Goal: Task Accomplishment & Management: Manage account settings

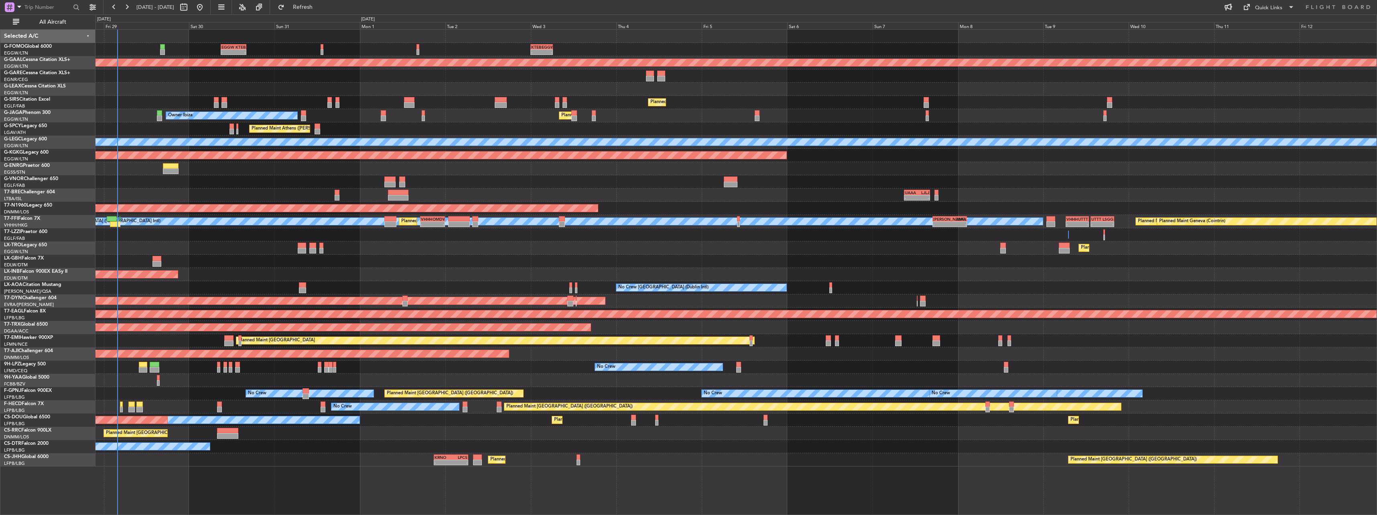
click at [672, 165] on div "- - EGGW 09:00 Z KTEB 16:05 Z - - KTEB 00:00 Z EGGW 06:15 Z Planned Maint Dusse…" at bounding box center [735, 248] width 1281 height 437
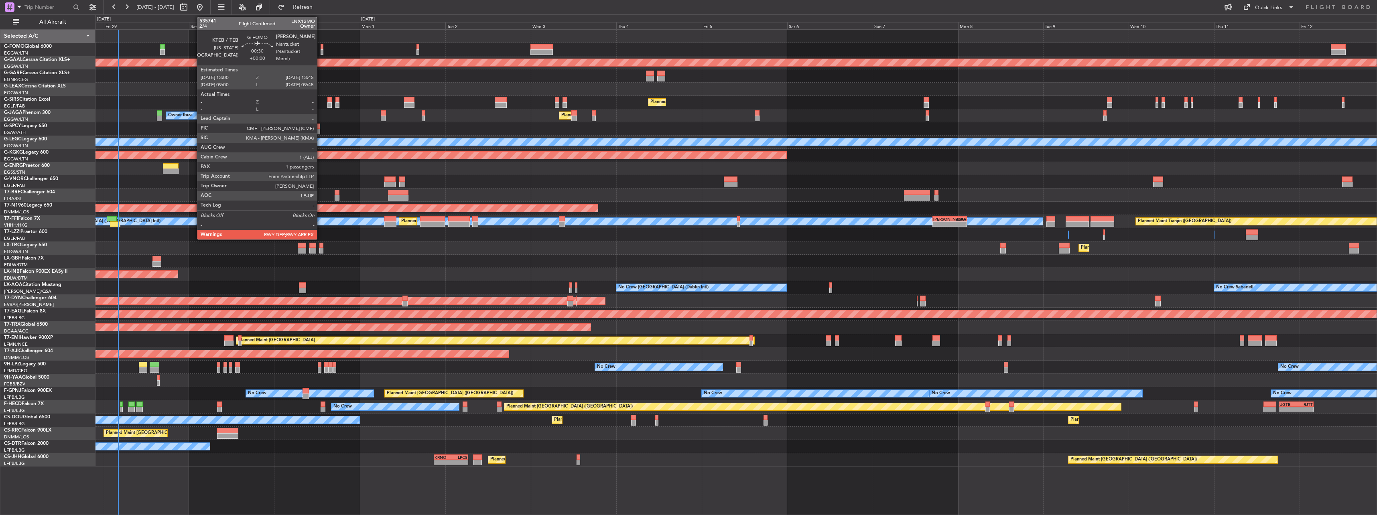
click at [321, 48] on div at bounding box center [322, 47] width 3 height 6
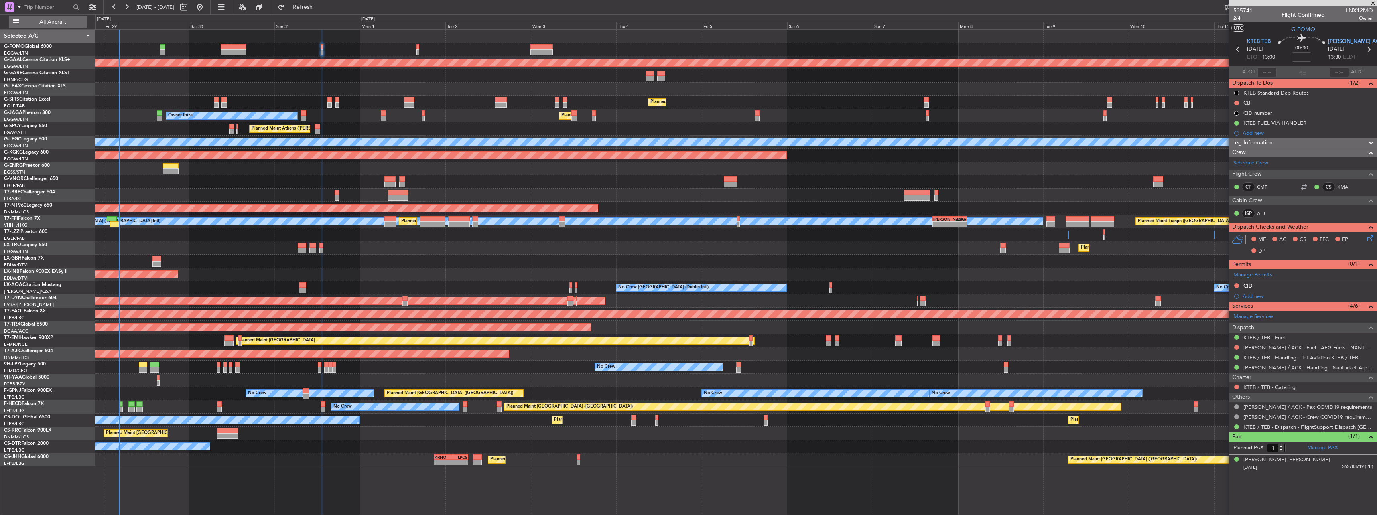
click at [65, 27] on button "All Aircraft" at bounding box center [48, 22] width 78 height 13
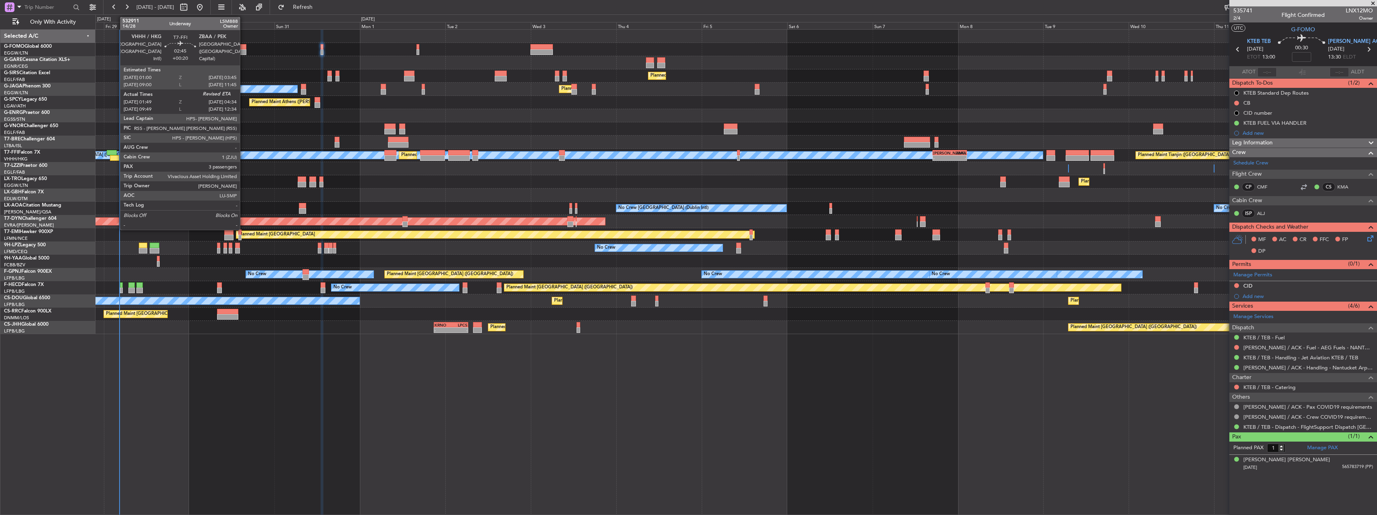
click at [118, 154] on div "Planned Maint Geneva (Cointrin) Planned Maint Tianjin ([GEOGRAPHIC_DATA]) [PERS…" at bounding box center [735, 155] width 1281 height 13
click at [114, 159] on div at bounding box center [115, 158] width 10 height 6
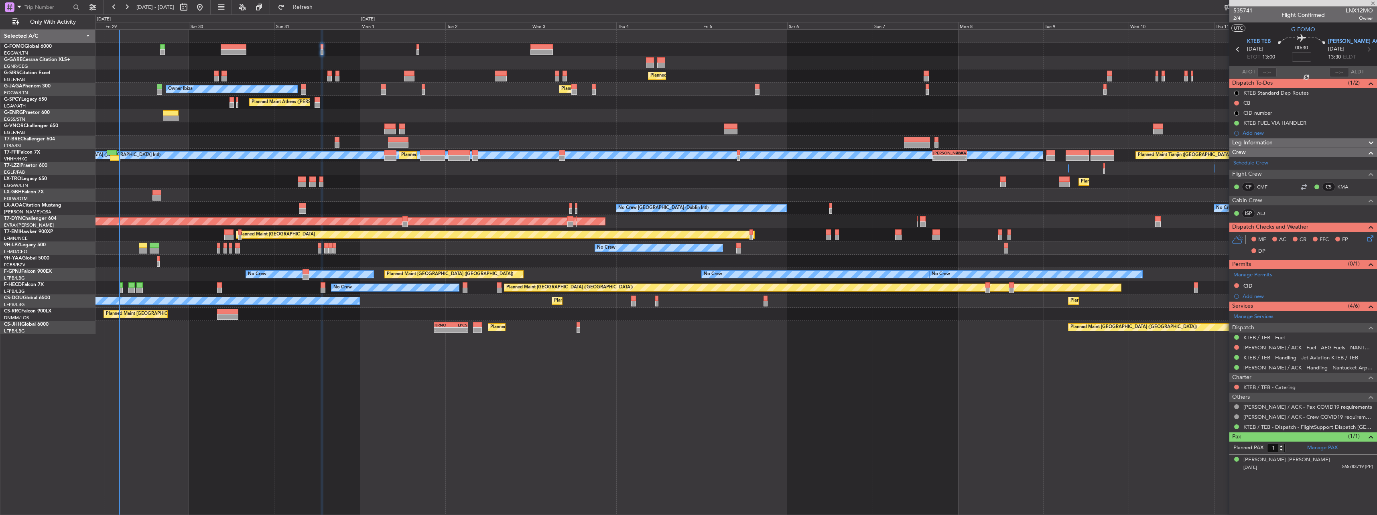
type input "+00:20"
type input "01:49"
type input "3"
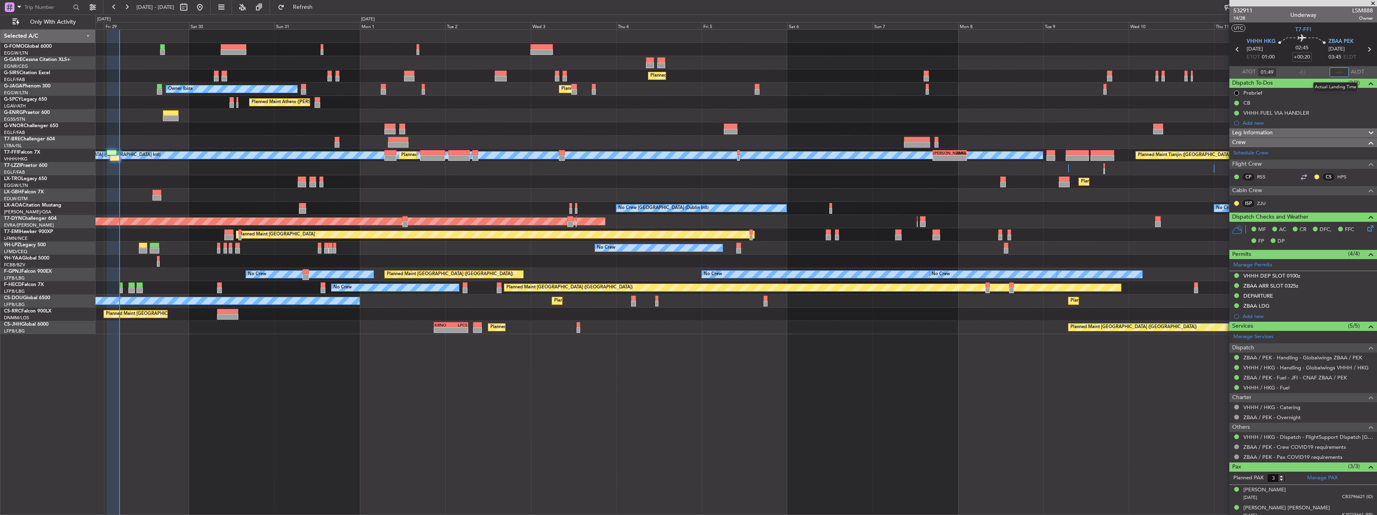
click at [1334, 69] on input "text" at bounding box center [1338, 72] width 19 height 10
type input "04:20"
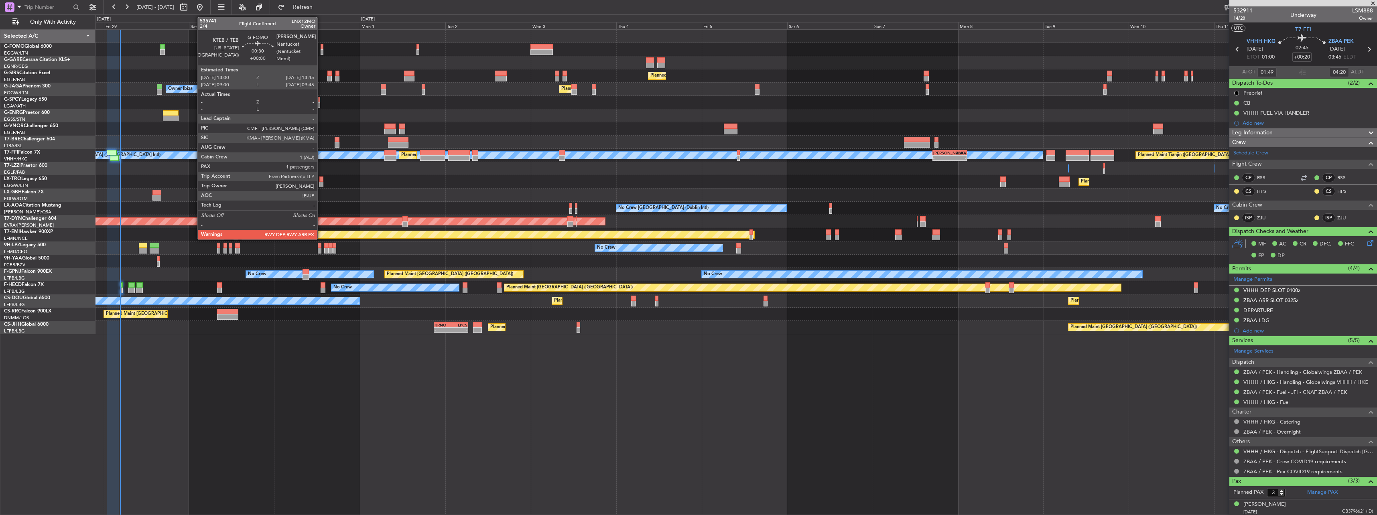
click at [321, 51] on div at bounding box center [322, 52] width 3 height 6
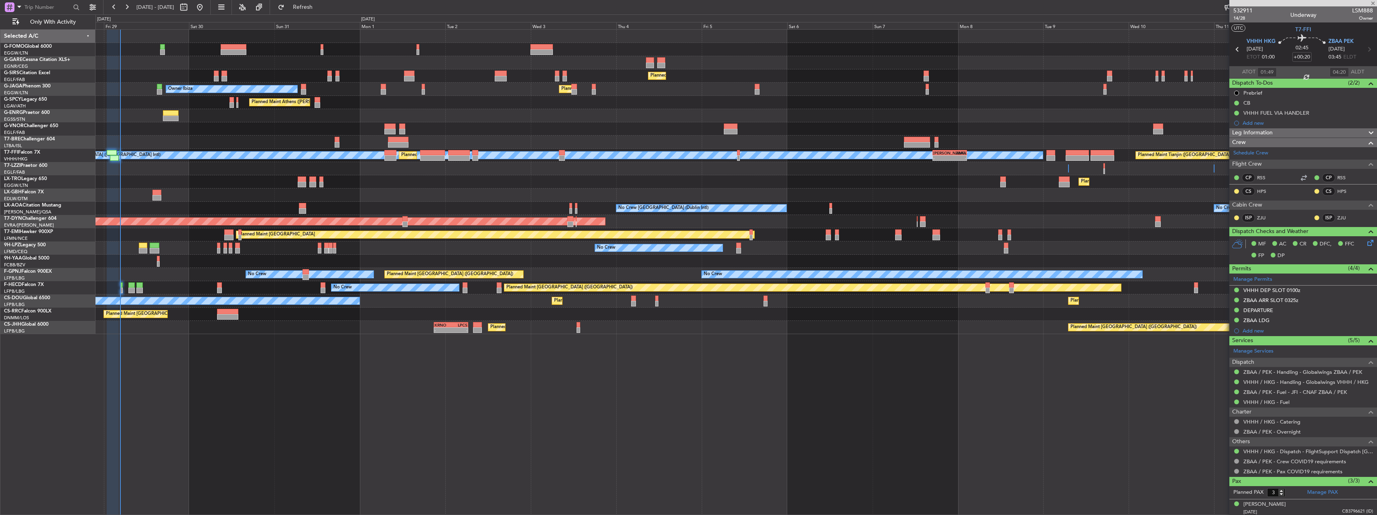
type input "1"
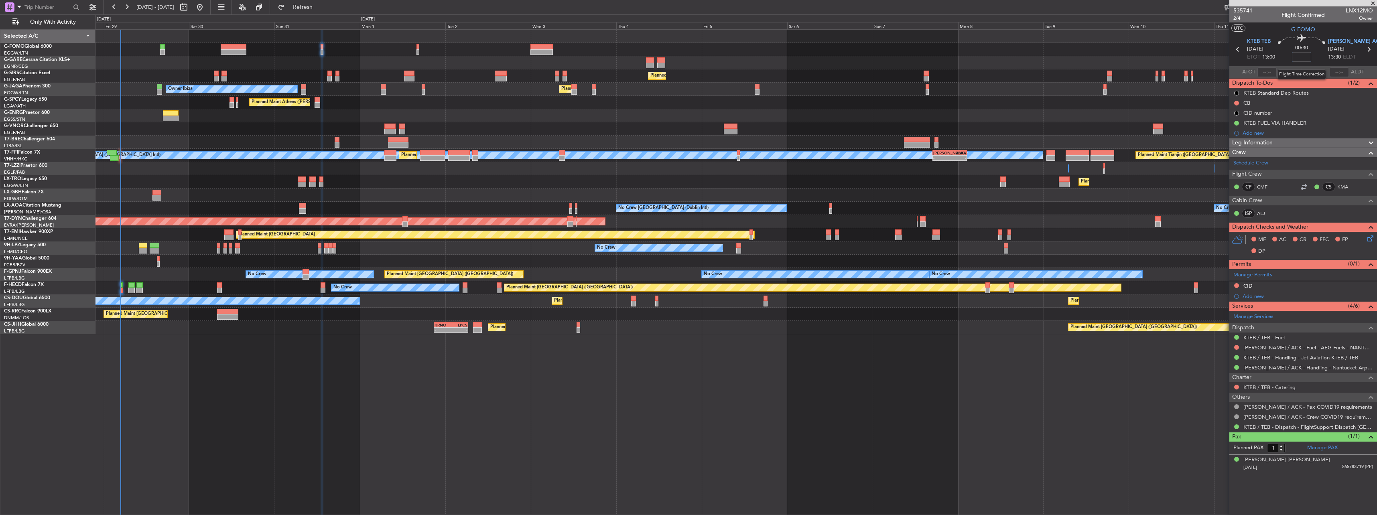
click at [1298, 57] on input at bounding box center [1301, 57] width 19 height 10
type input "+00:05"
click at [1365, 139] on div at bounding box center [1368, 143] width 16 height 10
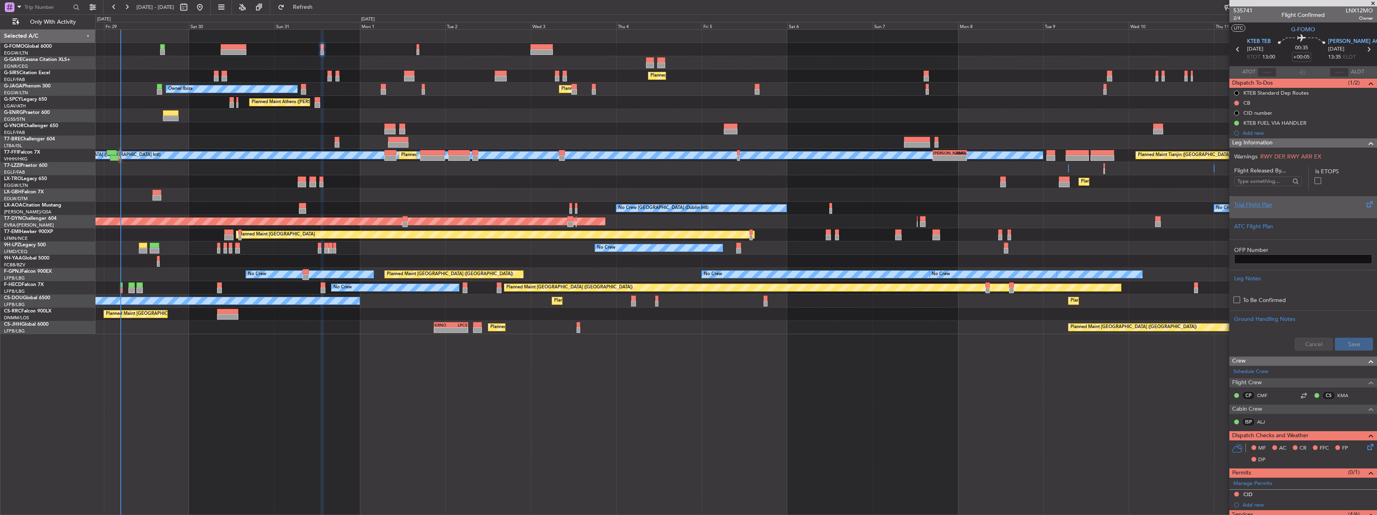
click at [1287, 204] on div "Trial Flight Plan" at bounding box center [1303, 205] width 138 height 8
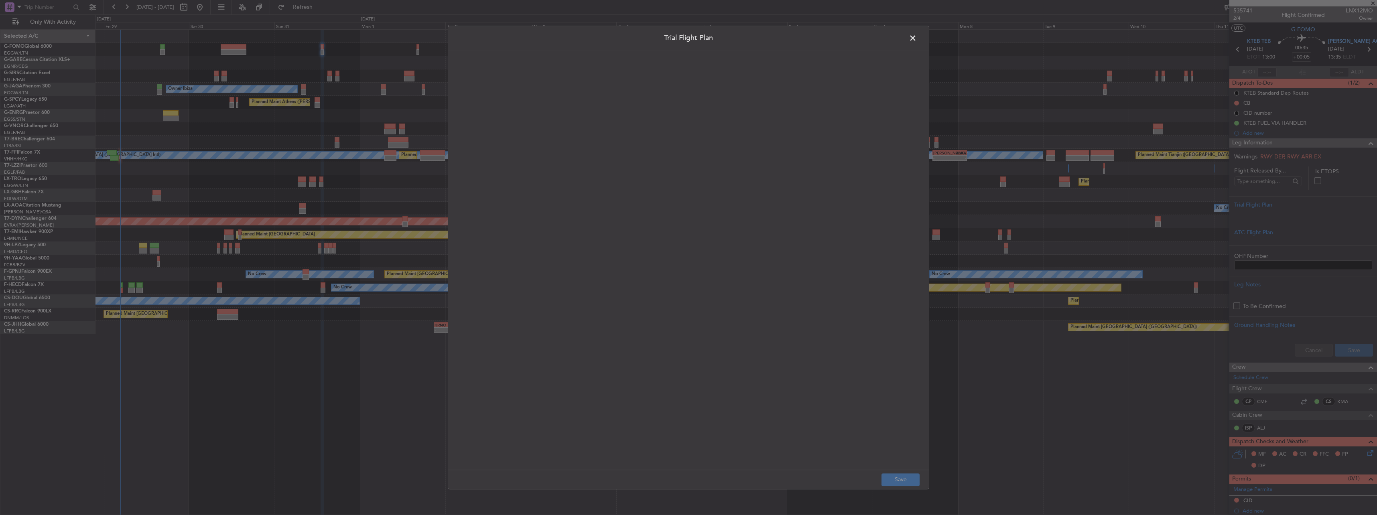
click at [521, 160] on quill-editor at bounding box center [688, 251] width 465 height 387
click at [595, 142] on div at bounding box center [689, 269] width 464 height 386
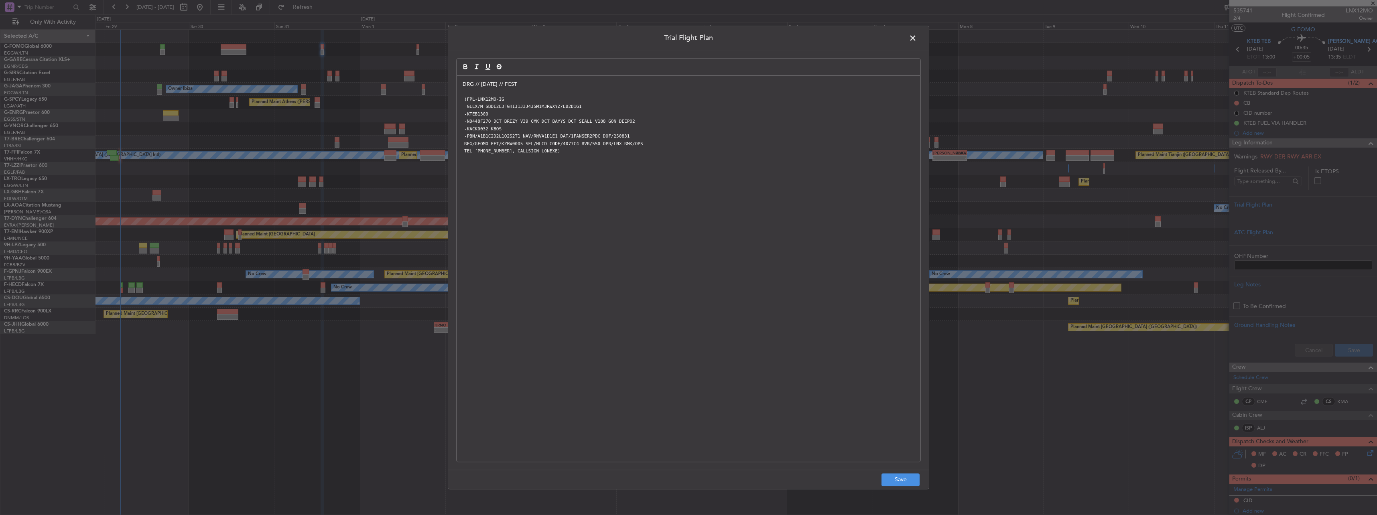
click at [592, 140] on p "REG/GFOMO EET/KZBW0005 SEL/HLCD CODE/4077C4 RVR/550 OPR/LNX RMK/OPS" at bounding box center [689, 143] width 452 height 7
drag, startPoint x: 887, startPoint y: 479, endPoint x: 884, endPoint y: 465, distance: 14.4
click at [887, 478] on button "Save" at bounding box center [900, 479] width 38 height 13
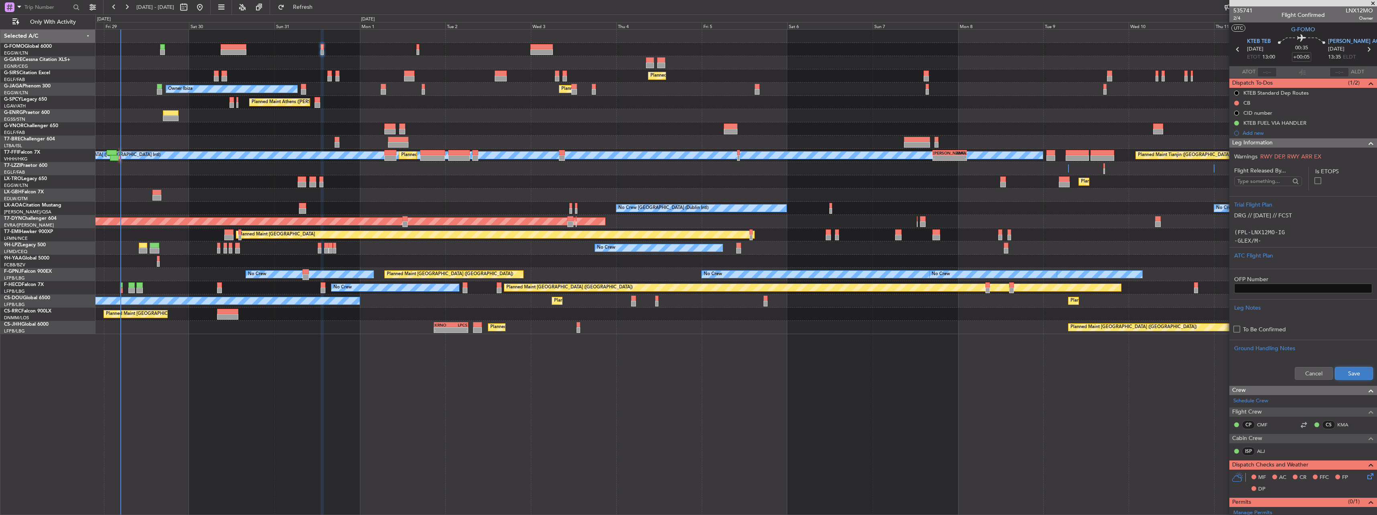
click at [1345, 377] on button "Save" at bounding box center [1354, 373] width 38 height 13
click at [1239, 143] on span "Leg Information" at bounding box center [1252, 142] width 41 height 9
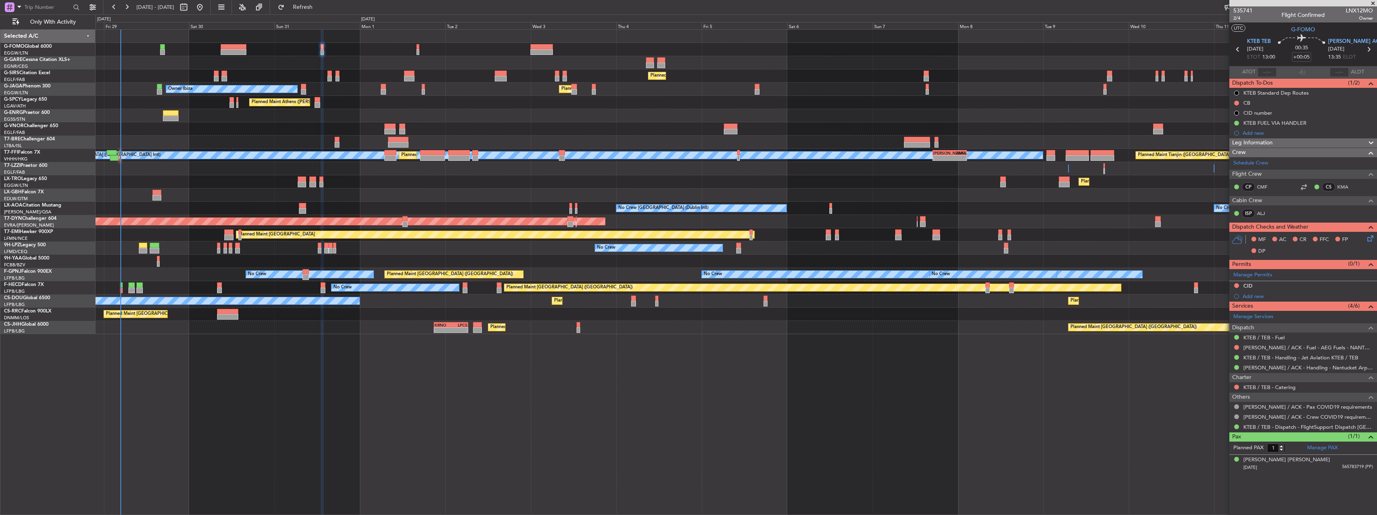
click at [1367, 237] on icon at bounding box center [1369, 237] width 6 height 6
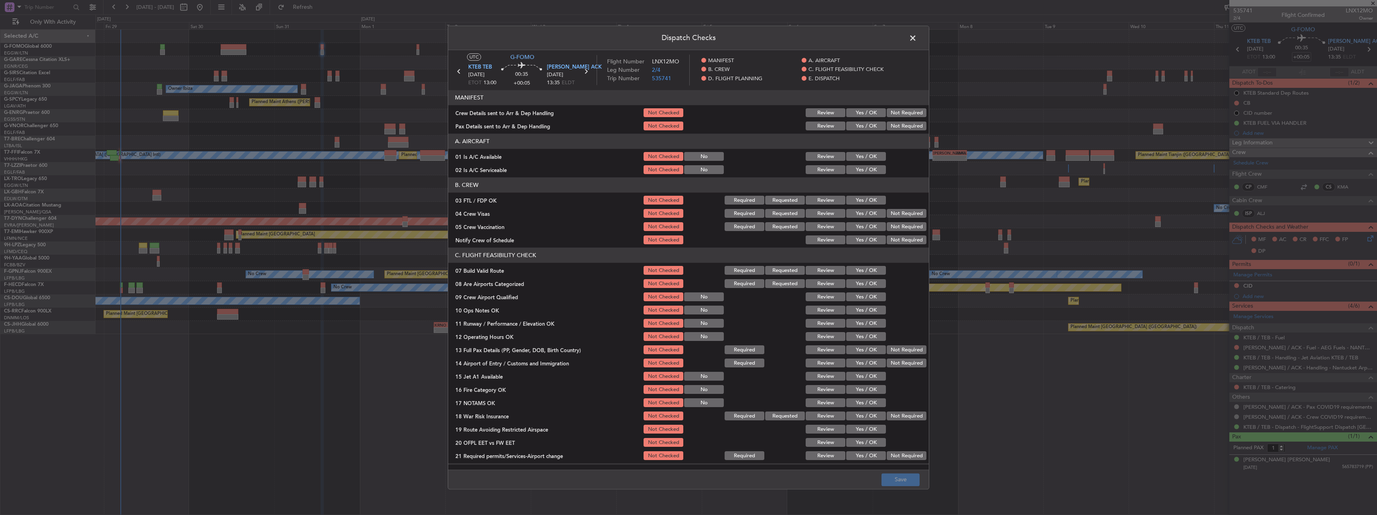
click at [863, 159] on button "Yes / OK" at bounding box center [866, 156] width 40 height 9
click at [862, 169] on button "Yes / OK" at bounding box center [866, 170] width 40 height 9
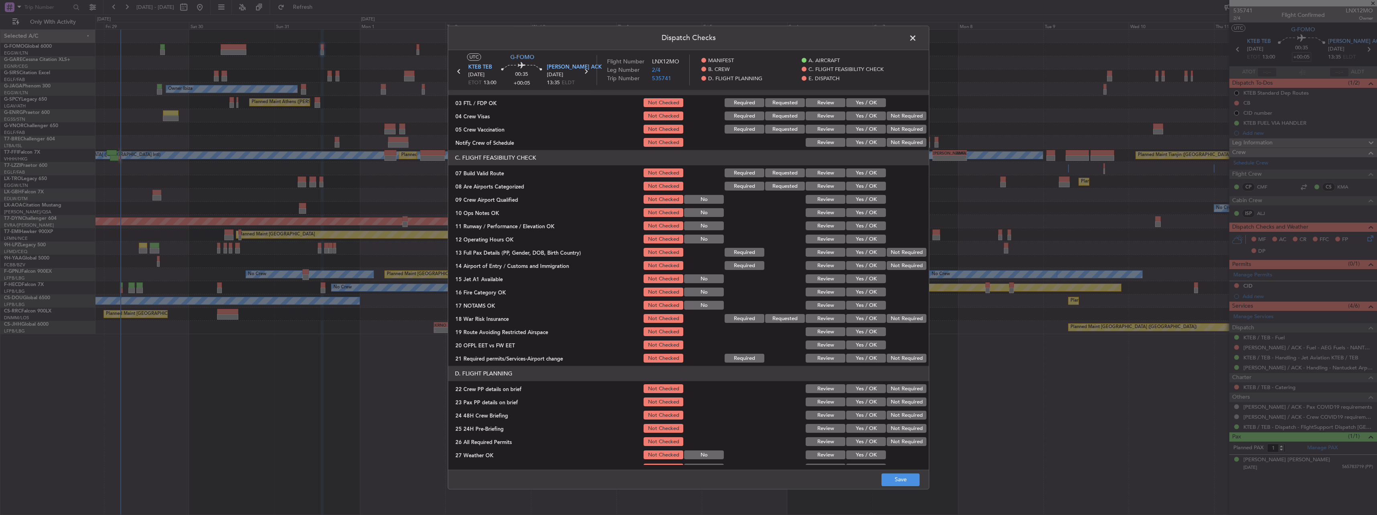
scroll to position [120, 0]
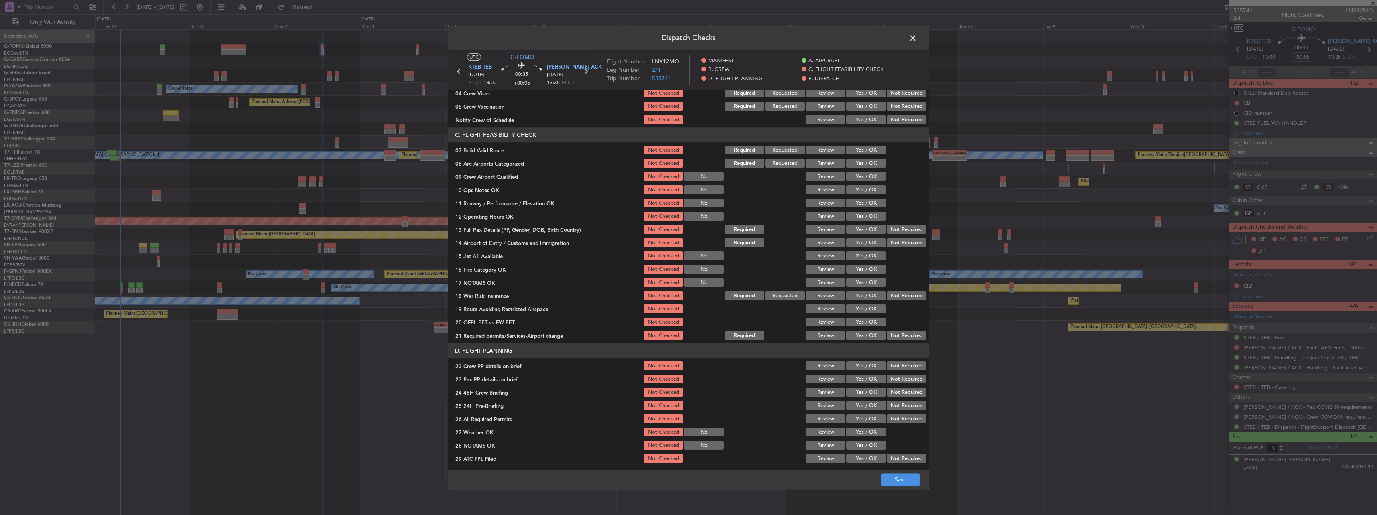
click at [865, 148] on button "Yes / OK" at bounding box center [866, 150] width 40 height 9
click at [864, 181] on button "Yes / OK" at bounding box center [866, 177] width 40 height 9
drag, startPoint x: 671, startPoint y: 173, endPoint x: 886, endPoint y: 185, distance: 215.4
click at [674, 174] on button "Not Checked" at bounding box center [663, 177] width 40 height 9
click at [871, 189] on button "Yes / OK" at bounding box center [866, 190] width 40 height 9
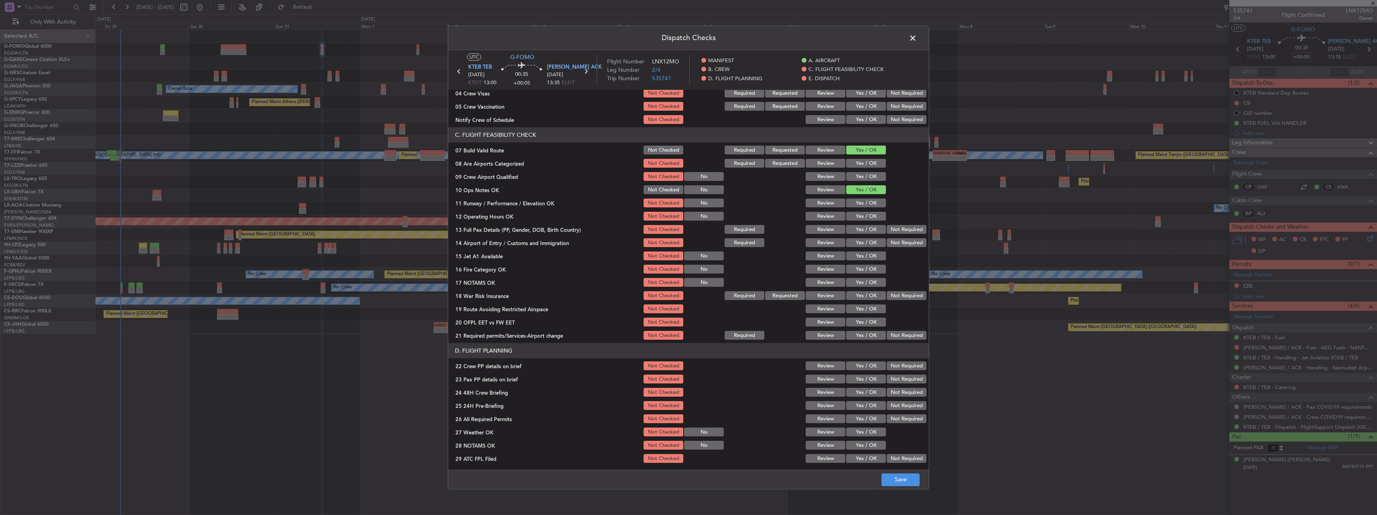
click at [877, 206] on button "Yes / OK" at bounding box center [866, 203] width 40 height 9
click at [863, 217] on button "Yes / OK" at bounding box center [866, 216] width 40 height 9
drag, startPoint x: 859, startPoint y: 230, endPoint x: 939, endPoint y: 231, distance: 80.2
click at [859, 231] on button "Yes / OK" at bounding box center [866, 229] width 40 height 9
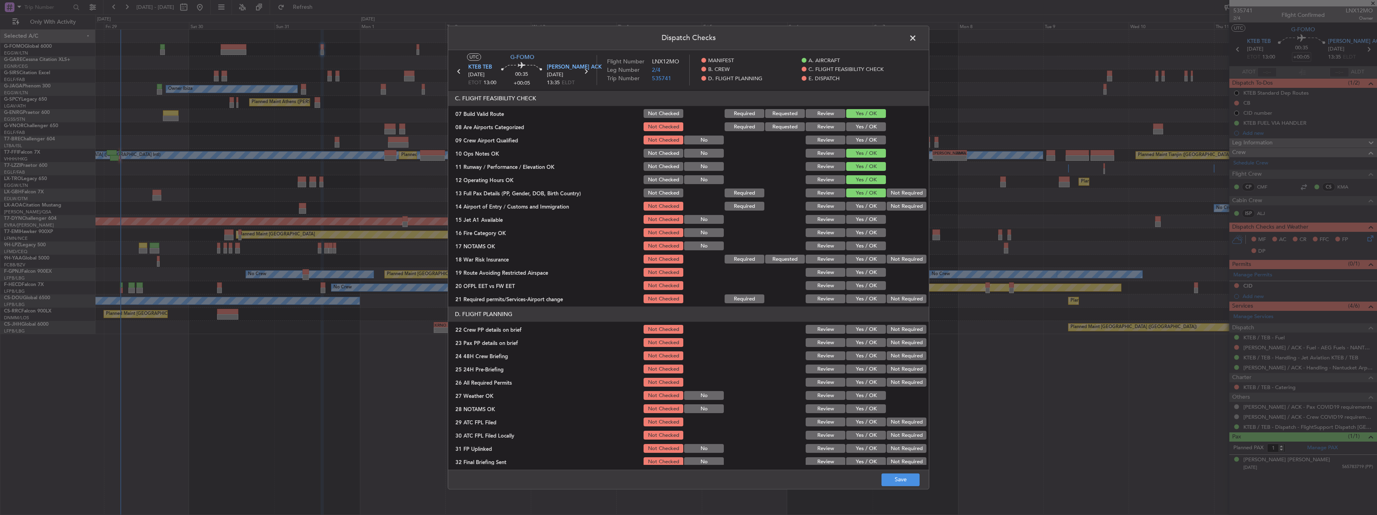
scroll to position [201, 0]
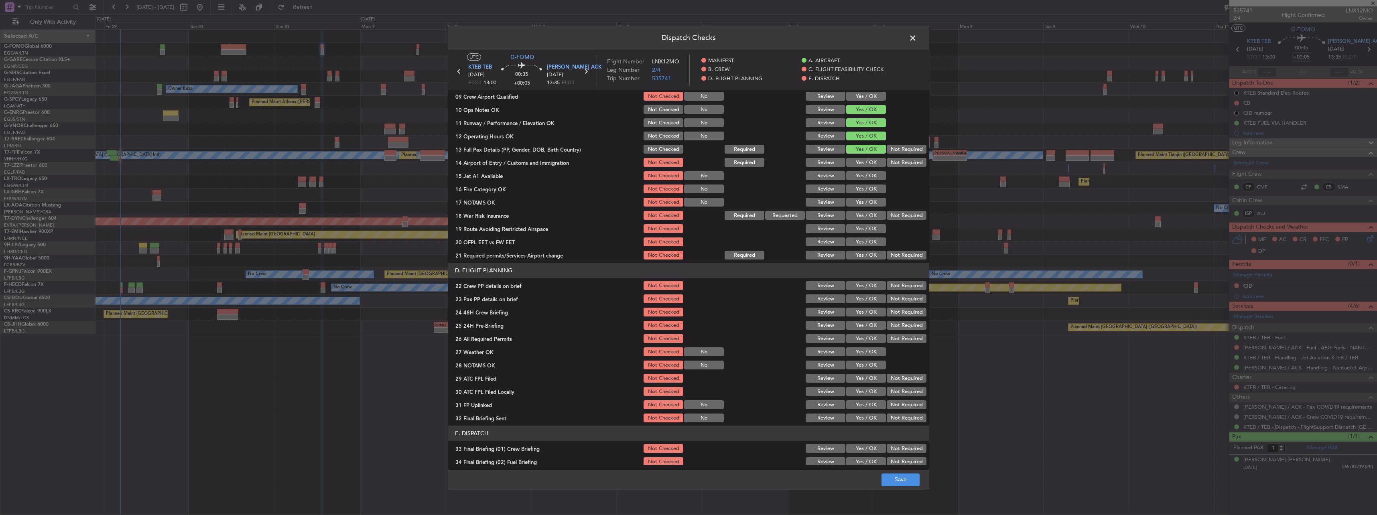
click at [864, 161] on button "Yes / OK" at bounding box center [866, 162] width 40 height 9
click at [865, 177] on button "Yes / OK" at bounding box center [866, 176] width 40 height 9
click at [867, 189] on button "Yes / OK" at bounding box center [866, 189] width 40 height 9
drag, startPoint x: 872, startPoint y: 202, endPoint x: 880, endPoint y: 211, distance: 11.6
click at [872, 203] on button "Yes / OK" at bounding box center [866, 202] width 40 height 9
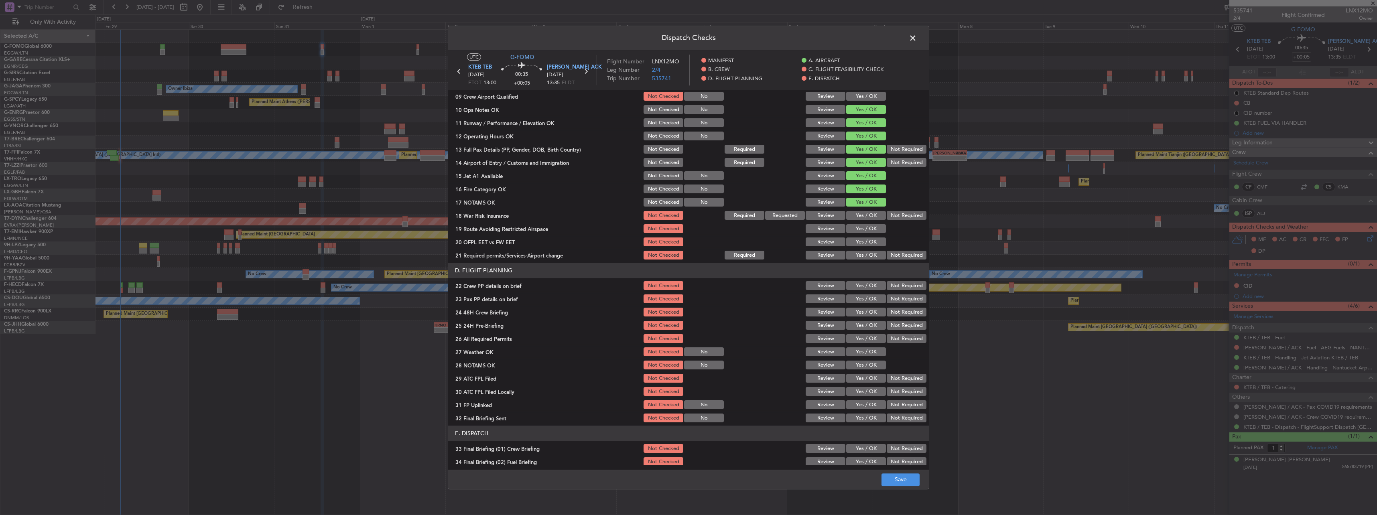
click at [909, 217] on button "Not Required" at bounding box center [907, 215] width 40 height 9
click at [861, 233] on button "Yes / OK" at bounding box center [866, 229] width 40 height 9
click at [861, 246] on button "Yes / OK" at bounding box center [866, 242] width 40 height 9
click at [858, 258] on button "Yes / OK" at bounding box center [866, 255] width 40 height 9
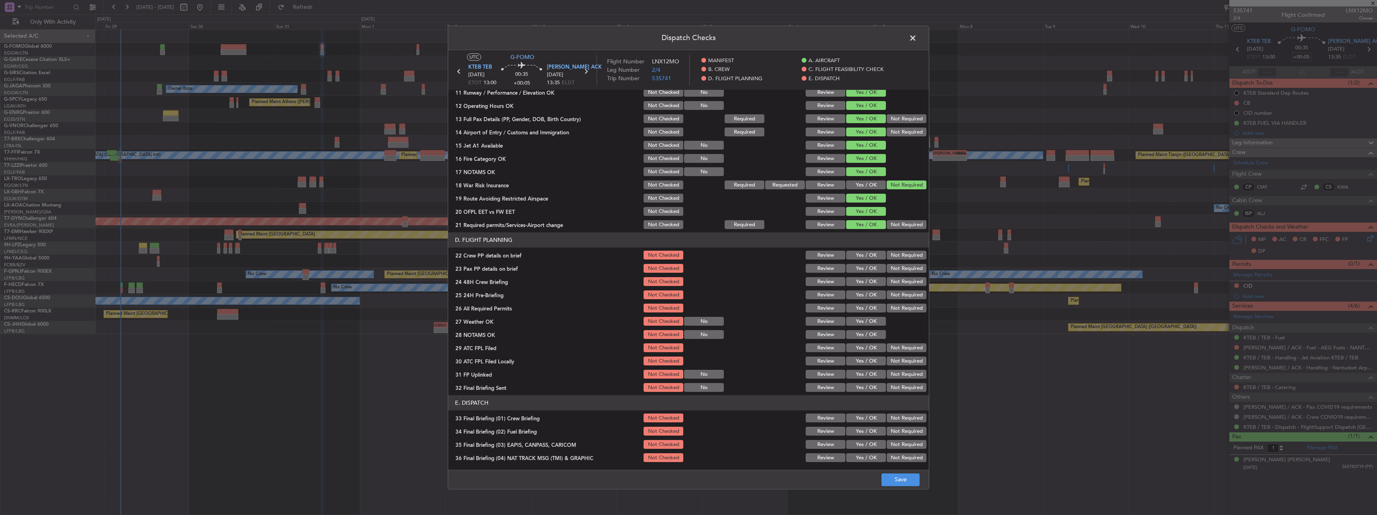
scroll to position [321, 0]
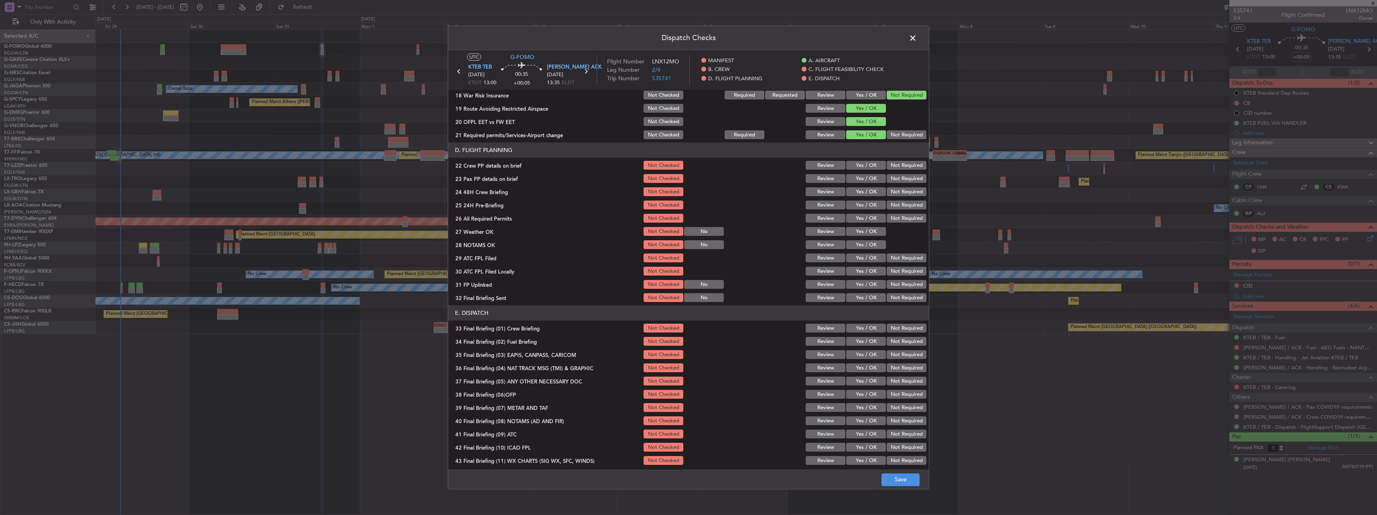
click at [863, 167] on button "Yes / OK" at bounding box center [866, 165] width 40 height 9
click at [864, 179] on button "Yes / OK" at bounding box center [866, 179] width 40 height 9
click at [872, 195] on button "Yes / OK" at bounding box center [866, 192] width 40 height 9
click at [903, 200] on div "Not Required" at bounding box center [905, 205] width 41 height 11
click at [920, 208] on div "25 24H Pre-Briefing Not Checked Review Yes / OK Not Required" at bounding box center [688, 205] width 481 height 11
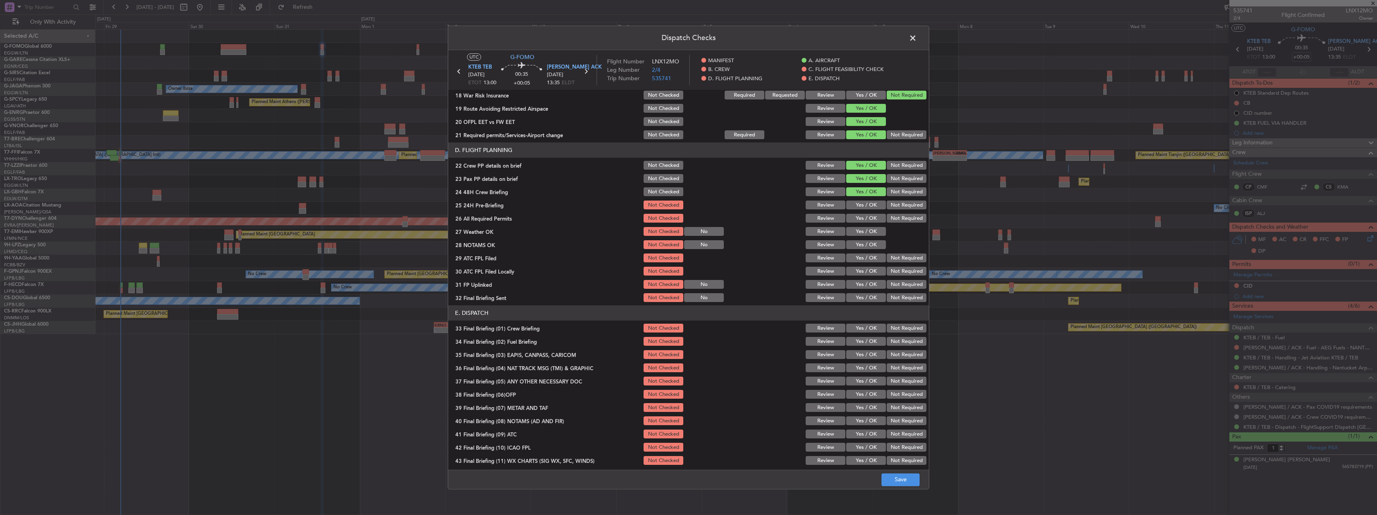
click at [899, 203] on button "Not Required" at bounding box center [907, 205] width 40 height 9
click at [898, 481] on button "Save" at bounding box center [900, 479] width 38 height 13
click at [917, 35] on span at bounding box center [917, 40] width 0 height 16
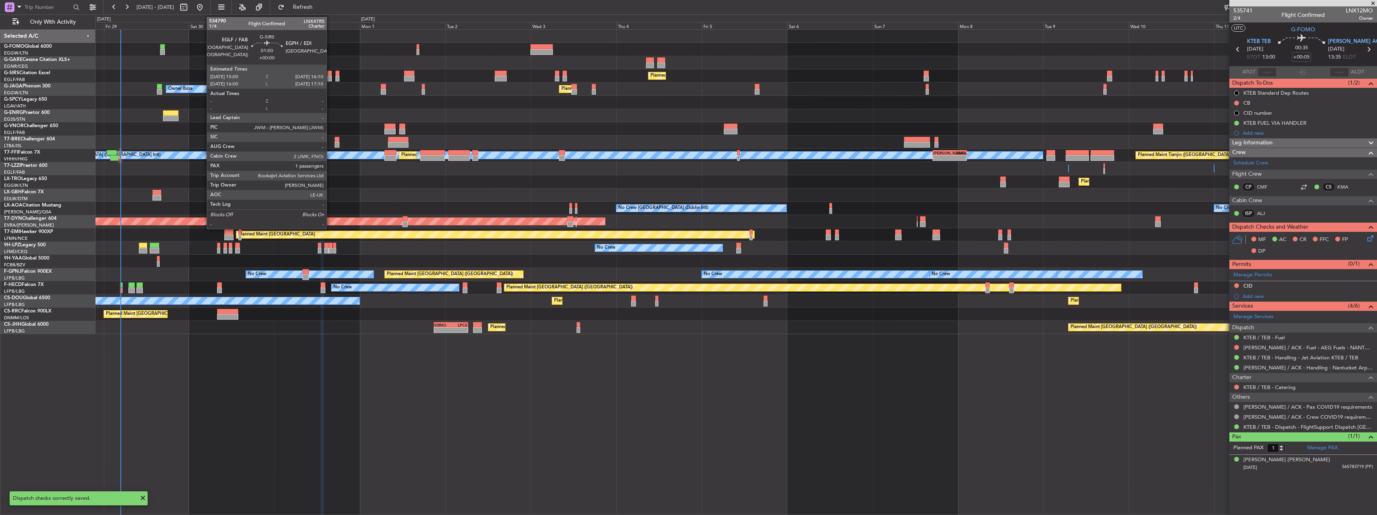
click at [330, 72] on div at bounding box center [329, 74] width 4 height 6
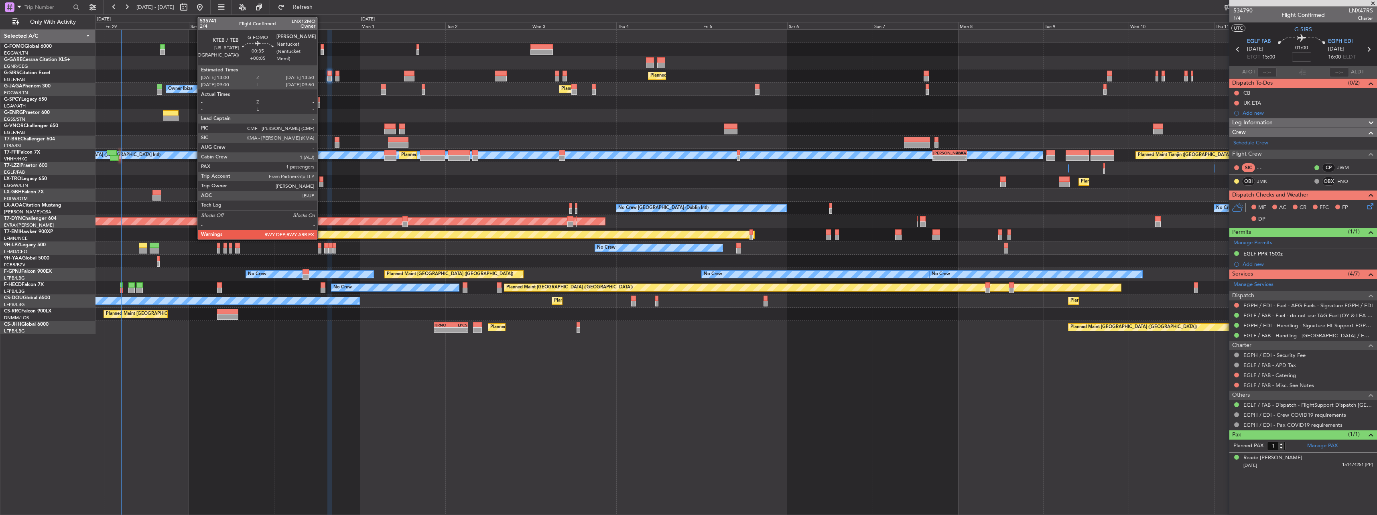
click at [321, 45] on div at bounding box center [322, 47] width 3 height 6
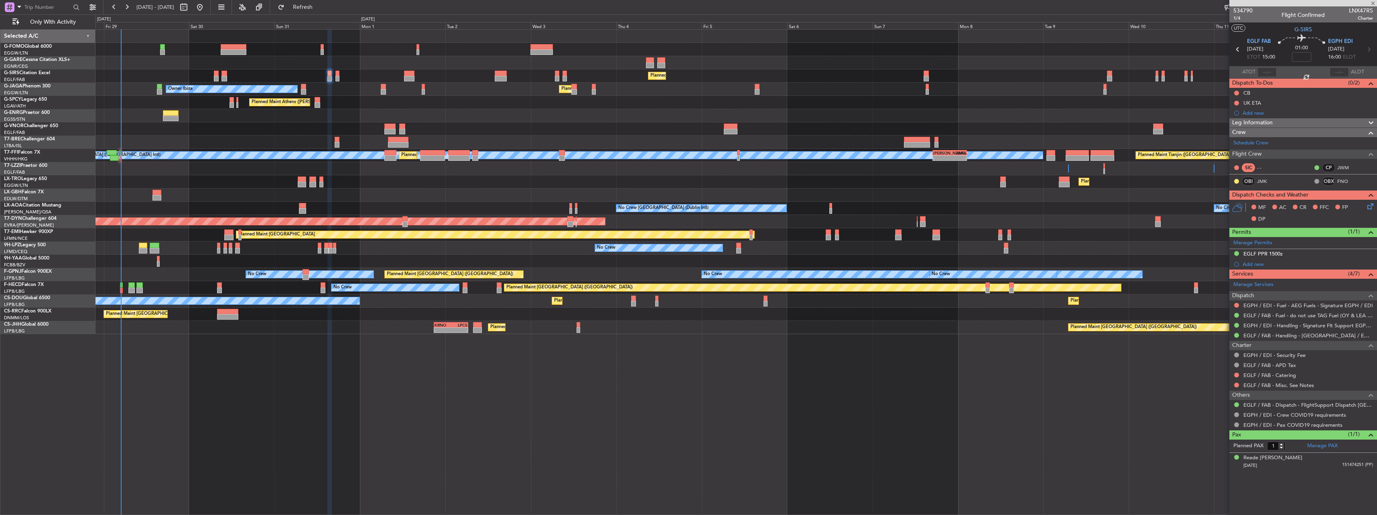
type input "+00:05"
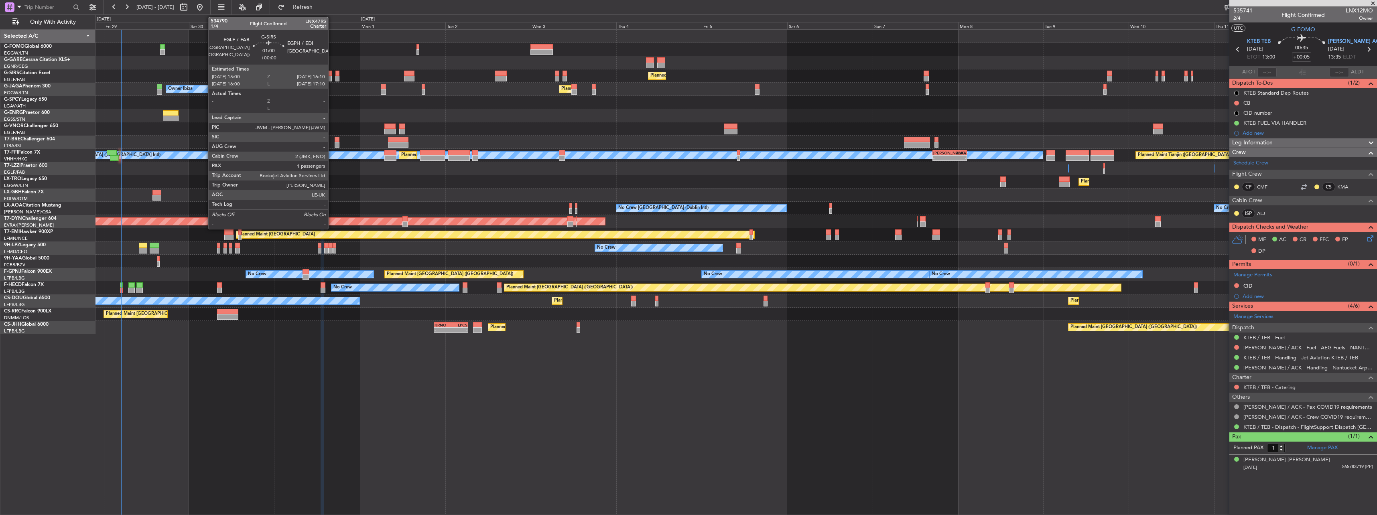
click at [332, 73] on div at bounding box center [329, 74] width 4 height 6
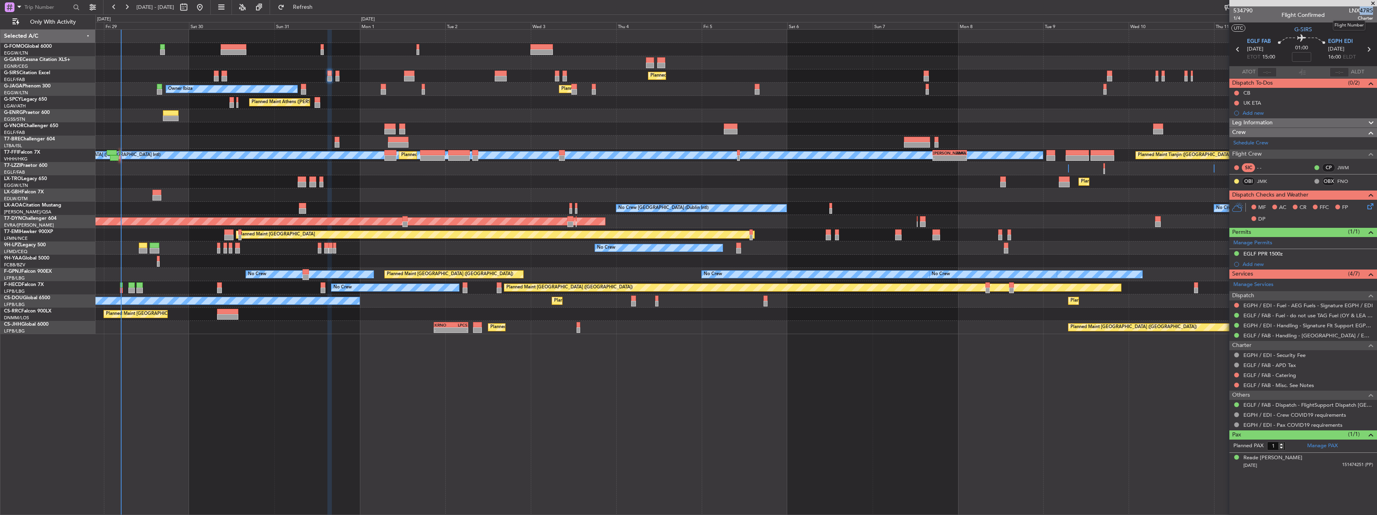
drag, startPoint x: 1360, startPoint y: 13, endPoint x: 1372, endPoint y: 11, distance: 12.1
click at [1372, 11] on span "LNX47RS" at bounding box center [1361, 10] width 24 height 8
copy span "47RS"
click at [1260, 179] on link "JMK" at bounding box center [1266, 181] width 18 height 7
click at [1338, 180] on link "FNO" at bounding box center [1346, 181] width 18 height 7
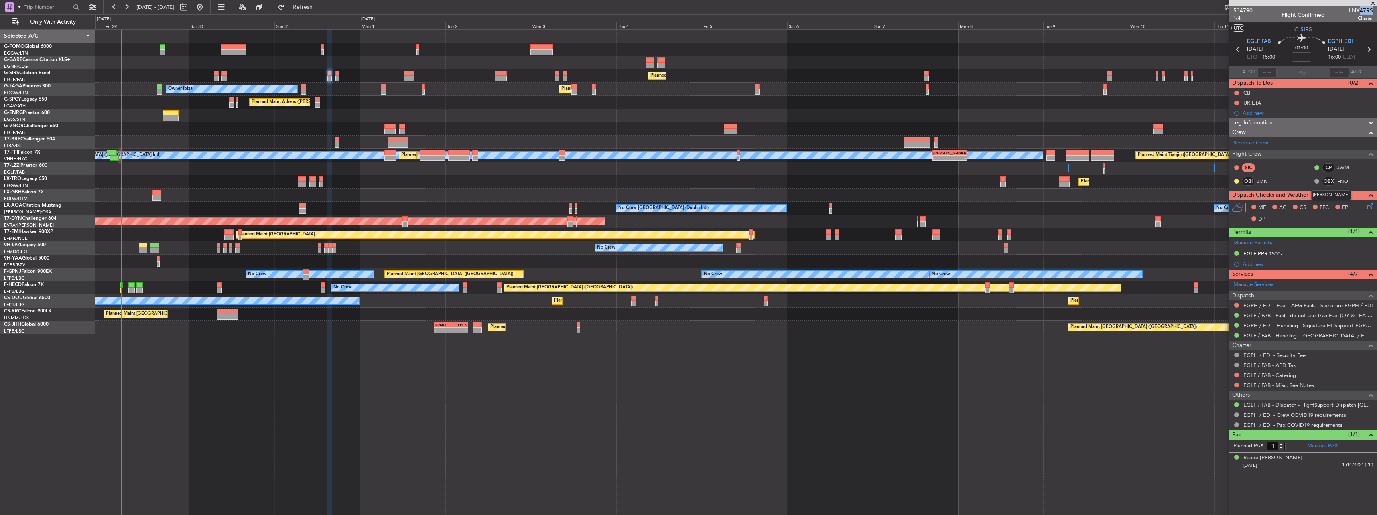
copy div "Faye Louise Norcliffe-Pye"
drag, startPoint x: 1313, startPoint y: 197, endPoint x: 1362, endPoint y: 195, distance: 49.8
click at [1351, 195] on div "Faye Louise Norcliffe-Pye" at bounding box center [1331, 195] width 40 height 10
click at [1304, 57] on input at bounding box center [1301, 57] width 19 height 10
type input "-00:05"
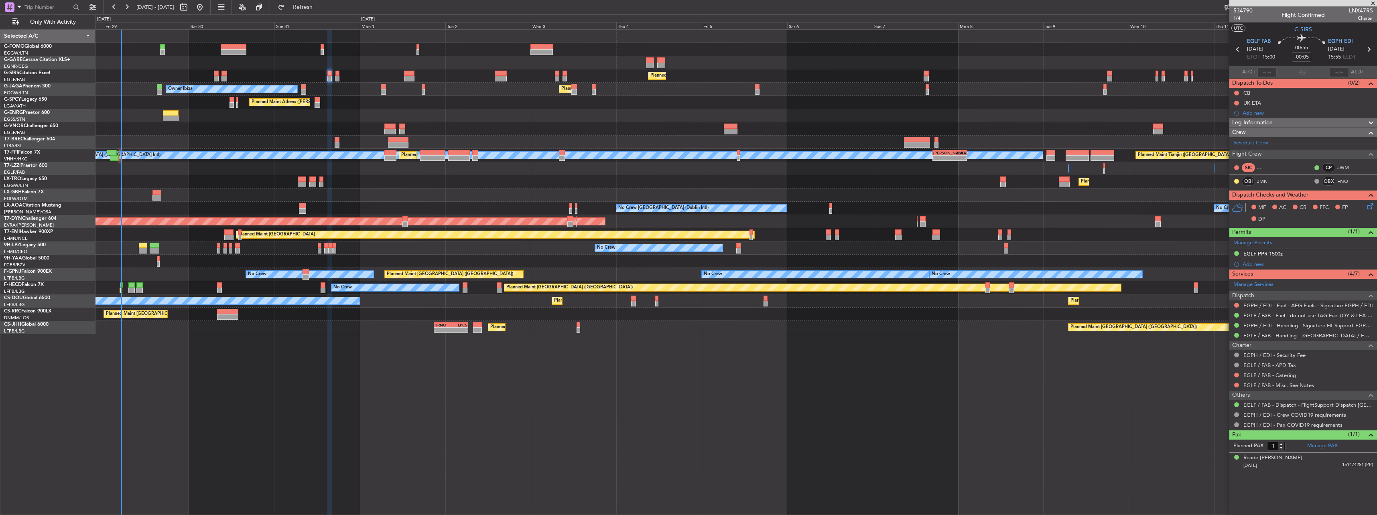
click at [1254, 122] on span "Leg Information" at bounding box center [1252, 122] width 41 height 9
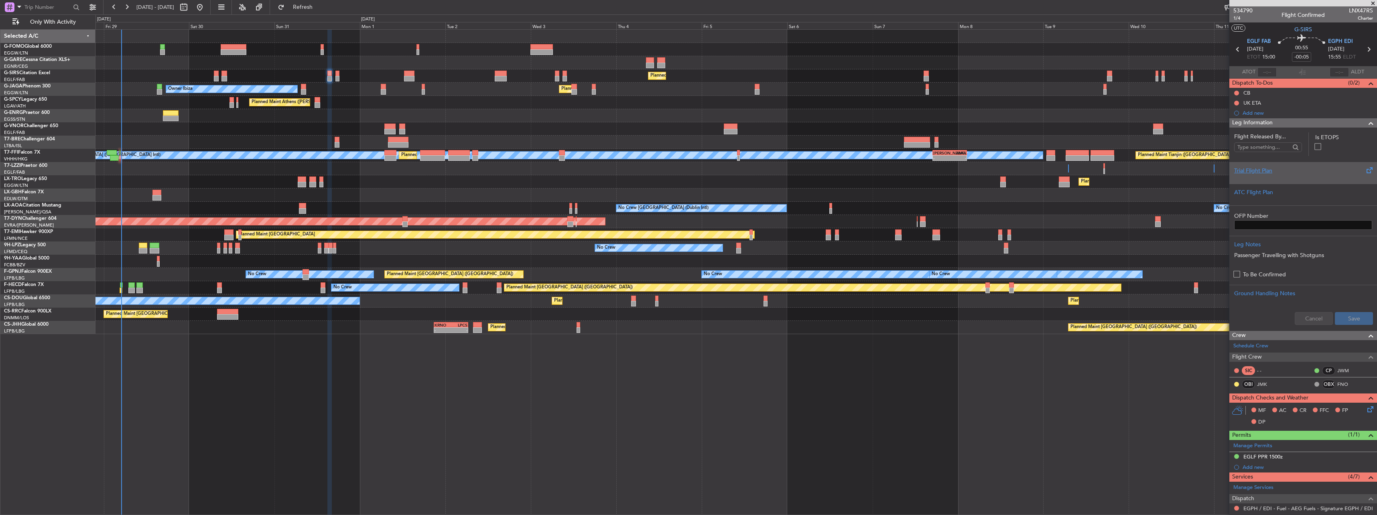
click at [1252, 180] on div "Trial Flight Plan" at bounding box center [1303, 173] width 148 height 22
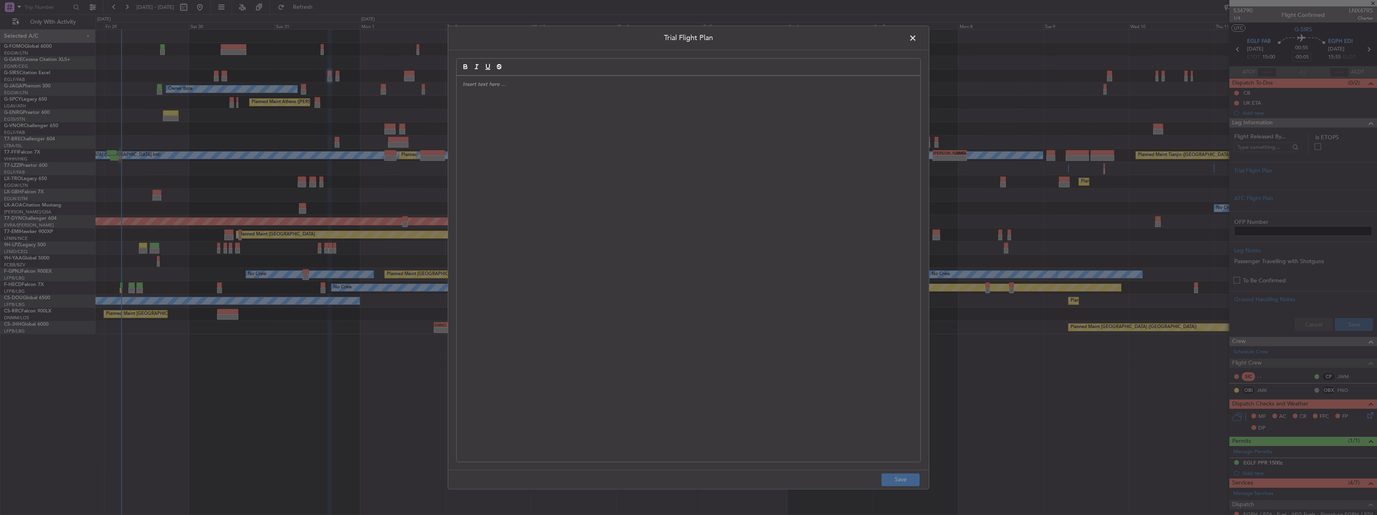
click at [436, 183] on div "Trial Flight Plan Save" at bounding box center [688, 257] width 1377 height 515
click at [555, 154] on div at bounding box center [689, 269] width 464 height 386
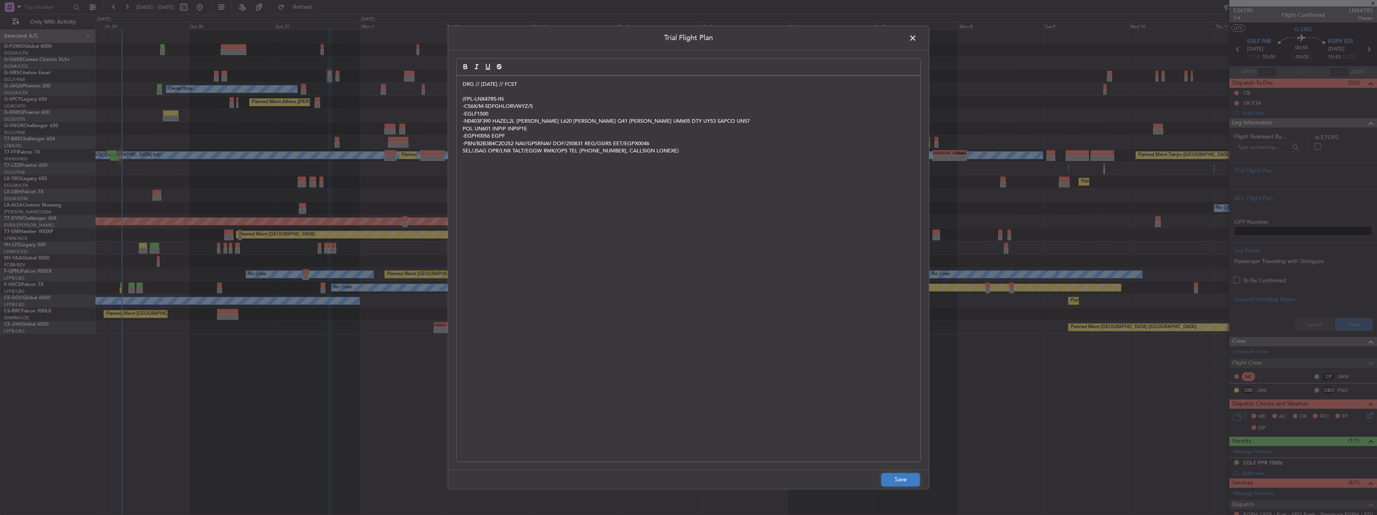
click at [897, 479] on button "Save" at bounding box center [900, 479] width 38 height 13
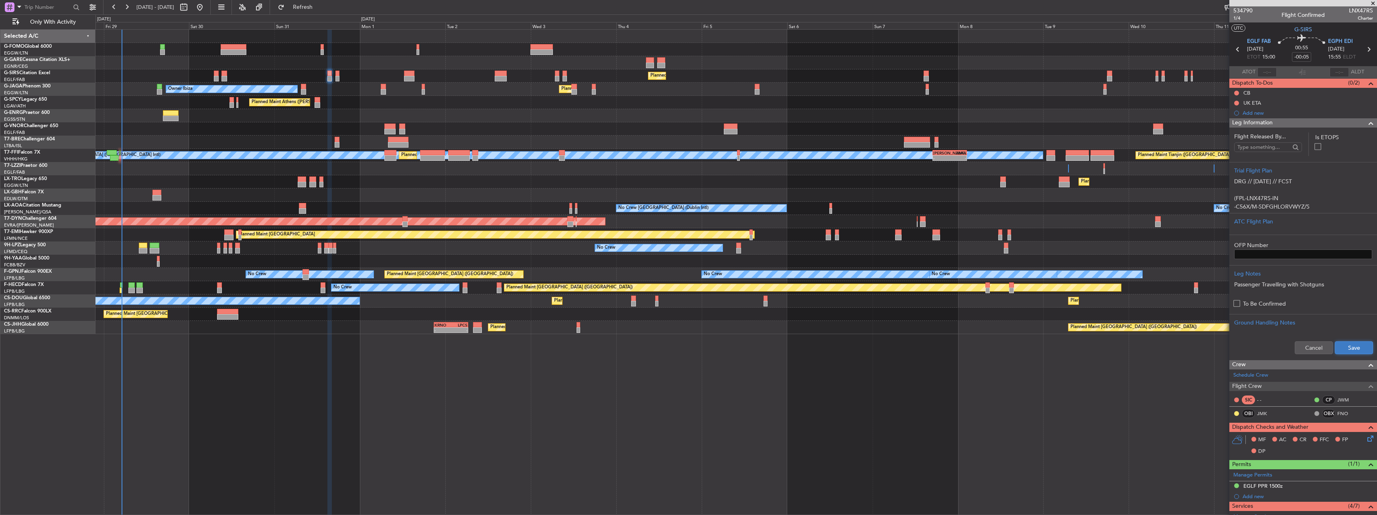
click at [1350, 344] on button "Save" at bounding box center [1354, 347] width 38 height 13
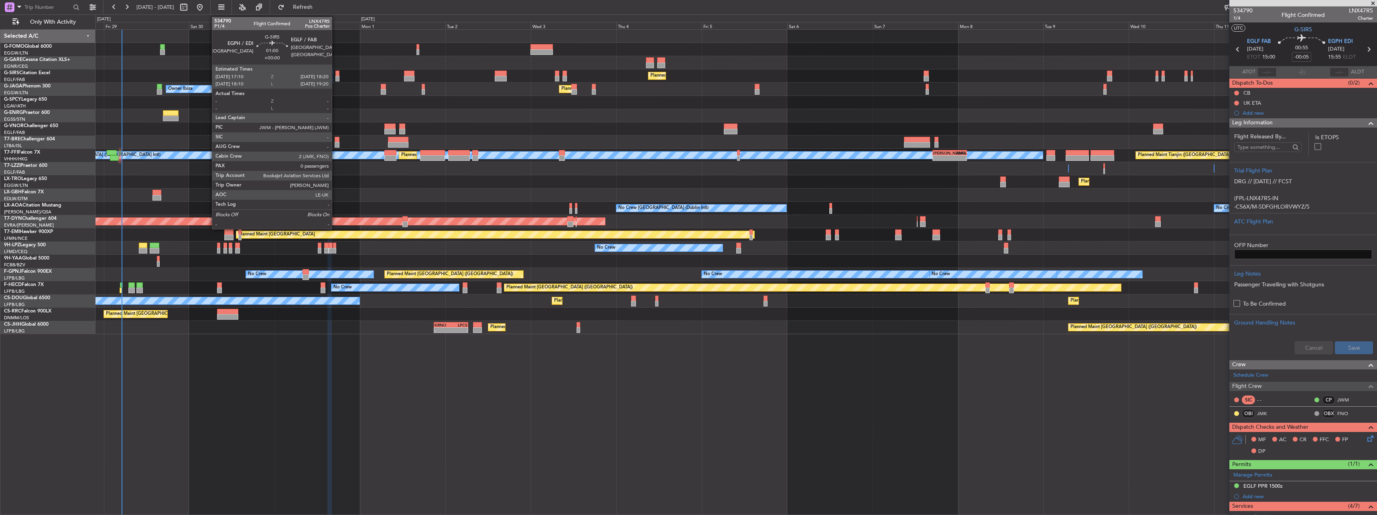
click at [336, 72] on div at bounding box center [337, 74] width 4 height 6
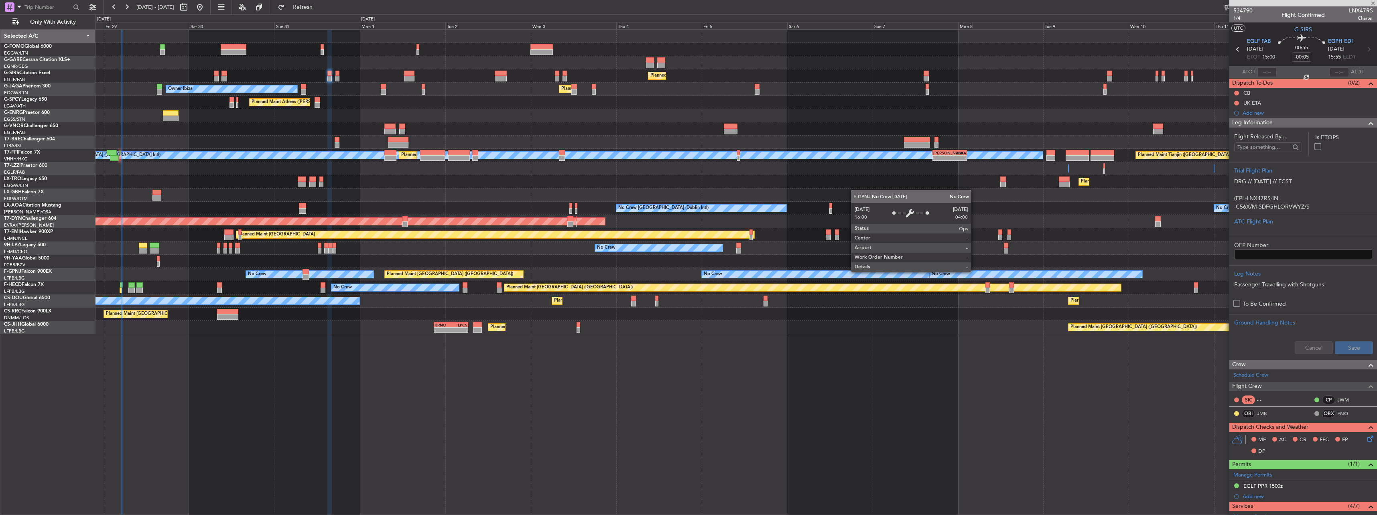
type input "0"
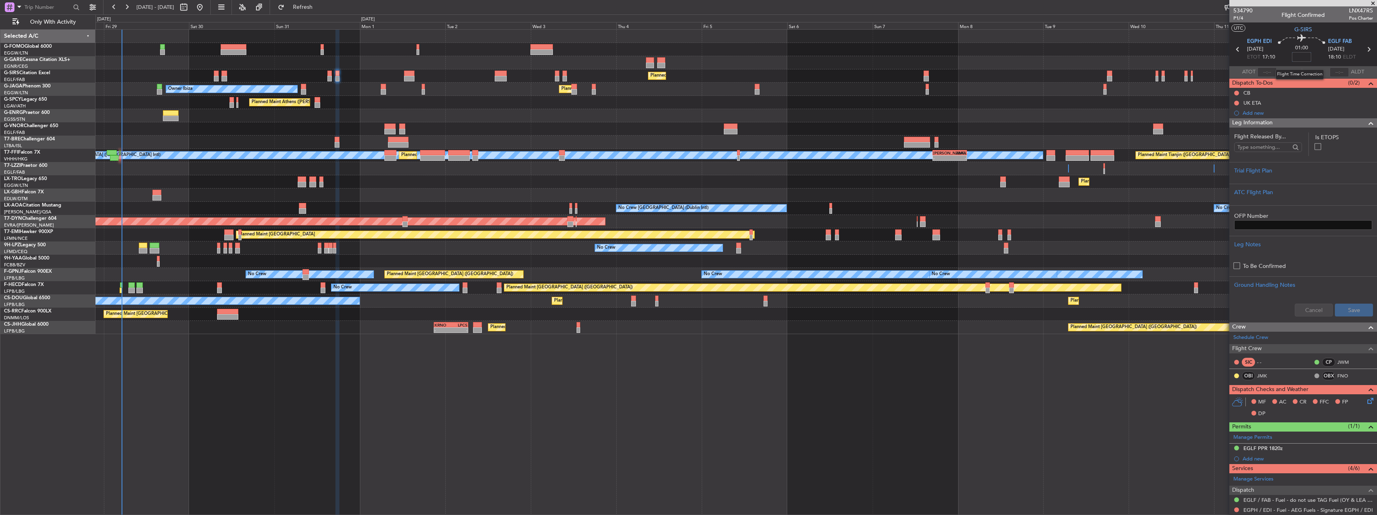
click at [1300, 57] on input at bounding box center [1301, 57] width 19 height 10
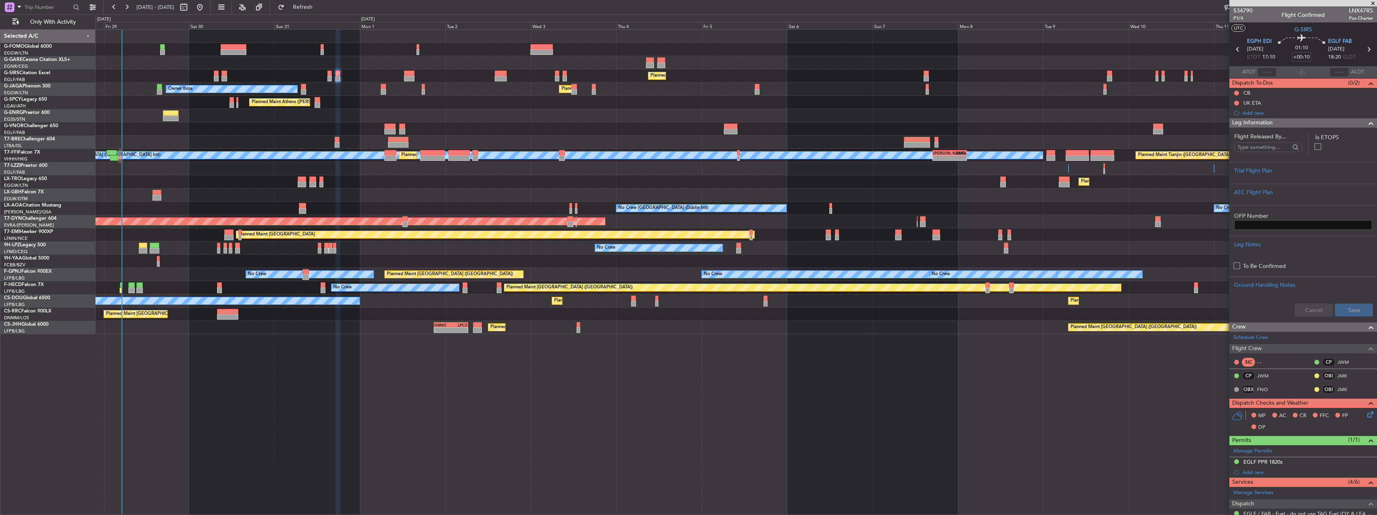
type input "+00:10"
drag, startPoint x: 1296, startPoint y: 121, endPoint x: 1305, endPoint y: 122, distance: 8.9
click at [1296, 121] on div "Leg Information" at bounding box center [1303, 122] width 148 height 9
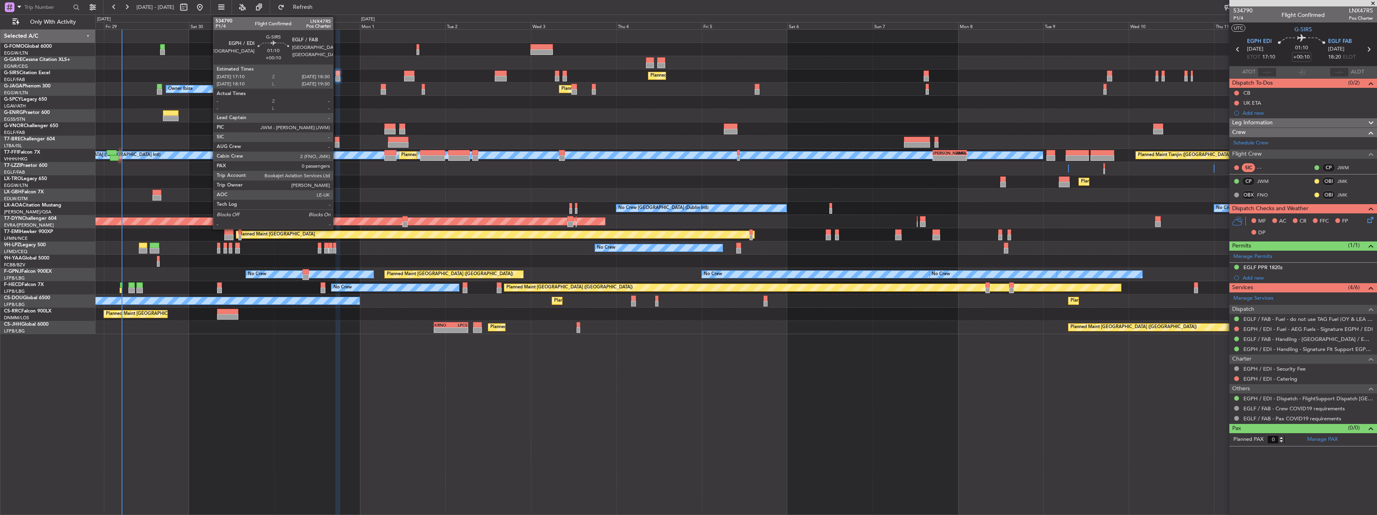
click at [337, 77] on div at bounding box center [337, 79] width 5 height 6
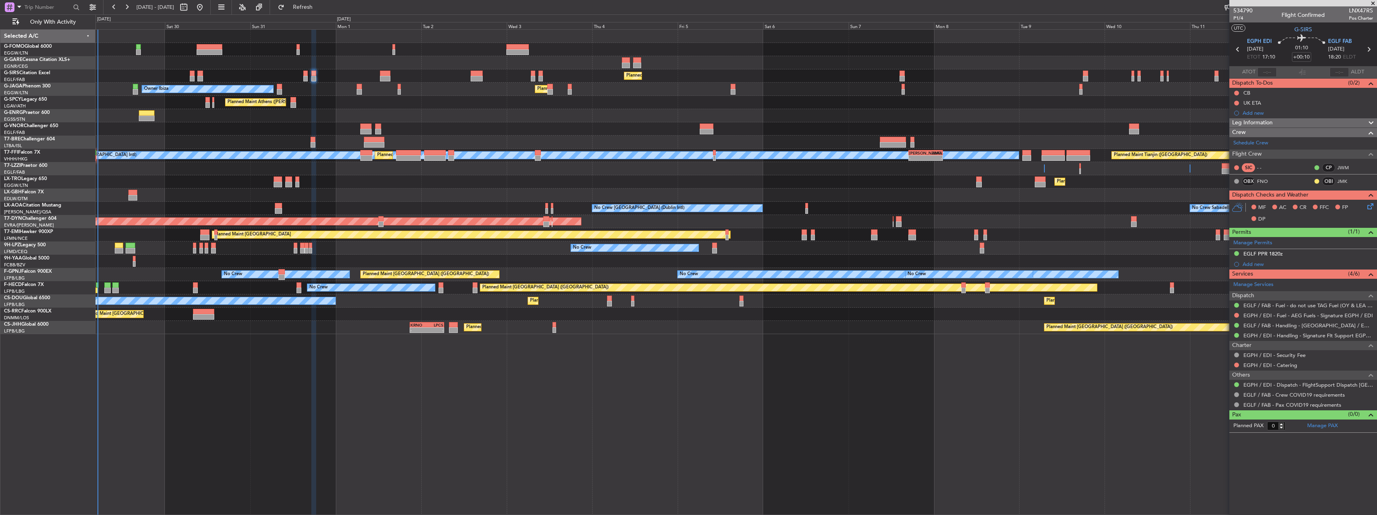
click at [839, 167] on div "Owner Owner Unplanned Maint London (Farnborough)" at bounding box center [735, 168] width 1281 height 13
drag, startPoint x: 1362, startPoint y: 10, endPoint x: 1372, endPoint y: 10, distance: 10.8
click at [1372, 10] on span "LNX47RS" at bounding box center [1361, 10] width 24 height 8
click at [1362, 11] on span "LNX47RS" at bounding box center [1361, 10] width 24 height 8
drag, startPoint x: 1360, startPoint y: 12, endPoint x: 1372, endPoint y: 10, distance: 12.5
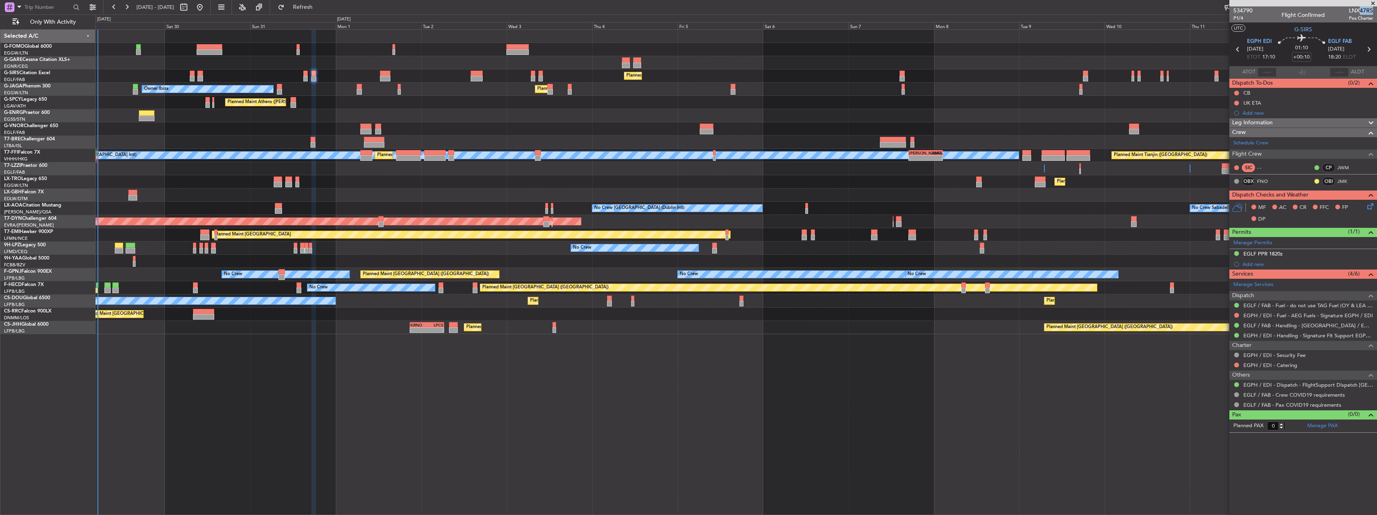
click at [1372, 10] on span "LNX47RS" at bounding box center [1361, 10] width 24 height 8
copy span "47RS"
click at [1257, 141] on link "Schedule Crew" at bounding box center [1250, 143] width 35 height 8
click at [1283, 121] on div "Leg Information" at bounding box center [1303, 122] width 148 height 9
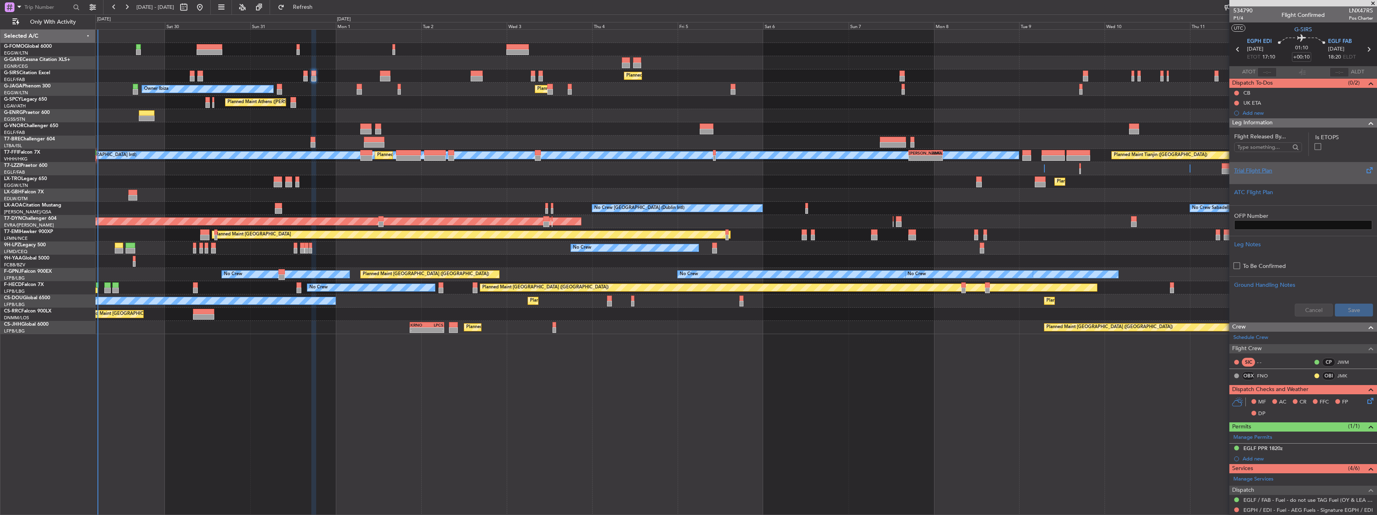
click at [1250, 168] on div "Trial Flight Plan" at bounding box center [1303, 170] width 138 height 8
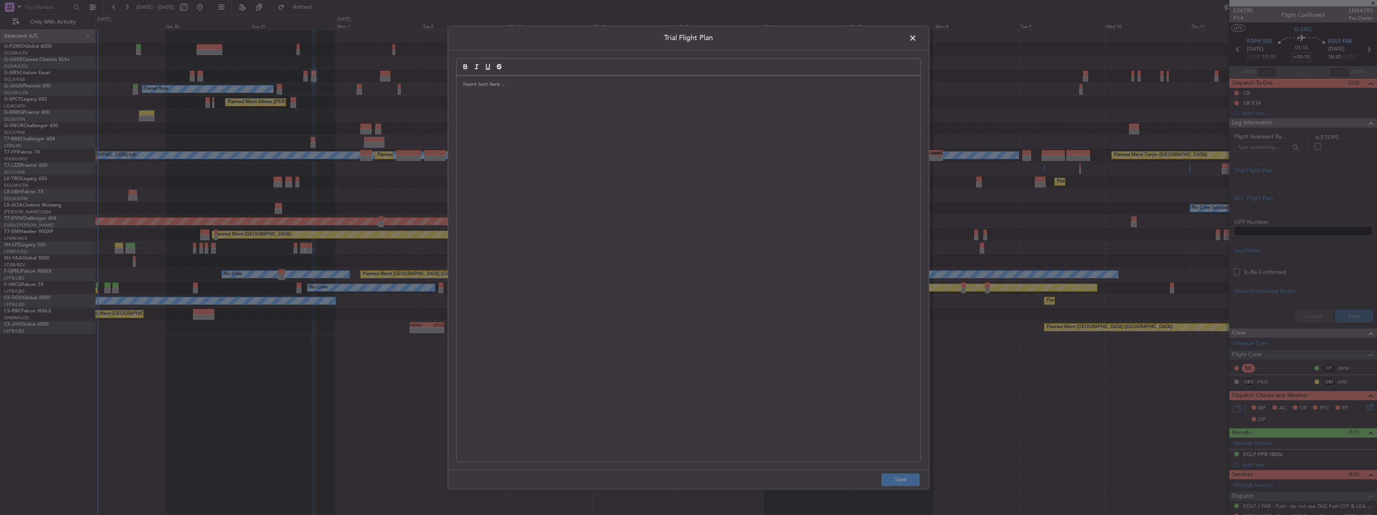
click at [606, 103] on div at bounding box center [689, 269] width 464 height 386
click at [477, 101] on p at bounding box center [689, 98] width 452 height 7
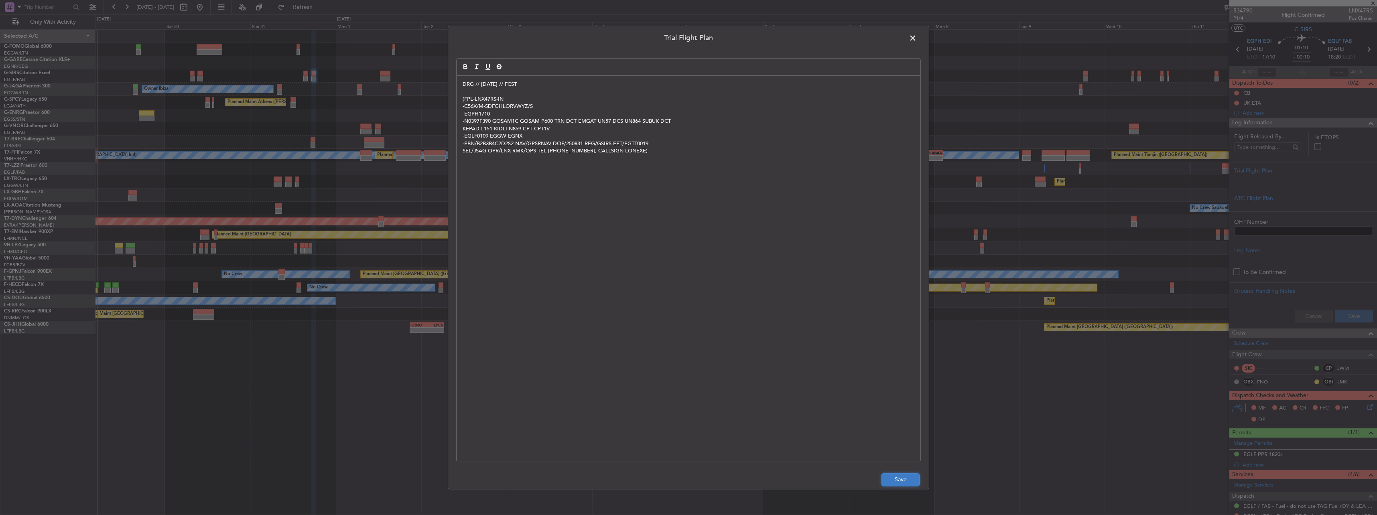
click at [908, 483] on button "Save" at bounding box center [900, 479] width 38 height 13
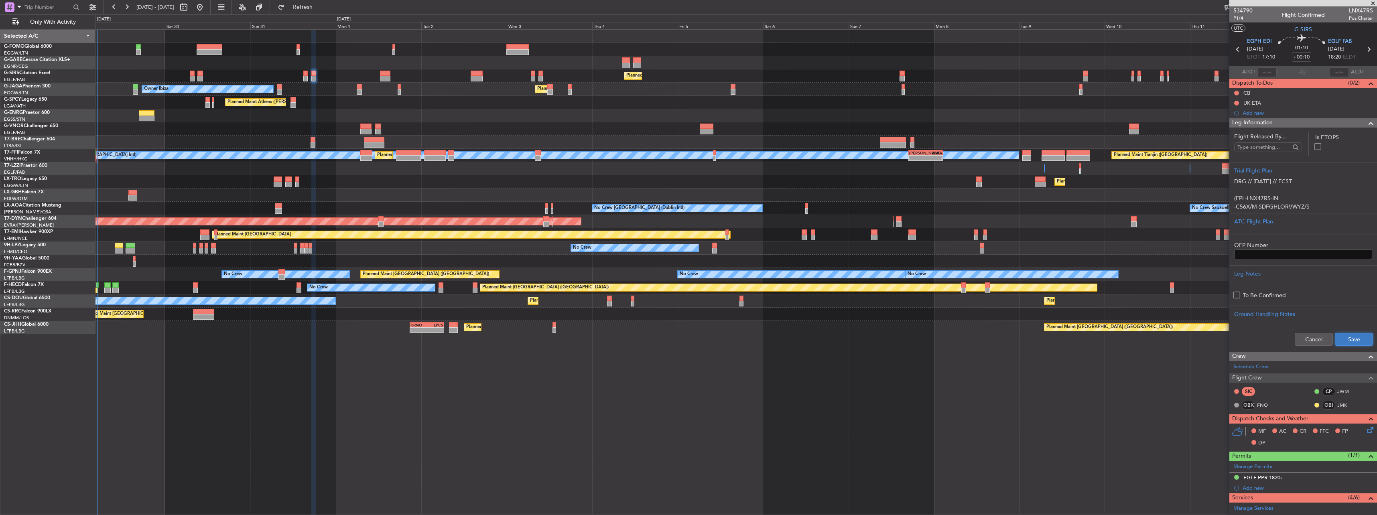
click at [1345, 337] on button "Save" at bounding box center [1354, 339] width 38 height 13
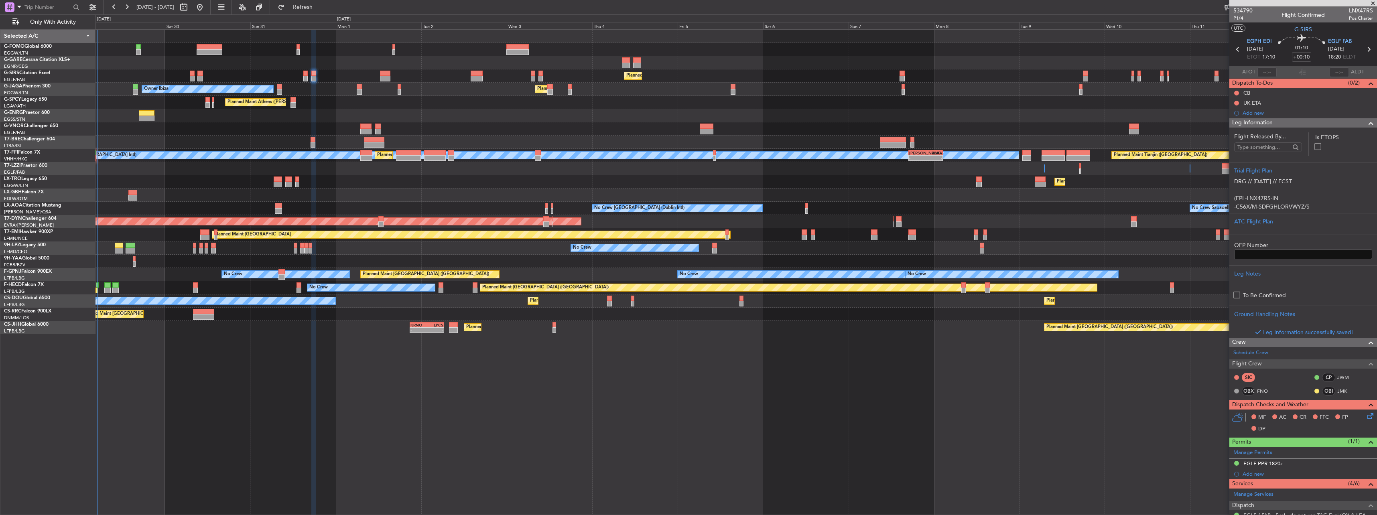
click at [1258, 120] on span "Leg Information" at bounding box center [1252, 122] width 41 height 9
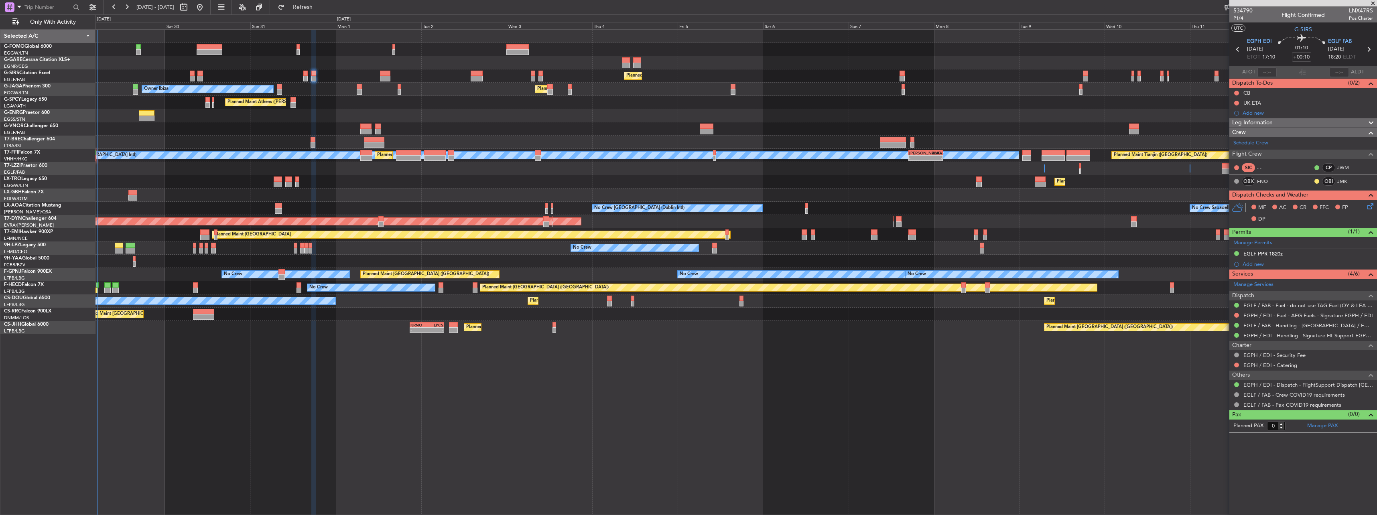
click at [1368, 202] on icon at bounding box center [1369, 205] width 6 height 6
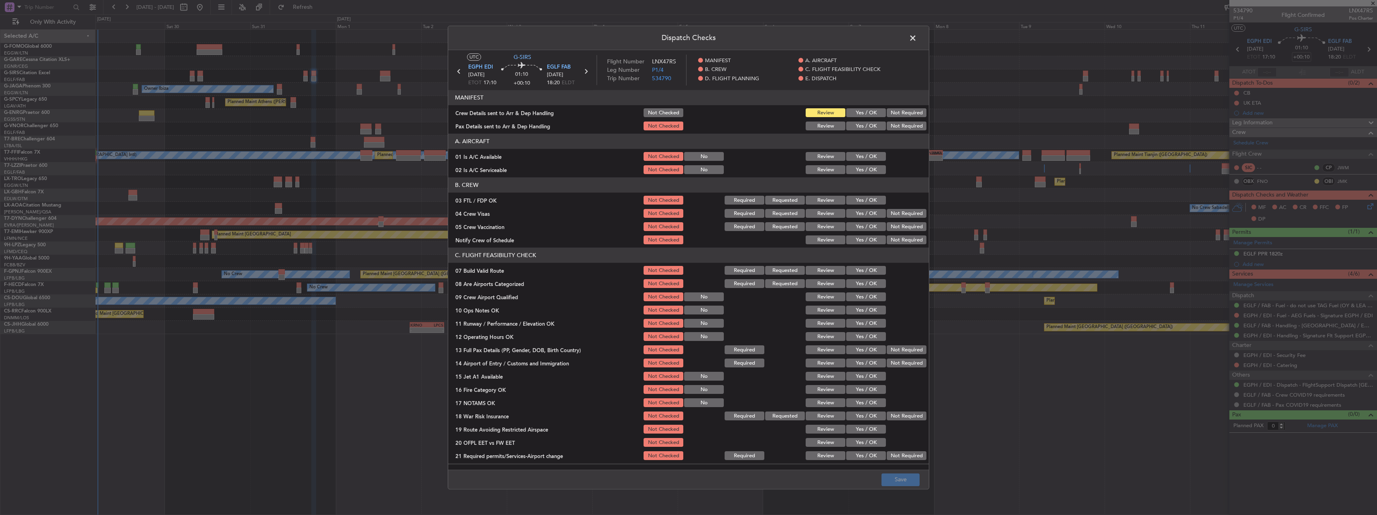
click at [651, 112] on button "Not Checked" at bounding box center [663, 113] width 40 height 9
click at [854, 157] on button "Yes / OK" at bounding box center [866, 156] width 40 height 9
click at [863, 168] on button "Yes / OK" at bounding box center [866, 170] width 40 height 9
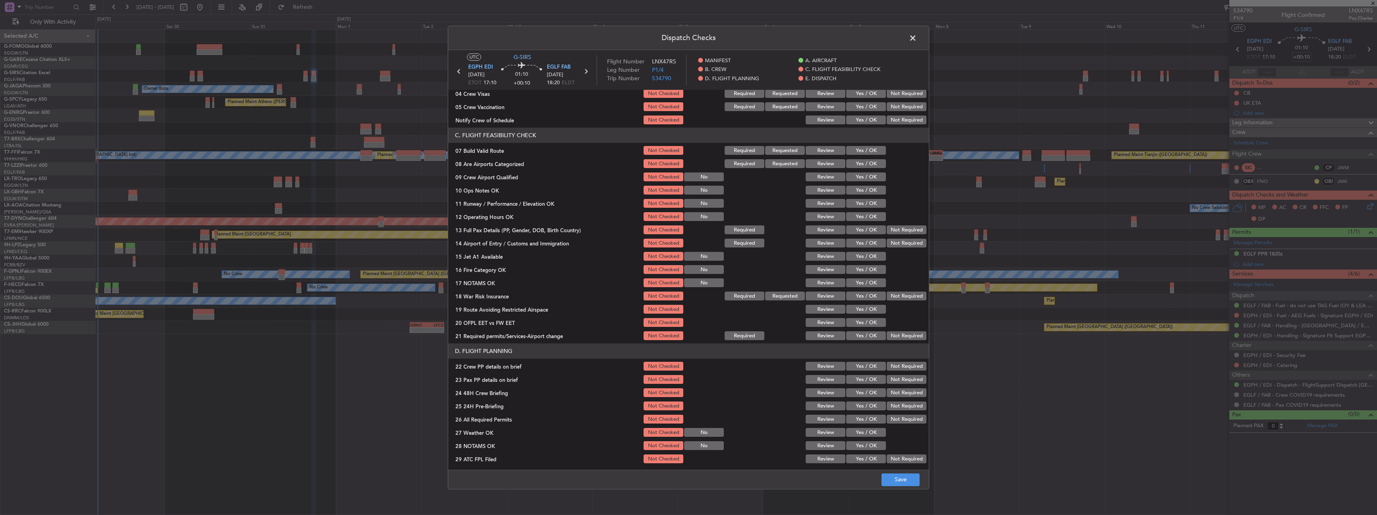
scroll to position [120, 0]
click at [862, 148] on button "Yes / OK" at bounding box center [866, 150] width 40 height 9
click at [875, 192] on button "Yes / OK" at bounding box center [866, 190] width 40 height 9
click at [870, 208] on div "Yes / OK" at bounding box center [865, 203] width 41 height 11
click at [865, 205] on button "Yes / OK" at bounding box center [866, 203] width 40 height 9
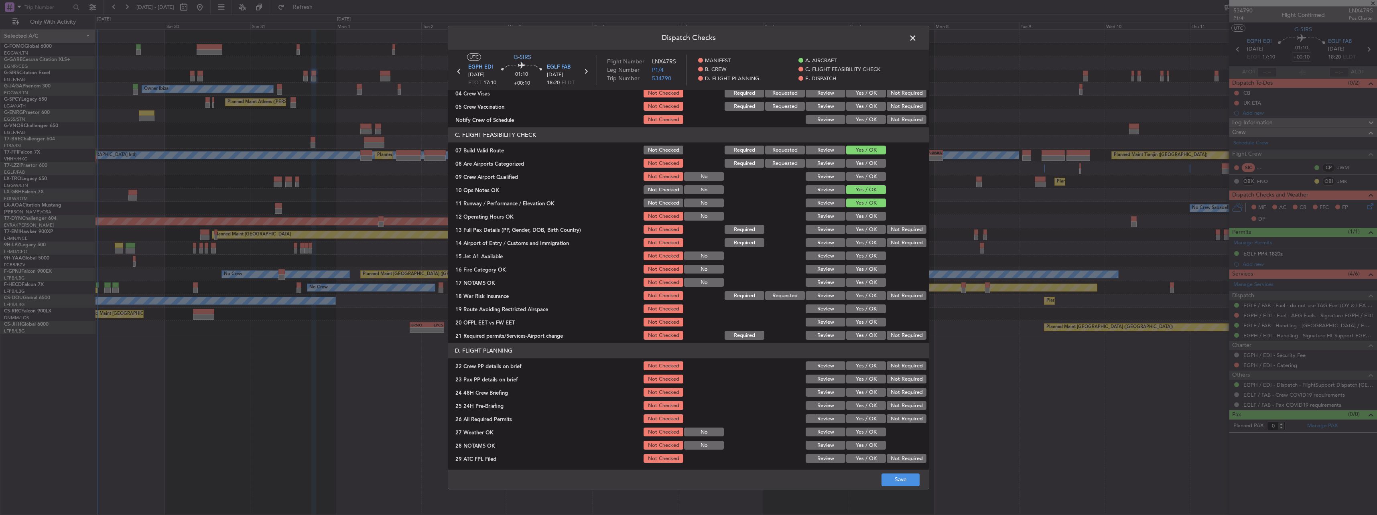
click at [867, 221] on div "Yes / OK" at bounding box center [865, 216] width 41 height 11
click at [850, 218] on button "Yes / OK" at bounding box center [866, 216] width 40 height 9
drag, startPoint x: 853, startPoint y: 230, endPoint x: 856, endPoint y: 242, distance: 11.9
click at [853, 231] on button "Yes / OK" at bounding box center [866, 229] width 40 height 9
click at [856, 245] on button "Yes / OK" at bounding box center [866, 243] width 40 height 9
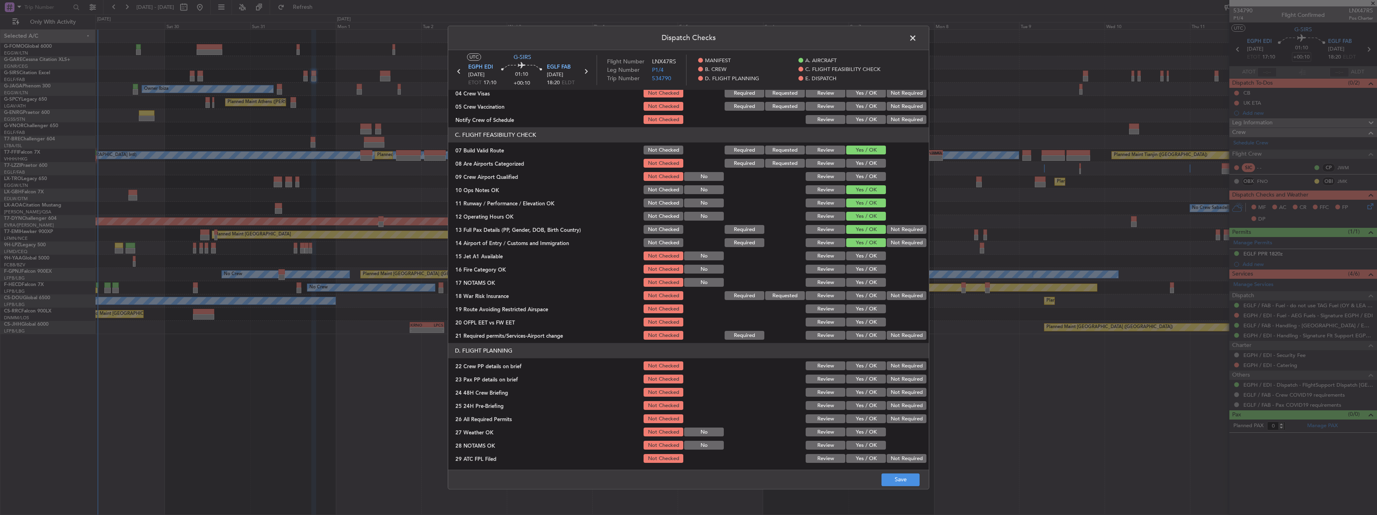
click at [859, 258] on button "Yes / OK" at bounding box center [866, 256] width 40 height 9
click at [864, 270] on button "Yes / OK" at bounding box center [866, 269] width 40 height 9
click at [864, 282] on button "Yes / OK" at bounding box center [866, 282] width 40 height 9
drag, startPoint x: 913, startPoint y: 301, endPoint x: 884, endPoint y: 301, distance: 28.9
click at [908, 301] on div "Not Required" at bounding box center [905, 295] width 41 height 11
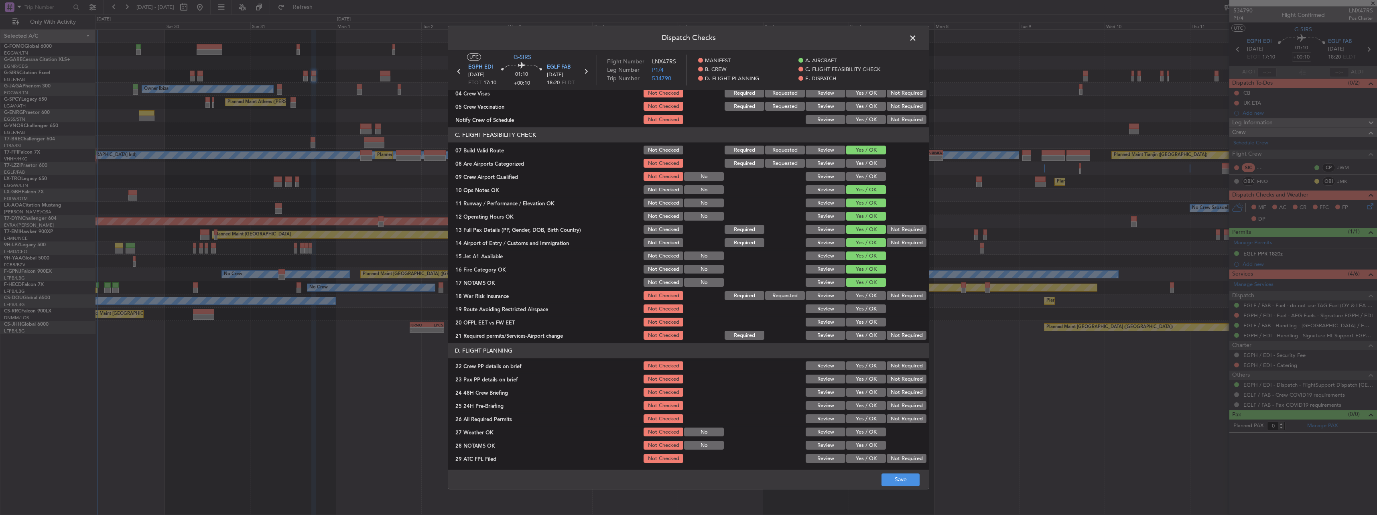
click at [893, 295] on button "Not Required" at bounding box center [907, 296] width 40 height 9
click at [864, 306] on button "Yes / OK" at bounding box center [866, 309] width 40 height 9
click at [863, 325] on button "Yes / OK" at bounding box center [866, 322] width 40 height 9
click at [863, 335] on button "Yes / OK" at bounding box center [866, 335] width 40 height 9
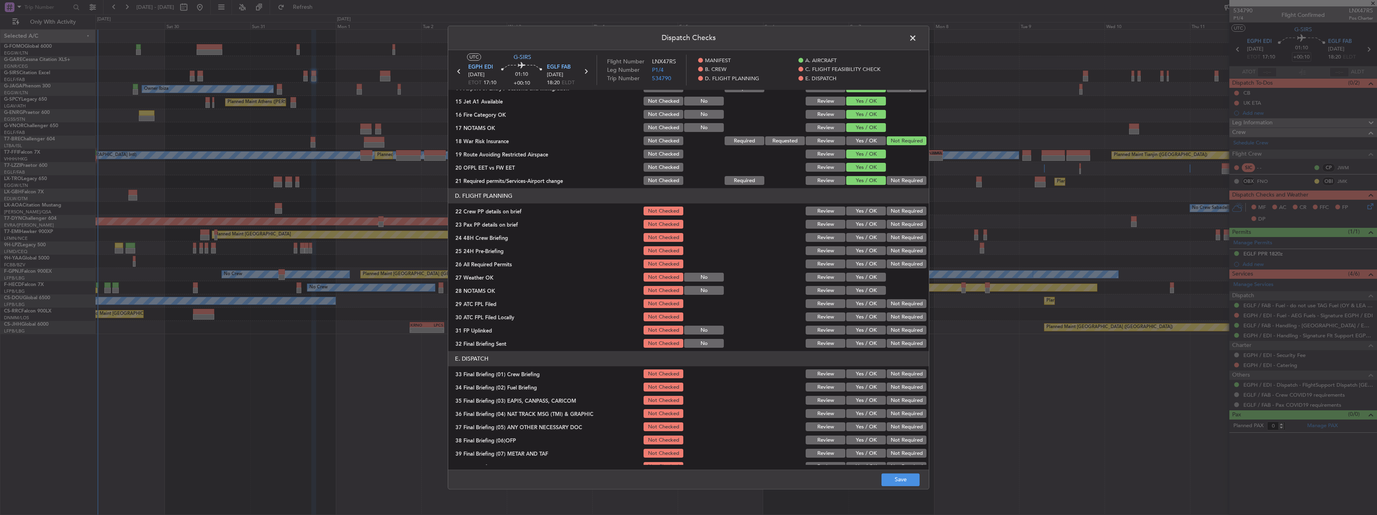
scroll to position [281, 0]
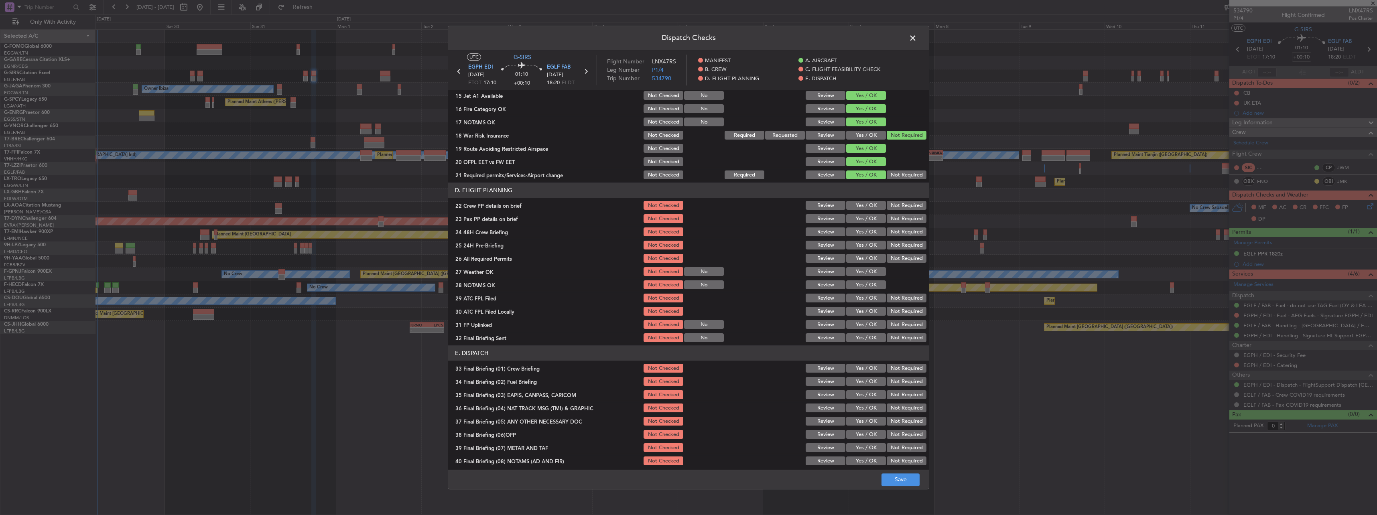
drag, startPoint x: 874, startPoint y: 209, endPoint x: 869, endPoint y: 212, distance: 5.7
click at [873, 209] on button "Yes / OK" at bounding box center [866, 205] width 40 height 9
click at [869, 218] on button "Yes / OK" at bounding box center [866, 219] width 40 height 9
drag, startPoint x: 875, startPoint y: 233, endPoint x: 889, endPoint y: 243, distance: 17.9
click at [875, 234] on button "Yes / OK" at bounding box center [866, 232] width 40 height 9
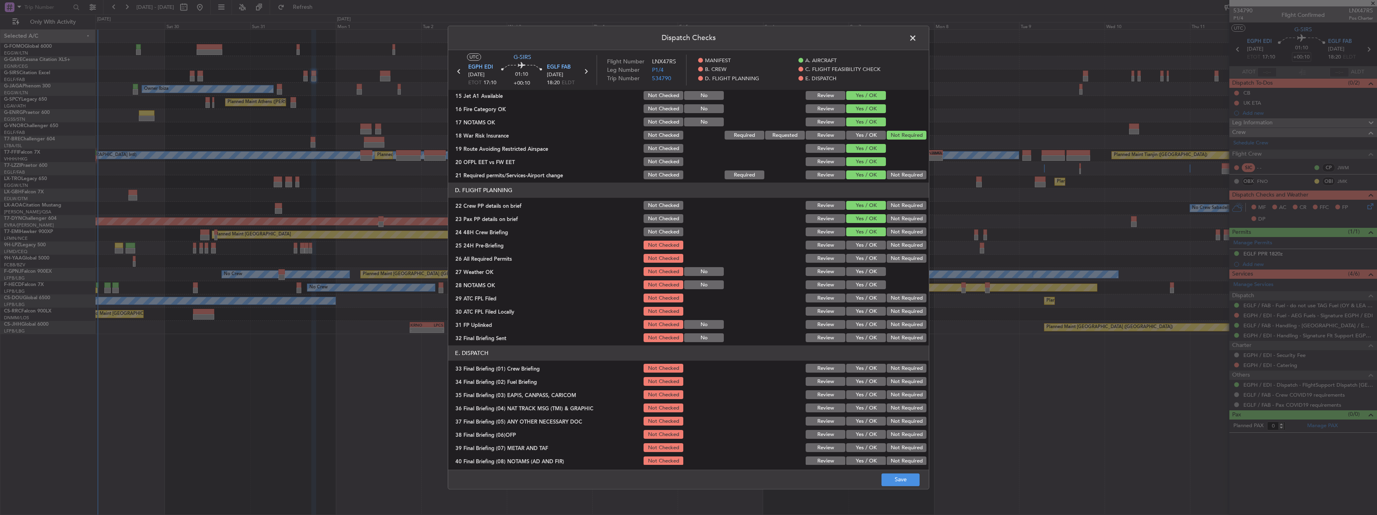
click at [894, 246] on button "Not Required" at bounding box center [907, 245] width 40 height 9
click at [905, 479] on button "Save" at bounding box center [900, 479] width 38 height 13
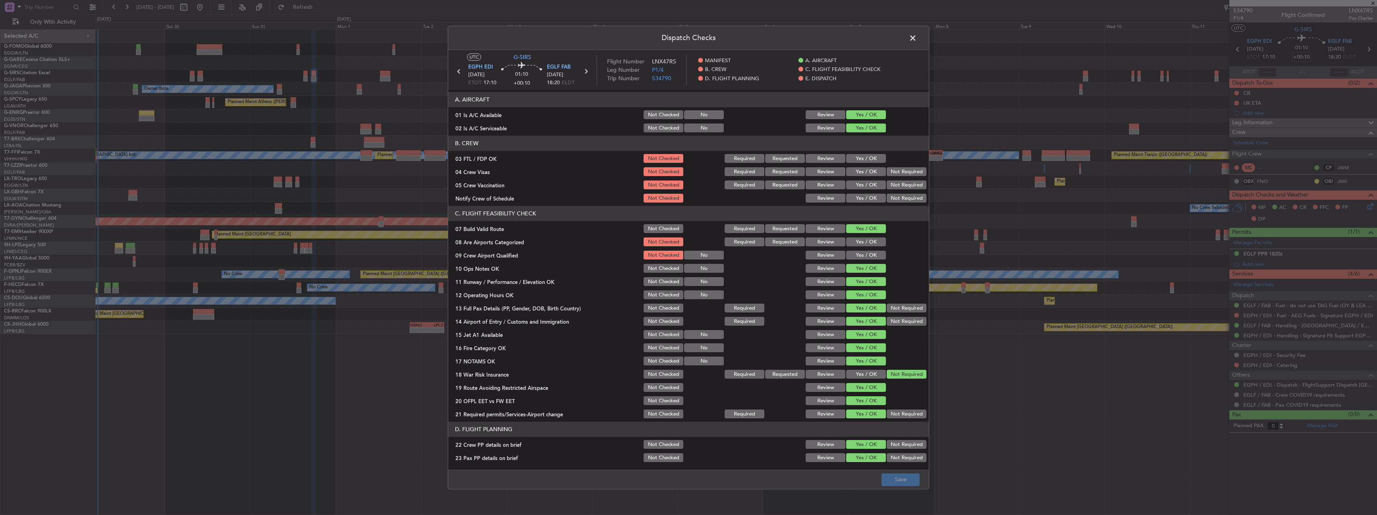
scroll to position [0, 0]
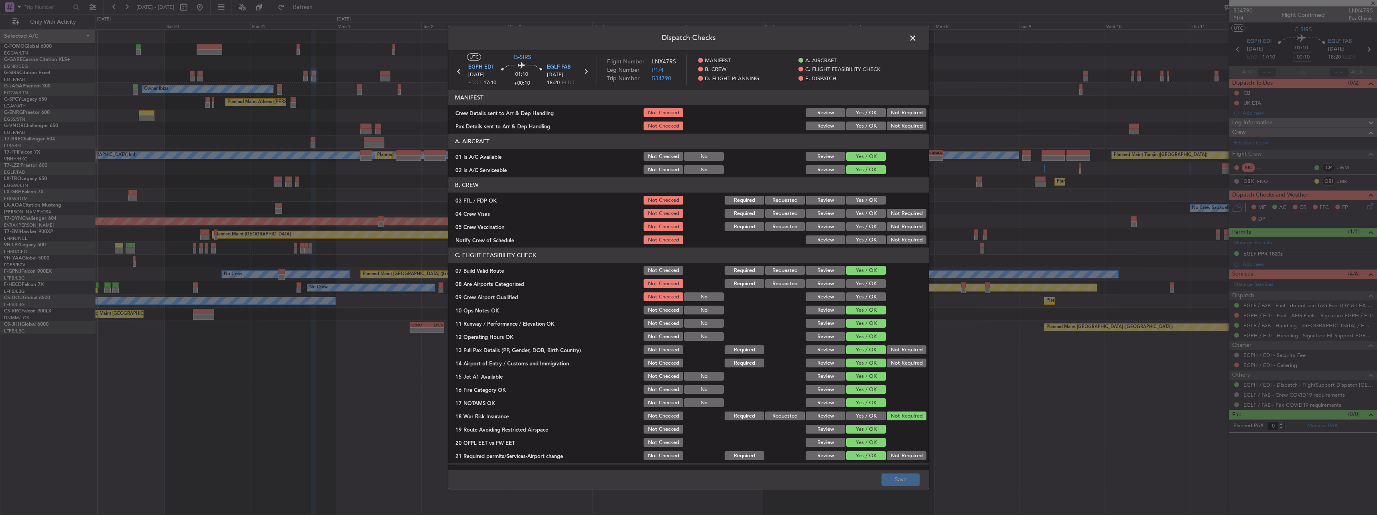
click at [913, 31] on header "Dispatch Checks" at bounding box center [688, 38] width 481 height 24
click at [917, 36] on span at bounding box center [917, 40] width 0 height 16
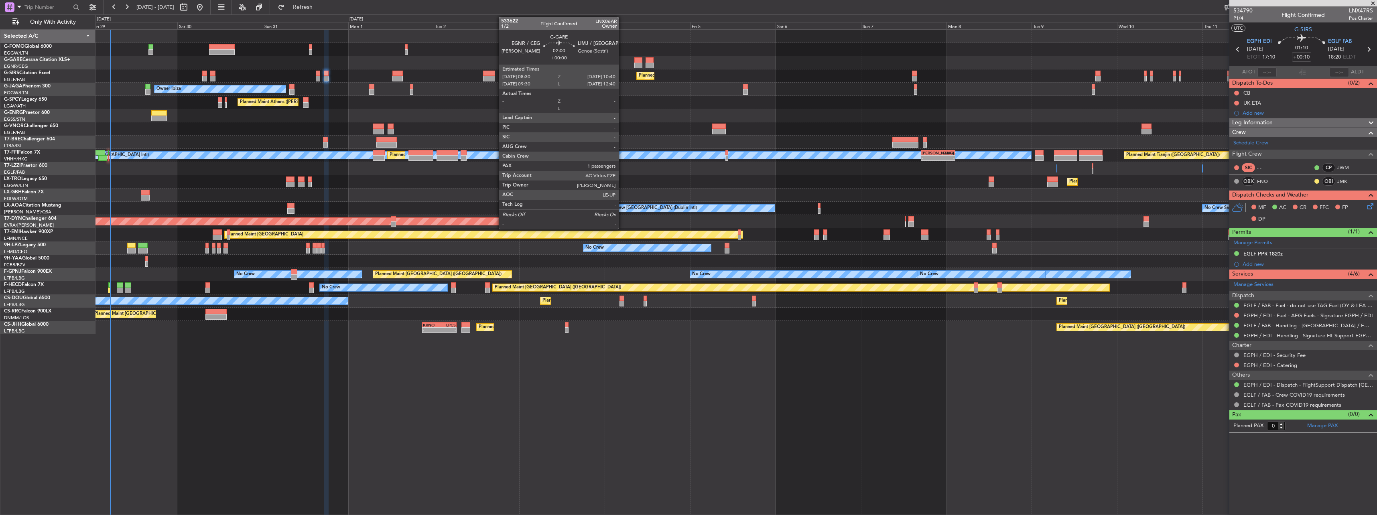
click at [635, 65] on div at bounding box center [638, 66] width 8 height 6
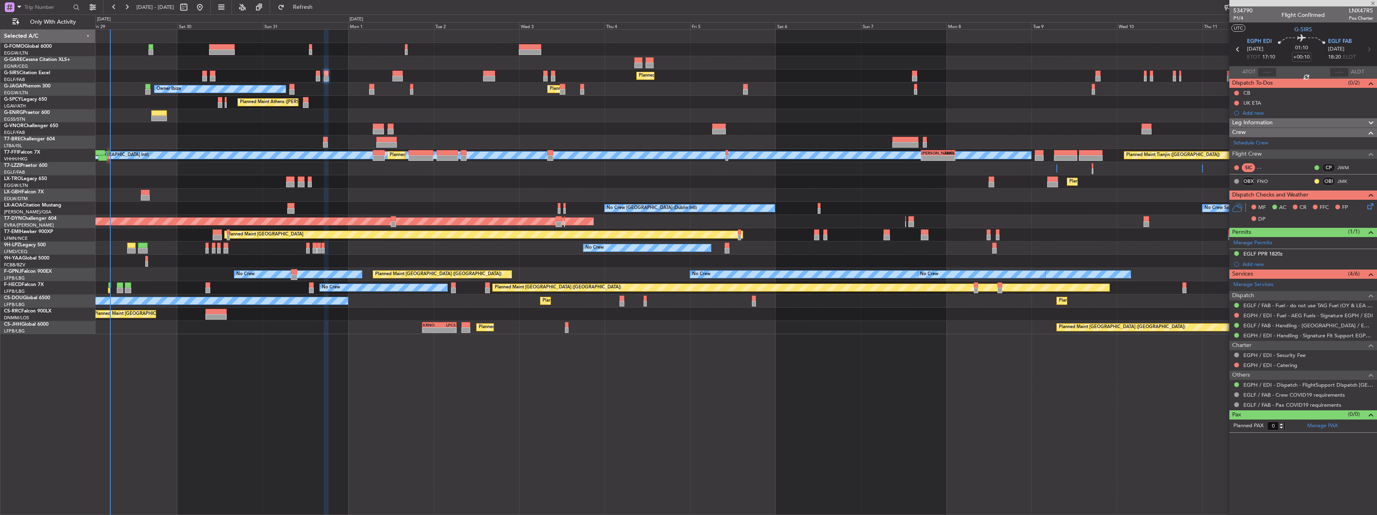
type input "1"
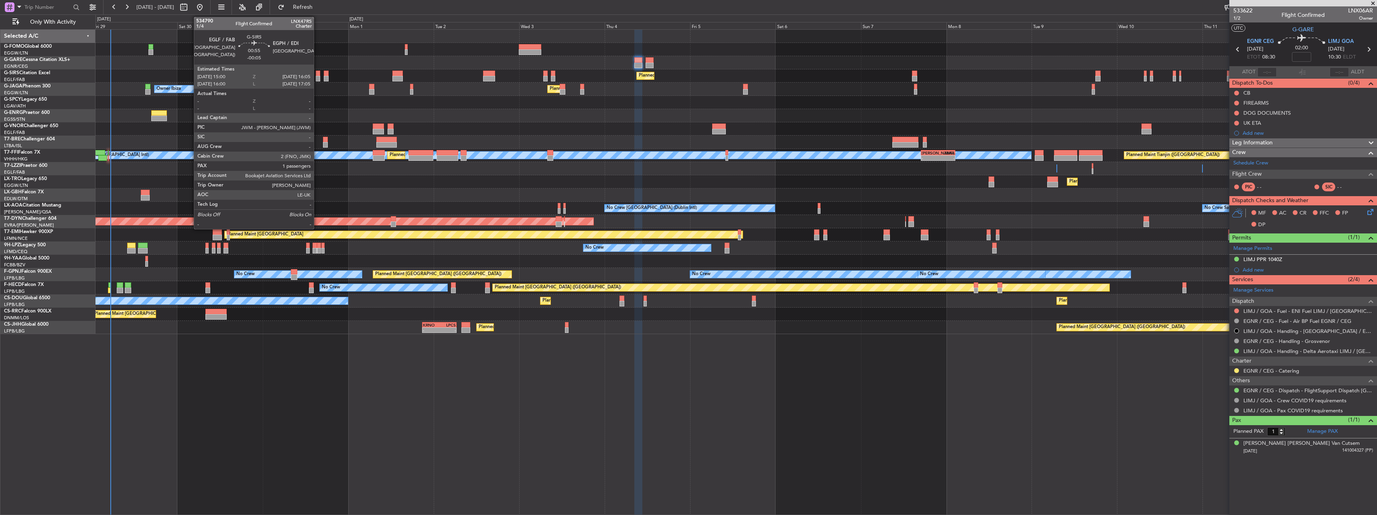
click at [317, 76] on div at bounding box center [318, 79] width 4 height 6
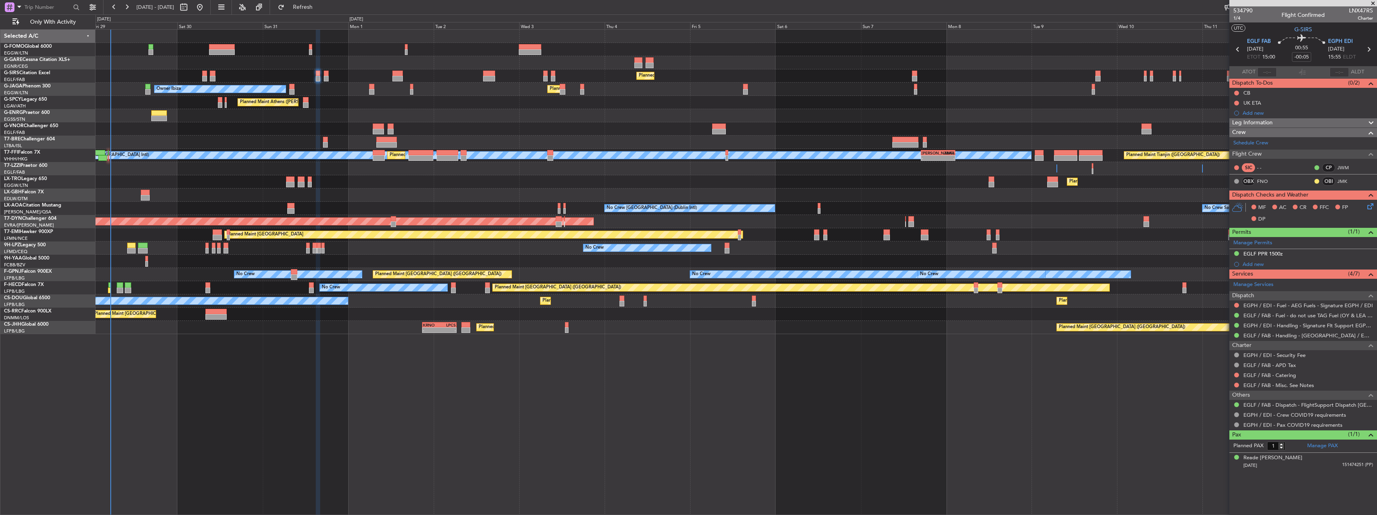
click at [1372, 203] on icon at bounding box center [1369, 205] width 6 height 6
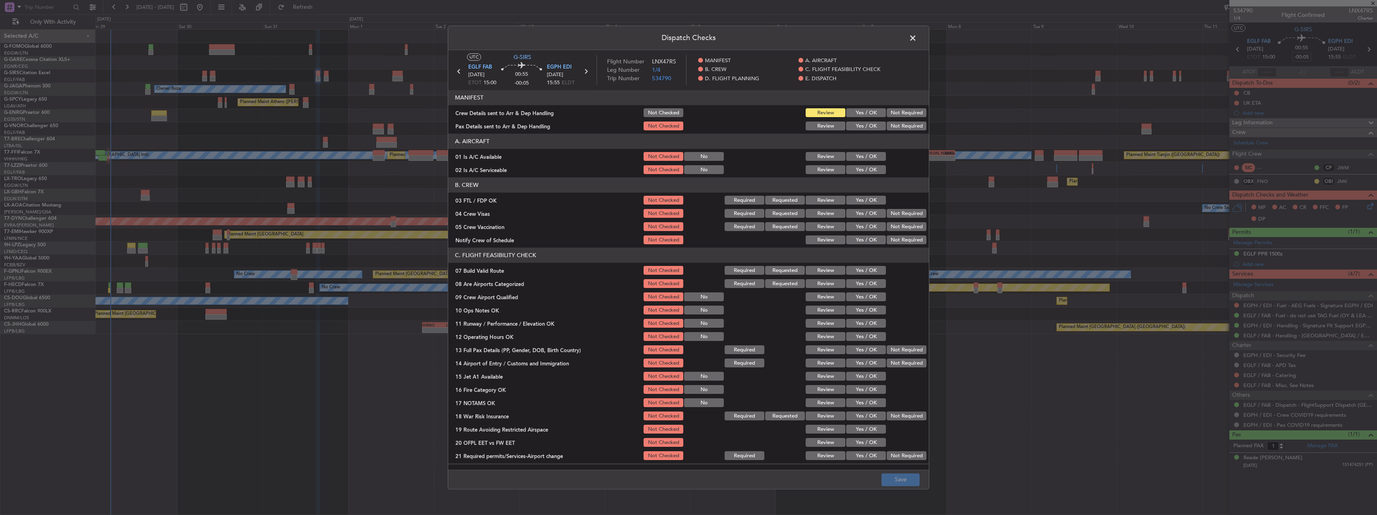
click at [871, 155] on button "Yes / OK" at bounding box center [866, 156] width 40 height 9
click at [863, 172] on button "Yes / OK" at bounding box center [866, 170] width 40 height 9
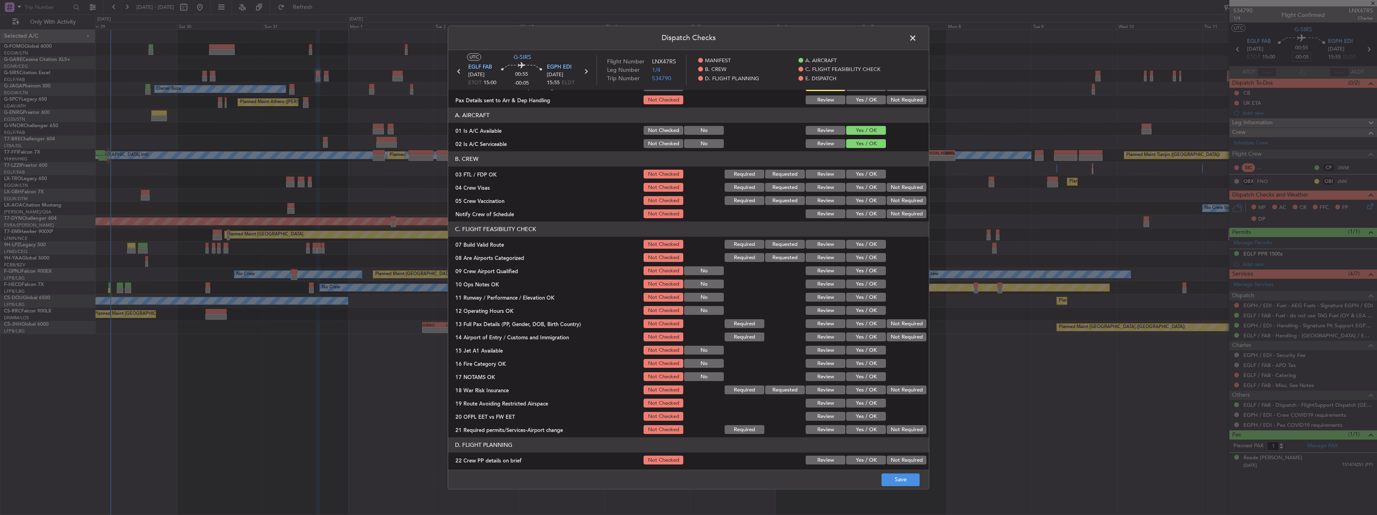
scroll to position [40, 0]
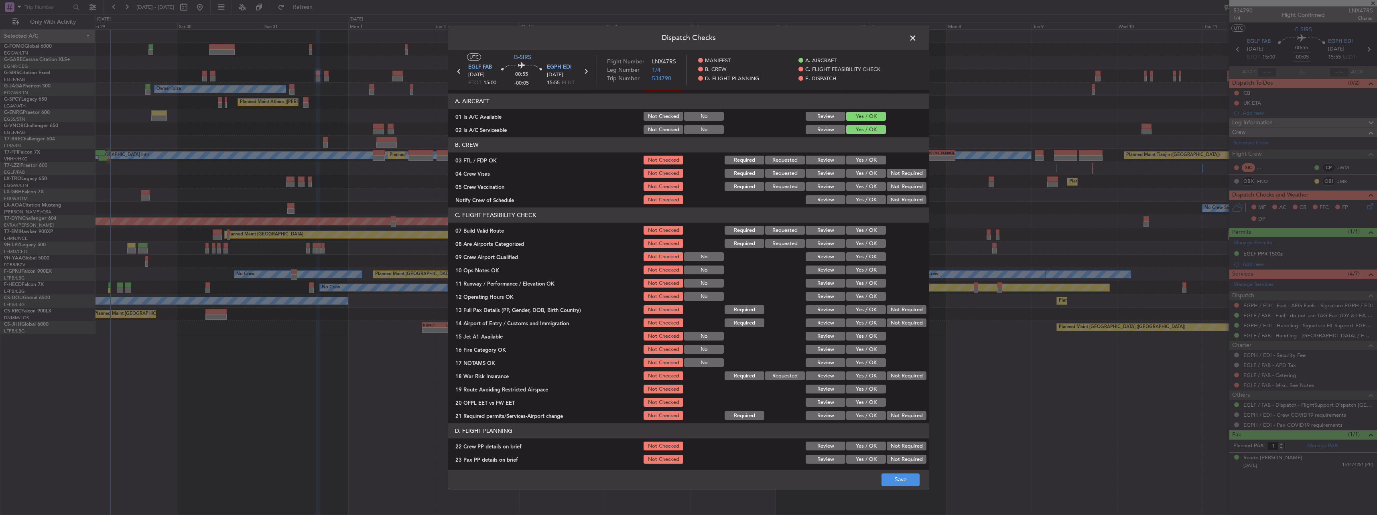
click at [862, 228] on button "Yes / OK" at bounding box center [866, 230] width 40 height 9
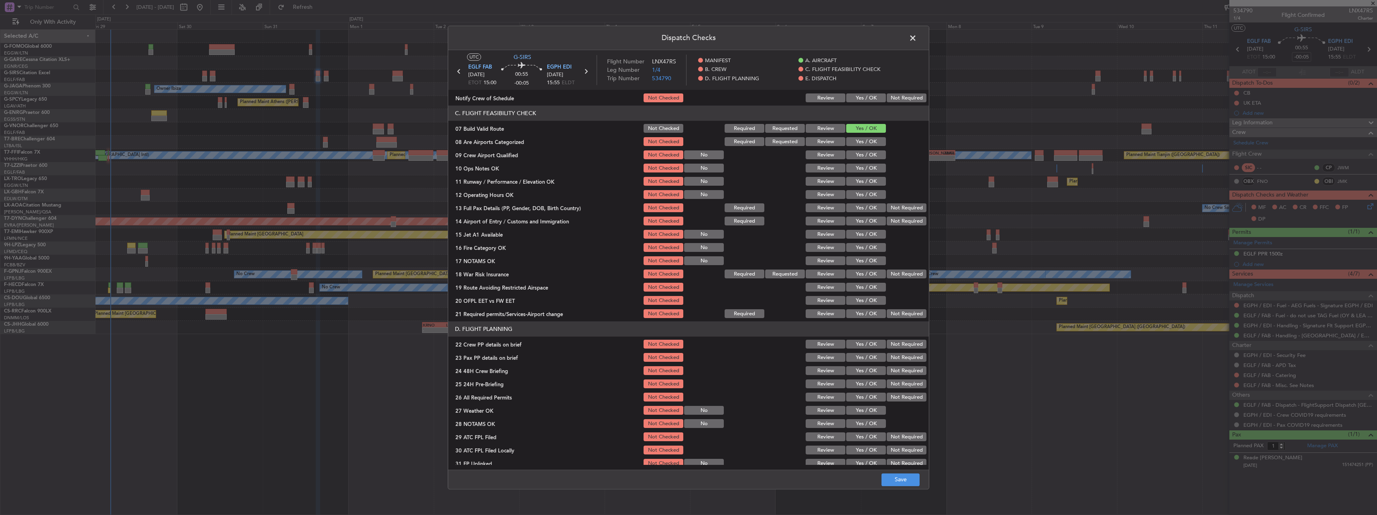
scroll to position [160, 0]
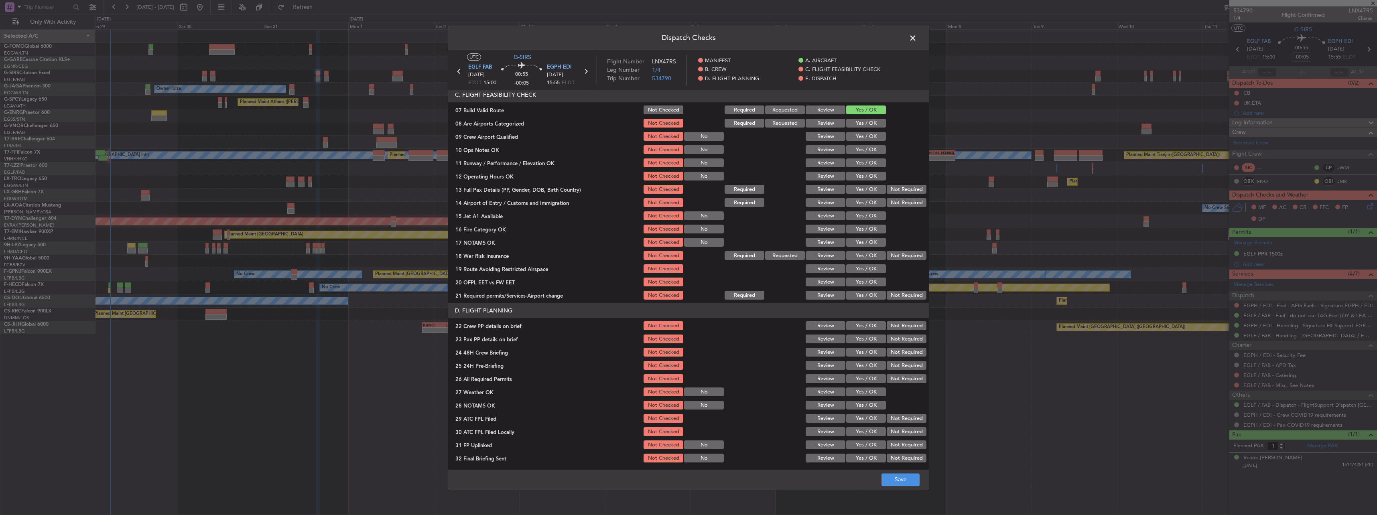
click at [865, 150] on button "Yes / OK" at bounding box center [866, 150] width 40 height 9
click at [867, 167] on button "Yes / OK" at bounding box center [866, 163] width 40 height 9
click at [868, 179] on button "Yes / OK" at bounding box center [866, 176] width 40 height 9
click at [875, 191] on button "Yes / OK" at bounding box center [866, 189] width 40 height 9
click at [874, 201] on button "Yes / OK" at bounding box center [866, 203] width 40 height 9
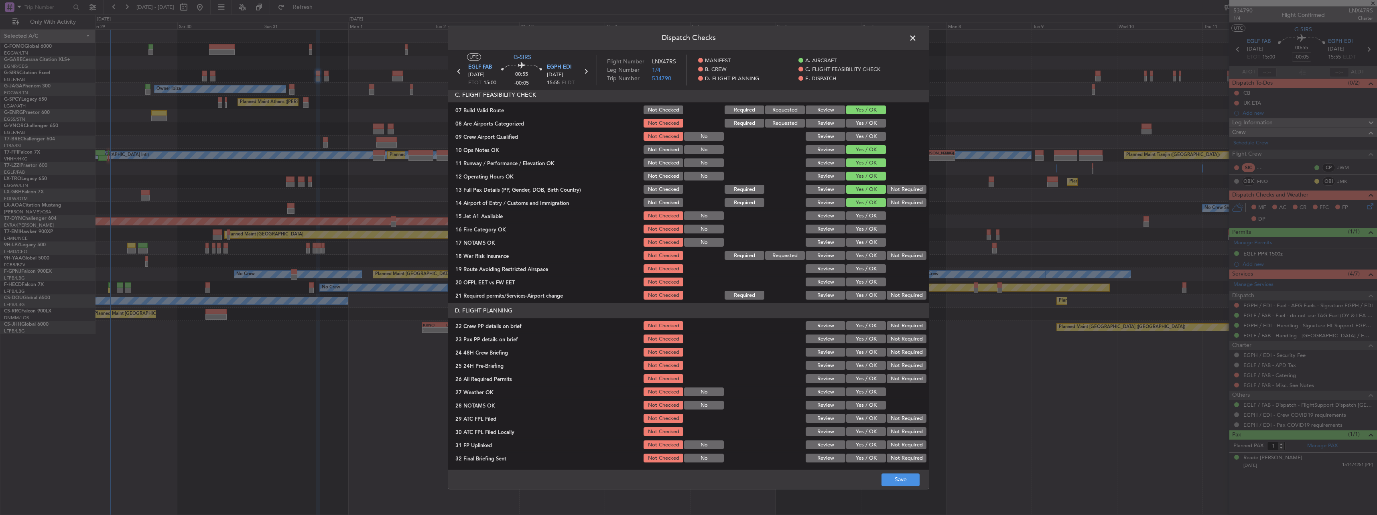
drag, startPoint x: 873, startPoint y: 215, endPoint x: 871, endPoint y: 226, distance: 10.9
click at [872, 215] on button "Yes / OK" at bounding box center [866, 216] width 40 height 9
click at [871, 233] on button "Yes / OK" at bounding box center [866, 229] width 40 height 9
drag, startPoint x: 872, startPoint y: 249, endPoint x: 890, endPoint y: 252, distance: 18.6
click at [873, 249] on section "C. FLIGHT FEASIBILITY CHECK 07 Build Valid Route Not Checked Required Requested…" at bounding box center [688, 194] width 481 height 214
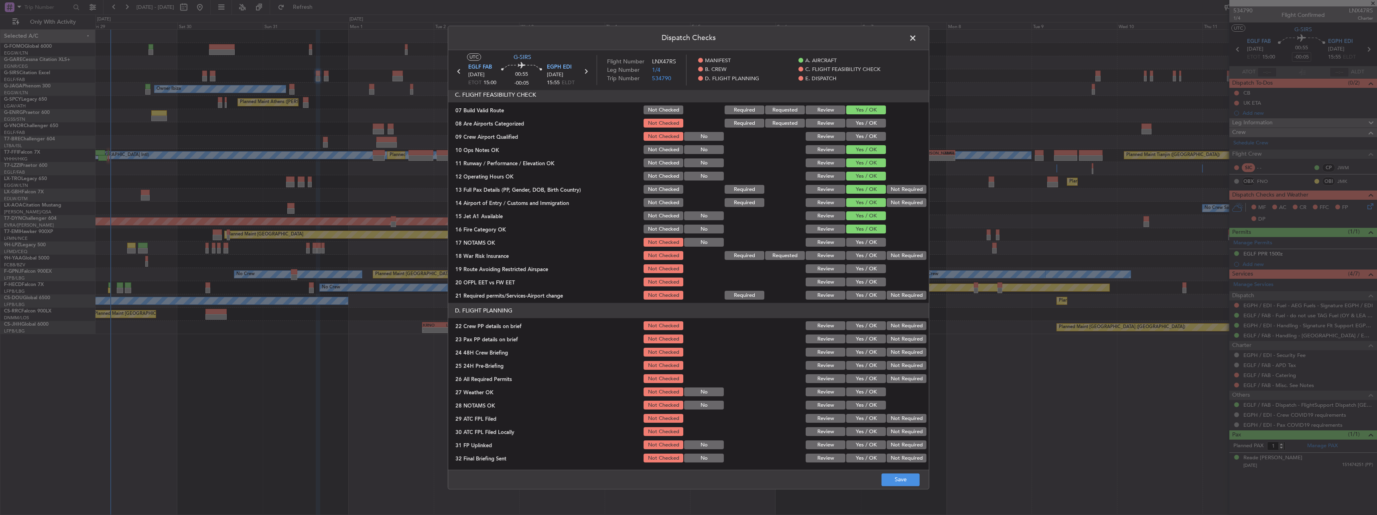
drag, startPoint x: 861, startPoint y: 240, endPoint x: 892, endPoint y: 252, distance: 33.8
click at [863, 242] on button "Yes / OK" at bounding box center [866, 242] width 40 height 9
click at [892, 252] on button "Not Required" at bounding box center [907, 256] width 40 height 9
click at [872, 270] on button "Yes / OK" at bounding box center [866, 269] width 40 height 9
click at [871, 281] on button "Yes / OK" at bounding box center [866, 282] width 40 height 9
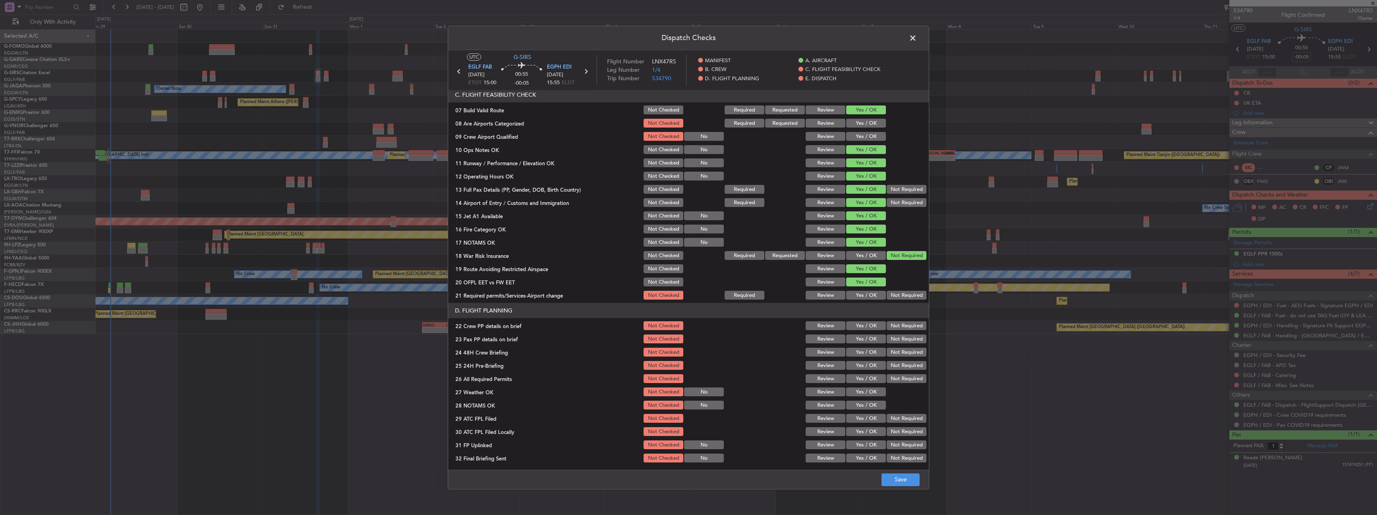
drag, startPoint x: 870, startPoint y: 290, endPoint x: 866, endPoint y: 293, distance: 5.1
click at [867, 291] on div "Yes / OK" at bounding box center [865, 295] width 41 height 11
click at [866, 293] on button "Yes / OK" at bounding box center [866, 295] width 40 height 9
click at [871, 325] on button "Yes / OK" at bounding box center [866, 326] width 40 height 9
click at [871, 345] on section "D. FLIGHT PLANNING 22 Crew PP details on brief Not Checked Review Yes / OK Not …" at bounding box center [688, 383] width 481 height 161
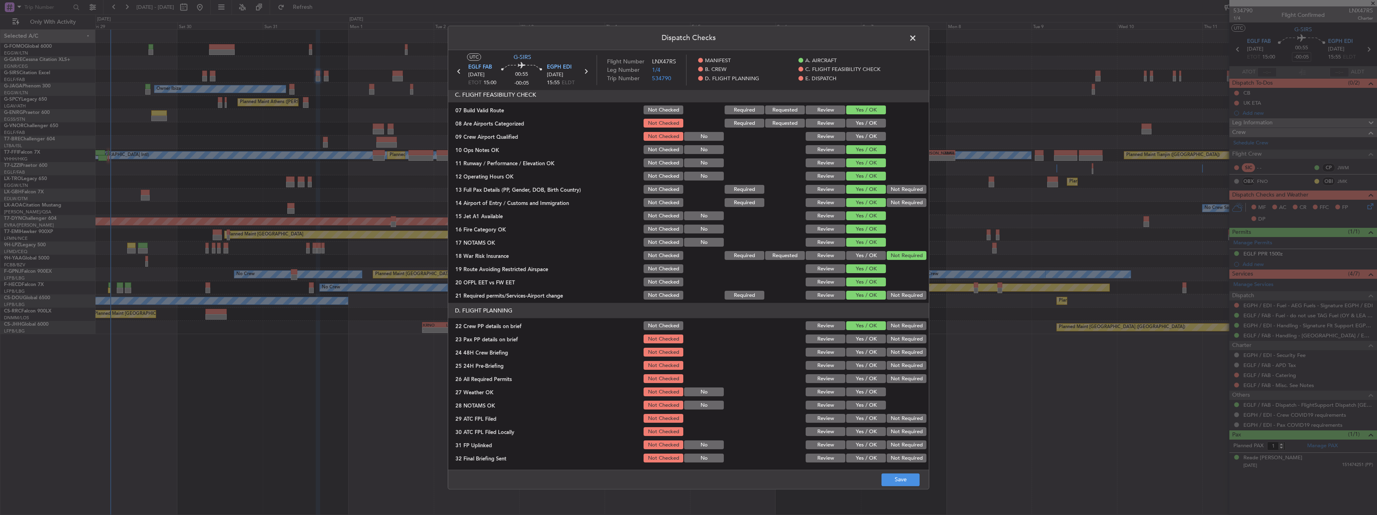
click at [871, 340] on button "Yes / OK" at bounding box center [866, 339] width 40 height 9
drag, startPoint x: 873, startPoint y: 349, endPoint x: 878, endPoint y: 351, distance: 5.0
click at [876, 350] on button "Yes / OK" at bounding box center [866, 352] width 40 height 9
click at [892, 353] on button "Not Required" at bounding box center [907, 352] width 40 height 9
drag, startPoint x: 868, startPoint y: 352, endPoint x: 895, endPoint y: 363, distance: 29.5
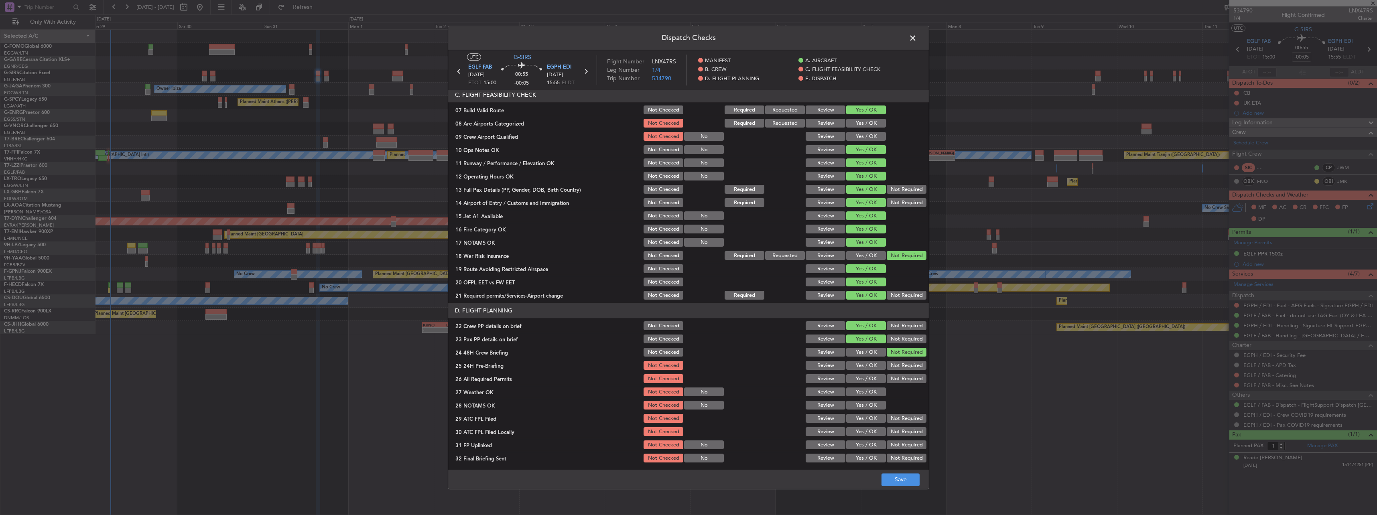
click at [870, 353] on button "Yes / OK" at bounding box center [866, 352] width 40 height 9
click at [895, 363] on button "Not Required" at bounding box center [907, 365] width 40 height 9
click at [902, 484] on button "Save" at bounding box center [900, 479] width 38 height 13
click at [917, 37] on span at bounding box center [917, 40] width 0 height 16
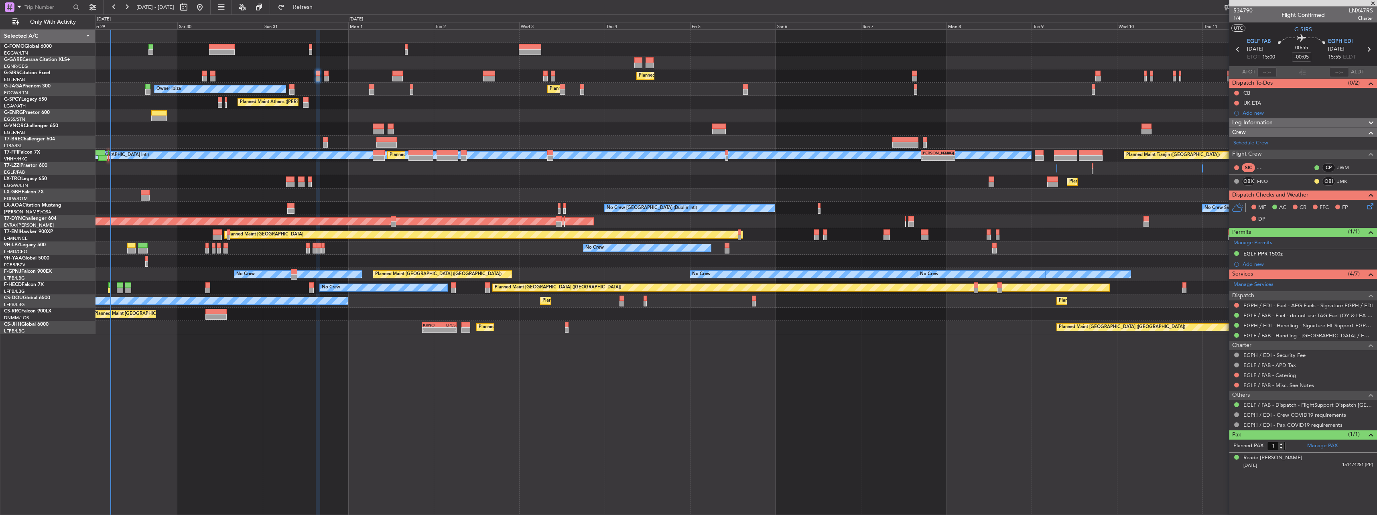
click at [1367, 203] on icon at bounding box center [1369, 205] width 6 height 6
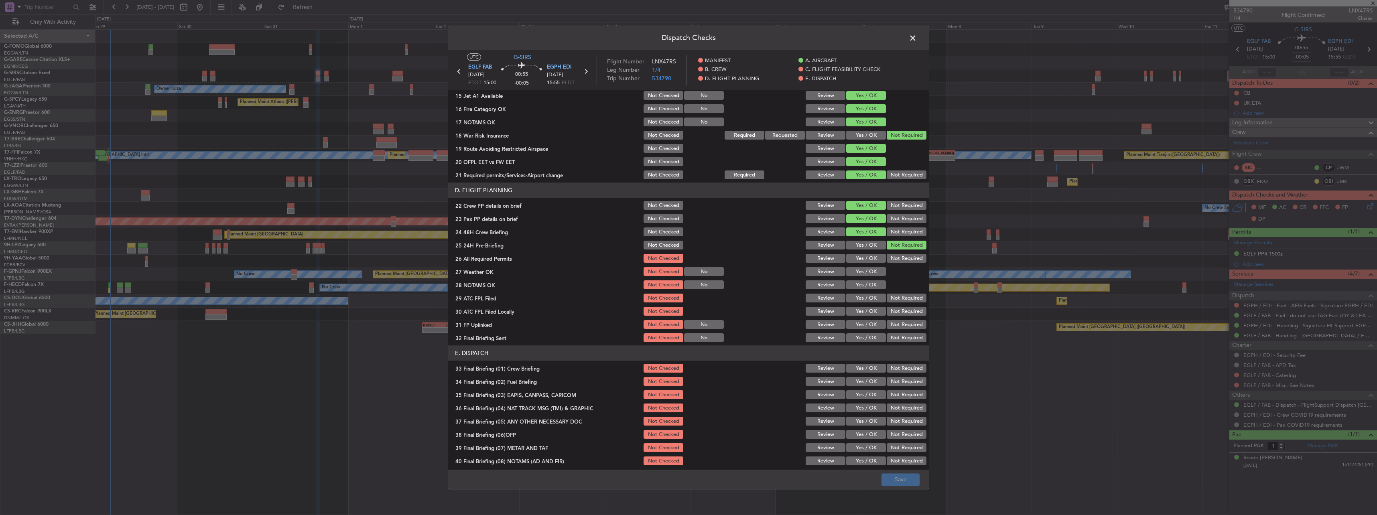
scroll to position [321, 0]
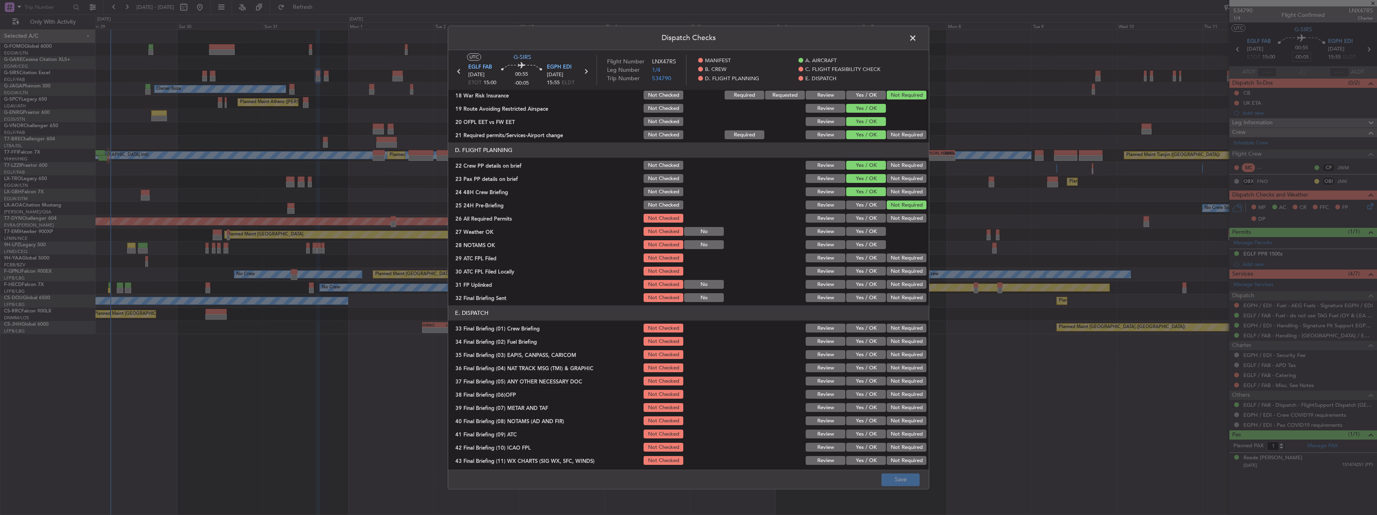
click at [917, 36] on span at bounding box center [917, 40] width 0 height 16
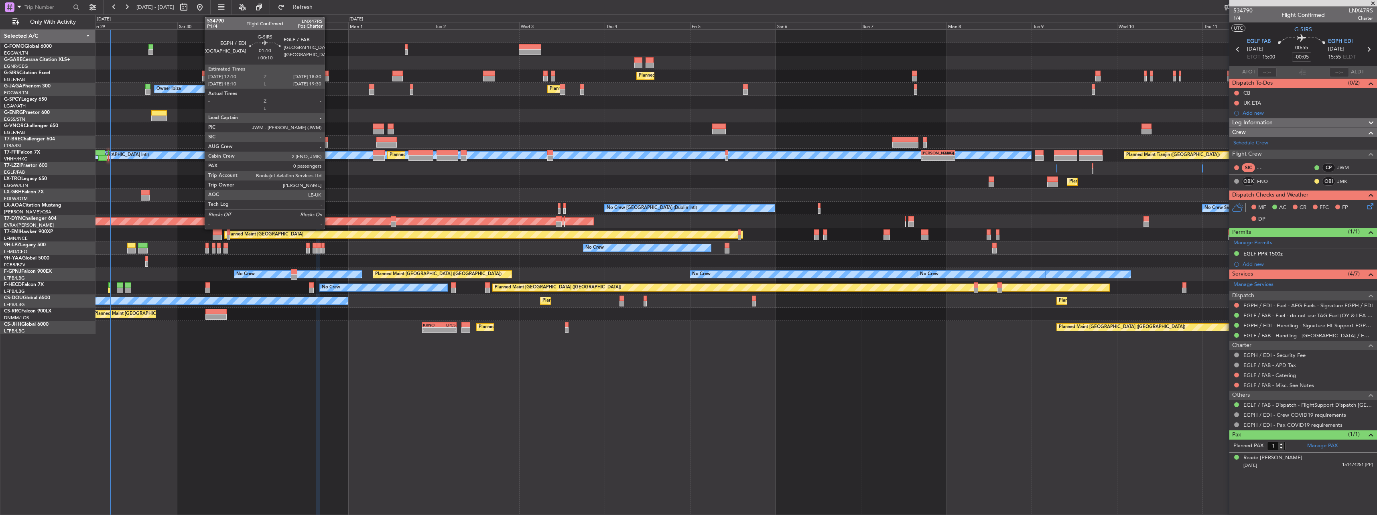
click at [328, 76] on div at bounding box center [326, 79] width 5 height 6
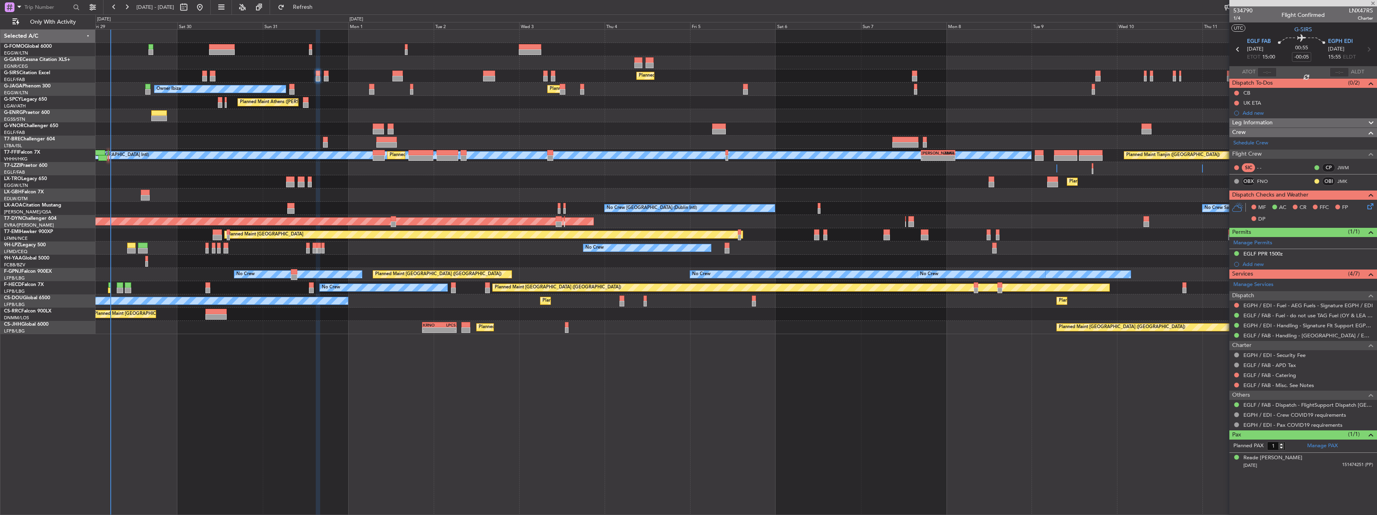
type input "+00:10"
type input "0"
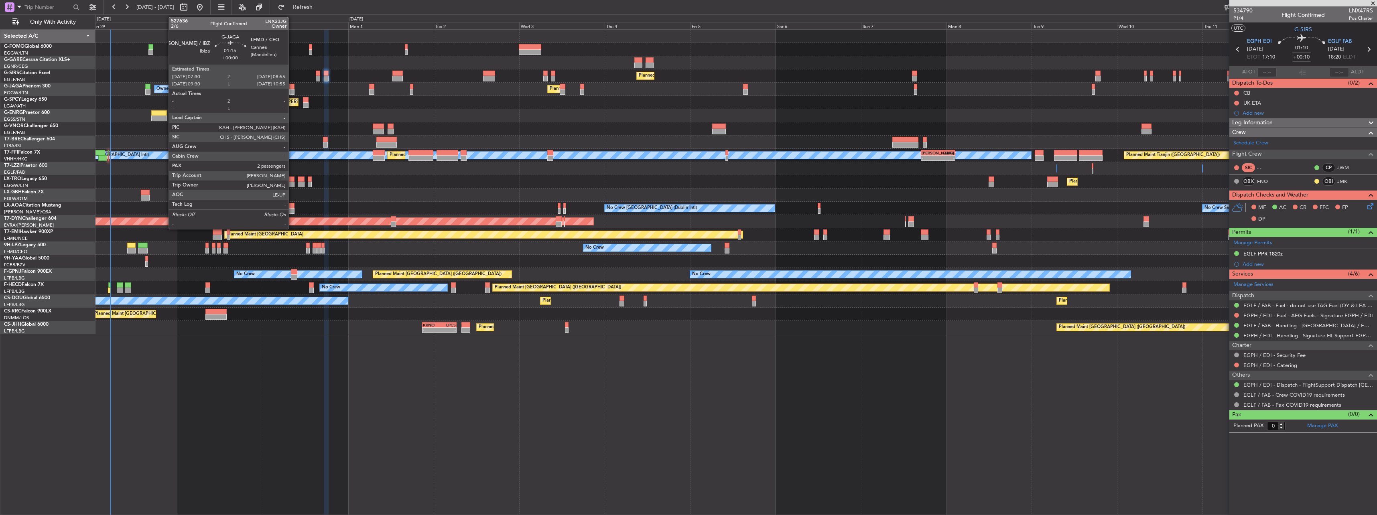
click at [292, 90] on div at bounding box center [291, 92] width 5 height 6
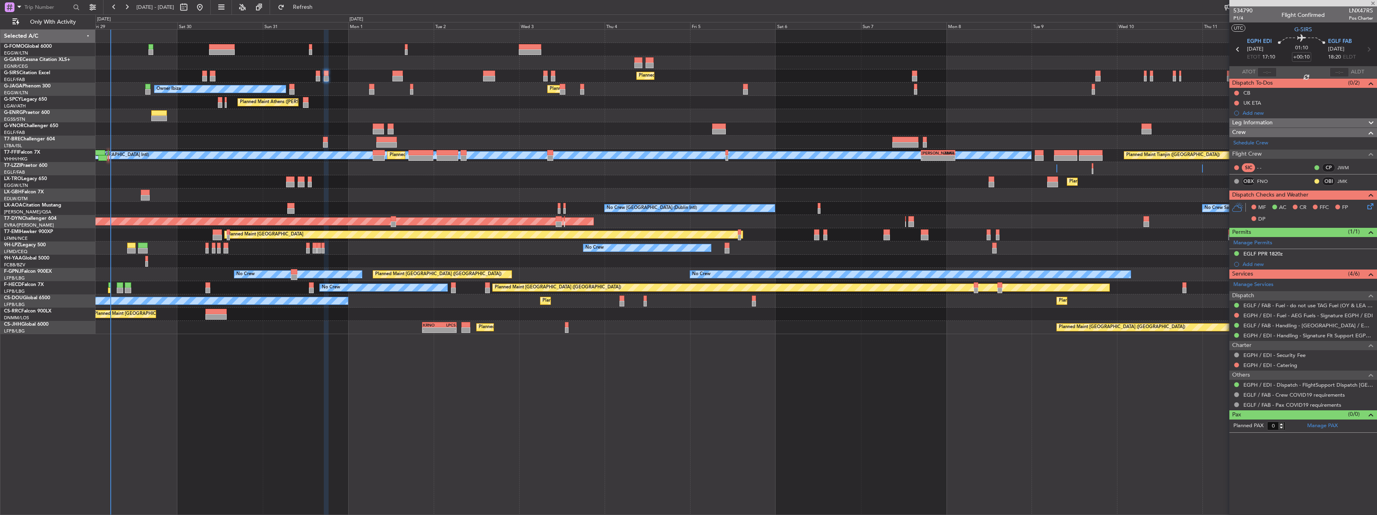
type input "2"
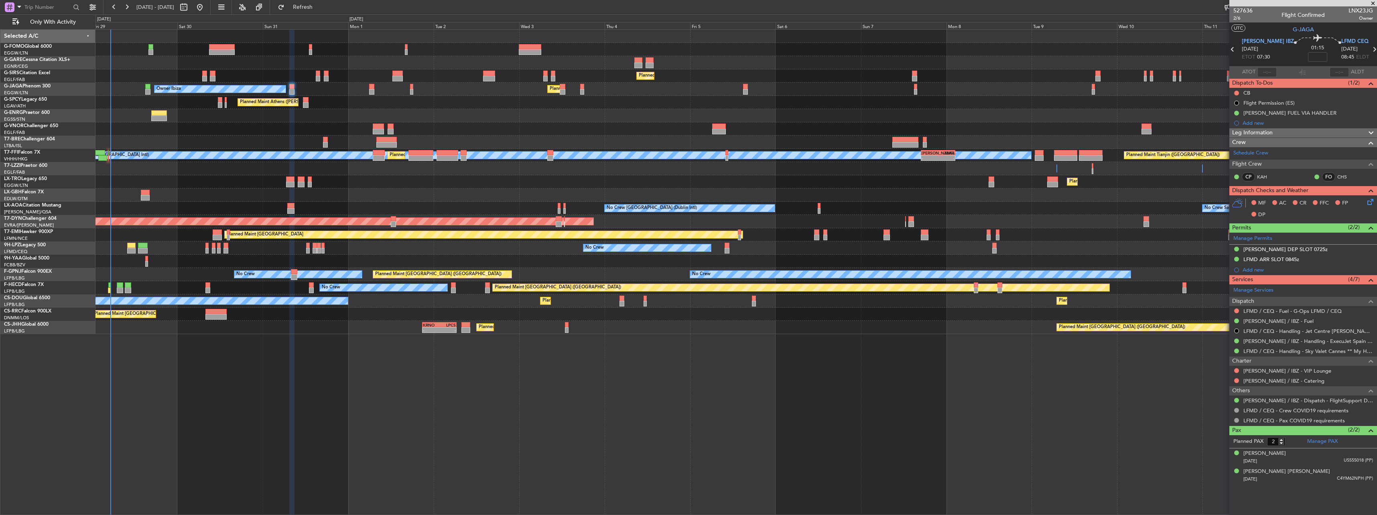
click at [1256, 132] on span "Leg Information" at bounding box center [1252, 132] width 41 height 9
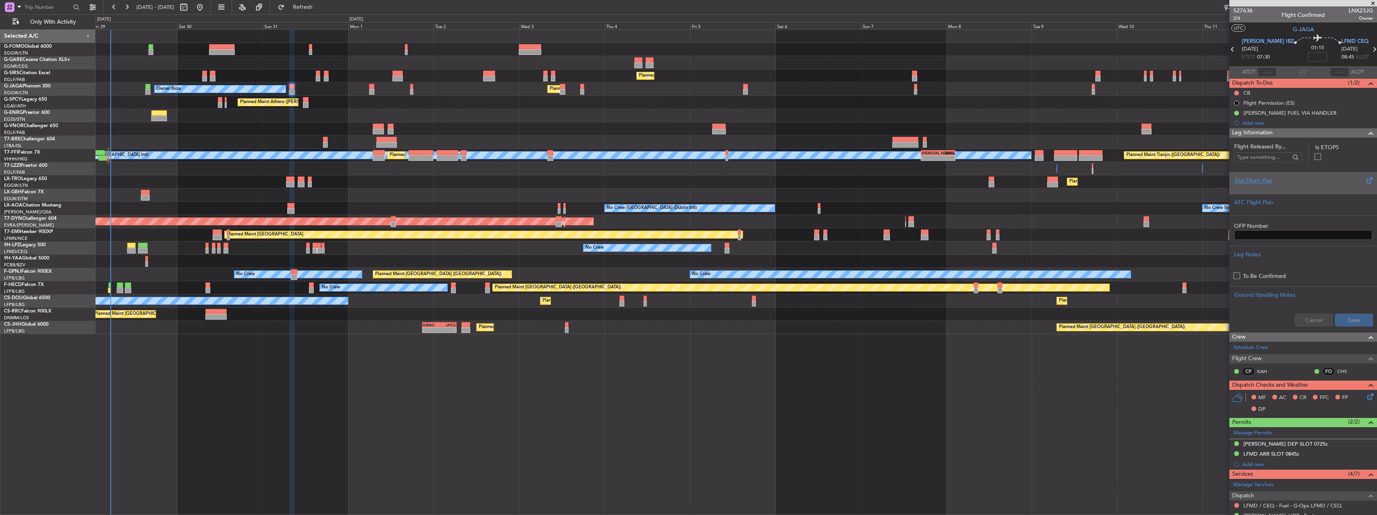
click at [1265, 178] on div "Trial Flight Plan" at bounding box center [1303, 181] width 138 height 8
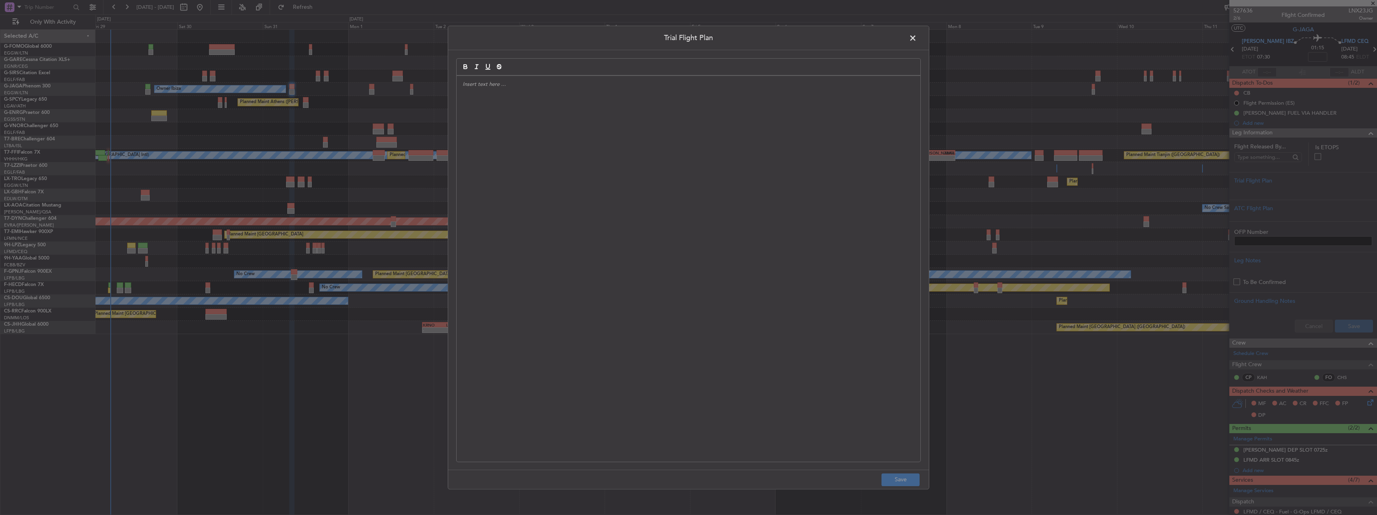
click at [560, 145] on div at bounding box center [689, 269] width 464 height 386
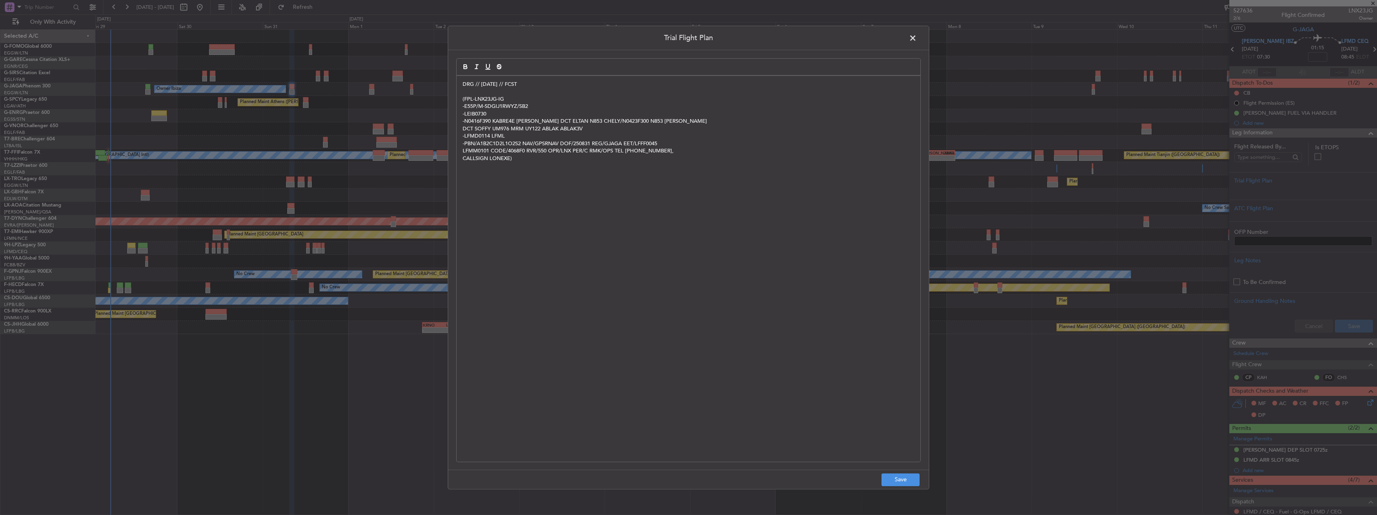
scroll to position [0, 0]
click at [896, 478] on button "Save" at bounding box center [900, 479] width 38 height 13
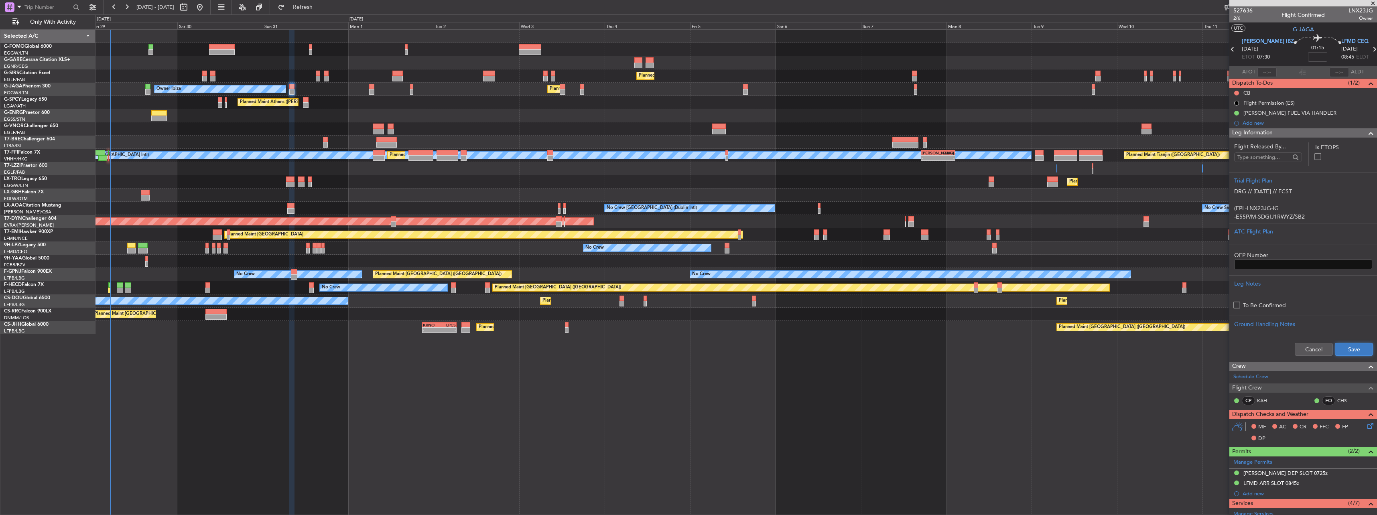
click at [1350, 348] on button "Save" at bounding box center [1354, 349] width 38 height 13
click at [1366, 424] on icon at bounding box center [1369, 424] width 6 height 6
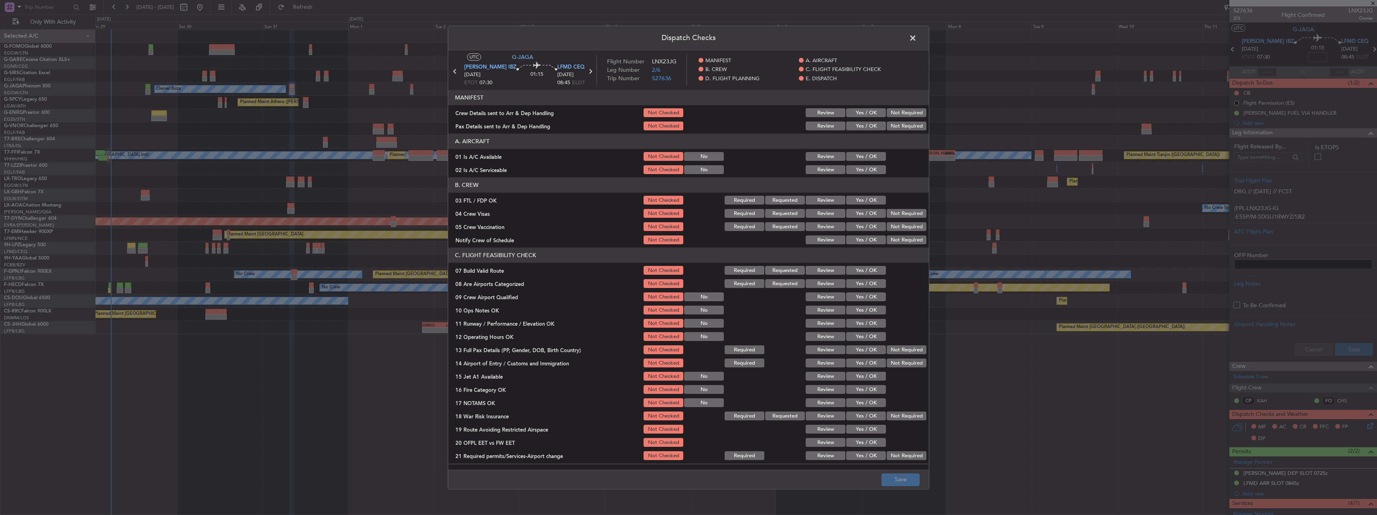
click at [858, 157] on button "Yes / OK" at bounding box center [866, 156] width 40 height 9
click at [862, 171] on button "Yes / OK" at bounding box center [866, 170] width 40 height 9
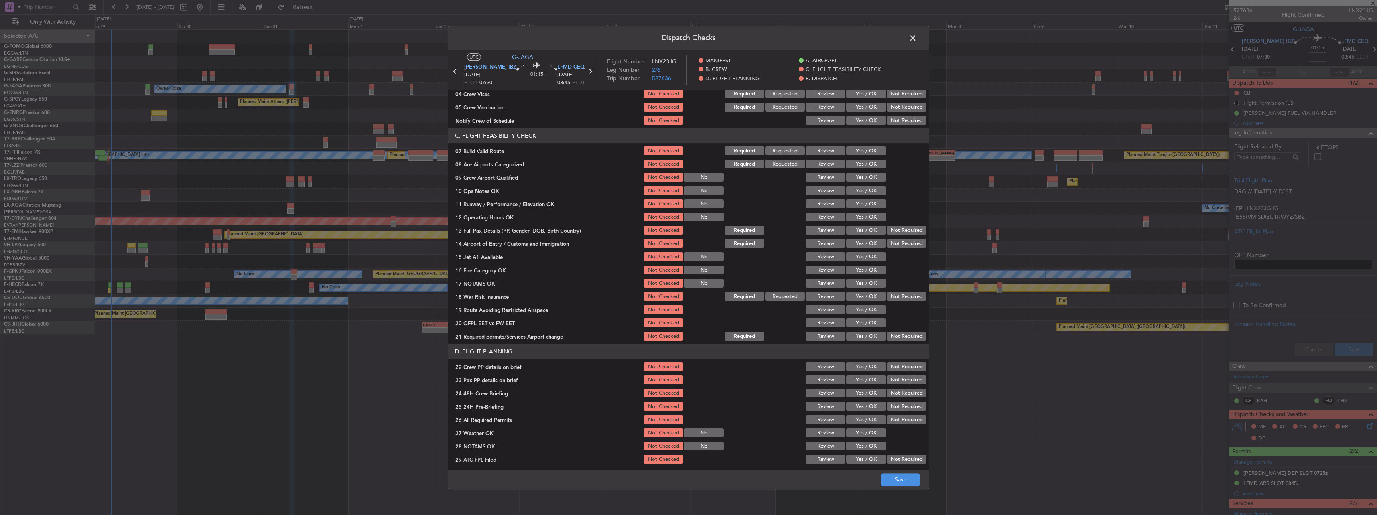
scroll to position [120, 0]
click at [858, 146] on button "Yes / OK" at bounding box center [866, 150] width 40 height 9
click at [865, 188] on button "Yes / OK" at bounding box center [866, 190] width 40 height 9
click at [873, 202] on button "Yes / OK" at bounding box center [866, 203] width 40 height 9
click at [869, 217] on button "Yes / OK" at bounding box center [866, 216] width 40 height 9
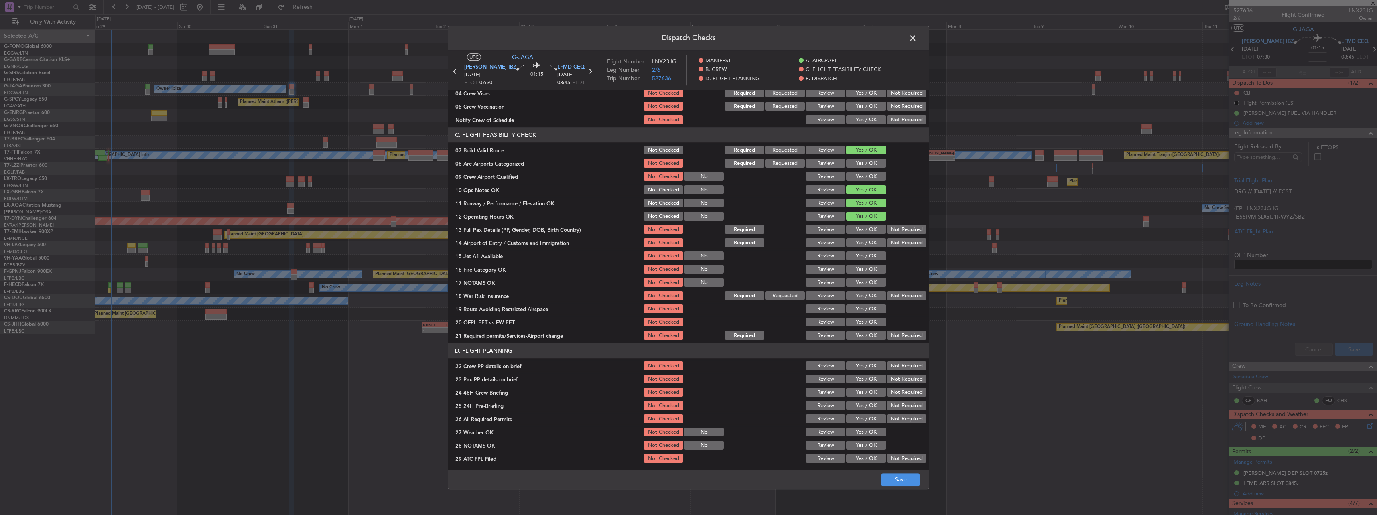
drag, startPoint x: 871, startPoint y: 227, endPoint x: 873, endPoint y: 233, distance: 6.7
click at [871, 227] on button "Yes / OK" at bounding box center [866, 229] width 40 height 9
click at [873, 238] on div "Yes / OK" at bounding box center [865, 242] width 41 height 11
click at [870, 248] on div "Yes / OK" at bounding box center [865, 242] width 41 height 11
click at [870, 255] on button "Yes / OK" at bounding box center [866, 256] width 40 height 9
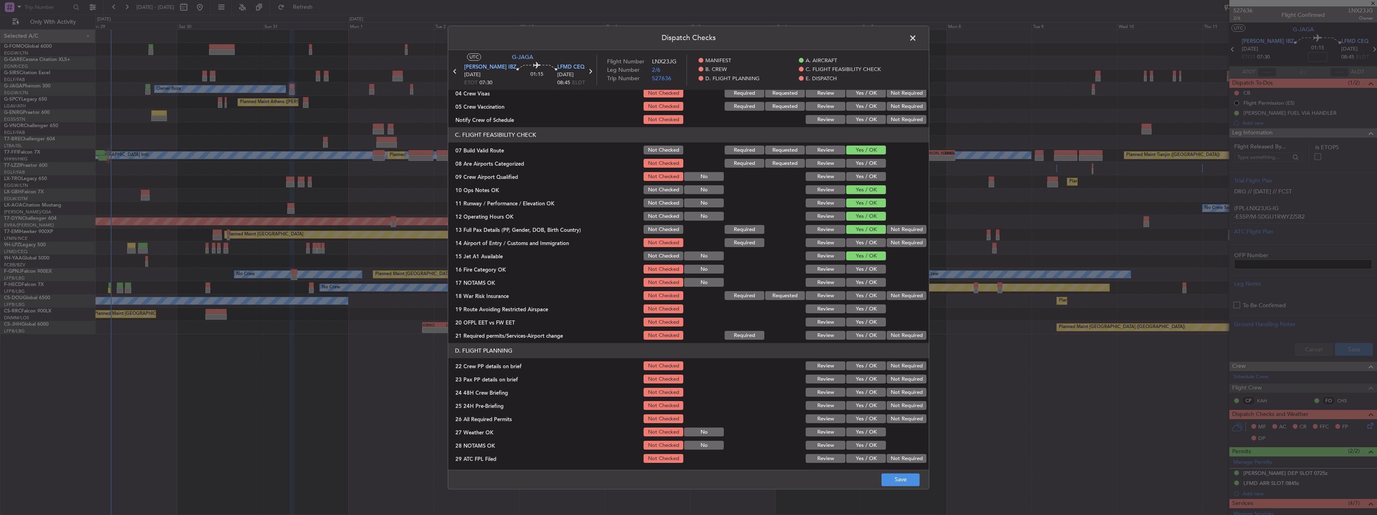
drag, startPoint x: 871, startPoint y: 262, endPoint x: 869, endPoint y: 270, distance: 8.4
click at [871, 262] on section "C. FLIGHT FEASIBILITY CHECK 07 Build Valid Route Not Checked Required Requested…" at bounding box center [688, 235] width 481 height 214
click at [869, 270] on button "Yes / OK" at bounding box center [866, 269] width 40 height 9
click at [864, 248] on div "Yes / OK" at bounding box center [865, 242] width 41 height 11
drag, startPoint x: 863, startPoint y: 241, endPoint x: 889, endPoint y: 275, distance: 42.4
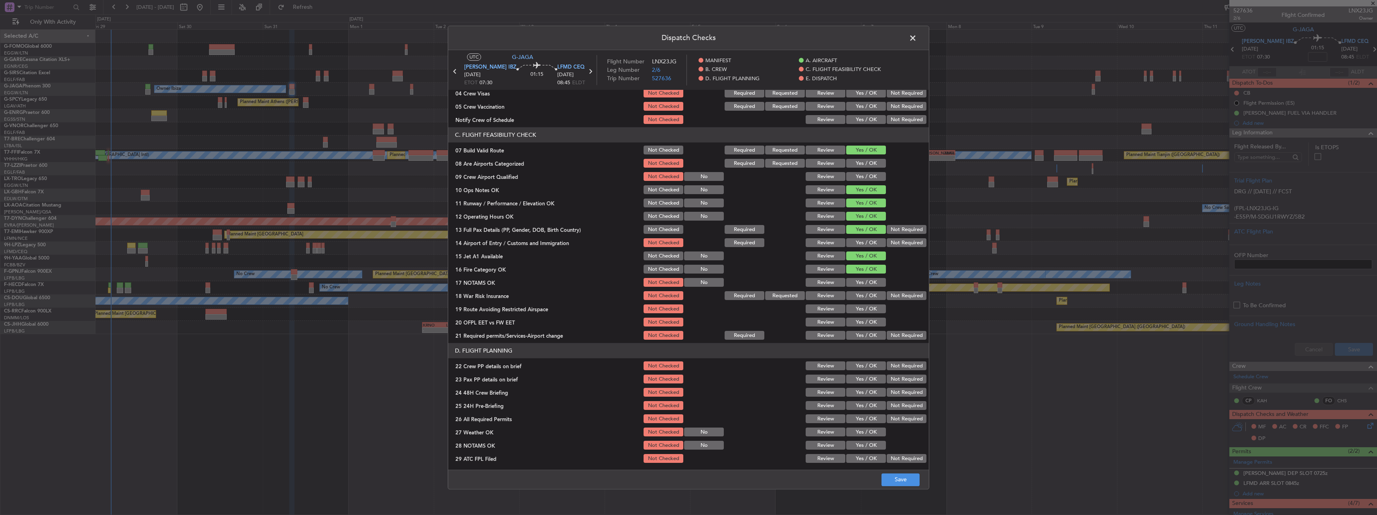
click at [863, 242] on button "Yes / OK" at bounding box center [866, 243] width 40 height 9
drag, startPoint x: 867, startPoint y: 280, endPoint x: 899, endPoint y: 294, distance: 35.0
click at [869, 282] on button "Yes / OK" at bounding box center [866, 282] width 40 height 9
drag, startPoint x: 899, startPoint y: 294, endPoint x: 879, endPoint y: 302, distance: 21.1
click at [899, 295] on button "Not Required" at bounding box center [907, 296] width 40 height 9
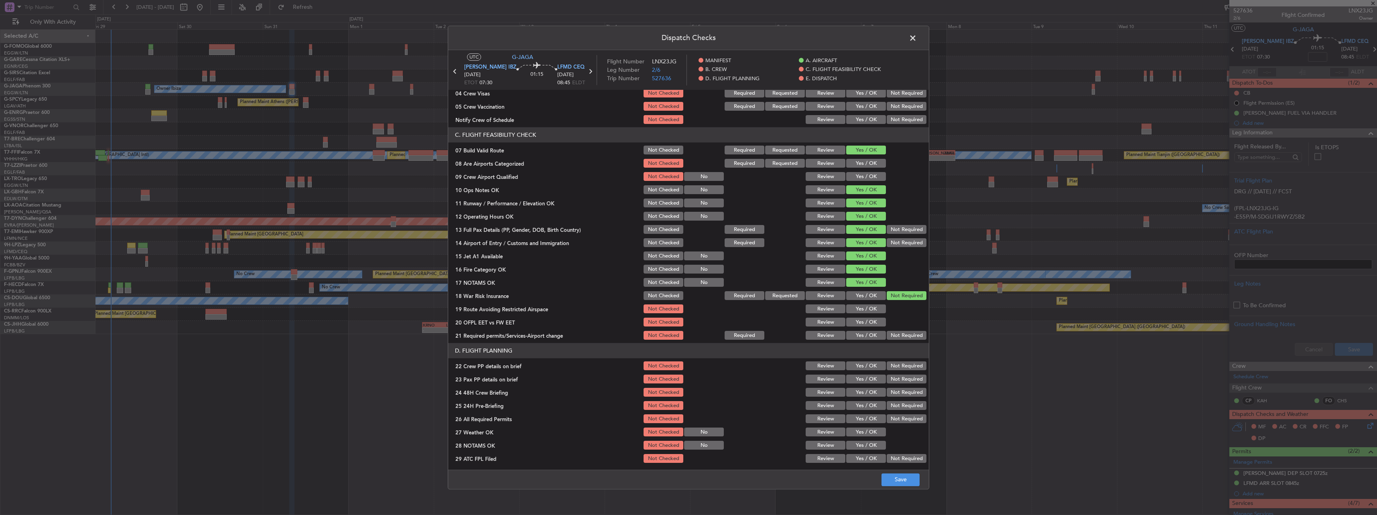
click at [863, 307] on button "Yes / OK" at bounding box center [866, 309] width 40 height 9
click at [864, 322] on button "Yes / OK" at bounding box center [866, 322] width 40 height 9
click at [865, 334] on button "Yes / OK" at bounding box center [866, 335] width 40 height 9
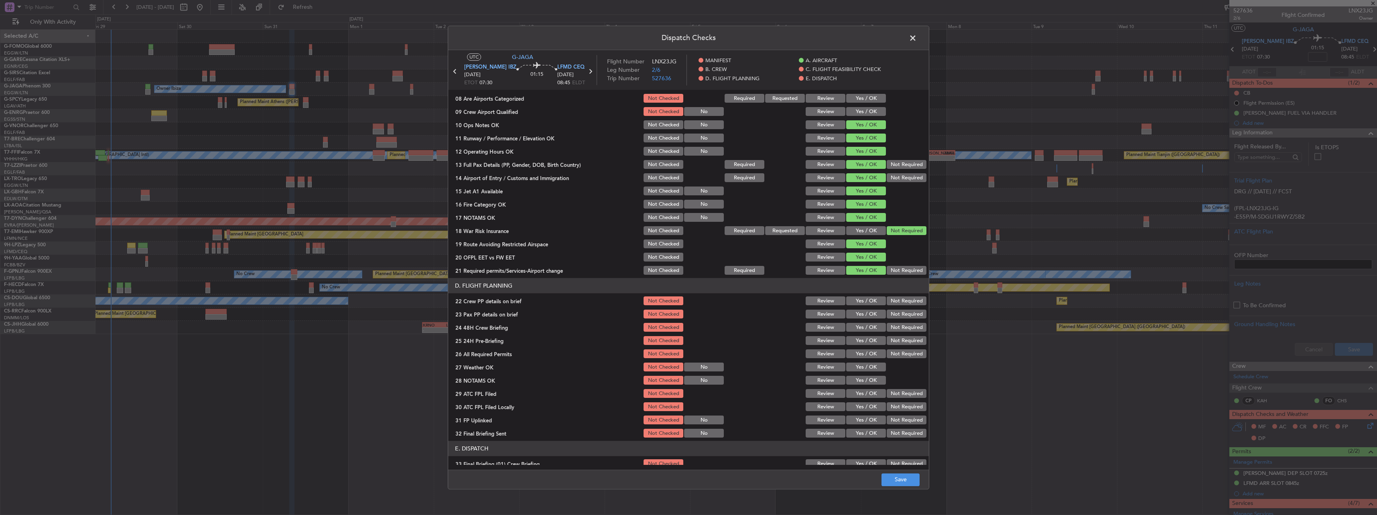
scroll to position [281, 0]
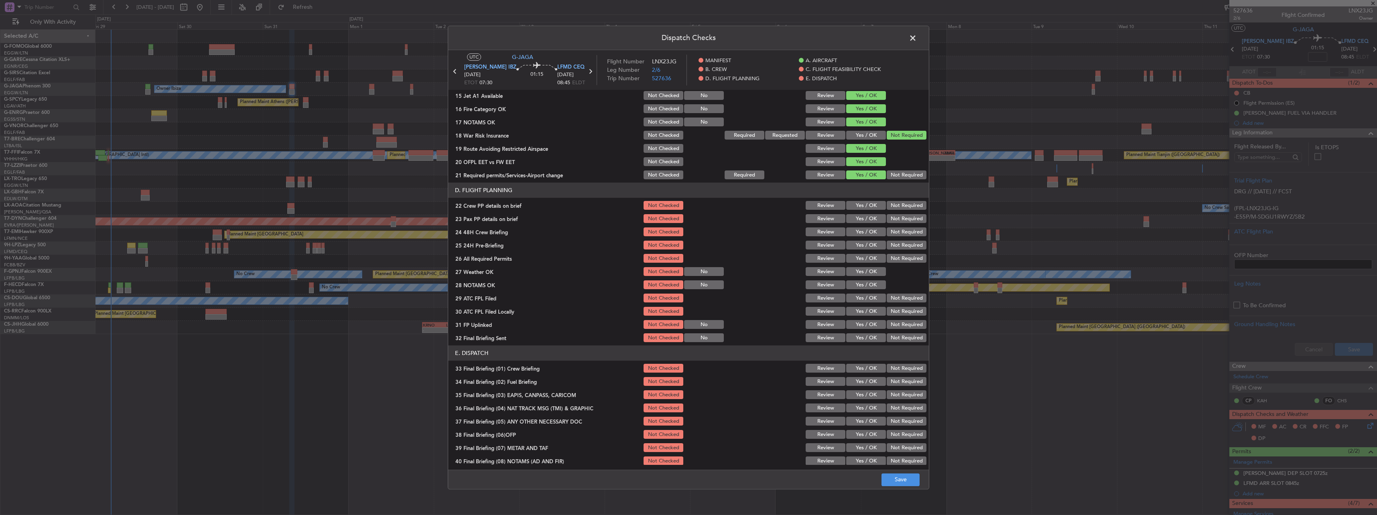
drag, startPoint x: 862, startPoint y: 205, endPoint x: 862, endPoint y: 217, distance: 11.6
click at [862, 208] on button "Yes / OK" at bounding box center [866, 205] width 40 height 9
drag, startPoint x: 863, startPoint y: 217, endPoint x: 867, endPoint y: 222, distance: 6.0
click at [863, 218] on button "Yes / OK" at bounding box center [866, 219] width 40 height 9
click at [875, 233] on button "Yes / OK" at bounding box center [866, 232] width 40 height 9
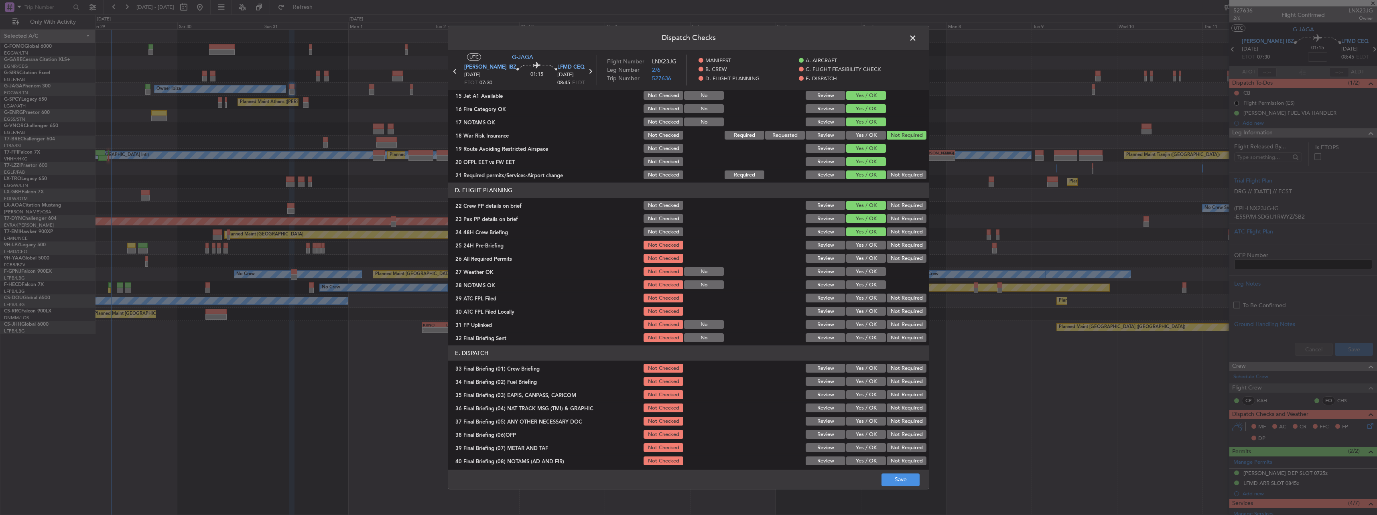
click at [900, 244] on button "Not Required" at bounding box center [907, 245] width 40 height 9
click at [897, 477] on button "Save" at bounding box center [900, 479] width 38 height 13
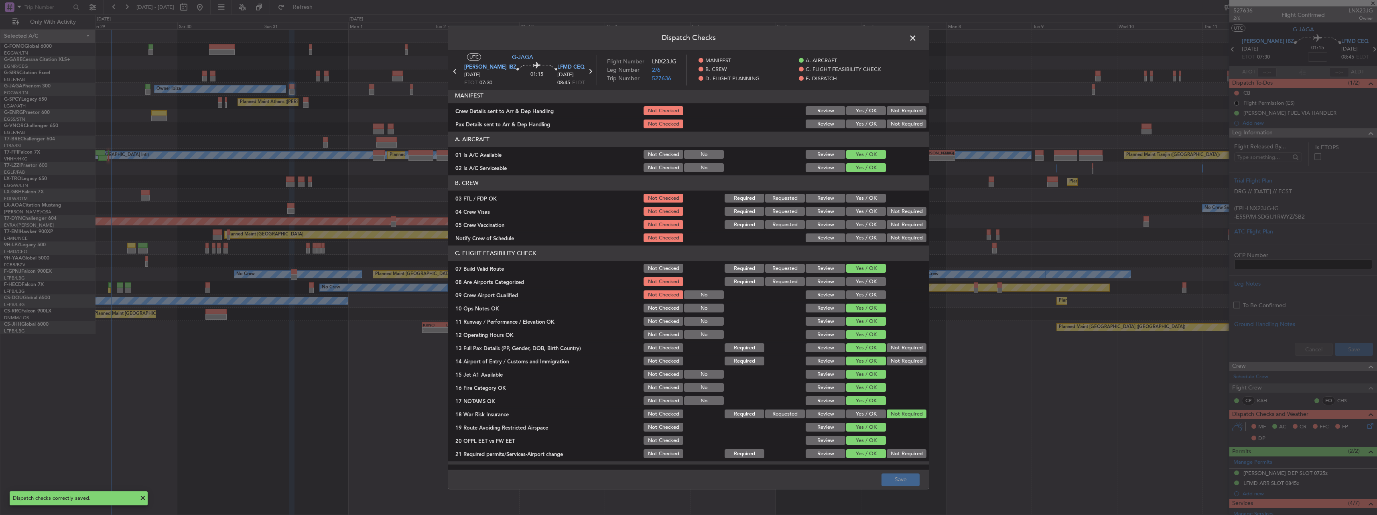
scroll to position [0, 0]
click at [917, 40] on span at bounding box center [917, 40] width 0 height 16
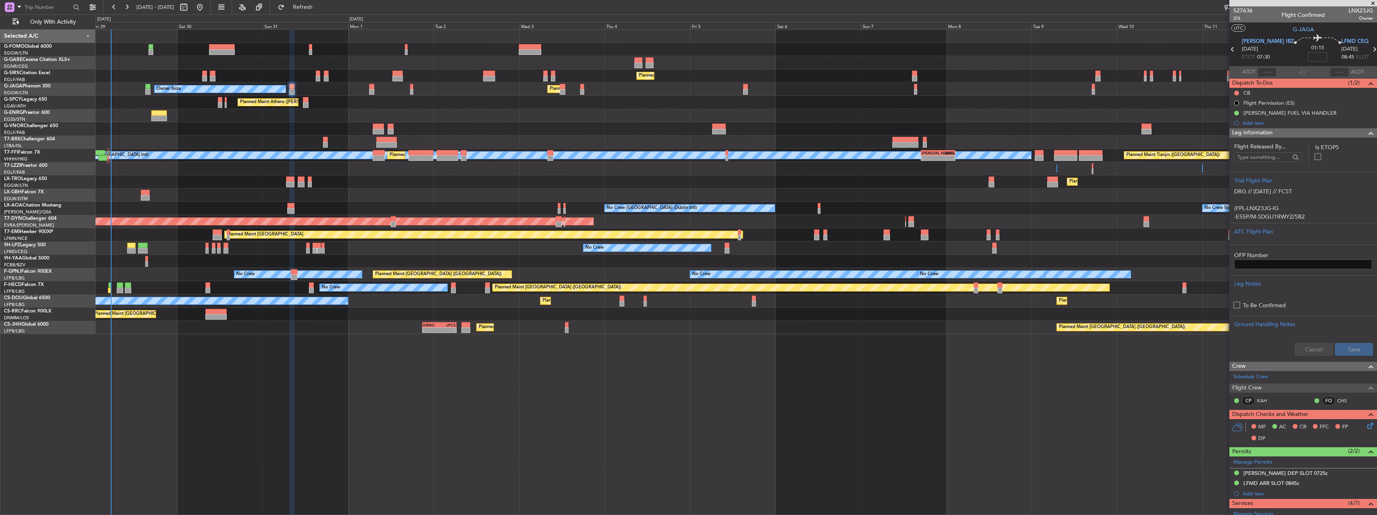
click at [1287, 134] on div "Leg Information" at bounding box center [1303, 132] width 148 height 9
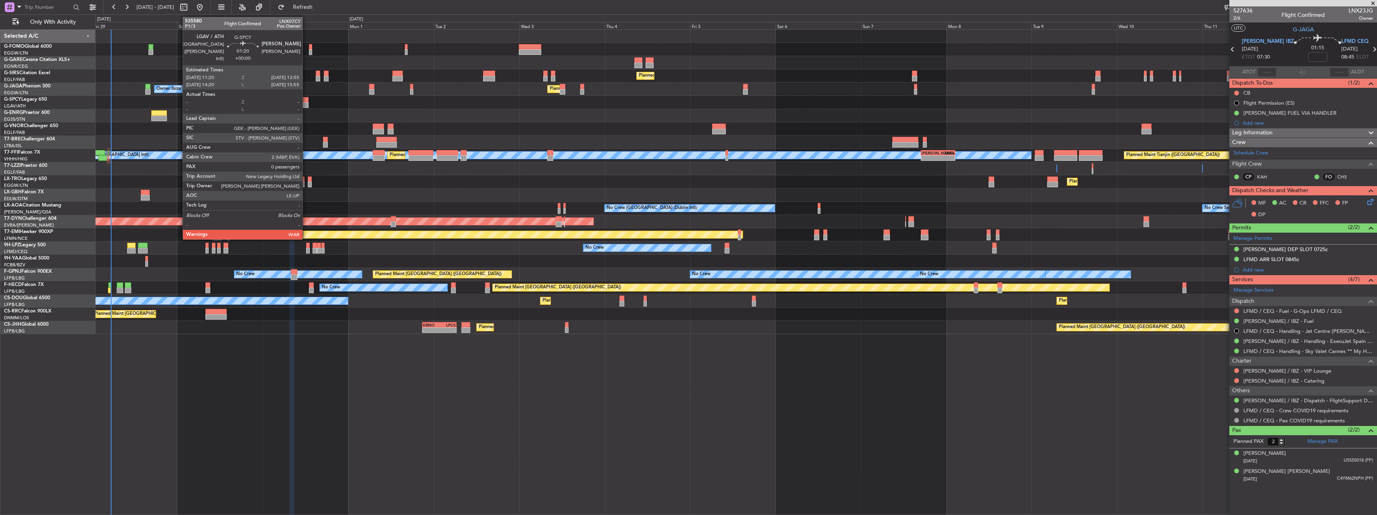
click at [306, 105] on div at bounding box center [306, 105] width 6 height 6
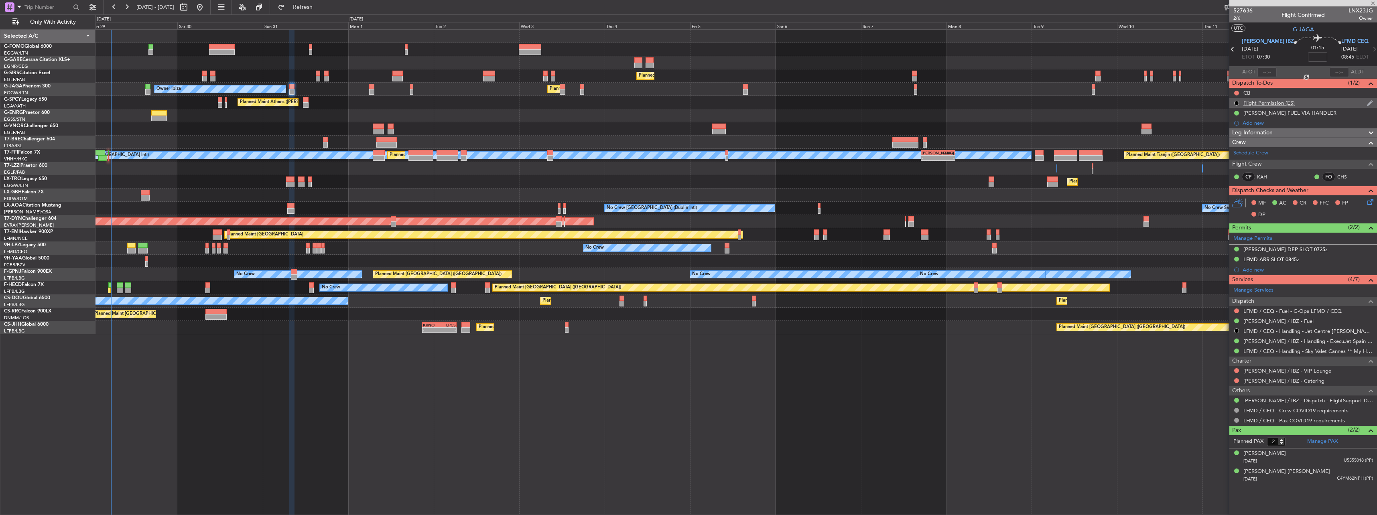
type input "0"
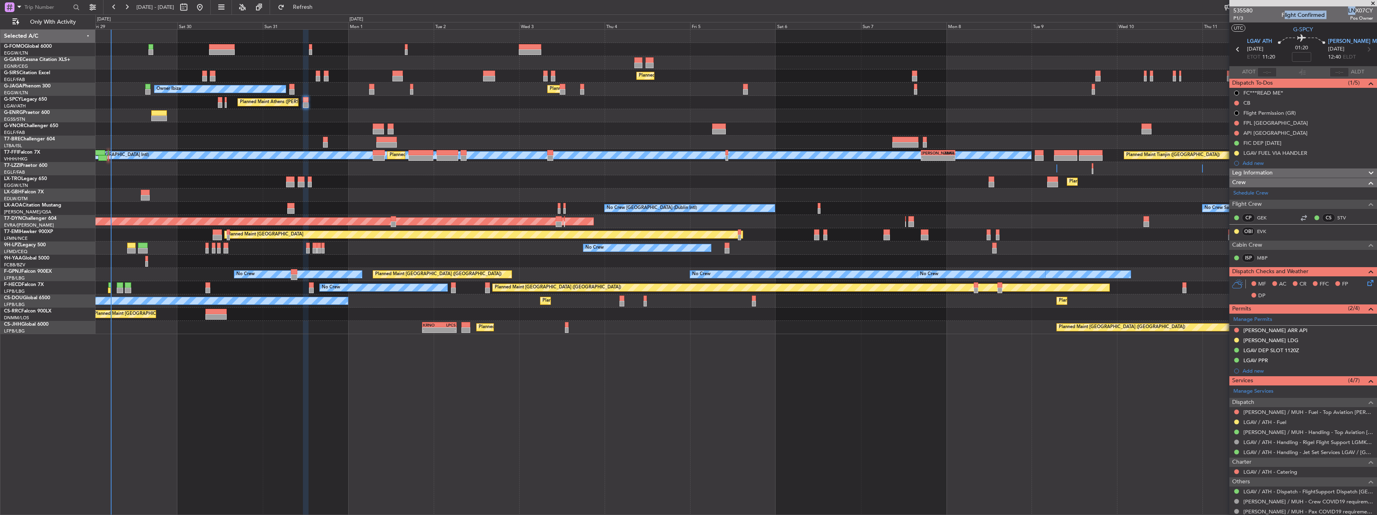
drag, startPoint x: 1349, startPoint y: 10, endPoint x: 1367, endPoint y: 8, distance: 17.8
click at [1367, 8] on div "535580 P1/3 Flight Confirmed LNX07CY Pos Owner" at bounding box center [1303, 14] width 148 height 16
click at [1358, 7] on span "LNX07CY" at bounding box center [1360, 10] width 25 height 8
click at [1354, 12] on span "LNX07CY" at bounding box center [1360, 10] width 25 height 8
drag, startPoint x: 1353, startPoint y: 12, endPoint x: 1366, endPoint y: 10, distance: 13.9
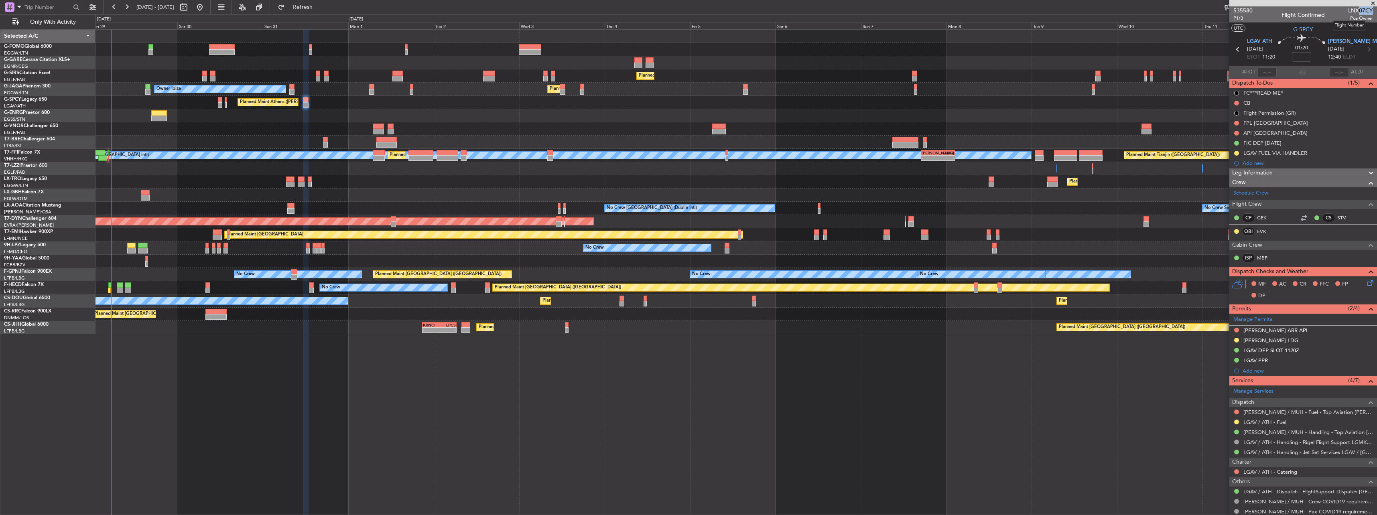
click at [1366, 10] on span "LNX07CY" at bounding box center [1360, 10] width 25 height 8
copy span "07CY"
click at [1339, 38] on span "HEMM MUH" at bounding box center [1356, 42] width 57 height 8
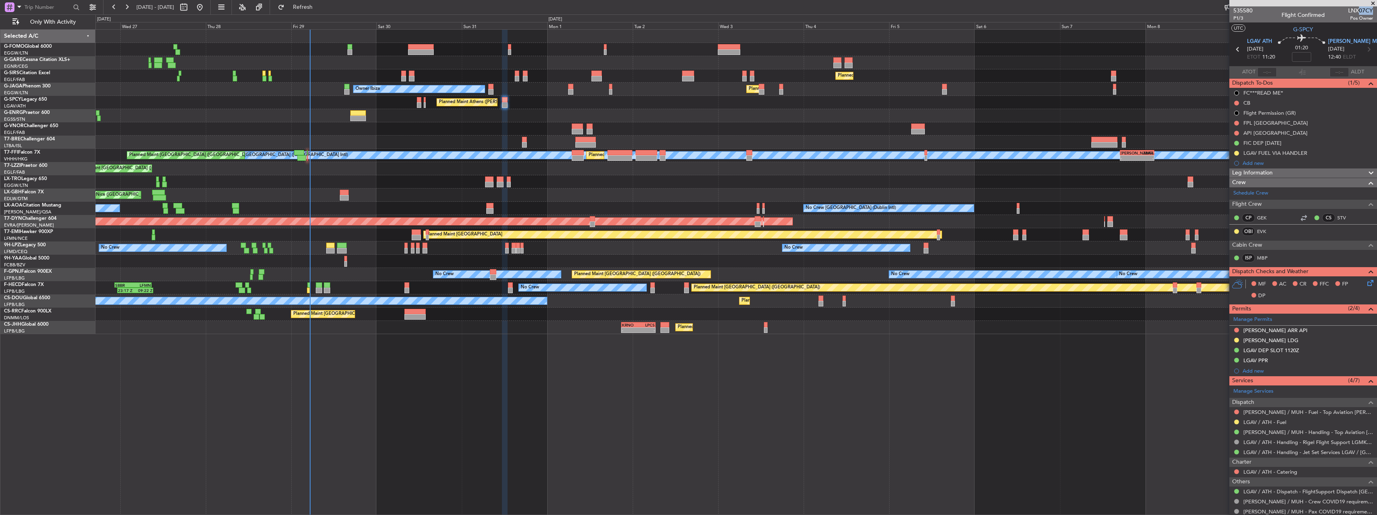
click at [664, 132] on div "Planned Maint London (Farnborough) Unplanned Maint Oxford (Kidlington) Owner Ib…" at bounding box center [735, 182] width 1281 height 304
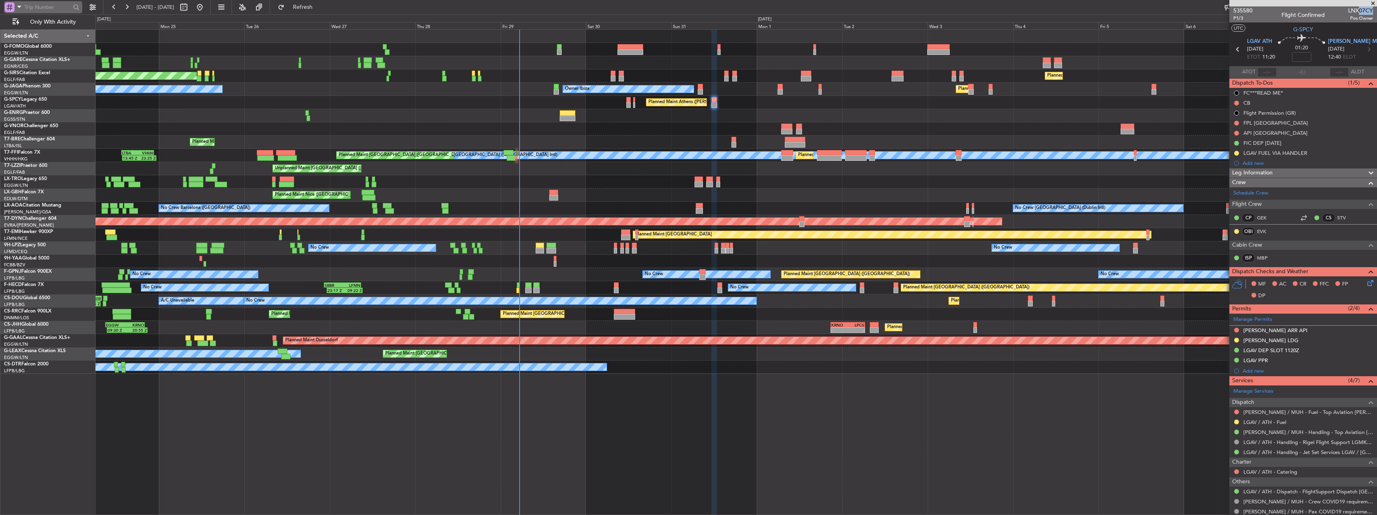
click at [9, 6] on div at bounding box center [10, 7] width 10 height 10
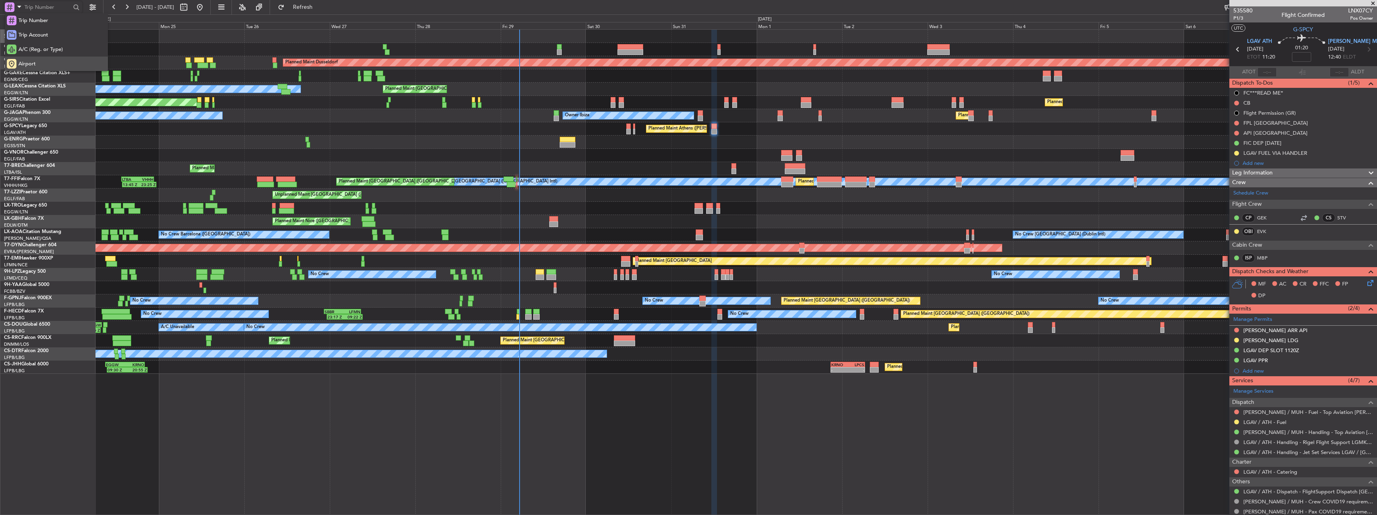
click at [47, 58] on div "Airport" at bounding box center [56, 64] width 103 height 14
click at [59, 6] on input "text" at bounding box center [47, 7] width 46 height 12
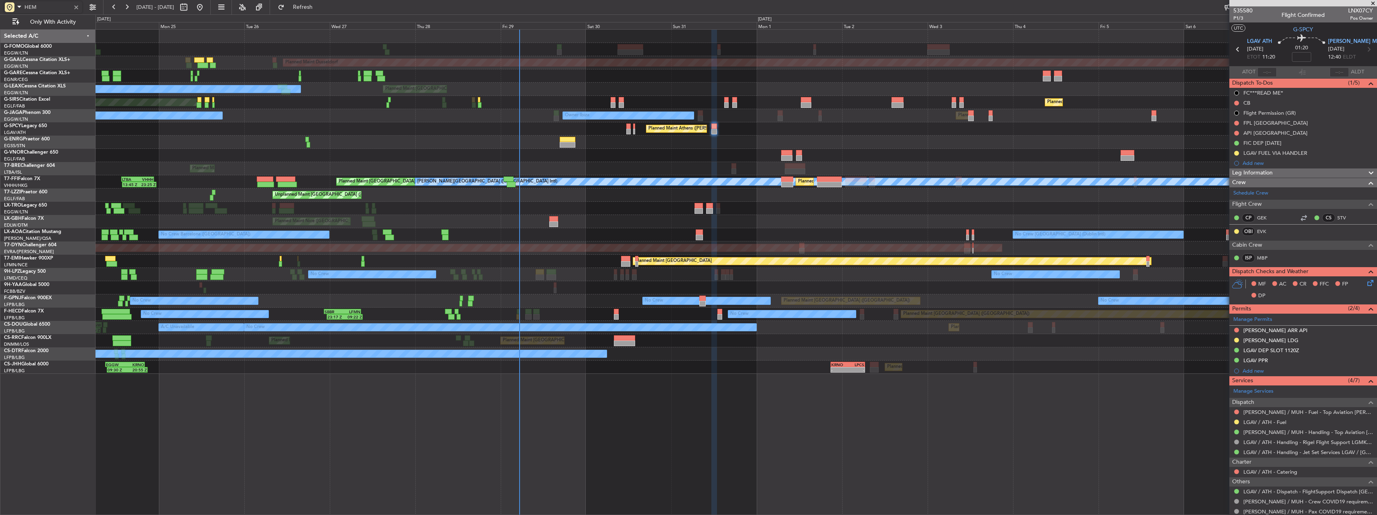
type input "HEMM"
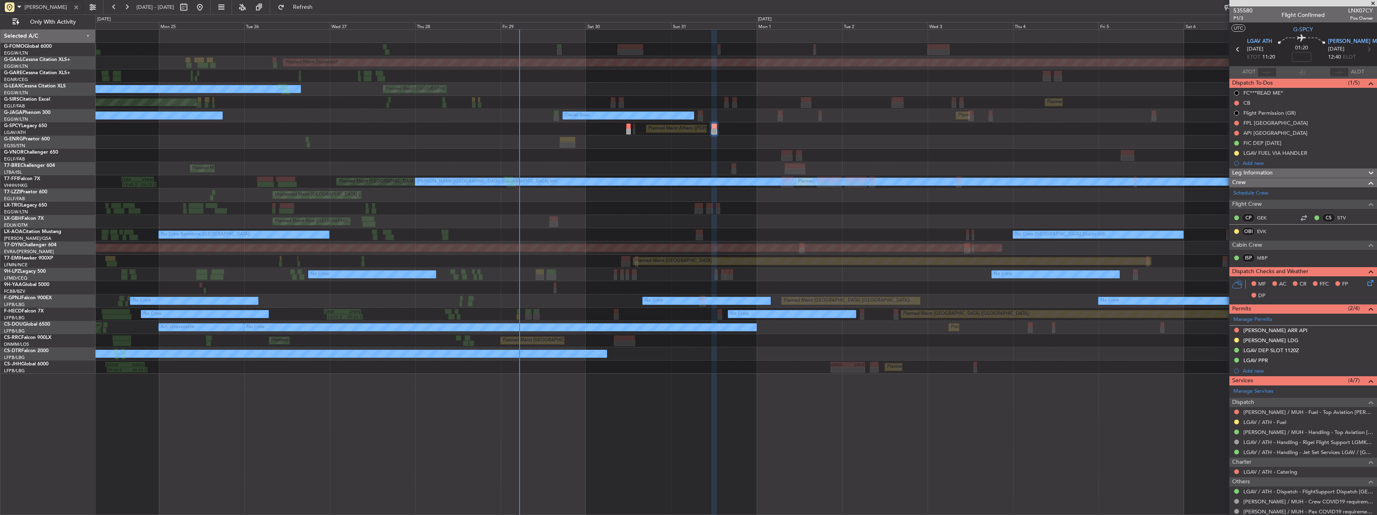
click at [608, 177] on div "Planned Maint Dusseldorf Unplanned Maint Chester Planned Maint London (Luton) O…" at bounding box center [735, 202] width 1281 height 344
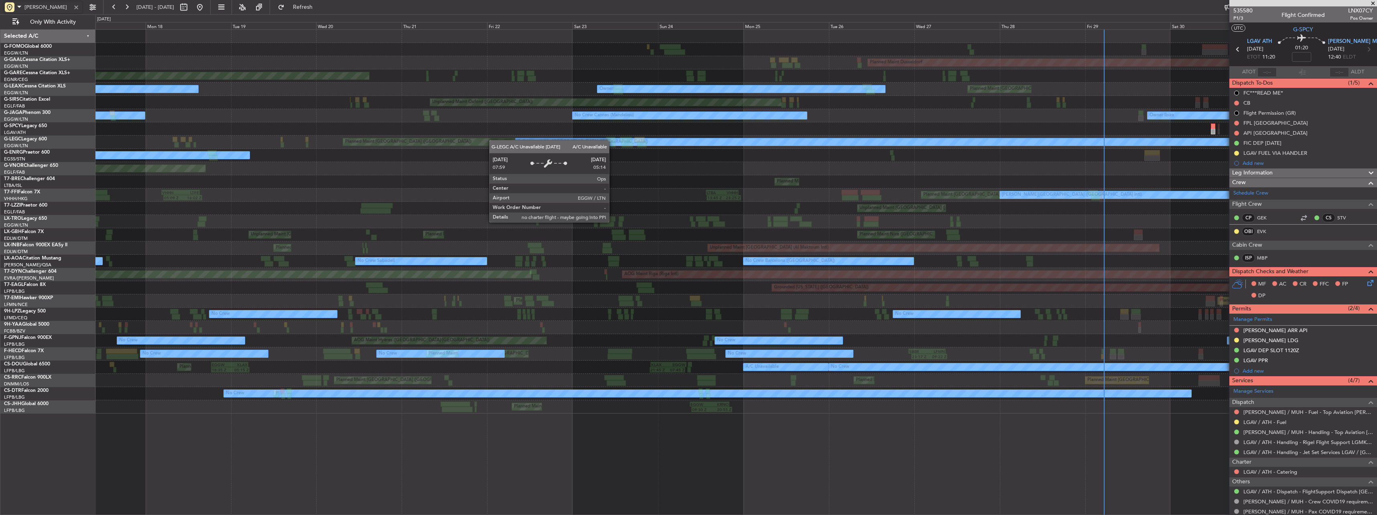
click at [997, 130] on div "Planned Maint Windsor Locks (Bradley Intl) Planned Maint Dusseldorf Unplanned M…" at bounding box center [735, 222] width 1281 height 384
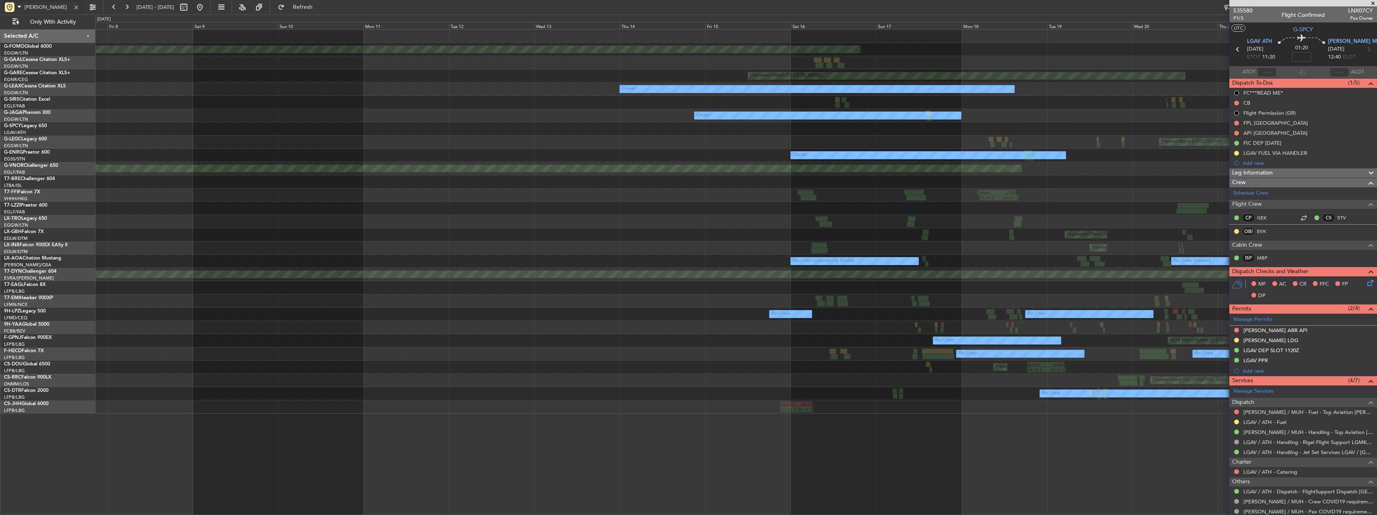
click at [888, 128] on div at bounding box center [735, 128] width 1281 height 13
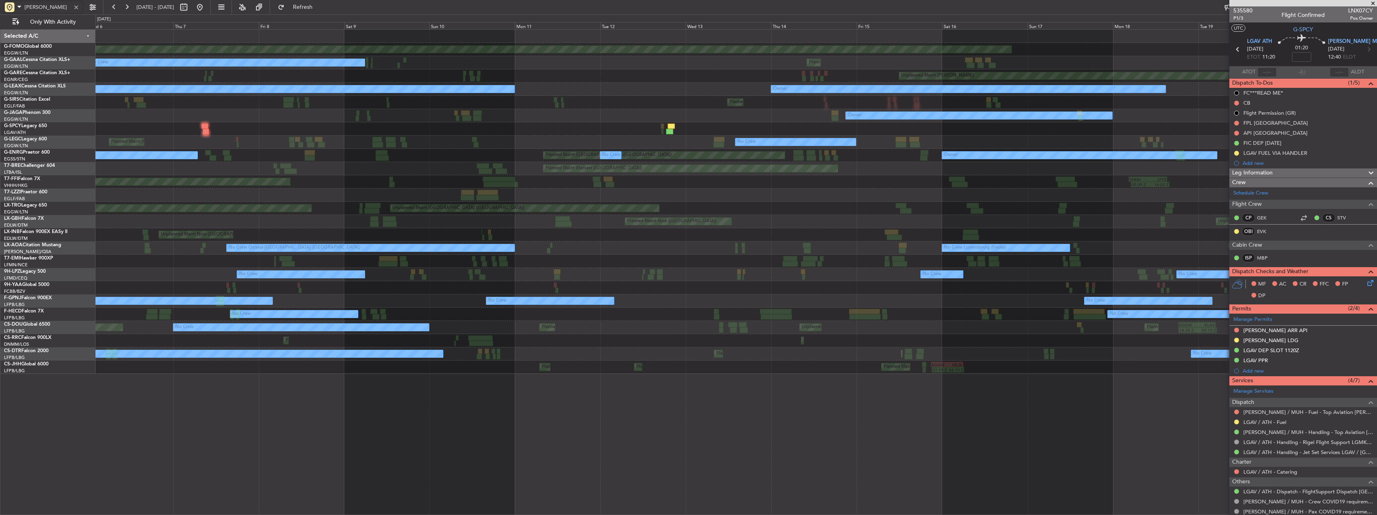
click at [694, 119] on div "Planned Maint Windsor Locks (Bradley Intl) Planned Maint Palma De Mallorca No C…" at bounding box center [735, 202] width 1281 height 344
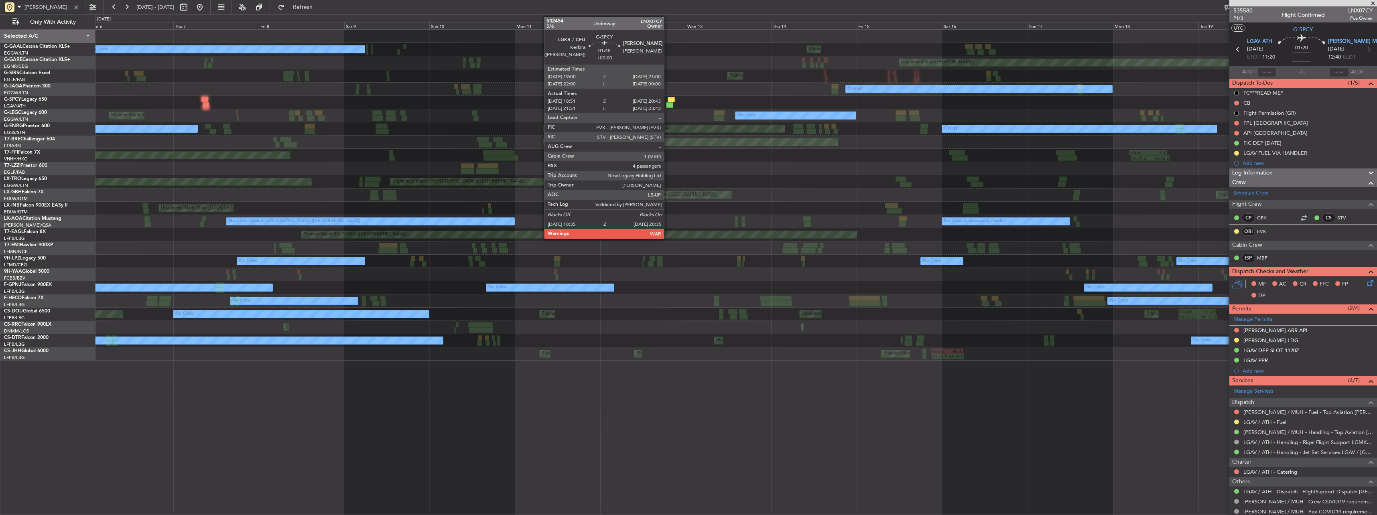
click at [668, 103] on div at bounding box center [669, 105] width 7 height 6
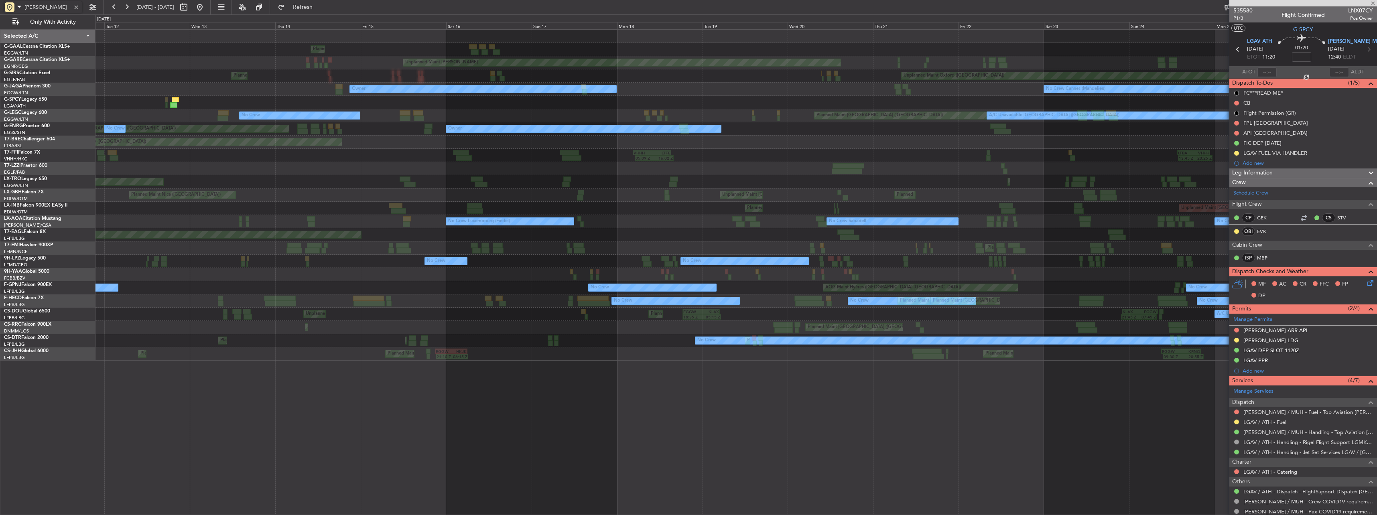
click at [268, 106] on div at bounding box center [735, 102] width 1281 height 13
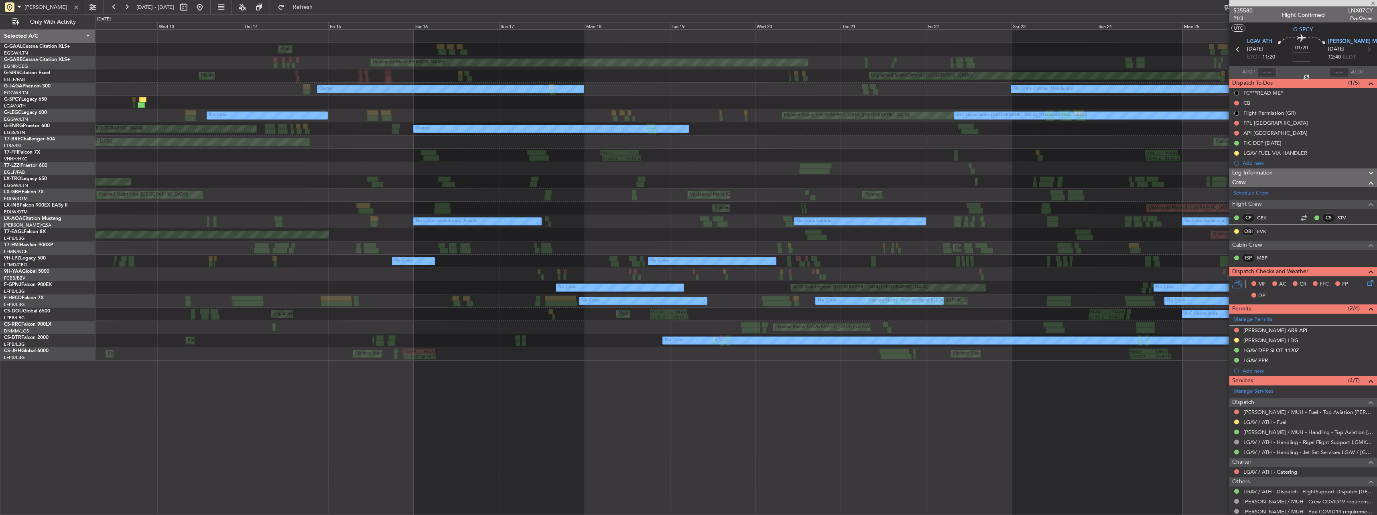
type input "18:51"
type input "20:28"
type input "4"
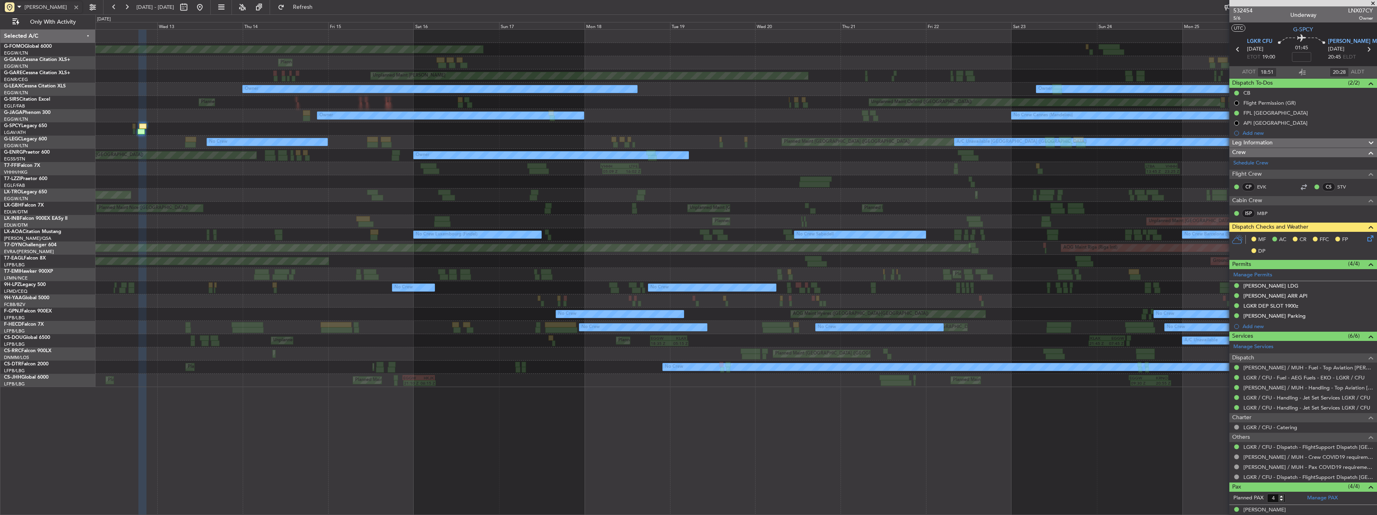
type input "HEMM"
click at [1253, 140] on span "Leg Information" at bounding box center [1252, 142] width 41 height 9
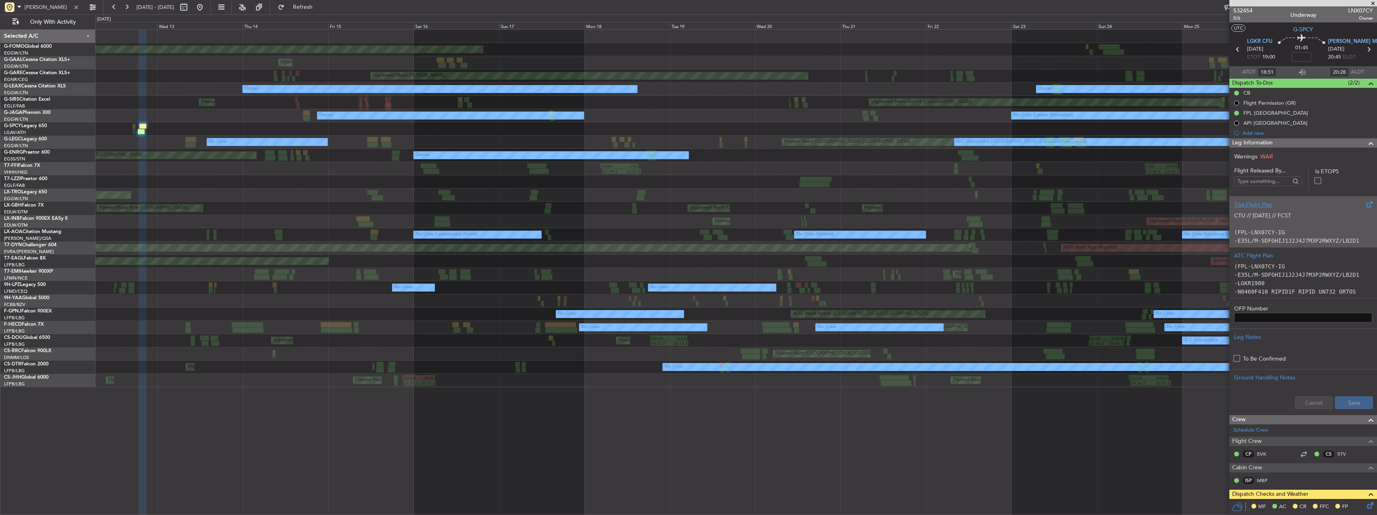
click at [1296, 227] on p at bounding box center [1303, 224] width 138 height 8
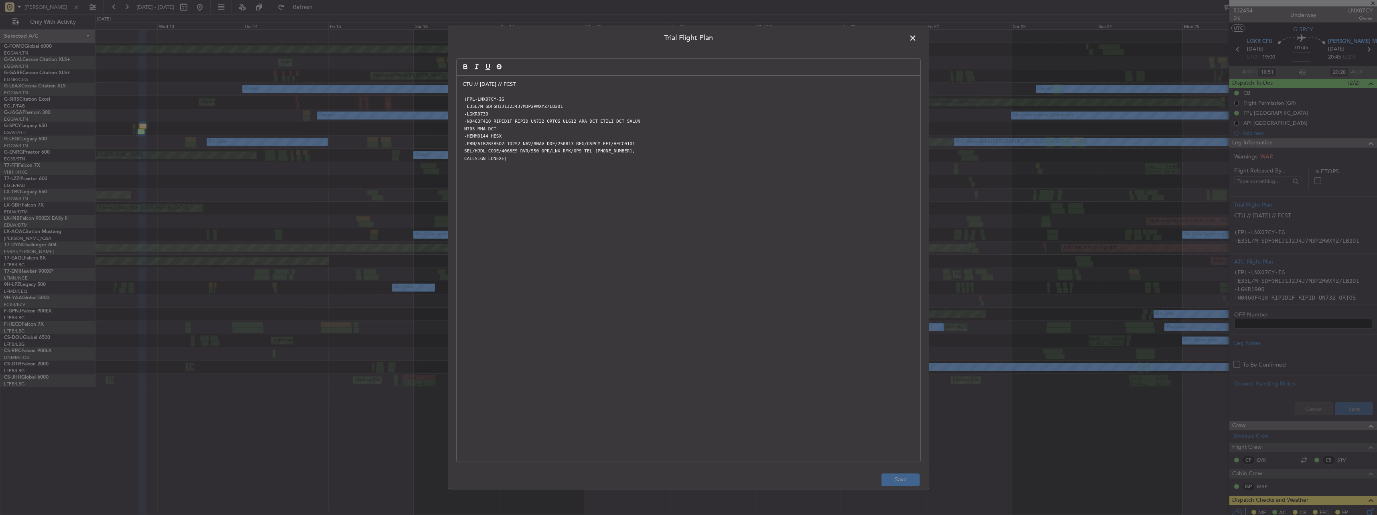
click at [917, 34] on span at bounding box center [917, 40] width 0 height 16
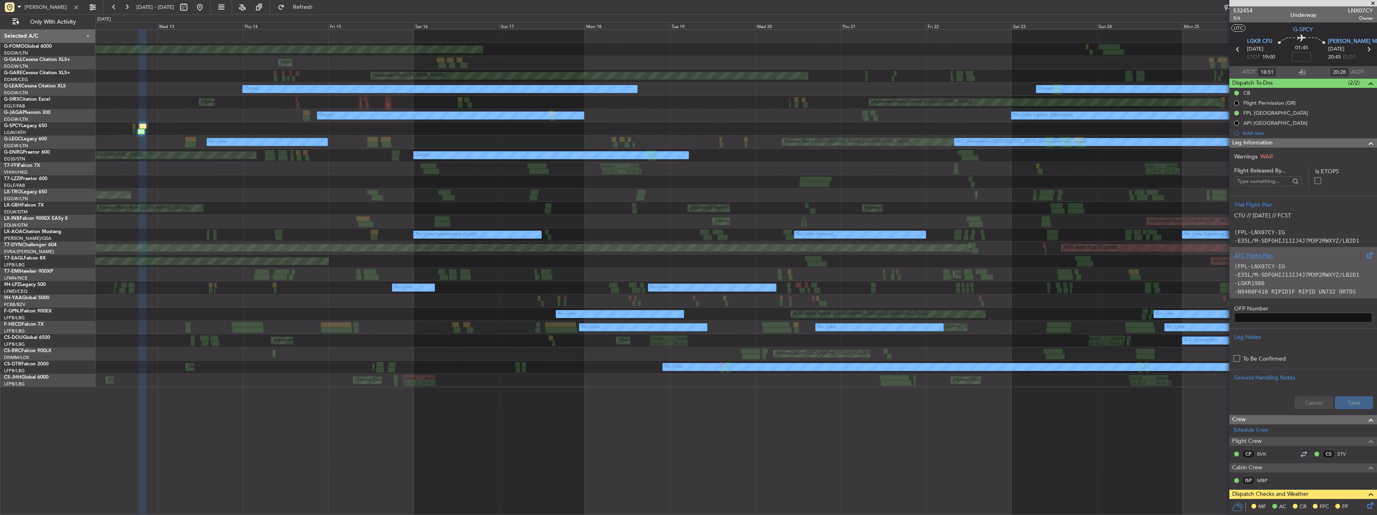
click at [1309, 275] on code "-E35L/M-SDFGHIJ1J2J4J7M3P2RWXYZ/LB2D1" at bounding box center [1296, 275] width 125 height 6
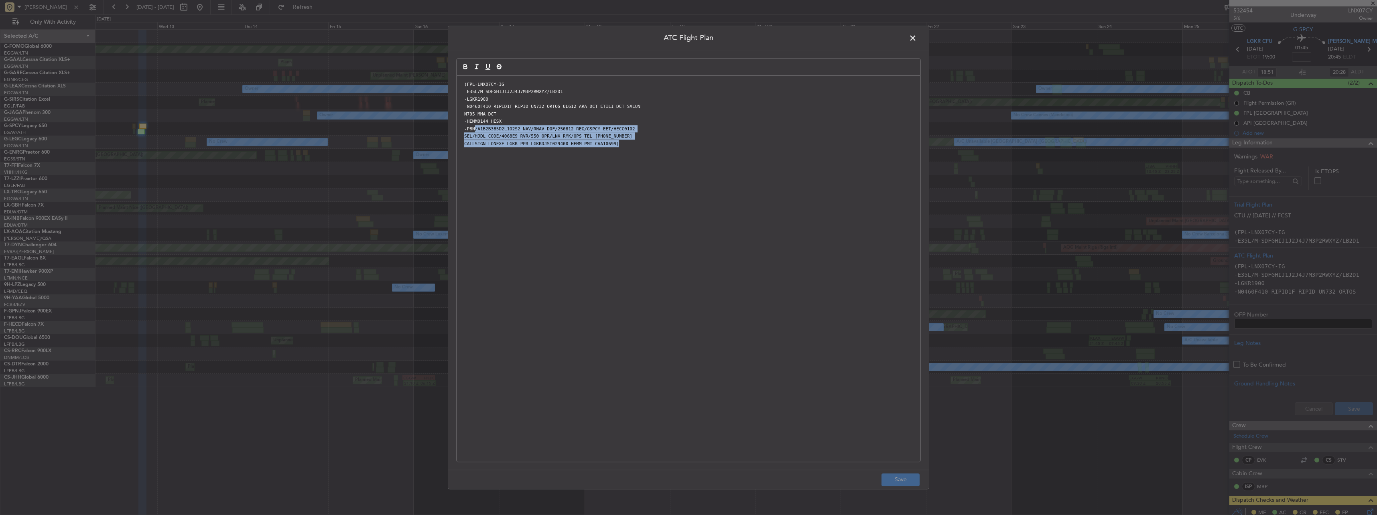
drag, startPoint x: 475, startPoint y: 129, endPoint x: 627, endPoint y: 142, distance: 153.0
click at [627, 142] on div "(FPL-LNX07CY-IG -E35L/M-SDFGHIJ1J2J4J7M3P2RWXYZ/LB2D1 -LGKR1900 -N0460F410 RIPI…" at bounding box center [689, 269] width 464 height 386
click at [627, 142] on p "CALLSIGN LONEXE LGKR PPR LGKRDJST029400 HEMM PMT CAA10699)" at bounding box center [689, 143] width 452 height 7
drag, startPoint x: 478, startPoint y: 120, endPoint x: 509, endPoint y: 120, distance: 31.7
click at [509, 120] on p "-HEMM0144 HESX" at bounding box center [689, 121] width 452 height 7
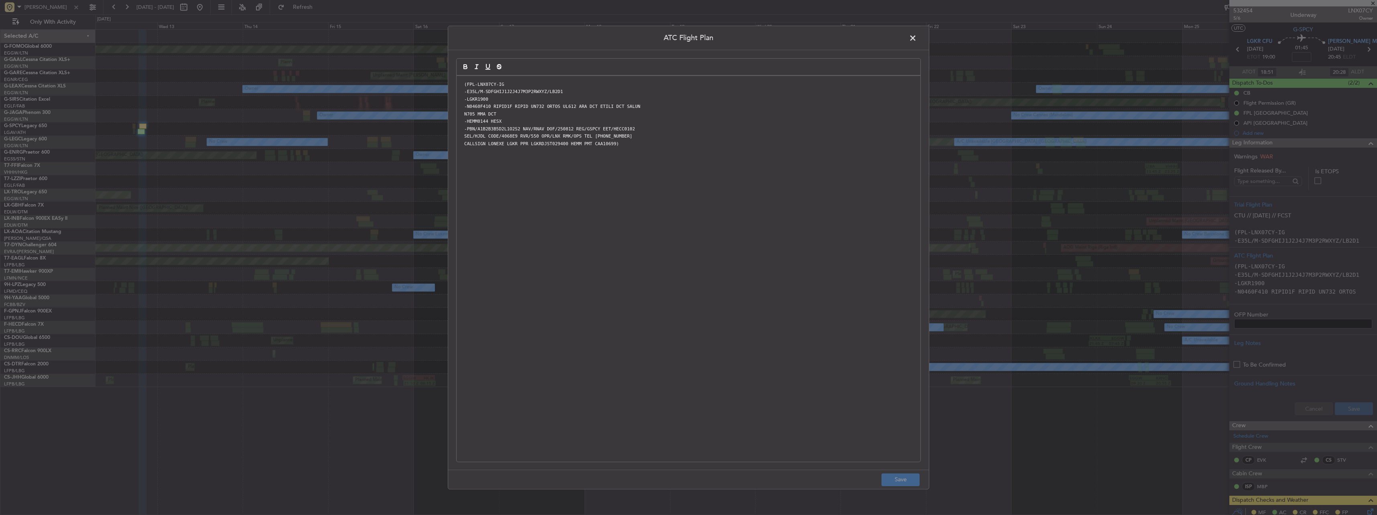
click at [918, 31] on header "ATC Flight Plan" at bounding box center [688, 38] width 481 height 24
click at [917, 33] on span at bounding box center [917, 40] width 0 height 16
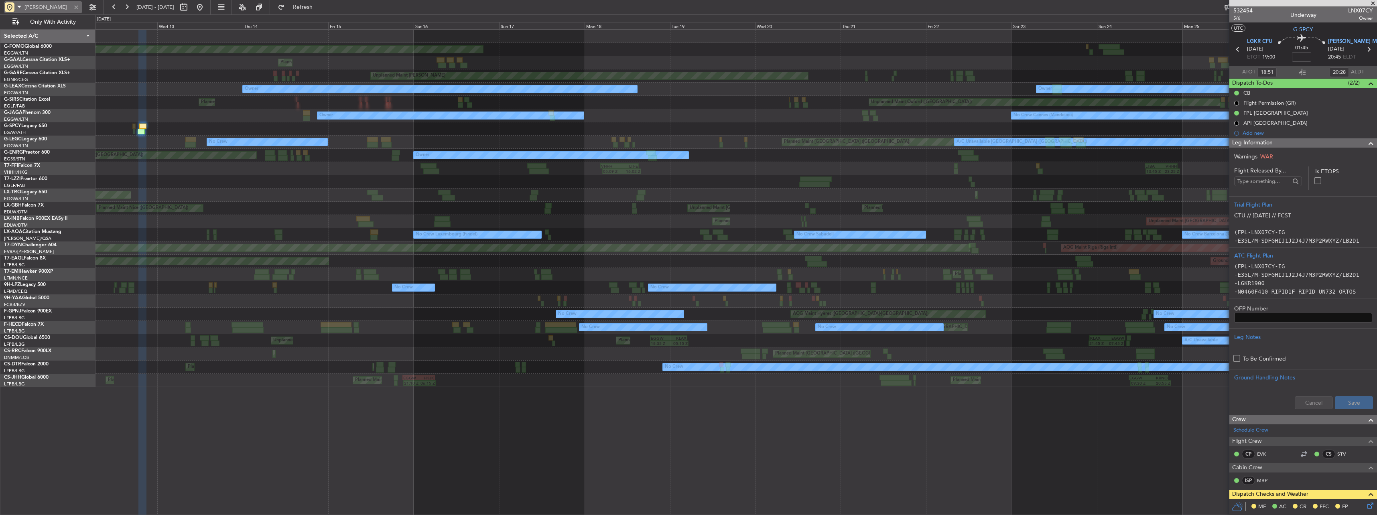
click at [76, 6] on div at bounding box center [76, 7] width 9 height 9
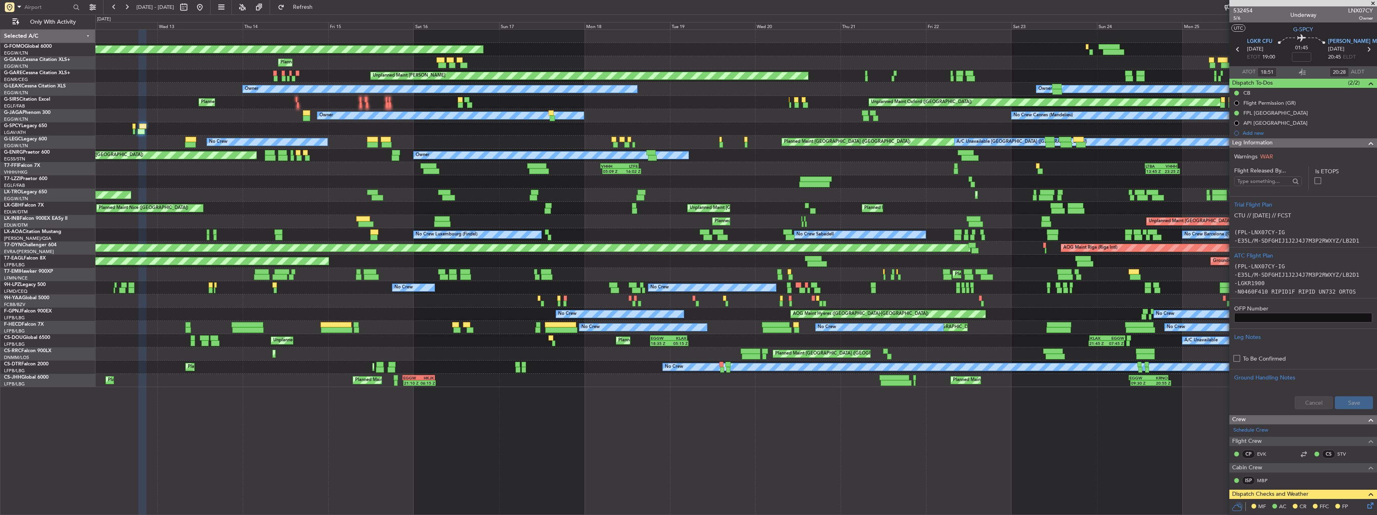
drag, startPoint x: 1220, startPoint y: 135, endPoint x: 1018, endPoint y: 130, distance: 202.7
click at [1018, 130] on fb-app "12 Aug 2025 - 27 Aug 2025 Refresh Quick Links Only With Activity Planned Maint …" at bounding box center [688, 260] width 1377 height 509
click at [206, 7] on button at bounding box center [199, 7] width 13 height 13
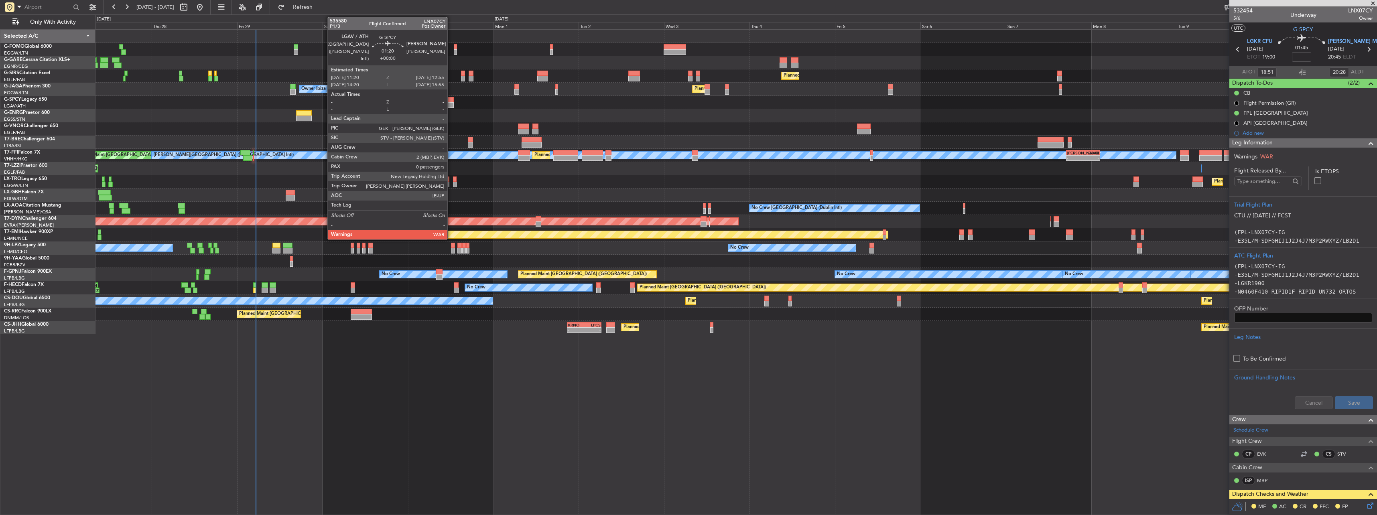
click at [451, 100] on div at bounding box center [451, 100] width 6 height 6
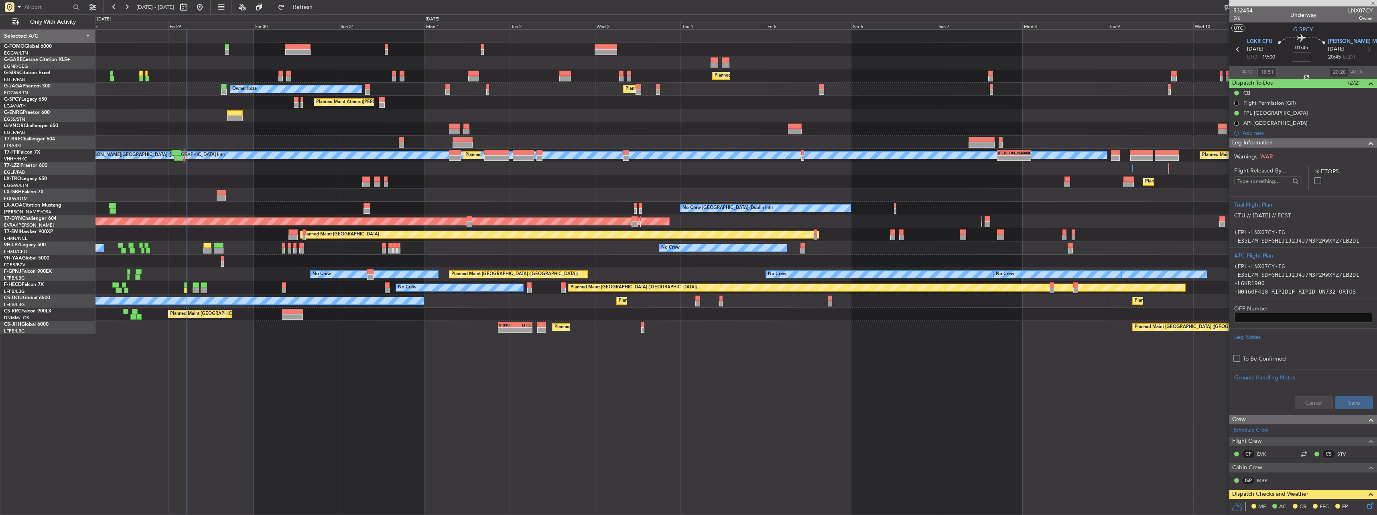
click at [568, 130] on div "Planned Maint London (Farnborough) Unplanned Maint Oxford (Kidlington) Owner Ib…" at bounding box center [735, 182] width 1281 height 304
type input "0"
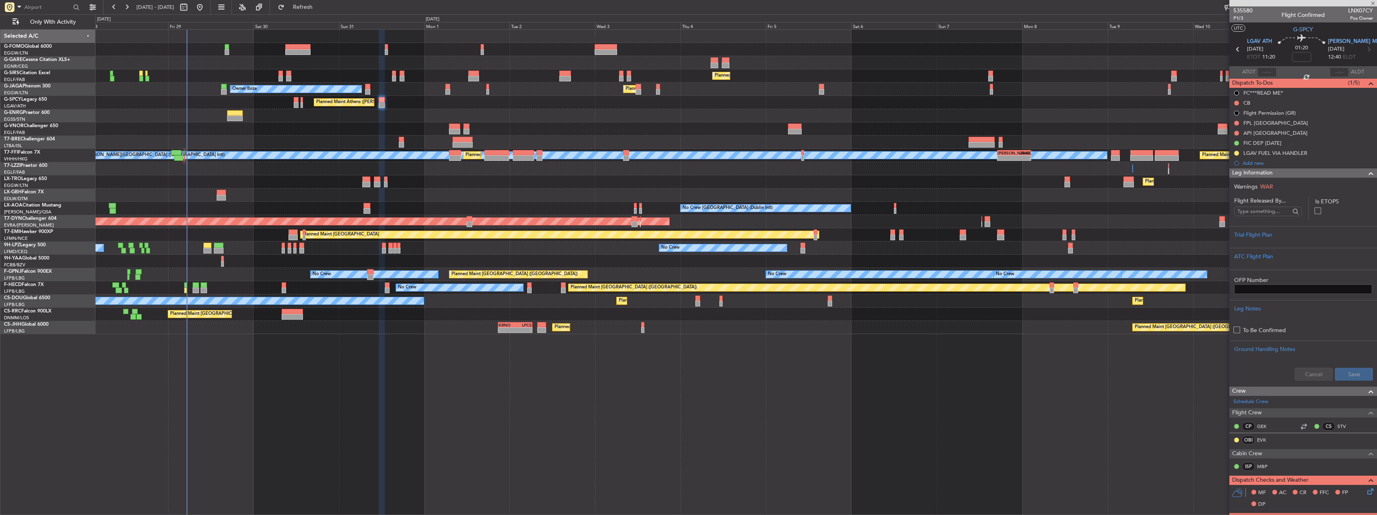
click at [1237, 170] on span "Leg Information" at bounding box center [1252, 172] width 41 height 9
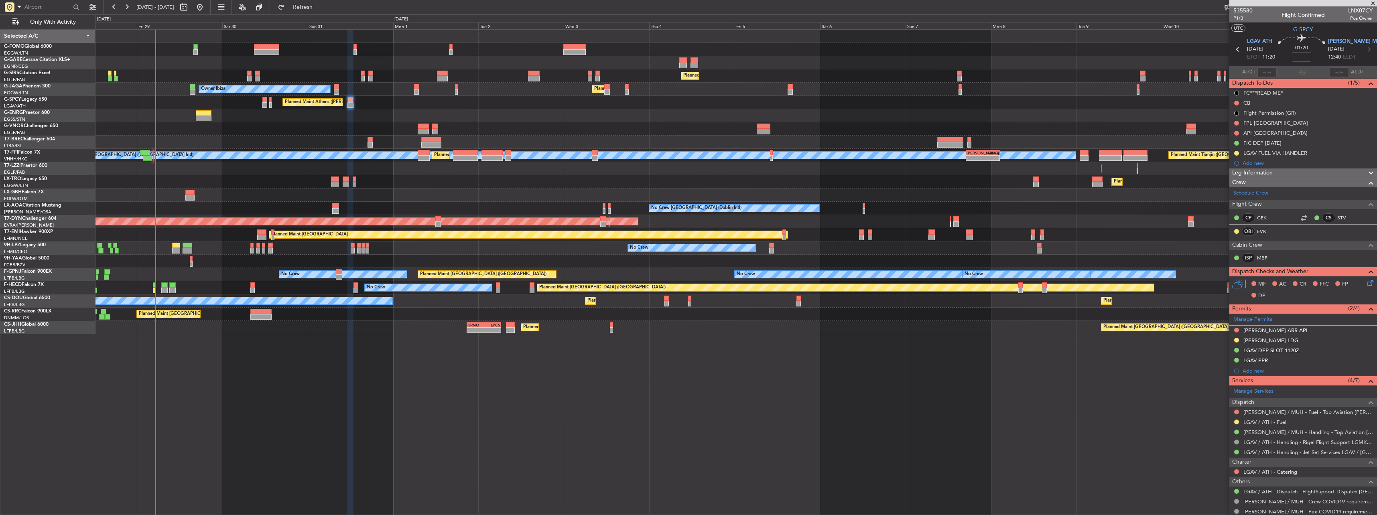
click at [847, 353] on div "Planned Maint London (Farnborough) Unplanned Maint Oxford (Kidlington) Owner Ib…" at bounding box center [735, 272] width 1281 height 486
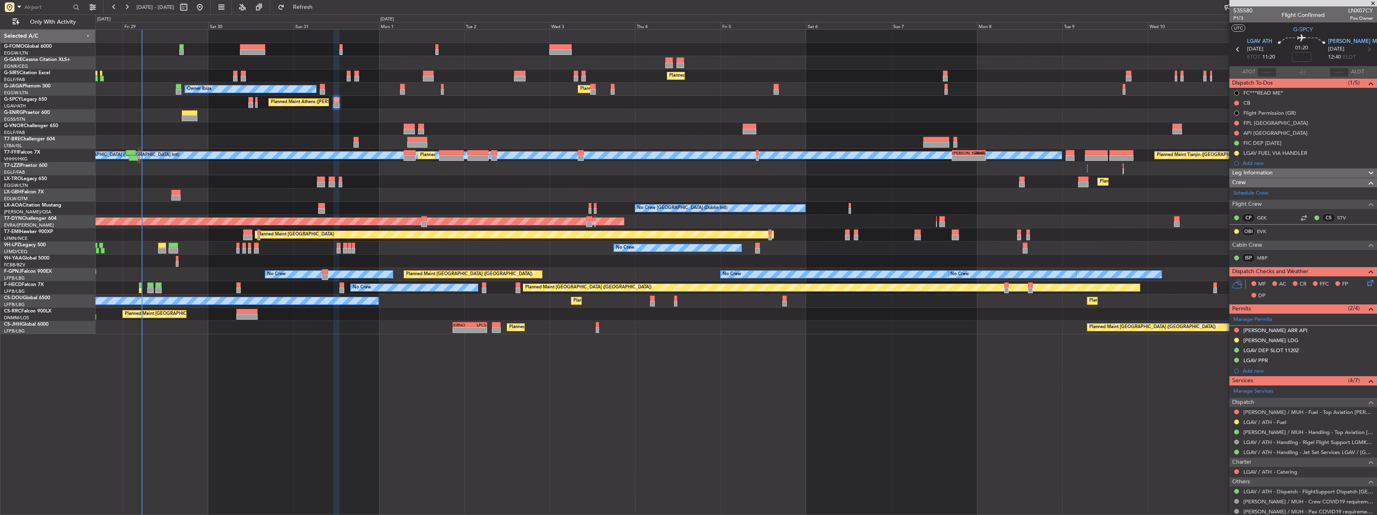
click at [1238, 174] on span "Leg Information" at bounding box center [1252, 172] width 41 height 9
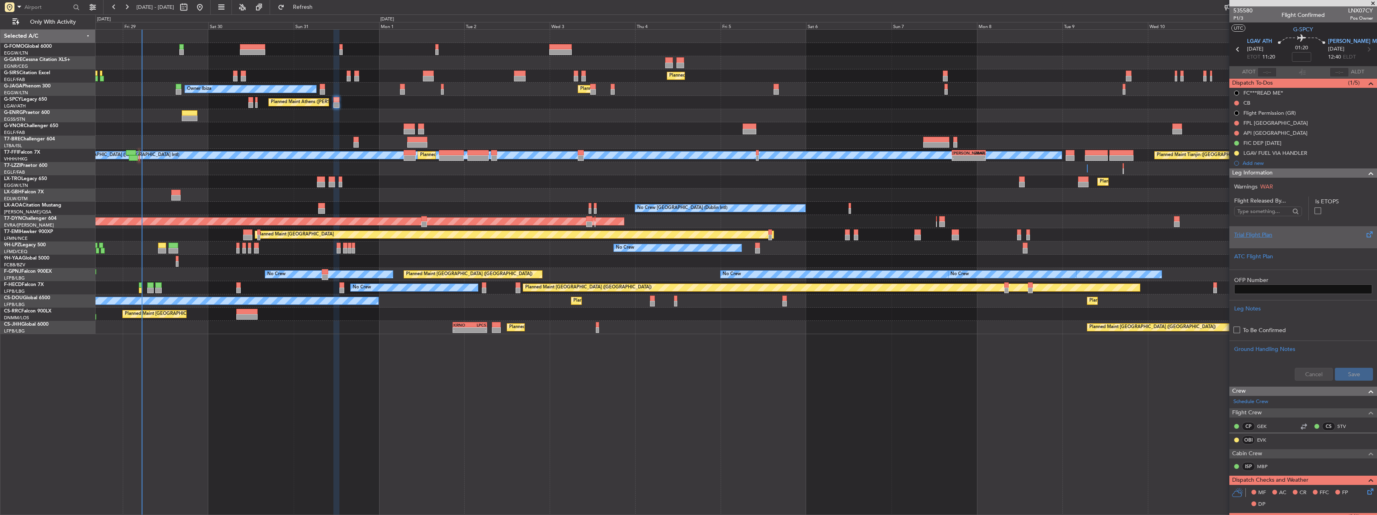
click at [1250, 231] on div "Trial Flight Plan" at bounding box center [1303, 235] width 138 height 8
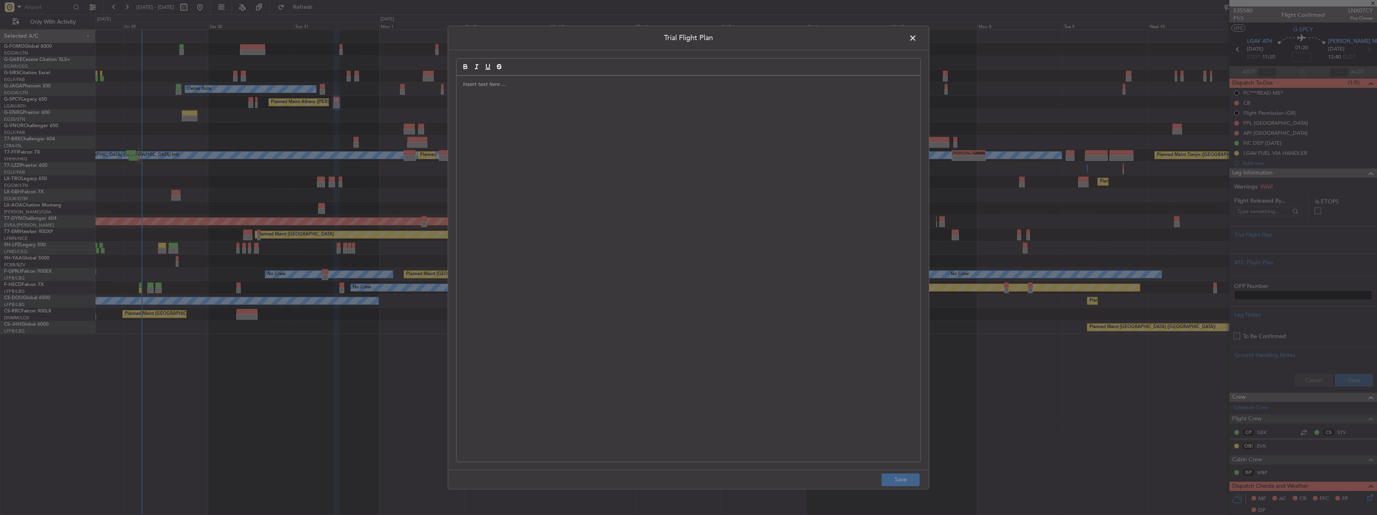
click at [737, 136] on div at bounding box center [689, 269] width 464 height 386
click at [885, 475] on button "Save" at bounding box center [900, 479] width 38 height 13
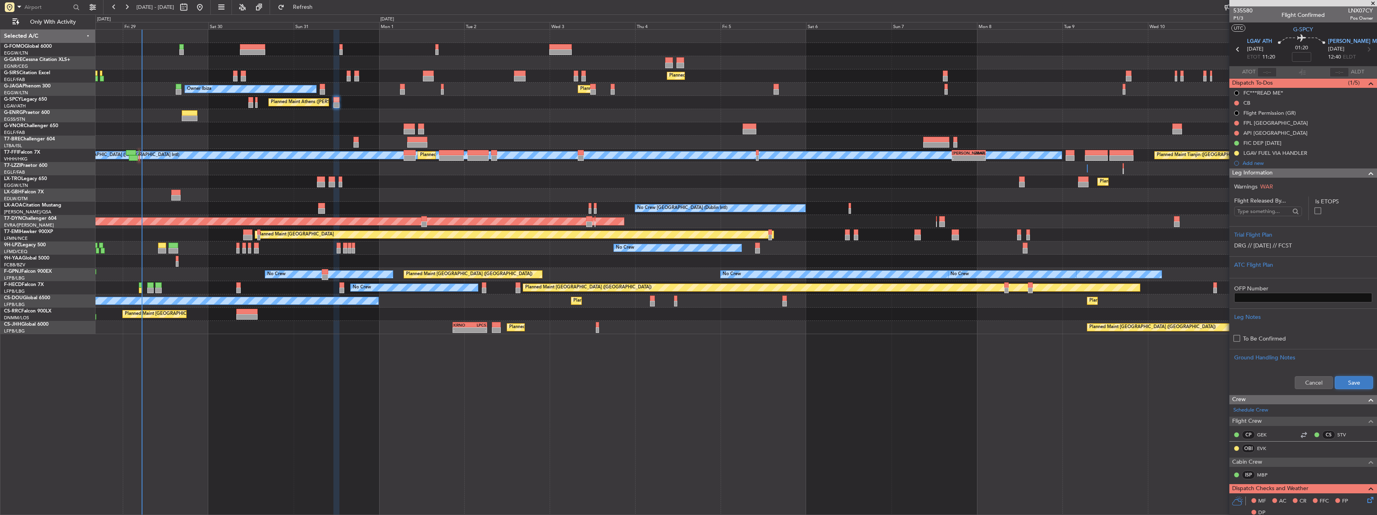
click at [1351, 381] on button "Save" at bounding box center [1354, 382] width 38 height 13
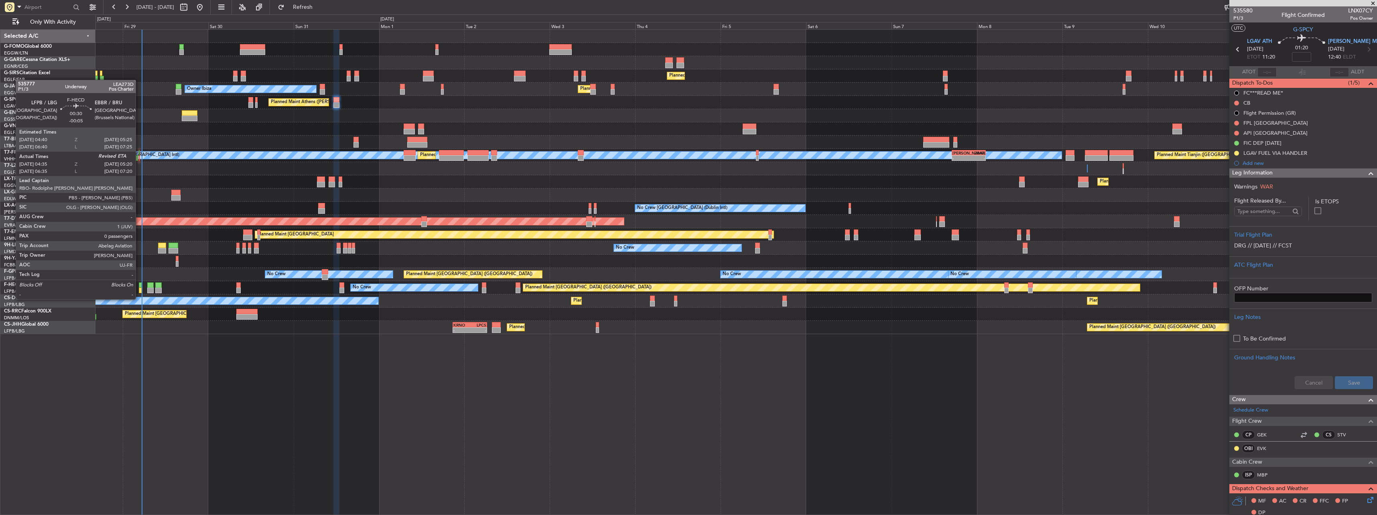
click at [139, 292] on div at bounding box center [140, 291] width 3 height 6
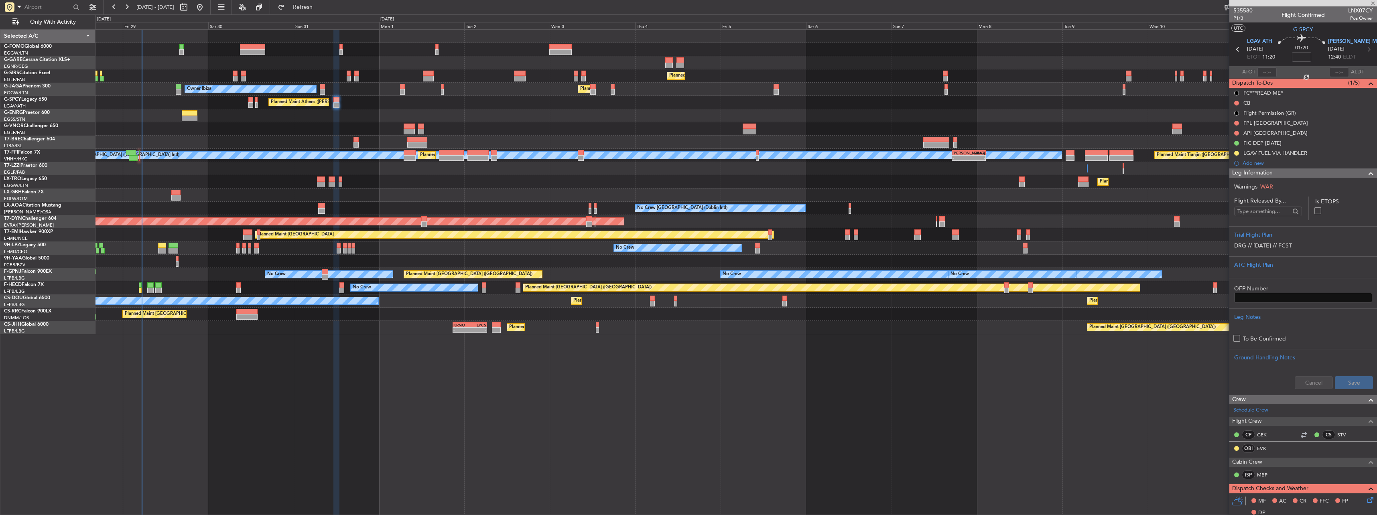
type input "-00:05"
type input "04:45"
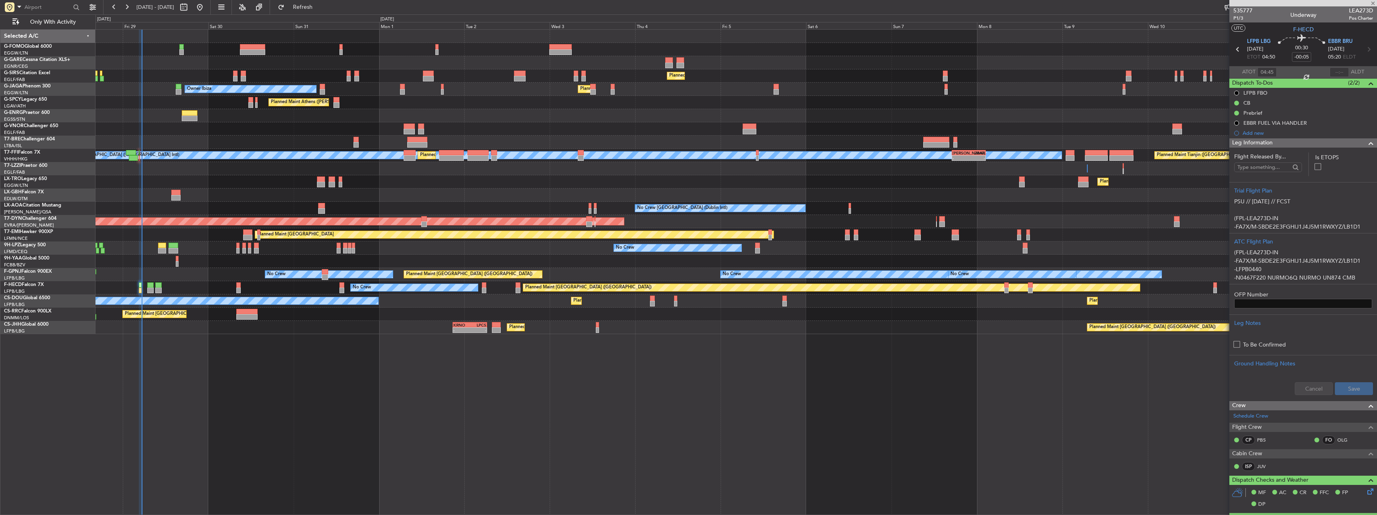
click at [1335, 66] on mat-tooltip-component "Brussels (Brussels National) Cat B" at bounding box center [1339, 62] width 75 height 35
click at [1332, 72] on input "text" at bounding box center [1338, 72] width 19 height 10
type input "05:18"
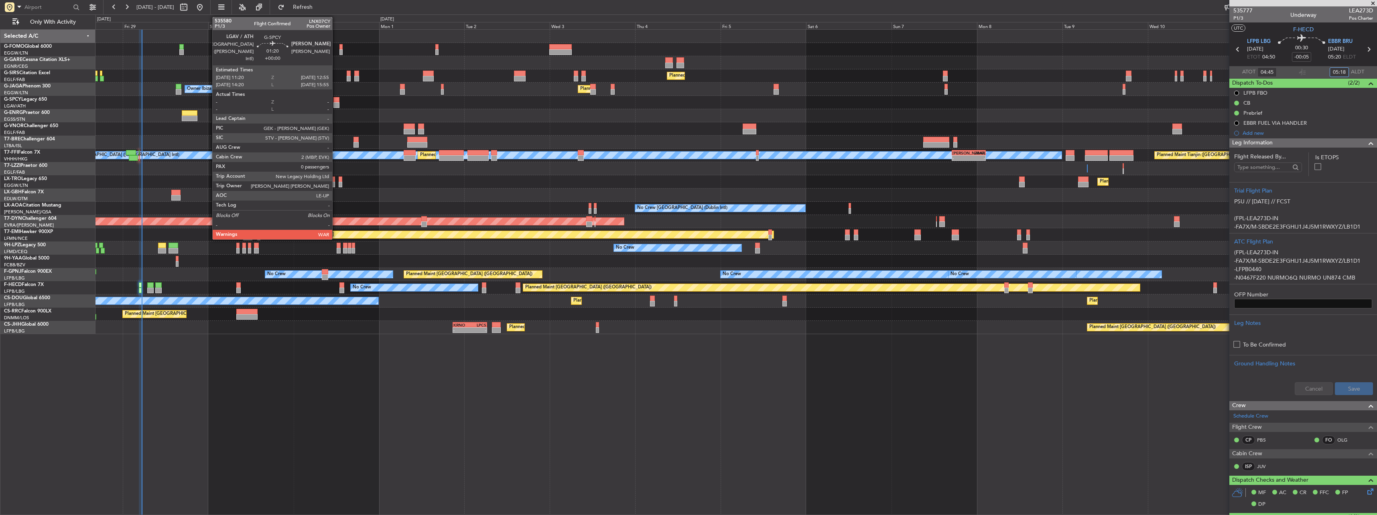
click at [336, 103] on div at bounding box center [336, 105] width 6 height 6
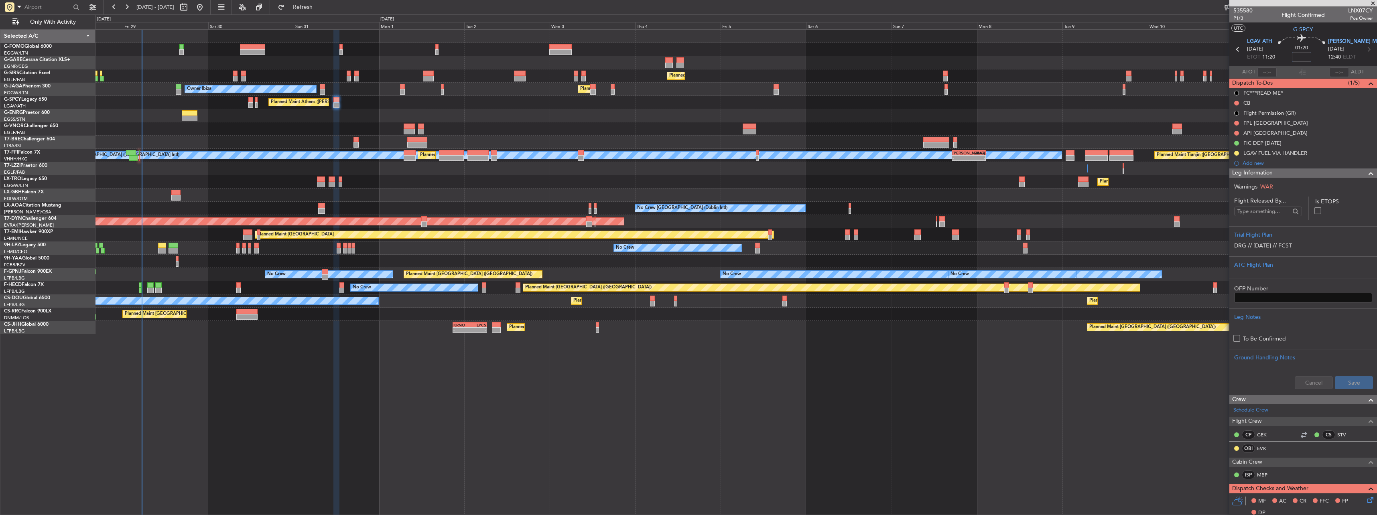
click at [1296, 56] on input at bounding box center [1301, 57] width 19 height 10
type input "+00:05"
click at [1254, 171] on div "LGAV FUEL VIA HANDLER" at bounding box center [1275, 167] width 58 height 10
click at [1263, 174] on span "Leg Information" at bounding box center [1252, 172] width 41 height 9
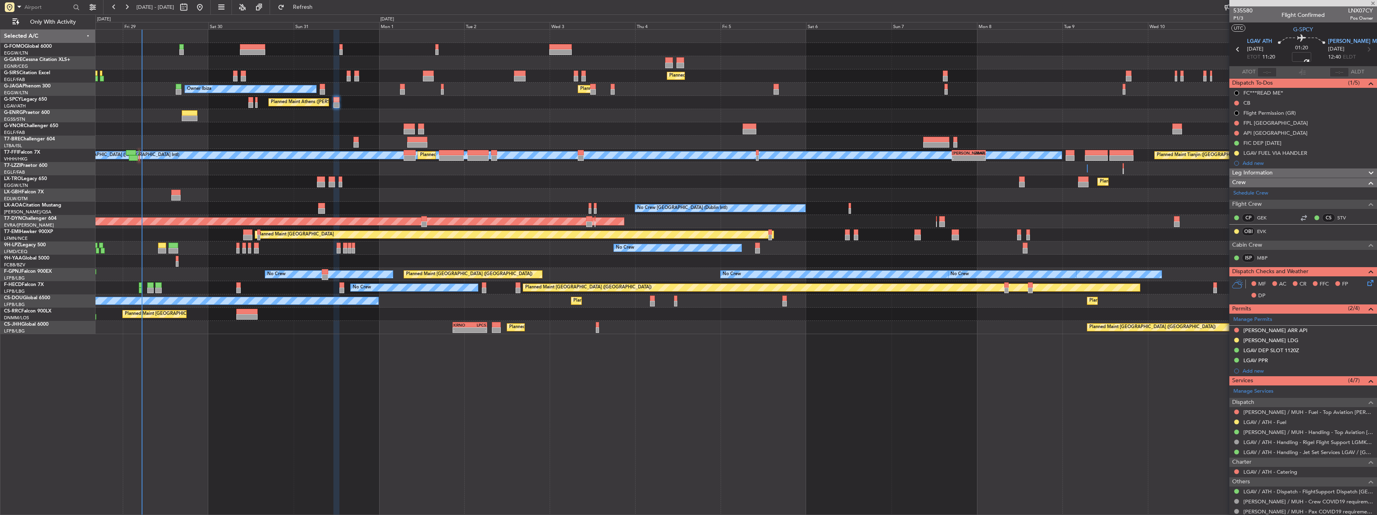
click at [1263, 174] on span "Leg Information" at bounding box center [1252, 172] width 41 height 9
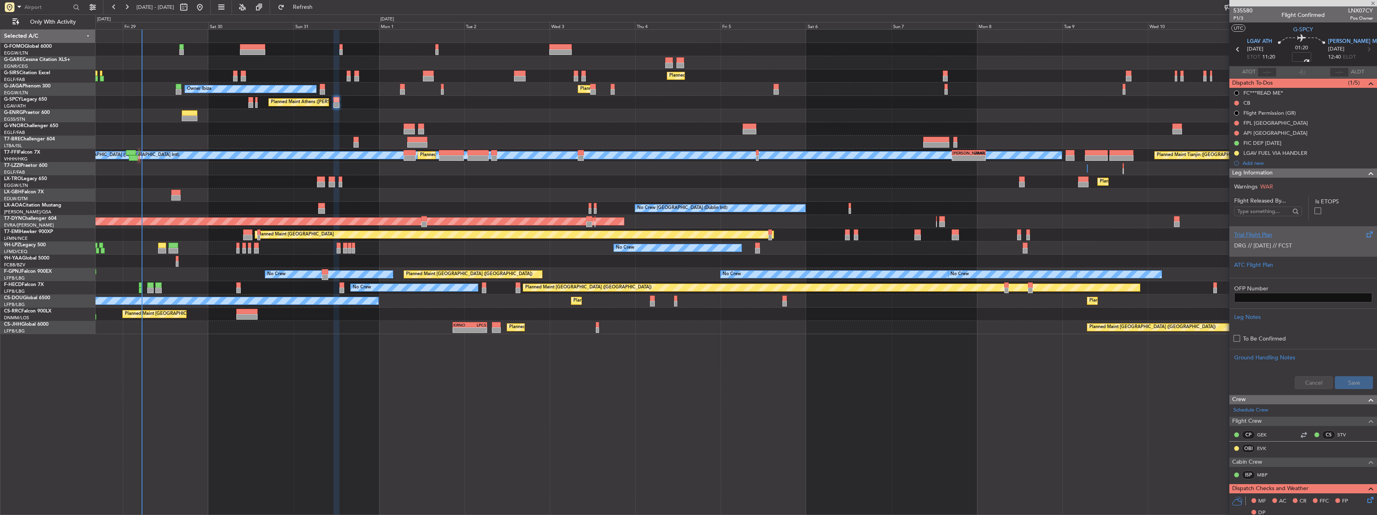
click at [1290, 244] on p "DRG // [DATE] // FCST" at bounding box center [1303, 246] width 138 height 8
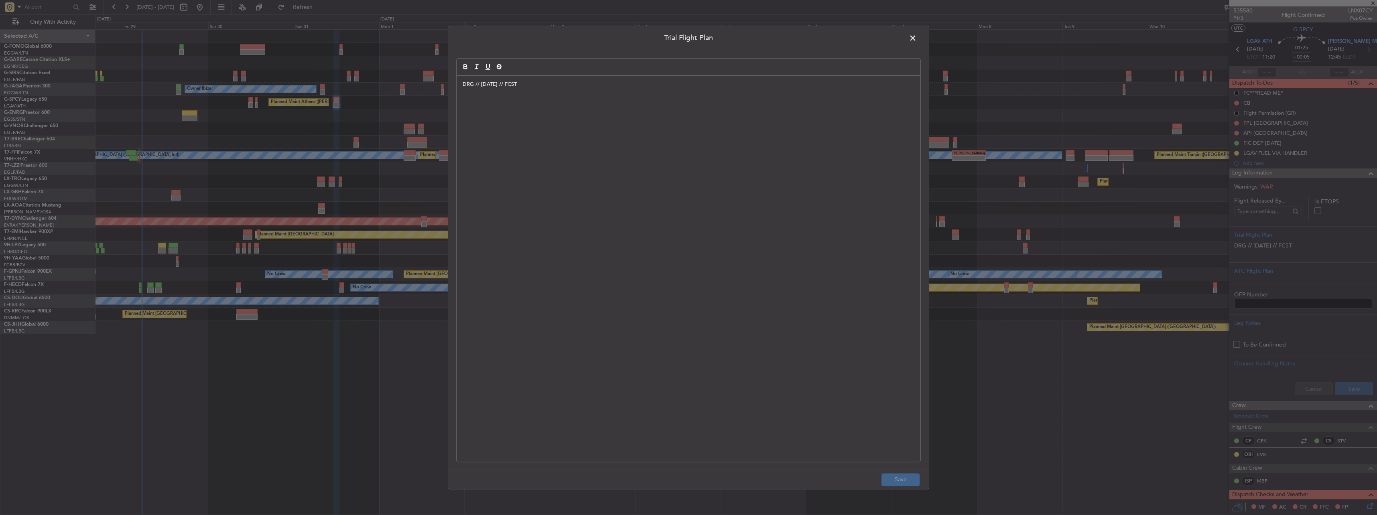
click at [514, 173] on div "DRG // [DATE] // FCST" at bounding box center [689, 269] width 464 height 386
click at [547, 99] on div "DRG // [DATE] // FCST" at bounding box center [689, 269] width 464 height 386
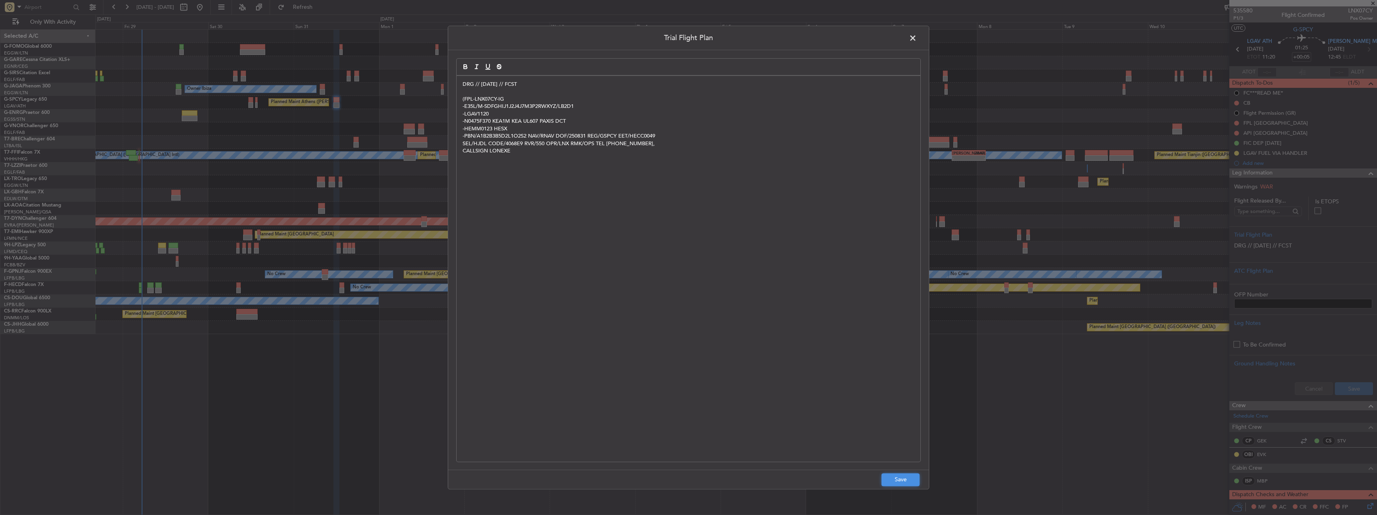
drag, startPoint x: 907, startPoint y: 480, endPoint x: 946, endPoint y: 458, distance: 44.5
click at [907, 479] on button "Save" at bounding box center [900, 479] width 38 height 13
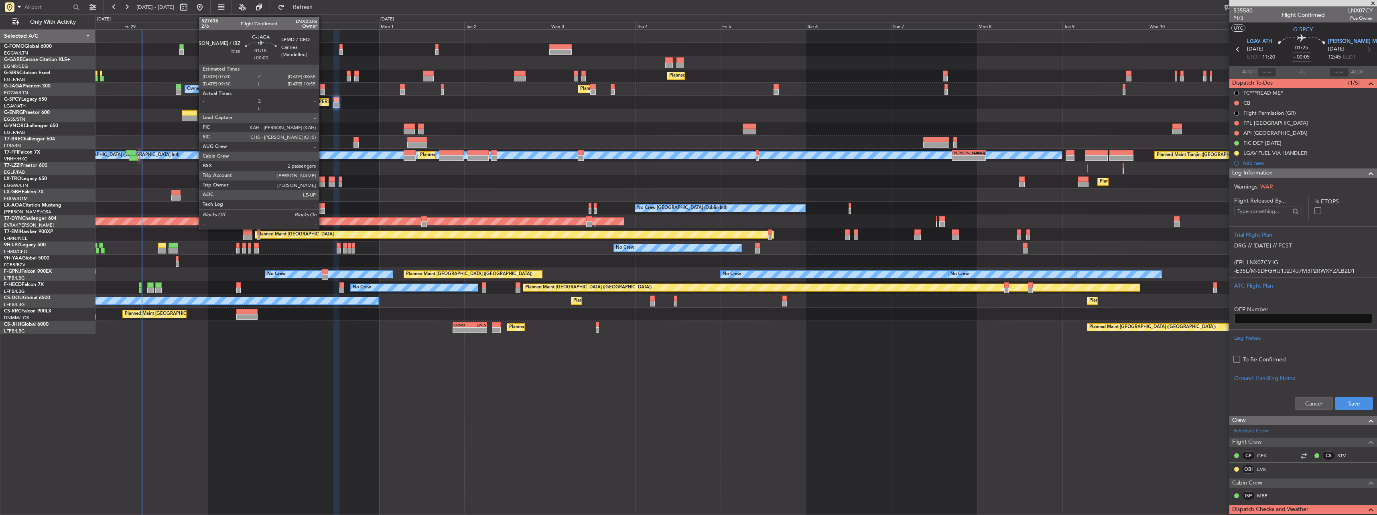
click at [323, 87] on div at bounding box center [322, 87] width 5 height 6
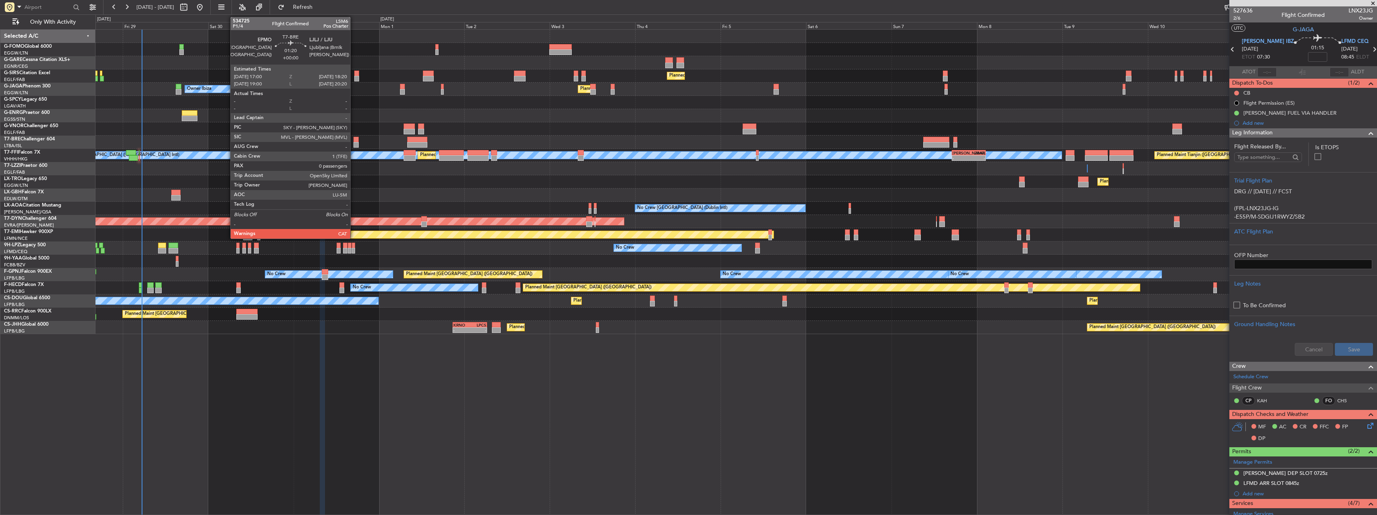
click at [354, 138] on div at bounding box center [355, 140] width 5 height 6
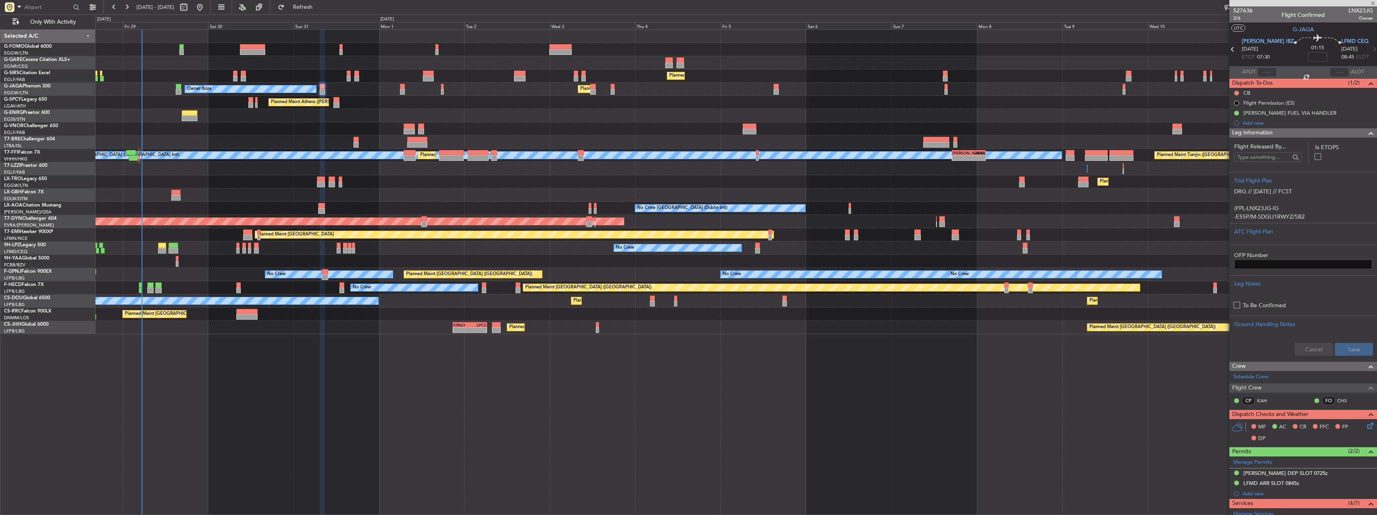
type input "0"
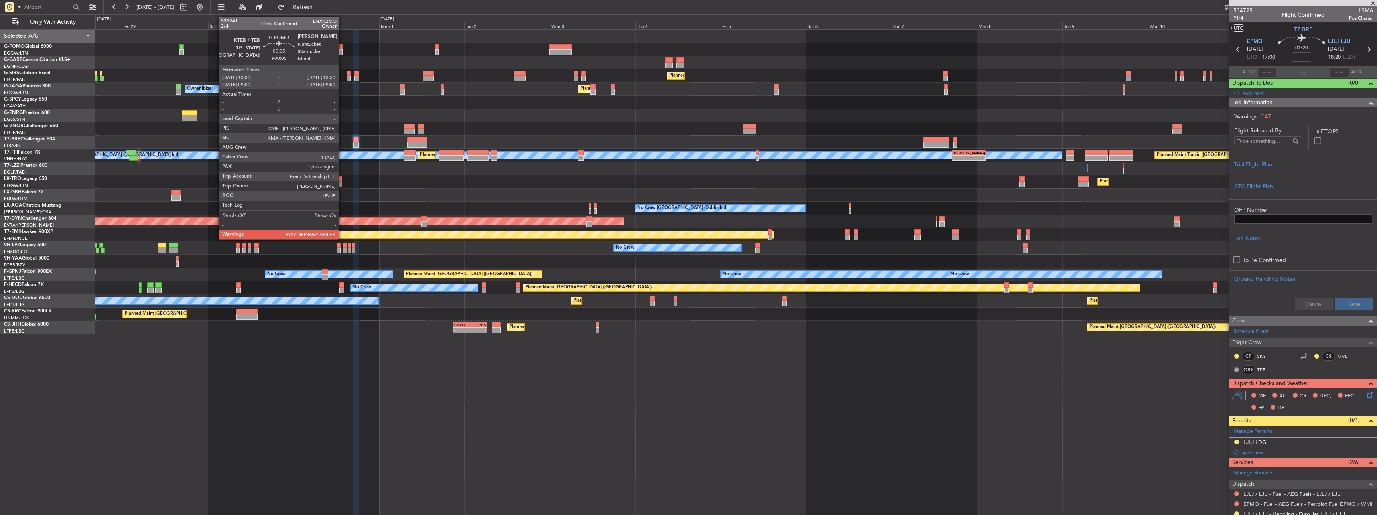
click at [342, 51] on div at bounding box center [340, 52] width 3 height 6
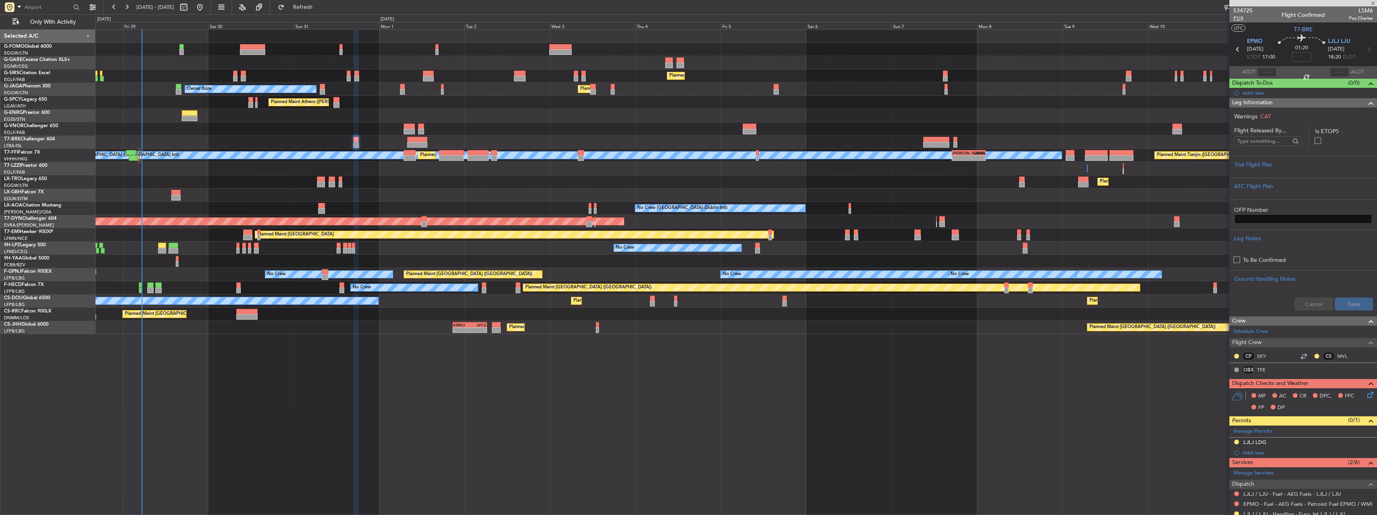
click at [1236, 16] on span "P1/4" at bounding box center [1242, 18] width 19 height 7
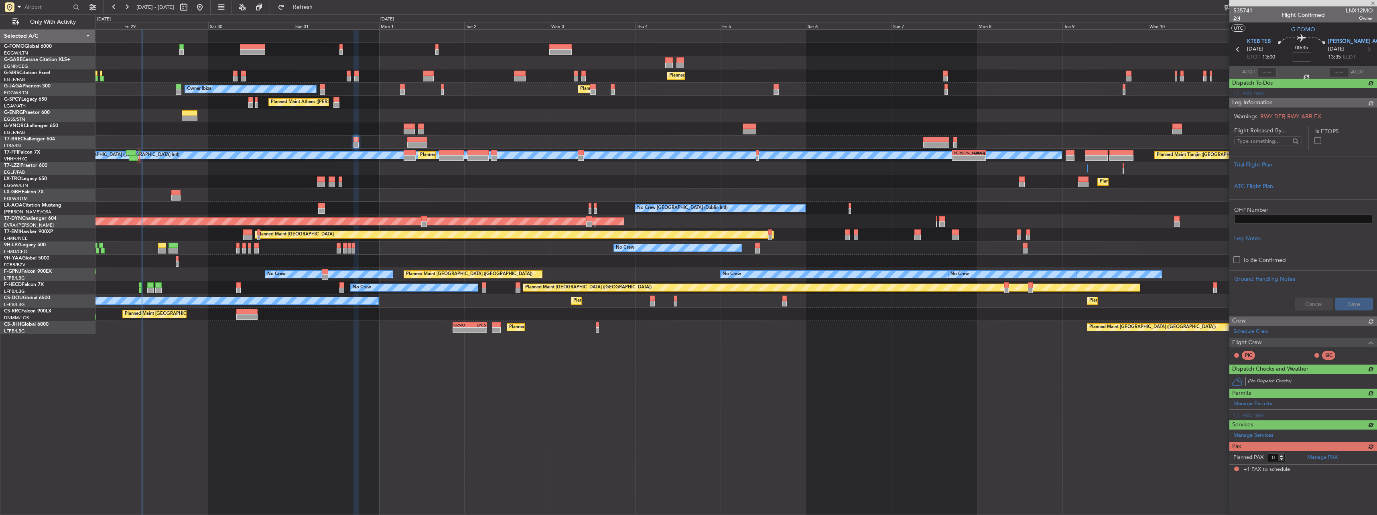
type input "+00:05"
type input "1"
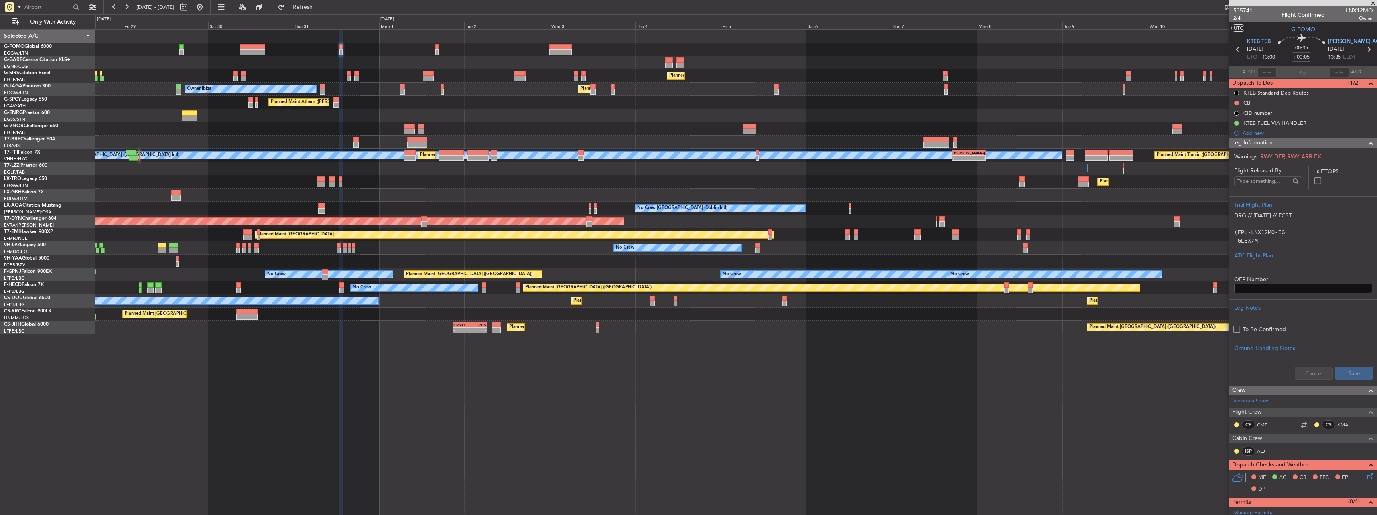
click at [1238, 19] on span "2/4" at bounding box center [1242, 18] width 19 height 7
click at [1236, 102] on button at bounding box center [1236, 103] width 5 height 5
click at [1230, 135] on span "Completed" at bounding box center [1240, 138] width 26 height 8
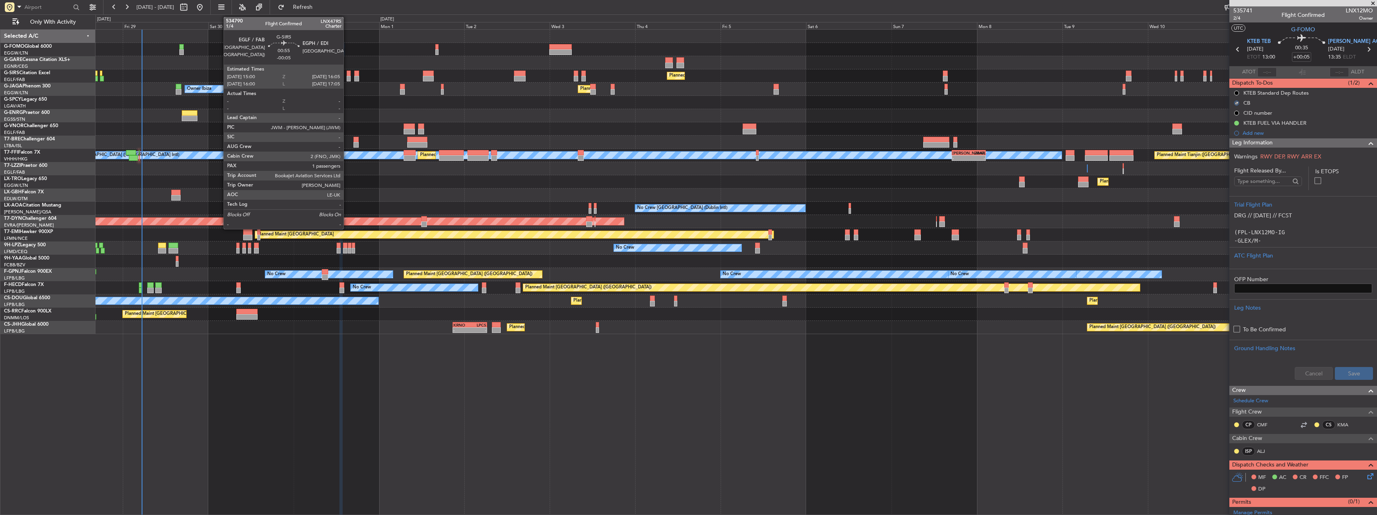
click at [347, 78] on div at bounding box center [349, 79] width 4 height 6
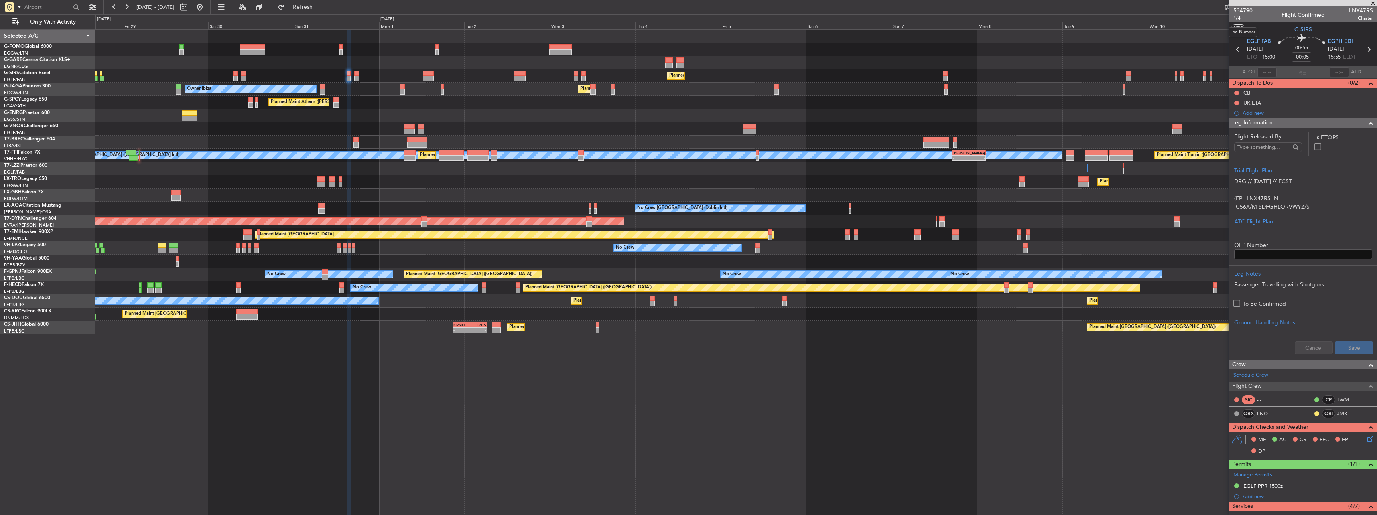
click at [1238, 16] on span "1/4" at bounding box center [1242, 18] width 19 height 7
click at [1339, 414] on link "JMK" at bounding box center [1346, 413] width 18 height 7
click at [1238, 91] on button at bounding box center [1236, 93] width 5 height 5
click at [1232, 130] on span "Completed" at bounding box center [1240, 128] width 26 height 8
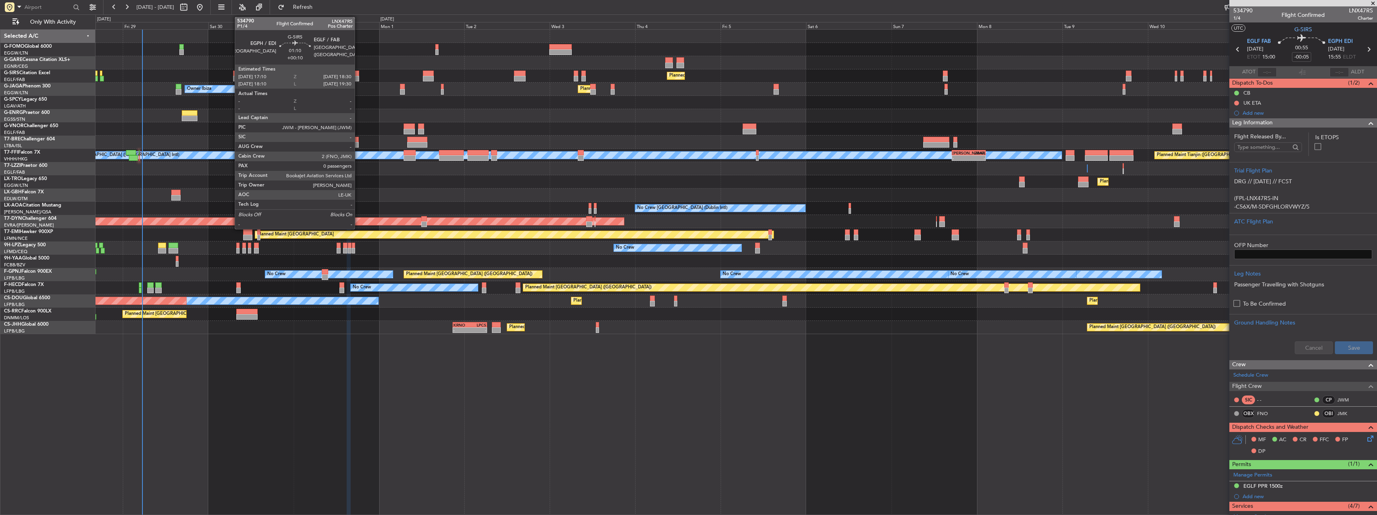
click at [358, 75] on div at bounding box center [356, 74] width 5 height 6
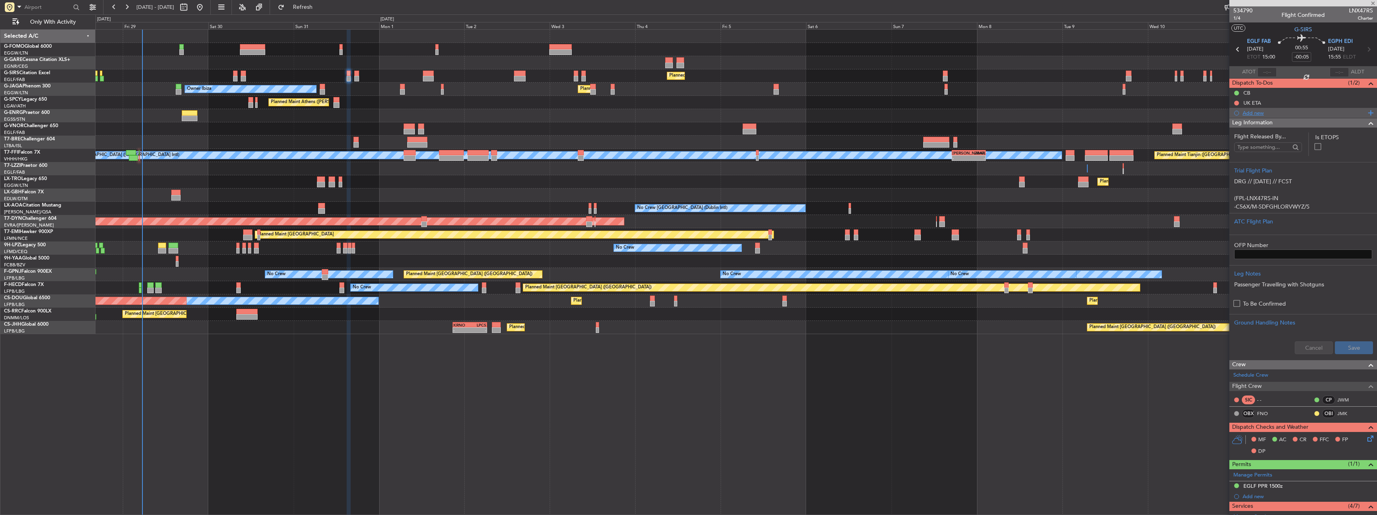
type input "+00:10"
type input "0"
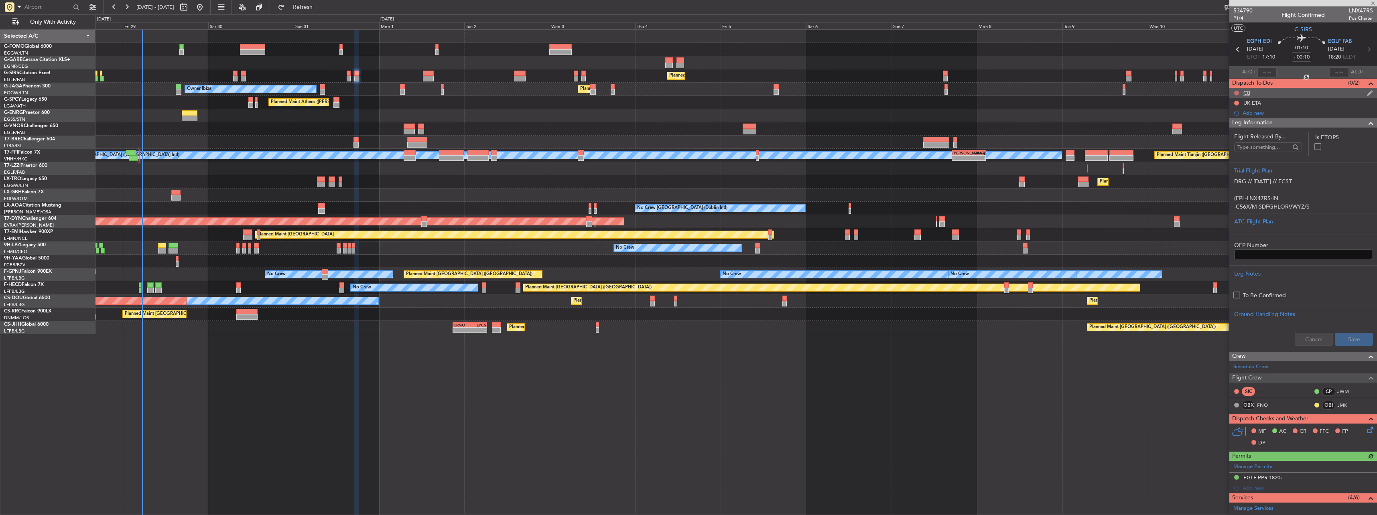
click at [1236, 93] on button at bounding box center [1236, 93] width 5 height 5
click at [1228, 125] on span "Completed" at bounding box center [1240, 128] width 26 height 8
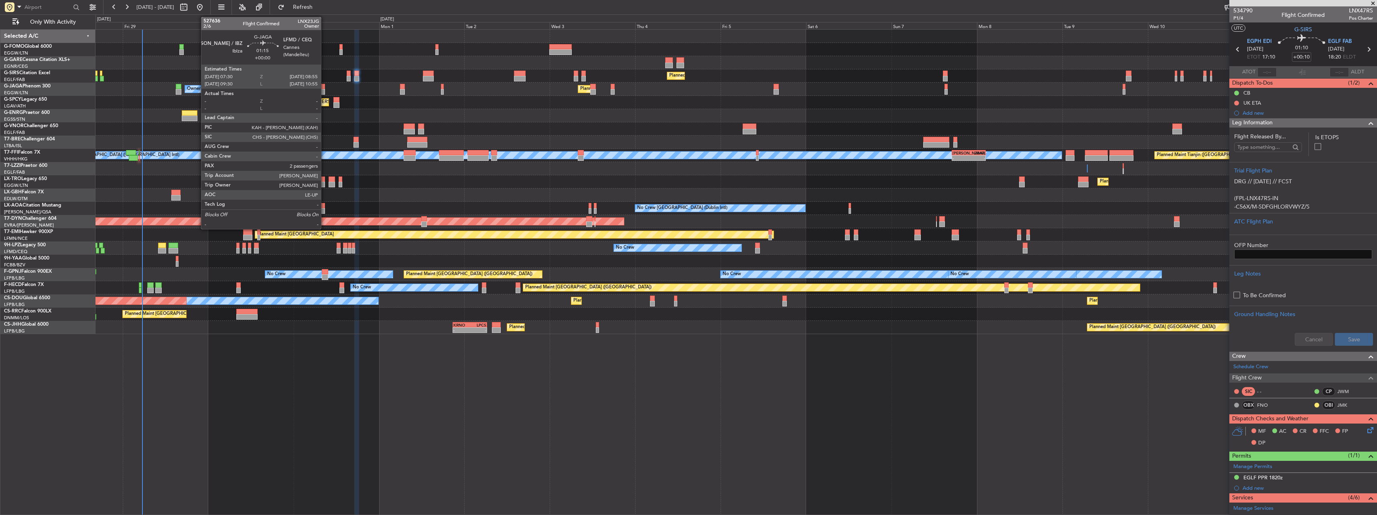
click at [325, 88] on div at bounding box center [322, 87] width 5 height 6
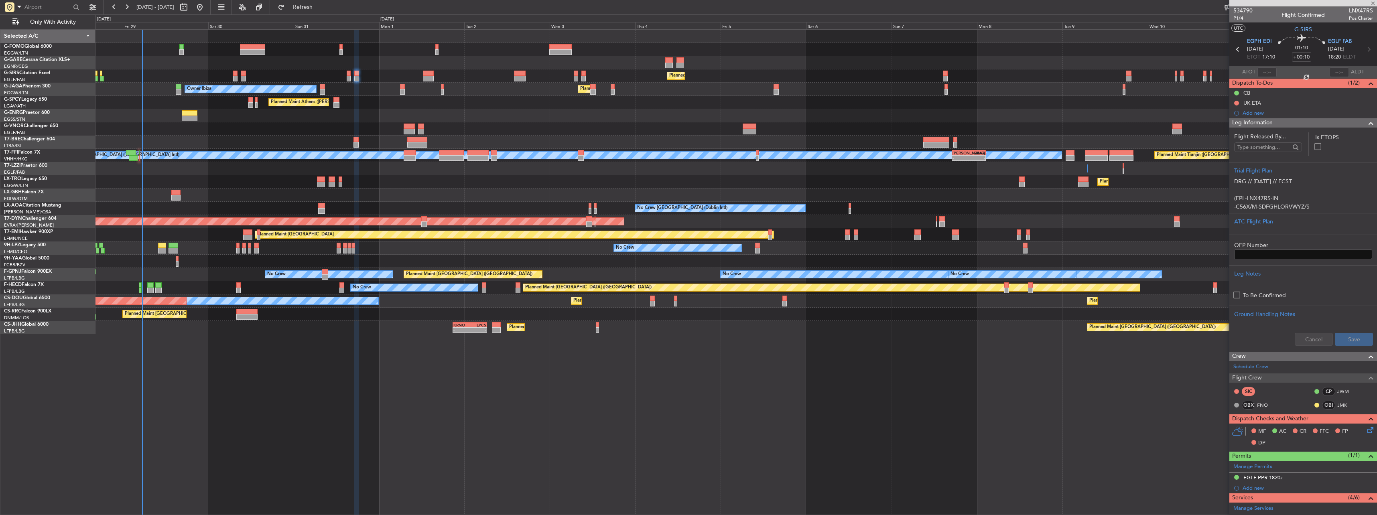
type input "2"
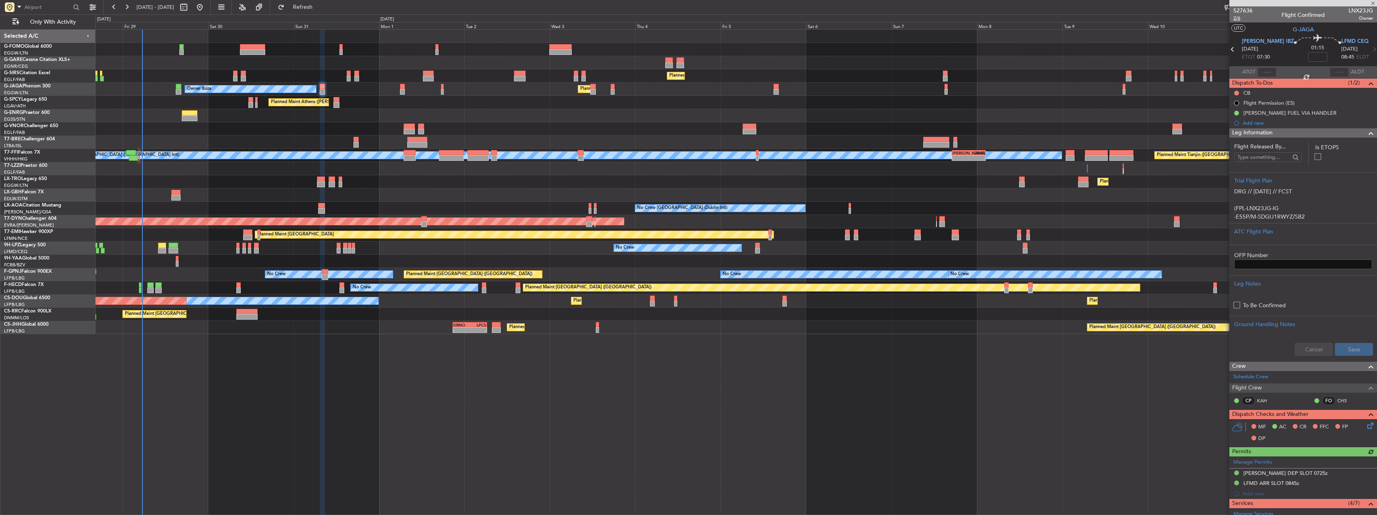
click at [1237, 18] on span "2/6" at bounding box center [1242, 18] width 19 height 7
click at [1234, 93] on button at bounding box center [1236, 93] width 5 height 5
click at [1232, 130] on span "Completed" at bounding box center [1240, 128] width 26 height 8
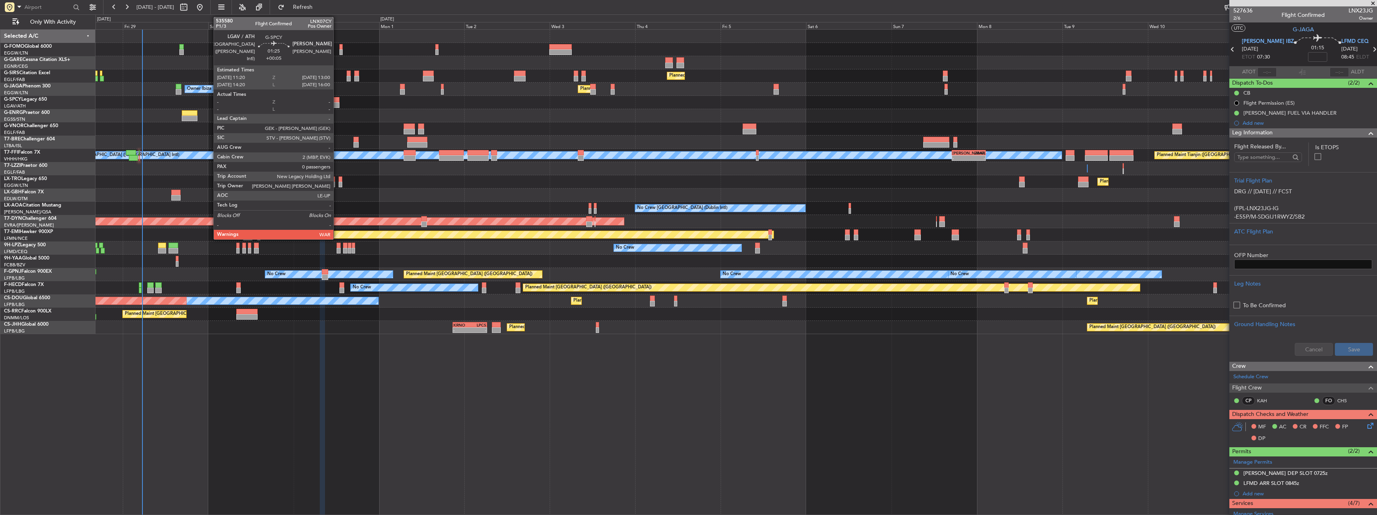
click at [337, 99] on div at bounding box center [336, 100] width 6 height 6
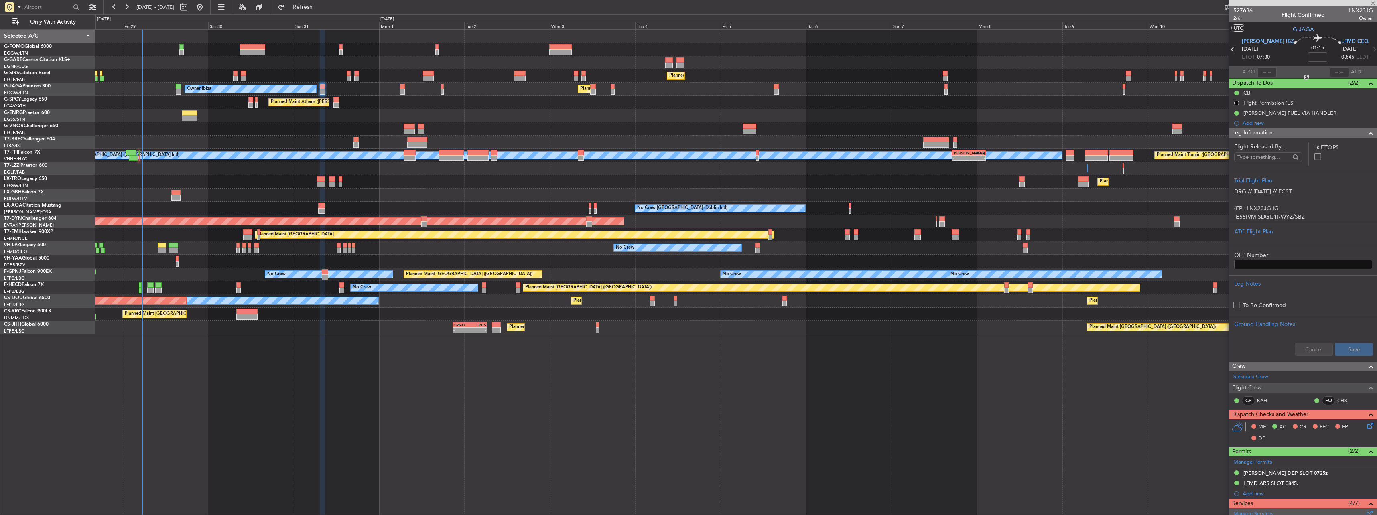
type input "+00:05"
type input "0"
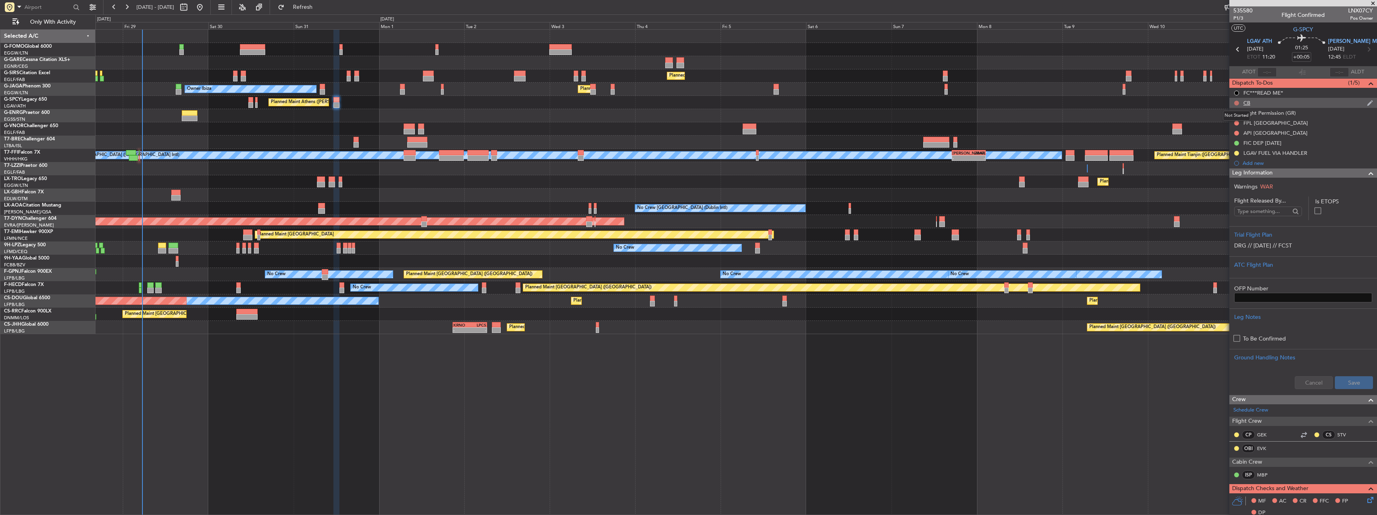
click at [1238, 103] on button at bounding box center [1236, 103] width 5 height 5
click at [1234, 140] on span "Completed" at bounding box center [1240, 138] width 26 height 8
click at [1269, 240] on div "DRG // [DATE] // FCST" at bounding box center [1303, 245] width 138 height 13
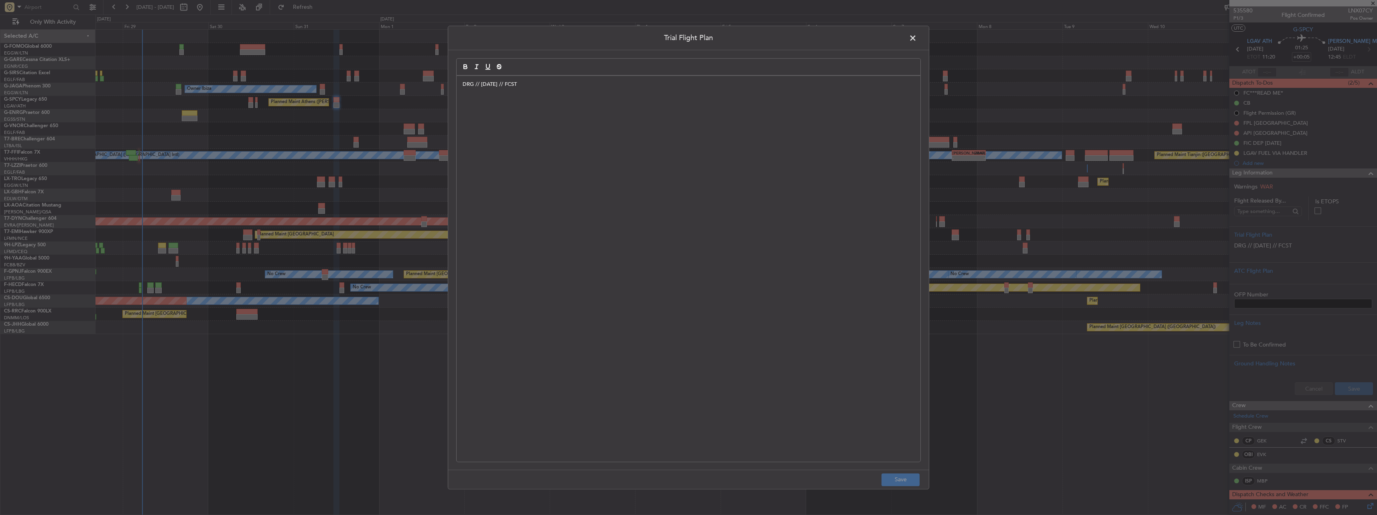
click at [520, 156] on div "DRG // [DATE] // FCST" at bounding box center [689, 269] width 464 height 386
click at [893, 475] on button "Save" at bounding box center [900, 479] width 38 height 13
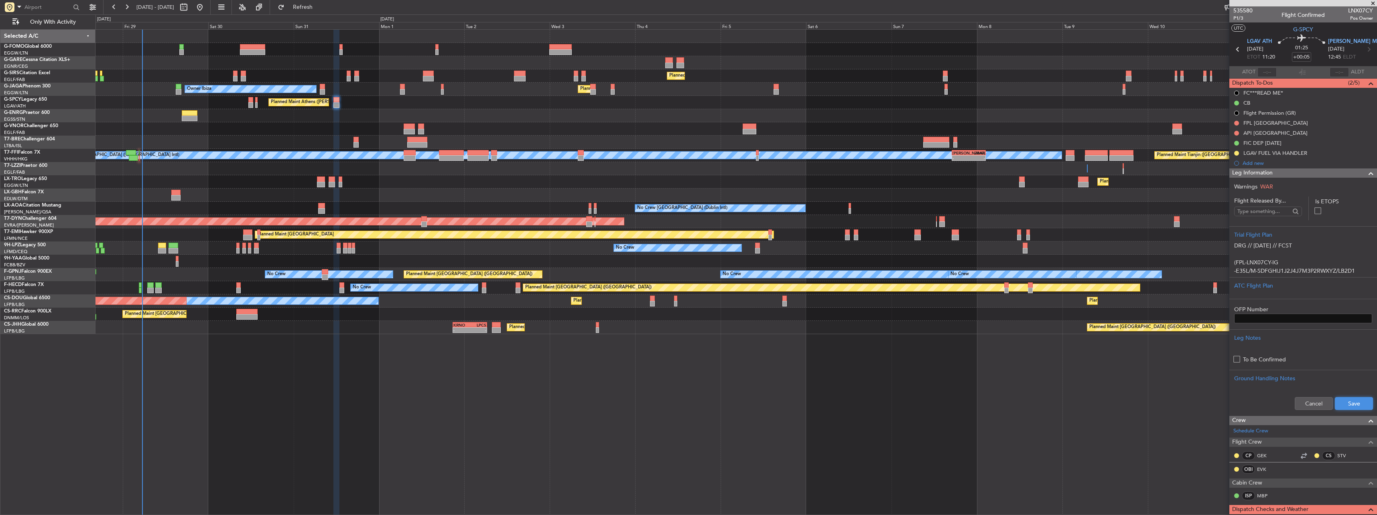
drag, startPoint x: 1350, startPoint y: 398, endPoint x: 1355, endPoint y: 400, distance: 6.1
click at [1353, 399] on button "Save" at bounding box center [1354, 403] width 38 height 13
click at [1243, 174] on span "Leg Information" at bounding box center [1252, 172] width 41 height 9
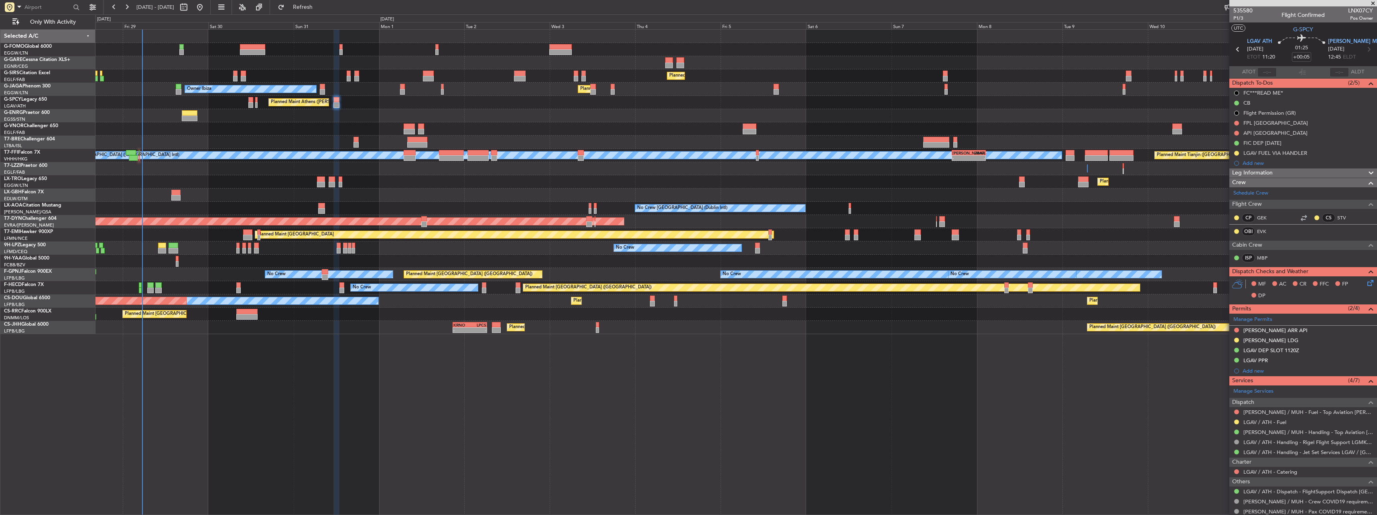
click at [1242, 174] on span "Leg Information" at bounding box center [1252, 172] width 41 height 9
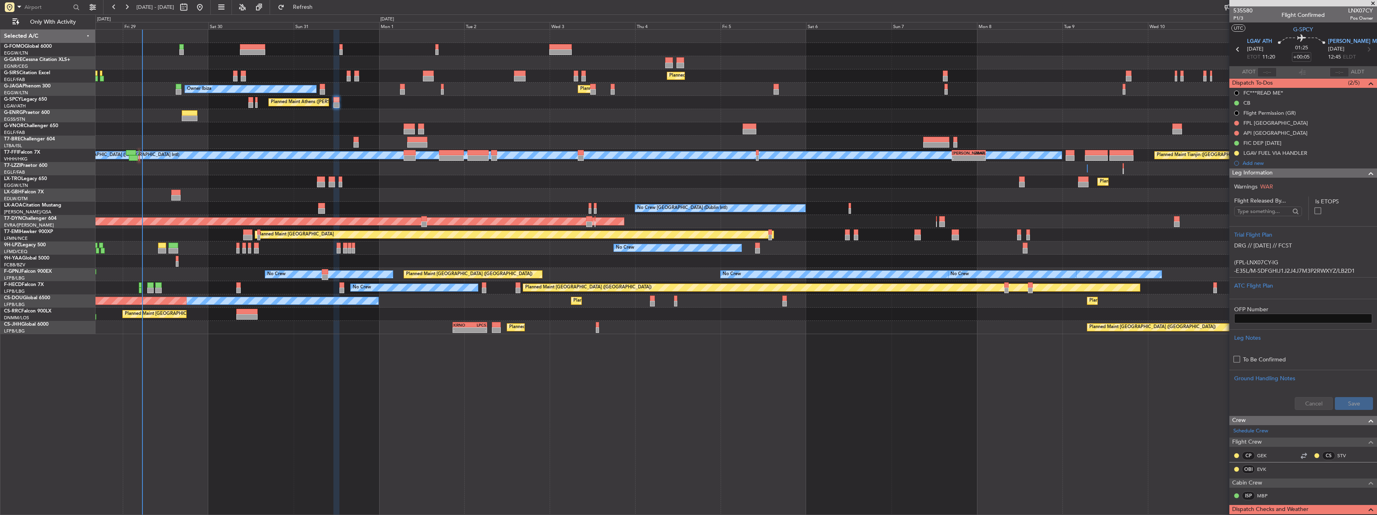
click at [1244, 175] on span "Leg Information" at bounding box center [1252, 172] width 41 height 9
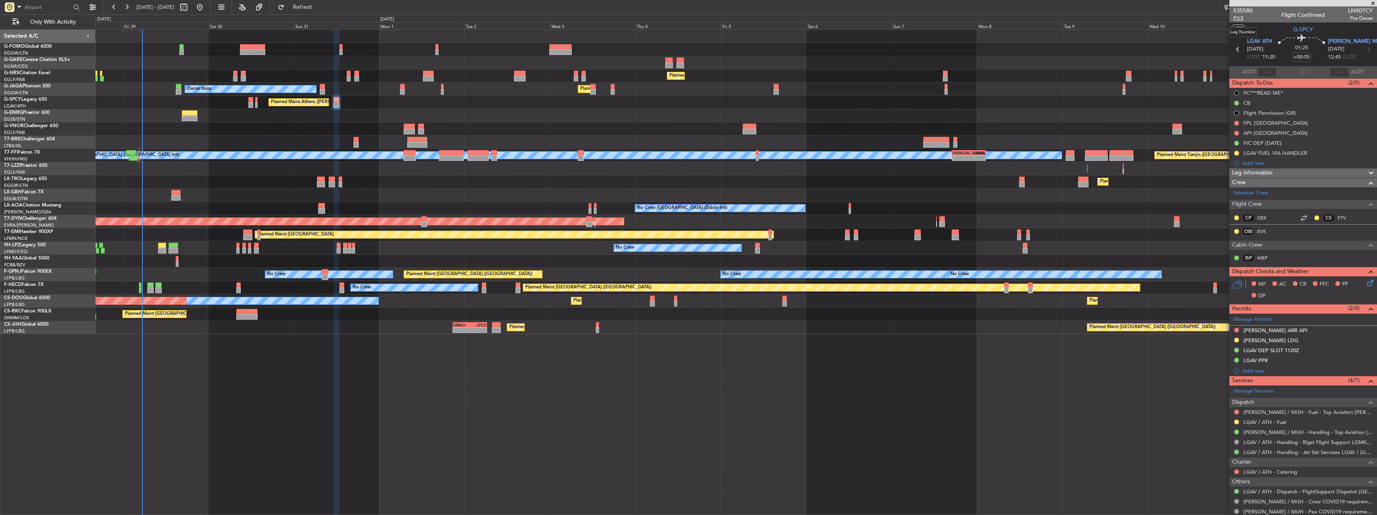
click at [1237, 17] on span "P1/3" at bounding box center [1242, 18] width 19 height 7
click at [359, 132] on div at bounding box center [735, 128] width 1281 height 13
click at [361, 143] on div "Planned Maint Warsaw ([GEOGRAPHIC_DATA])" at bounding box center [735, 142] width 1281 height 13
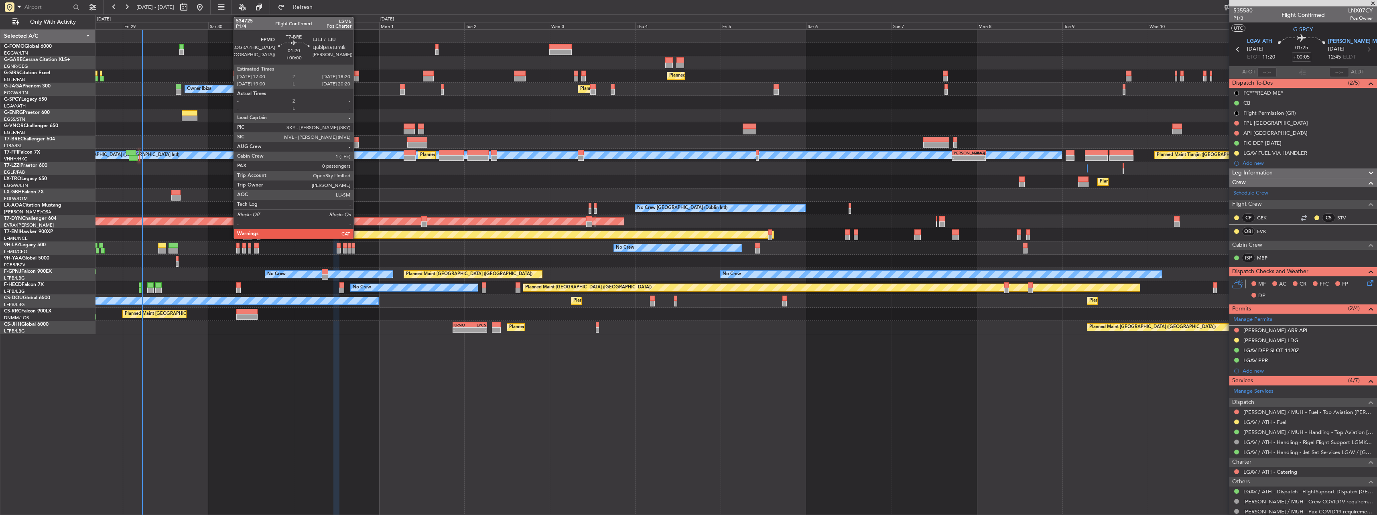
click at [357, 142] on div at bounding box center [355, 145] width 5 height 6
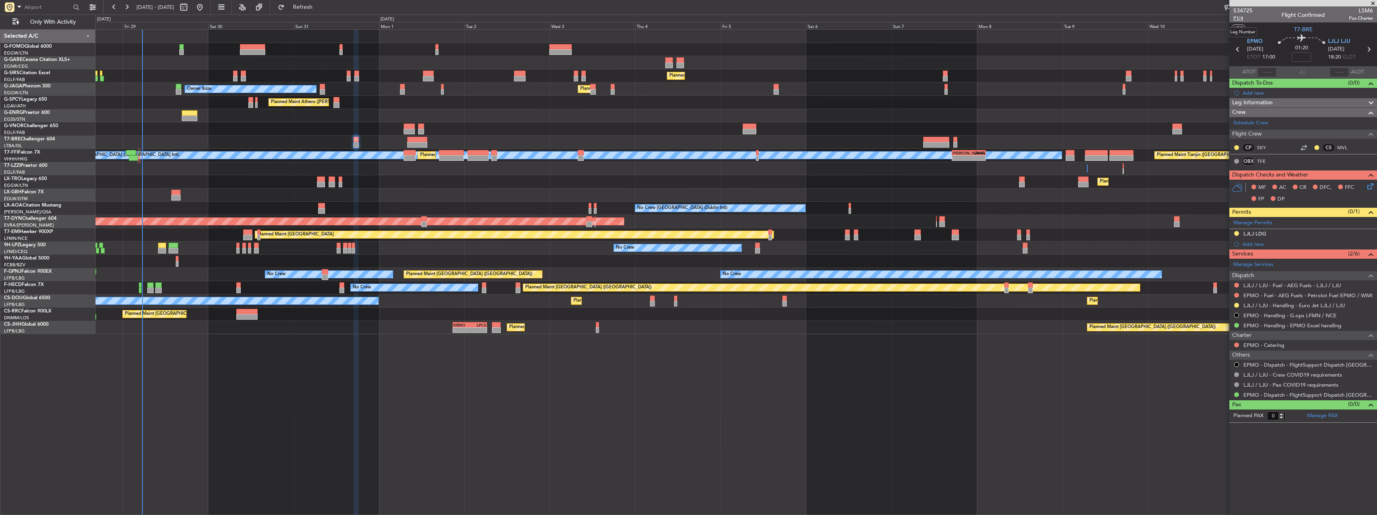
click at [1236, 16] on span "P1/4" at bounding box center [1242, 18] width 19 height 7
click at [1238, 17] on span "P1/4" at bounding box center [1242, 18] width 19 height 7
click at [1264, 159] on link "TFE" at bounding box center [1266, 161] width 18 height 7
drag, startPoint x: 1245, startPoint y: 174, endPoint x: 1285, endPoint y: 173, distance: 40.1
click at [1282, 173] on div "Tiphaine FERNANDEZ" at bounding box center [1262, 175] width 40 height 10
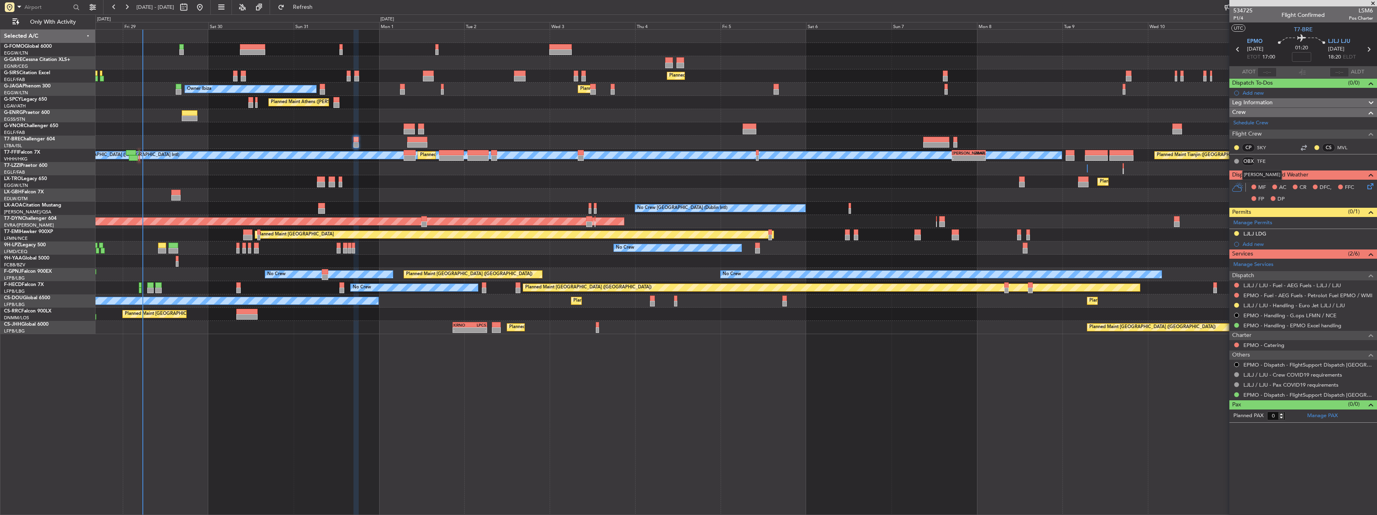
drag, startPoint x: 1288, startPoint y: 174, endPoint x: 1242, endPoint y: 176, distance: 45.4
click at [1242, 176] on div "Tiphaine FERNANDEZ" at bounding box center [1262, 175] width 40 height 10
copy div "Tiphaine FERNANDEZ"
click at [1248, 101] on span "Leg Information" at bounding box center [1252, 102] width 41 height 9
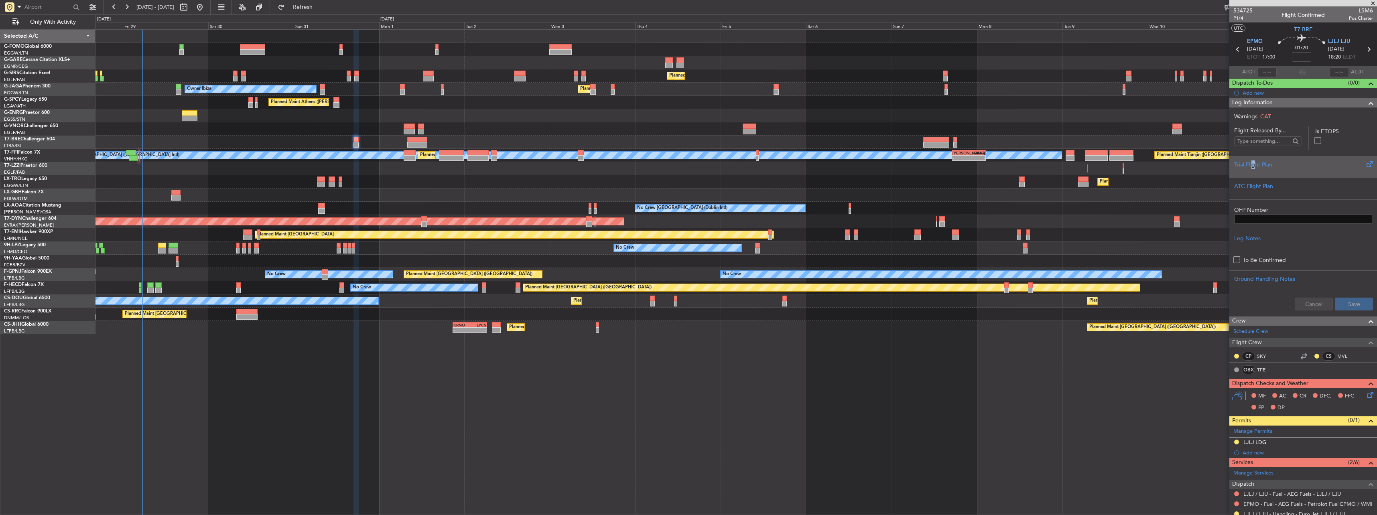
click at [1253, 156] on div "Trial Flight Plan" at bounding box center [1303, 167] width 148 height 22
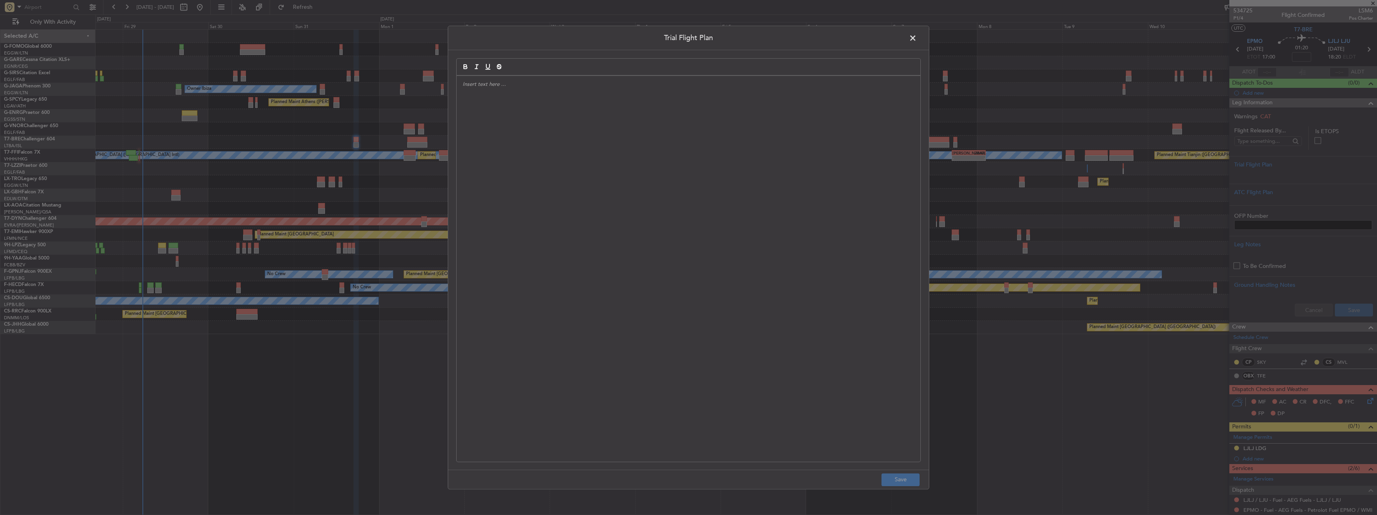
click at [732, 156] on div at bounding box center [689, 269] width 464 height 386
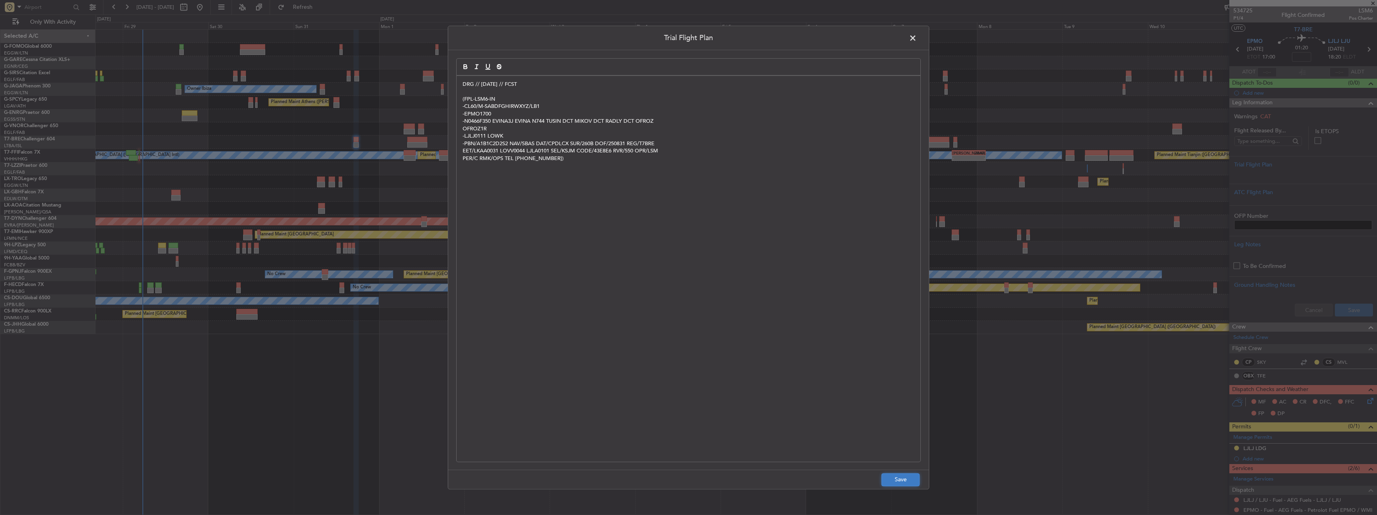
click at [903, 482] on button "Save" at bounding box center [900, 479] width 38 height 13
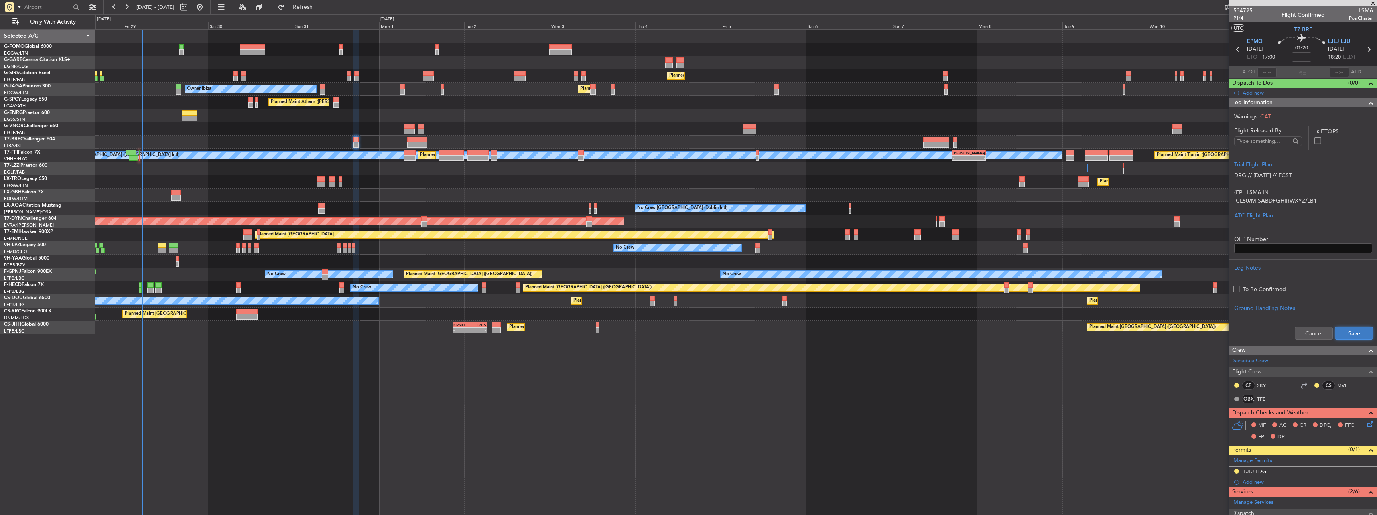
click at [1362, 329] on button "Save" at bounding box center [1354, 333] width 38 height 13
click at [1266, 196] on p "(FPL-LSM6-IN" at bounding box center [1303, 192] width 138 height 8
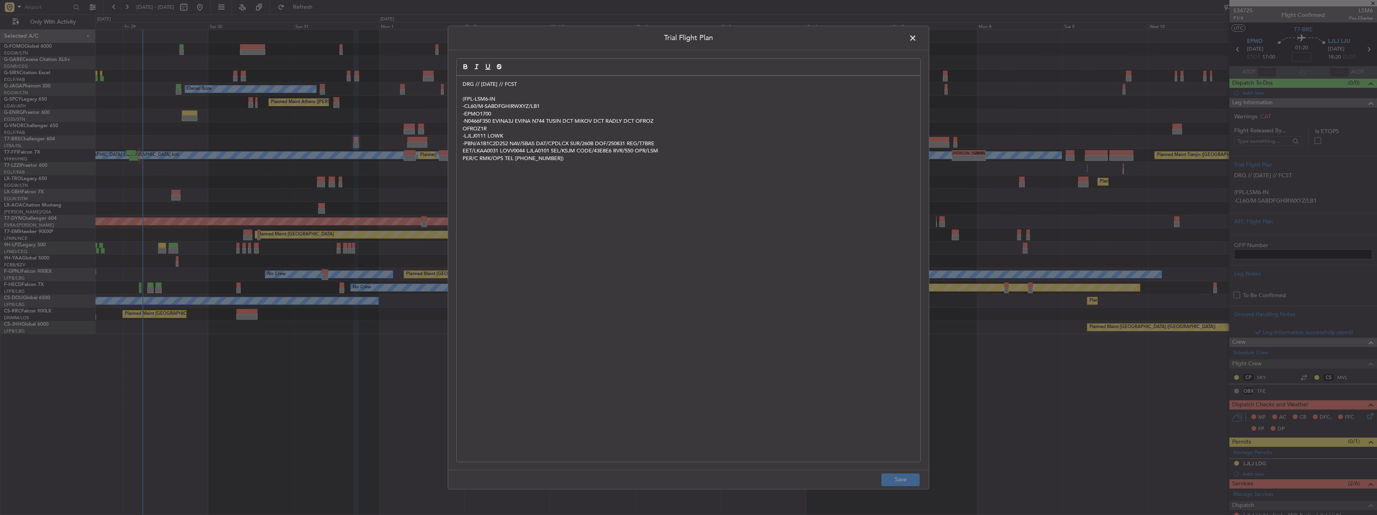
click at [917, 37] on span at bounding box center [917, 40] width 0 height 16
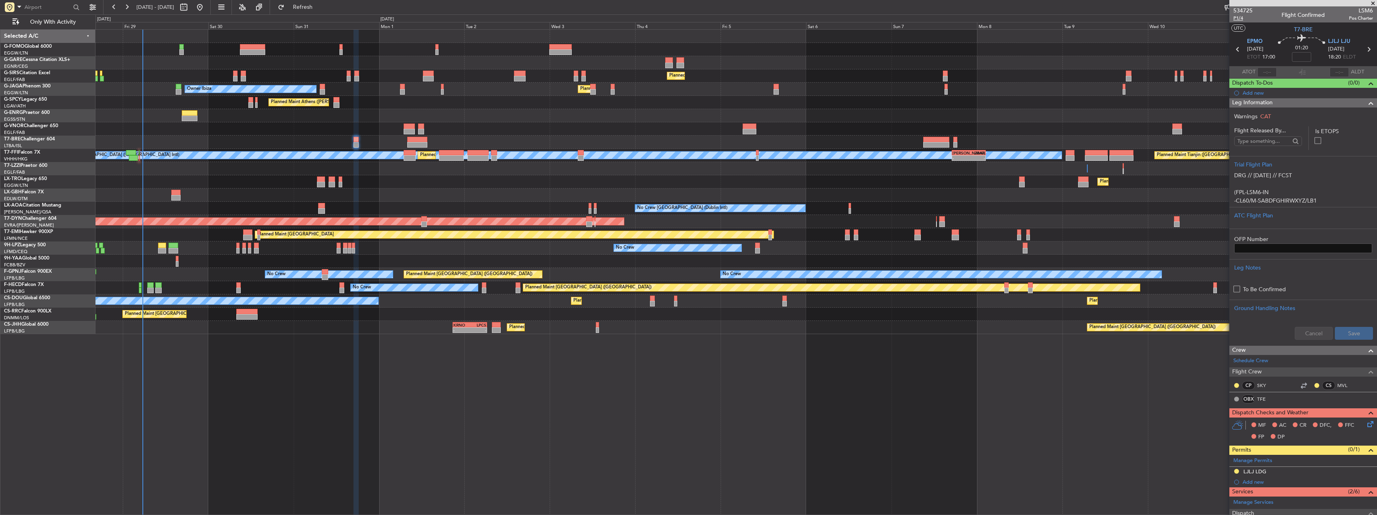
click at [1244, 18] on span "P1/4" at bounding box center [1242, 18] width 19 height 7
click at [1366, 422] on icon at bounding box center [1369, 423] width 6 height 6
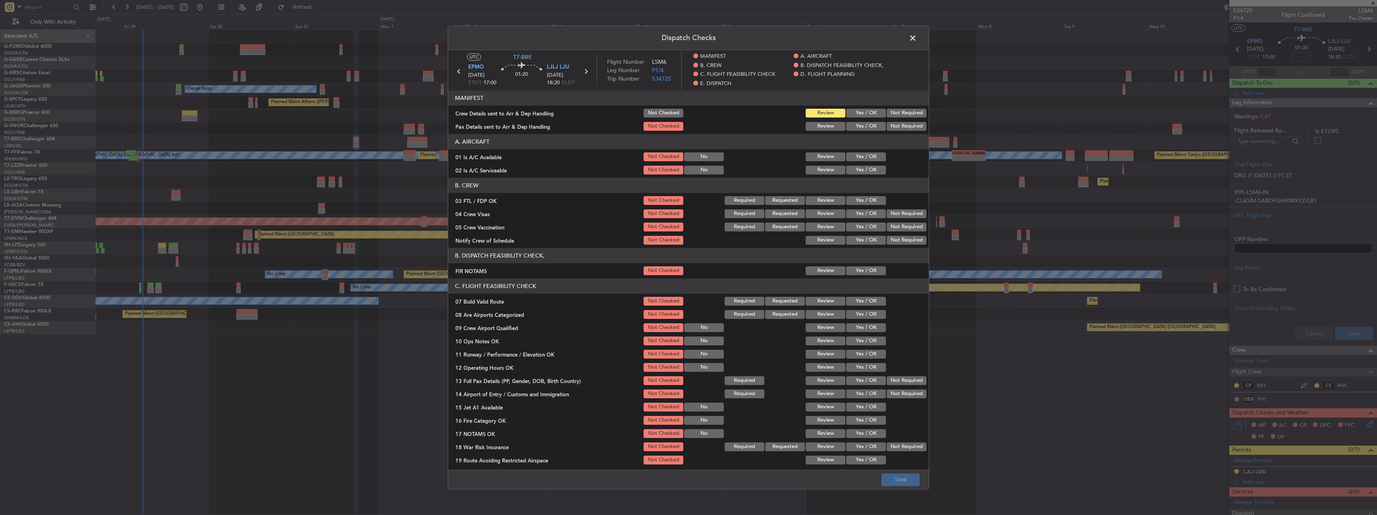
drag, startPoint x: 866, startPoint y: 154, endPoint x: 859, endPoint y: 166, distance: 14.5
click at [866, 154] on button "Yes / OK" at bounding box center [866, 156] width 40 height 9
click at [859, 167] on button "Yes / OK" at bounding box center [866, 170] width 40 height 9
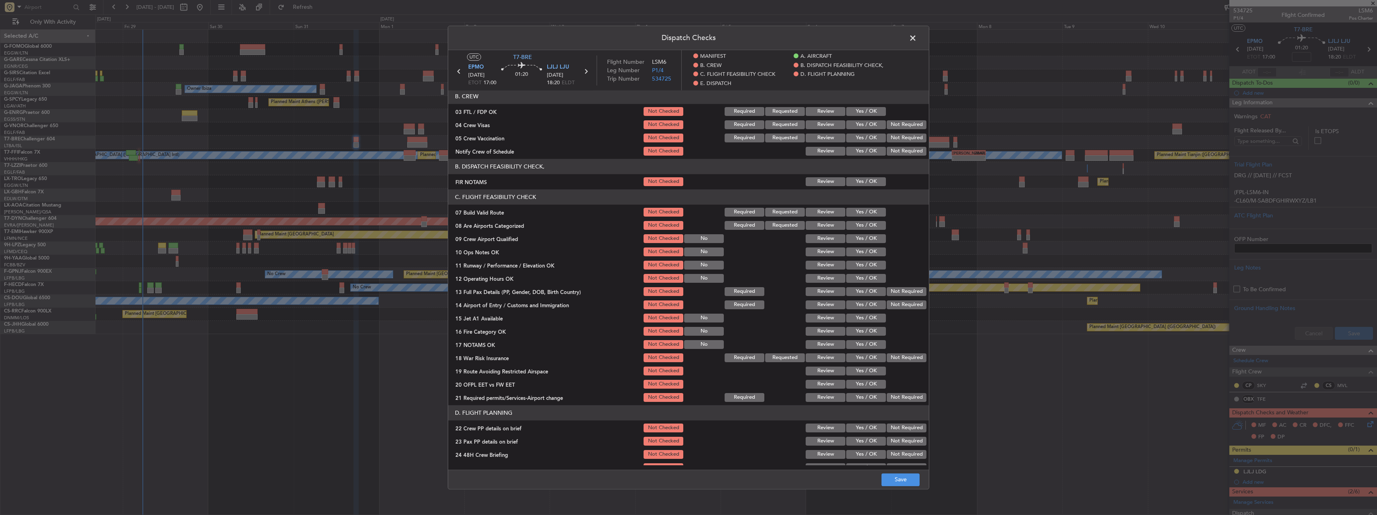
scroll to position [120, 0]
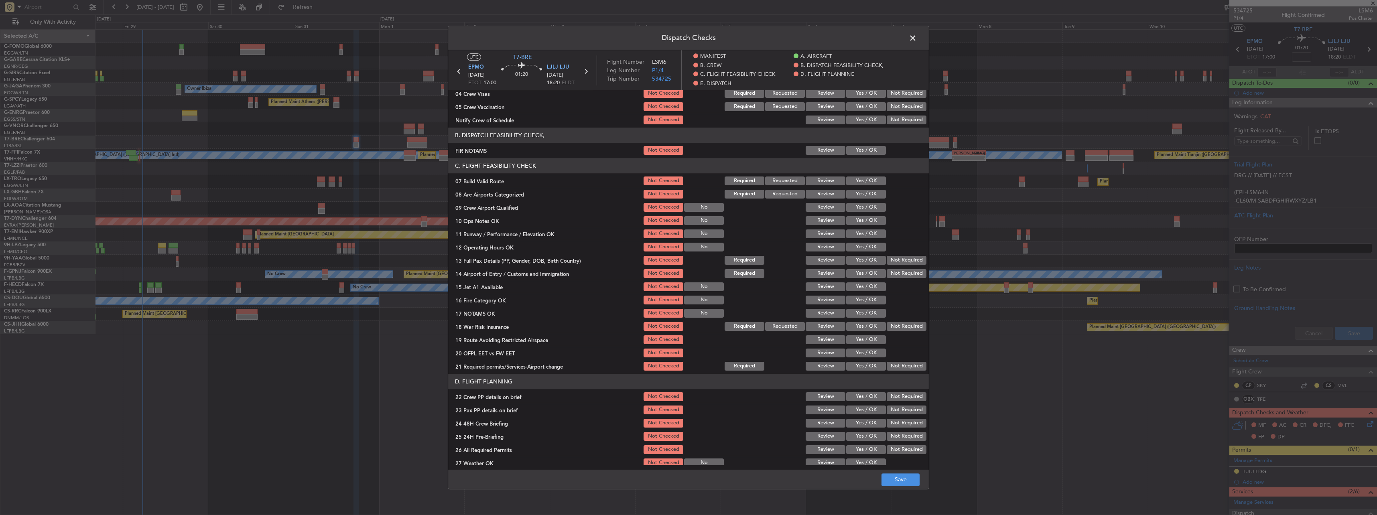
click at [864, 181] on button "Yes / OK" at bounding box center [866, 181] width 40 height 9
click at [866, 227] on section "C. FLIGHT FEASIBILITY CHECK 07 Build Valid Route Not Checked Required Requested…" at bounding box center [688, 265] width 481 height 214
click at [866, 223] on button "Yes / OK" at bounding box center [866, 220] width 40 height 9
click at [866, 233] on button "Yes / OK" at bounding box center [866, 233] width 40 height 9
click at [869, 245] on button "Yes / OK" at bounding box center [866, 247] width 40 height 9
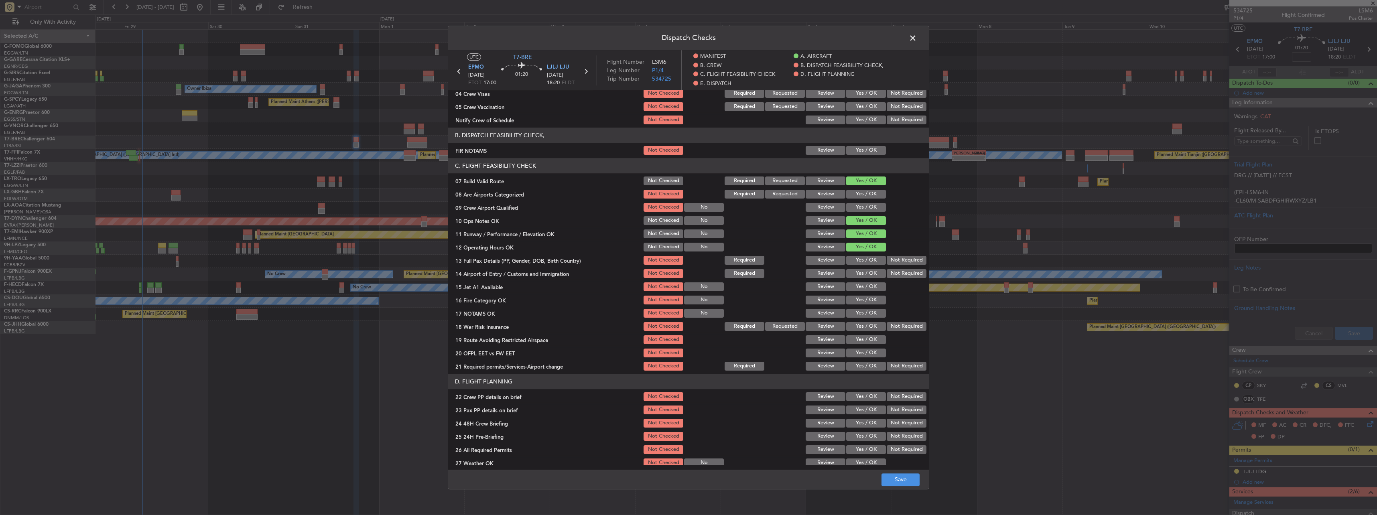
click at [875, 260] on button "Yes / OK" at bounding box center [866, 260] width 40 height 9
click at [871, 272] on button "Yes / OK" at bounding box center [866, 273] width 40 height 9
click at [865, 287] on button "Yes / OK" at bounding box center [866, 286] width 40 height 9
click at [865, 296] on button "Yes / OK" at bounding box center [866, 300] width 40 height 9
drag, startPoint x: 866, startPoint y: 305, endPoint x: 869, endPoint y: 311, distance: 6.1
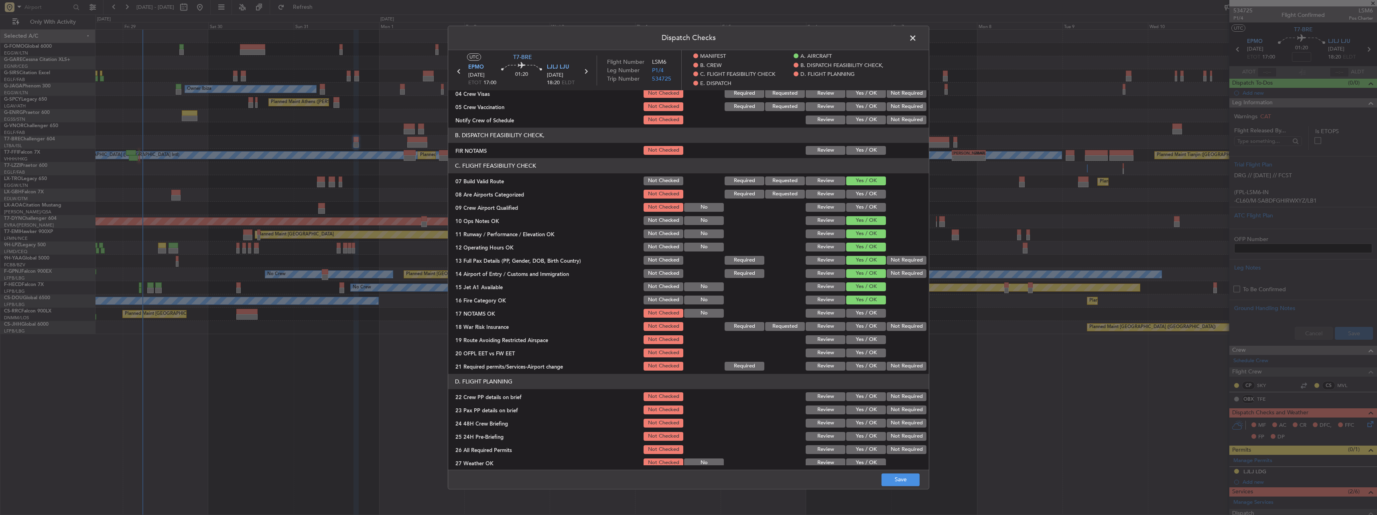
click at [867, 306] on div "Yes / OK" at bounding box center [865, 299] width 41 height 11
drag, startPoint x: 869, startPoint y: 311, endPoint x: 895, endPoint y: 316, distance: 27.1
click at [869, 311] on button "Yes / OK" at bounding box center [866, 313] width 40 height 9
click at [895, 319] on div at bounding box center [905, 313] width 41 height 11
click at [897, 326] on button "Not Required" at bounding box center [907, 326] width 40 height 9
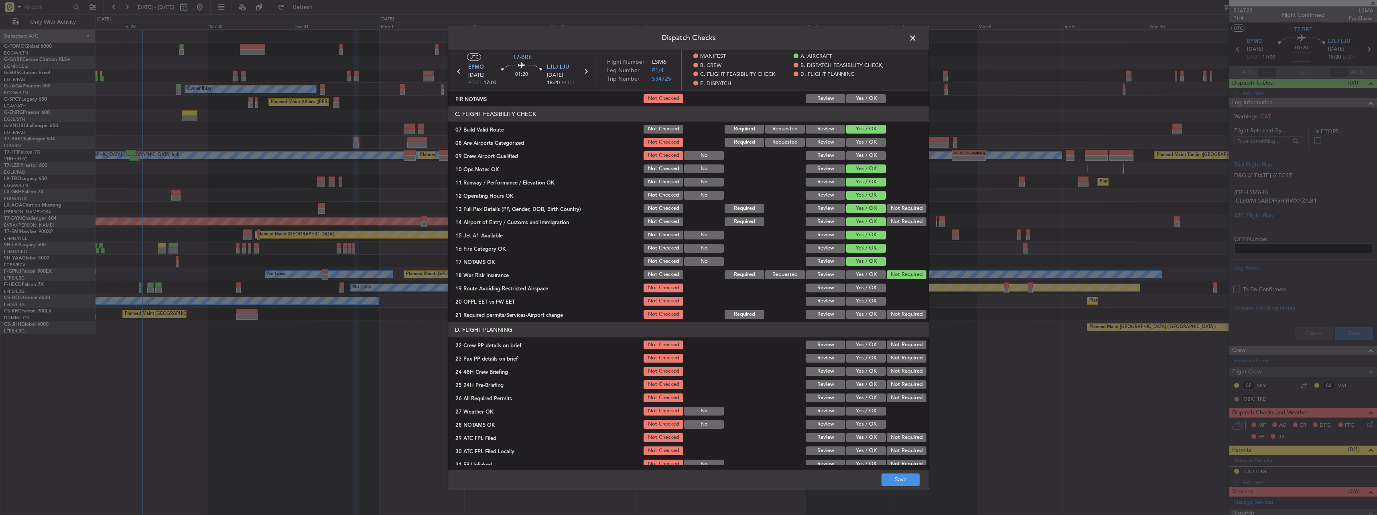
scroll to position [201, 0]
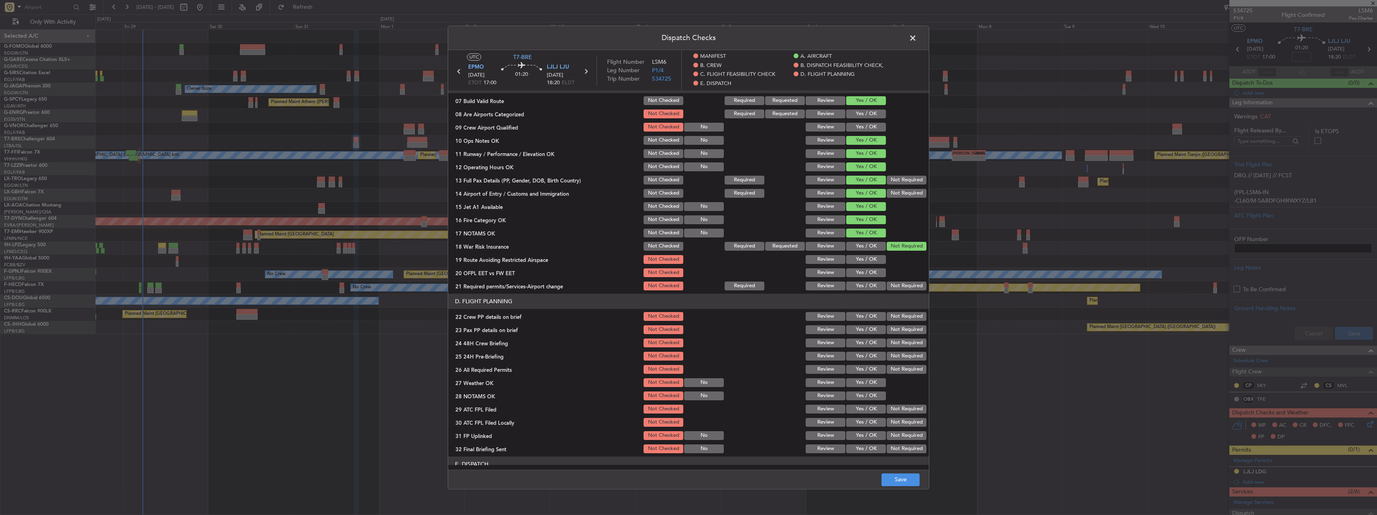
click at [856, 255] on button "Yes / OK" at bounding box center [866, 259] width 40 height 9
click at [859, 272] on button "Yes / OK" at bounding box center [866, 272] width 40 height 9
click at [858, 286] on button "Yes / OK" at bounding box center [866, 286] width 40 height 9
click at [854, 311] on div "Yes / OK" at bounding box center [865, 316] width 41 height 11
click at [858, 330] on button "Yes / OK" at bounding box center [866, 329] width 40 height 9
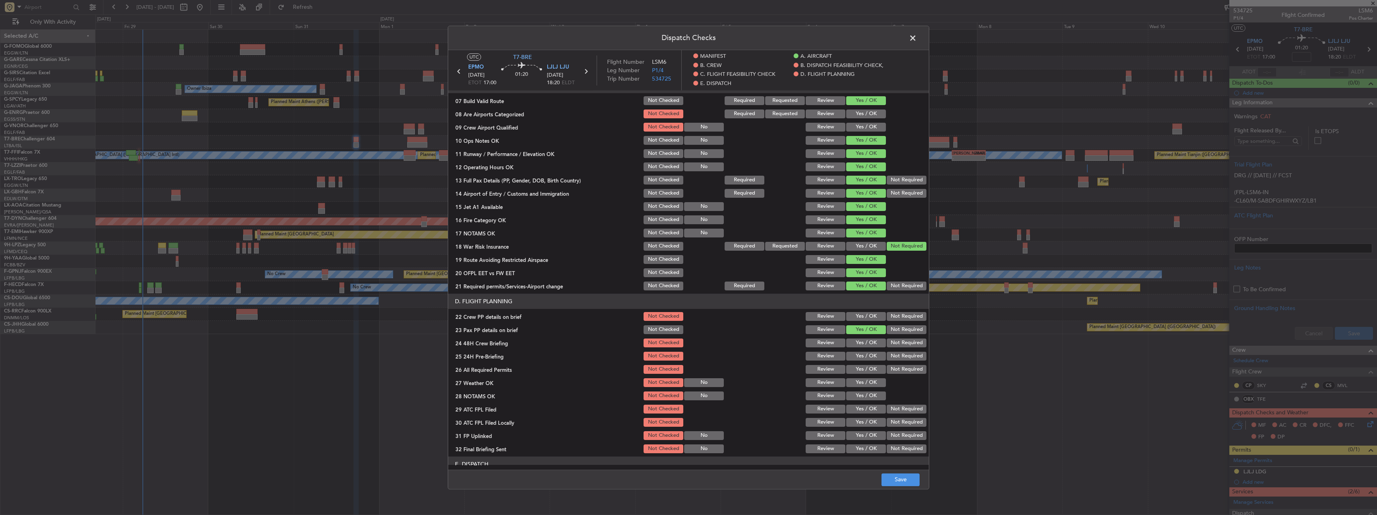
click at [857, 312] on div "Yes / OK" at bounding box center [865, 316] width 41 height 11
click at [861, 316] on button "Yes / OK" at bounding box center [866, 316] width 40 height 9
drag, startPoint x: 865, startPoint y: 337, endPoint x: 885, endPoint y: 342, distance: 20.6
click at [866, 338] on div "Yes / OK" at bounding box center [865, 342] width 41 height 11
drag, startPoint x: 889, startPoint y: 359, endPoint x: 876, endPoint y: 355, distance: 14.0
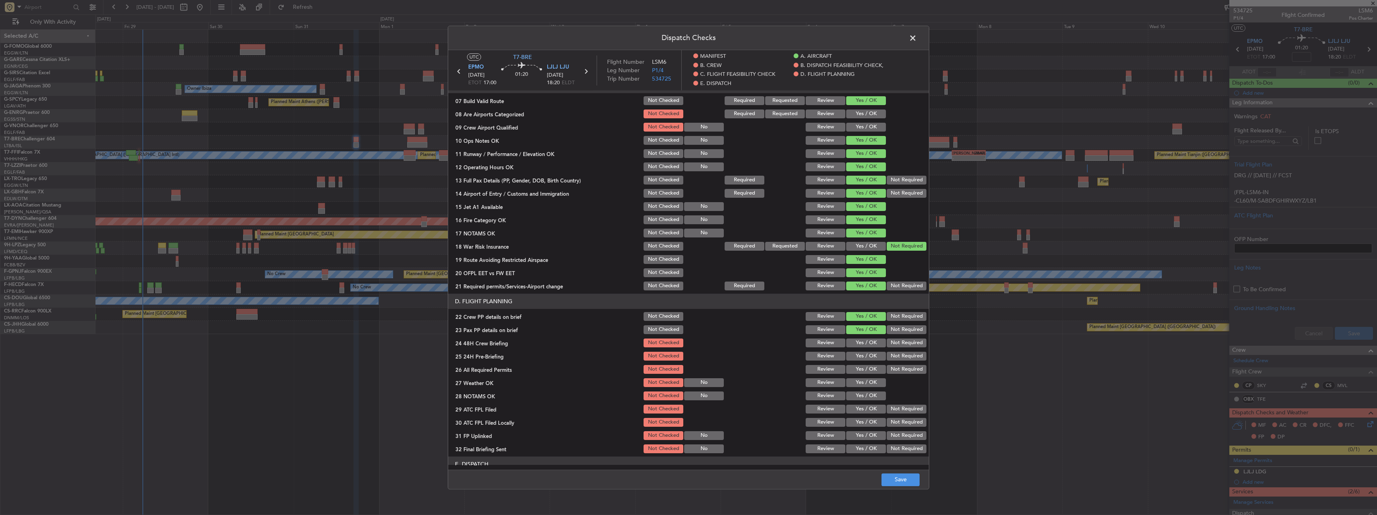
click at [888, 359] on button "Not Required" at bounding box center [907, 356] width 40 height 9
click at [864, 345] on button "Yes / OK" at bounding box center [866, 343] width 40 height 9
click at [890, 481] on button "Save" at bounding box center [900, 479] width 38 height 13
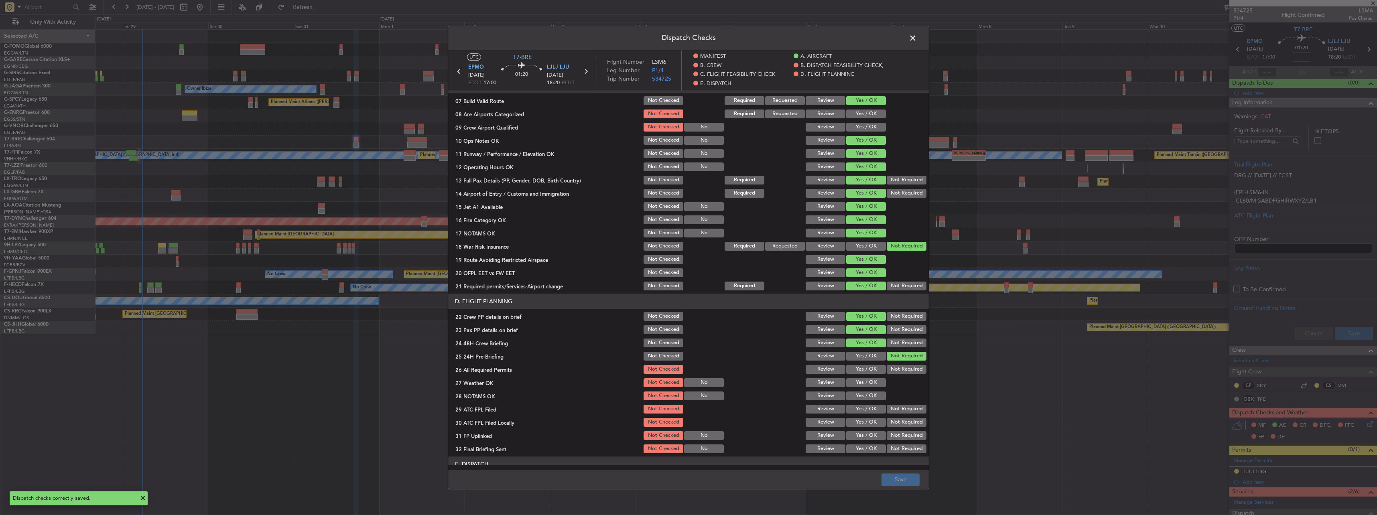
drag, startPoint x: 914, startPoint y: 41, endPoint x: 918, endPoint y: 47, distance: 6.6
click at [917, 42] on span at bounding box center [917, 40] width 0 height 16
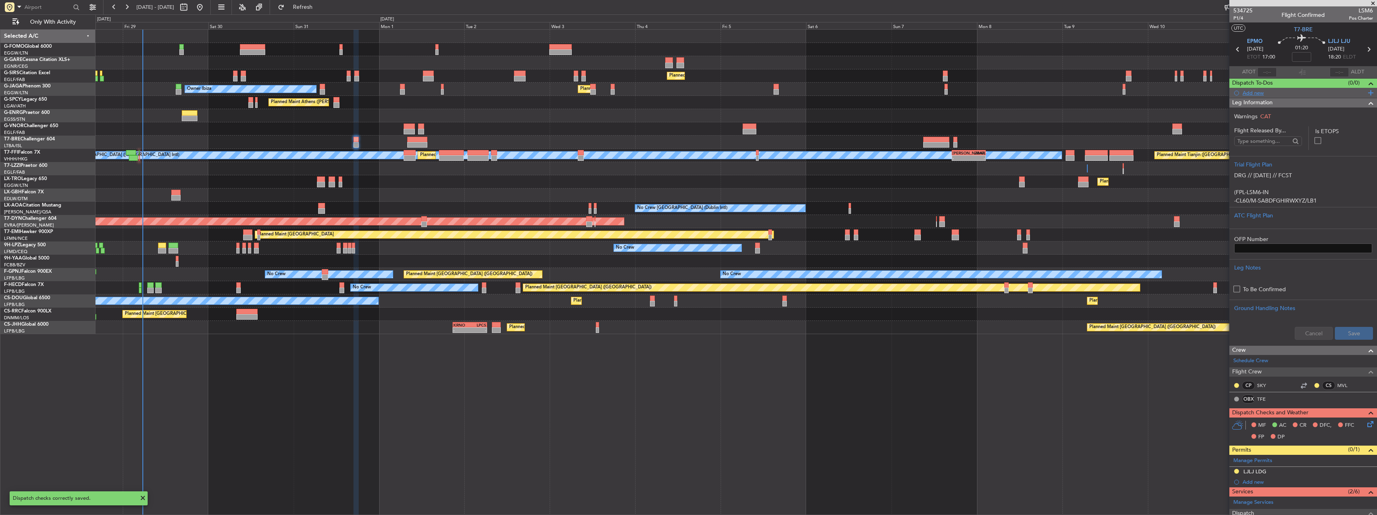
click at [1236, 94] on div at bounding box center [1236, 93] width 5 height 5
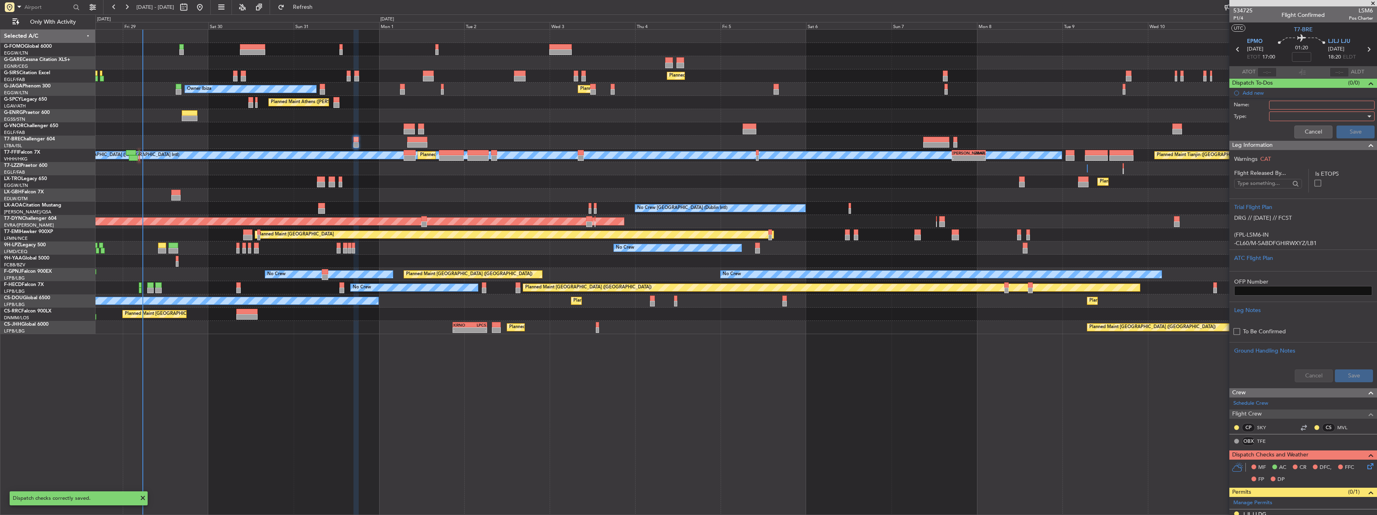
click at [1287, 104] on input "Name:" at bounding box center [1322, 105] width 106 height 9
type input "CB"
click at [1275, 114] on div at bounding box center [1318, 116] width 93 height 12
click at [1279, 132] on span "Generic" at bounding box center [1318, 133] width 94 height 12
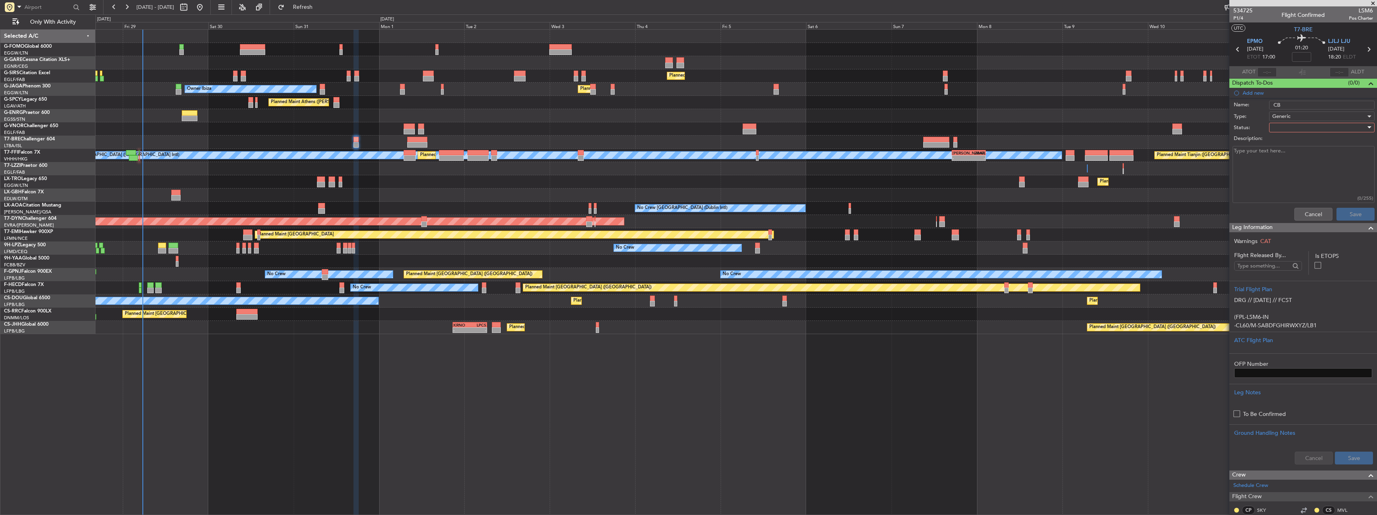
click at [1275, 128] on div at bounding box center [1318, 128] width 93 height 12
click at [1279, 168] on span "Completed" at bounding box center [1318, 168] width 94 height 12
click at [1352, 215] on button "Save" at bounding box center [1355, 214] width 38 height 13
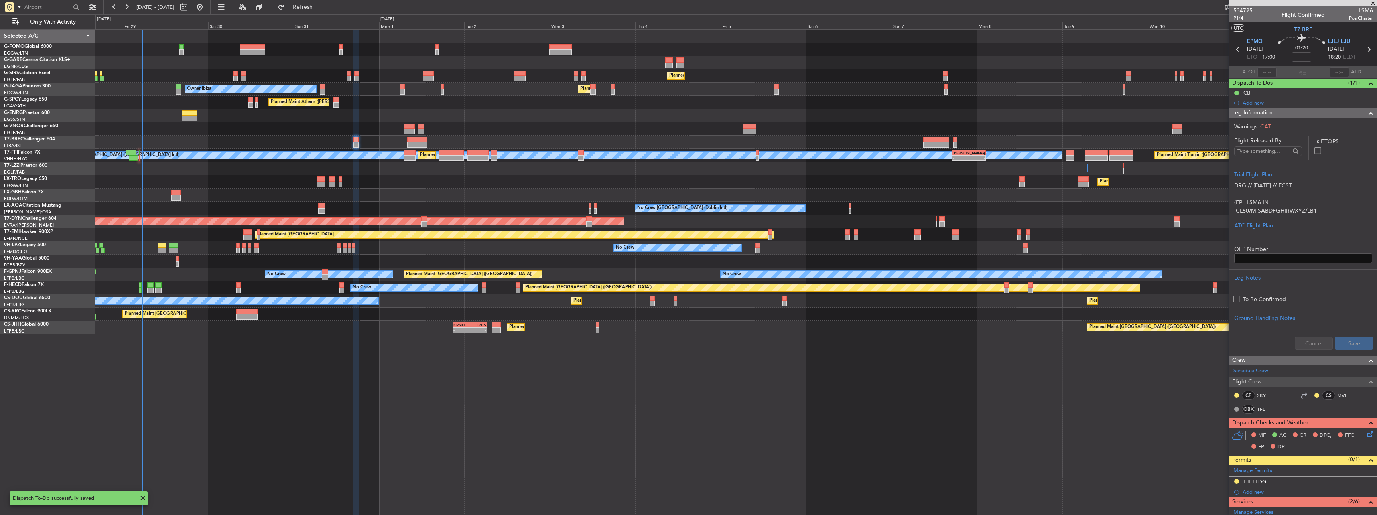
click at [1259, 109] on span "Leg Information" at bounding box center [1252, 112] width 41 height 9
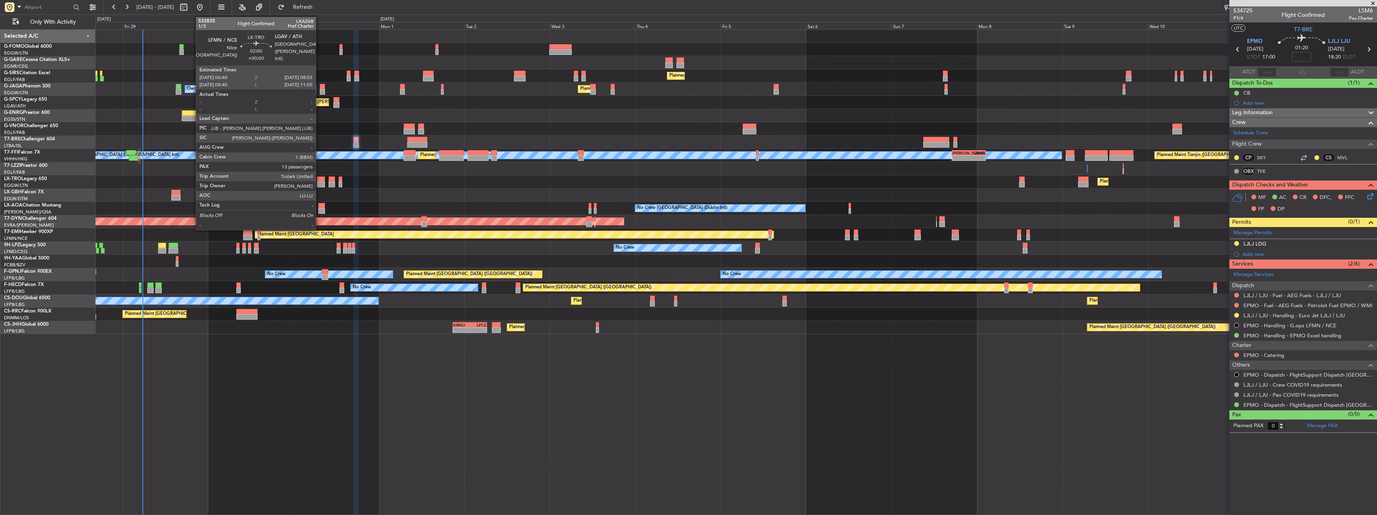
click at [319, 181] on div at bounding box center [321, 180] width 8 height 6
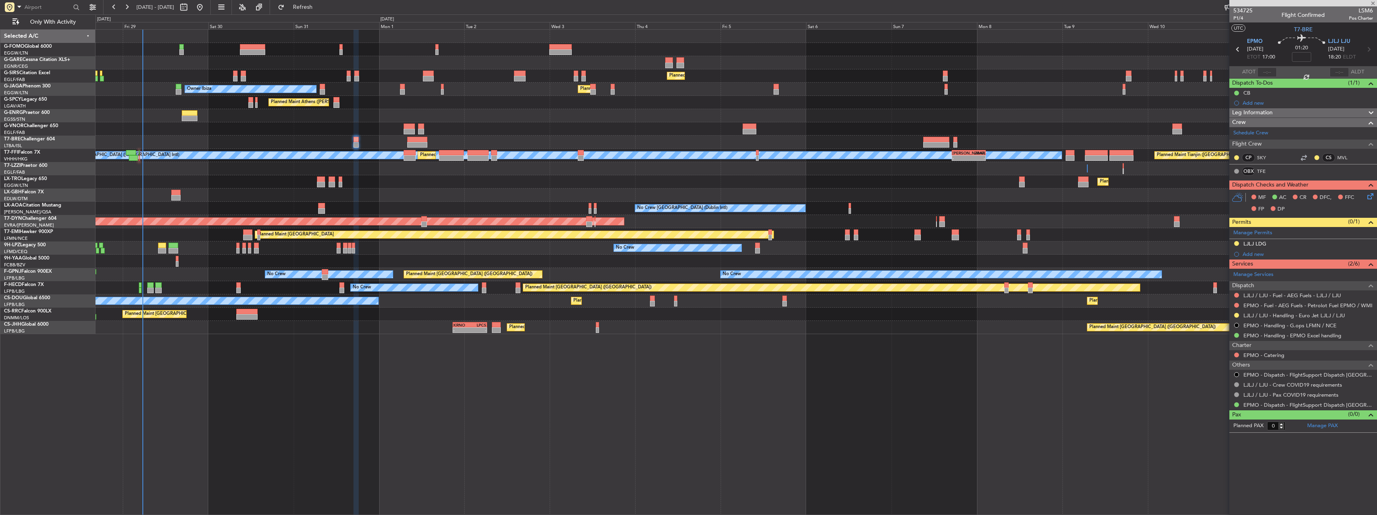
type input "13"
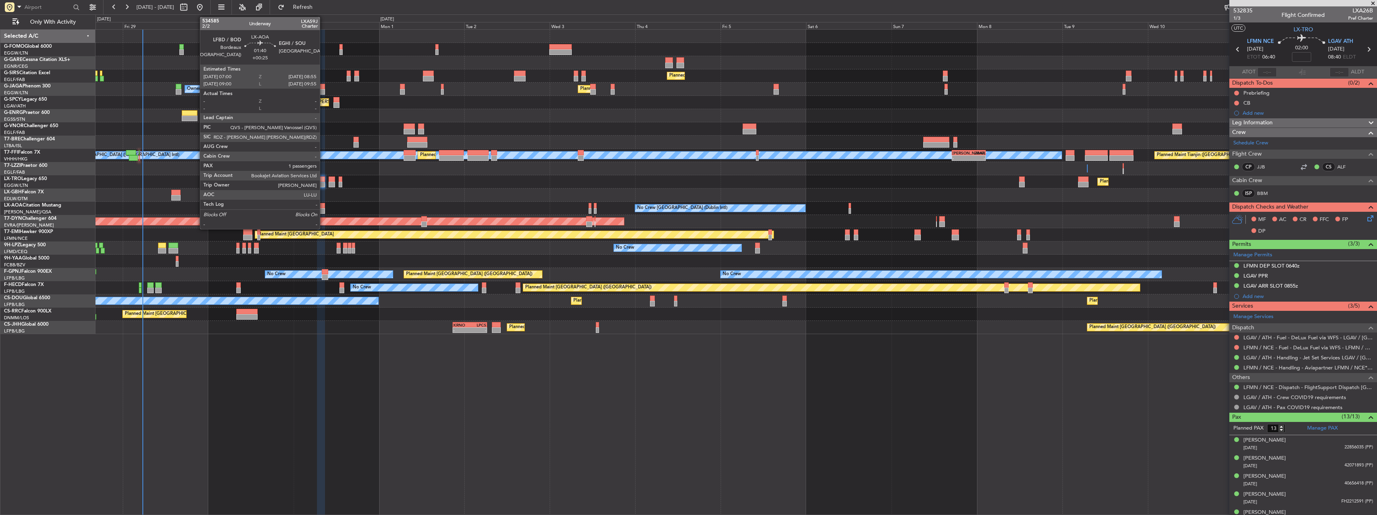
click at [323, 205] on div at bounding box center [321, 206] width 7 height 6
type input "+00:25"
type input "1"
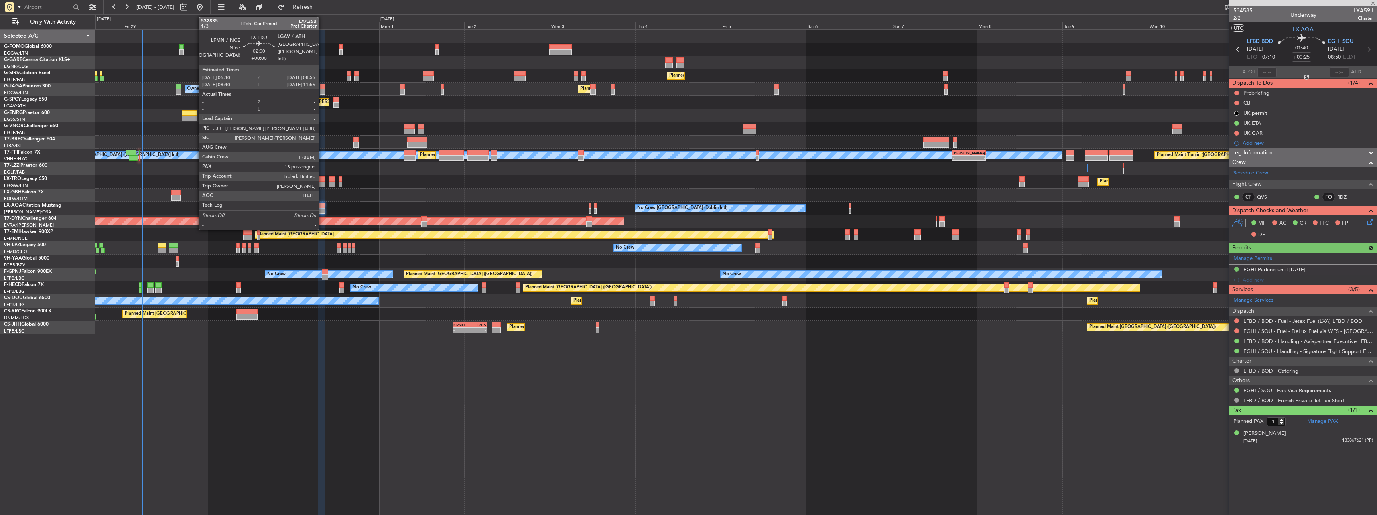
click at [322, 177] on div at bounding box center [321, 180] width 8 height 6
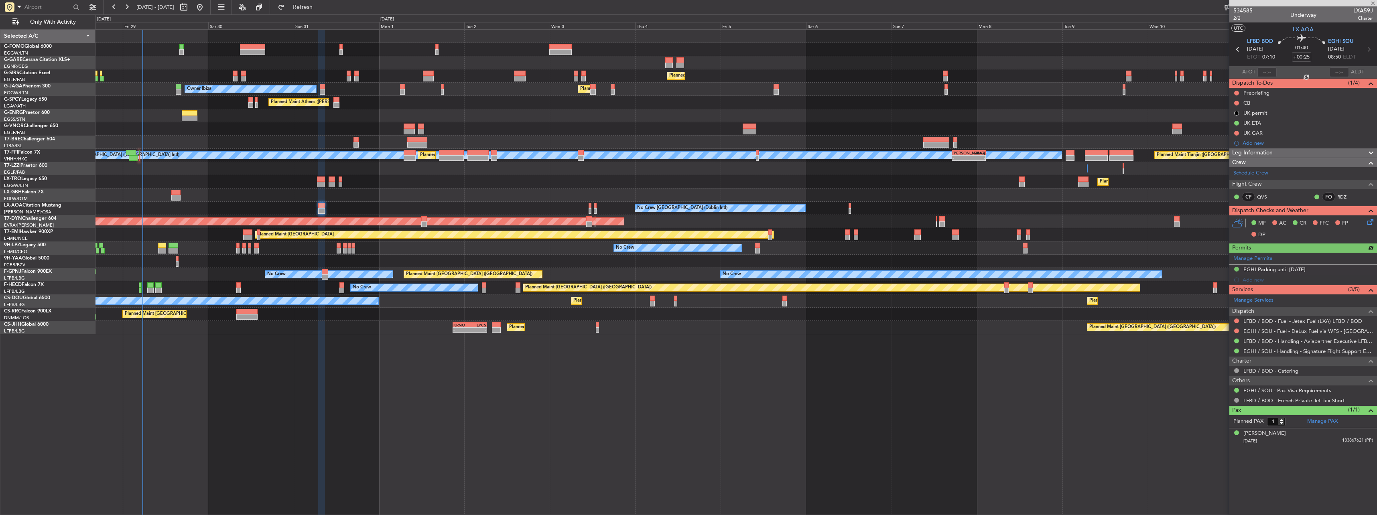
type input "13"
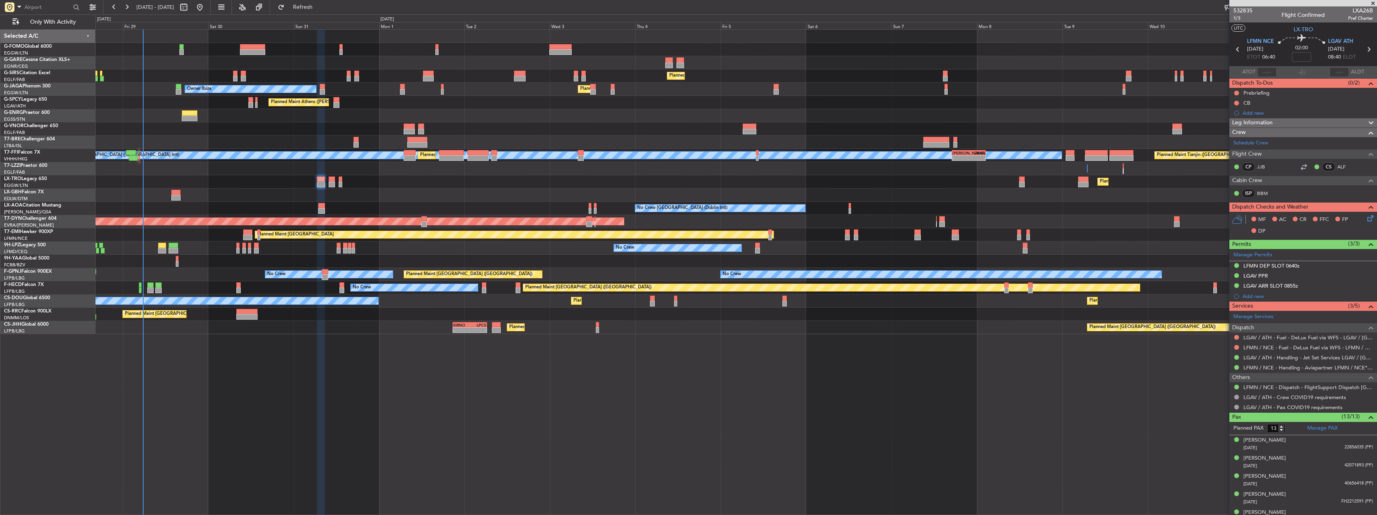
click at [1256, 121] on span "Leg Information" at bounding box center [1252, 122] width 41 height 9
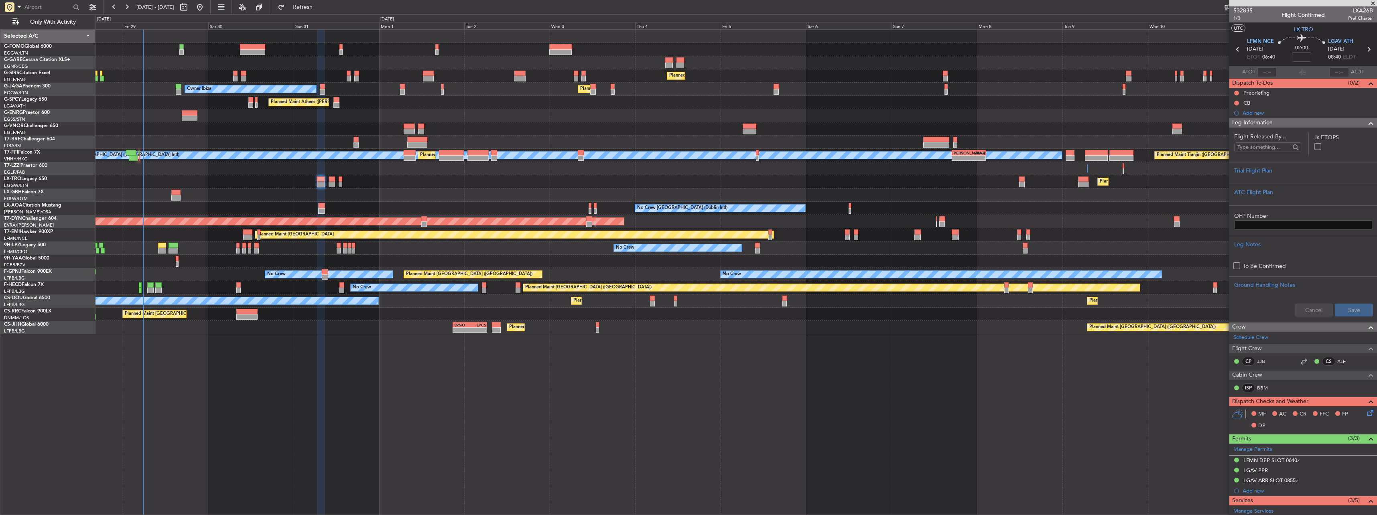
click at [1356, 13] on span "LXA26B" at bounding box center [1360, 10] width 25 height 8
copy span "LXA26B"
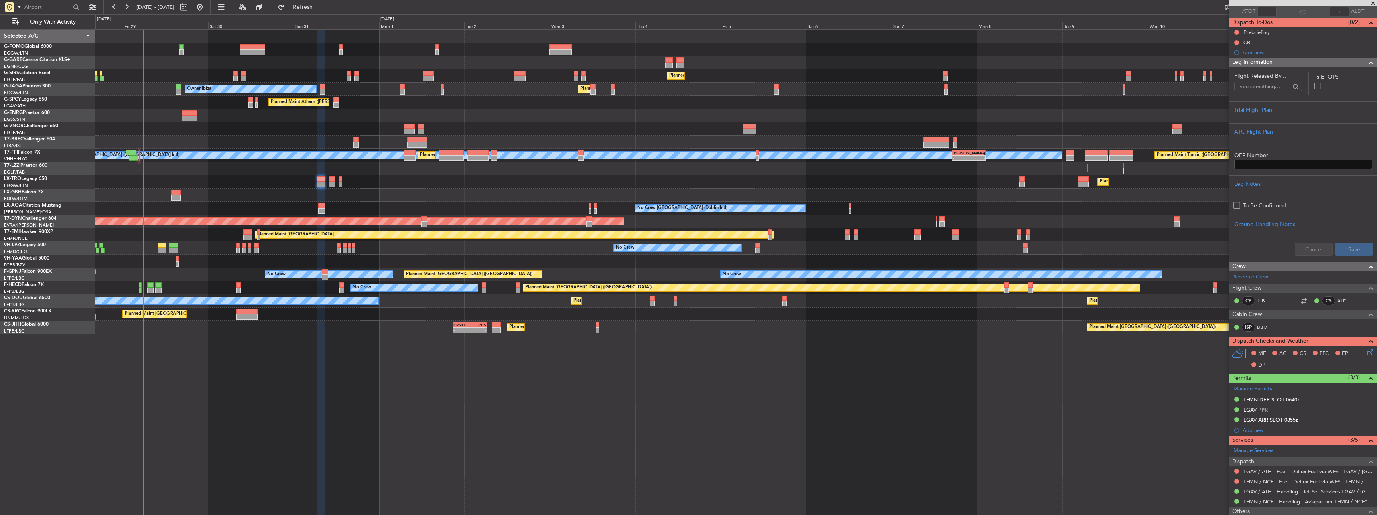
scroll to position [80, 0]
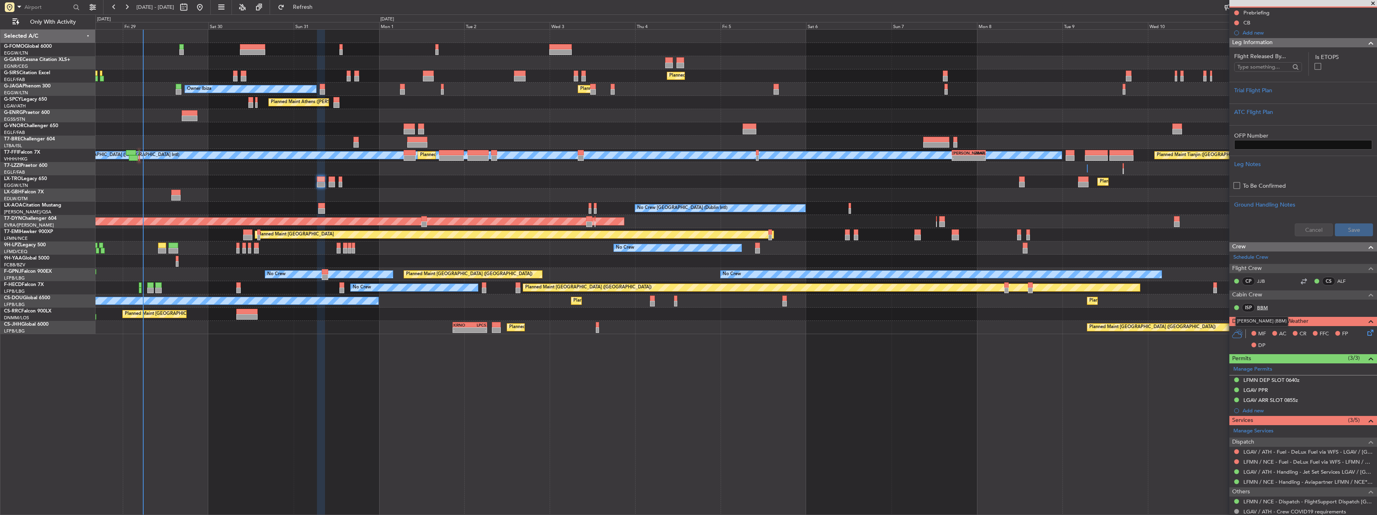
click at [1263, 307] on link "BBM" at bounding box center [1266, 307] width 18 height 7
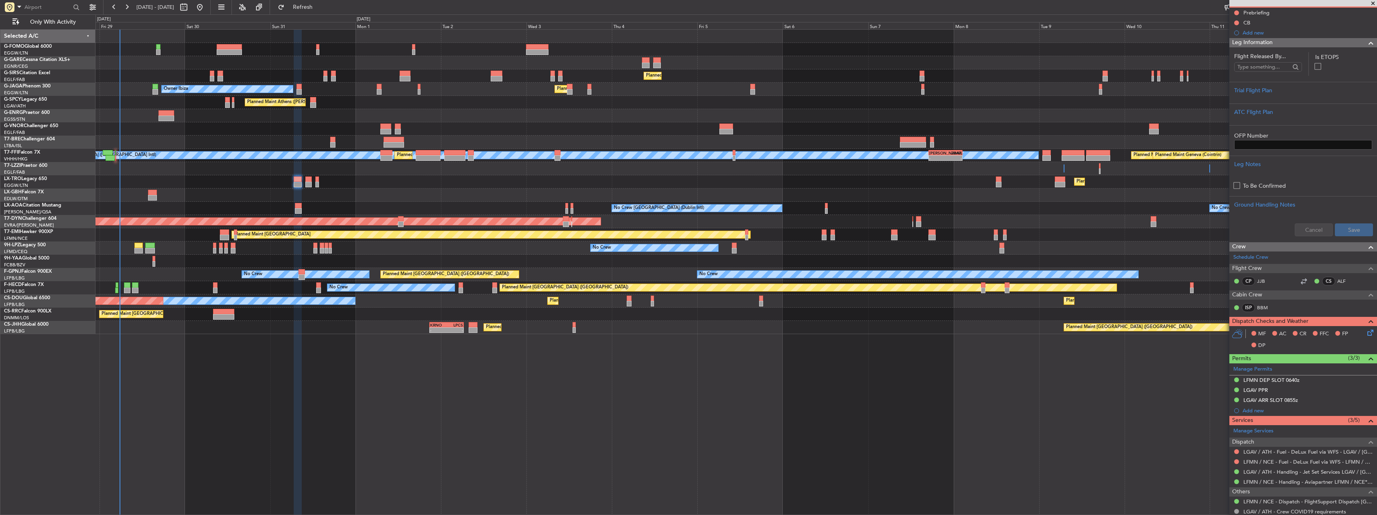
click at [689, 342] on div "Planned Maint London (Farnborough) Unplanned Maint Oxford (Kidlington) Planned …" at bounding box center [735, 272] width 1281 height 486
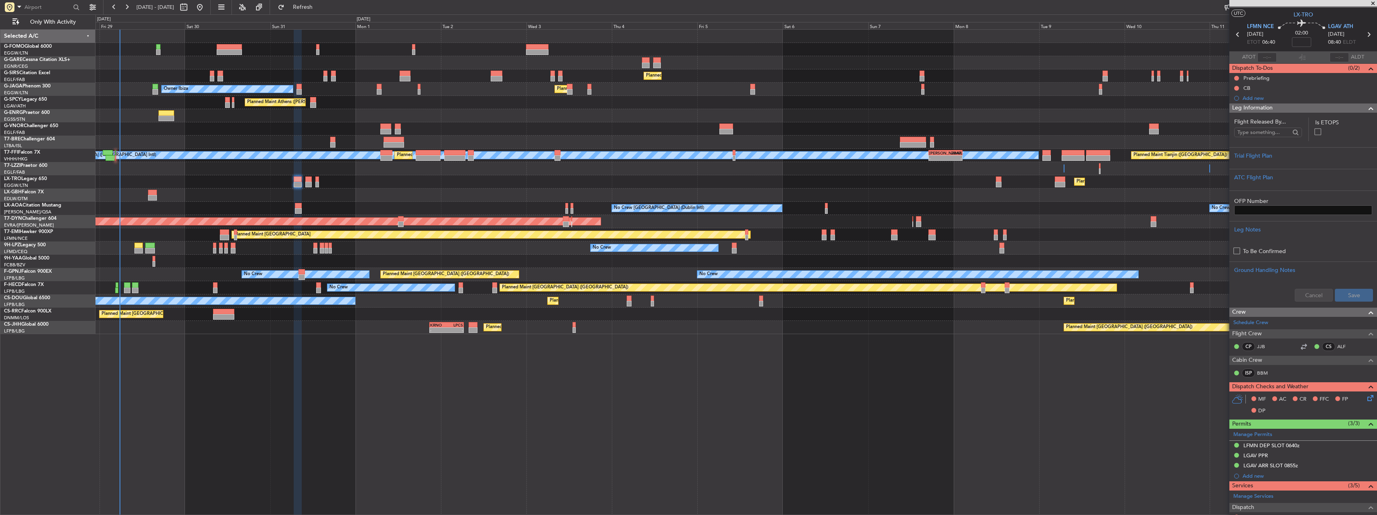
scroll to position [0, 0]
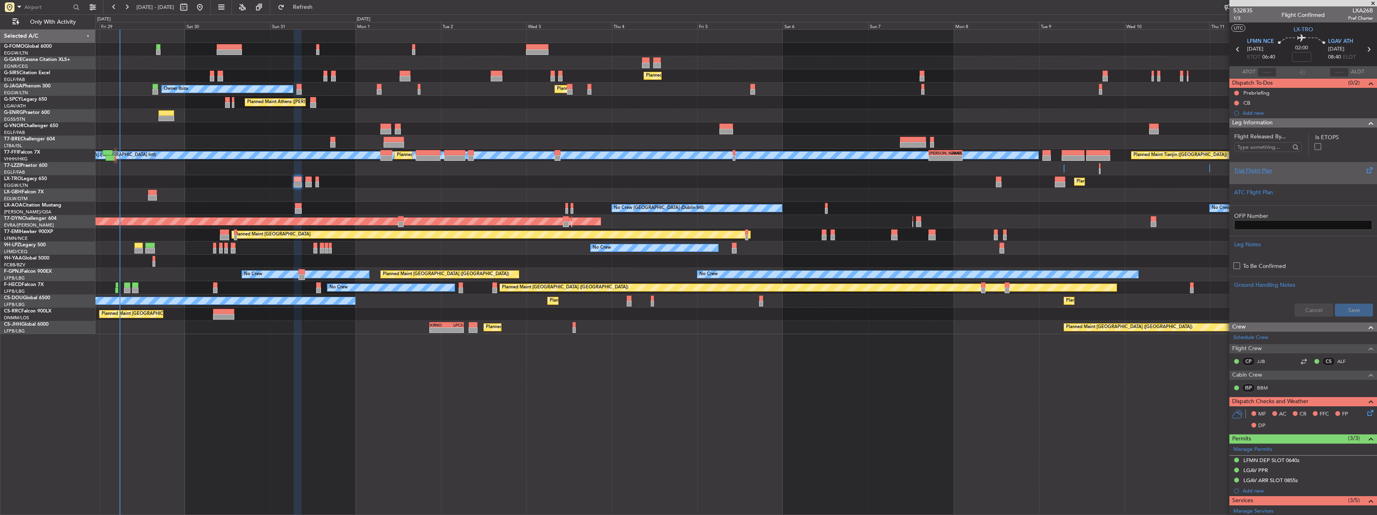
click at [1256, 172] on div "Trial Flight Plan" at bounding box center [1303, 170] width 138 height 8
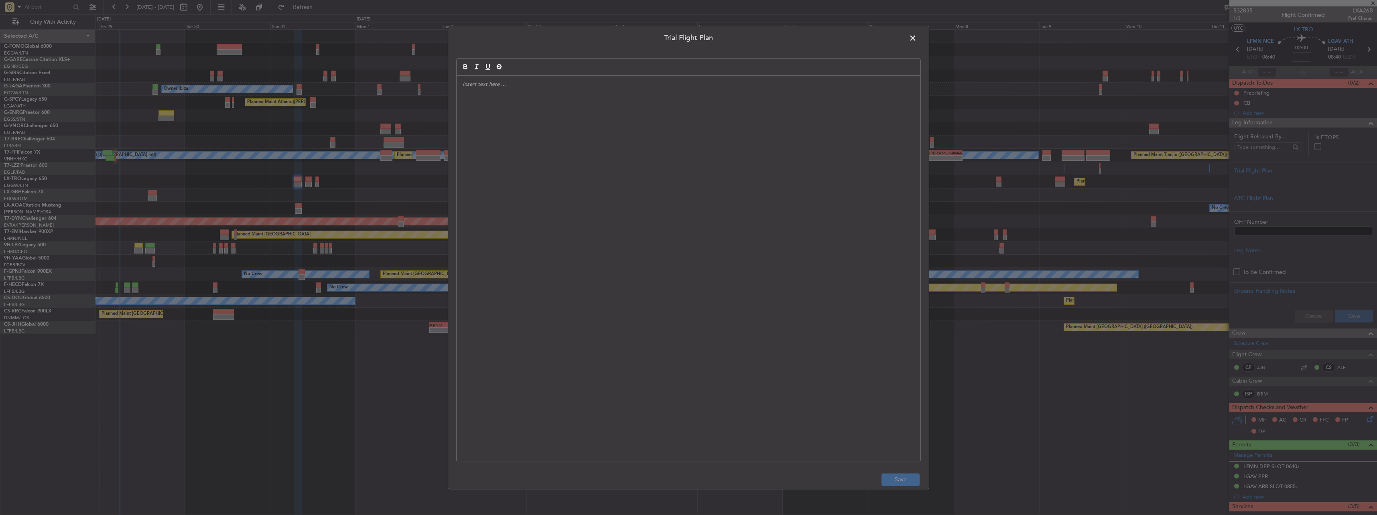
click at [777, 173] on div at bounding box center [689, 269] width 464 height 386
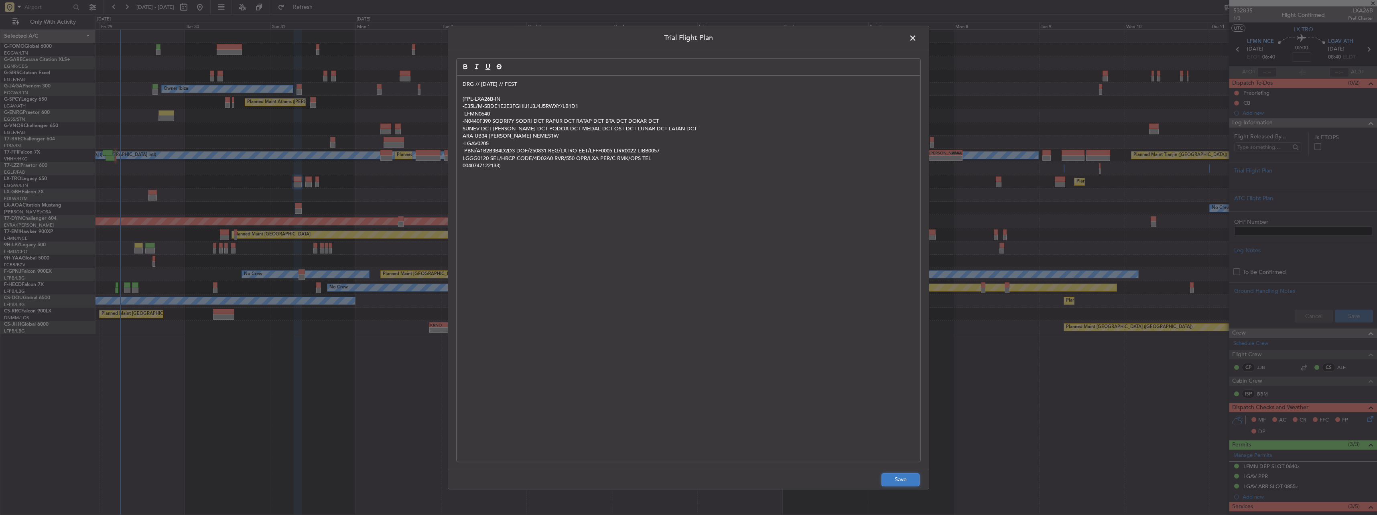
click at [909, 485] on button "Save" at bounding box center [900, 479] width 38 height 13
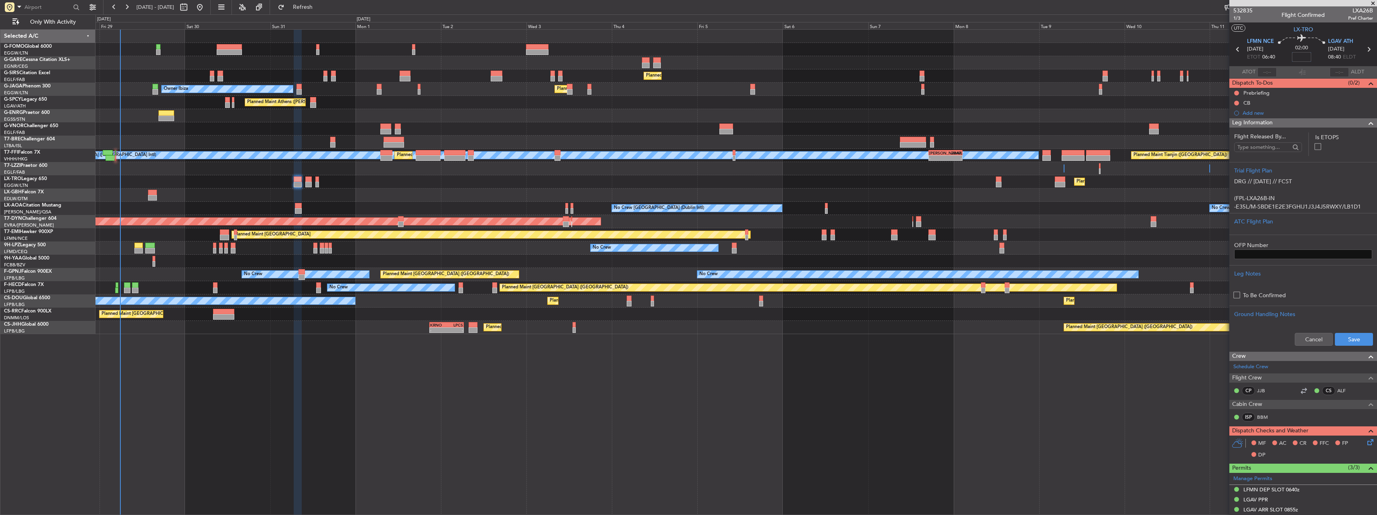
drag, startPoint x: 1294, startPoint y: 52, endPoint x: 1295, endPoint y: 57, distance: 4.6
click at [1295, 56] on input at bounding box center [1301, 57] width 19 height 10
type input "+00:05"
click at [1260, 184] on p "DRG // [DATE] // FCST" at bounding box center [1303, 181] width 138 height 8
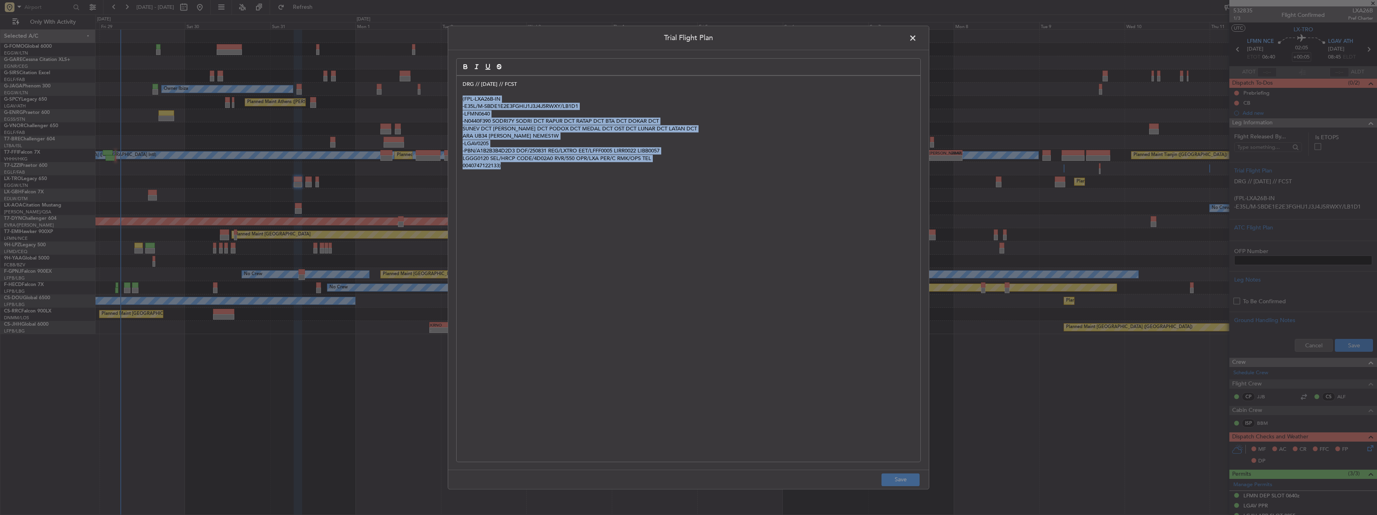
click at [461, 97] on div "DRG // 29AUG // FCST (FPL-LXA26B-IN -E35L/M-SBDE1E2E3FGHIJ1J3J4J5RWXY/LB1D1 -LF…" at bounding box center [689, 269] width 464 height 386
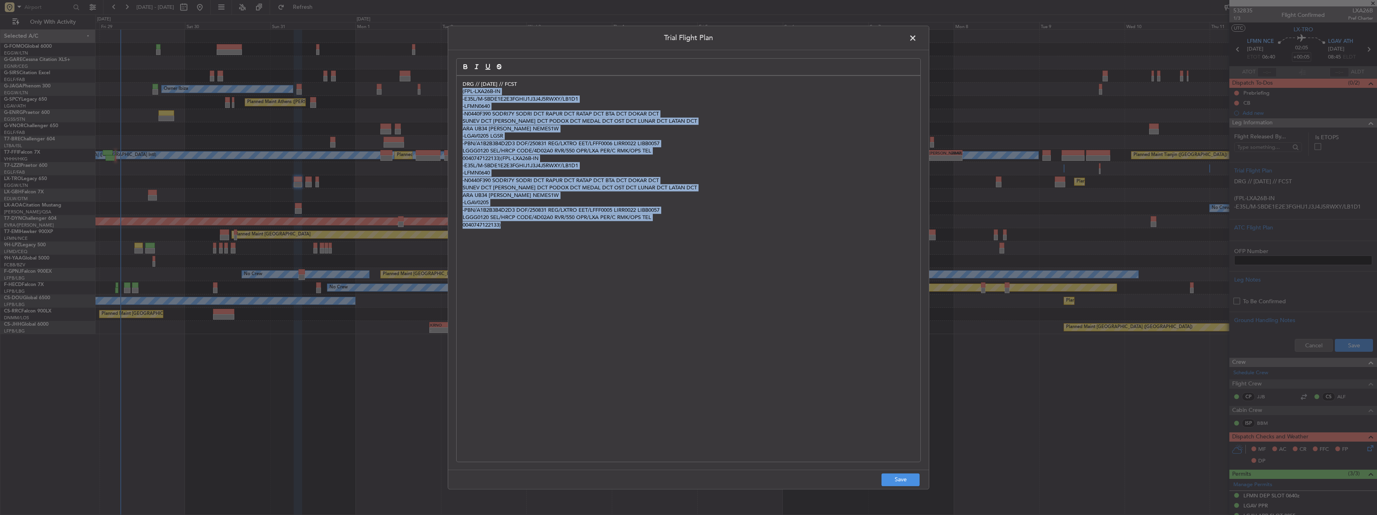
drag, startPoint x: 461, startPoint y: 90, endPoint x: 597, endPoint y: 239, distance: 201.9
click at [589, 246] on div "DRG // 29AUG // FCST (FPL-LXA26B-IN -E35L/M-SBDE1E2E3FGHIJ1J3J4J5RWXY/LB1D1 -LF…" at bounding box center [689, 269] width 464 height 386
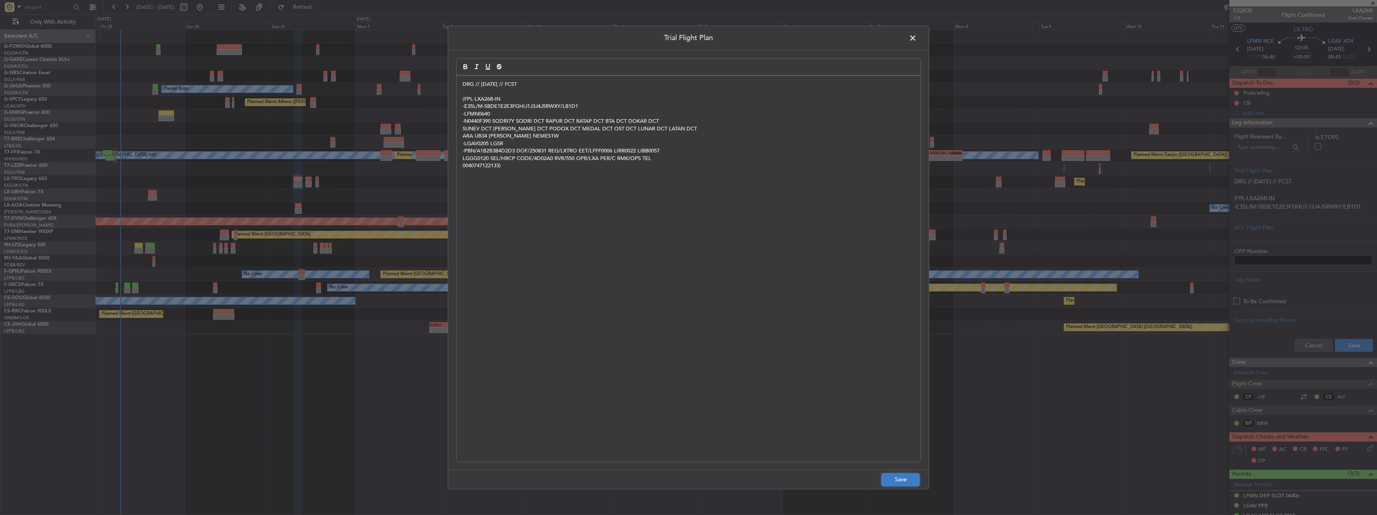
click at [916, 476] on button "Save" at bounding box center [900, 479] width 38 height 13
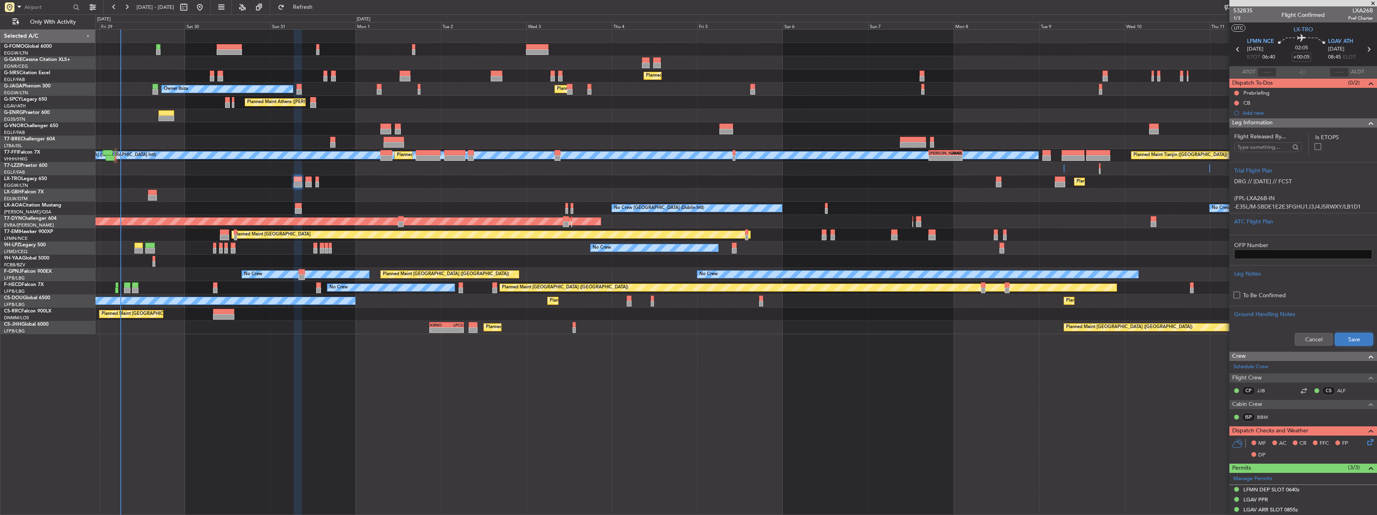
click at [1335, 340] on button "Save" at bounding box center [1354, 339] width 38 height 13
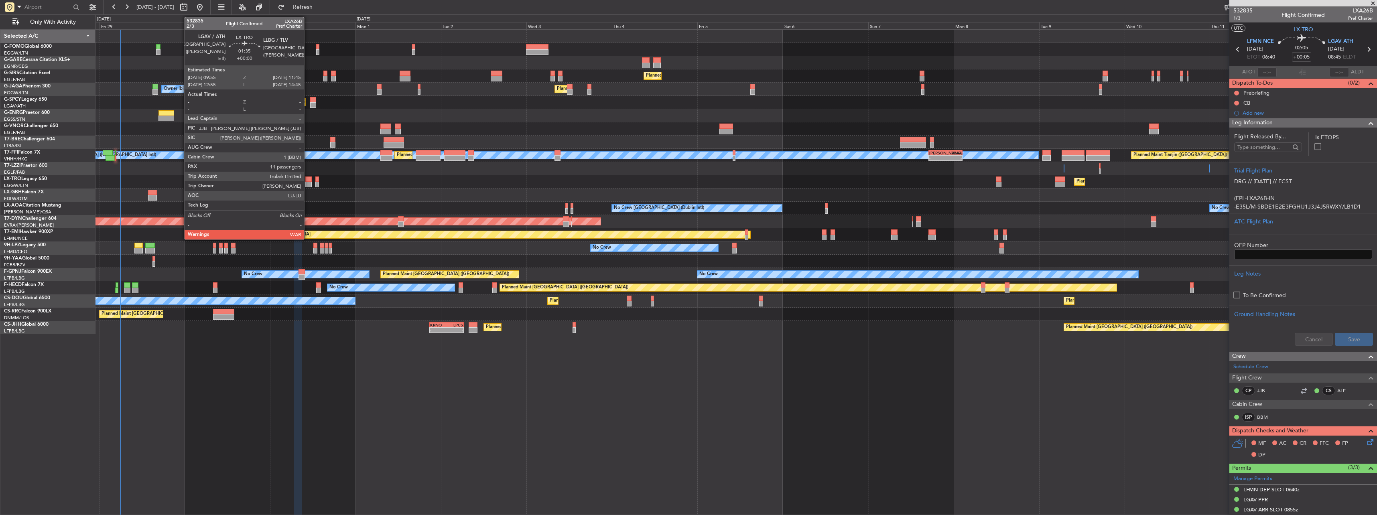
click at [308, 177] on div at bounding box center [308, 180] width 7 height 6
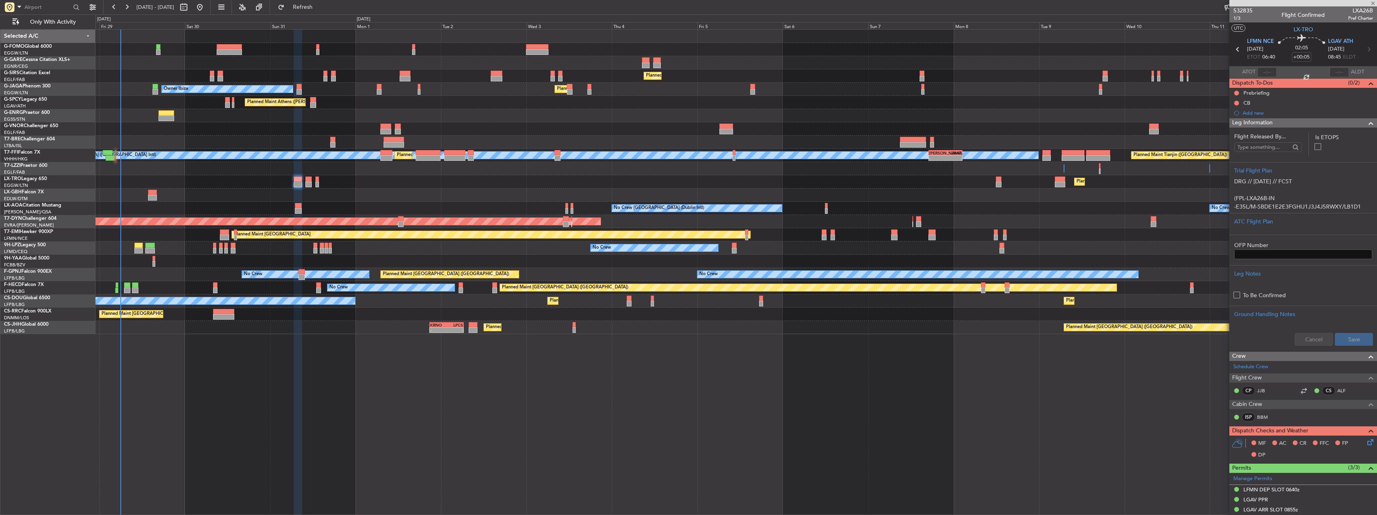
type input "11"
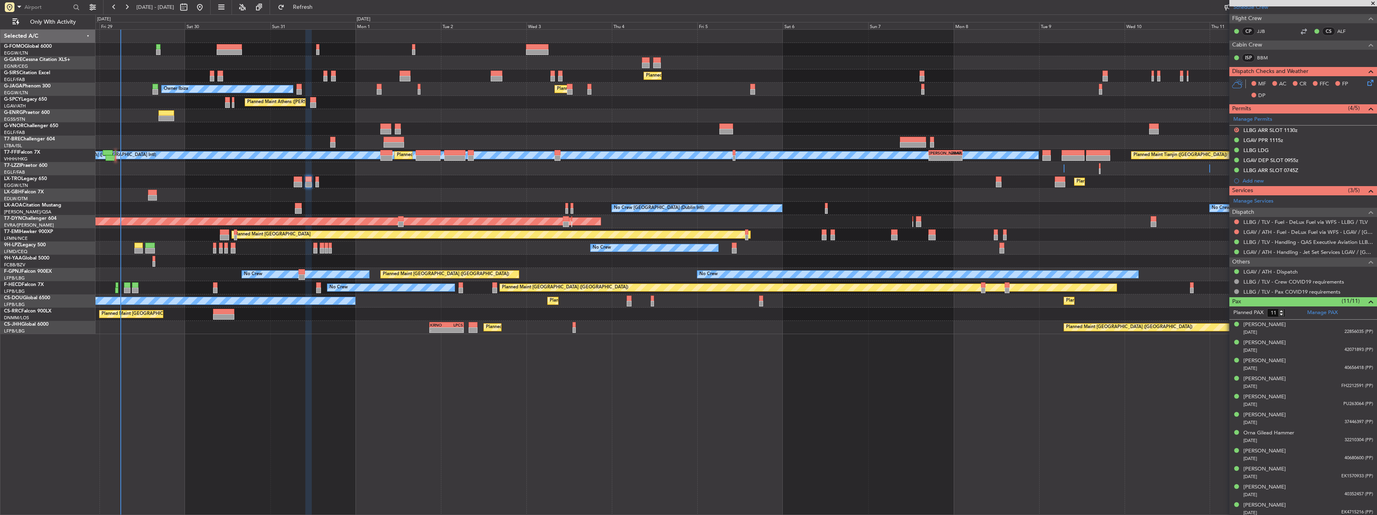
scroll to position [357, 0]
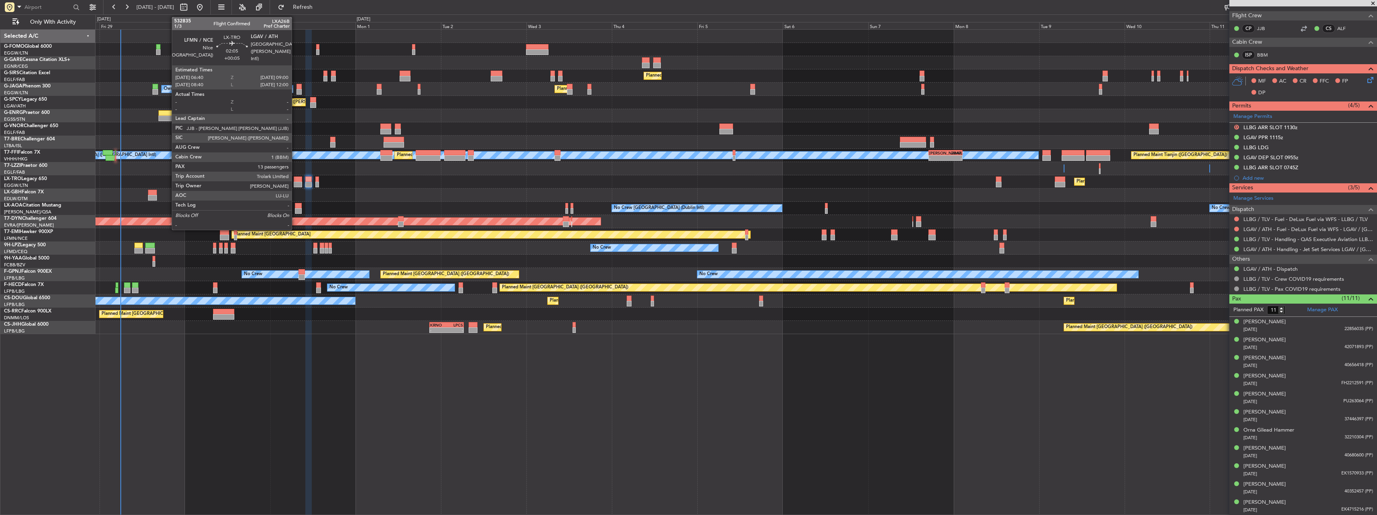
click at [295, 183] on div at bounding box center [298, 185] width 8 height 6
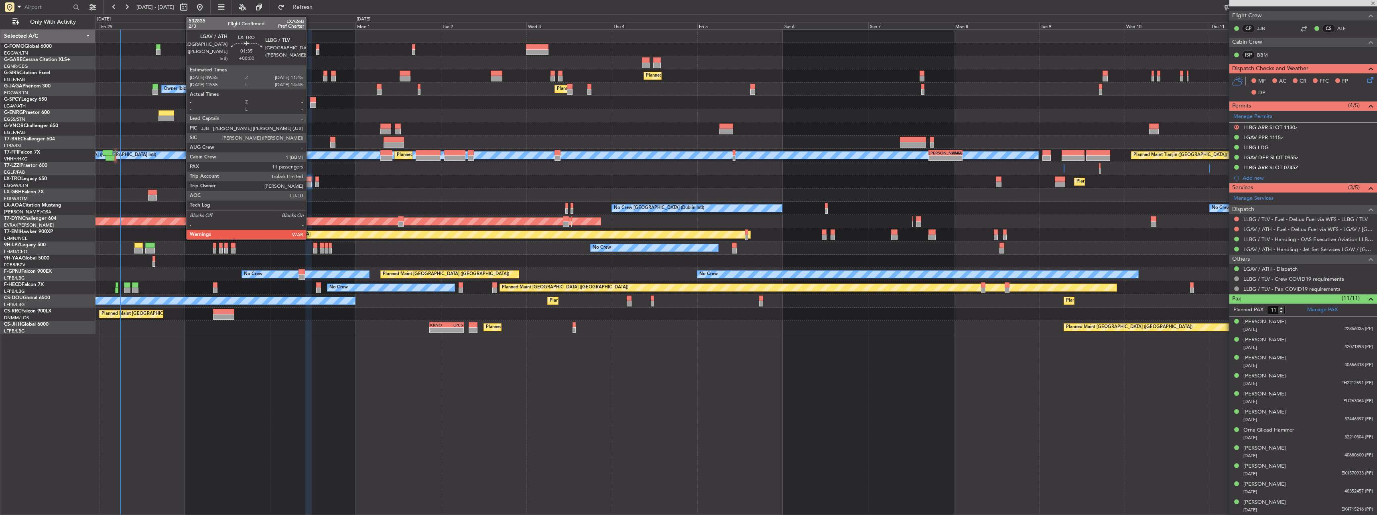
type input "+00:05"
type input "13"
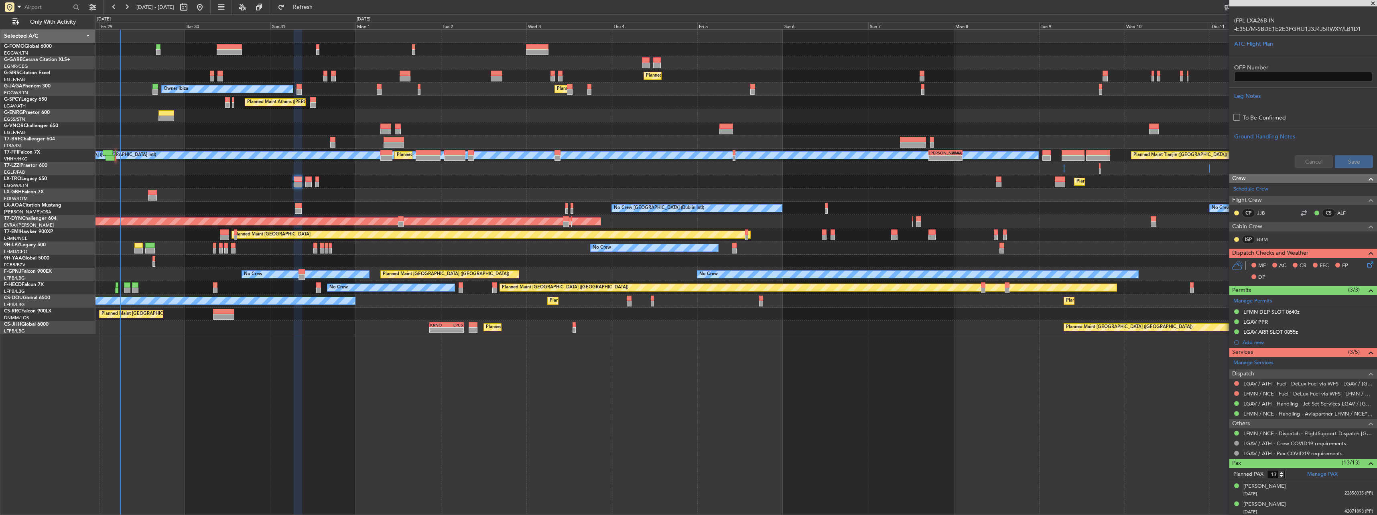
scroll to position [0, 0]
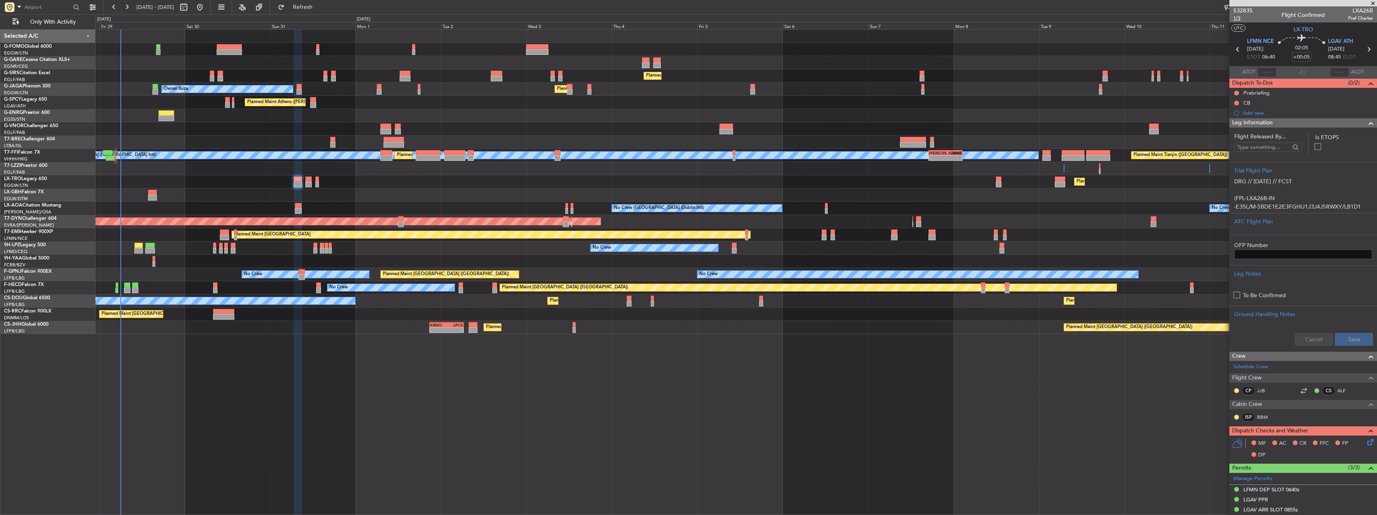
click at [1239, 19] on span "1/3" at bounding box center [1242, 18] width 19 height 7
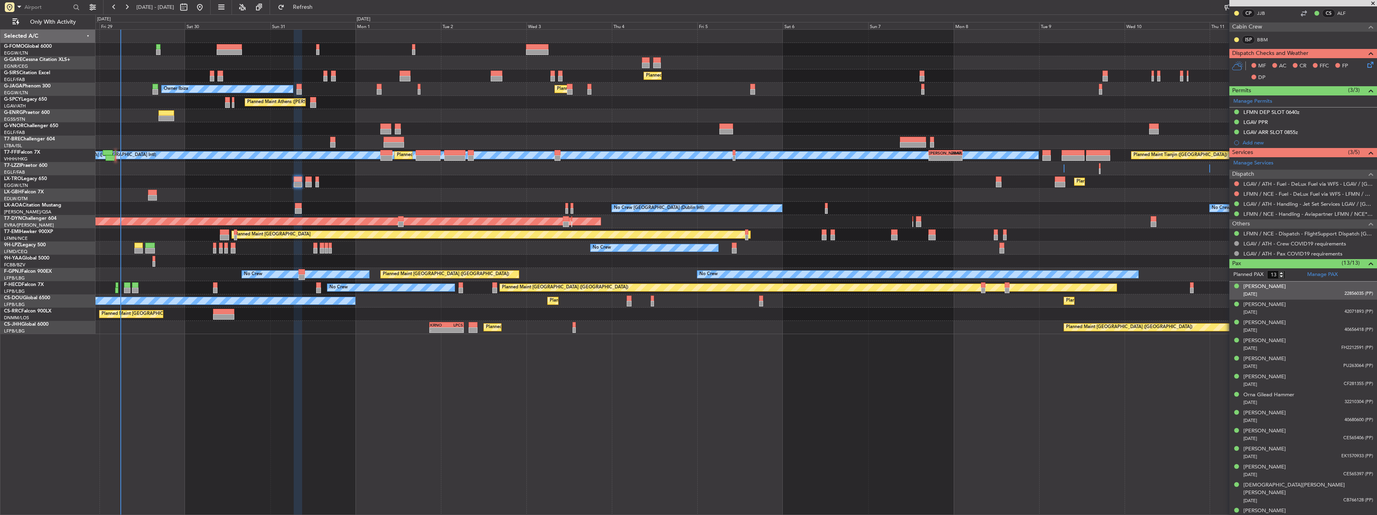
scroll to position [378, 0]
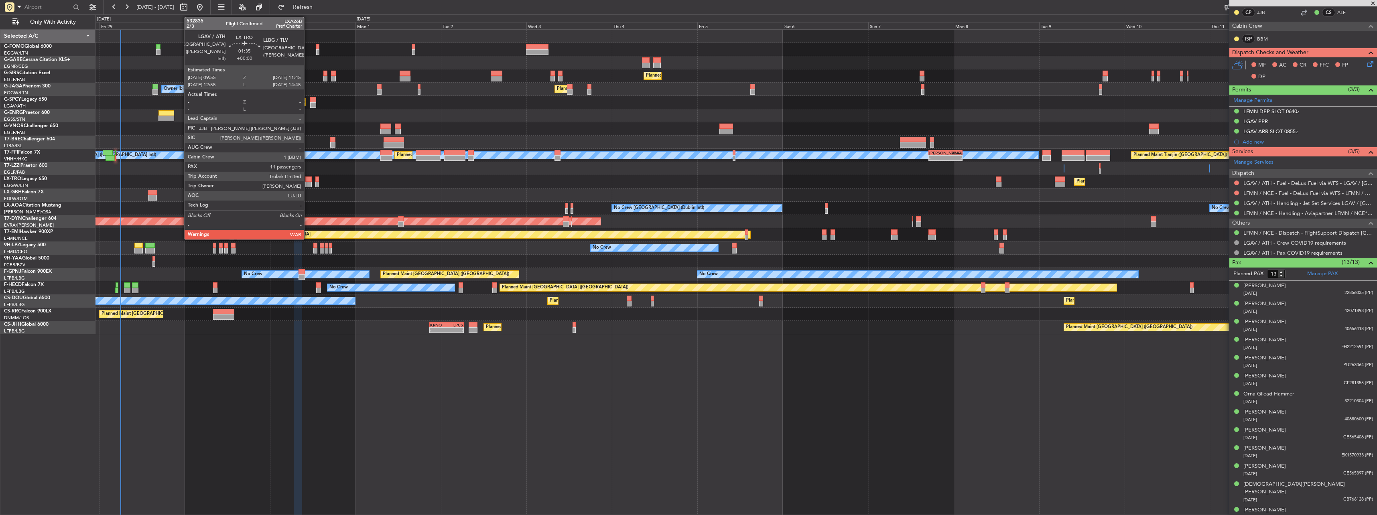
click at [309, 181] on div at bounding box center [308, 180] width 7 height 6
type input "11"
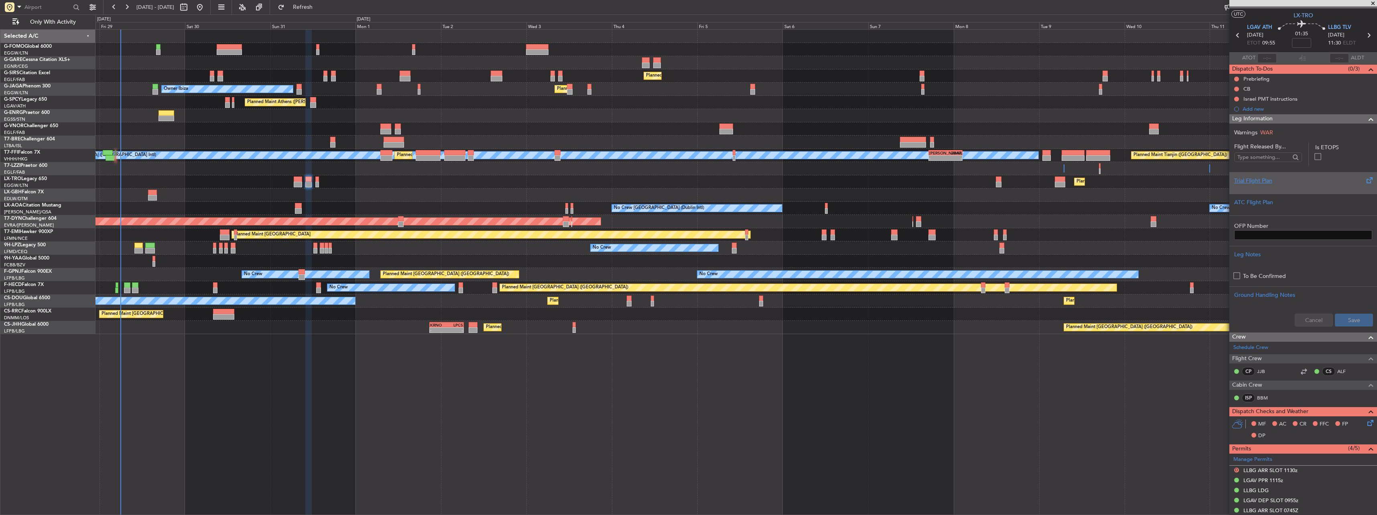
scroll to position [0, 0]
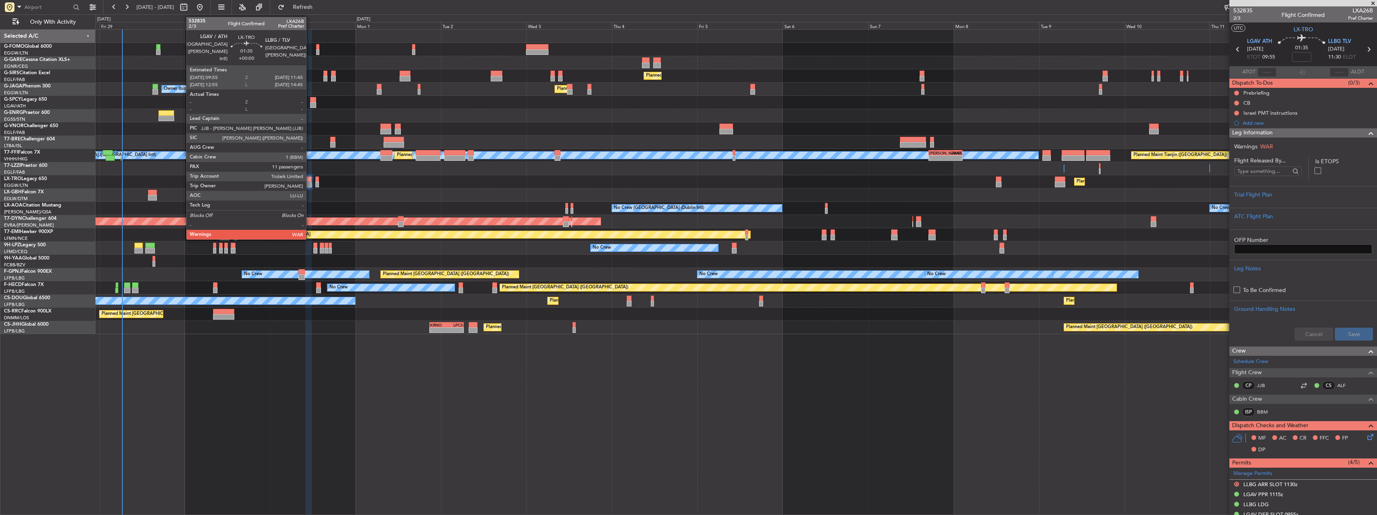
click at [310, 180] on div at bounding box center [308, 180] width 7 height 6
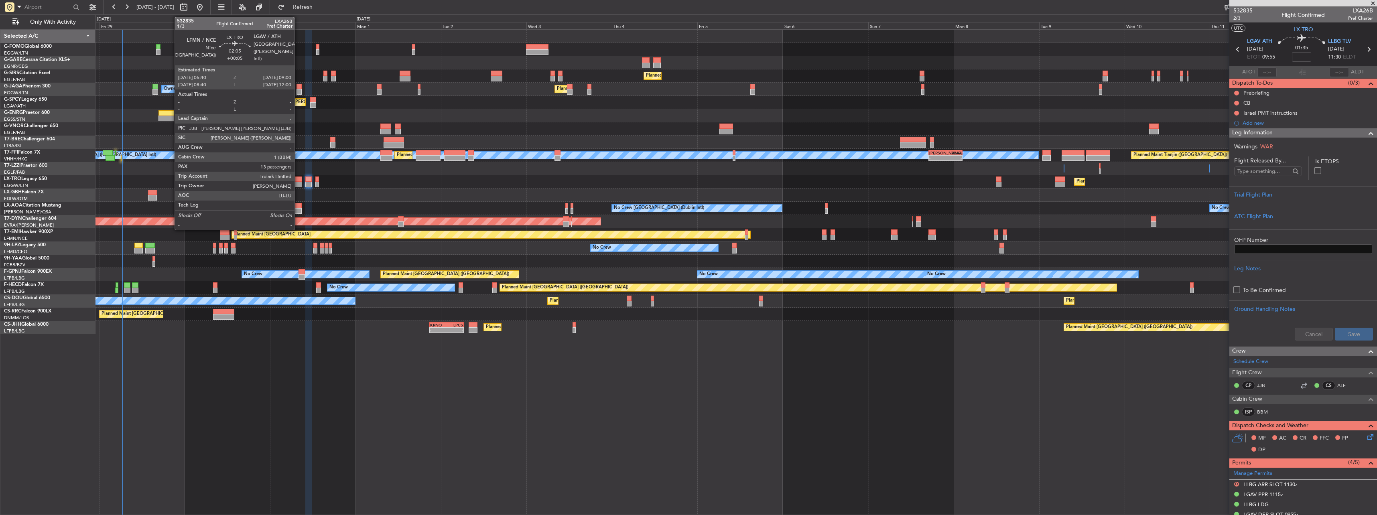
click at [300, 181] on div at bounding box center [298, 180] width 8 height 6
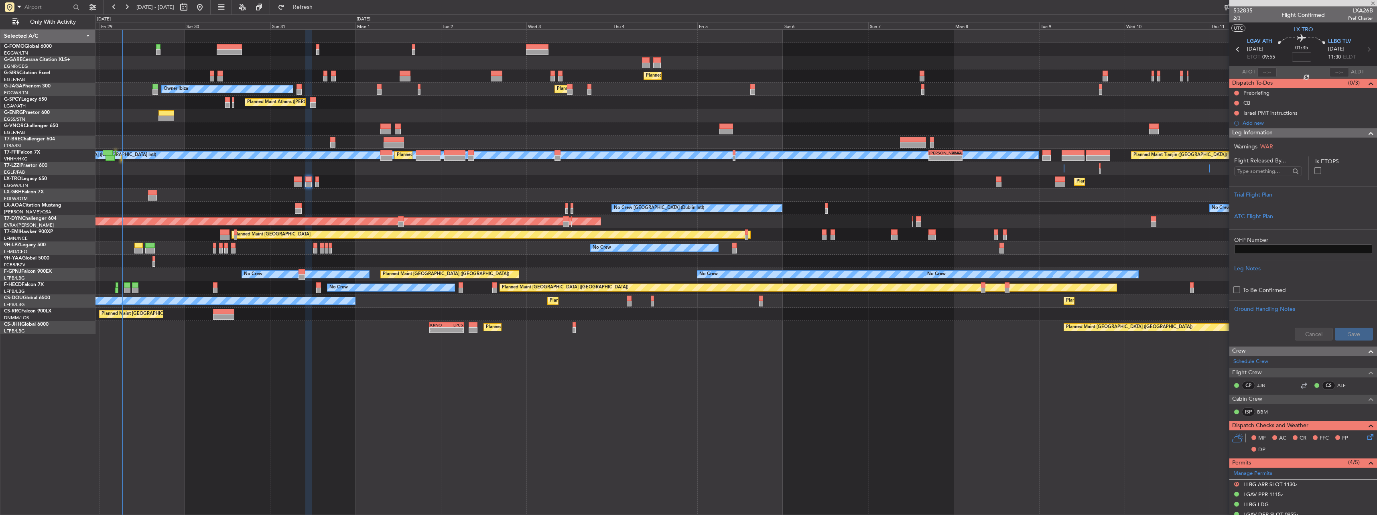
type input "+00:05"
type input "13"
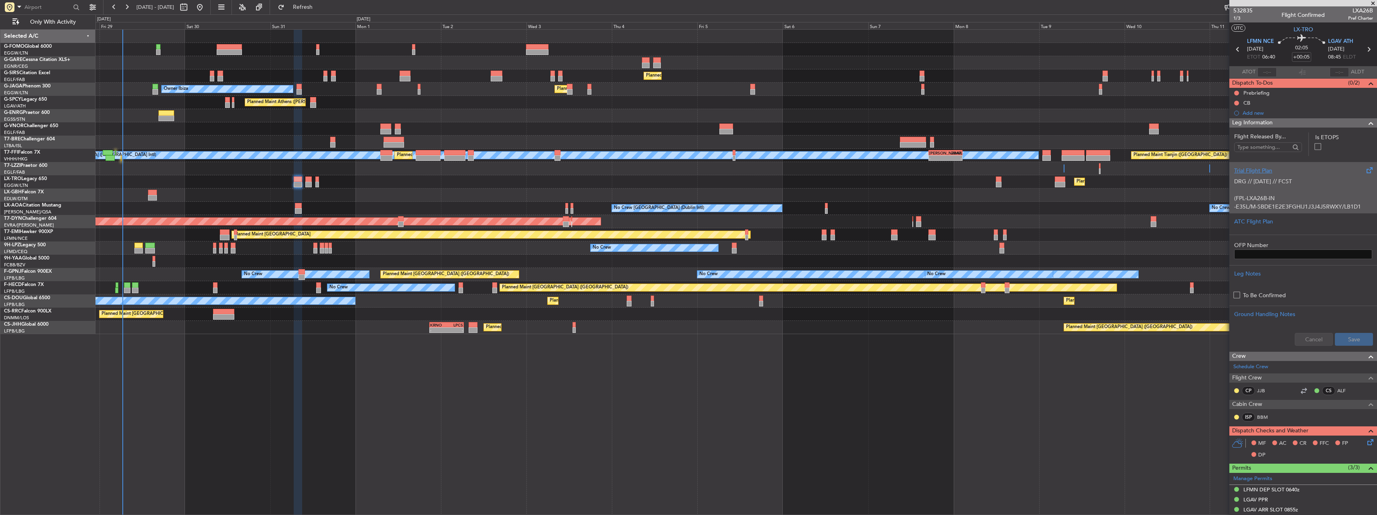
click at [1293, 193] on p at bounding box center [1303, 190] width 138 height 8
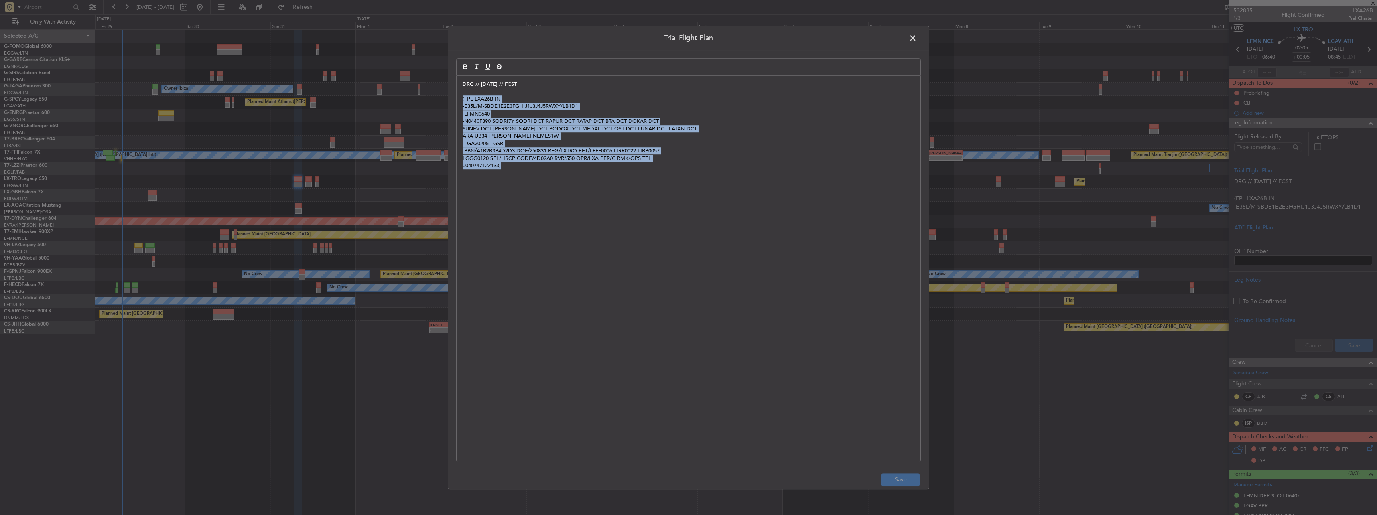
click at [454, 96] on div "Trial Flight Plan DRG // [DATE] // FCST (FPL-LXA26B-IN -E35L/M-SBDE1E2E3FGHIJ1J…" at bounding box center [688, 258] width 481 height 464
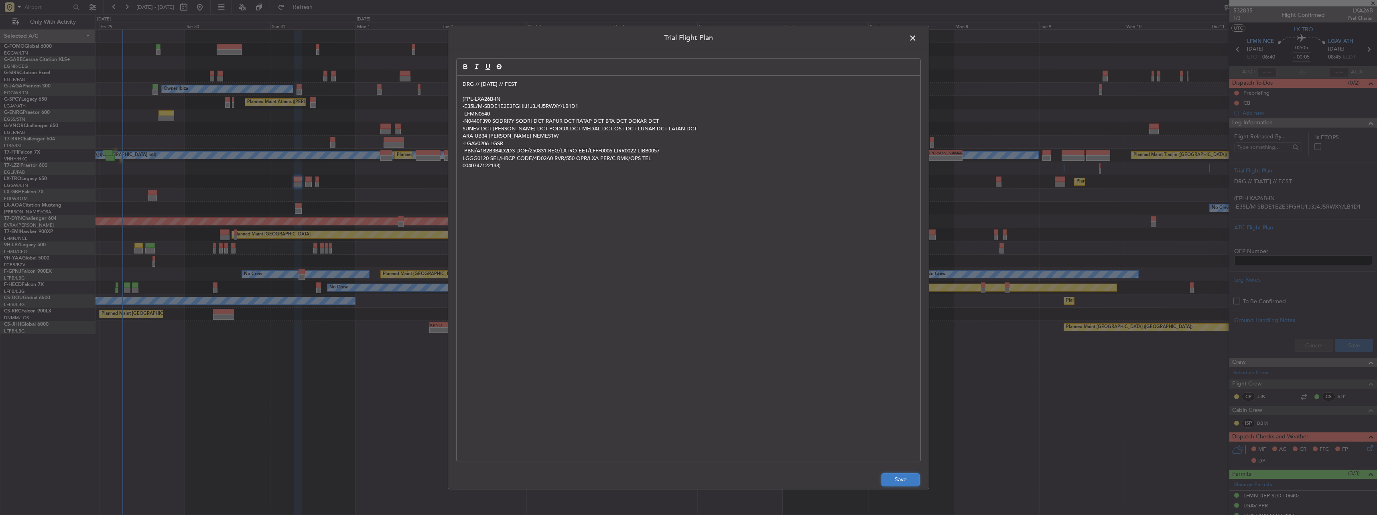
click at [907, 480] on button "Save" at bounding box center [900, 479] width 38 height 13
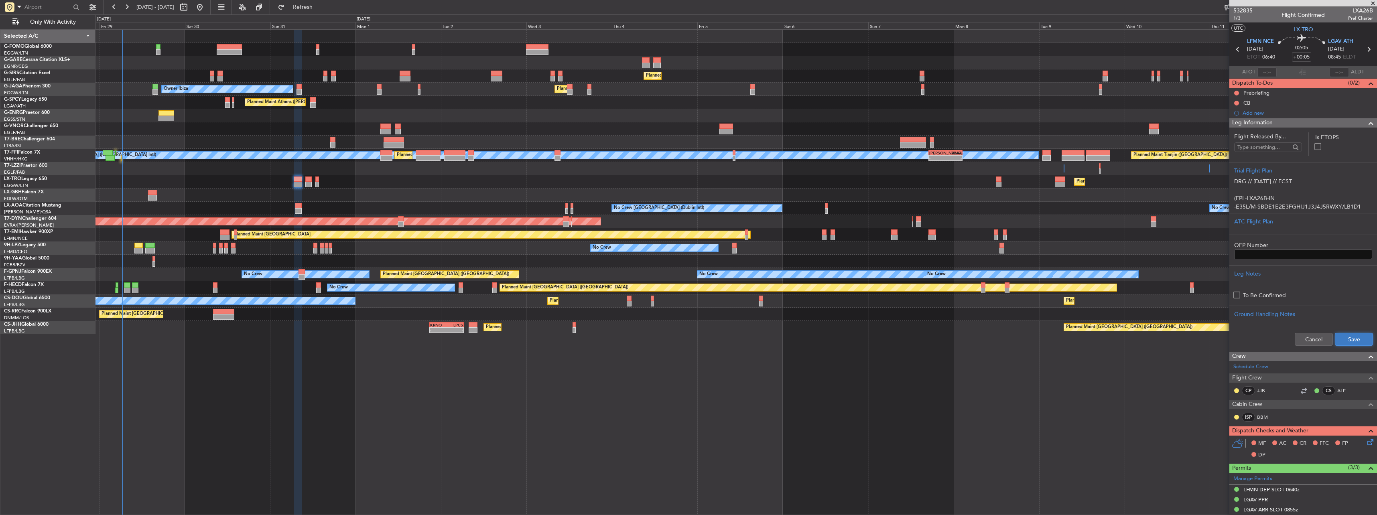
click at [1342, 336] on button "Save" at bounding box center [1354, 339] width 38 height 13
click at [312, 183] on div "Planned Maint Dusseldorf" at bounding box center [735, 181] width 1281 height 13
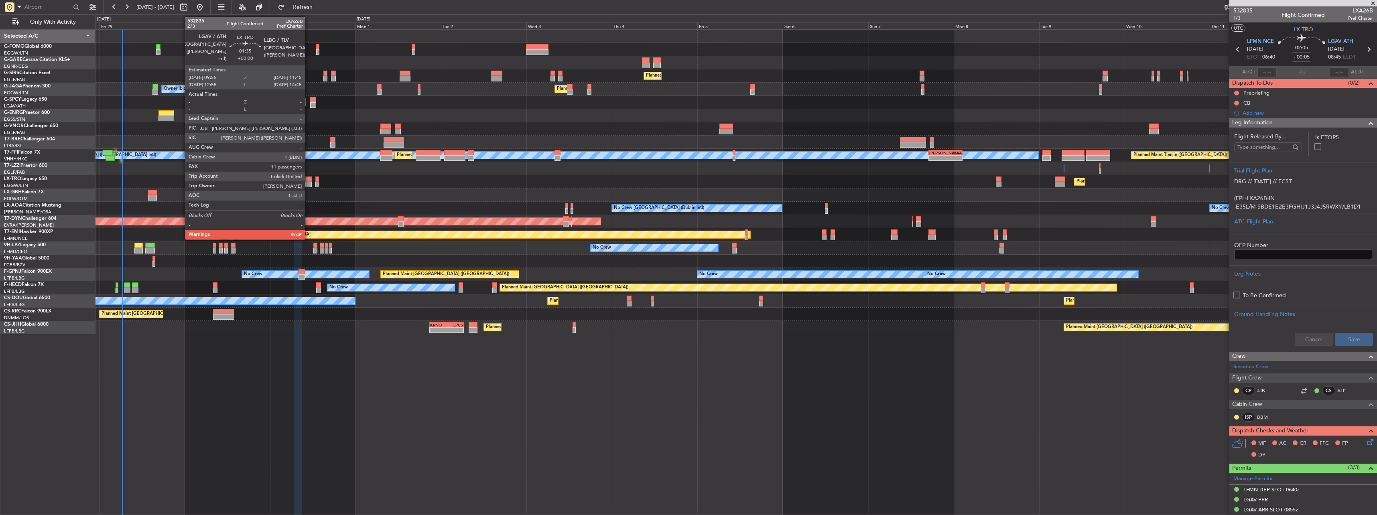
click at [307, 181] on div at bounding box center [308, 180] width 7 height 6
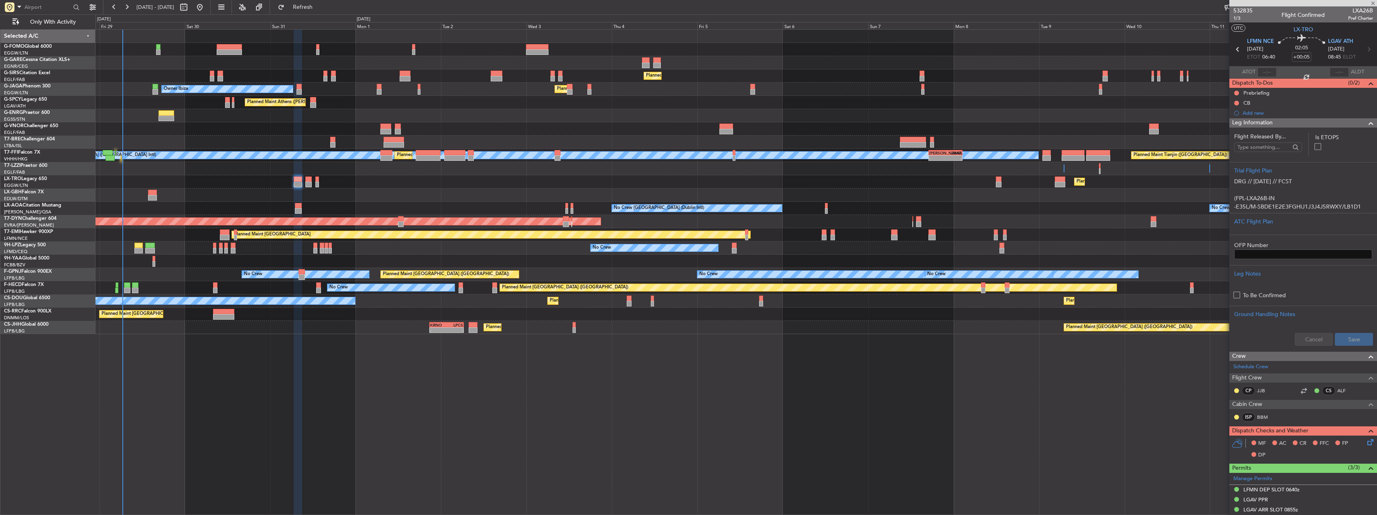
type input "11"
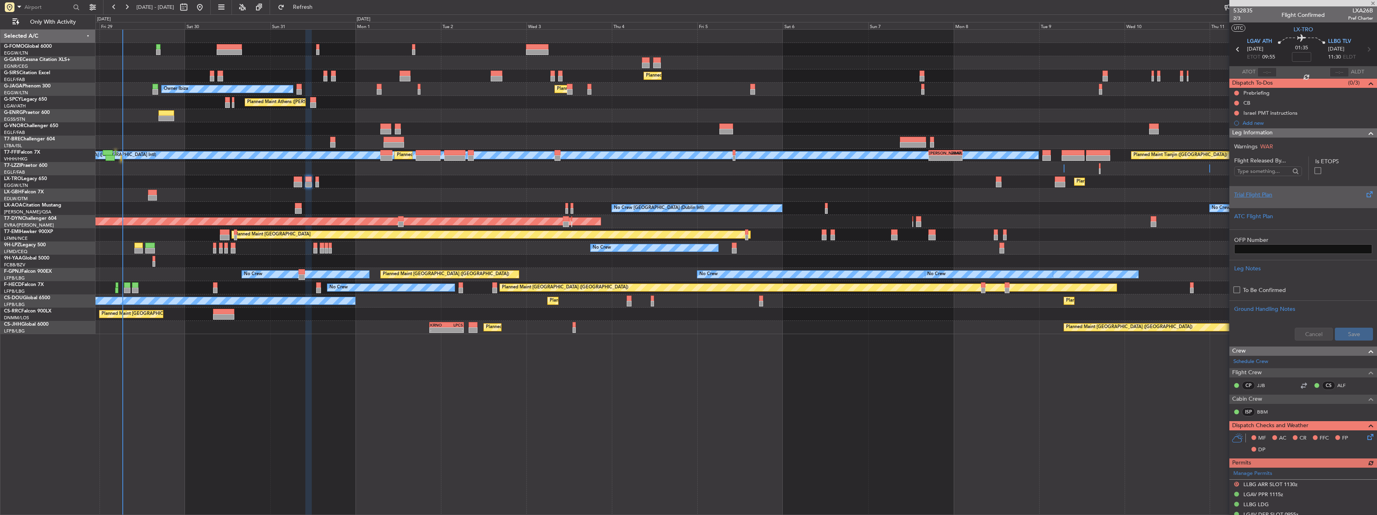
click at [1246, 190] on div "Trial Flight Plan" at bounding box center [1303, 197] width 148 height 22
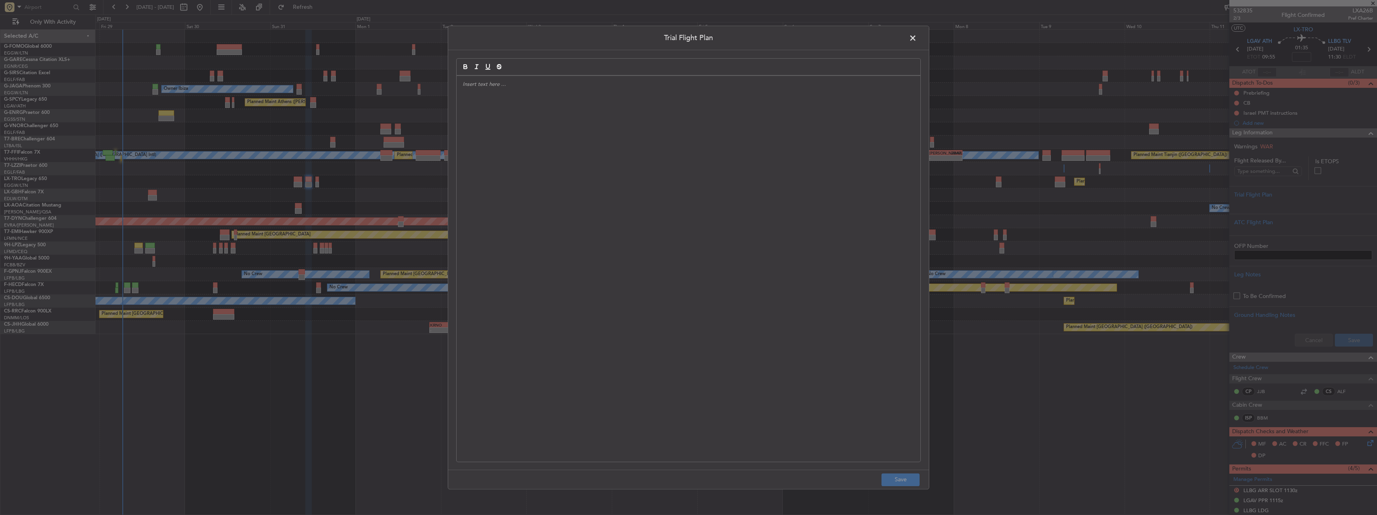
click at [638, 116] on div at bounding box center [689, 269] width 464 height 386
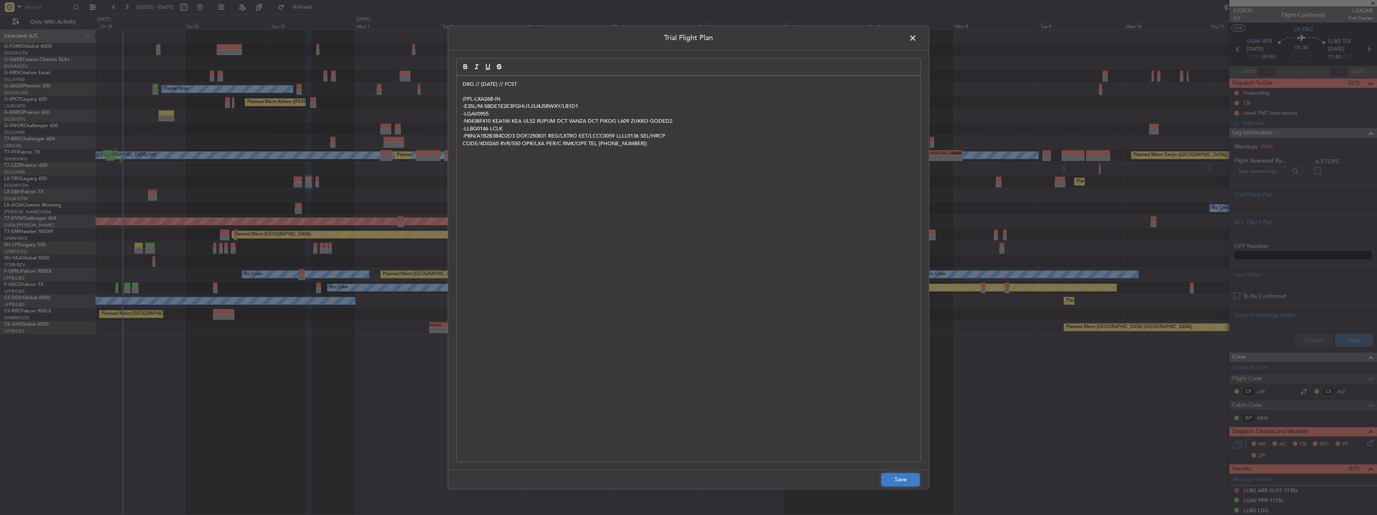
click at [909, 483] on button "Save" at bounding box center [900, 479] width 38 height 13
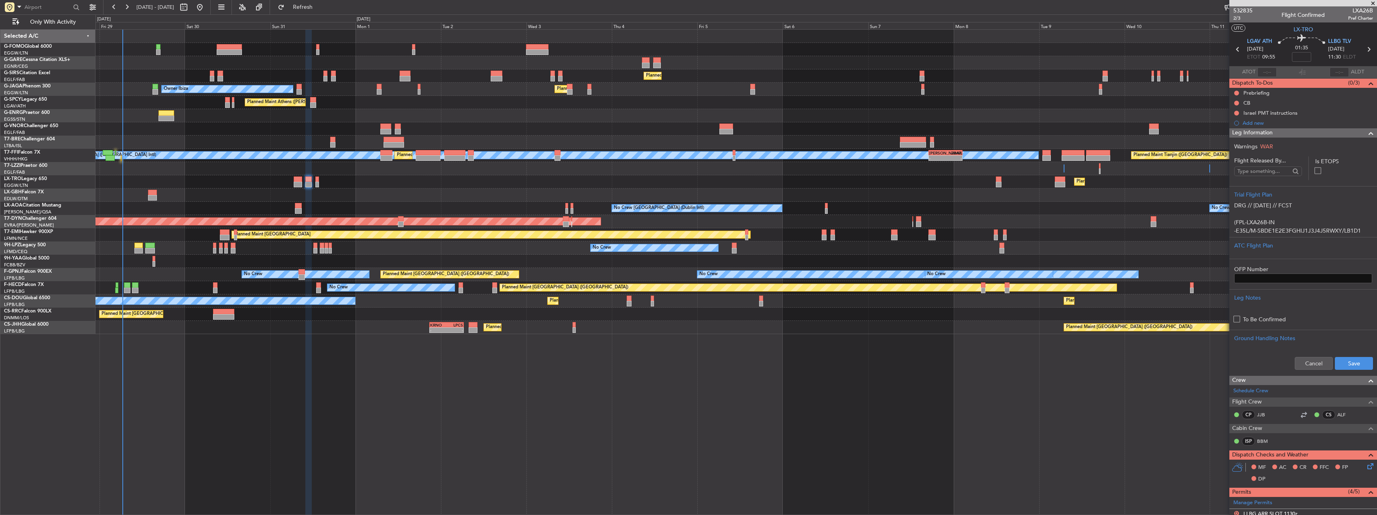
click at [1339, 355] on div "Cancel Save" at bounding box center [1303, 363] width 148 height 24
click at [1342, 365] on button "Save" at bounding box center [1354, 363] width 38 height 13
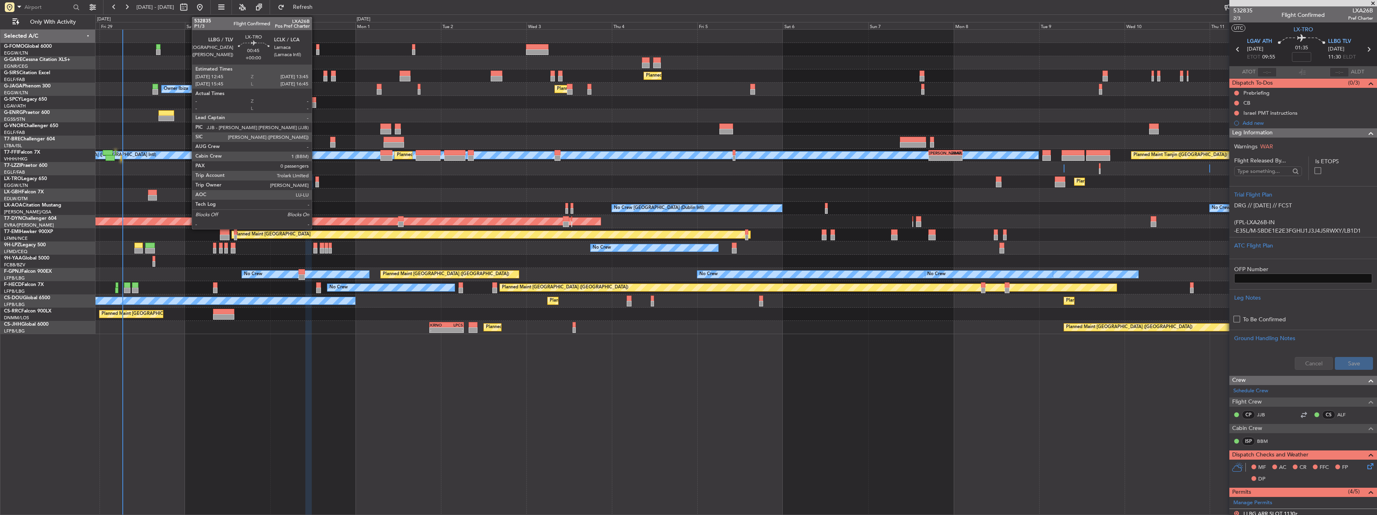
click at [315, 181] on div at bounding box center [317, 180] width 4 height 6
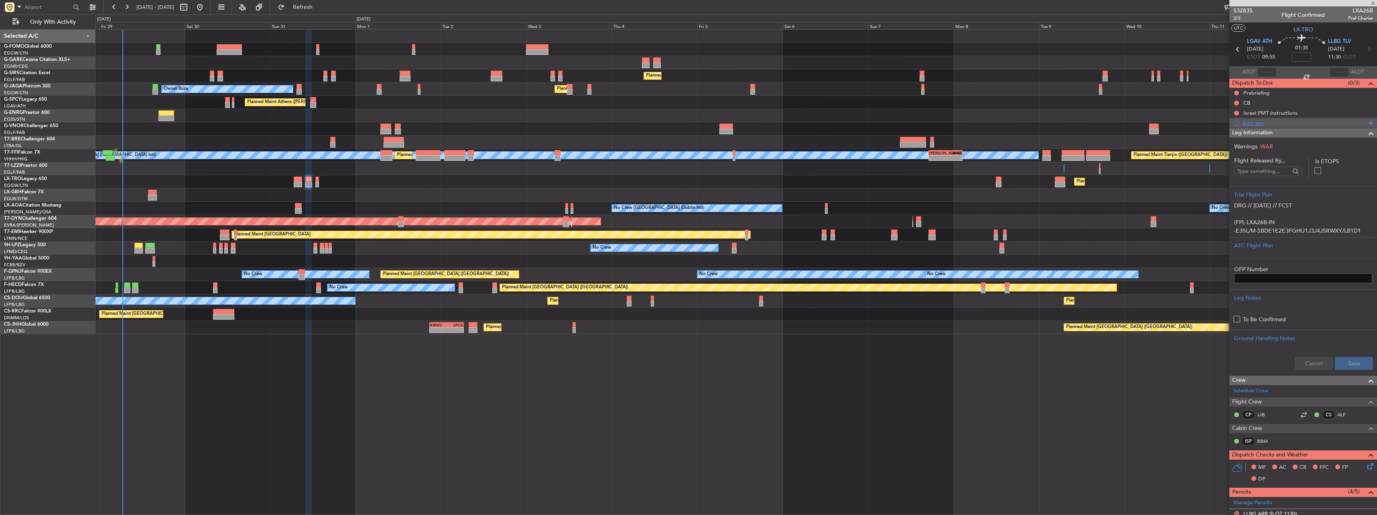
type input "0"
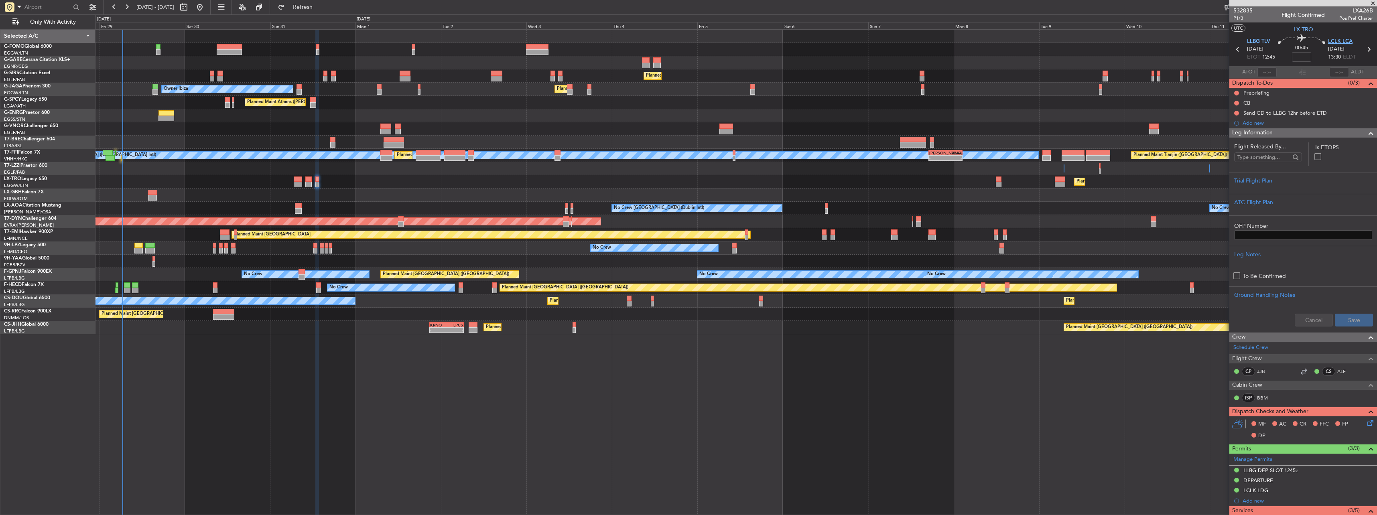
click at [1330, 40] on span "LCLK LCA" at bounding box center [1340, 42] width 24 height 8
click at [1242, 18] on mat-tooltip-component "Trip Number" at bounding box center [1243, 25] width 40 height 21
click at [1245, 18] on span "P1/3" at bounding box center [1242, 18] width 19 height 7
click at [1298, 60] on input at bounding box center [1301, 57] width 19 height 10
type input "-00:05"
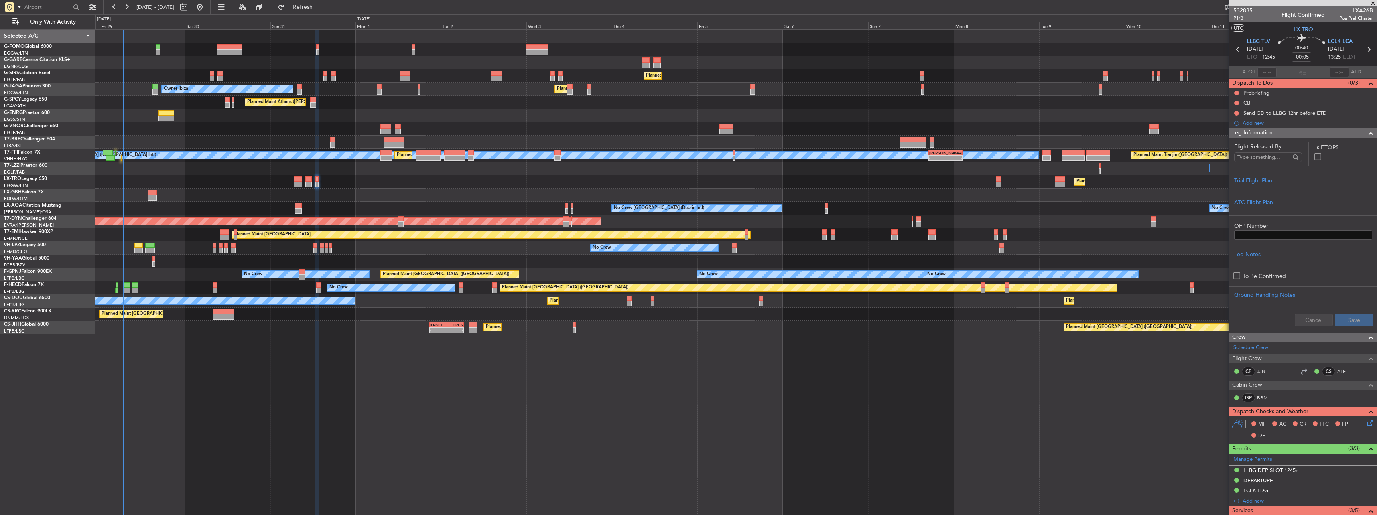
click at [1234, 16] on mat-tooltip-component "Trip Number" at bounding box center [1243, 25] width 40 height 21
click at [1237, 12] on span "532835" at bounding box center [1242, 10] width 19 height 8
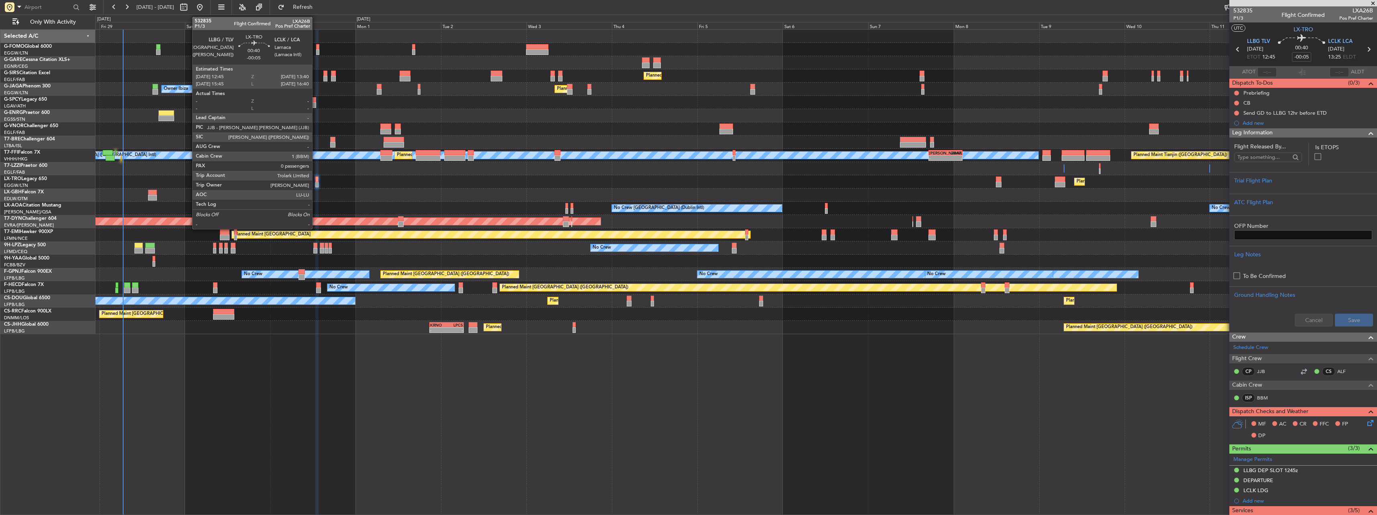
click at [316, 183] on div at bounding box center [317, 185] width 4 height 6
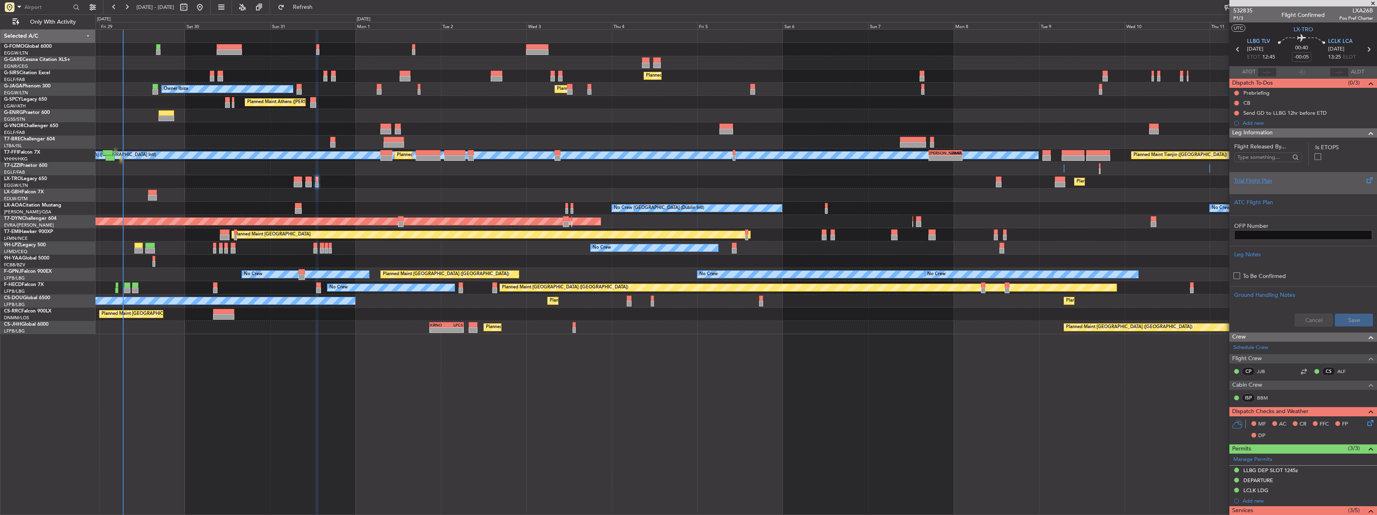
click at [1258, 181] on div "Trial Flight Plan" at bounding box center [1303, 181] width 138 height 8
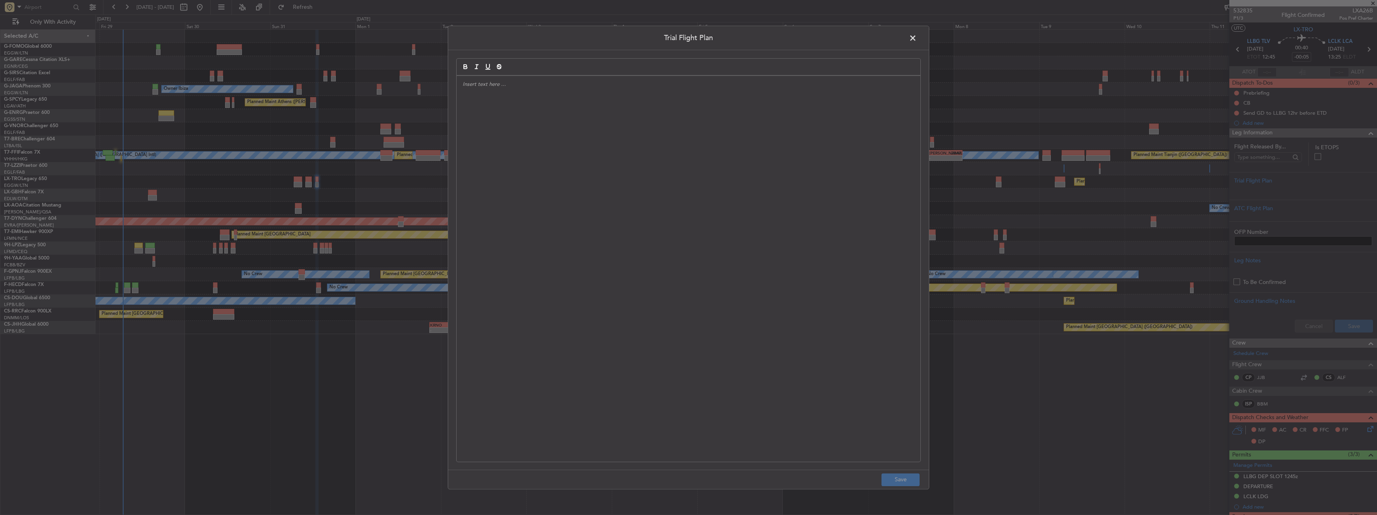
click at [660, 172] on div at bounding box center [689, 269] width 464 height 386
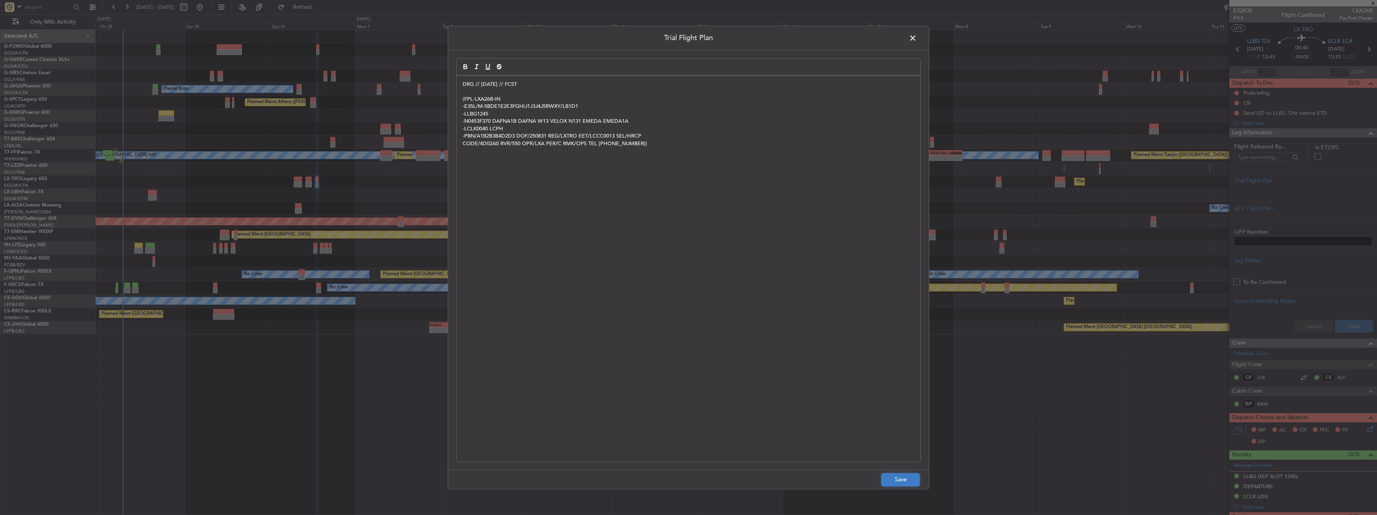
click at [910, 480] on button "Save" at bounding box center [900, 479] width 38 height 13
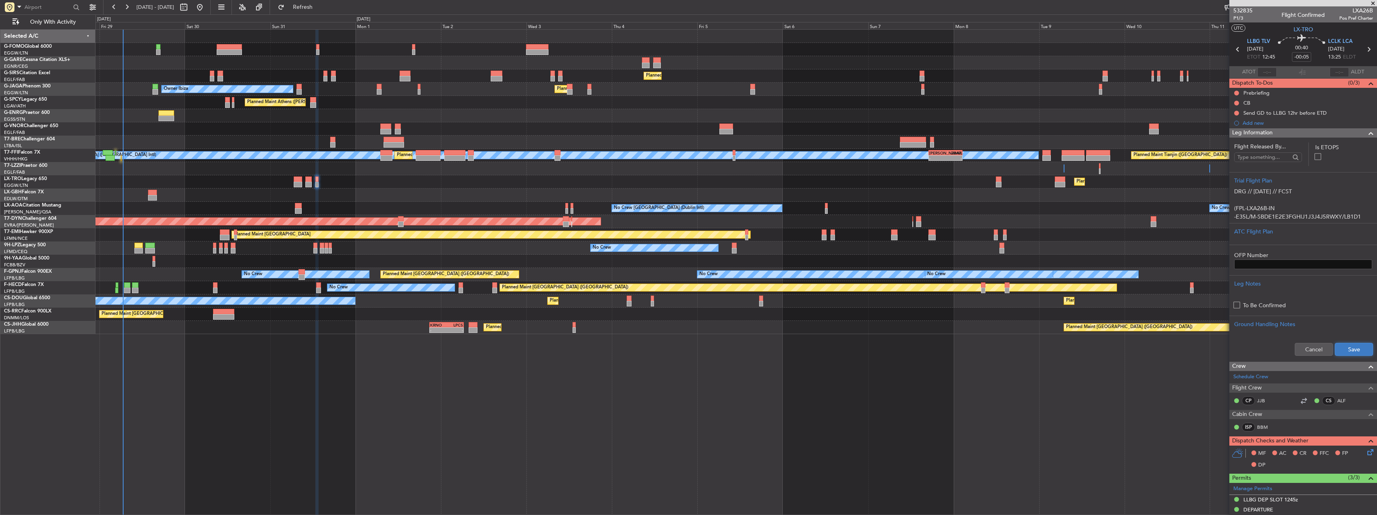
click at [1348, 349] on button "Save" at bounding box center [1354, 349] width 38 height 13
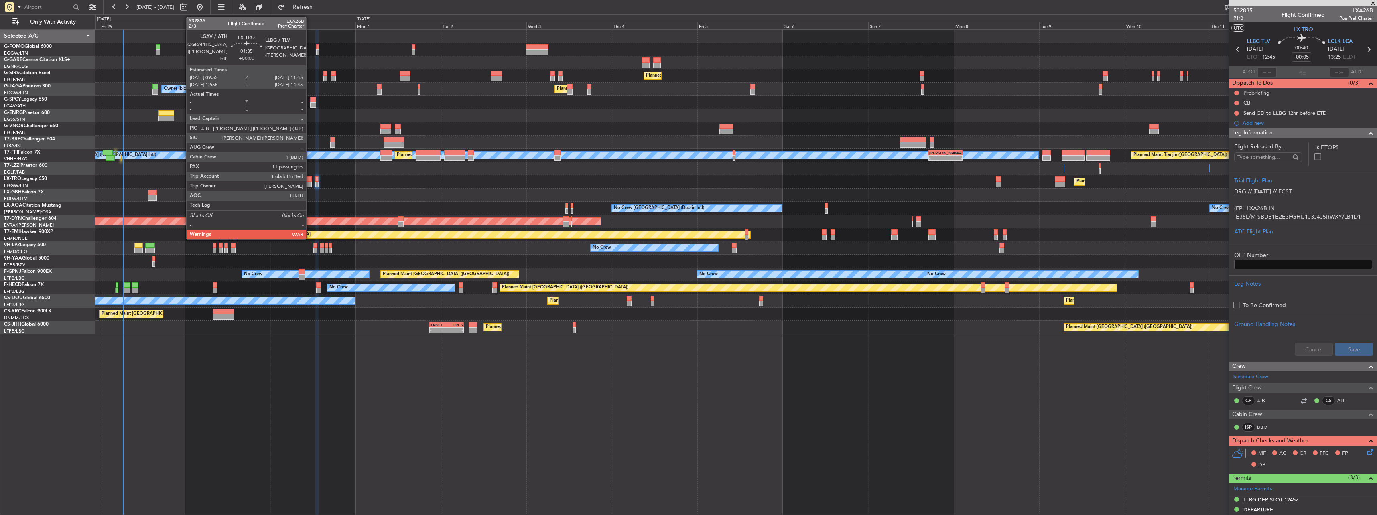
click at [310, 177] on div at bounding box center [308, 180] width 7 height 6
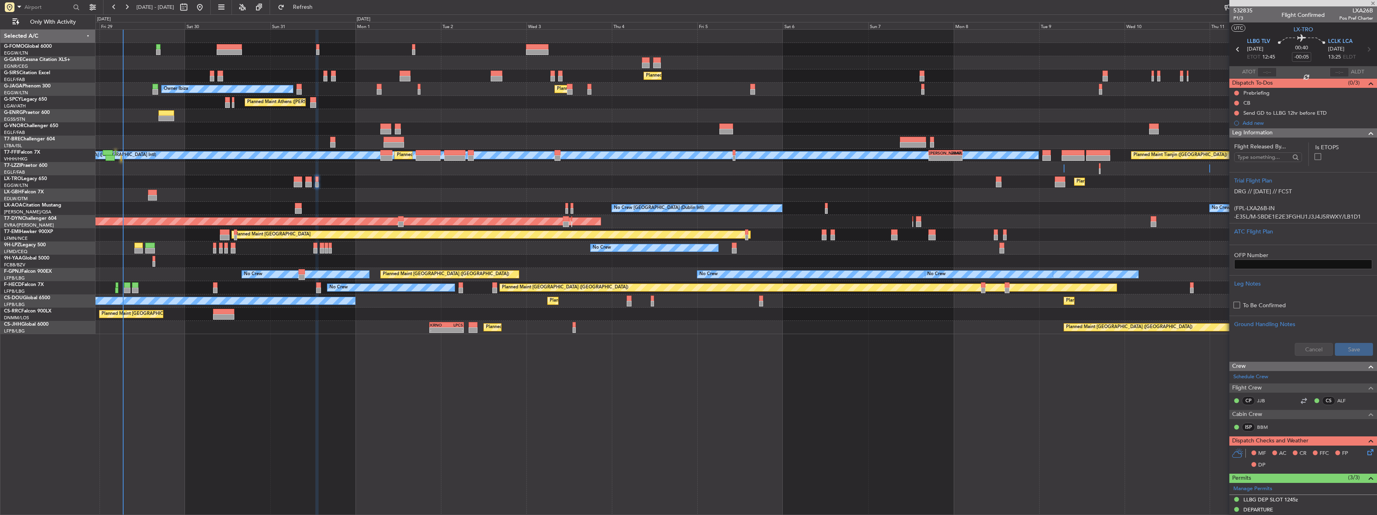
type input "11"
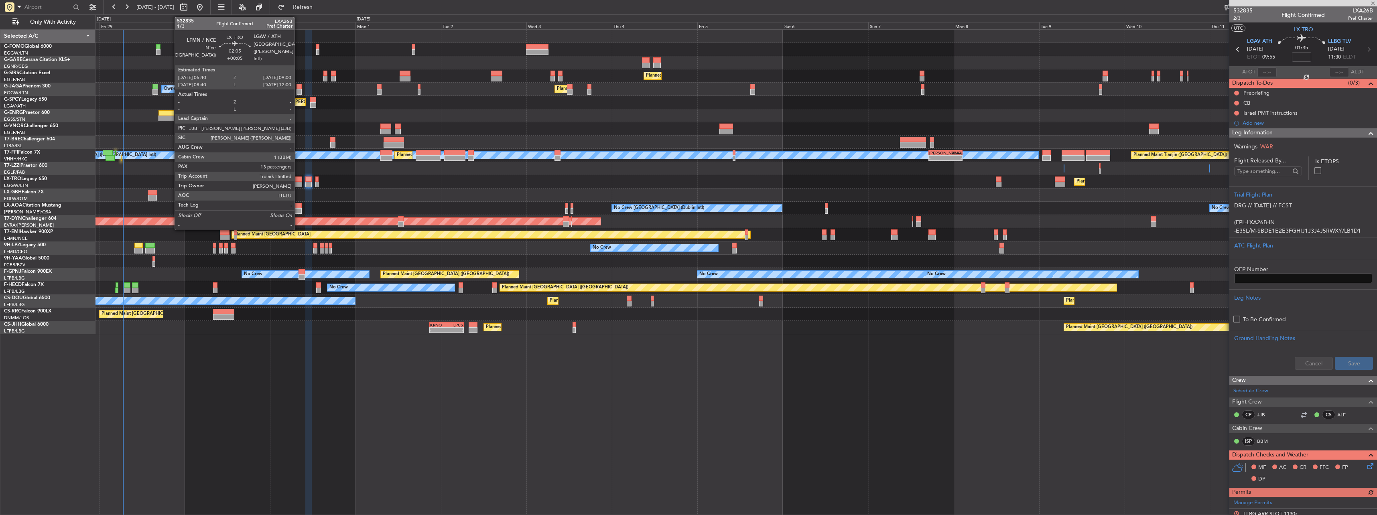
click at [298, 179] on div at bounding box center [298, 180] width 8 height 6
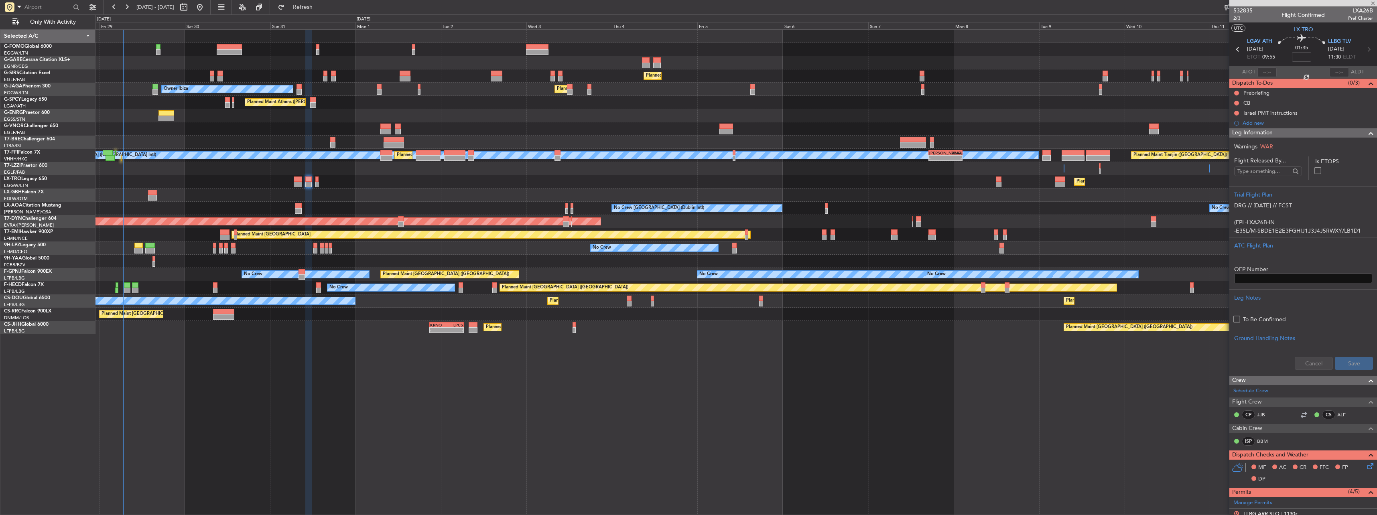
type input "+00:05"
type input "13"
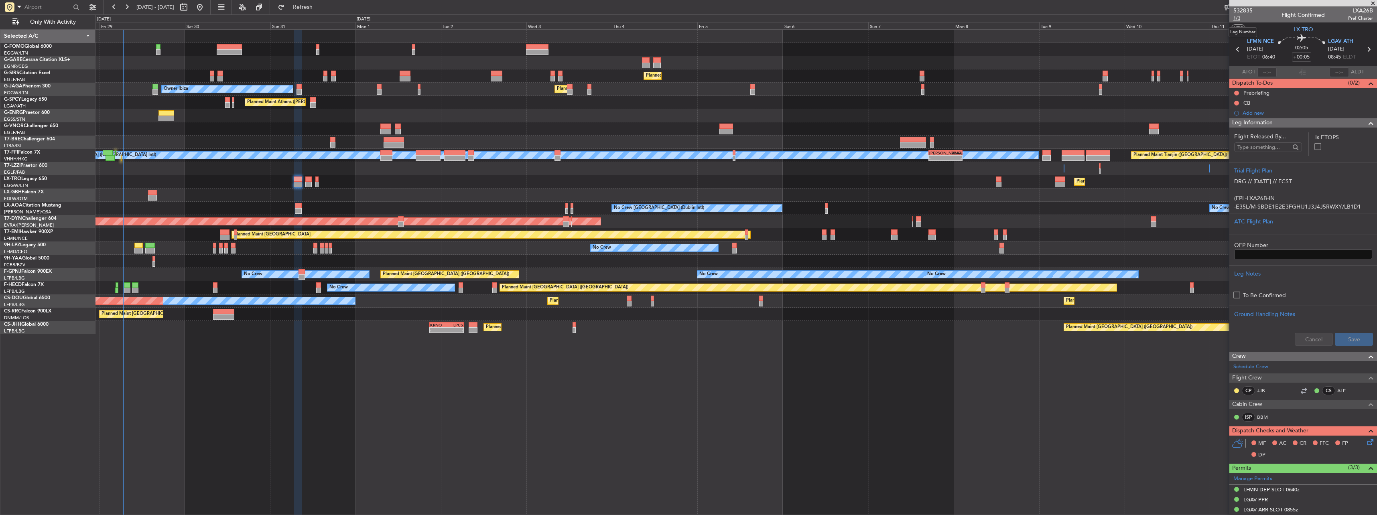
click at [1238, 18] on span "1/3" at bounding box center [1242, 18] width 19 height 7
click at [1366, 438] on icon at bounding box center [1369, 441] width 6 height 6
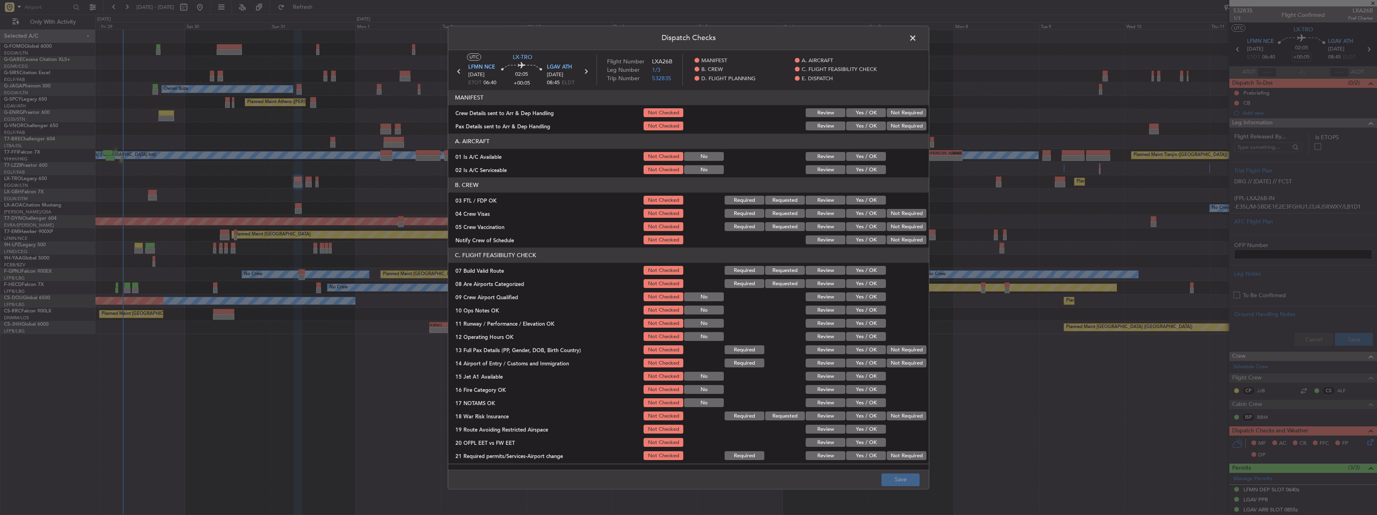
click at [868, 158] on button "Yes / OK" at bounding box center [866, 156] width 40 height 9
click at [863, 168] on button "Yes / OK" at bounding box center [866, 170] width 40 height 9
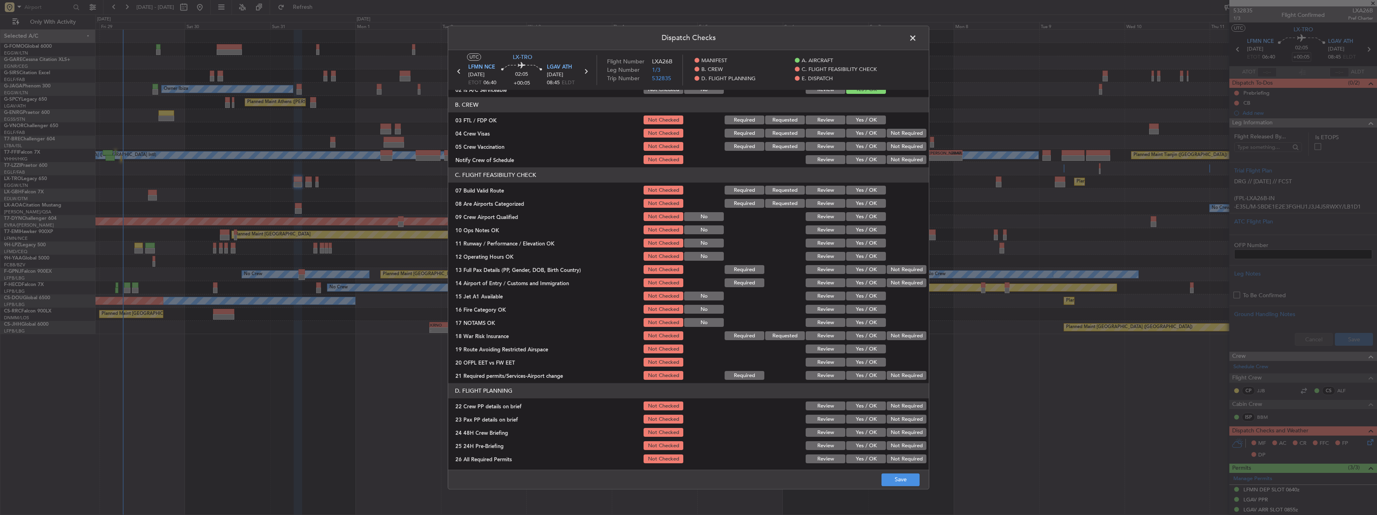
click at [867, 188] on button "Yes / OK" at bounding box center [866, 190] width 40 height 9
click at [863, 233] on button "Yes / OK" at bounding box center [866, 230] width 40 height 9
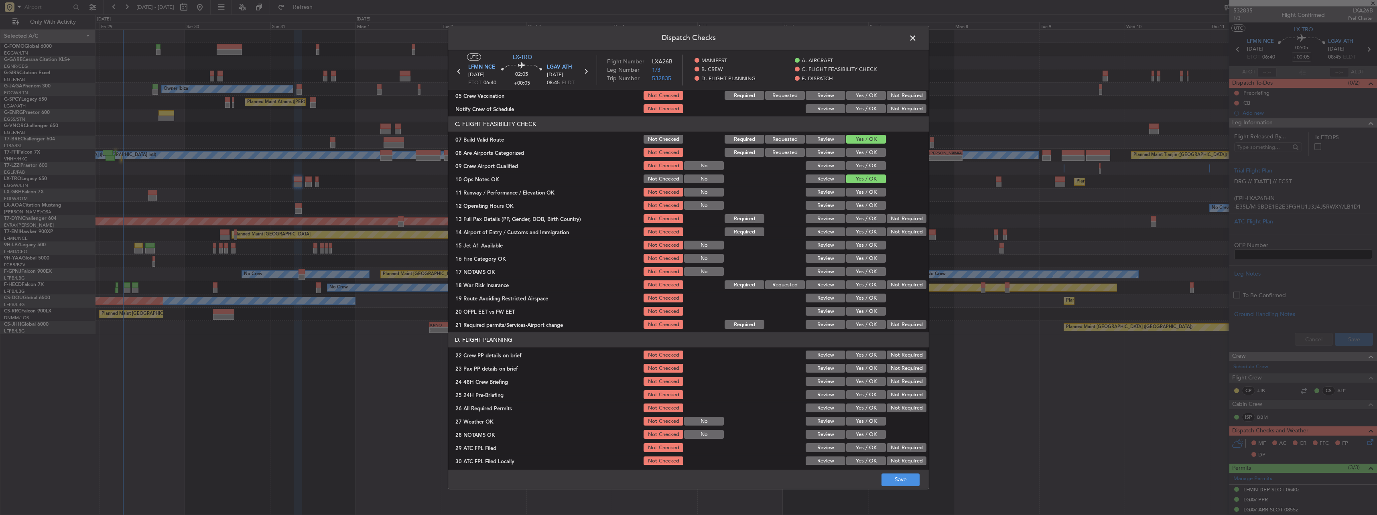
scroll to position [160, 0]
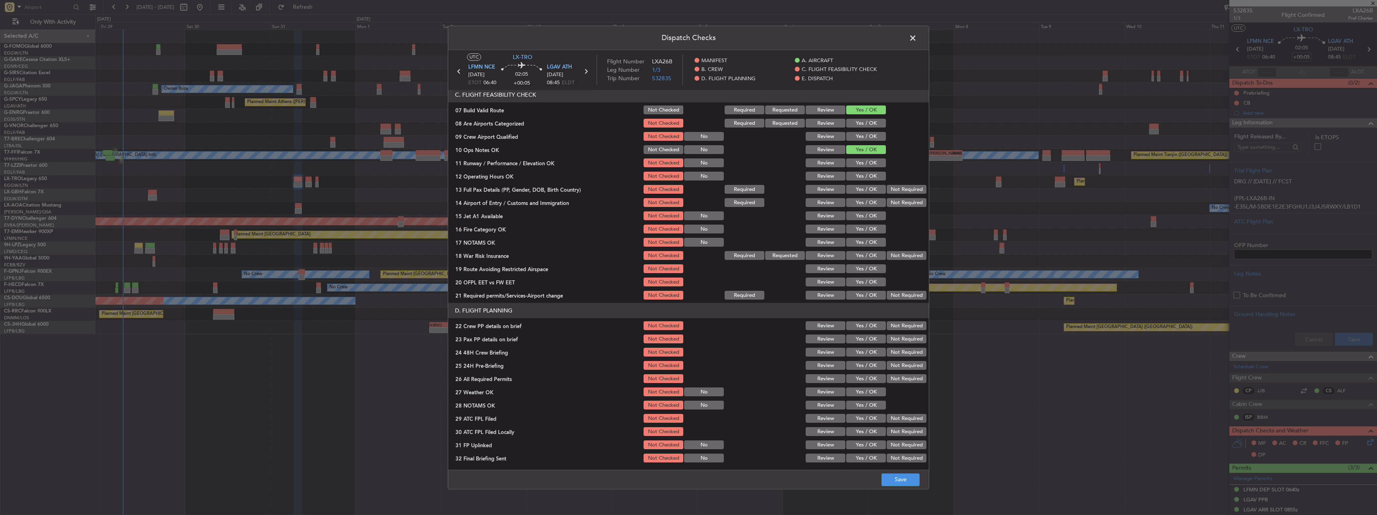
click at [874, 160] on button "Yes / OK" at bounding box center [866, 163] width 40 height 9
click at [869, 174] on button "Yes / OK" at bounding box center [866, 176] width 40 height 9
click at [871, 185] on button "Yes / OK" at bounding box center [866, 189] width 40 height 9
click at [871, 193] on button "Yes / OK" at bounding box center [866, 189] width 40 height 9
click at [870, 201] on button "Yes / OK" at bounding box center [866, 203] width 40 height 9
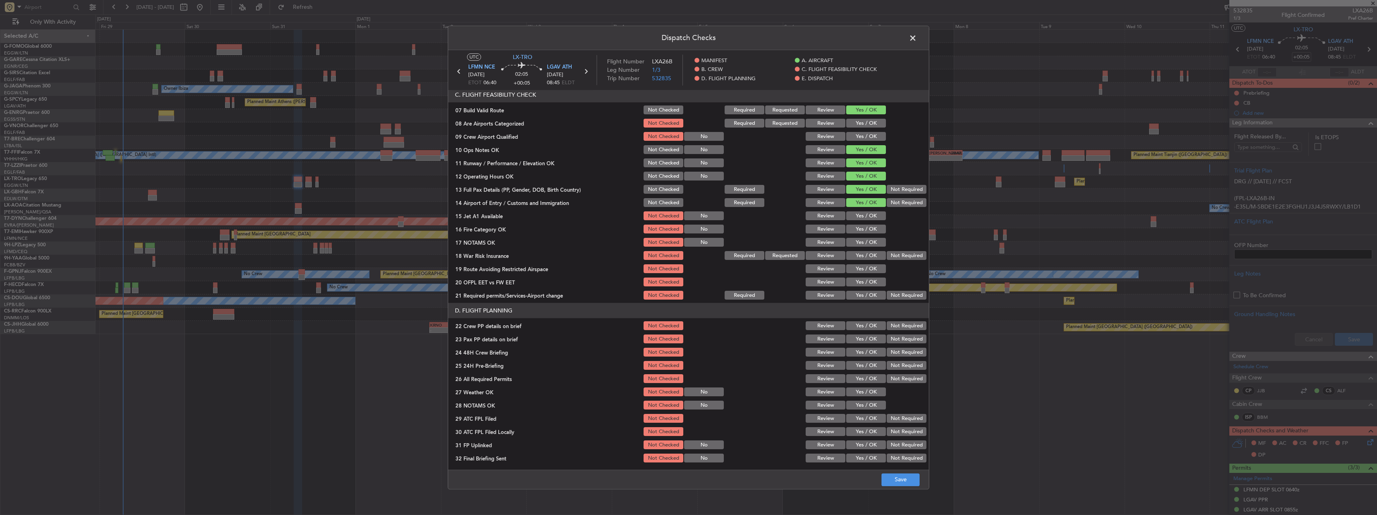
click at [871, 207] on button "Yes / OK" at bounding box center [866, 203] width 40 height 9
click at [871, 218] on button "Yes / OK" at bounding box center [866, 216] width 40 height 9
click at [871, 232] on button "Yes / OK" at bounding box center [866, 229] width 40 height 9
click at [877, 244] on button "Yes / OK" at bounding box center [866, 242] width 40 height 9
drag, startPoint x: 892, startPoint y: 253, endPoint x: 885, endPoint y: 262, distance: 11.7
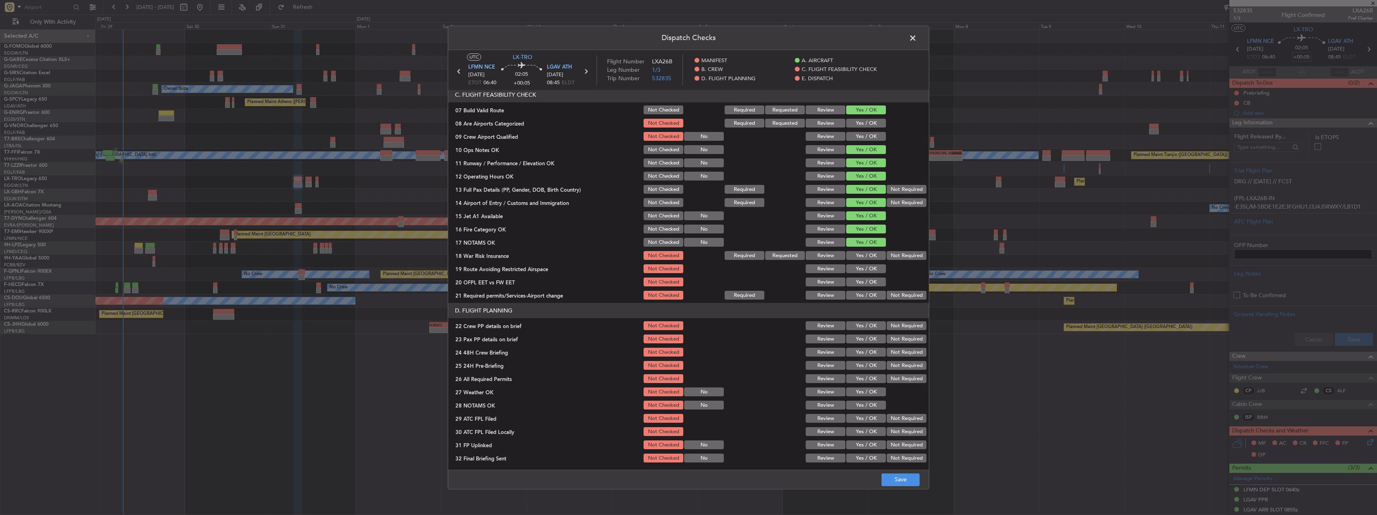
click at [892, 255] on button "Not Required" at bounding box center [907, 256] width 40 height 9
click at [865, 272] on button "Yes / OK" at bounding box center [866, 269] width 40 height 9
click at [863, 292] on button "Yes / OK" at bounding box center [866, 295] width 40 height 9
click at [862, 284] on button "Yes / OK" at bounding box center [866, 282] width 40 height 9
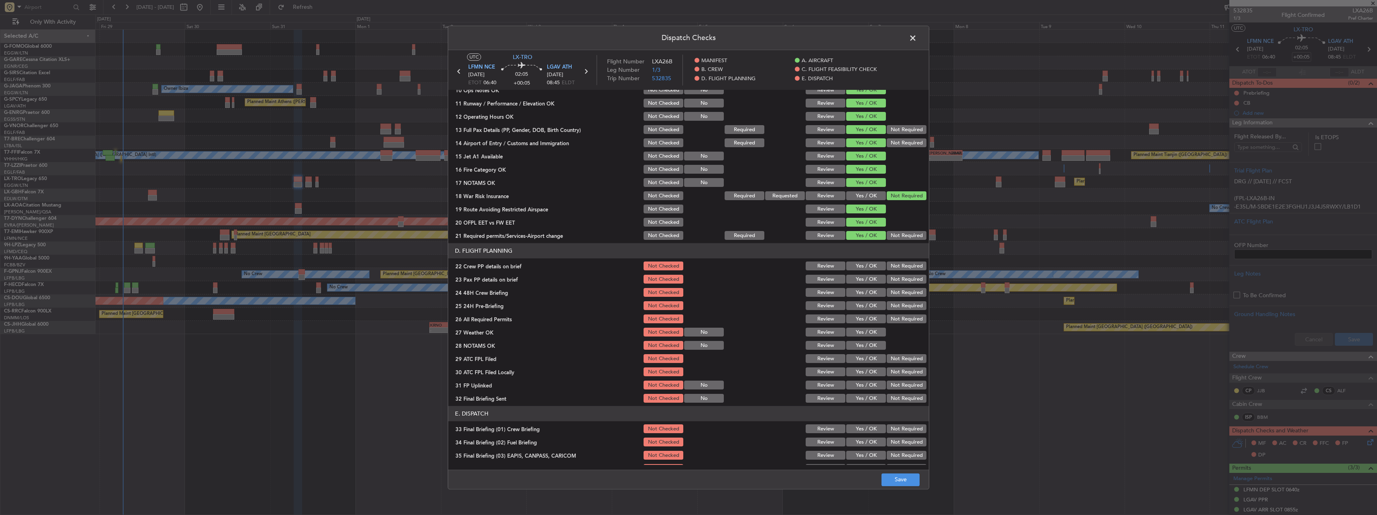
scroll to position [281, 0]
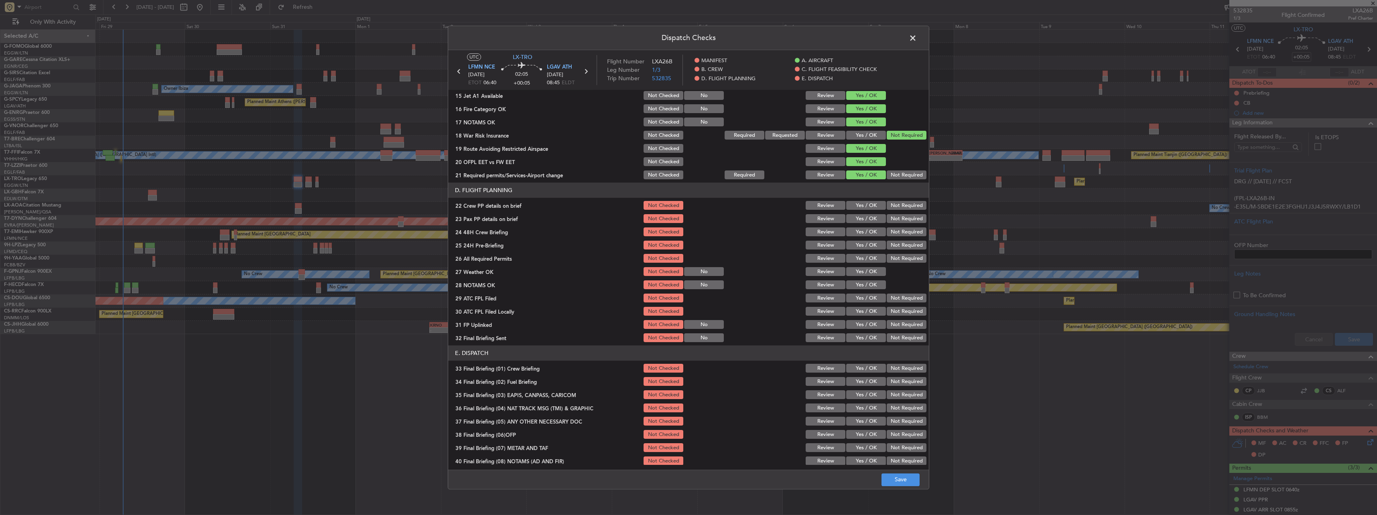
click at [847, 199] on section "D. FLIGHT PLANNING 22 Crew PP details on brief Not Checked Review Yes / OK Not …" at bounding box center [688, 263] width 481 height 161
drag, startPoint x: 850, startPoint y: 209, endPoint x: 850, endPoint y: 215, distance: 6.9
click at [850, 209] on button "Yes / OK" at bounding box center [866, 205] width 40 height 9
drag, startPoint x: 851, startPoint y: 218, endPoint x: 854, endPoint y: 224, distance: 6.8
click at [851, 219] on button "Yes / OK" at bounding box center [866, 219] width 40 height 9
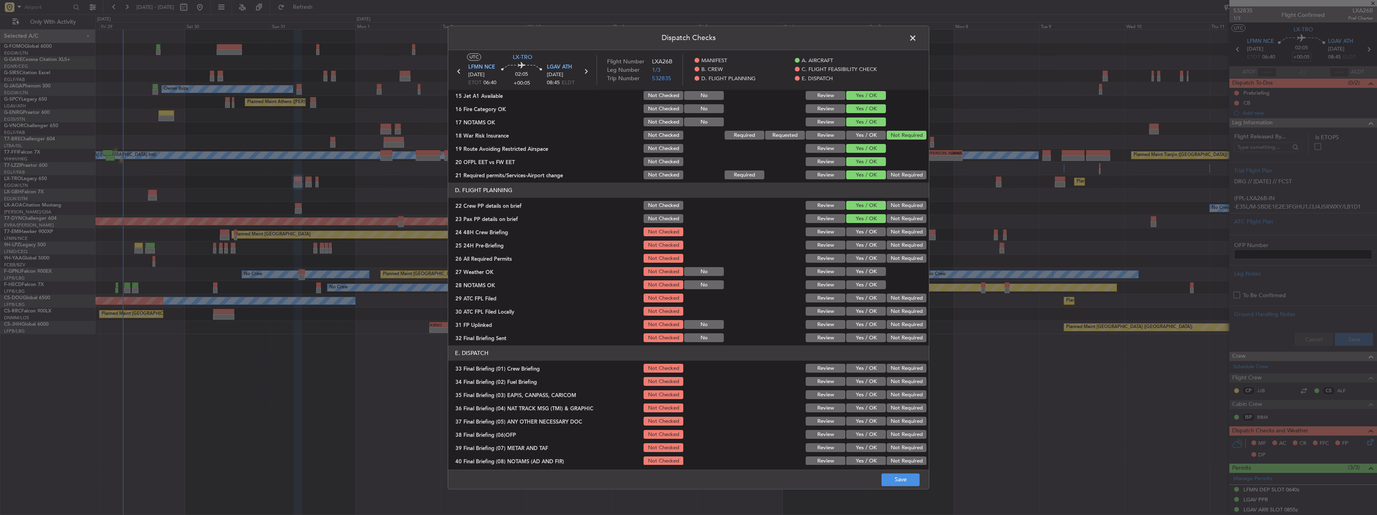
drag, startPoint x: 860, startPoint y: 232, endPoint x: 864, endPoint y: 235, distance: 4.9
click at [861, 233] on button "Yes / OK" at bounding box center [866, 232] width 40 height 9
click at [889, 246] on button "Not Required" at bounding box center [907, 245] width 40 height 9
click at [901, 479] on button "Save" at bounding box center [900, 479] width 38 height 13
click at [917, 40] on span at bounding box center [917, 40] width 0 height 16
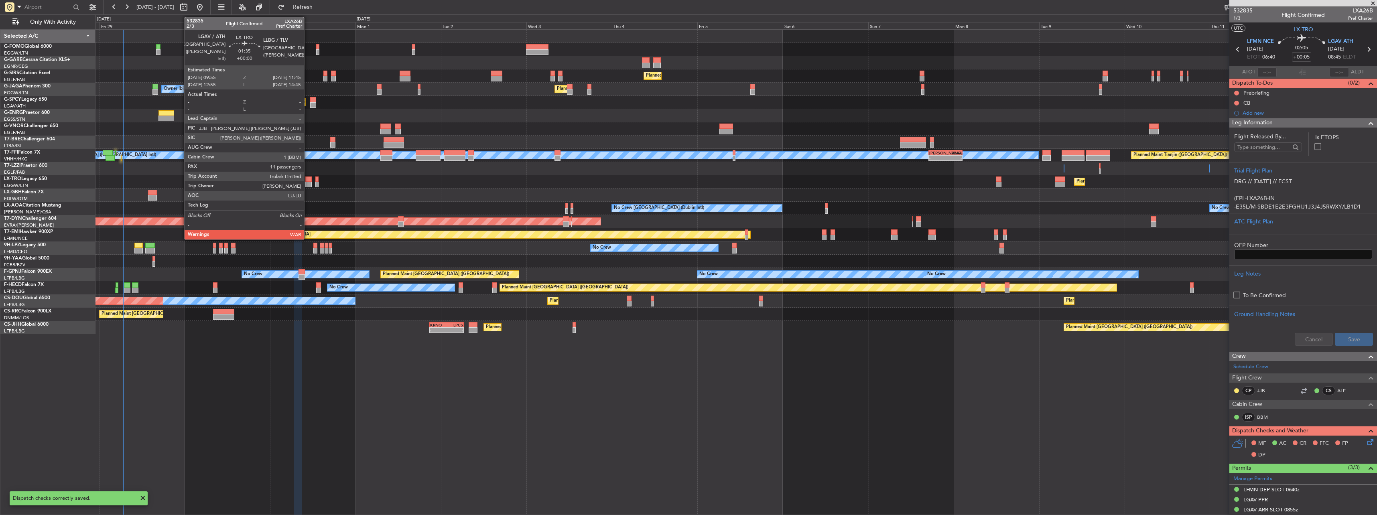
click at [308, 177] on div at bounding box center [308, 180] width 7 height 6
type input "11"
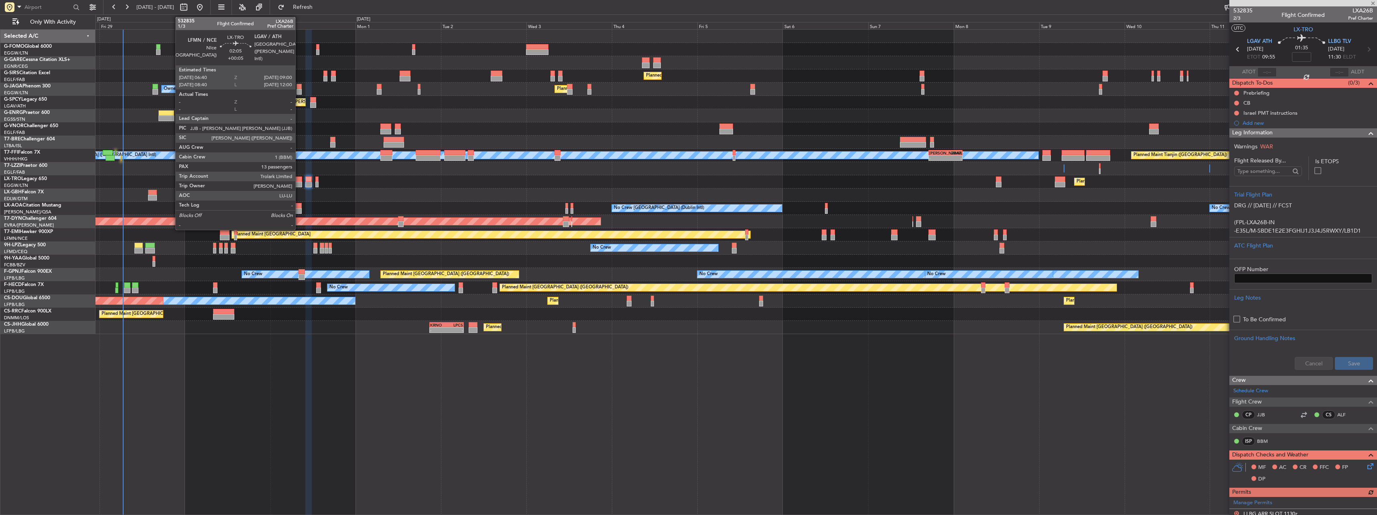
click at [299, 180] on div at bounding box center [298, 180] width 8 height 6
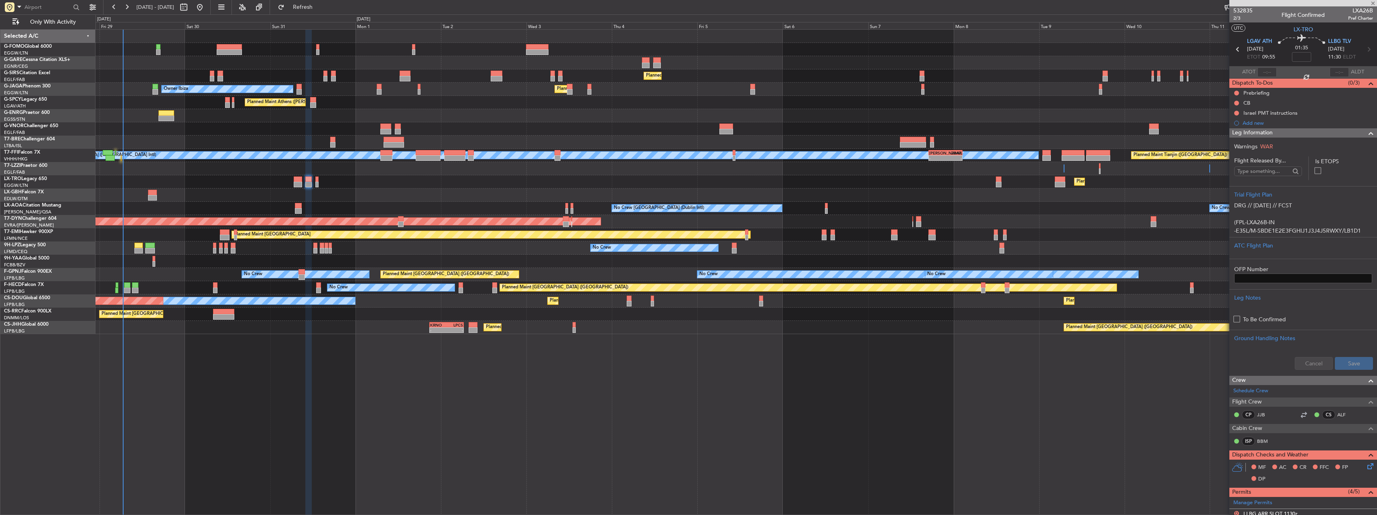
type input "+00:05"
type input "13"
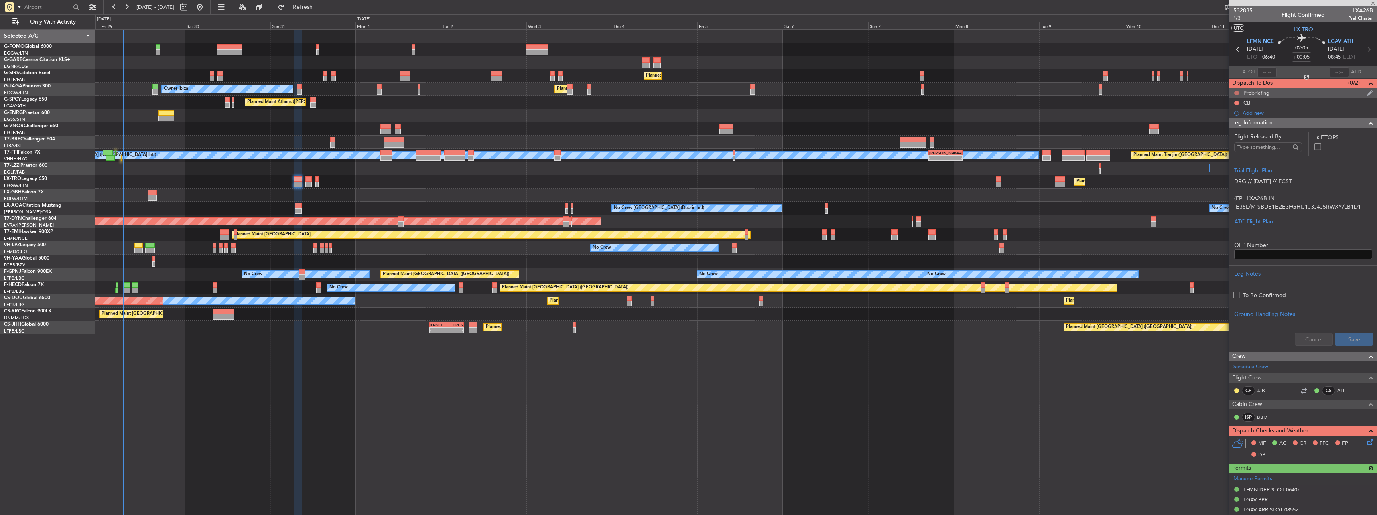
click at [1236, 93] on button at bounding box center [1236, 93] width 5 height 5
click at [1232, 116] on span "In Progress" at bounding box center [1240, 116] width 27 height 8
click at [1238, 102] on button at bounding box center [1236, 103] width 5 height 5
click at [1239, 136] on span "Completed" at bounding box center [1240, 138] width 26 height 8
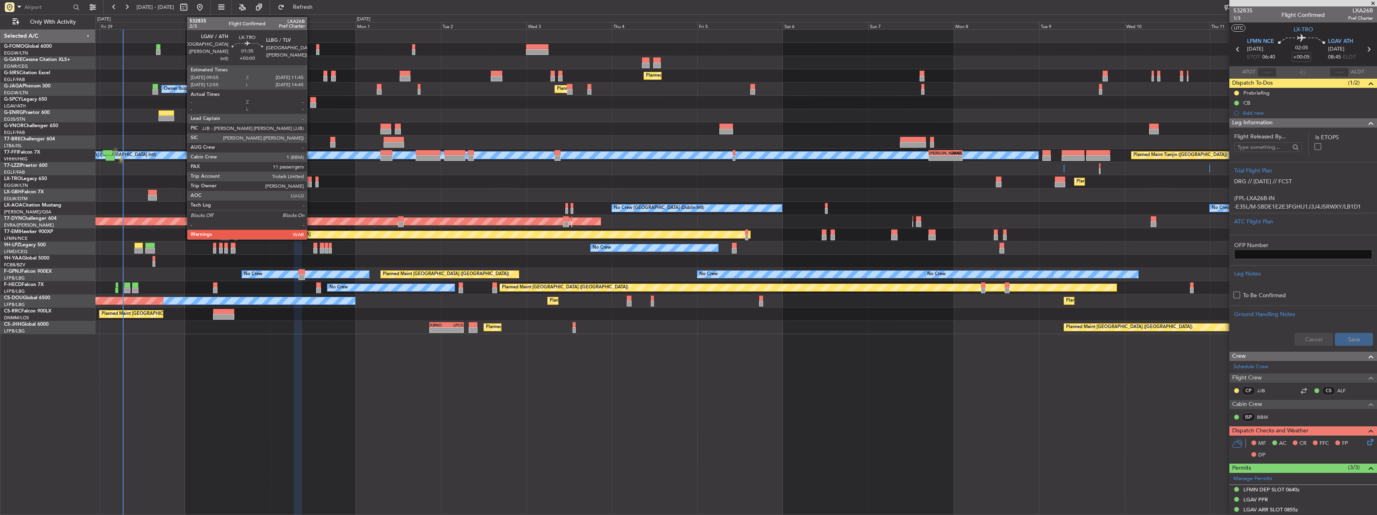
click at [311, 178] on div at bounding box center [308, 180] width 7 height 6
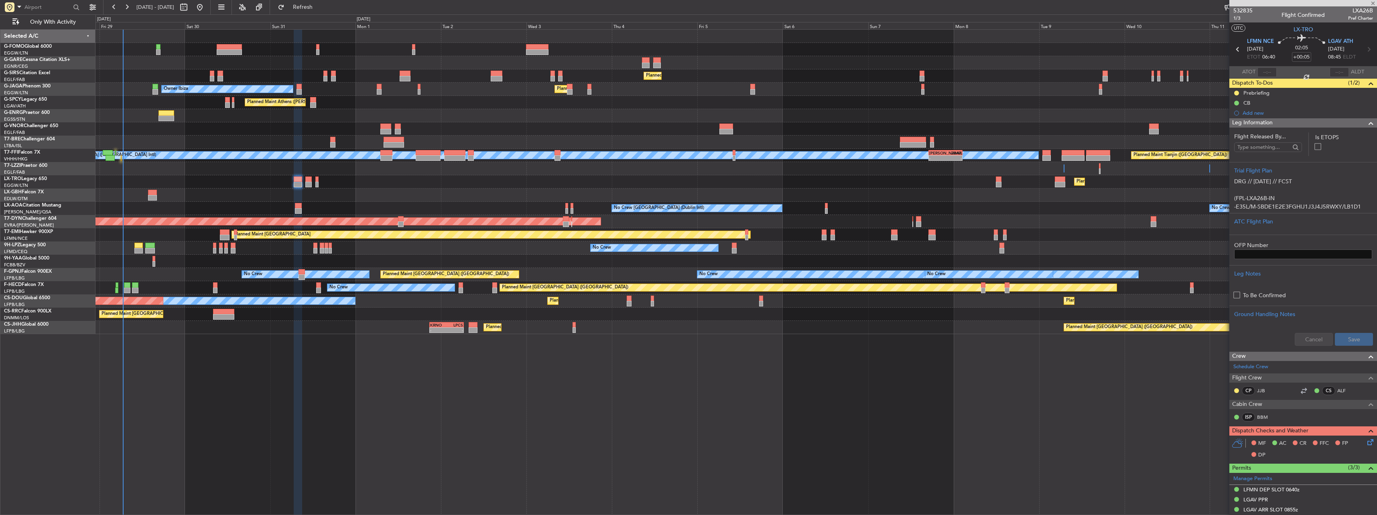
type input "11"
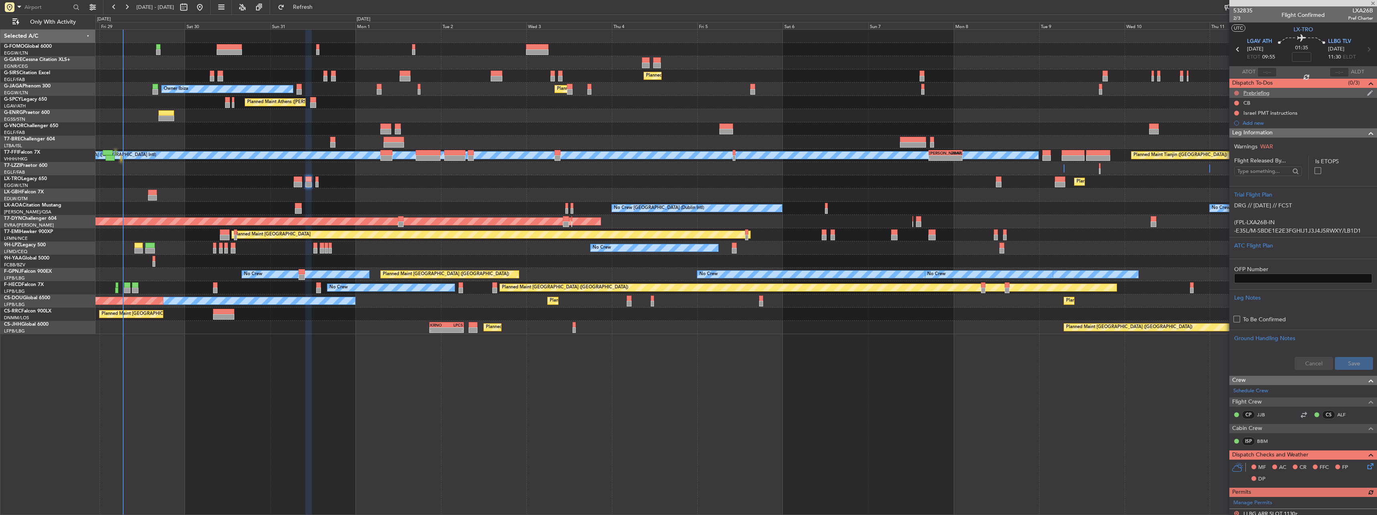
click at [1237, 93] on button at bounding box center [1236, 93] width 5 height 5
click at [1232, 117] on span "In Progress" at bounding box center [1240, 116] width 27 height 8
click at [1235, 101] on button at bounding box center [1236, 103] width 5 height 5
click at [1236, 134] on li "Completed" at bounding box center [1237, 138] width 43 height 12
click at [1256, 133] on span "Leg Information" at bounding box center [1252, 132] width 41 height 9
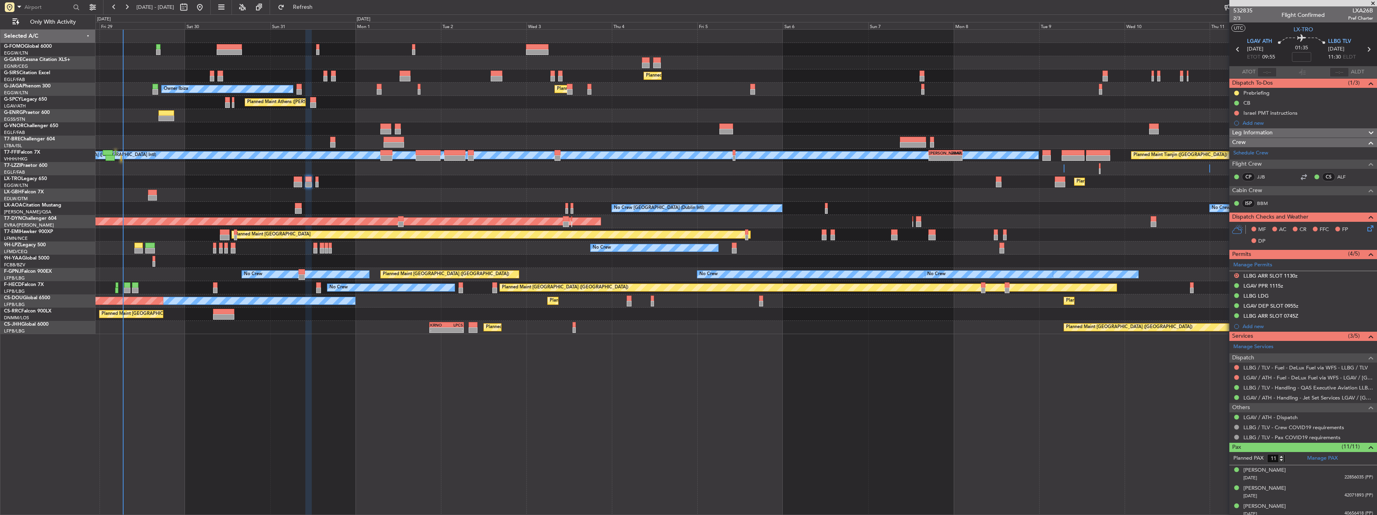
click at [1366, 227] on icon at bounding box center [1369, 227] width 6 height 6
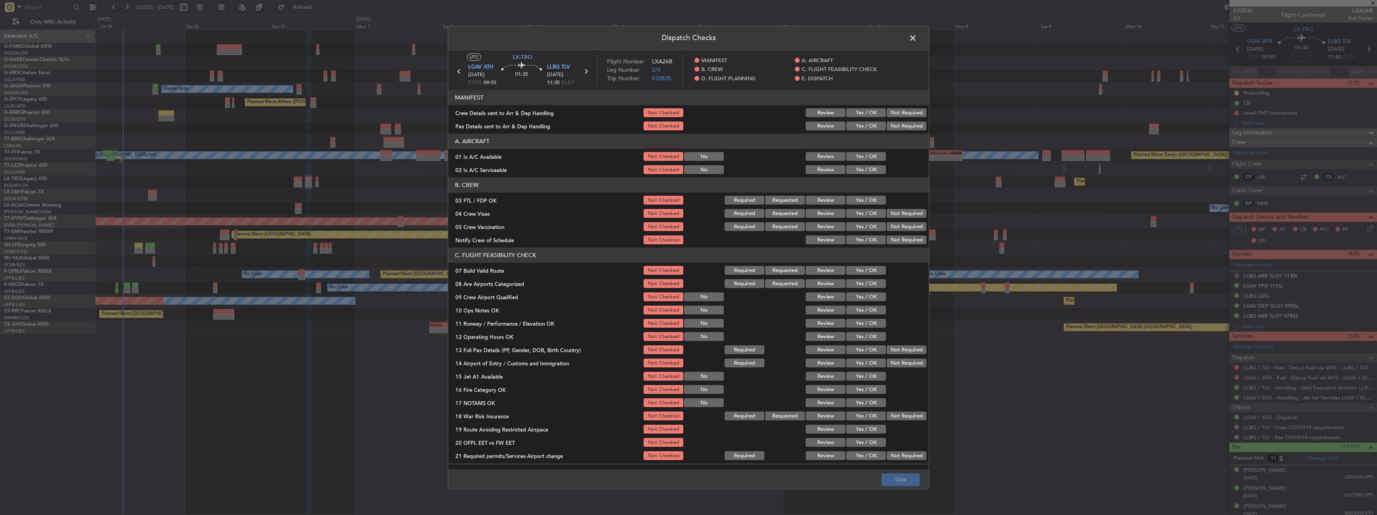
click at [873, 158] on button "Yes / OK" at bounding box center [866, 156] width 40 height 9
click at [867, 167] on button "Yes / OK" at bounding box center [866, 170] width 40 height 9
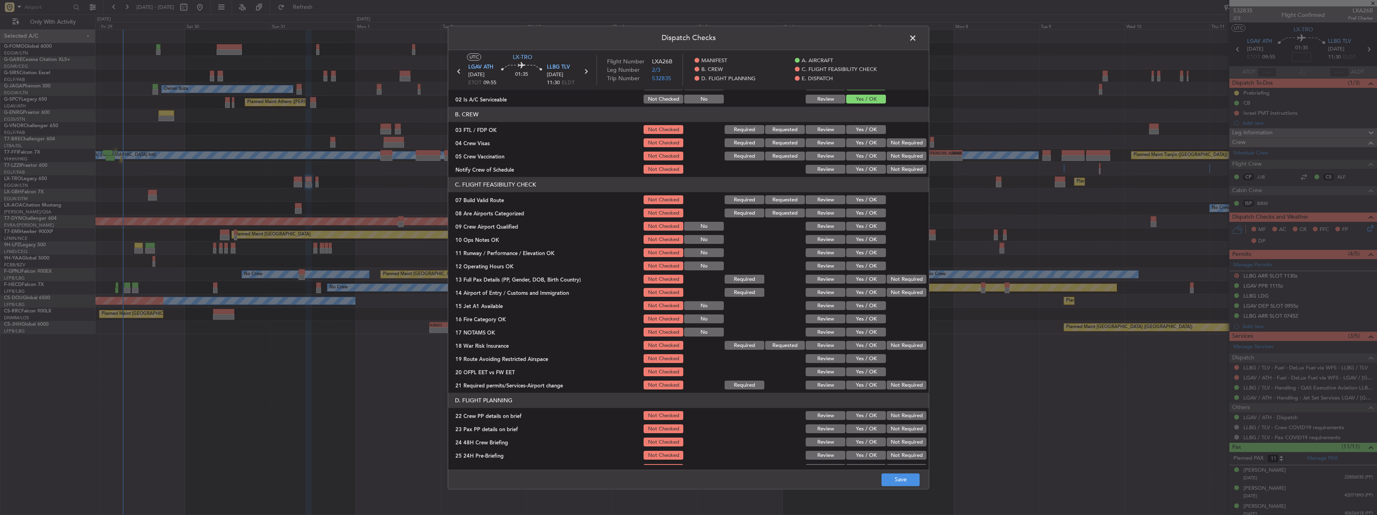
scroll to position [120, 0]
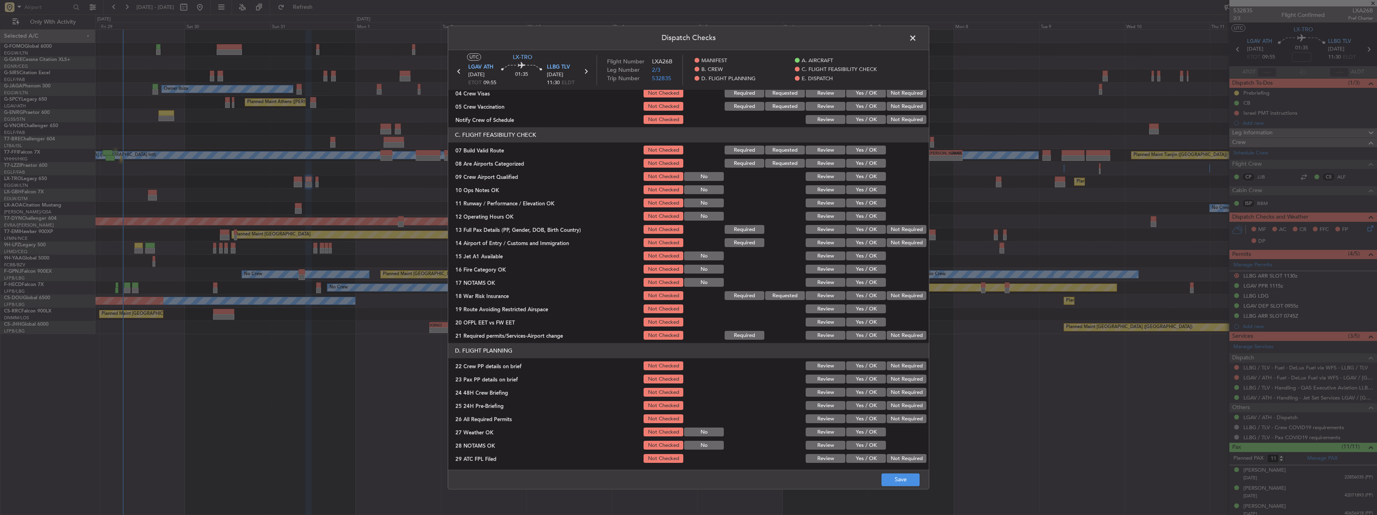
click at [867, 148] on button "Yes / OK" at bounding box center [866, 150] width 40 height 9
click at [871, 191] on button "Yes / OK" at bounding box center [866, 190] width 40 height 9
click at [869, 211] on section "C. FLIGHT FEASIBILITY CHECK 07 Build Valid Route Not Checked Required Requested…" at bounding box center [688, 235] width 481 height 214
click at [861, 203] on button "Yes / OK" at bounding box center [866, 203] width 40 height 9
click at [861, 217] on button "Yes / OK" at bounding box center [866, 216] width 40 height 9
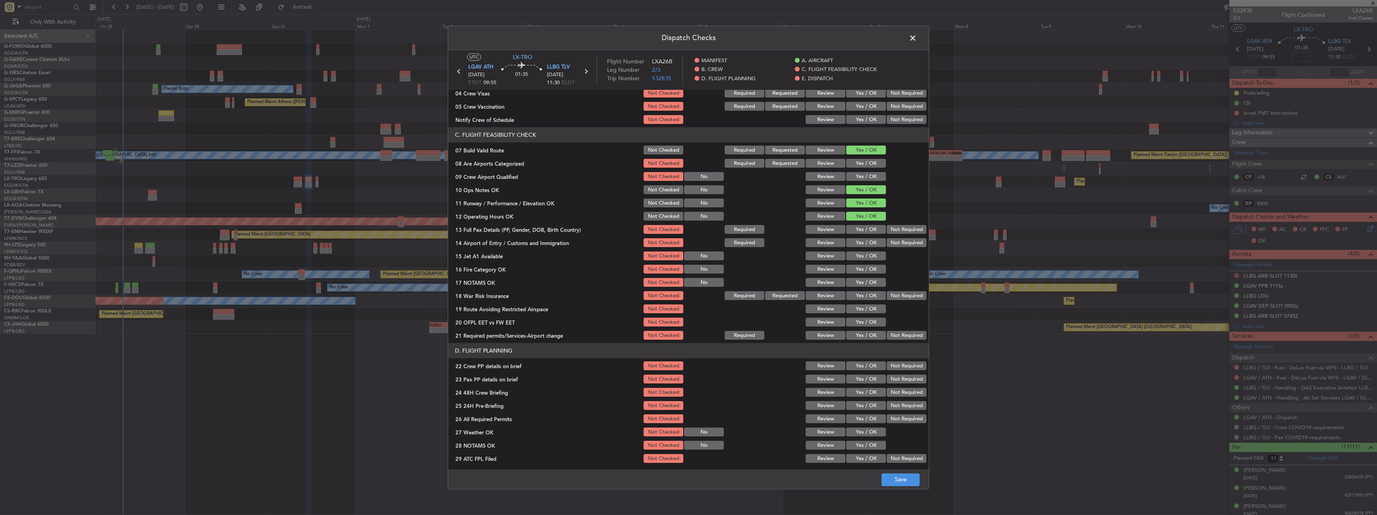
click at [862, 227] on button "Yes / OK" at bounding box center [866, 229] width 40 height 9
click at [863, 244] on button "Yes / OK" at bounding box center [866, 243] width 40 height 9
drag, startPoint x: 861, startPoint y: 253, endPoint x: 862, endPoint y: 263, distance: 9.7
click at [861, 255] on button "Yes / OK" at bounding box center [866, 256] width 40 height 9
drag, startPoint x: 863, startPoint y: 270, endPoint x: 864, endPoint y: 277, distance: 7.4
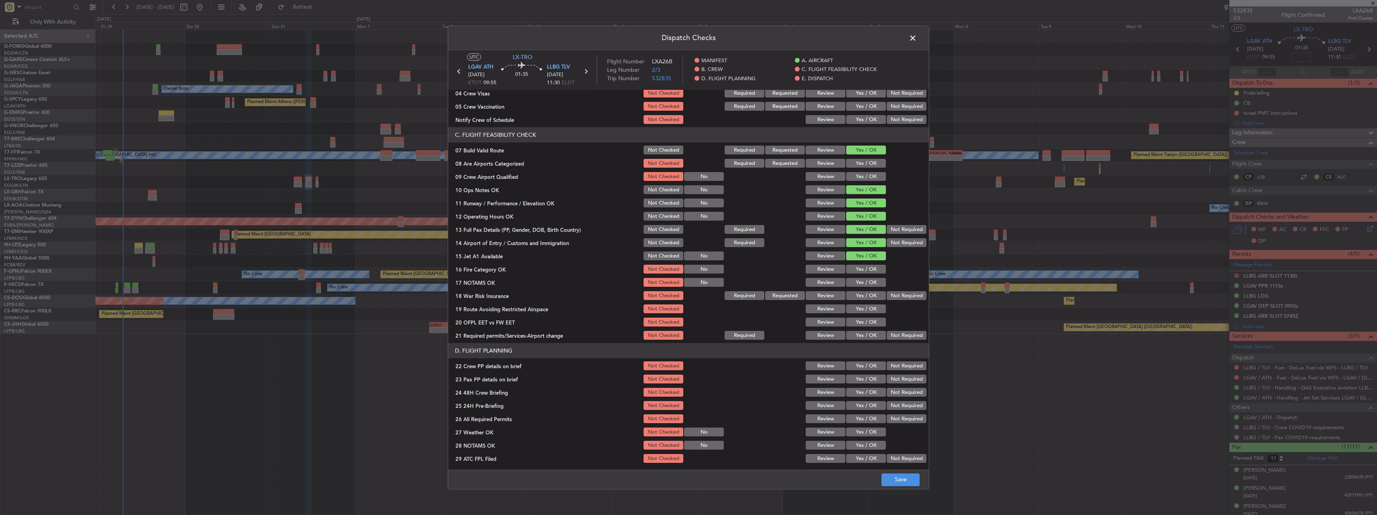
click at [863, 270] on button "Yes / OK" at bounding box center [866, 269] width 40 height 9
drag, startPoint x: 867, startPoint y: 285, endPoint x: 888, endPoint y: 290, distance: 22.2
click at [869, 285] on button "Yes / OK" at bounding box center [866, 282] width 40 height 9
drag, startPoint x: 888, startPoint y: 290, endPoint x: 880, endPoint y: 300, distance: 13.2
click at [888, 290] on section "C. FLIGHT FEASIBILITY CHECK 07 Build Valid Route Not Checked Required Requested…" at bounding box center [688, 235] width 481 height 214
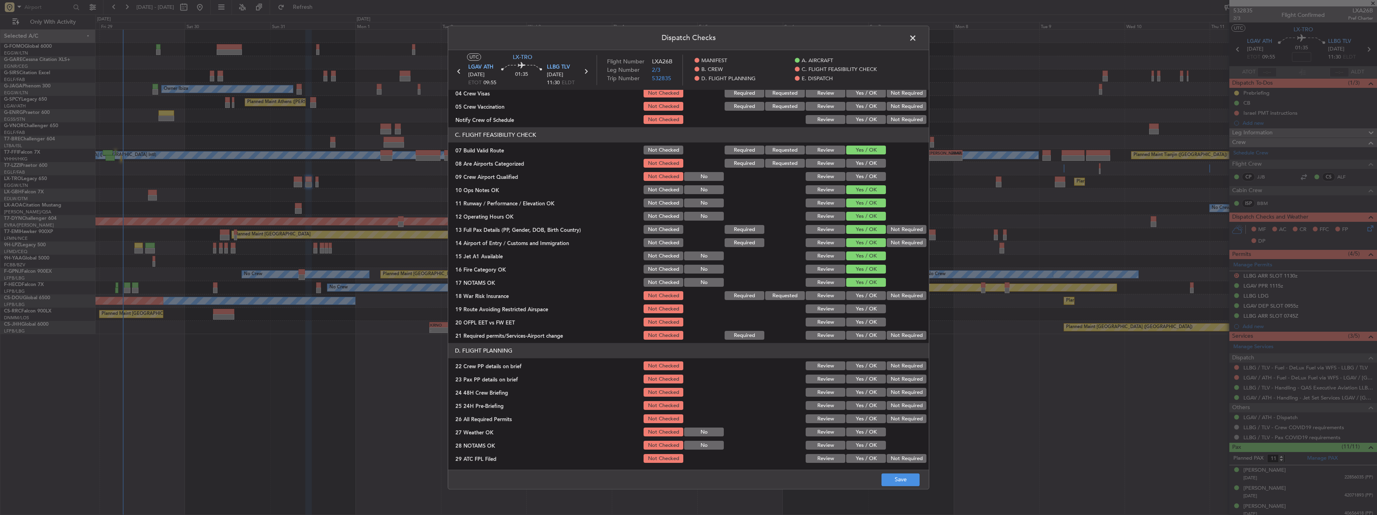
click at [885, 300] on div "Not Required" at bounding box center [905, 295] width 41 height 11
click at [887, 298] on button "Not Required" at bounding box center [907, 296] width 40 height 9
click at [864, 307] on button "Yes / OK" at bounding box center [866, 309] width 40 height 9
click at [865, 323] on button "Yes / OK" at bounding box center [866, 322] width 40 height 9
drag, startPoint x: 862, startPoint y: 338, endPoint x: 866, endPoint y: 327, distance: 11.8
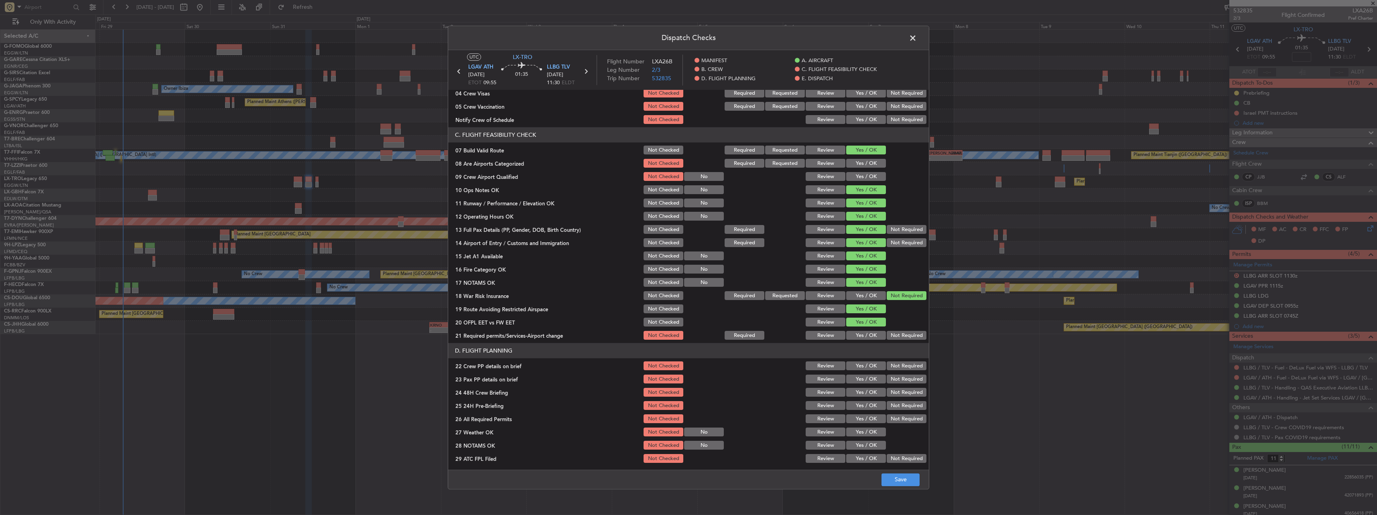
click at [862, 338] on button "Yes / OK" at bounding box center [866, 335] width 40 height 9
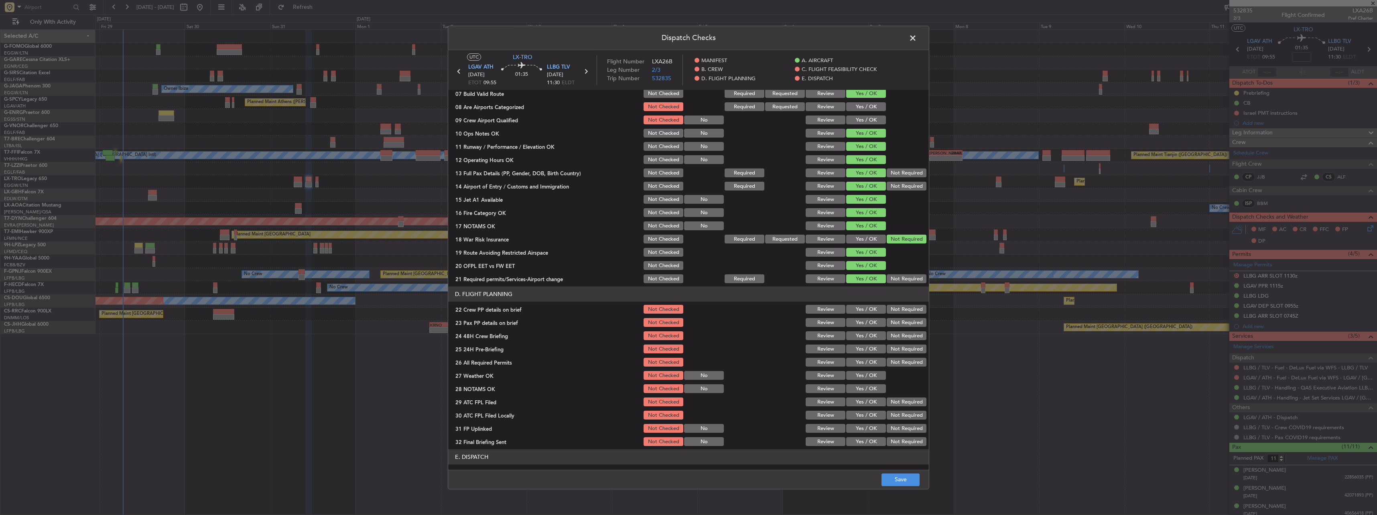
scroll to position [241, 0]
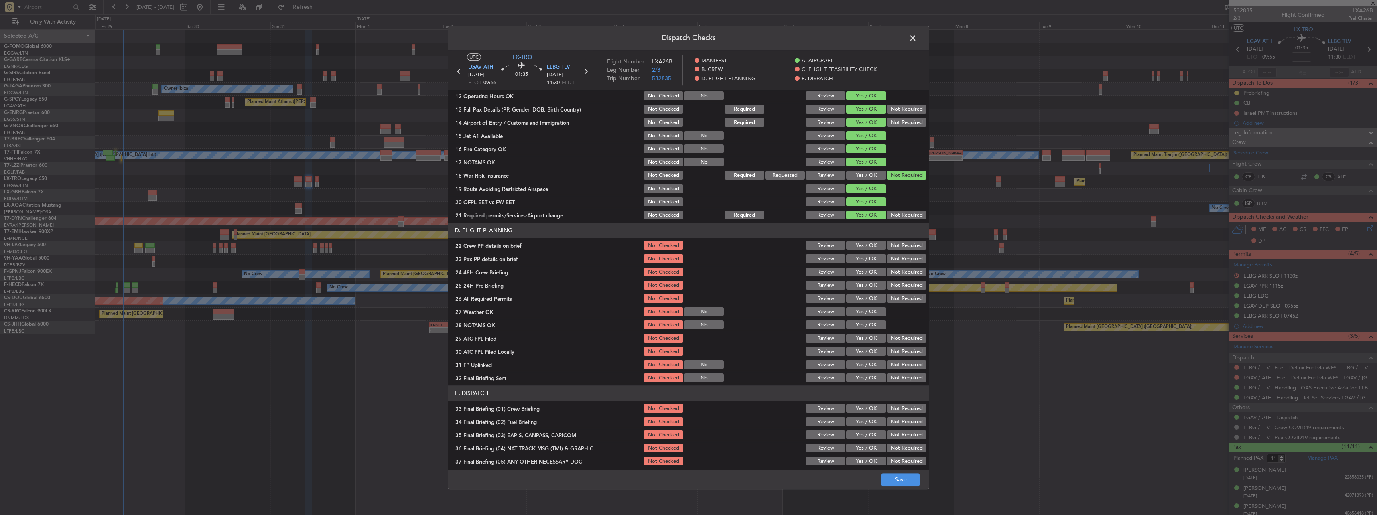
click at [873, 236] on header "D. FLIGHT PLANNING" at bounding box center [688, 230] width 481 height 15
click at [872, 242] on button "Yes / OK" at bounding box center [866, 246] width 40 height 9
click at [878, 258] on button "Yes / OK" at bounding box center [866, 259] width 40 height 9
drag, startPoint x: 875, startPoint y: 270, endPoint x: 894, endPoint y: 279, distance: 21.0
click at [879, 272] on button "Yes / OK" at bounding box center [866, 272] width 40 height 9
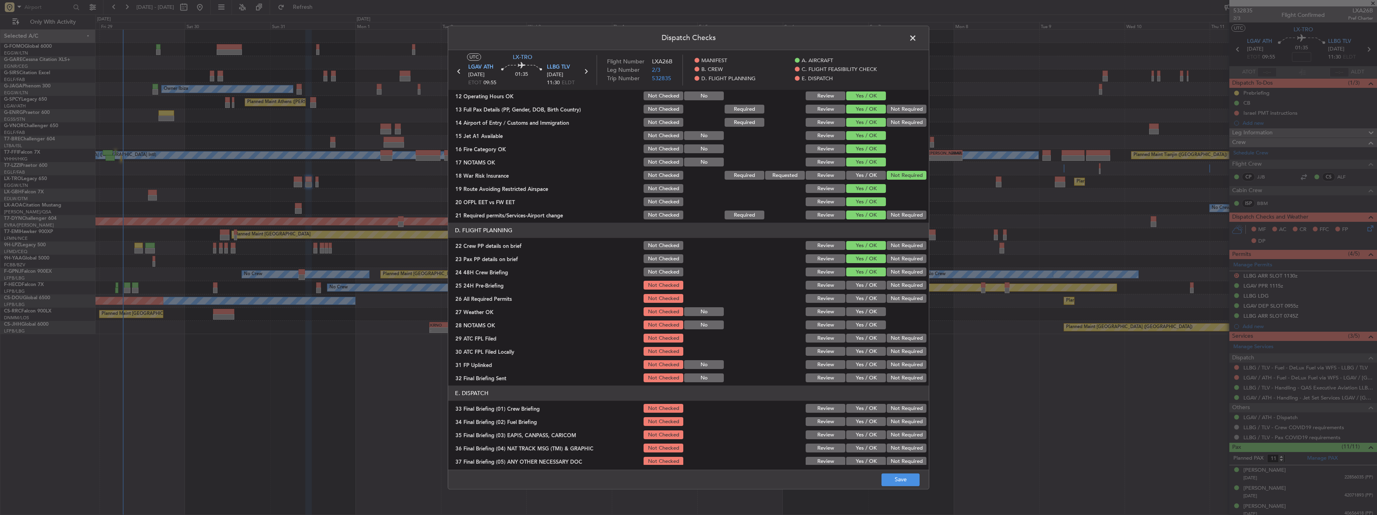
click at [896, 283] on button "Not Required" at bounding box center [907, 285] width 40 height 9
click at [909, 482] on button "Save" at bounding box center [900, 479] width 38 height 13
click at [917, 35] on span at bounding box center [917, 40] width 0 height 16
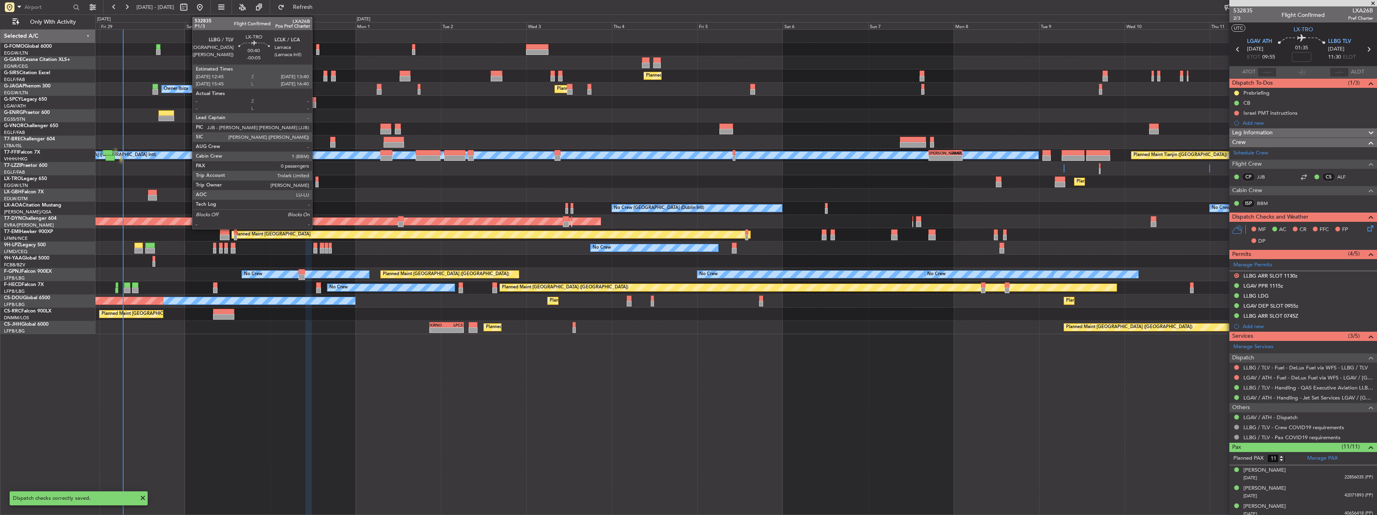
click at [316, 180] on div at bounding box center [317, 180] width 4 height 6
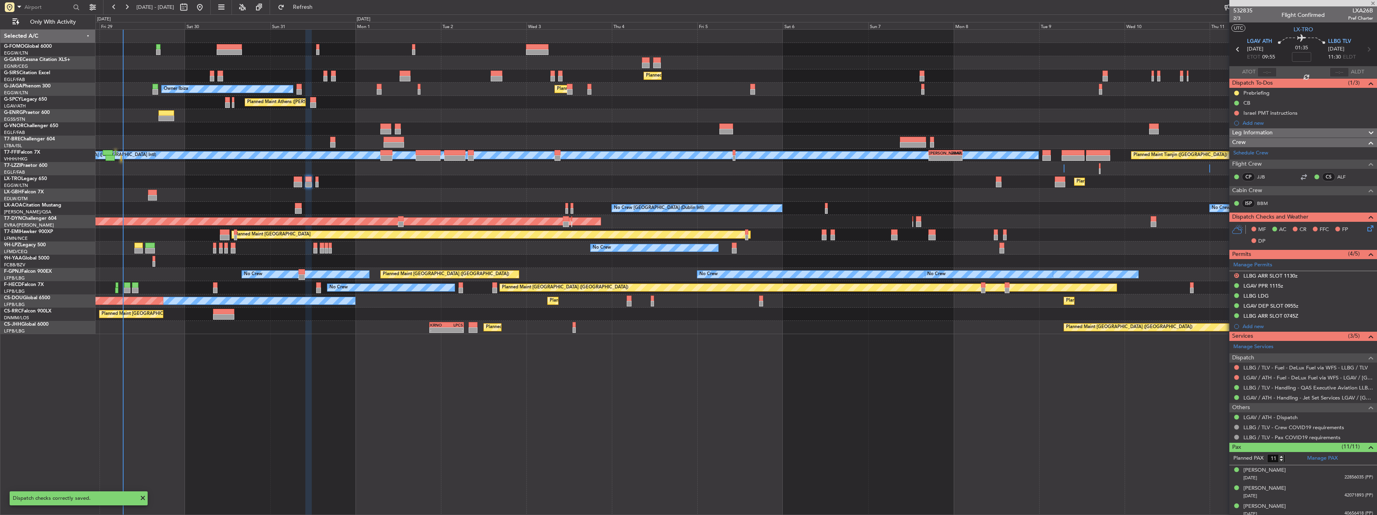
type input "-00:05"
type input "0"
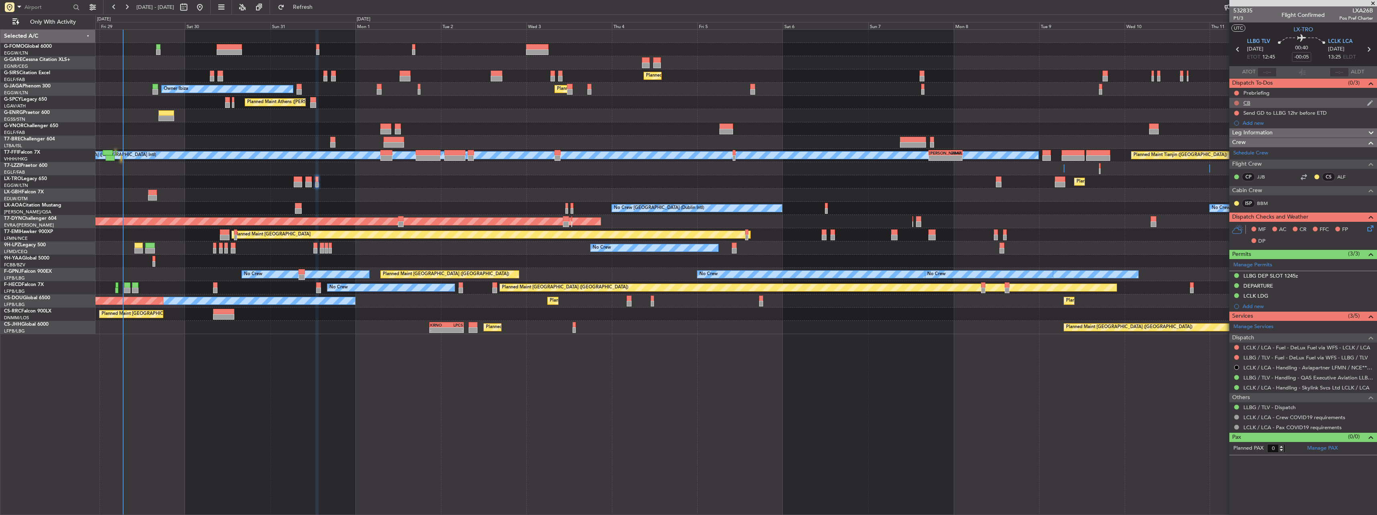
click at [1237, 102] on button at bounding box center [1236, 103] width 5 height 5
click at [1224, 136] on li "Completed" at bounding box center [1237, 138] width 43 height 12
click at [1238, 91] on button at bounding box center [1236, 93] width 5 height 5
click at [1233, 115] on span "In Progress" at bounding box center [1240, 116] width 27 height 8
click at [1371, 229] on icon at bounding box center [1369, 227] width 6 height 6
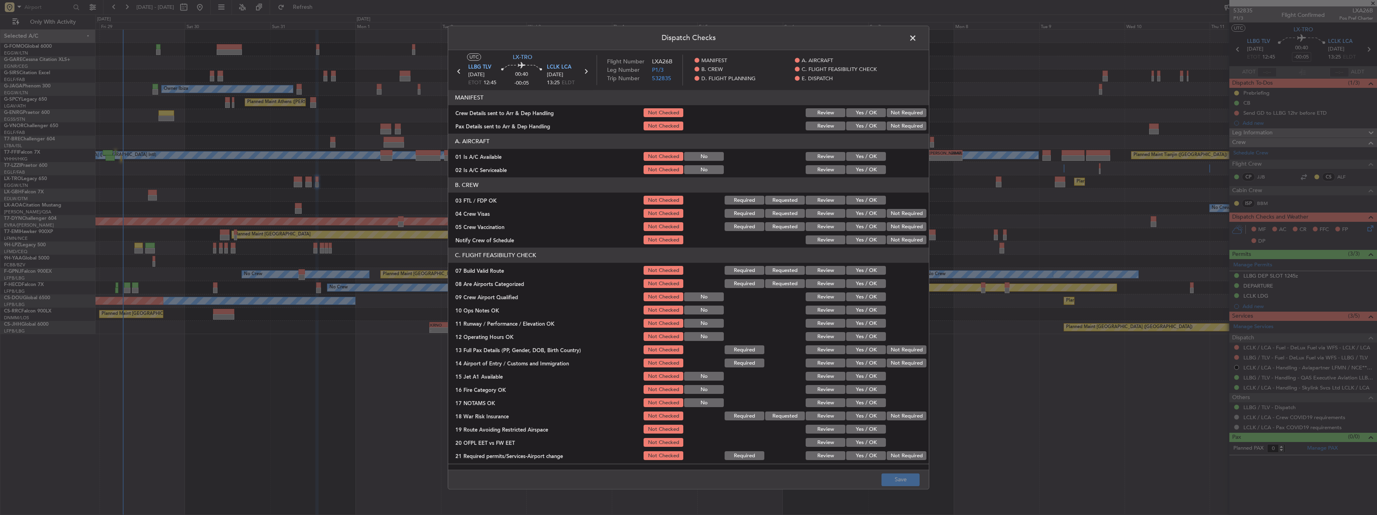
click at [860, 159] on button "Yes / OK" at bounding box center [866, 156] width 40 height 9
click at [863, 173] on button "Yes / OK" at bounding box center [866, 170] width 40 height 9
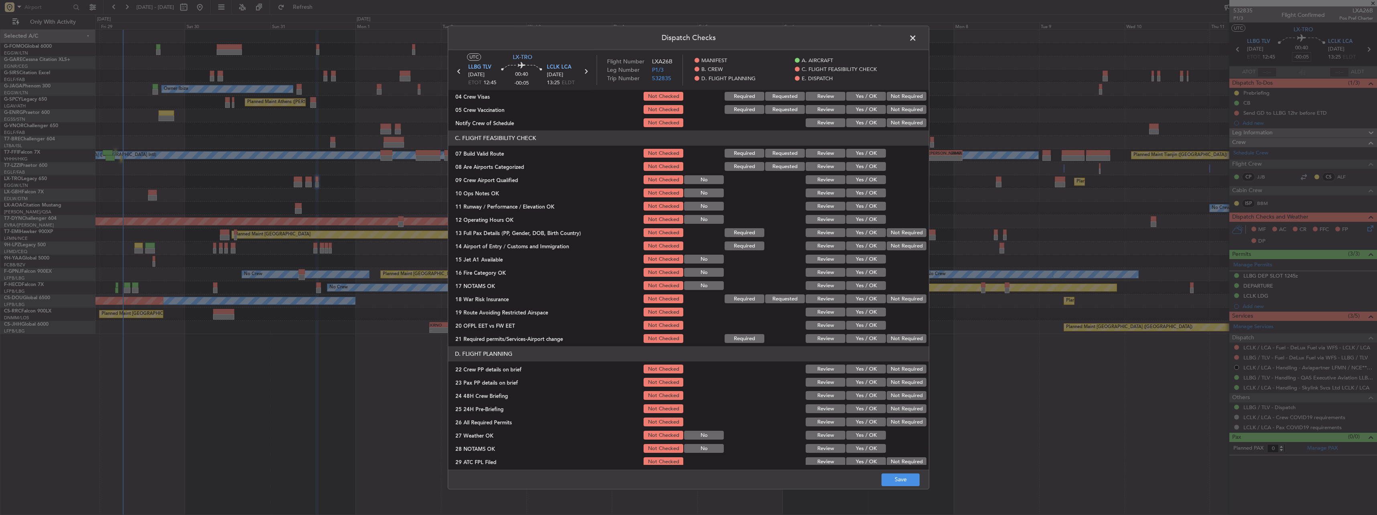
scroll to position [120, 0]
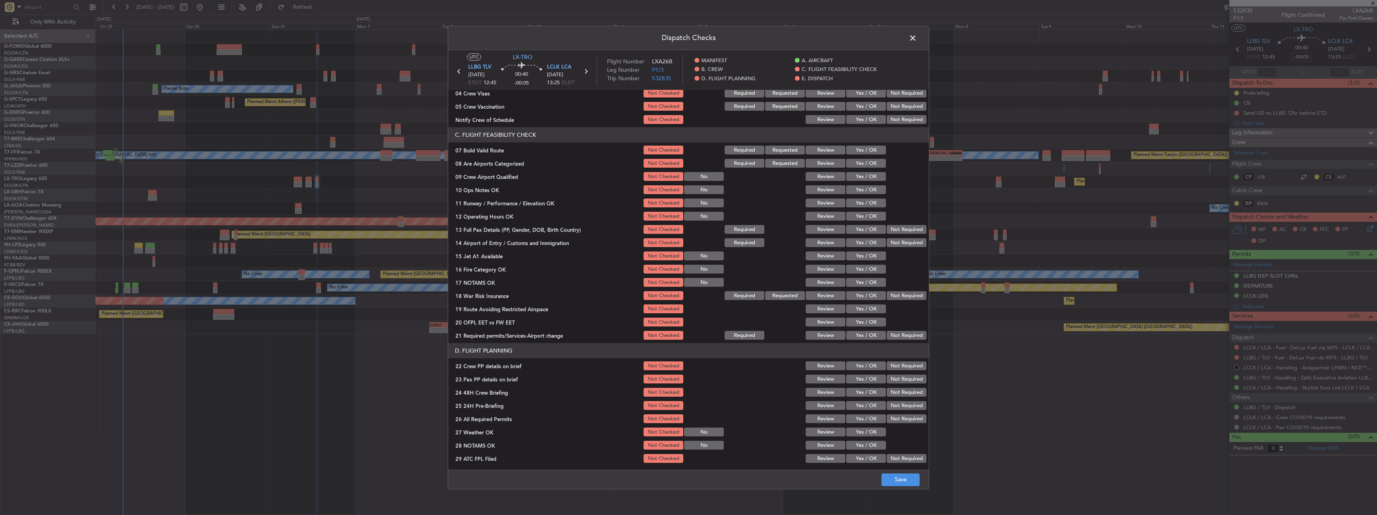
click at [864, 154] on button "Yes / OK" at bounding box center [866, 150] width 40 height 9
click at [870, 186] on button "Yes / OK" at bounding box center [866, 190] width 40 height 9
click at [869, 201] on button "Yes / OK" at bounding box center [866, 203] width 40 height 9
click at [873, 212] on button "Yes / OK" at bounding box center [866, 216] width 40 height 9
click at [870, 227] on button "Yes / OK" at bounding box center [866, 229] width 40 height 9
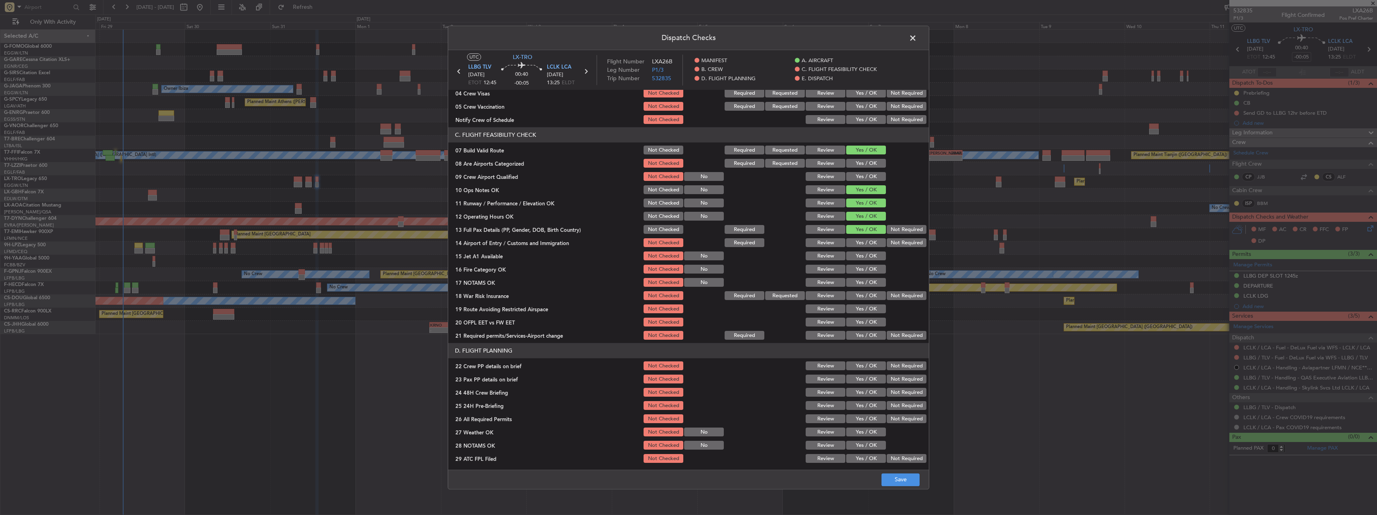
click at [871, 241] on button "Yes / OK" at bounding box center [866, 243] width 40 height 9
drag, startPoint x: 868, startPoint y: 255, endPoint x: 867, endPoint y: 262, distance: 7.7
click at [867, 256] on button "Yes / OK" at bounding box center [866, 256] width 40 height 9
click at [867, 268] on button "Yes / OK" at bounding box center [866, 269] width 40 height 9
click at [865, 277] on div "Yes / OK" at bounding box center [865, 282] width 41 height 11
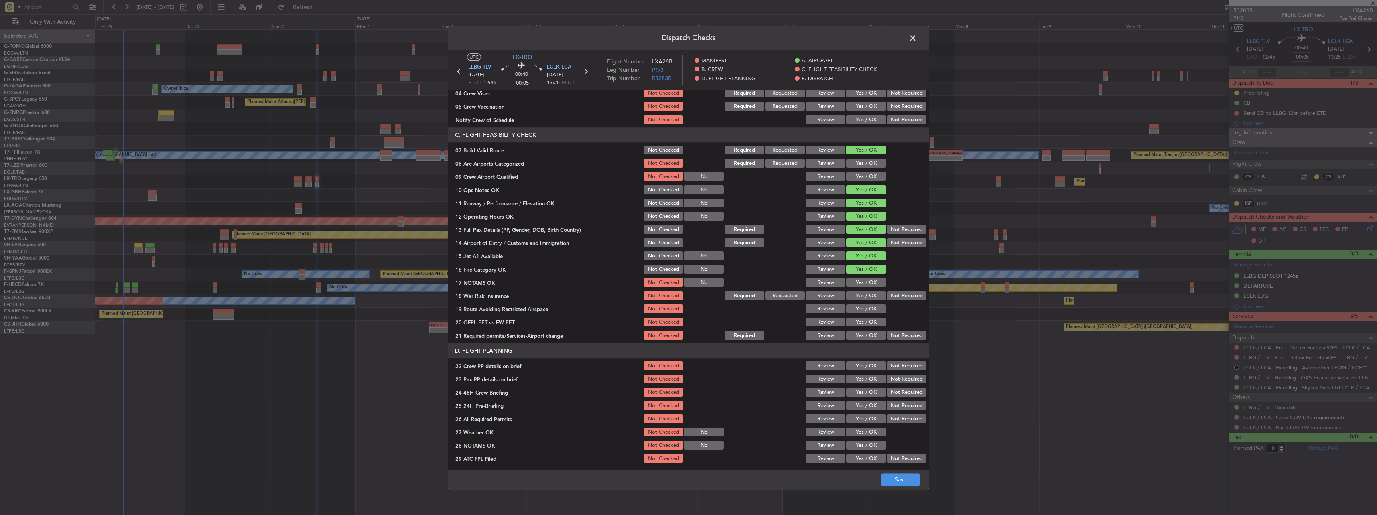
drag, startPoint x: 864, startPoint y: 282, endPoint x: 886, endPoint y: 290, distance: 23.9
click at [866, 284] on button "Yes / OK" at bounding box center [866, 282] width 40 height 9
click at [889, 292] on button "Not Required" at bounding box center [907, 296] width 40 height 9
click at [849, 315] on div "Yes / OK" at bounding box center [865, 309] width 41 height 11
drag, startPoint x: 861, startPoint y: 303, endPoint x: 861, endPoint y: 317, distance: 13.6
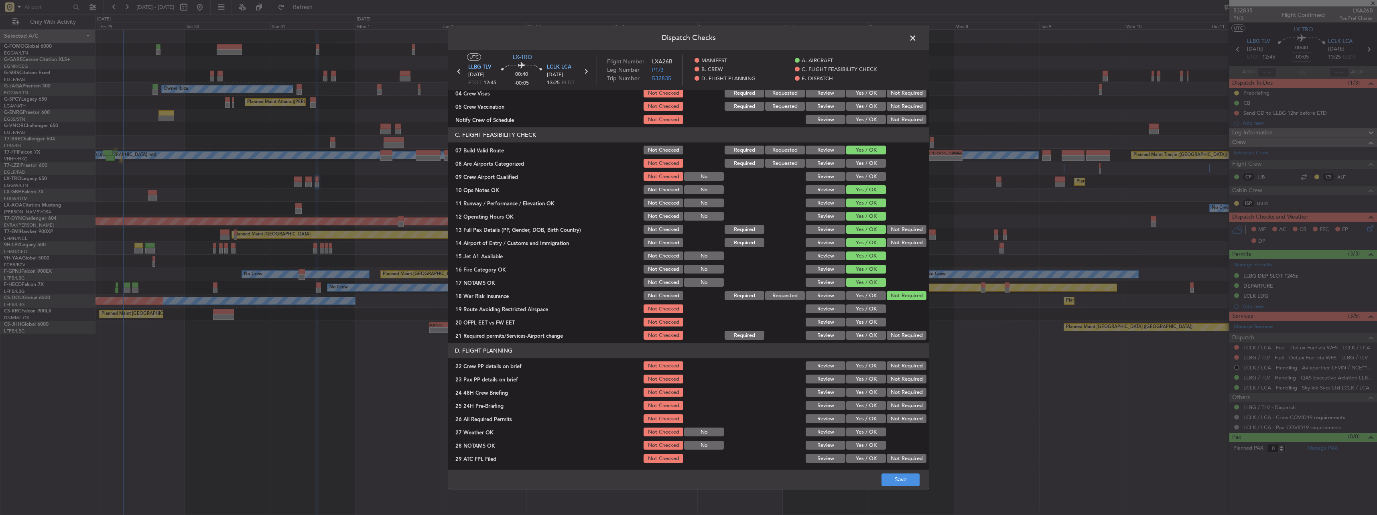
click at [861, 304] on section "C. FLIGHT FEASIBILITY CHECK 07 Build Valid Route Not Checked Required Requested…" at bounding box center [688, 235] width 481 height 214
drag, startPoint x: 861, startPoint y: 318, endPoint x: 859, endPoint y: 331, distance: 13.4
click at [861, 319] on button "Yes / OK" at bounding box center [866, 322] width 40 height 9
click at [861, 337] on button "Yes / OK" at bounding box center [866, 335] width 40 height 9
click at [863, 309] on button "Yes / OK" at bounding box center [866, 309] width 40 height 9
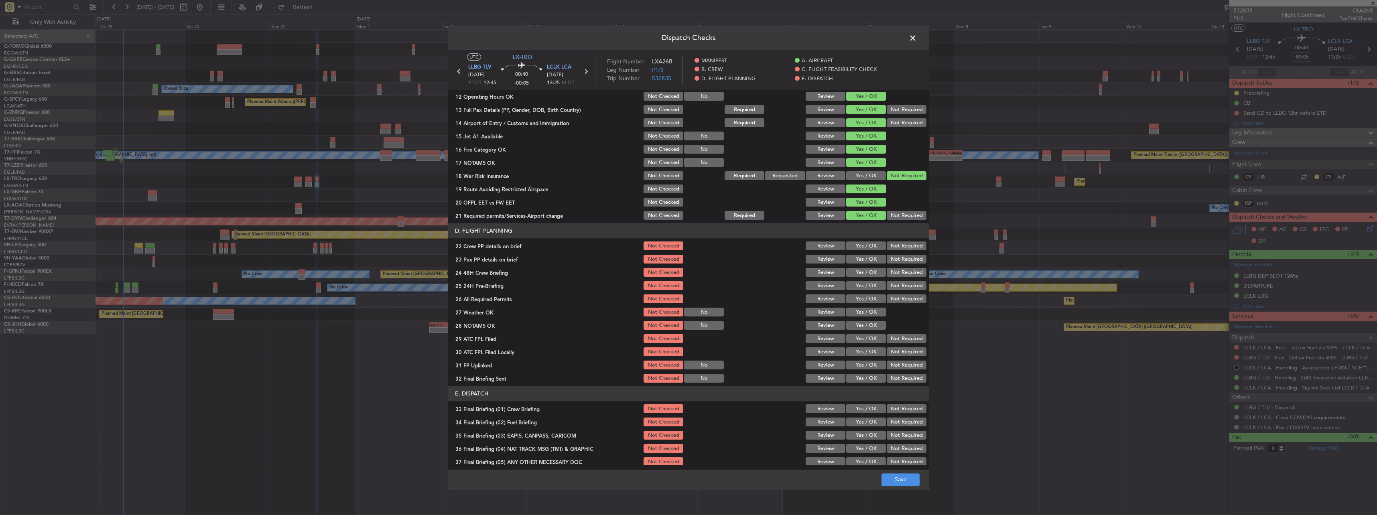
scroll to position [241, 0]
click at [866, 246] on button "Yes / OK" at bounding box center [866, 246] width 40 height 9
click at [871, 260] on button "Yes / OK" at bounding box center [866, 259] width 40 height 9
click at [873, 271] on button "Yes / OK" at bounding box center [866, 272] width 40 height 9
drag, startPoint x: 895, startPoint y: 282, endPoint x: 894, endPoint y: 328, distance: 45.3
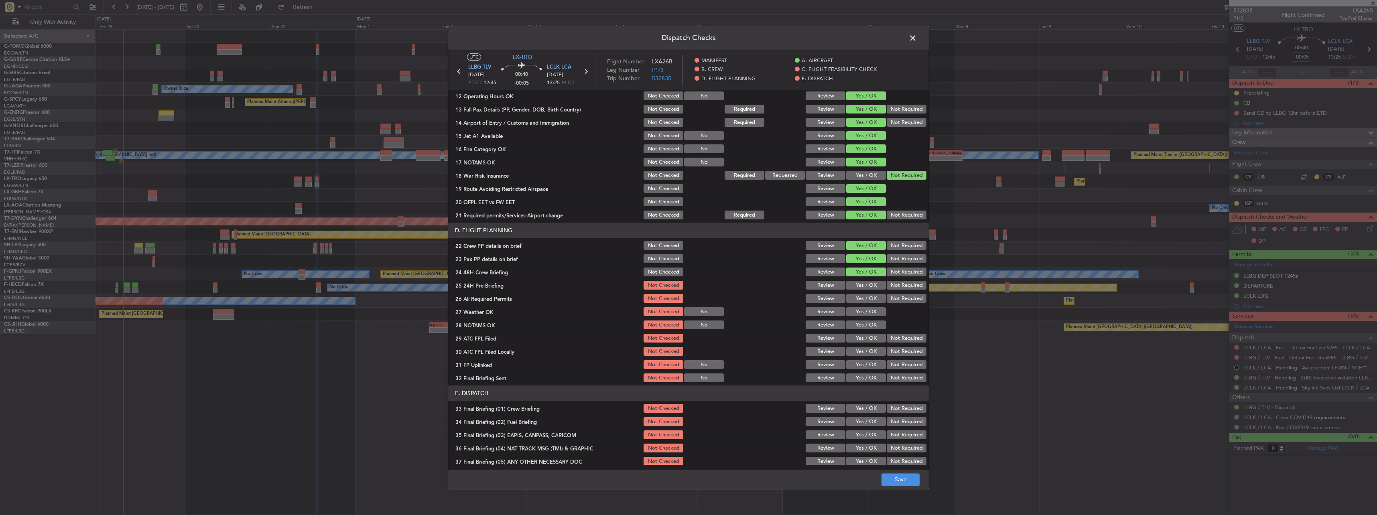
click at [895, 283] on button "Not Required" at bounding box center [907, 285] width 40 height 9
click at [901, 477] on button "Save" at bounding box center [900, 479] width 38 height 13
click at [917, 34] on span at bounding box center [917, 40] width 0 height 16
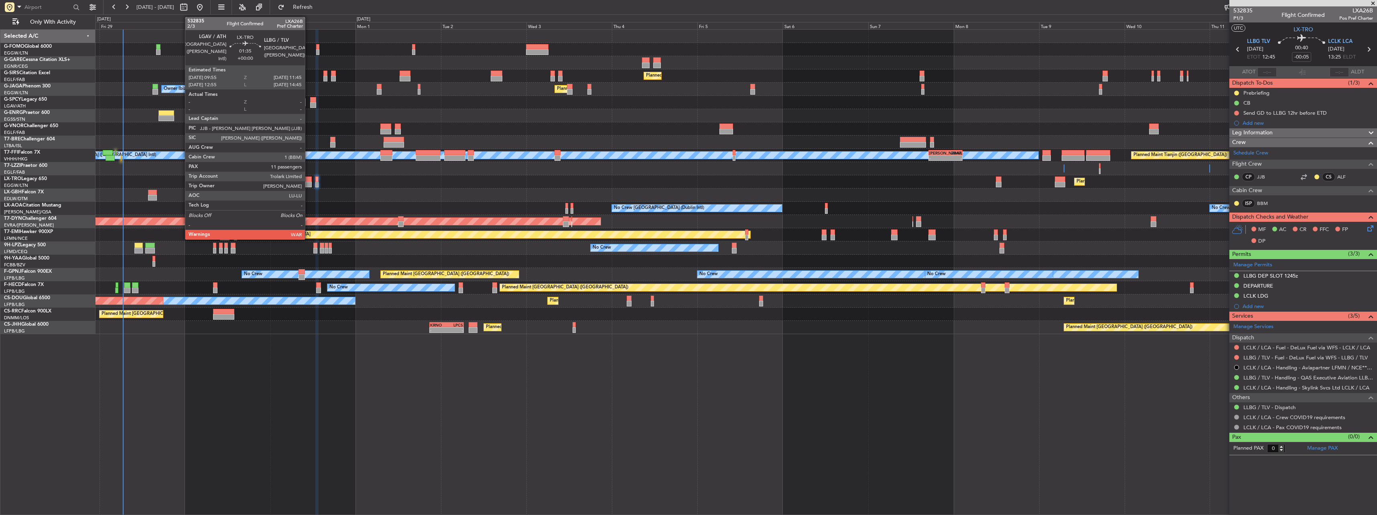
click at [308, 184] on div at bounding box center [308, 185] width 7 height 6
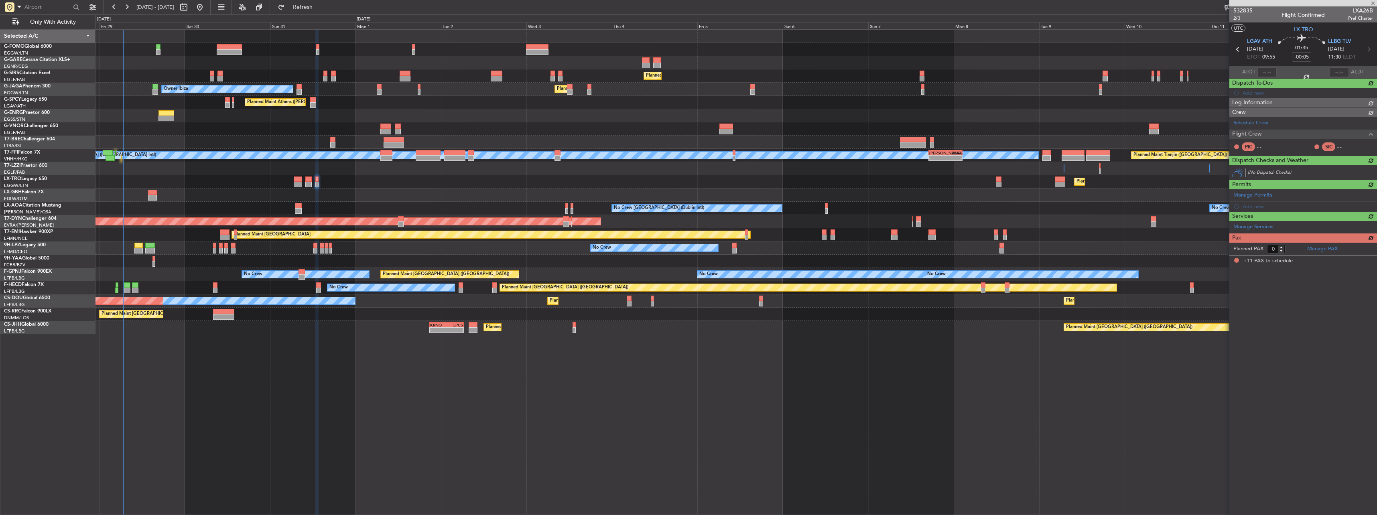
type input "11"
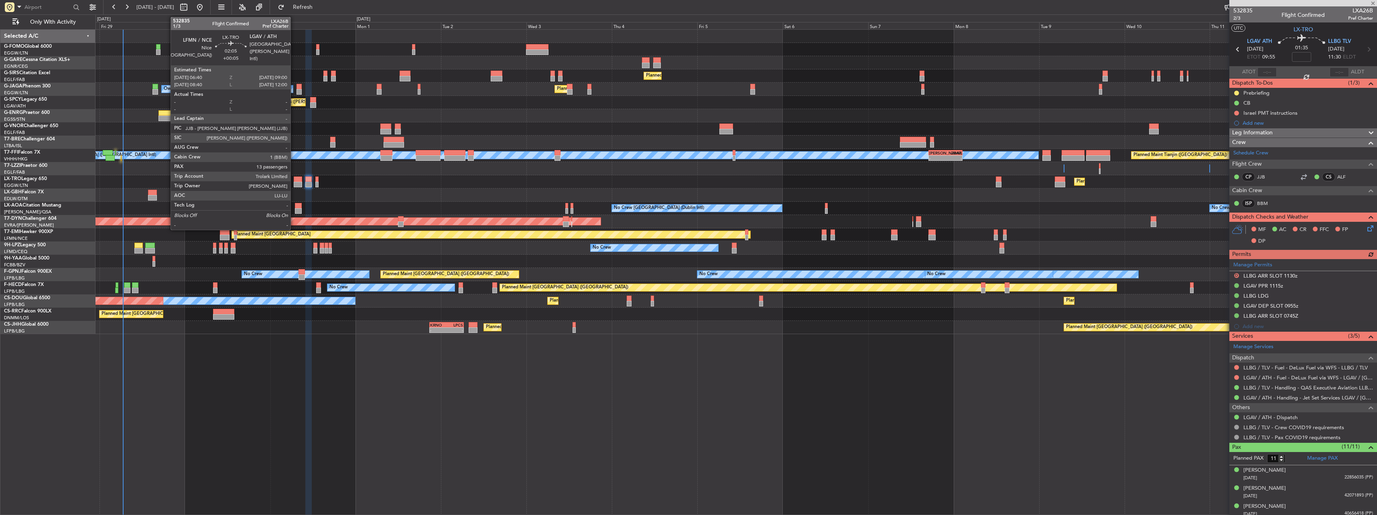
click at [294, 182] on div at bounding box center [298, 185] width 8 height 6
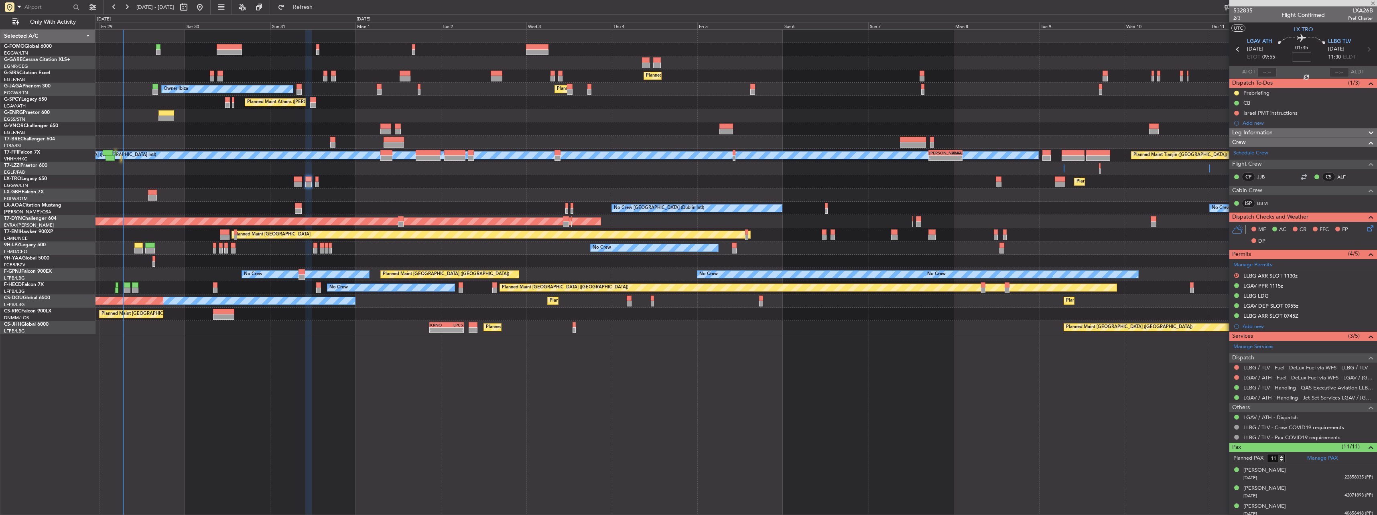
type input "+00:05"
type input "13"
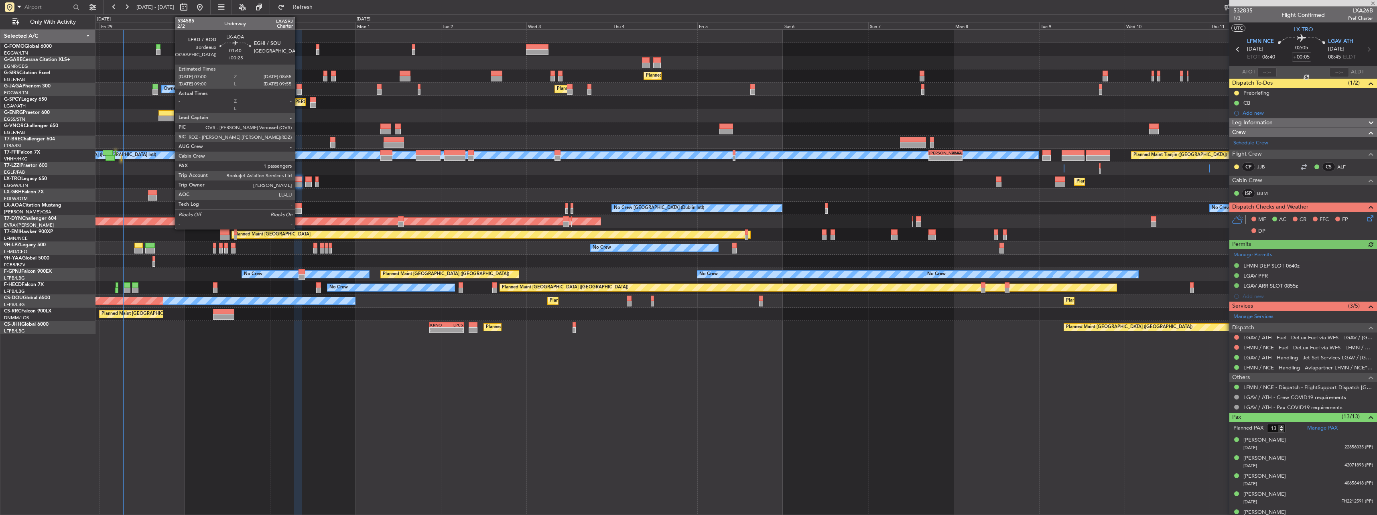
click at [298, 204] on div at bounding box center [298, 206] width 7 height 6
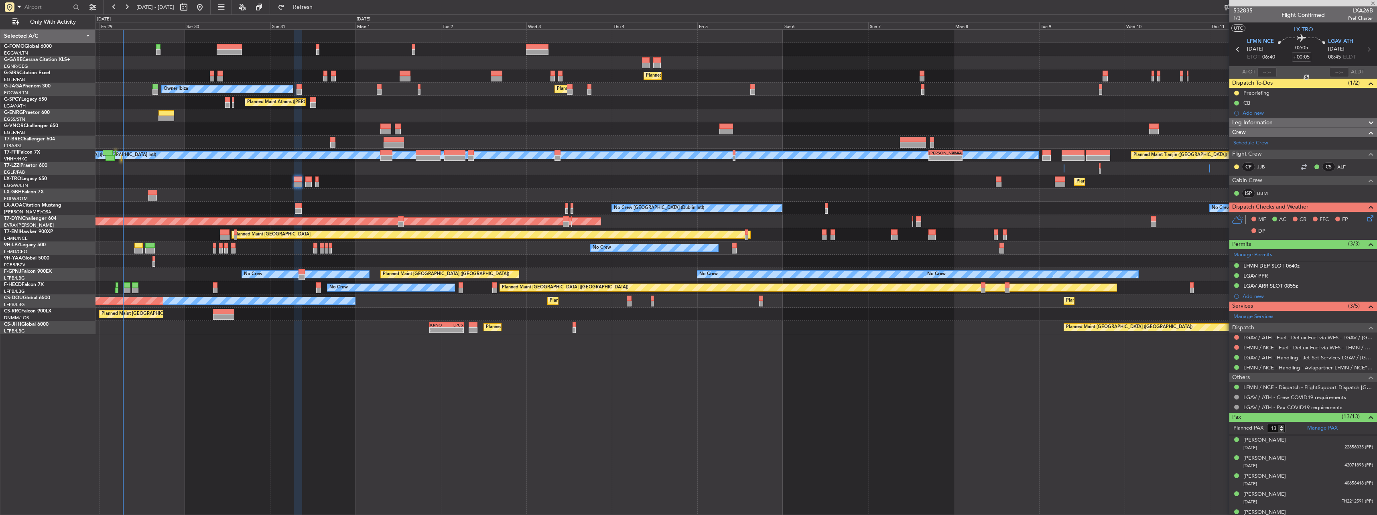
type input "+00:25"
type input "1"
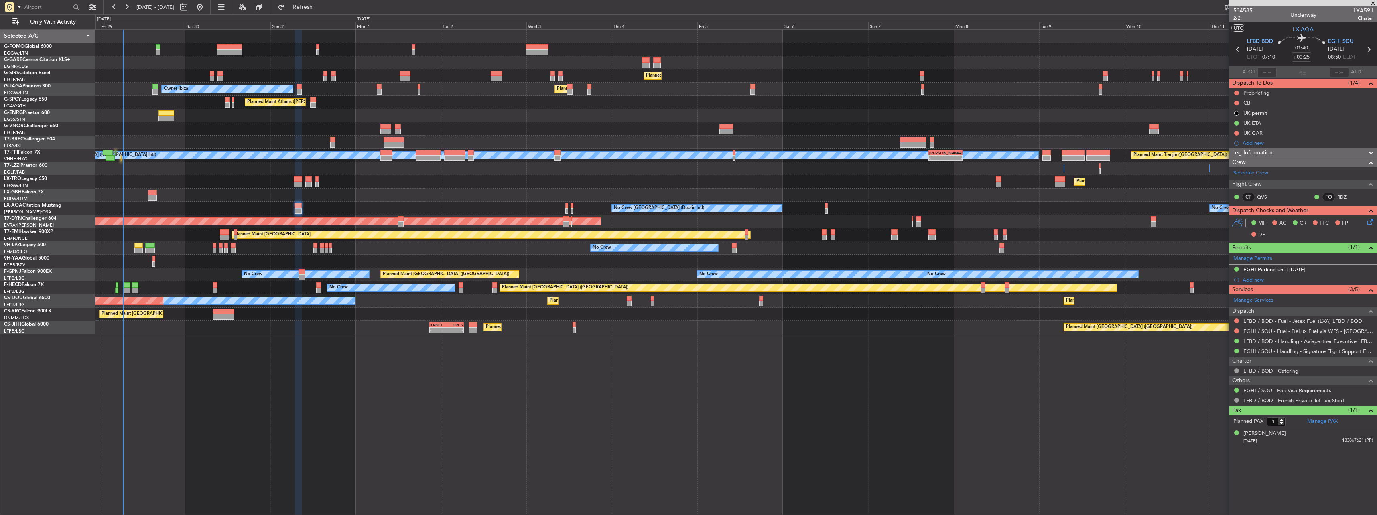
click at [1358, 12] on span "LXA59J" at bounding box center [1363, 10] width 20 height 8
copy span "LXA59J"
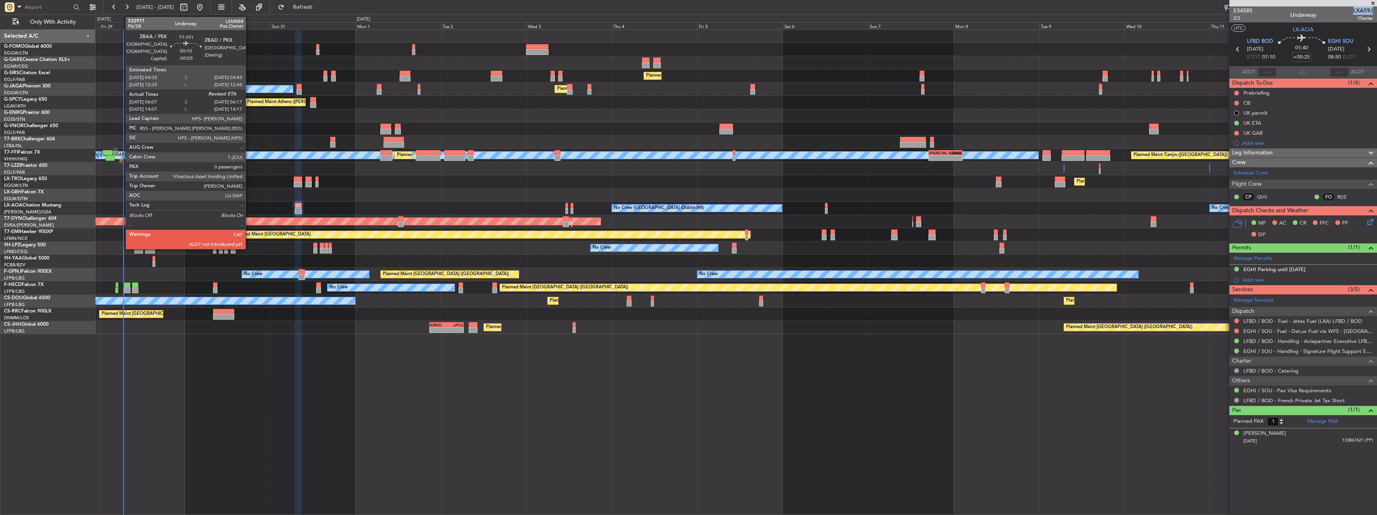
click at [122, 159] on div at bounding box center [121, 158] width 1 height 6
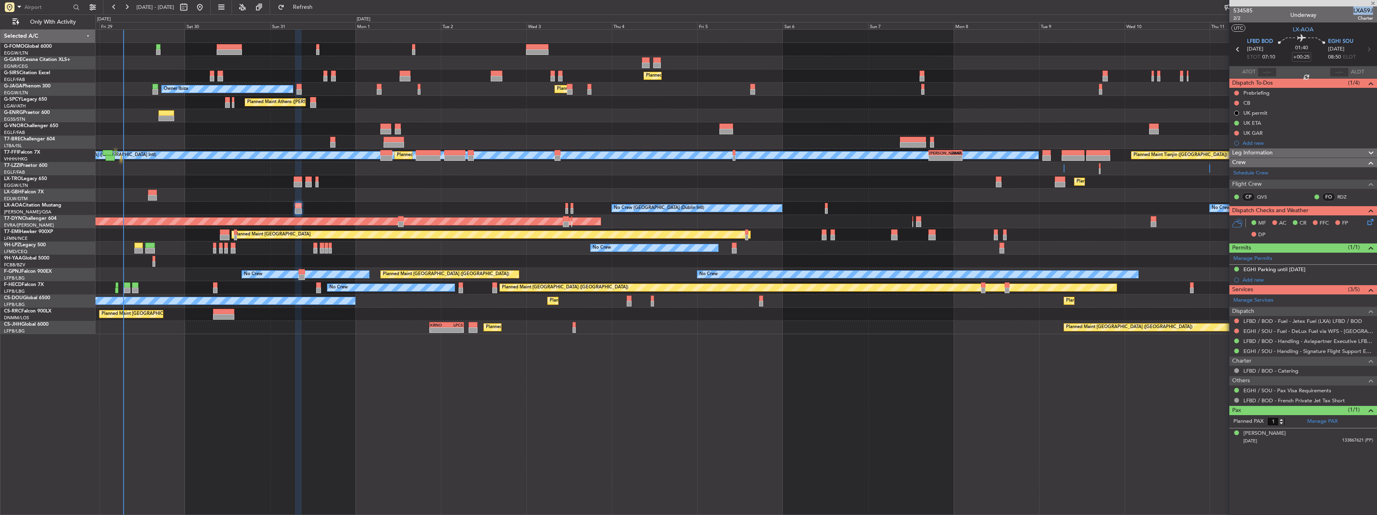
type input "-00:05"
type input "06:07"
type input "0"
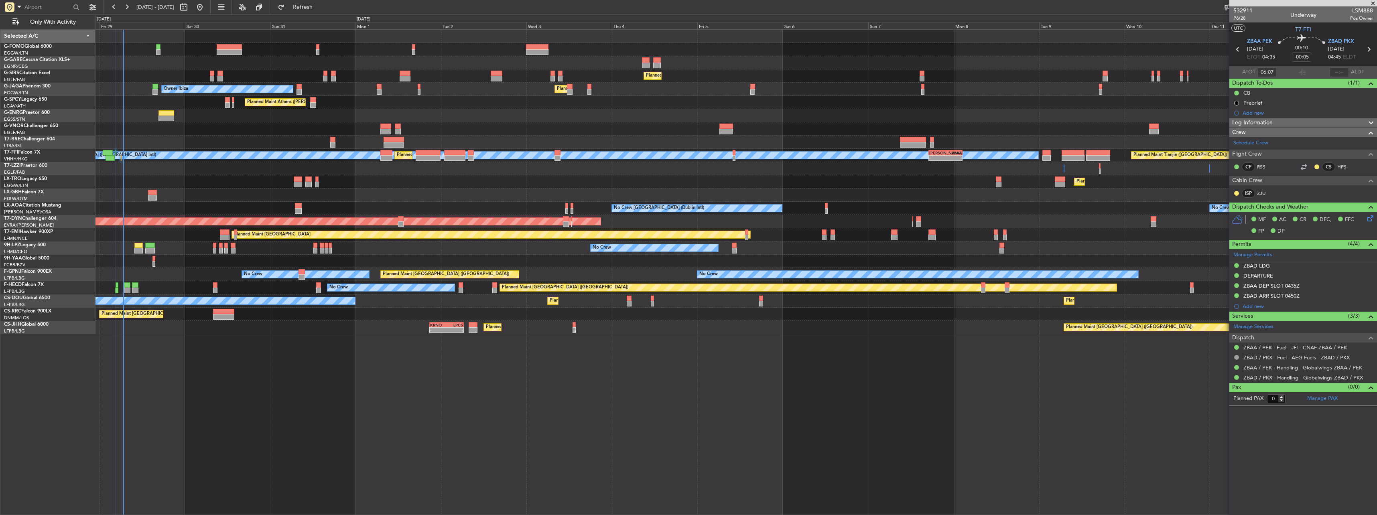
click at [120, 159] on div "Planned Maint Geneva (Cointrin) Planned Maint Tianjin (Binhai) MEL Hong Kong (H…" at bounding box center [735, 155] width 1281 height 13
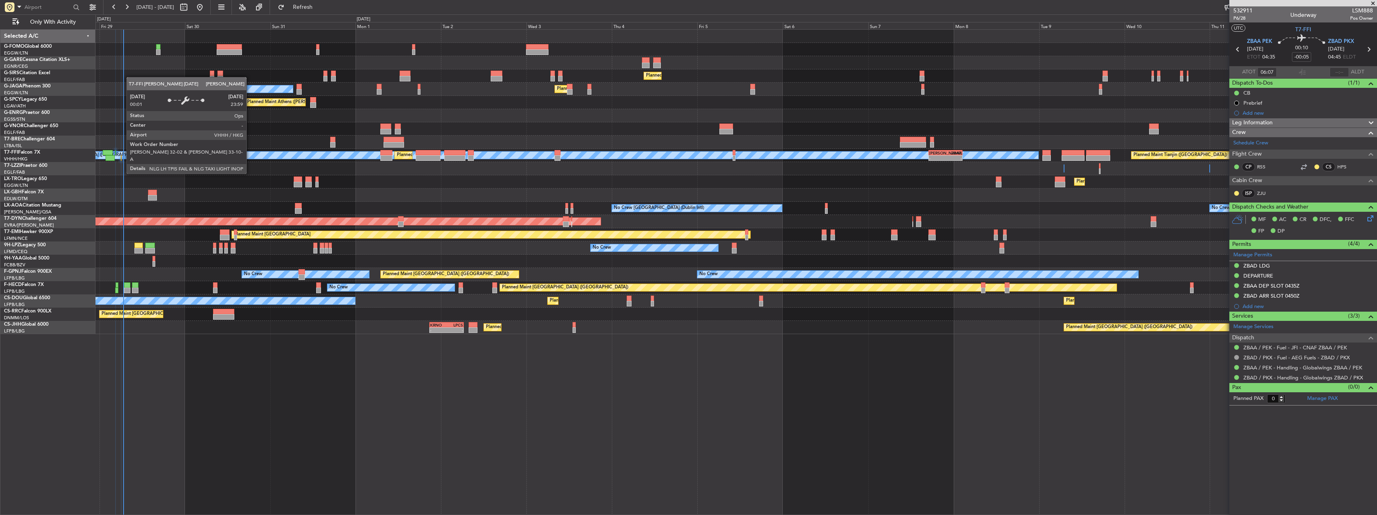
click at [122, 159] on div "[PERSON_NAME][GEOGRAPHIC_DATA] ([GEOGRAPHIC_DATA] Intl)" at bounding box center [526, 155] width 1025 height 8
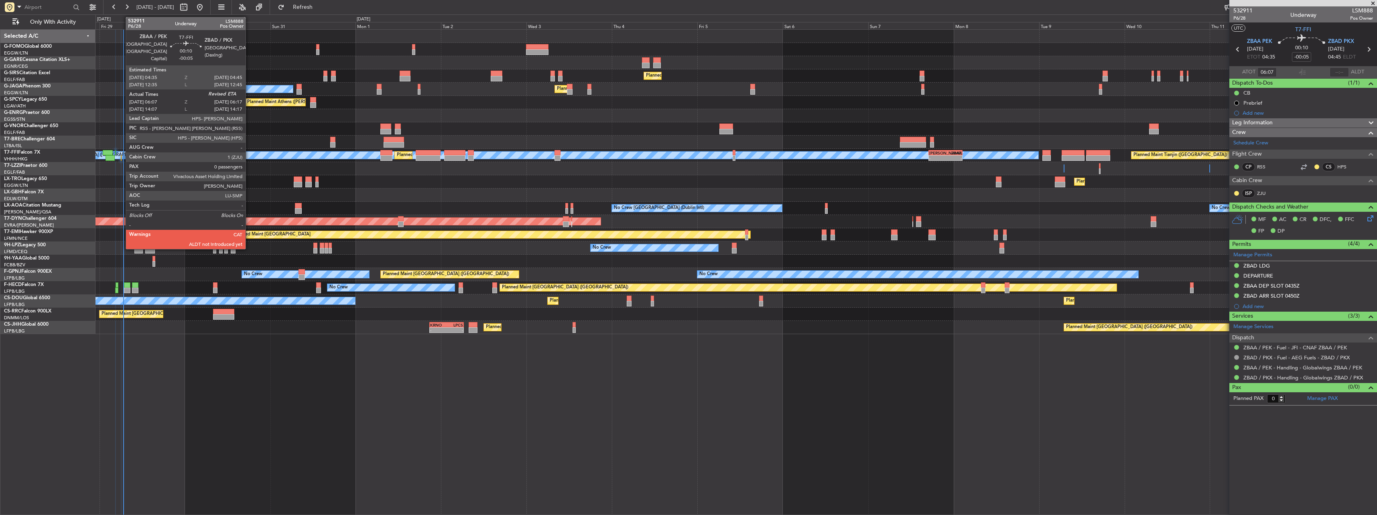
click at [122, 159] on div at bounding box center [121, 158] width 1 height 6
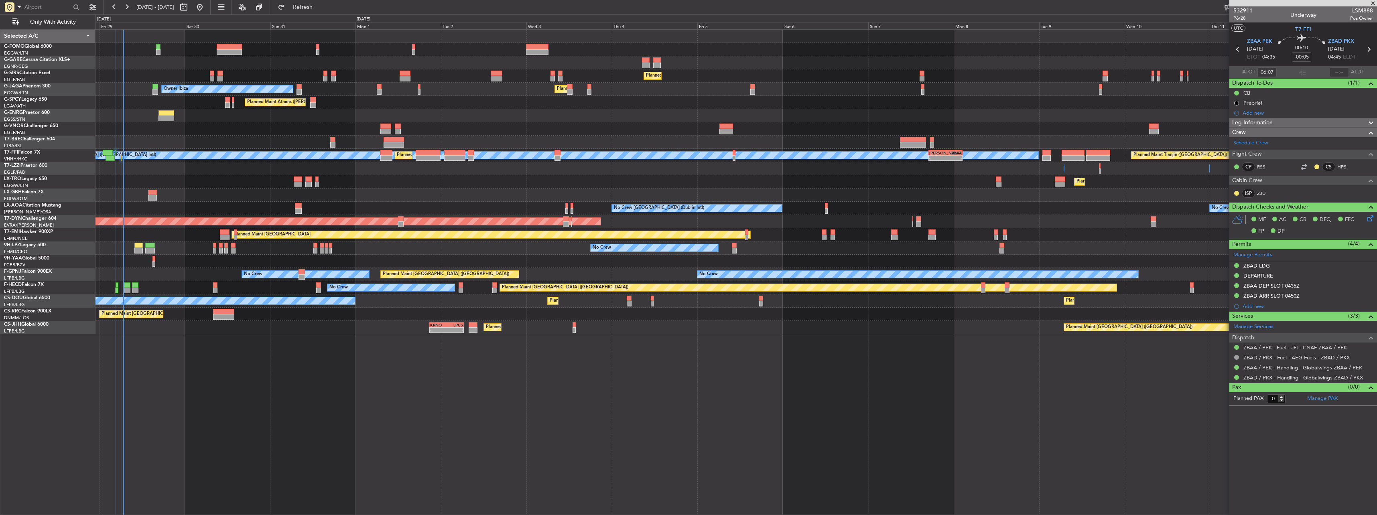
click at [122, 159] on div at bounding box center [121, 158] width 1 height 6
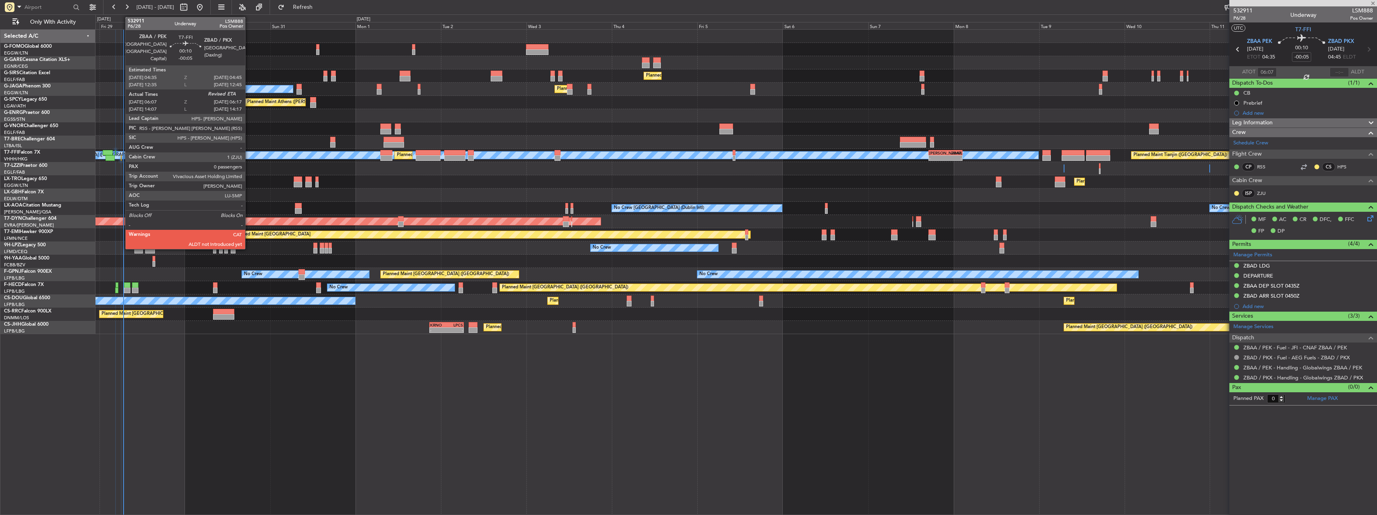
click at [121, 157] on div at bounding box center [121, 158] width 1 height 6
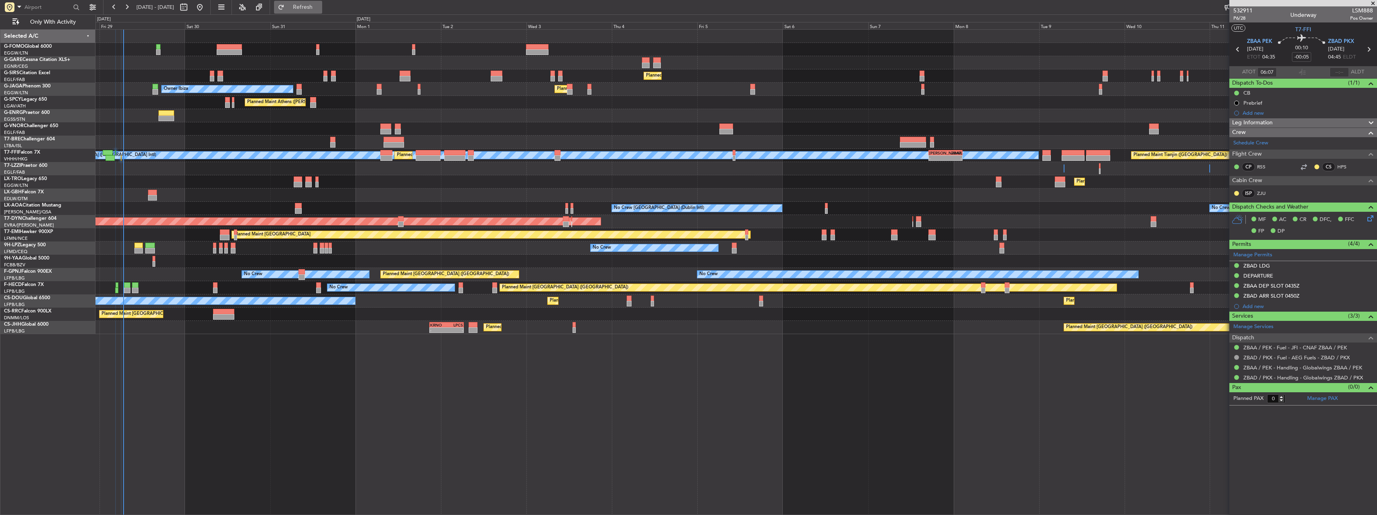
click at [320, 7] on span "Refresh" at bounding box center [303, 7] width 34 height 6
type input "06:40"
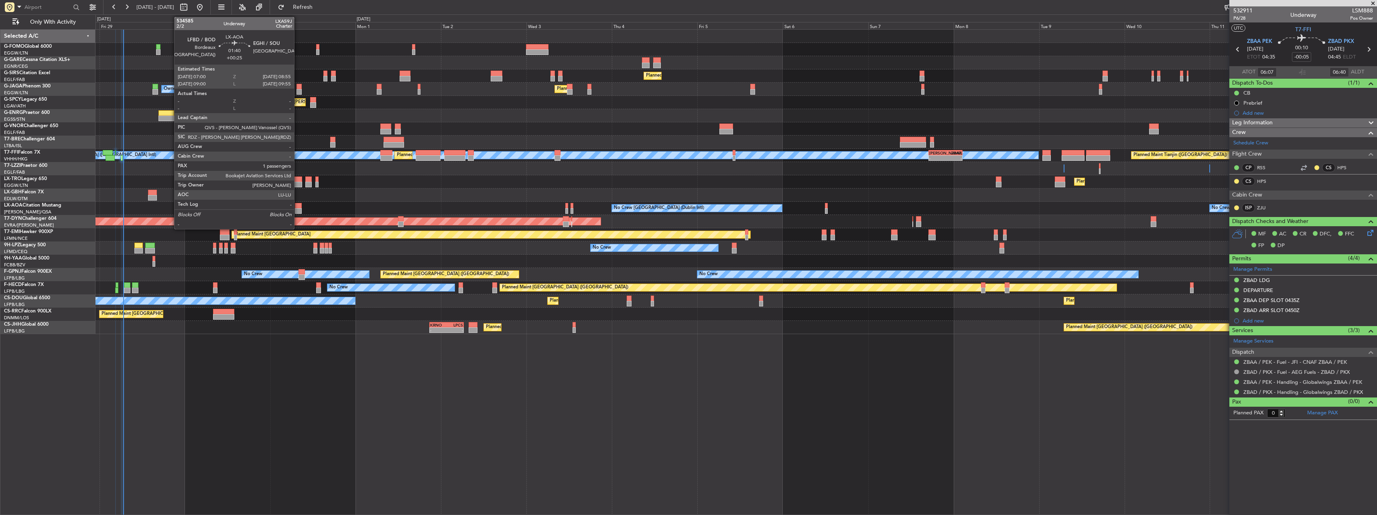
click at [298, 207] on div at bounding box center [298, 206] width 7 height 6
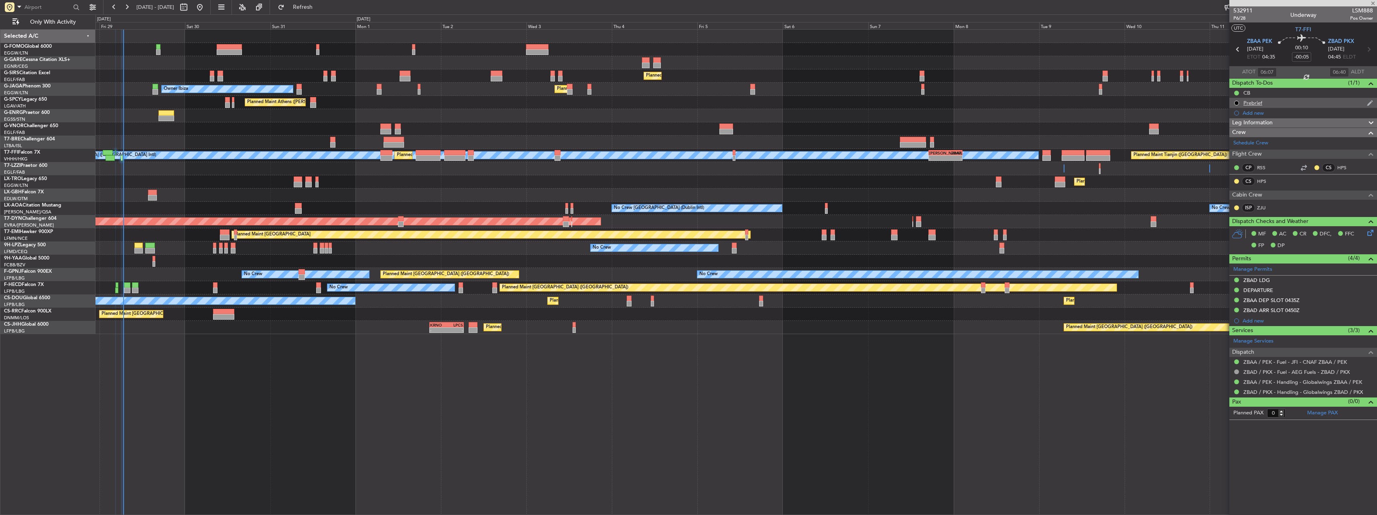
type input "+00:25"
type input "1"
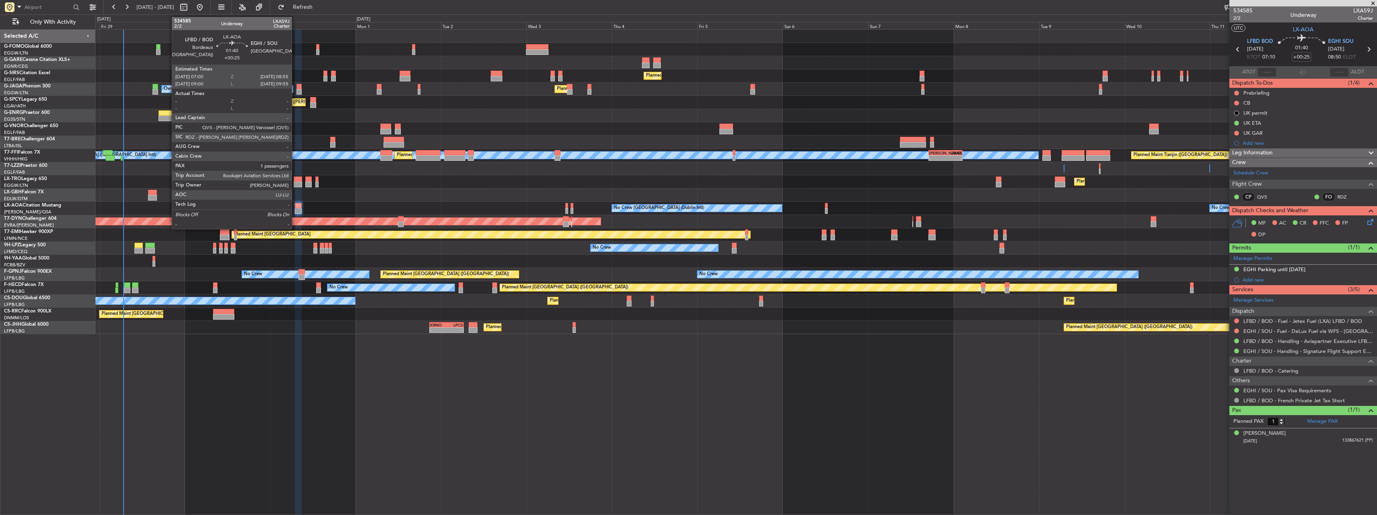
click at [297, 206] on div at bounding box center [298, 206] width 7 height 6
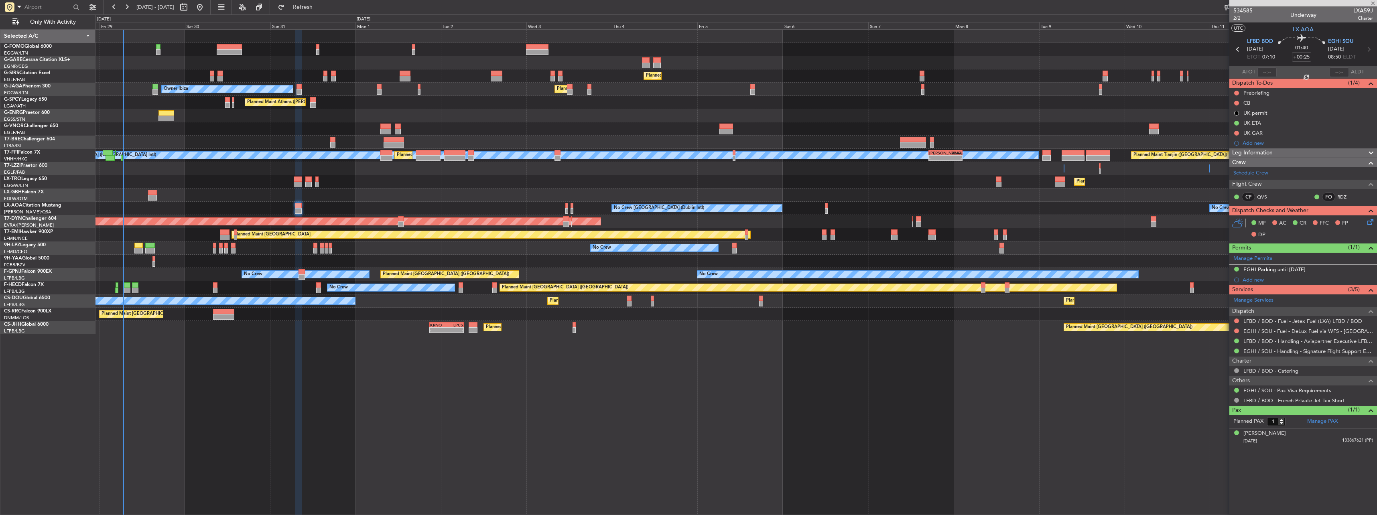
click at [303, 201] on div "Planned Maint Nice ([GEOGRAPHIC_DATA])" at bounding box center [735, 195] width 1281 height 13
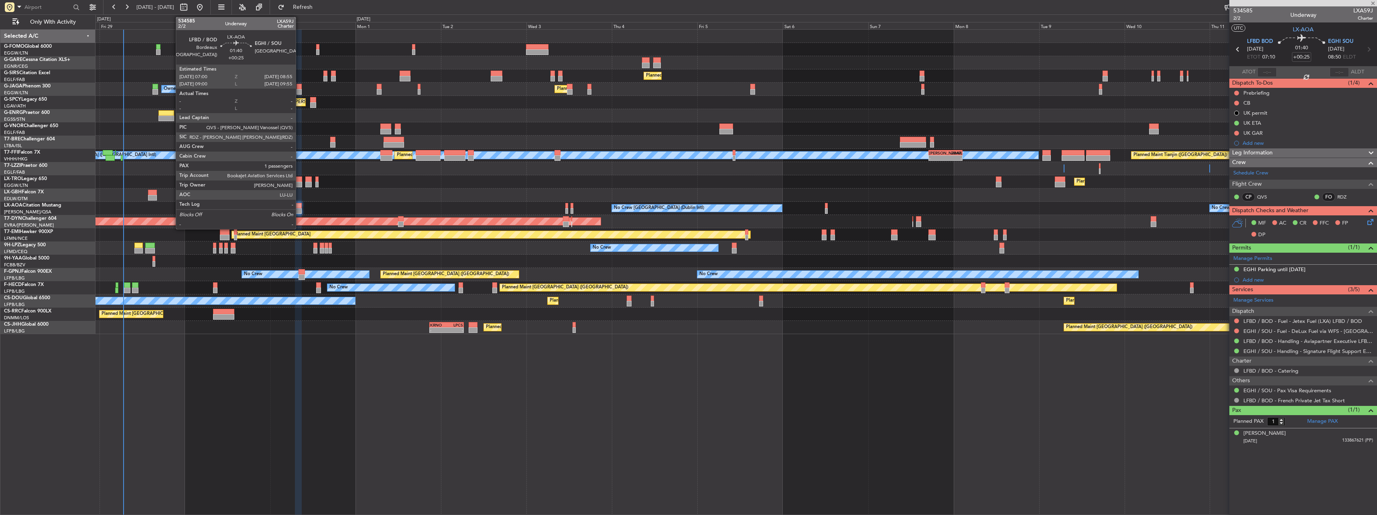
click at [299, 206] on div at bounding box center [298, 206] width 7 height 6
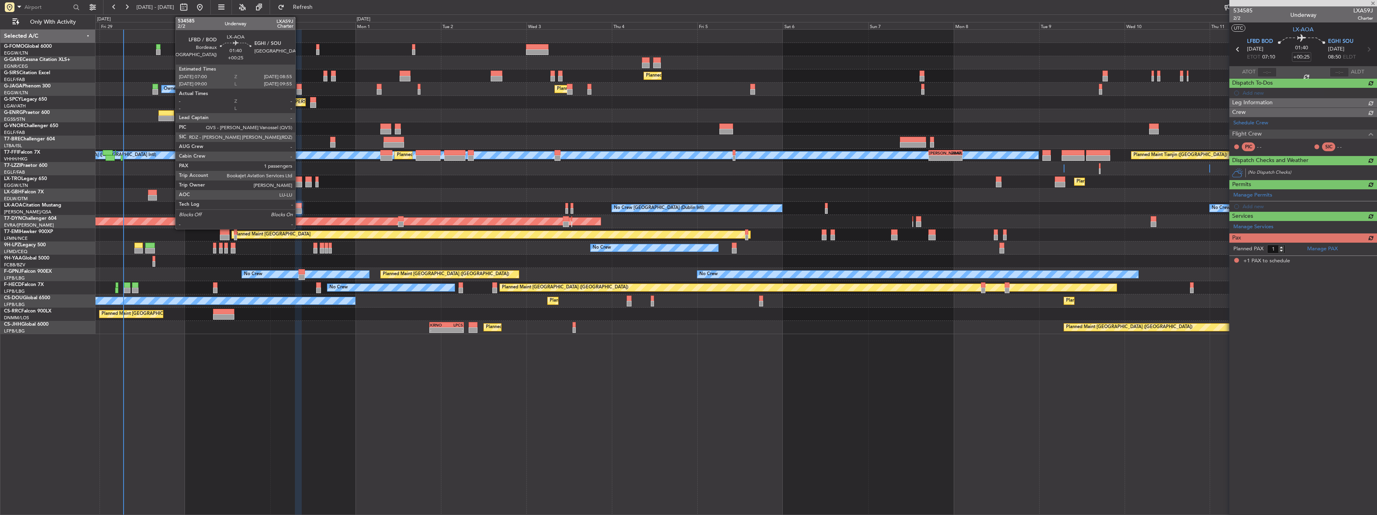
click at [299, 206] on div at bounding box center [298, 206] width 7 height 6
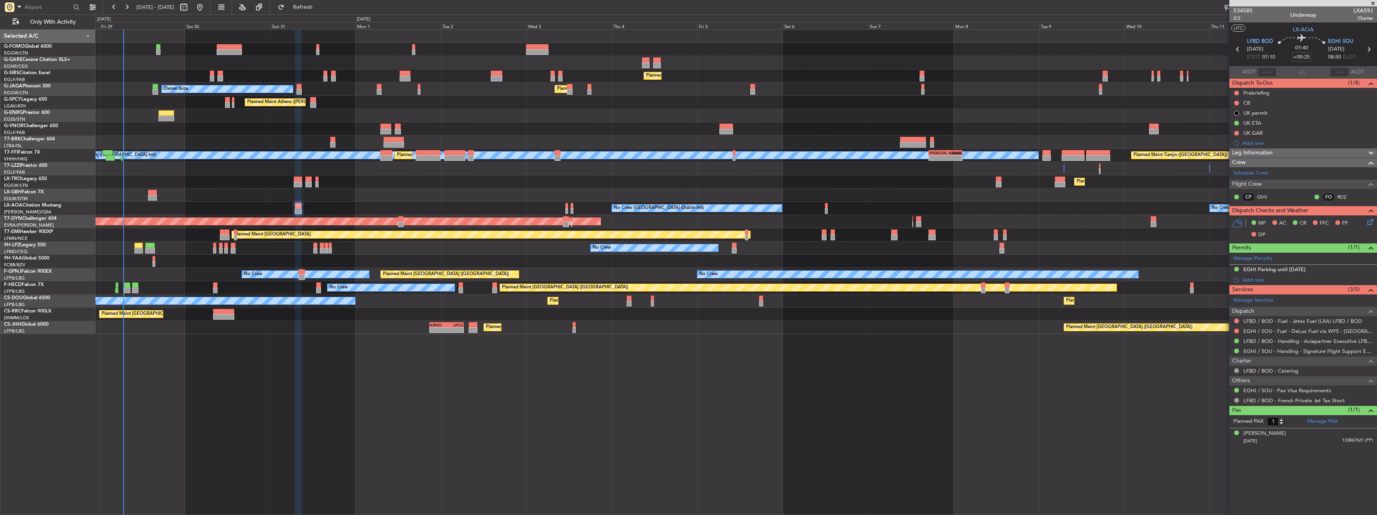
click at [1262, 152] on span "Leg Information" at bounding box center [1252, 152] width 41 height 9
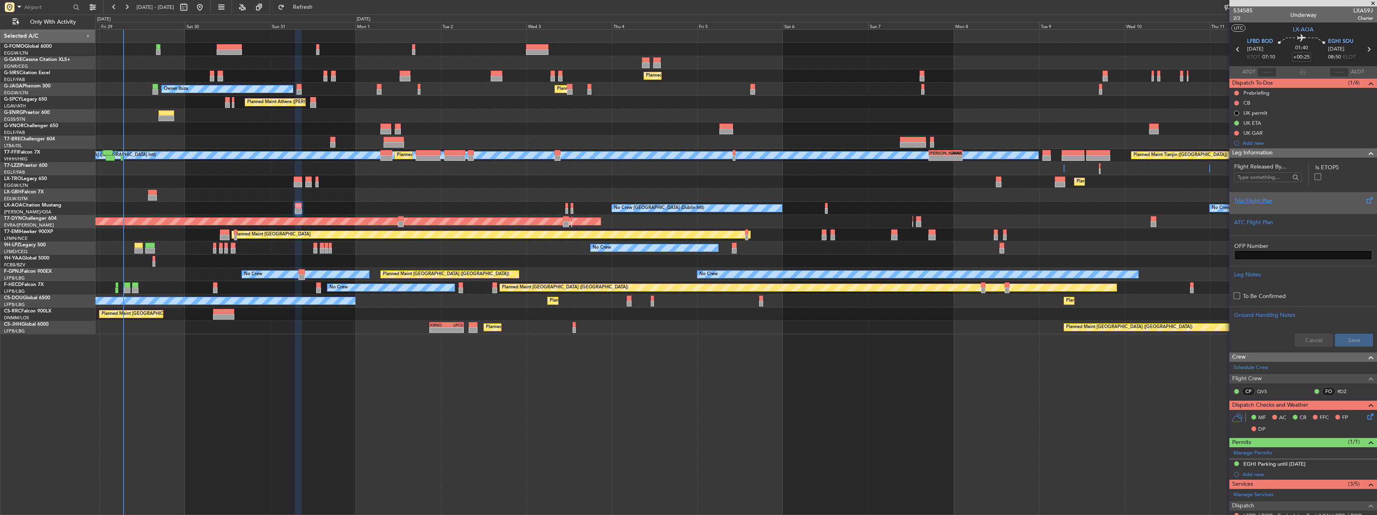
click at [1241, 199] on div "Trial Flight Plan" at bounding box center [1303, 201] width 138 height 8
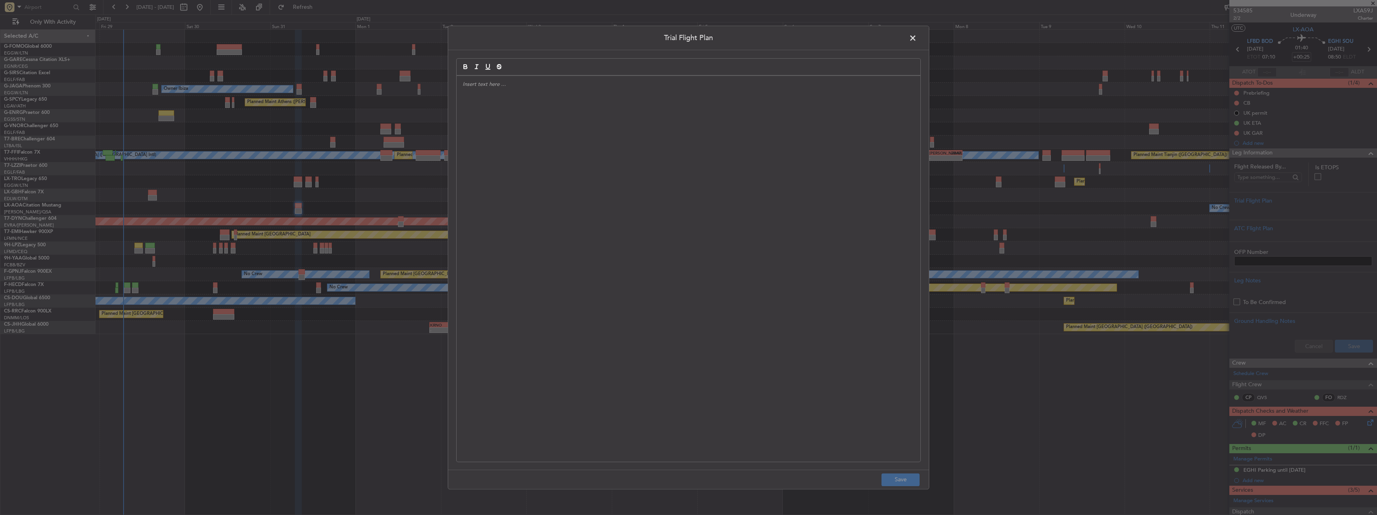
click at [467, 224] on div at bounding box center [689, 269] width 464 height 386
click at [890, 479] on button "Save" at bounding box center [900, 479] width 38 height 13
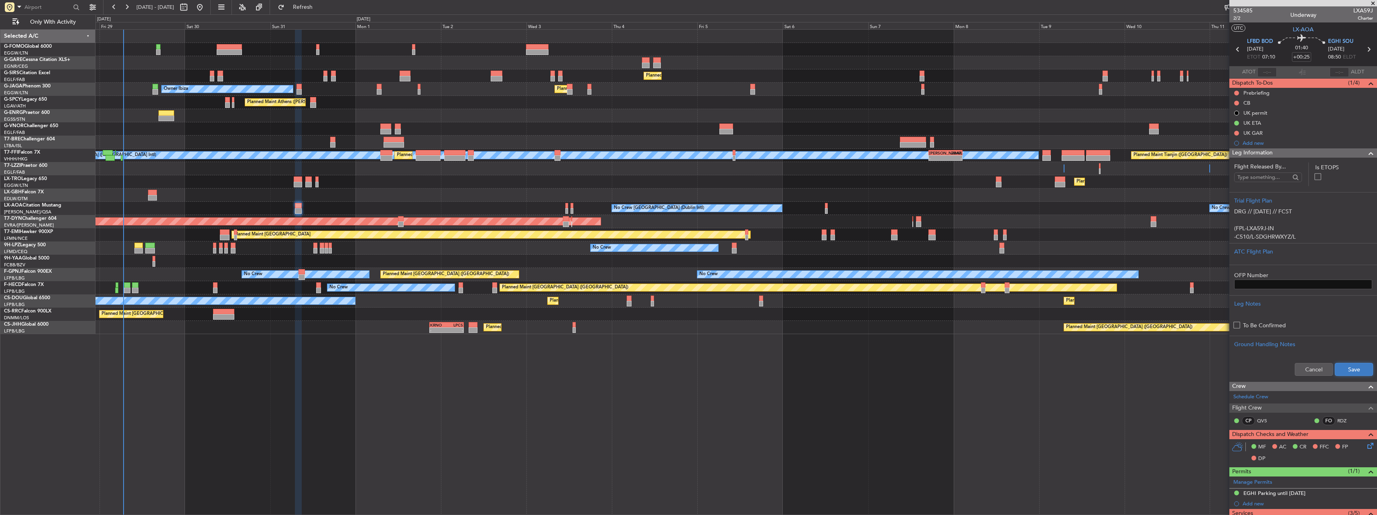
click at [1344, 368] on button "Save" at bounding box center [1354, 369] width 38 height 13
click at [1244, 228] on p "(FPL-LXA59J-IN" at bounding box center [1303, 228] width 138 height 8
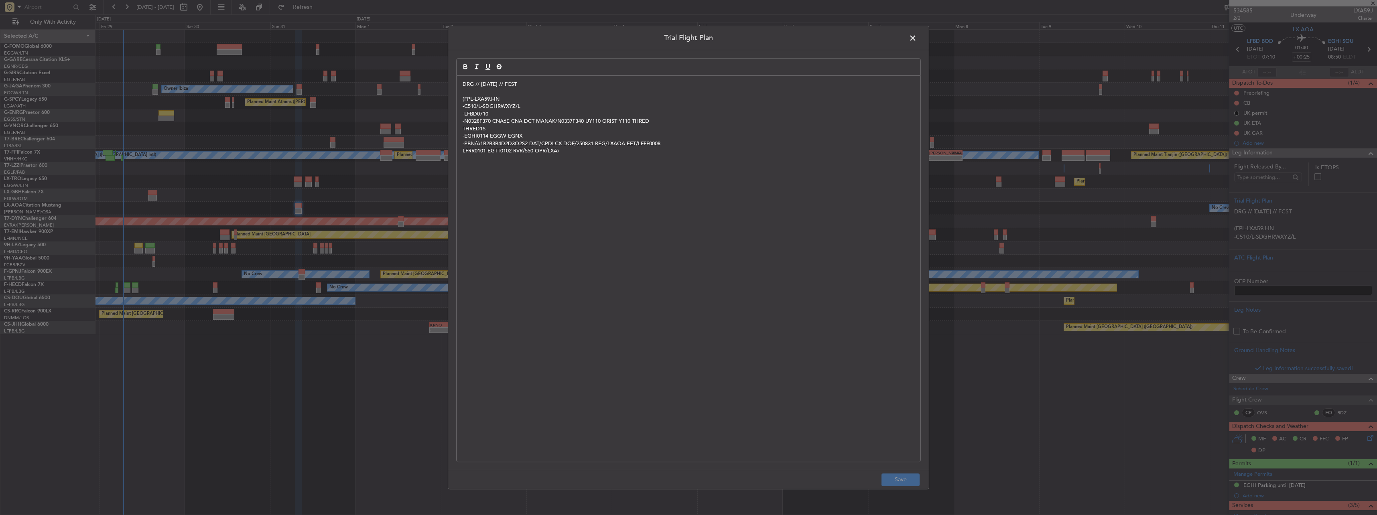
click at [917, 35] on span at bounding box center [917, 40] width 0 height 16
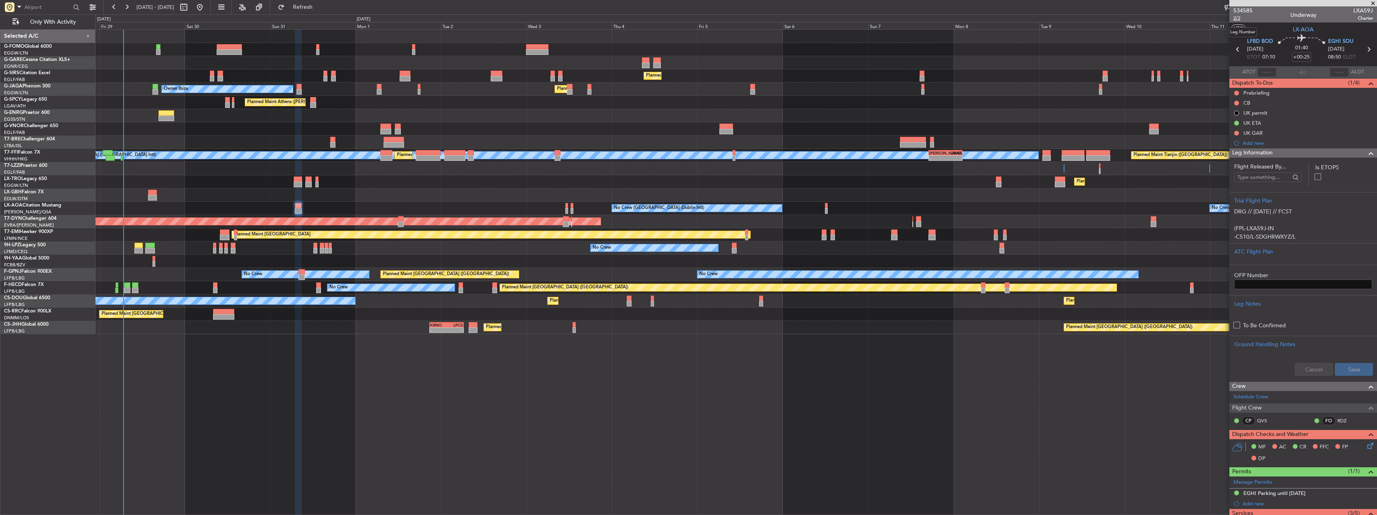
click at [1241, 21] on span "2/2" at bounding box center [1242, 18] width 19 height 7
click at [1238, 91] on button at bounding box center [1236, 93] width 5 height 5
click at [1238, 116] on span "In Progress" at bounding box center [1240, 116] width 27 height 8
click at [1239, 103] on div at bounding box center [1236, 103] width 6 height 6
click at [1238, 103] on button at bounding box center [1236, 103] width 5 height 5
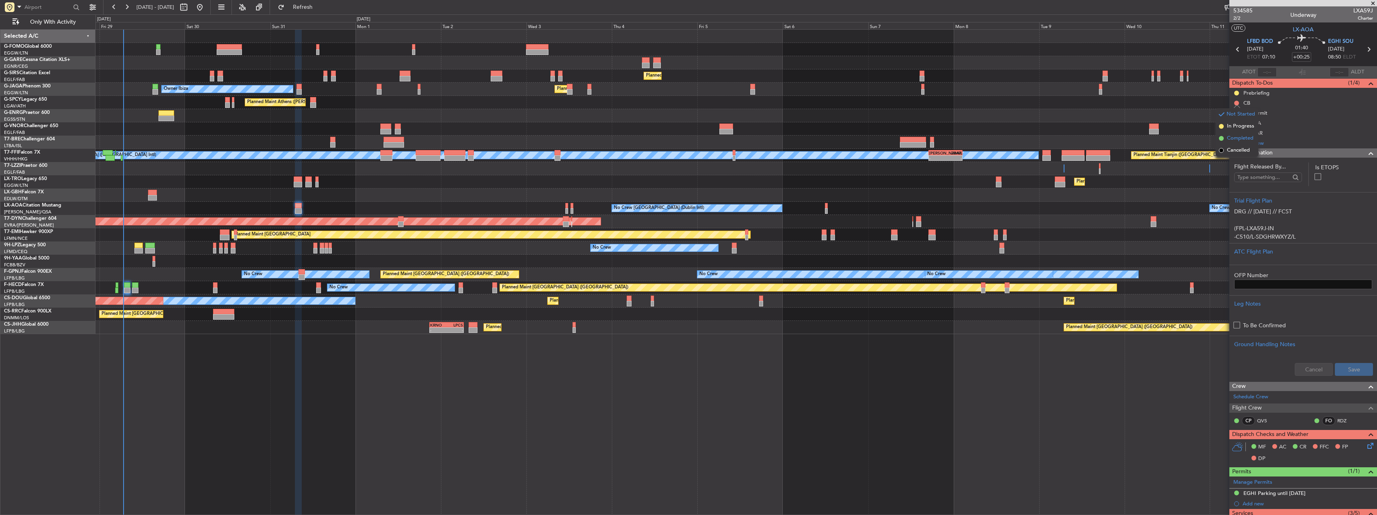
click at [1240, 137] on span "Completed" at bounding box center [1240, 138] width 26 height 8
click at [1332, 156] on div "Leg Information" at bounding box center [1303, 152] width 148 height 9
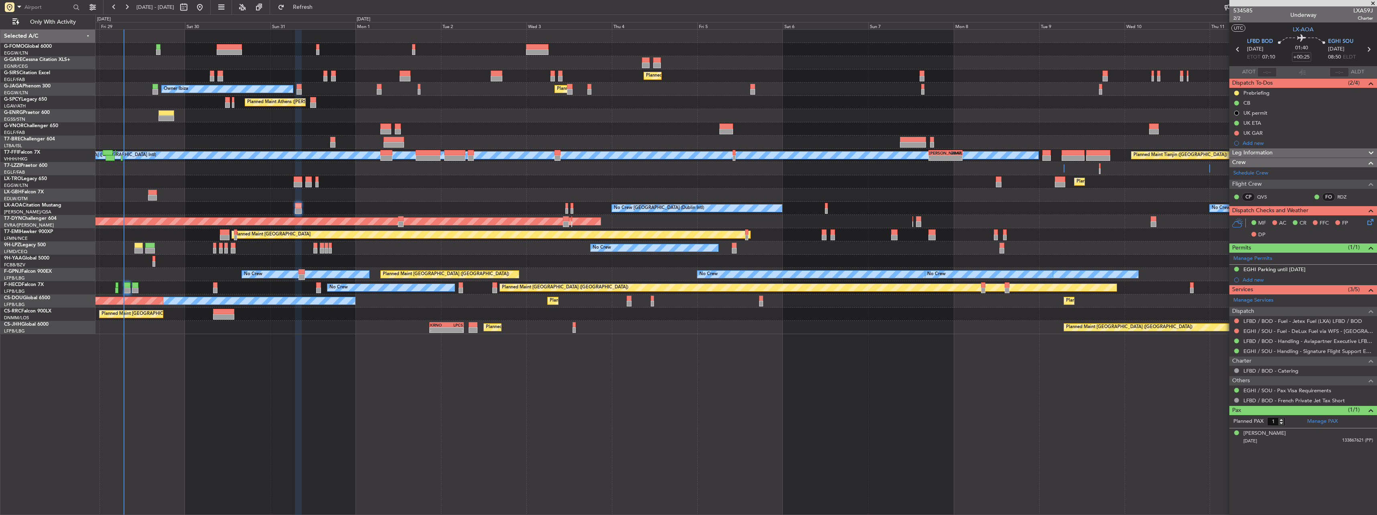
click at [1372, 217] on icon at bounding box center [1369, 220] width 6 height 6
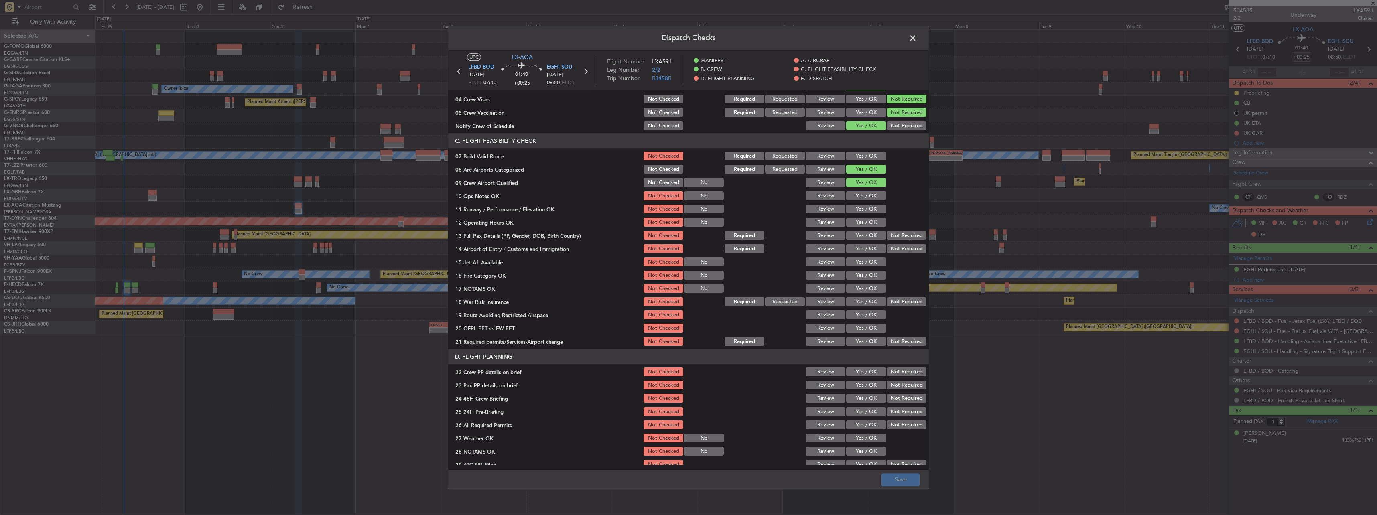
scroll to position [120, 0]
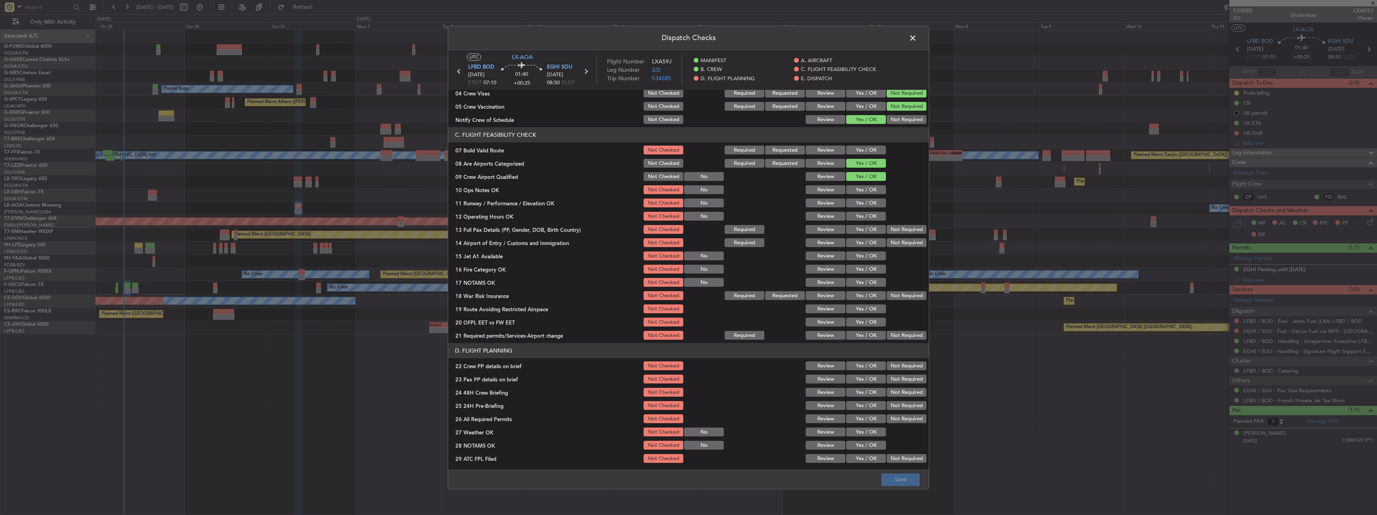
click at [864, 149] on button "Yes / OK" at bounding box center [866, 150] width 40 height 9
click at [867, 189] on button "Yes / OK" at bounding box center [866, 190] width 40 height 9
click at [869, 210] on section "C. FLIGHT FEASIBILITY CHECK 07 Build Valid Route Not Checked Required Requested…" at bounding box center [688, 235] width 481 height 214
click at [867, 201] on button "Yes / OK" at bounding box center [866, 203] width 40 height 9
click at [872, 217] on button "Yes / OK" at bounding box center [866, 216] width 40 height 9
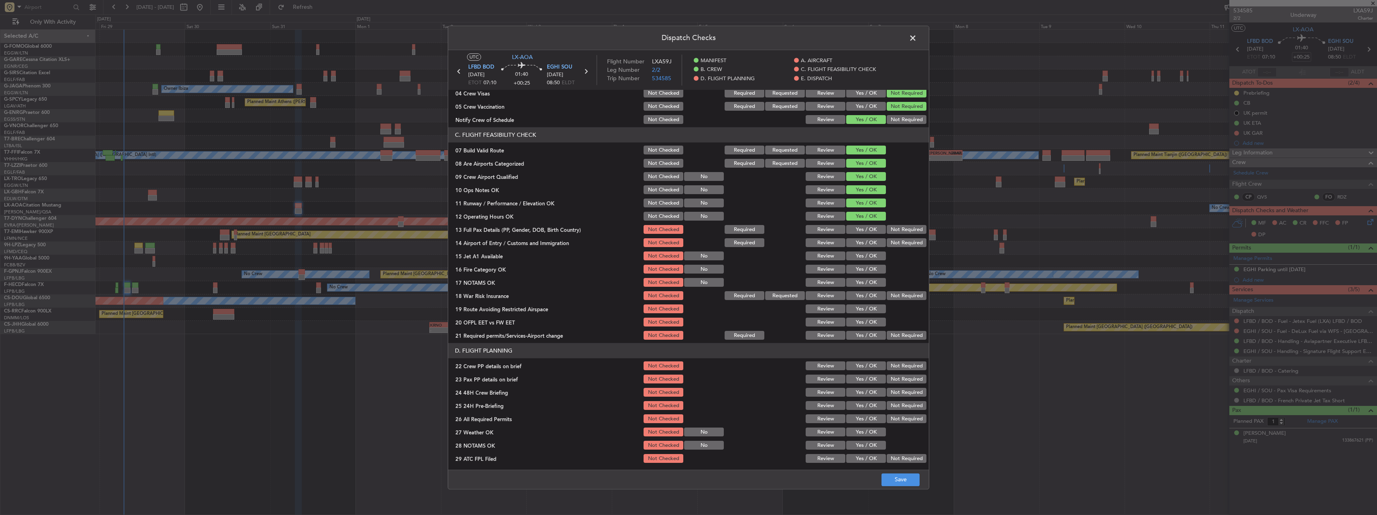
scroll to position [0, 0]
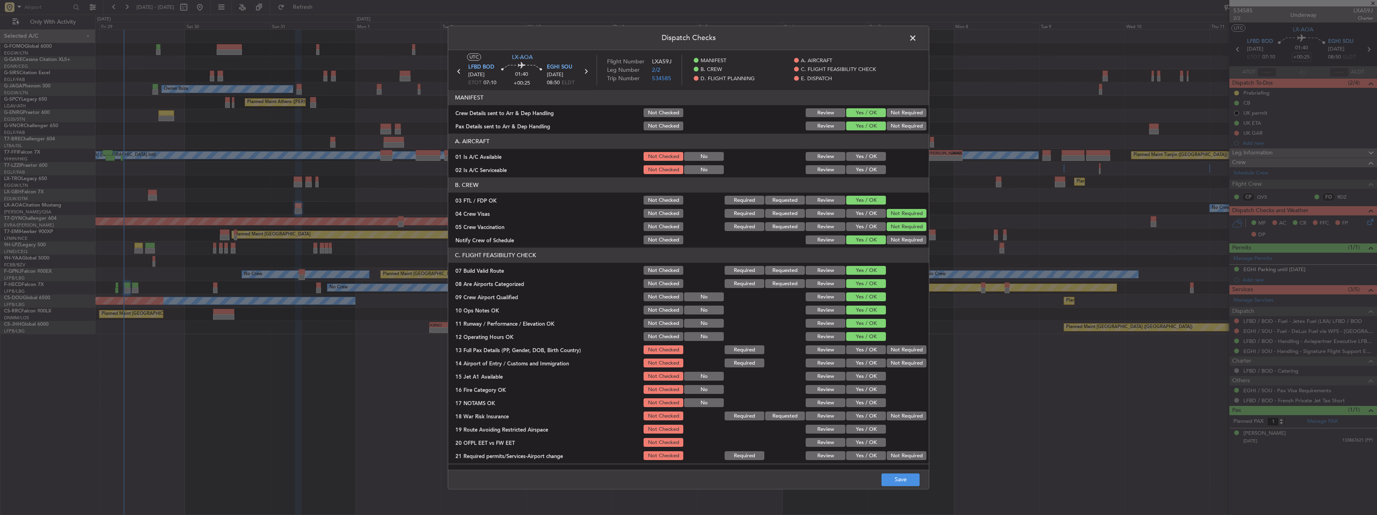
click at [858, 158] on button "Yes / OK" at bounding box center [866, 156] width 40 height 9
click at [858, 170] on button "Yes / OK" at bounding box center [866, 170] width 40 height 9
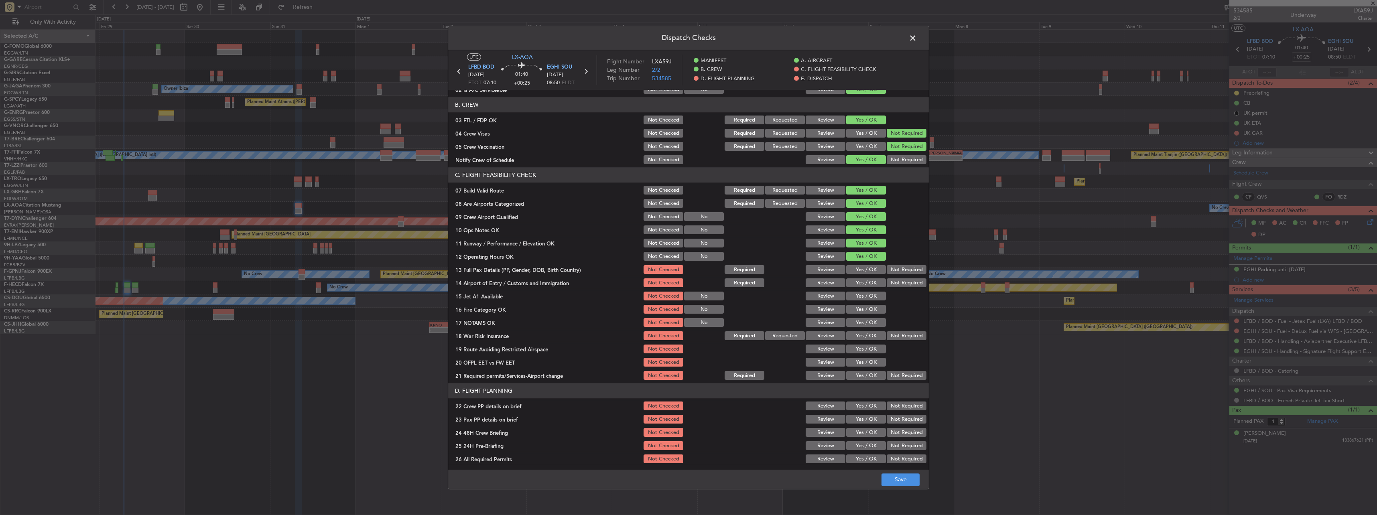
click at [871, 266] on button "Yes / OK" at bounding box center [866, 270] width 40 height 9
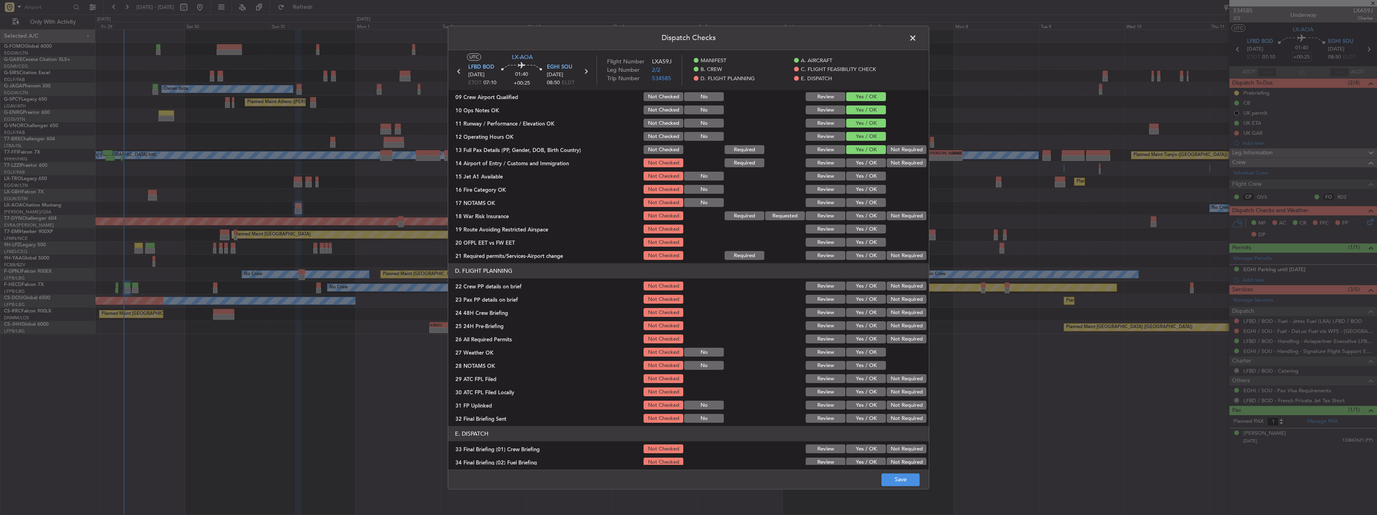
scroll to position [201, 0]
click at [869, 162] on button "Yes / OK" at bounding box center [866, 162] width 40 height 9
click at [870, 184] on div "Yes / OK" at bounding box center [865, 189] width 41 height 11
click at [862, 177] on button "Yes / OK" at bounding box center [866, 176] width 40 height 9
click at [863, 192] on button "Yes / OK" at bounding box center [866, 189] width 40 height 9
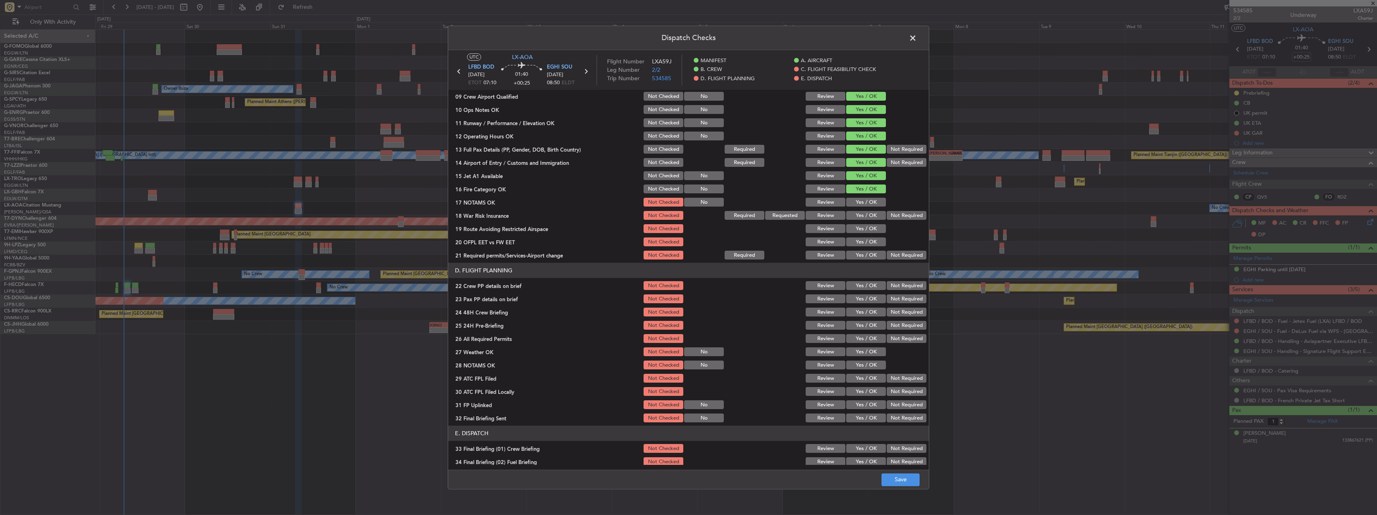
click at [866, 202] on button "Yes / OK" at bounding box center [866, 202] width 40 height 9
click at [889, 212] on button "Not Required" at bounding box center [907, 215] width 40 height 9
click at [868, 226] on button "Yes / OK" at bounding box center [866, 229] width 40 height 9
drag, startPoint x: 868, startPoint y: 237, endPoint x: 868, endPoint y: 246, distance: 8.0
click at [868, 238] on button "Yes / OK" at bounding box center [866, 242] width 40 height 9
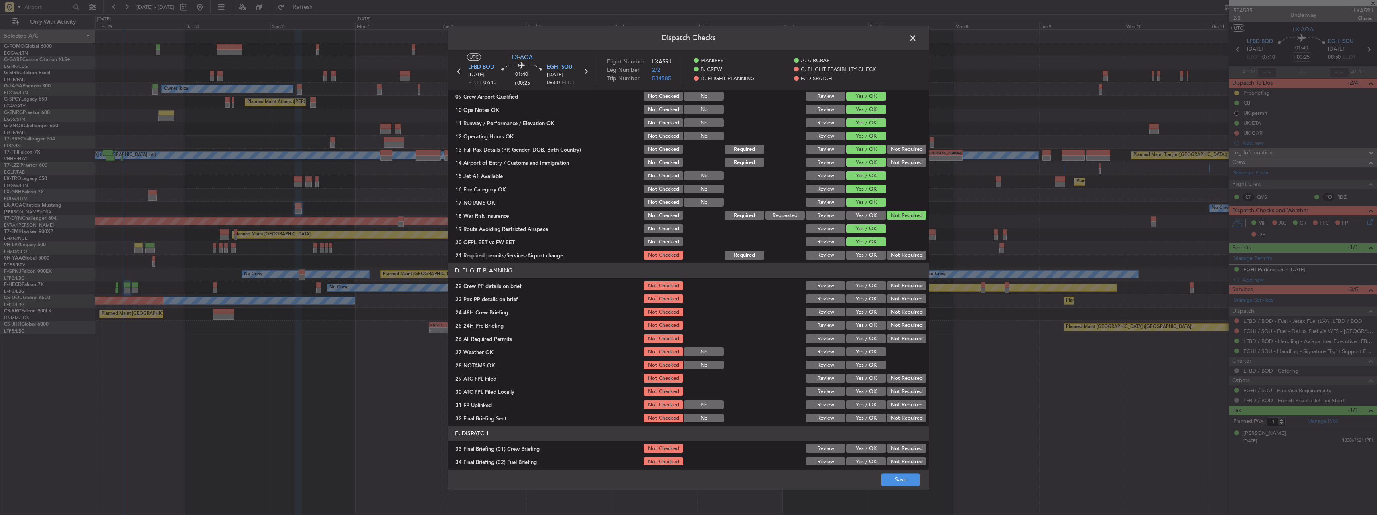
click at [868, 251] on button "Yes / OK" at bounding box center [866, 255] width 40 height 9
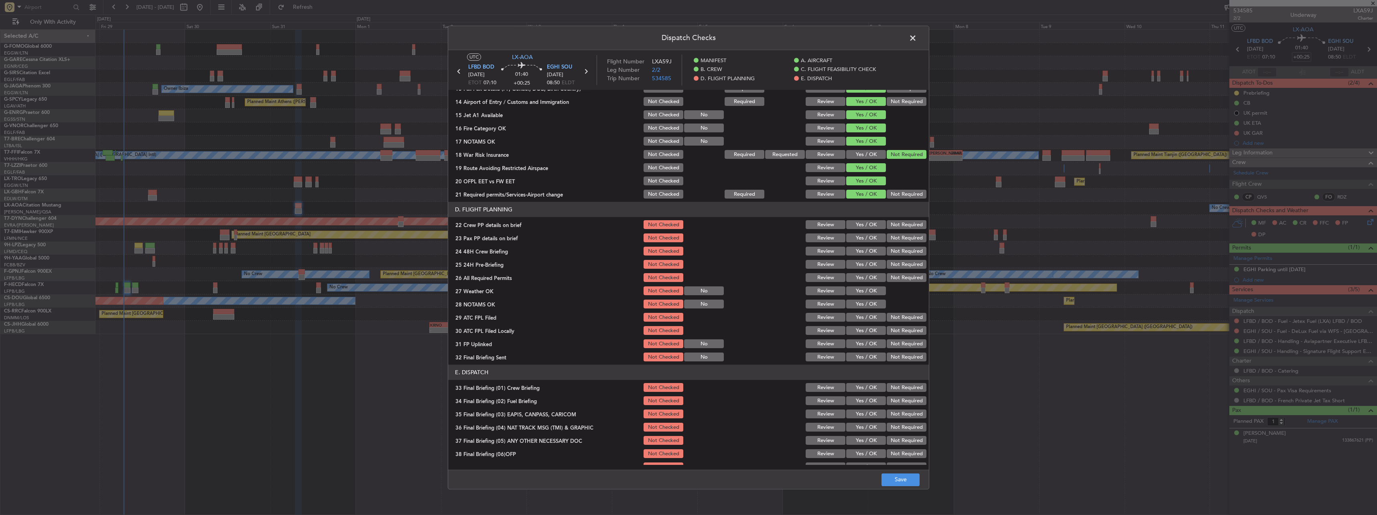
scroll to position [321, 0]
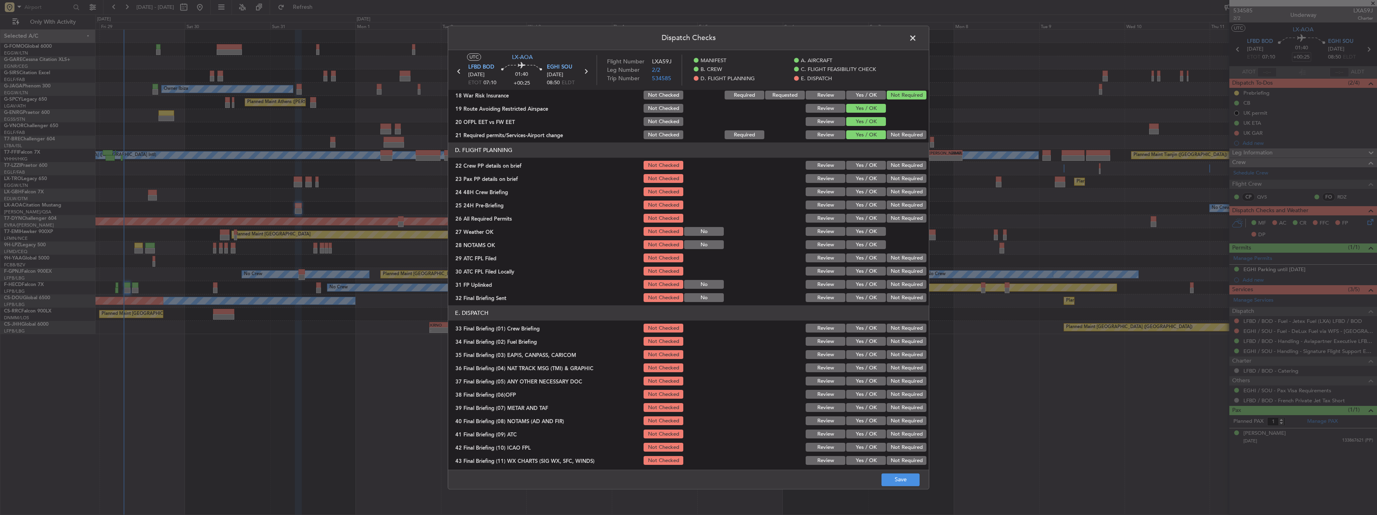
click at [857, 168] on button "Yes / OK" at bounding box center [866, 165] width 40 height 9
click at [862, 187] on div "Yes / OK" at bounding box center [865, 192] width 41 height 11
drag, startPoint x: 864, startPoint y: 181, endPoint x: 869, endPoint y: 200, distance: 20.1
click at [864, 181] on button "Yes / OK" at bounding box center [866, 179] width 40 height 9
click at [869, 200] on div "Yes / OK" at bounding box center [865, 205] width 41 height 11
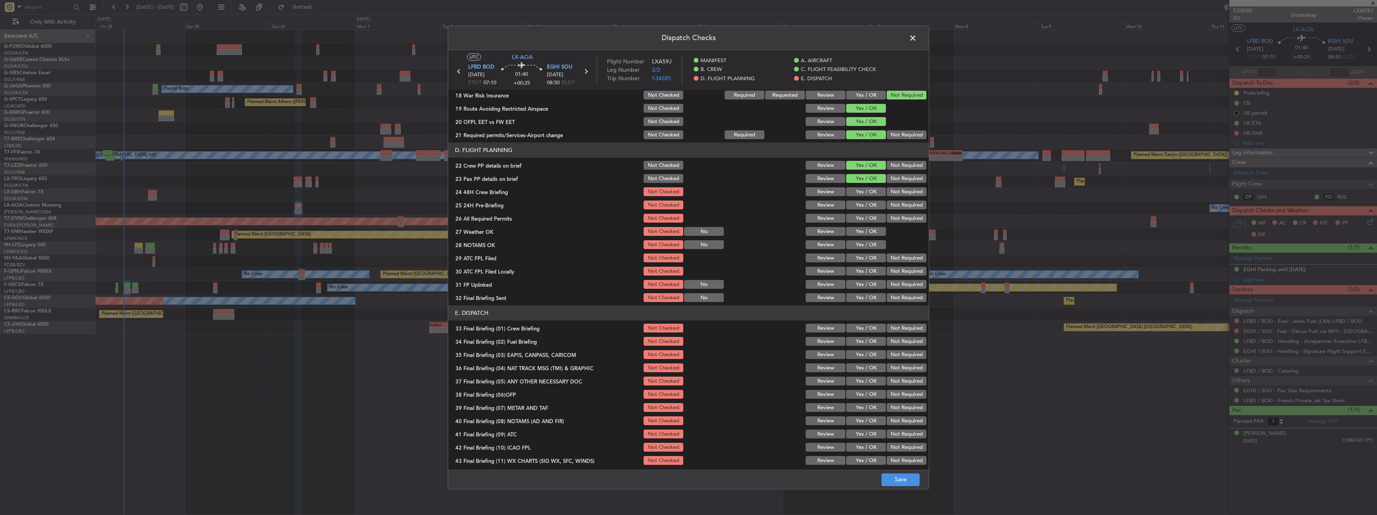
drag, startPoint x: 867, startPoint y: 189, endPoint x: 879, endPoint y: 197, distance: 14.8
click at [867, 189] on button "Yes / OK" at bounding box center [866, 192] width 40 height 9
drag, startPoint x: 896, startPoint y: 204, endPoint x: 900, endPoint y: 219, distance: 15.4
click at [897, 205] on button "Not Required" at bounding box center [907, 205] width 40 height 9
click at [905, 482] on button "Save" at bounding box center [900, 479] width 38 height 13
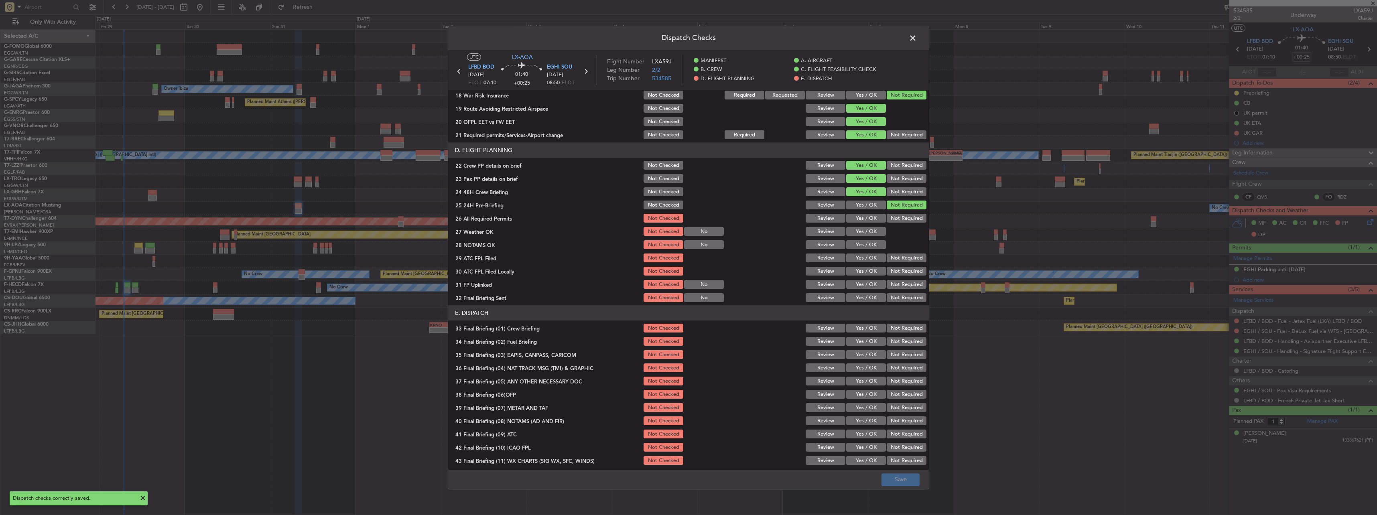
click at [919, 44] on header "Dispatch Checks" at bounding box center [688, 38] width 481 height 24
click at [917, 37] on span at bounding box center [917, 40] width 0 height 16
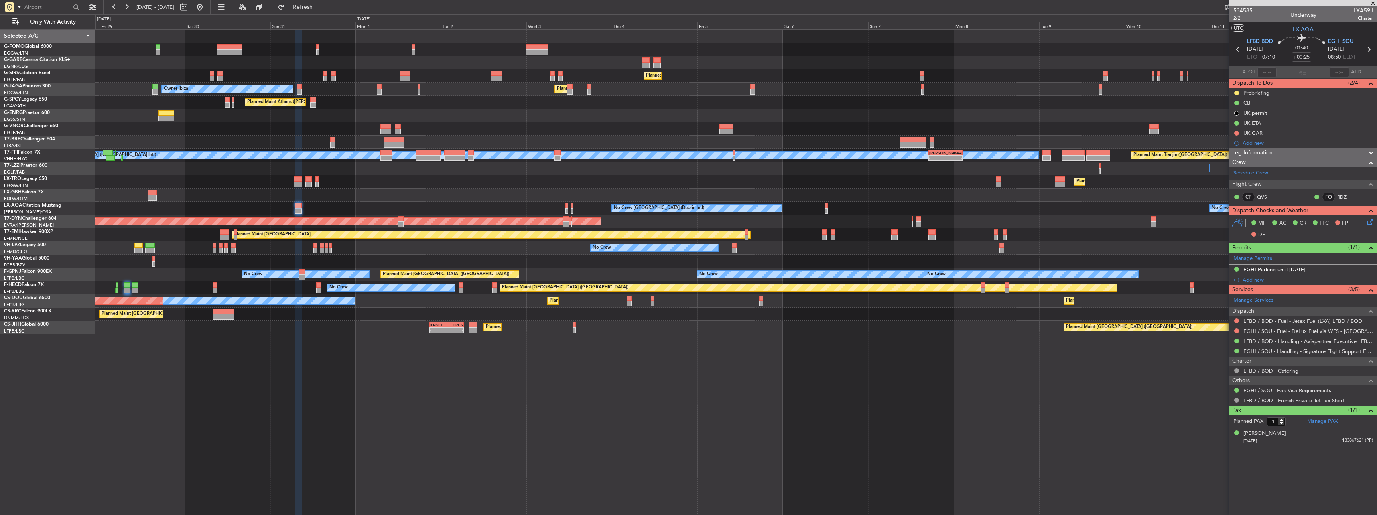
click at [312, 250] on div "No Crew No Crew No Crew" at bounding box center [735, 248] width 1281 height 13
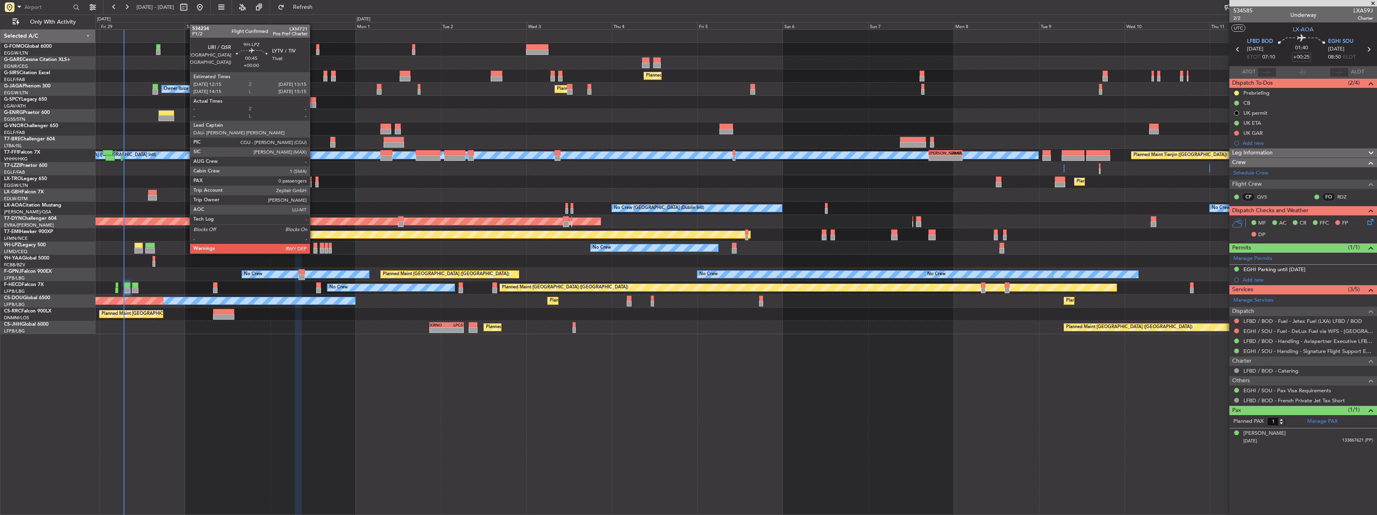
click at [314, 246] on div at bounding box center [315, 246] width 4 height 6
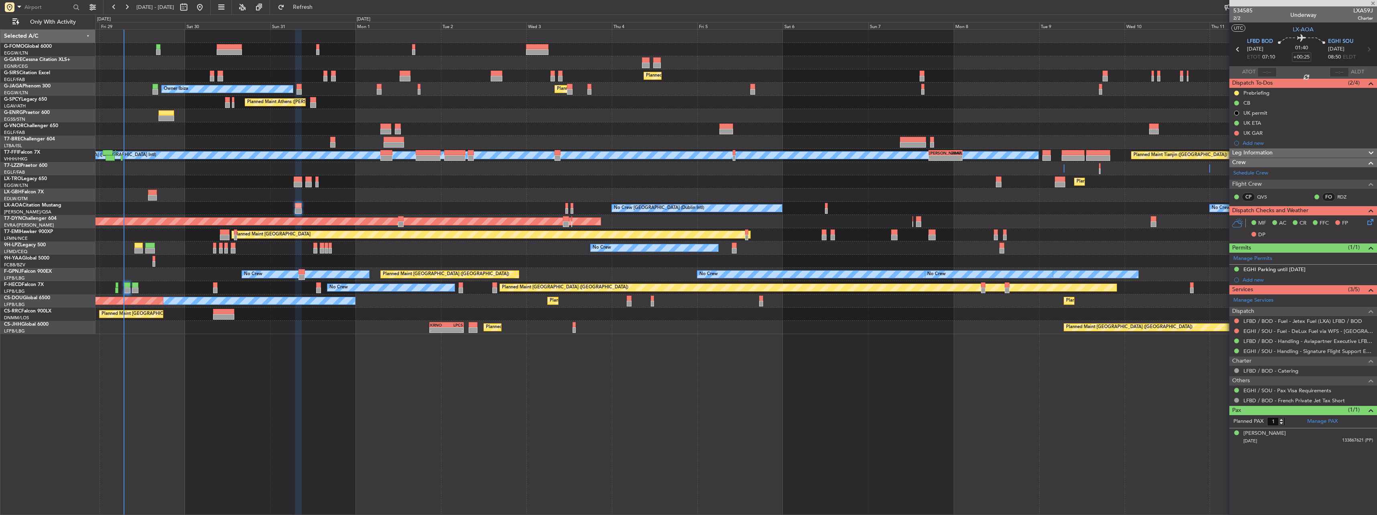
type input "0"
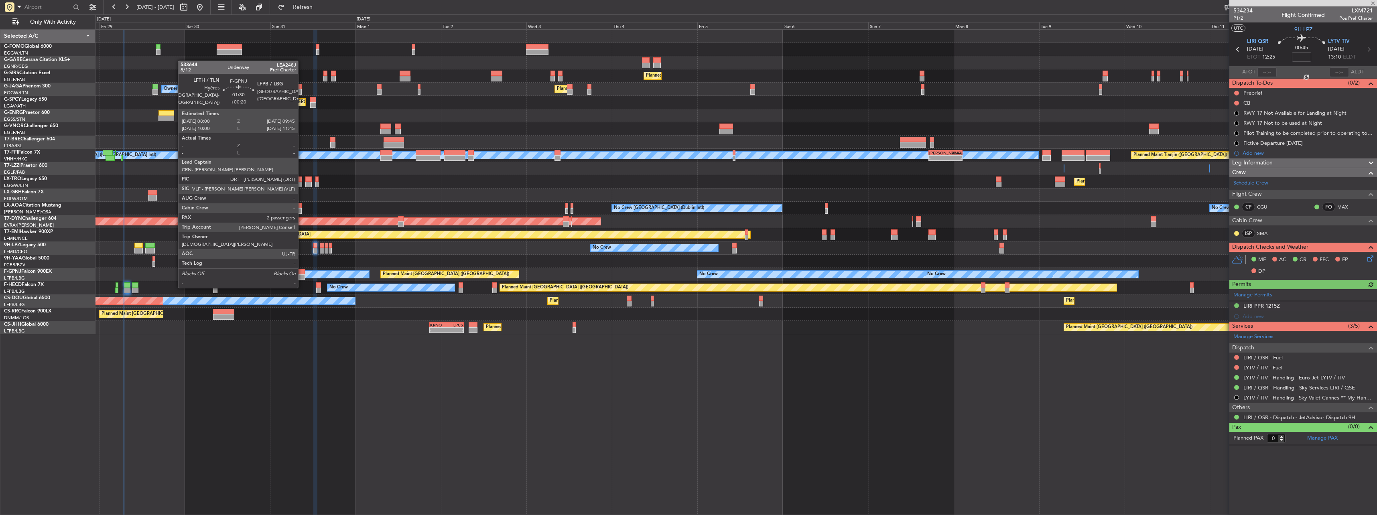
click at [302, 272] on div at bounding box center [301, 272] width 6 height 6
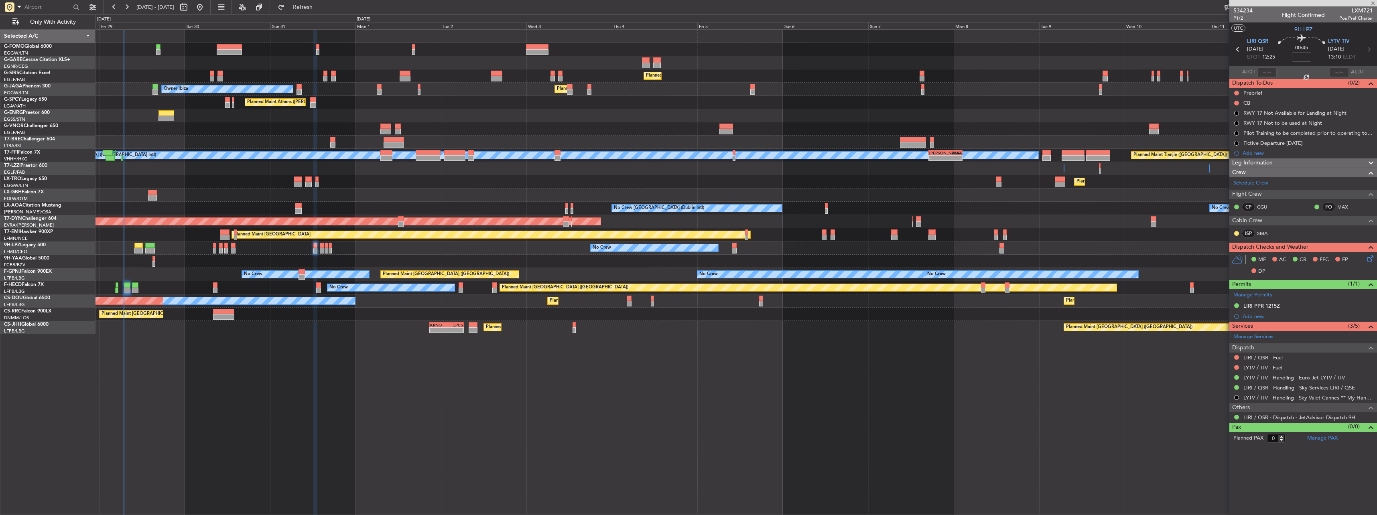
type input "+00:20"
type input "2"
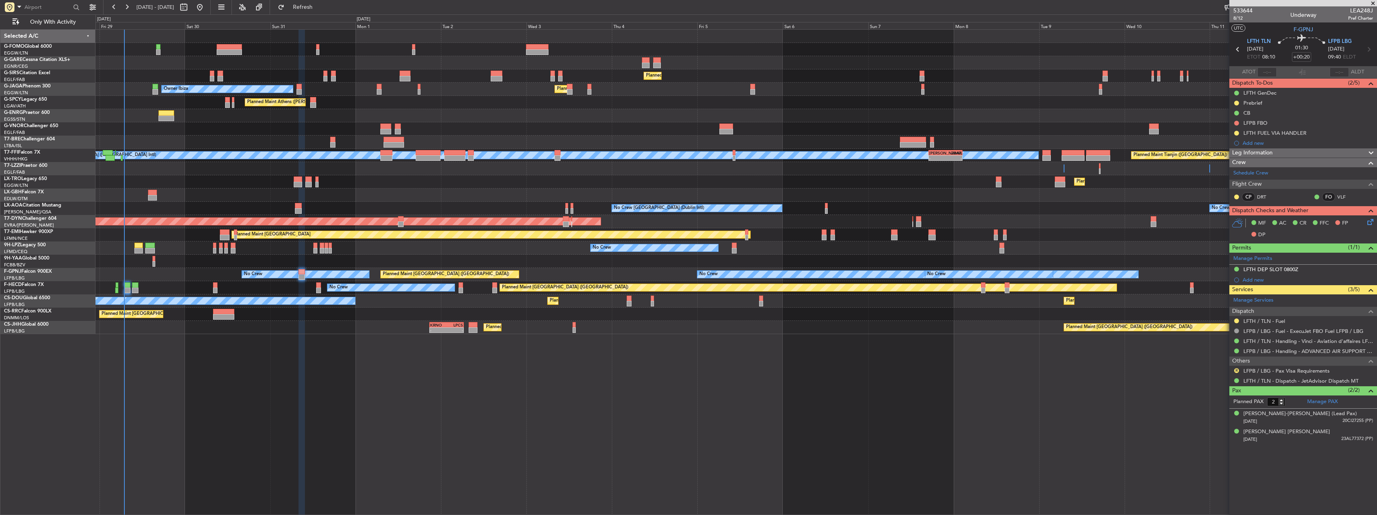
click at [1359, 9] on span "LEA248J" at bounding box center [1360, 10] width 25 height 8
copy span "LEA248J"
click at [1244, 103] on div "Prebrief" at bounding box center [1252, 102] width 19 height 7
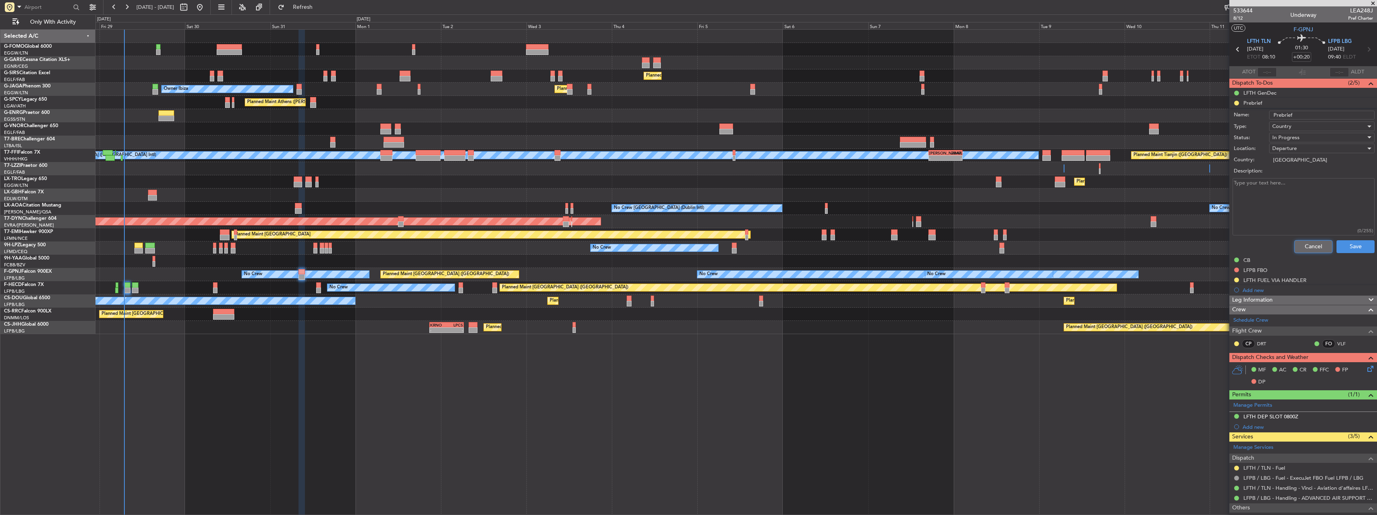
click at [1315, 242] on button "Cancel" at bounding box center [1313, 246] width 38 height 13
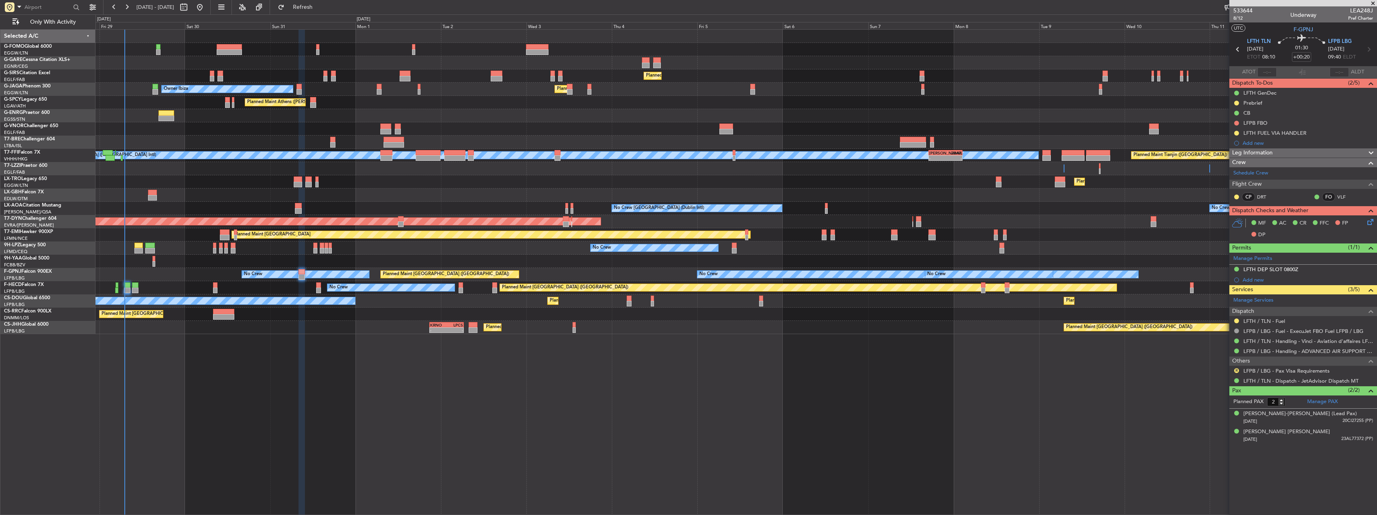
click at [1265, 150] on span "Leg Information" at bounding box center [1252, 152] width 41 height 9
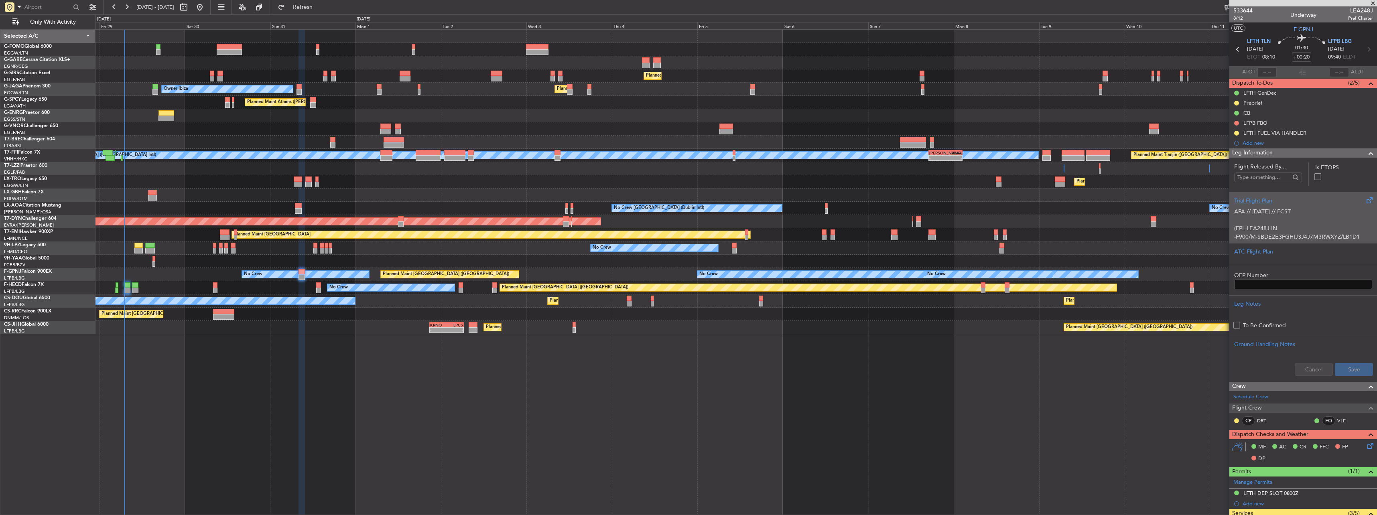
scroll to position [40, 0]
click at [1287, 218] on p "-N0467F340 JULEE2E [PERSON_NAME] J685 MRM UM976 ETREK UN854 LOGNI DCT MOKIP" at bounding box center [1303, 217] width 138 height 17
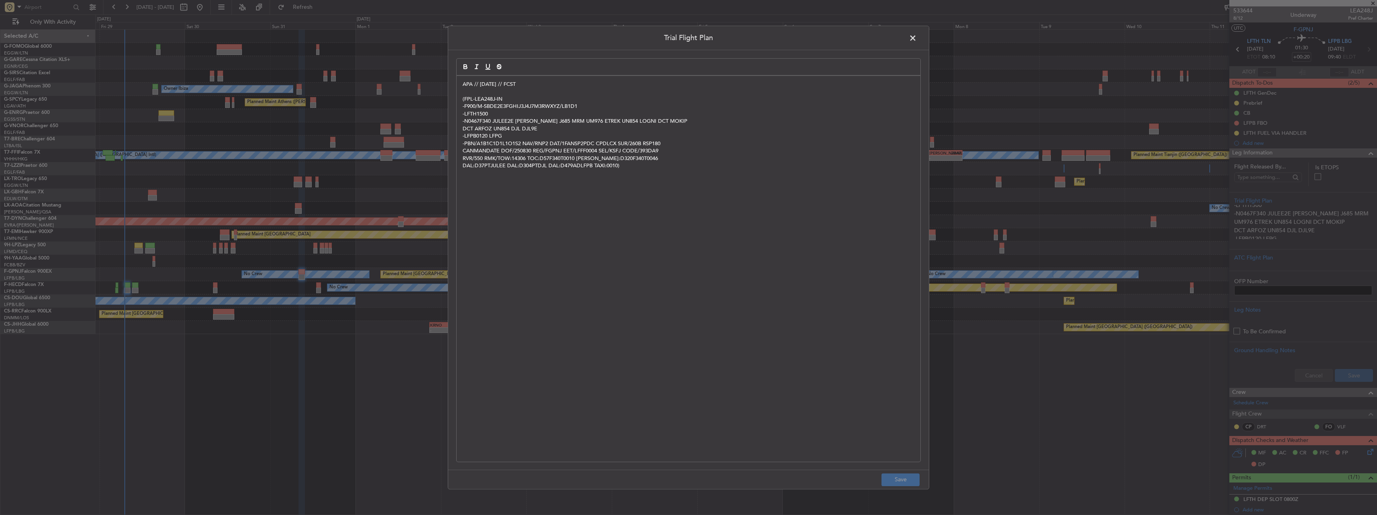
click at [917, 37] on span at bounding box center [917, 40] width 0 height 16
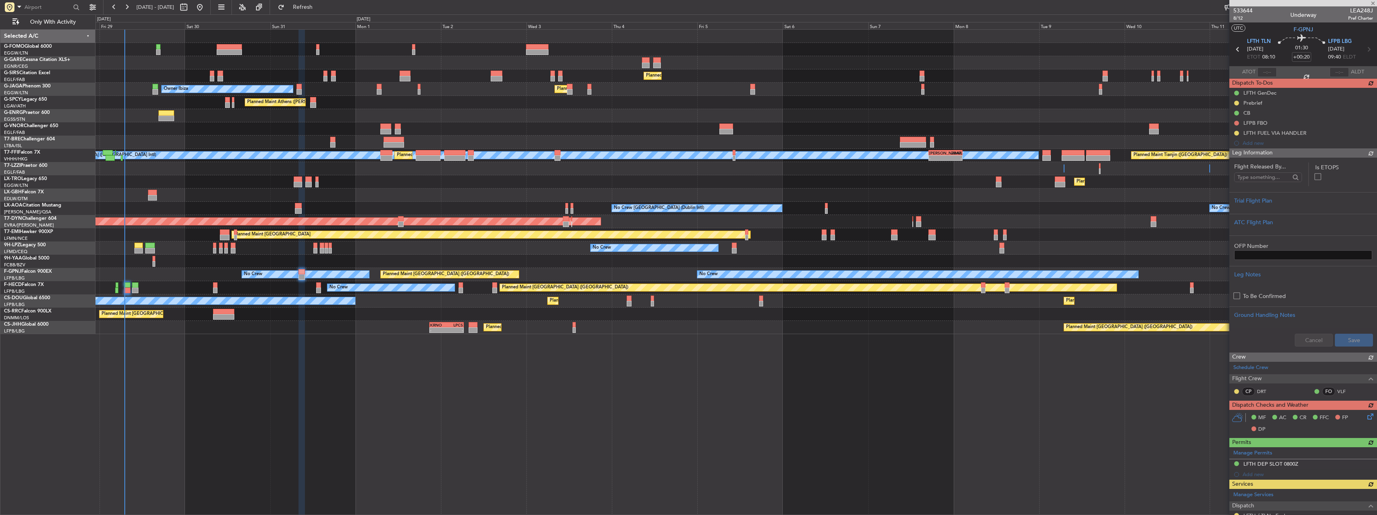
scroll to position [0, 0]
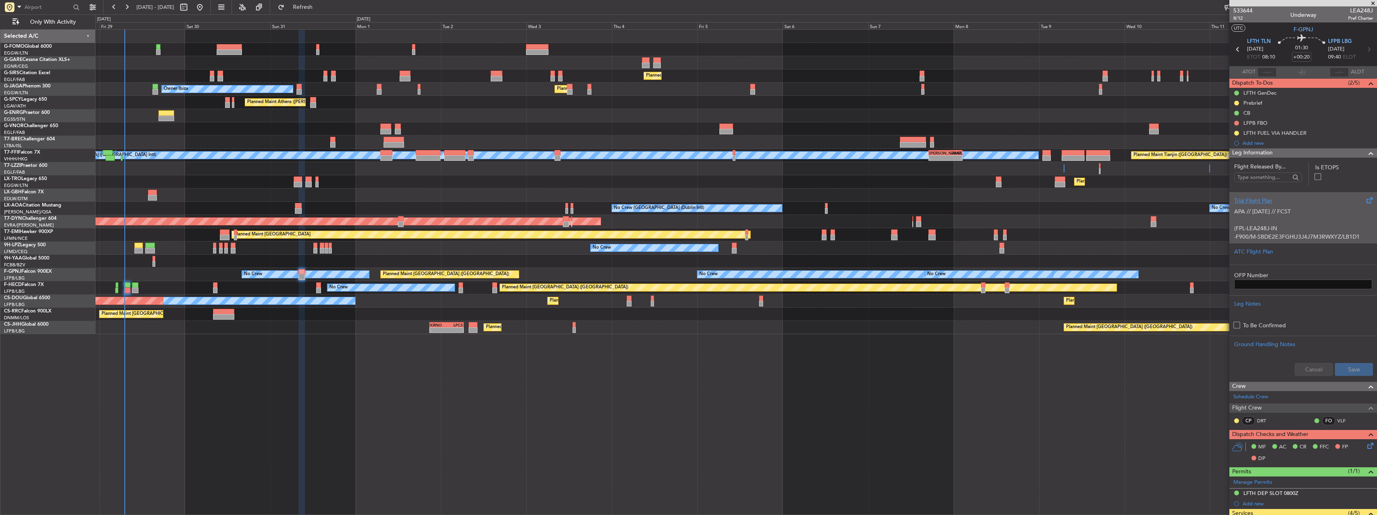
click at [1291, 210] on p "APA // [DATE] // FCST" at bounding box center [1303, 211] width 138 height 8
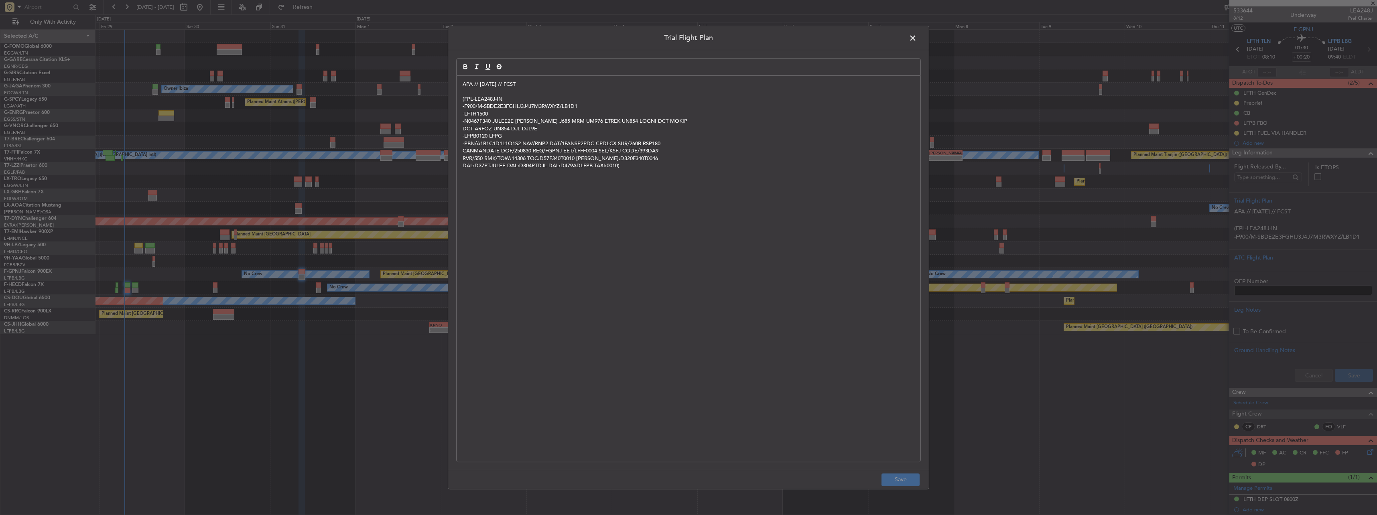
click at [461, 87] on div "APA // 28AUG // FCST (FPL-LEA248J-IN -F900/M-SBDE2E3FGHIJ3J4J7M3RWXYZ/LB1D1 -LF…" at bounding box center [689, 269] width 464 height 386
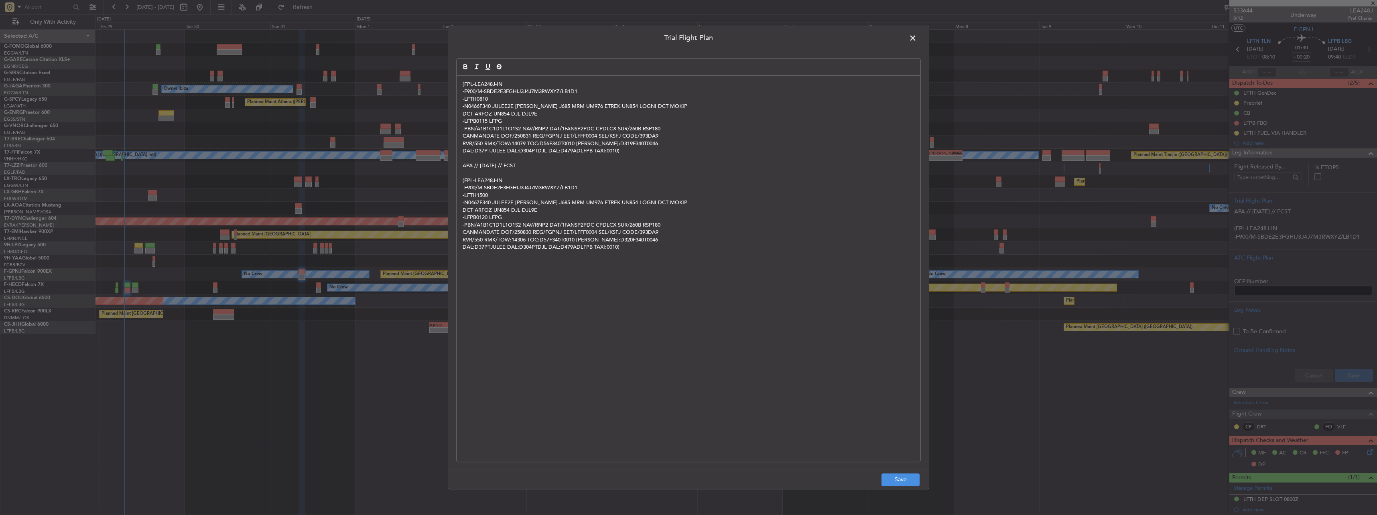
click at [461, 87] on div "(FPL-LEA248J-IN -F900/M-SBDE2E3FGHIJ3J4J7M3RWXYZ/LB1D1 -LFTH0810 -N0466F340 JUL…" at bounding box center [689, 269] width 464 height 386
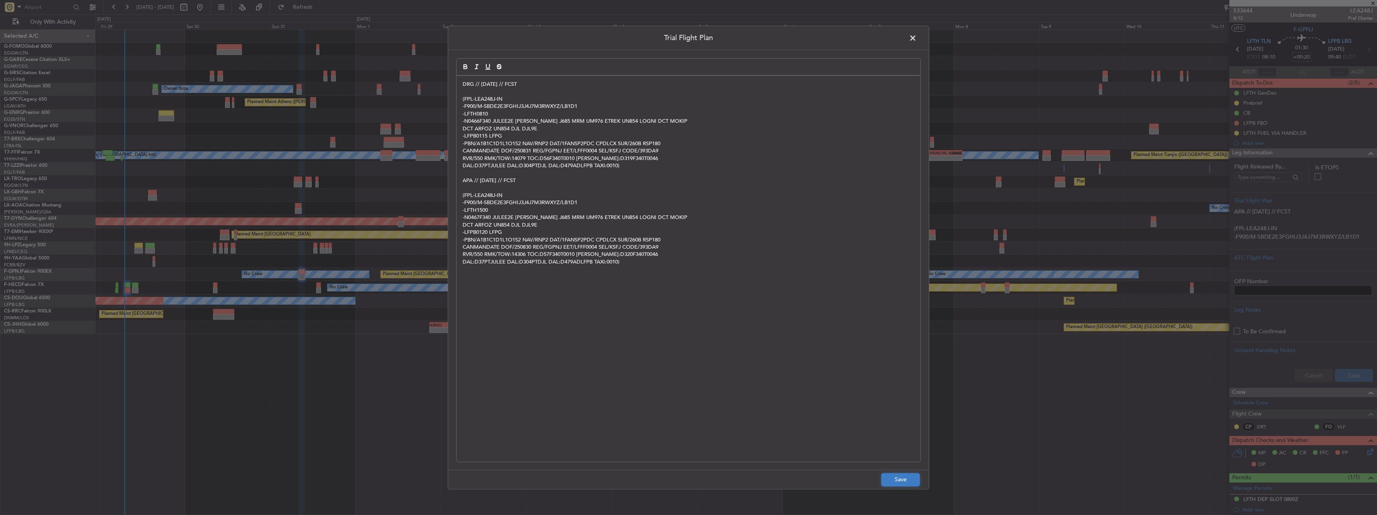
click at [907, 476] on button "Save" at bounding box center [900, 479] width 38 height 13
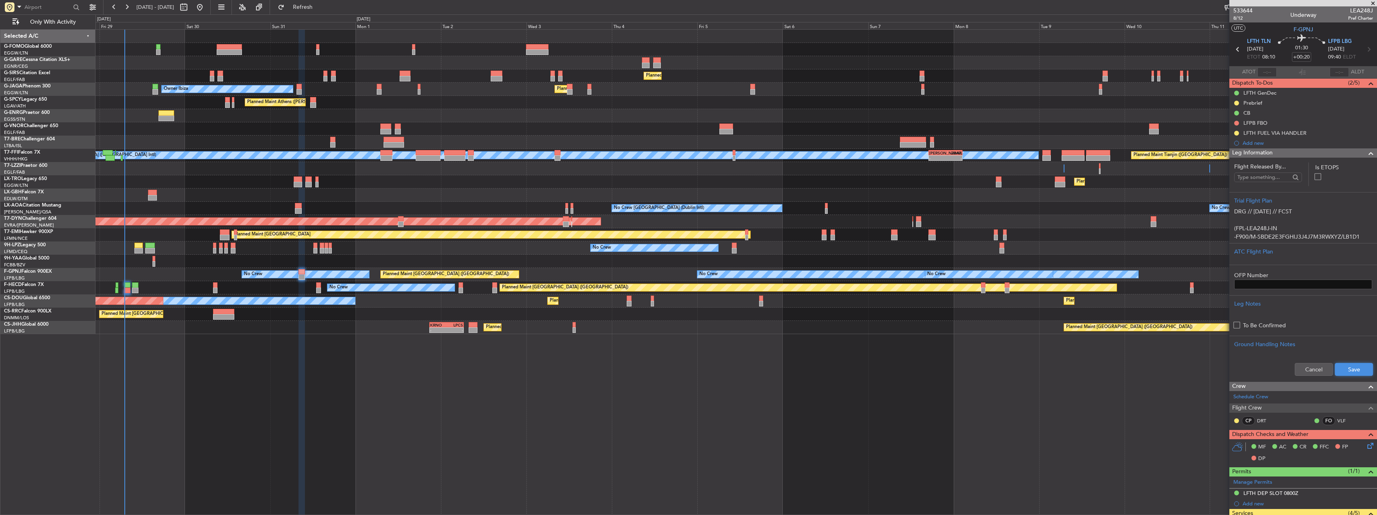
click at [1356, 368] on button "Save" at bounding box center [1354, 369] width 38 height 13
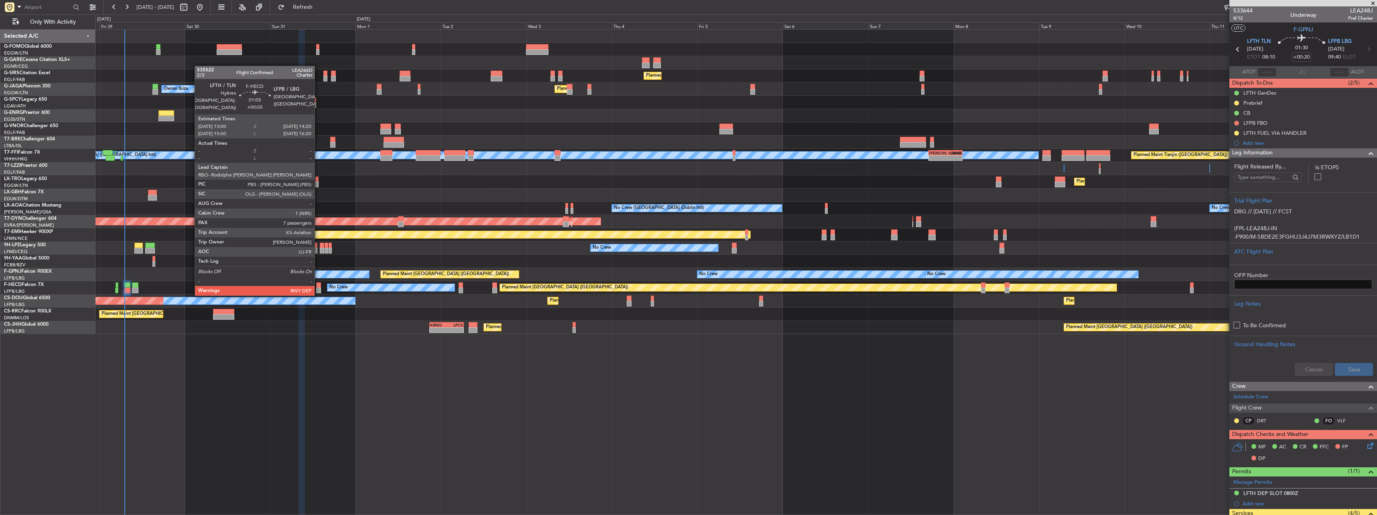
click at [318, 287] on div at bounding box center [318, 285] width 5 height 6
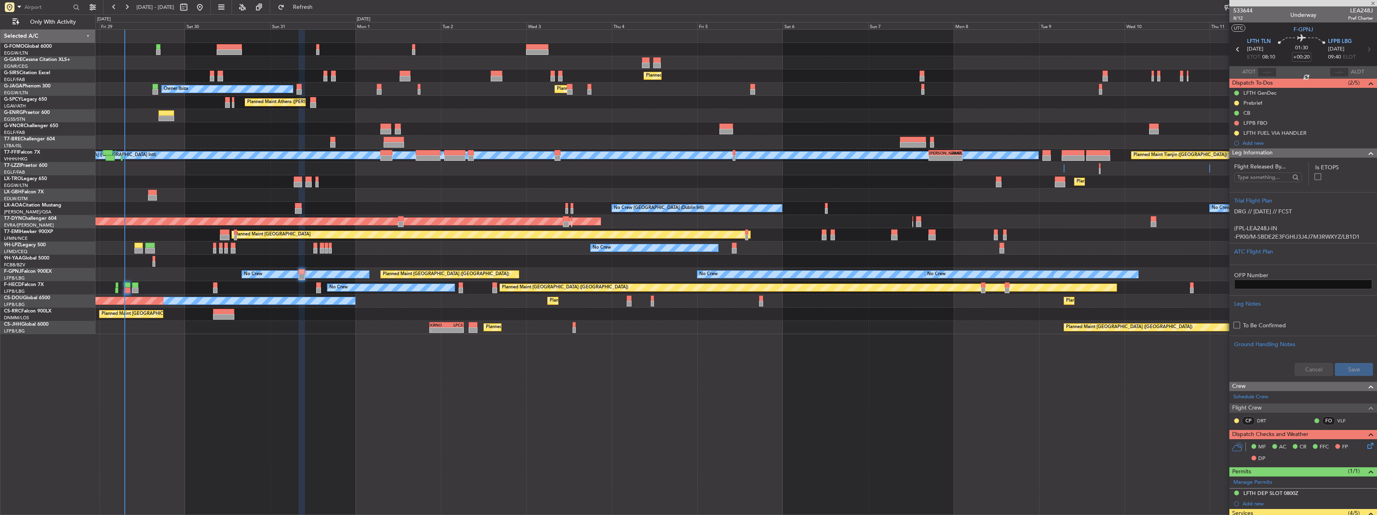
type input "+00:05"
type input "7"
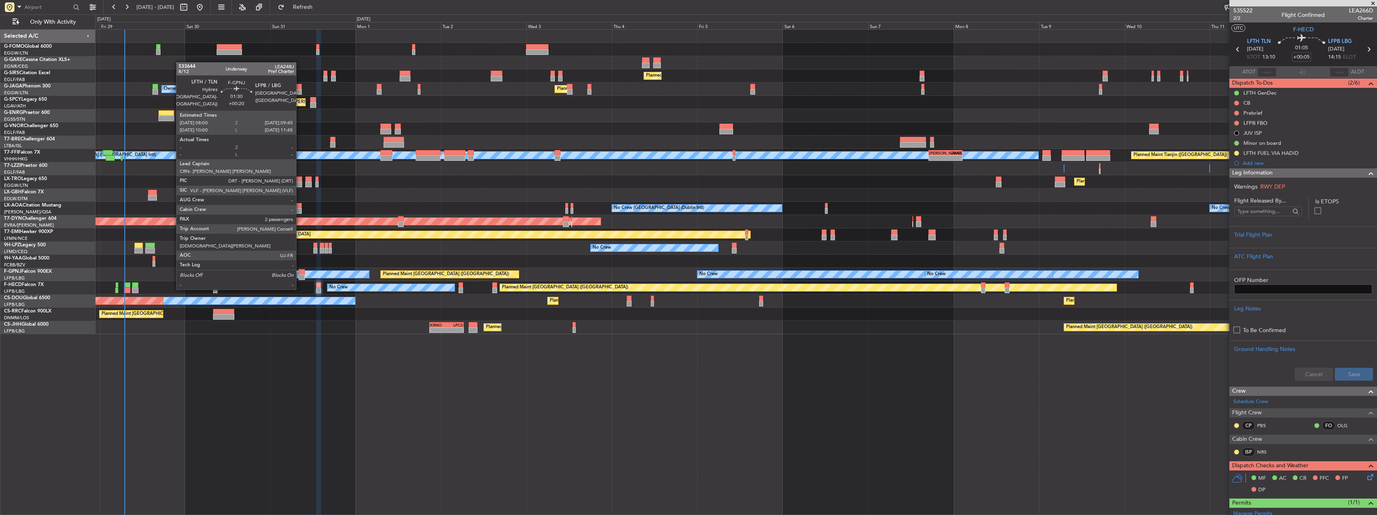
click at [300, 273] on div at bounding box center [301, 272] width 6 height 6
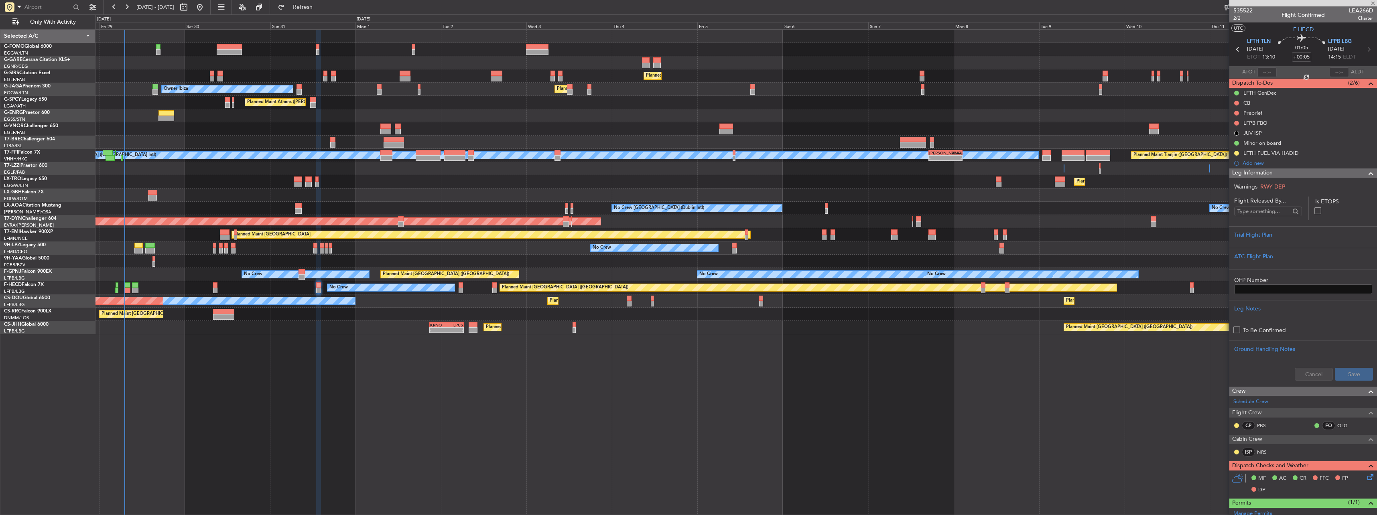
type input "+00:20"
type input "2"
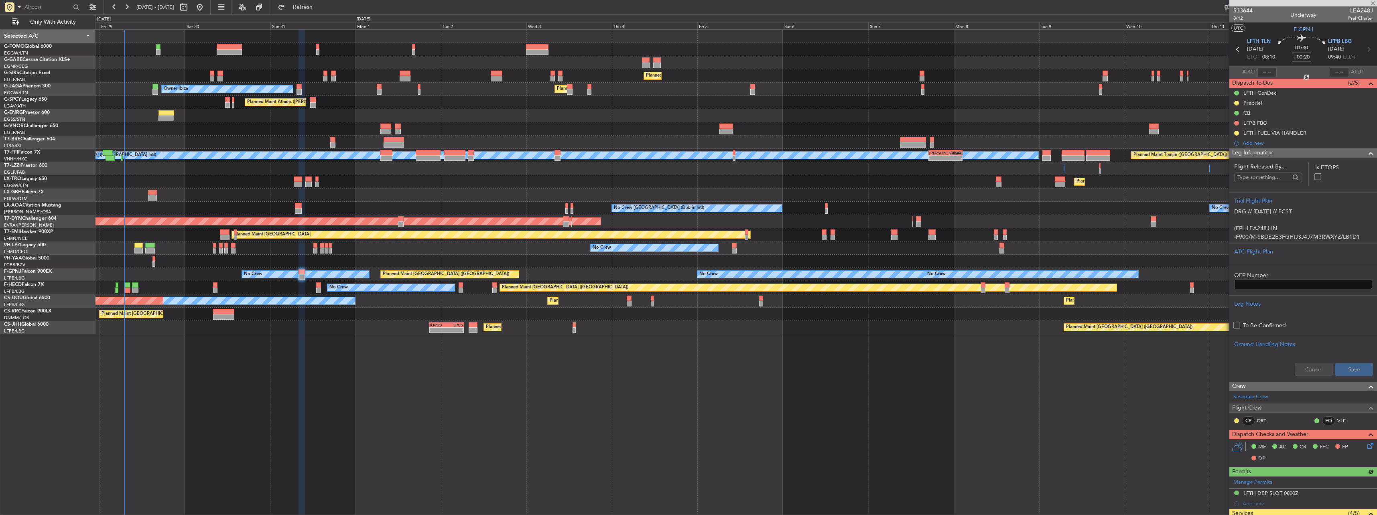
click at [1242, 18] on mat-tooltip-component "Trip Number" at bounding box center [1243, 25] width 40 height 21
click at [1243, 14] on span "533644" at bounding box center [1242, 10] width 19 height 8
click at [1235, 19] on span "8/12" at bounding box center [1242, 18] width 19 height 7
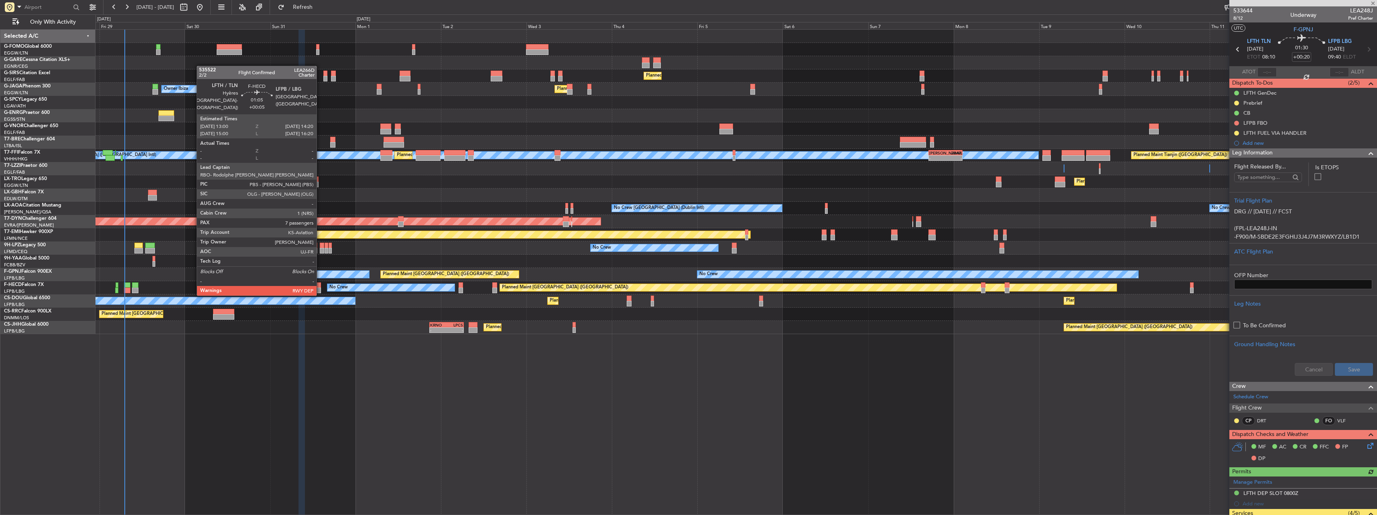
click at [319, 286] on div at bounding box center [318, 285] width 5 height 6
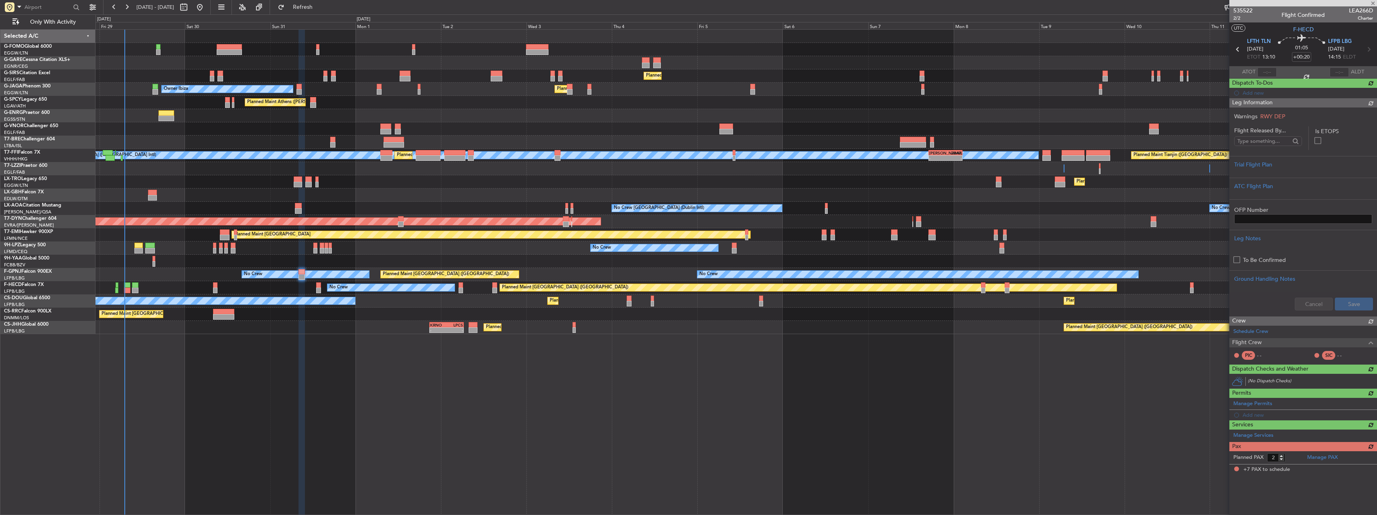
type input "+00:05"
type input "7"
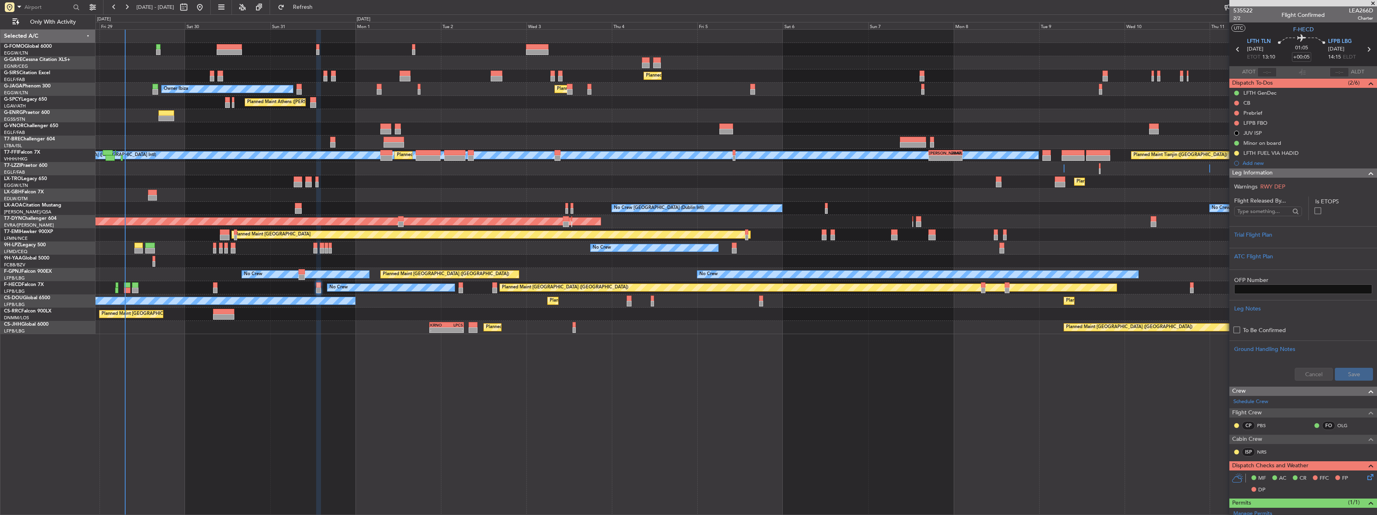
click at [1240, 176] on span "Leg Information" at bounding box center [1252, 172] width 41 height 9
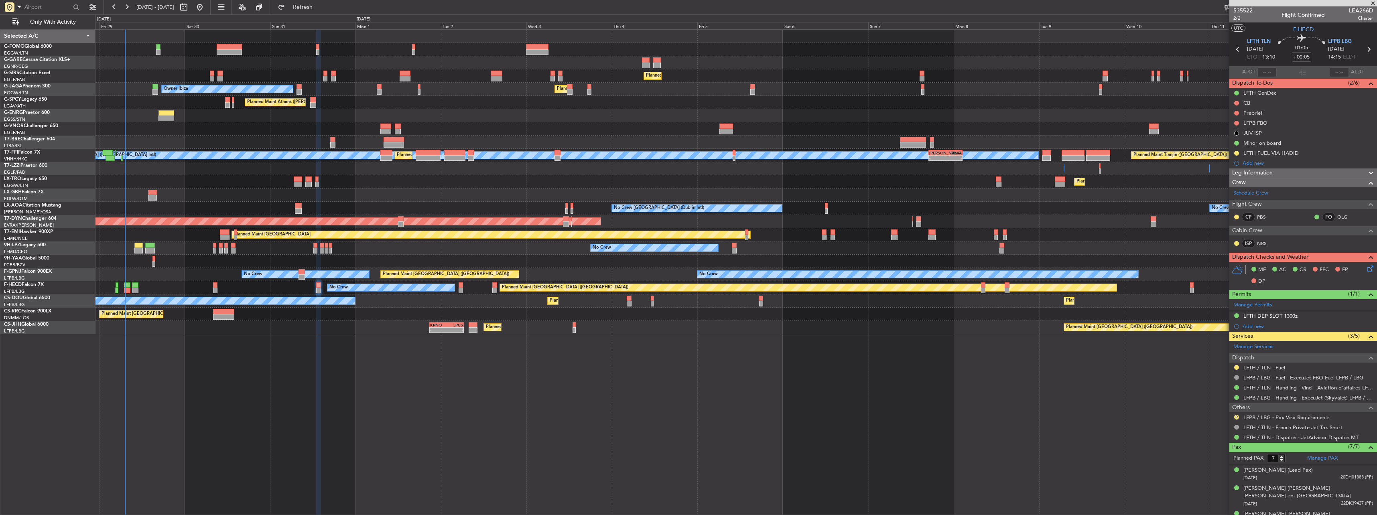
click at [1359, 6] on div at bounding box center [1303, 3] width 148 height 6
click at [1360, 11] on span "LEA266D" at bounding box center [1361, 10] width 24 height 8
copy span "LEA266D"
click at [1261, 240] on link "NRS" at bounding box center [1266, 243] width 18 height 7
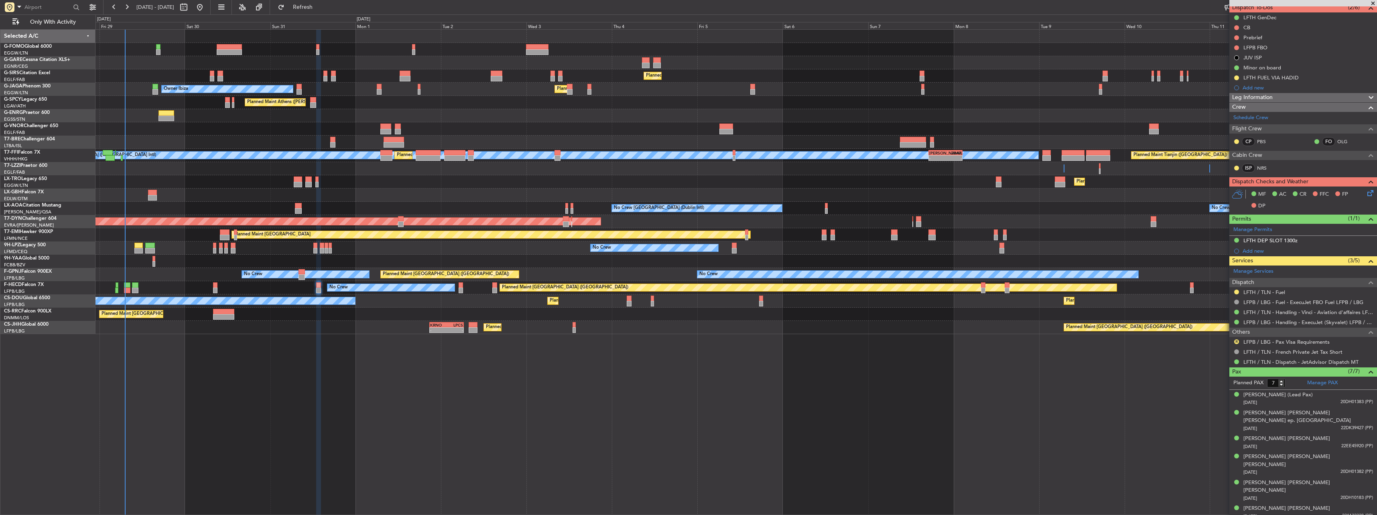
scroll to position [76, 0]
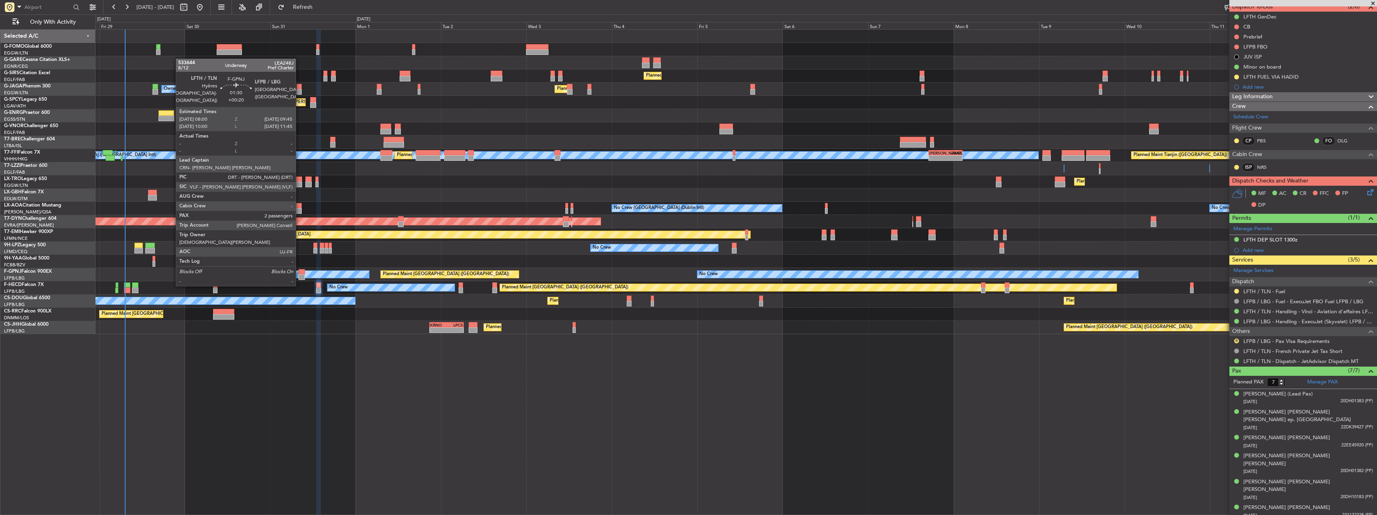
click at [299, 270] on div at bounding box center [301, 272] width 6 height 6
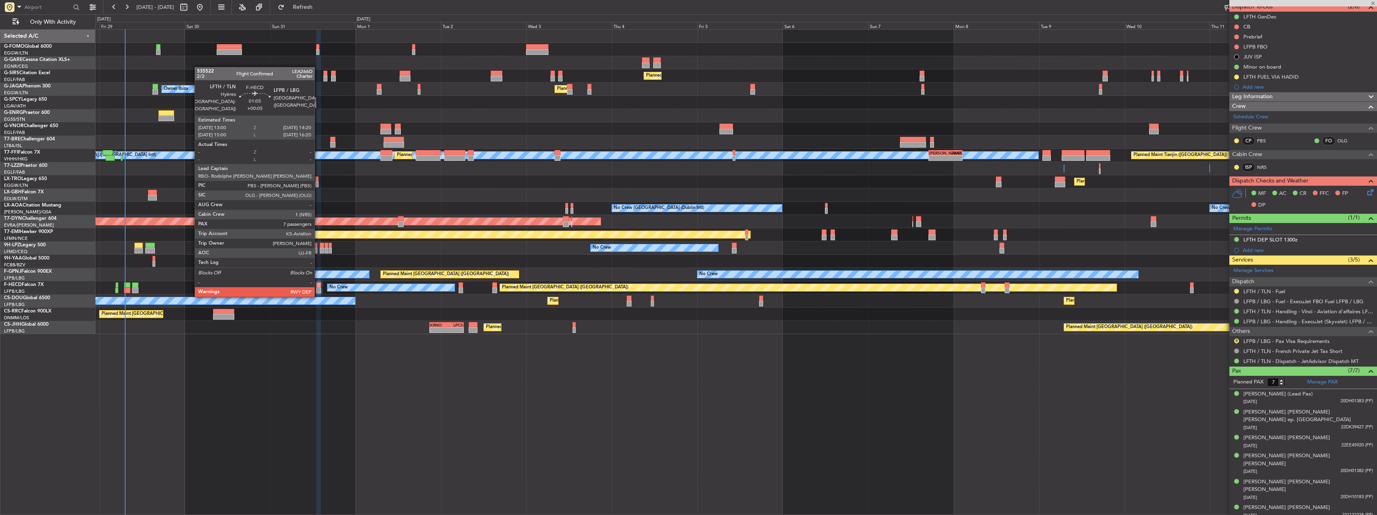
type input "+00:20"
type input "2"
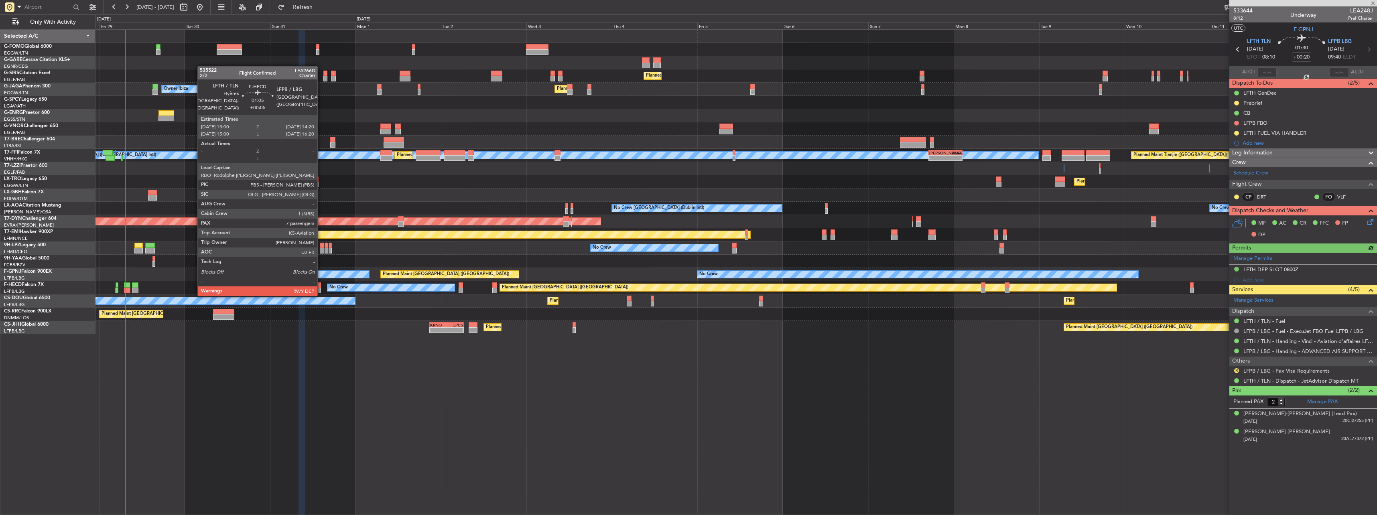
click at [321, 287] on div at bounding box center [318, 285] width 5 height 6
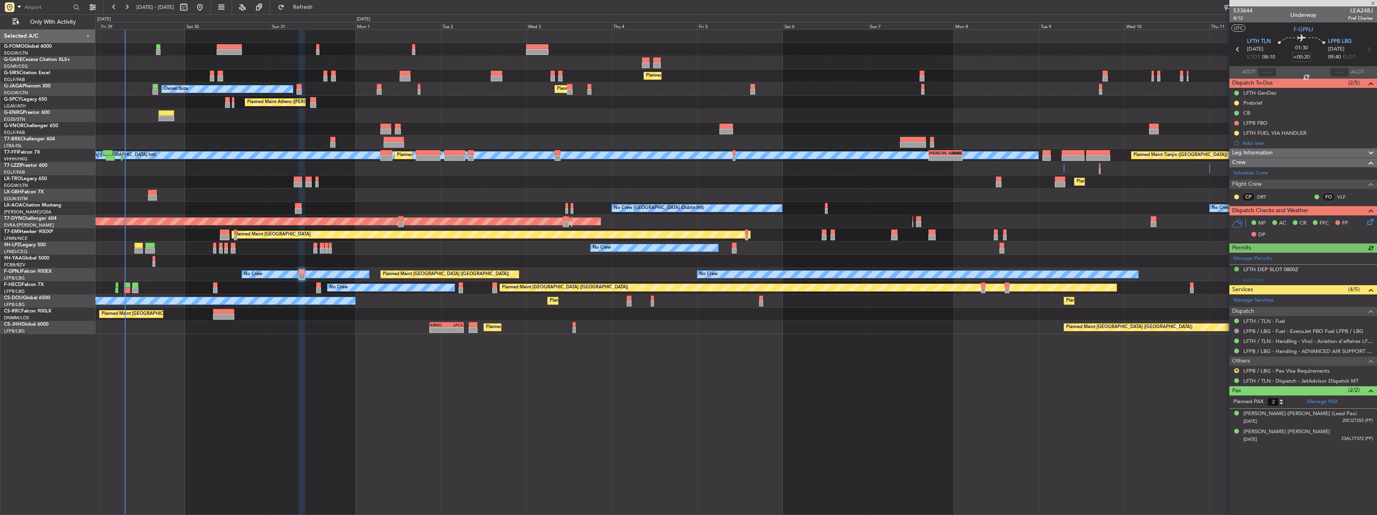
type input "+00:05"
type input "7"
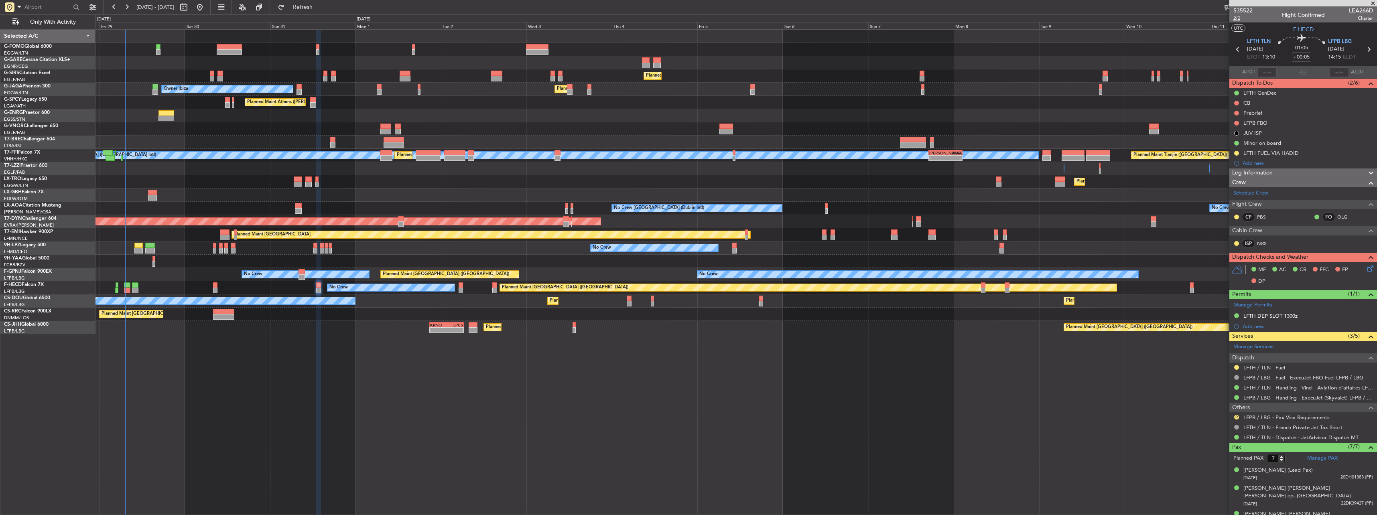
click at [1240, 16] on span "2/2" at bounding box center [1242, 18] width 19 height 7
click at [1257, 173] on span "Leg Information" at bounding box center [1252, 172] width 41 height 9
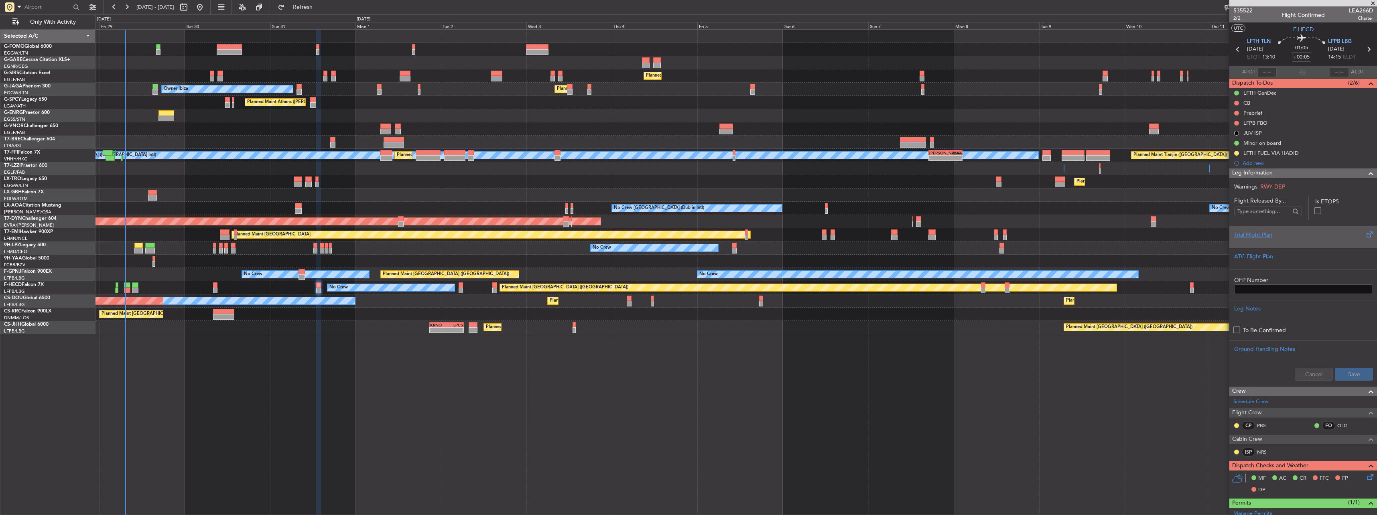
click at [1264, 236] on div "Trial Flight Plan" at bounding box center [1303, 235] width 138 height 8
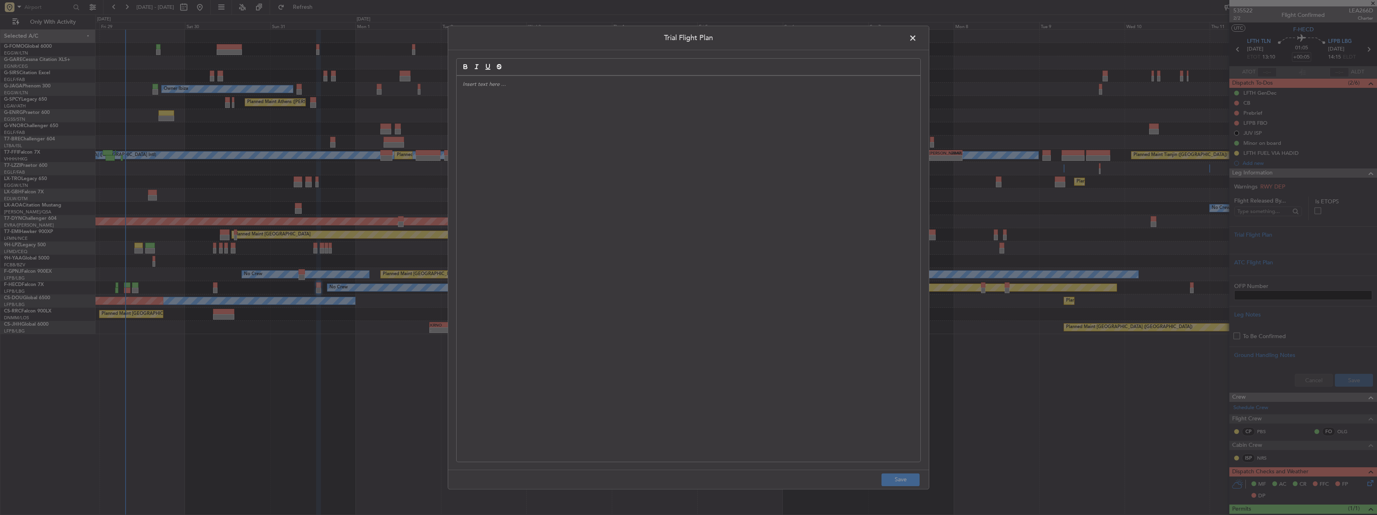
click at [713, 182] on div at bounding box center [689, 269] width 464 height 386
drag, startPoint x: 599, startPoint y: 106, endPoint x: 473, endPoint y: 98, distance: 125.8
click at [473, 98] on div "DRG // [DATE] // FCST PS, 7300 lbs remaining for [DATE] f" at bounding box center [689, 269] width 464 height 386
click at [520, 117] on div "DRG // [DATE] // FCST" at bounding box center [689, 269] width 464 height 386
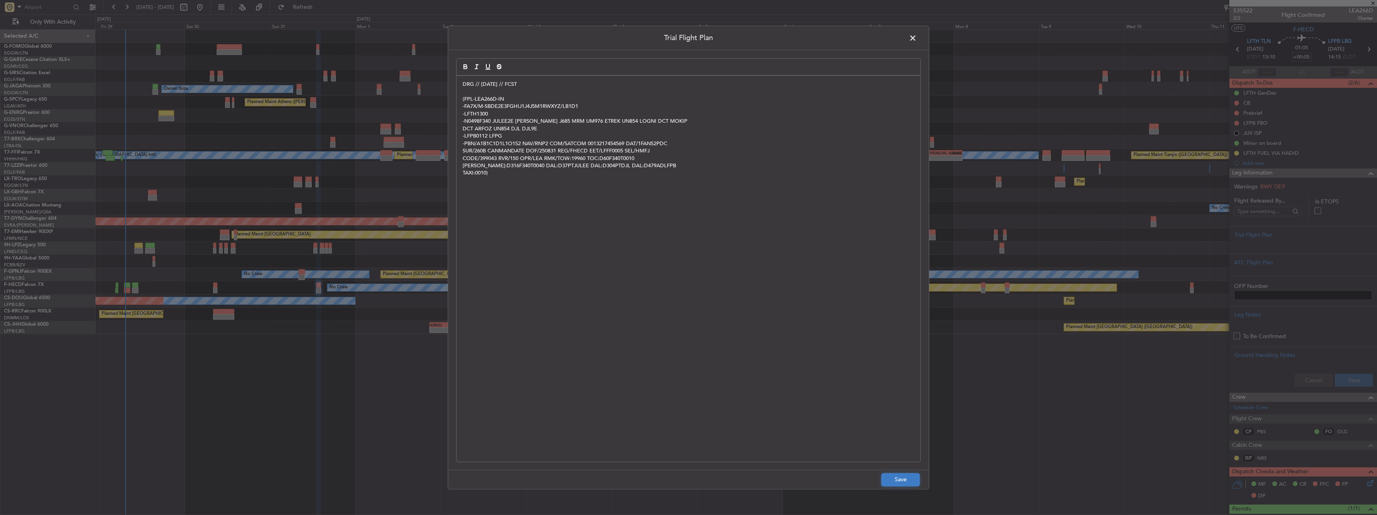
click at [903, 475] on button "Save" at bounding box center [900, 479] width 38 height 13
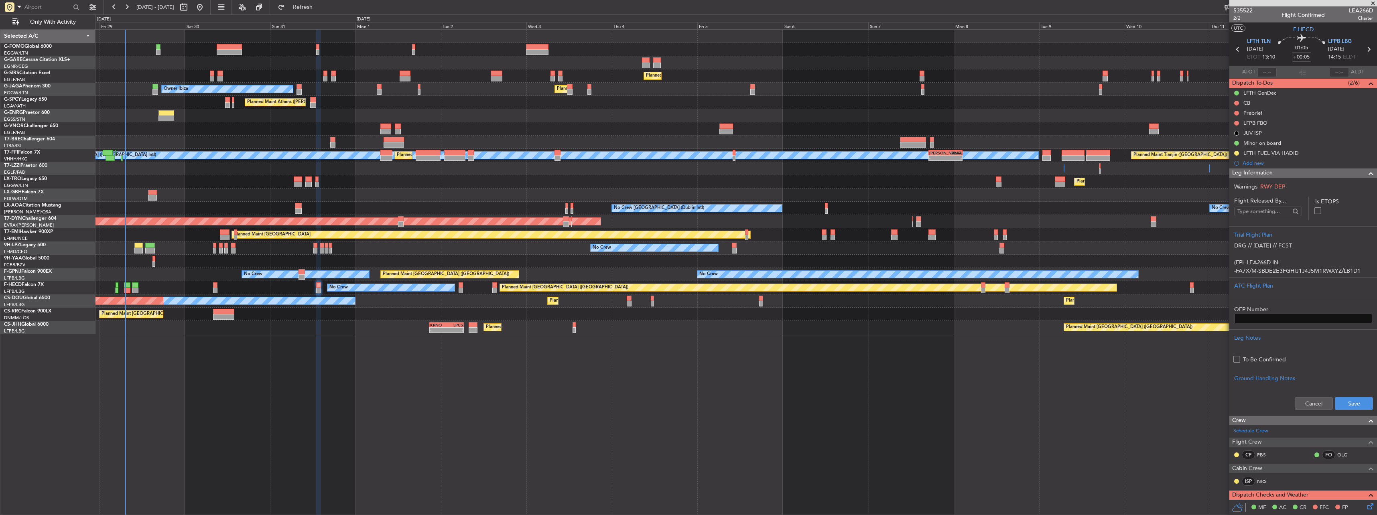
click at [1357, 411] on div "Cancel Save" at bounding box center [1303, 404] width 148 height 24
click at [1356, 406] on button "Save" at bounding box center [1354, 403] width 38 height 13
click at [1235, 19] on span "2/2" at bounding box center [1242, 18] width 19 height 7
click at [1237, 101] on button at bounding box center [1236, 103] width 5 height 5
click at [1235, 139] on span "Completed" at bounding box center [1240, 138] width 26 height 8
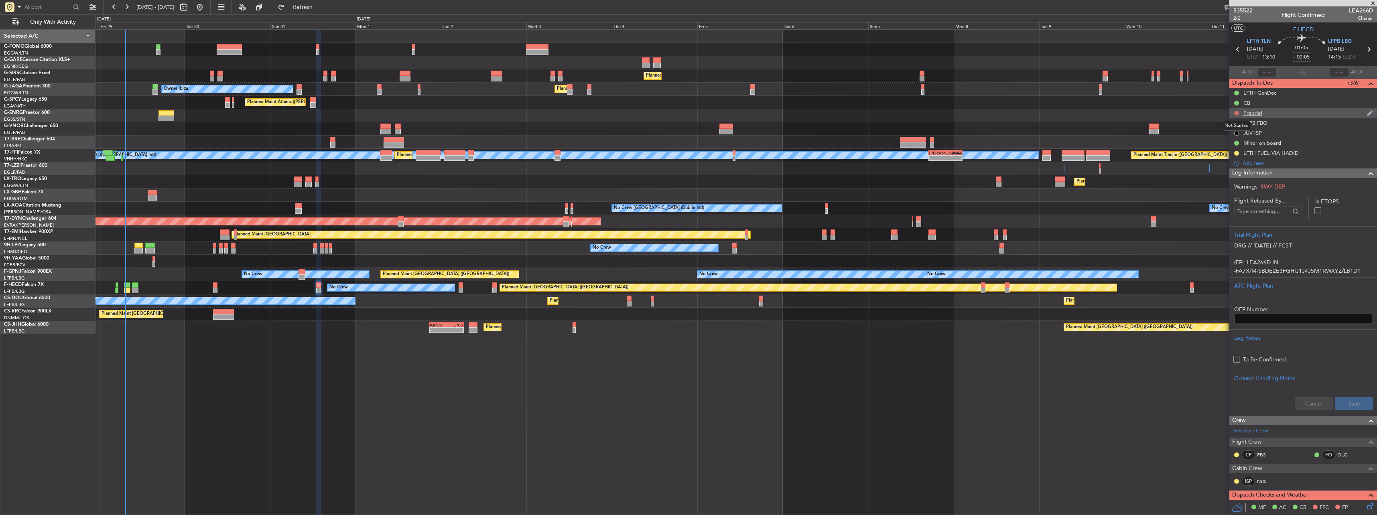
click at [1237, 111] on button at bounding box center [1236, 113] width 5 height 5
drag, startPoint x: 1226, startPoint y: 135, endPoint x: 1245, endPoint y: 144, distance: 21.2
click at [1228, 136] on li "In Progress" at bounding box center [1237, 136] width 43 height 12
click at [1245, 173] on span "Leg Information" at bounding box center [1252, 172] width 41 height 9
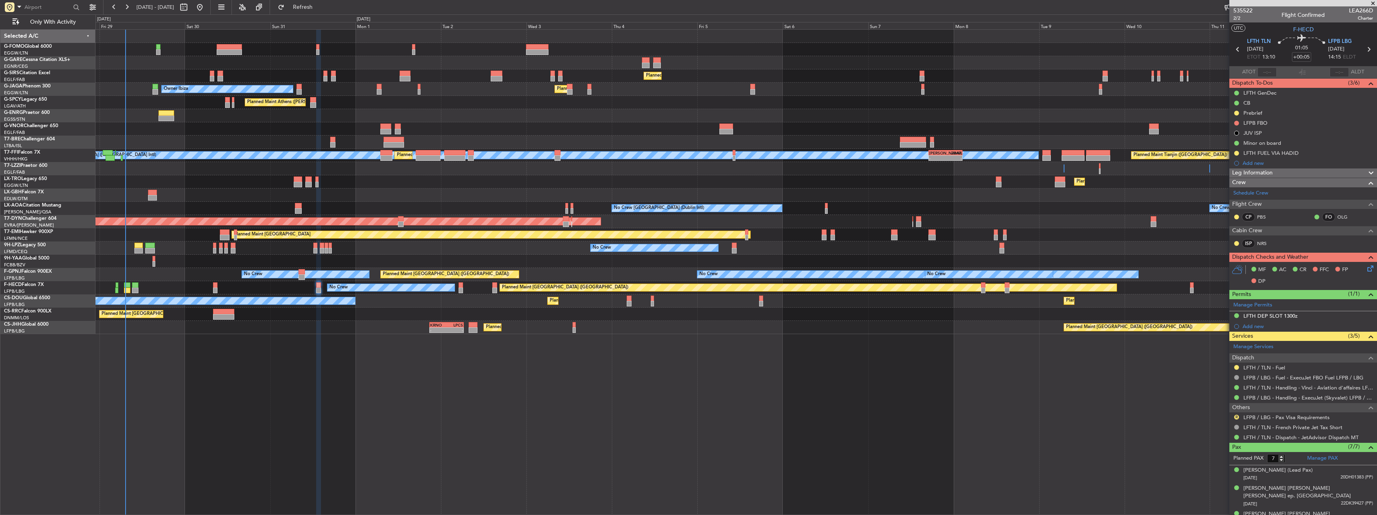
click at [1366, 270] on icon at bounding box center [1369, 267] width 6 height 6
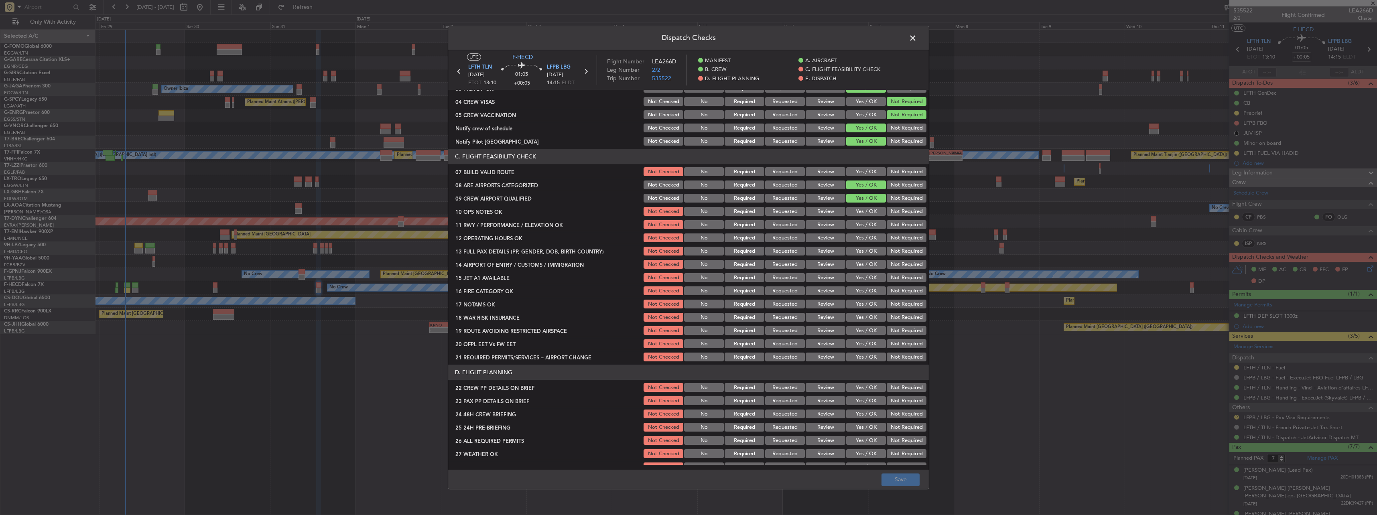
scroll to position [120, 0]
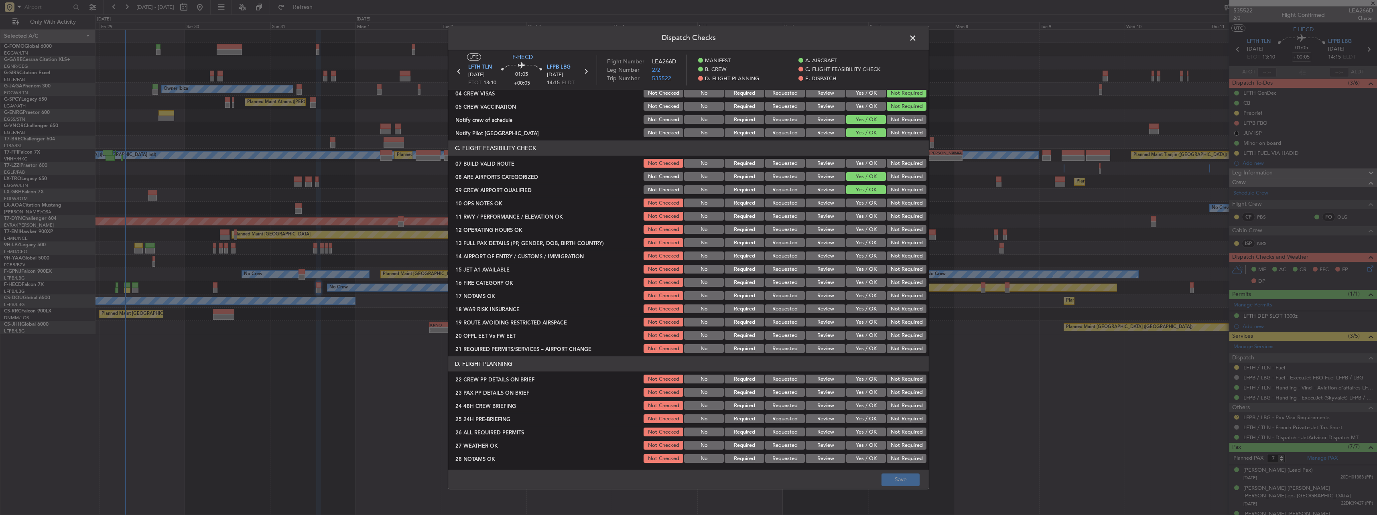
click at [868, 164] on button "Yes / OK" at bounding box center [866, 163] width 40 height 9
click at [860, 203] on button "Yes / OK" at bounding box center [866, 203] width 40 height 9
click at [863, 215] on button "Yes / OK" at bounding box center [866, 216] width 40 height 9
click at [864, 224] on div "Yes / OK" at bounding box center [865, 229] width 41 height 11
click at [862, 235] on div "Yes / OK" at bounding box center [865, 229] width 41 height 11
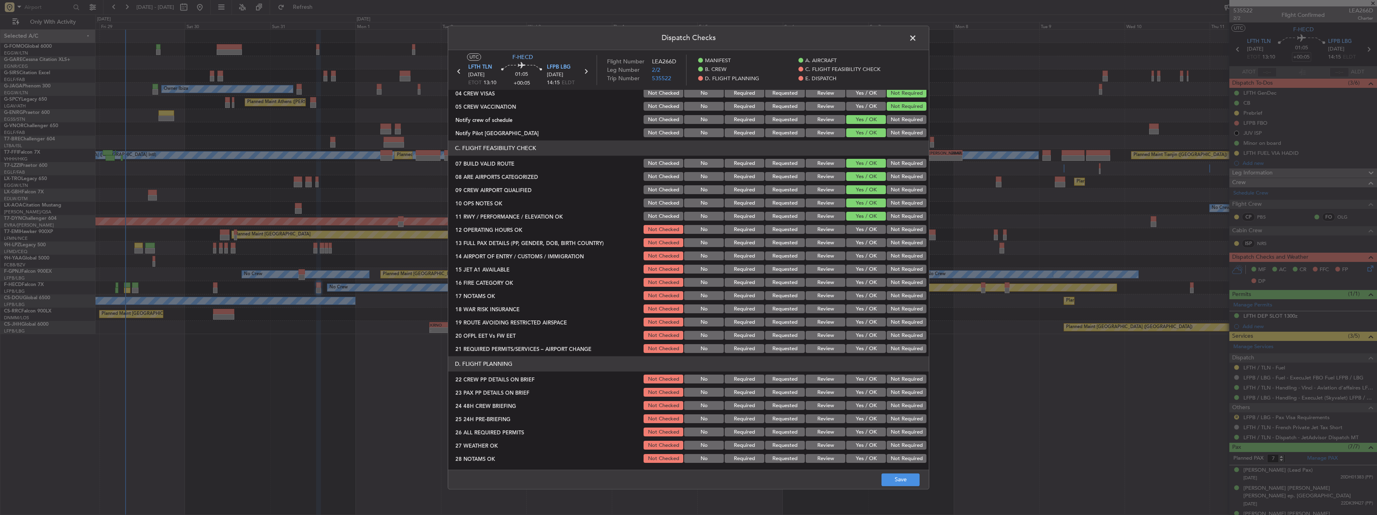
click at [861, 230] on button "Yes / OK" at bounding box center [866, 229] width 40 height 9
click at [866, 245] on button "Yes / OK" at bounding box center [866, 243] width 40 height 9
drag, startPoint x: 874, startPoint y: 263, endPoint x: 865, endPoint y: 275, distance: 14.4
click at [874, 264] on section "C. FLIGHT FEASIBILITY CHECK 07 BUILD VALID ROUTE Not Checked No Required Reques…" at bounding box center [688, 248] width 481 height 214
click at [865, 277] on div "Yes / OK" at bounding box center [865, 282] width 41 height 11
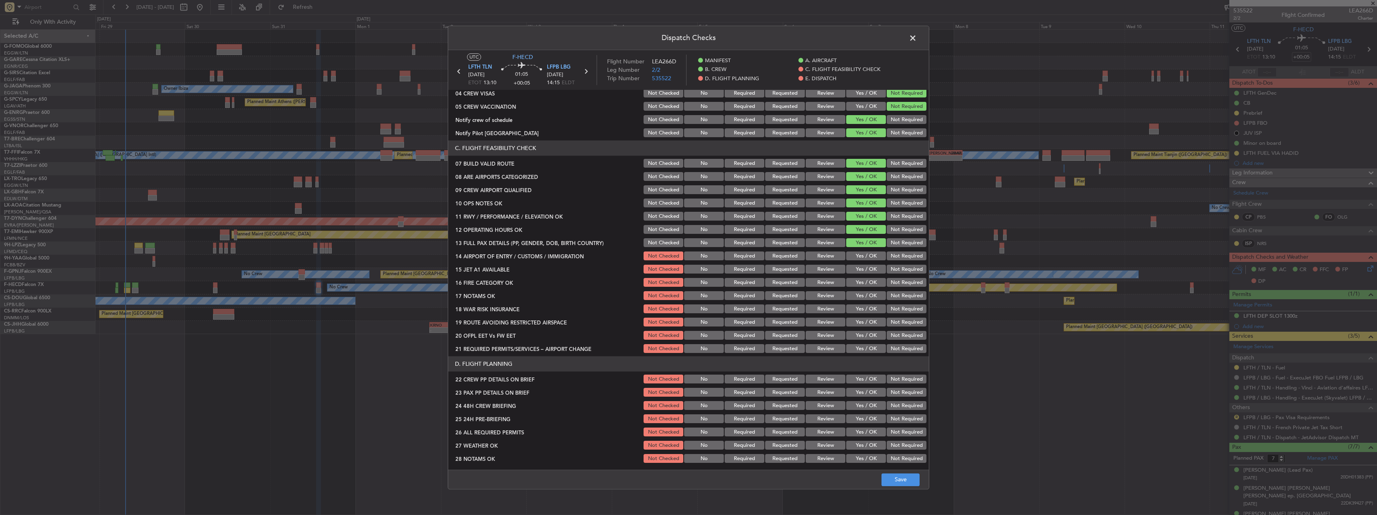
click at [867, 257] on button "Yes / OK" at bounding box center [866, 256] width 40 height 9
click at [865, 267] on button "Yes / OK" at bounding box center [866, 269] width 40 height 9
click at [861, 282] on button "Yes / OK" at bounding box center [866, 282] width 40 height 9
click at [861, 293] on button "Yes / OK" at bounding box center [866, 296] width 40 height 9
click at [907, 308] on button "Not Required" at bounding box center [907, 309] width 40 height 9
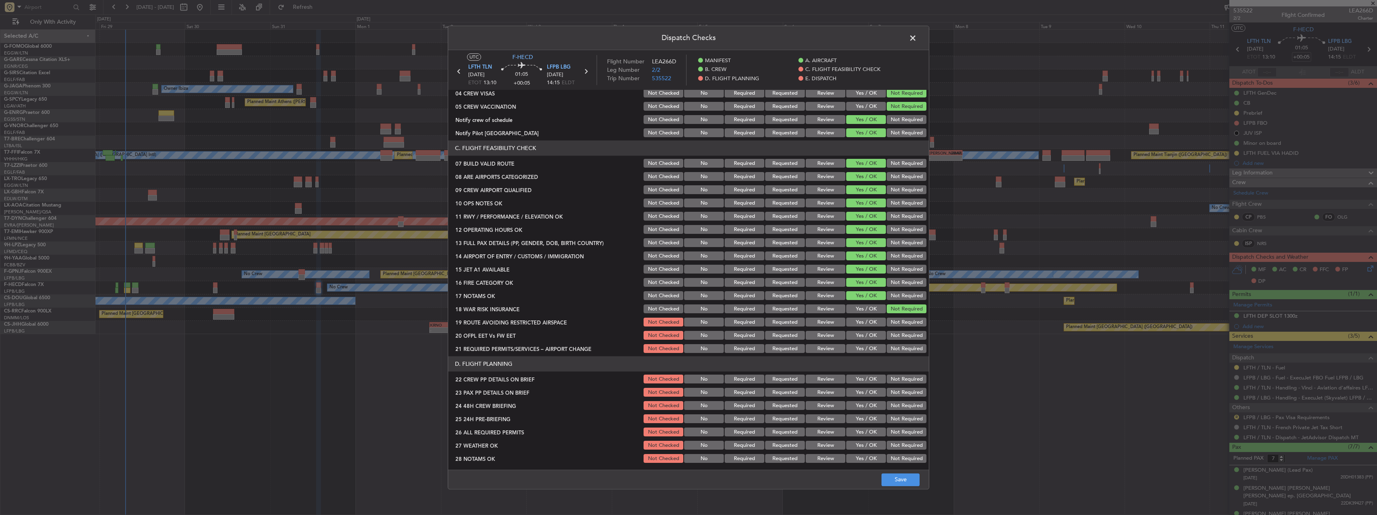
click at [854, 327] on div "Yes / OK" at bounding box center [865, 322] width 41 height 11
click at [853, 336] on button "Yes / OK" at bounding box center [866, 335] width 40 height 9
click at [846, 324] on button "Yes / OK" at bounding box center [866, 322] width 40 height 9
click at [854, 348] on button "Yes / OK" at bounding box center [866, 349] width 40 height 9
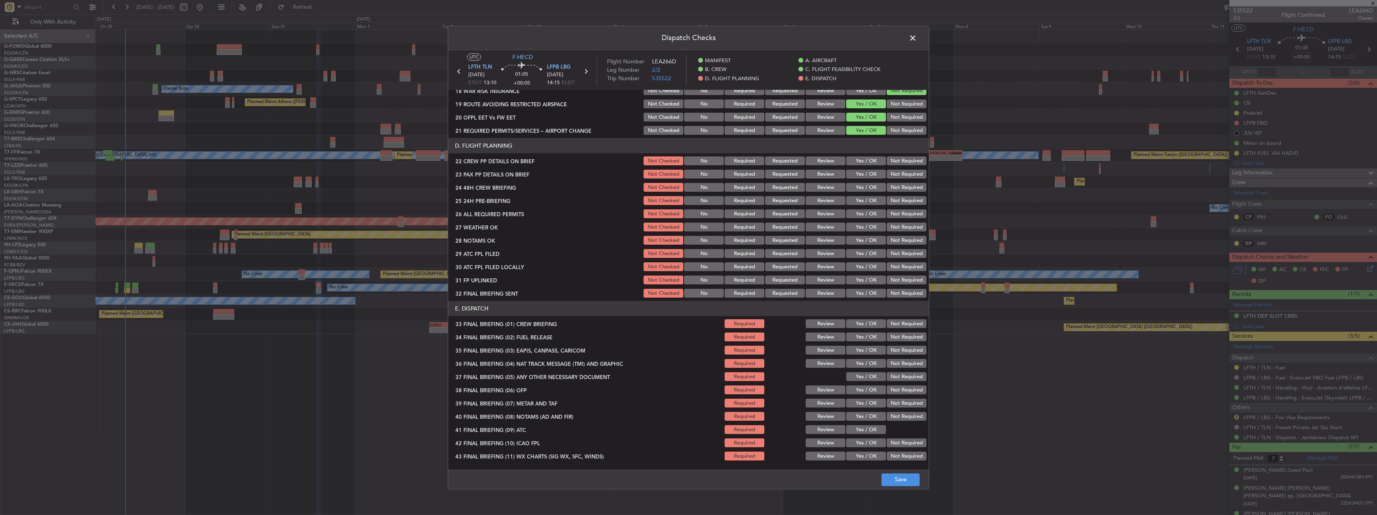
scroll to position [351, 0]
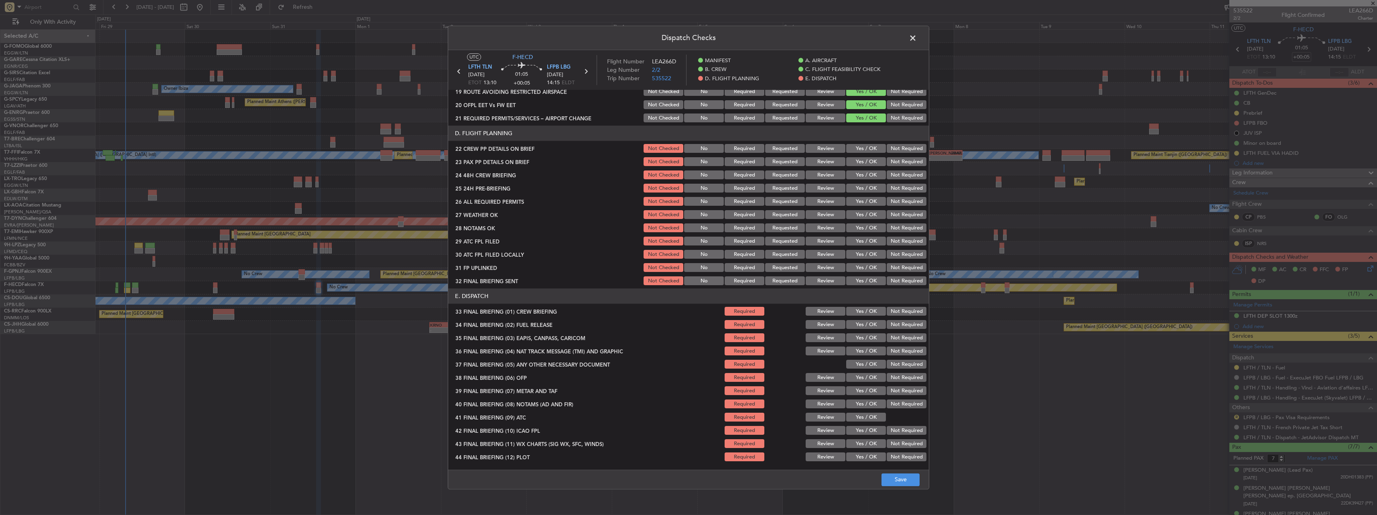
click at [863, 149] on button "Yes / OK" at bounding box center [866, 148] width 40 height 9
click at [863, 164] on button "Yes / OK" at bounding box center [866, 162] width 40 height 9
click at [863, 176] on button "Yes / OK" at bounding box center [866, 175] width 40 height 9
click at [893, 187] on button "Not Required" at bounding box center [907, 188] width 40 height 9
click at [897, 481] on button "Save" at bounding box center [900, 479] width 38 height 13
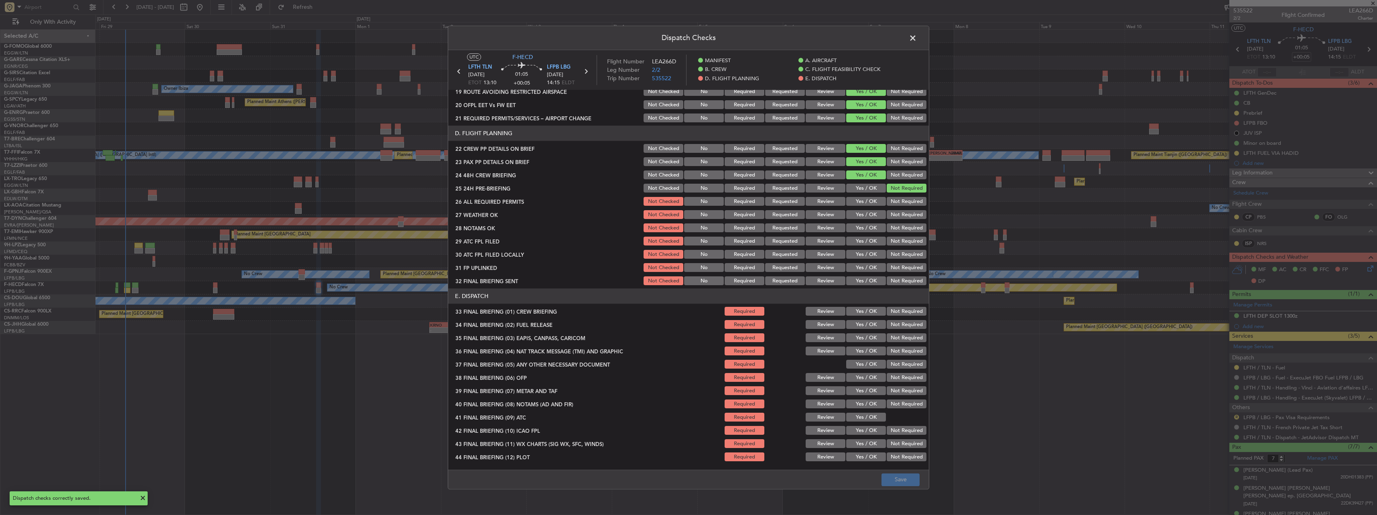
click at [917, 38] on span at bounding box center [917, 40] width 0 height 16
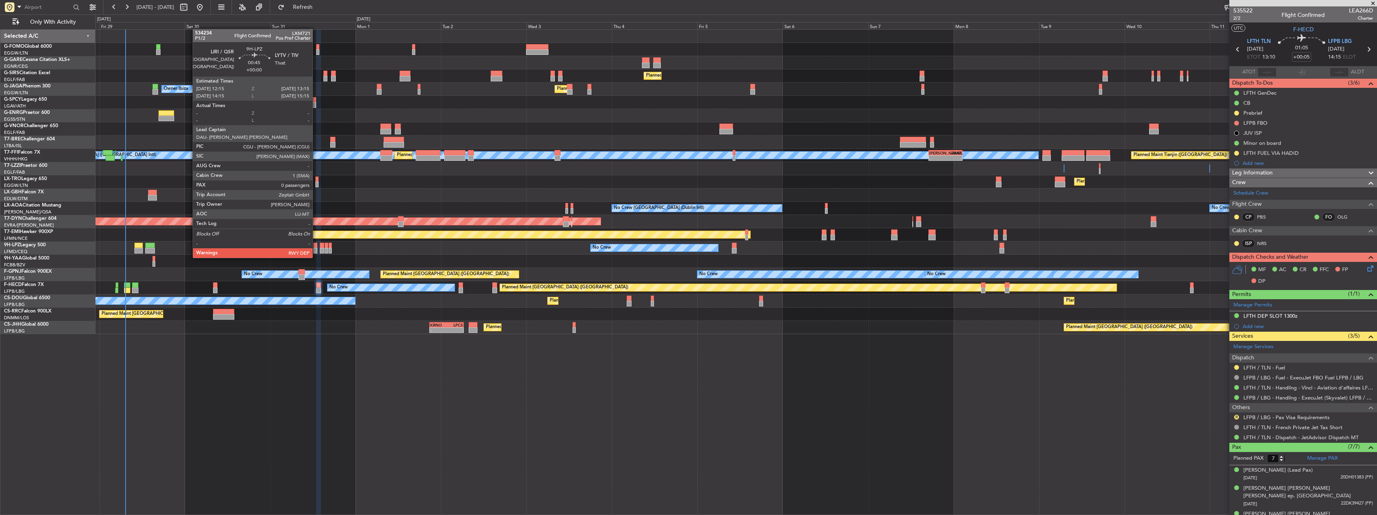
click at [316, 250] on div at bounding box center [315, 251] width 4 height 6
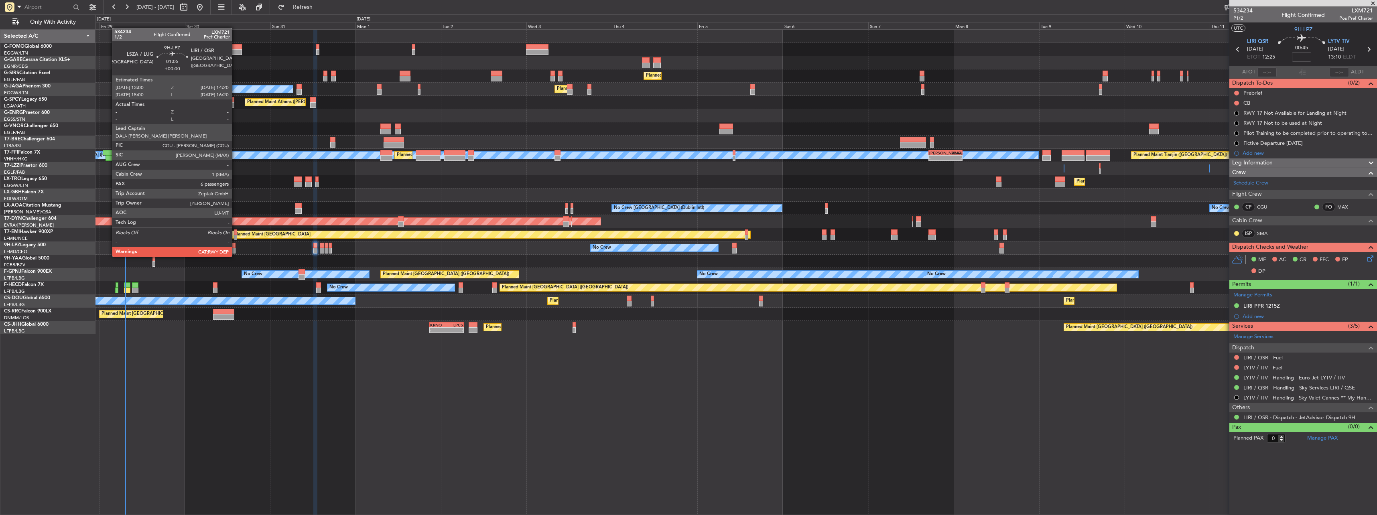
click at [236, 246] on div "No Crew No Crew No Crew" at bounding box center [735, 248] width 1281 height 13
click at [233, 251] on div at bounding box center [233, 251] width 5 height 6
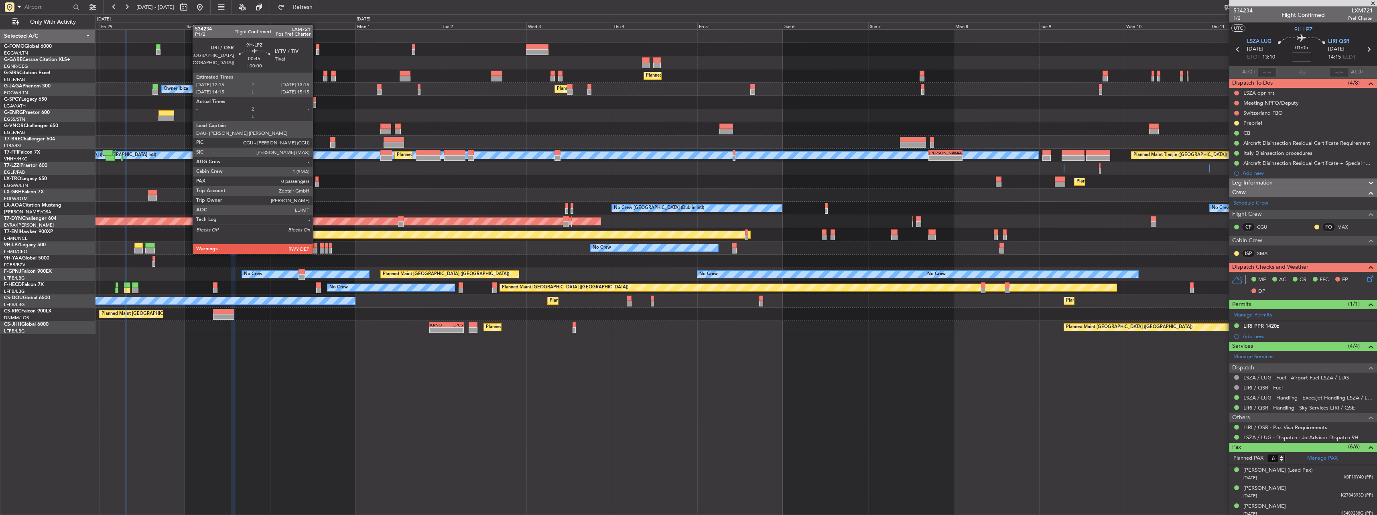
click at [316, 246] on div at bounding box center [315, 246] width 4 height 6
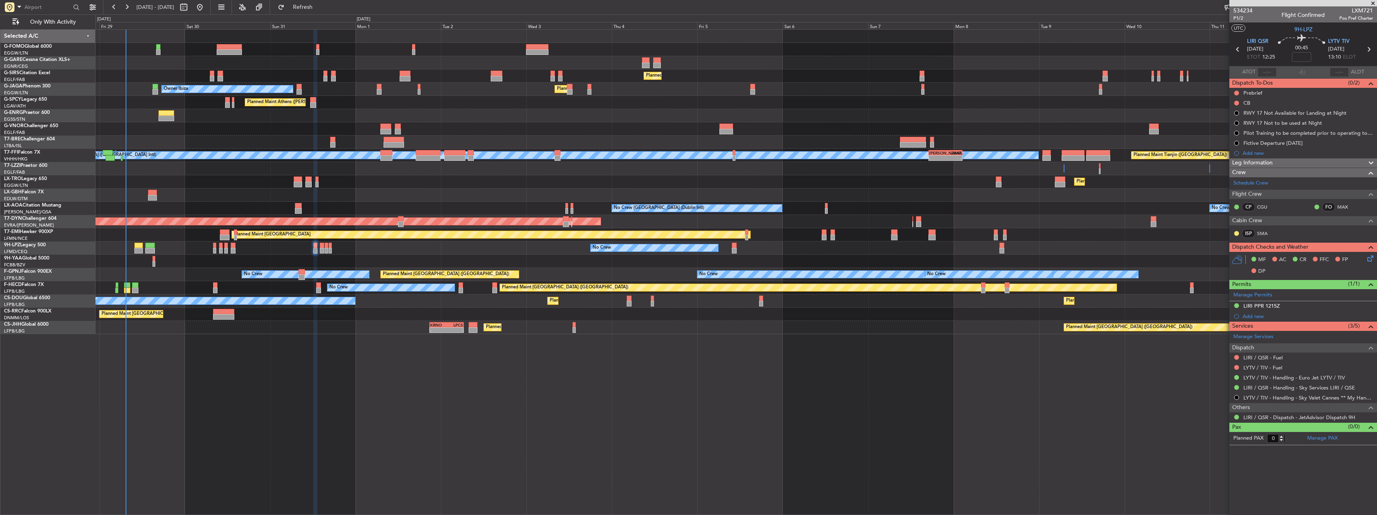
click at [1363, 10] on span "LXM721" at bounding box center [1356, 10] width 34 height 8
click at [1364, 10] on span "LXM721" at bounding box center [1356, 10] width 34 height 8
click at [1368, 4] on div at bounding box center [1303, 3] width 148 height 6
click at [1368, 8] on span "LXM721" at bounding box center [1356, 10] width 34 height 8
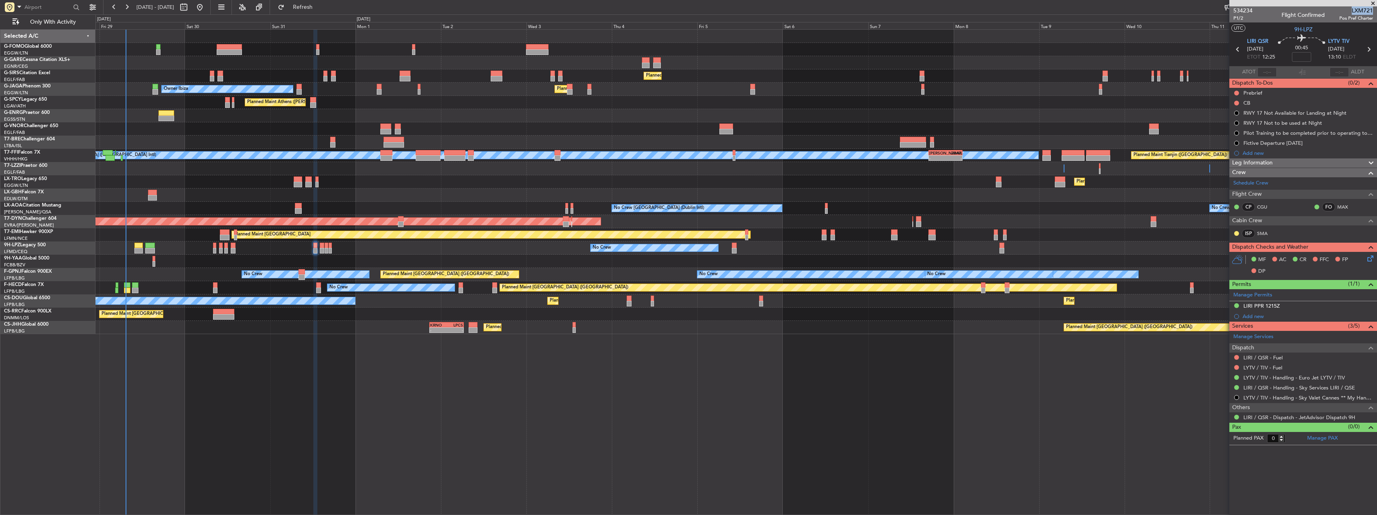
click at [1368, 8] on span "LXM721" at bounding box center [1356, 10] width 34 height 8
copy span "LXM721"
click at [1261, 232] on link "SMA" at bounding box center [1266, 233] width 18 height 7
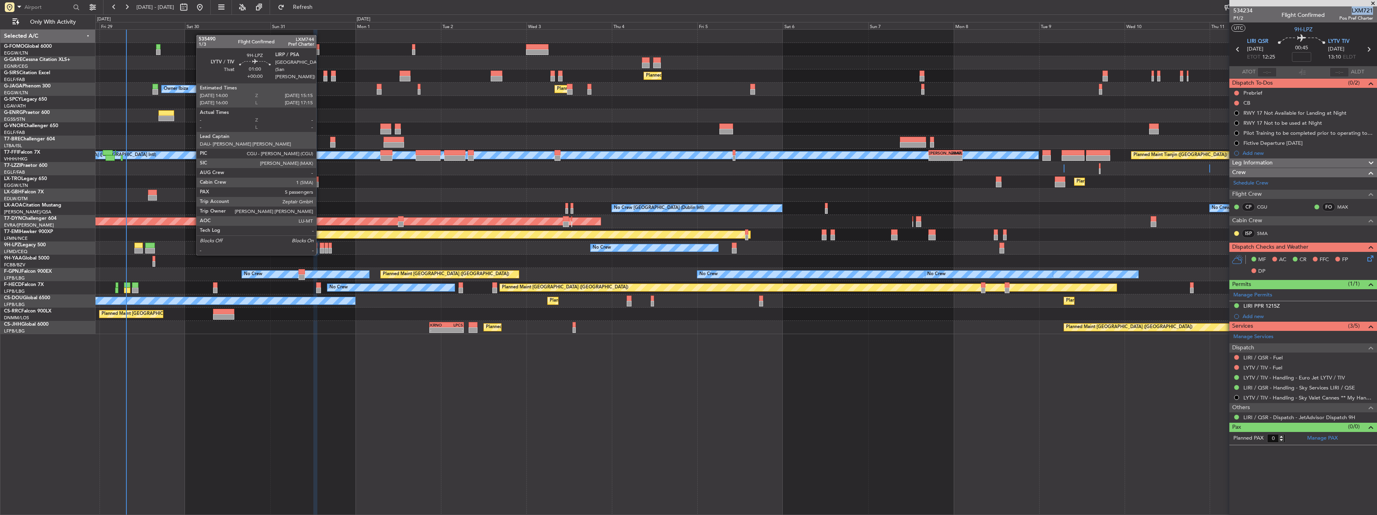
click at [320, 246] on div at bounding box center [322, 246] width 5 height 6
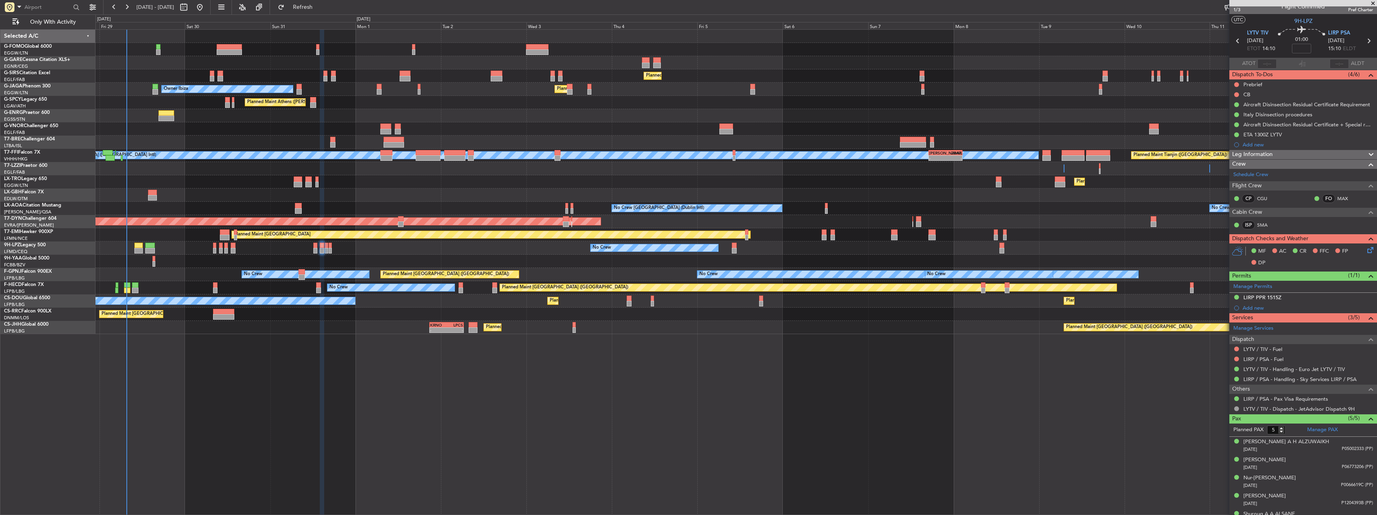
scroll to position [0, 0]
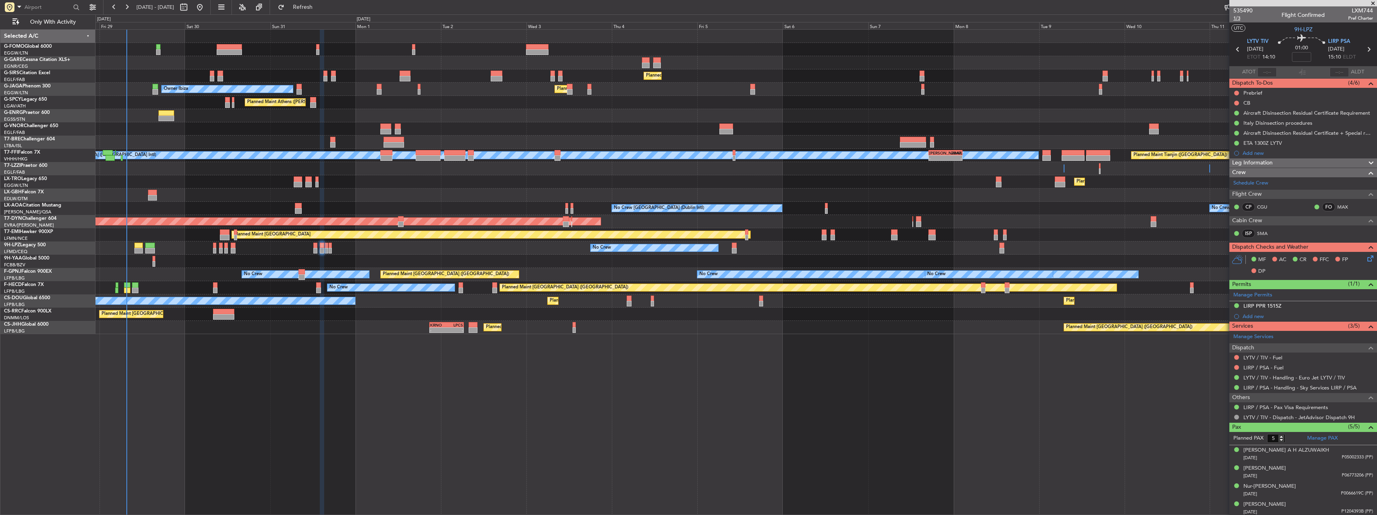
click at [1239, 20] on span "1/3" at bounding box center [1242, 18] width 19 height 7
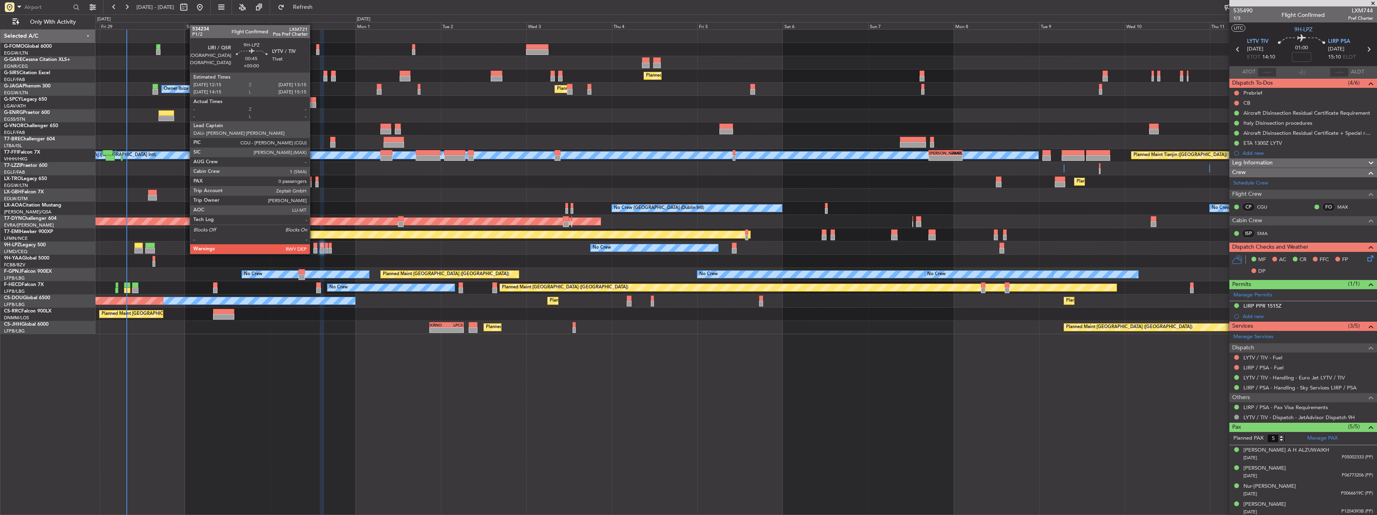
click at [313, 246] on div at bounding box center [315, 246] width 4 height 6
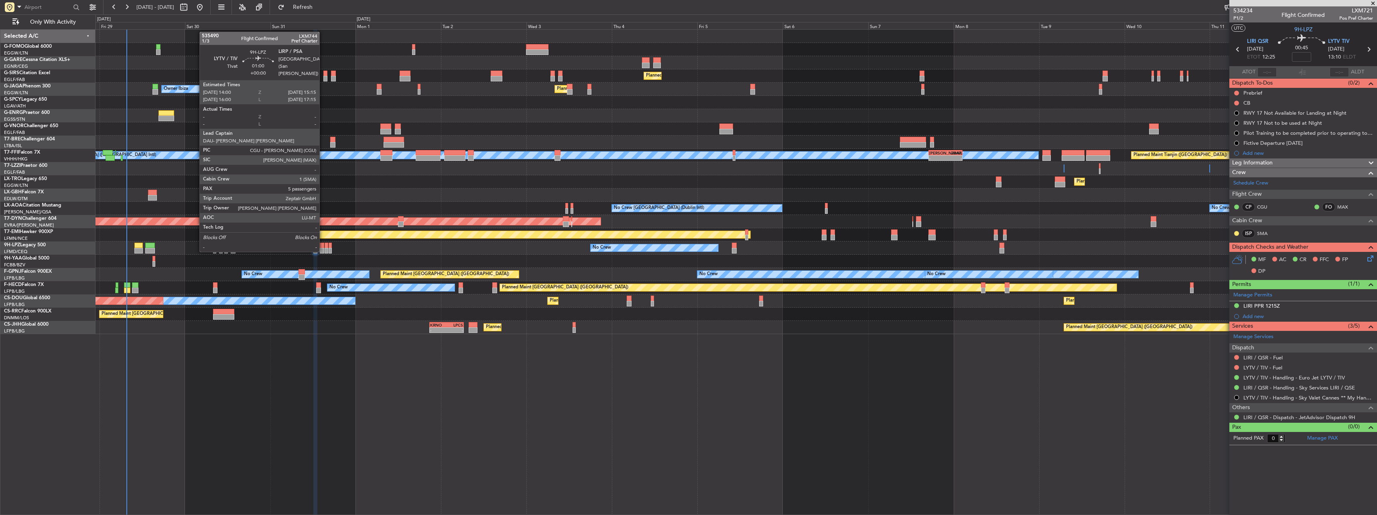
click at [323, 243] on div at bounding box center [322, 246] width 5 height 6
click at [327, 244] on div at bounding box center [327, 246] width 4 height 6
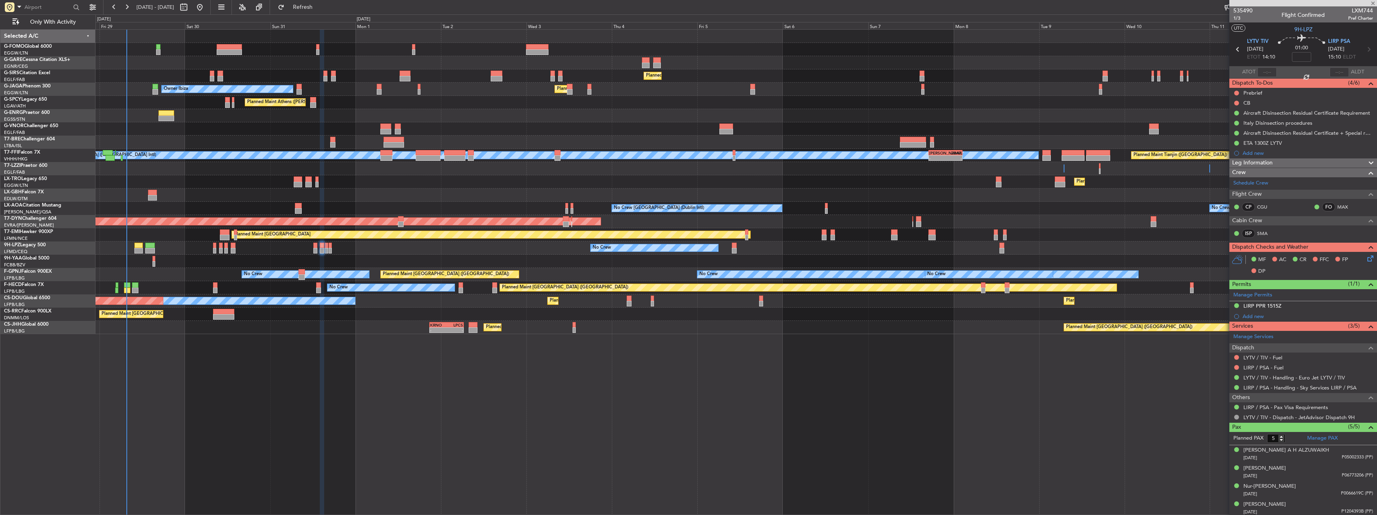
type input "0"
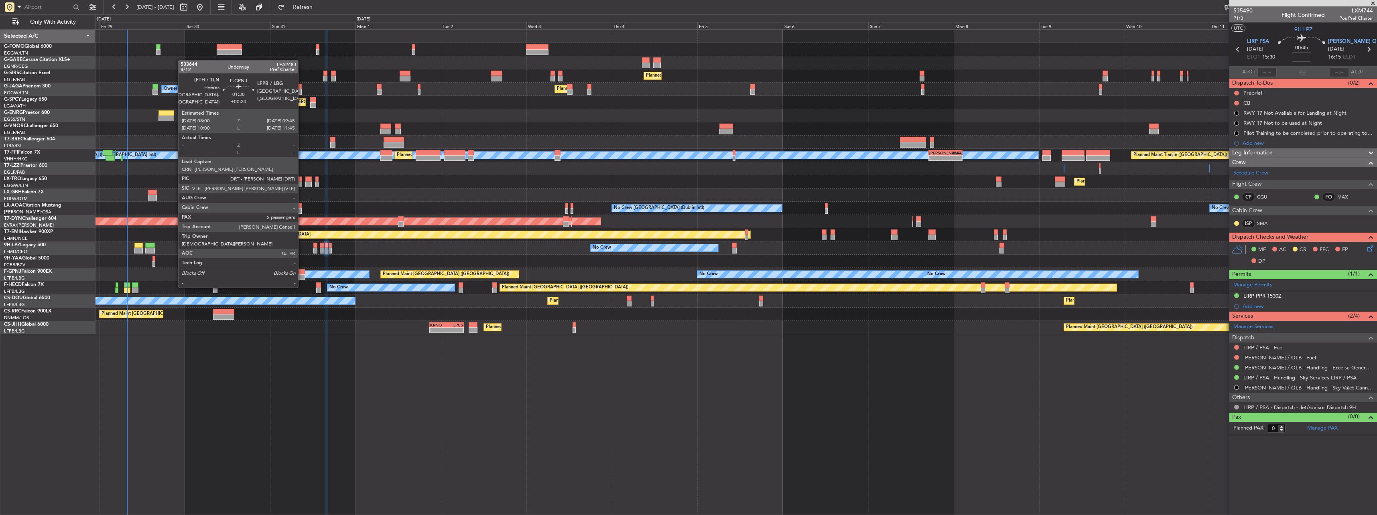
click at [302, 272] on div at bounding box center [301, 272] width 6 height 6
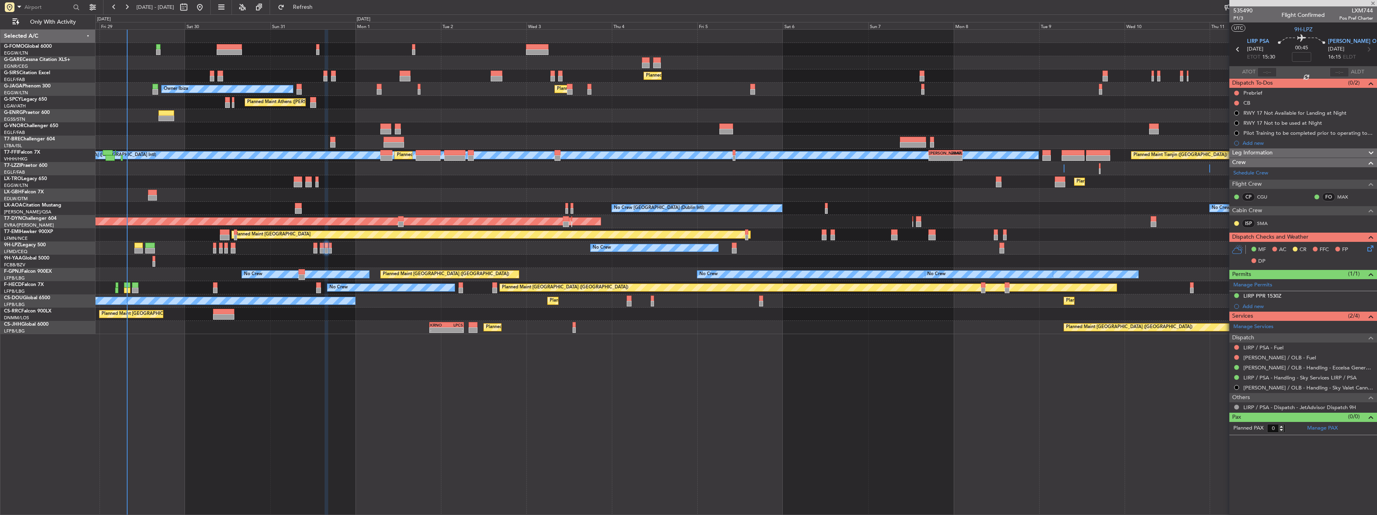
type input "+00:20"
type input "2"
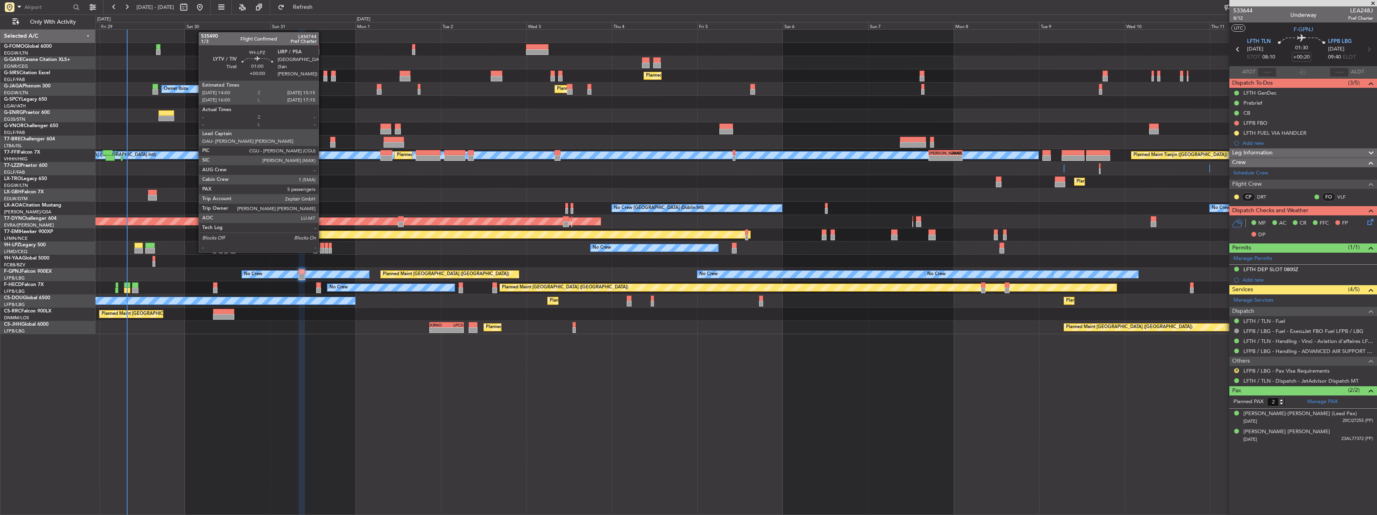
click at [322, 244] on div at bounding box center [322, 246] width 5 height 6
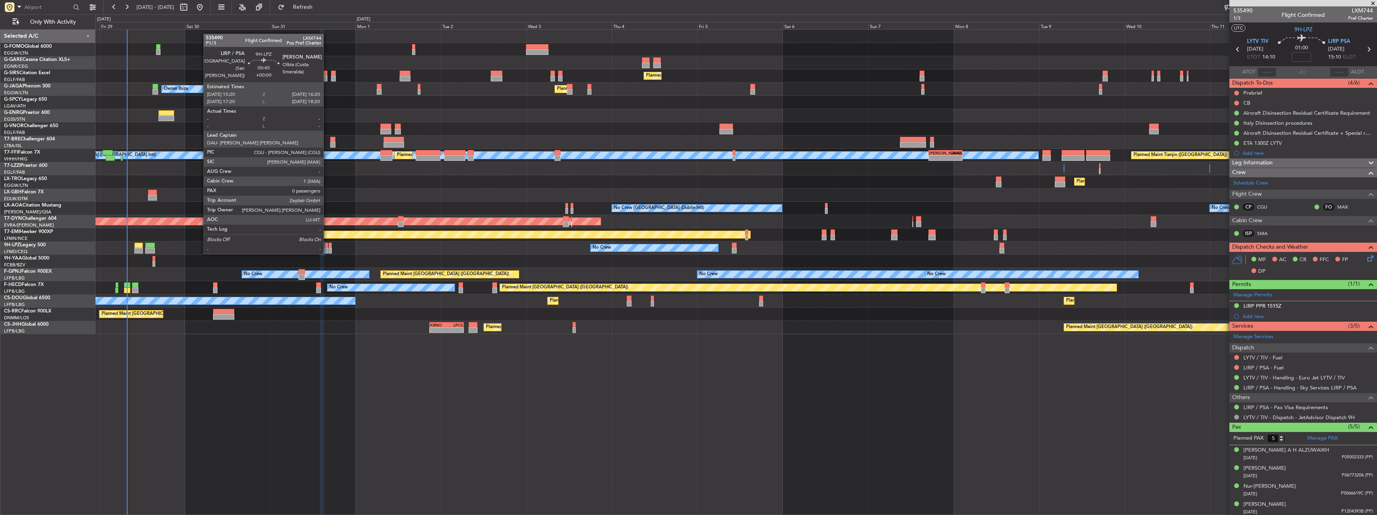
click at [327, 245] on div at bounding box center [327, 246] width 4 height 6
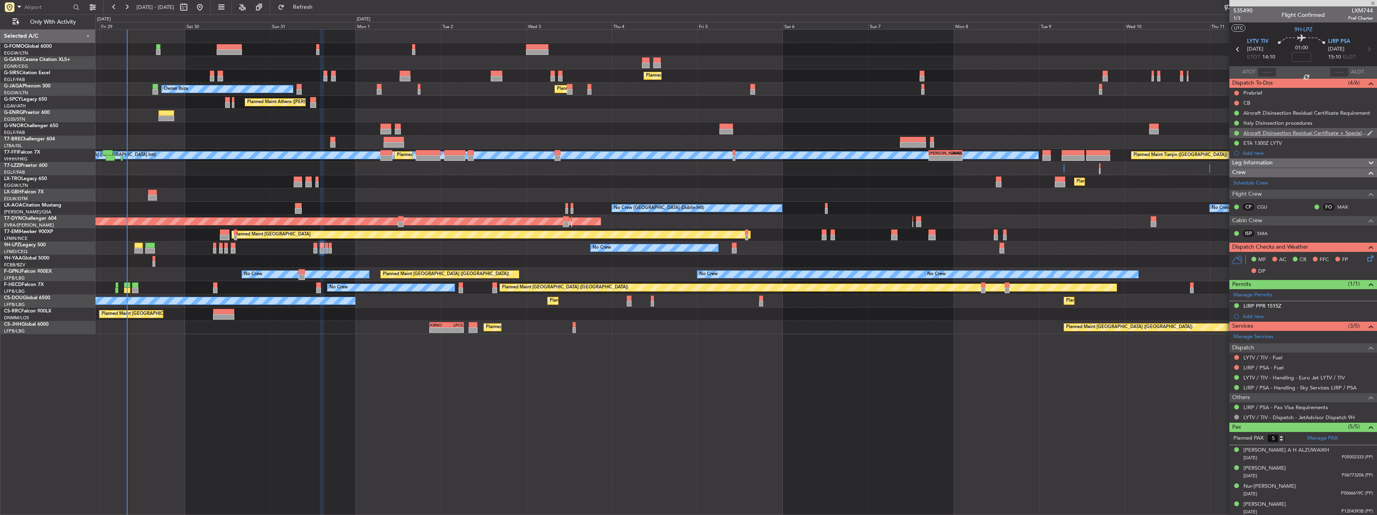
type input "0"
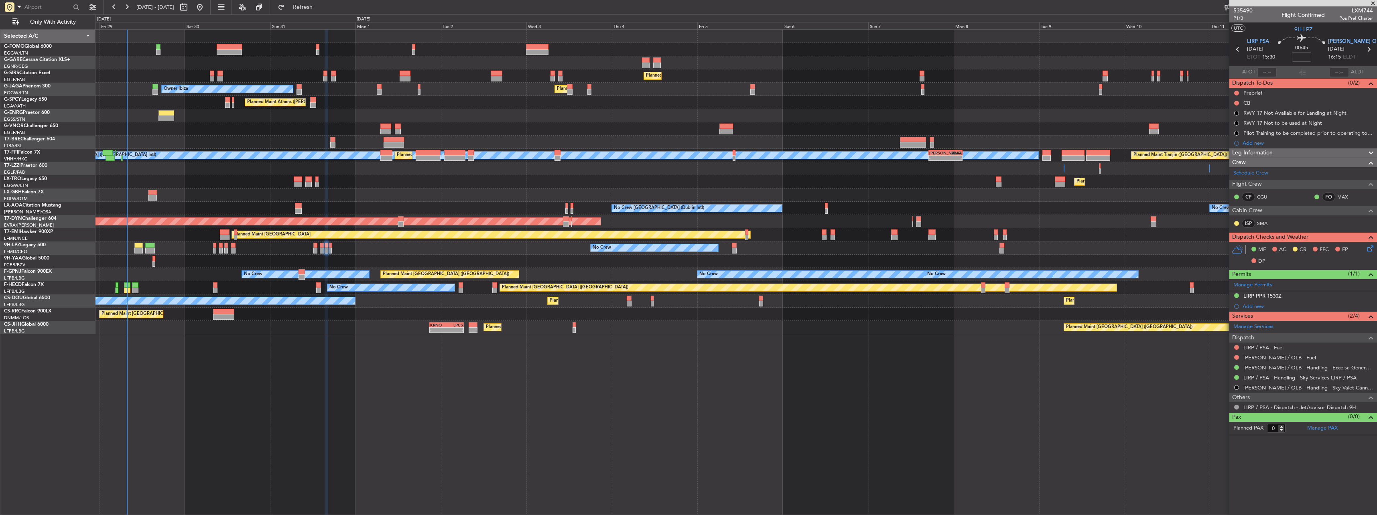
click at [1265, 154] on span "Leg Information" at bounding box center [1252, 152] width 41 height 9
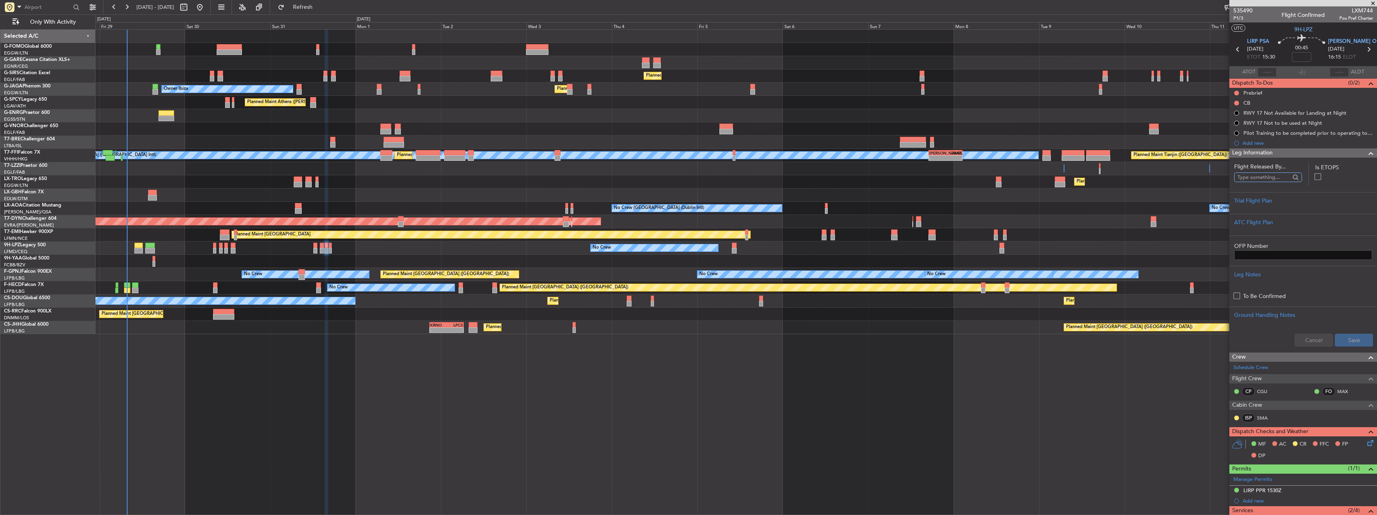
click at [1264, 181] on input "text" at bounding box center [1263, 177] width 53 height 12
click at [1258, 199] on div "Trial Flight Plan" at bounding box center [1303, 201] width 138 height 8
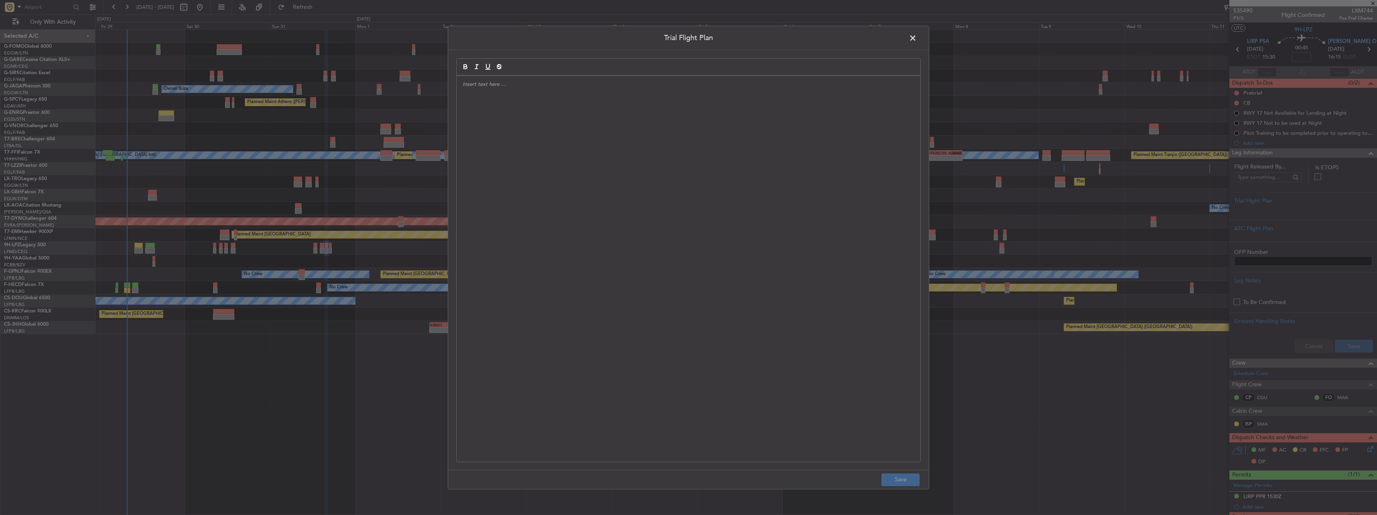
click at [676, 141] on div at bounding box center [689, 269] width 464 height 386
paste div
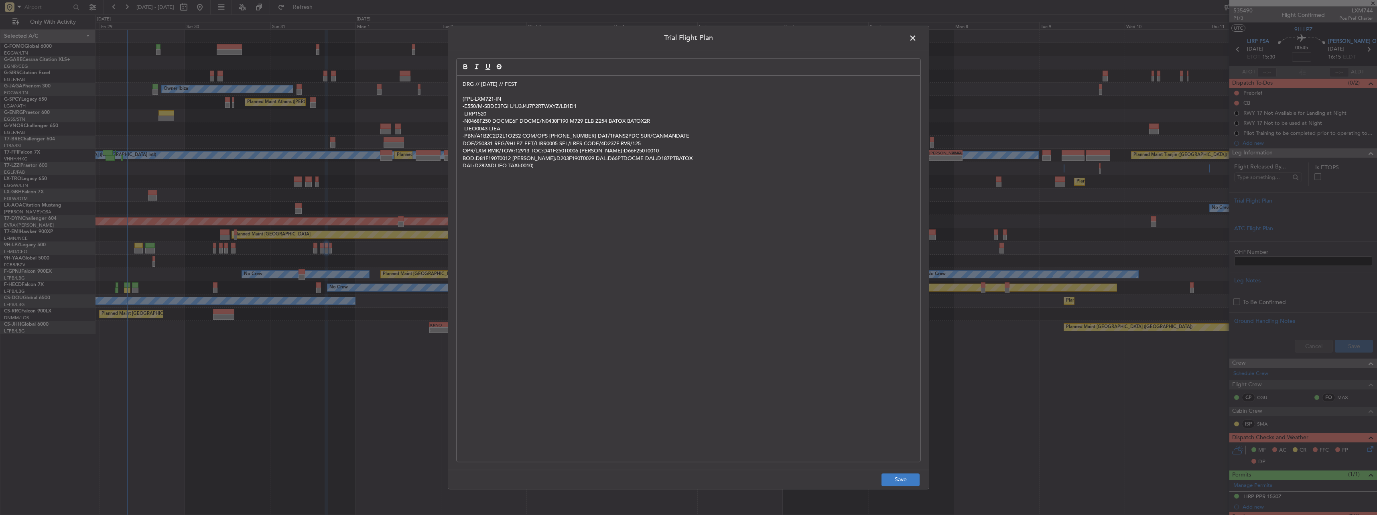
drag, startPoint x: 921, startPoint y: 481, endPoint x: 917, endPoint y: 479, distance: 4.1
click at [919, 481] on footer "Save" at bounding box center [688, 479] width 481 height 19
click at [902, 477] on button "Save" at bounding box center [900, 479] width 38 height 13
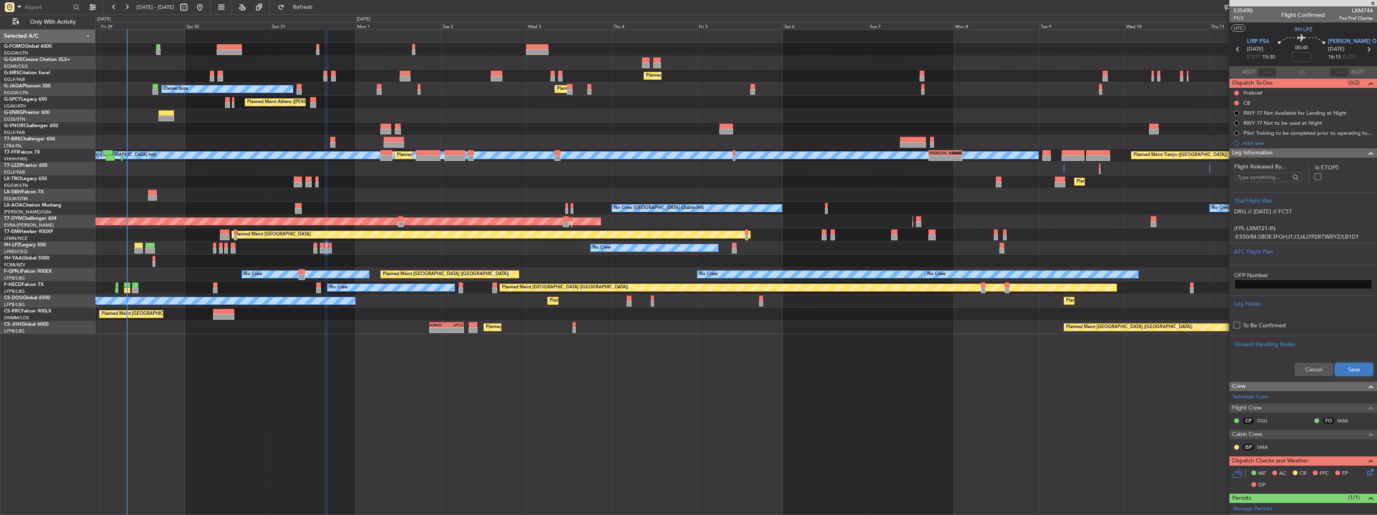
click at [1342, 366] on button "Save" at bounding box center [1354, 369] width 38 height 13
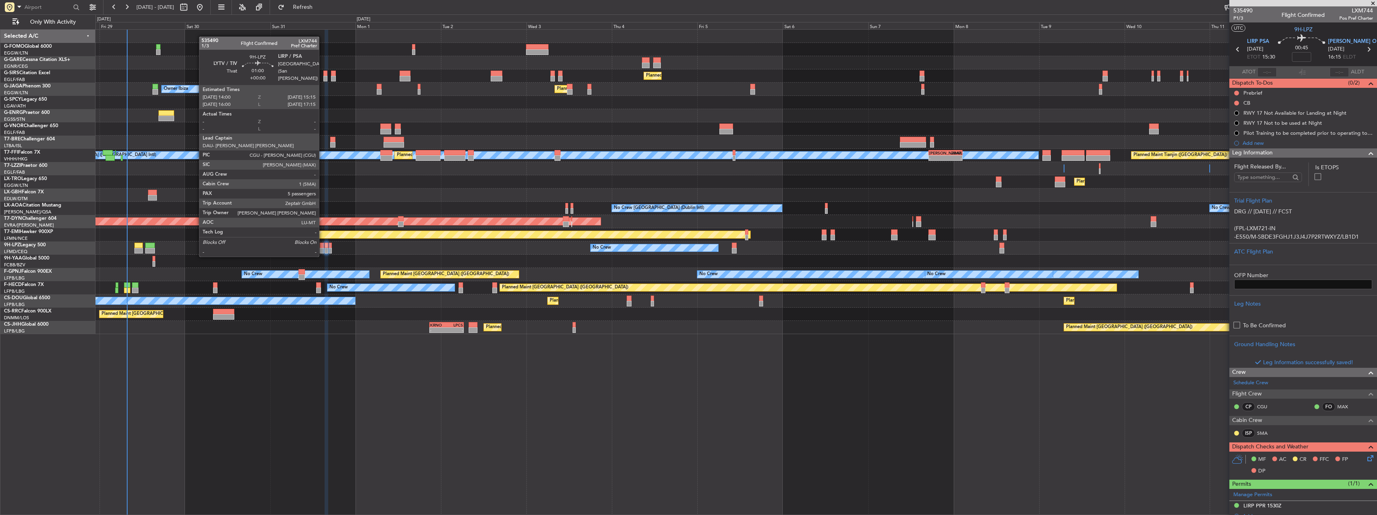
click at [323, 248] on div at bounding box center [322, 251] width 5 height 6
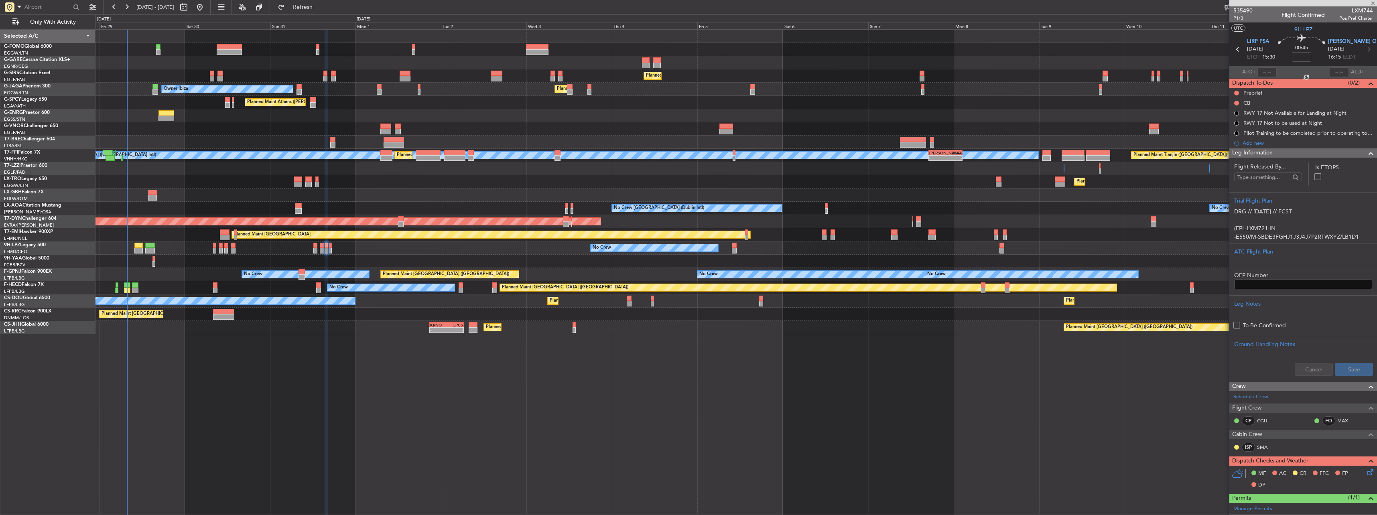
type input "5"
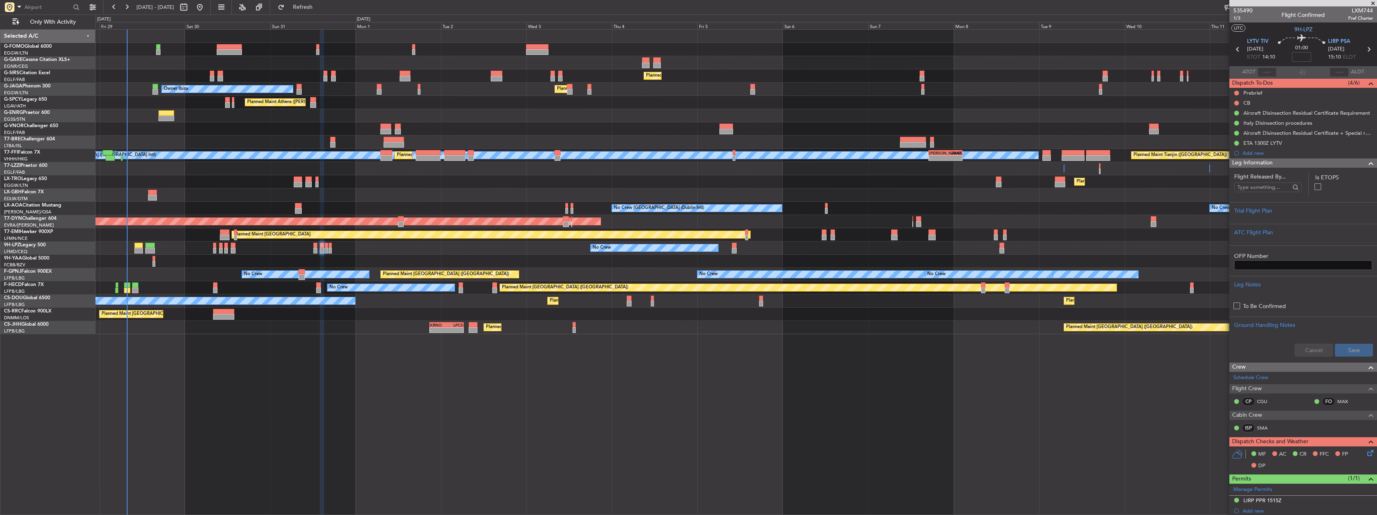
click at [1300, 57] on input at bounding box center [1301, 57] width 19 height 10
type input "+00:15"
click at [1249, 209] on div "Trial Flight Plan" at bounding box center [1303, 211] width 138 height 8
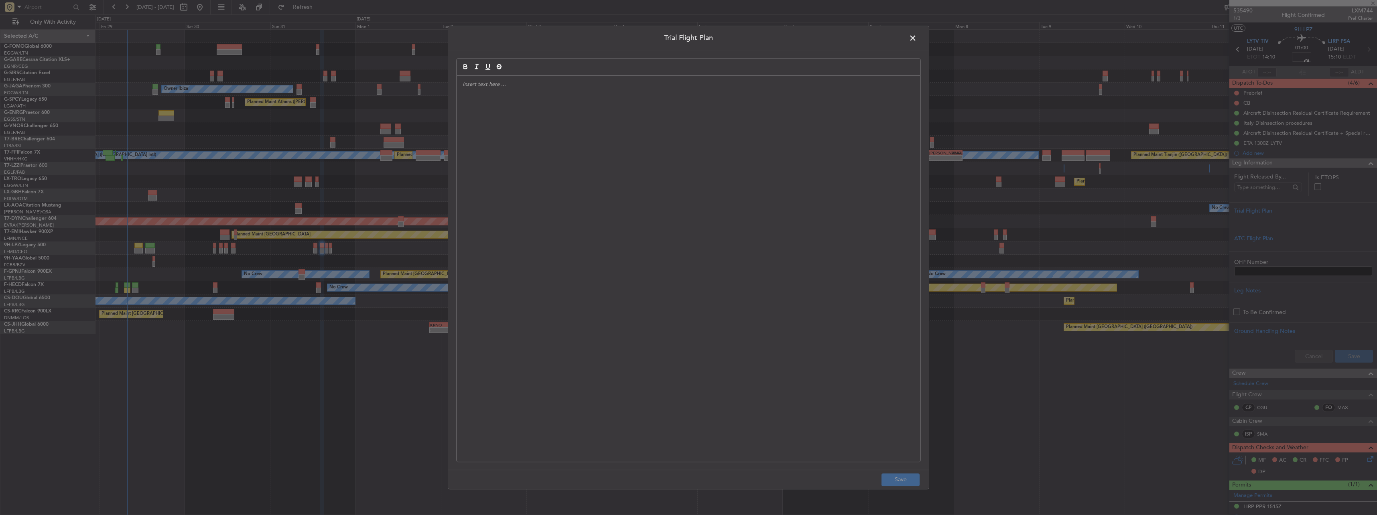
click at [725, 193] on div at bounding box center [689, 269] width 464 height 386
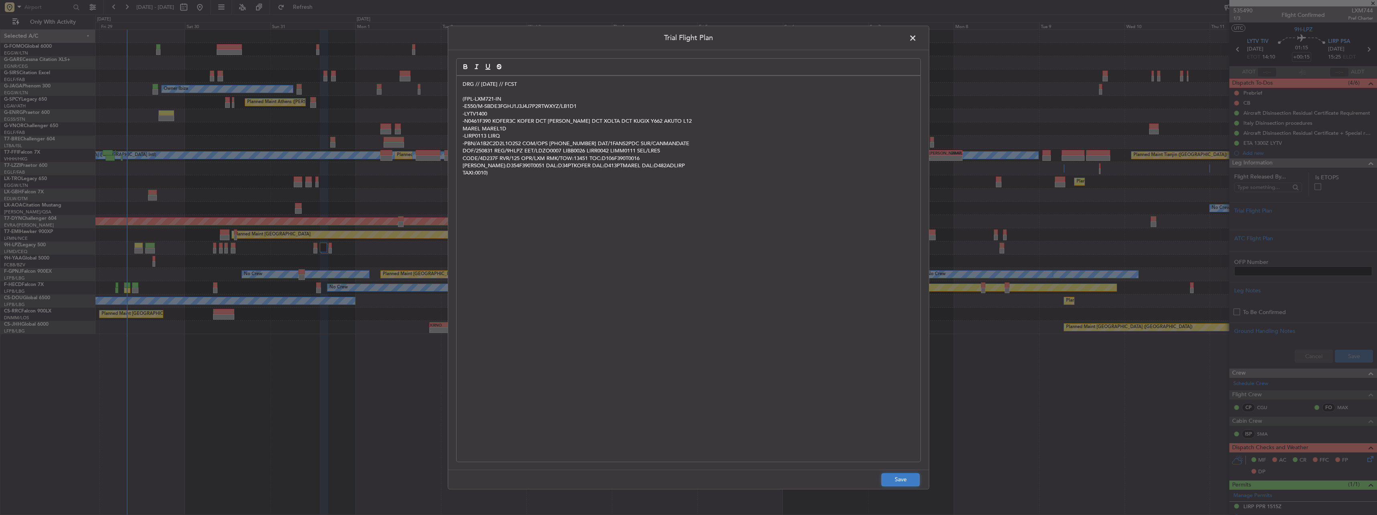
click at [894, 475] on button "Save" at bounding box center [900, 479] width 38 height 13
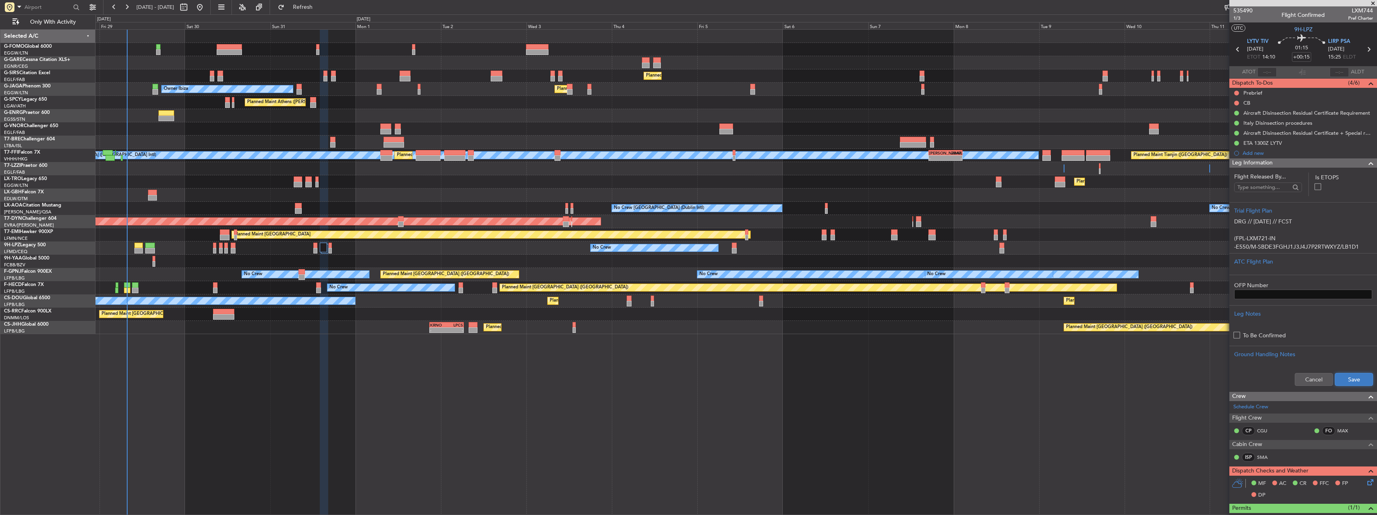
click at [1345, 381] on button "Save" at bounding box center [1354, 379] width 38 height 13
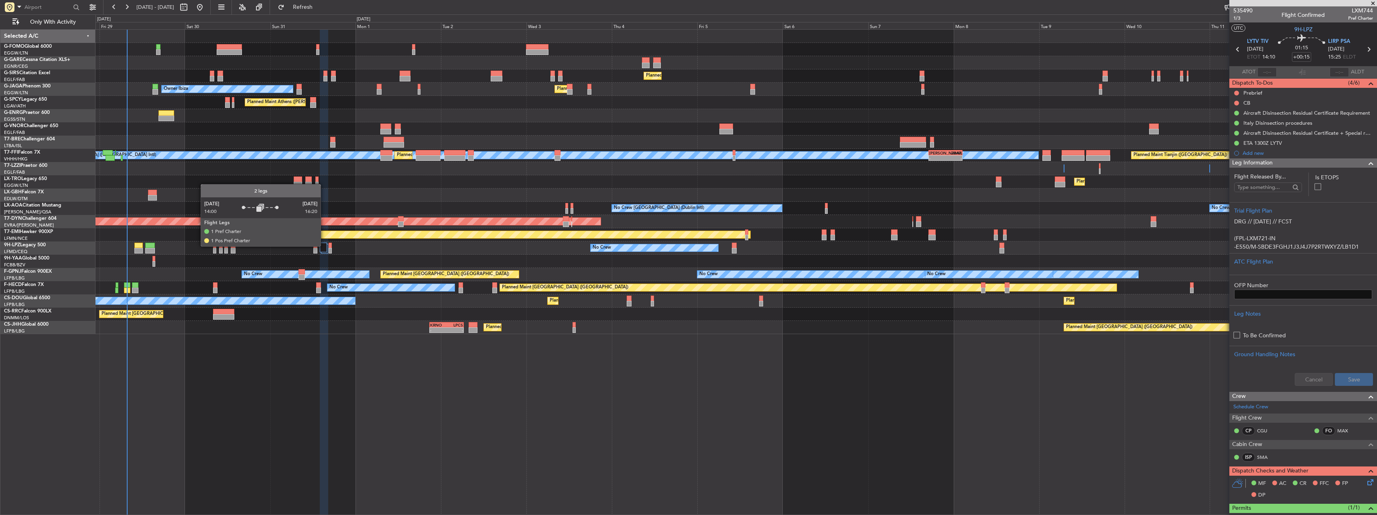
click at [324, 246] on div at bounding box center [323, 248] width 7 height 10
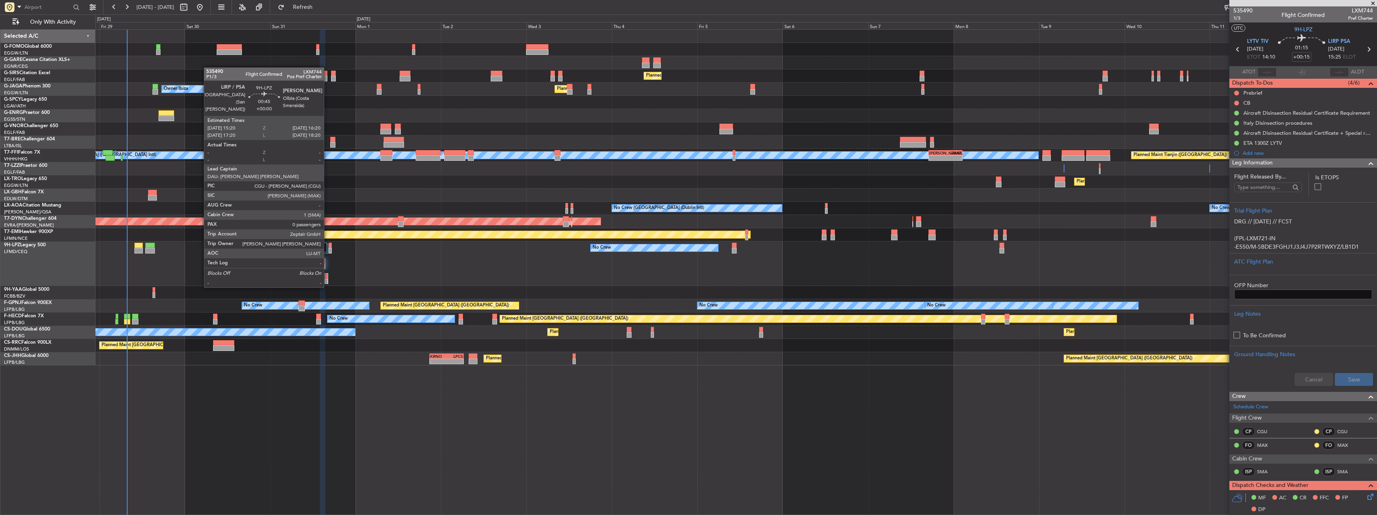
click at [327, 279] on div at bounding box center [326, 282] width 3 height 6
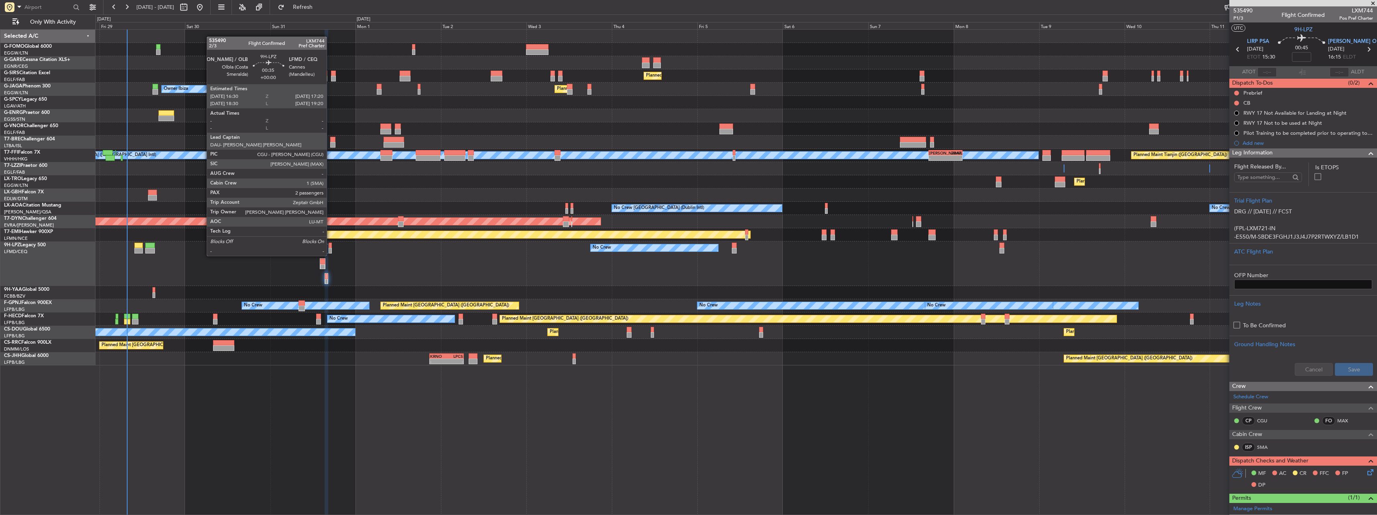
click at [330, 248] on div at bounding box center [330, 251] width 3 height 6
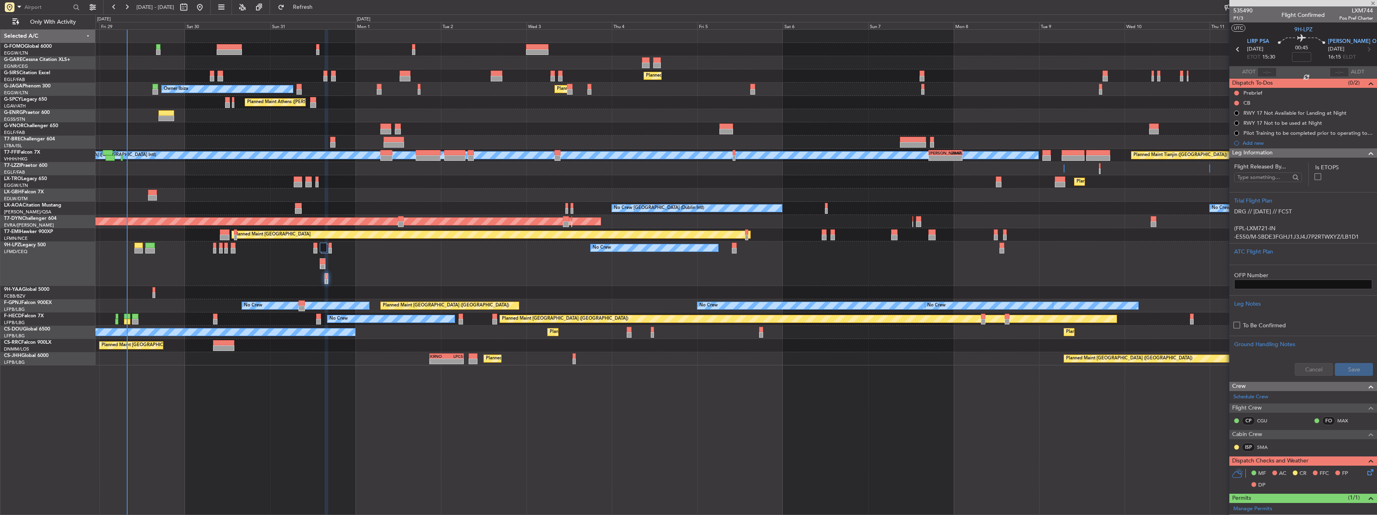
type input "2"
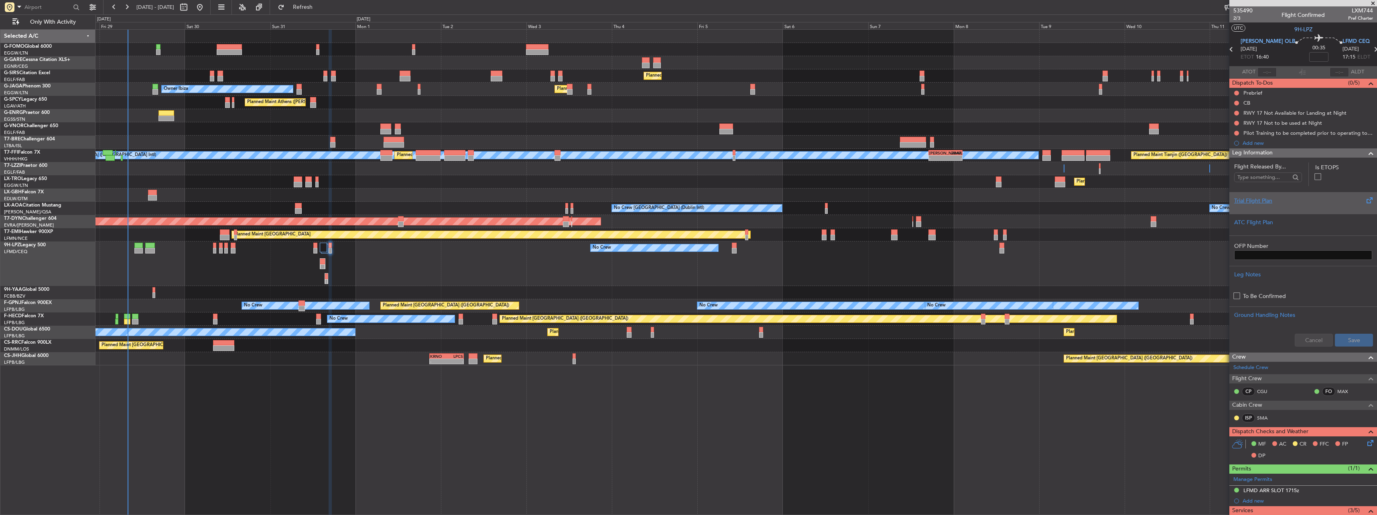
click at [1245, 201] on div "Trial Flight Plan" at bounding box center [1303, 201] width 138 height 8
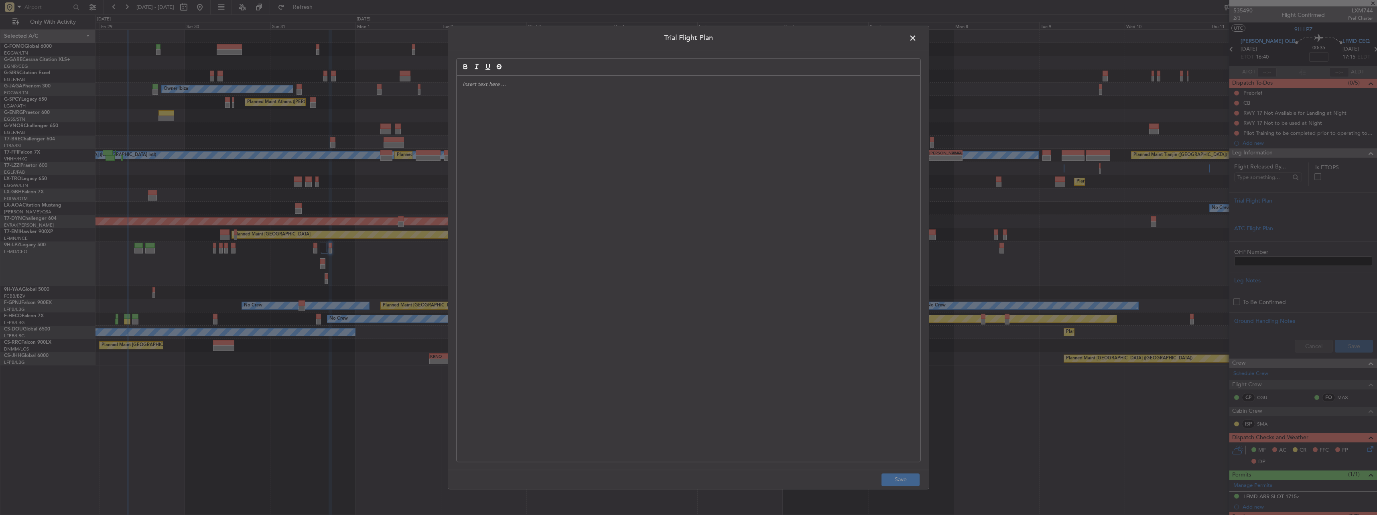
click at [759, 152] on div at bounding box center [689, 269] width 464 height 386
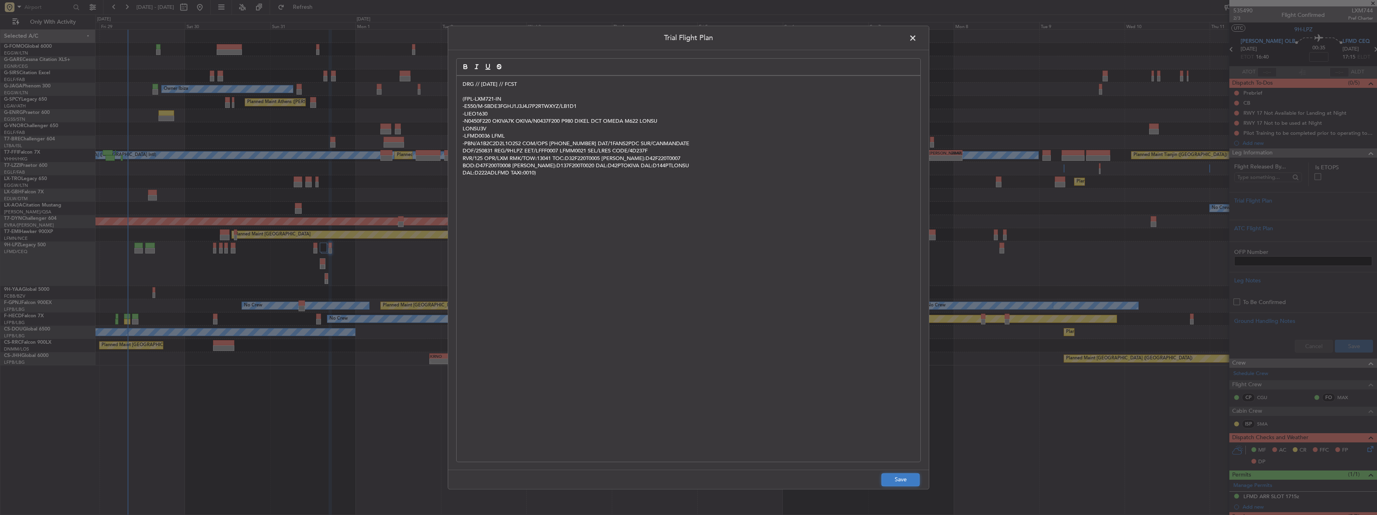
click at [907, 477] on button "Save" at bounding box center [900, 479] width 38 height 13
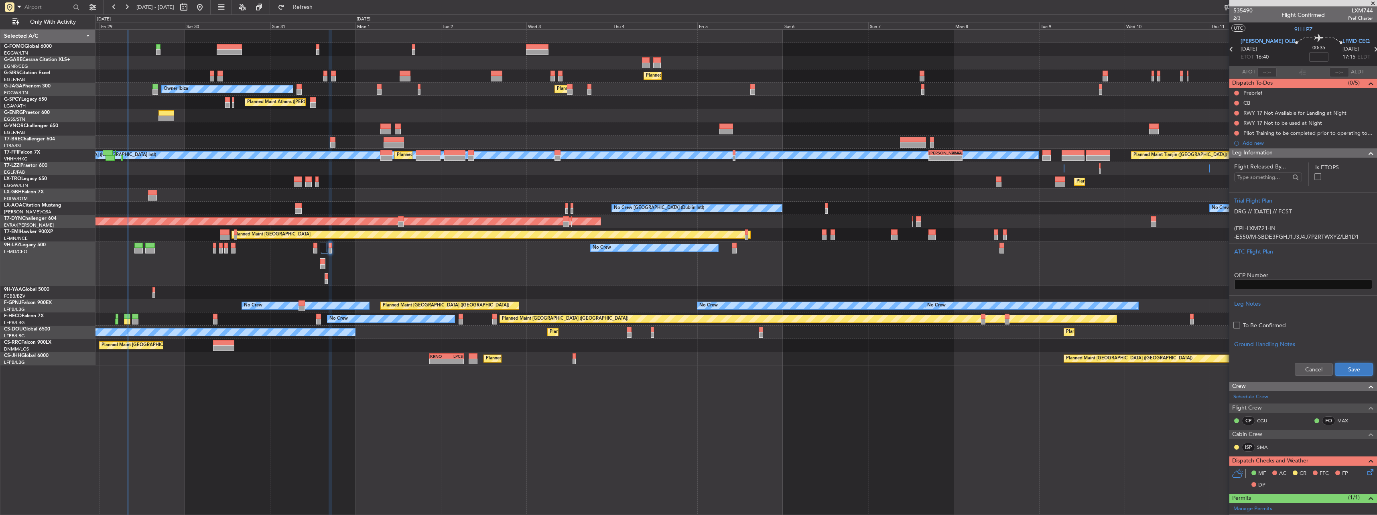
click at [1352, 365] on button "Save" at bounding box center [1354, 369] width 38 height 13
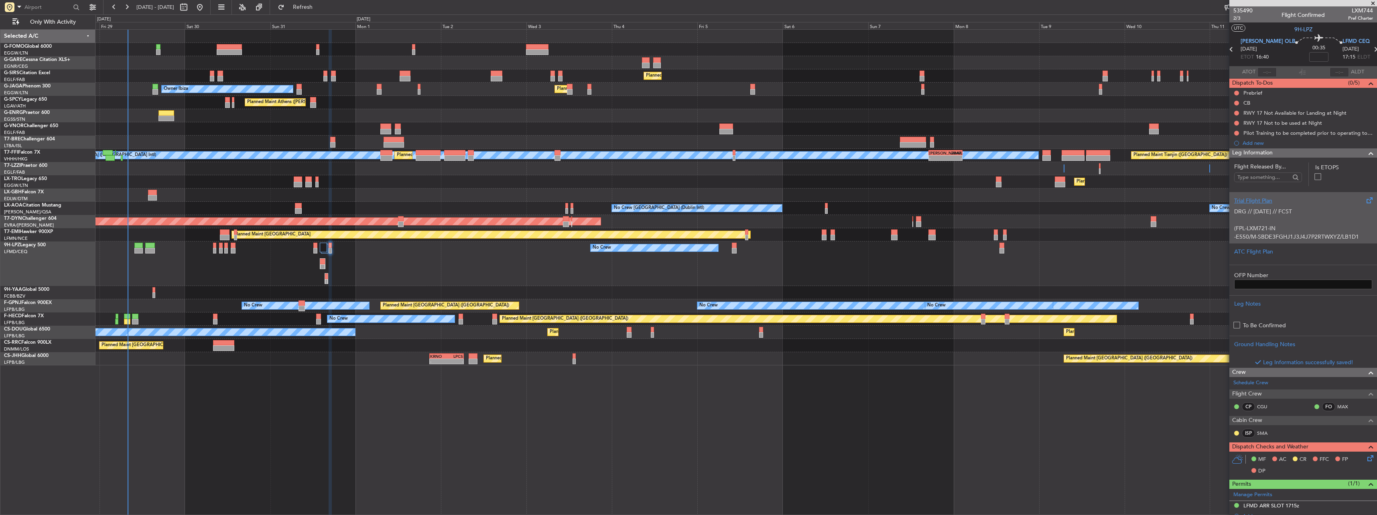
click at [1309, 225] on p "(FPL-LXM721-IN" at bounding box center [1303, 228] width 138 height 8
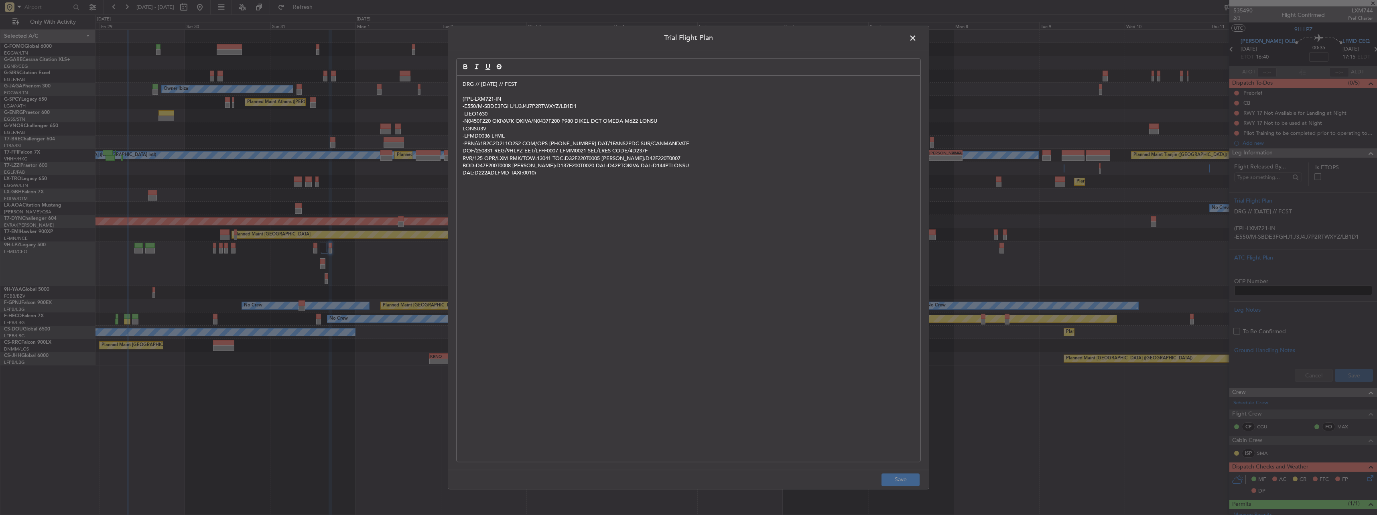
click at [917, 36] on span at bounding box center [917, 40] width 0 height 16
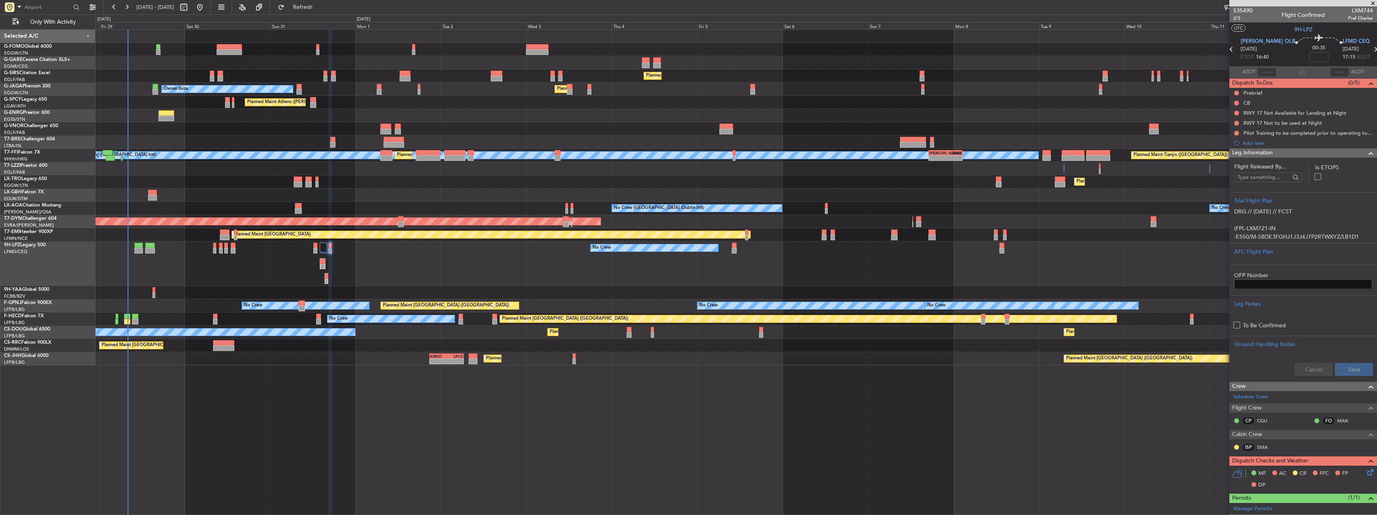
click at [321, 264] on div at bounding box center [322, 262] width 5 height 6
type input "+00:15"
type input "5"
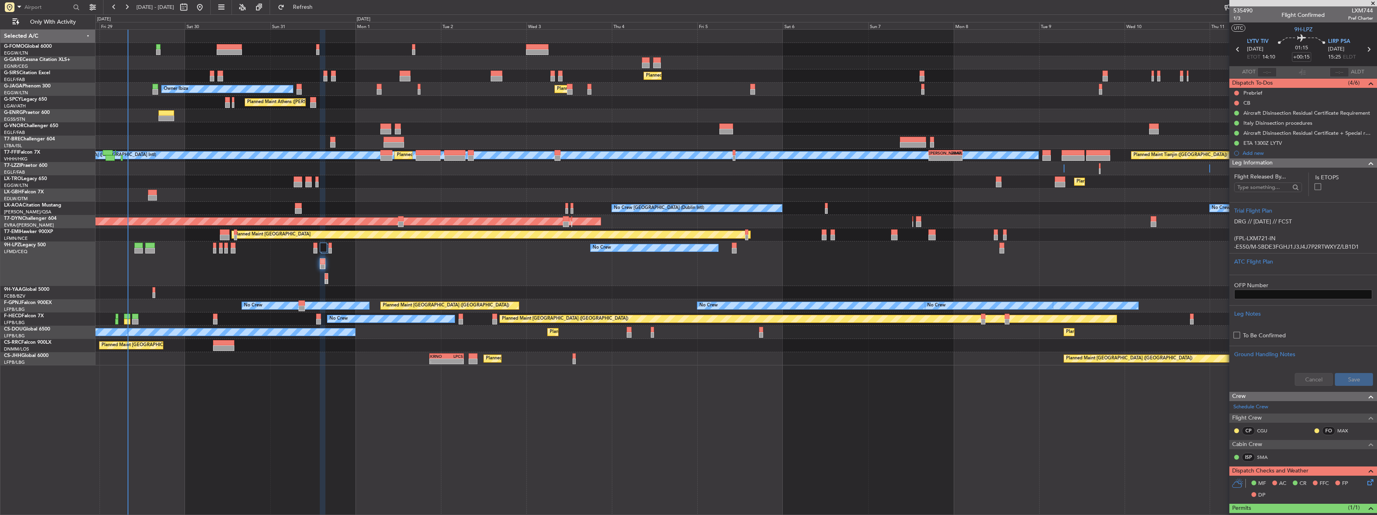
click at [1253, 165] on span "Leg Information" at bounding box center [1252, 162] width 41 height 9
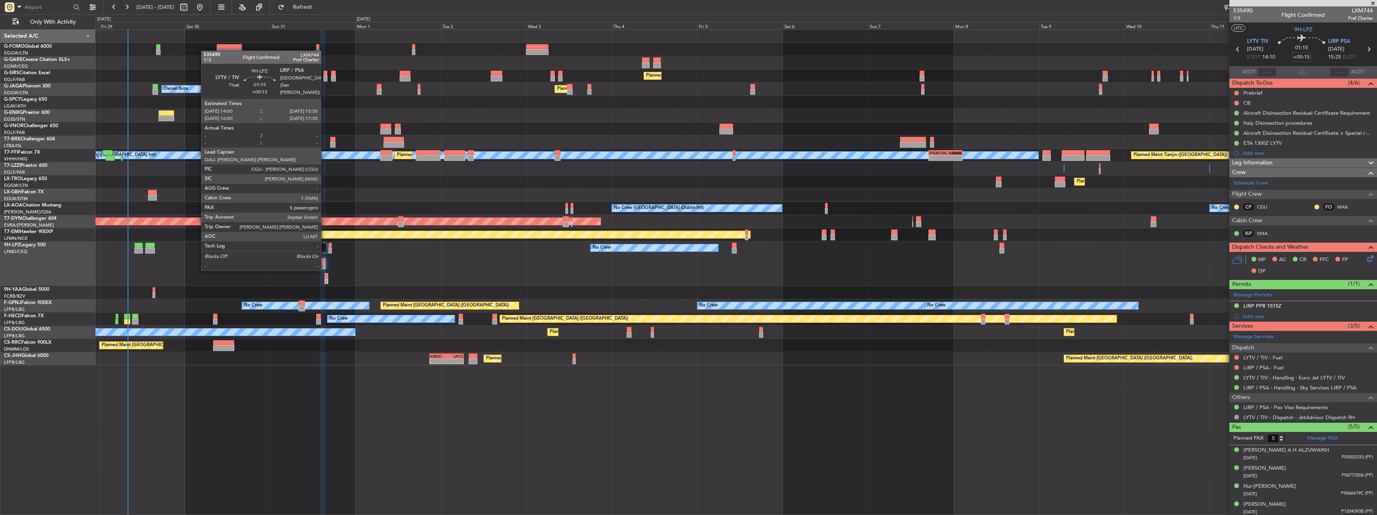
click at [324, 262] on div at bounding box center [322, 262] width 5 height 6
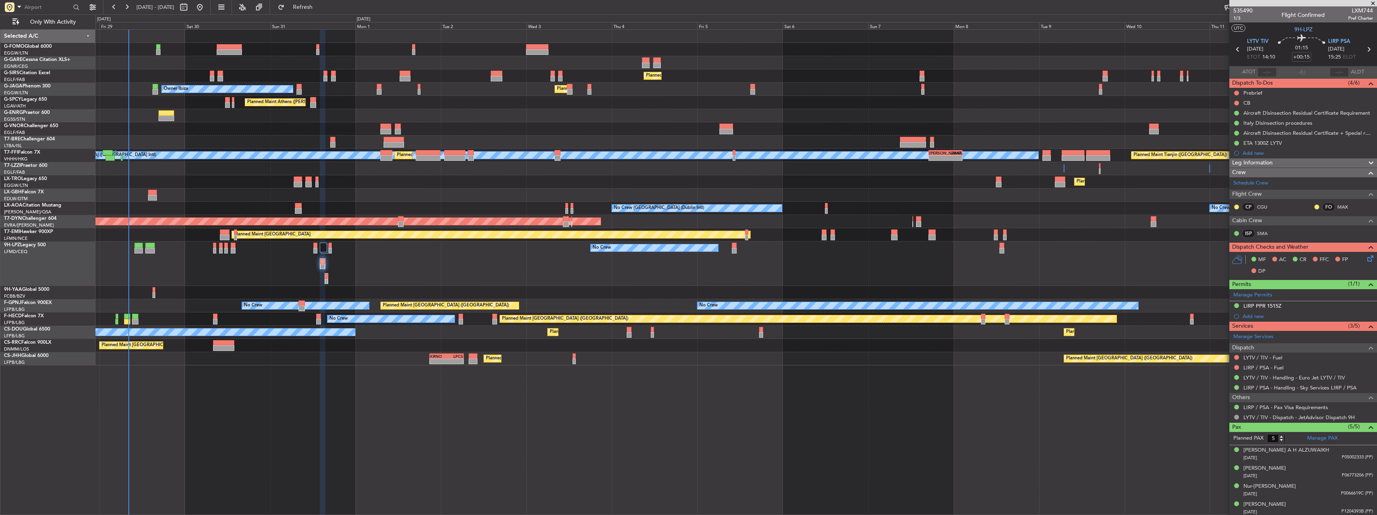
click at [326, 0] on fb-refresh-button "Refresh" at bounding box center [298, 7] width 56 height 14
click at [320, 6] on span "Refresh" at bounding box center [303, 7] width 34 height 6
click at [303, 6] on button "Refresh" at bounding box center [298, 7] width 48 height 13
click at [270, 1] on fb-legs-stacking-toggle at bounding box center [260, 7] width 19 height 14
click at [320, 4] on span "Refresh" at bounding box center [303, 7] width 34 height 6
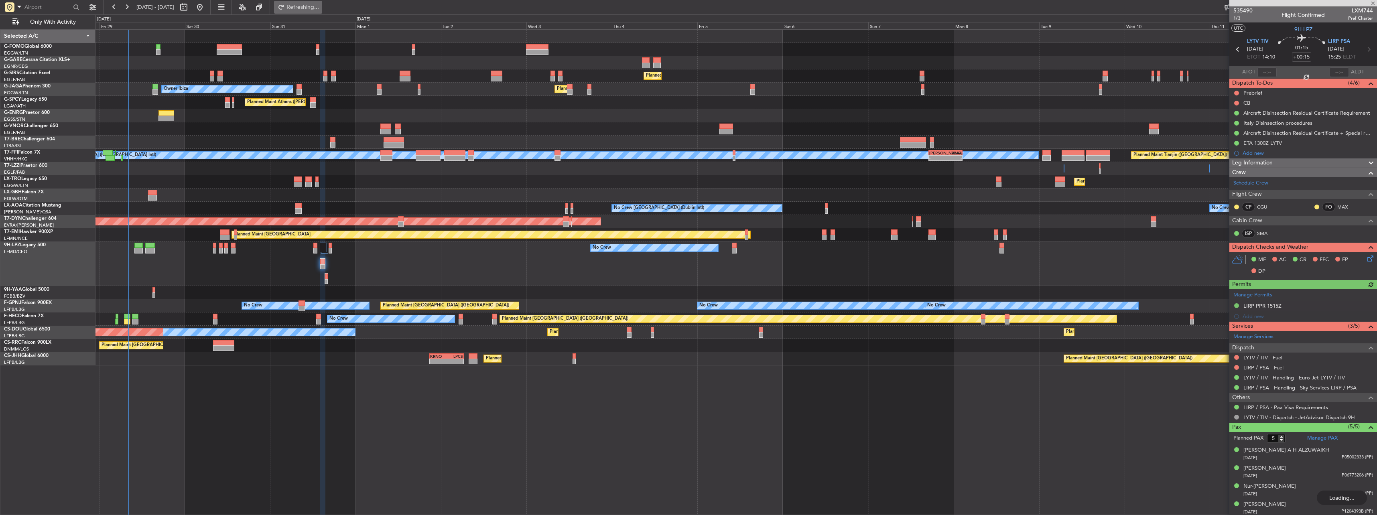
click at [320, 4] on span "Refreshing..." at bounding box center [303, 7] width 34 height 6
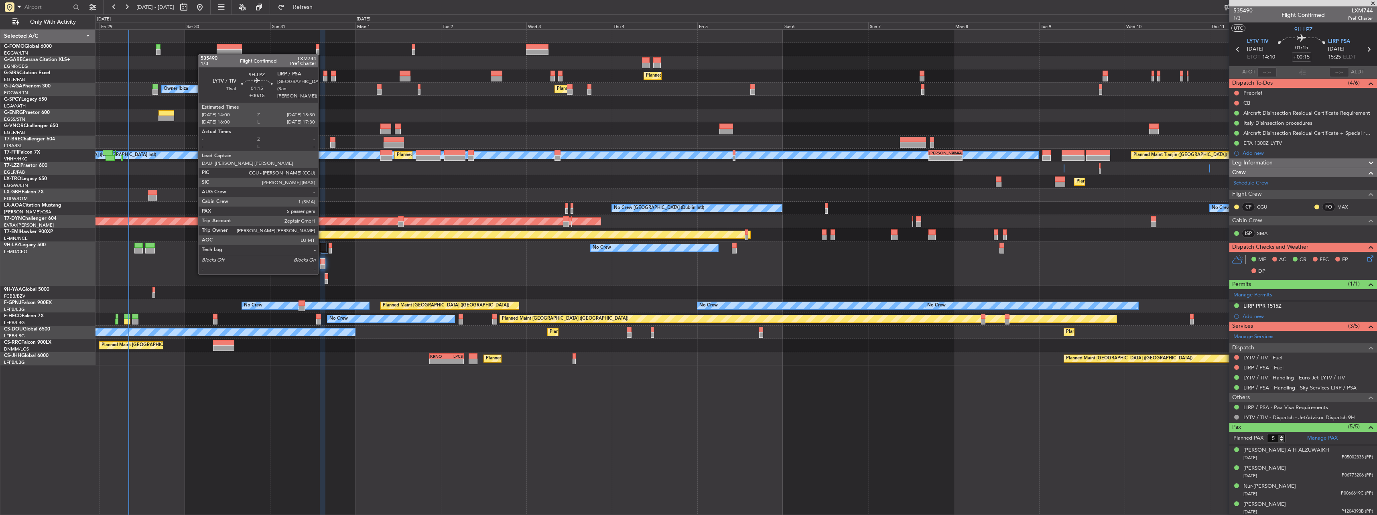
click at [322, 266] on div at bounding box center [322, 267] width 5 height 6
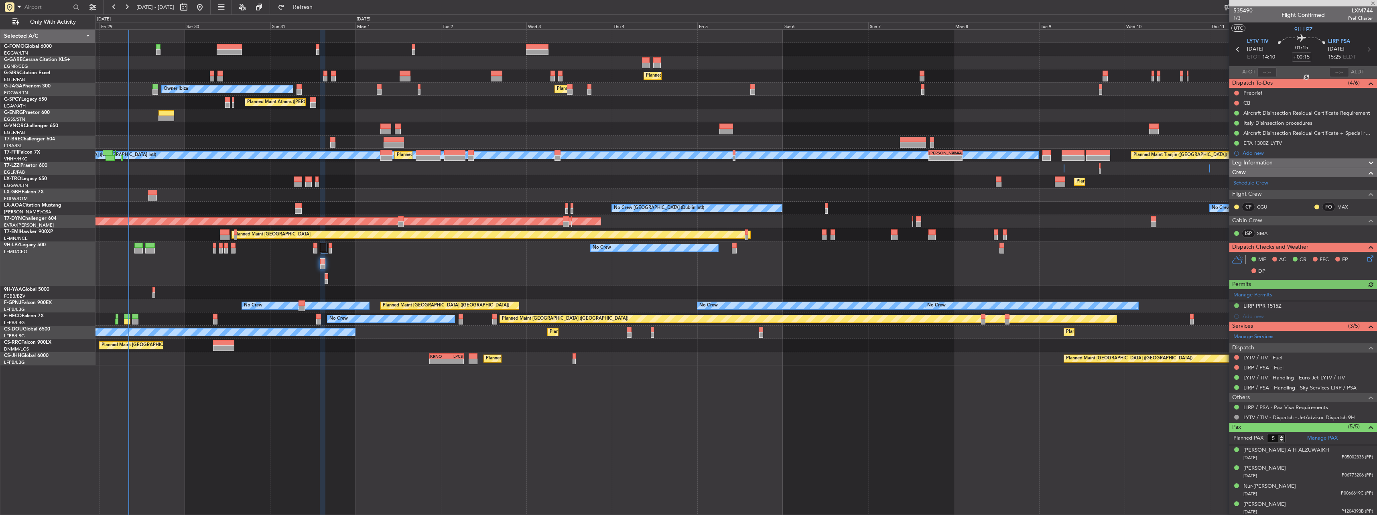
click at [1309, 55] on div "01:15 +00:15" at bounding box center [1301, 50] width 53 height 30
click at [1307, 57] on input "+00:15" at bounding box center [1301, 57] width 19 height 10
type input "+00:10"
click at [545, 269] on div "No Crew No Crew No Crew" at bounding box center [735, 264] width 1281 height 45
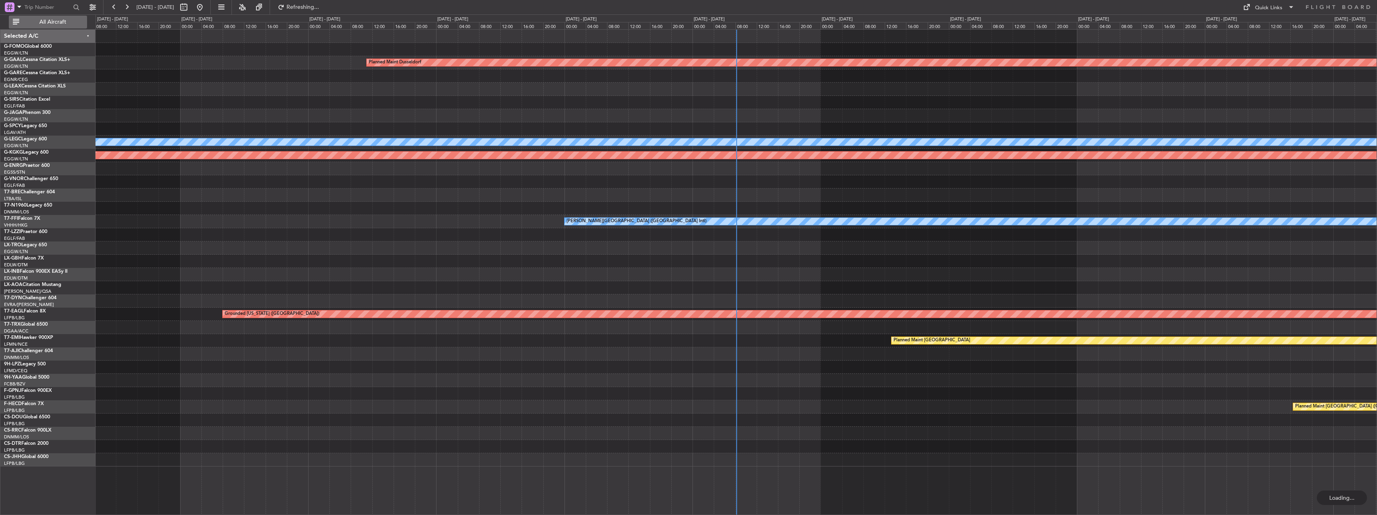
drag, startPoint x: 57, startPoint y: 25, endPoint x: 76, endPoint y: 28, distance: 19.9
click at [57, 25] on span "All Aircraft" at bounding box center [53, 22] width 64 height 6
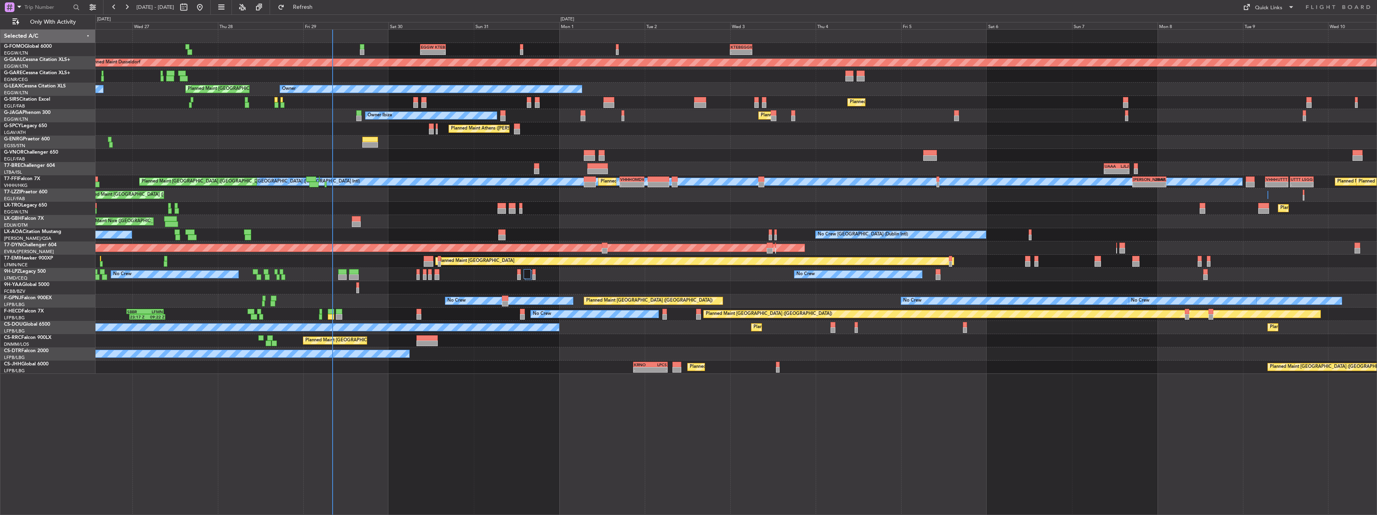
click at [459, 220] on div "- - EGGW 09:00 Z KTEB 16:05 Z - - KTEB 00:00 Z EGGW 06:15 Z Planned [GEOGRAPHIC…" at bounding box center [735, 202] width 1281 height 344
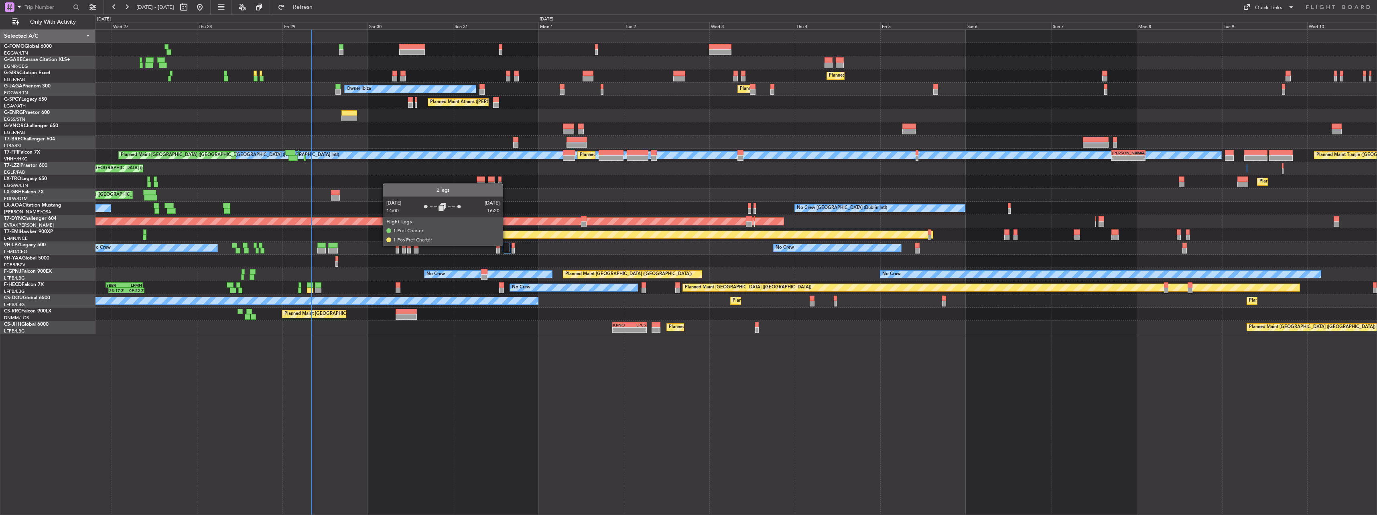
click at [506, 245] on div at bounding box center [506, 248] width 7 height 10
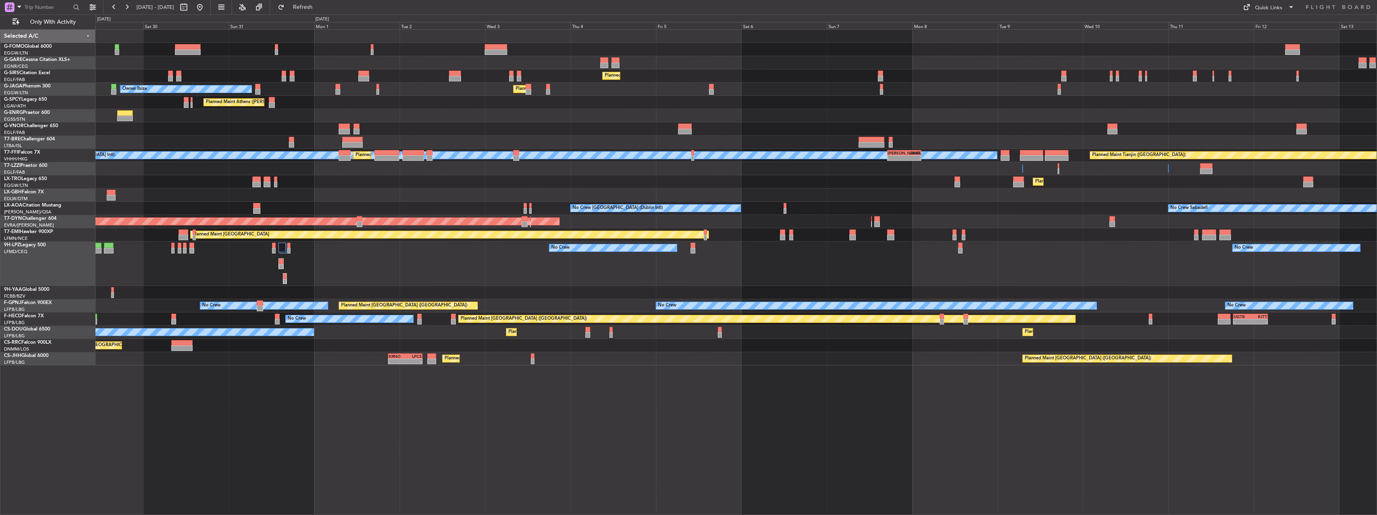
click at [340, 273] on div "No Crew No Crew No Crew" at bounding box center [735, 264] width 1281 height 45
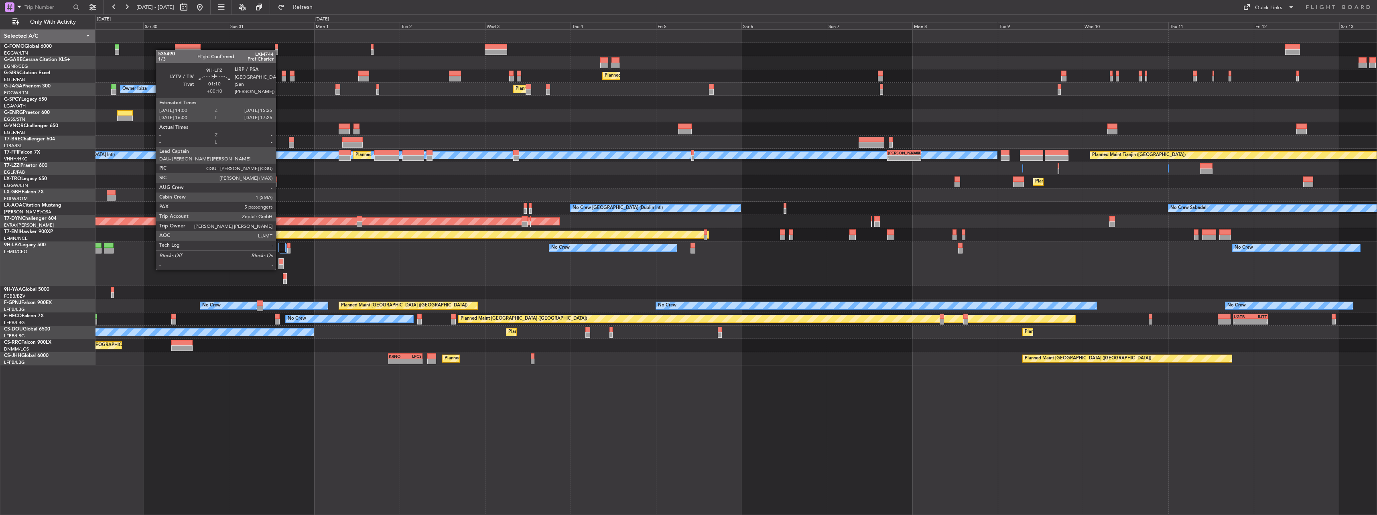
click at [279, 261] on div at bounding box center [281, 262] width 4 height 6
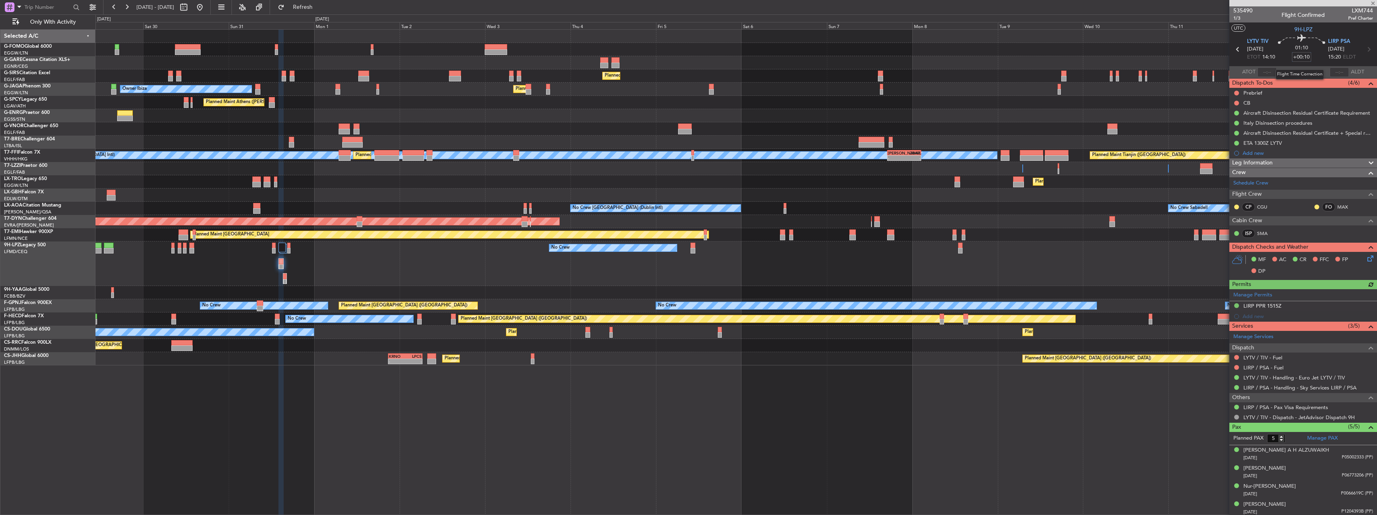
click at [1307, 56] on input "+00:10" at bounding box center [1301, 57] width 19 height 10
click at [1307, 57] on input "+00:10" at bounding box center [1301, 57] width 19 height 10
type input "+00:15"
click at [1276, 27] on section "UTC 9H-LPZ" at bounding box center [1303, 28] width 148 height 12
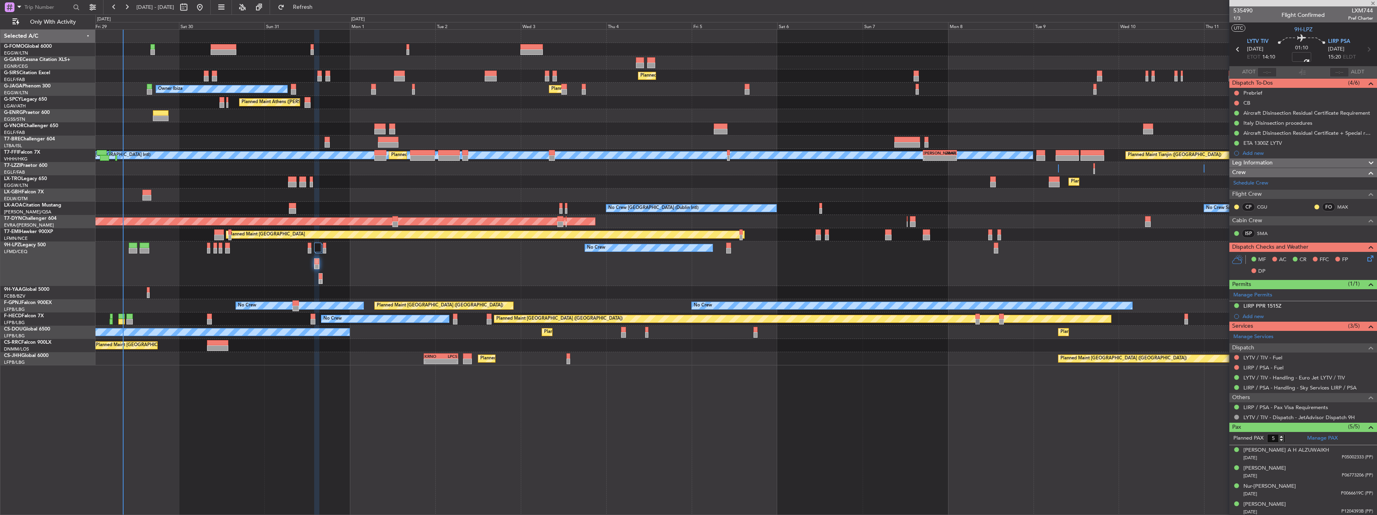
click at [700, 192] on div "Planned Maint Nice ([GEOGRAPHIC_DATA])" at bounding box center [735, 195] width 1281 height 13
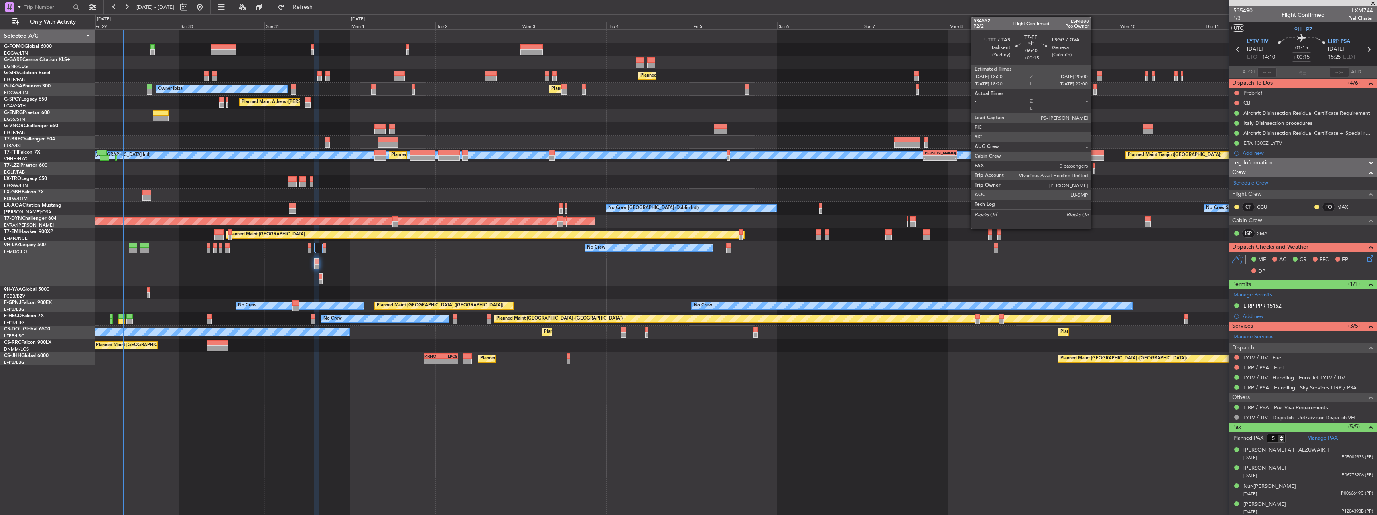
click at [1094, 154] on div at bounding box center [1092, 153] width 24 height 6
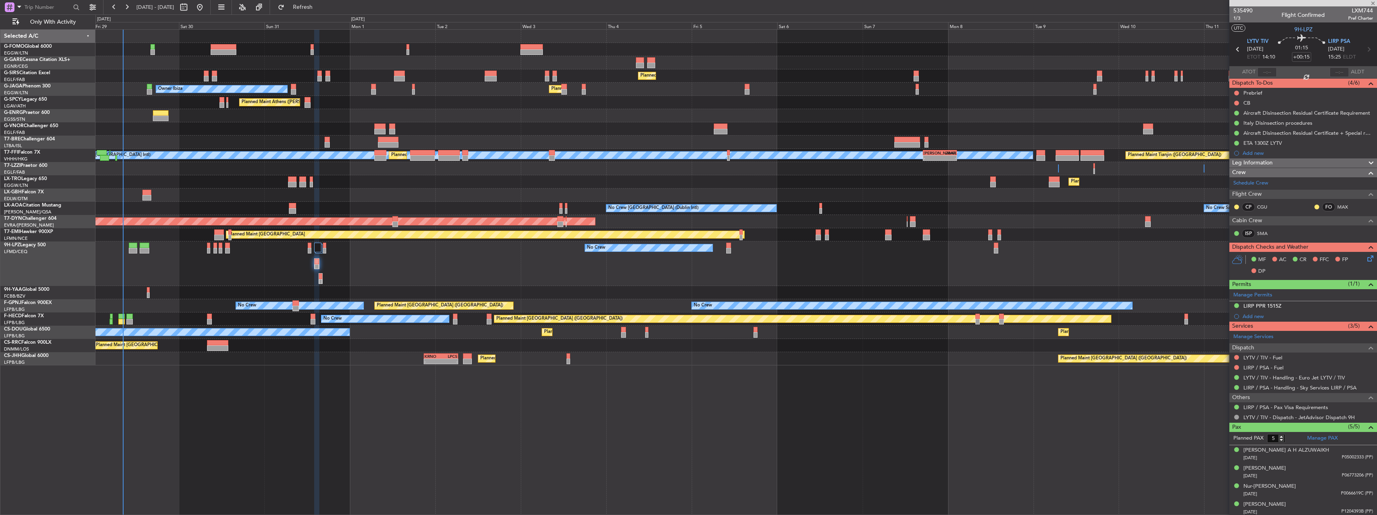
type input "0"
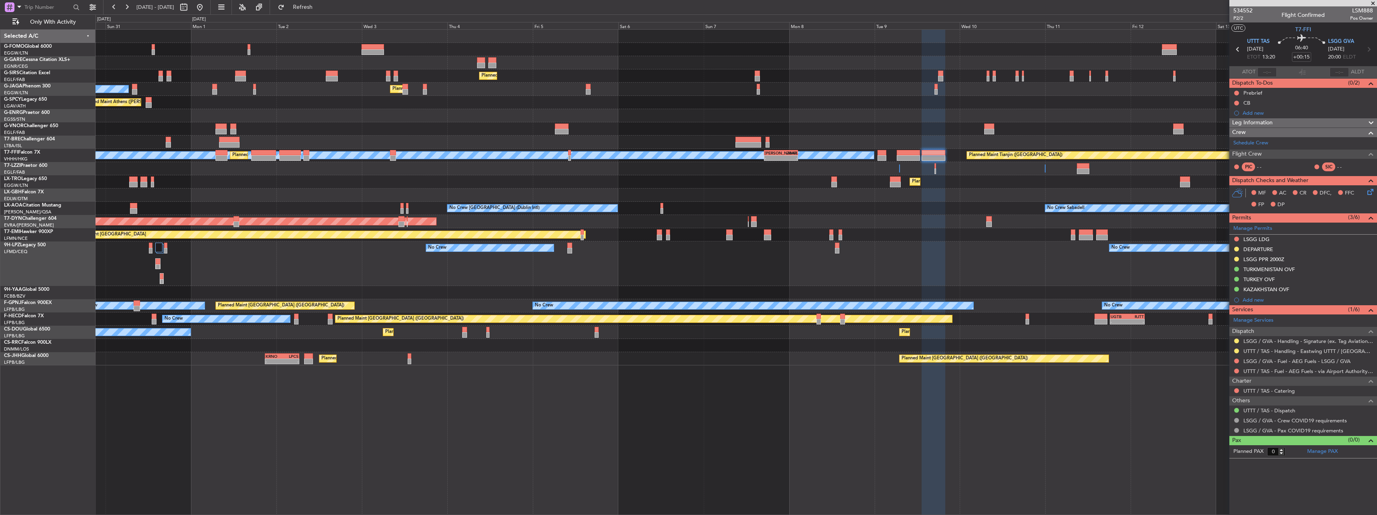
click at [944, 297] on div "Planned Maint London (Farnborough) Owner Ibiza Planned Maint London (Luton) Pla…" at bounding box center [735, 198] width 1281 height 336
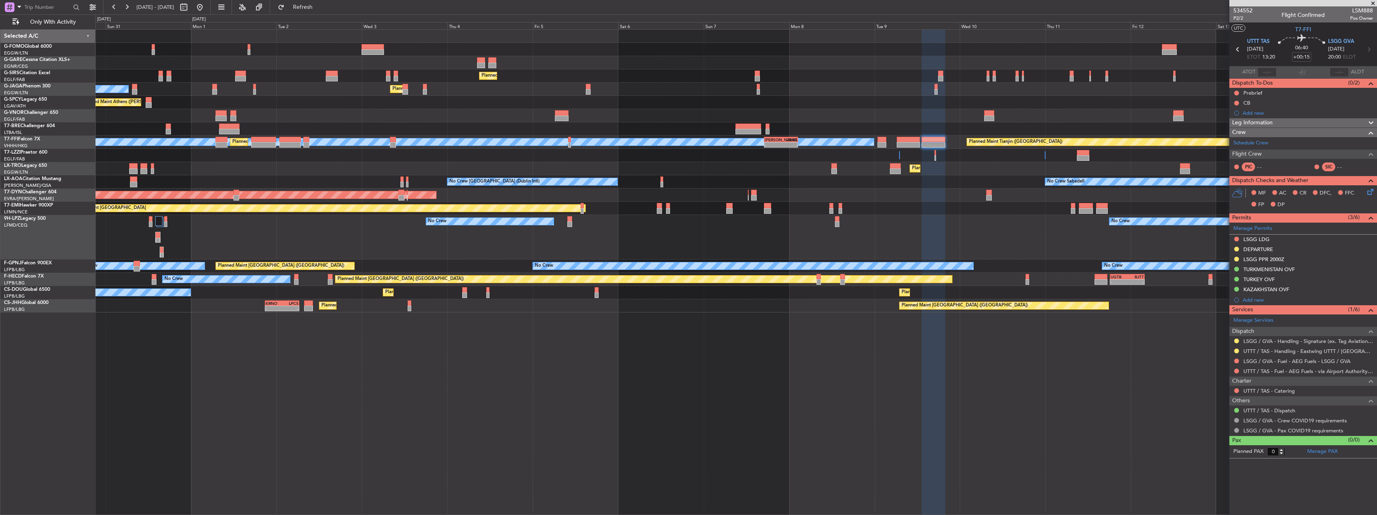
click at [938, 133] on div at bounding box center [735, 128] width 1281 height 13
click at [938, 139] on div at bounding box center [933, 140] width 24 height 6
click at [938, 145] on div at bounding box center [933, 145] width 24 height 6
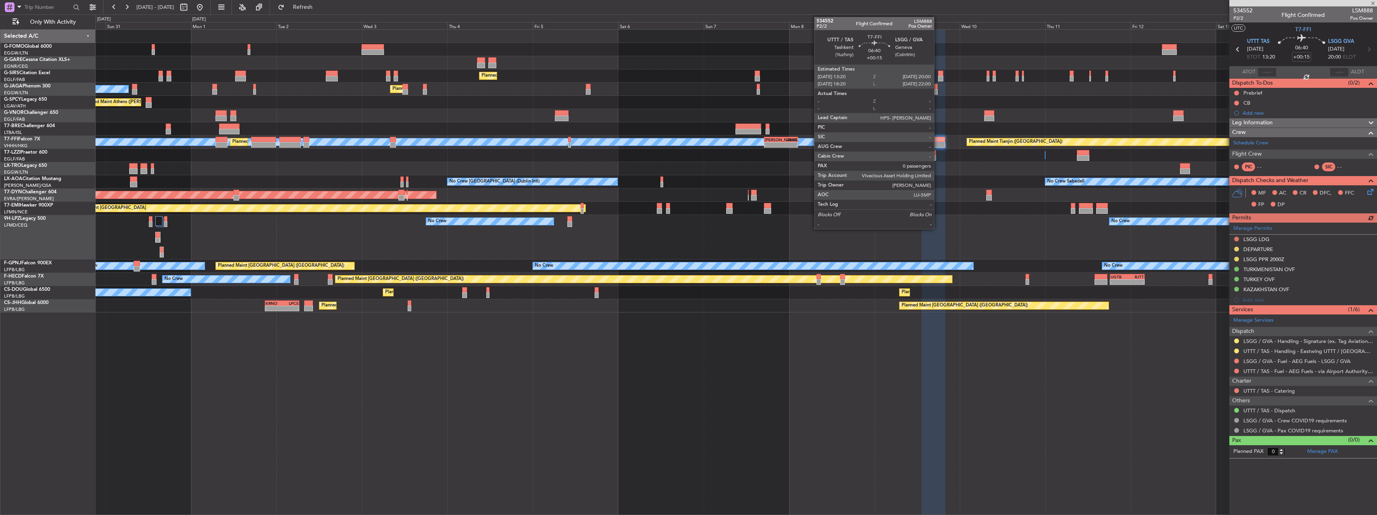
click at [938, 145] on div at bounding box center [933, 145] width 24 height 6
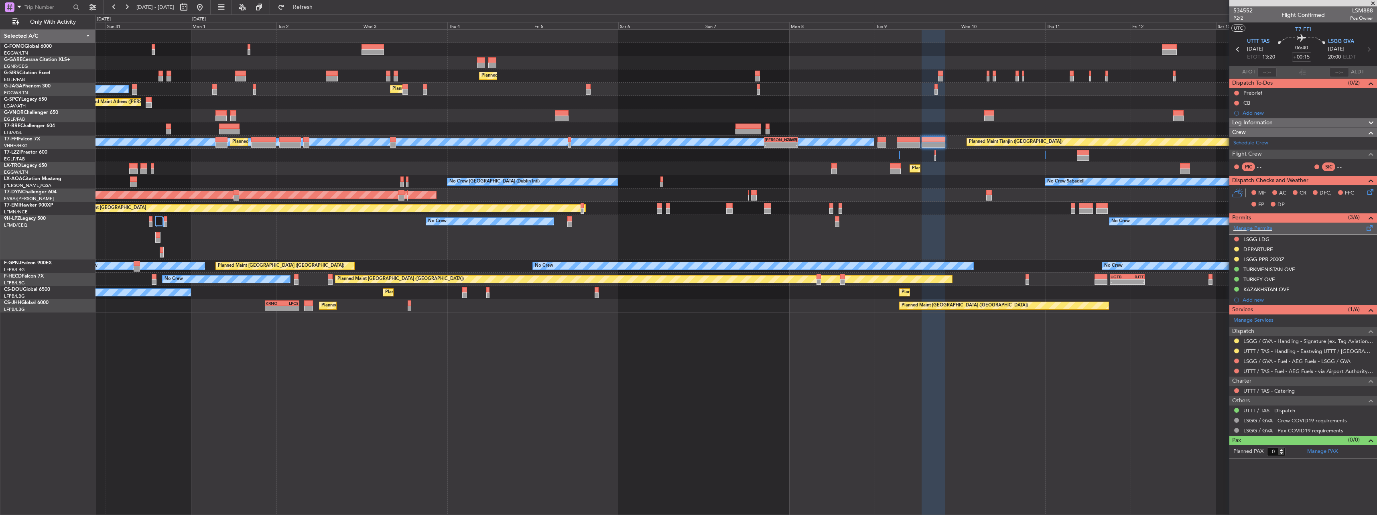
click at [1367, 226] on span at bounding box center [1370, 226] width 10 height 6
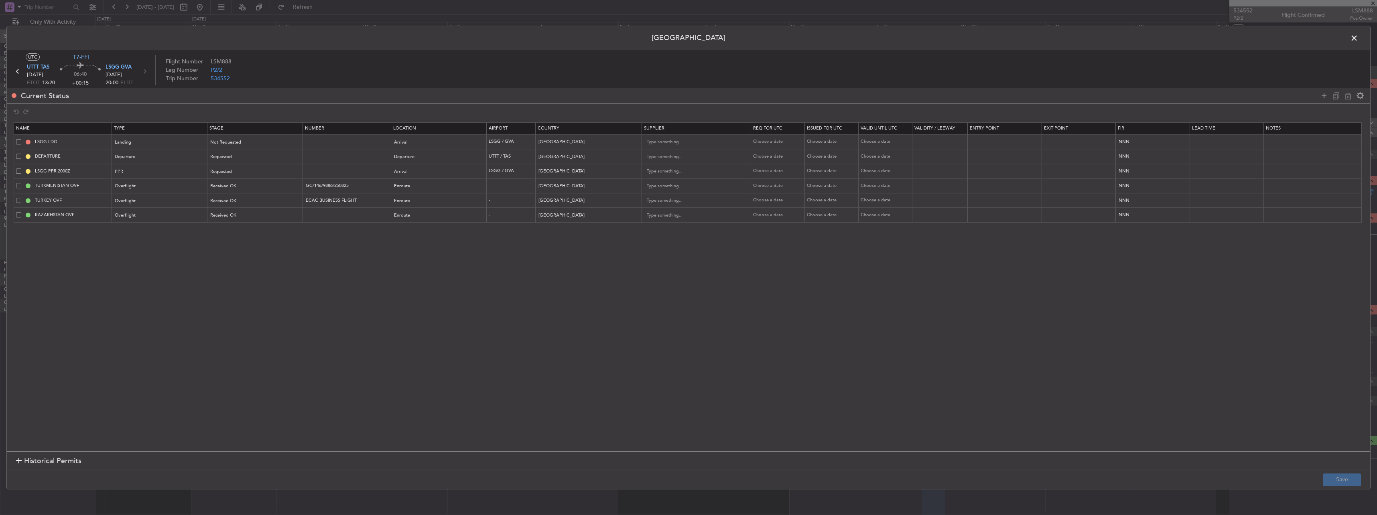
click at [14, 140] on td "LSGG LDG" at bounding box center [63, 142] width 98 height 15
click at [16, 140] on td "LSGG LDG" at bounding box center [63, 142] width 98 height 15
click at [20, 141] on span at bounding box center [18, 141] width 5 height 5
click at [22, 139] on input "checkbox" at bounding box center [22, 139] width 0 height 0
click at [1347, 95] on icon at bounding box center [1348, 96] width 10 height 10
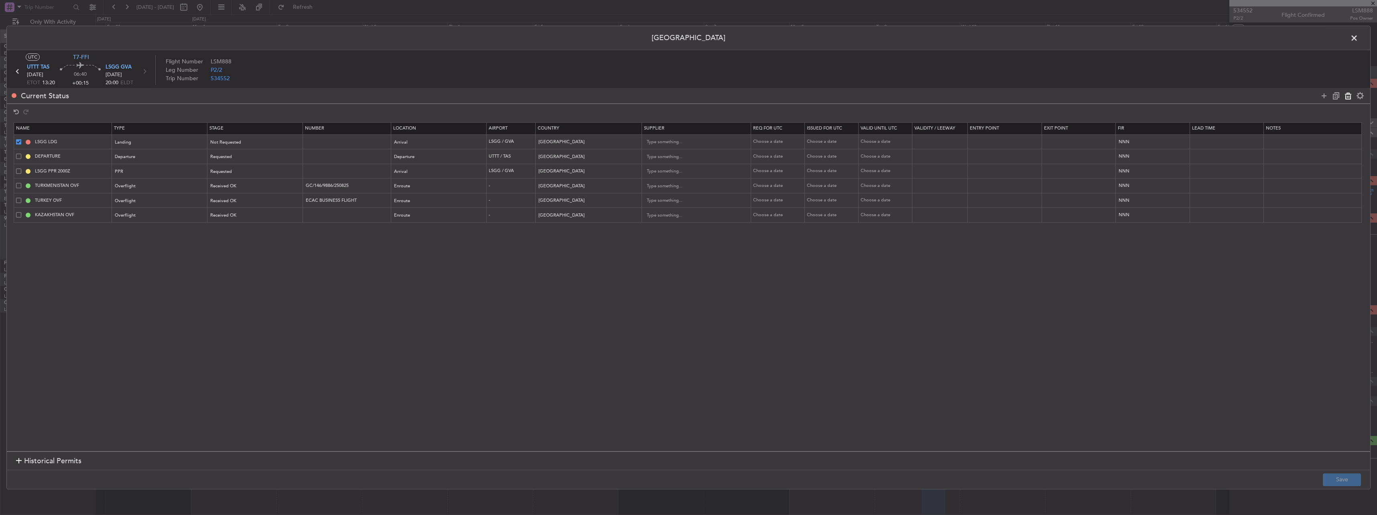
type input "DEPARTURE"
type input "Uzbekistan"
type input "LSGG PPR 2000Z"
type input "Switzerland"
type input "TURKMENISTAN OVF"
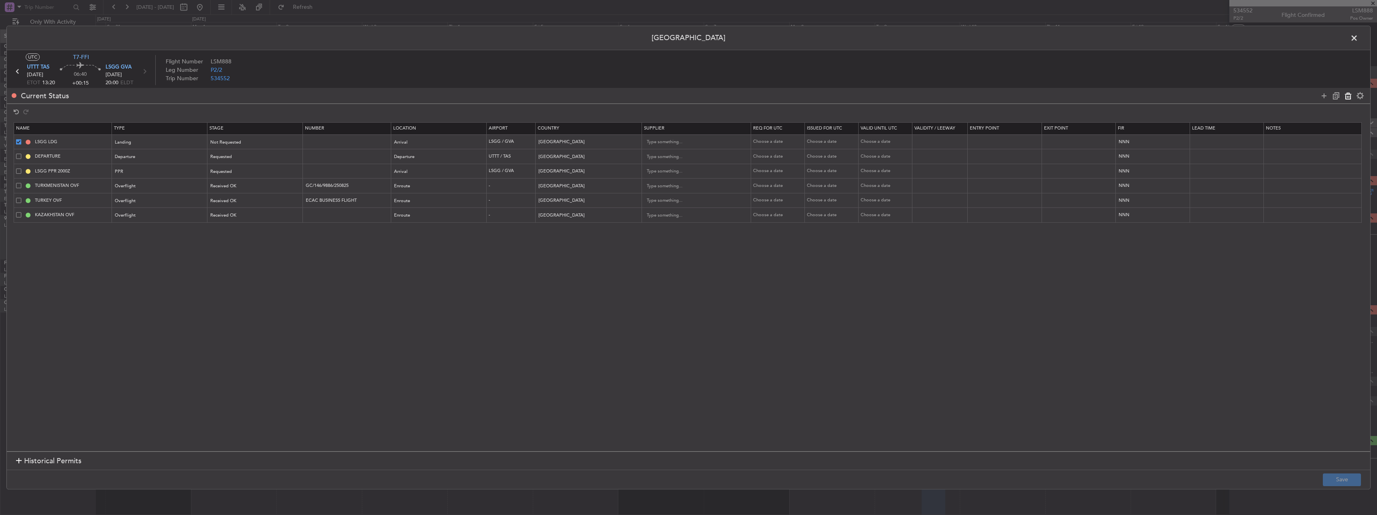
type input "GC/146/9886/250825"
type input "Turkmenistan"
type input "TURKEY OVF"
type input "ECAC BUSINESS FLIGHT"
type input "Turkey"
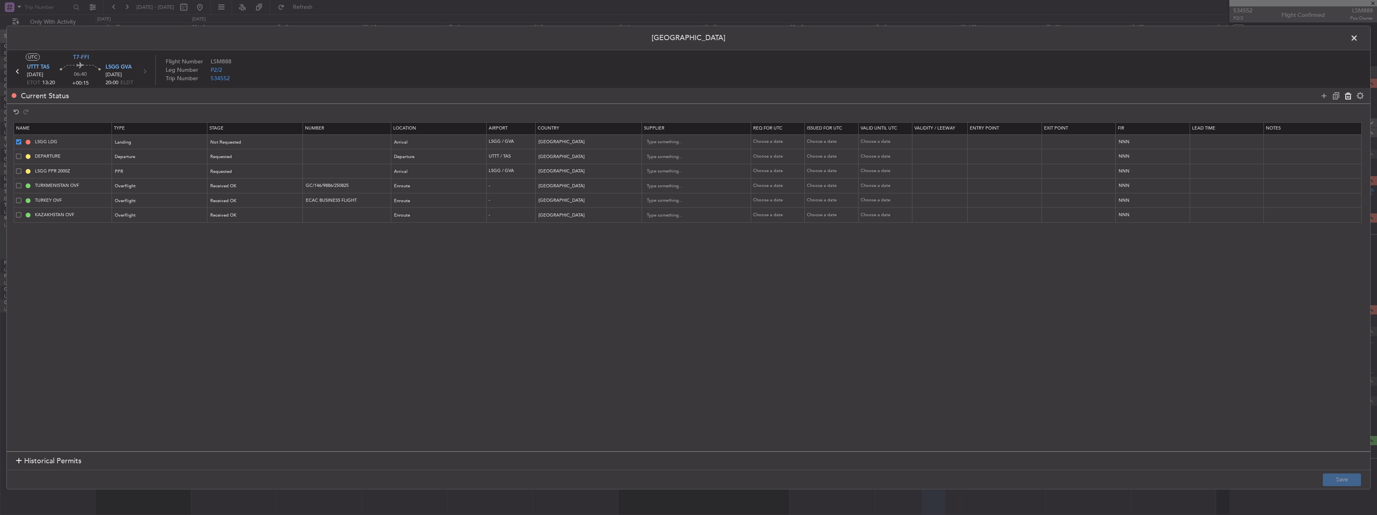
type input "KAZAKHSTAN OVF"
type input "Kazakhstan"
click at [1339, 482] on button "Save" at bounding box center [1342, 479] width 38 height 13
click at [1358, 39] on span at bounding box center [1358, 40] width 0 height 16
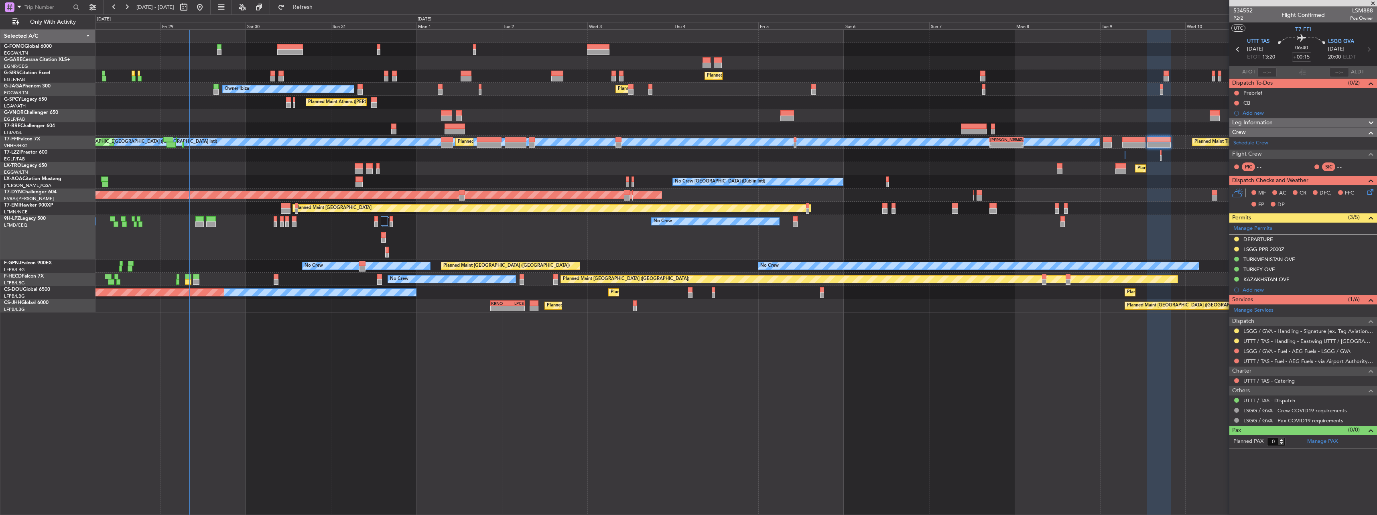
click at [511, 470] on div "Planned Maint London (Farnborough) Unplanned Maint Oxford (Kidlington) Owner Ib…" at bounding box center [735, 272] width 1281 height 486
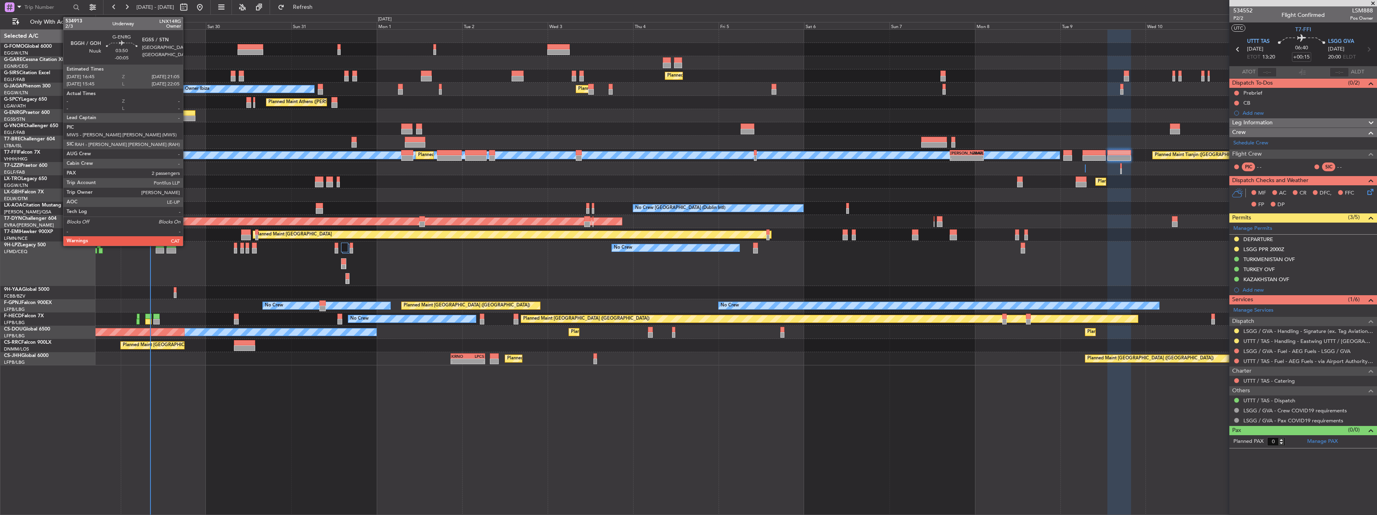
click at [187, 116] on div at bounding box center [188, 119] width 16 height 6
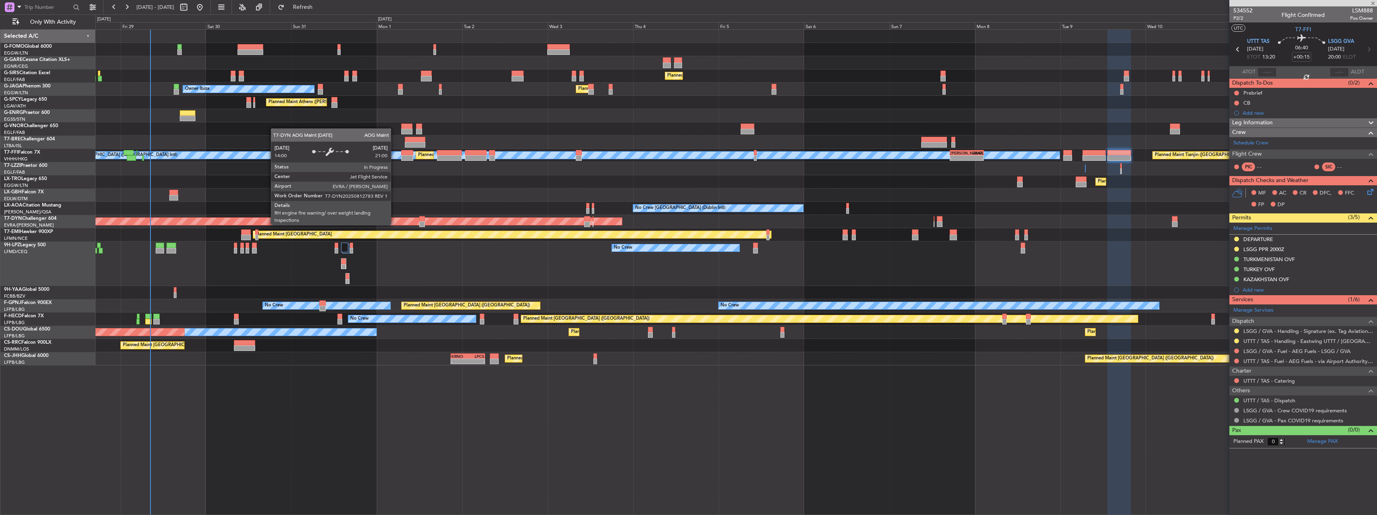
type input "-00:05"
type input "2"
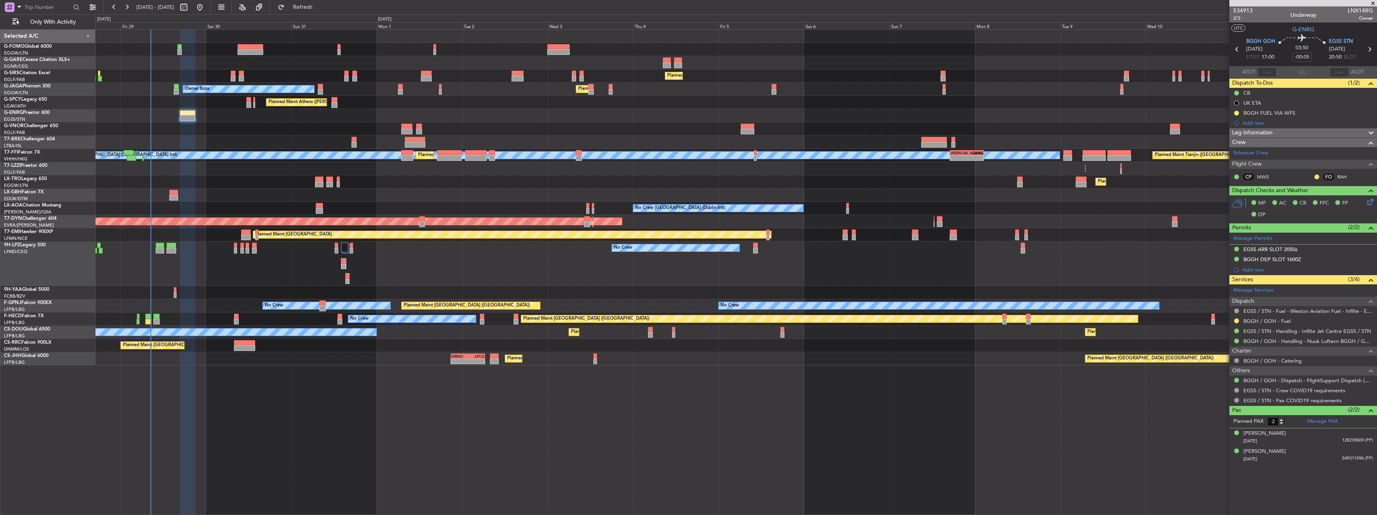
click at [1239, 320] on div at bounding box center [1236, 321] width 6 height 6
click at [1232, 320] on div "BGGH / GOH - Fuel" at bounding box center [1303, 321] width 148 height 10
click at [1236, 319] on button at bounding box center [1236, 321] width 5 height 5
click at [1219, 413] on span "Confirmed" at bounding box center [1213, 416] width 25 height 8
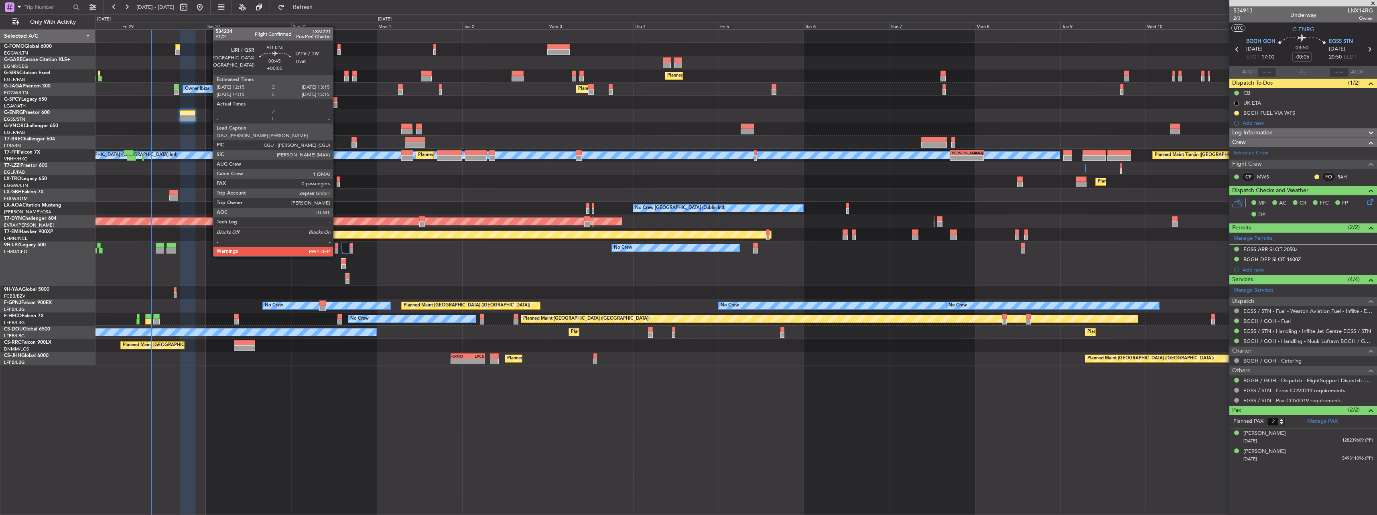
click at [337, 248] on div at bounding box center [337, 251] width 4 height 6
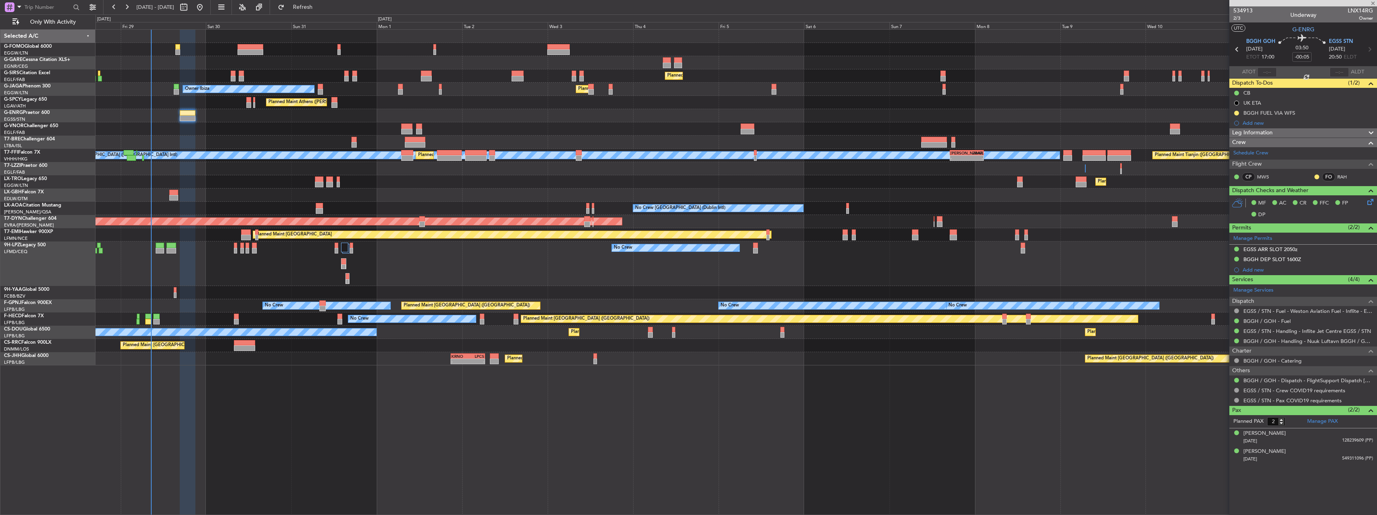
type input "0"
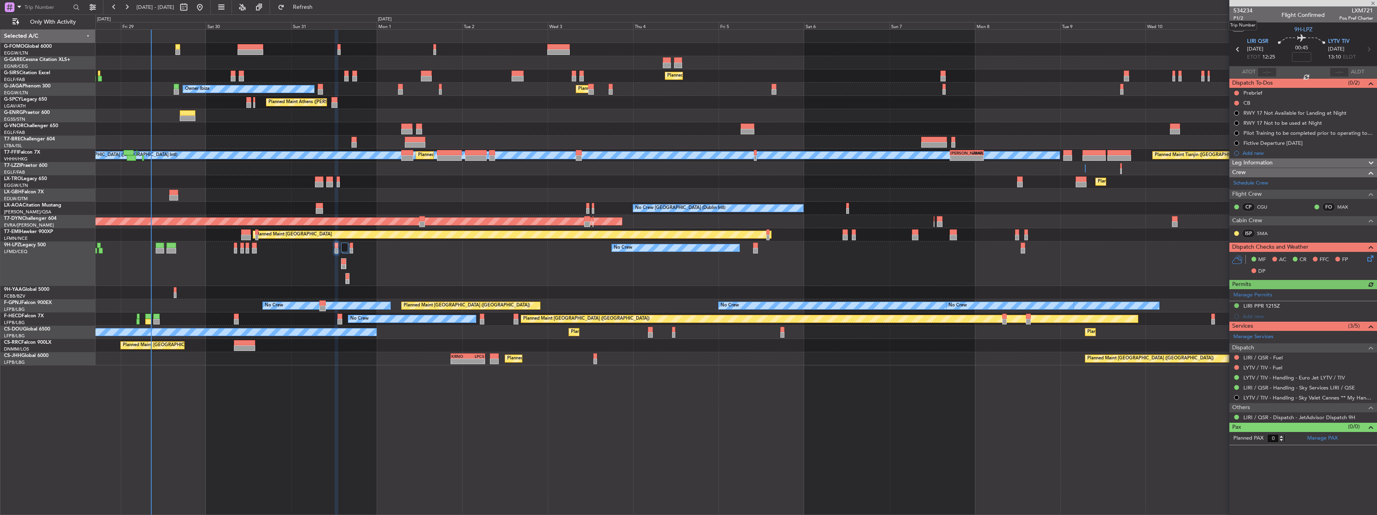
click at [1238, 18] on mat-tooltip-component "Trip Number" at bounding box center [1243, 25] width 40 height 21
click at [1243, 18] on span "P1/2" at bounding box center [1242, 18] width 19 height 7
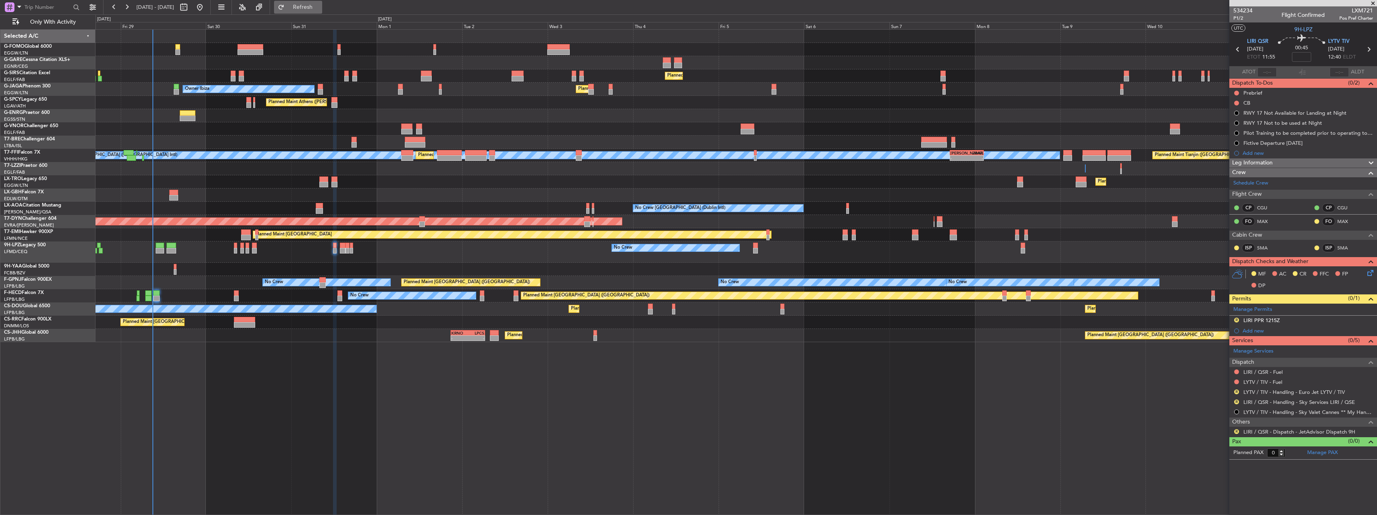
click at [320, 8] on span "Refresh" at bounding box center [303, 7] width 34 height 6
click at [1236, 430] on button "R" at bounding box center [1236, 431] width 5 height 5
click at [1227, 422] on li "Confirmed" at bounding box center [1236, 420] width 93 height 12
click at [1266, 318] on div "LIRI PPR 1215Z" at bounding box center [1261, 320] width 37 height 7
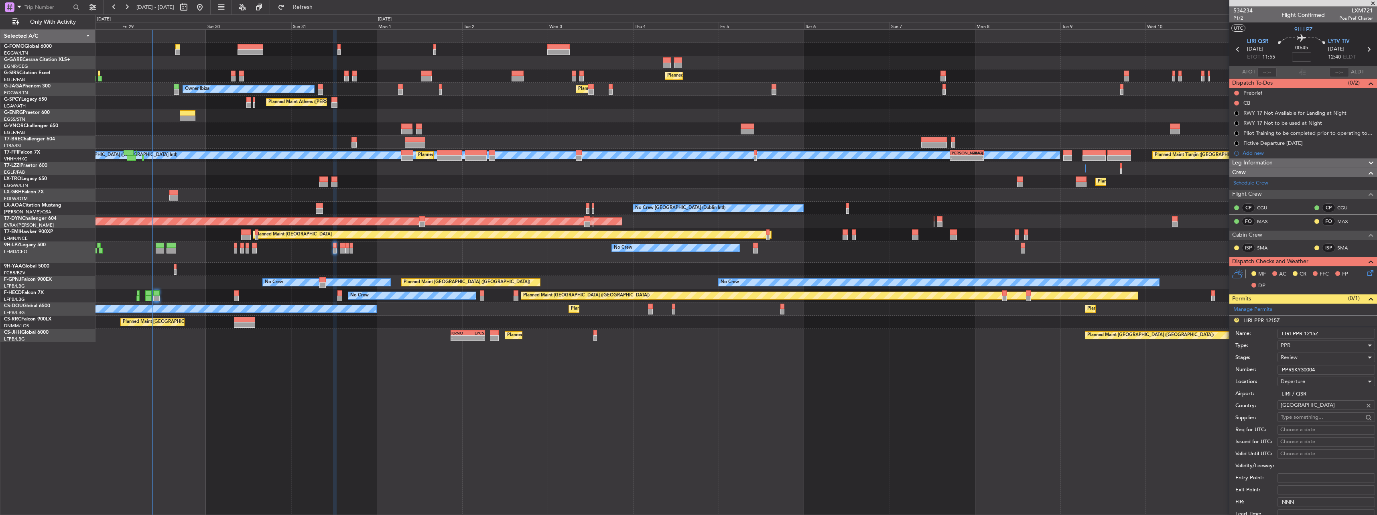
click at [1313, 332] on input "LIRI PPR 1215Z" at bounding box center [1325, 334] width 97 height 10
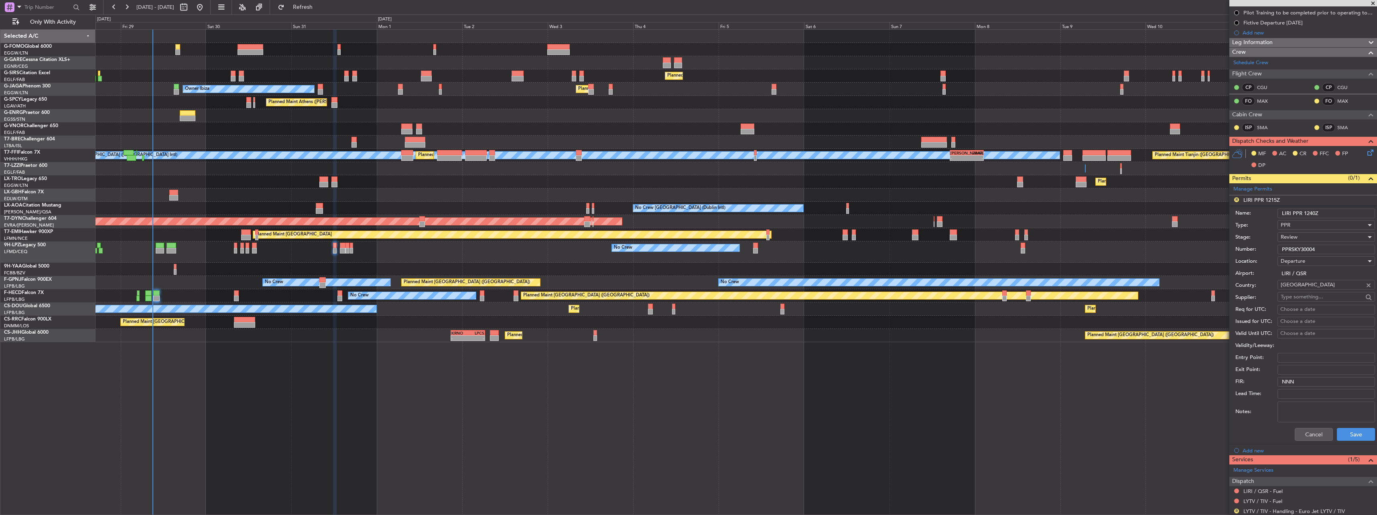
type input "LIRI PPR 1240Z"
click at [1300, 237] on div "Review" at bounding box center [1323, 237] width 85 height 12
click at [1308, 289] on span "Requested" at bounding box center [1323, 290] width 84 height 12
click at [1353, 438] on button "Save" at bounding box center [1356, 434] width 38 height 13
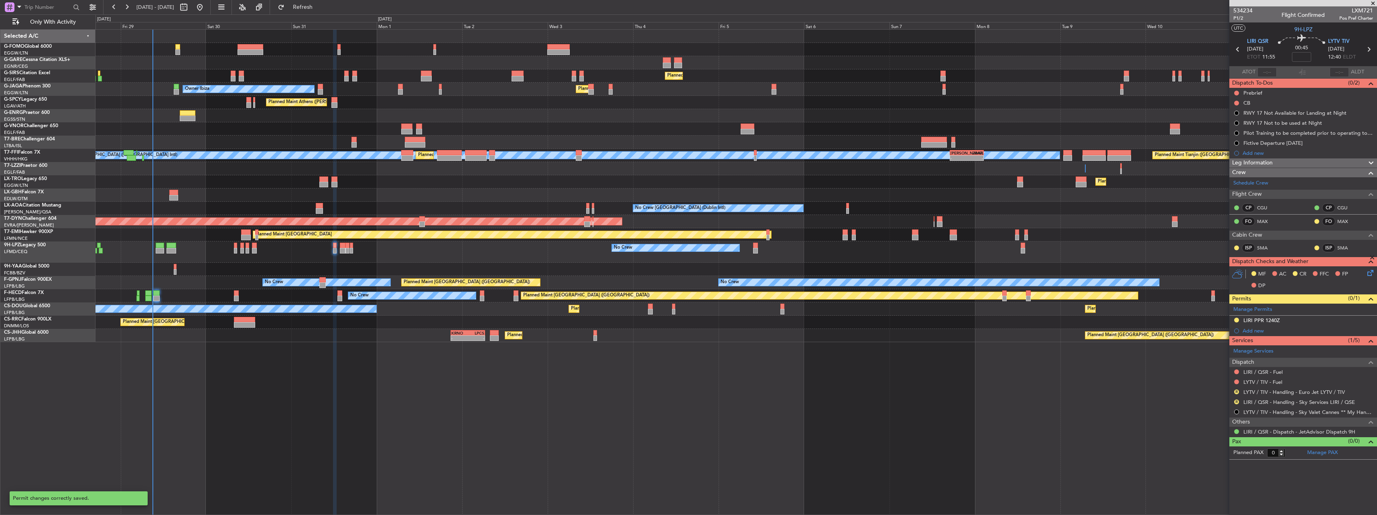
scroll to position [0, 0]
click at [1271, 320] on div "LIRI PPR 1240Z" at bounding box center [1261, 320] width 37 height 7
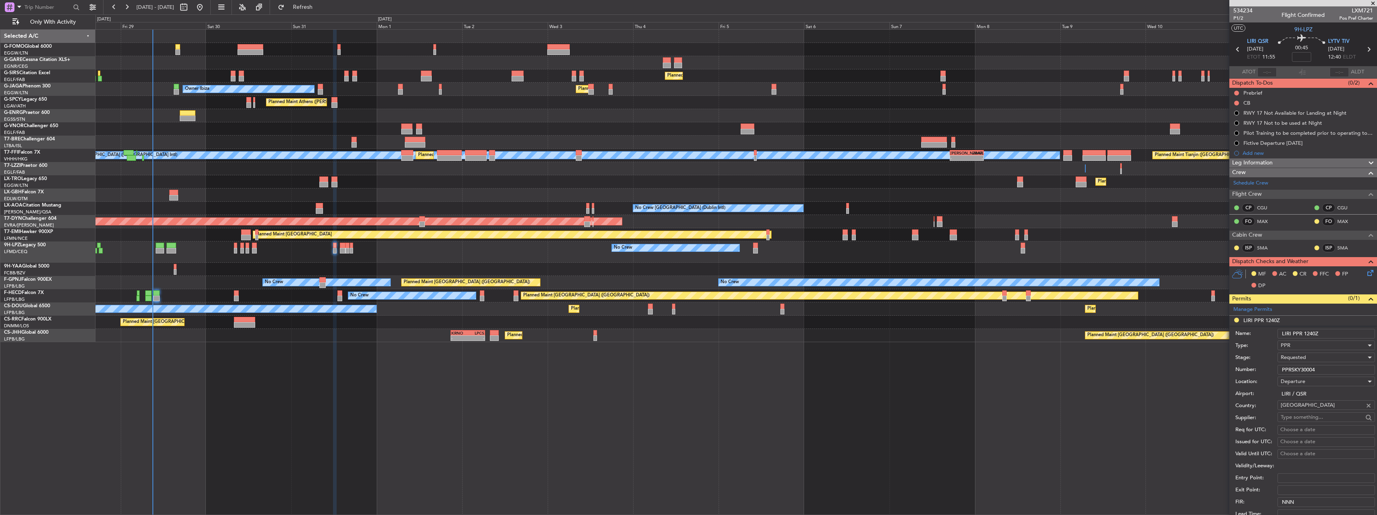
click at [1313, 331] on input "LIRI PPR 1240Z" at bounding box center [1325, 334] width 97 height 10
type input "LIRI PPR 1155Z"
click at [1298, 353] on div "Requested" at bounding box center [1323, 357] width 85 height 12
click at [1298, 353] on div at bounding box center [688, 257] width 1377 height 515
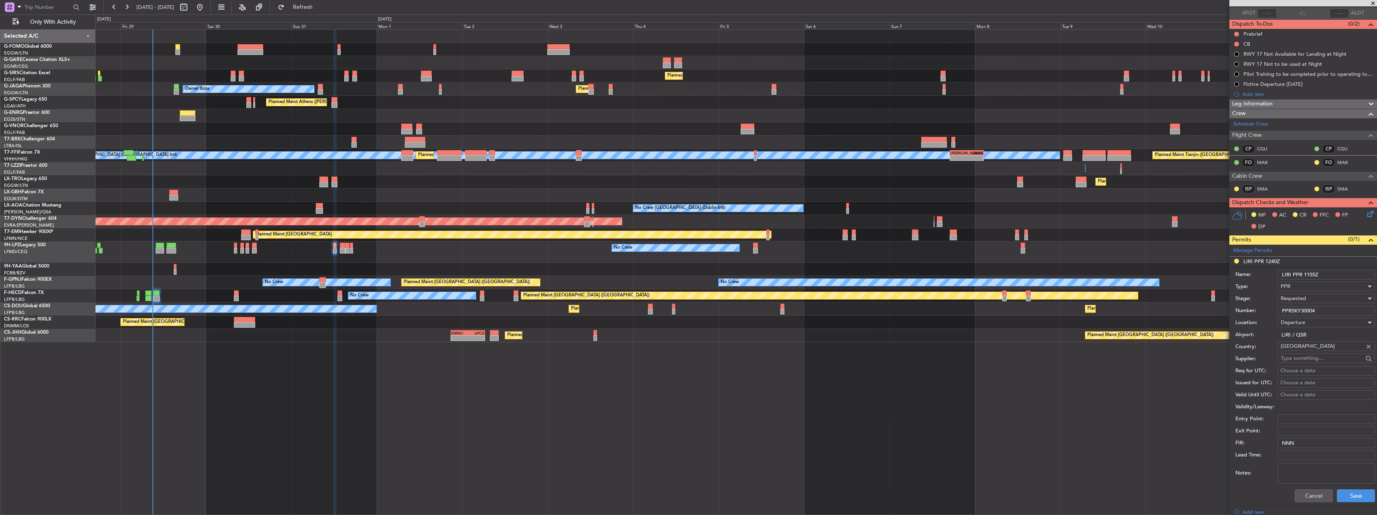
scroll to position [160, 0]
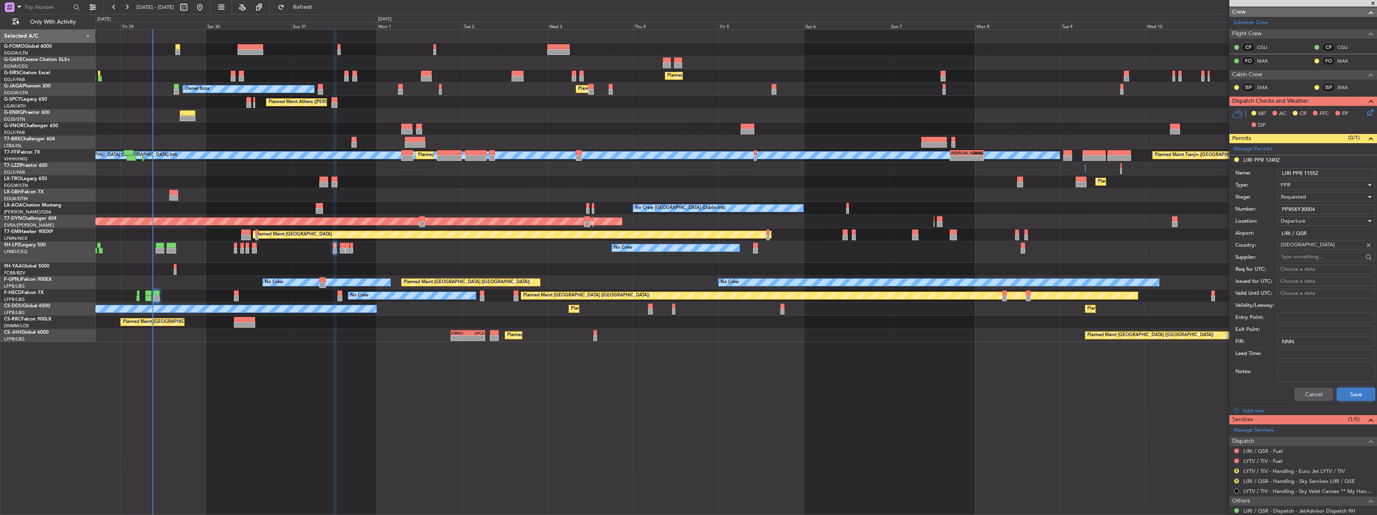
click at [1346, 396] on button "Save" at bounding box center [1356, 394] width 38 height 13
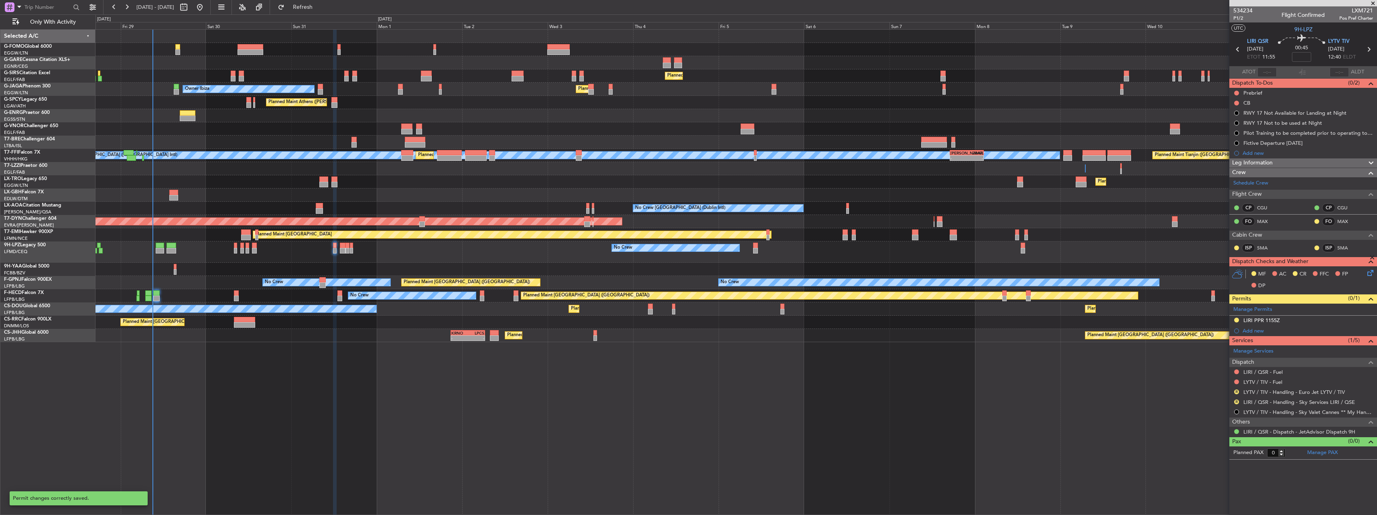
scroll to position [0, 0]
click at [1257, 400] on link "LIRI / QSR - Handling - Sky Services LIRI / QSE" at bounding box center [1299, 402] width 112 height 7
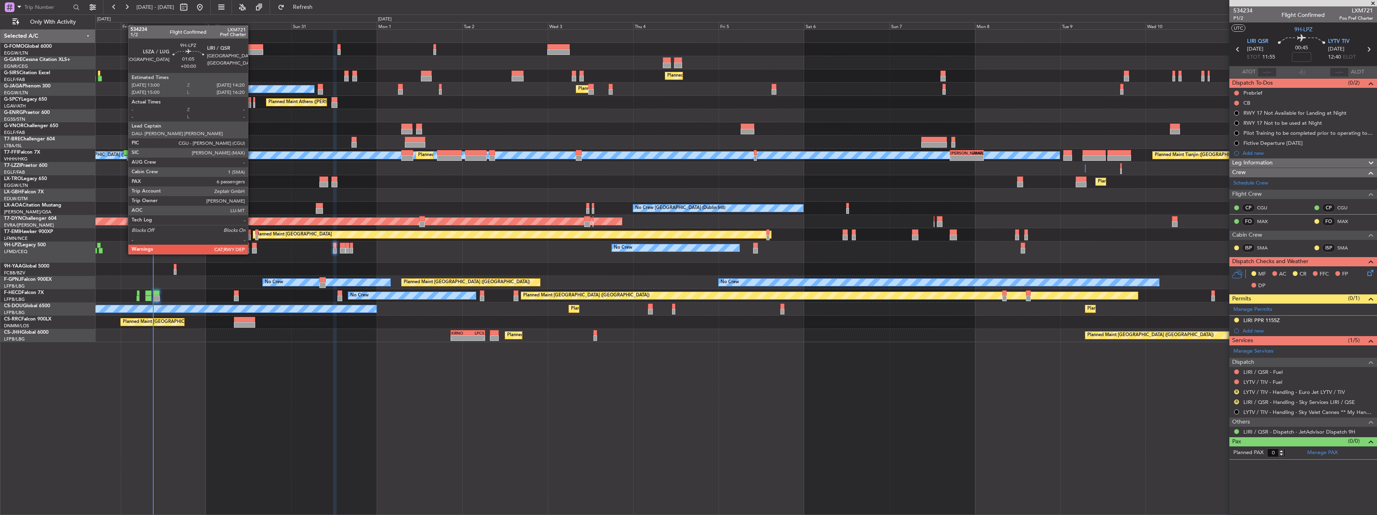
click at [252, 246] on div at bounding box center [254, 246] width 5 height 6
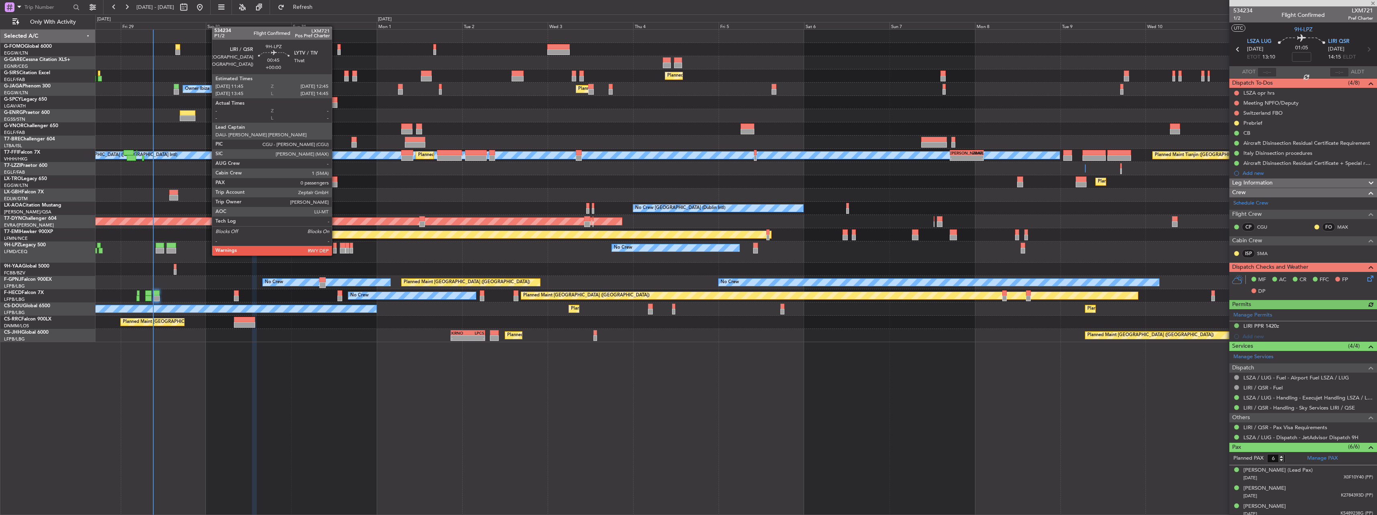
click at [335, 248] on div at bounding box center [335, 246] width 4 height 6
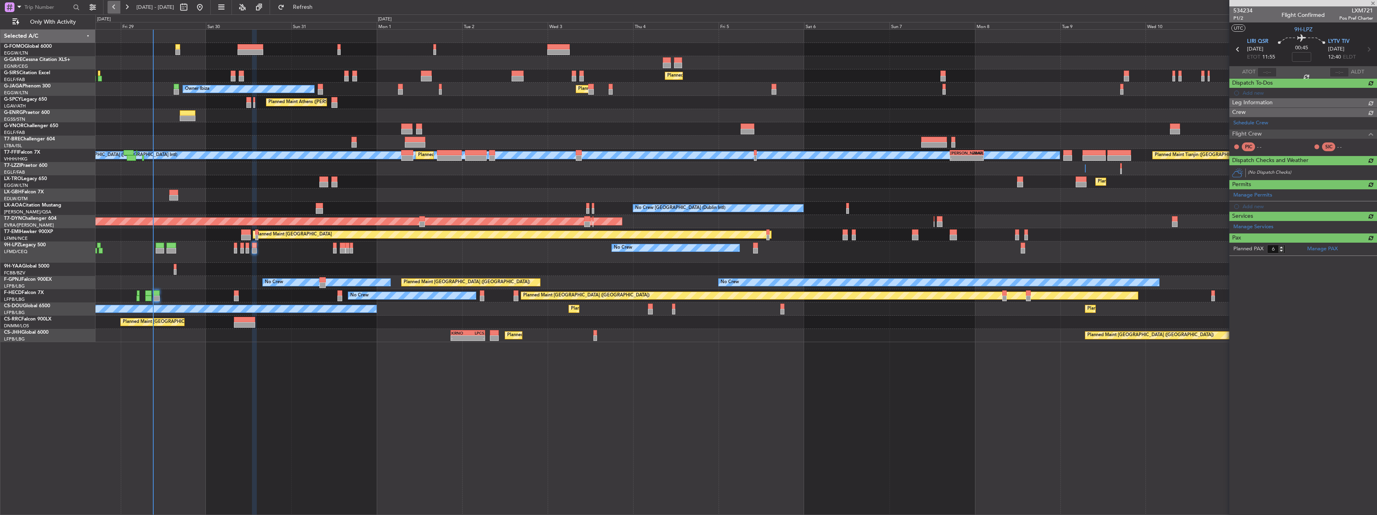
type input "0"
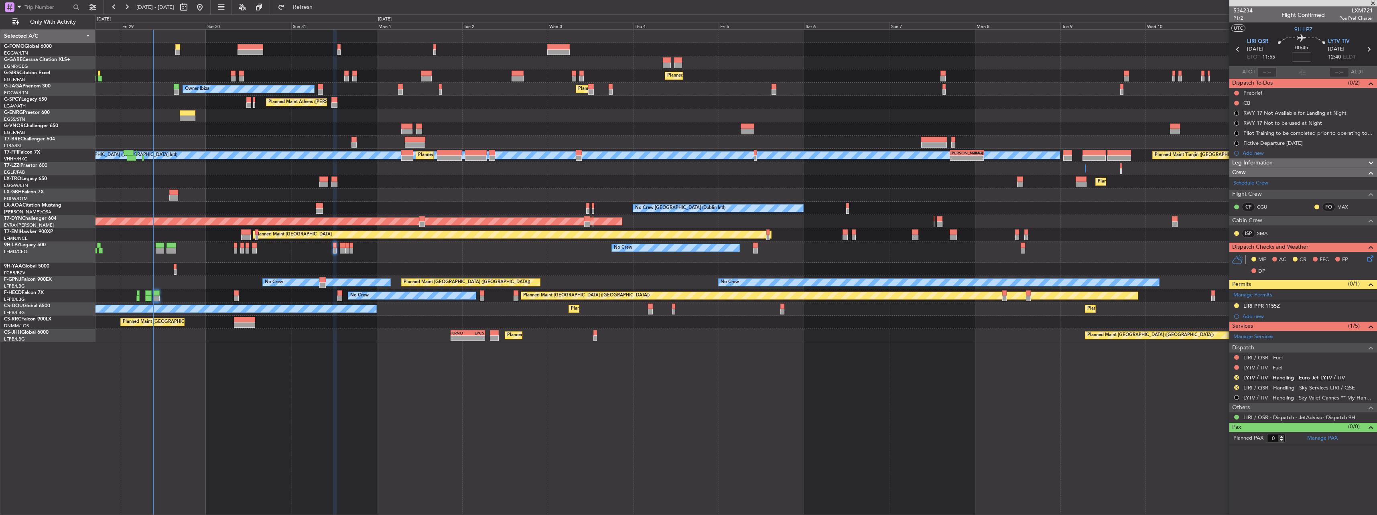
click at [1256, 378] on link "LYTV / TIV - Handling - Euro Jet LYTV / TIV" at bounding box center [1293, 377] width 101 height 7
click at [341, 242] on div "No Crew No Crew No Crew" at bounding box center [735, 252] width 1281 height 21
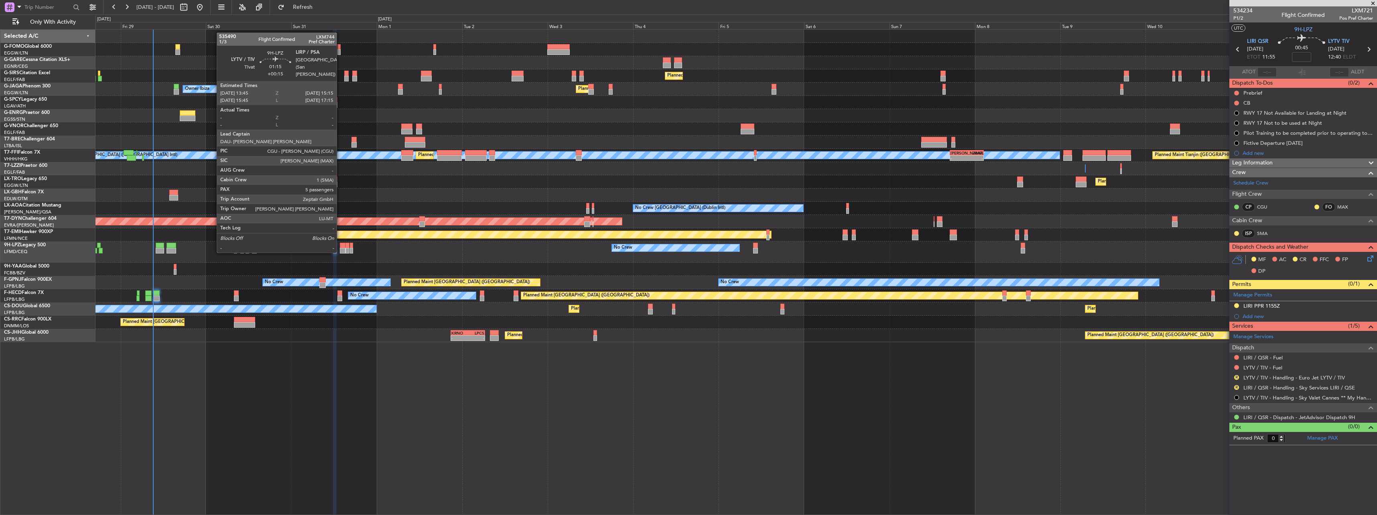
click at [340, 244] on div at bounding box center [343, 246] width 6 height 6
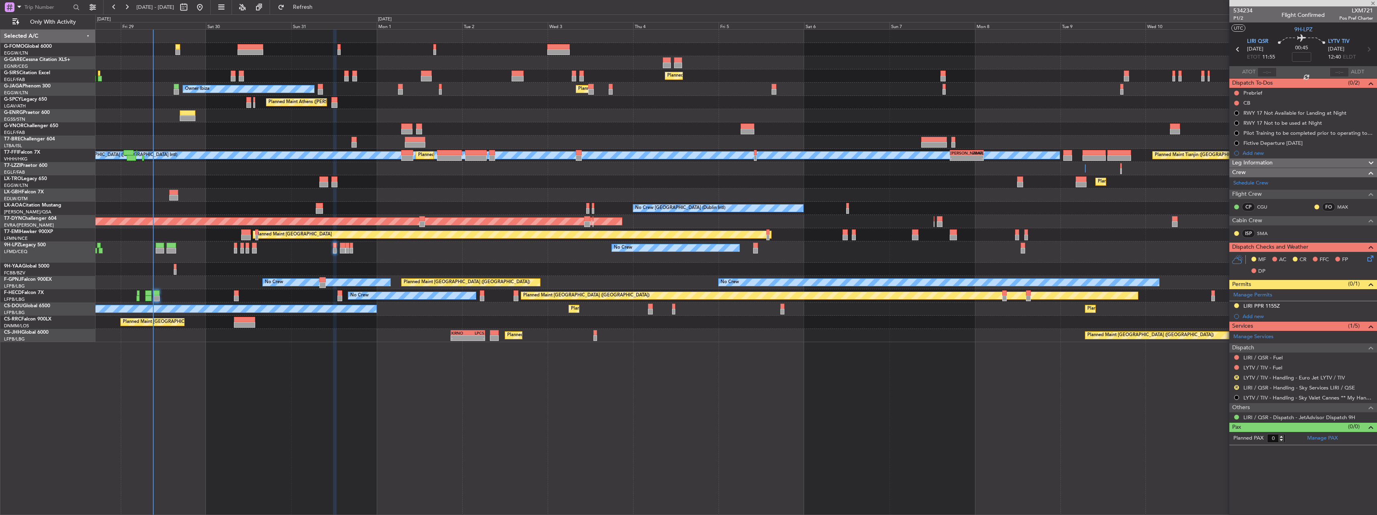
type input "+00:15"
type input "5"
click at [1253, 388] on link "LIRP / PSA - Handling - Sky Services LIRP / PSA" at bounding box center [1299, 387] width 113 height 7
click at [1252, 307] on div "LIRP PPR 1515Z" at bounding box center [1262, 305] width 38 height 7
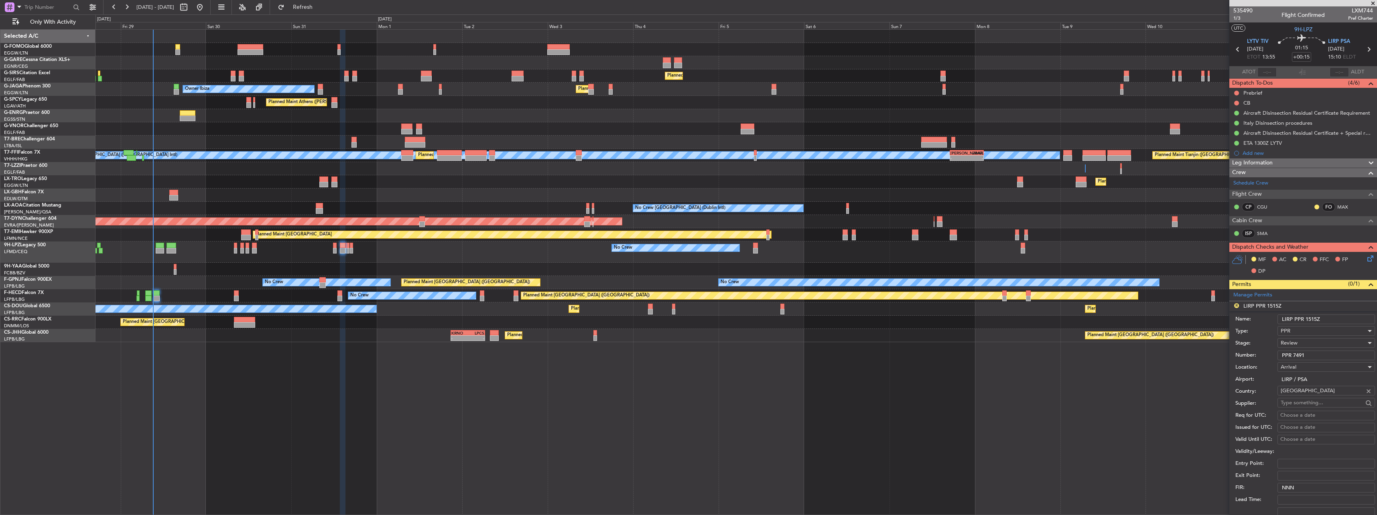
click at [1316, 315] on input "LIRP PPR 1515Z" at bounding box center [1325, 320] width 97 height 10
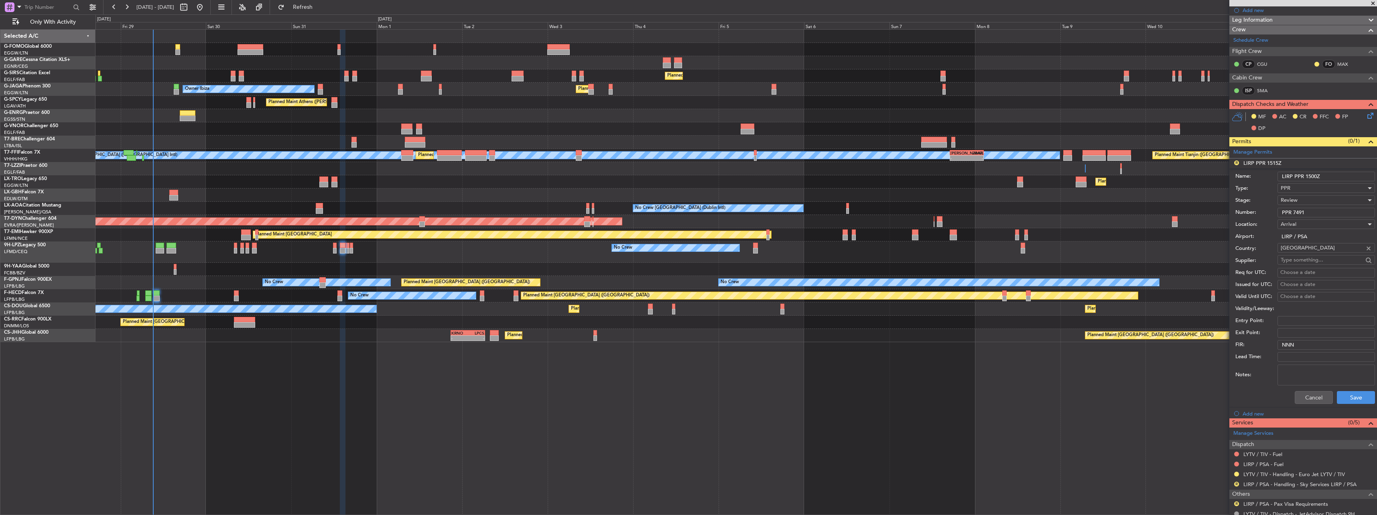
scroll to position [201, 0]
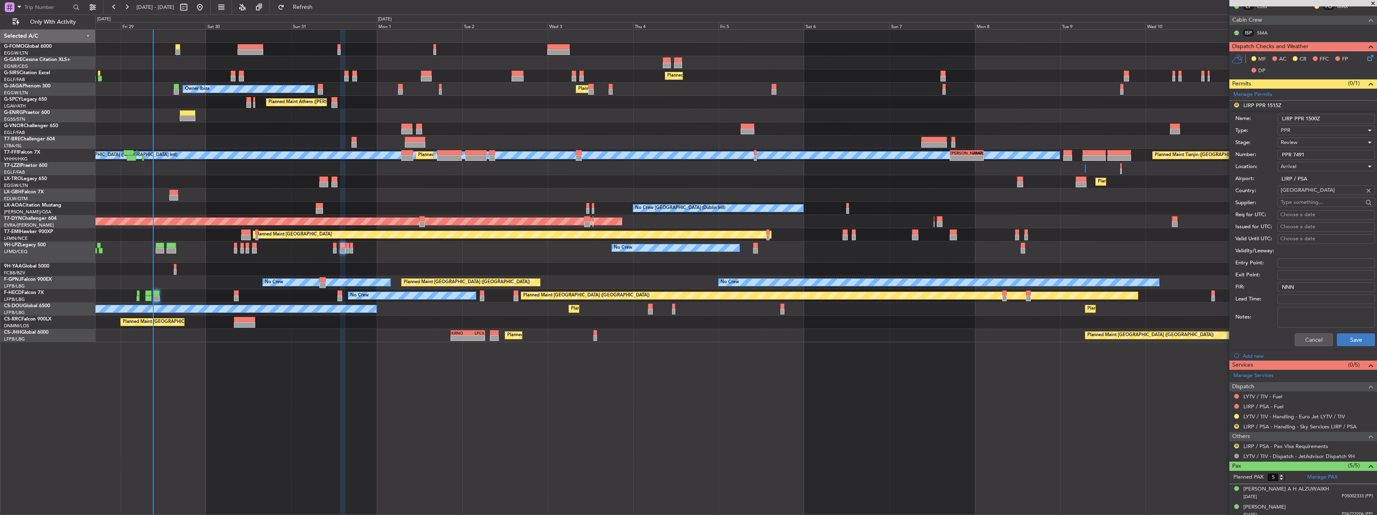
type input "LIRP PPR 1500Z"
click at [1344, 334] on button "Save" at bounding box center [1356, 339] width 38 height 13
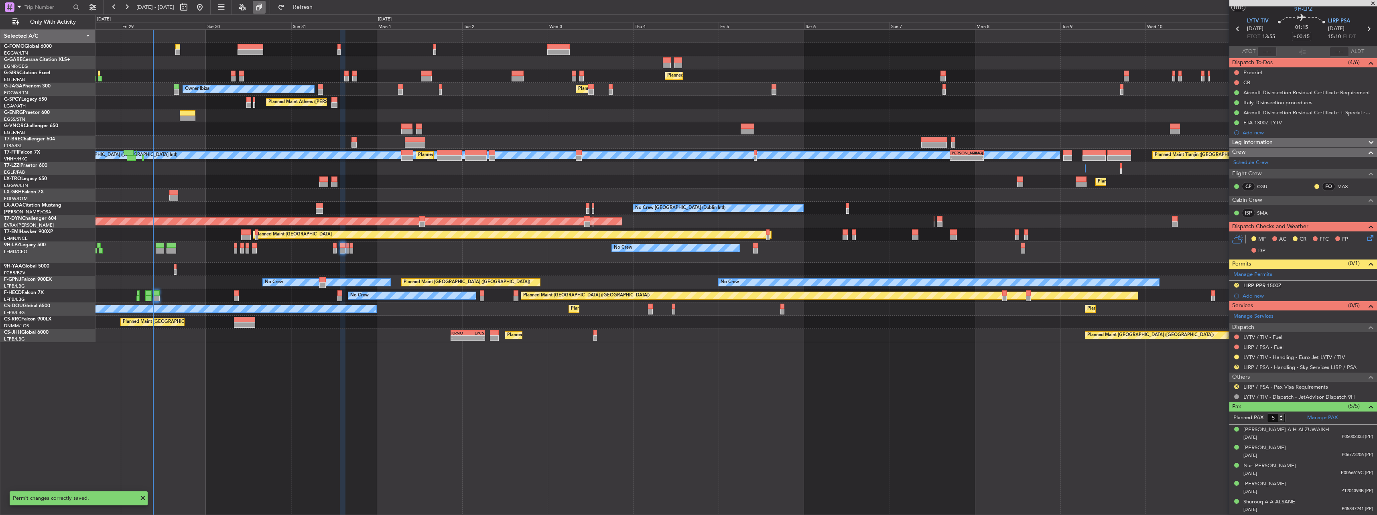
scroll to position [20, 0]
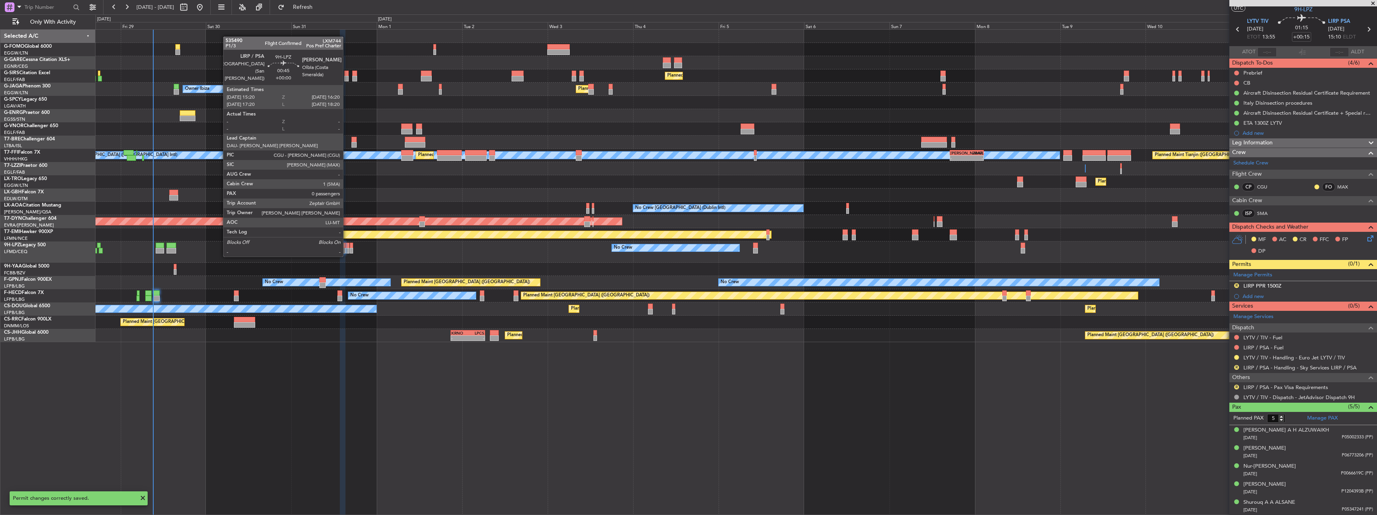
click at [347, 248] on div at bounding box center [347, 251] width 4 height 6
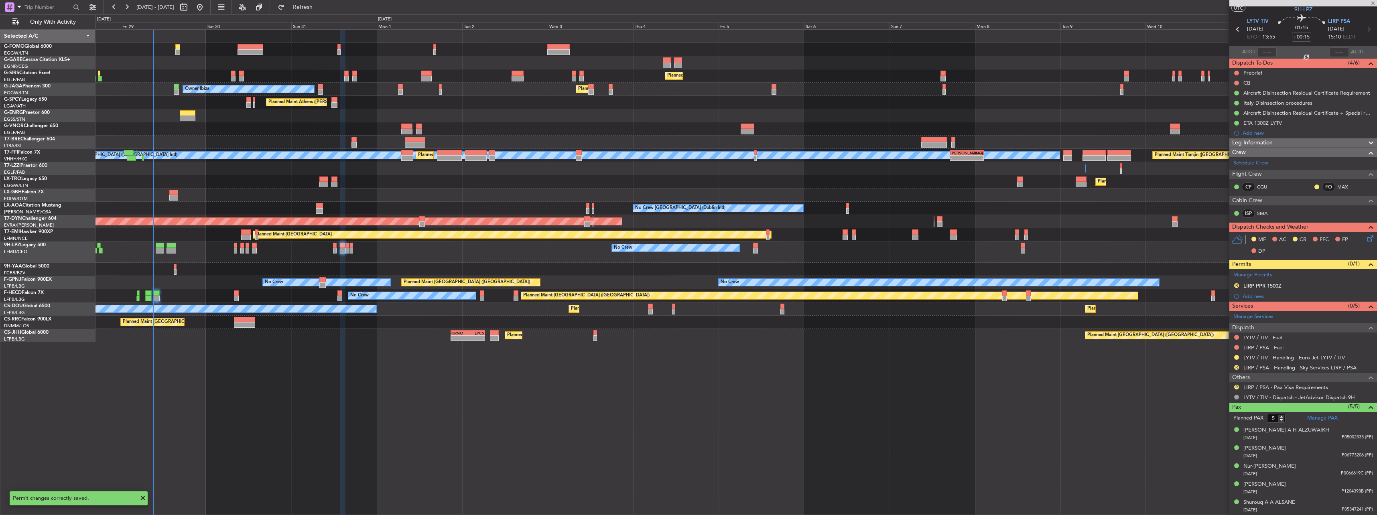
type input "0"
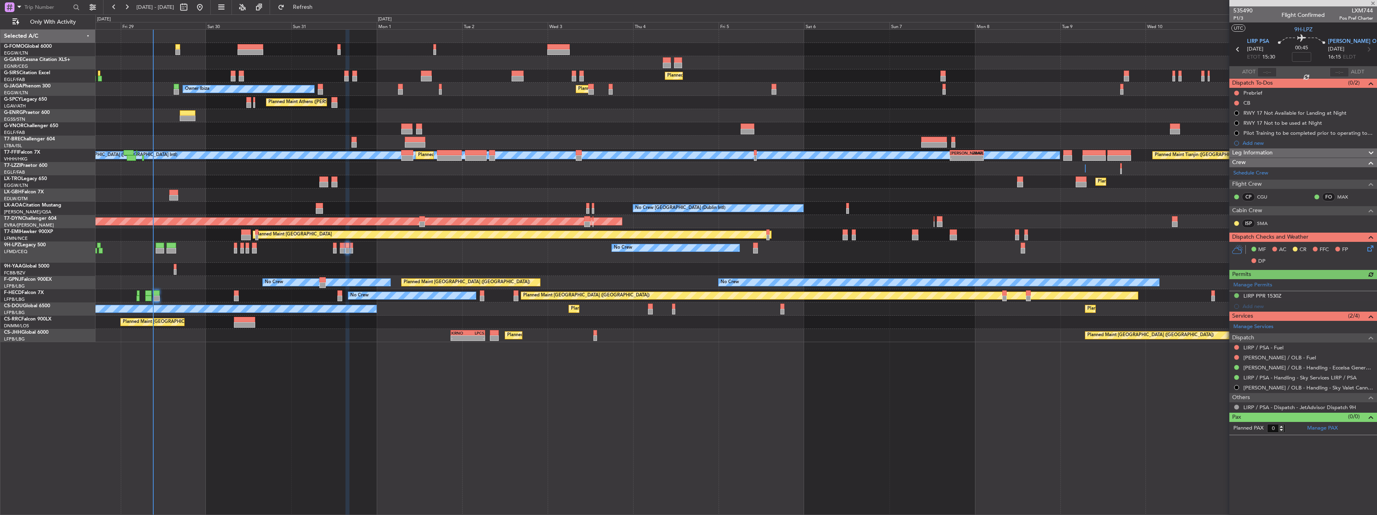
click at [342, 241] on div "Planned Maint [GEOGRAPHIC_DATA]" at bounding box center [735, 234] width 1281 height 13
click at [343, 248] on div at bounding box center [343, 251] width 6 height 6
type input "+00:15"
type input "5"
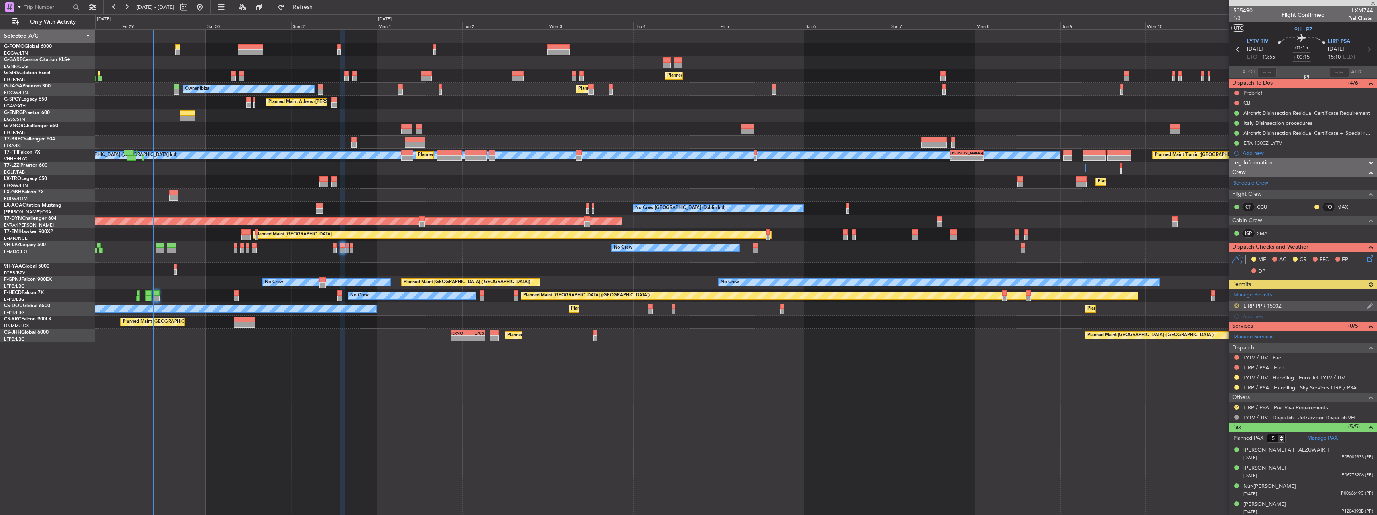
click at [1239, 303] on div "Manage Permits R LIRP PPR 1500Z Add new" at bounding box center [1303, 305] width 148 height 32
click at [1236, 304] on button "R" at bounding box center [1236, 305] width 5 height 5
click at [1217, 341] on span "Requested" at bounding box center [1213, 341] width 25 height 8
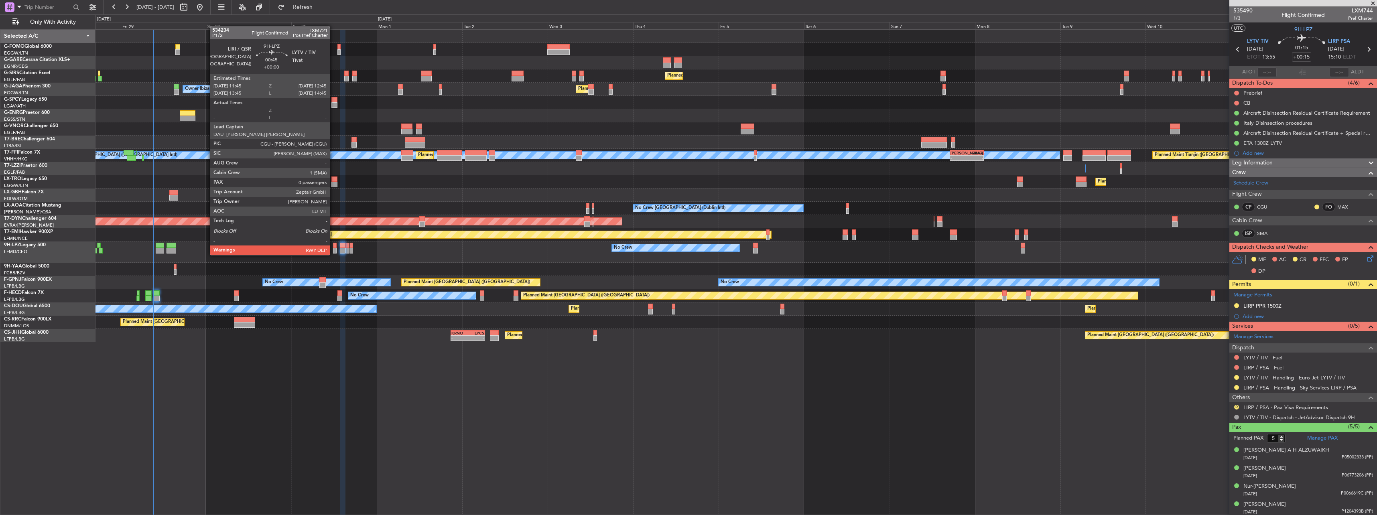
click at [333, 247] on div at bounding box center [335, 246] width 4 height 6
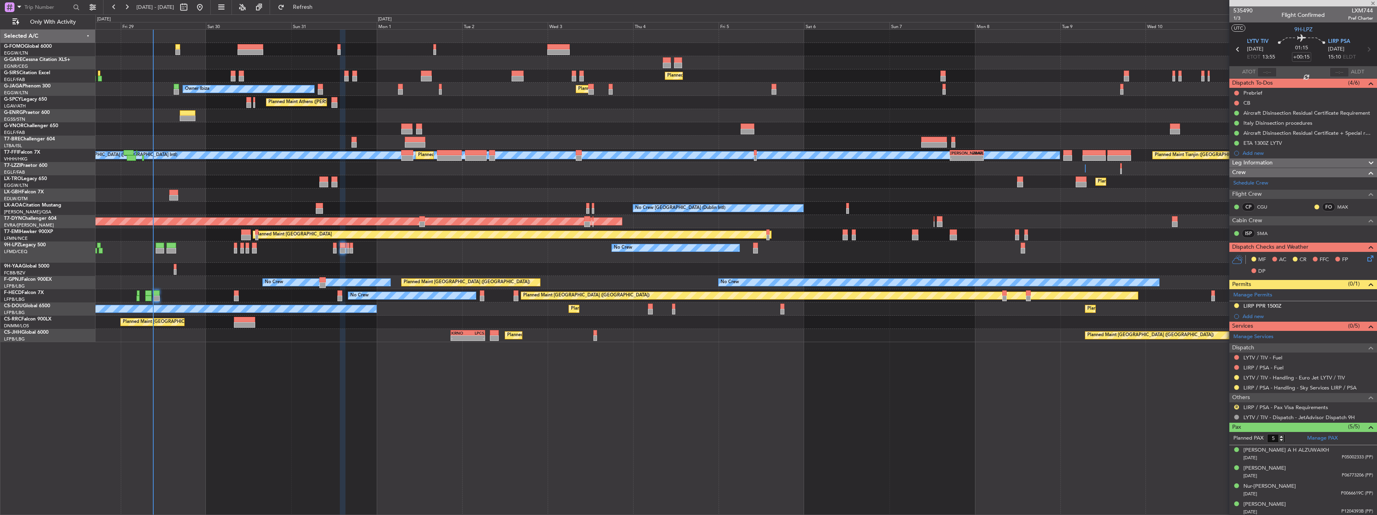
type input "0"
click at [1300, 56] on input at bounding box center [1301, 57] width 19 height 10
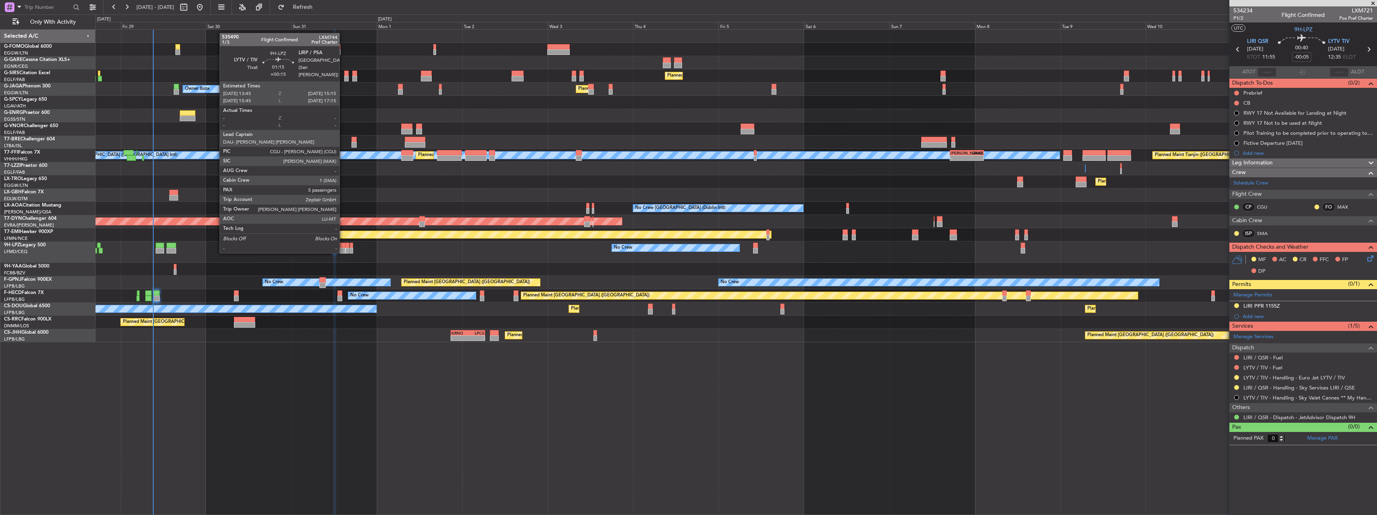
click at [343, 244] on div at bounding box center [343, 246] width 6 height 6
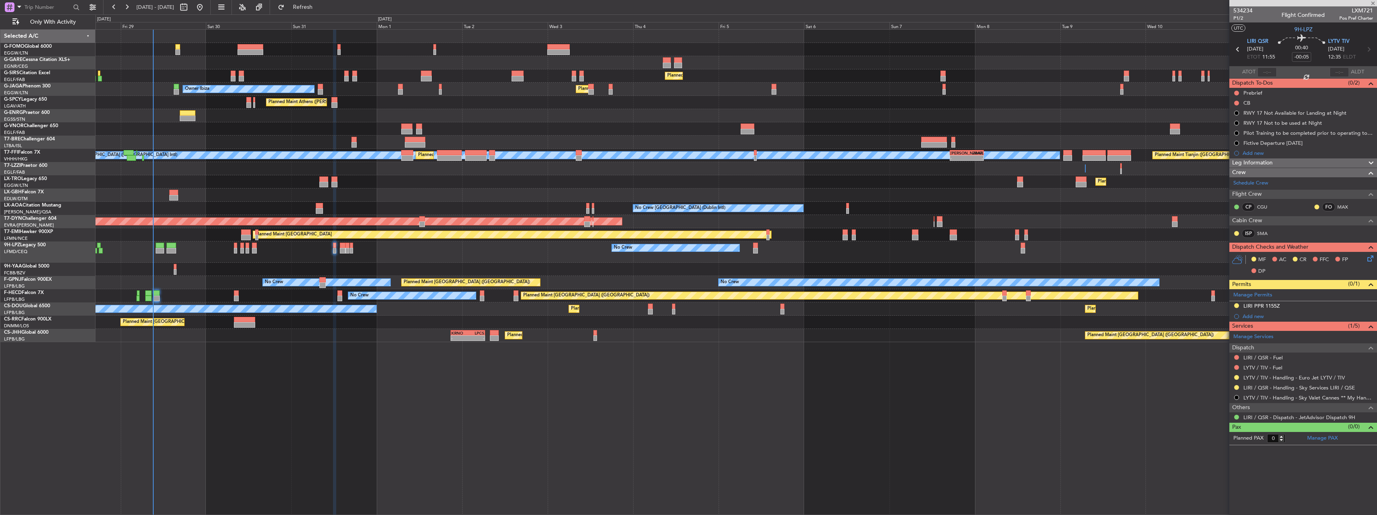
type input "+00:15"
type input "5"
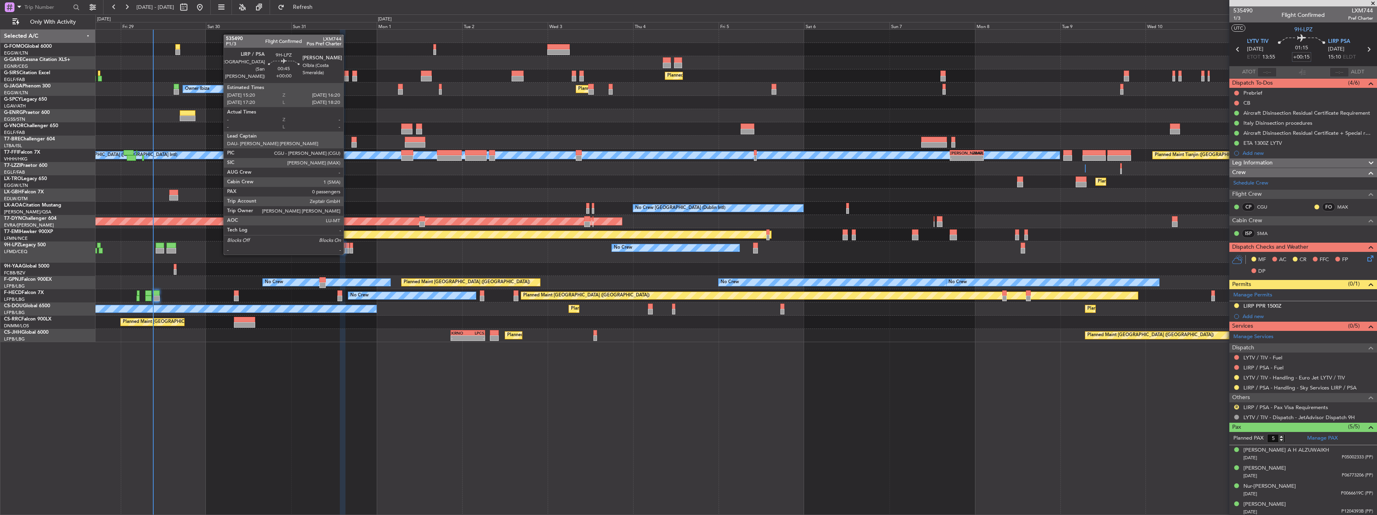
click at [347, 246] on div at bounding box center [347, 246] width 4 height 6
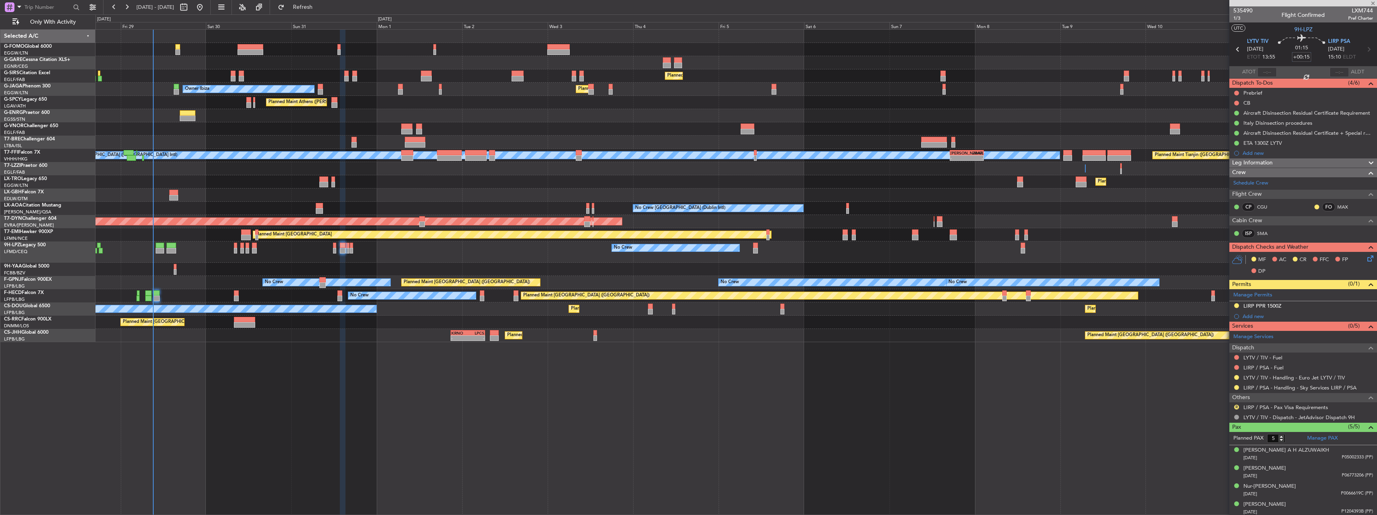
type input "0"
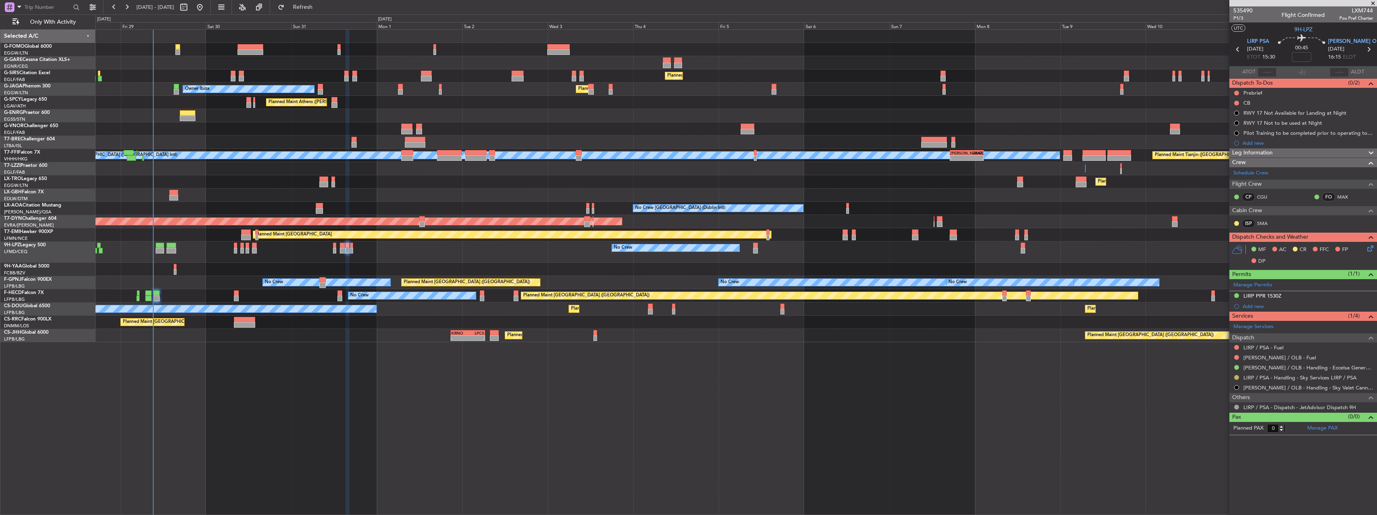
click at [1238, 378] on button at bounding box center [1236, 377] width 5 height 5
click at [1219, 467] on li "S Cancelled - Notification Sent" at bounding box center [1236, 461] width 93 height 12
click at [1235, 16] on span "P1/3" at bounding box center [1242, 18] width 19 height 7
click at [1361, 246] on div "MF AC CR FFC FP DP" at bounding box center [1307, 256] width 118 height 24
click at [1367, 246] on icon at bounding box center [1369, 247] width 6 height 6
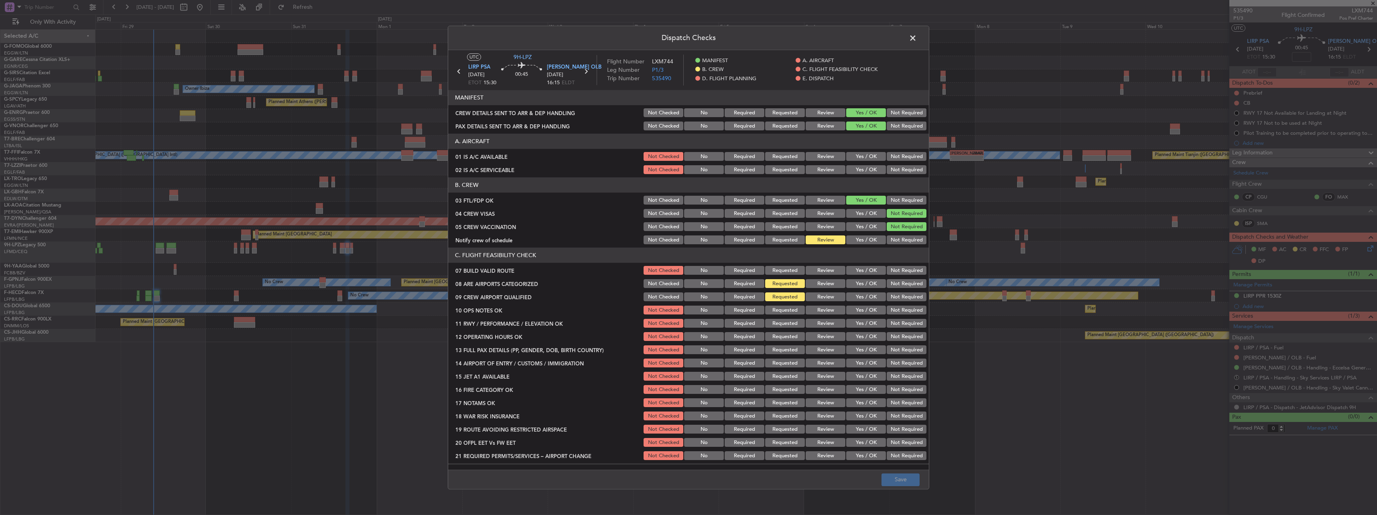
click at [866, 242] on button "Yes / OK" at bounding box center [866, 240] width 40 height 9
click at [859, 286] on button "Yes / OK" at bounding box center [866, 284] width 40 height 9
drag, startPoint x: 862, startPoint y: 298, endPoint x: 855, endPoint y: 300, distance: 6.9
click at [859, 299] on button "Yes / OK" at bounding box center [866, 297] width 40 height 9
click at [854, 157] on button "Yes / OK" at bounding box center [866, 156] width 40 height 9
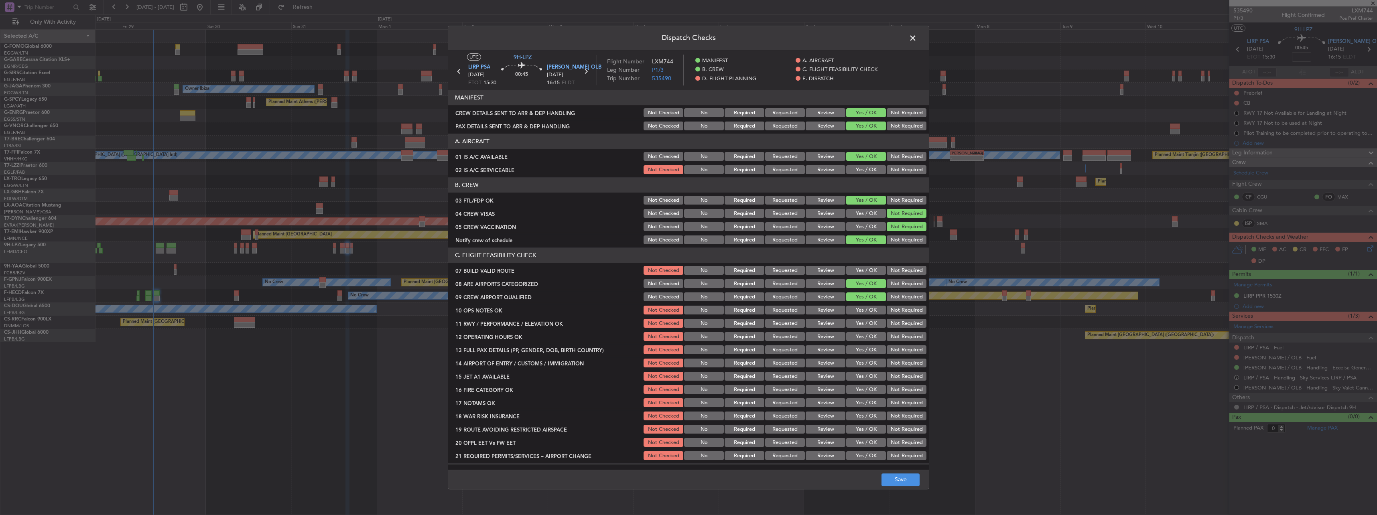
click at [853, 167] on button "Yes / OK" at bounding box center [866, 170] width 40 height 9
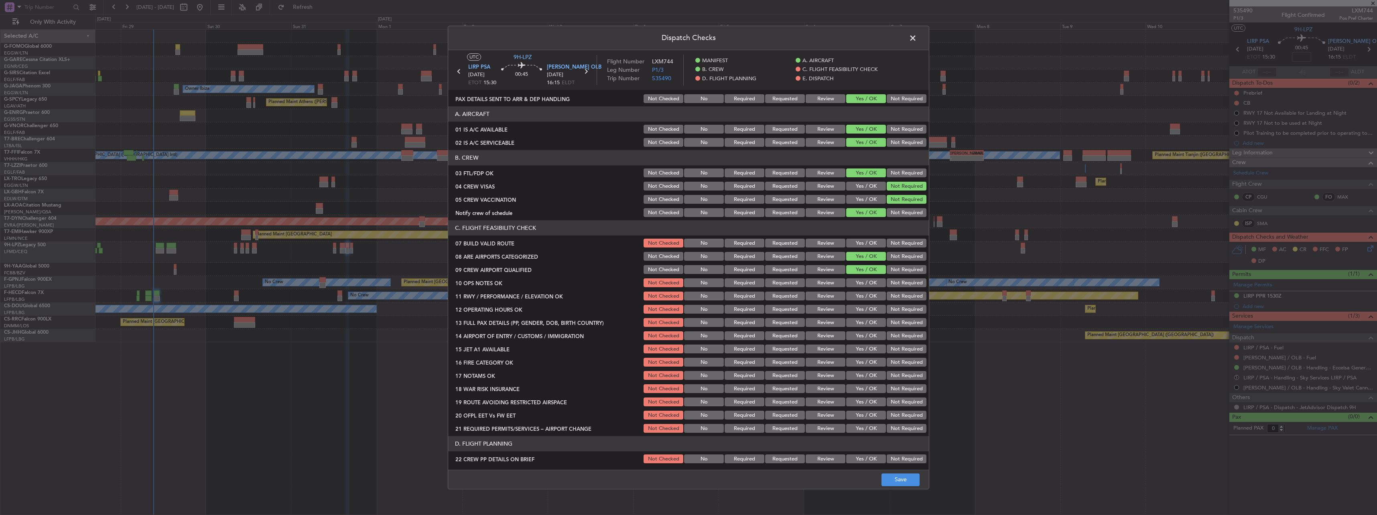
scroll to position [40, 0]
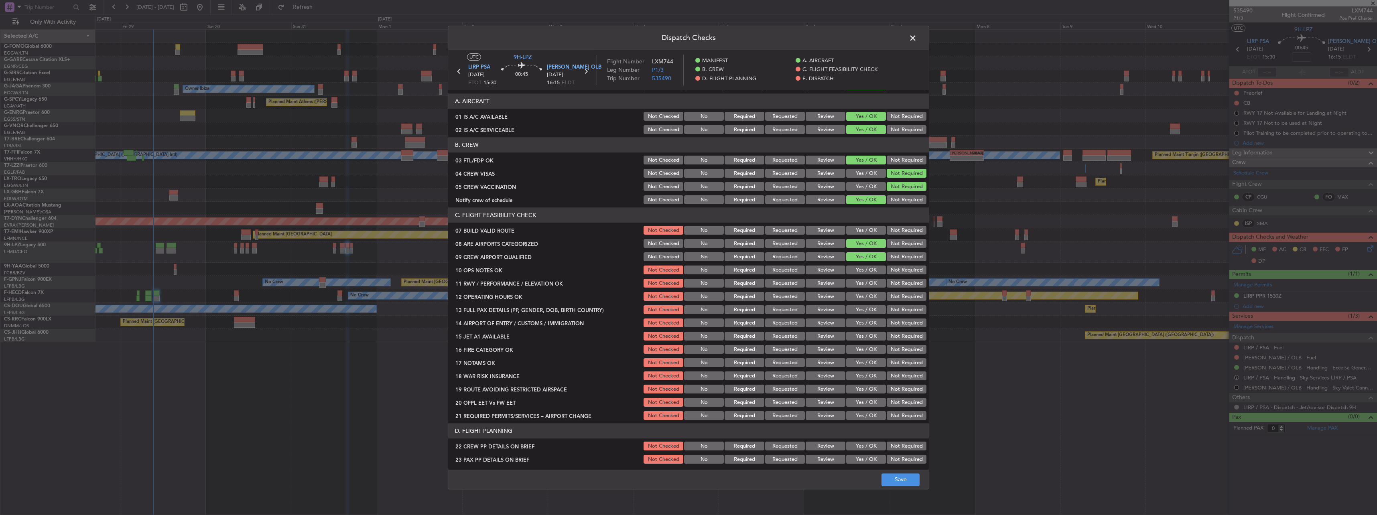
click at [863, 226] on button "Yes / OK" at bounding box center [866, 230] width 40 height 9
drag, startPoint x: 865, startPoint y: 281, endPoint x: 862, endPoint y: 271, distance: 10.4
click at [864, 278] on div "Yes / OK" at bounding box center [865, 283] width 41 height 11
click at [862, 270] on button "Yes / OK" at bounding box center [866, 270] width 40 height 9
click at [861, 282] on button "Yes / OK" at bounding box center [866, 283] width 40 height 9
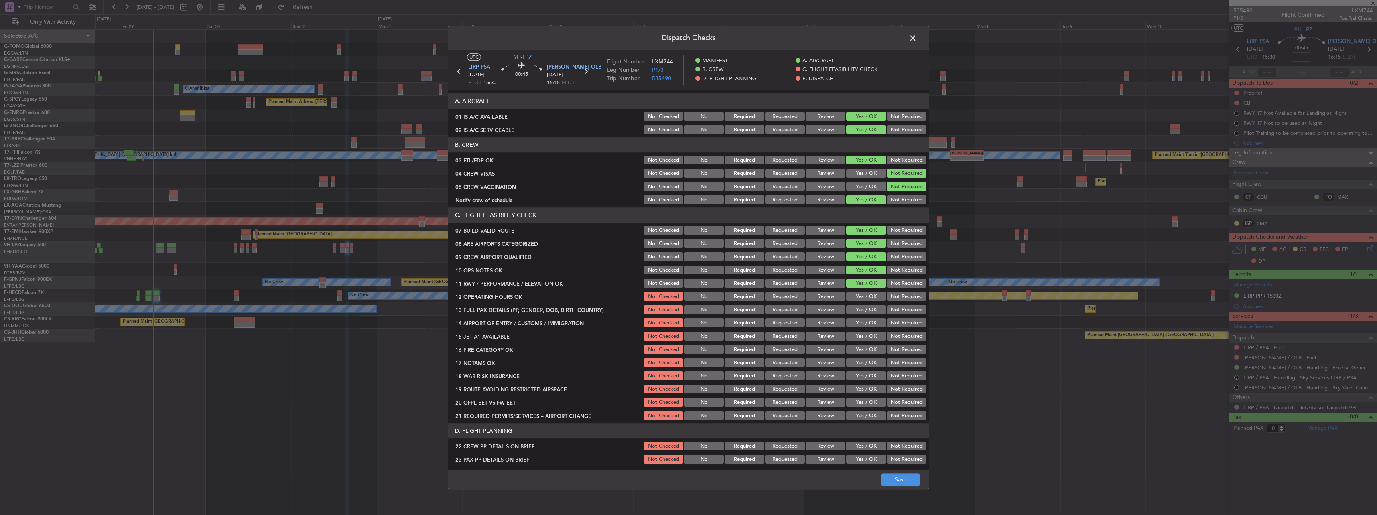
click at [861, 294] on button "Yes / OK" at bounding box center [866, 296] width 40 height 9
drag, startPoint x: 860, startPoint y: 304, endPoint x: 860, endPoint y: 310, distance: 5.2
click at [860, 307] on div "Yes / OK" at bounding box center [865, 309] width 41 height 11
drag, startPoint x: 860, startPoint y: 310, endPoint x: 860, endPoint y: 315, distance: 5.2
click at [860, 311] on button "Yes / OK" at bounding box center [866, 310] width 40 height 9
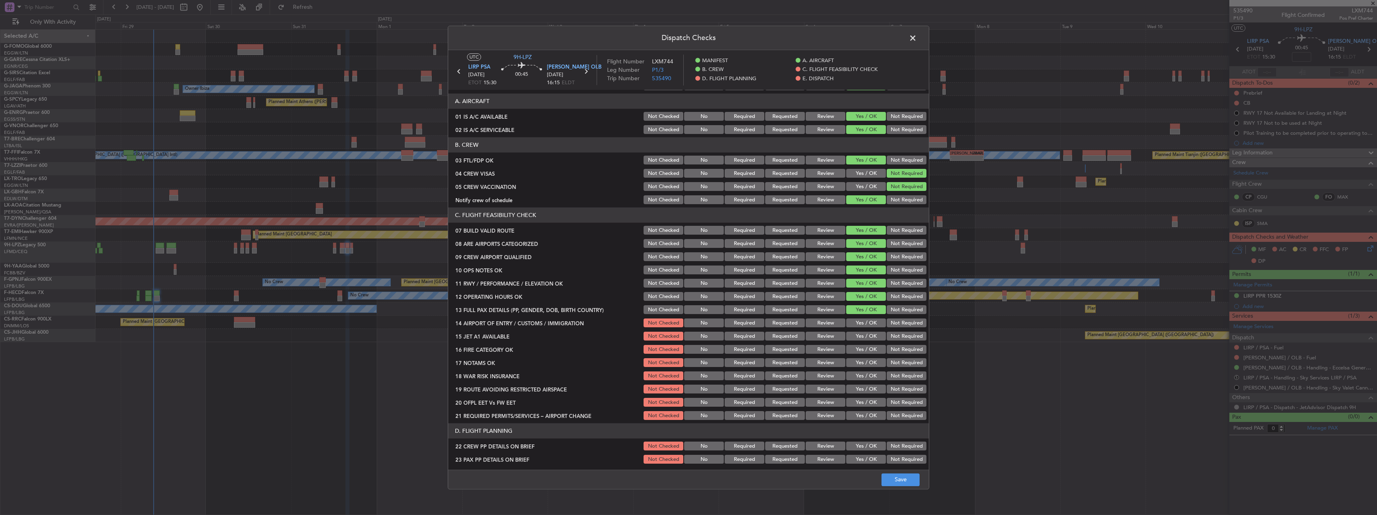
click at [859, 323] on button "Yes / OK" at bounding box center [866, 323] width 40 height 9
click at [859, 338] on button "Yes / OK" at bounding box center [866, 336] width 40 height 9
drag, startPoint x: 867, startPoint y: 345, endPoint x: 870, endPoint y: 351, distance: 6.5
click at [869, 348] on button "Yes / OK" at bounding box center [866, 349] width 40 height 9
click at [869, 358] on section "C. FLIGHT FEASIBILITY CHECK 07 BUILD VALID ROUTE Not Checked No Required Reques…" at bounding box center [688, 315] width 481 height 214
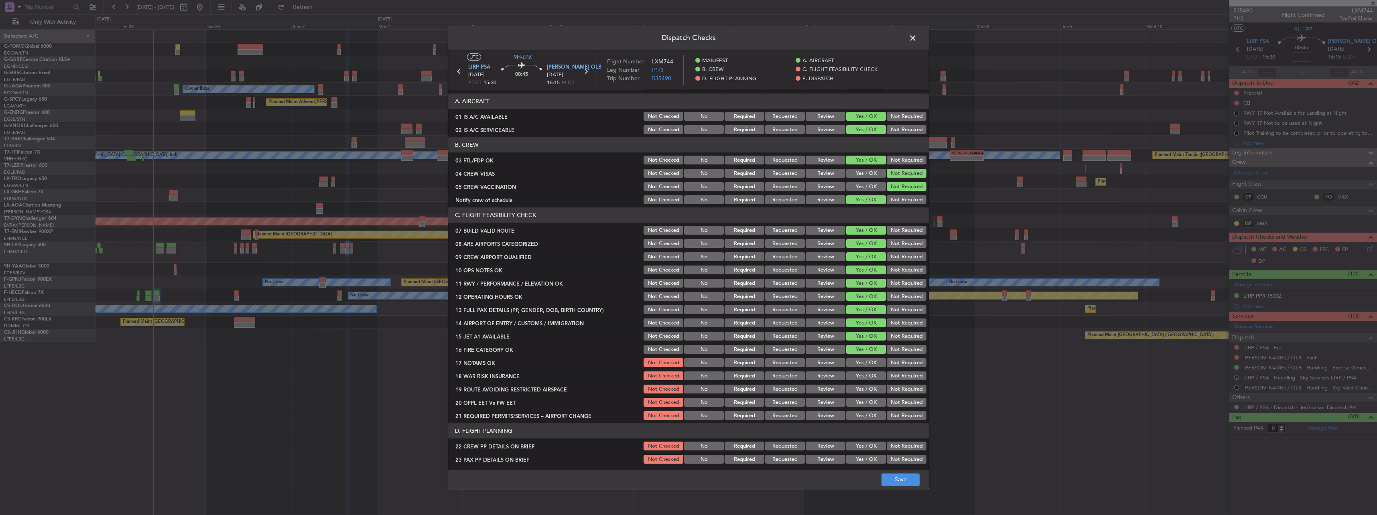
click at [867, 372] on button "Yes / OK" at bounding box center [866, 376] width 40 height 9
click at [921, 375] on div "18 WAR RISK INSURANCE Not Checked No Required Requested Review Yes / OK Not Req…" at bounding box center [688, 376] width 481 height 11
drag, startPoint x: 918, startPoint y: 375, endPoint x: 911, endPoint y: 375, distance: 6.5
click at [915, 375] on button "Not Required" at bounding box center [907, 376] width 40 height 9
click at [856, 360] on button "Yes / OK" at bounding box center [866, 363] width 40 height 9
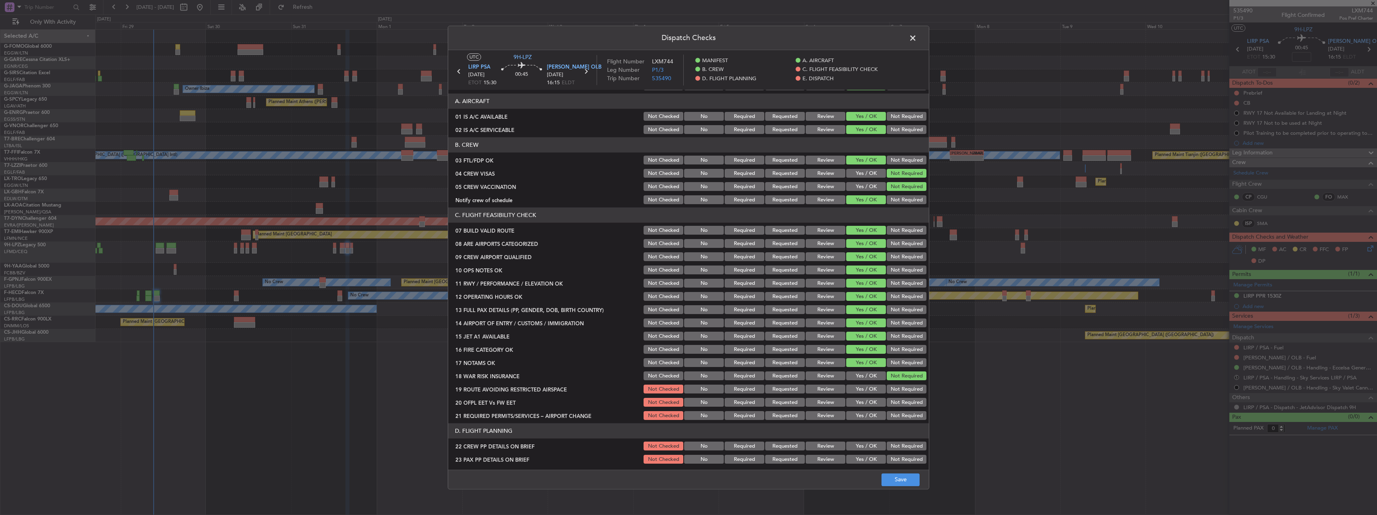
click at [856, 390] on button "Yes / OK" at bounding box center [866, 389] width 40 height 9
click at [856, 408] on div "Yes / OK" at bounding box center [865, 402] width 41 height 11
click at [856, 413] on button "Yes / OK" at bounding box center [866, 416] width 40 height 9
click at [856, 406] on button "Yes / OK" at bounding box center [866, 402] width 40 height 9
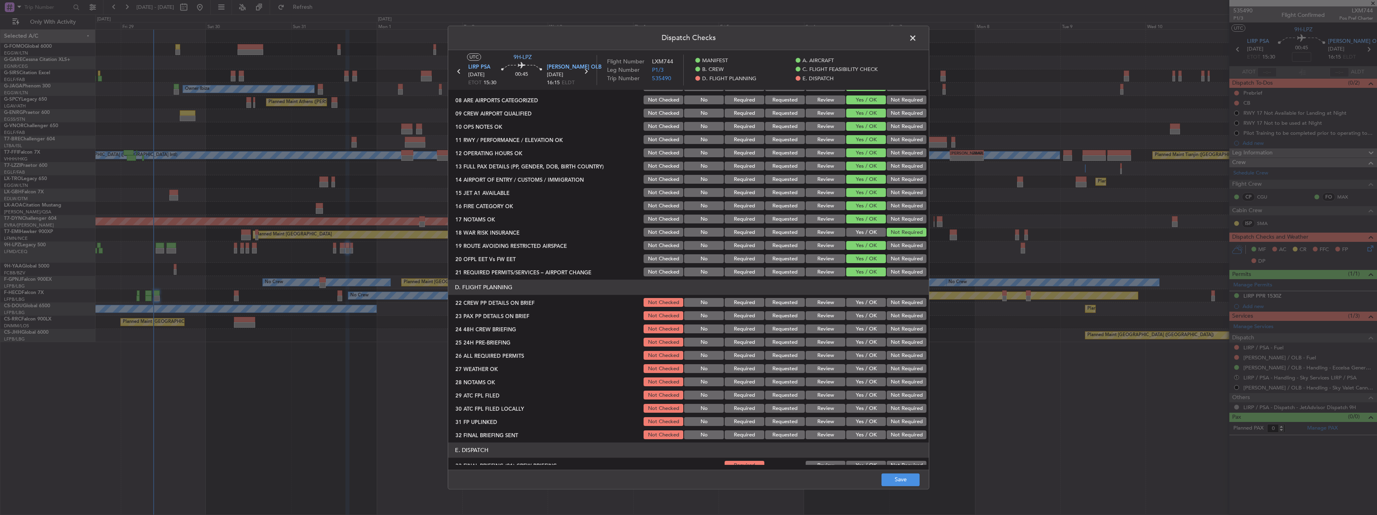
scroll to position [201, 0]
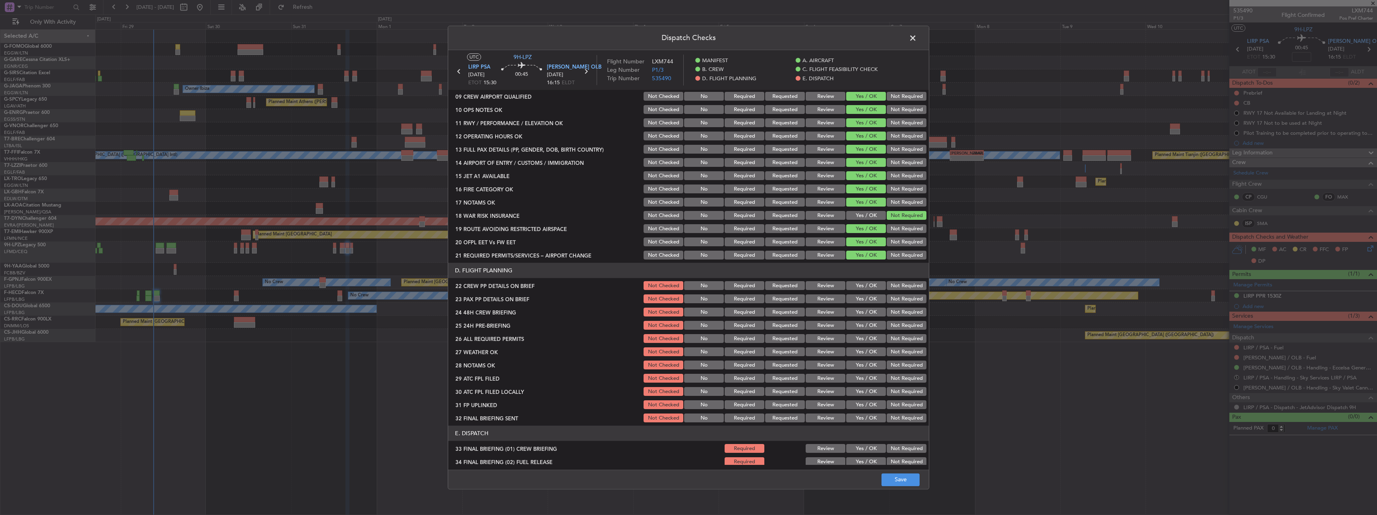
click at [856, 284] on button "Yes / OK" at bounding box center [866, 286] width 40 height 9
click at [858, 298] on button "Yes / OK" at bounding box center [866, 299] width 40 height 9
click at [860, 312] on button "Yes / OK" at bounding box center [866, 312] width 40 height 9
click at [895, 322] on button "Not Required" at bounding box center [907, 325] width 40 height 9
click at [917, 483] on button "Save" at bounding box center [900, 479] width 38 height 13
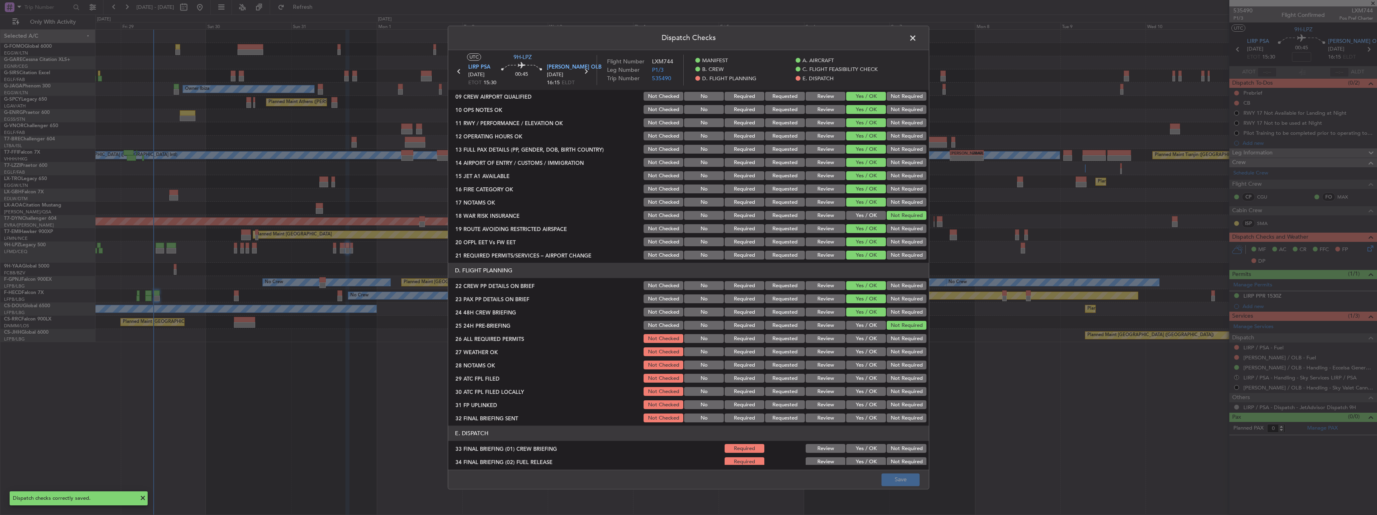
drag, startPoint x: 902, startPoint y: 37, endPoint x: 908, endPoint y: 35, distance: 6.2
click at [903, 37] on header "Dispatch Checks" at bounding box center [688, 38] width 481 height 24
drag, startPoint x: 914, startPoint y: 34, endPoint x: 1009, endPoint y: 65, distance: 99.8
click at [917, 34] on span at bounding box center [917, 40] width 0 height 16
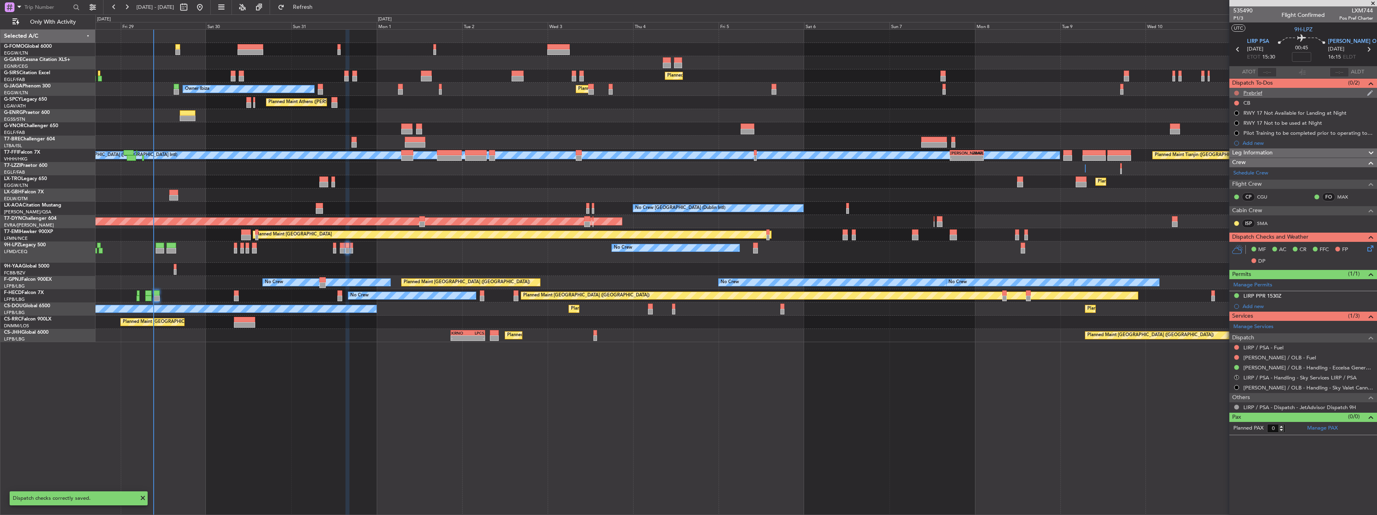
click at [1236, 91] on button at bounding box center [1236, 93] width 5 height 5
click at [1221, 117] on span at bounding box center [1221, 116] width 5 height 5
click at [1232, 102] on div "CB" at bounding box center [1303, 103] width 148 height 10
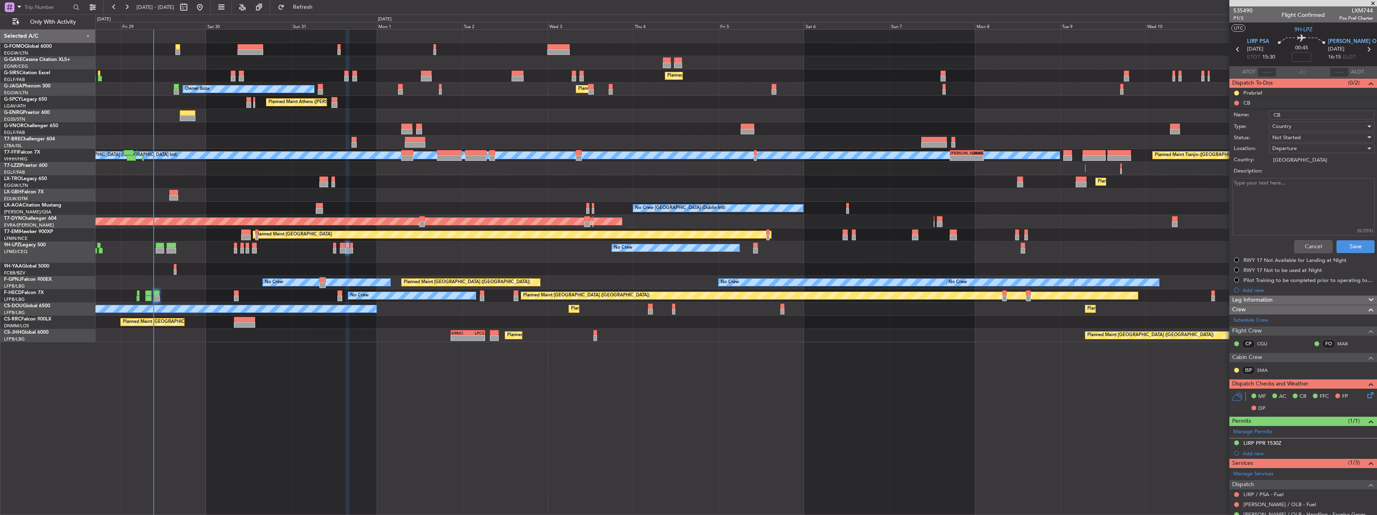
click at [1237, 101] on li "CB Name: CB Type: Country Status: Not Started Location: Departure Country: Ital…" at bounding box center [1303, 177] width 148 height 158
click at [1237, 104] on li "CB Name: CB Type: Country Status: Not Started Location: Departure Country: Ital…" at bounding box center [1303, 177] width 148 height 158
click at [1281, 135] on span "Not Started" at bounding box center [1286, 137] width 28 height 7
drag, startPoint x: 1279, startPoint y: 182, endPoint x: 1312, endPoint y: 208, distance: 41.7
click at [1280, 182] on span "Completed" at bounding box center [1318, 178] width 94 height 12
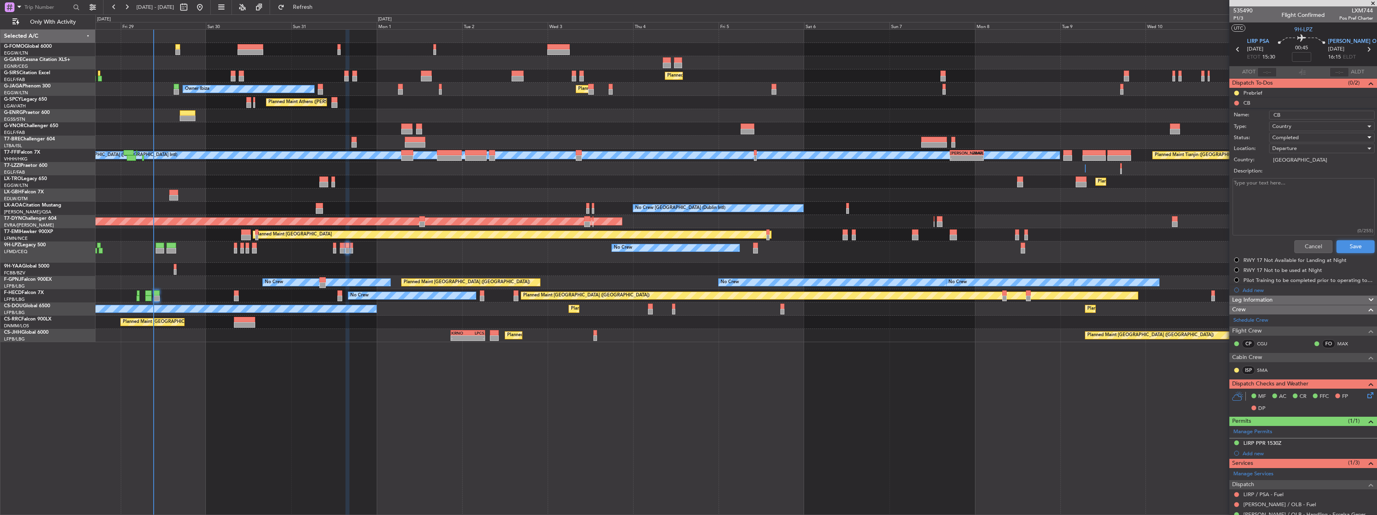
click at [1350, 246] on button "Save" at bounding box center [1355, 246] width 38 height 13
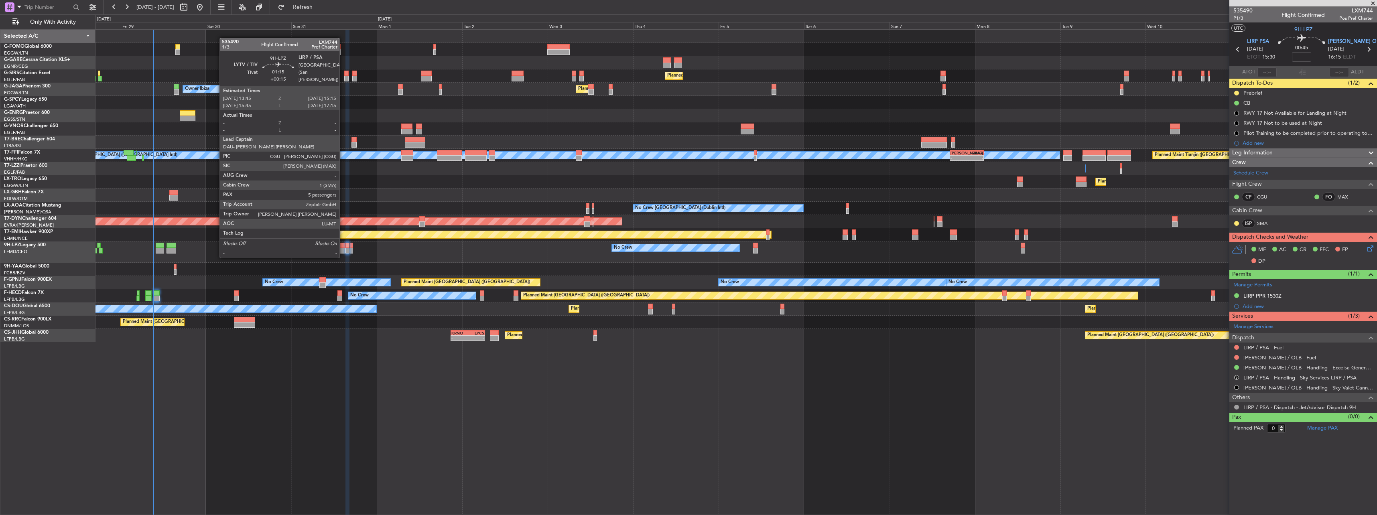
click at [343, 249] on div at bounding box center [343, 251] width 6 height 6
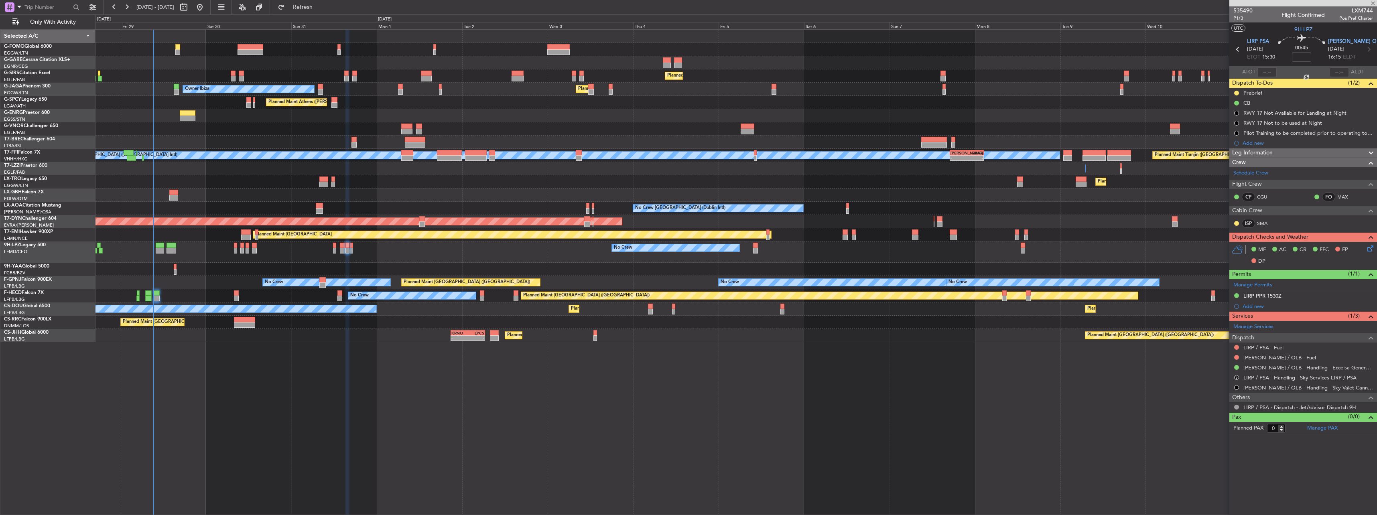
type input "+00:15"
type input "5"
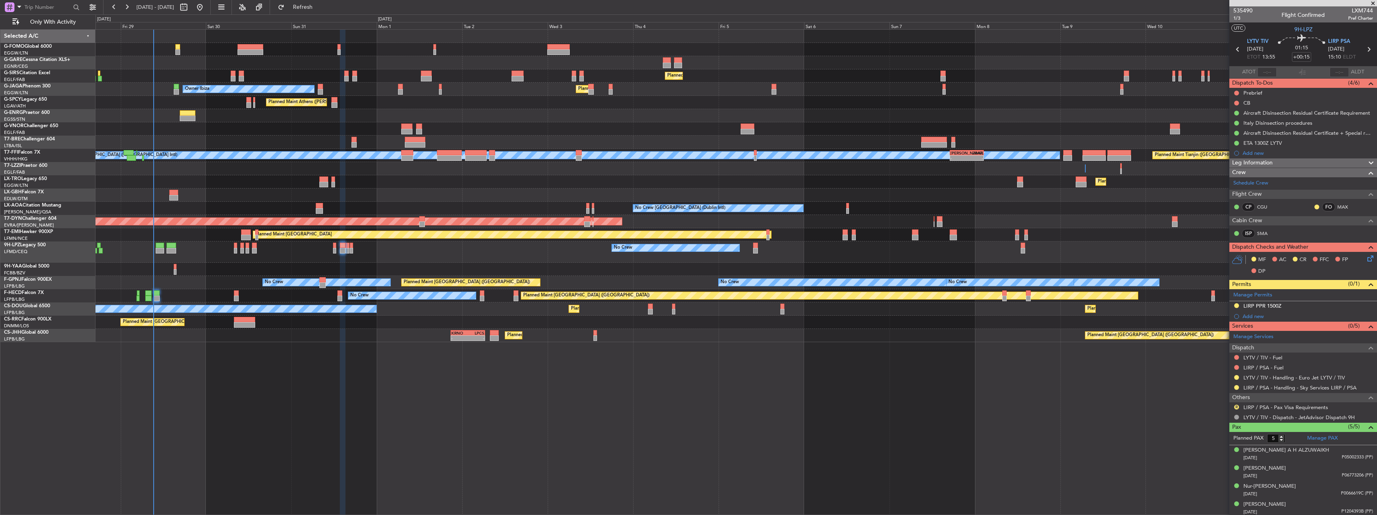
click at [1366, 257] on icon at bounding box center [1369, 257] width 6 height 6
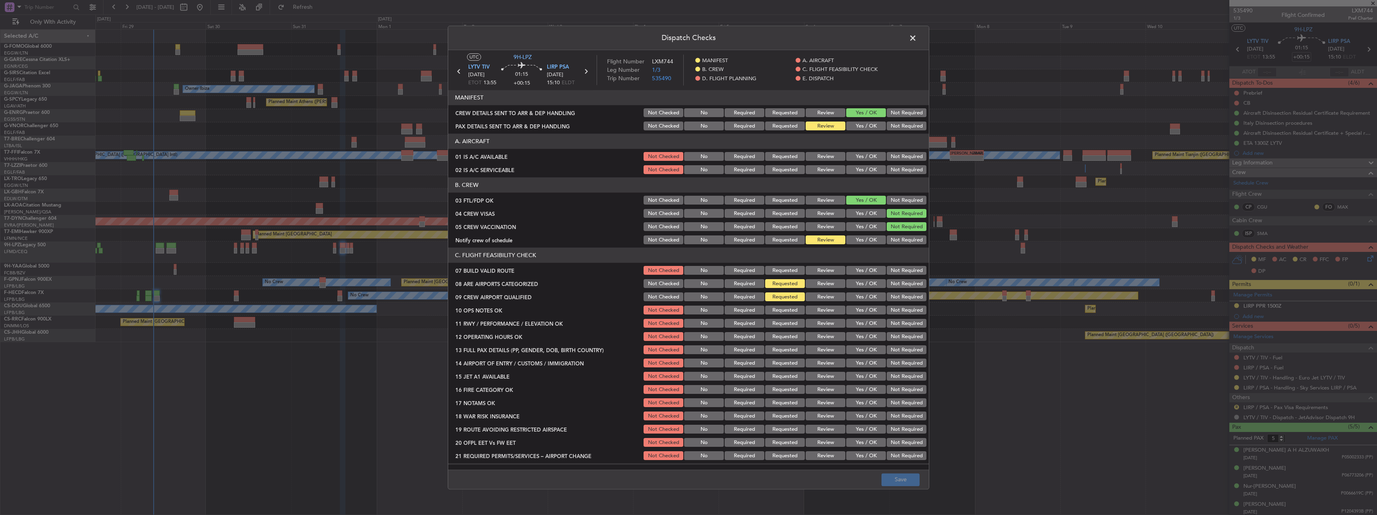
drag, startPoint x: 859, startPoint y: 154, endPoint x: 858, endPoint y: 176, distance: 21.7
click at [859, 156] on button "Yes / OK" at bounding box center [866, 156] width 40 height 9
click at [858, 176] on article "MANIFEST CREW DETAILS SENT TO ARR & DEP HANDLING Not Checked No Required Reques…" at bounding box center [688, 277] width 481 height 375
click at [860, 168] on button "Yes / OK" at bounding box center [866, 170] width 40 height 9
click at [870, 239] on button "Yes / OK" at bounding box center [866, 240] width 40 height 9
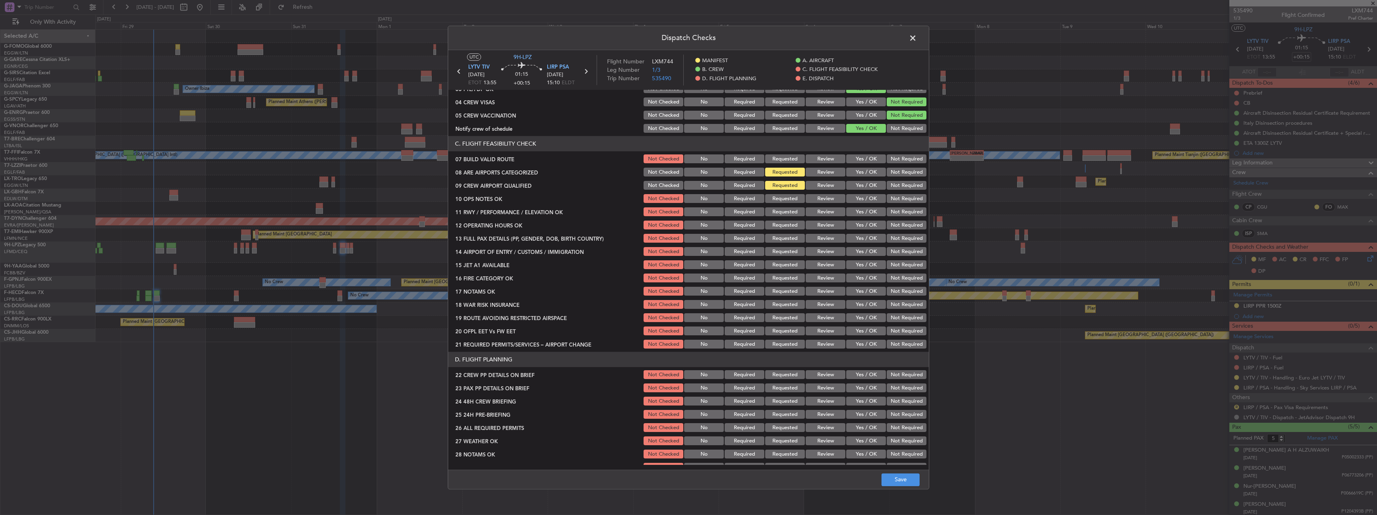
scroll to position [120, 0]
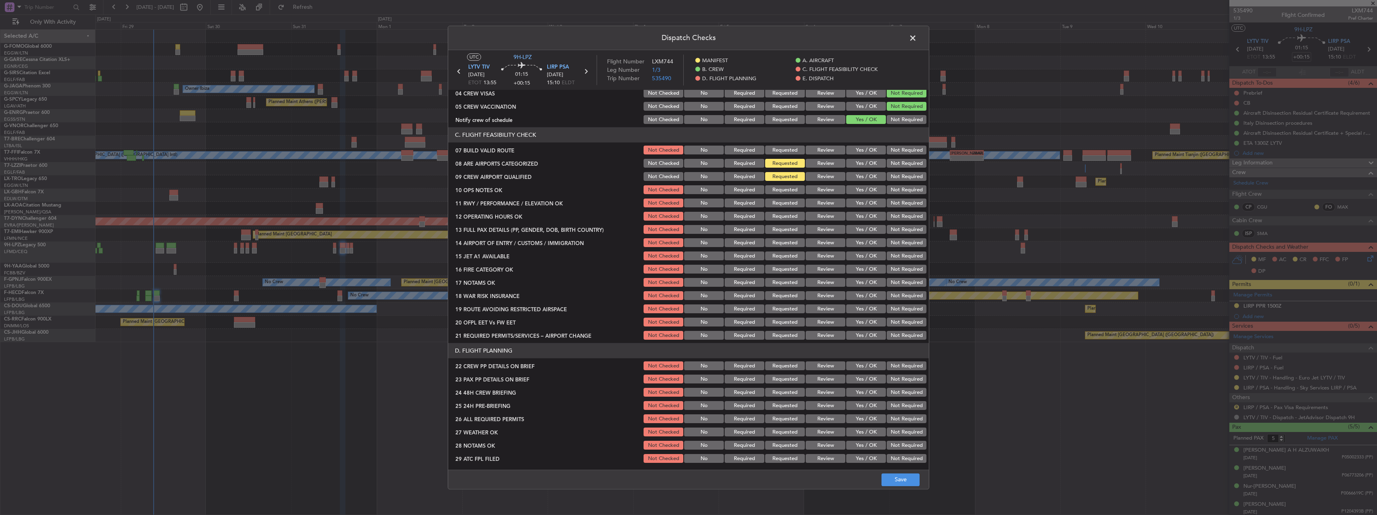
click at [854, 160] on button "Yes / OK" at bounding box center [866, 163] width 40 height 9
click at [856, 147] on button "Yes / OK" at bounding box center [866, 150] width 40 height 9
click at [852, 167] on button "Yes / OK" at bounding box center [866, 163] width 40 height 9
click at [853, 171] on div "Yes / OK" at bounding box center [865, 176] width 41 height 11
click at [854, 177] on button "Yes / OK" at bounding box center [866, 177] width 40 height 9
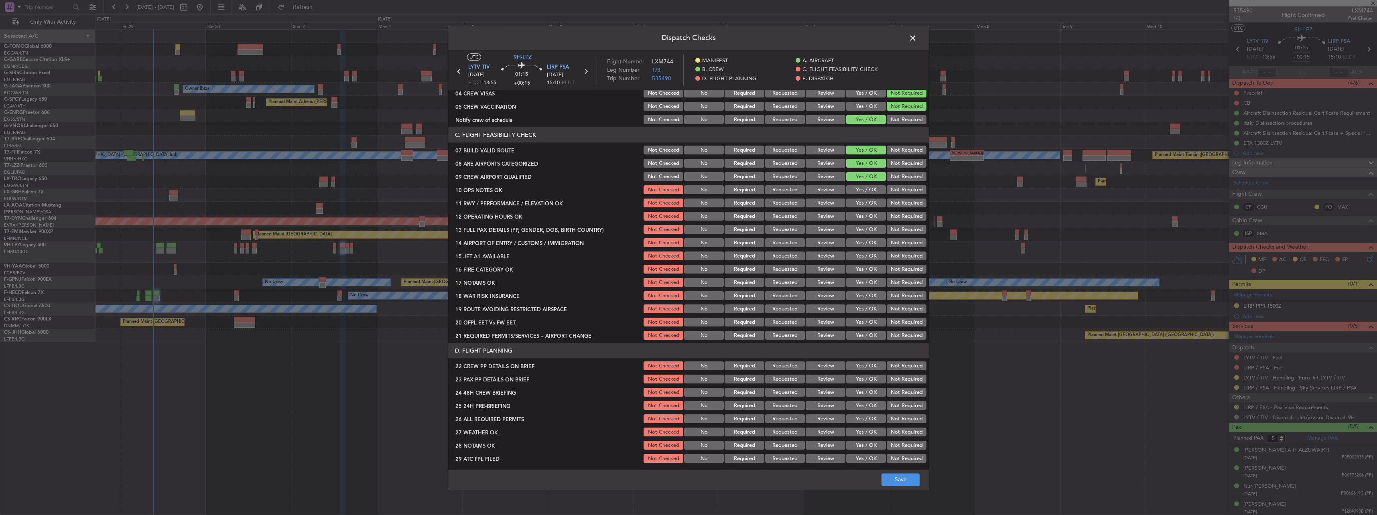
click at [854, 178] on button "Yes / OK" at bounding box center [866, 177] width 40 height 9
click at [854, 185] on div "Yes / OK" at bounding box center [865, 190] width 41 height 11
click at [854, 194] on button "Yes / OK" at bounding box center [866, 190] width 40 height 9
click at [866, 203] on button "Yes / OK" at bounding box center [866, 203] width 40 height 9
click at [867, 218] on button "Yes / OK" at bounding box center [866, 216] width 40 height 9
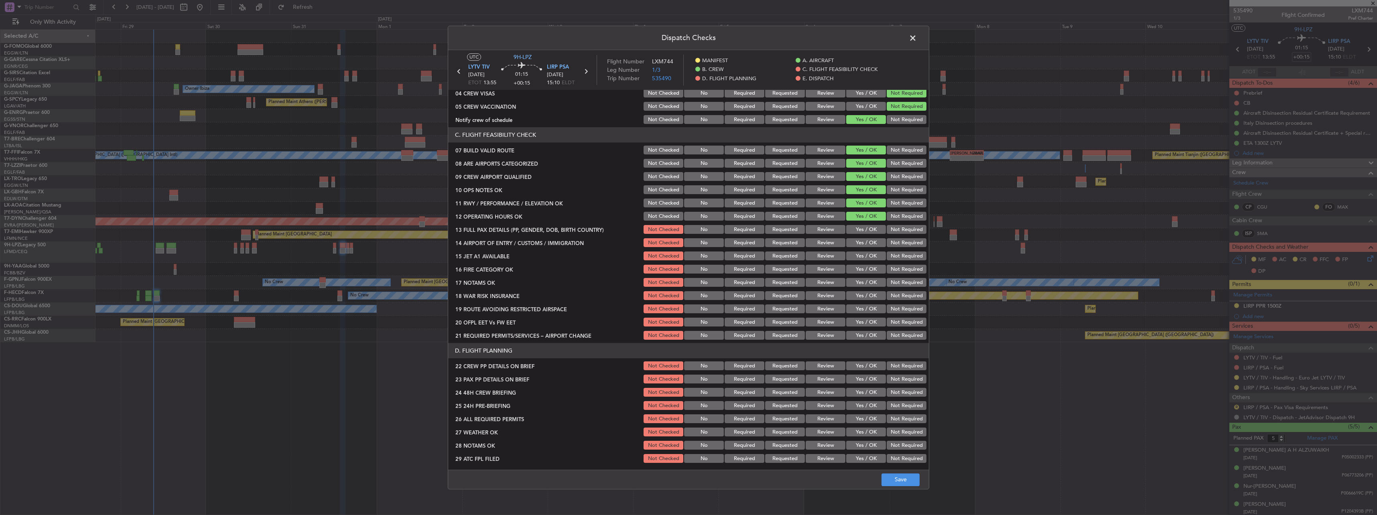
click at [864, 228] on button "Yes / OK" at bounding box center [866, 229] width 40 height 9
click at [863, 234] on button "Yes / OK" at bounding box center [866, 229] width 40 height 9
click at [864, 246] on button "Yes / OK" at bounding box center [866, 243] width 40 height 9
click at [862, 252] on button "Yes / OK" at bounding box center [866, 256] width 40 height 9
drag, startPoint x: 864, startPoint y: 262, endPoint x: 861, endPoint y: 276, distance: 13.9
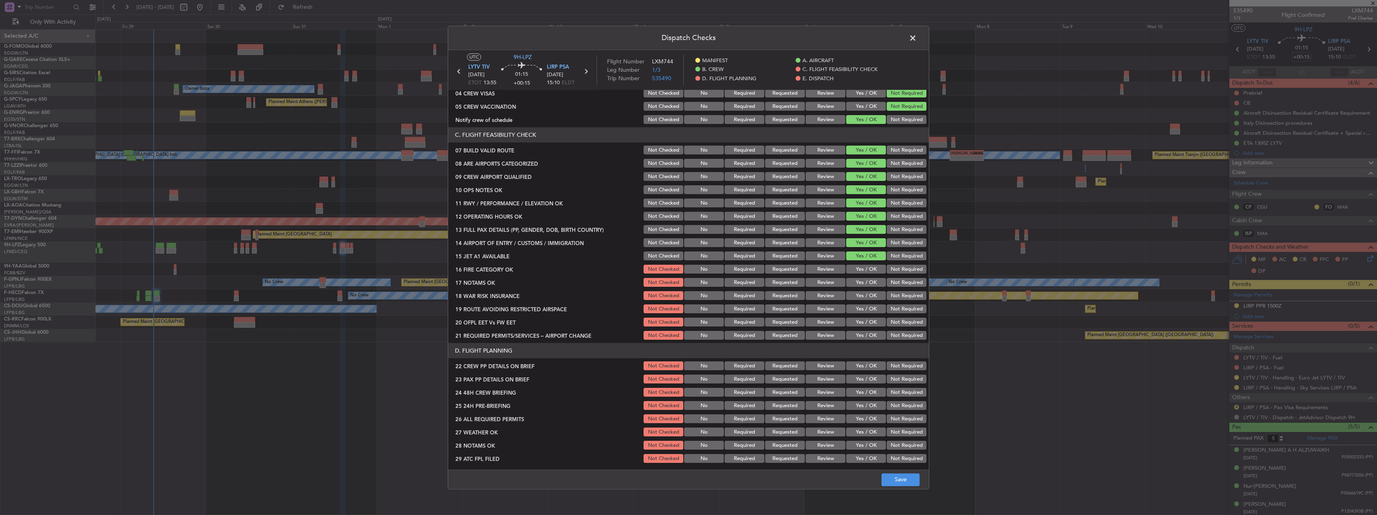
click at [864, 264] on section "C. FLIGHT FEASIBILITY CHECK 07 BUILD VALID ROUTE Not Checked No Required Reques…" at bounding box center [688, 235] width 481 height 214
click at [861, 278] on button "Yes / OK" at bounding box center [866, 282] width 40 height 9
click at [860, 268] on button "Yes / OK" at bounding box center [866, 269] width 40 height 9
click at [863, 295] on button "Yes / OK" at bounding box center [866, 296] width 40 height 9
click at [897, 292] on button "Not Required" at bounding box center [907, 296] width 40 height 9
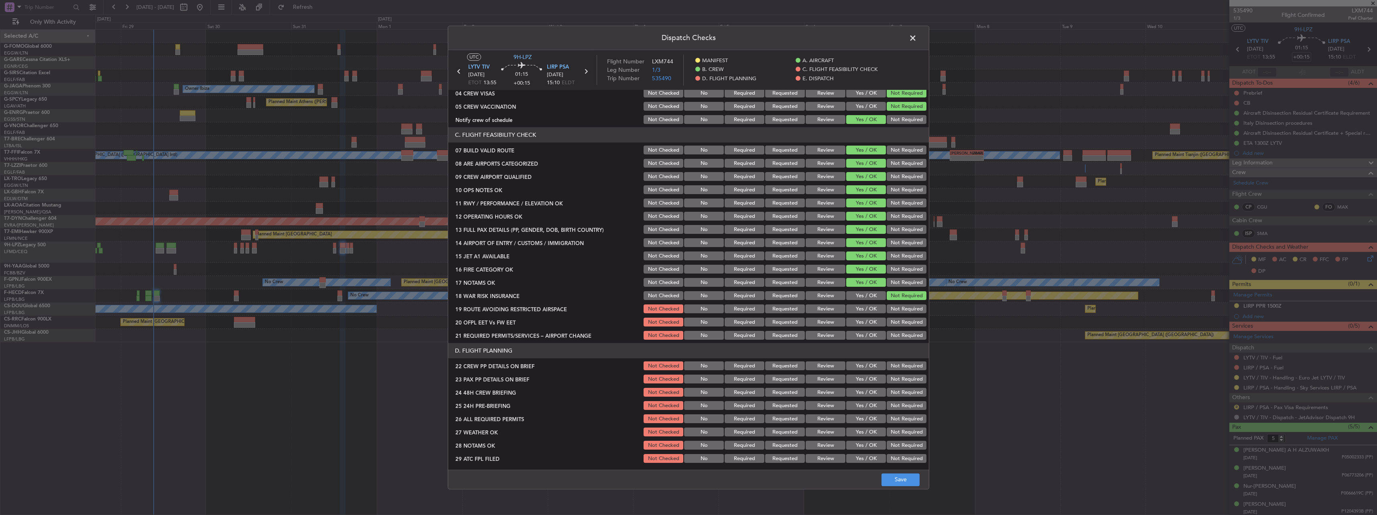
click at [870, 306] on button "Yes / OK" at bounding box center [866, 309] width 40 height 9
click at [870, 325] on button "Yes / OK" at bounding box center [866, 322] width 40 height 9
click at [865, 332] on button "Yes / OK" at bounding box center [866, 335] width 40 height 9
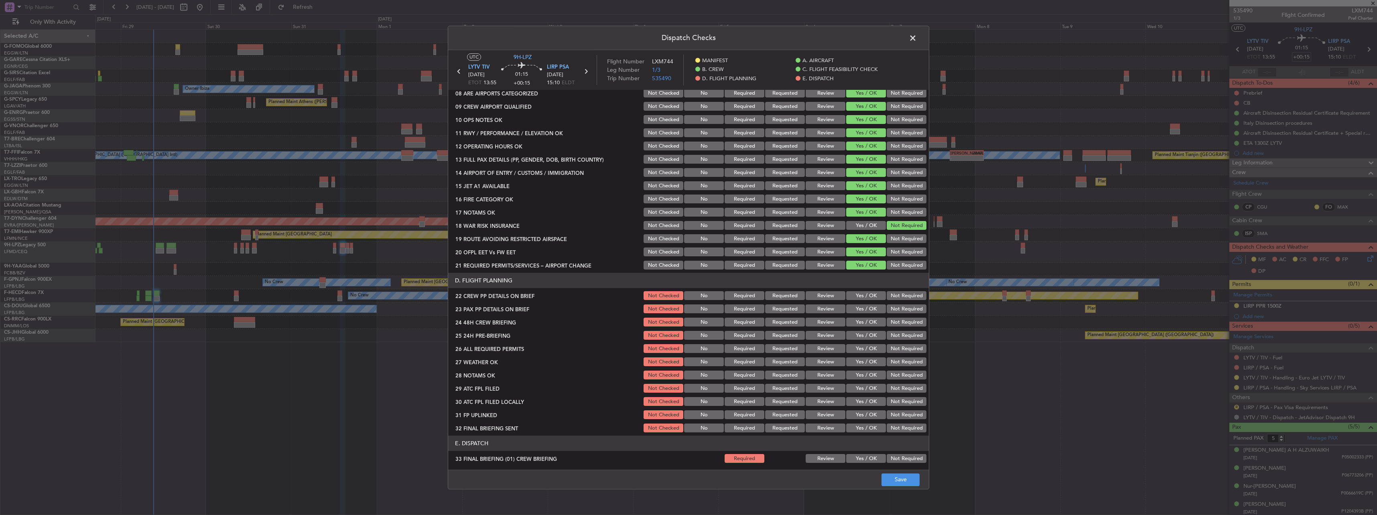
scroll to position [281, 0]
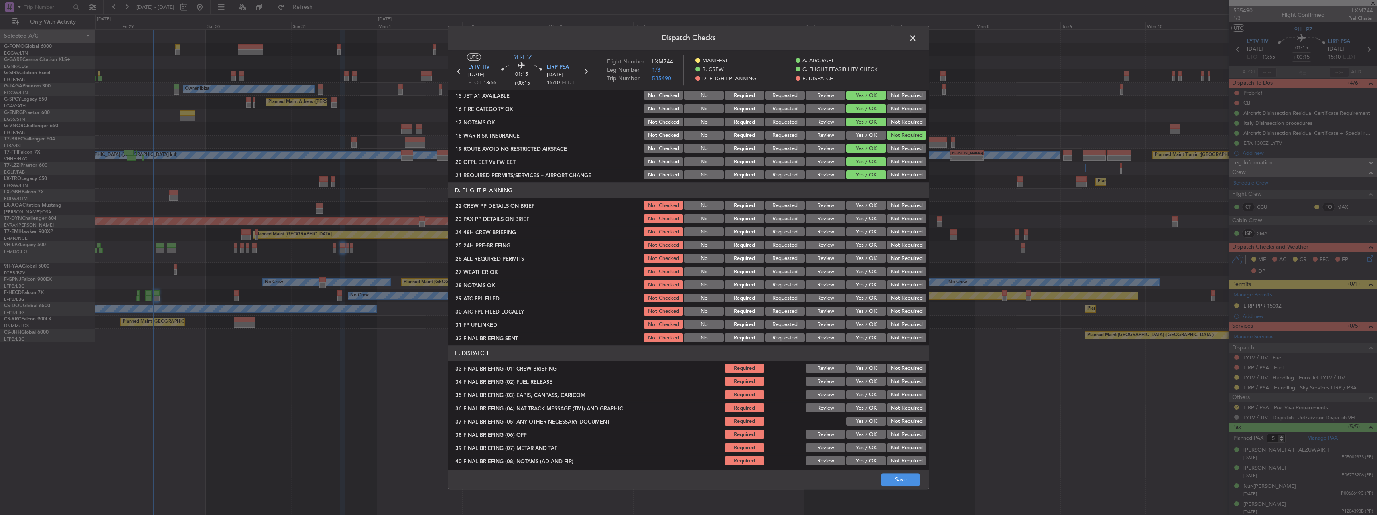
click at [860, 205] on button "Yes / OK" at bounding box center [866, 205] width 40 height 9
click at [864, 219] on button "Yes / OK" at bounding box center [866, 219] width 40 height 9
drag, startPoint x: 865, startPoint y: 231, endPoint x: 873, endPoint y: 237, distance: 9.8
click at [867, 232] on button "Yes / OK" at bounding box center [866, 232] width 40 height 9
click at [891, 252] on section "D. FLIGHT PLANNING 22 CREW PP DETAILS ON BRIEF Not Checked No Required Requeste…" at bounding box center [688, 263] width 481 height 161
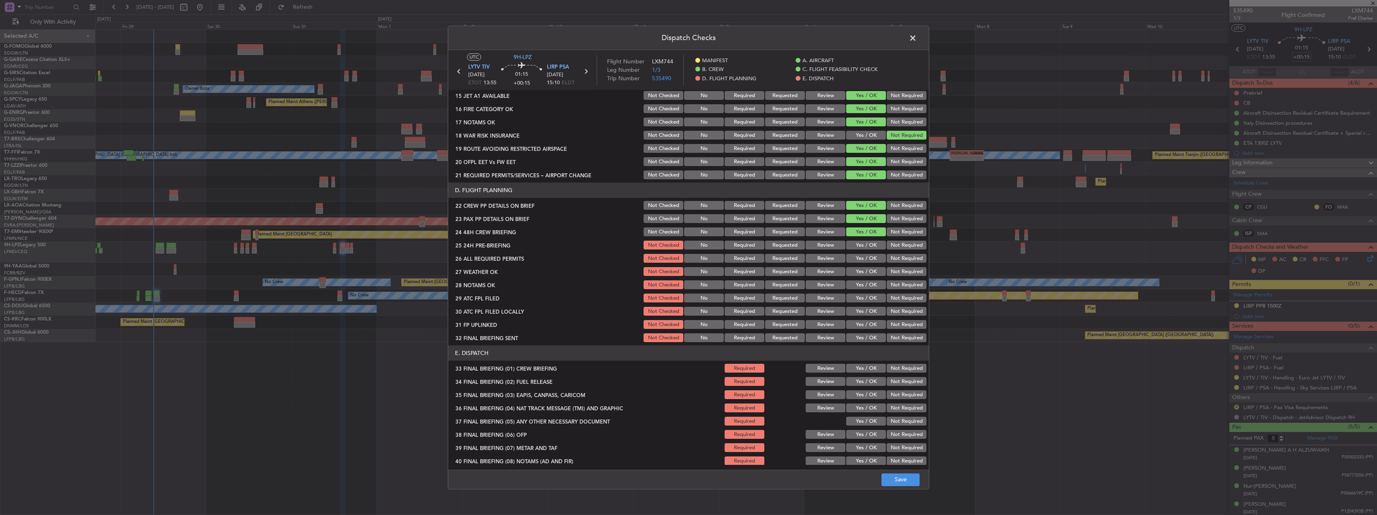
click at [889, 241] on button "Not Required" at bounding box center [907, 245] width 40 height 9
click at [898, 481] on button "Save" at bounding box center [900, 479] width 38 height 13
click at [917, 39] on span at bounding box center [917, 40] width 0 height 16
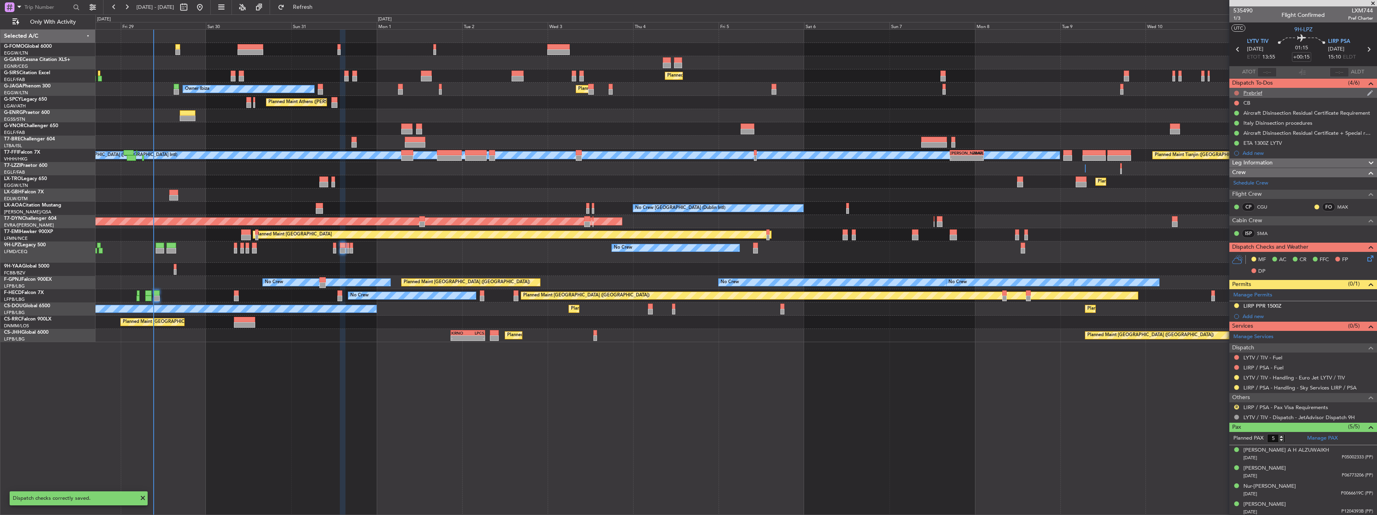
click at [1236, 93] on button at bounding box center [1236, 93] width 5 height 5
click at [1228, 118] on span "In Progress" at bounding box center [1240, 116] width 27 height 8
click at [1235, 101] on button at bounding box center [1236, 103] width 5 height 5
click at [1233, 135] on span "Completed" at bounding box center [1240, 138] width 26 height 8
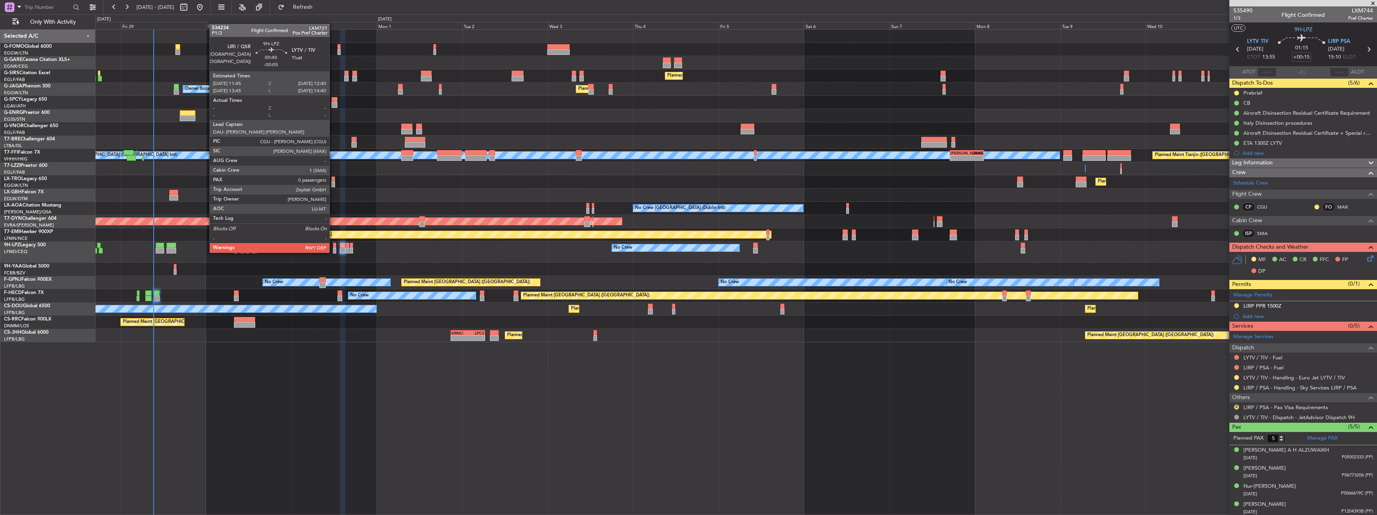
click at [333, 245] on div at bounding box center [335, 246] width 4 height 6
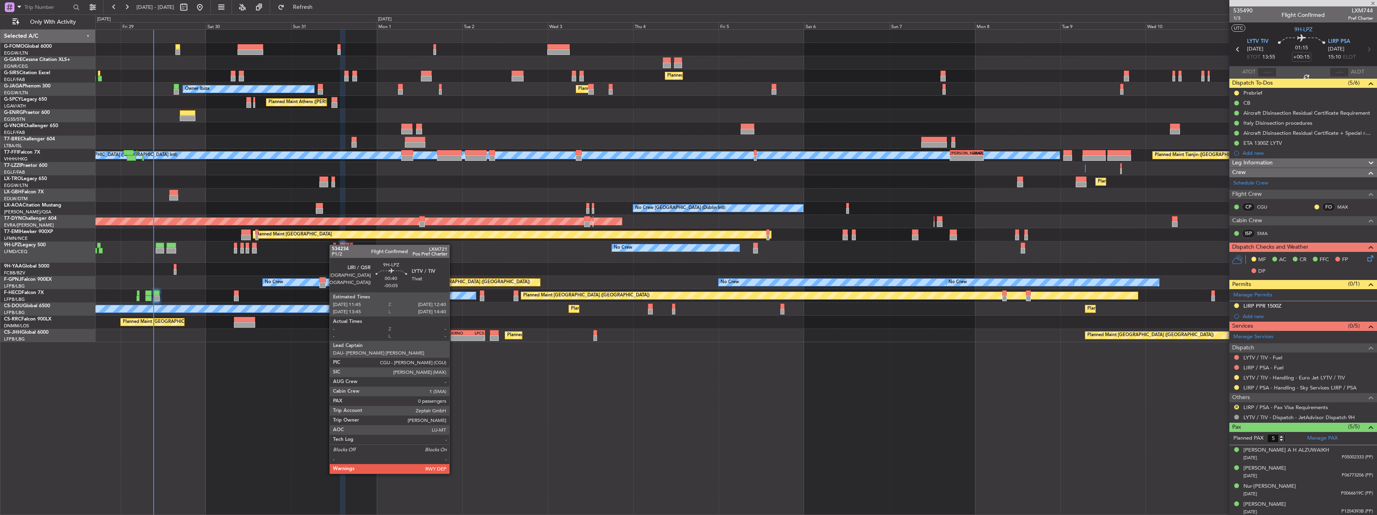
type input "-00:05"
type input "0"
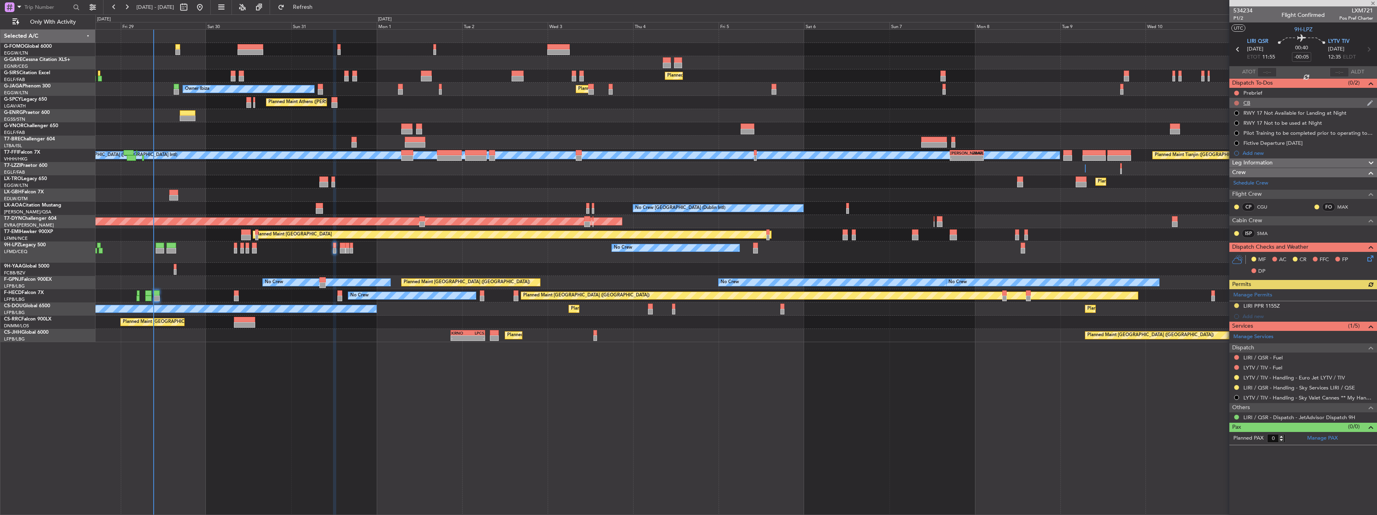
click at [1236, 101] on button at bounding box center [1236, 103] width 5 height 5
drag, startPoint x: 1220, startPoint y: 140, endPoint x: 1231, endPoint y: 119, distance: 24.0
click at [1220, 140] on span at bounding box center [1221, 138] width 5 height 5
click at [1235, 92] on button at bounding box center [1236, 93] width 5 height 5
click at [1234, 112] on li "In Progress" at bounding box center [1237, 116] width 43 height 12
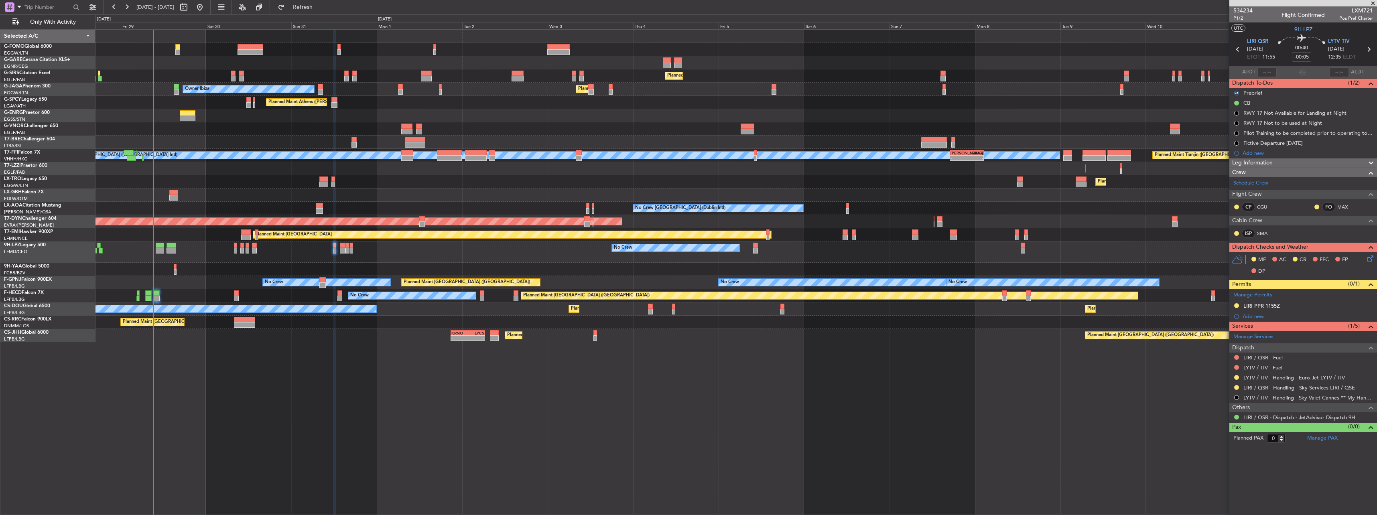
click at [1370, 258] on icon at bounding box center [1369, 257] width 6 height 6
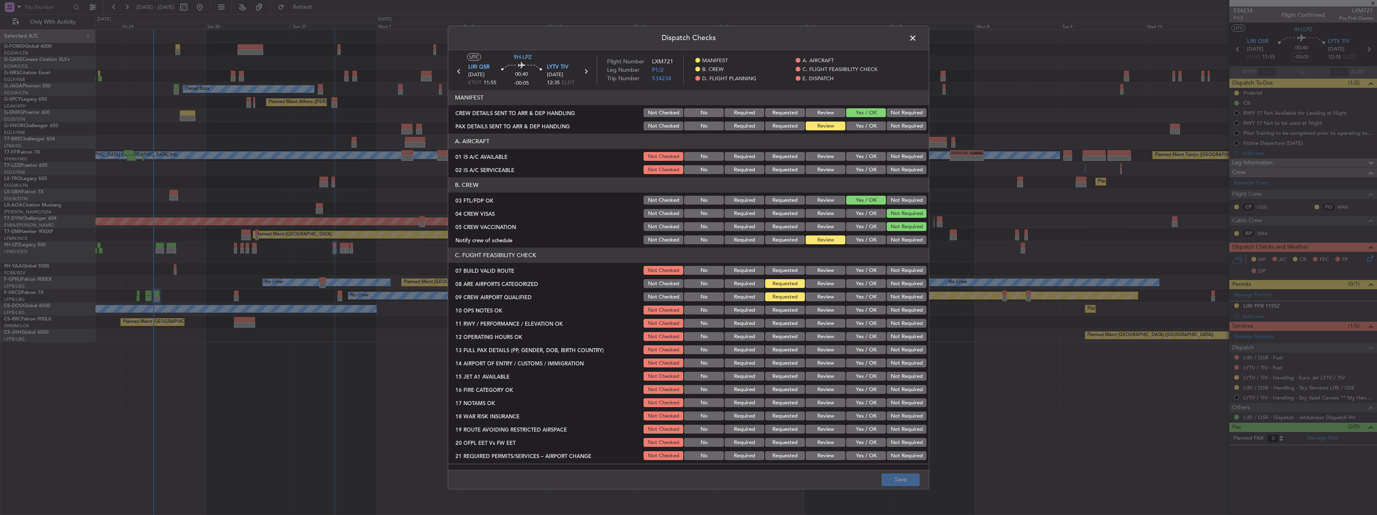
click at [852, 122] on button "Yes / OK" at bounding box center [866, 126] width 40 height 9
drag, startPoint x: 867, startPoint y: 151, endPoint x: 868, endPoint y: 165, distance: 14.5
click at [867, 152] on div "Yes / OK" at bounding box center [865, 156] width 41 height 11
drag, startPoint x: 868, startPoint y: 165, endPoint x: 869, endPoint y: 169, distance: 4.0
click at [869, 166] on button "Yes / OK" at bounding box center [866, 170] width 40 height 9
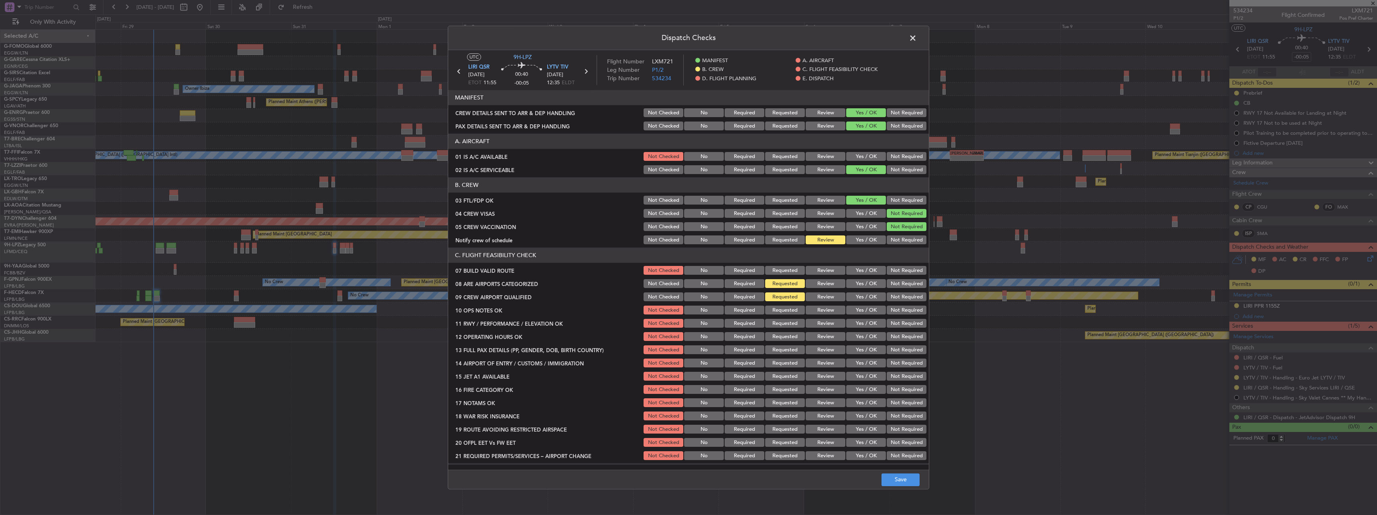
click at [864, 237] on button "Yes / OK" at bounding box center [866, 240] width 40 height 9
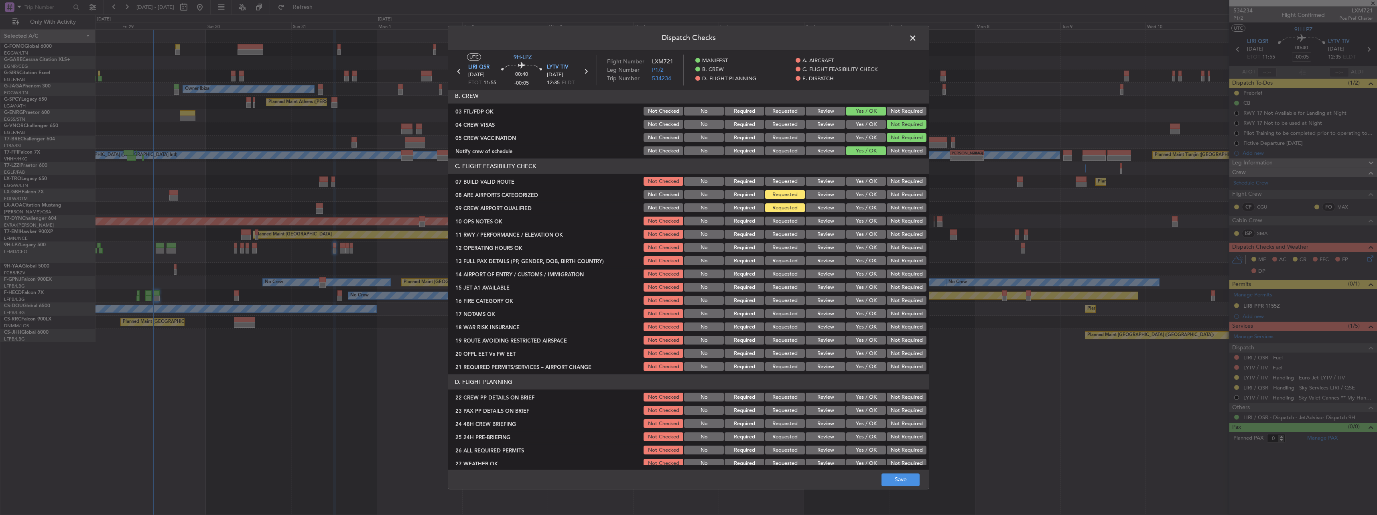
scroll to position [120, 0]
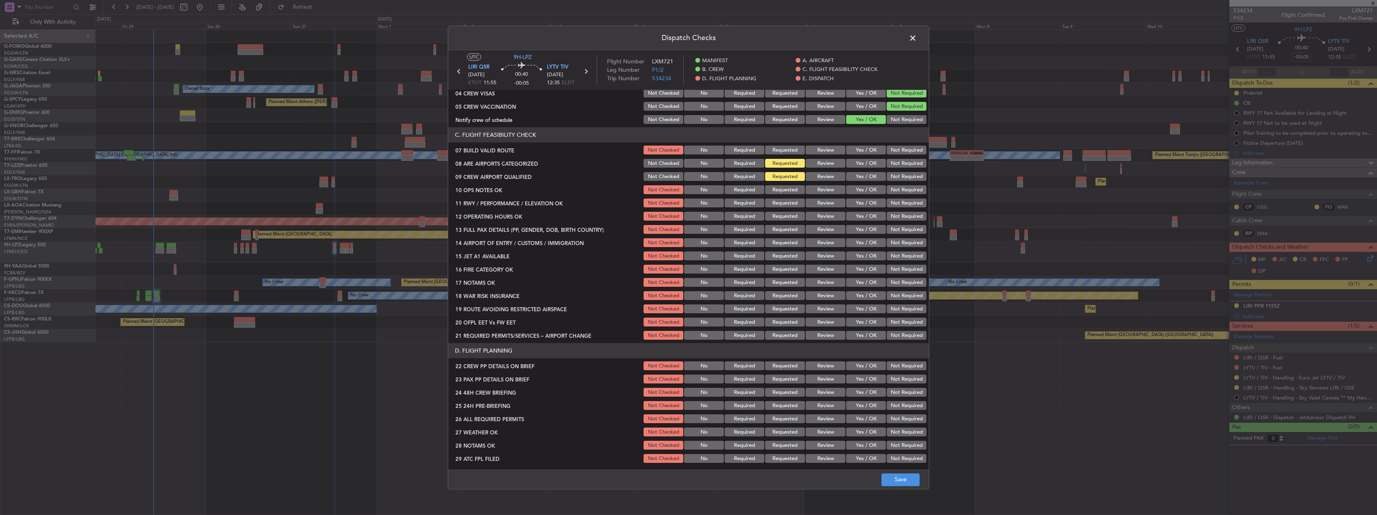
click at [861, 148] on button "Yes / OK" at bounding box center [866, 150] width 40 height 9
click at [863, 162] on button "Yes / OK" at bounding box center [866, 163] width 40 height 9
click at [866, 175] on button "Yes / OK" at bounding box center [866, 177] width 40 height 9
drag, startPoint x: 866, startPoint y: 186, endPoint x: 866, endPoint y: 193, distance: 7.6
click at [866, 186] on button "Yes / OK" at bounding box center [866, 190] width 40 height 9
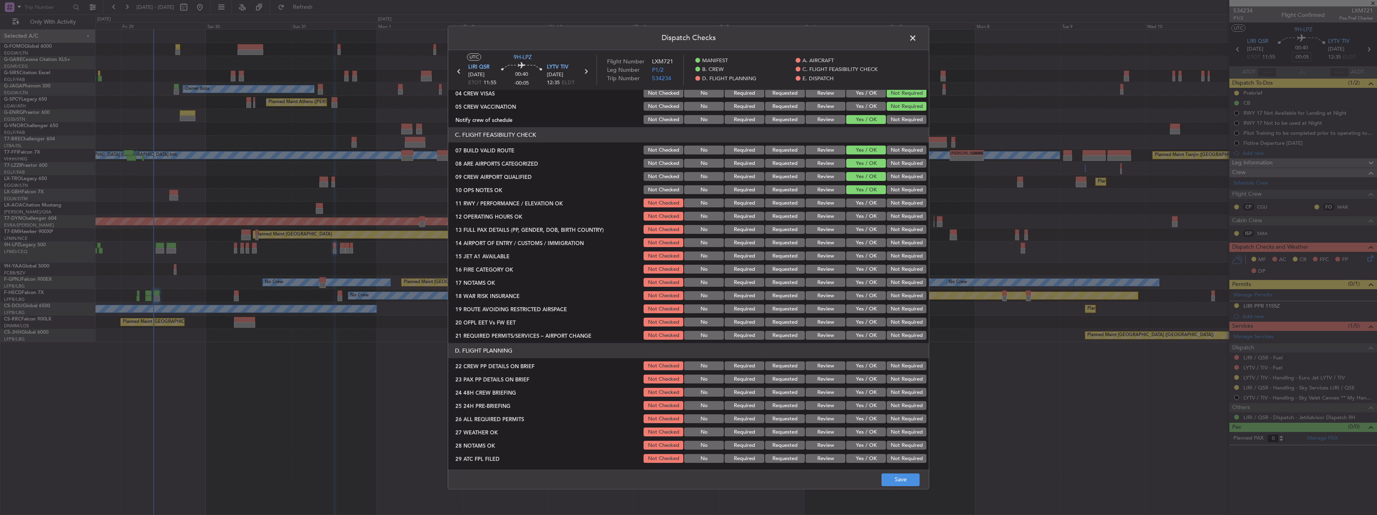
drag, startPoint x: 866, startPoint y: 193, endPoint x: 865, endPoint y: 203, distance: 10.1
click at [866, 197] on section "C. FLIGHT FEASIBILITY CHECK 07 BUILD VALID ROUTE Not Checked No Required Reques…" at bounding box center [688, 235] width 481 height 214
click at [865, 204] on button "Yes / OK" at bounding box center [866, 203] width 40 height 9
click at [867, 216] on button "Yes / OK" at bounding box center [866, 216] width 40 height 9
click at [867, 229] on button "Yes / OK" at bounding box center [866, 229] width 40 height 9
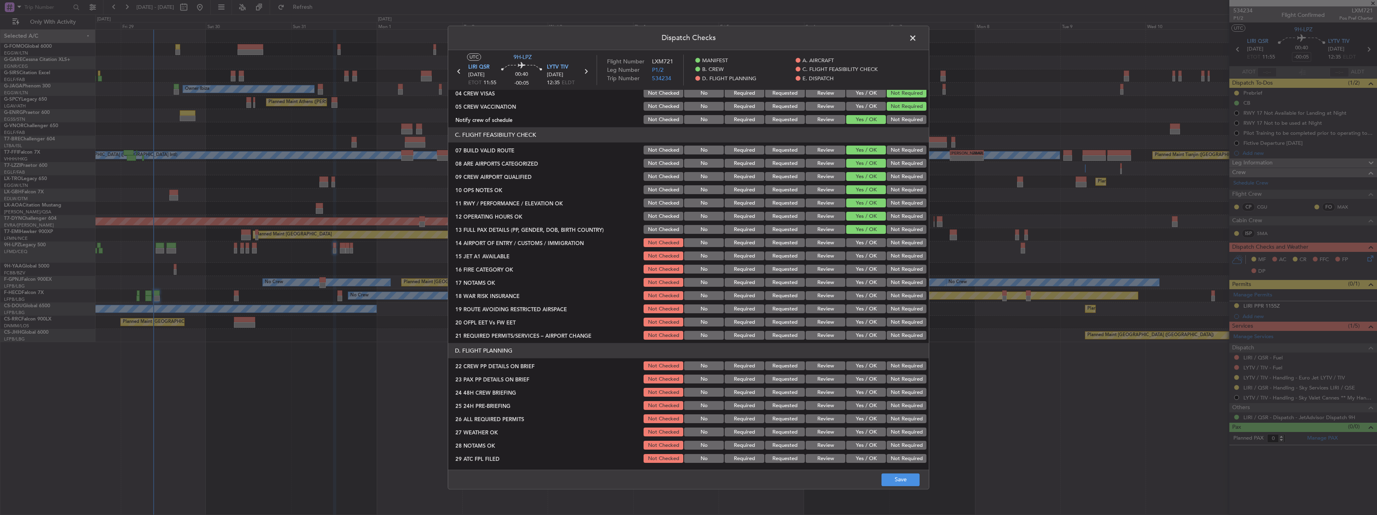
click at [867, 239] on button "Yes / OK" at bounding box center [866, 243] width 40 height 9
click at [866, 248] on div "Yes / OK" at bounding box center [865, 242] width 41 height 11
click at [864, 255] on button "Yes / OK" at bounding box center [866, 256] width 40 height 9
click at [867, 269] on button "Yes / OK" at bounding box center [866, 269] width 40 height 9
click at [867, 277] on div "Yes / OK" at bounding box center [865, 282] width 41 height 11
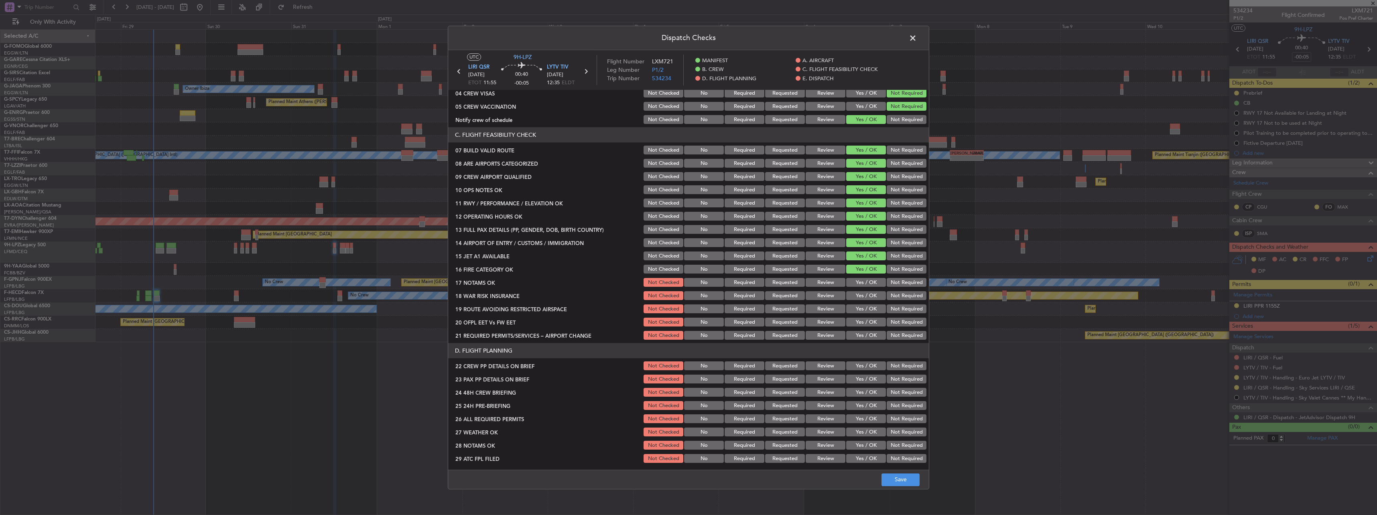
click at [867, 290] on div "Yes / OK" at bounding box center [865, 295] width 41 height 11
click at [859, 284] on button "Yes / OK" at bounding box center [866, 282] width 40 height 9
click at [901, 296] on button "Not Required" at bounding box center [907, 296] width 40 height 9
click at [858, 321] on button "Yes / OK" at bounding box center [866, 322] width 40 height 9
click at [859, 311] on button "Yes / OK" at bounding box center [866, 309] width 40 height 9
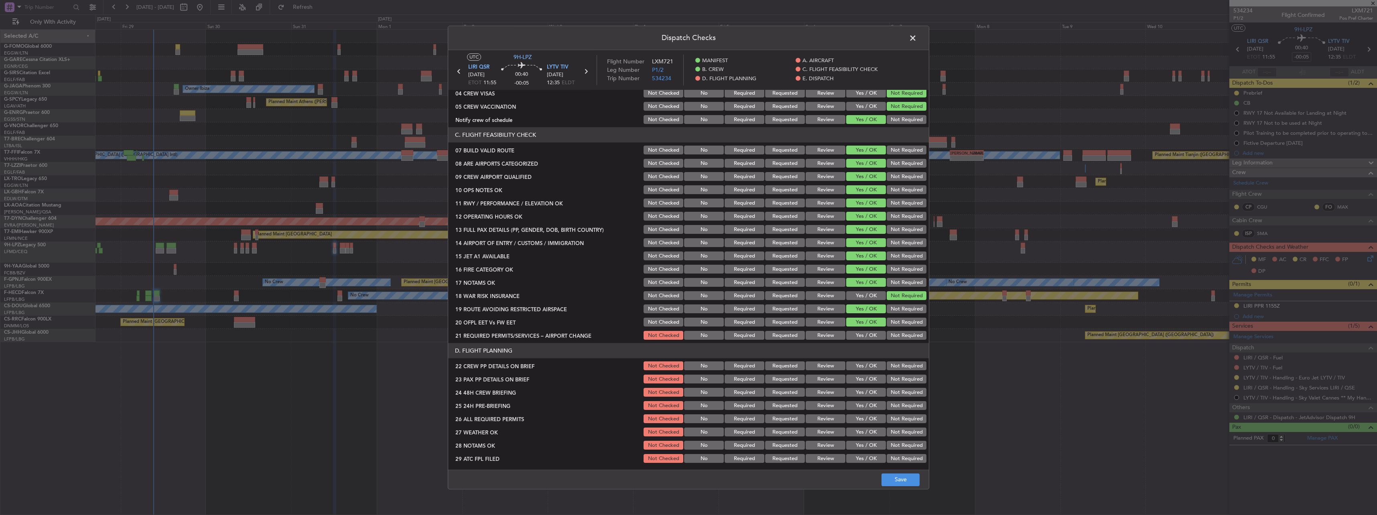
click at [858, 335] on section "C. FLIGHT FEASIBILITY CHECK 07 BUILD VALID ROUTE Not Checked No Required Reques…" at bounding box center [688, 235] width 481 height 214
click at [859, 335] on button "Yes / OK" at bounding box center [866, 335] width 40 height 9
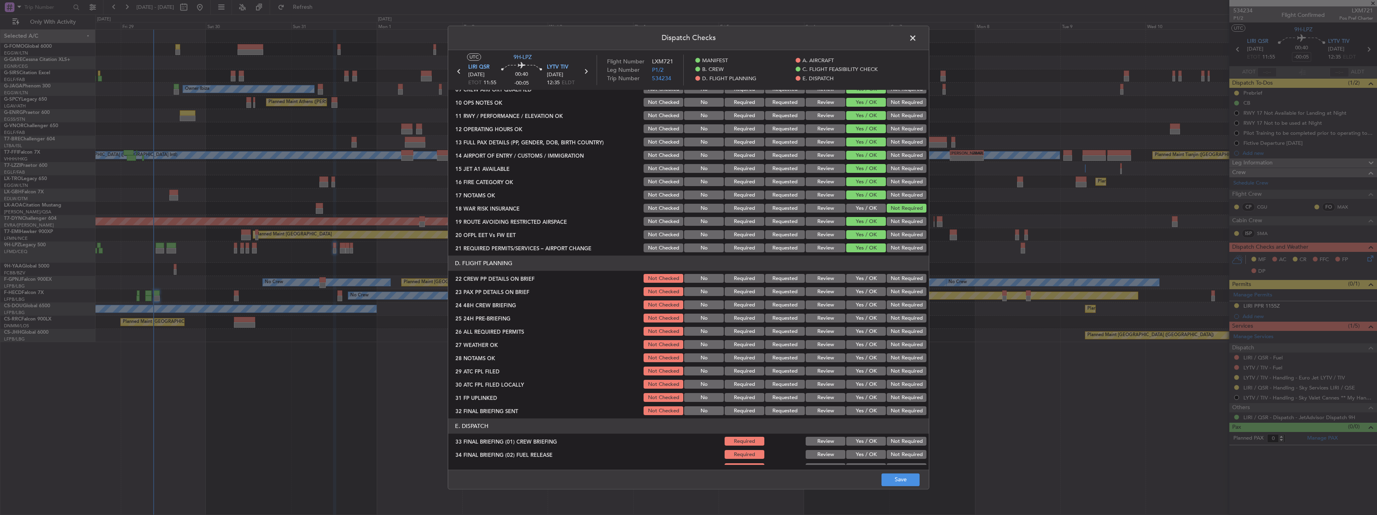
scroll to position [321, 0]
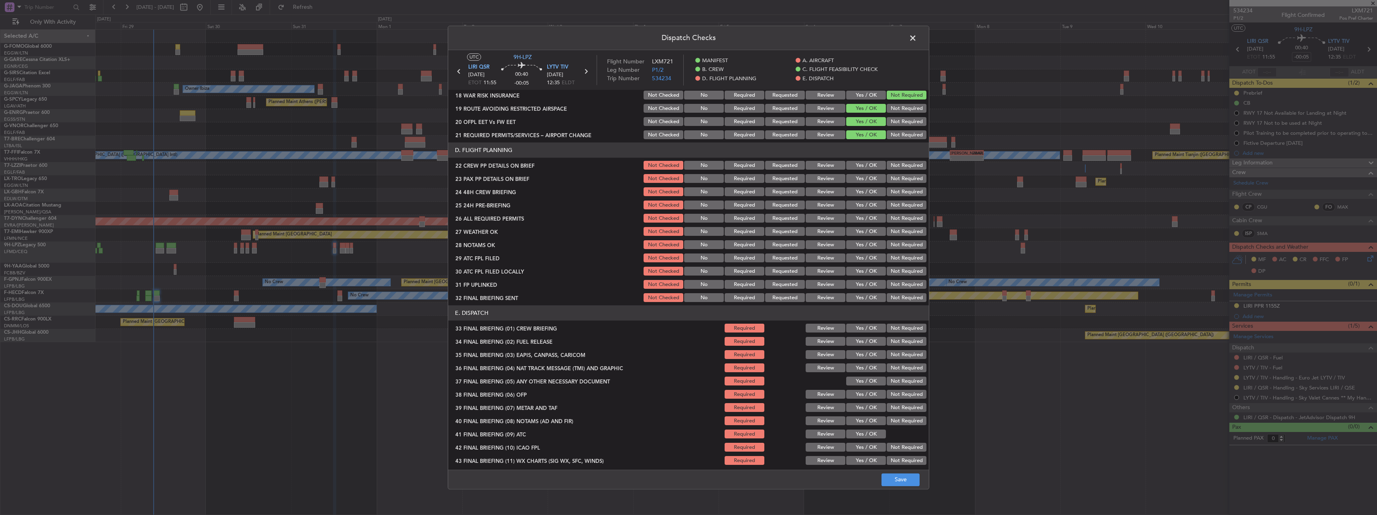
click at [861, 164] on button "Yes / OK" at bounding box center [866, 165] width 40 height 9
click at [861, 179] on button "Yes / OK" at bounding box center [866, 179] width 40 height 9
click at [865, 193] on button "Yes / OK" at bounding box center [866, 192] width 40 height 9
click at [889, 207] on button "Not Required" at bounding box center [907, 205] width 40 height 9
click at [912, 478] on button "Save" at bounding box center [900, 479] width 38 height 13
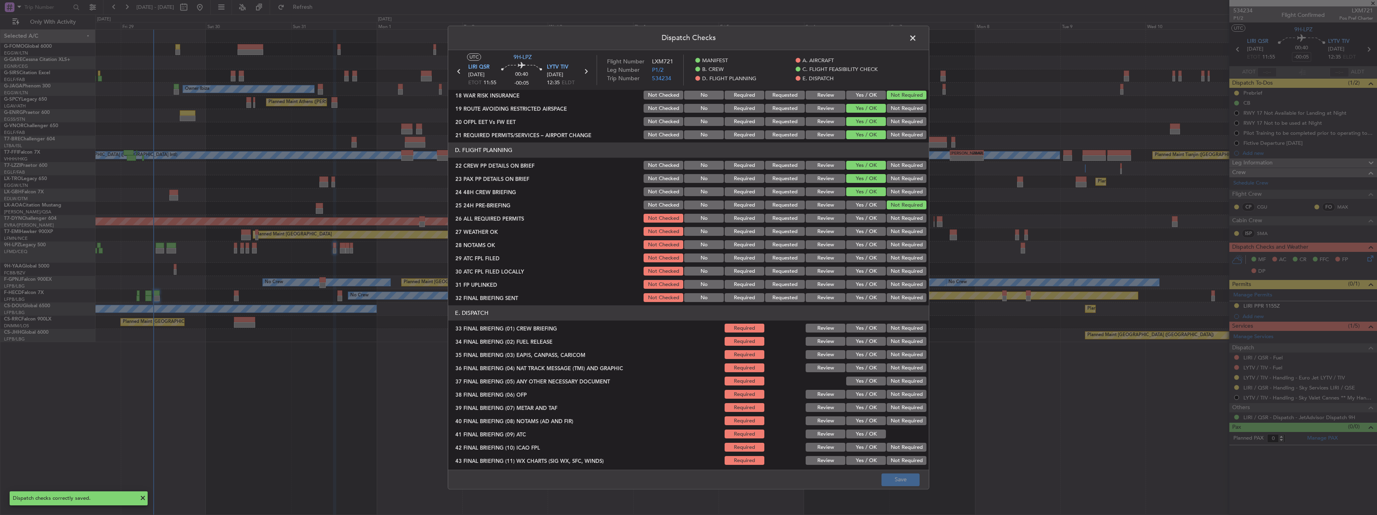
click at [917, 41] on span at bounding box center [917, 40] width 0 height 16
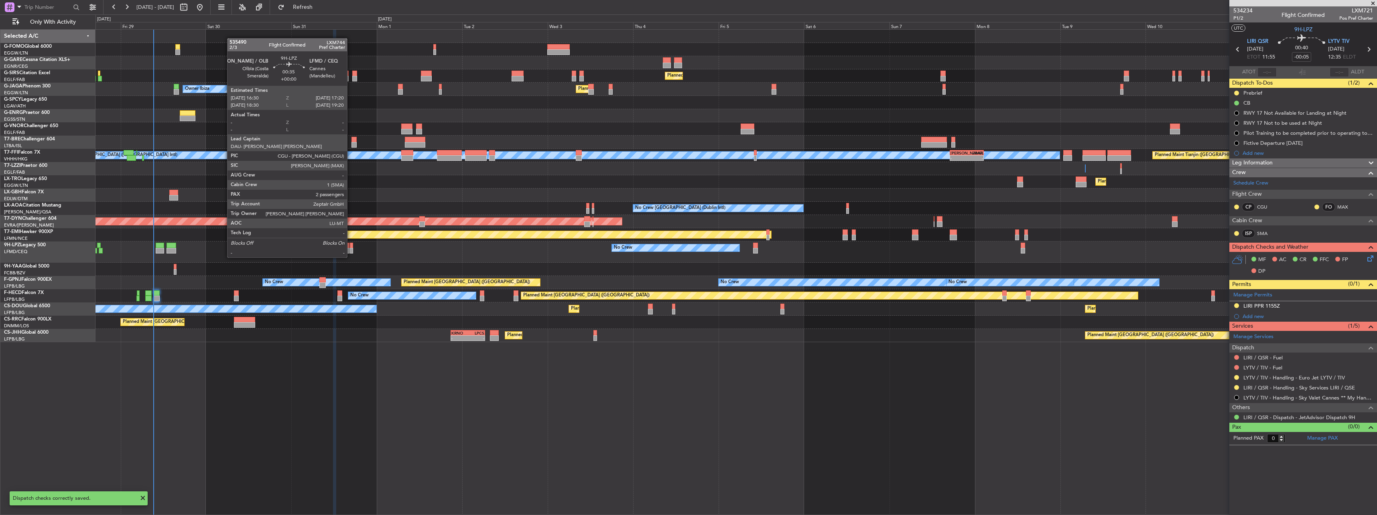
click at [351, 250] on div at bounding box center [351, 251] width 3 height 6
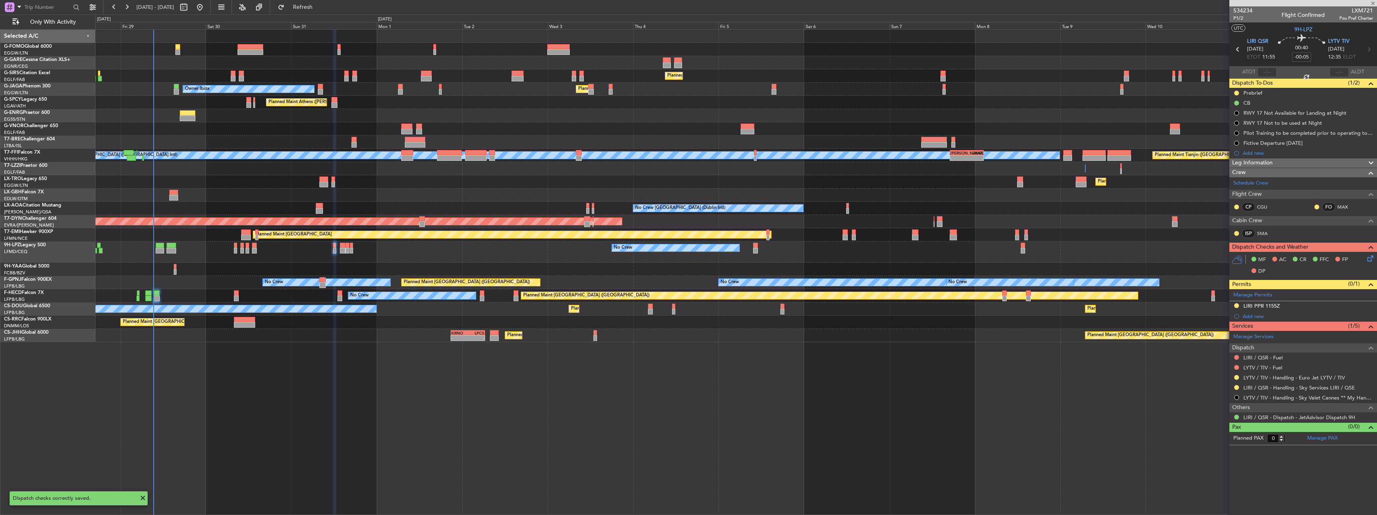
type input "2"
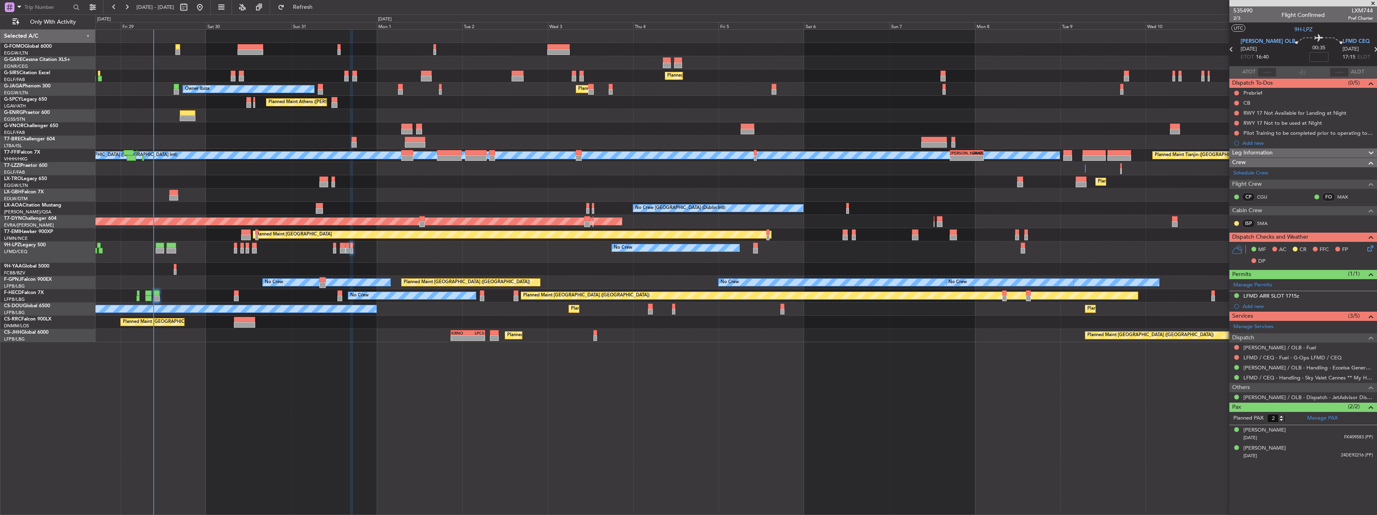
drag, startPoint x: 1236, startPoint y: 101, endPoint x: 1236, endPoint y: 105, distance: 4.4
click at [1236, 101] on button at bounding box center [1236, 103] width 5 height 5
click at [1231, 139] on span "Completed" at bounding box center [1240, 138] width 26 height 8
click at [1238, 92] on button at bounding box center [1236, 93] width 5 height 5
click at [1228, 116] on span "In Progress" at bounding box center [1240, 116] width 27 height 8
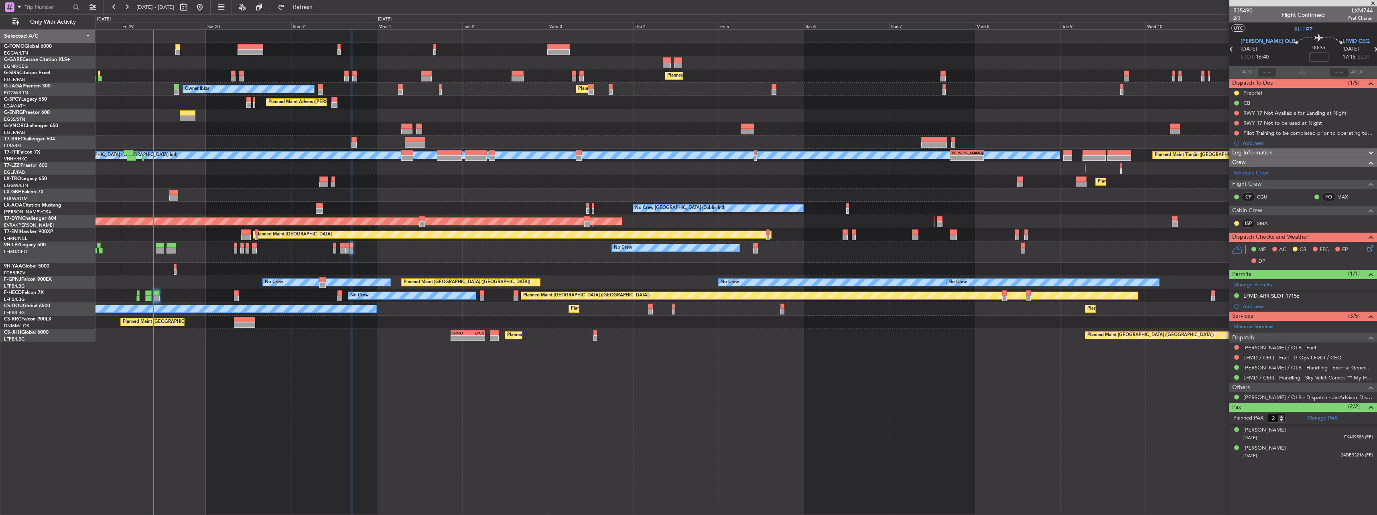
click at [1371, 250] on icon at bounding box center [1369, 247] width 6 height 6
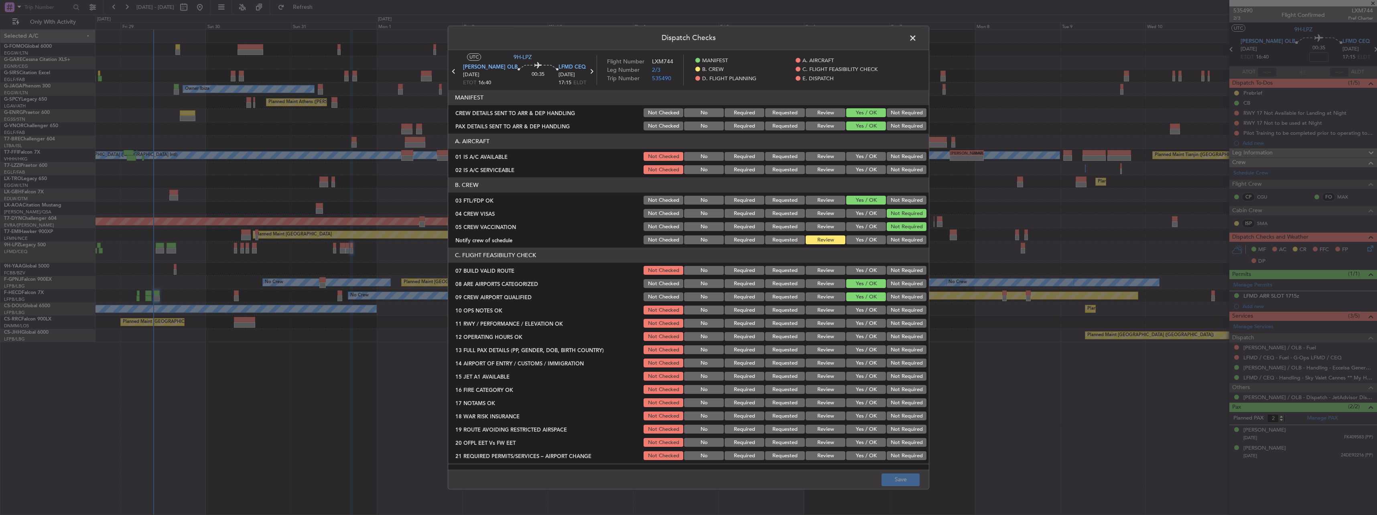
click at [858, 155] on button "Yes / OK" at bounding box center [866, 156] width 40 height 9
click at [861, 172] on button "Yes / OK" at bounding box center [866, 170] width 40 height 9
click at [869, 237] on button "Yes / OK" at bounding box center [866, 240] width 40 height 9
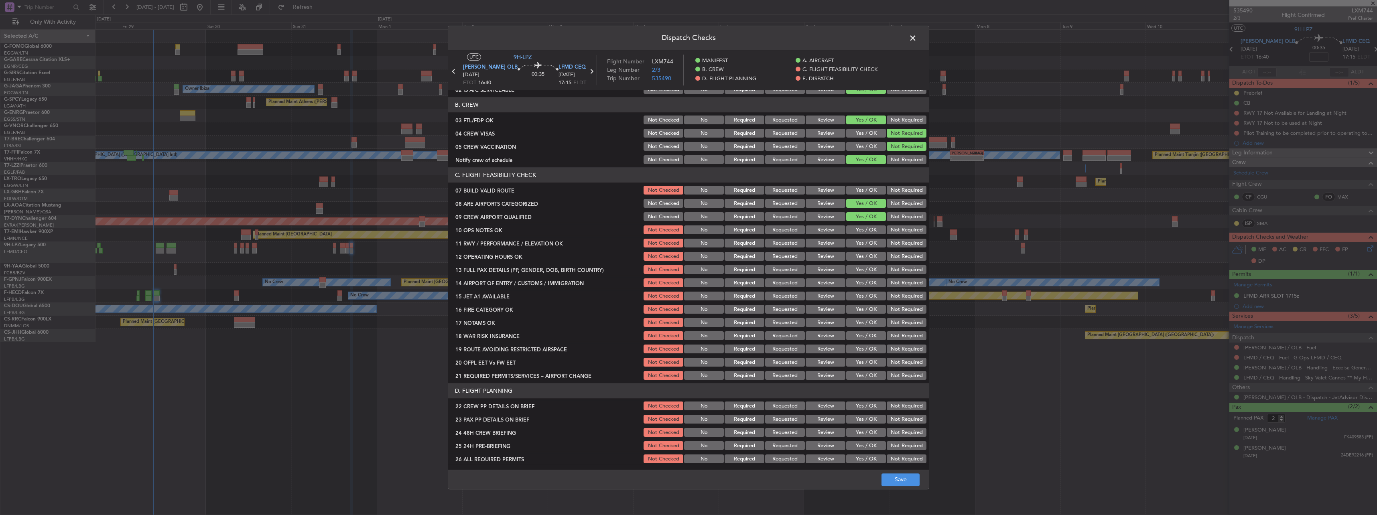
click at [867, 188] on button "Yes / OK" at bounding box center [866, 190] width 40 height 9
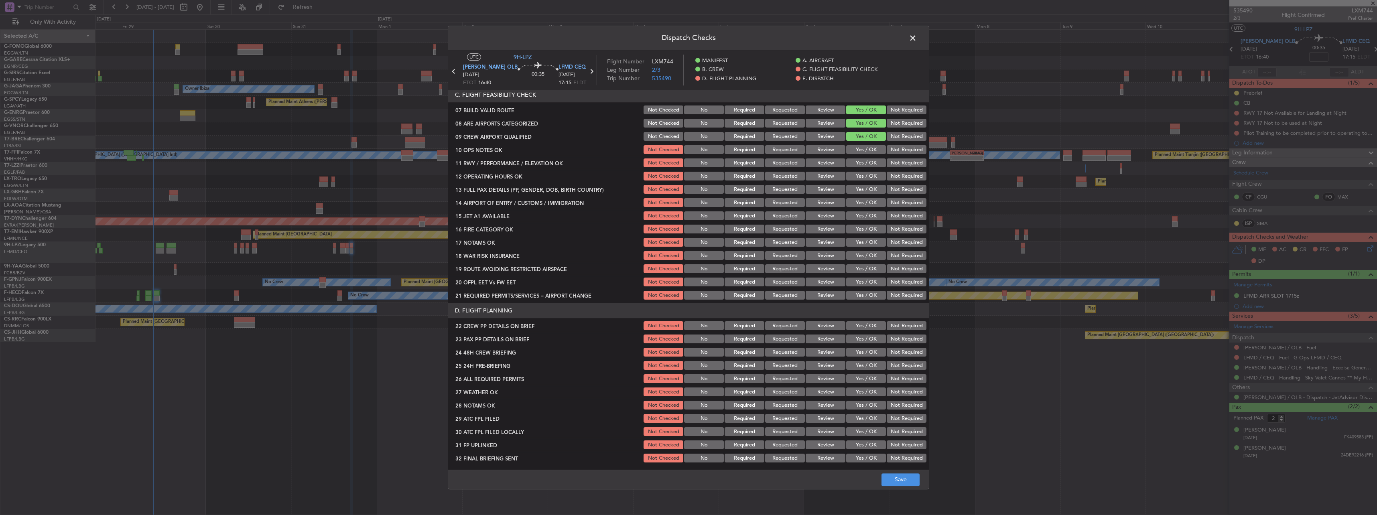
drag, startPoint x: 861, startPoint y: 142, endPoint x: 862, endPoint y: 150, distance: 8.1
click at [862, 145] on section "C. FLIGHT FEASIBILITY CHECK 07 BUILD VALID ROUTE Not Checked No Required Reques…" at bounding box center [688, 194] width 481 height 214
click at [862, 160] on button "Yes / OK" at bounding box center [866, 163] width 40 height 9
click at [863, 148] on button "Yes / OK" at bounding box center [866, 150] width 40 height 9
click at [863, 171] on div "Yes / OK" at bounding box center [865, 176] width 41 height 11
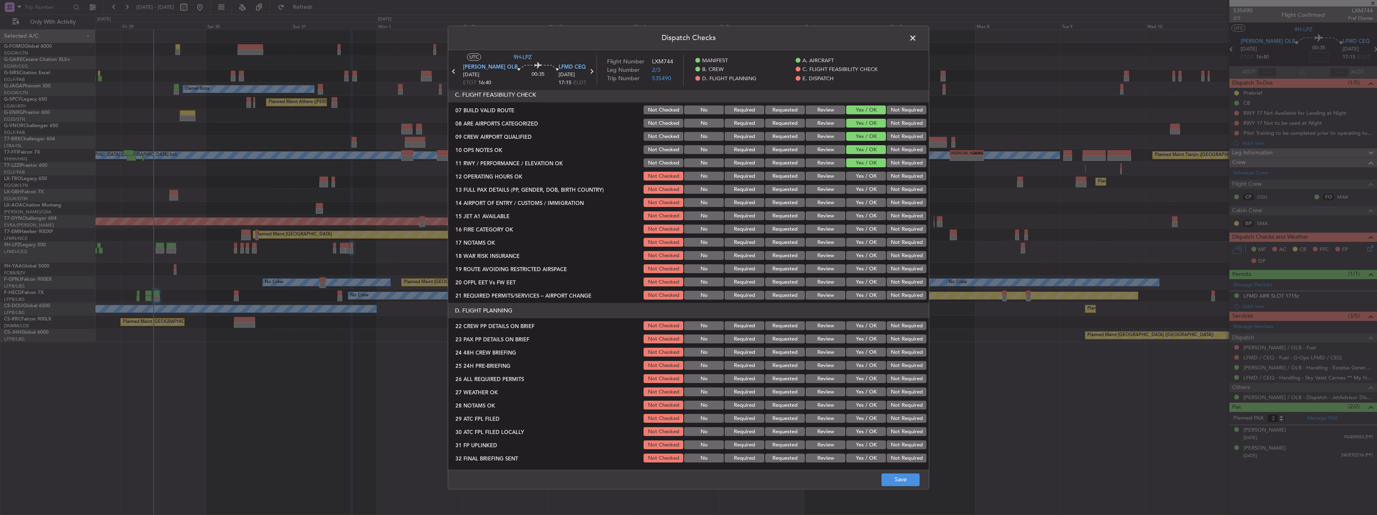
click at [861, 181] on button "Yes / OK" at bounding box center [866, 176] width 40 height 9
drag, startPoint x: 861, startPoint y: 189, endPoint x: 861, endPoint y: 199, distance: 10.0
click at [861, 190] on button "Yes / OK" at bounding box center [866, 189] width 40 height 9
click at [861, 199] on button "Yes / OK" at bounding box center [866, 203] width 40 height 9
drag, startPoint x: 859, startPoint y: 208, endPoint x: 858, endPoint y: 218, distance: 10.5
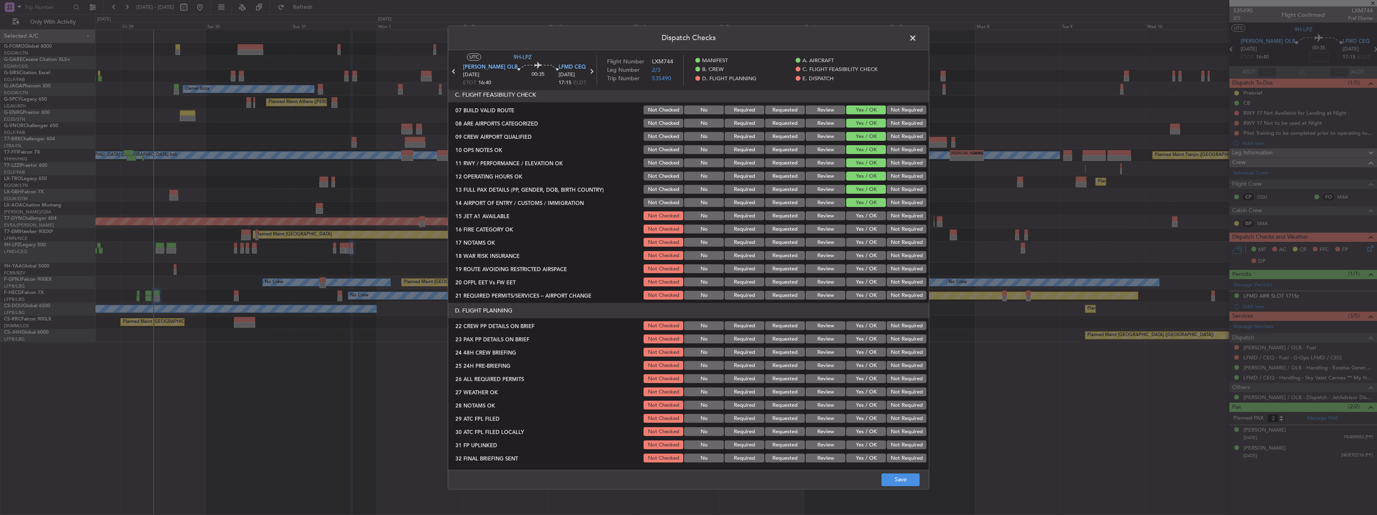
click at [859, 209] on section "C. FLIGHT FEASIBILITY CHECK 07 BUILD VALID ROUTE Not Checked No Required Reques…" at bounding box center [688, 194] width 481 height 214
click at [858, 220] on button "Yes / OK" at bounding box center [866, 216] width 40 height 9
drag, startPoint x: 860, startPoint y: 227, endPoint x: 861, endPoint y: 238, distance: 11.3
click at [861, 229] on button "Yes / OK" at bounding box center [866, 229] width 40 height 9
click at [862, 240] on button "Yes / OK" at bounding box center [866, 242] width 40 height 9
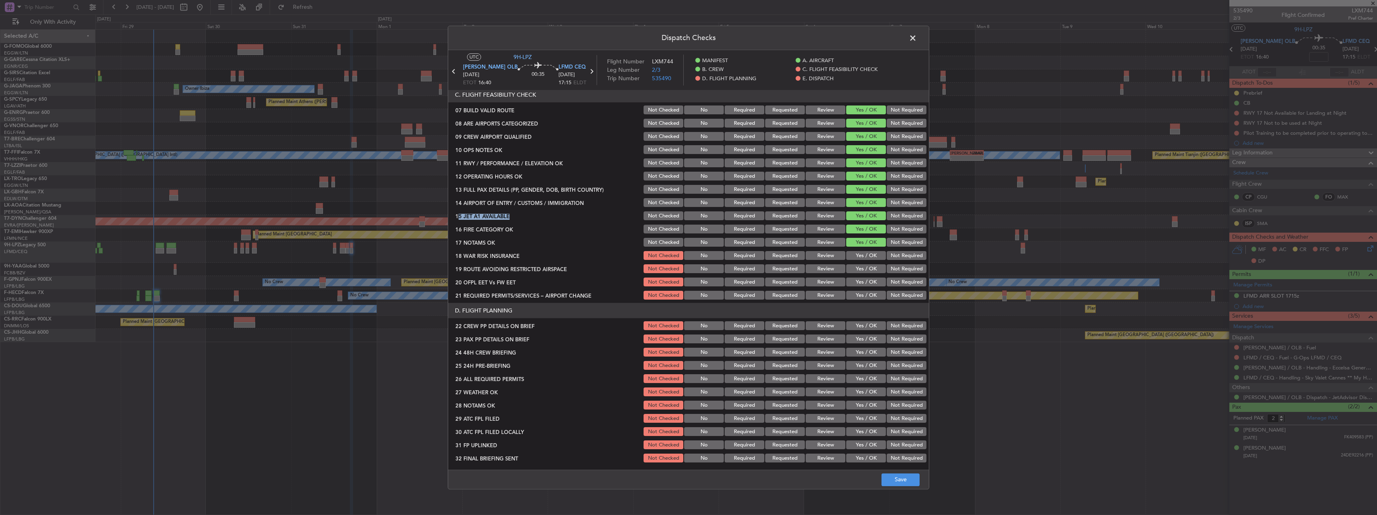
click at [867, 258] on button "Yes / OK" at bounding box center [866, 256] width 40 height 9
click at [895, 252] on button "Not Required" at bounding box center [907, 256] width 40 height 9
drag, startPoint x: 858, startPoint y: 266, endPoint x: 857, endPoint y: 271, distance: 5.2
click at [858, 266] on button "Yes / OK" at bounding box center [866, 269] width 40 height 9
click at [857, 281] on button "Yes / OK" at bounding box center [866, 282] width 40 height 9
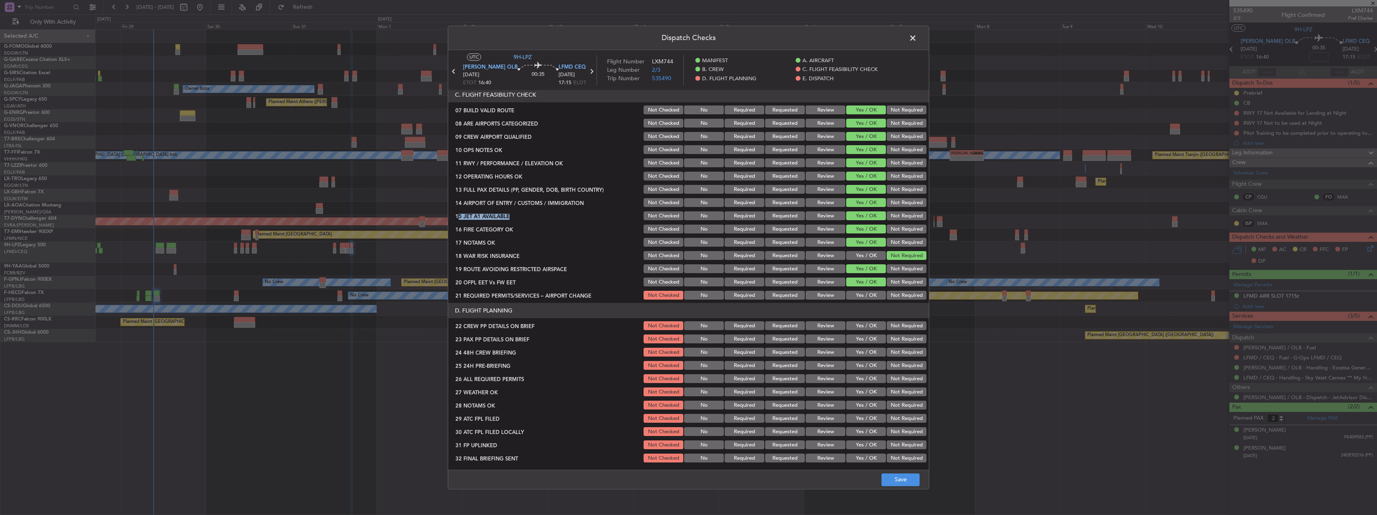
drag, startPoint x: 859, startPoint y: 286, endPoint x: 861, endPoint y: 294, distance: 7.9
click at [860, 290] on section "C. FLIGHT FEASIBILITY CHECK 07 BUILD VALID ROUTE Not Checked No Required Reques…" at bounding box center [688, 194] width 481 height 214
click at [861, 294] on button "Yes / OK" at bounding box center [866, 295] width 40 height 9
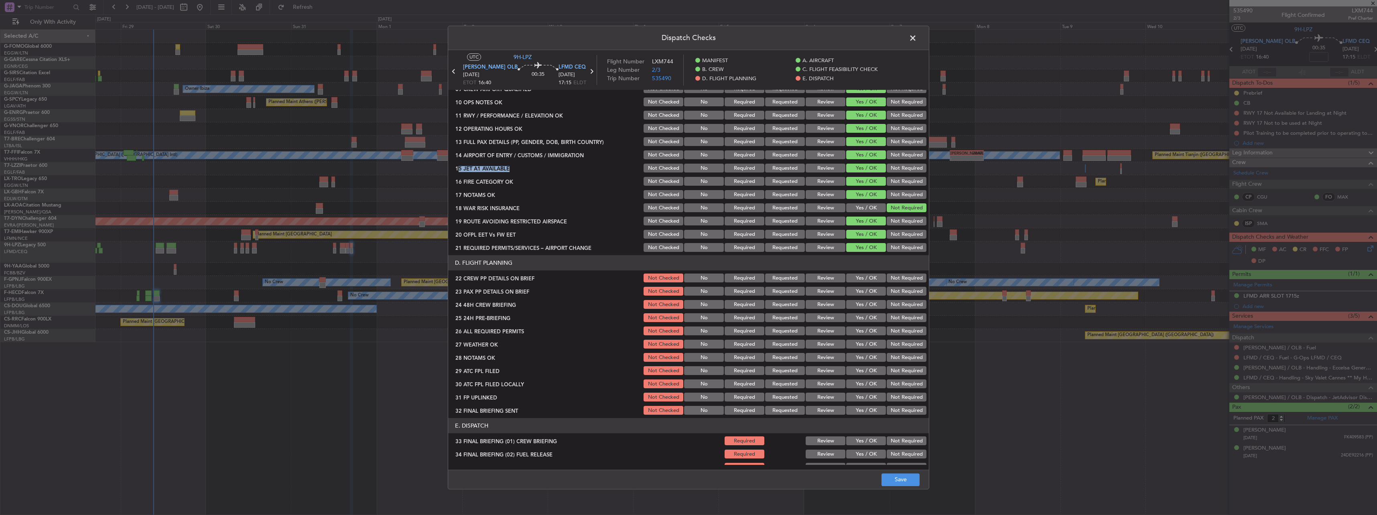
scroll to position [241, 0]
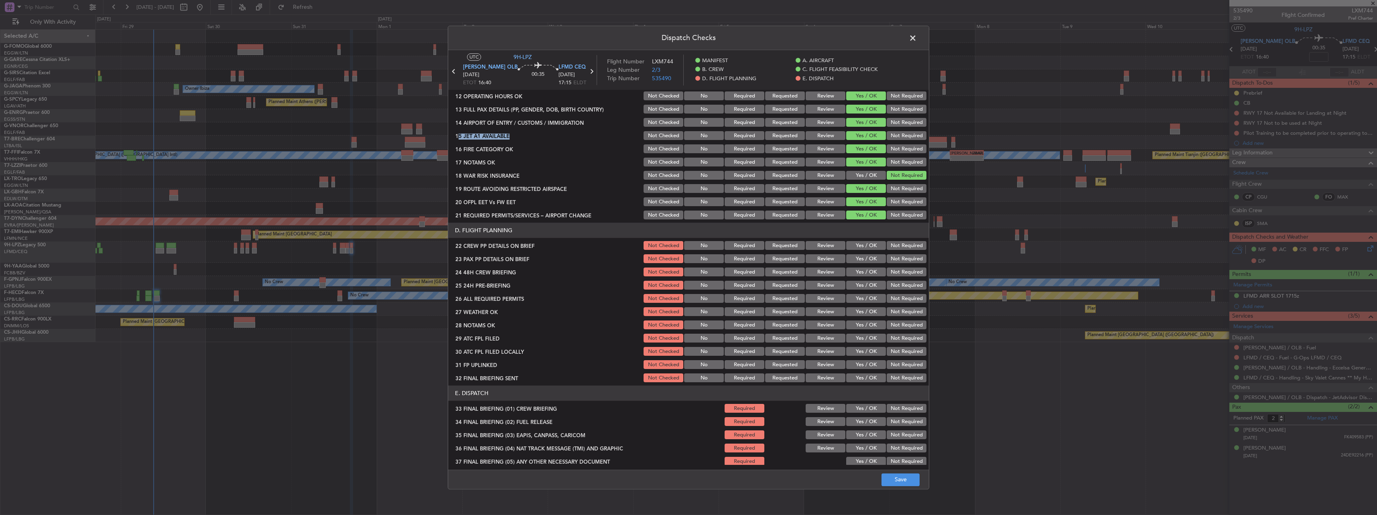
click at [858, 248] on button "Yes / OK" at bounding box center [866, 246] width 40 height 9
click at [857, 261] on button "Yes / OK" at bounding box center [866, 259] width 40 height 9
drag, startPoint x: 859, startPoint y: 270, endPoint x: 887, endPoint y: 283, distance: 31.4
click at [860, 271] on button "Yes / OK" at bounding box center [866, 272] width 40 height 9
click at [890, 286] on button "Not Required" at bounding box center [907, 285] width 40 height 9
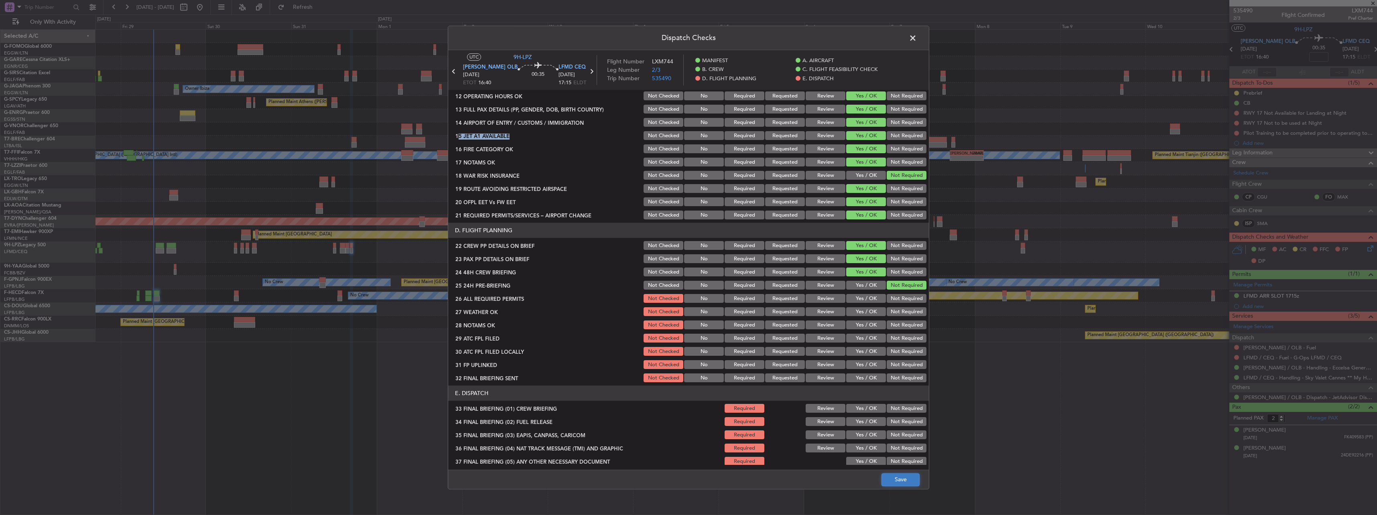
click at [909, 480] on button "Save" at bounding box center [900, 479] width 38 height 13
click at [917, 41] on span at bounding box center [917, 40] width 0 height 16
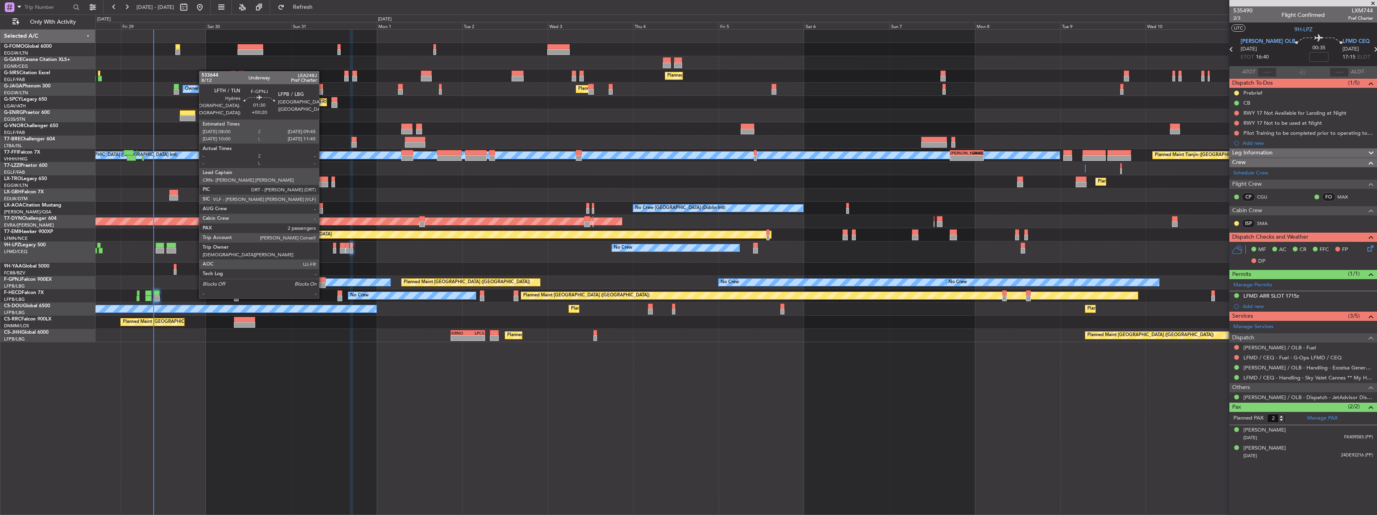
click at [323, 282] on div at bounding box center [322, 285] width 6 height 6
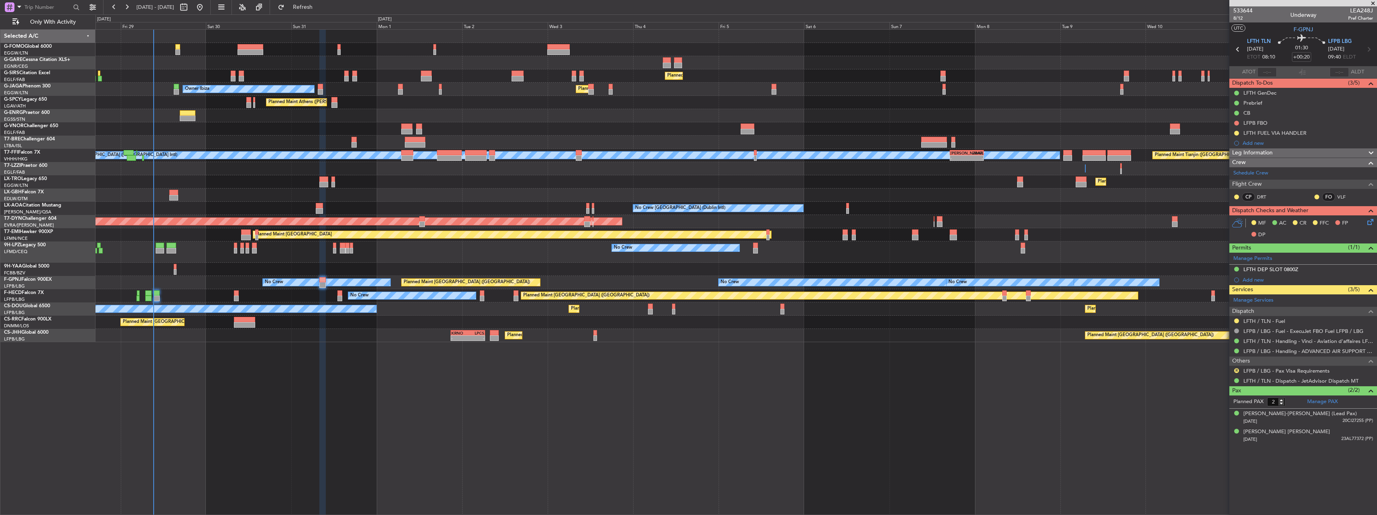
click at [1364, 221] on div "MF AC CR FFC FP DP" at bounding box center [1307, 229] width 118 height 24
click at [1367, 221] on icon at bounding box center [1369, 220] width 6 height 6
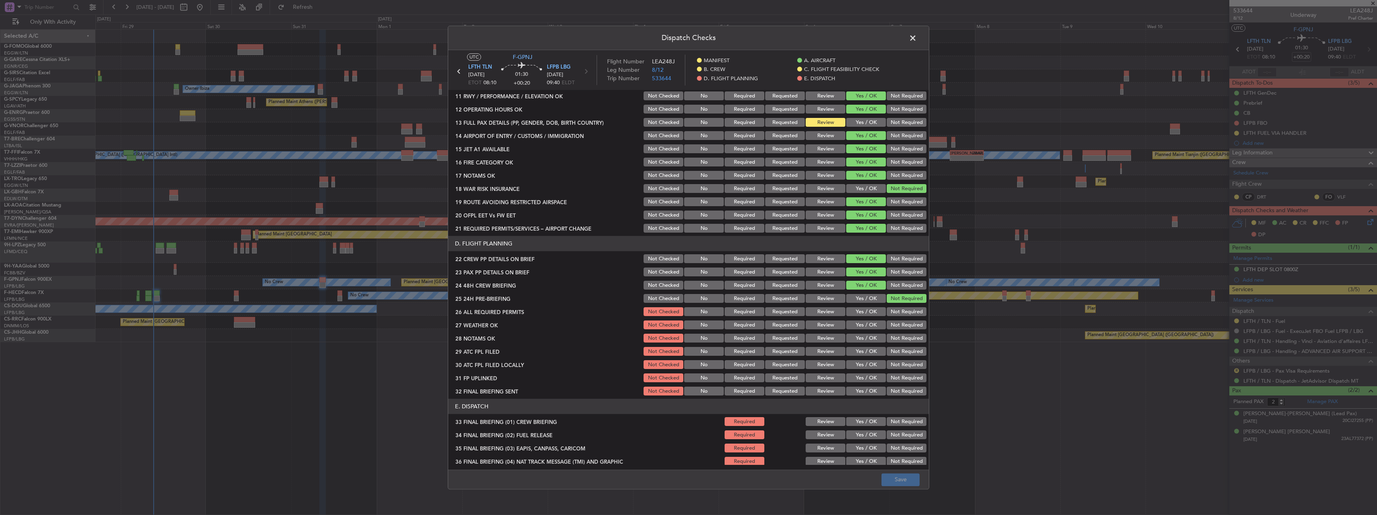
click at [854, 124] on button "Yes / OK" at bounding box center [866, 122] width 40 height 9
drag, startPoint x: 914, startPoint y: 32, endPoint x: 966, endPoint y: 37, distance: 51.6
click at [966, 37] on div "Dispatch Checks UTC F-GPNJ LFTH TLN 31/08/2025 ETOT 08:10 01:30 +00:20 LFPB LBG…" at bounding box center [688, 257] width 1377 height 515
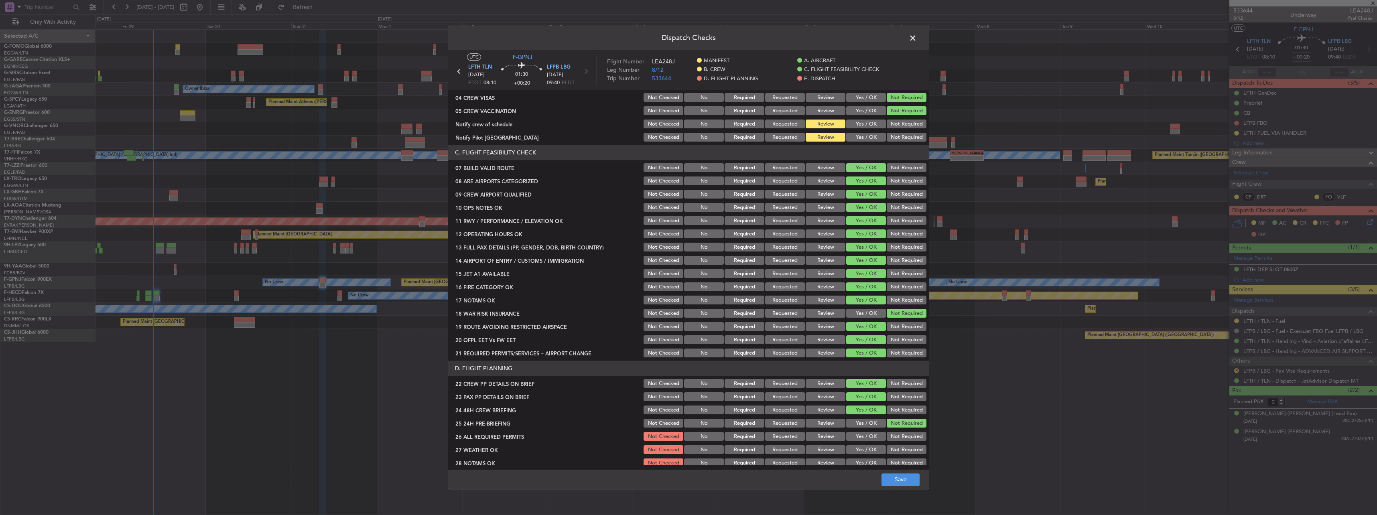
scroll to position [0, 0]
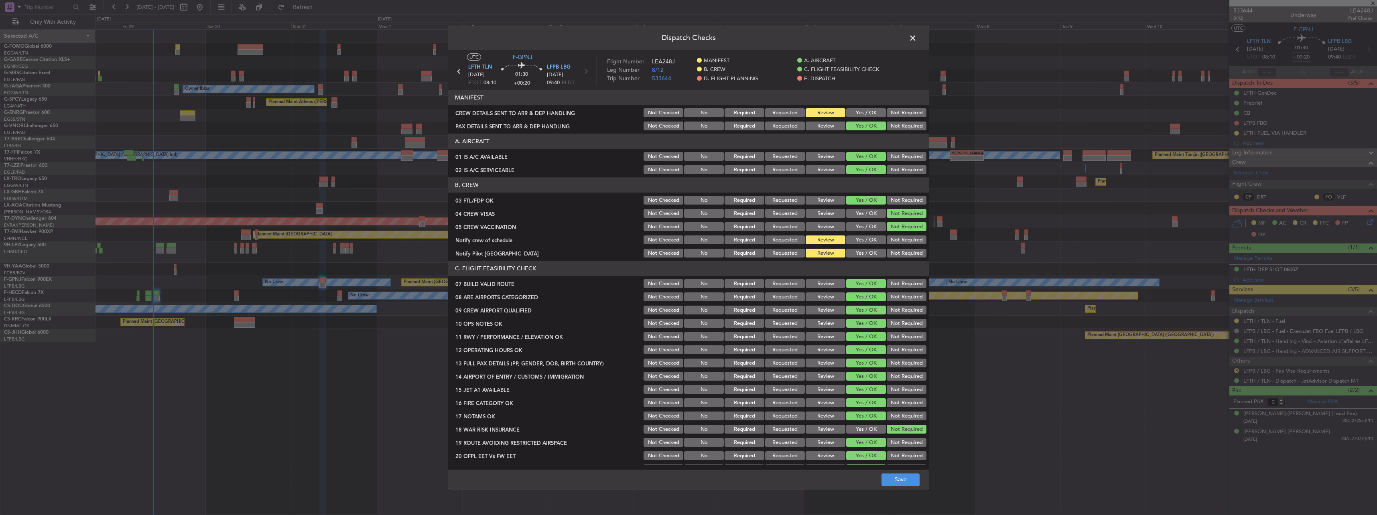
click at [855, 252] on button "Yes / OK" at bounding box center [866, 253] width 40 height 9
click at [854, 239] on button "Yes / OK" at bounding box center [866, 240] width 40 height 9
click at [858, 107] on section "MANIFEST CREW DETAILS SENT TO ARR & DEP HANDLING Not Checked No Required Reques…" at bounding box center [688, 111] width 481 height 42
click at [887, 485] on button "Save" at bounding box center [900, 479] width 38 height 13
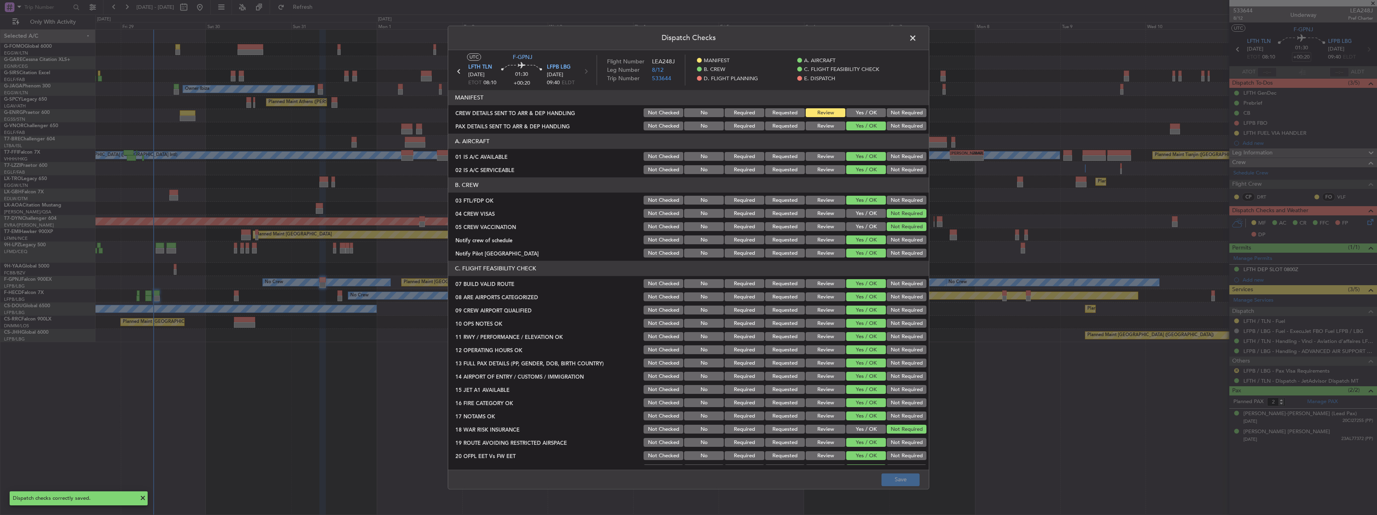
click at [917, 35] on span at bounding box center [917, 40] width 0 height 16
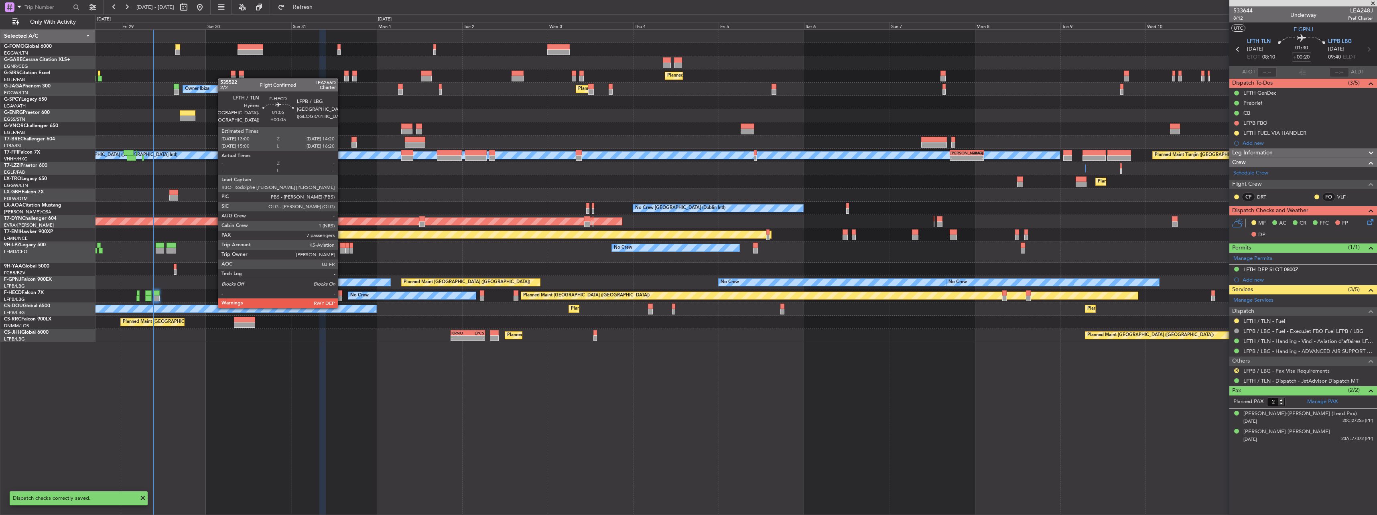
click at [341, 299] on div at bounding box center [339, 299] width 5 height 6
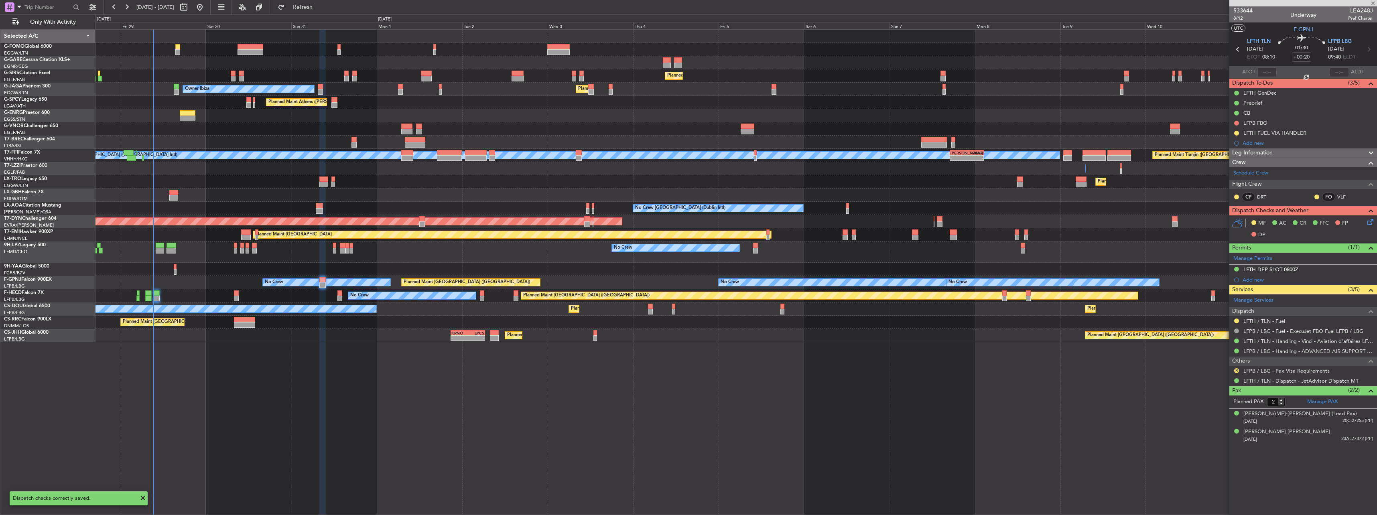
type input "+00:05"
type input "7"
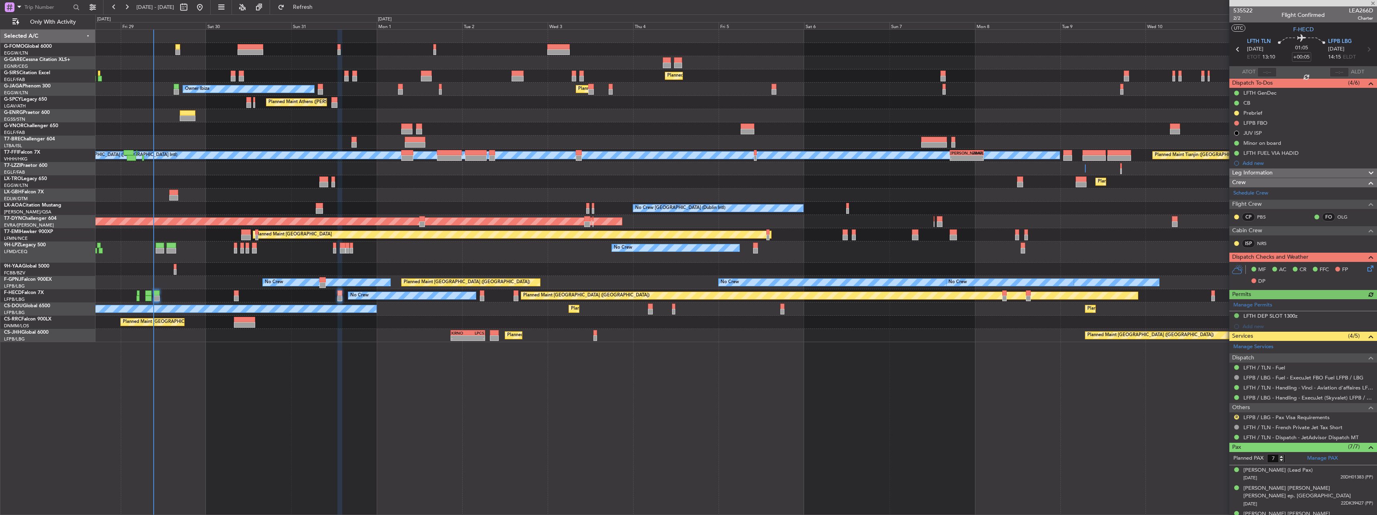
click at [1366, 267] on icon at bounding box center [1369, 267] width 6 height 6
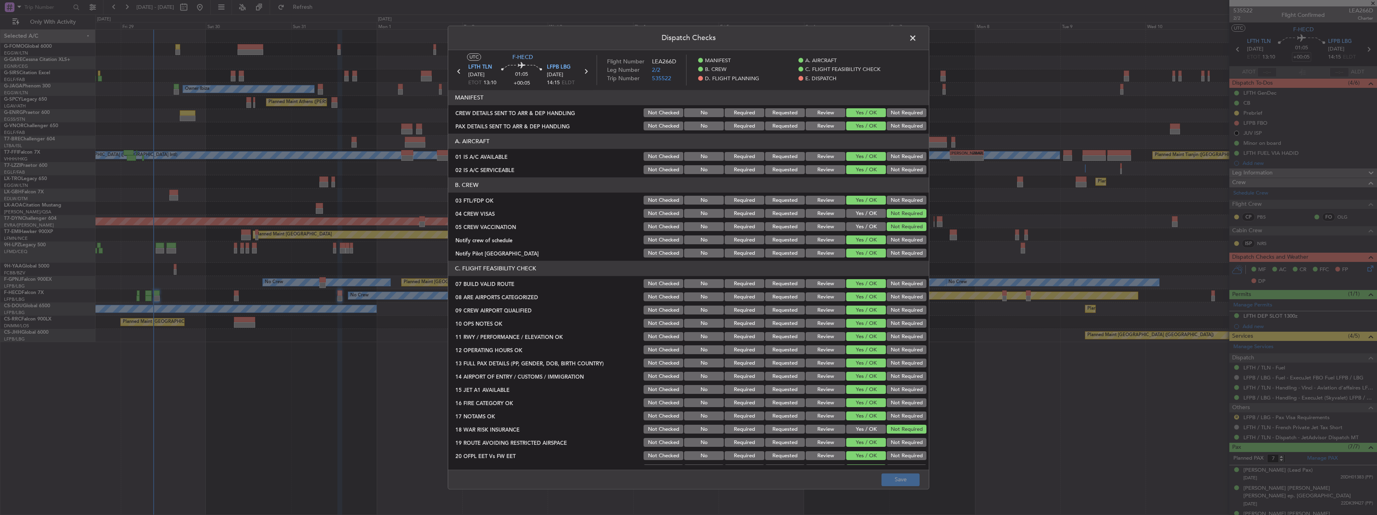
click at [917, 39] on span at bounding box center [917, 40] width 0 height 16
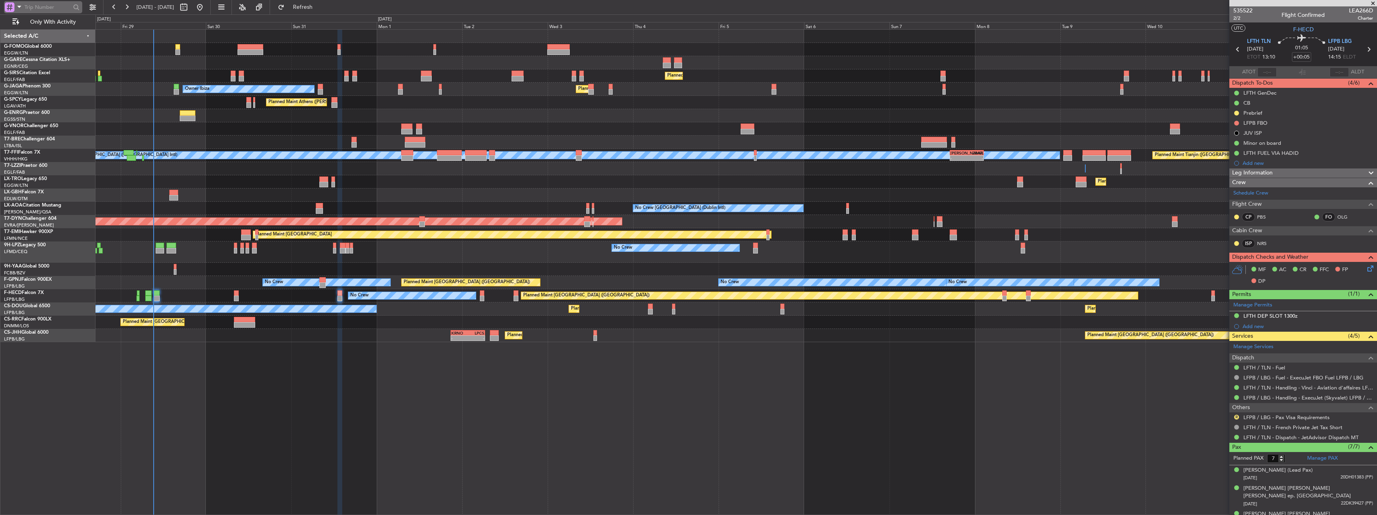
click at [18, 8] on span at bounding box center [19, 7] width 10 height 10
drag, startPoint x: 29, startPoint y: 54, endPoint x: 28, endPoint y: 67, distance: 12.9
click at [28, 67] on div "Trip Number Trip Account A/C (Reg. or Type) Airport" at bounding box center [56, 42] width 103 height 58
click at [9, 4] on div at bounding box center [10, 7] width 10 height 10
click at [20, 62] on span "Airport" at bounding box center [26, 64] width 17 height 8
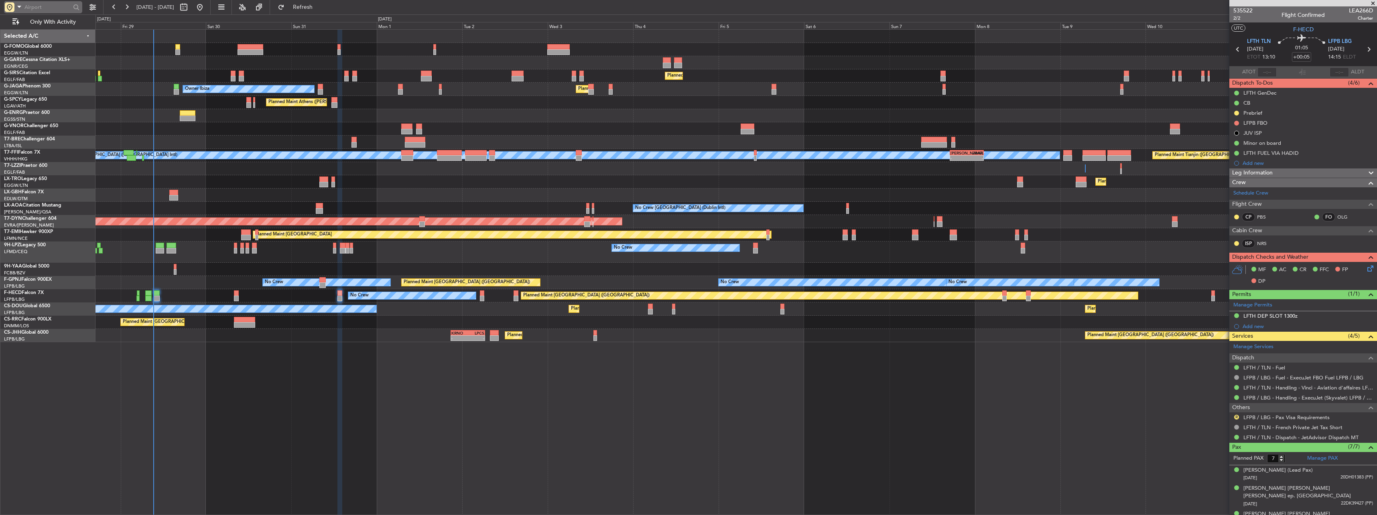
click at [29, 6] on input "text" at bounding box center [47, 7] width 46 height 12
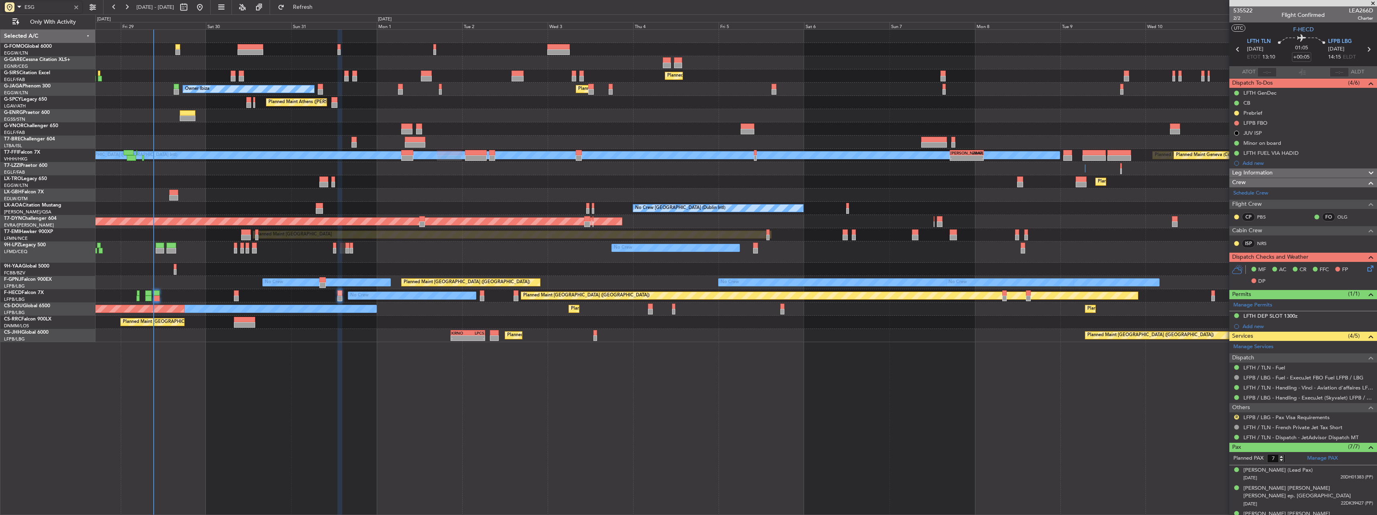
type input "ESGG"
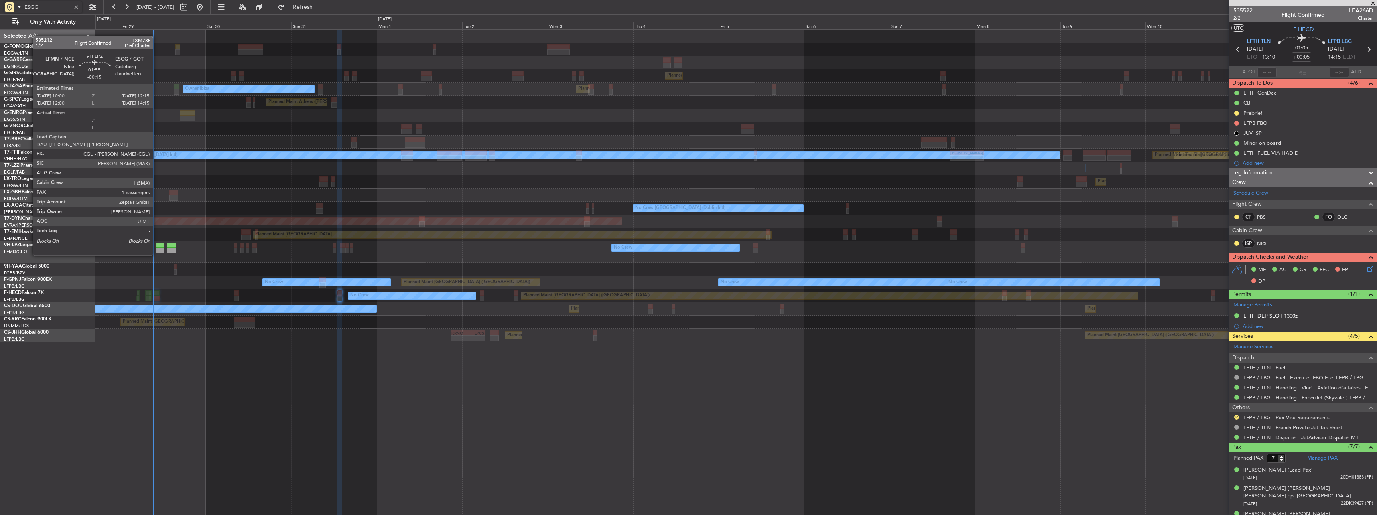
click at [156, 248] on div at bounding box center [160, 246] width 8 height 6
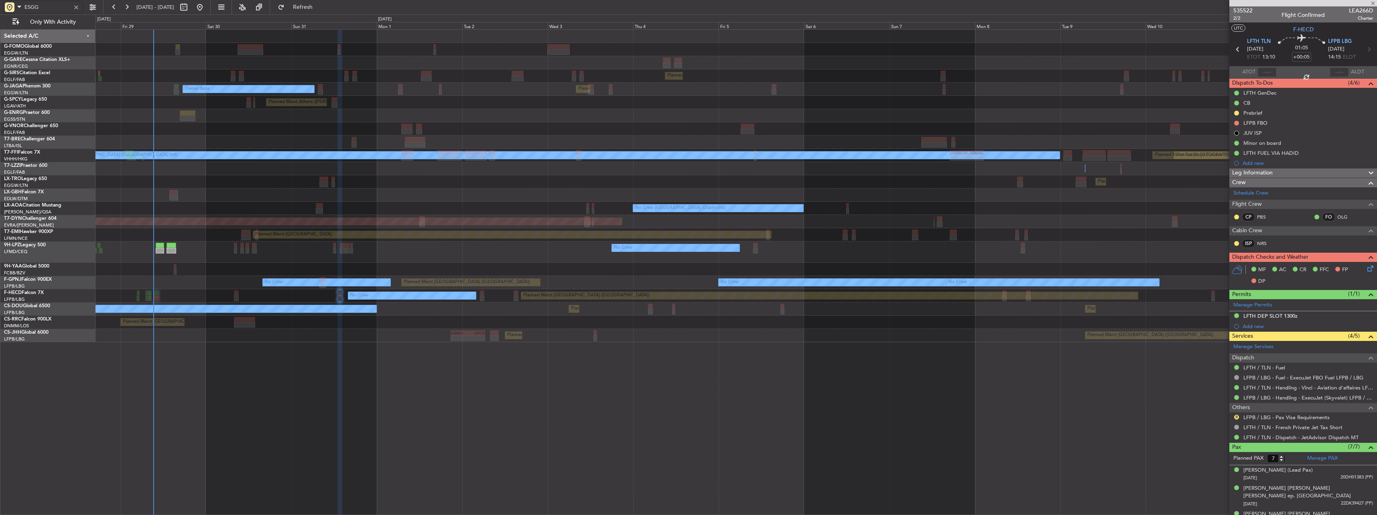
type input "-00:15"
type input "1"
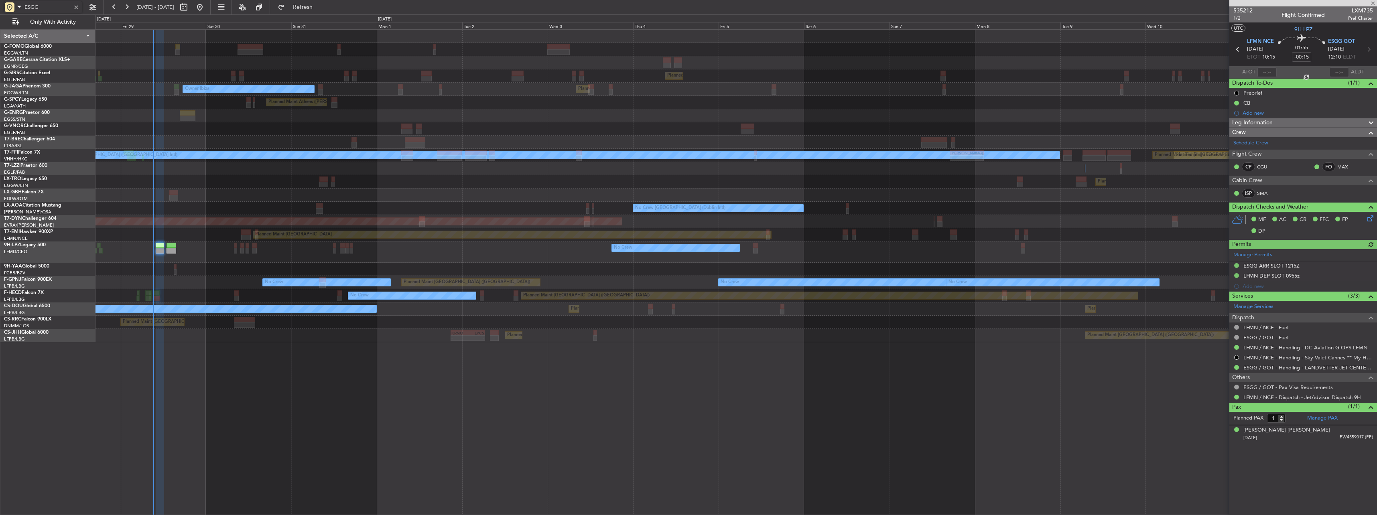
type input "ESGG"
click at [79, 9] on div at bounding box center [76, 7] width 9 height 9
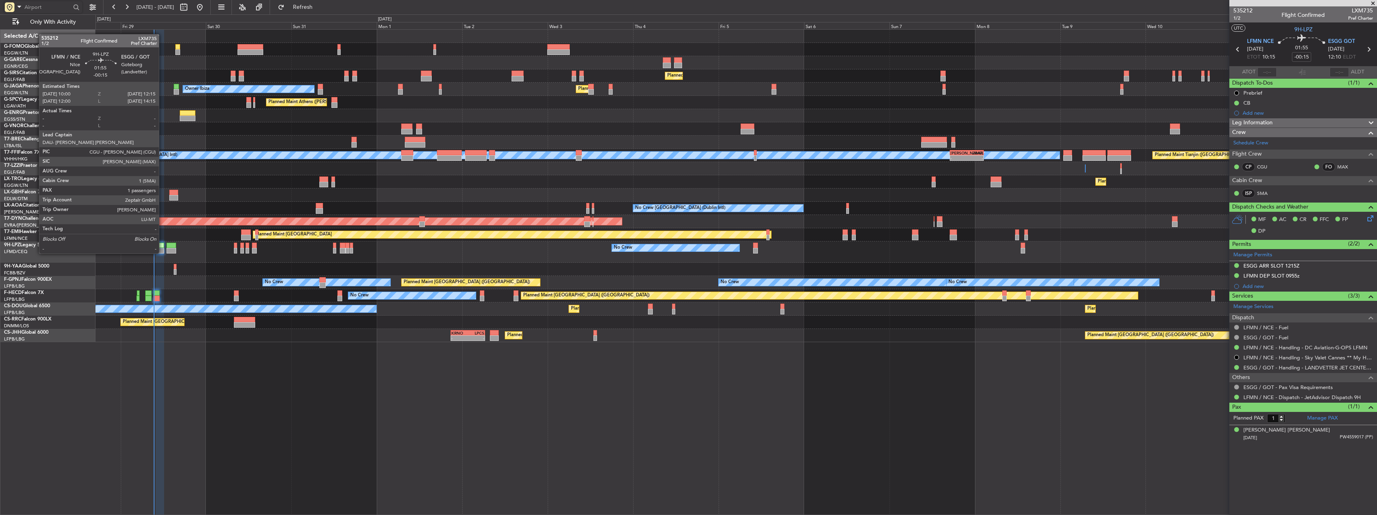
click at [162, 246] on div at bounding box center [160, 246] width 8 height 6
click at [176, 247] on div at bounding box center [171, 246] width 10 height 6
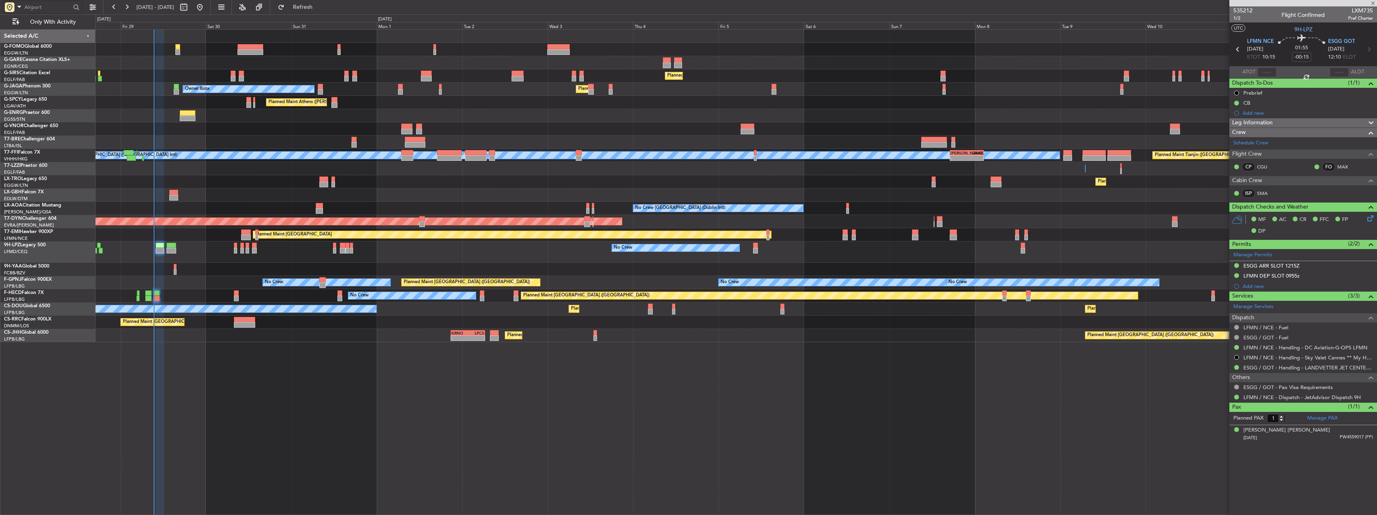
type input "+00:20"
type input "2"
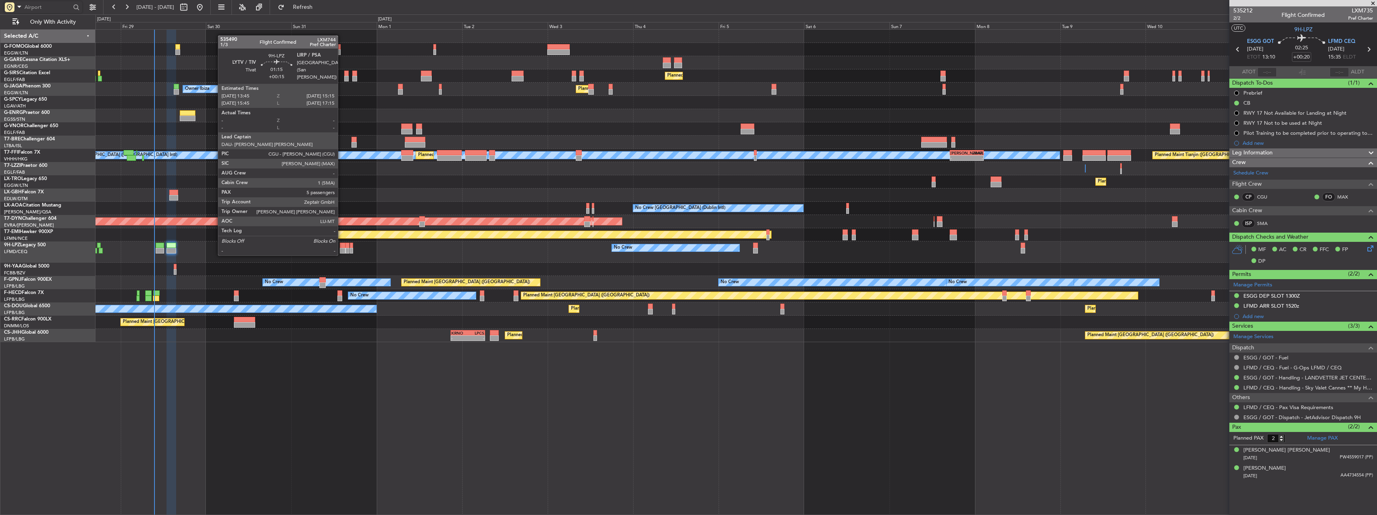
click at [341, 247] on div at bounding box center [343, 246] width 6 height 6
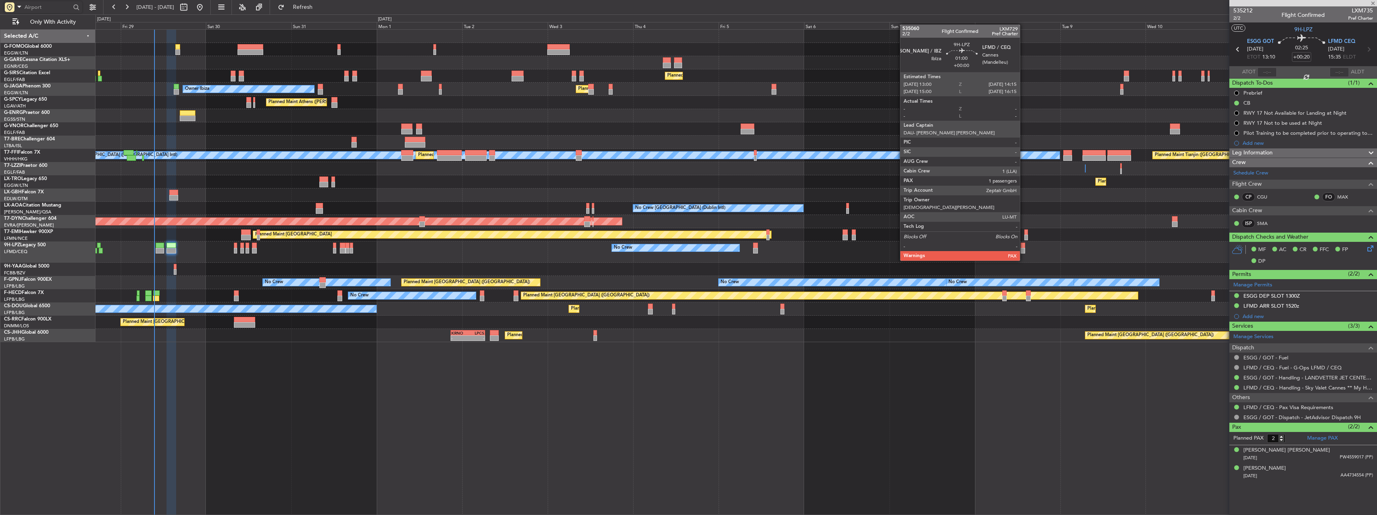
type input "+00:15"
type input "5"
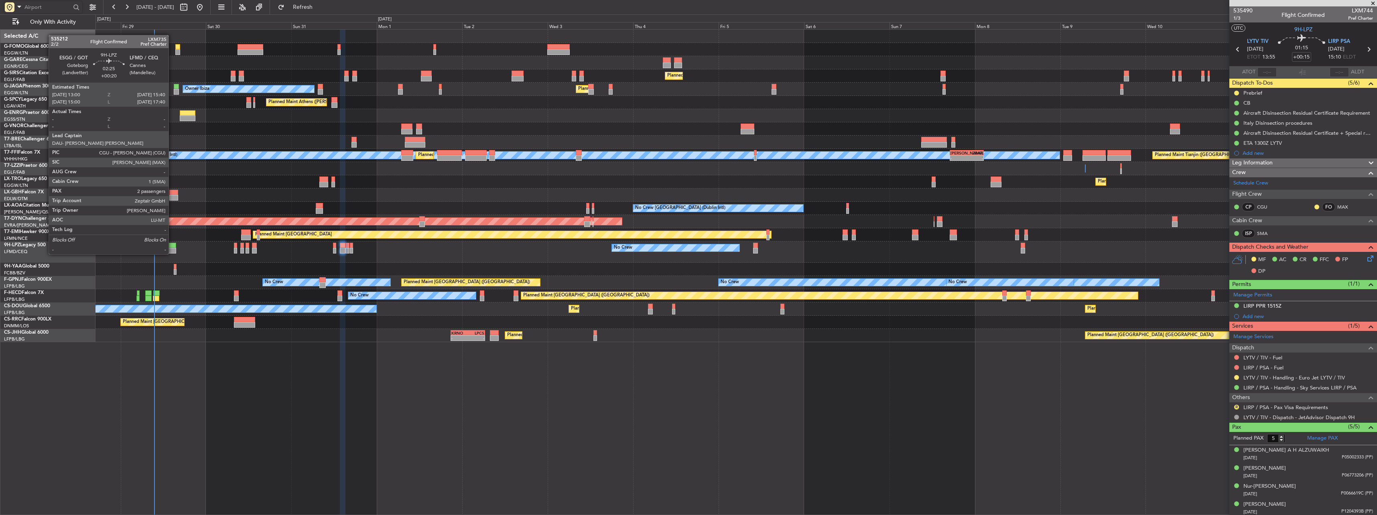
click at [172, 246] on div at bounding box center [171, 246] width 10 height 6
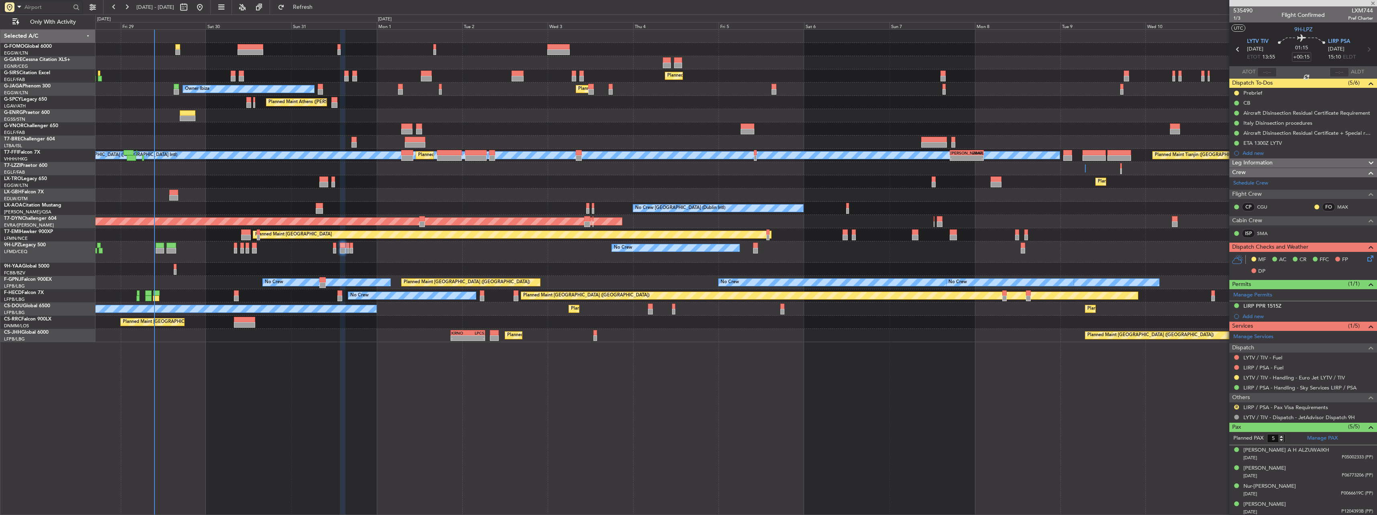
type input "+00:20"
type input "2"
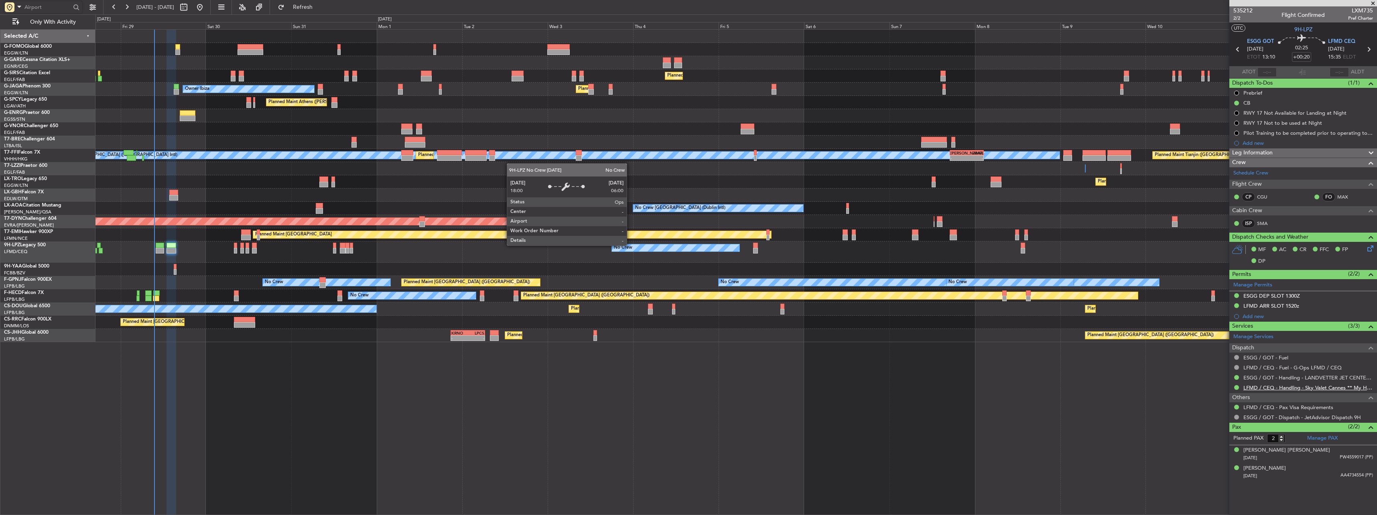
click at [1277, 389] on link "LFMD / CEQ - Handling - Sky Valet Cannes ** My Handling**LFMD / CEQ" at bounding box center [1308, 387] width 130 height 7
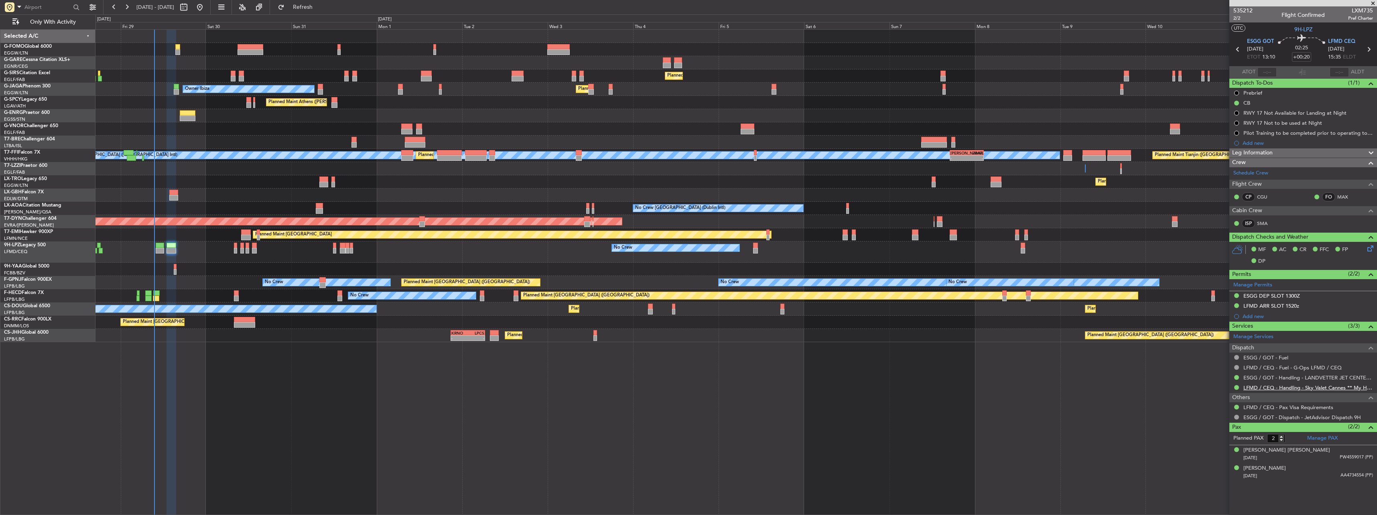
click at [1270, 385] on link "LFMD / CEQ - Handling - Sky Valet Cannes ** My Handling**LFMD / CEQ" at bounding box center [1308, 387] width 130 height 7
click at [1256, 376] on link "ESGG / GOT - Handling - LANDVETTER JET CENTER ESGG/GOT" at bounding box center [1308, 377] width 130 height 7
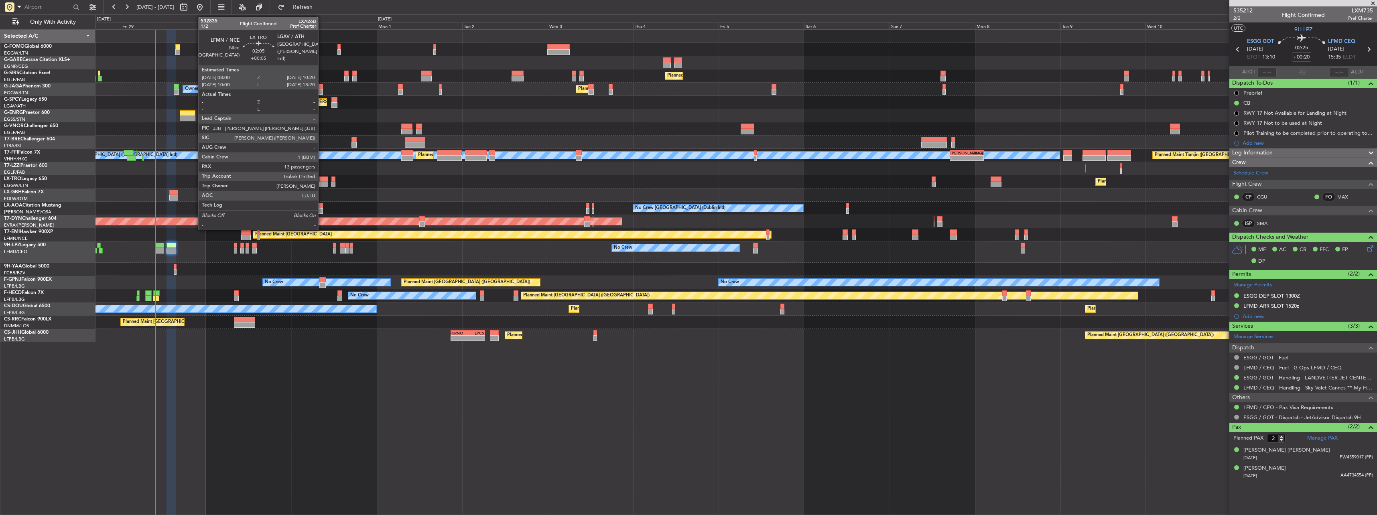
click at [322, 181] on div at bounding box center [323, 180] width 8 height 6
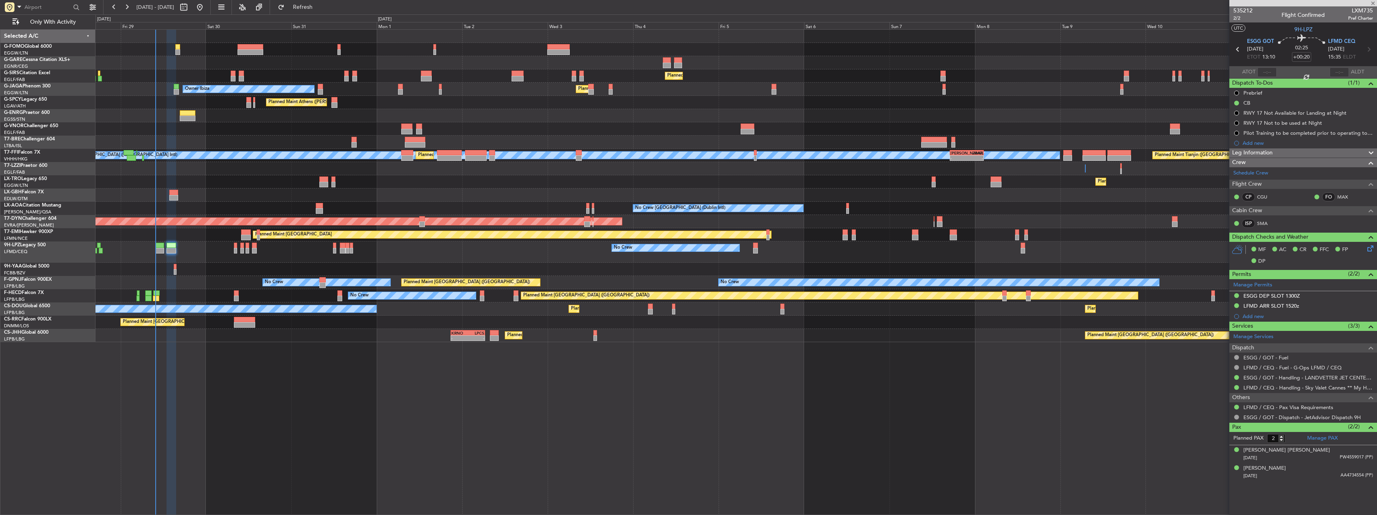
type input "+00:05"
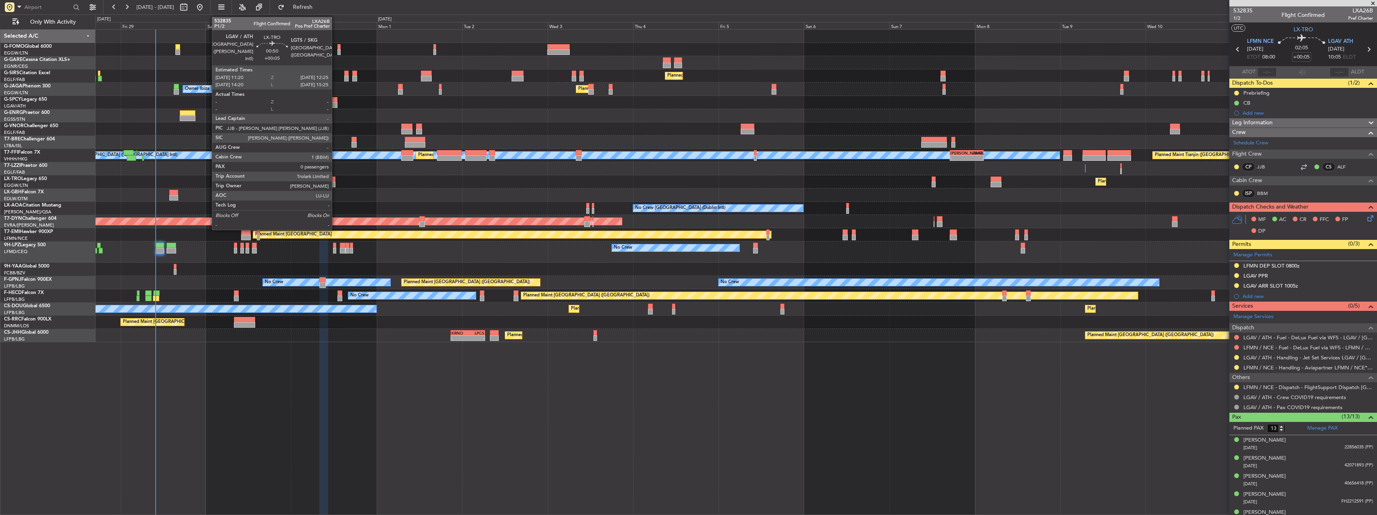
click at [335, 181] on div at bounding box center [333, 180] width 4 height 6
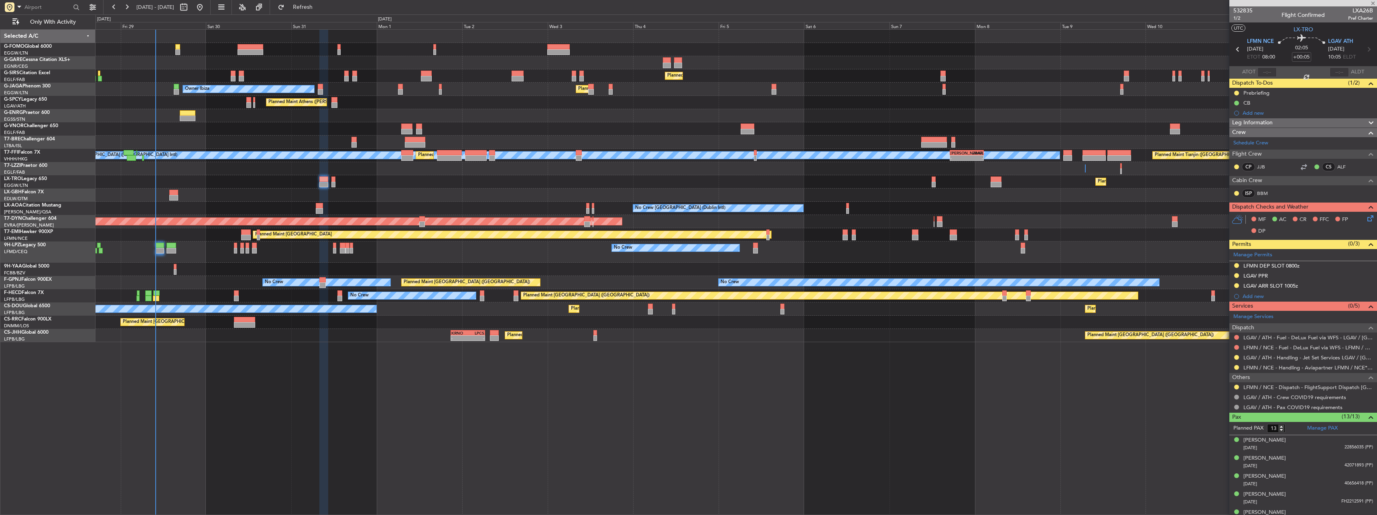
type input "0"
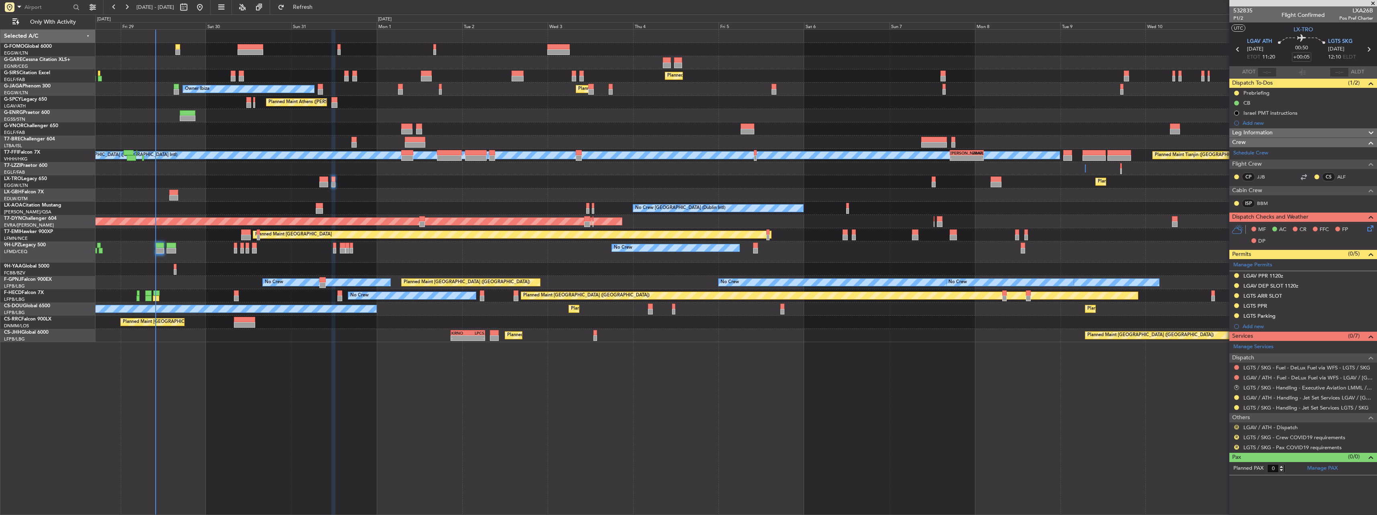
click at [1236, 426] on button "R" at bounding box center [1236, 427] width 5 height 5
click at [1228, 416] on li "Confirmed" at bounding box center [1236, 415] width 93 height 12
click at [1236, 439] on button "R" at bounding box center [1236, 437] width 5 height 5
click at [1215, 342] on span "Not Required" at bounding box center [1217, 341] width 32 height 8
click at [1237, 449] on button "R" at bounding box center [1236, 447] width 5 height 5
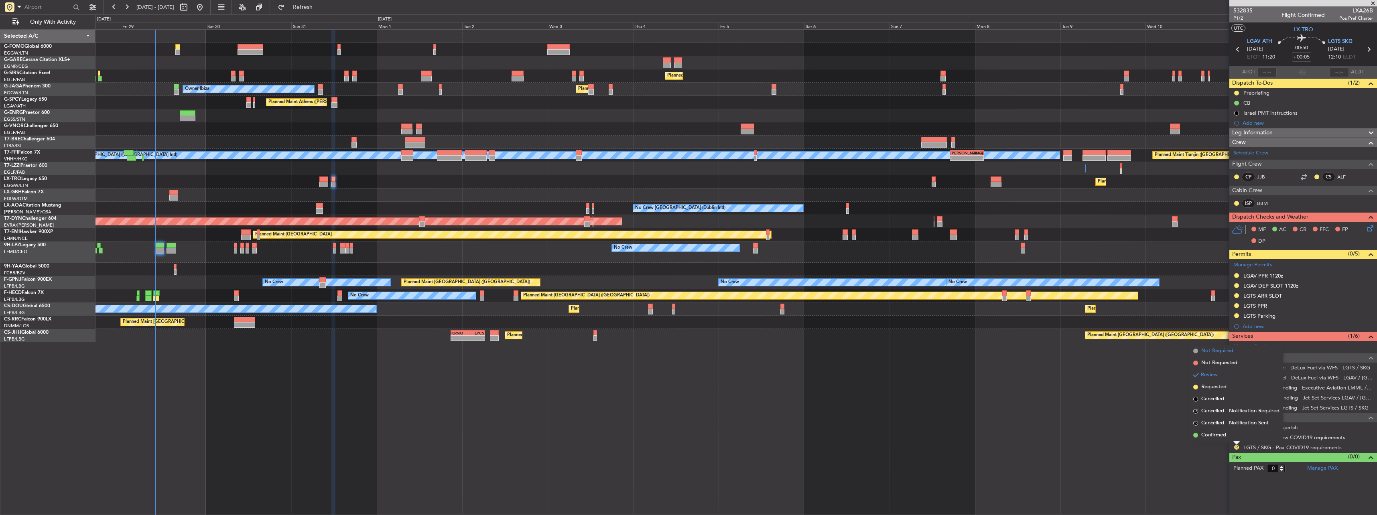
click at [1213, 351] on span "Not Required" at bounding box center [1217, 351] width 32 height 8
click at [1238, 387] on button "R" at bounding box center [1236, 387] width 5 height 5
click at [1208, 443] on span "Cancelled" at bounding box center [1213, 447] width 23 height 8
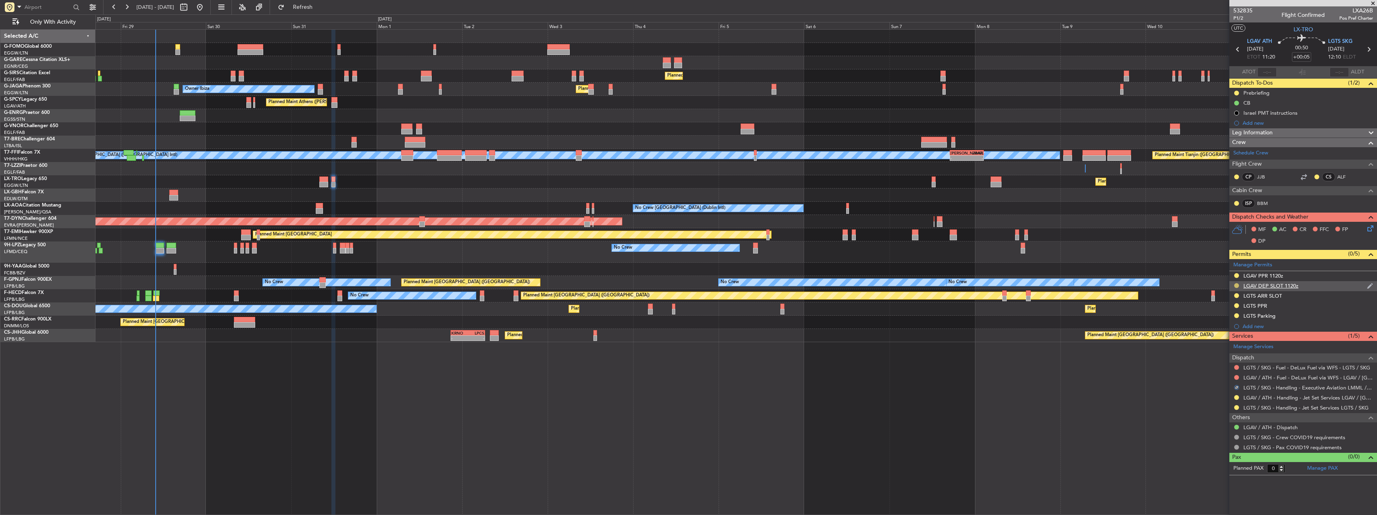
click at [1235, 284] on button at bounding box center [1236, 285] width 5 height 5
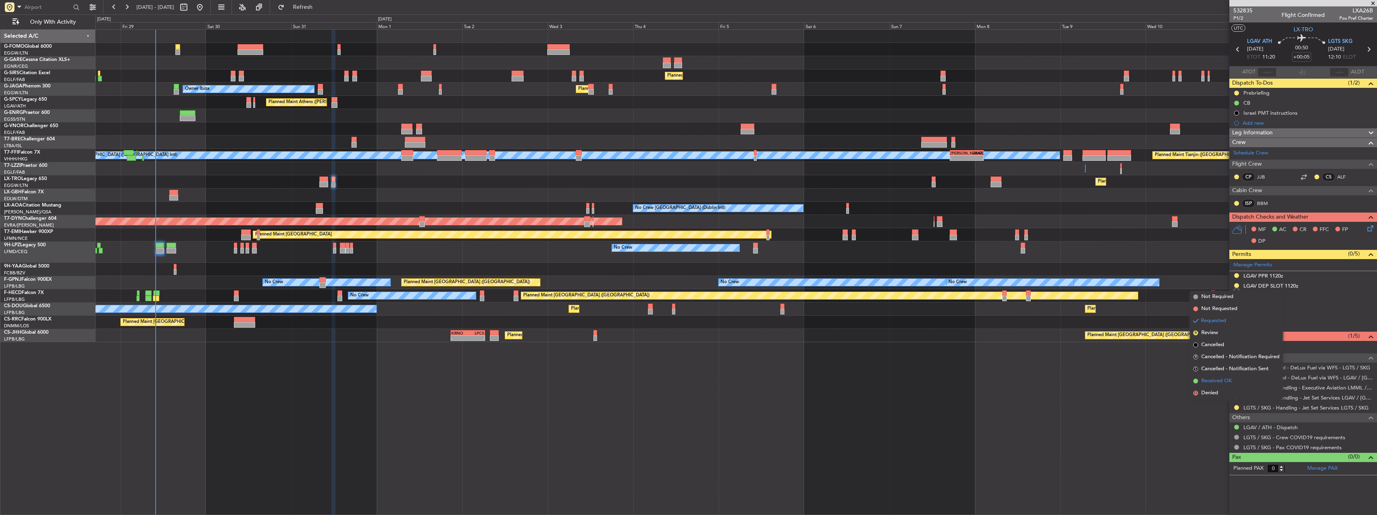
click at [1220, 379] on span "Received OK" at bounding box center [1216, 381] width 30 height 8
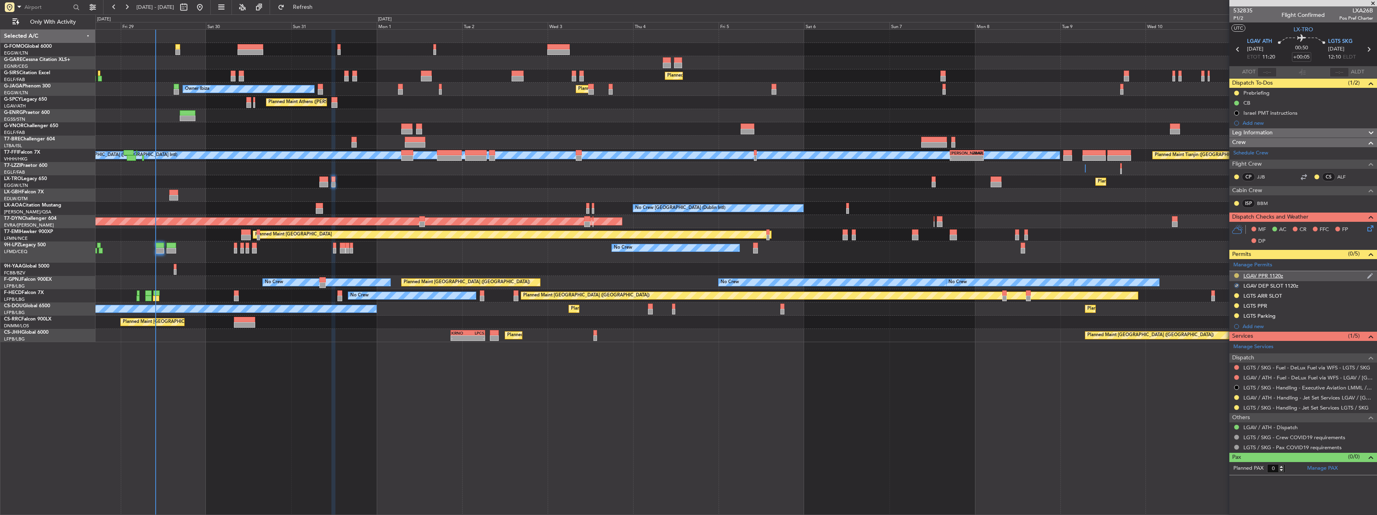
click at [1236, 276] on button at bounding box center [1236, 275] width 5 height 5
click at [1222, 369] on span "Received OK" at bounding box center [1216, 371] width 30 height 8
click at [1270, 274] on div "LGAV PPR 1120z" at bounding box center [1263, 275] width 40 height 7
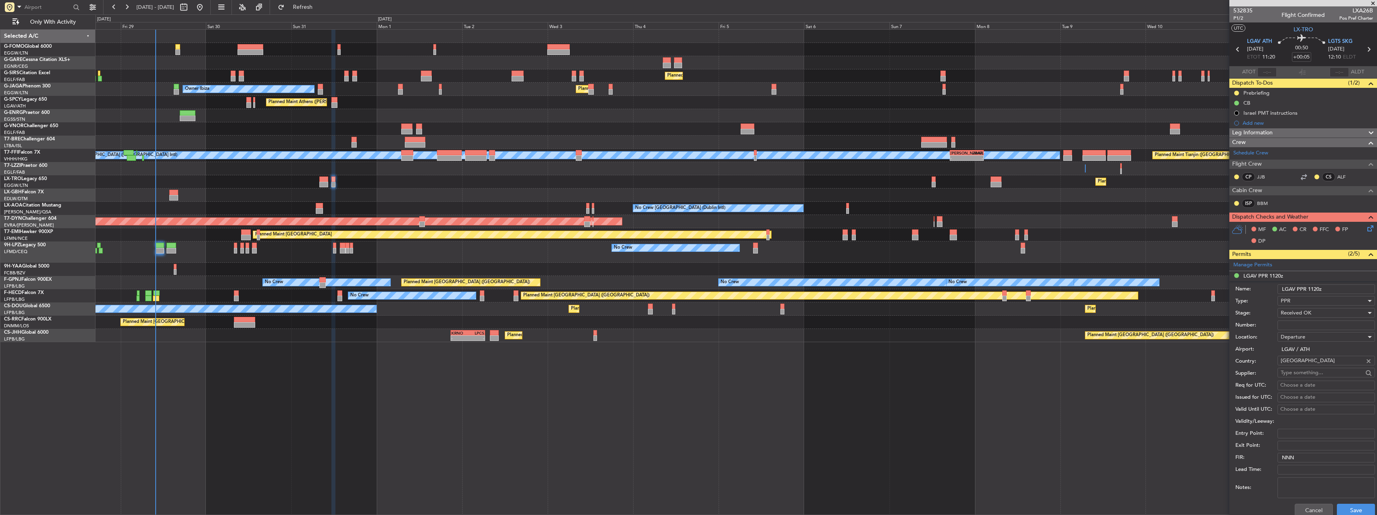
click at [1305, 326] on input "Number:" at bounding box center [1325, 326] width 97 height 10
paste input "LGAVDJST354700"
type input "LGAVDJST354700"
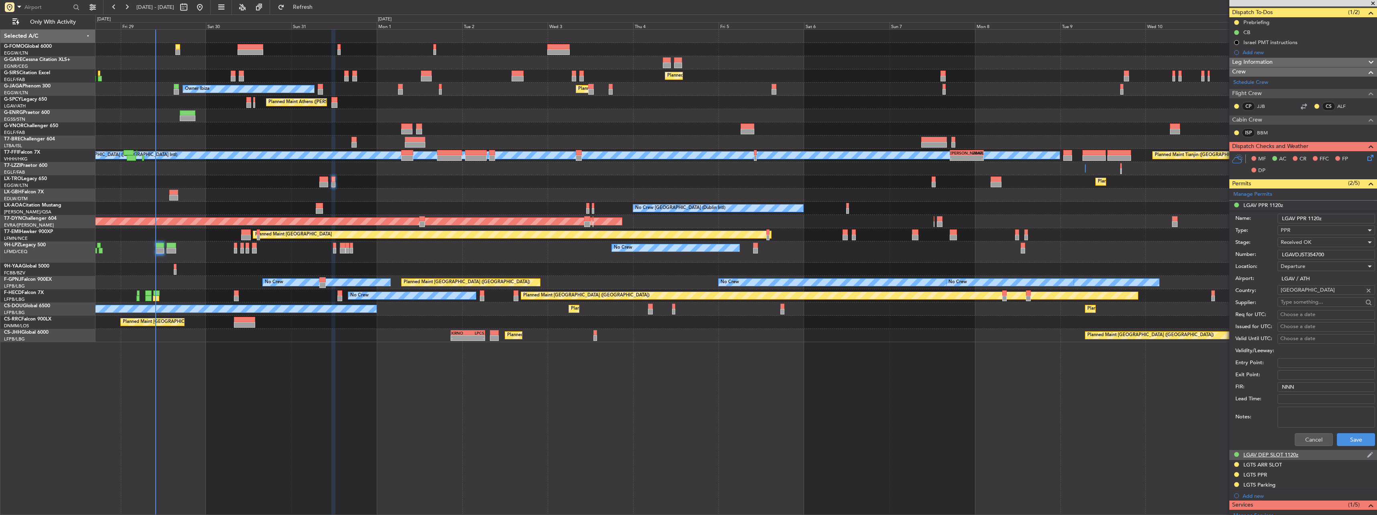
scroll to position [80, 0]
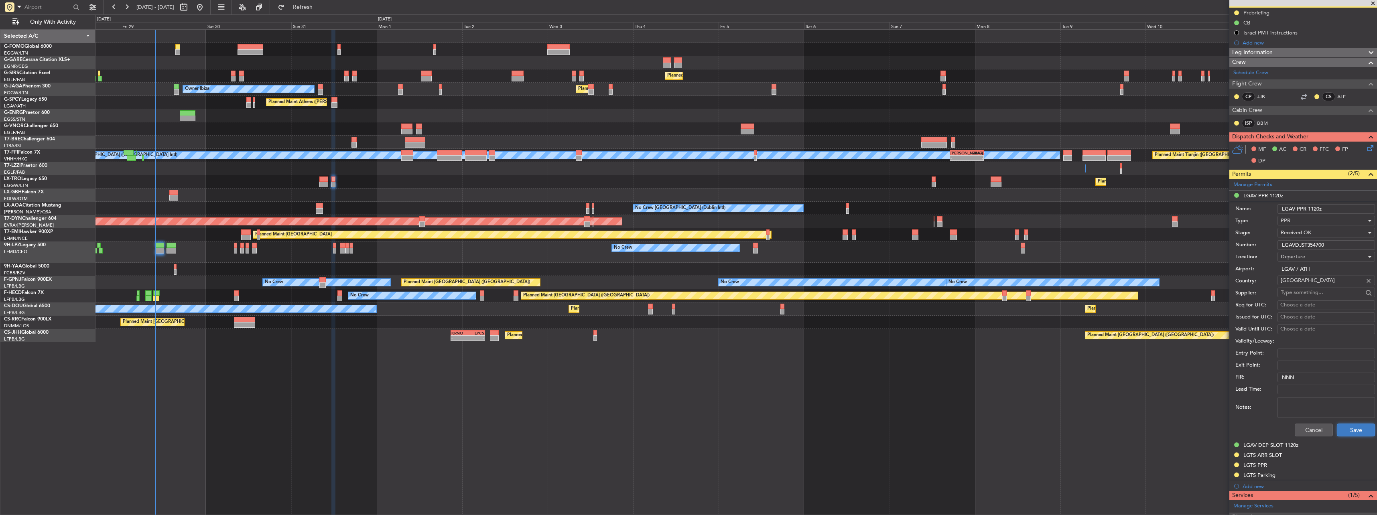
click at [1346, 433] on button "Save" at bounding box center [1356, 430] width 38 height 13
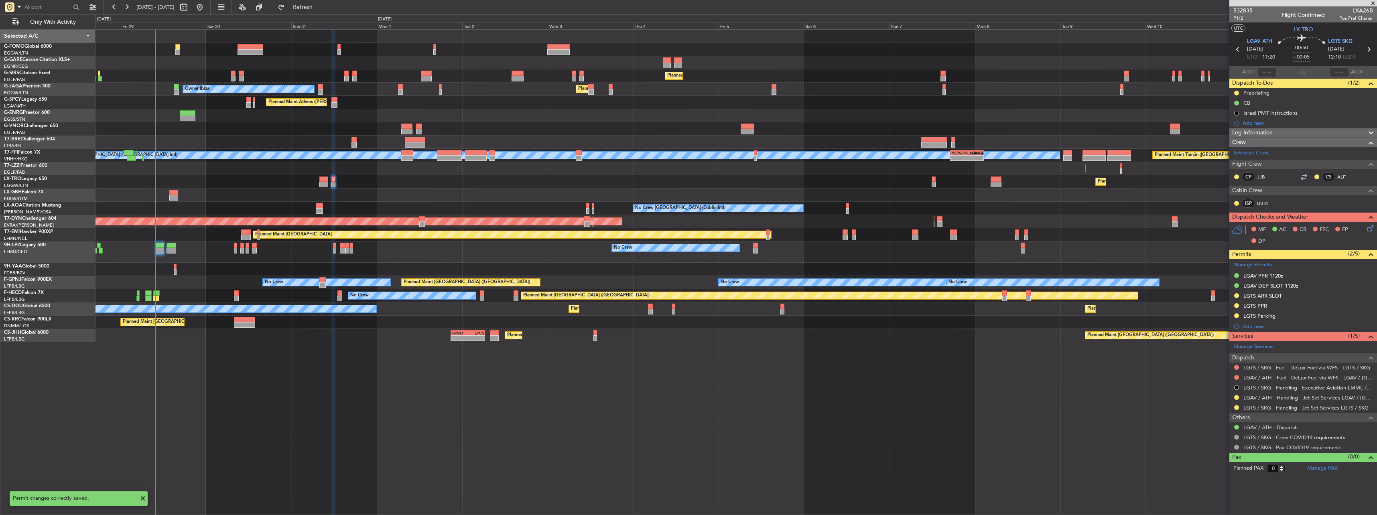
scroll to position [0, 0]
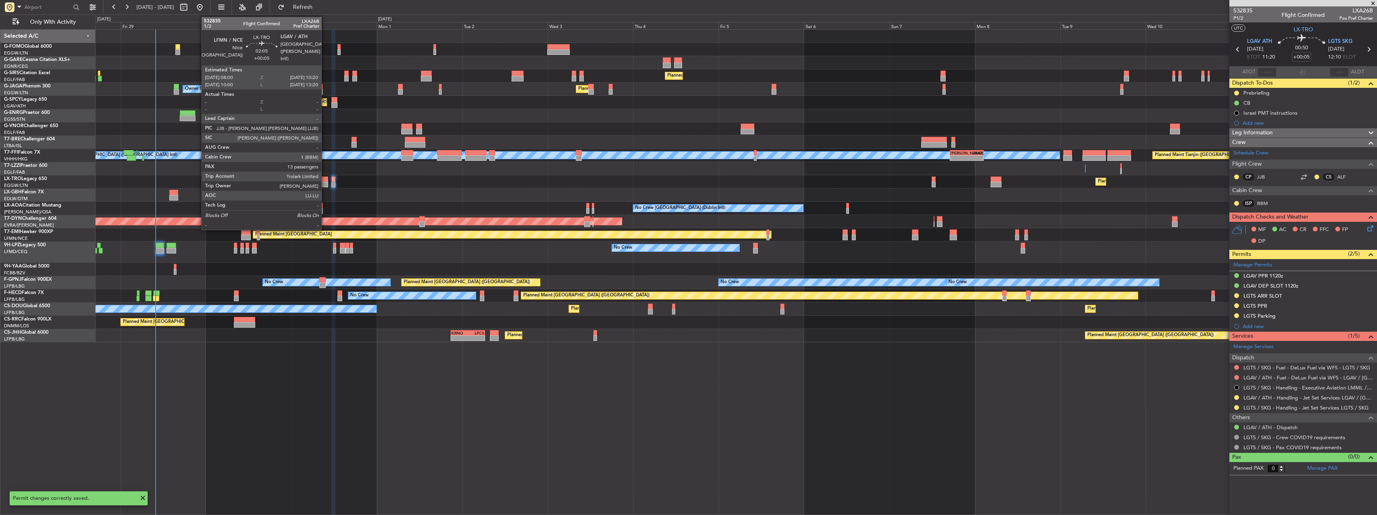
click at [325, 179] on div at bounding box center [323, 180] width 8 height 6
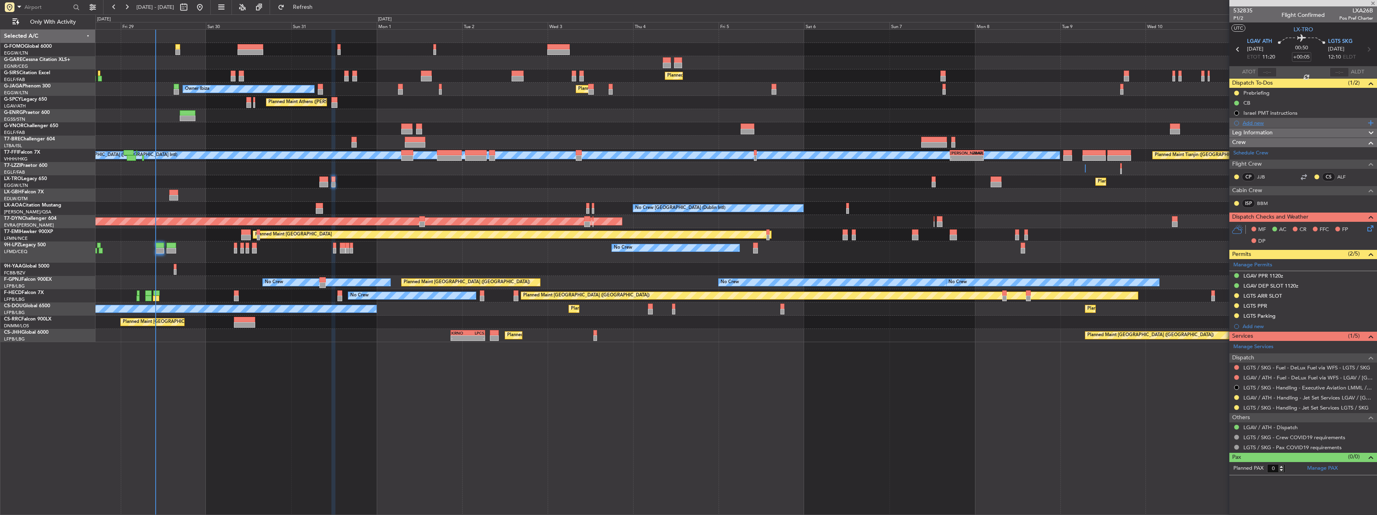
type input "13"
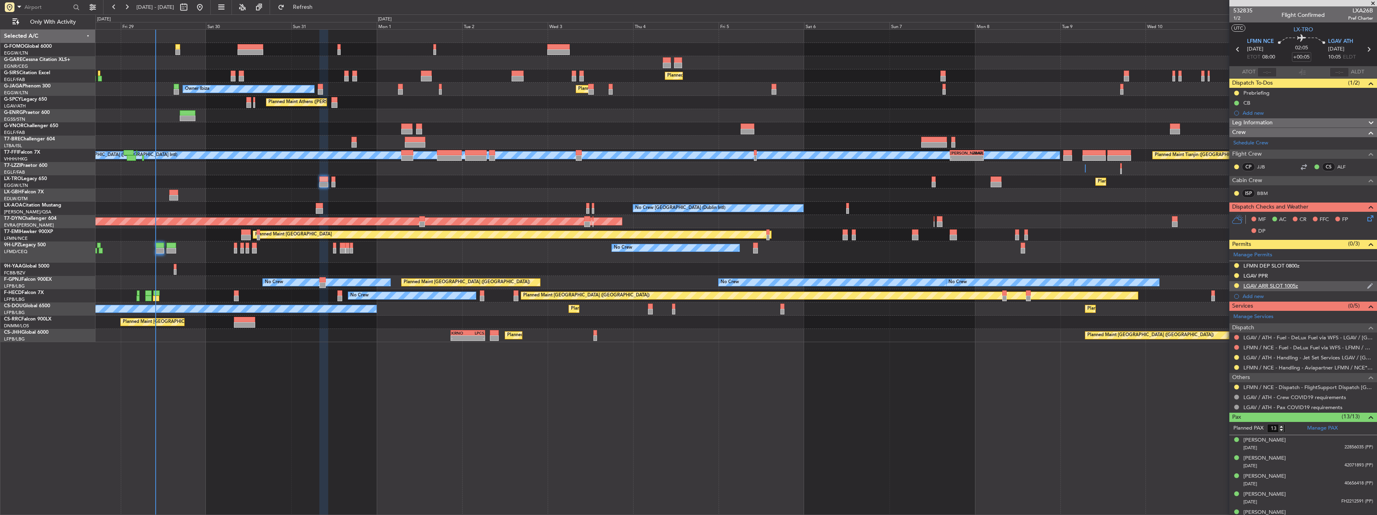
click at [1256, 286] on div "LGAV ARR SLOT 1005z" at bounding box center [1270, 285] width 55 height 7
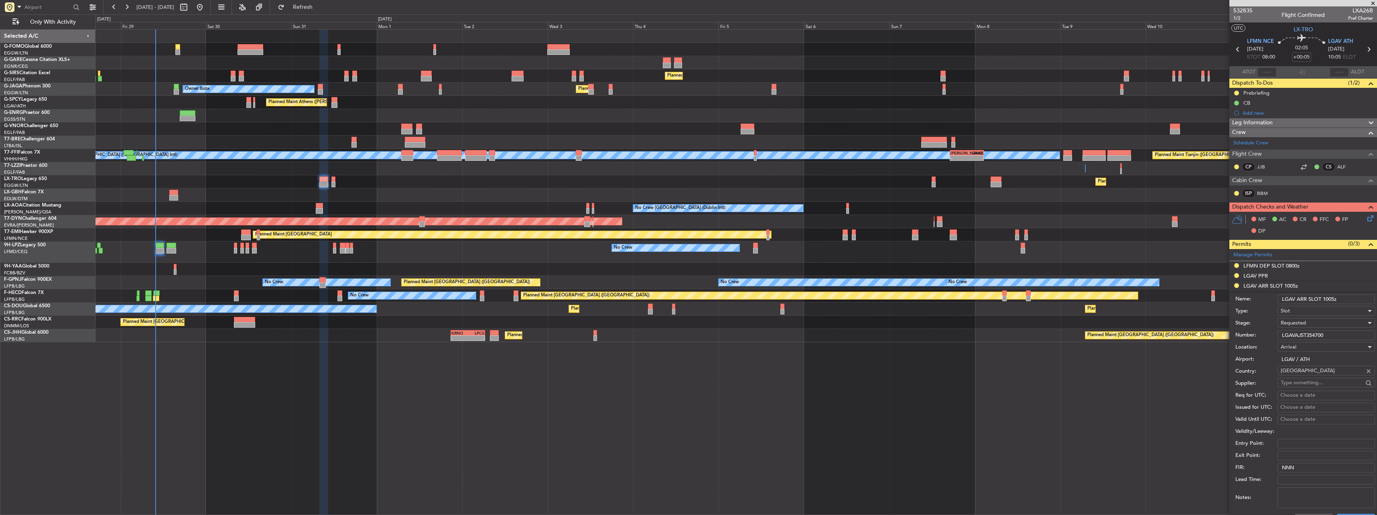
click at [1300, 321] on span "Requested" at bounding box center [1293, 322] width 25 height 7
drag, startPoint x: 1302, startPoint y: 382, endPoint x: 1307, endPoint y: 376, distance: 7.9
click at [1303, 382] on span "Received OK" at bounding box center [1323, 384] width 84 height 12
click at [1333, 301] on input "LGAV ARR SLOT 1005z" at bounding box center [1325, 299] width 97 height 10
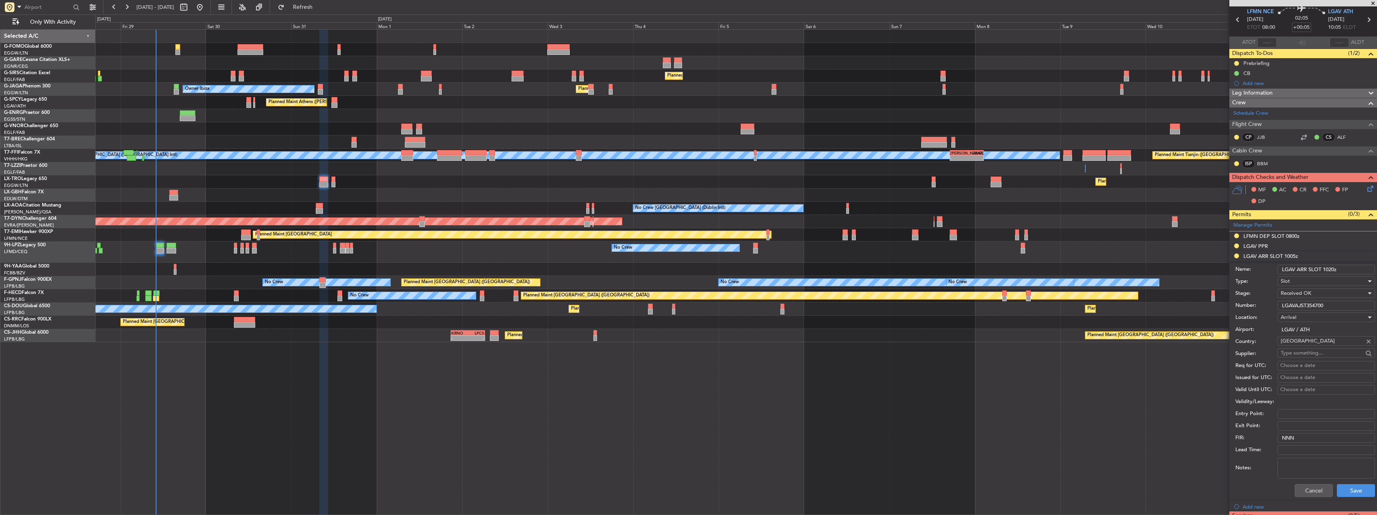
scroll to position [40, 0]
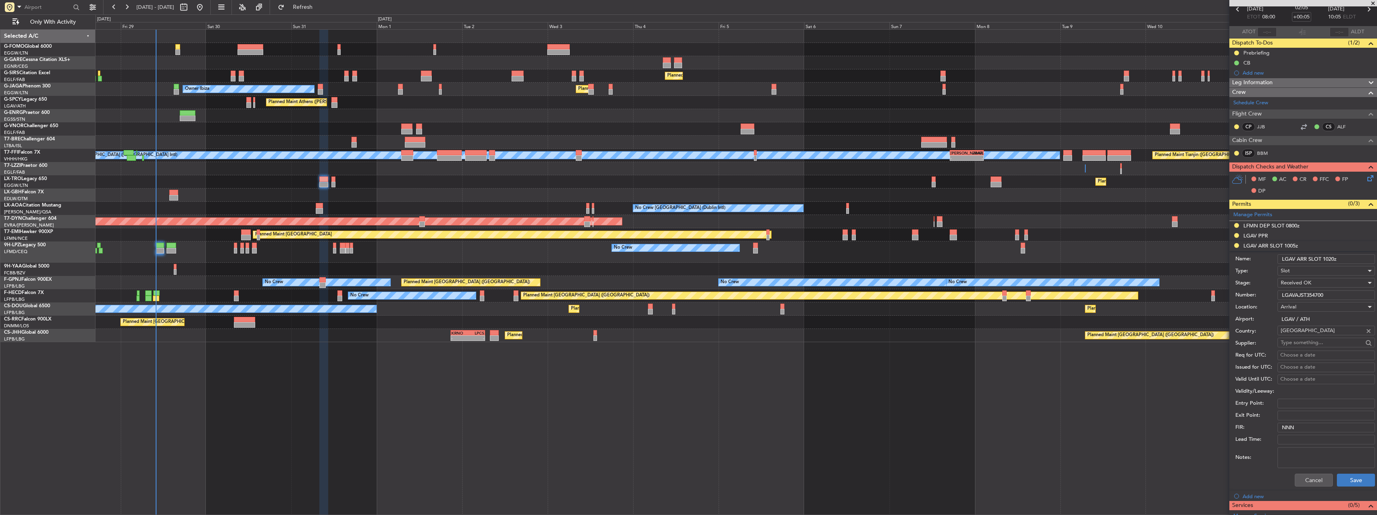
type input "LGAV ARR SLOT 1020z"
click at [1350, 475] on button "Save" at bounding box center [1356, 480] width 38 height 13
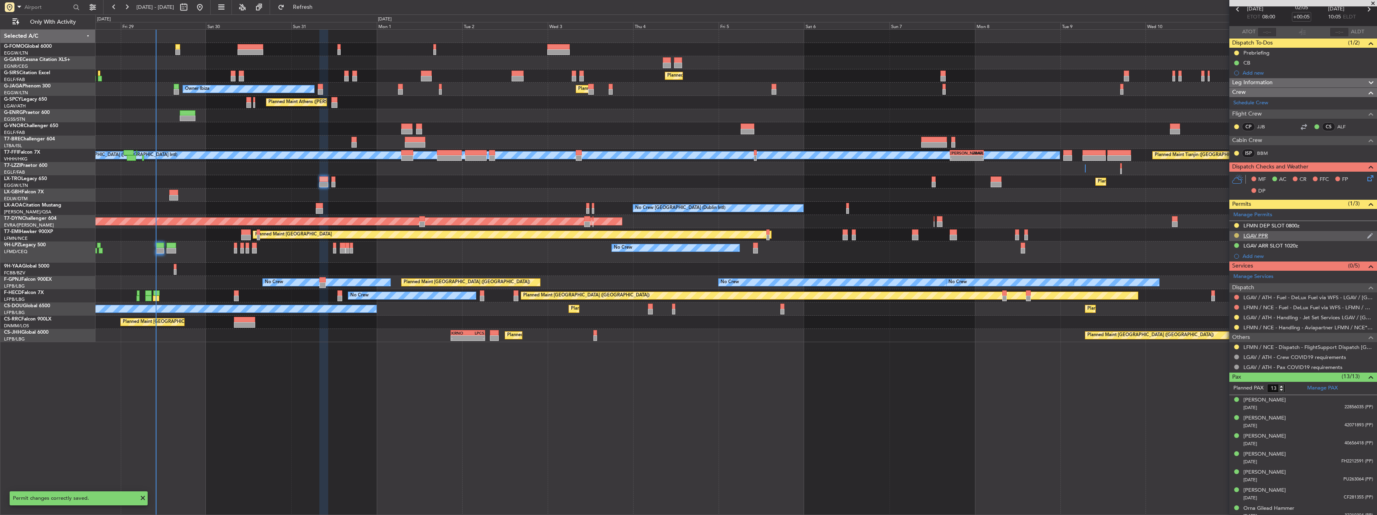
click at [1237, 235] on button at bounding box center [1236, 235] width 5 height 5
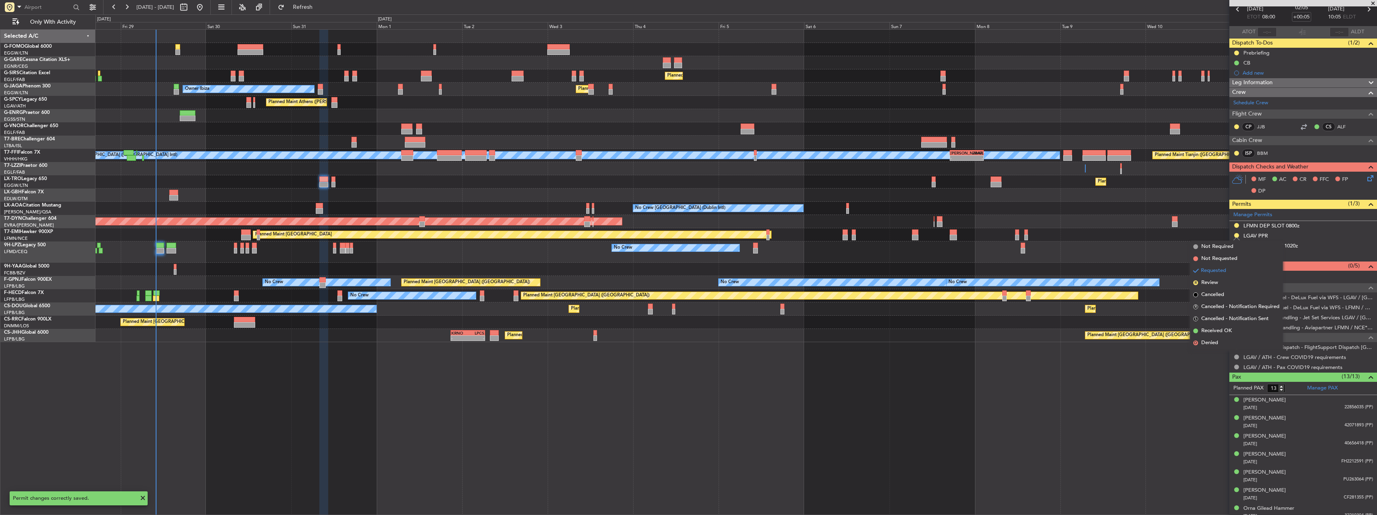
drag, startPoint x: 1236, startPoint y: 328, endPoint x: 1272, endPoint y: 379, distance: 62.2
click at [1236, 328] on li "Received OK" at bounding box center [1236, 331] width 93 height 12
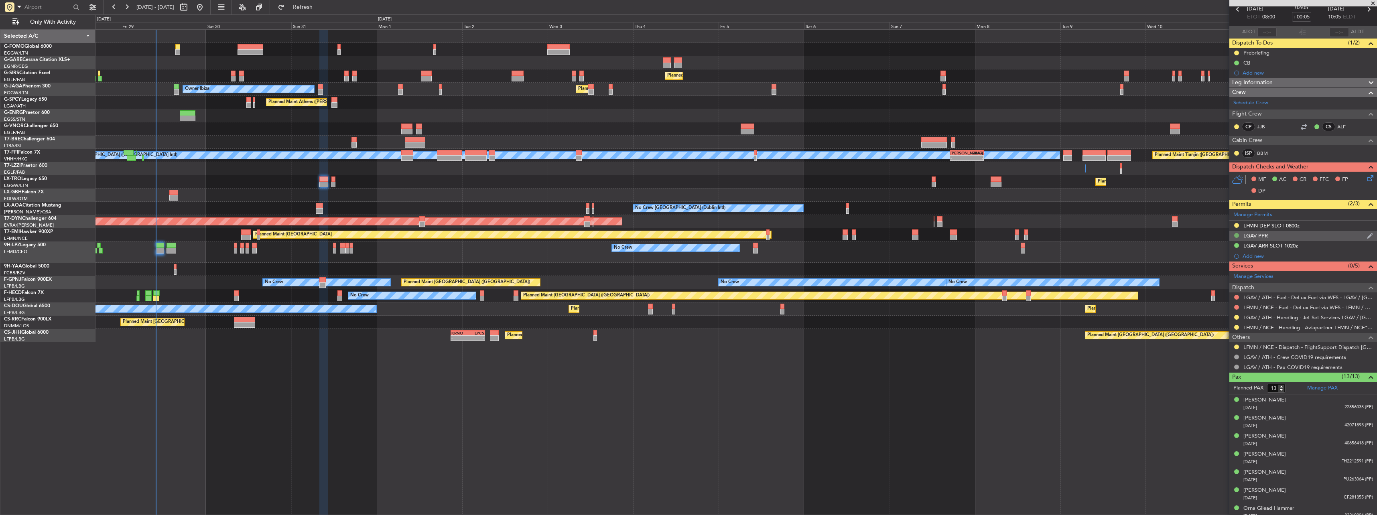
click at [1237, 235] on button at bounding box center [1236, 235] width 5 height 5
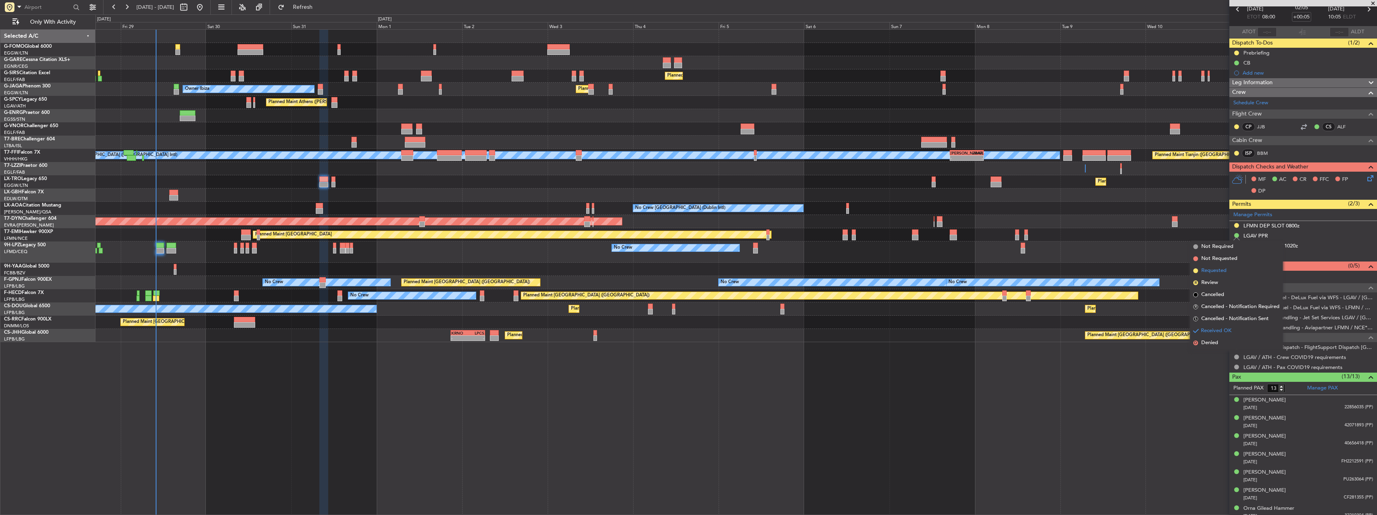
click at [1209, 274] on span "Requested" at bounding box center [1213, 271] width 25 height 8
click at [1236, 315] on button at bounding box center [1236, 317] width 5 height 5
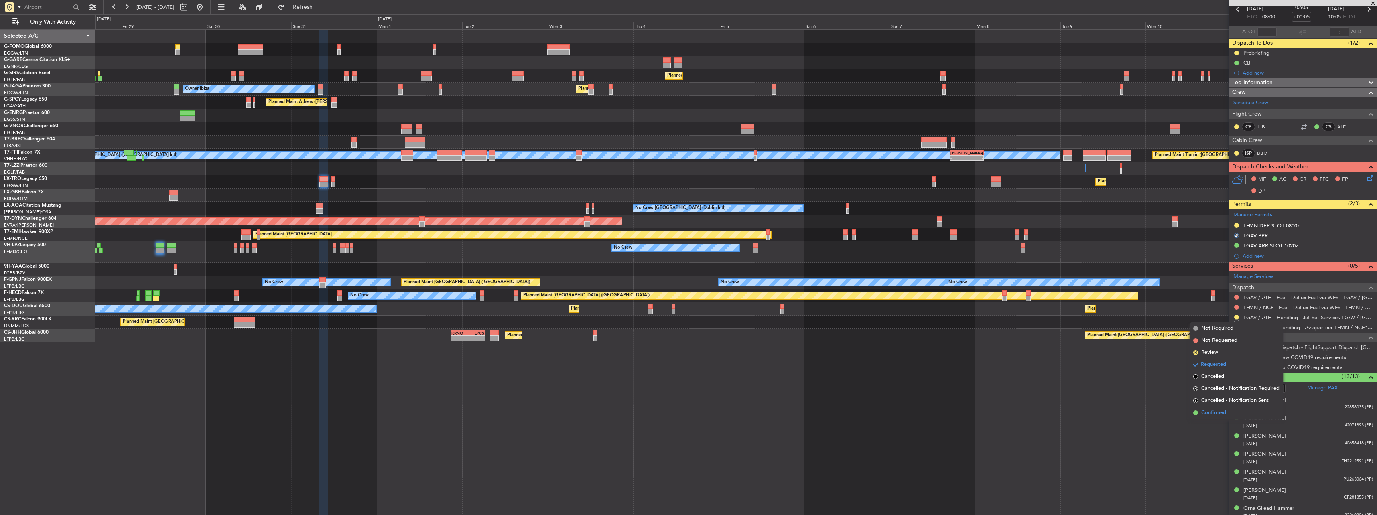
click at [1221, 412] on span "Confirmed" at bounding box center [1213, 413] width 25 height 8
click at [1236, 345] on button at bounding box center [1236, 347] width 5 height 5
click at [1204, 440] on span "Confirmed" at bounding box center [1213, 442] width 25 height 8
click at [1237, 233] on button at bounding box center [1236, 235] width 5 height 5
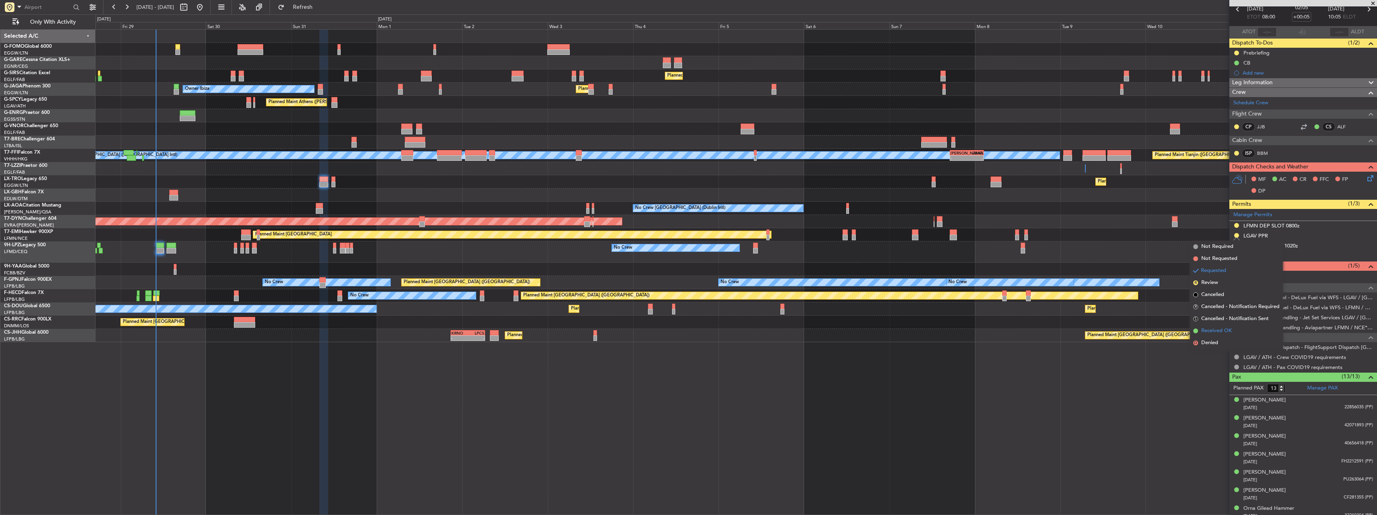
click at [1214, 330] on span "Received OK" at bounding box center [1216, 331] width 30 height 8
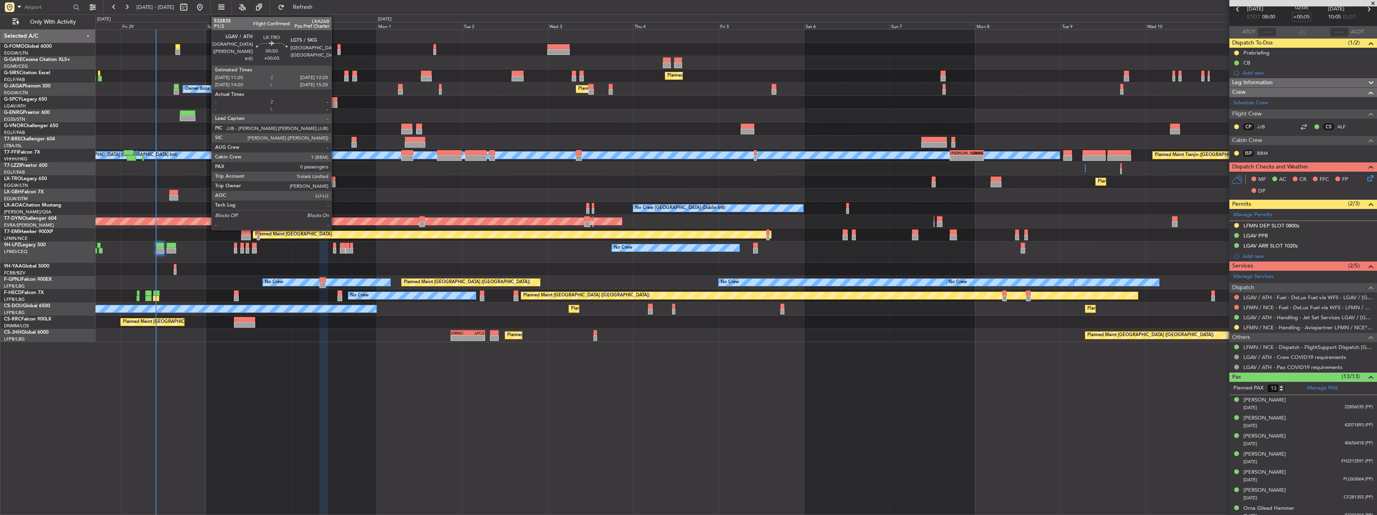
click at [335, 183] on div at bounding box center [333, 185] width 4 height 6
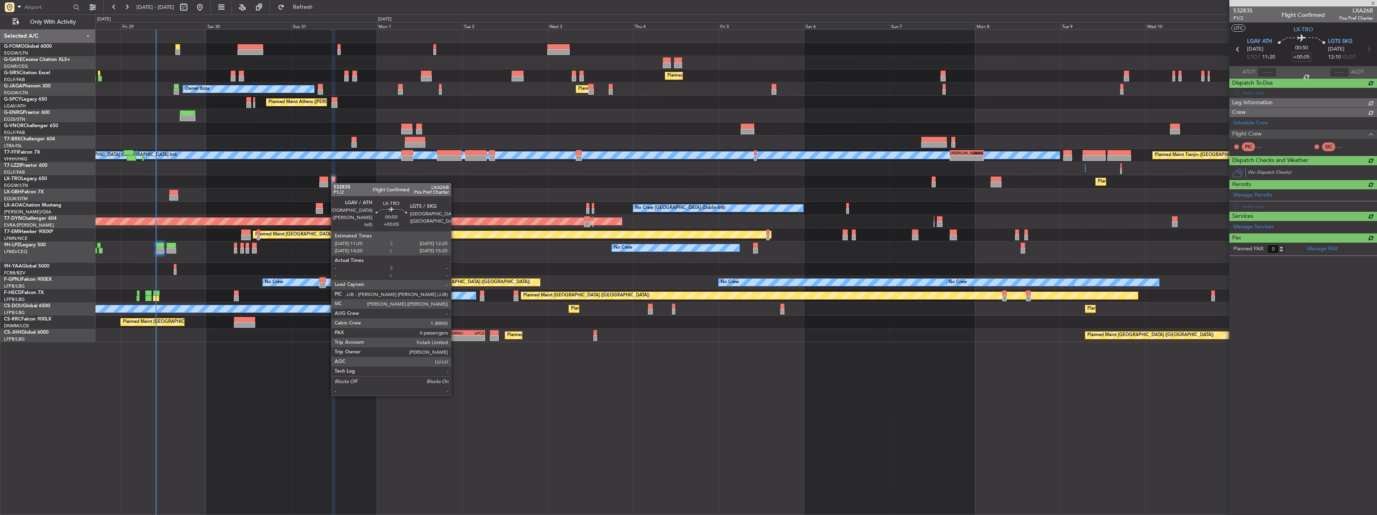
scroll to position [0, 0]
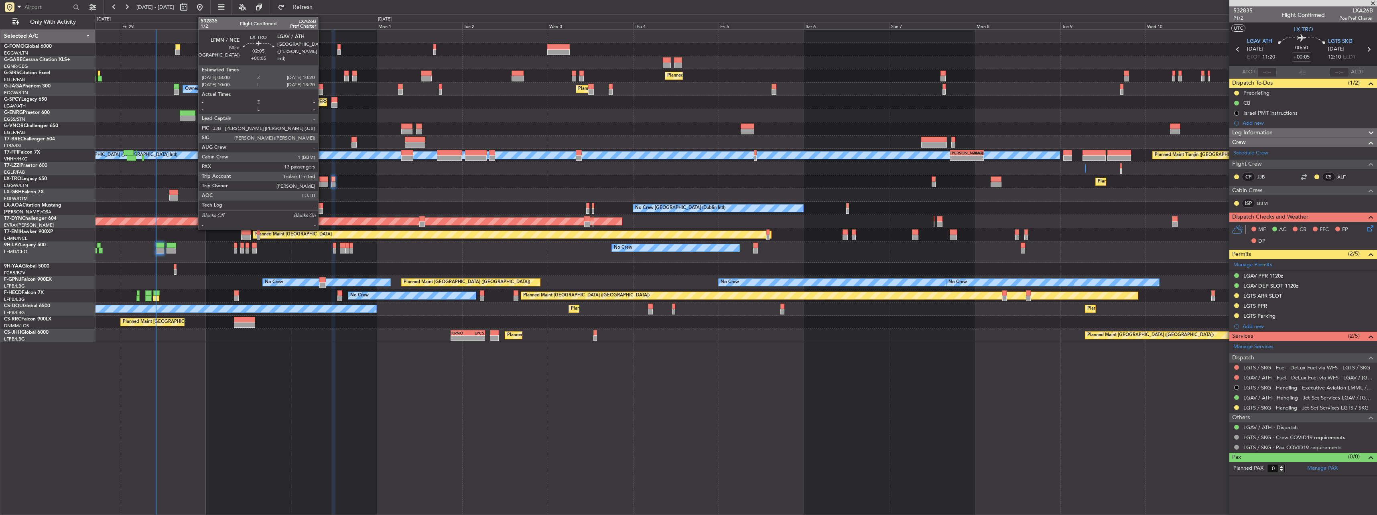
click at [322, 182] on div at bounding box center [323, 185] width 8 height 6
click at [325, 177] on div at bounding box center [323, 180] width 8 height 6
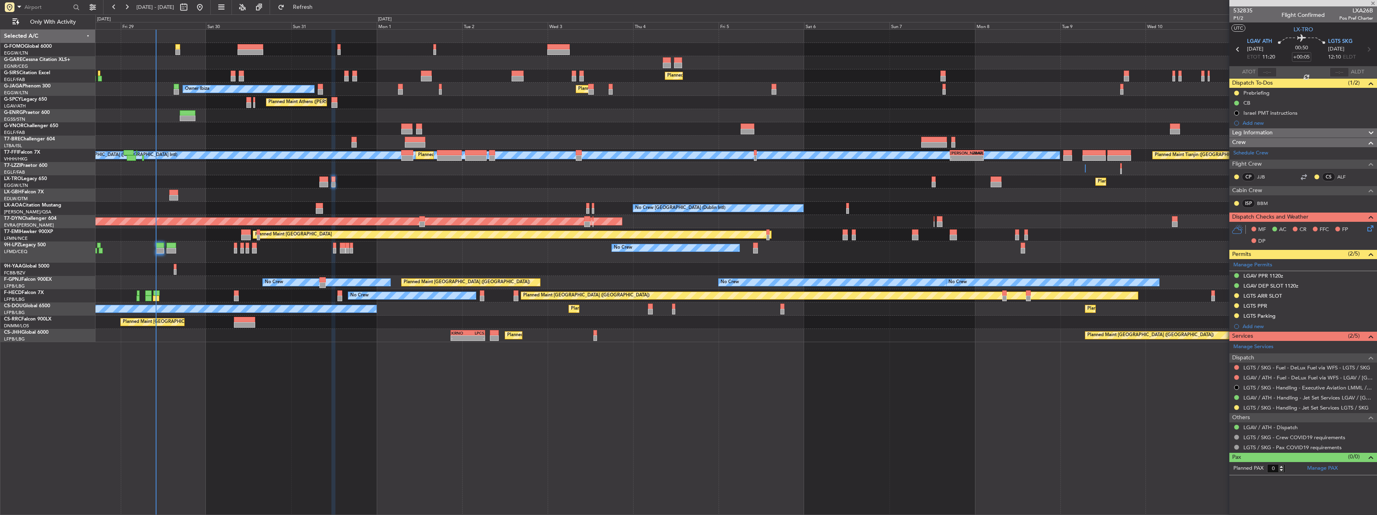
type input "13"
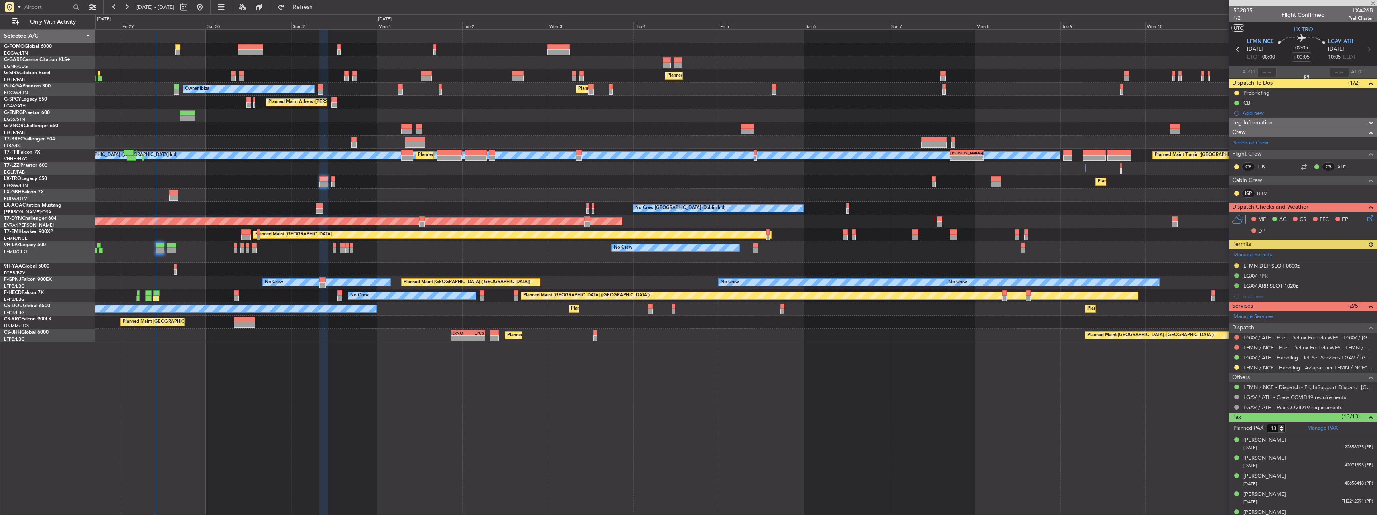
click at [1258, 264] on div "Manage Permits LFMN DEP SLOT 0800z LGAV PPR LGAV ARR SLOT 1020z Add new" at bounding box center [1303, 275] width 148 height 53
click at [1284, 269] on div "LFMN DEP SLOT 0800z" at bounding box center [1303, 266] width 148 height 10
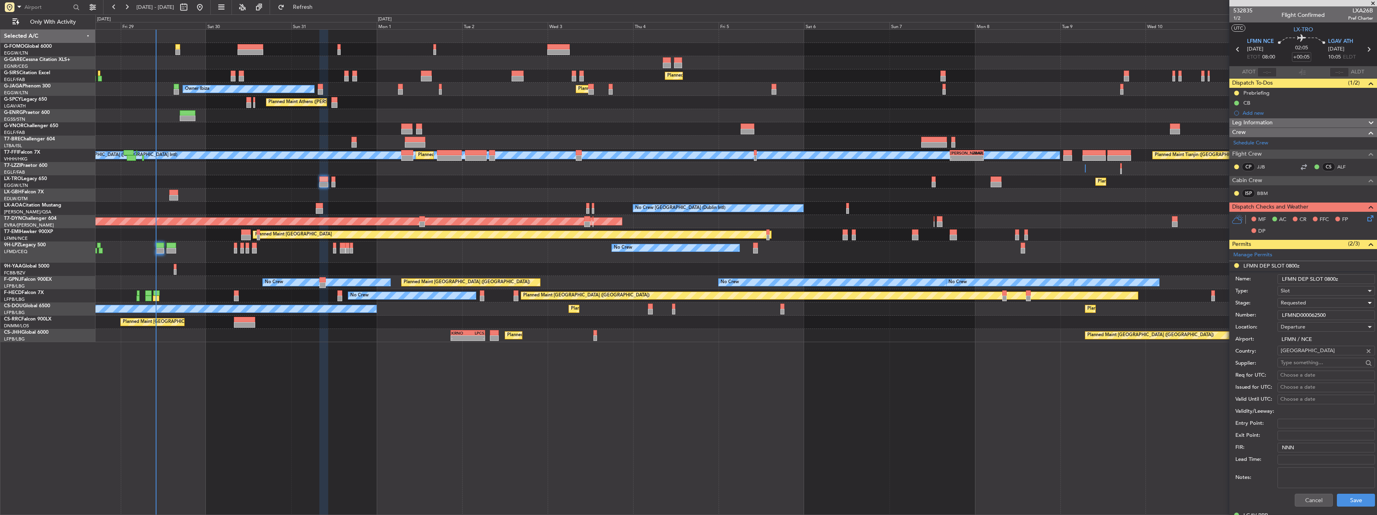
click at [1302, 300] on span "Requested" at bounding box center [1293, 302] width 25 height 7
click at [1315, 359] on span "Received OK" at bounding box center [1323, 364] width 84 height 12
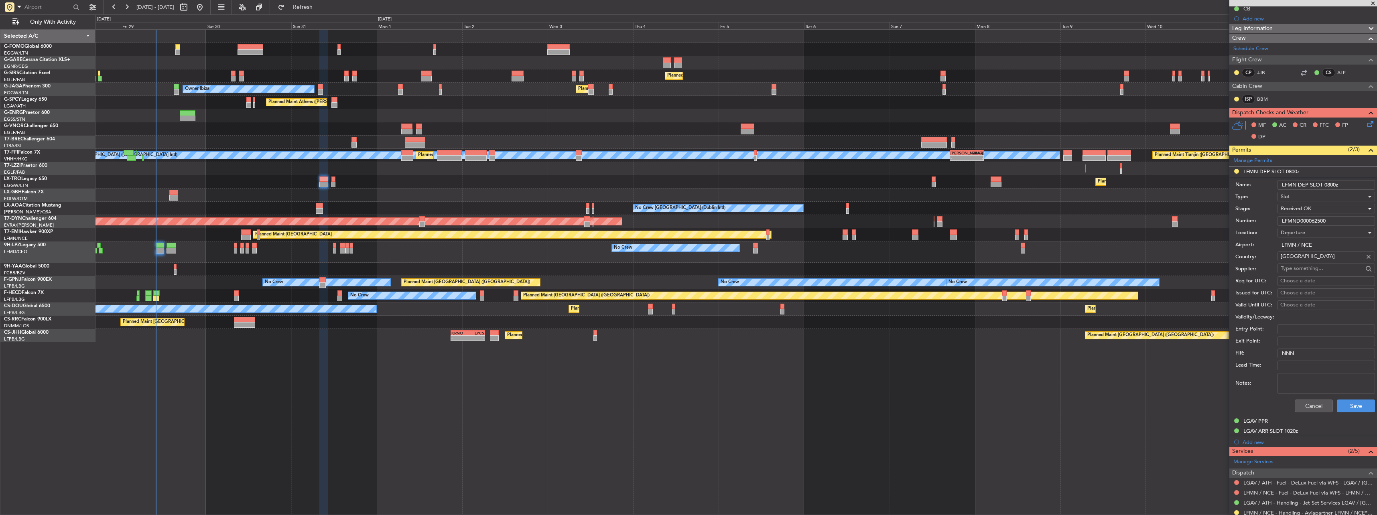
scroll to position [120, 0]
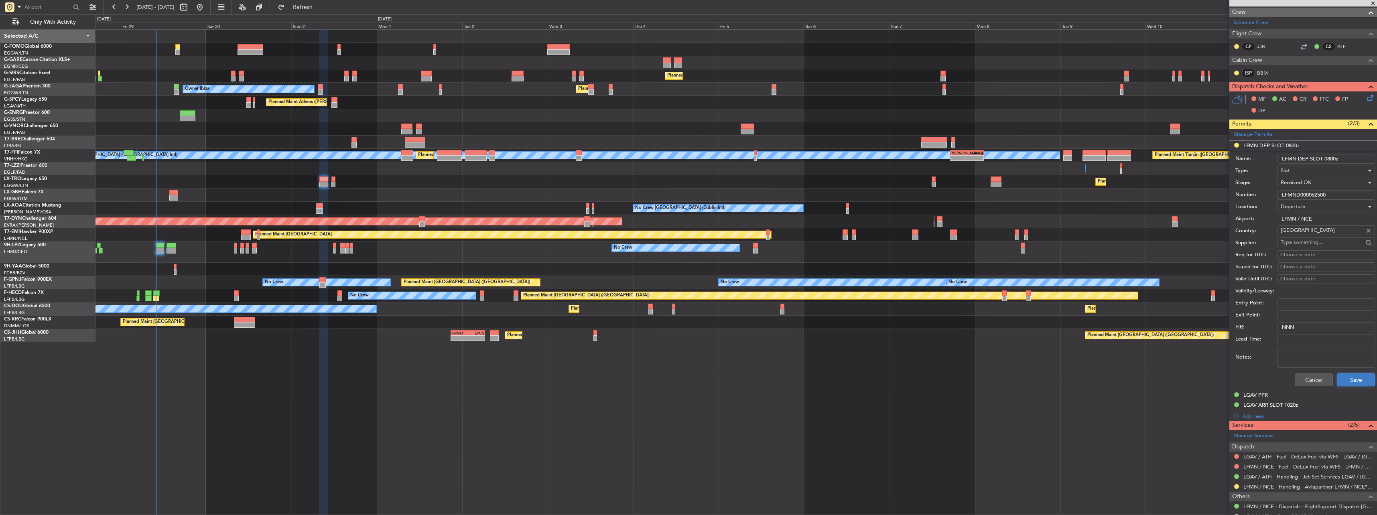
click at [1348, 378] on button "Save" at bounding box center [1356, 379] width 38 height 13
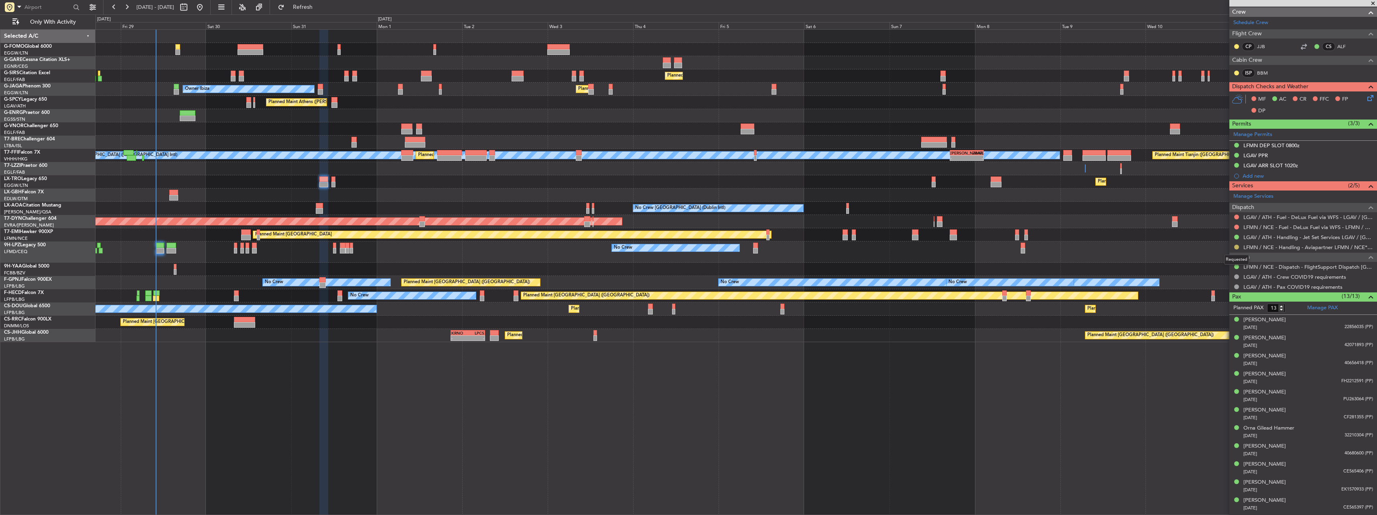
click at [1236, 248] on button at bounding box center [1236, 247] width 5 height 5
click at [1214, 344] on span "Confirmed" at bounding box center [1213, 343] width 25 height 8
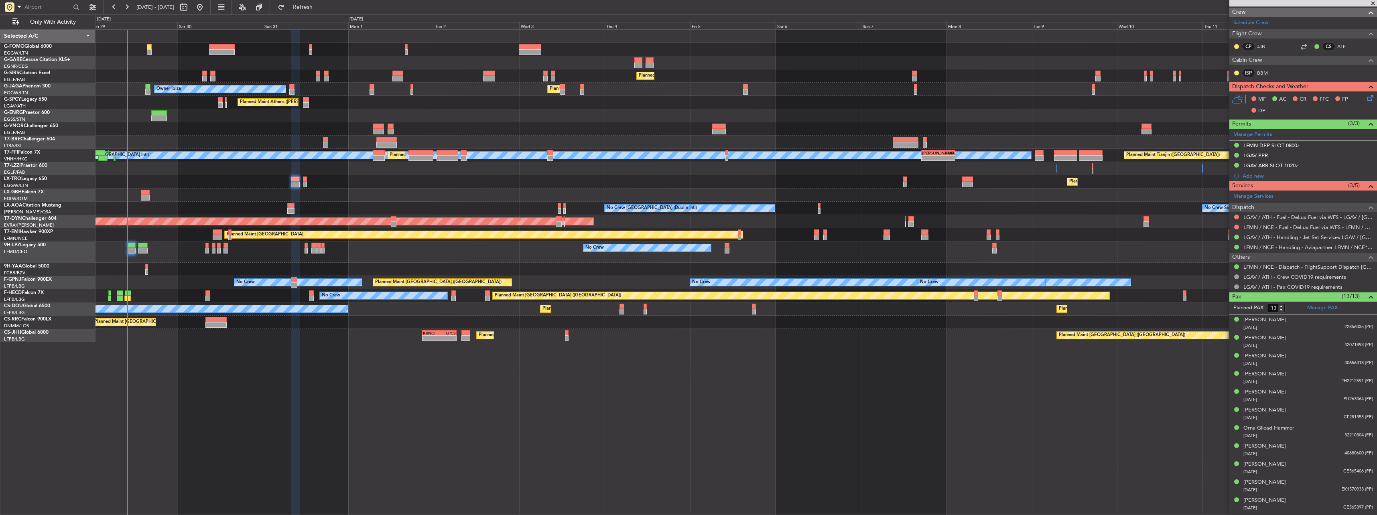
click at [589, 378] on div "Planned Maint London (Farnborough) Unplanned Maint Oxford (Kidlington) Owner Ib…" at bounding box center [735, 272] width 1281 height 486
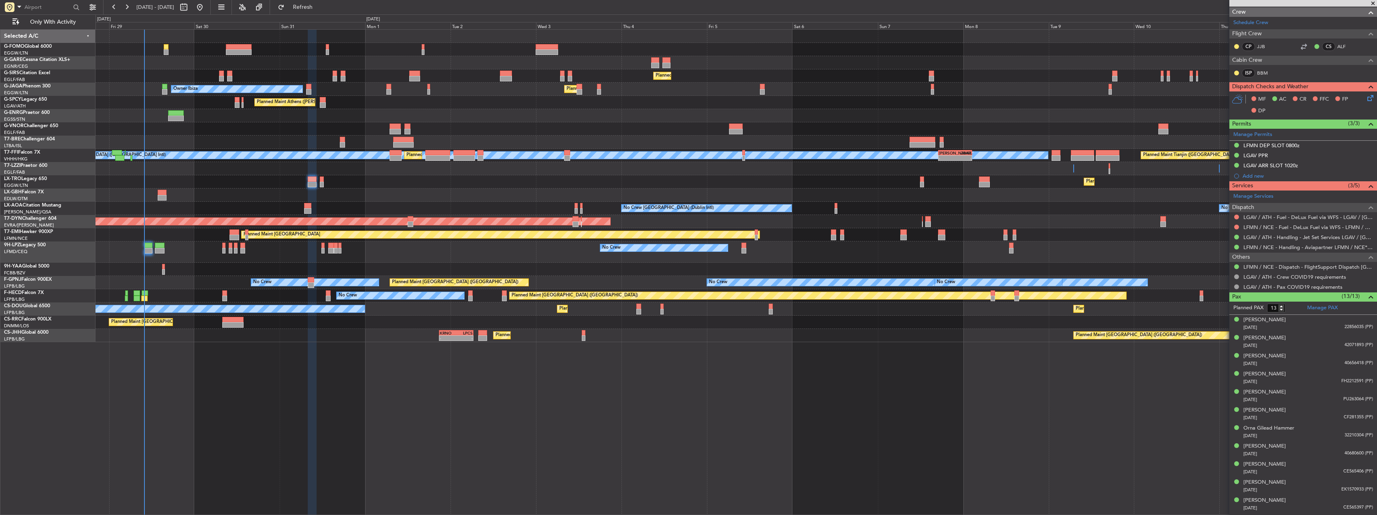
click at [611, 384] on div "Planned Maint London (Farnborough) Unplanned Maint Oxford (Kidlington) Owner Ib…" at bounding box center [735, 272] width 1281 height 486
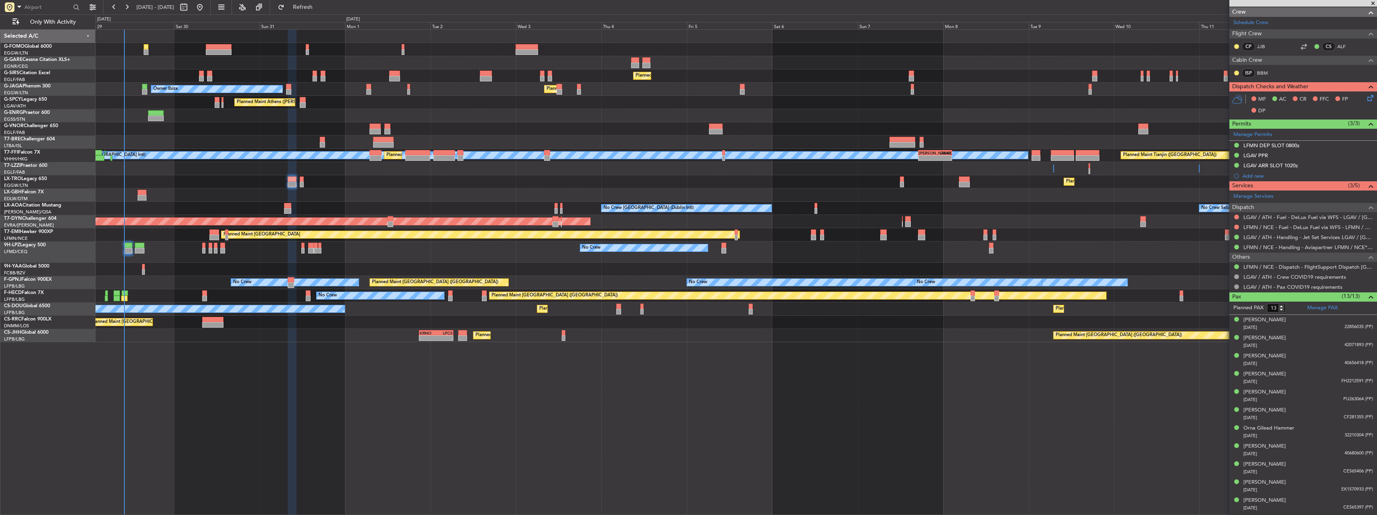
click at [770, 402] on div "Planned Maint London (Farnborough) Unplanned Maint Oxford (Kidlington) Owner Ib…" at bounding box center [735, 272] width 1281 height 486
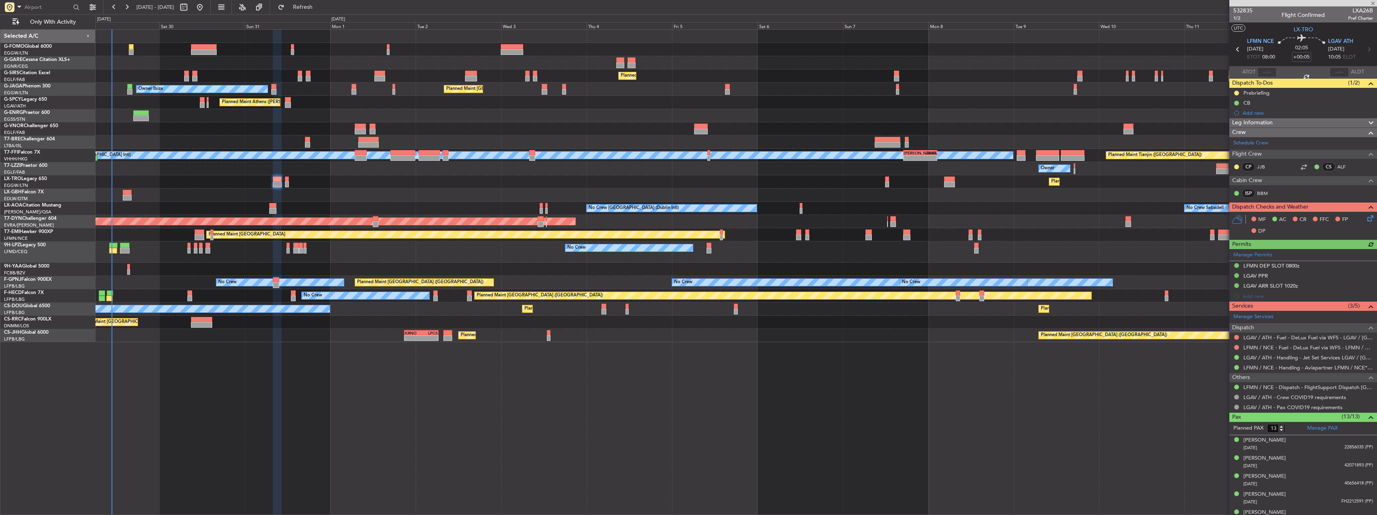
click at [575, 463] on div "Planned Maint London (Farnborough) Planned Maint London (Luton) Owner Ibiza No …" at bounding box center [735, 272] width 1281 height 486
click at [320, 4] on span "Refresh" at bounding box center [303, 7] width 34 height 6
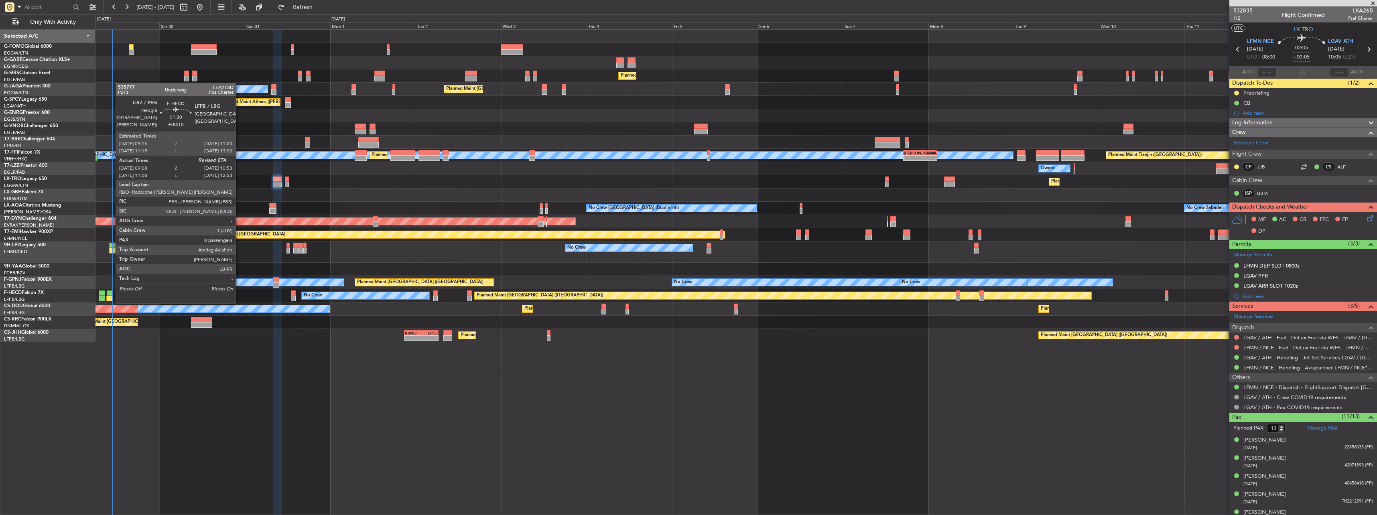
click at [110, 294] on div at bounding box center [110, 293] width 6 height 6
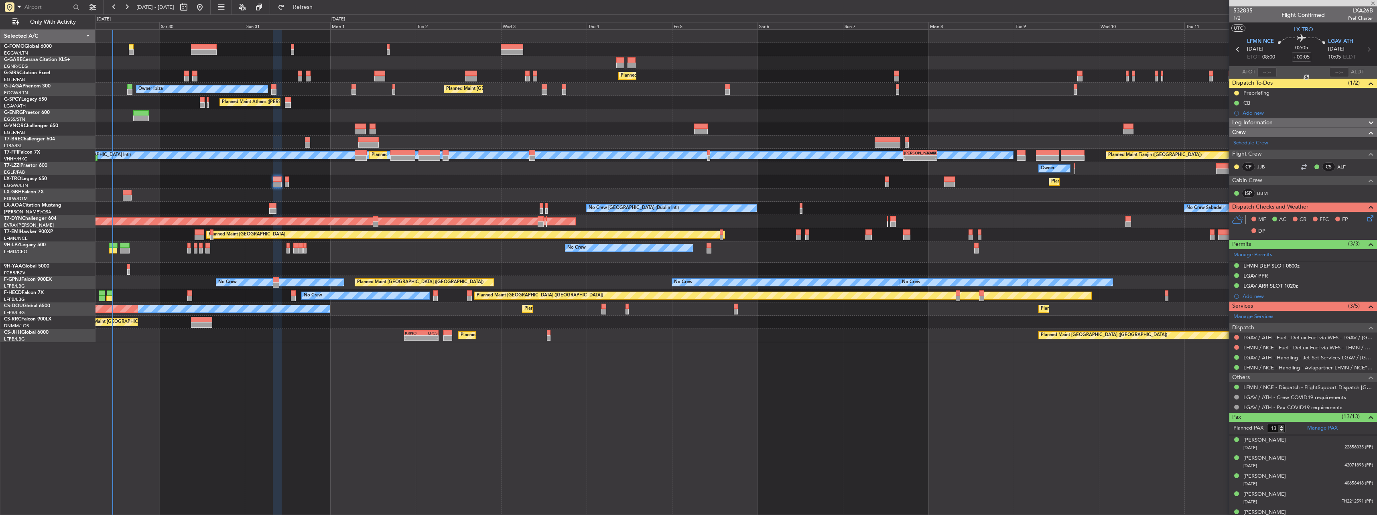
type input "+00:10"
type input "09:18"
type input "0"
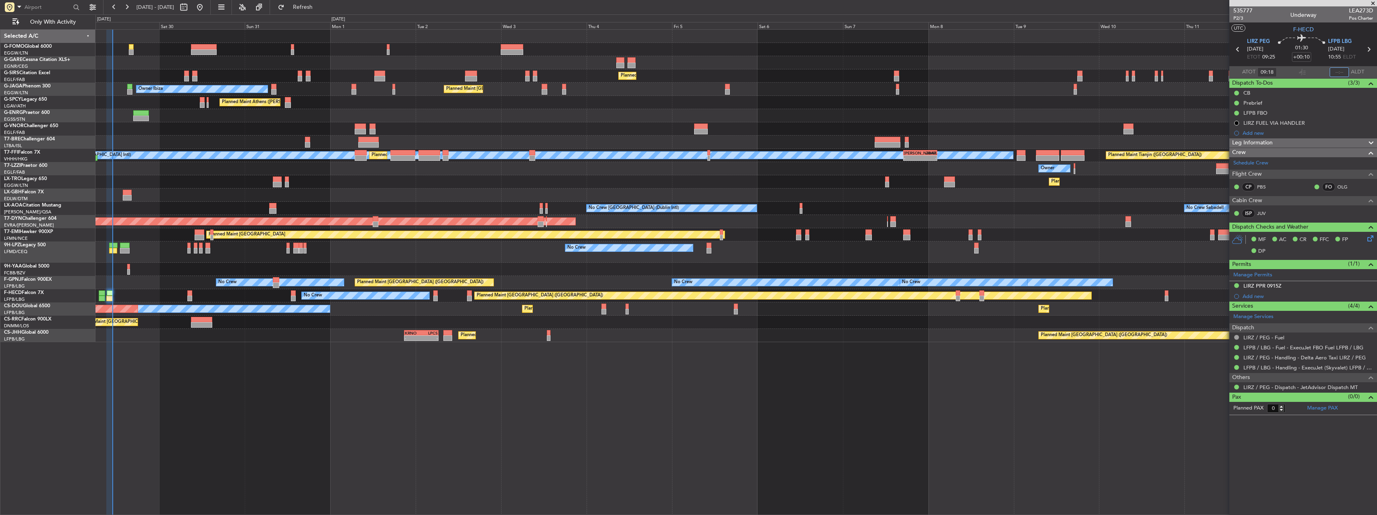
click at [1335, 69] on input "text" at bounding box center [1338, 72] width 19 height 10
type input "10:43"
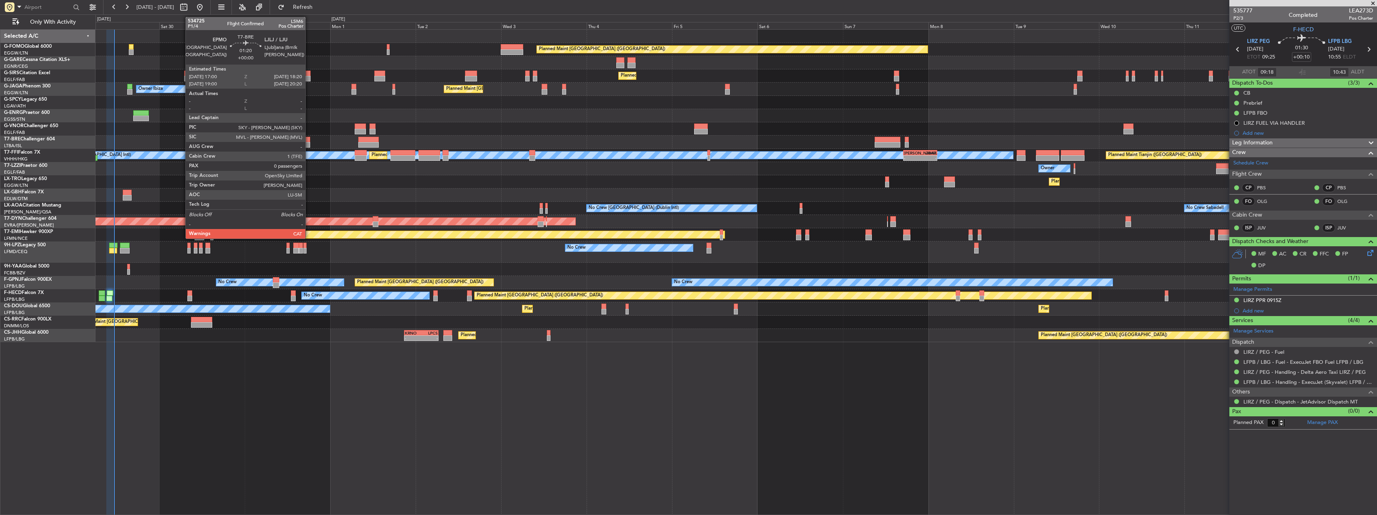
click at [309, 144] on div at bounding box center [307, 145] width 5 height 6
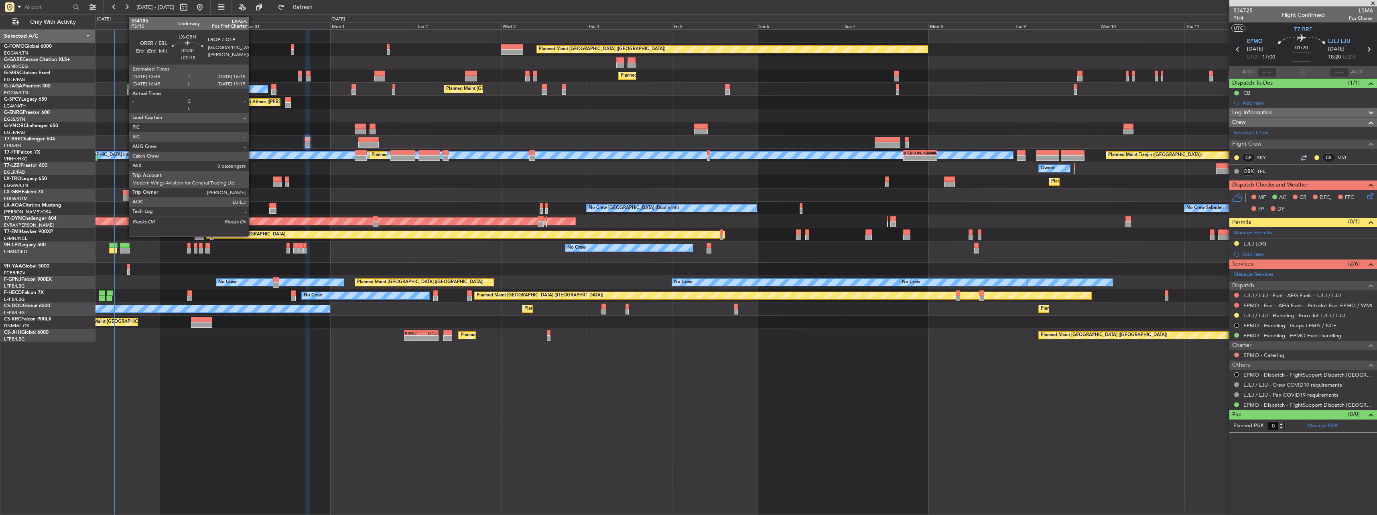
click at [125, 193] on div at bounding box center [127, 193] width 9 height 6
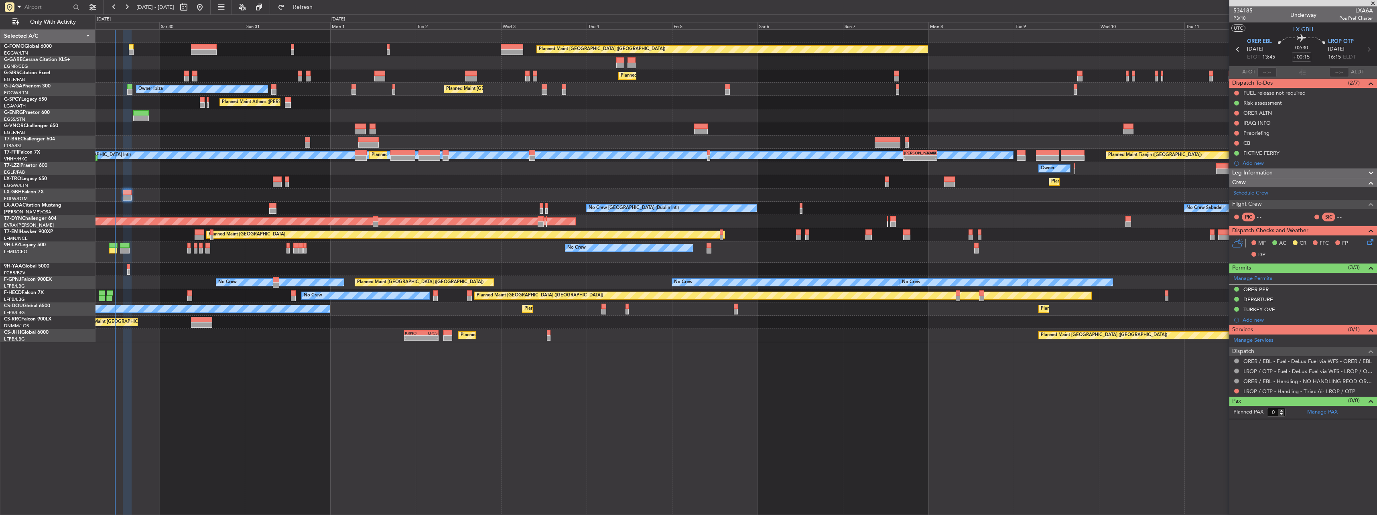
click at [269, 247] on div "No Crew No Crew No Crew" at bounding box center [735, 252] width 1281 height 21
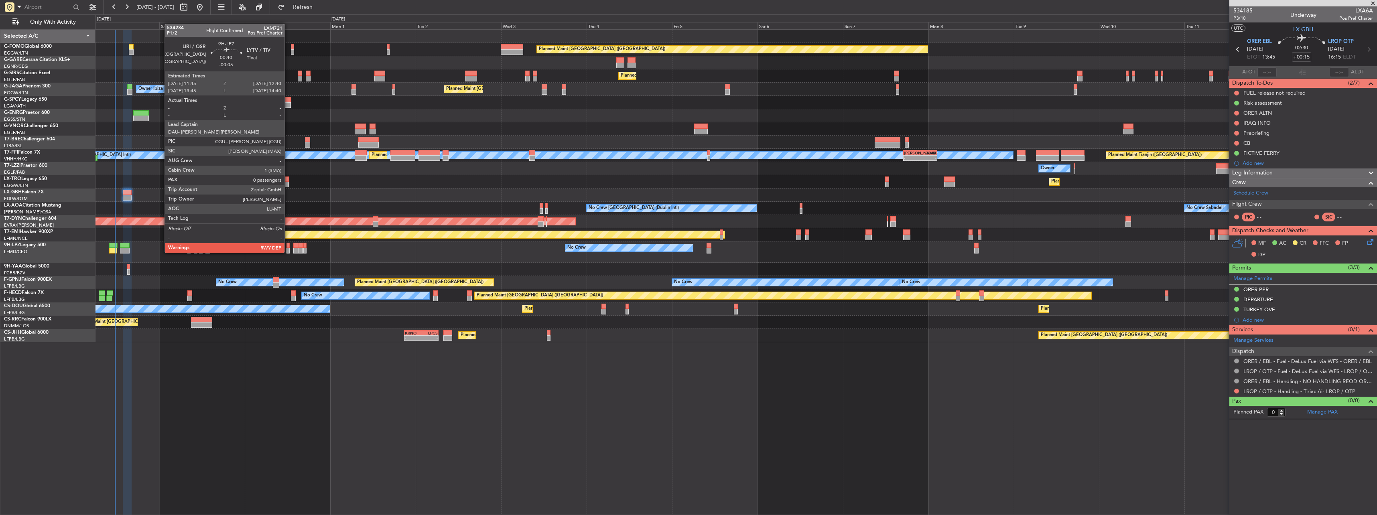
click at [288, 245] on div at bounding box center [288, 246] width 4 height 6
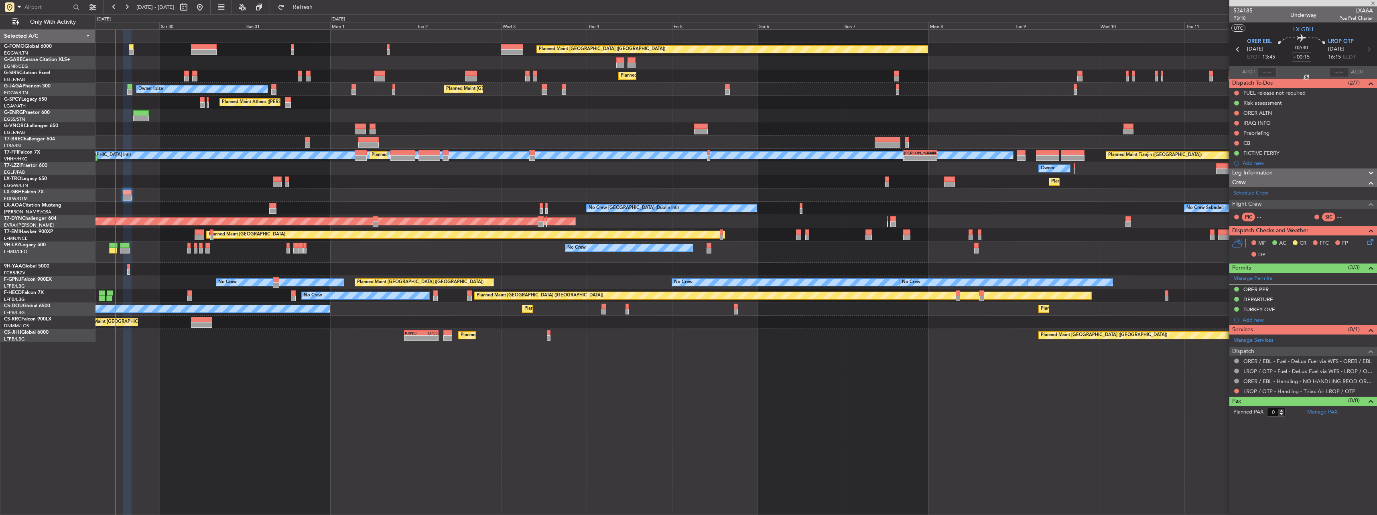
type input "-00:05"
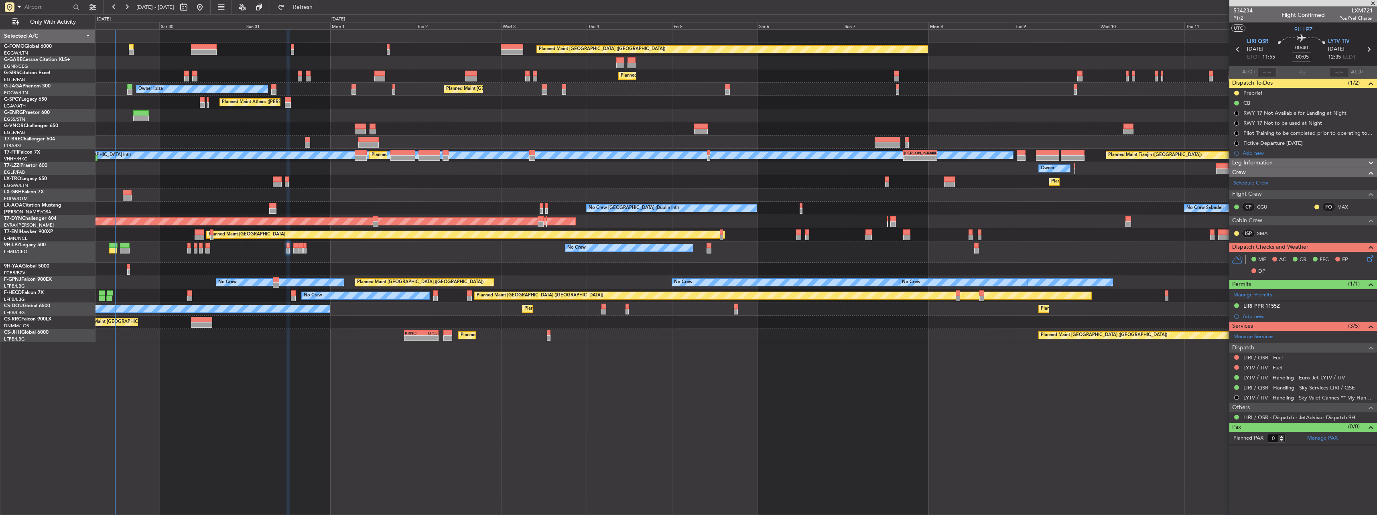
click at [204, 245] on div "No Crew No Crew No Crew" at bounding box center [735, 252] width 1281 height 21
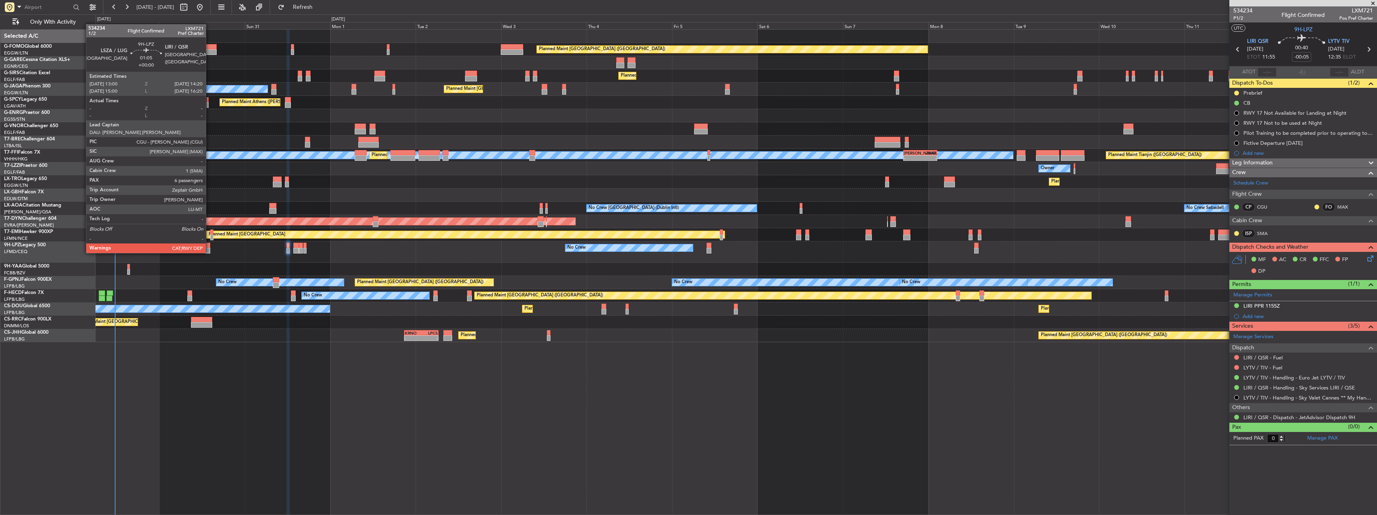
click at [209, 245] on div at bounding box center [207, 246] width 5 height 6
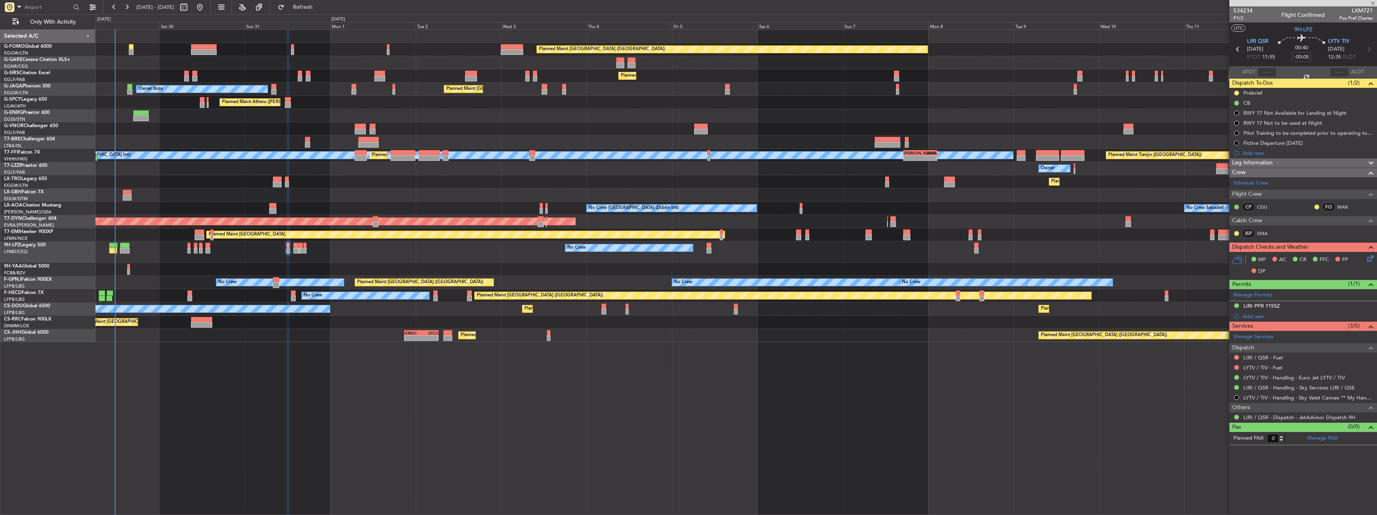
type input "6"
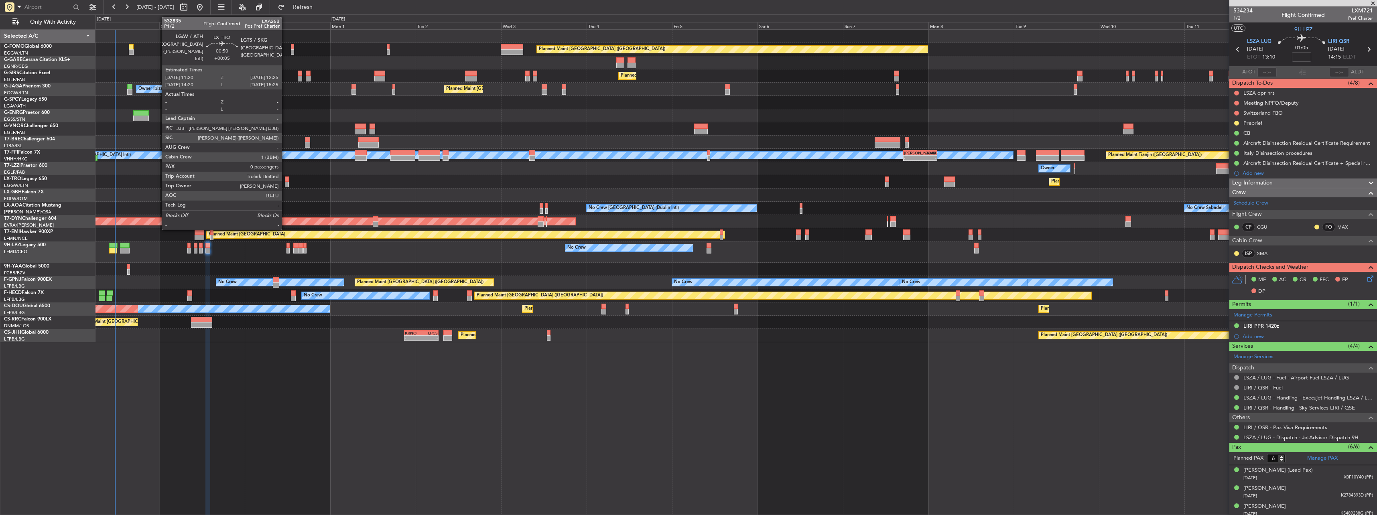
click at [285, 181] on div at bounding box center [287, 180] width 4 height 6
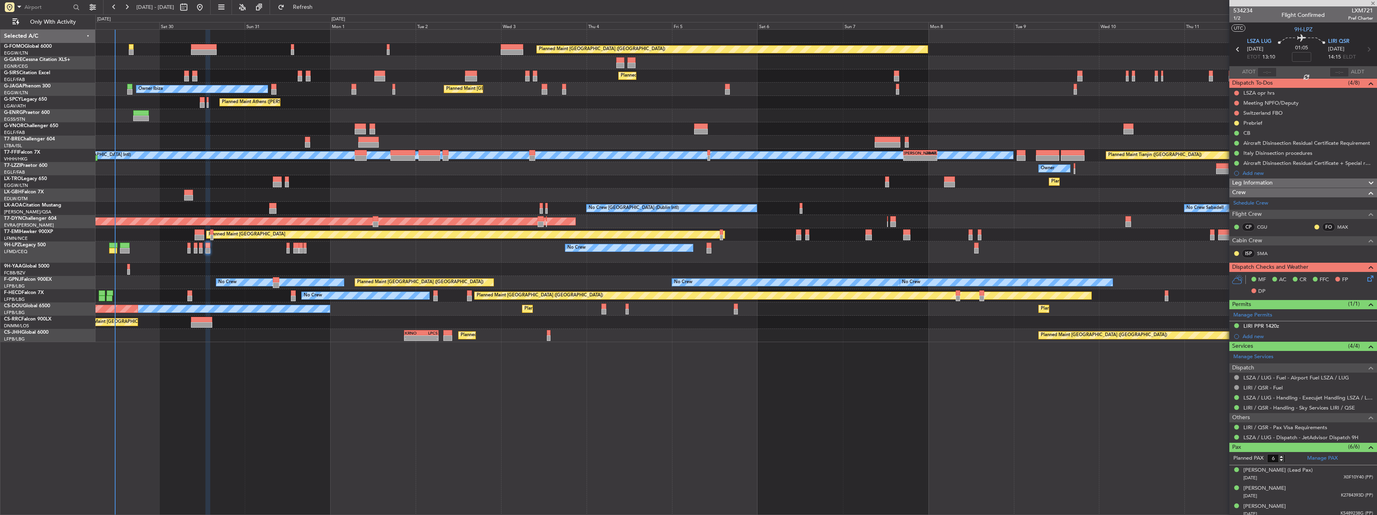
type input "+00:05"
type input "0"
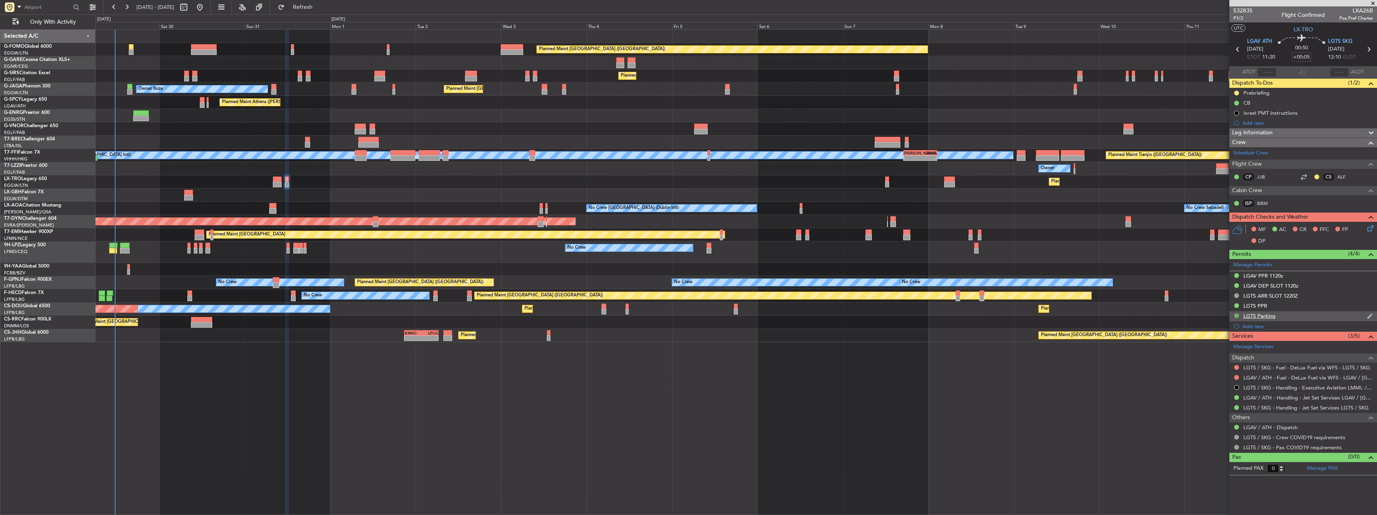
click at [1238, 315] on button at bounding box center [1236, 315] width 5 height 5
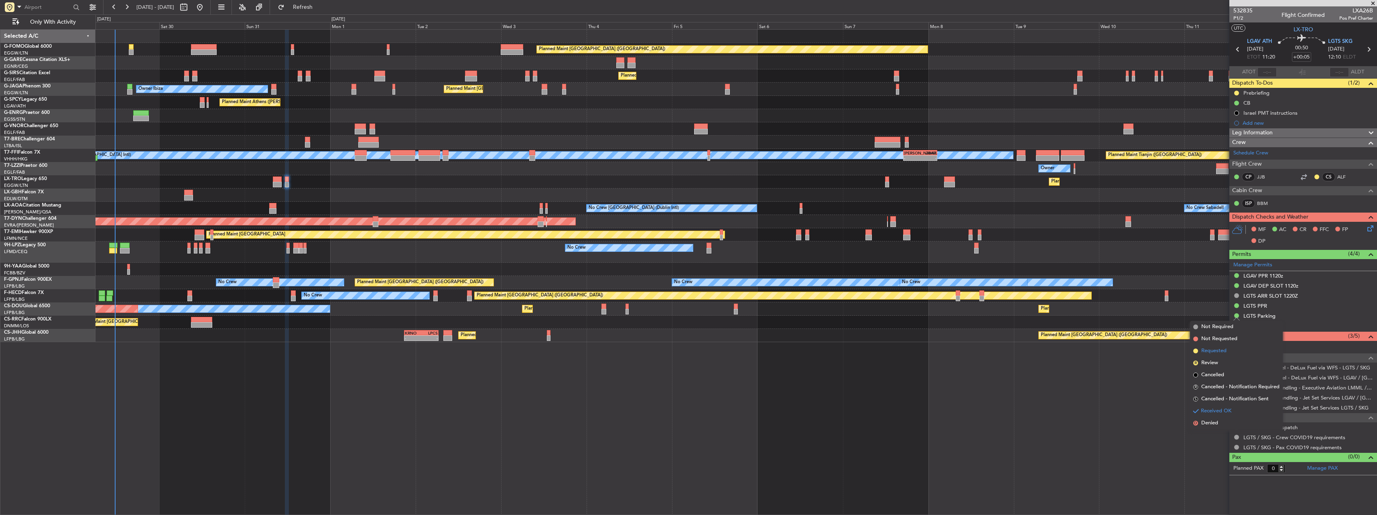
click at [1212, 352] on span "Requested" at bounding box center [1213, 351] width 25 height 8
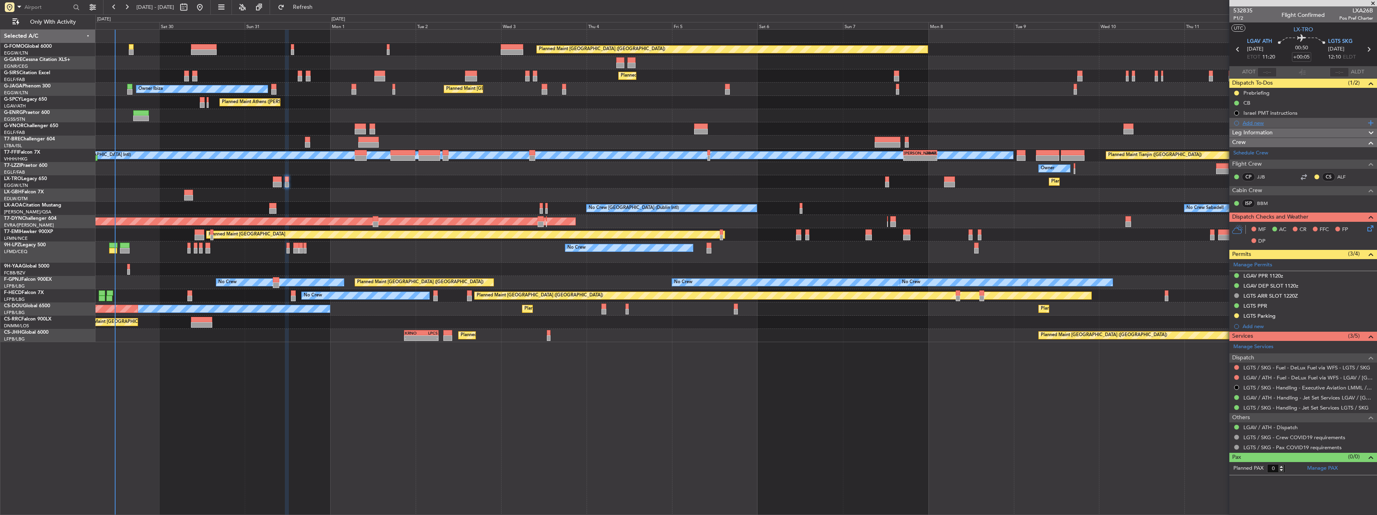
click at [1250, 127] on div "Add new" at bounding box center [1303, 123] width 148 height 10
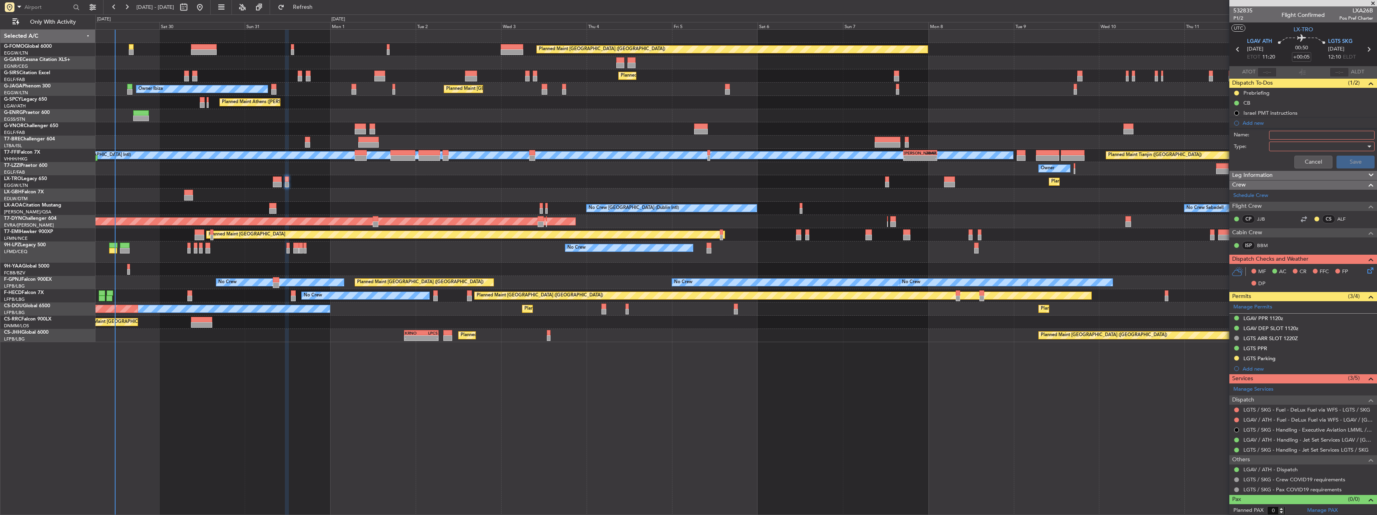
click at [1301, 132] on input "Name:" at bounding box center [1322, 135] width 106 height 9
type input "LGKV Parking"
click at [1302, 142] on div at bounding box center [1318, 146] width 93 height 12
click at [1301, 157] on span "Generic" at bounding box center [1318, 163] width 94 height 12
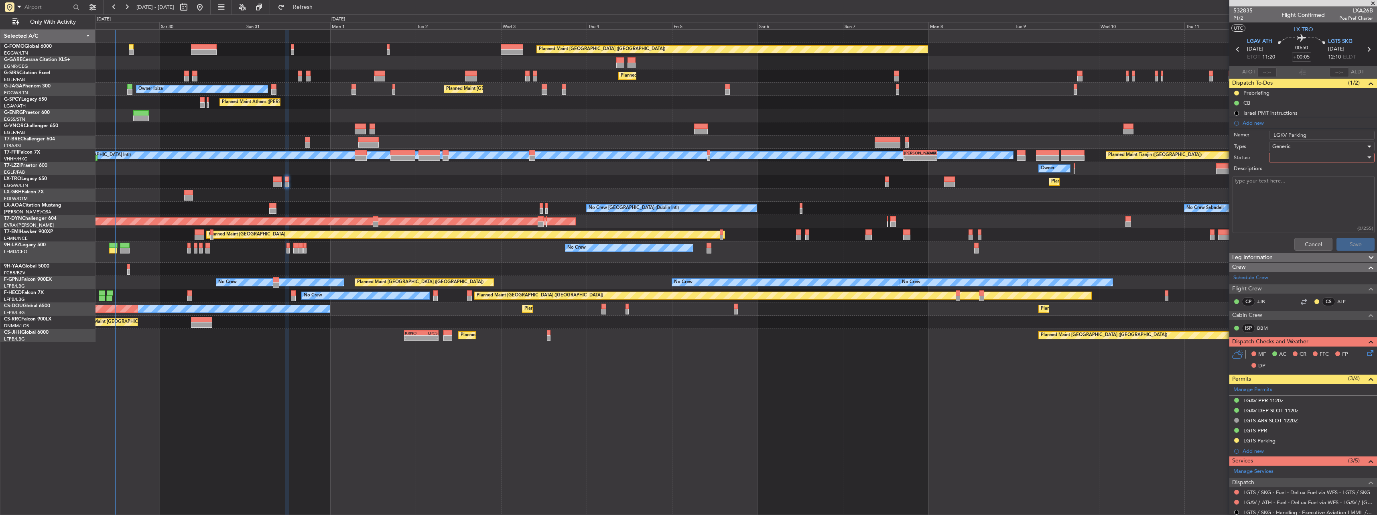
click at [1299, 154] on div at bounding box center [1318, 158] width 93 height 12
click at [1295, 193] on span "Completed" at bounding box center [1318, 198] width 94 height 12
click at [1341, 250] on button "Save" at bounding box center [1355, 244] width 38 height 13
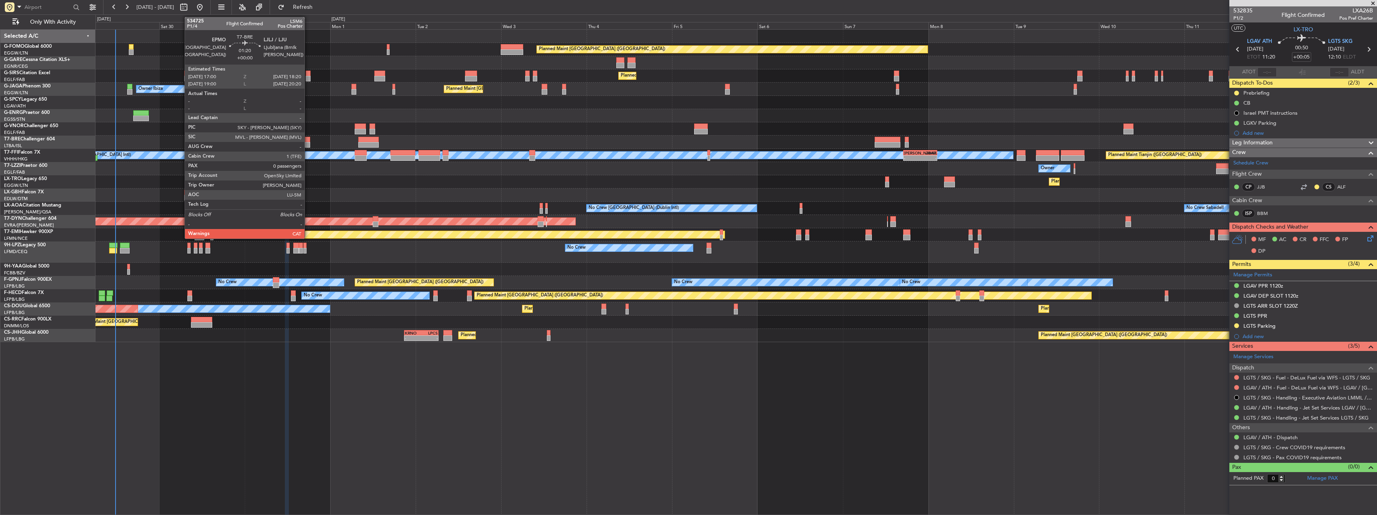
click at [309, 144] on div at bounding box center [307, 145] width 5 height 6
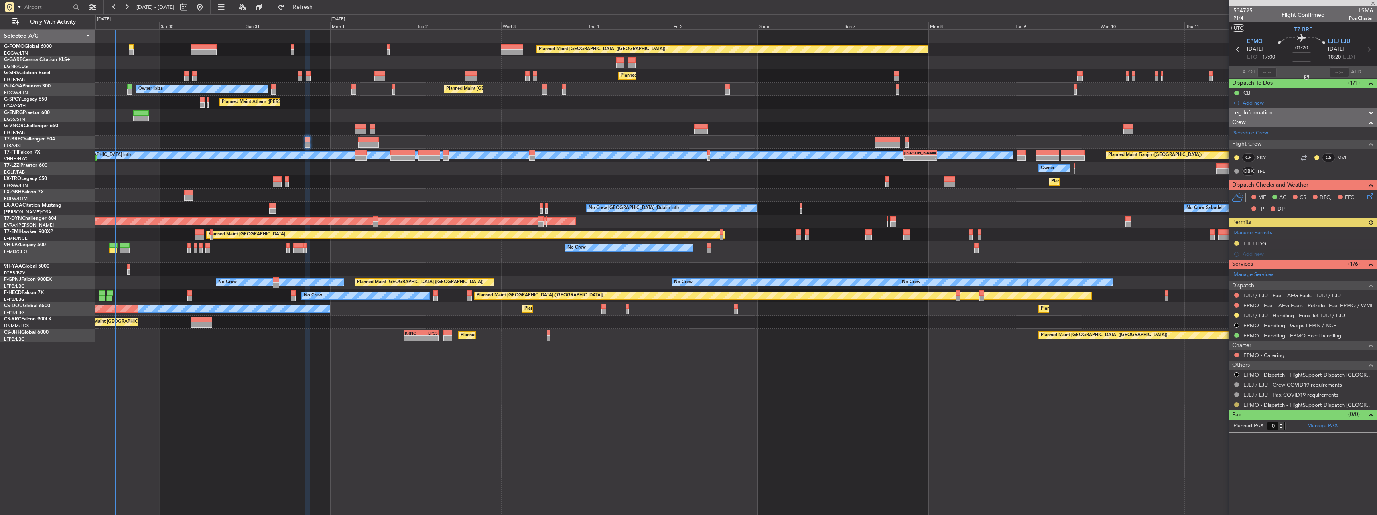
click at [1237, 404] on button at bounding box center [1236, 404] width 5 height 5
click at [1231, 496] on li "Confirmed" at bounding box center [1236, 500] width 93 height 12
click at [1241, 18] on mat-tooltip-component "Trip Number" at bounding box center [1243, 25] width 40 height 21
click at [1242, 19] on span "P1/4" at bounding box center [1242, 18] width 19 height 7
click at [1372, 196] on icon at bounding box center [1369, 195] width 6 height 6
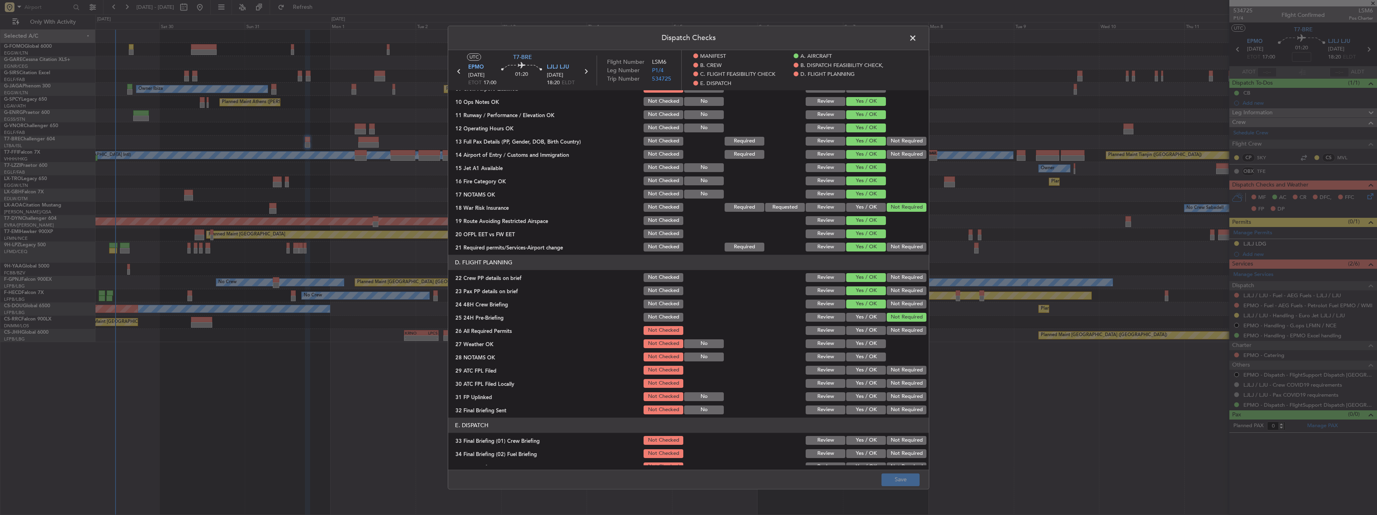
scroll to position [361, 0]
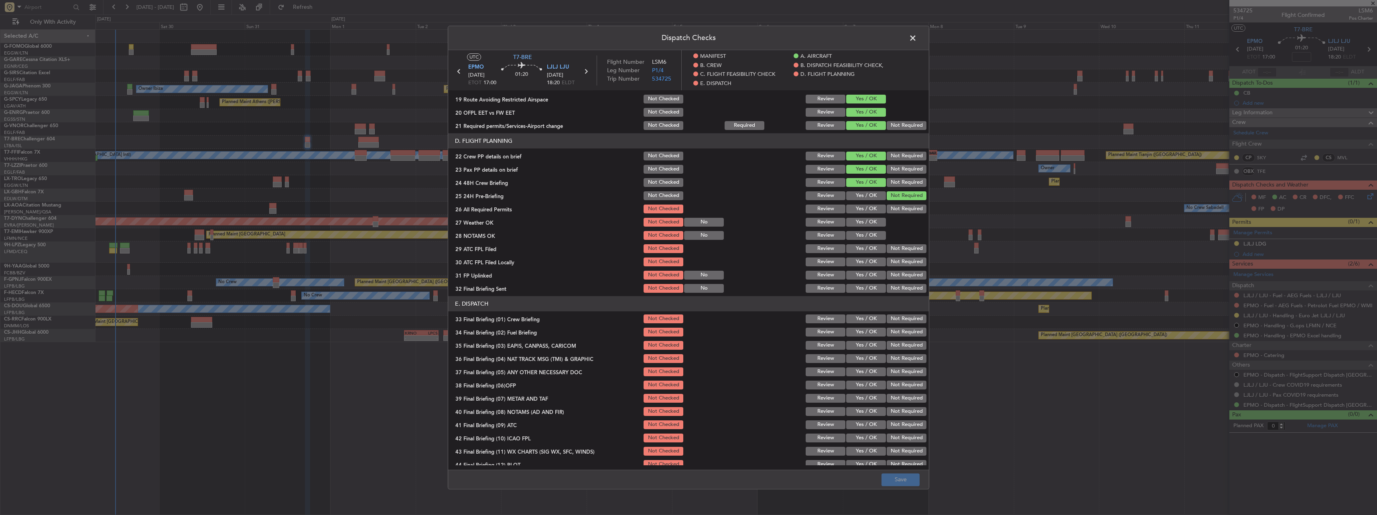
click at [917, 32] on span at bounding box center [917, 40] width 0 height 16
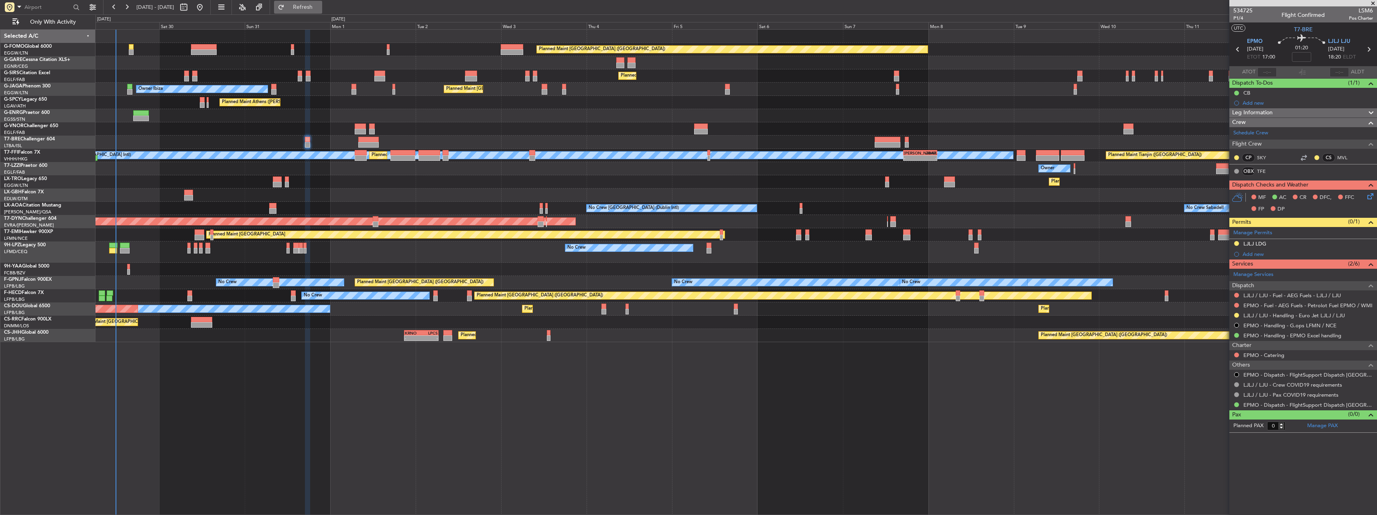
click at [320, 6] on span "Refresh" at bounding box center [303, 7] width 34 height 6
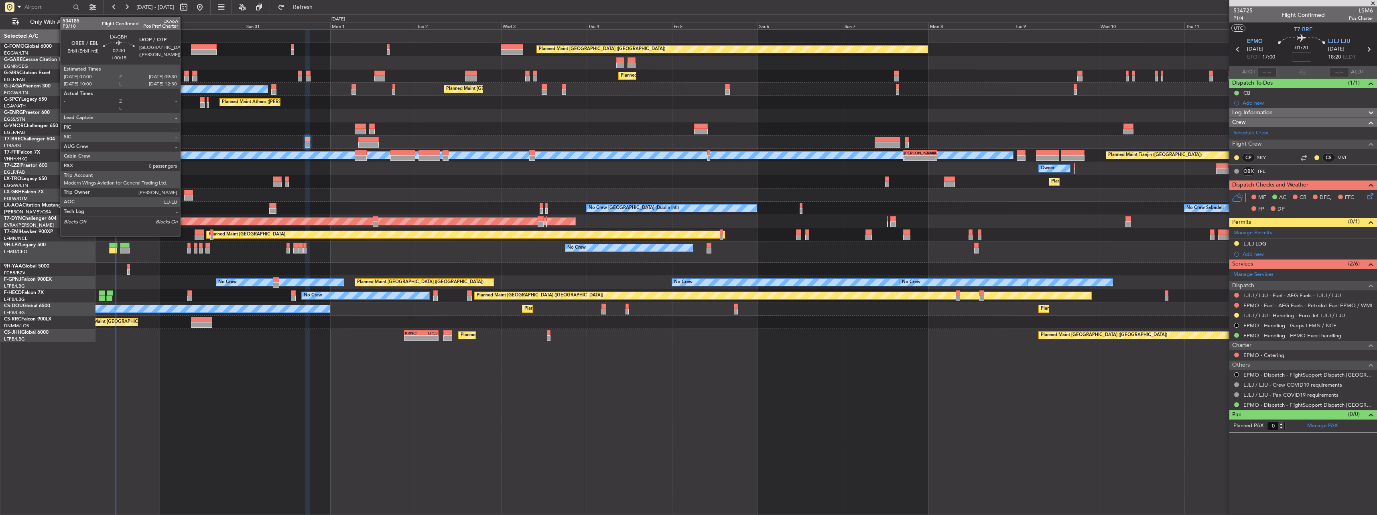
click at [184, 192] on div at bounding box center [188, 193] width 9 height 6
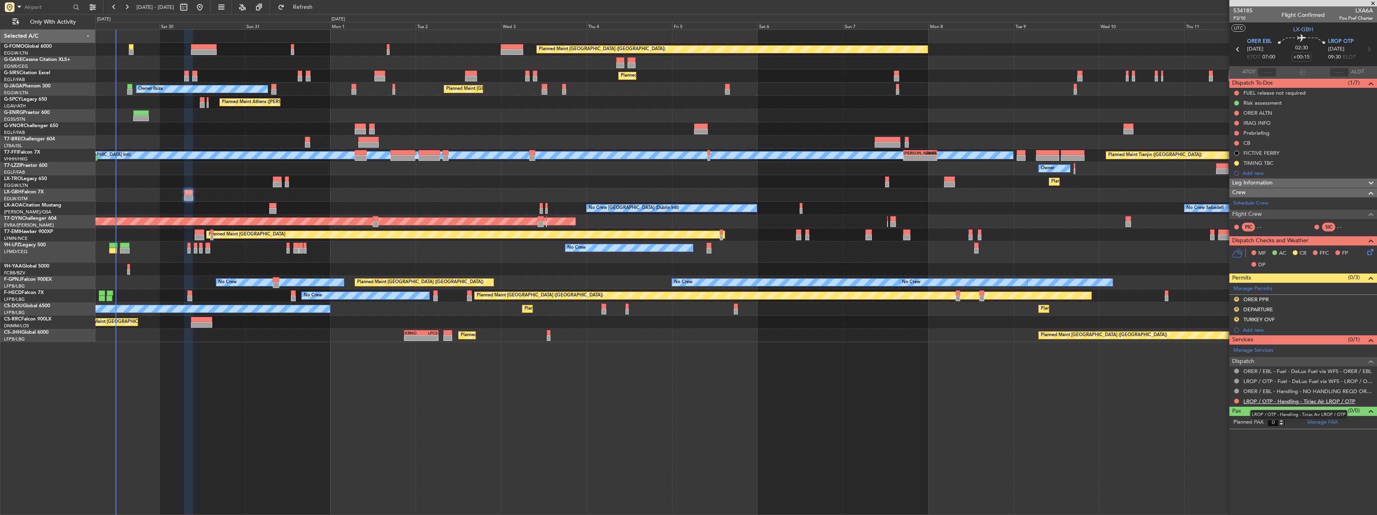
click at [1273, 400] on link "LROP / OTP - Handling - Tiriac Air LROP / OTP" at bounding box center [1299, 401] width 112 height 7
click at [1237, 318] on button "R" at bounding box center [1236, 319] width 5 height 5
click at [1230, 417] on span "Received OK" at bounding box center [1216, 415] width 30 height 8
click at [1370, 202] on span at bounding box center [1370, 201] width 10 height 6
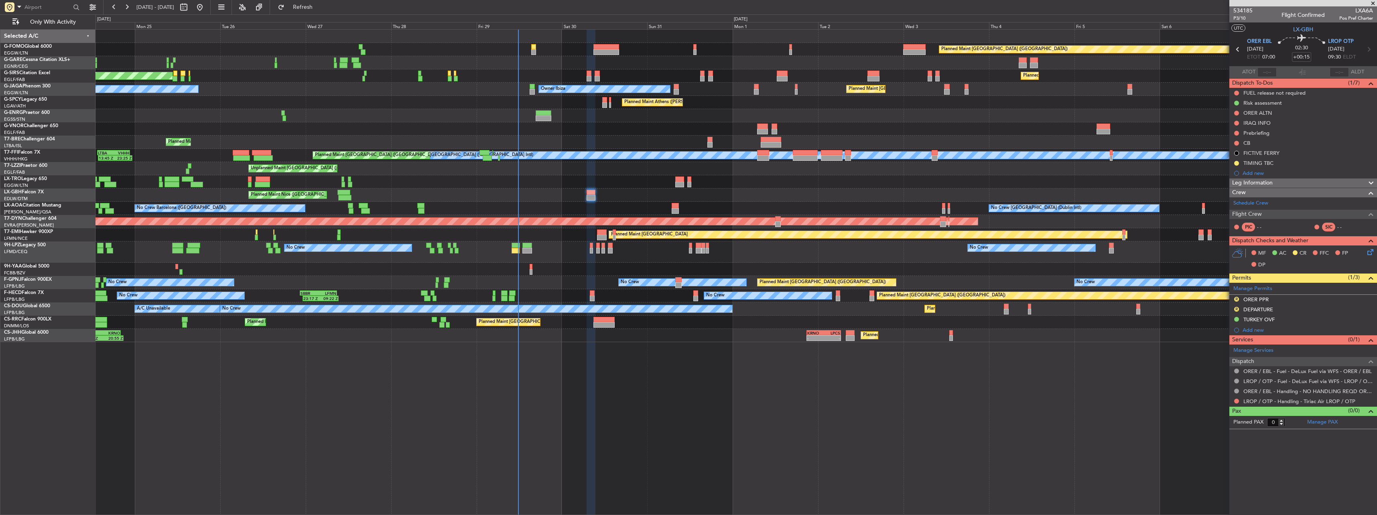
click at [747, 138] on div "Planned Maint London (Luton) Planned Maint London (Farnborough) Unplanned Maint…" at bounding box center [735, 186] width 1281 height 313
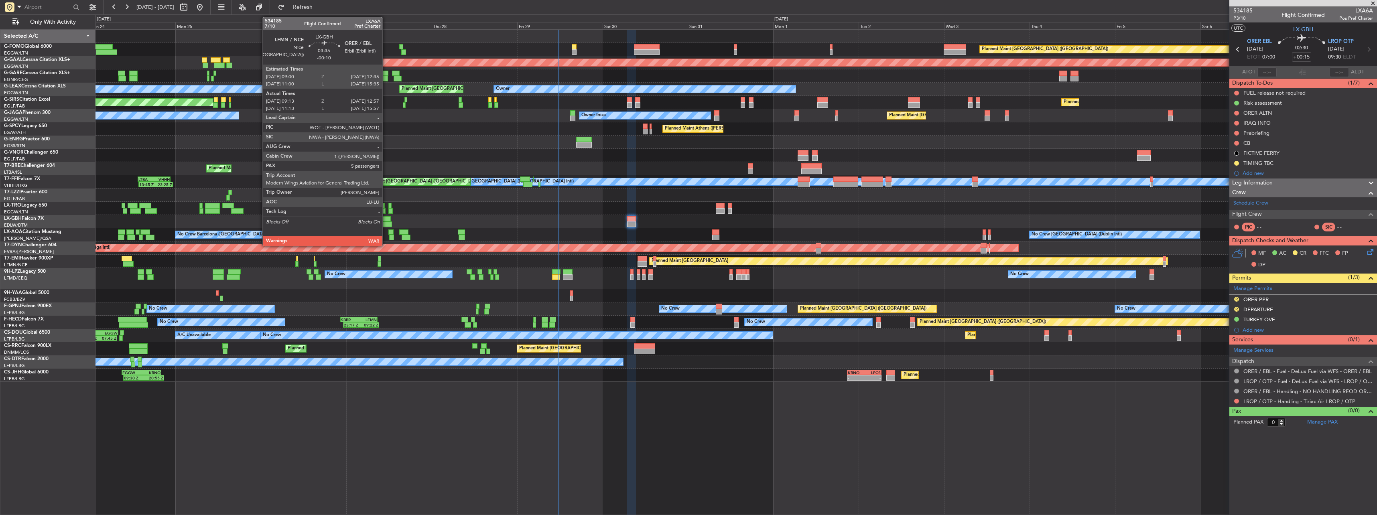
click at [386, 218] on div at bounding box center [384, 219] width 13 height 6
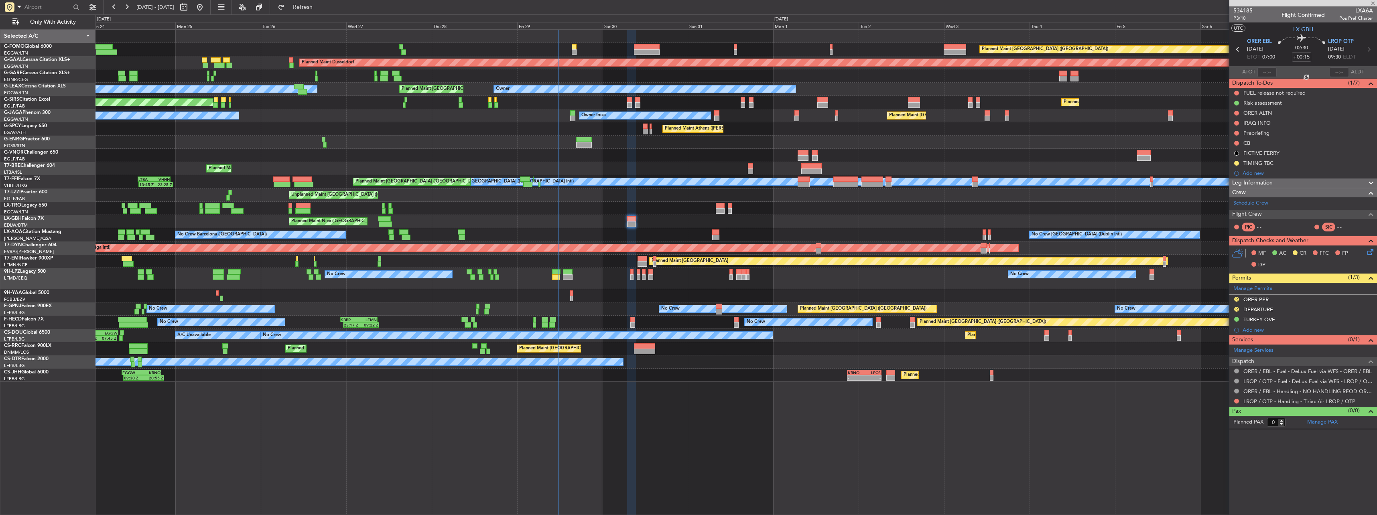
type input "-00:10"
type input "09:13"
type input "12:57"
type input "5"
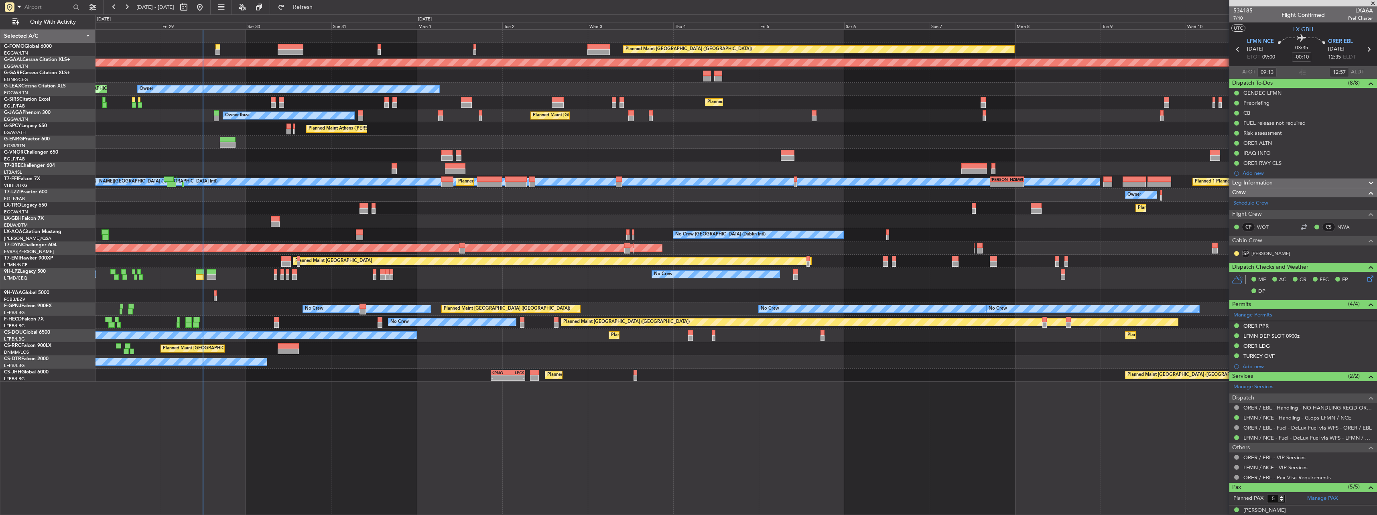
click at [222, 281] on div "Planned Maint London (Luton) Planned Maint Dusseldorf Planned Maint London (Lut…" at bounding box center [735, 206] width 1281 height 352
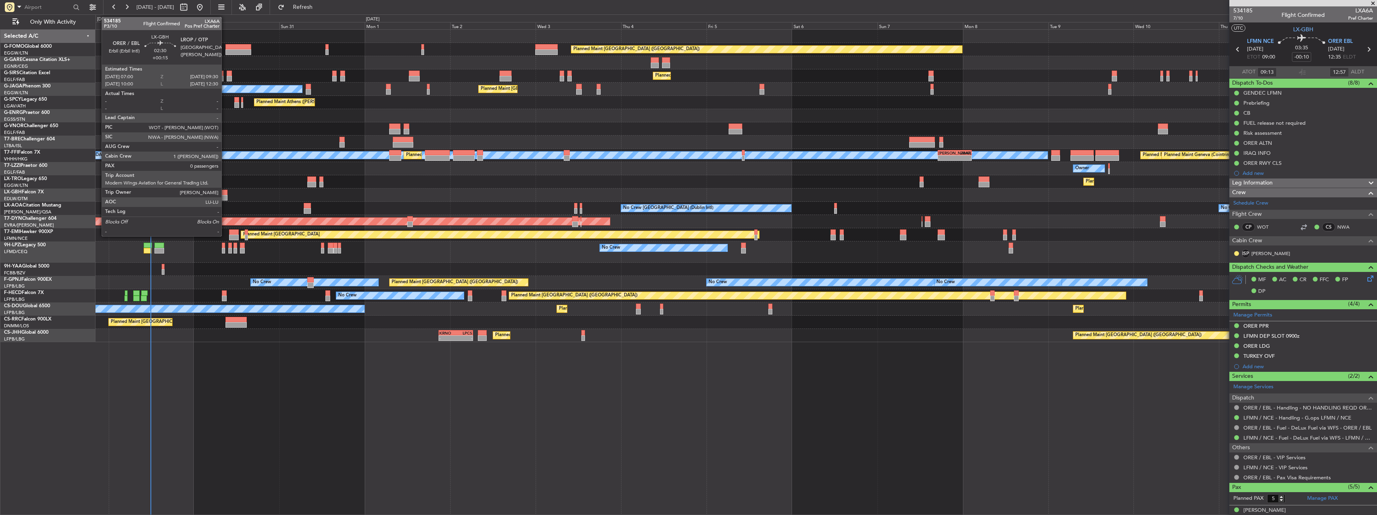
click at [225, 191] on div at bounding box center [223, 193] width 9 height 6
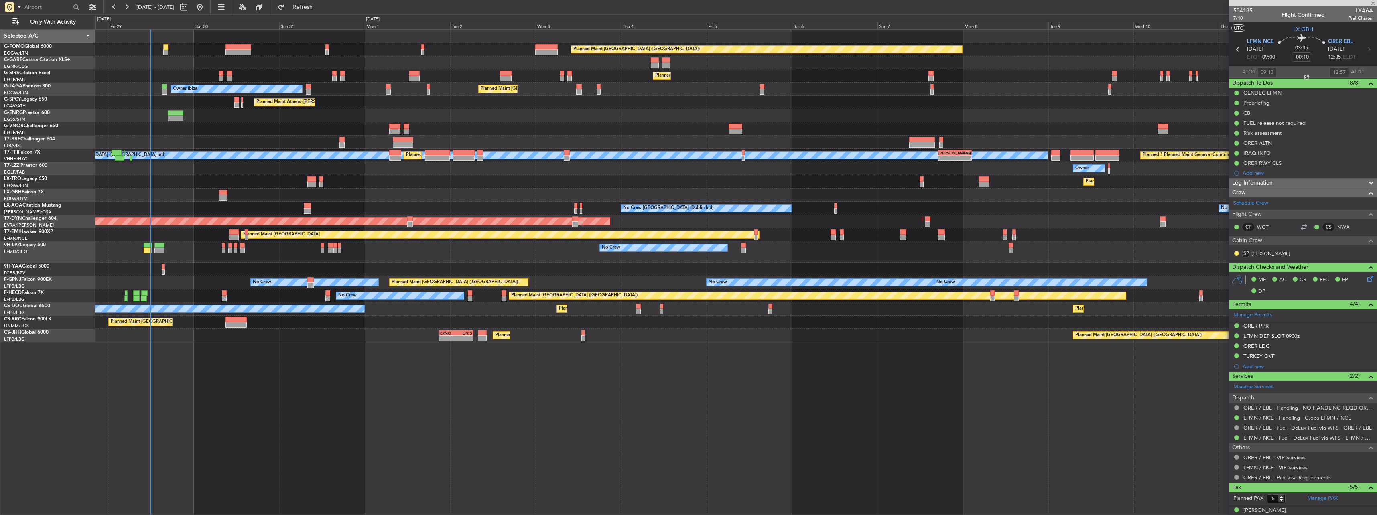
click at [187, 205] on div "Planned Maint London (Luton) Planned Maint London (Farnborough) Unplanned Maint…" at bounding box center [735, 186] width 1281 height 313
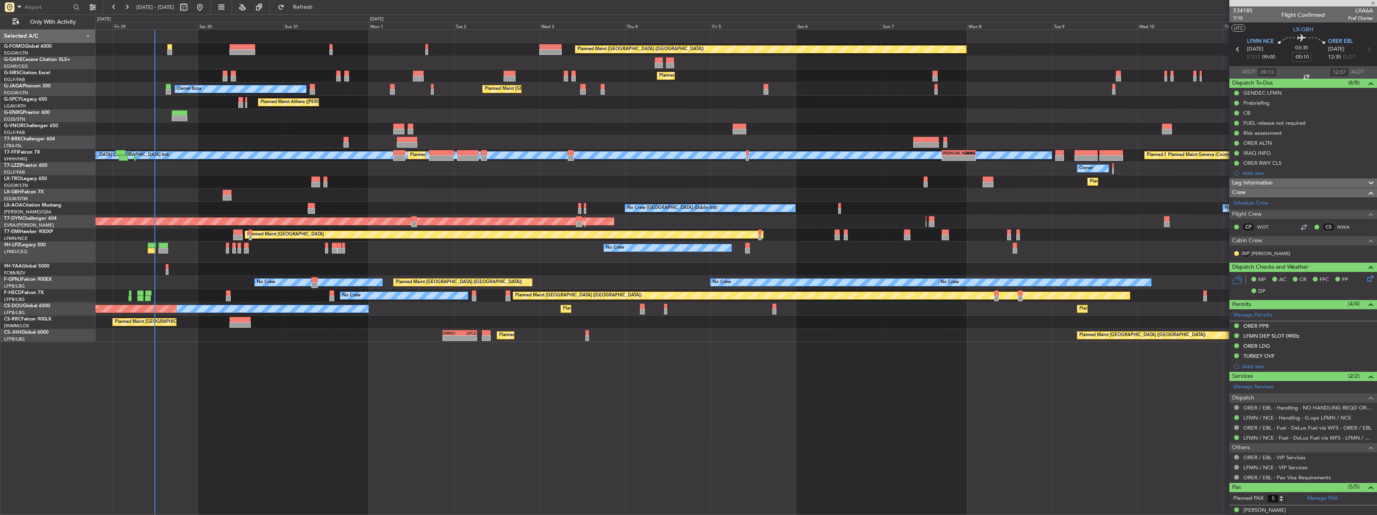
click at [256, 195] on div "Planned Maint Nice ([GEOGRAPHIC_DATA])" at bounding box center [735, 195] width 1281 height 13
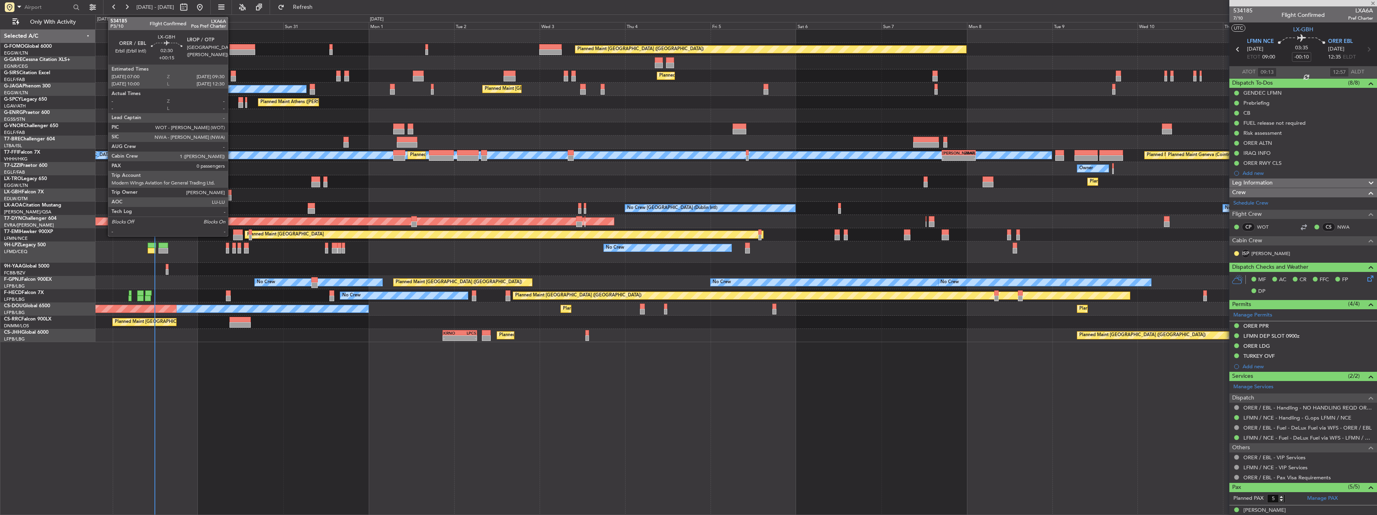
type input "+00:15"
type input "0"
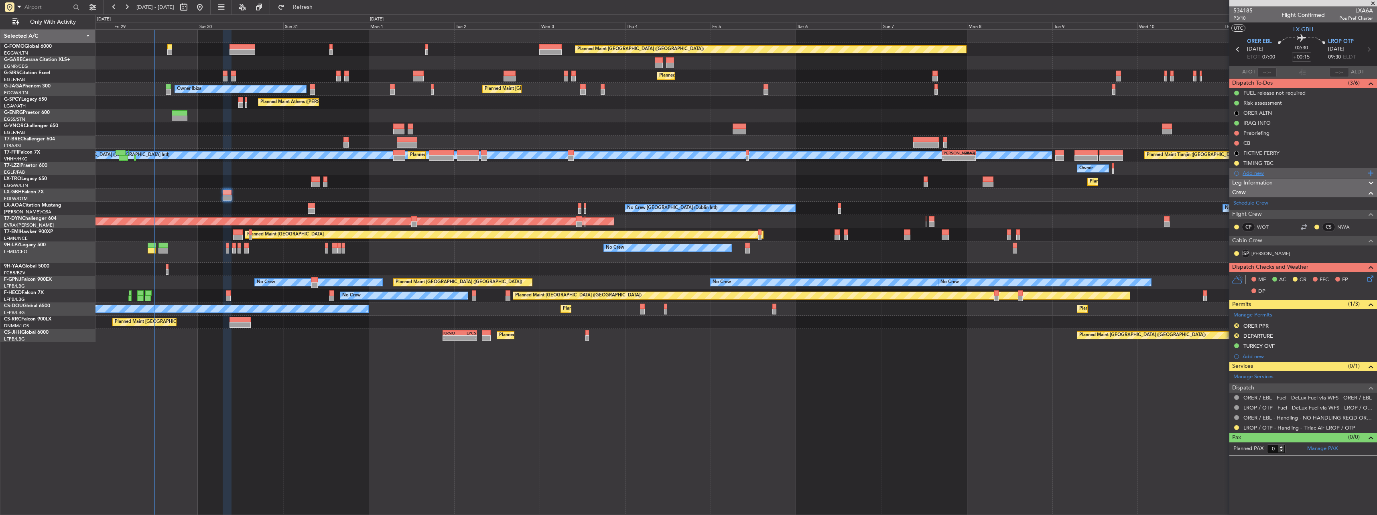
click at [1244, 171] on div "Add new" at bounding box center [1303, 173] width 123 height 7
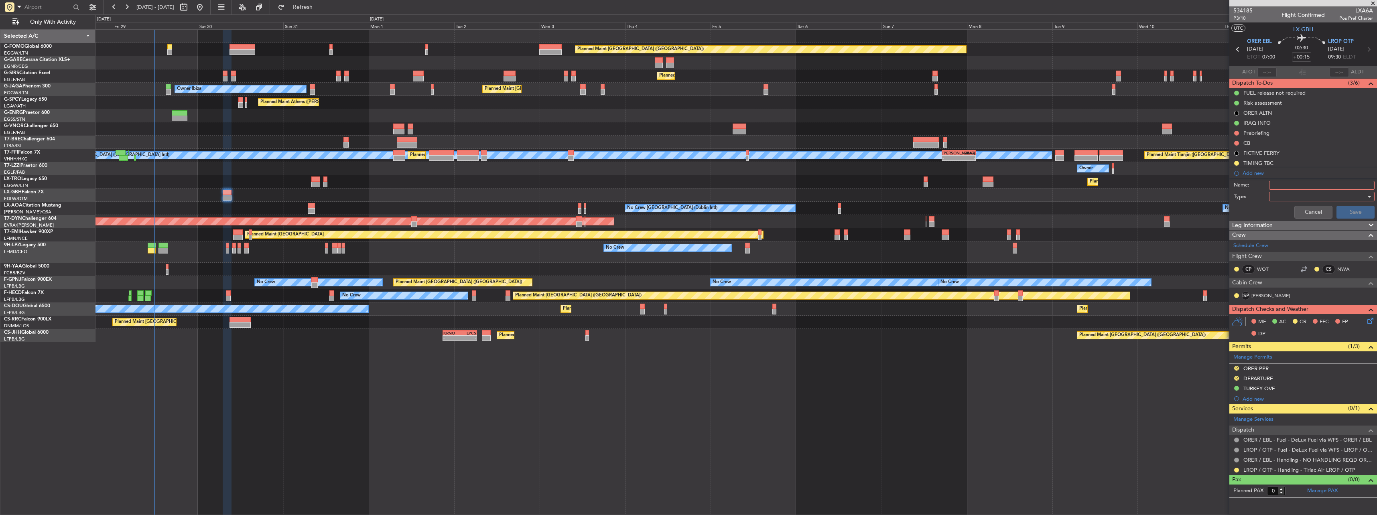
click at [1280, 184] on input "Name:" at bounding box center [1322, 185] width 106 height 9
type input "LROP PARKING"
click at [1283, 193] on div at bounding box center [1318, 197] width 93 height 12
click at [1280, 213] on span "Generic" at bounding box center [1318, 213] width 98 height 12
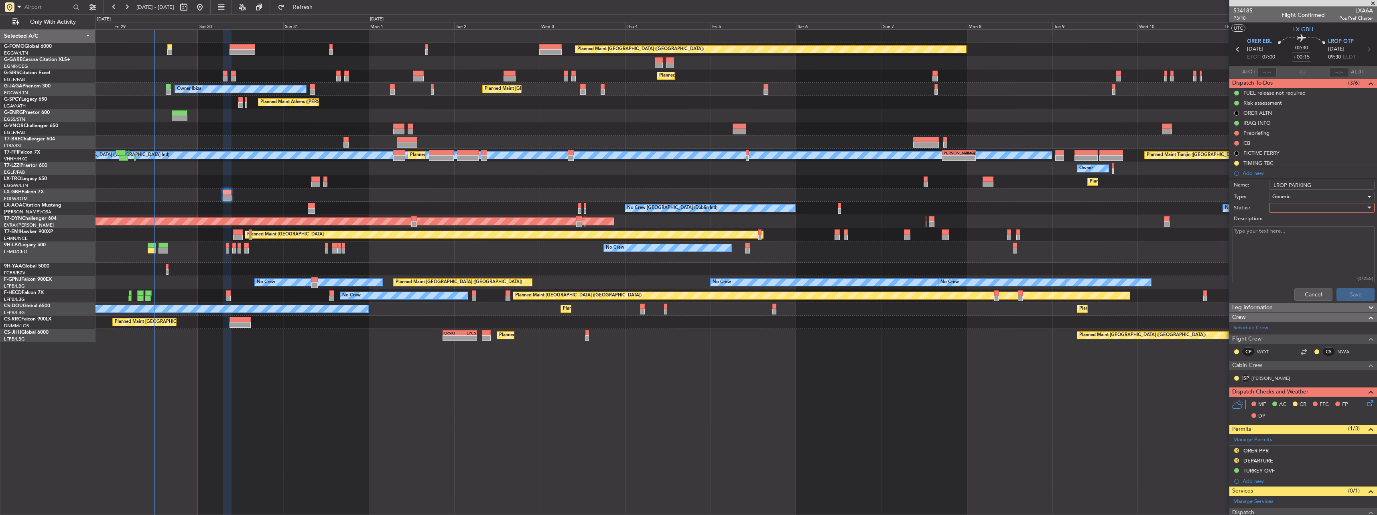
click at [1280, 210] on div at bounding box center [1318, 208] width 93 height 12
drag, startPoint x: 1283, startPoint y: 224, endPoint x: 1283, endPoint y: 231, distance: 7.6
click at [1283, 231] on div "Not Started In Progress Completed Cancelled" at bounding box center [1318, 241] width 108 height 49
click at [1283, 231] on span "In Progress" at bounding box center [1318, 236] width 94 height 12
click at [1276, 233] on textarea "Description:" at bounding box center [1303, 254] width 142 height 57
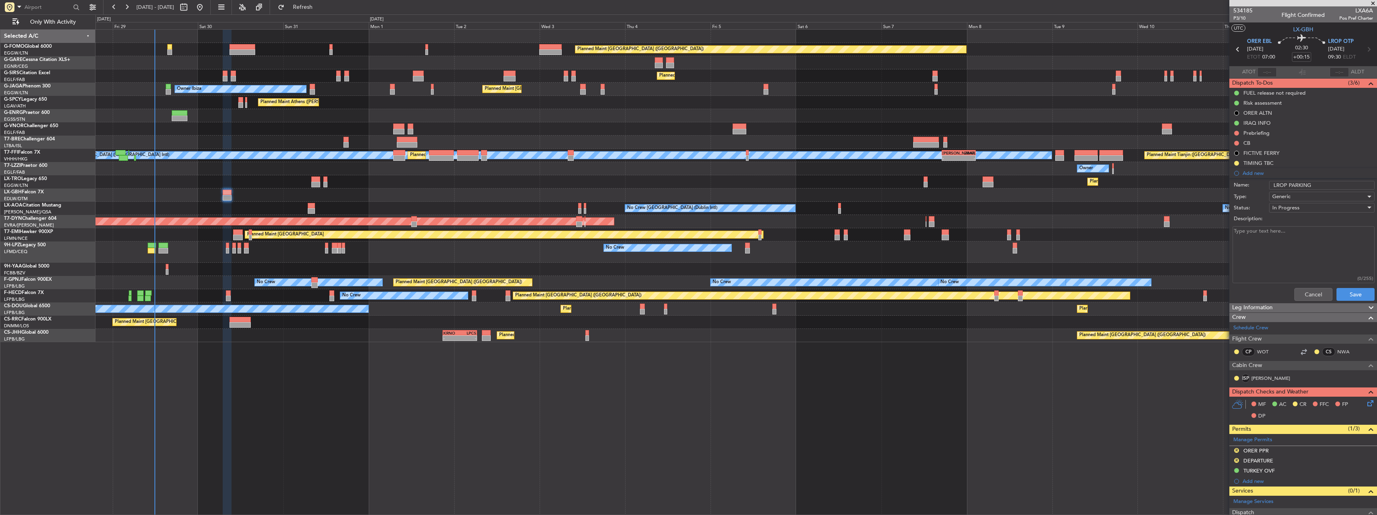
paste textarea "Sked ETD LROP/OTP 09/SEP 1600Z - ETA LFPB/LBG 09/SEP 18450Z Crew 3 PAX 0"
type textarea "Sked ETD LROP/OTP 09/SEP 1600Z - ETA LFPB/LBG 09/SEP 18450Z Crew 3 PAX 0"
click at [1348, 291] on button "Save" at bounding box center [1355, 294] width 38 height 13
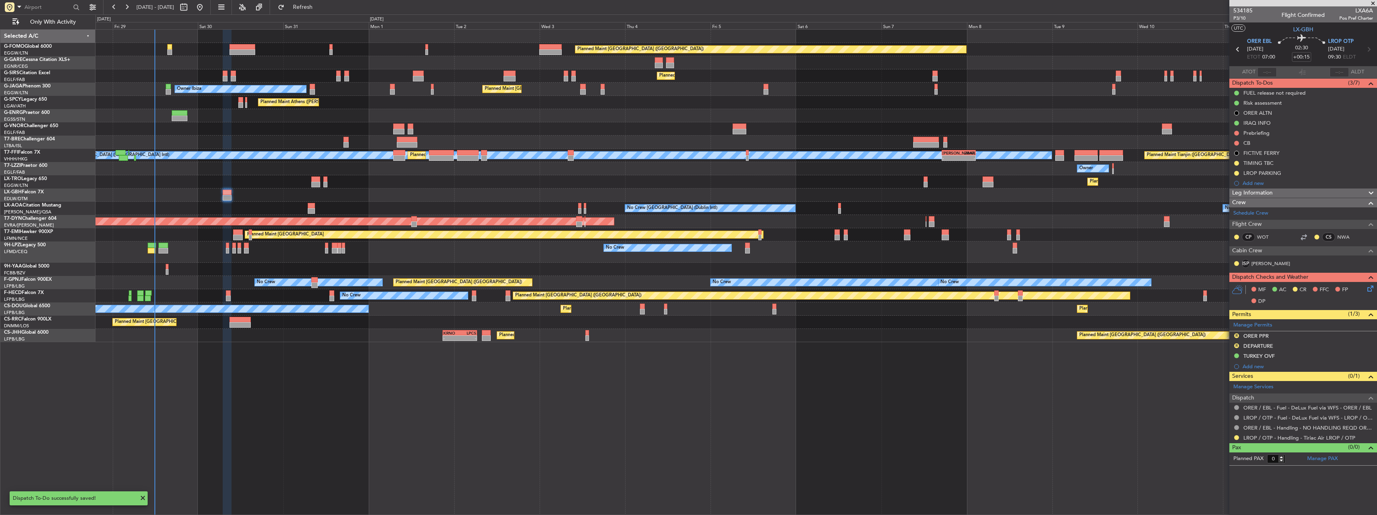
click at [1279, 174] on div "LROP PARKING" at bounding box center [1262, 173] width 38 height 7
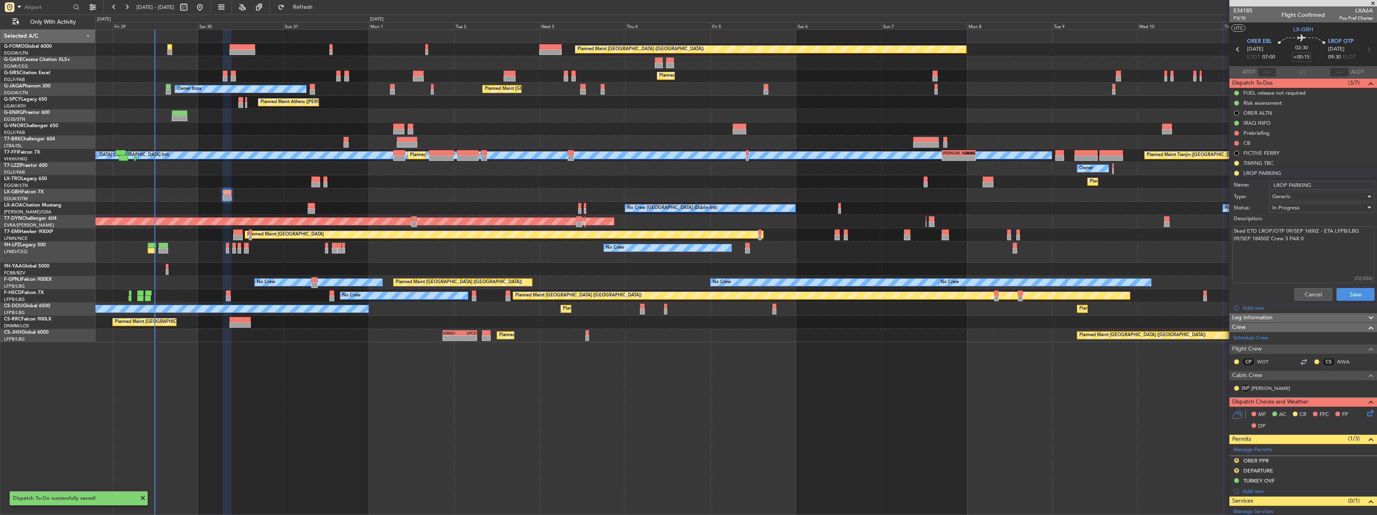
click at [1330, 182] on input "LROP PARKING" at bounding box center [1322, 185] width 106 height 9
type input "LROP PARKING 09SEP"
click at [1351, 295] on button "Save" at bounding box center [1355, 294] width 38 height 13
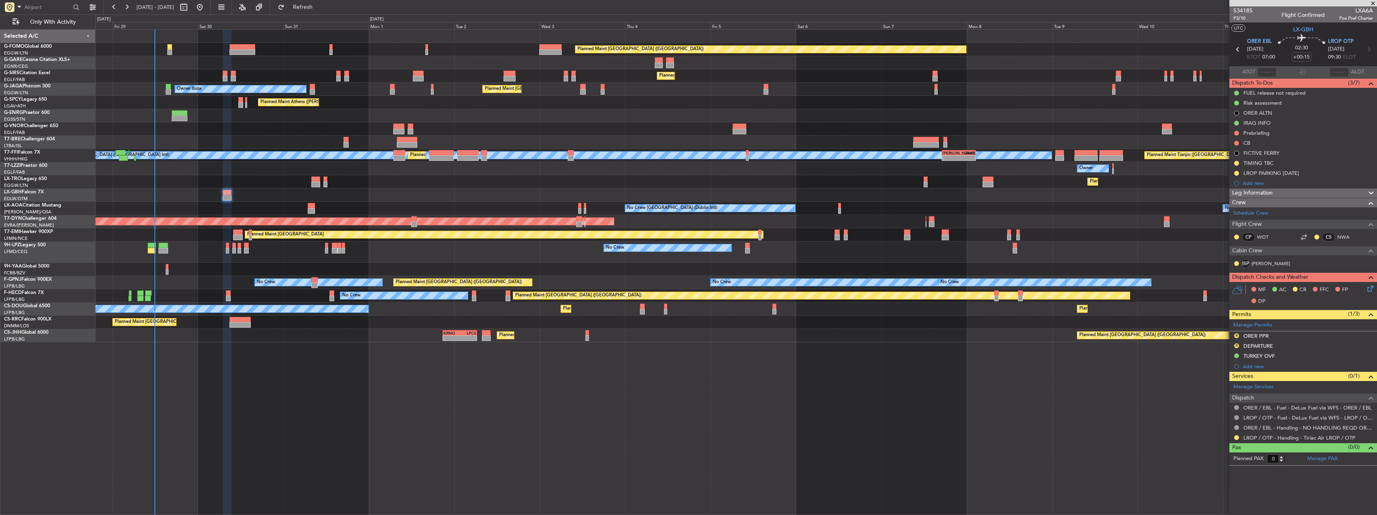
click at [1368, 284] on icon at bounding box center [1369, 287] width 6 height 6
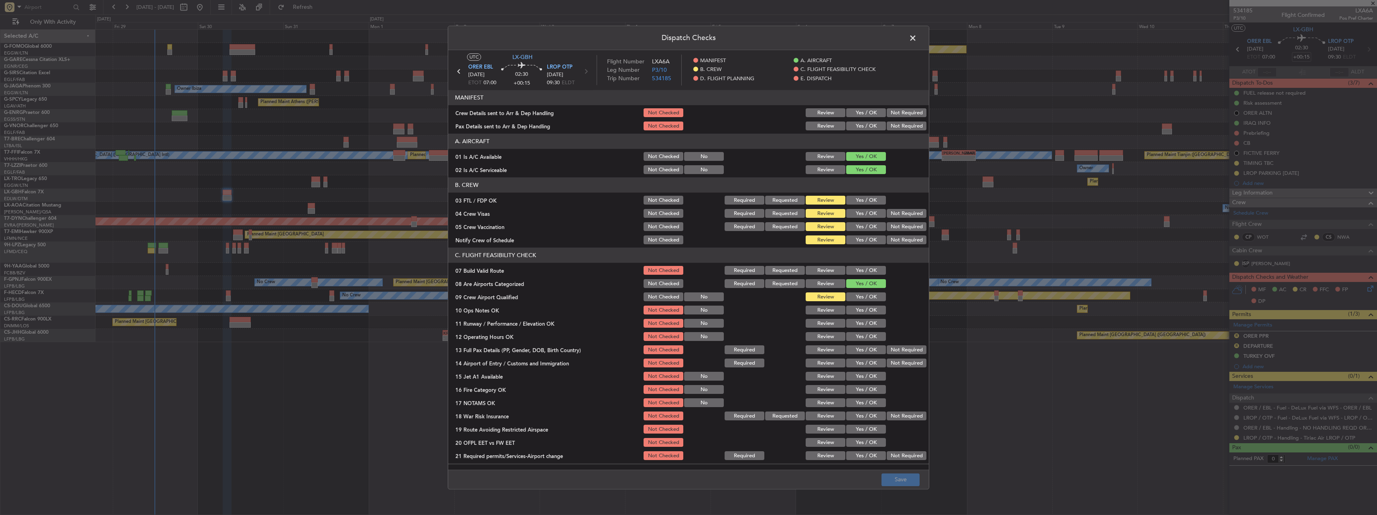
click at [858, 197] on button "Yes / OK" at bounding box center [866, 200] width 40 height 9
click at [908, 215] on button "Not Required" at bounding box center [907, 213] width 40 height 9
click at [903, 226] on button "Not Required" at bounding box center [907, 227] width 40 height 9
click at [859, 292] on div "Yes / OK" at bounding box center [865, 297] width 41 height 11
click at [863, 301] on button "Yes / OK" at bounding box center [866, 297] width 40 height 9
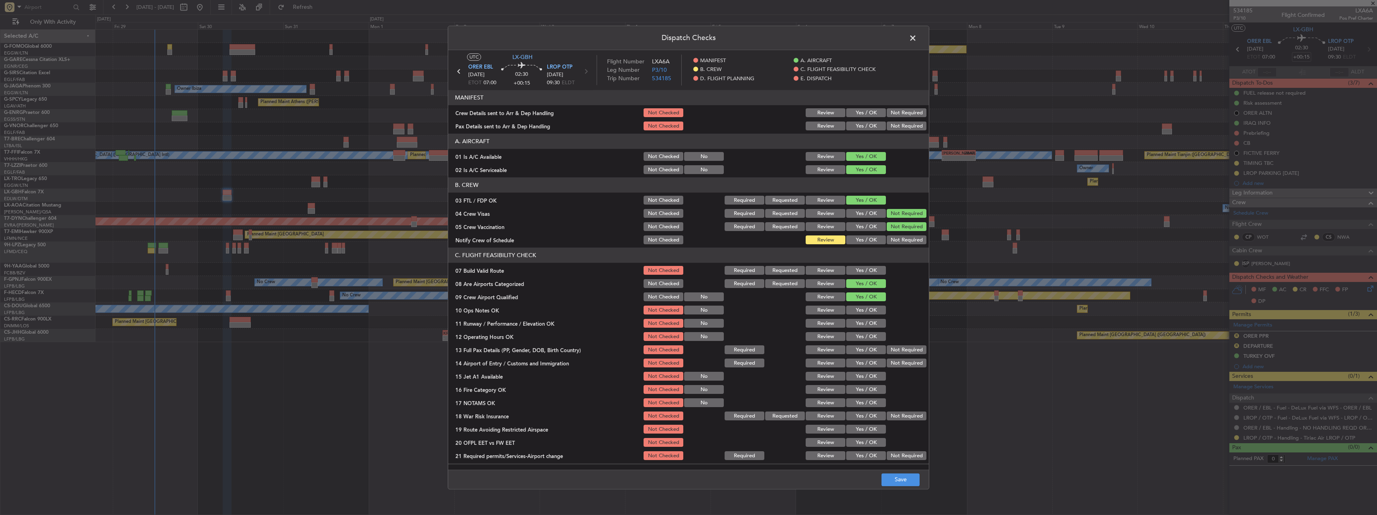
click at [863, 238] on button "Yes / OK" at bounding box center [866, 240] width 40 height 9
click at [899, 475] on button "Save" at bounding box center [900, 479] width 38 height 13
click at [912, 44] on div "Dispatch Checks UTC LX-GBH ORER EBL 30/08/2025 ETOT 07:00 02:30 +00:15 LROP OTP…" at bounding box center [688, 258] width 481 height 464
click at [917, 33] on span at bounding box center [917, 40] width 0 height 16
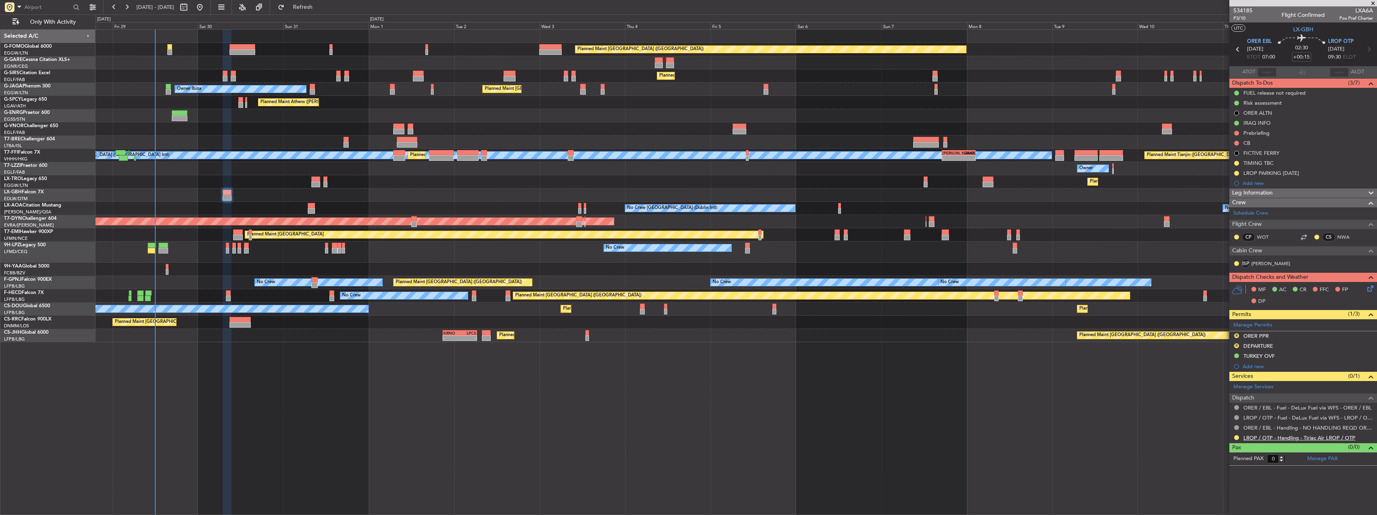
click at [1252, 440] on link "LROP / OTP - Handling - Tiriac Air LROP / OTP" at bounding box center [1299, 437] width 112 height 7
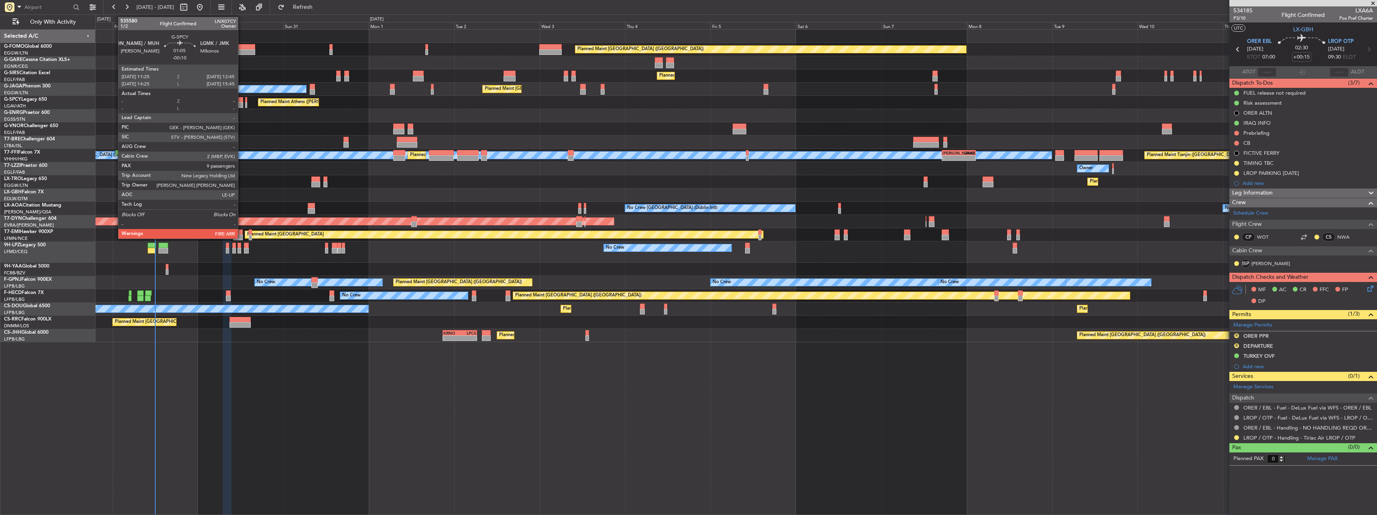
click at [242, 101] on div at bounding box center [240, 100] width 5 height 6
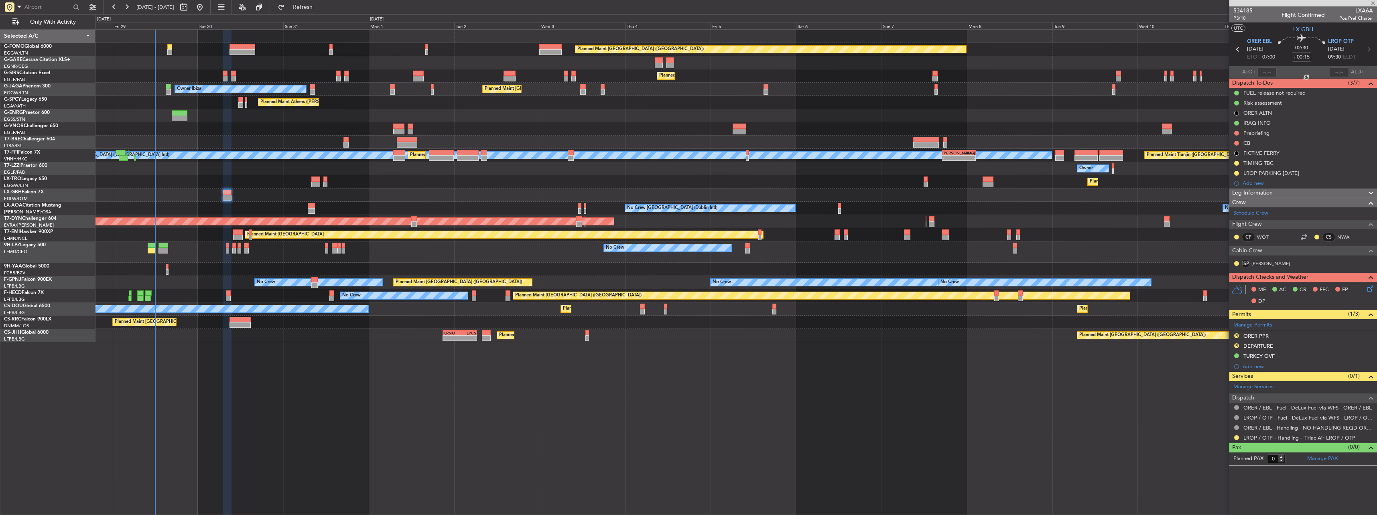
type input "-00:10"
type input "9"
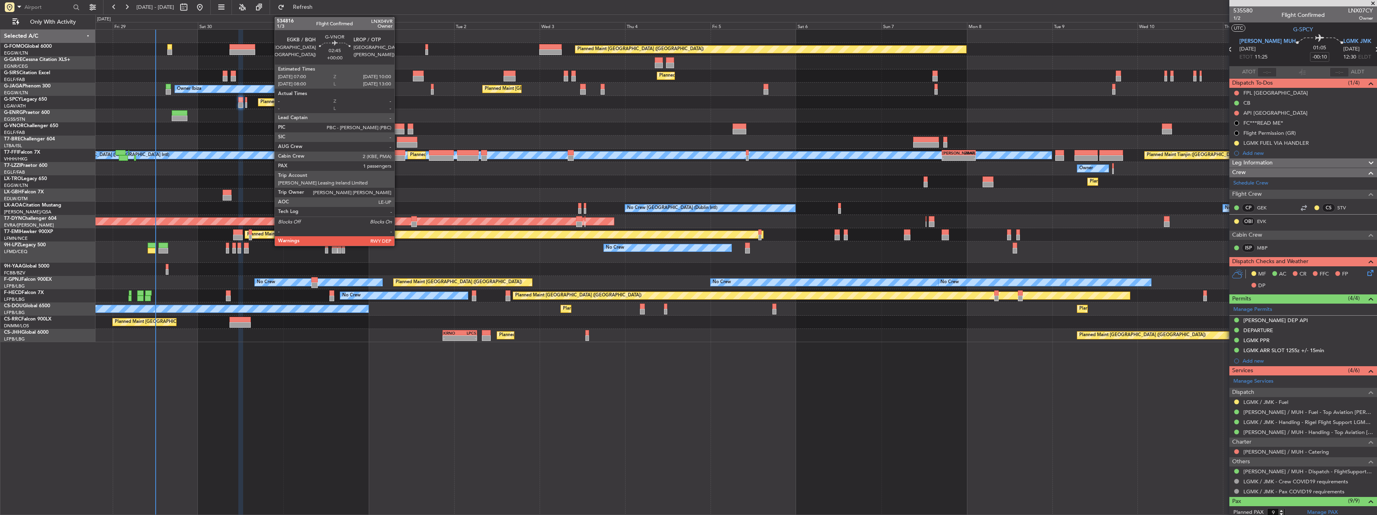
click at [398, 129] on div at bounding box center [398, 132] width 11 height 6
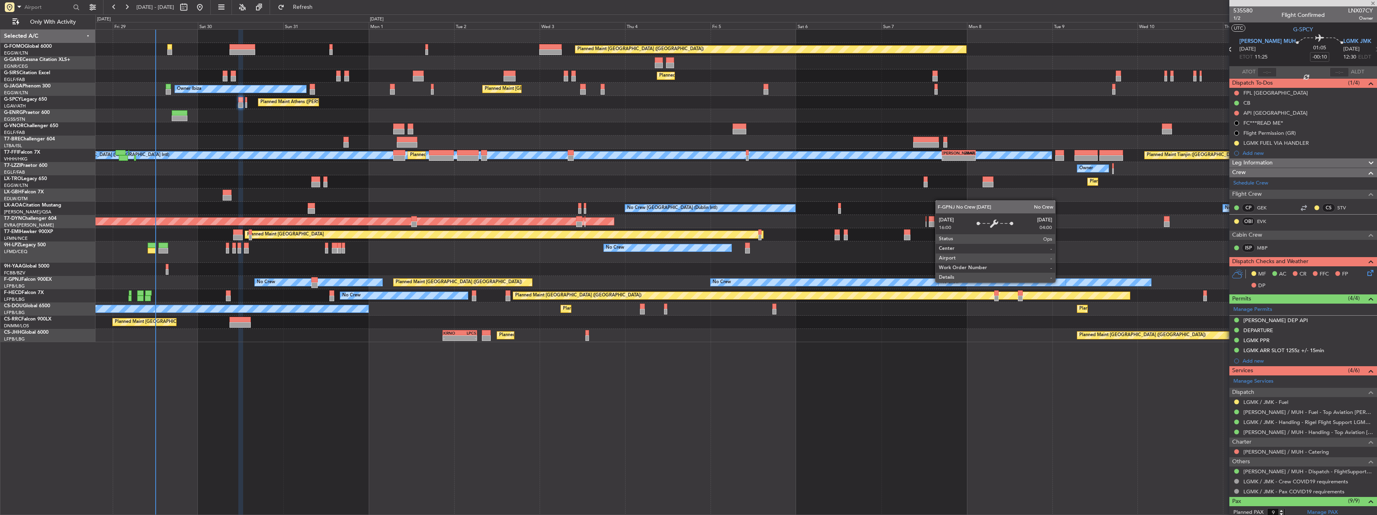
type input "1"
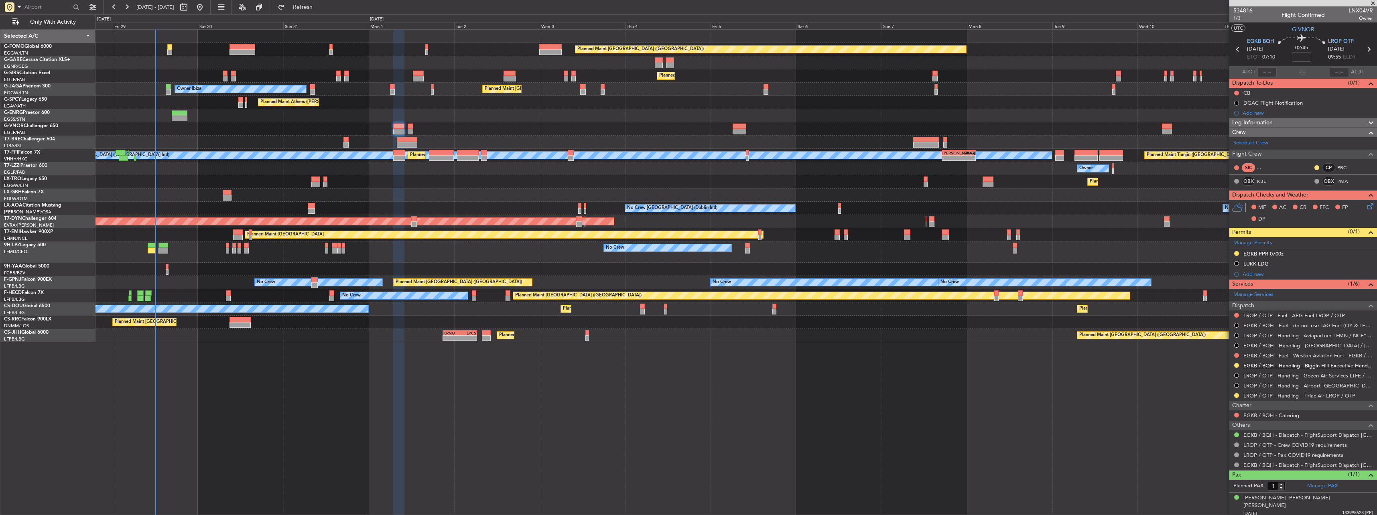
click at [1258, 363] on link "EGKB / BQH - Handling - Biggin Hill Executive Handling EGKB / BQH" at bounding box center [1308, 365] width 130 height 7
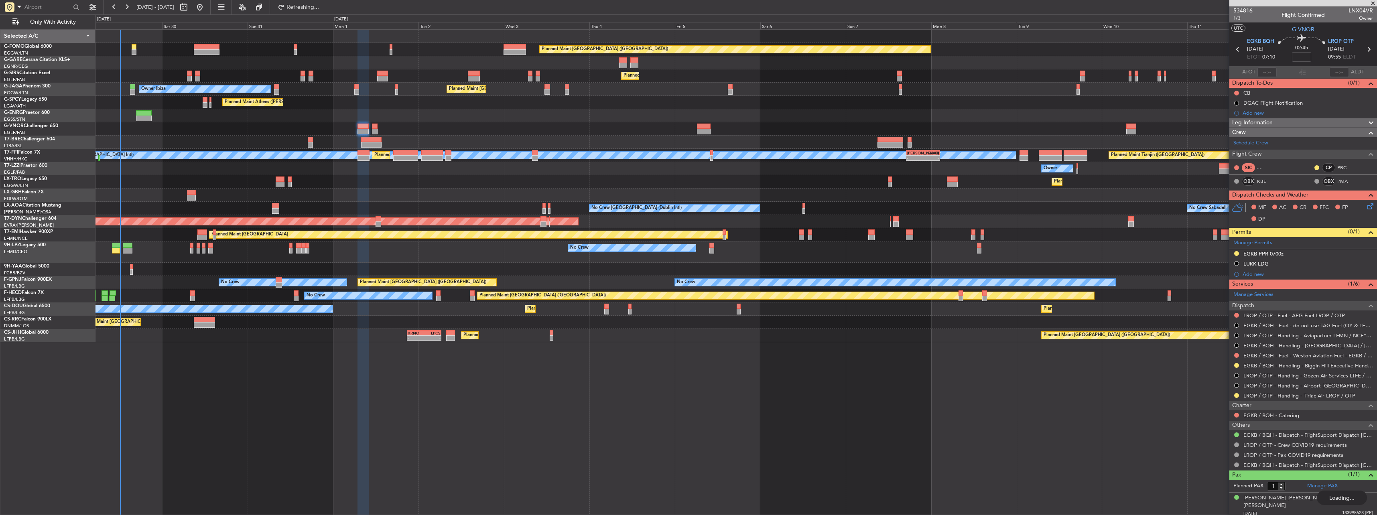
click at [963, 444] on div "Planned Maint [GEOGRAPHIC_DATA] ([GEOGRAPHIC_DATA]) Planned Maint [GEOGRAPHIC_D…" at bounding box center [735, 272] width 1281 height 486
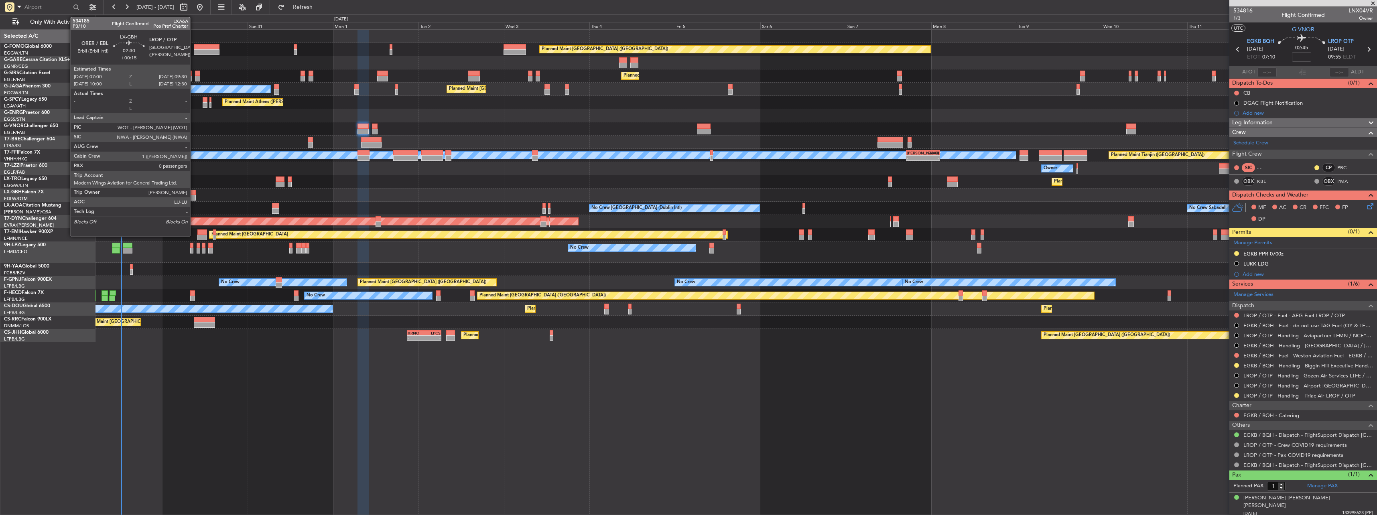
click at [194, 193] on div at bounding box center [191, 193] width 9 height 6
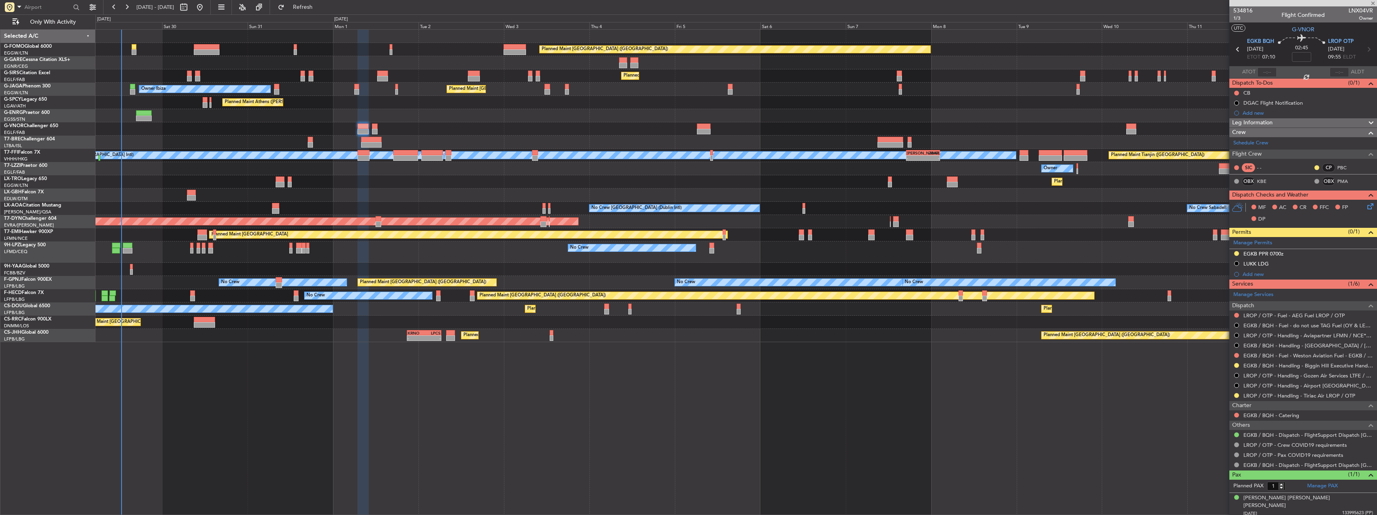
type input "+00:15"
type input "0"
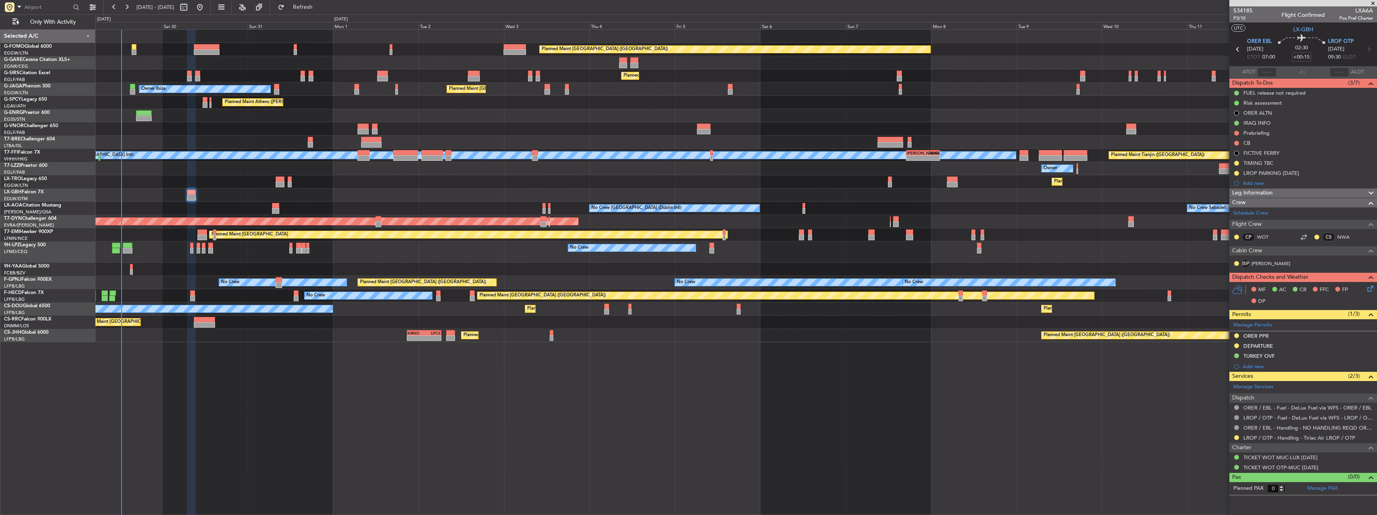
click at [1367, 290] on icon at bounding box center [1369, 287] width 6 height 6
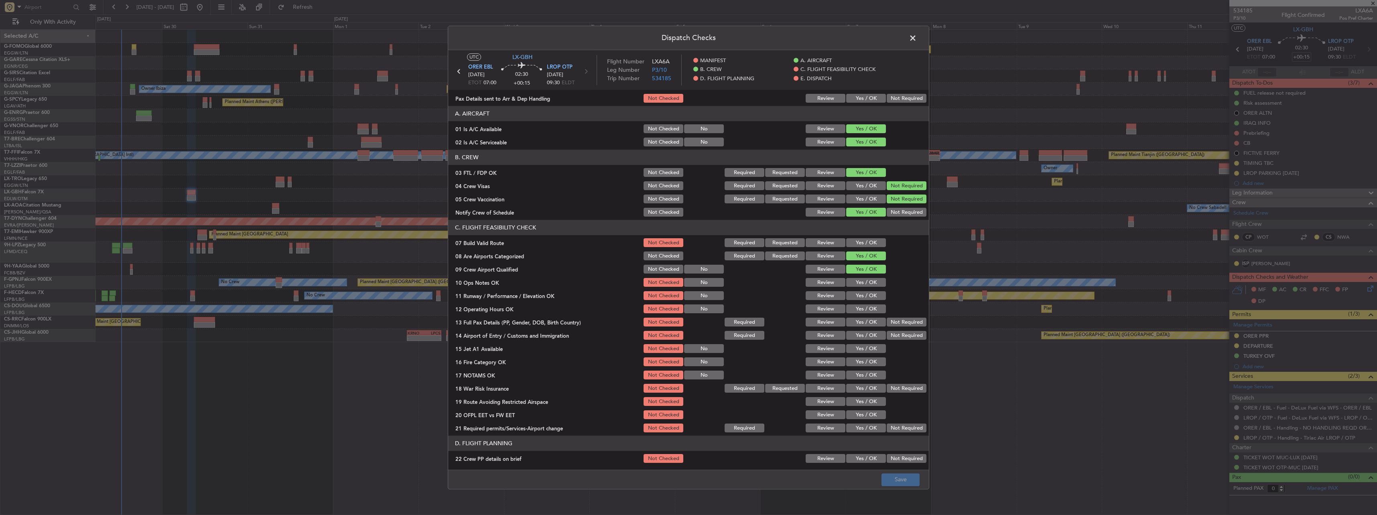
scroll to position [40, 0]
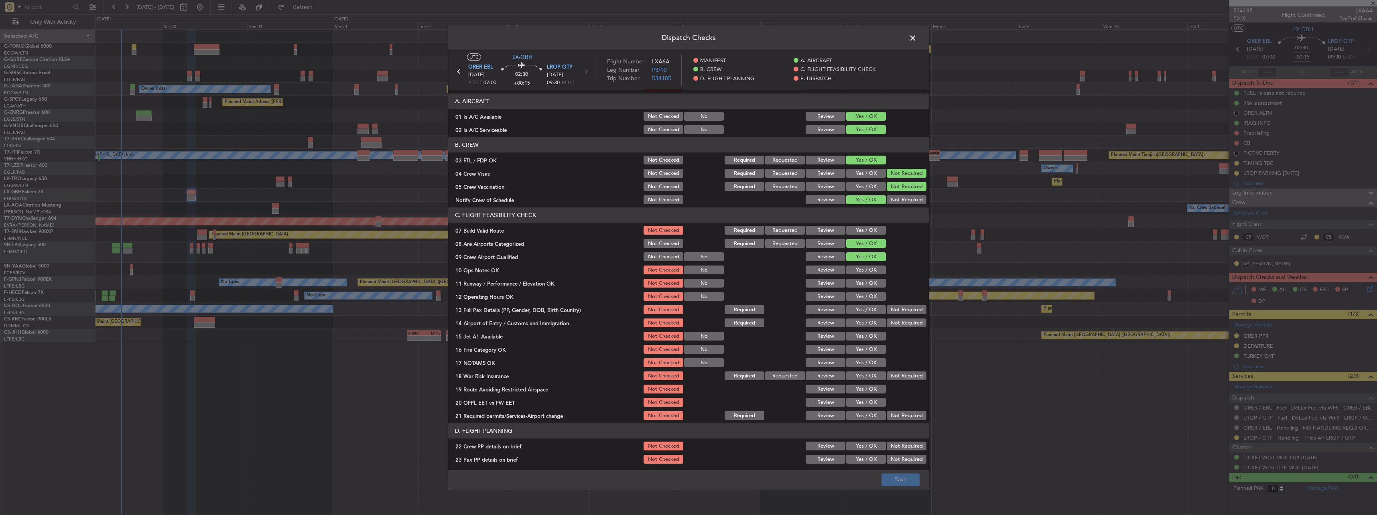
click at [917, 37] on span at bounding box center [917, 40] width 0 height 16
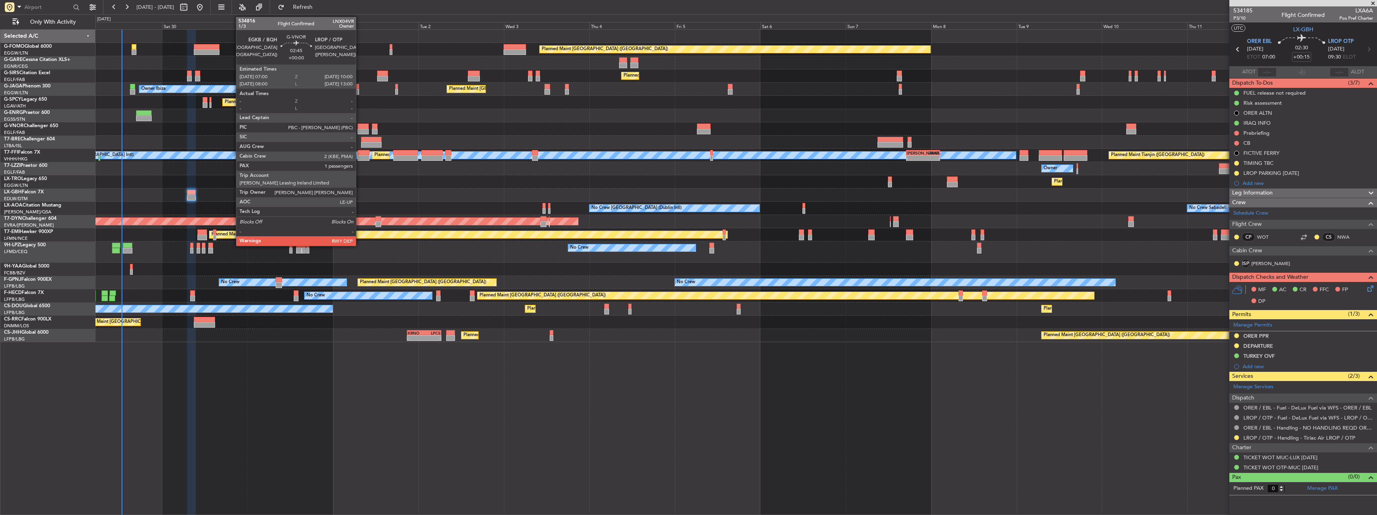
click at [359, 126] on div at bounding box center [362, 127] width 11 height 6
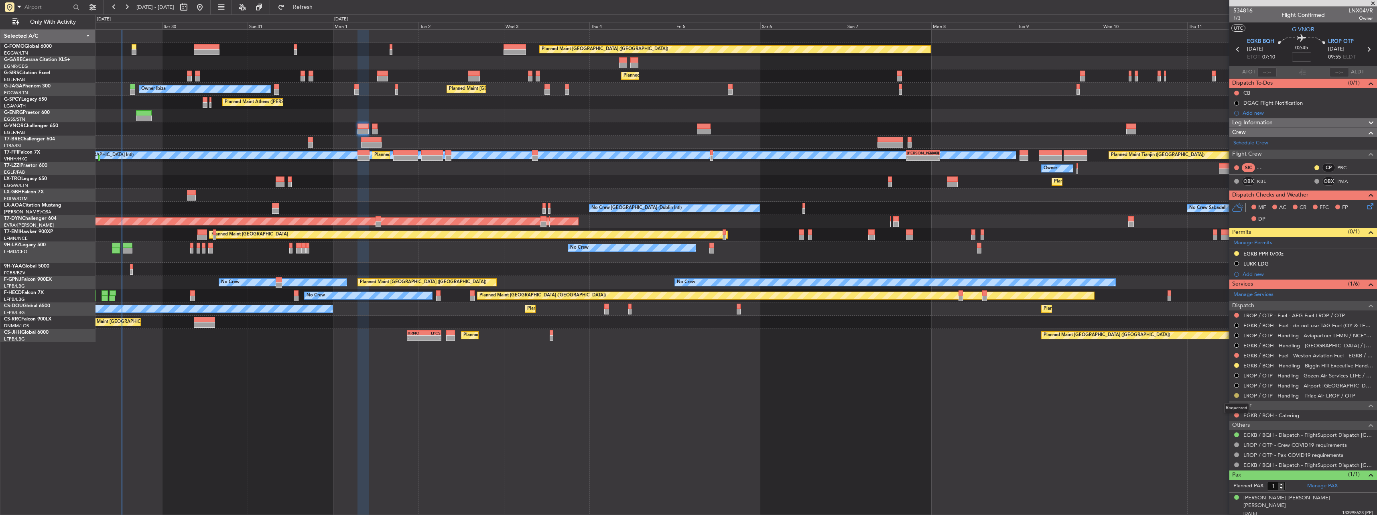
click at [1234, 397] on button at bounding box center [1236, 395] width 5 height 5
click at [1237, 366] on button at bounding box center [1236, 365] width 5 height 5
click at [1224, 463] on span "Confirmed" at bounding box center [1213, 461] width 25 height 8
click at [1234, 252] on button at bounding box center [1236, 253] width 5 height 5
click at [1245, 353] on li "Received OK" at bounding box center [1236, 349] width 93 height 12
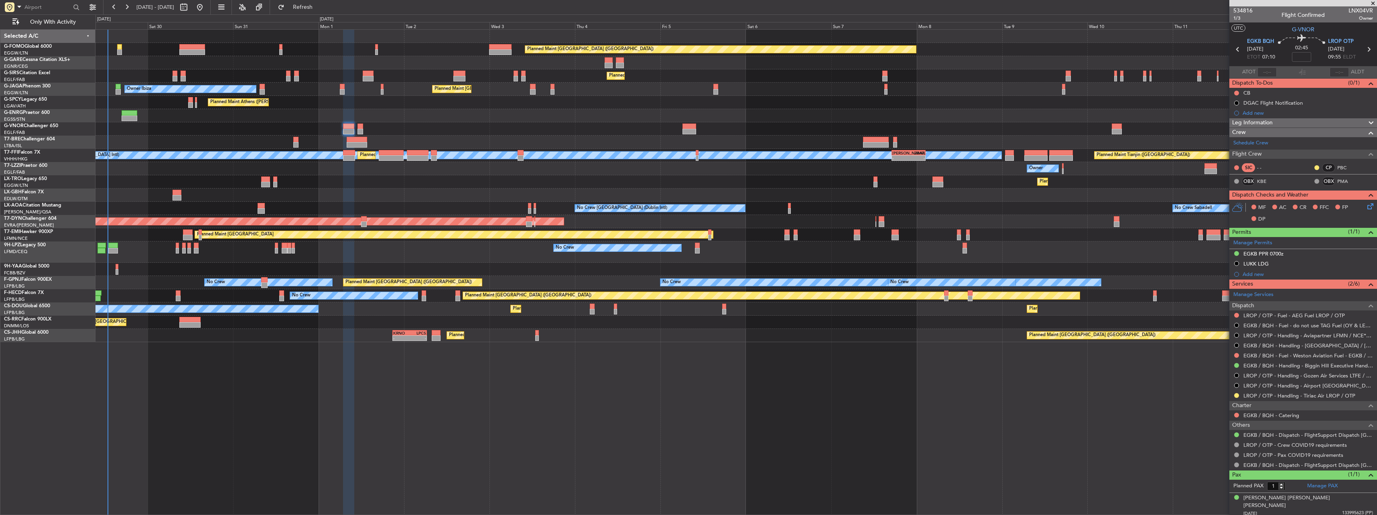
click at [667, 86] on div "Planned Maint [GEOGRAPHIC_DATA] ([GEOGRAPHIC_DATA]) Planned Maint [GEOGRAPHIC_D…" at bounding box center [735, 186] width 1281 height 313
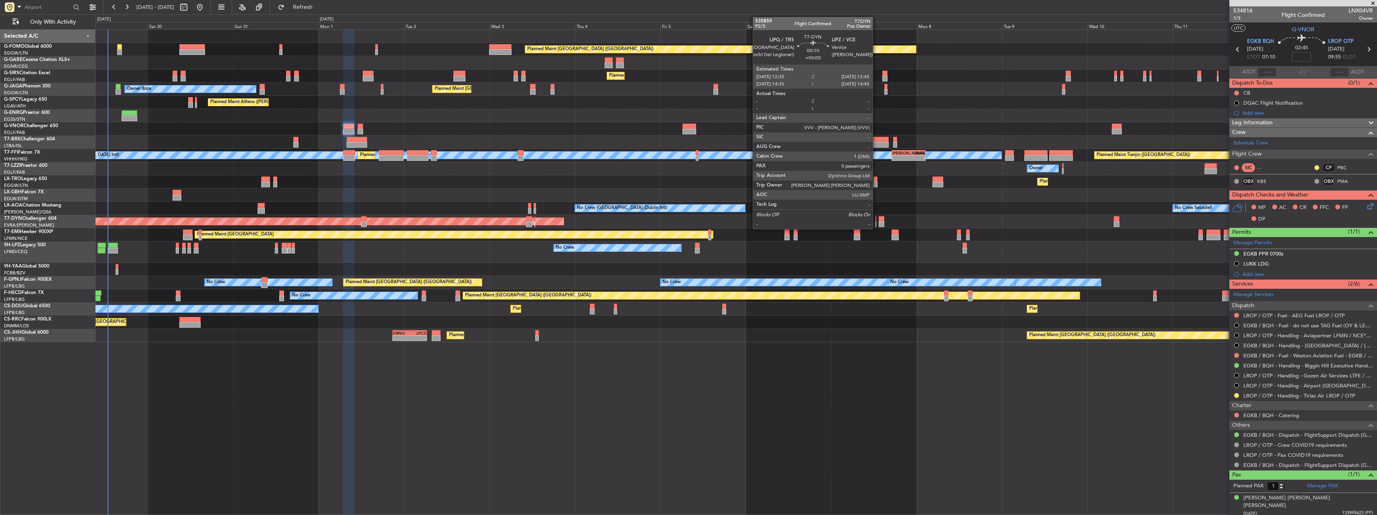
click at [876, 220] on div at bounding box center [875, 219] width 1 height 6
type input "0"
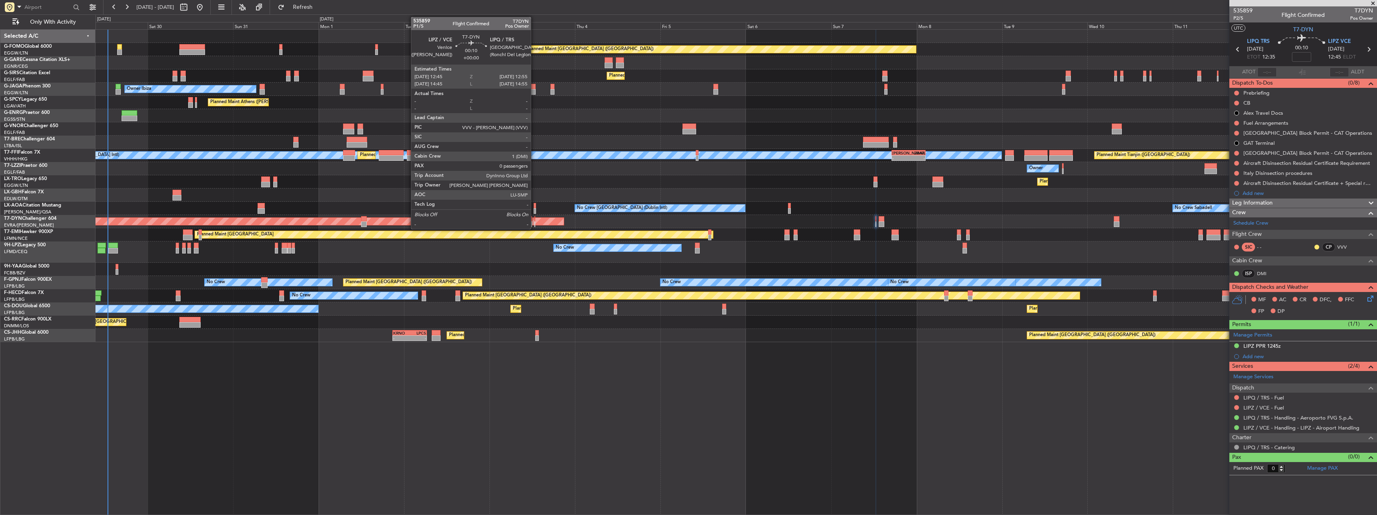
click at [534, 223] on div at bounding box center [534, 224] width 1 height 6
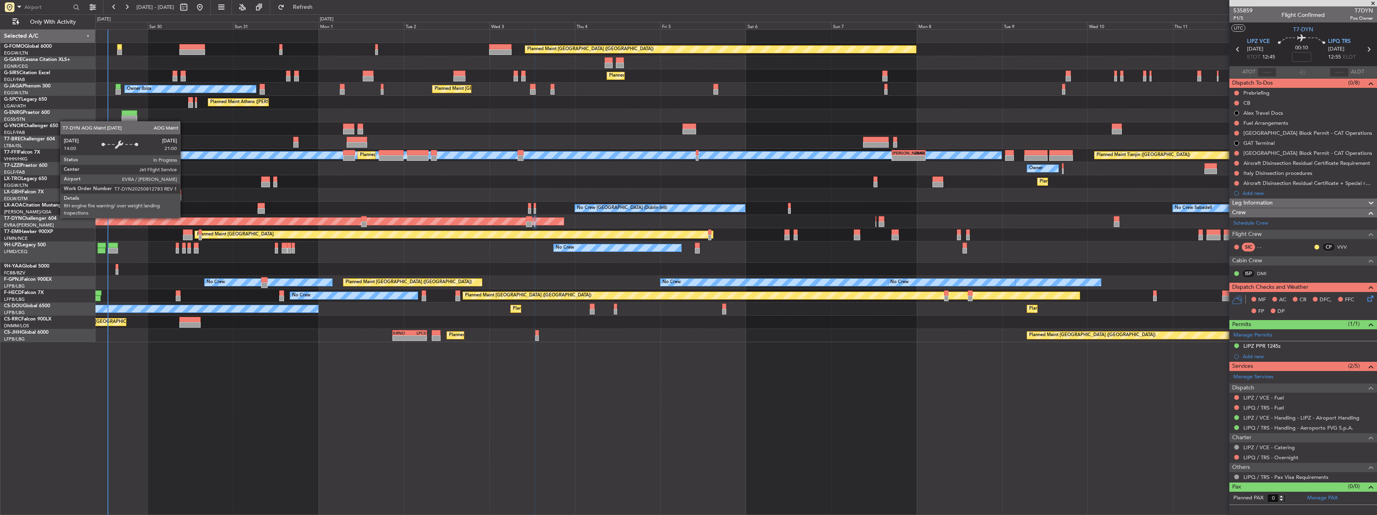
click at [236, 219] on div "AOG Maint Riga (Riga Intl)" at bounding box center [81, 221] width 965 height 8
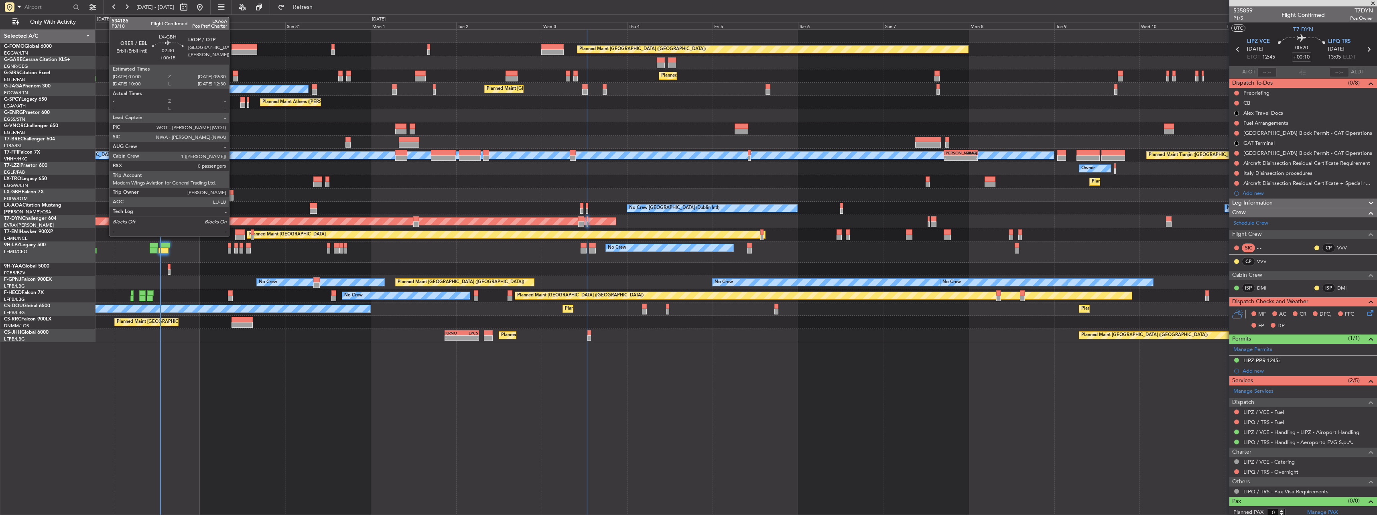
click at [232, 198] on div at bounding box center [229, 198] width 9 height 6
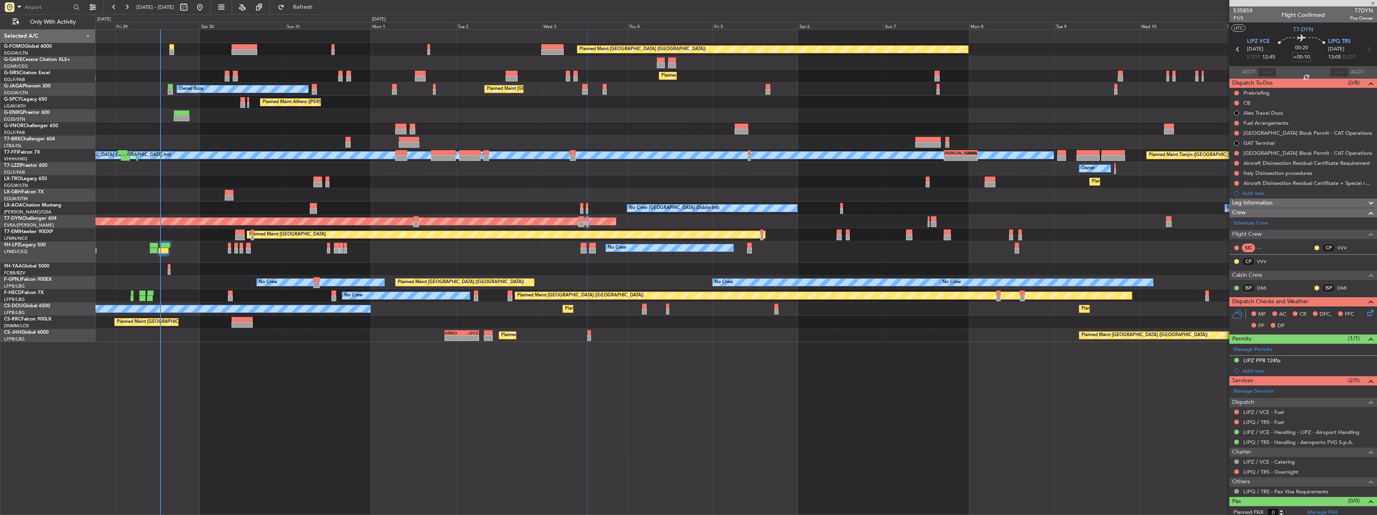
type input "+00:15"
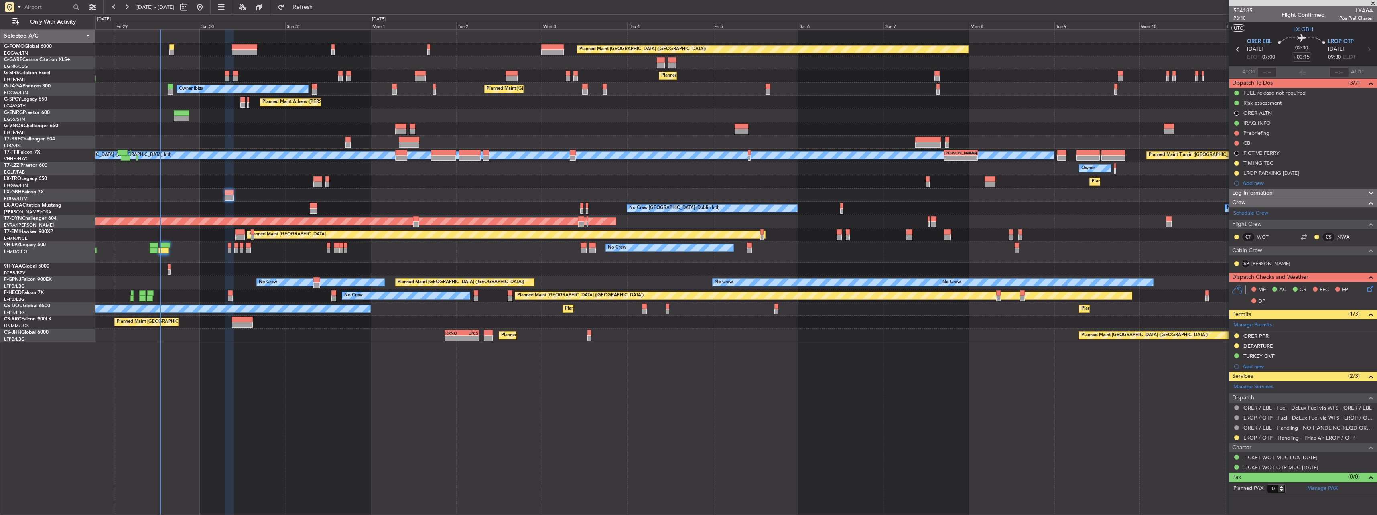
click at [1344, 233] on link "NWA" at bounding box center [1346, 236] width 18 height 7
click at [1258, 264] on link "[PERSON_NAME]" at bounding box center [1270, 263] width 39 height 7
click at [1241, 16] on span "P3/10" at bounding box center [1242, 18] width 19 height 7
click at [1240, 193] on span "Leg Information" at bounding box center [1252, 193] width 41 height 9
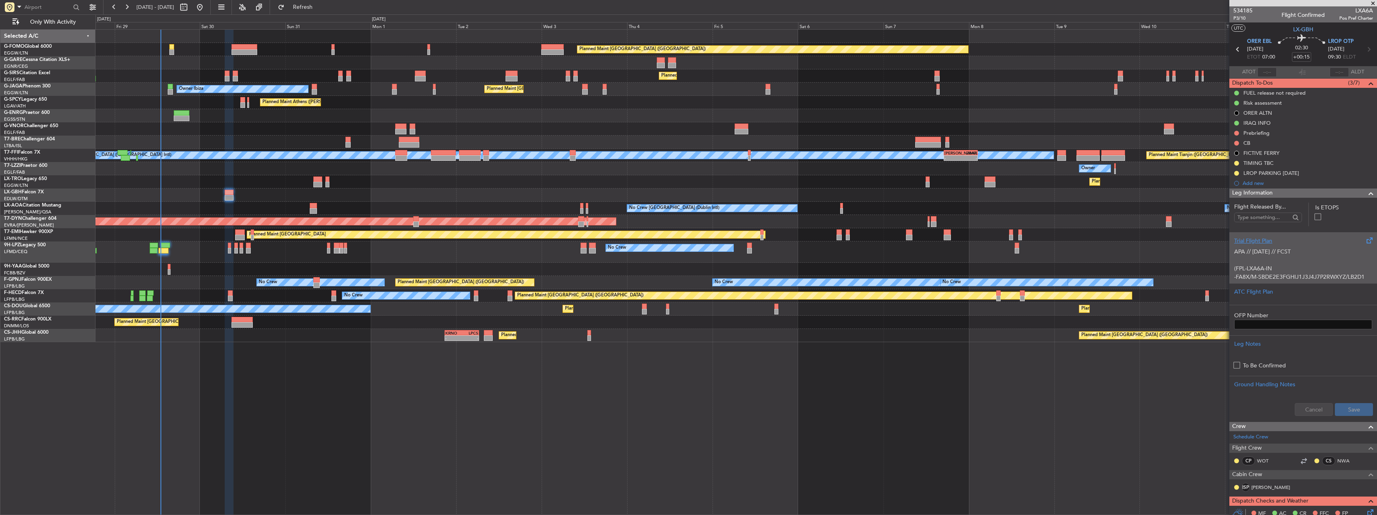
click at [1260, 254] on p "APA // 25AUG // FCST" at bounding box center [1303, 252] width 138 height 8
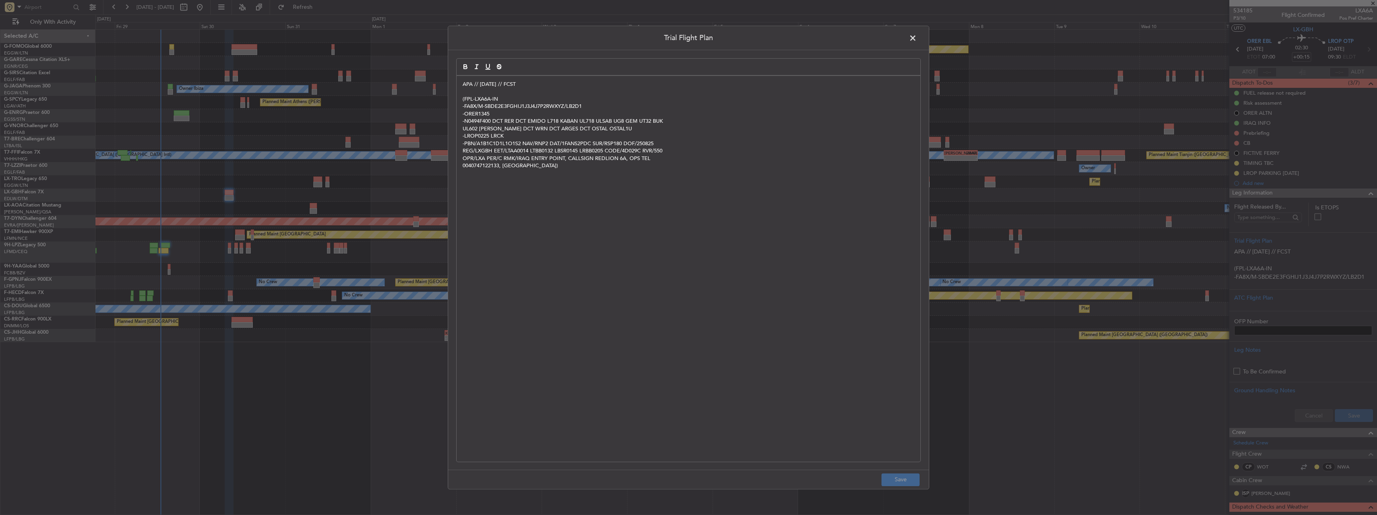
click at [462, 83] on div "APA // 25AUG // FCST (FPL-LXA6A-IN -FA8X/M-SBDE2E3FGHIJ1J3J4J7P2RWXYZ/LB2D1 -OR…" at bounding box center [689, 269] width 464 height 386
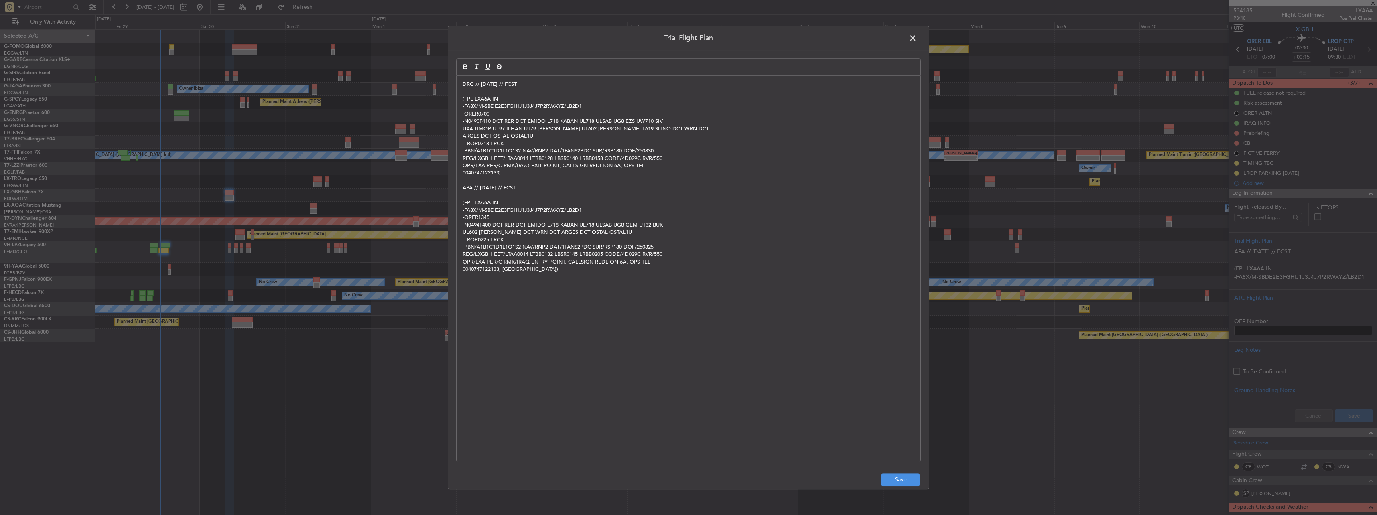
scroll to position [0, 0]
click at [895, 487] on footer "Save" at bounding box center [688, 479] width 481 height 19
click at [897, 485] on button "Save" at bounding box center [900, 479] width 38 height 13
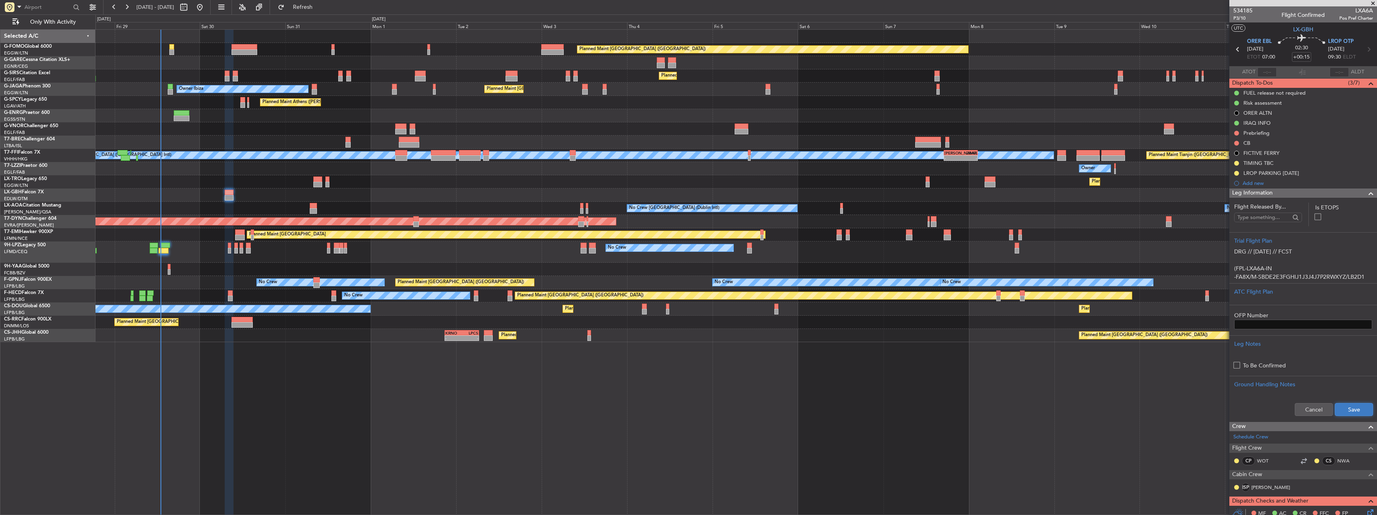
click at [1348, 406] on button "Save" at bounding box center [1354, 409] width 38 height 13
click at [1306, 55] on input "+00:15" at bounding box center [1301, 57] width 19 height 10
click at [1164, 47] on div "Planned Maint [GEOGRAPHIC_DATA] ([GEOGRAPHIC_DATA])" at bounding box center [735, 49] width 1281 height 13
type input "+00:00"
click at [1300, 57] on input at bounding box center [1301, 57] width 19 height 10
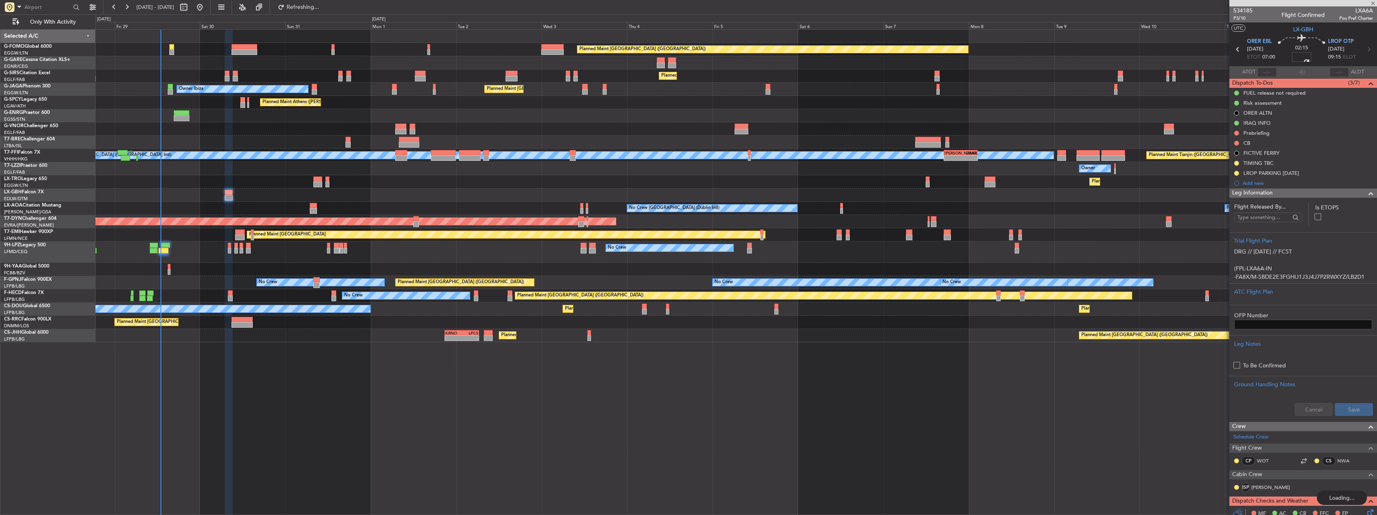
type input "+00:05"
click at [1242, 16] on span "P3/10" at bounding box center [1242, 18] width 19 height 7
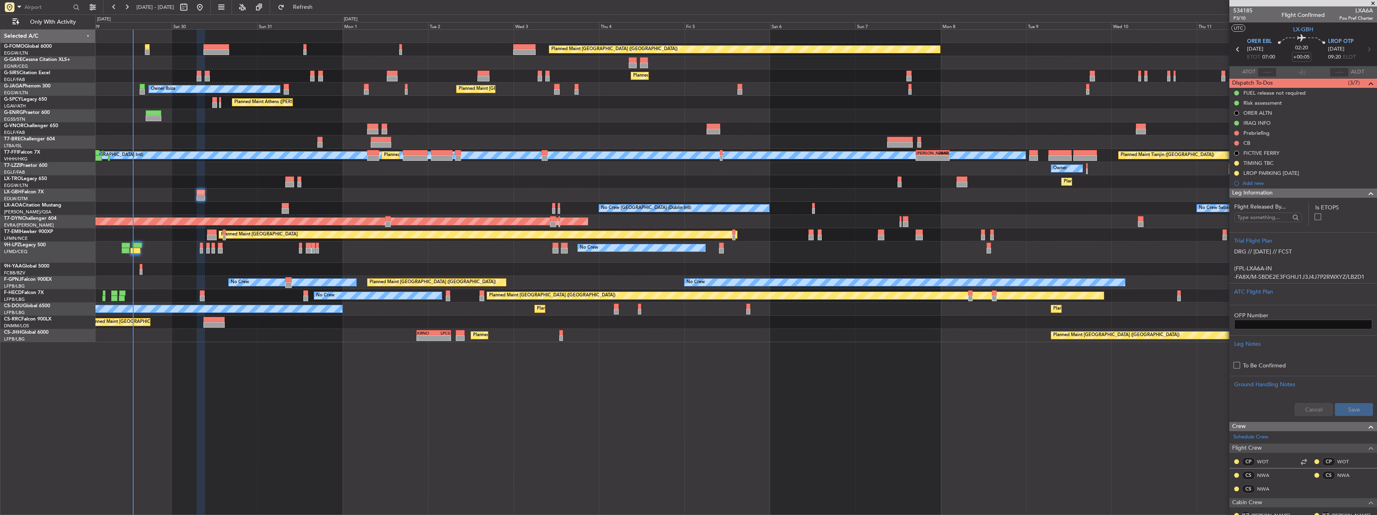
click at [622, 402] on div "Planned Maint London (Luton) Planned Maint London (Farnborough) Unplanned Maint…" at bounding box center [735, 272] width 1281 height 486
click at [320, 8] on span "Refresh" at bounding box center [303, 7] width 34 height 6
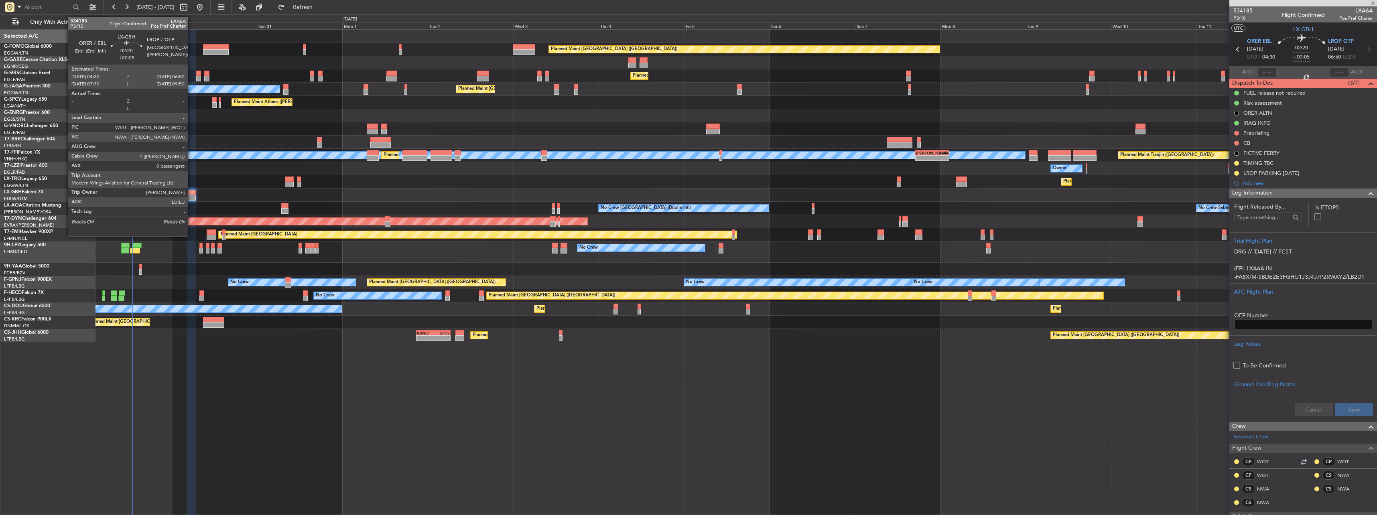
click at [191, 199] on div at bounding box center [191, 198] width 8 height 6
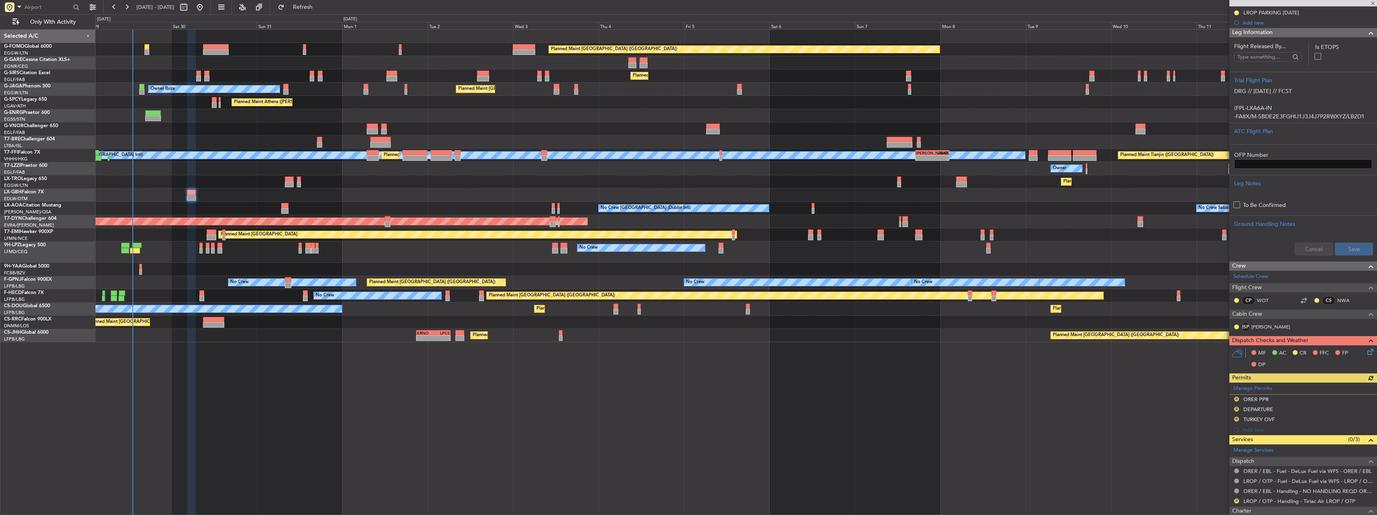
scroll to position [204, 0]
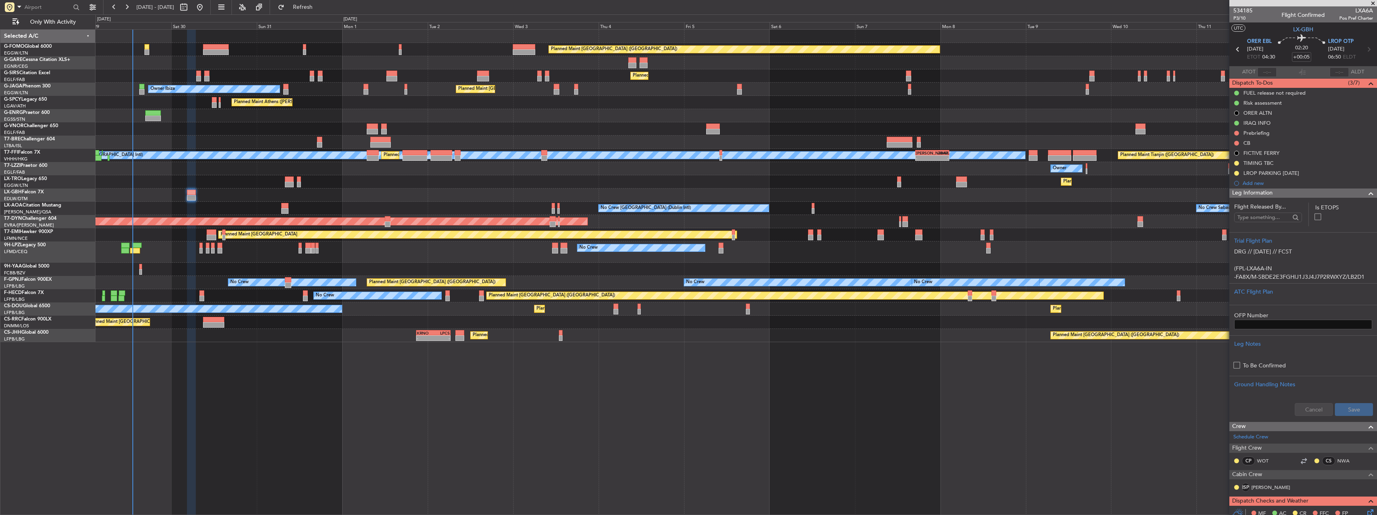
scroll to position [204, 0]
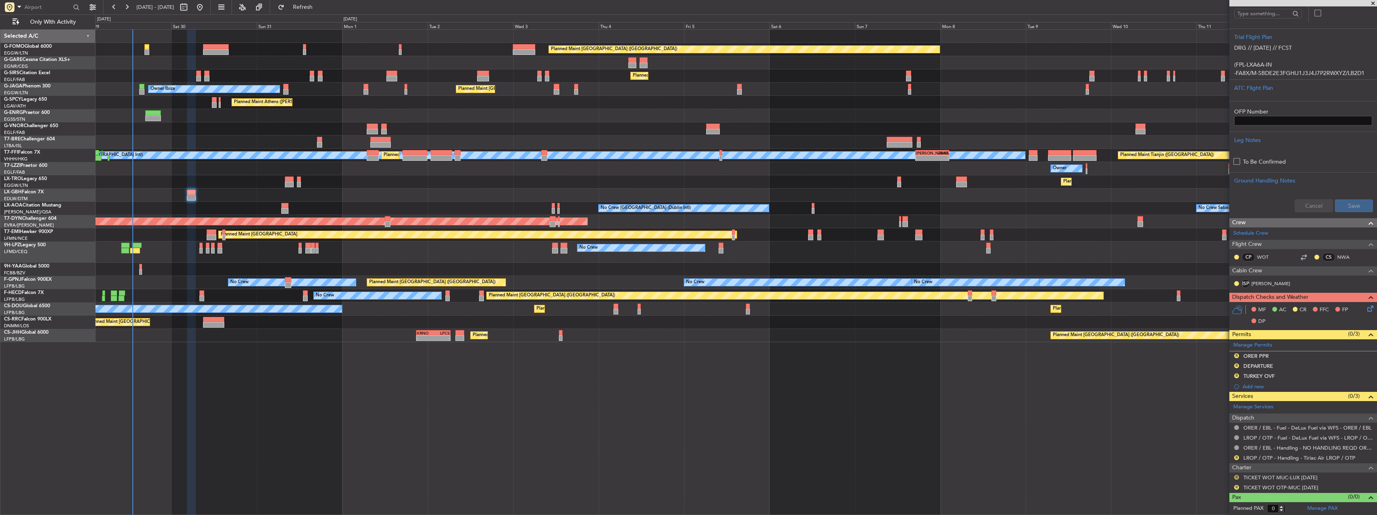
click at [1236, 477] on button "R" at bounding box center [1236, 477] width 5 height 5
drag, startPoint x: 1214, startPoint y: 464, endPoint x: 1235, endPoint y: 486, distance: 30.6
click at [1218, 469] on span "Confirmed" at bounding box center [1213, 465] width 25 height 8
click at [1236, 485] on button "R" at bounding box center [1236, 487] width 5 height 5
click at [1223, 475] on mat-tooltip-component "Review" at bounding box center [1236, 474] width 29 height 21
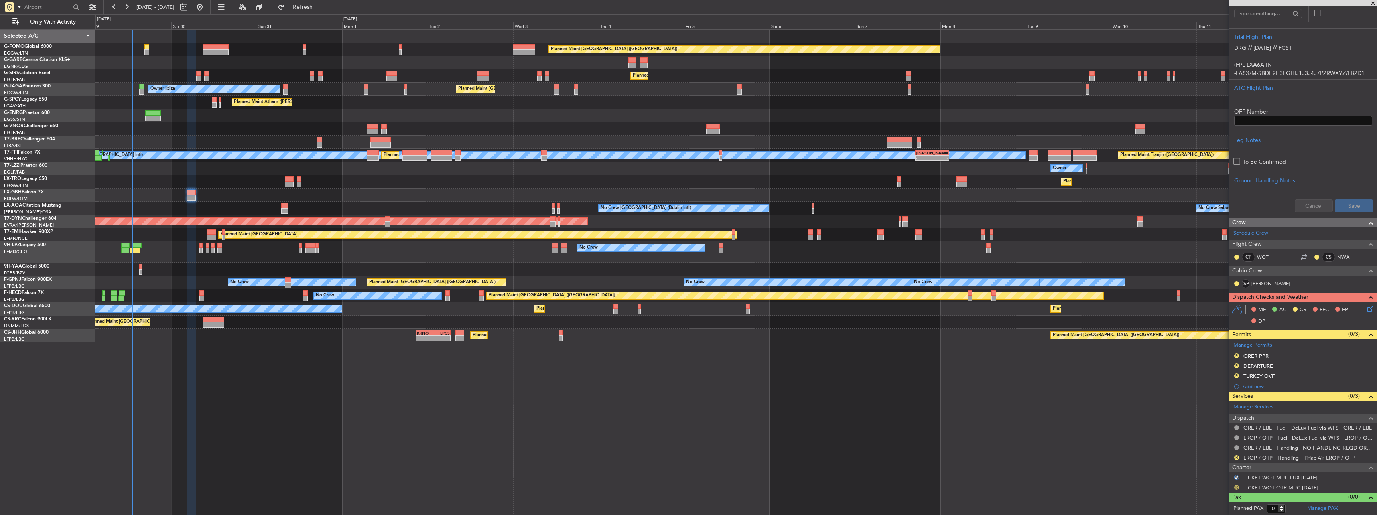
click at [1235, 486] on button "R" at bounding box center [1236, 487] width 5 height 5
click at [1228, 474] on div "Review" at bounding box center [1237, 474] width 18 height 10
click at [1235, 486] on button "R" at bounding box center [1236, 487] width 5 height 5
click at [1218, 477] on span "Confirmed" at bounding box center [1213, 475] width 25 height 8
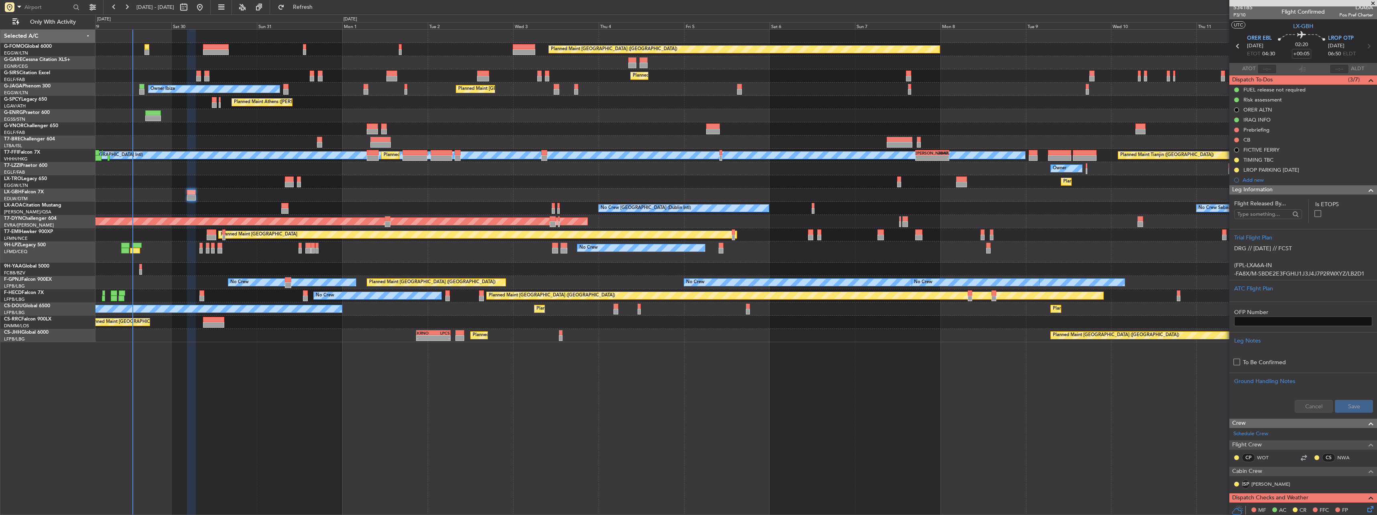
scroll to position [0, 0]
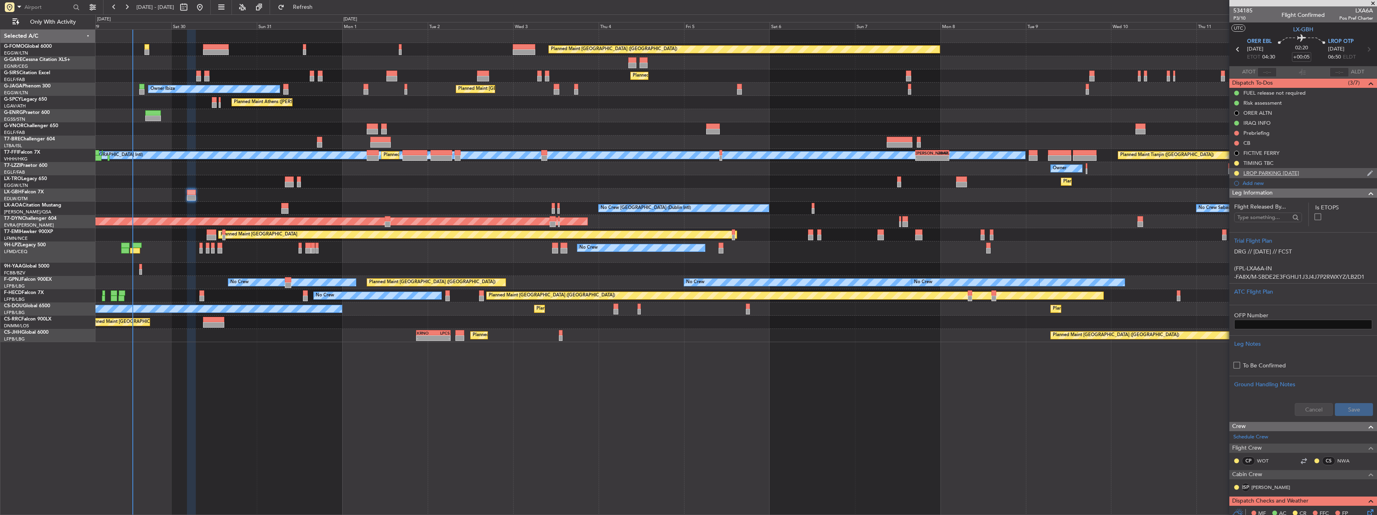
click at [1279, 172] on div "LROP PARKING [DATE]" at bounding box center [1271, 173] width 56 height 7
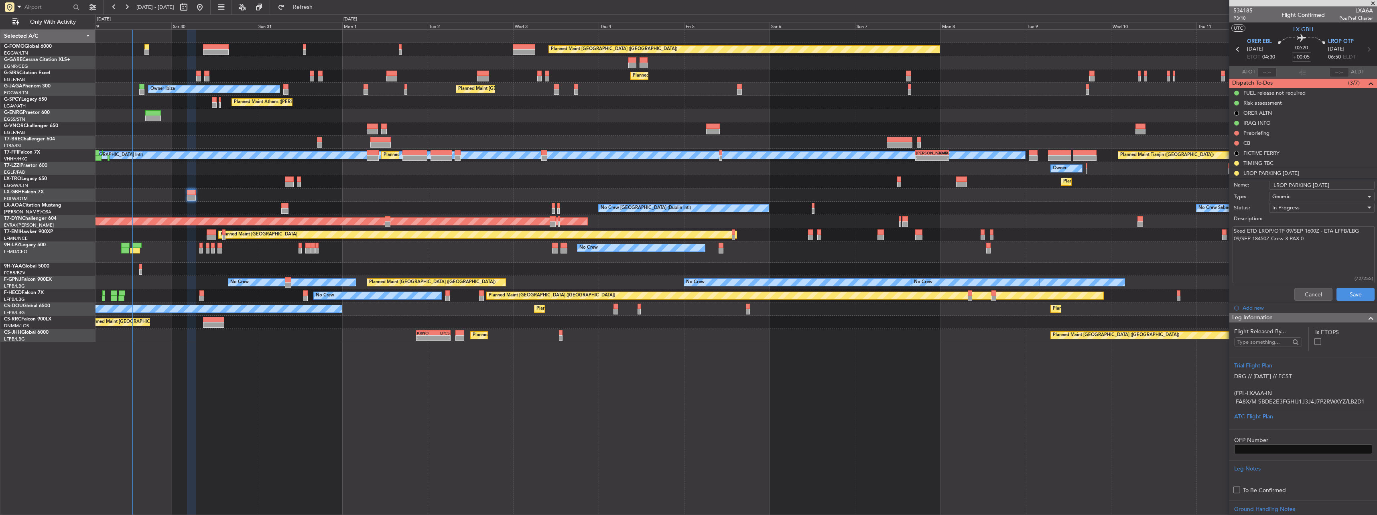
drag, startPoint x: 1234, startPoint y: 233, endPoint x: 1313, endPoint y: 241, distance: 79.5
click at [1313, 241] on textarea "Sked ETD LROP/OTP 09/SEP 1600Z - ETA LFPB/LBG 09/SEP 18450Z Crew 3 PAX 0" at bounding box center [1303, 254] width 142 height 57
click at [1351, 290] on button "Save" at bounding box center [1355, 294] width 38 height 13
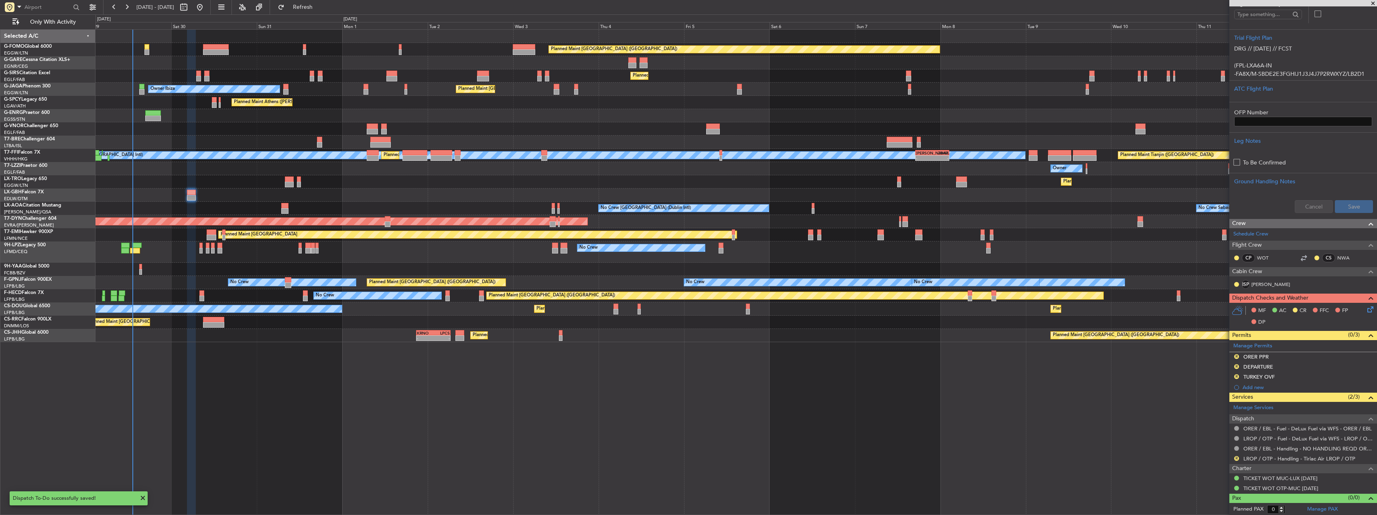
scroll to position [204, 0]
click at [1236, 355] on button "R" at bounding box center [1236, 355] width 5 height 5
click at [1214, 391] on span "Requested" at bounding box center [1213, 391] width 25 height 8
click at [1234, 365] on div "R" at bounding box center [1236, 366] width 6 height 6
click at [1236, 363] on button "R" at bounding box center [1236, 365] width 5 height 5
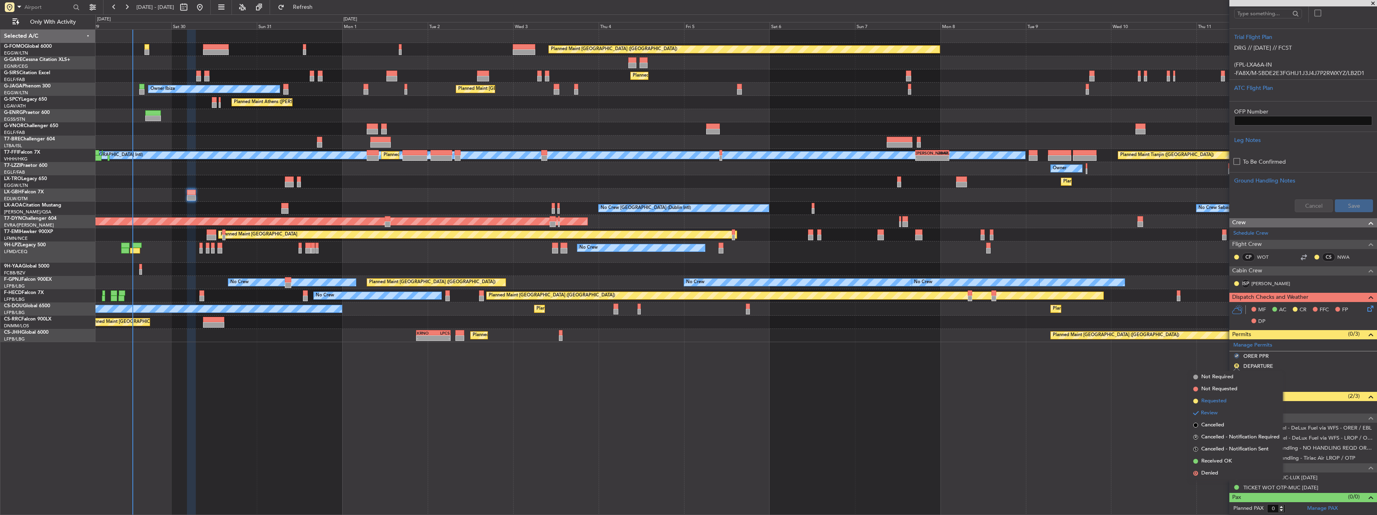
drag, startPoint x: 1229, startPoint y: 408, endPoint x: 1229, endPoint y: 402, distance: 6.0
click at [1229, 402] on ul "Not Required Not Requested Requested Review Cancelled R Cancelled - Notificatio…" at bounding box center [1236, 425] width 93 height 108
click at [1229, 402] on li "Requested" at bounding box center [1236, 401] width 93 height 12
click at [1237, 373] on div "R" at bounding box center [1236, 376] width 6 height 6
click at [1236, 373] on button "R" at bounding box center [1236, 375] width 5 height 5
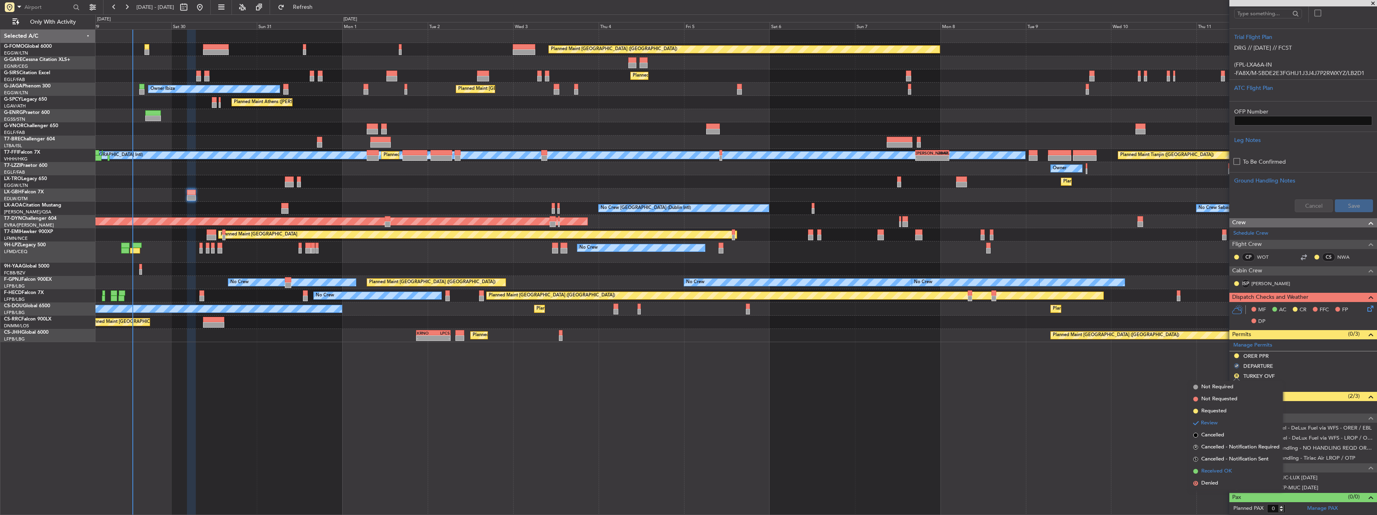
click at [1207, 467] on li "Received OK" at bounding box center [1236, 471] width 93 height 12
click at [1251, 460] on link "LROP / OTP - Handling - Tiriac Air LROP / OTP" at bounding box center [1299, 458] width 112 height 7
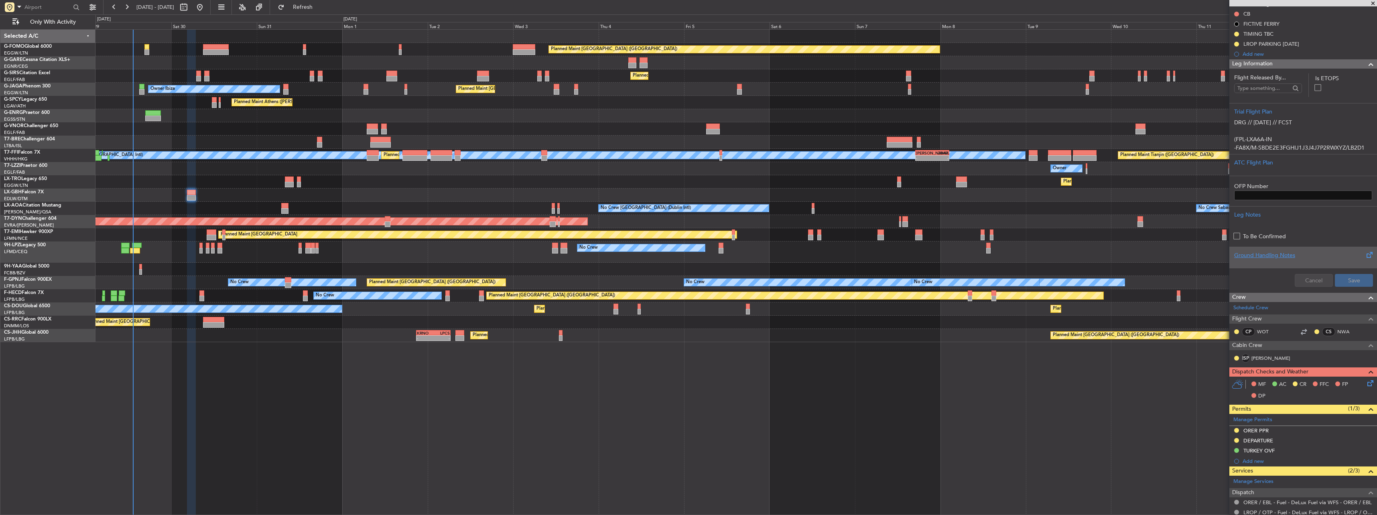
scroll to position [124, 0]
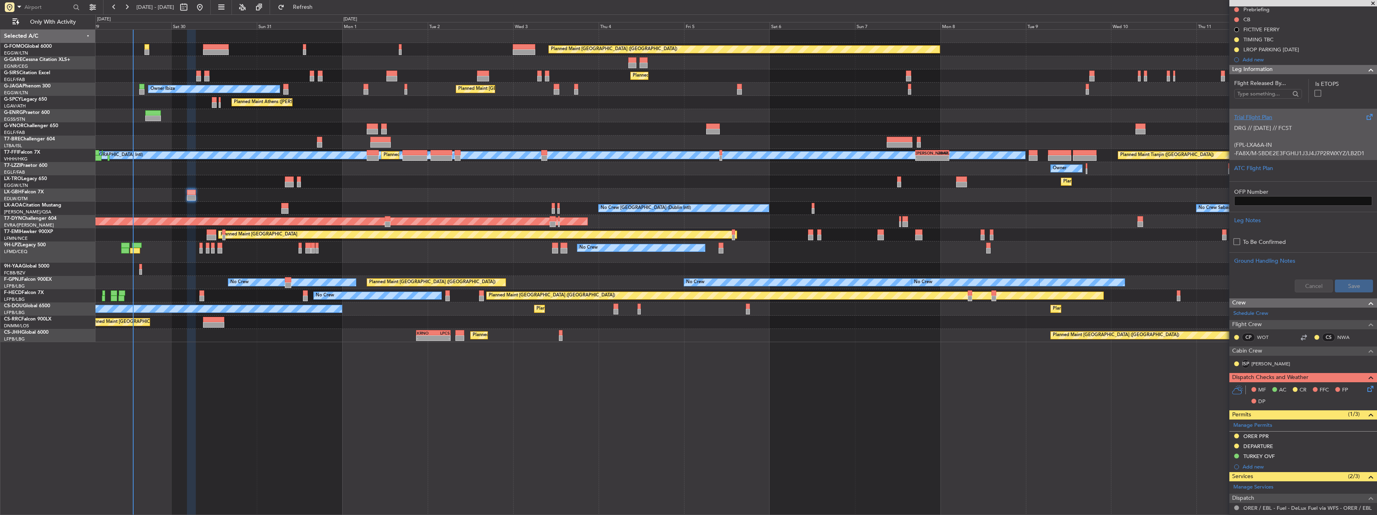
click at [1239, 142] on p "(FPL-LXA6A-IN" at bounding box center [1303, 145] width 138 height 8
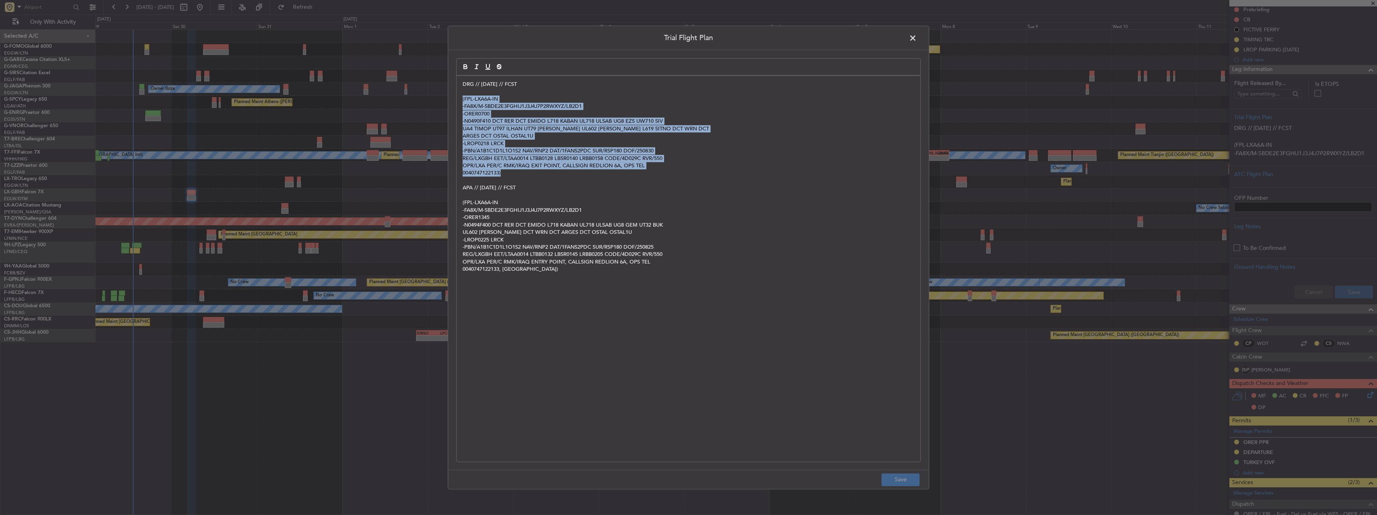
drag, startPoint x: 505, startPoint y: 173, endPoint x: 453, endPoint y: 99, distance: 90.3
click at [453, 99] on div "Trial Flight Plan DRG // 29AUG // FCST (FPL-LXA6A-IN -FA8X/M-SBDE2E3FGHIJ1J3J4J…" at bounding box center [688, 258] width 481 height 464
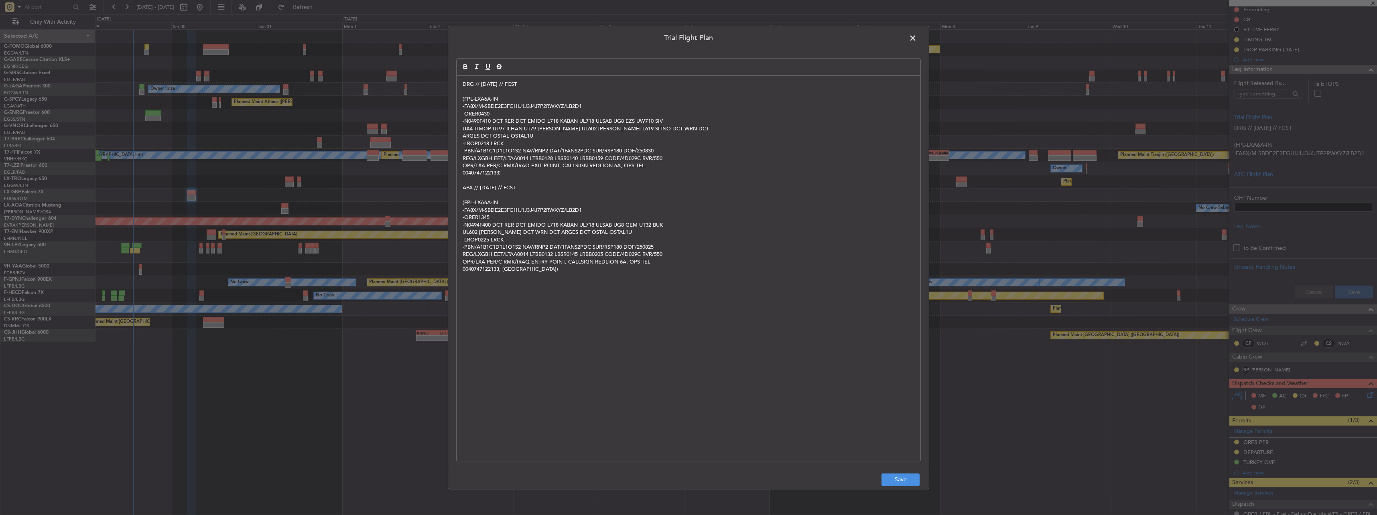
scroll to position [0, 0]
click at [917, 479] on button "Save" at bounding box center [900, 479] width 38 height 13
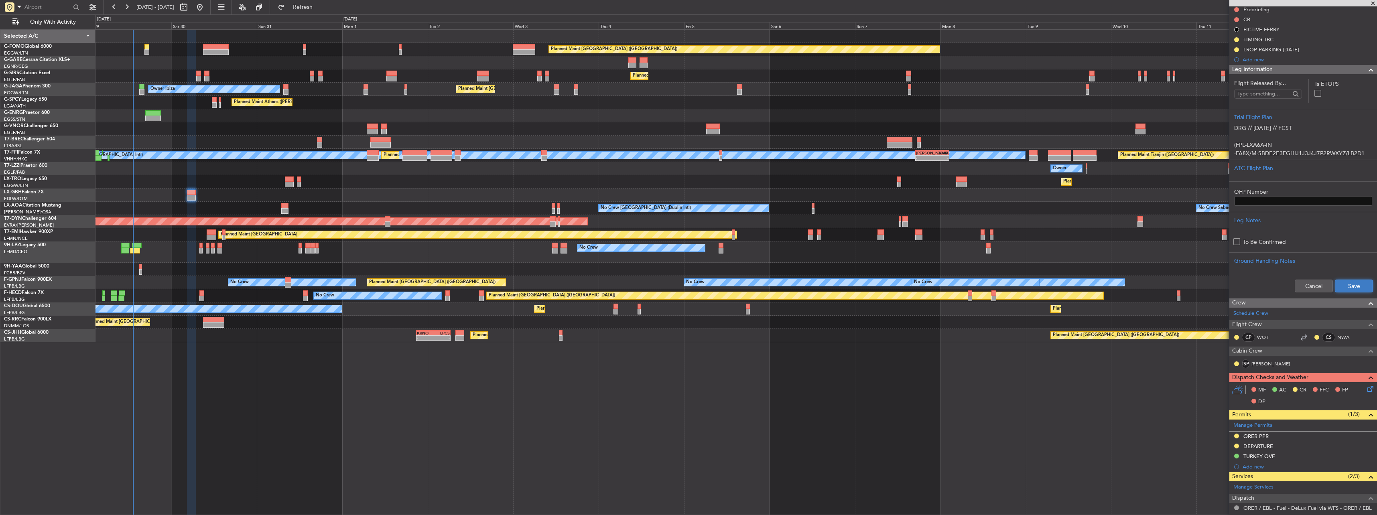
click at [1345, 280] on button "Save" at bounding box center [1354, 286] width 38 height 13
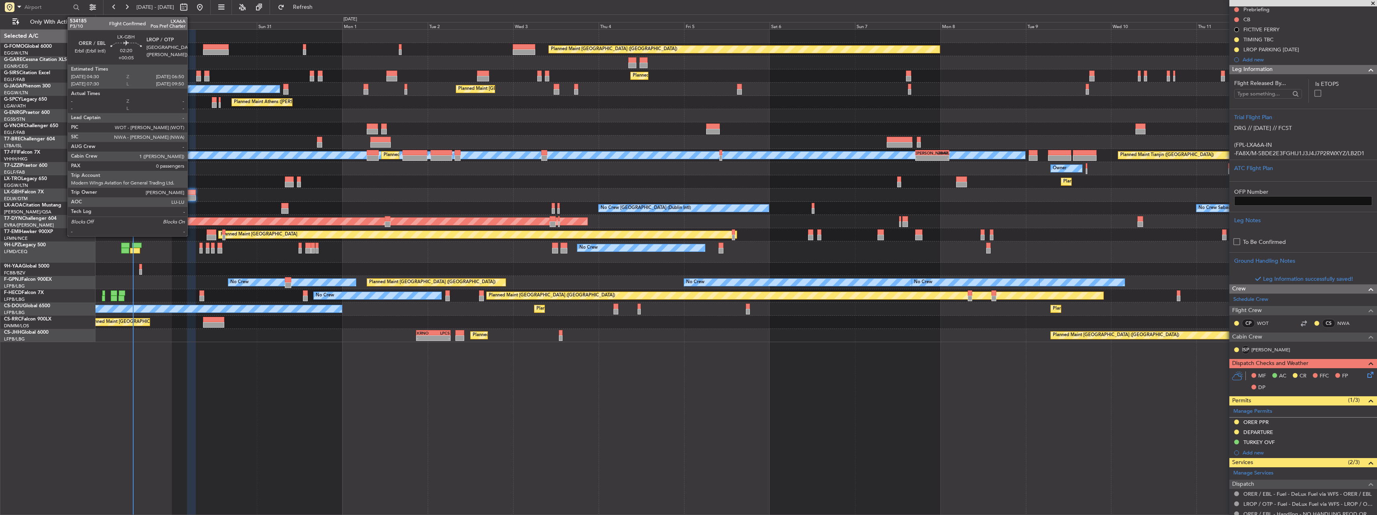
click at [191, 196] on div at bounding box center [191, 198] width 8 height 6
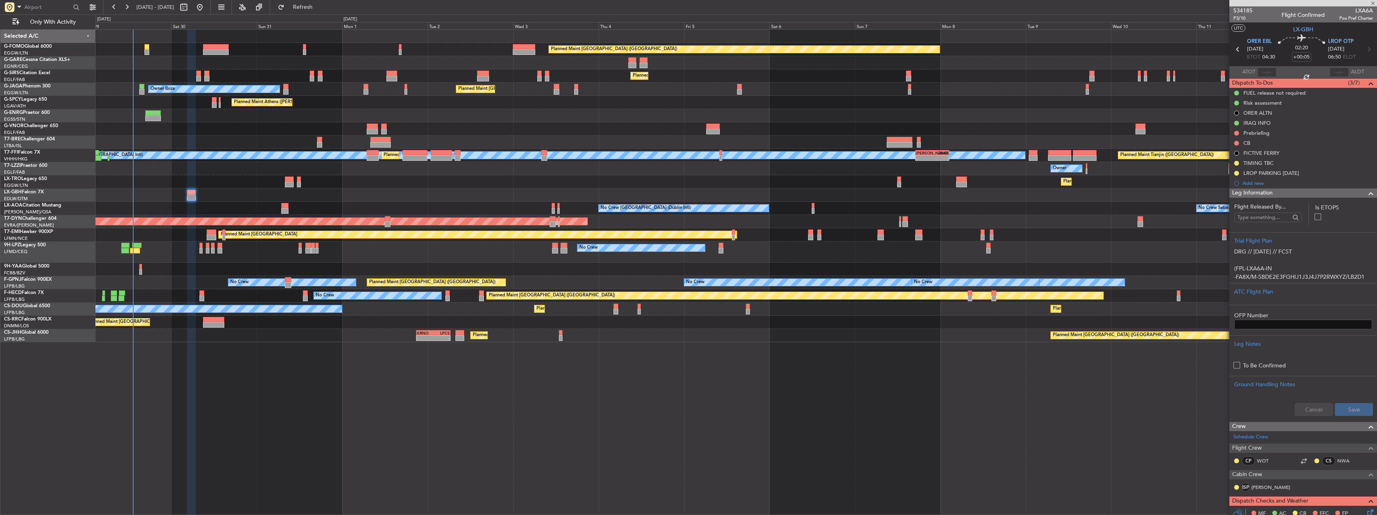
click at [1250, 195] on span "Leg Information" at bounding box center [1252, 193] width 41 height 9
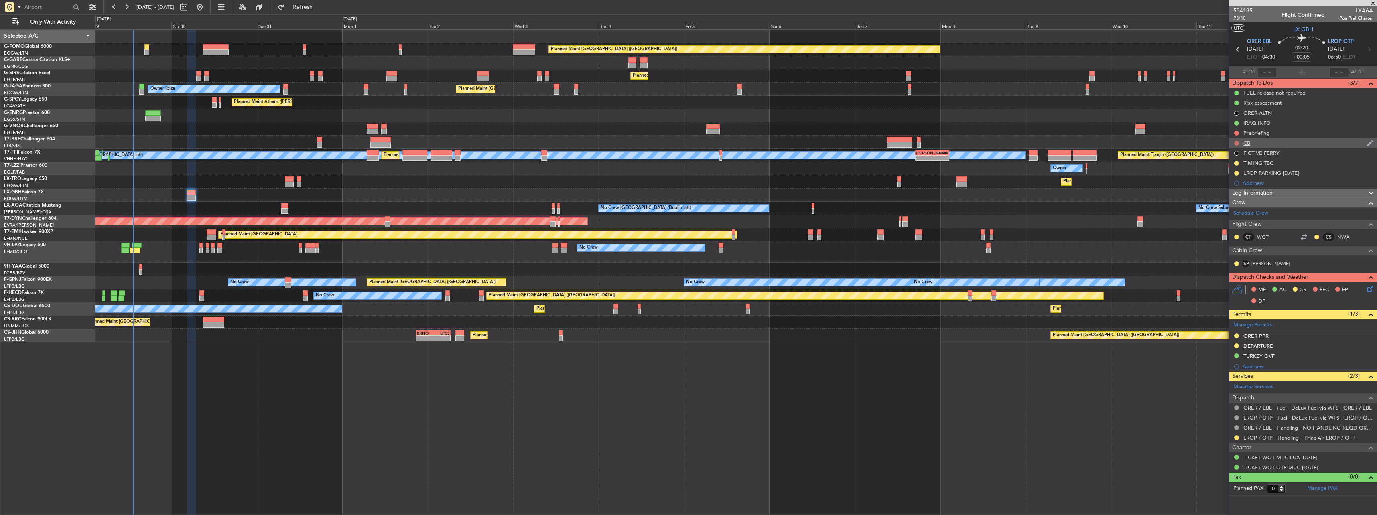
click at [1236, 142] on button at bounding box center [1236, 143] width 5 height 5
click at [1232, 177] on span "Completed" at bounding box center [1240, 179] width 26 height 8
click at [1235, 132] on button at bounding box center [1236, 133] width 5 height 5
click at [1233, 160] on span "In Progress" at bounding box center [1240, 156] width 27 height 8
click at [1369, 290] on icon at bounding box center [1369, 287] width 6 height 6
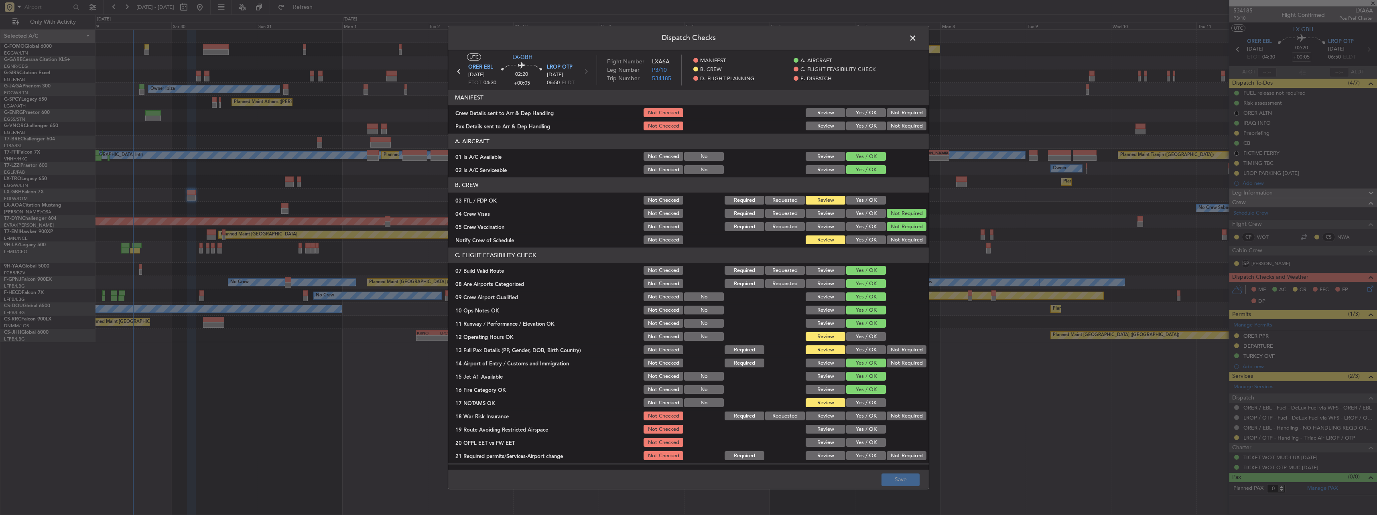
click at [846, 203] on button "Yes / OK" at bounding box center [866, 200] width 40 height 9
click at [855, 233] on section "B. CREW 03 FTL / FDP OK Not Checked Required Requested Review Yes / OK 04 Crew …" at bounding box center [688, 212] width 481 height 68
click at [856, 236] on button "Yes / OK" at bounding box center [866, 240] width 40 height 9
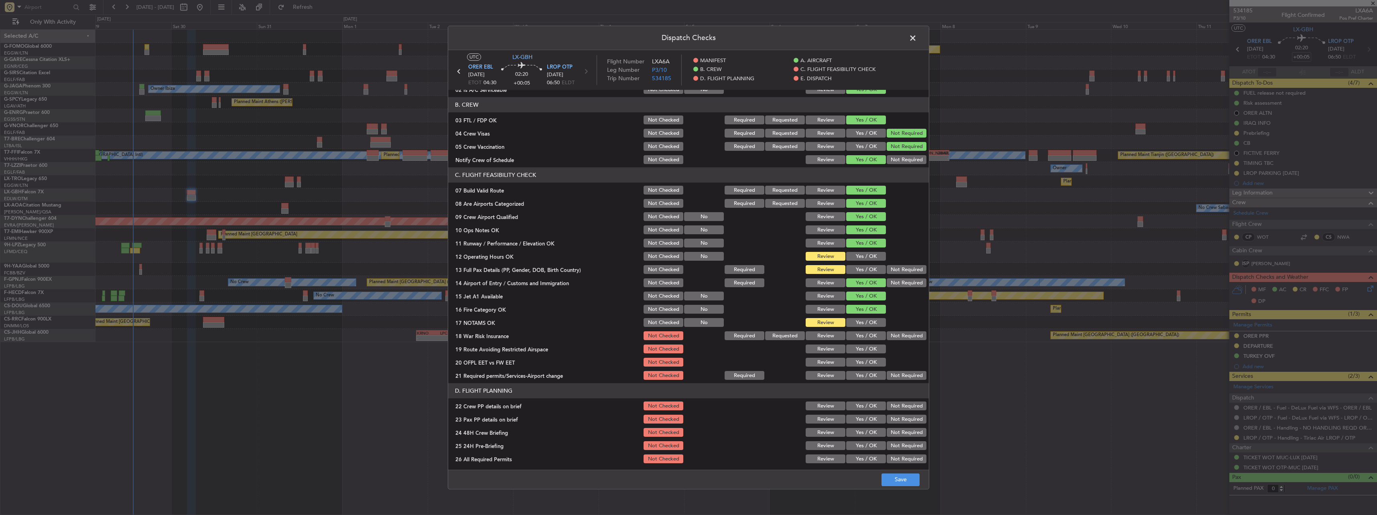
click at [862, 249] on section "C. FLIGHT FEASIBILITY CHECK 07 Build Valid Route Not Checked Required Requested…" at bounding box center [688, 275] width 481 height 214
click at [861, 257] on button "Yes / OK" at bounding box center [866, 256] width 40 height 9
drag, startPoint x: 865, startPoint y: 288, endPoint x: 866, endPoint y: 280, distance: 8.9
click at [865, 290] on section "C. FLIGHT FEASIBILITY CHECK 07 Build Valid Route Not Checked Required Requested…" at bounding box center [688, 275] width 481 height 214
click at [866, 274] on button "Yes / OK" at bounding box center [866, 270] width 40 height 9
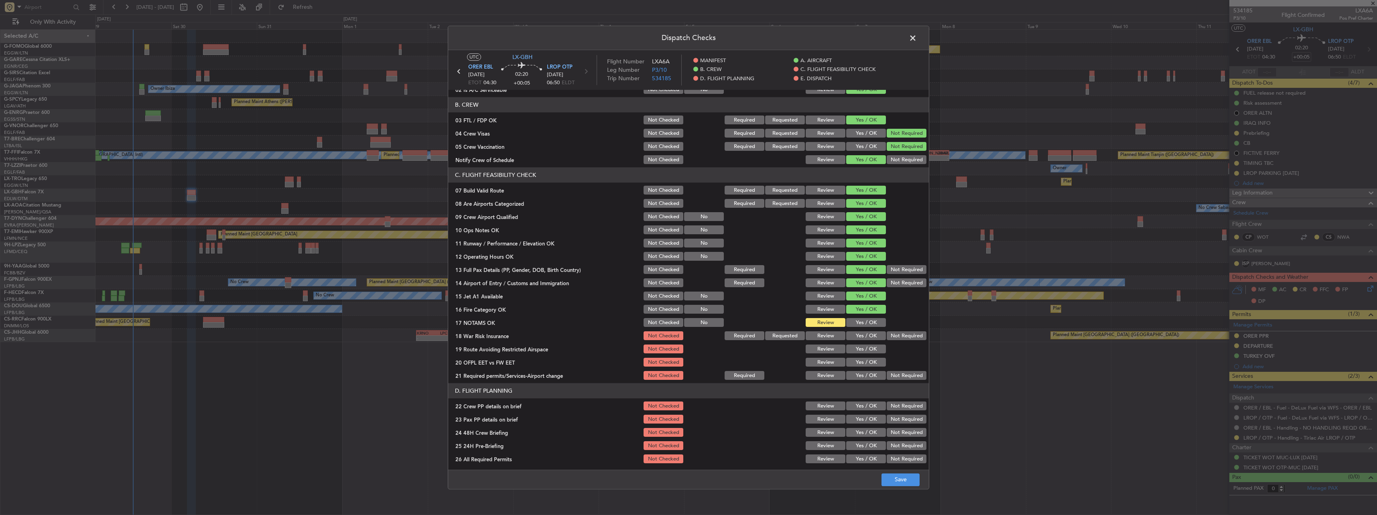
click at [859, 315] on section "C. FLIGHT FEASIBILITY CHECK 07 Build Valid Route Not Checked Required Requested…" at bounding box center [688, 275] width 481 height 214
click at [873, 319] on button "Yes / OK" at bounding box center [866, 323] width 40 height 9
click at [907, 486] on button "Save" at bounding box center [900, 479] width 38 height 13
drag, startPoint x: 918, startPoint y: 24, endPoint x: 918, endPoint y: 29, distance: 5.6
click at [918, 25] on div "Dispatch Checks UTC LX-GBH ORER EBL 30/08/2025 ETOT 04:30 02:20 +00:05 LROP OTP…" at bounding box center [688, 257] width 1377 height 515
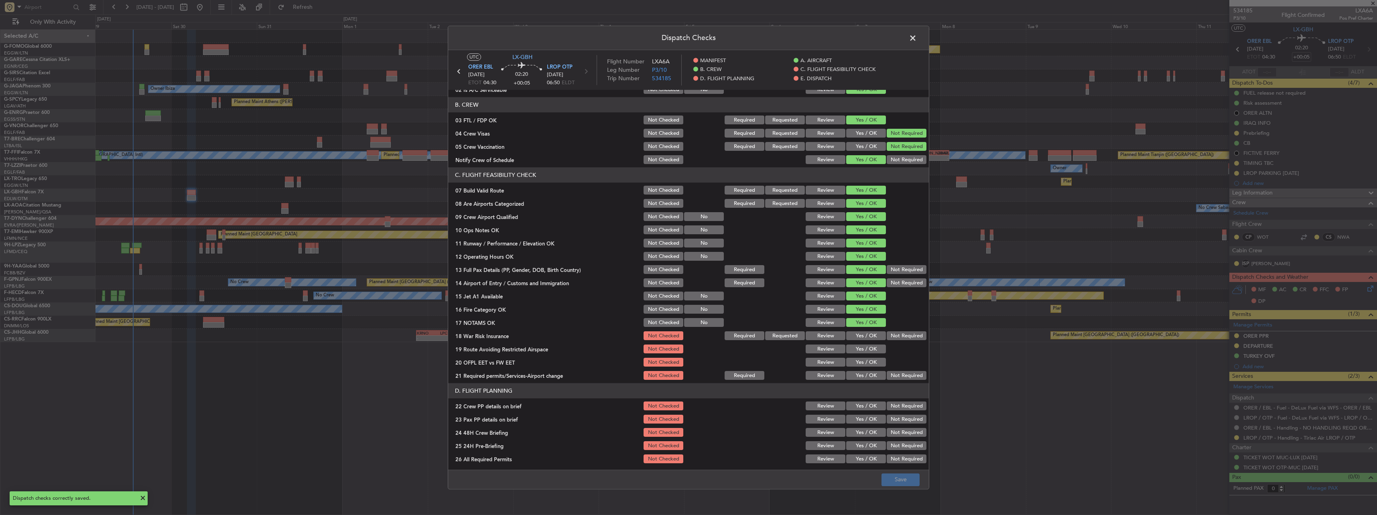
click at [917, 38] on span at bounding box center [917, 40] width 0 height 16
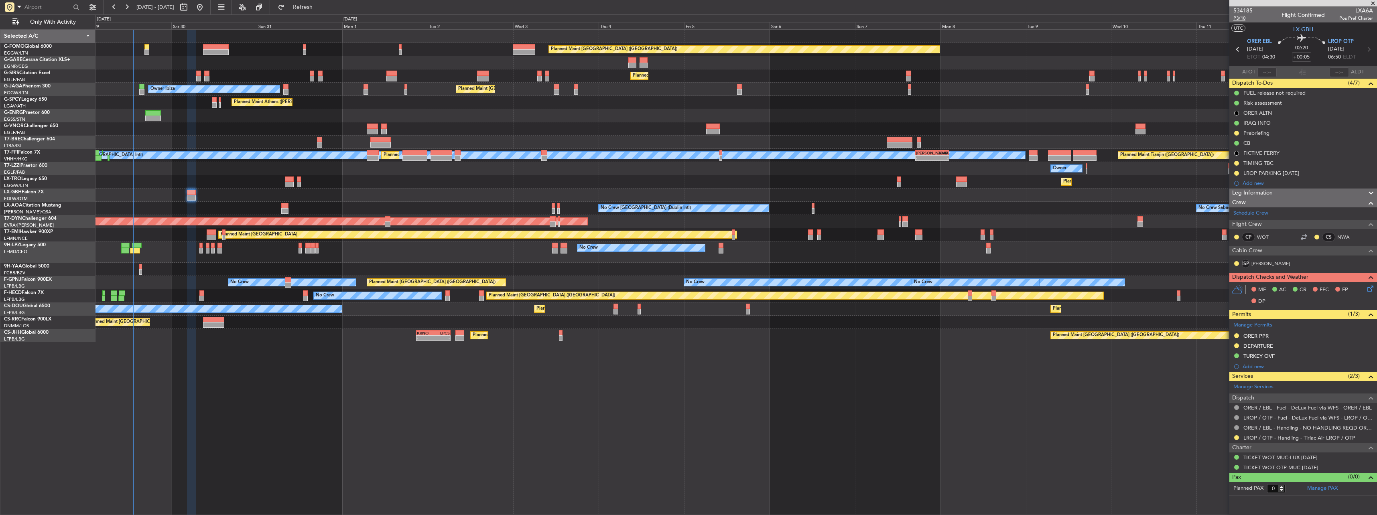
click at [1240, 19] on span "P3/10" at bounding box center [1242, 18] width 19 height 7
click at [1241, 16] on span "P3/10" at bounding box center [1242, 18] width 19 height 7
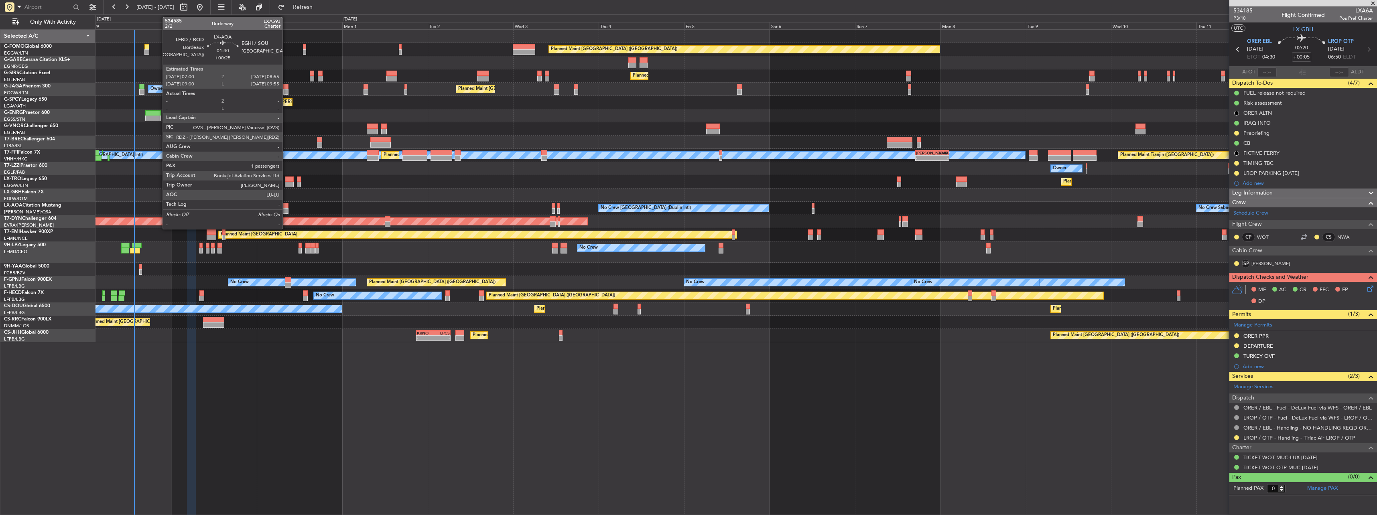
click at [286, 209] on div at bounding box center [284, 211] width 7 height 6
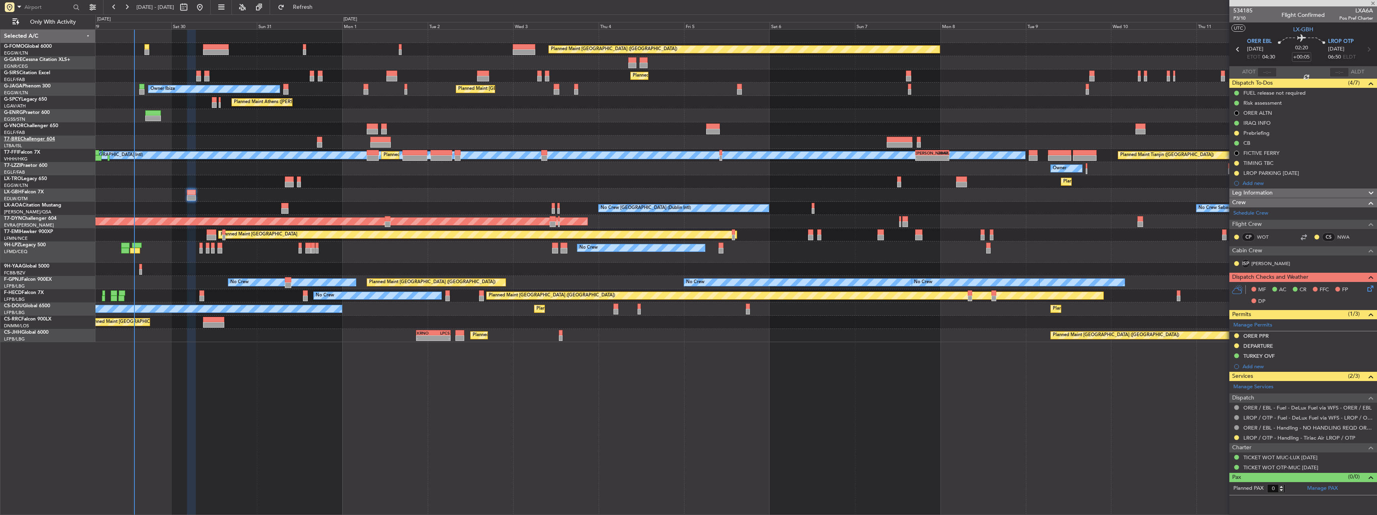
type input "+00:25"
type input "1"
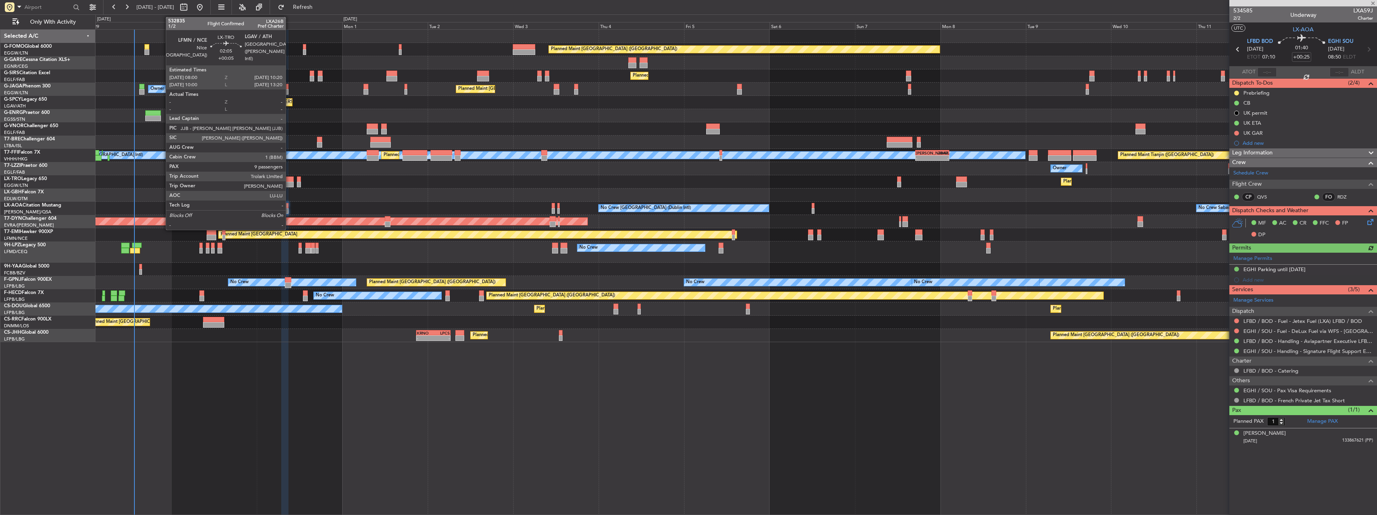
click at [289, 180] on div at bounding box center [289, 180] width 8 height 6
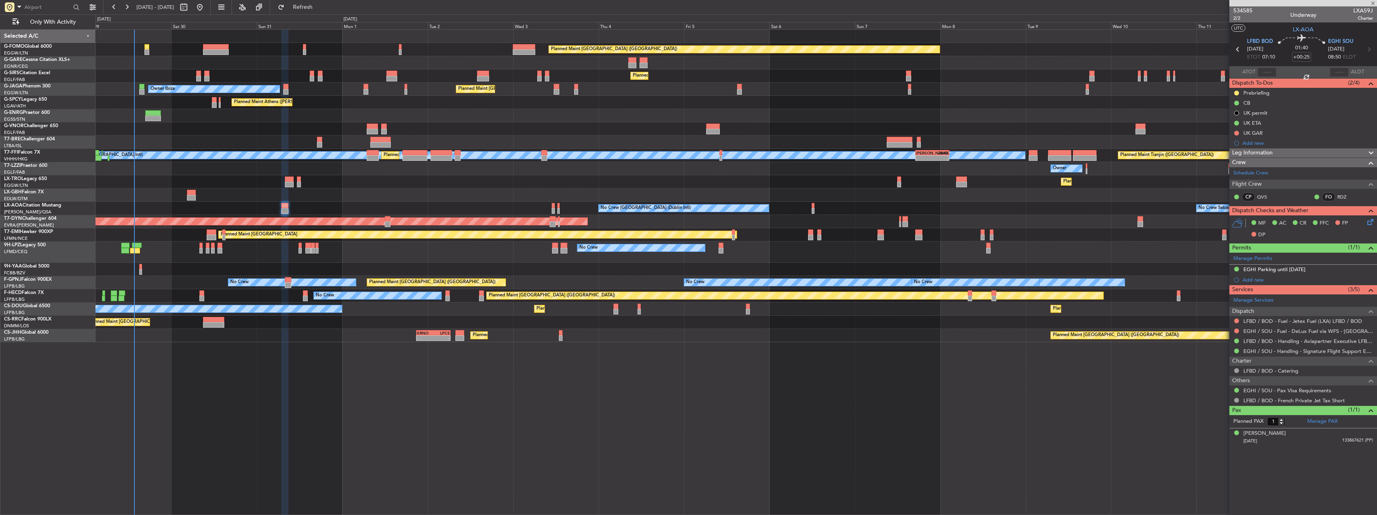
type input "+00:05"
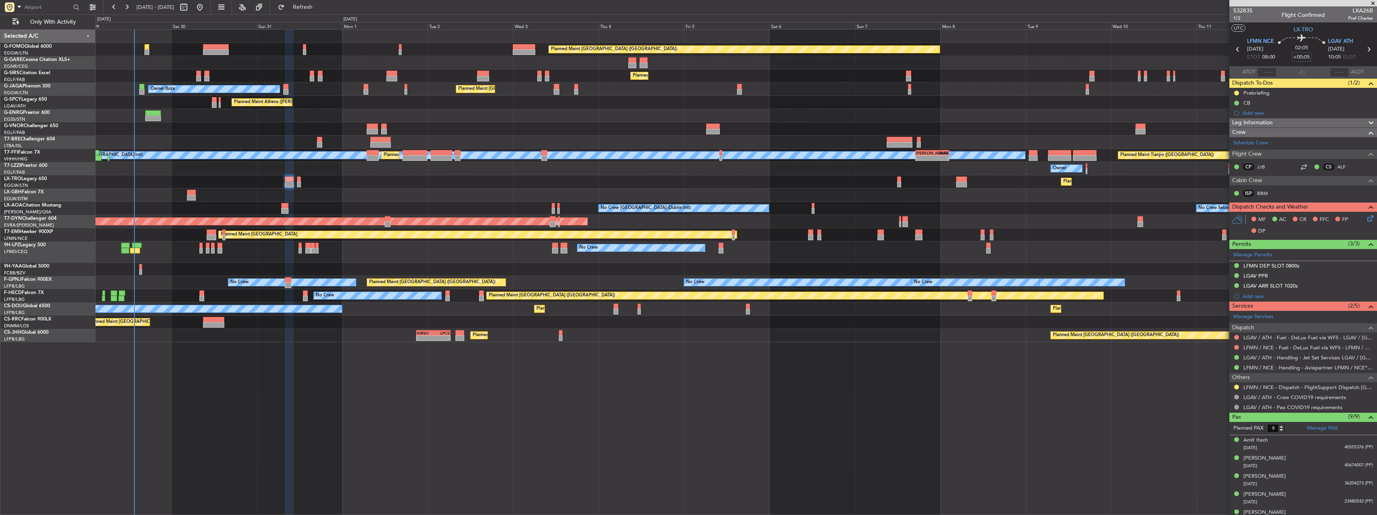
click at [1239, 387] on div at bounding box center [1236, 387] width 6 height 6
click at [1236, 387] on button at bounding box center [1236, 387] width 5 height 5
drag, startPoint x: 1230, startPoint y: 483, endPoint x: 1260, endPoint y: 489, distance: 30.2
click at [1231, 483] on li "Confirmed" at bounding box center [1236, 483] width 93 height 12
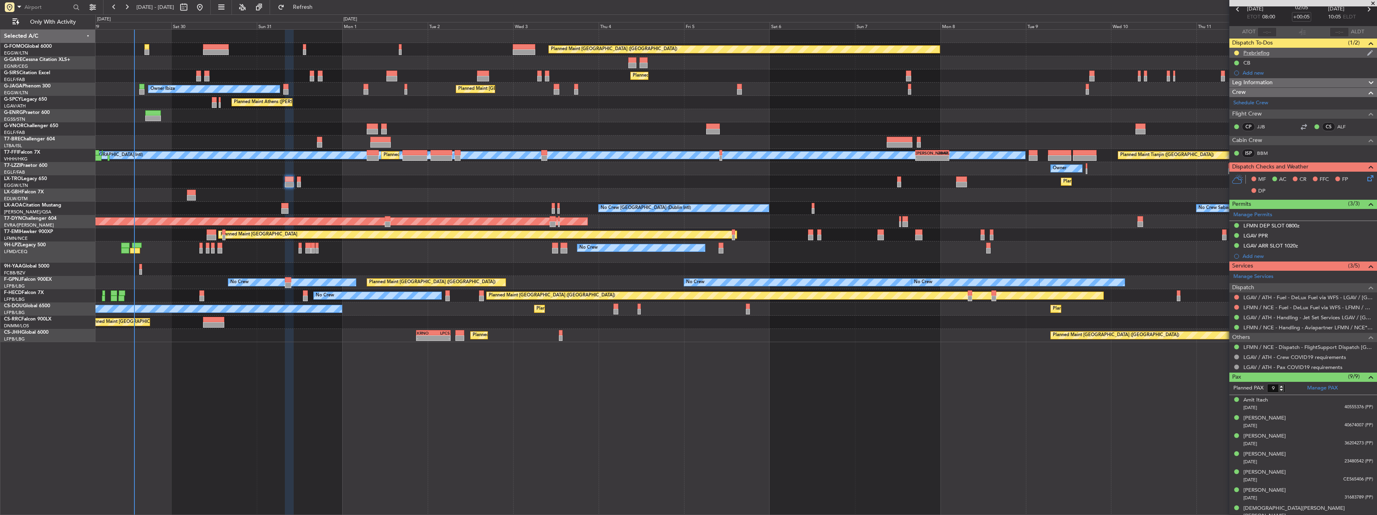
scroll to position [0, 0]
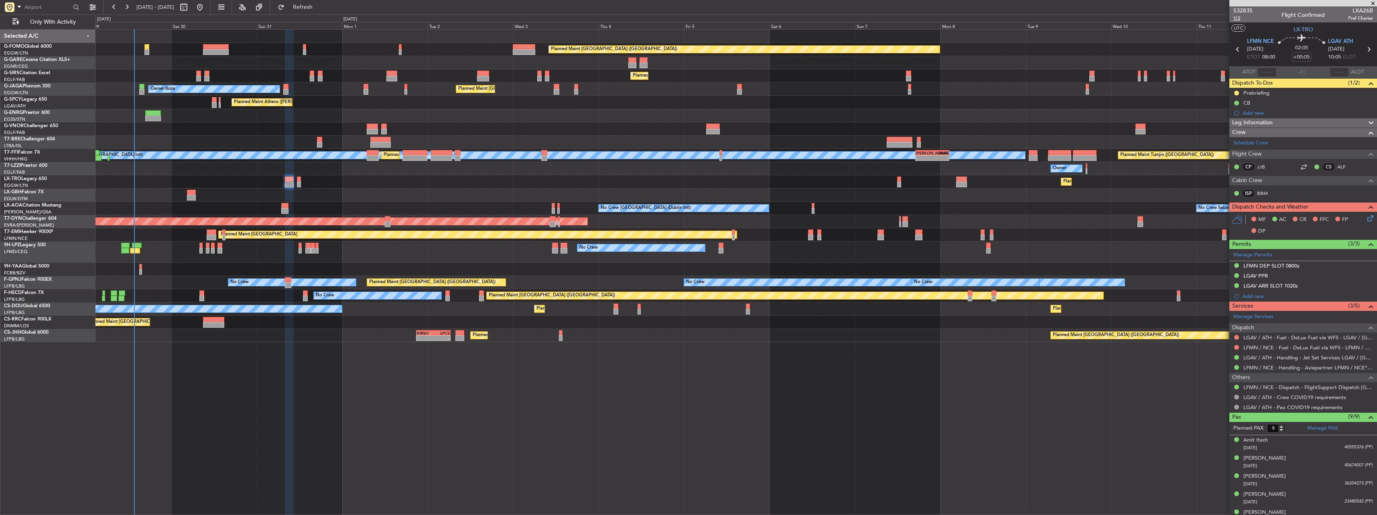
click at [1236, 18] on span "1/2" at bounding box center [1242, 18] width 19 height 7
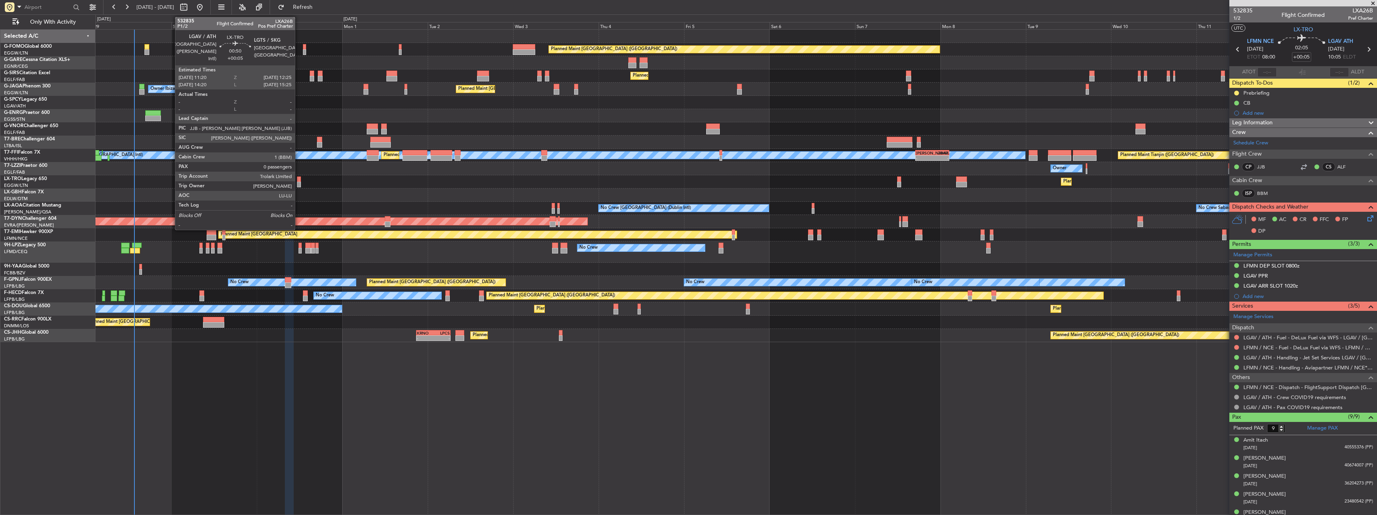
click at [297, 179] on div at bounding box center [299, 180] width 4 height 6
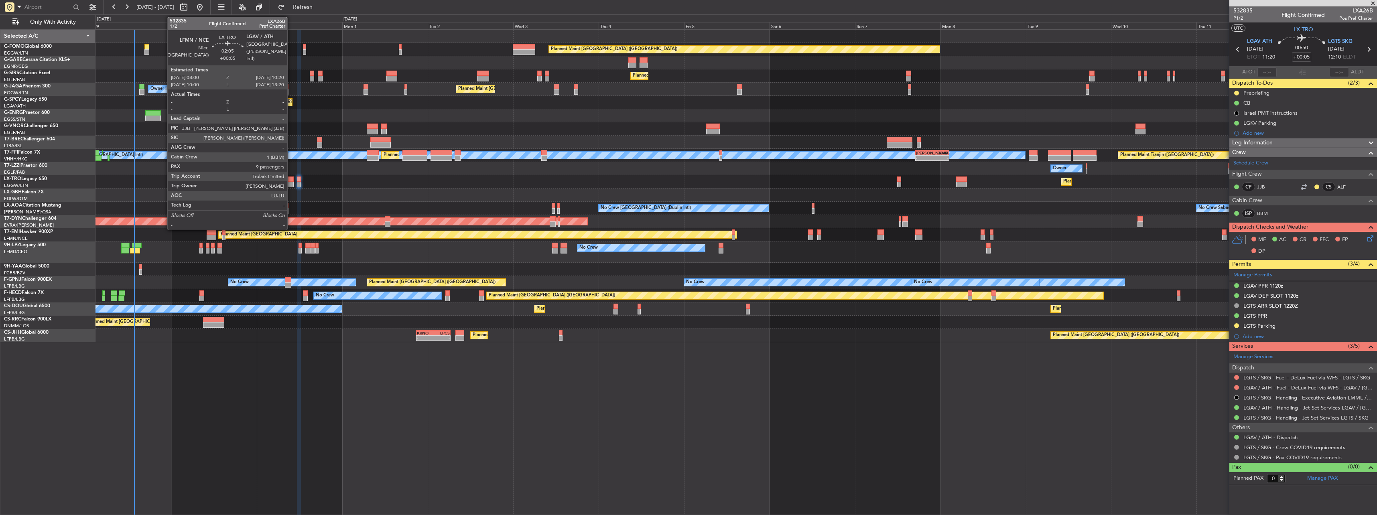
click at [291, 181] on div at bounding box center [289, 180] width 8 height 6
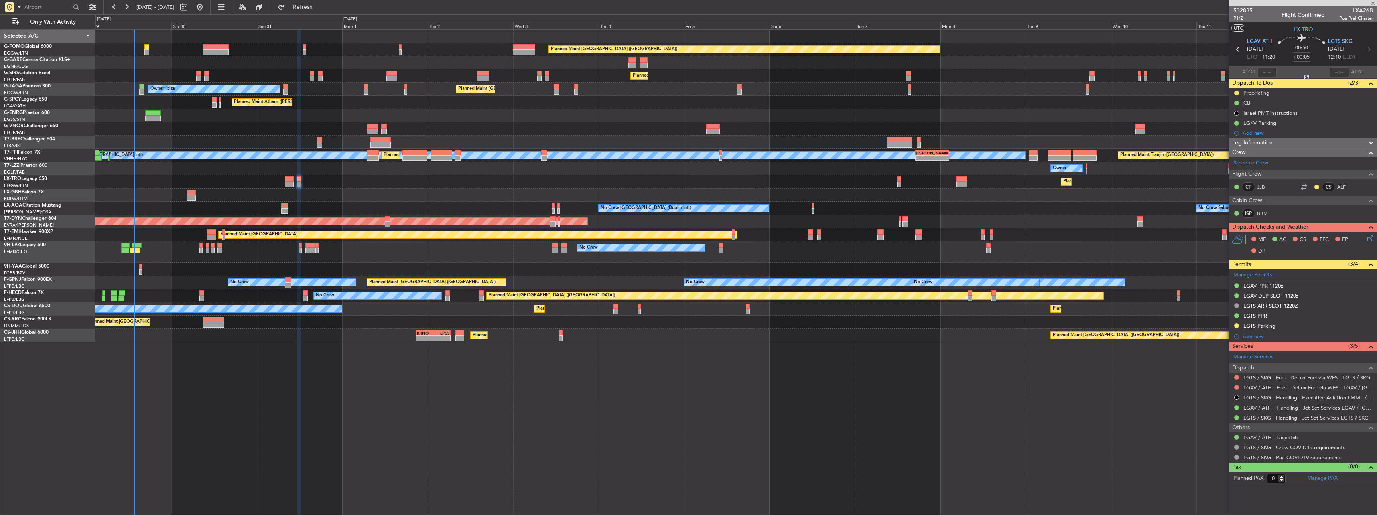
type input "9"
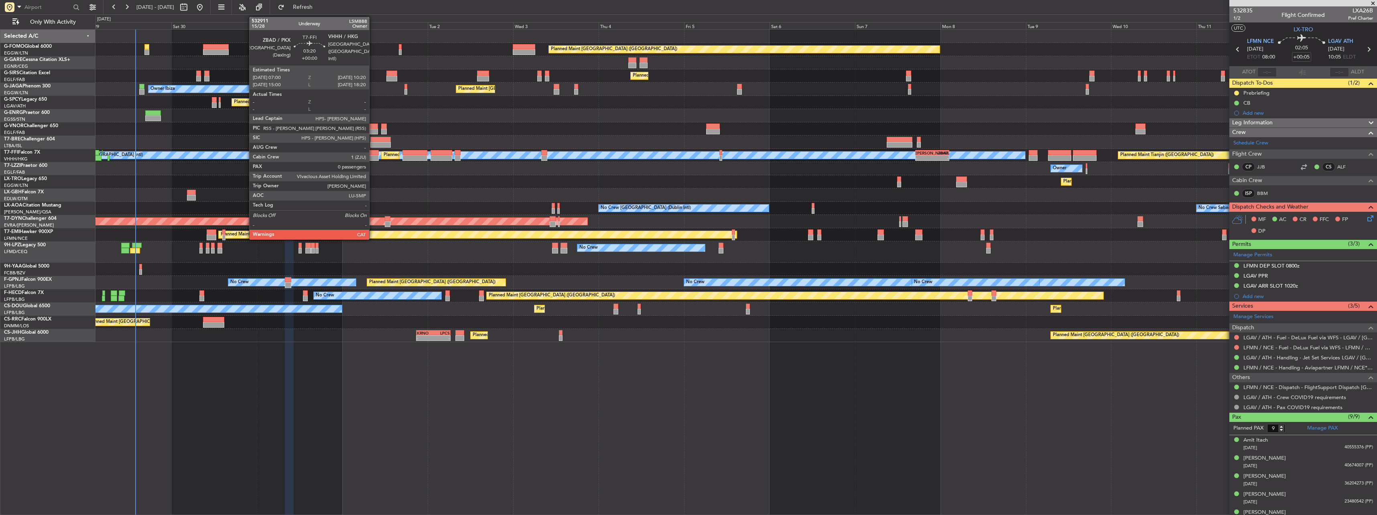
click at [373, 151] on div at bounding box center [373, 153] width 12 height 6
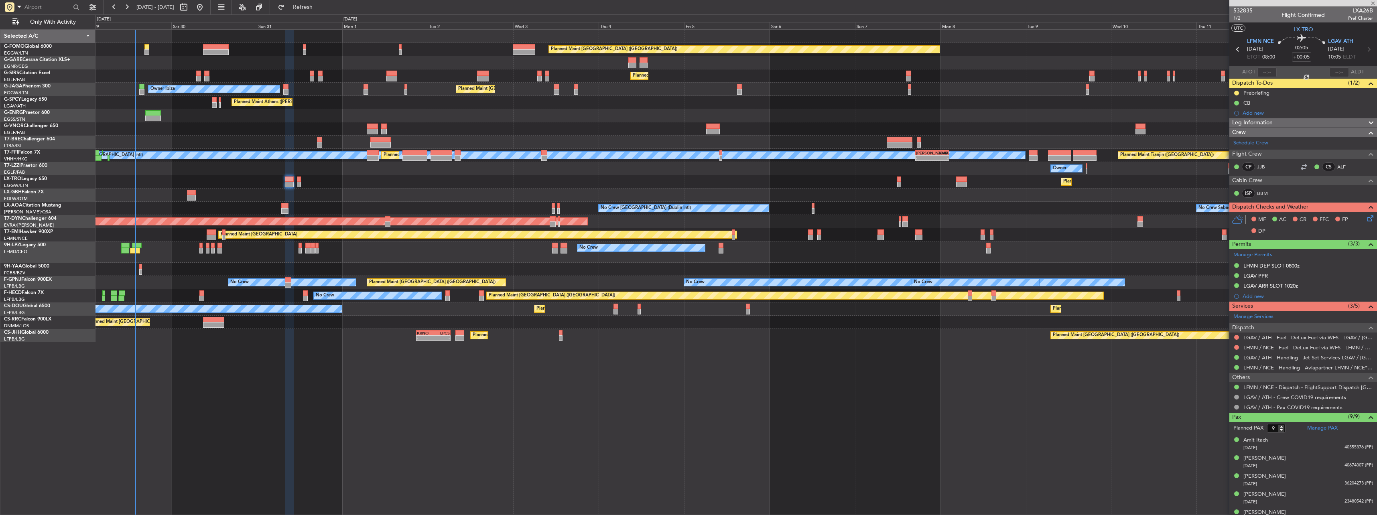
type input "0"
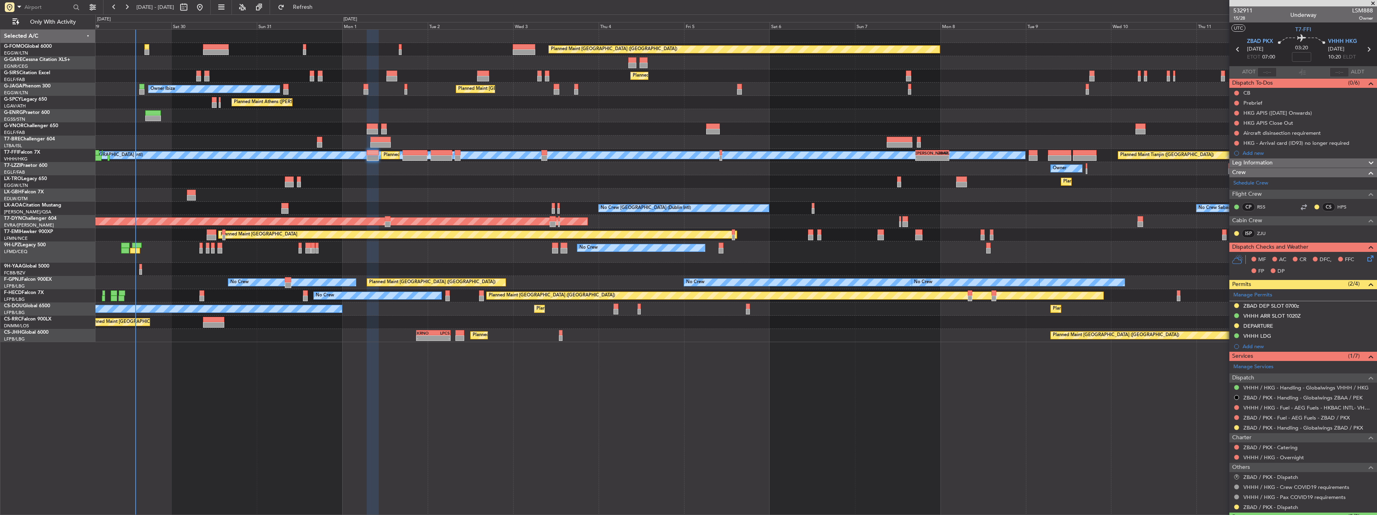
click at [1239, 507] on div at bounding box center [1236, 507] width 6 height 6
click at [1235, 507] on button at bounding box center [1236, 507] width 5 height 5
click at [1229, 493] on div "Requested" at bounding box center [1236, 494] width 25 height 10
click at [1234, 505] on div at bounding box center [1236, 507] width 6 height 6
click at [1236, 507] on button at bounding box center [1236, 507] width 5 height 5
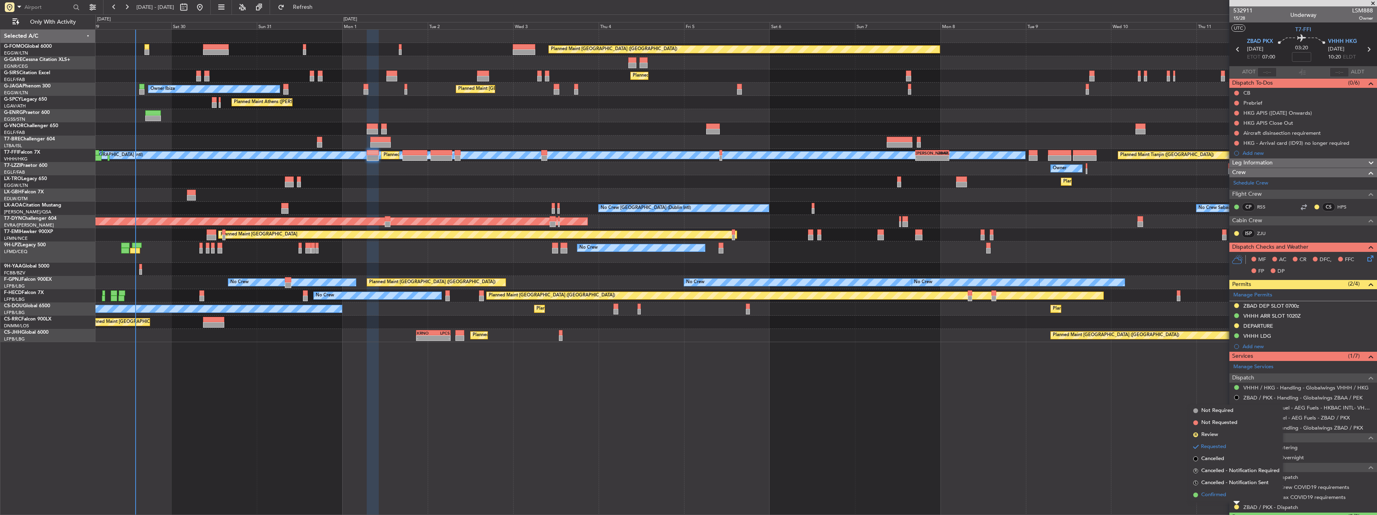
click at [1215, 497] on span "Confirmed" at bounding box center [1213, 495] width 25 height 8
click at [1236, 475] on button "R" at bounding box center [1236, 477] width 5 height 5
click at [1221, 463] on span "Confirmed" at bounding box center [1214, 465] width 25 height 8
click at [1238, 428] on button at bounding box center [1236, 427] width 5 height 5
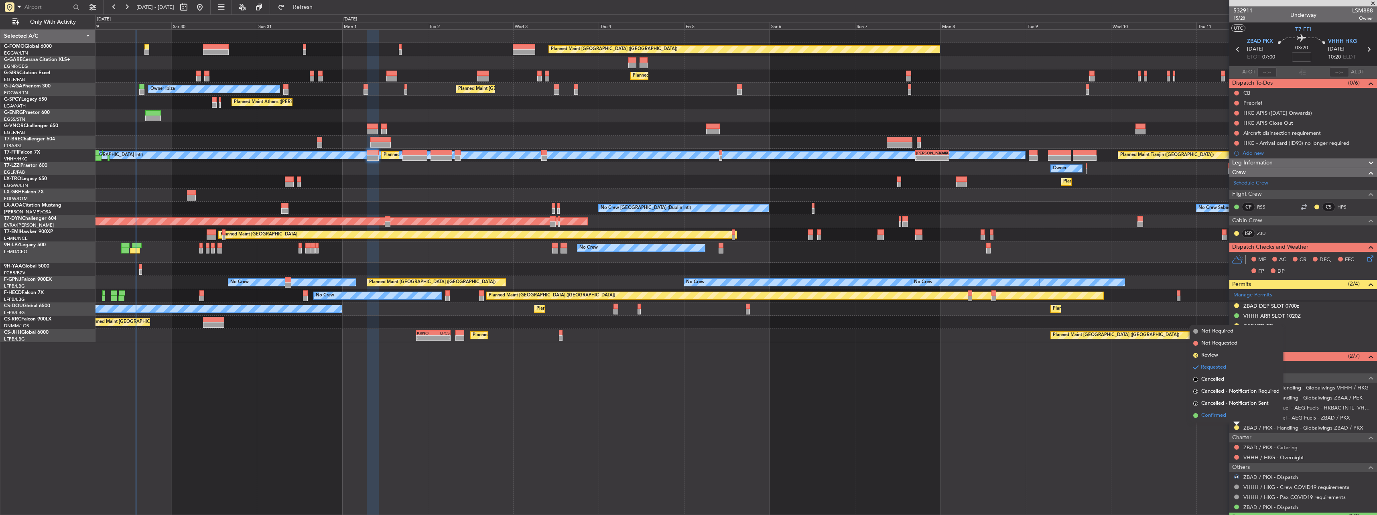
click at [1214, 414] on span "Confirmed" at bounding box center [1213, 416] width 25 height 8
click at [1245, 327] on div "DEPARTURE" at bounding box center [1258, 326] width 30 height 7
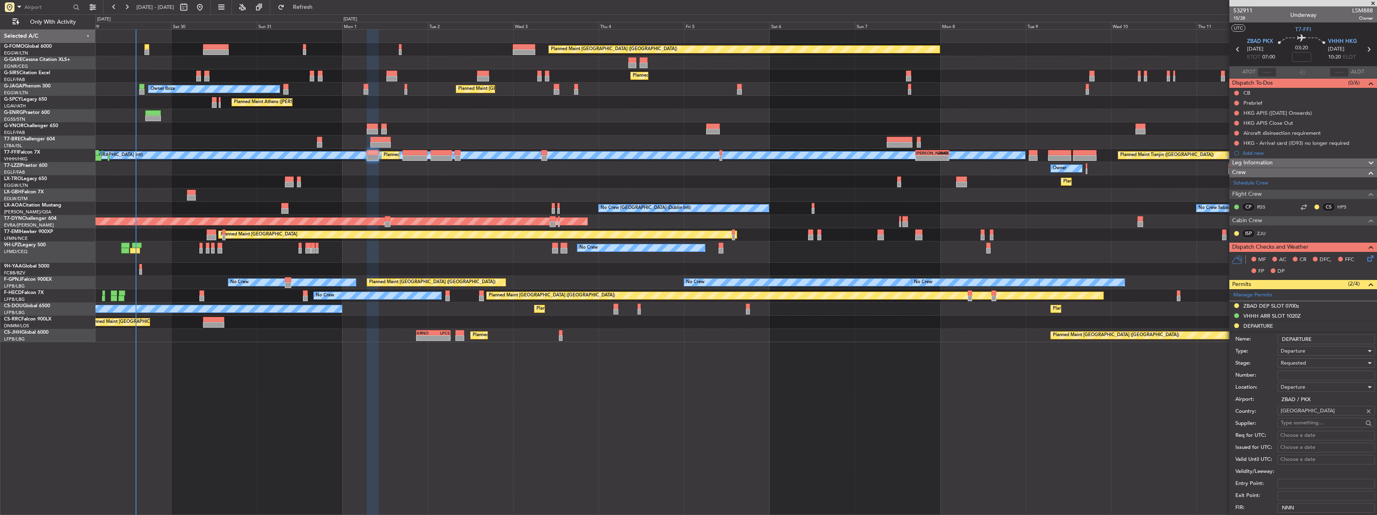
click at [1297, 371] on input "Number:" at bounding box center [1325, 376] width 97 height 10
paste input "CAD/B252205"
type input "CAD/B252205"
click at [1289, 360] on span "Requested" at bounding box center [1293, 362] width 25 height 7
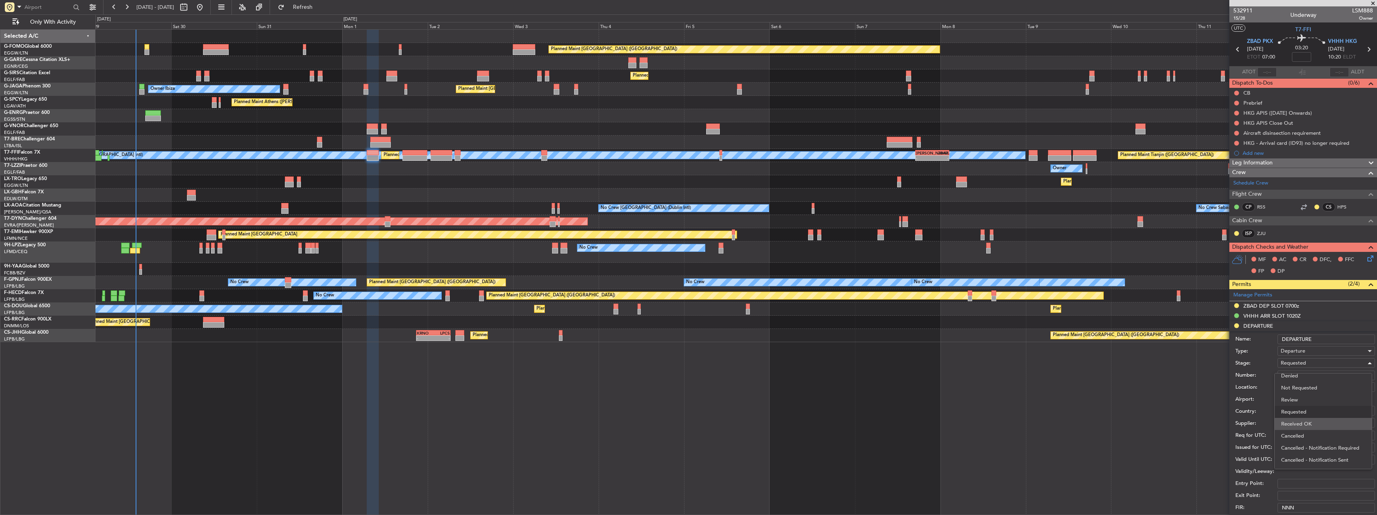
click at [1307, 427] on span "Received OK" at bounding box center [1323, 424] width 84 height 12
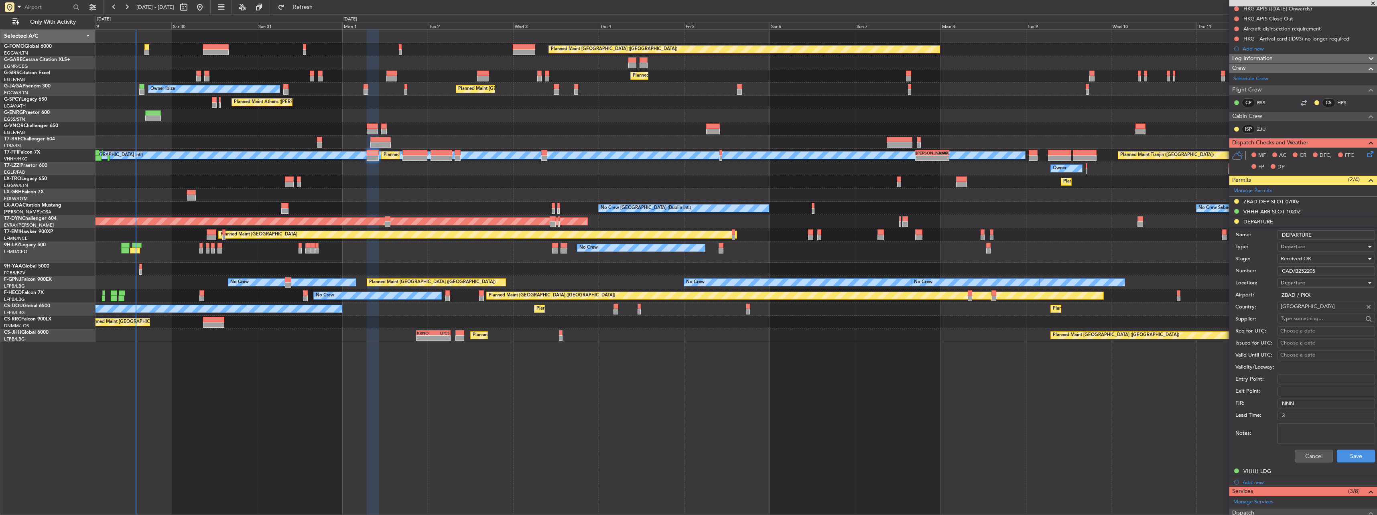
scroll to position [160, 0]
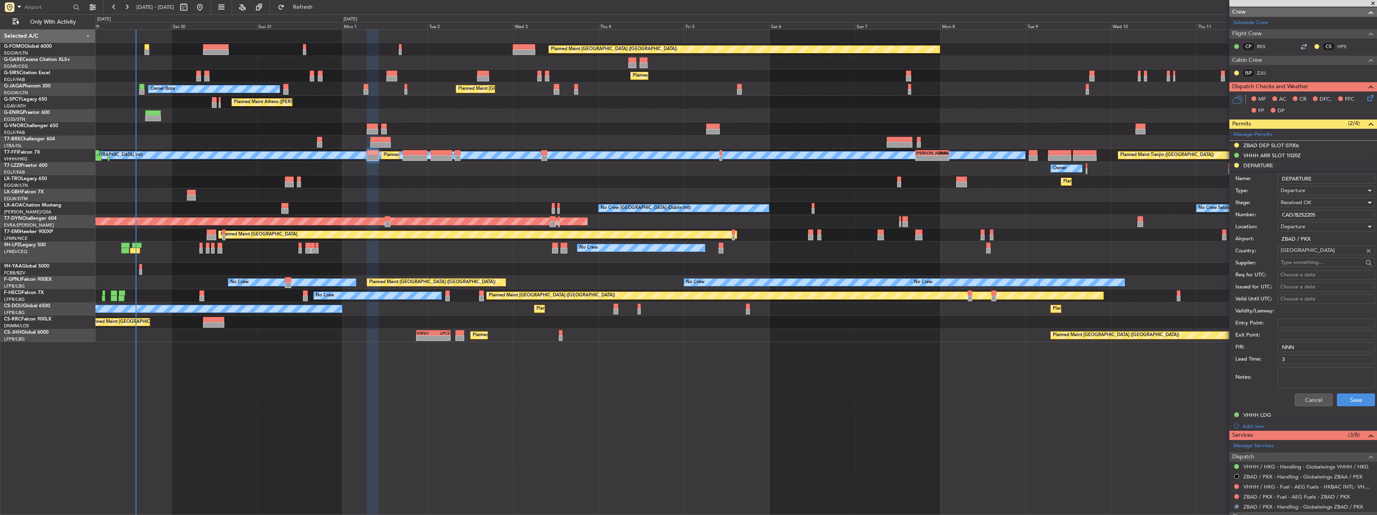
click at [1352, 393] on div "Cancel Save" at bounding box center [1305, 400] width 140 height 21
click at [1352, 400] on button "Save" at bounding box center [1356, 400] width 38 height 13
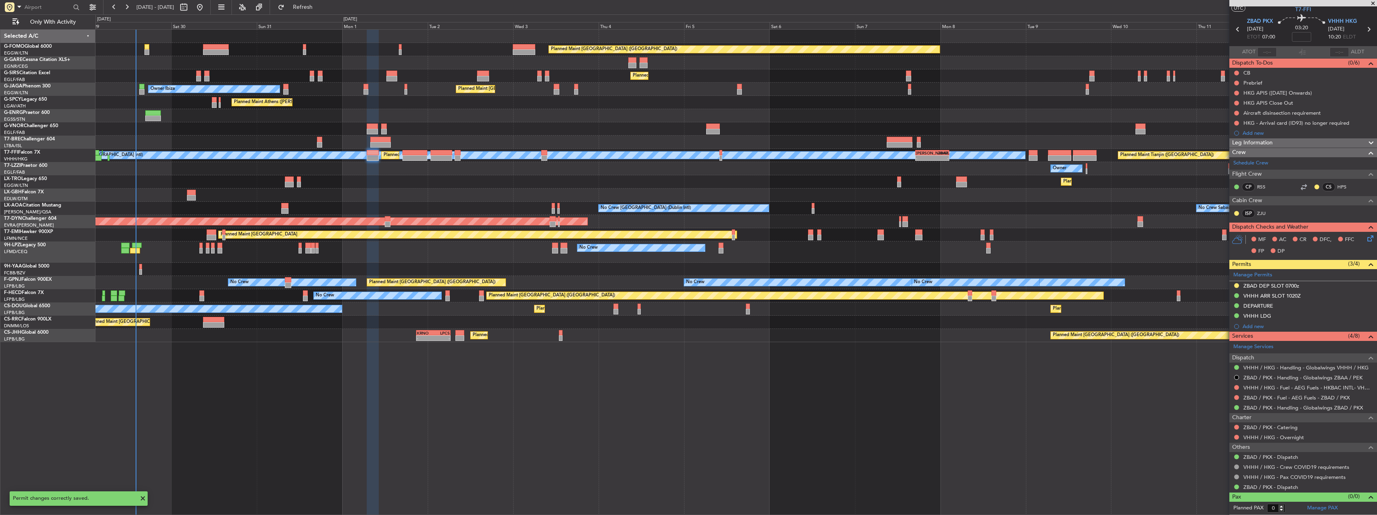
scroll to position [20, 0]
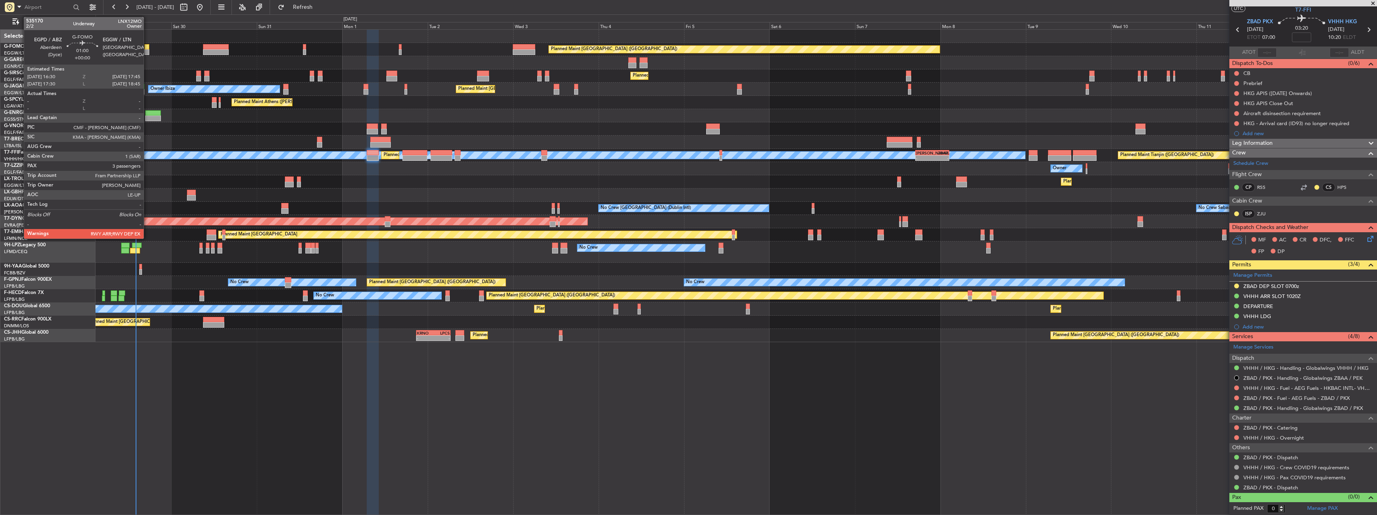
click at [146, 47] on div at bounding box center [146, 47] width 5 height 6
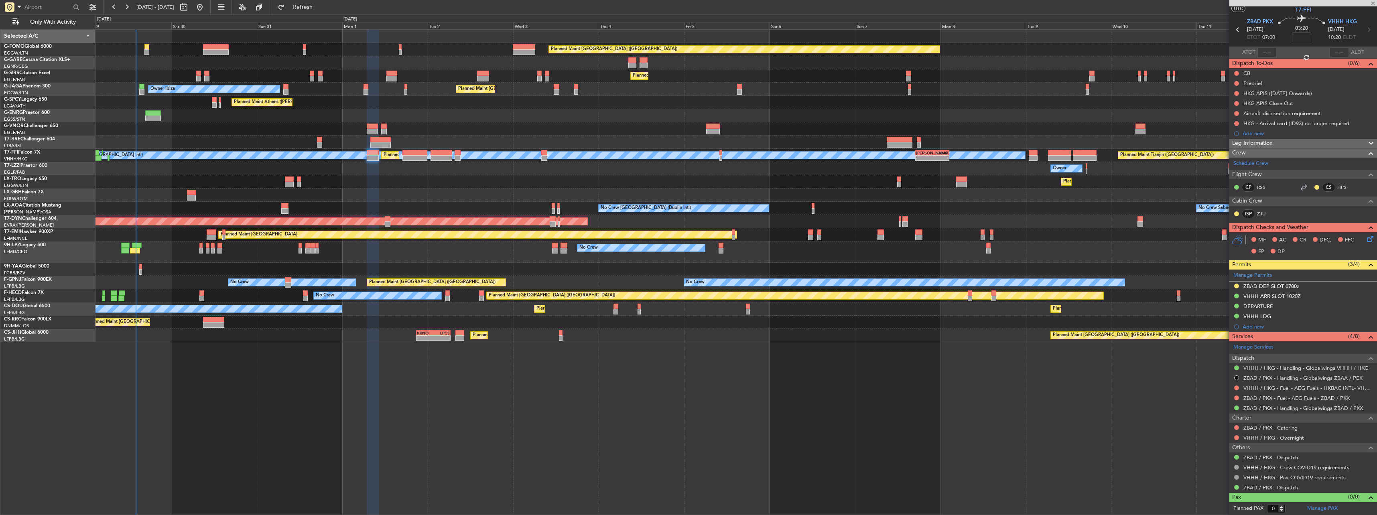
type input "3"
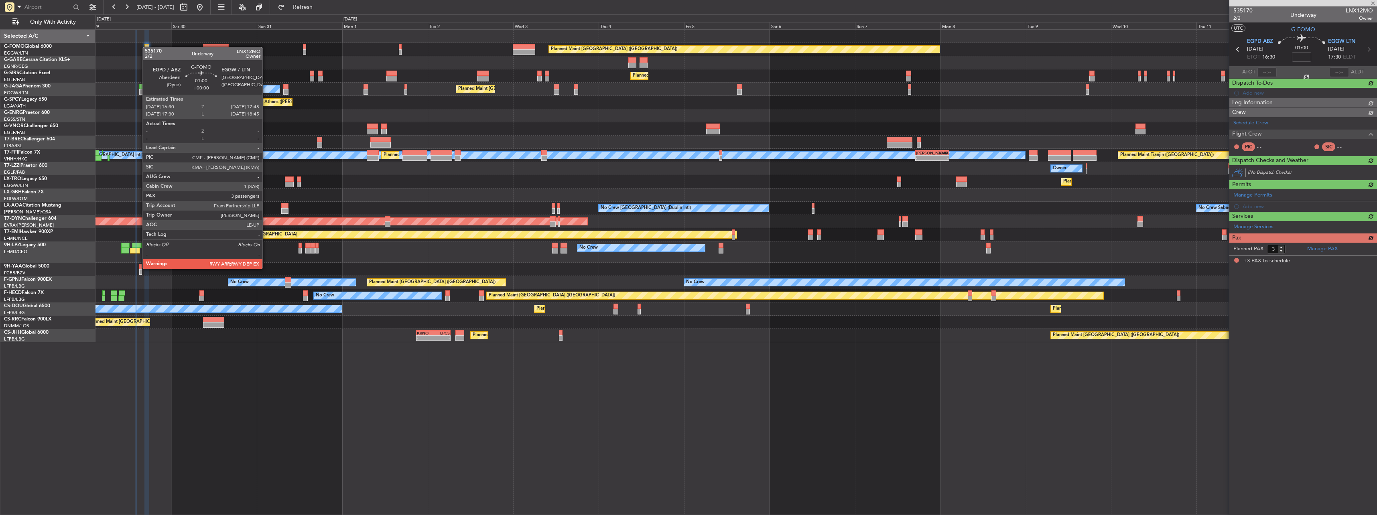
scroll to position [0, 0]
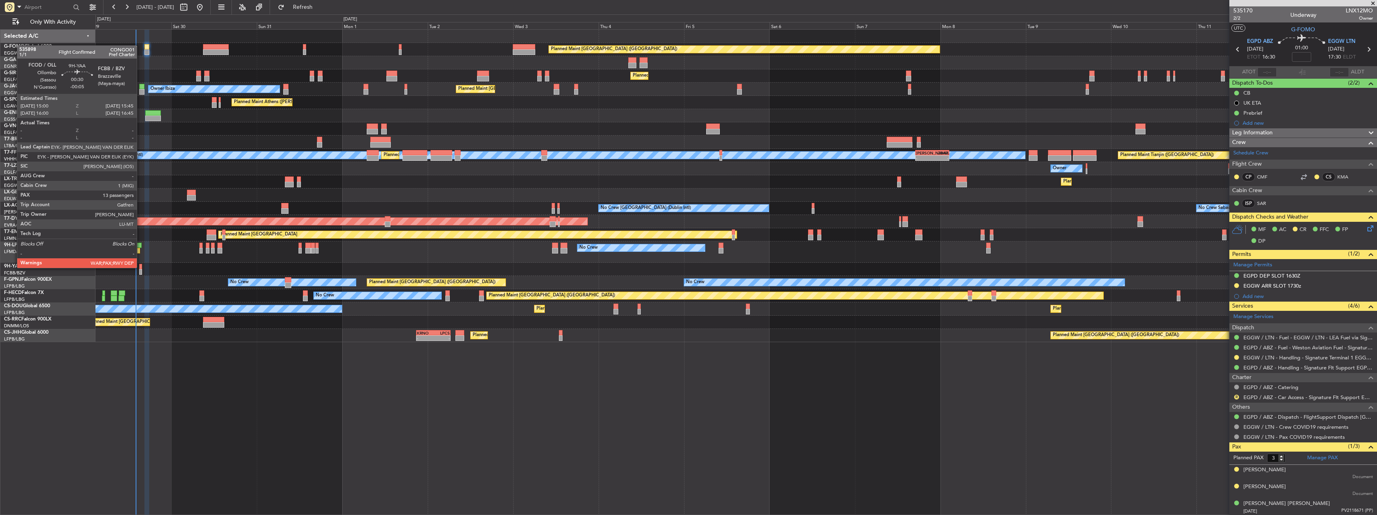
click at [140, 267] on div at bounding box center [140, 267] width 3 height 6
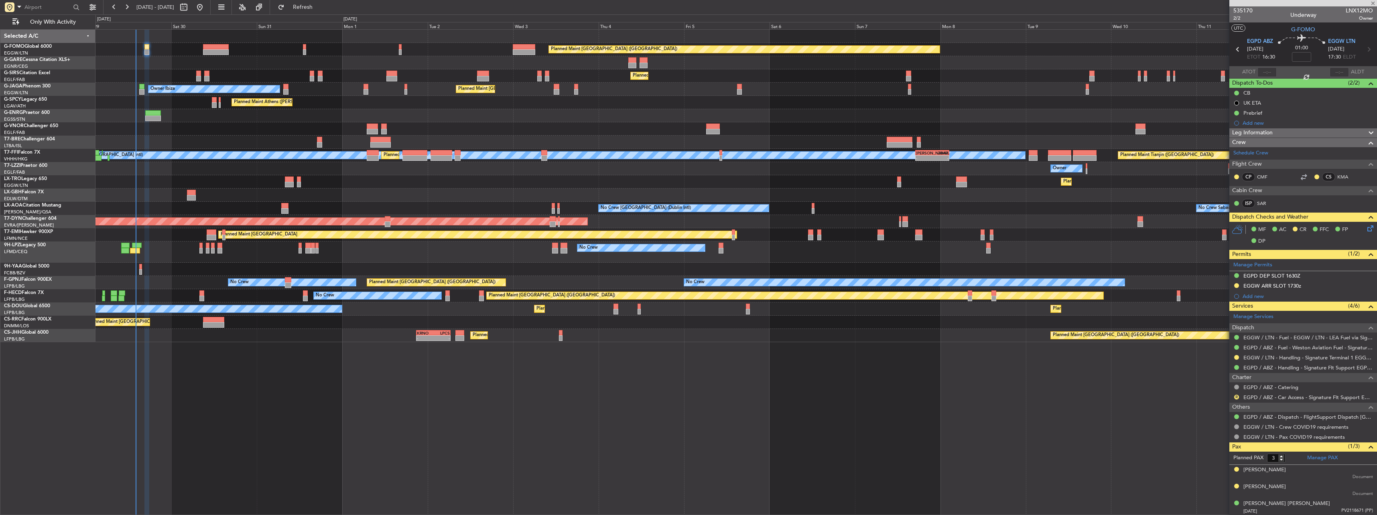
type input "-00:05"
type input "13"
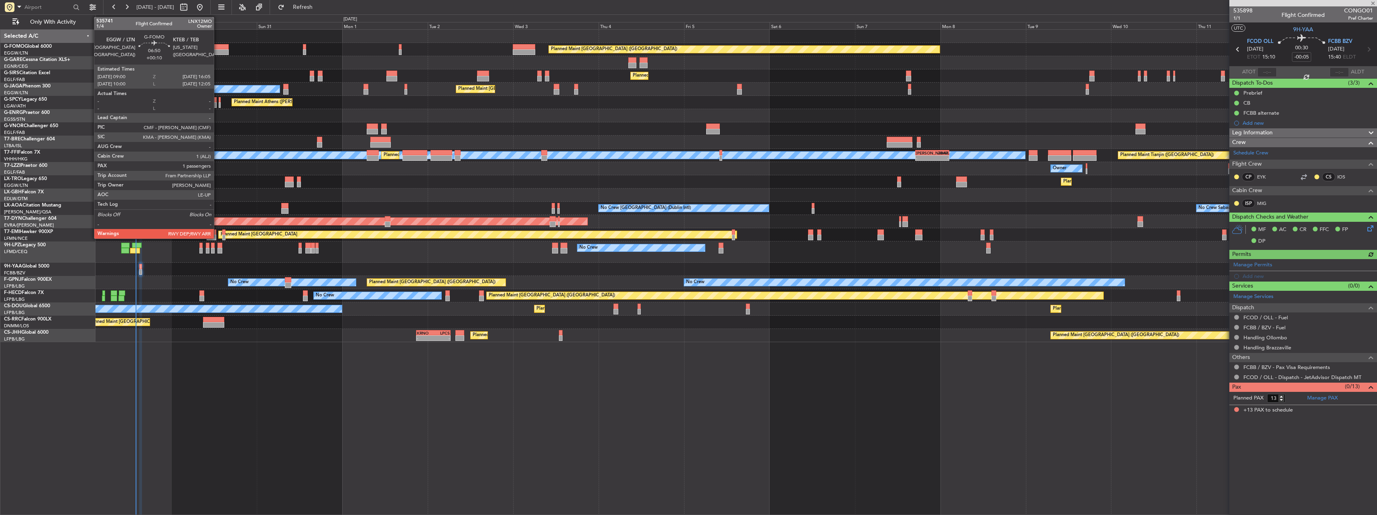
click at [217, 51] on div at bounding box center [215, 52] width 25 height 6
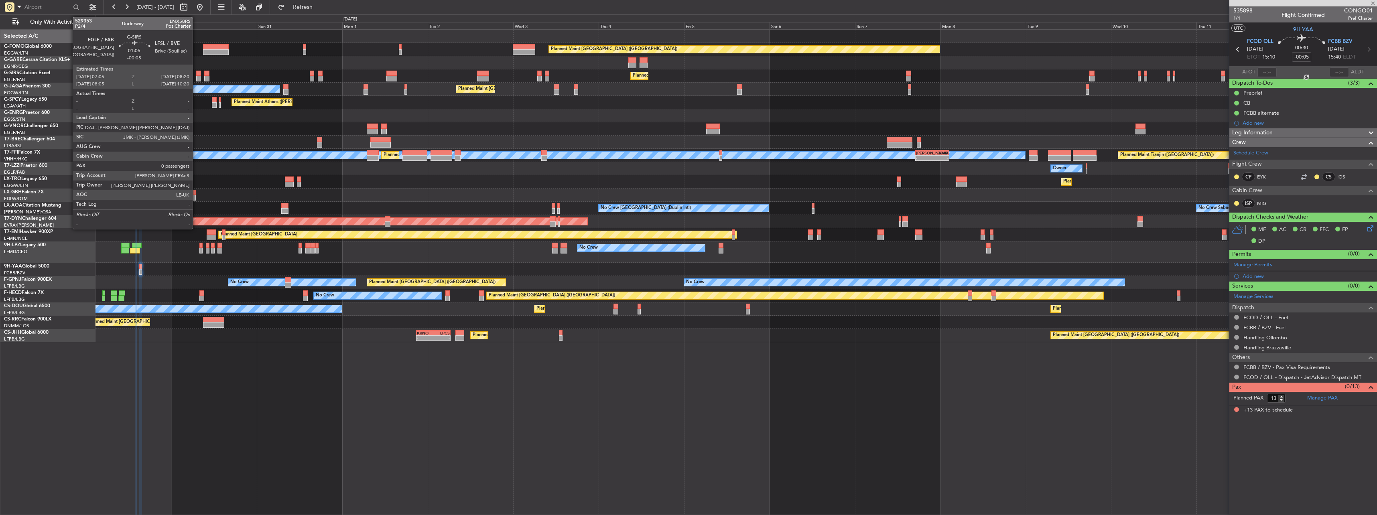
type input "+00:10"
type input "1"
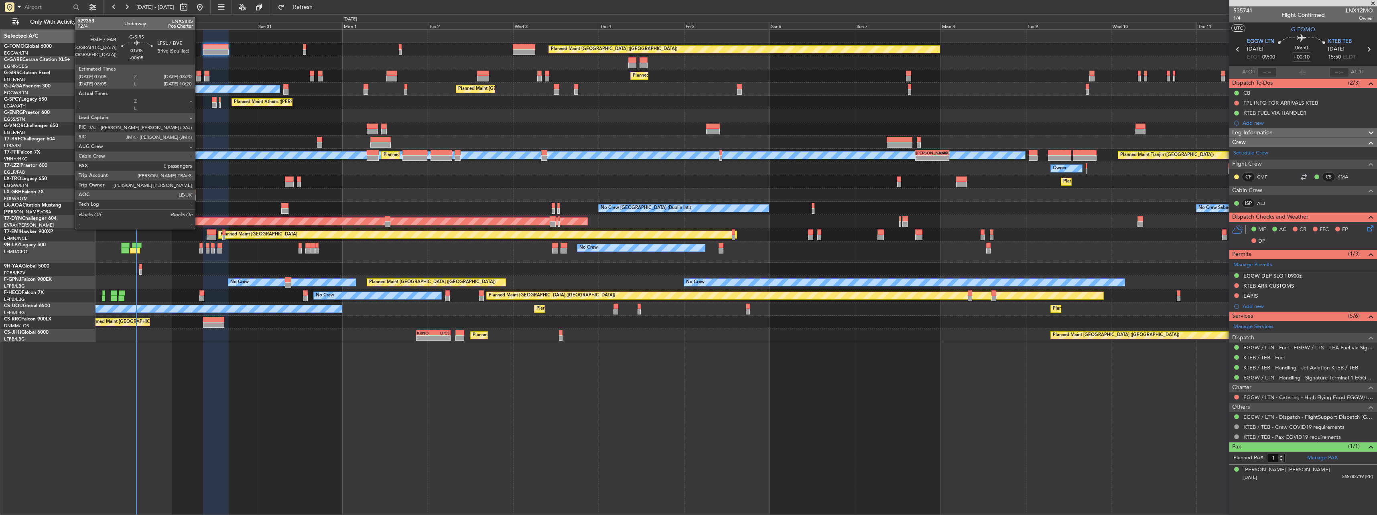
click at [199, 71] on div at bounding box center [198, 74] width 5 height 6
type input "-00:05"
type input "0"
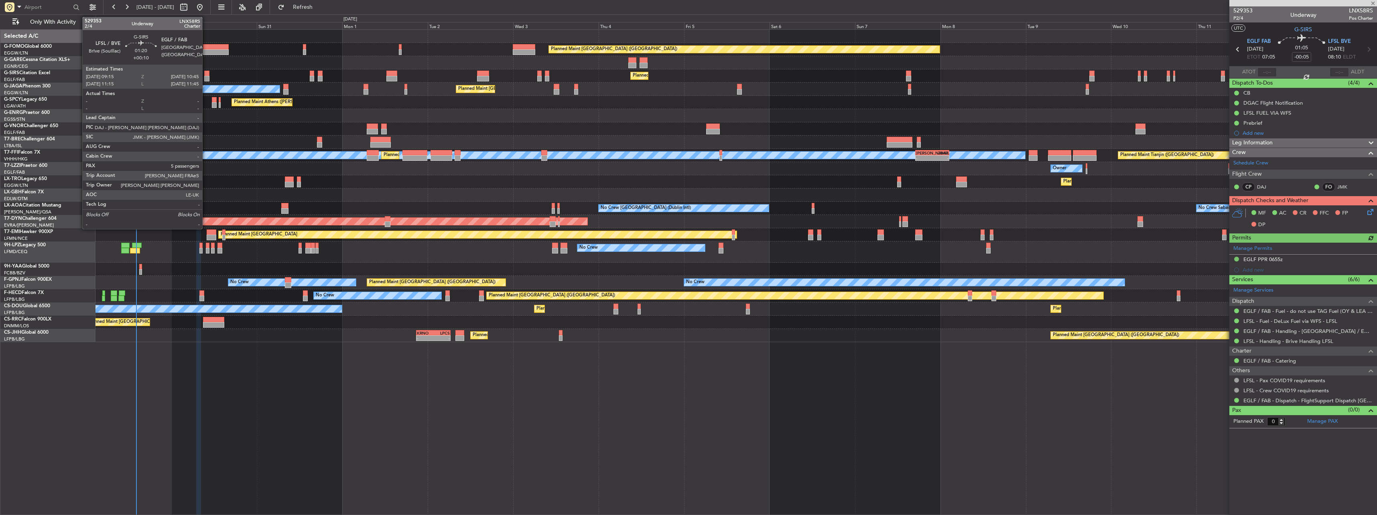
click at [206, 72] on div at bounding box center [207, 74] width 6 height 6
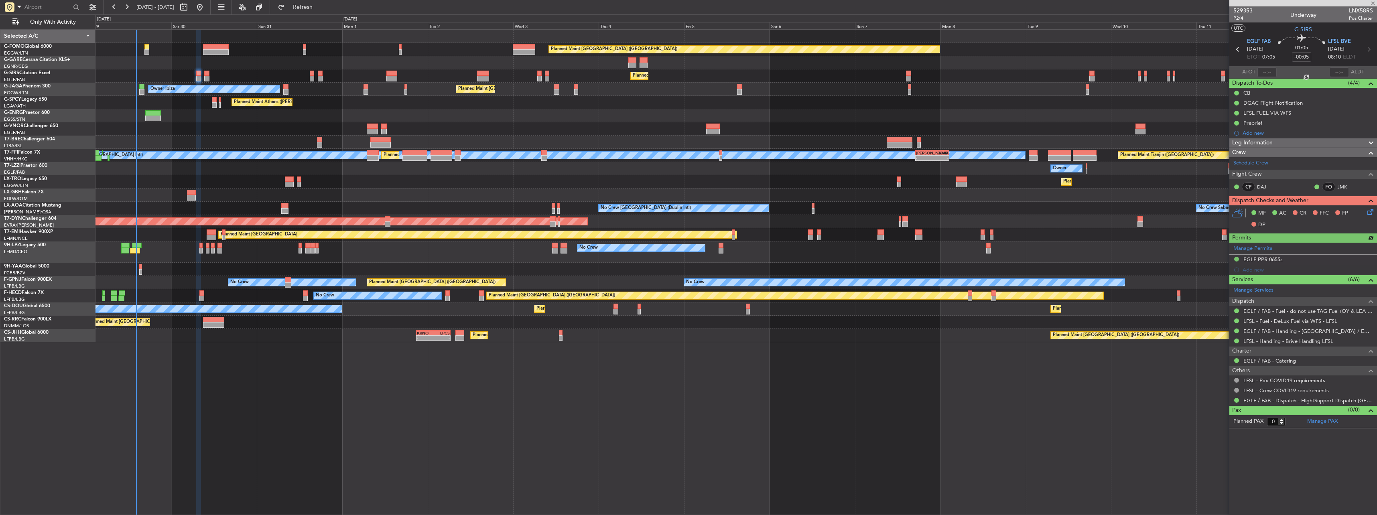
type input "+00:10"
type input "5"
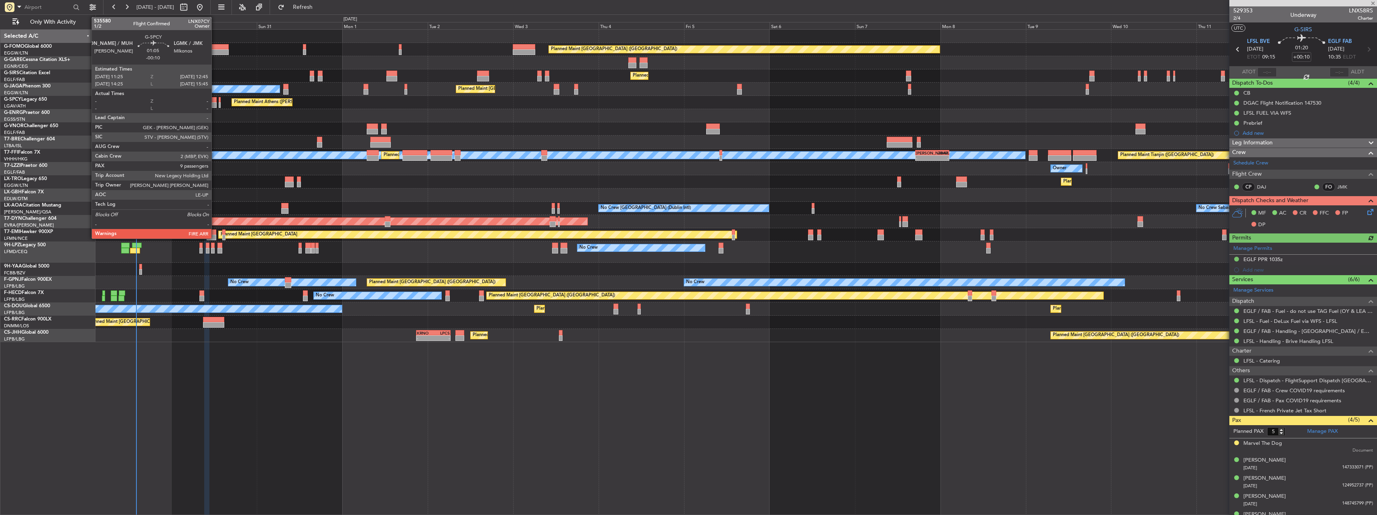
click at [215, 100] on div at bounding box center [214, 100] width 5 height 6
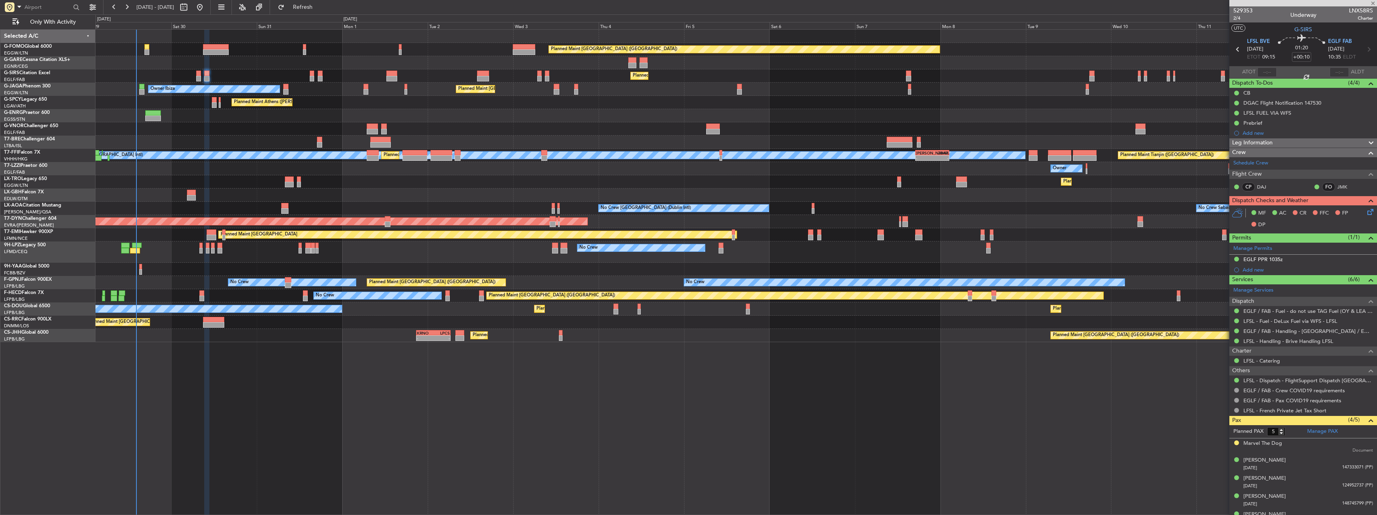
type input "-00:10"
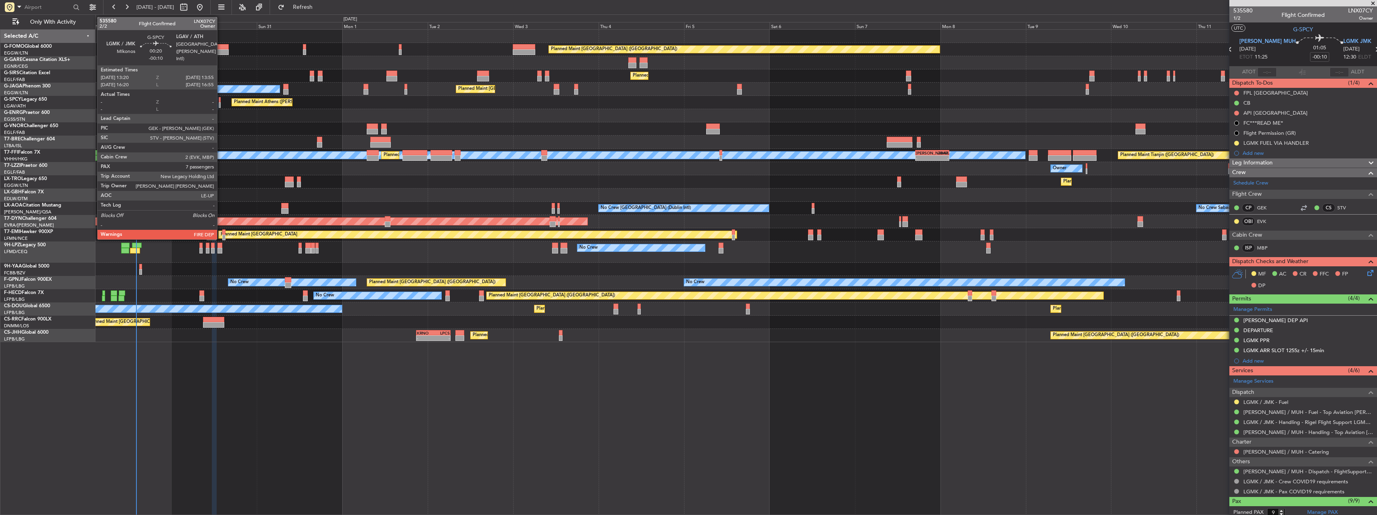
click at [221, 101] on div at bounding box center [220, 100] width 2 height 6
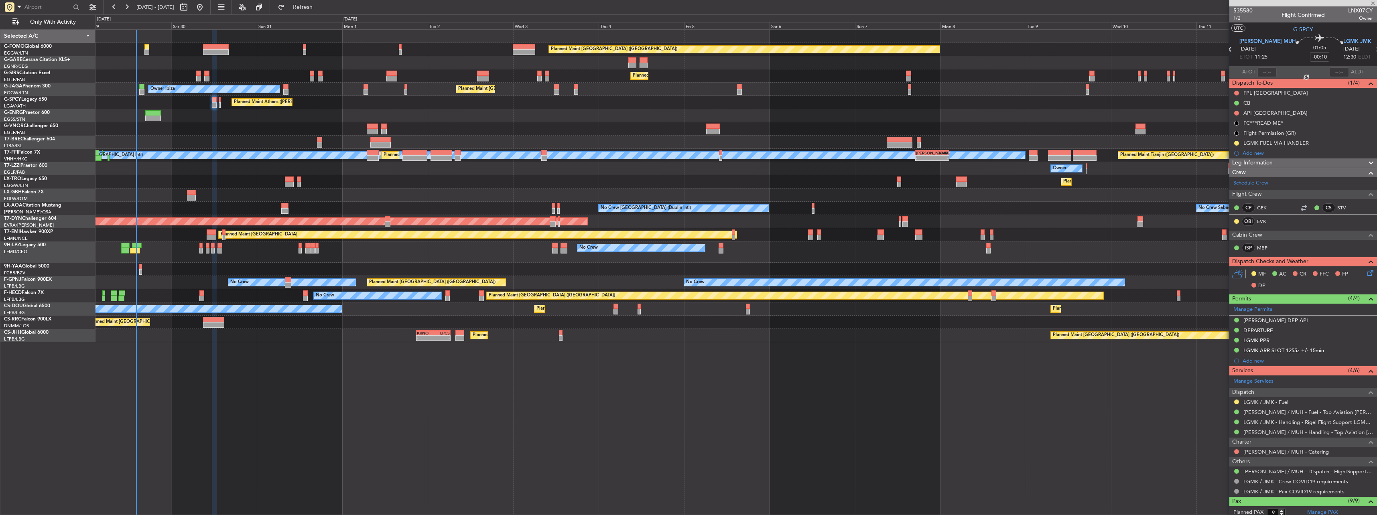
type input "7"
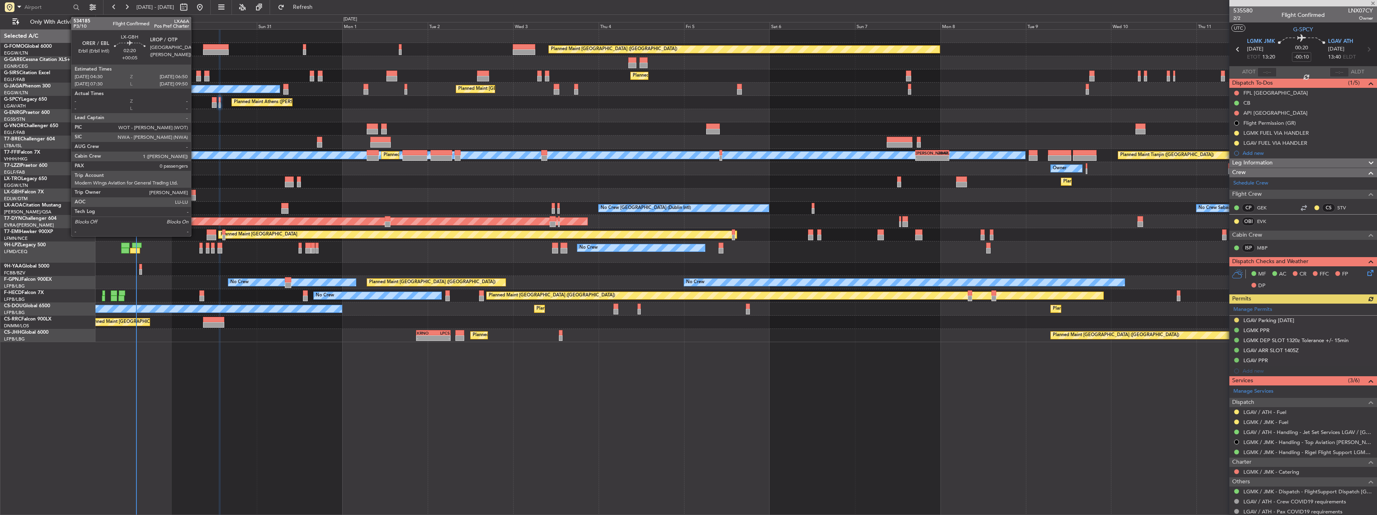
click at [195, 196] on div at bounding box center [191, 198] width 8 height 6
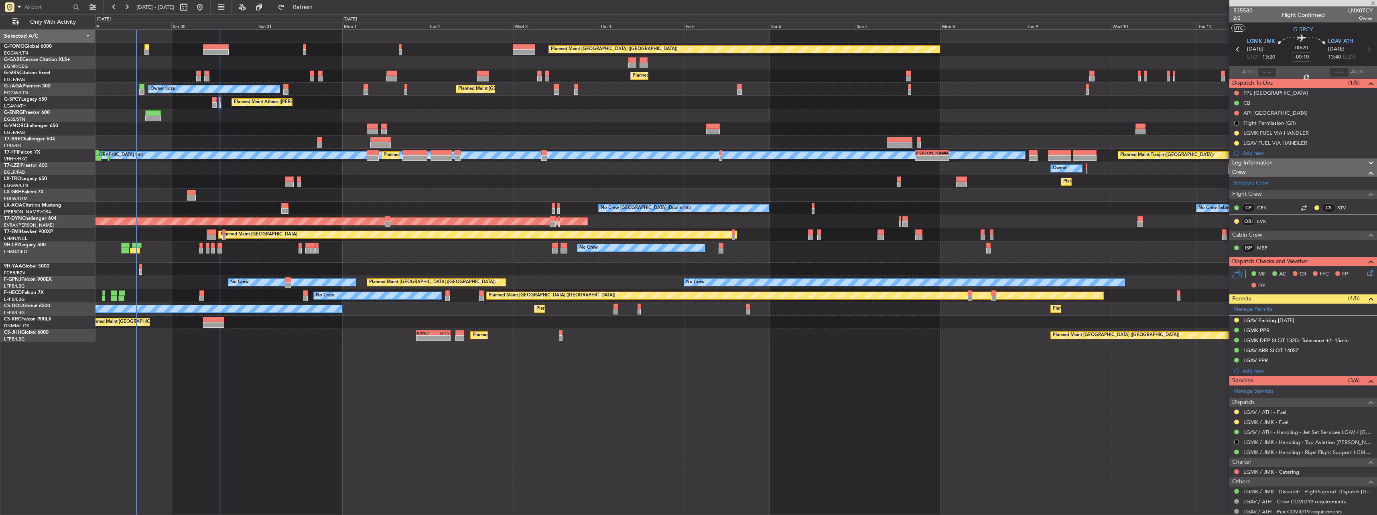
type input "+00:05"
type input "0"
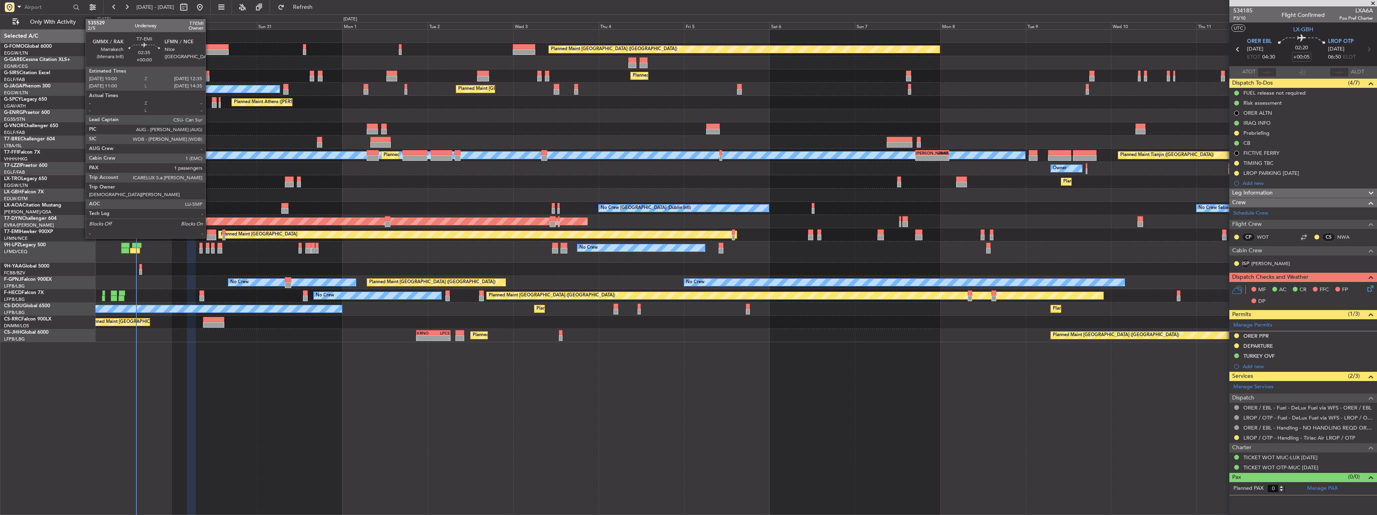
click at [209, 230] on div at bounding box center [211, 232] width 9 height 6
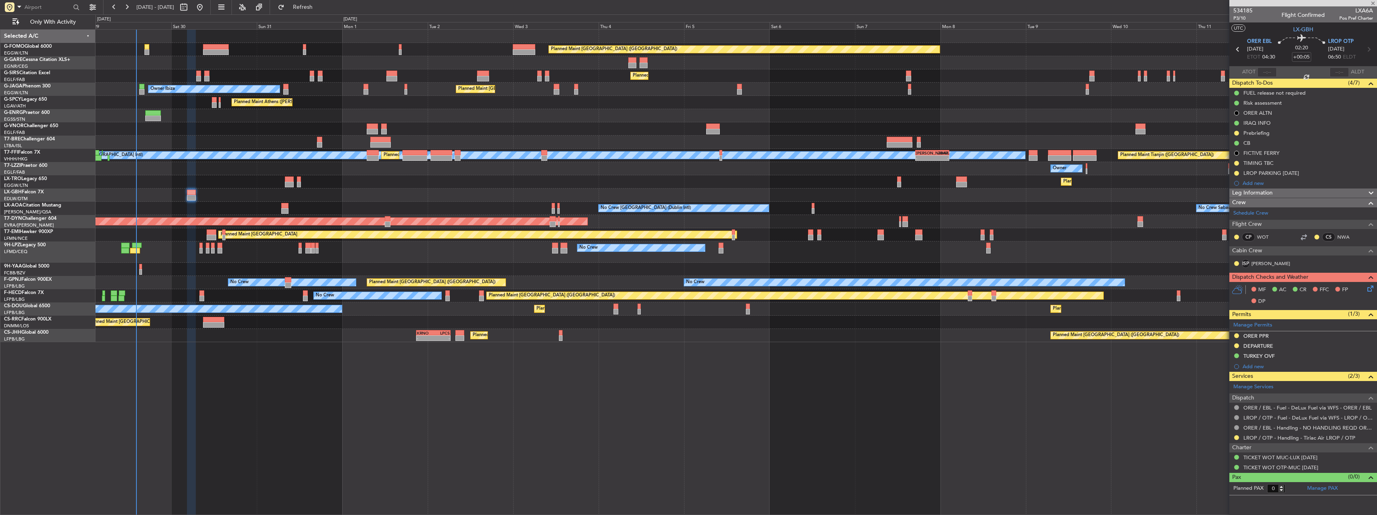
type input "1"
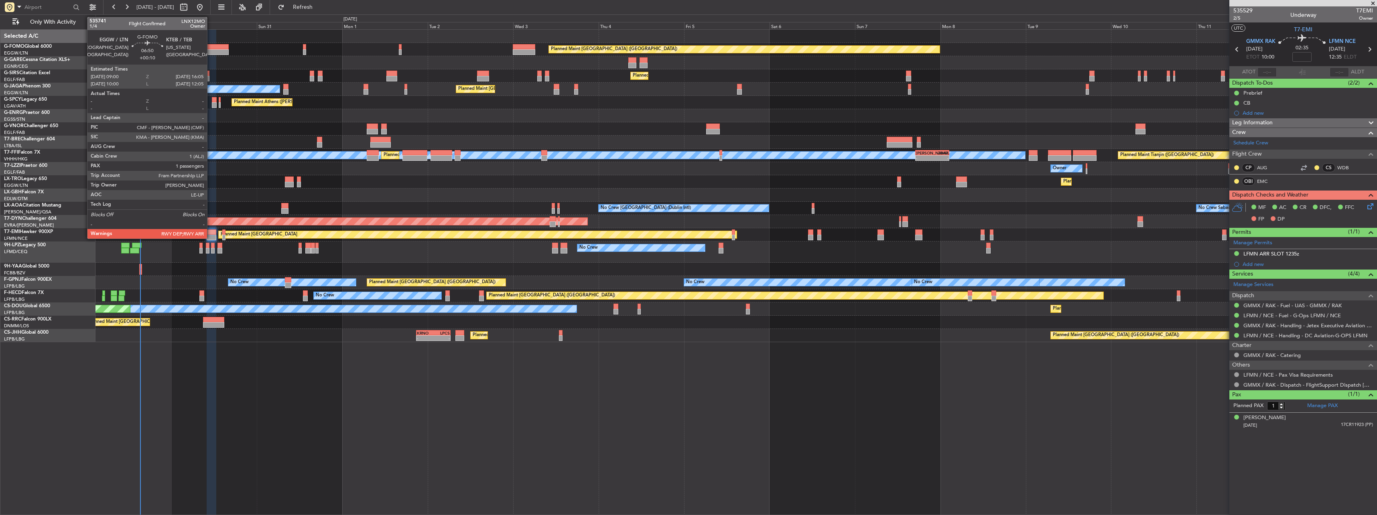
click at [211, 47] on div at bounding box center [215, 47] width 25 height 6
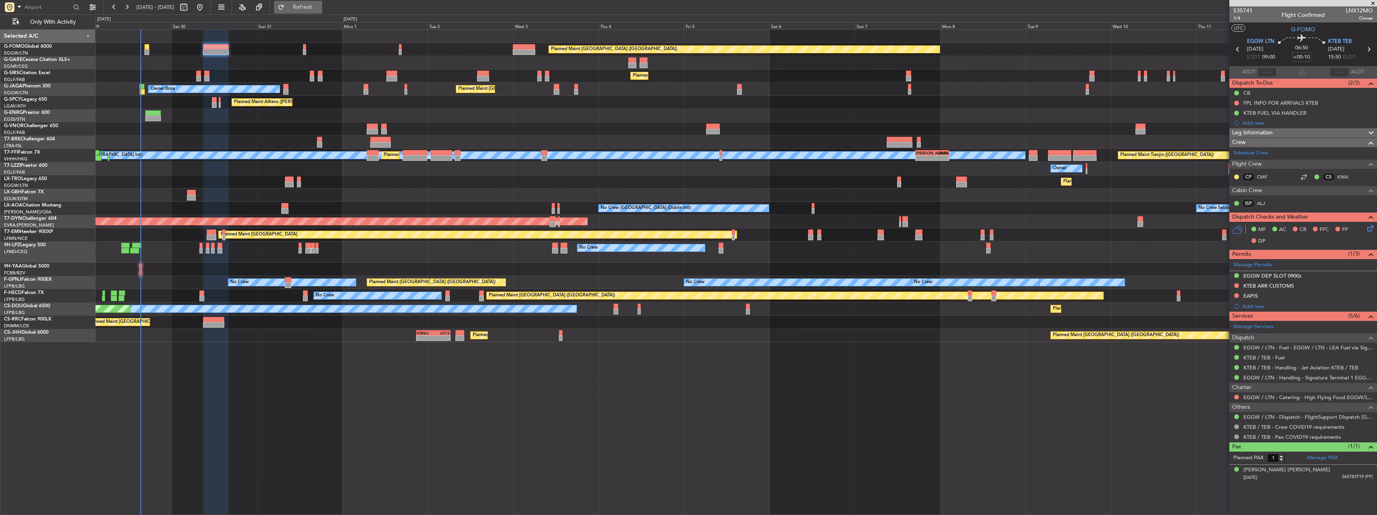
click at [322, 1] on button "Refresh" at bounding box center [298, 7] width 48 height 13
click at [320, 4] on span "Refresh" at bounding box center [303, 7] width 34 height 6
click at [320, 4] on span "Refreshing..." at bounding box center [303, 7] width 34 height 6
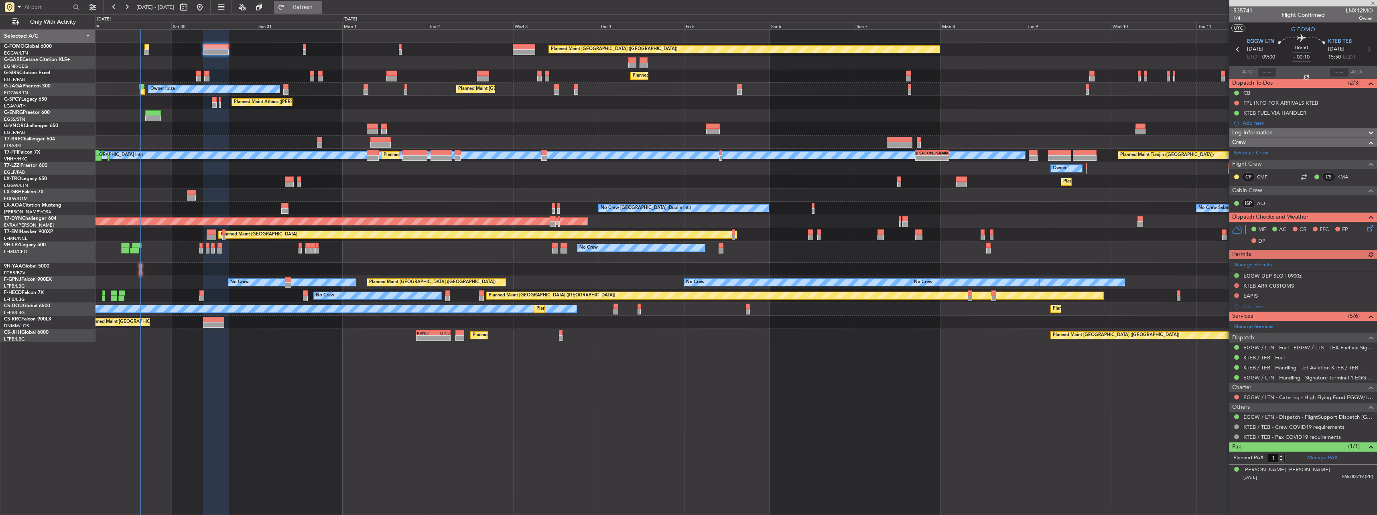
click at [320, 4] on span "Refresh" at bounding box center [303, 7] width 34 height 6
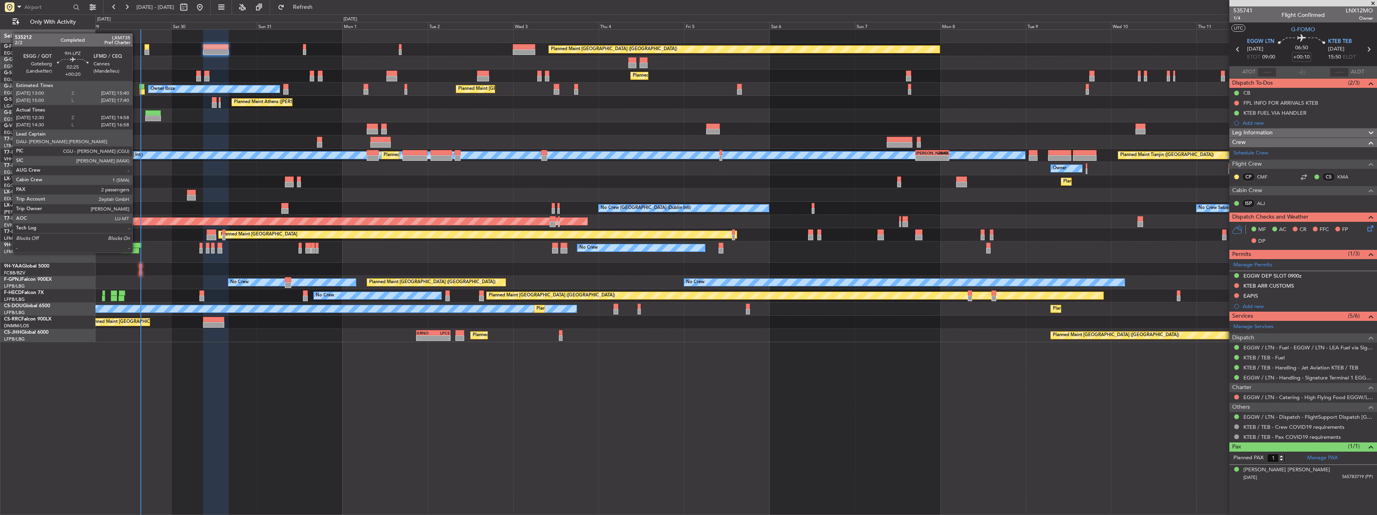
click at [136, 245] on div at bounding box center [137, 246] width 10 height 6
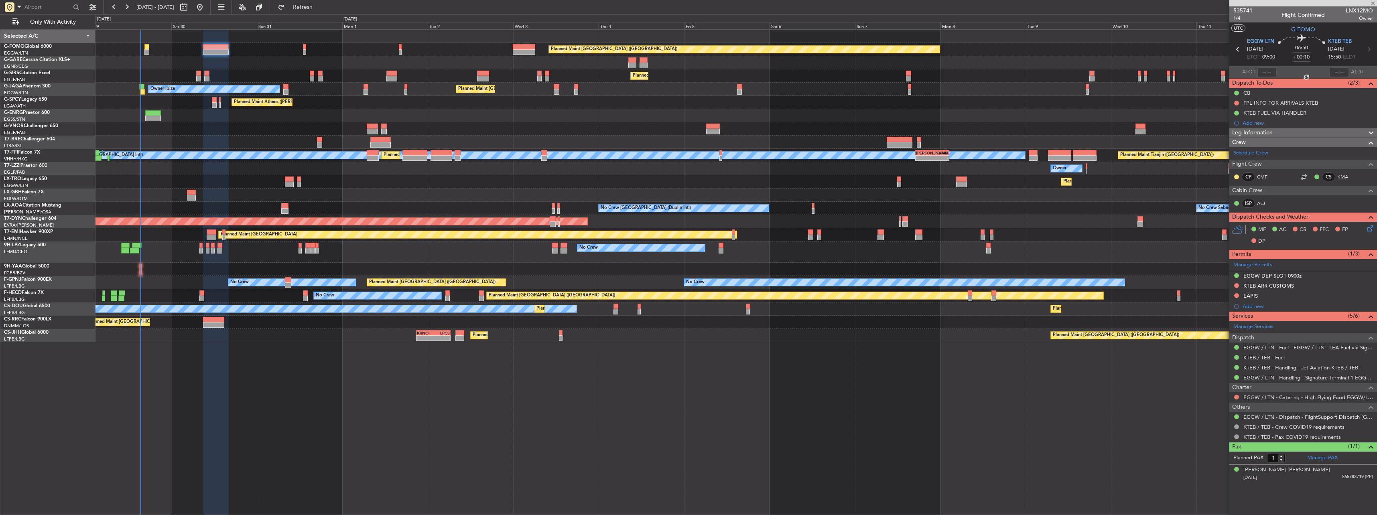
type input "+00:20"
type input "12:40"
type input "14:53"
type input "2"
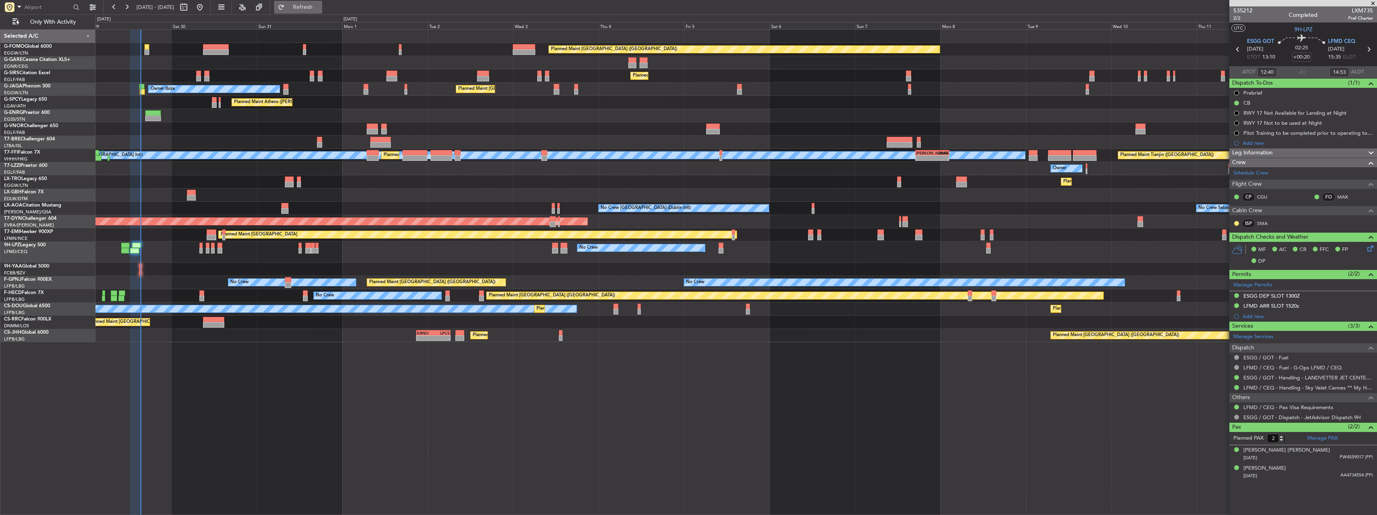
click at [311, 7] on button "Refresh" at bounding box center [298, 7] width 48 height 13
click at [311, 7] on button "Refreshing..." at bounding box center [298, 7] width 48 height 13
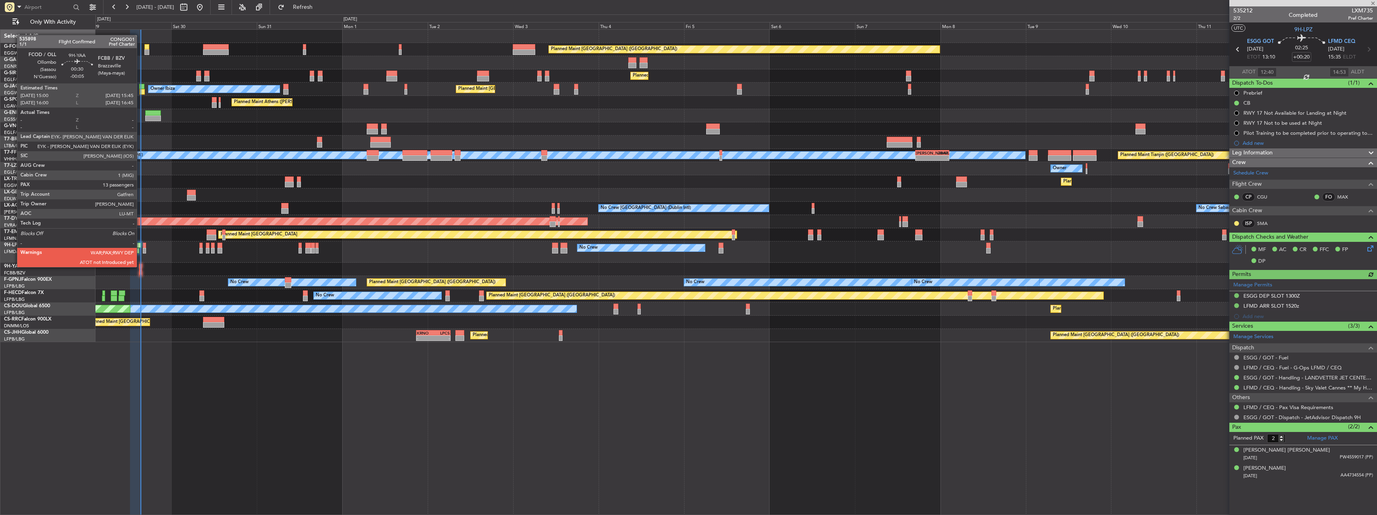
click at [140, 266] on div at bounding box center [140, 267] width 3 height 6
type input "-00:05"
type input "13"
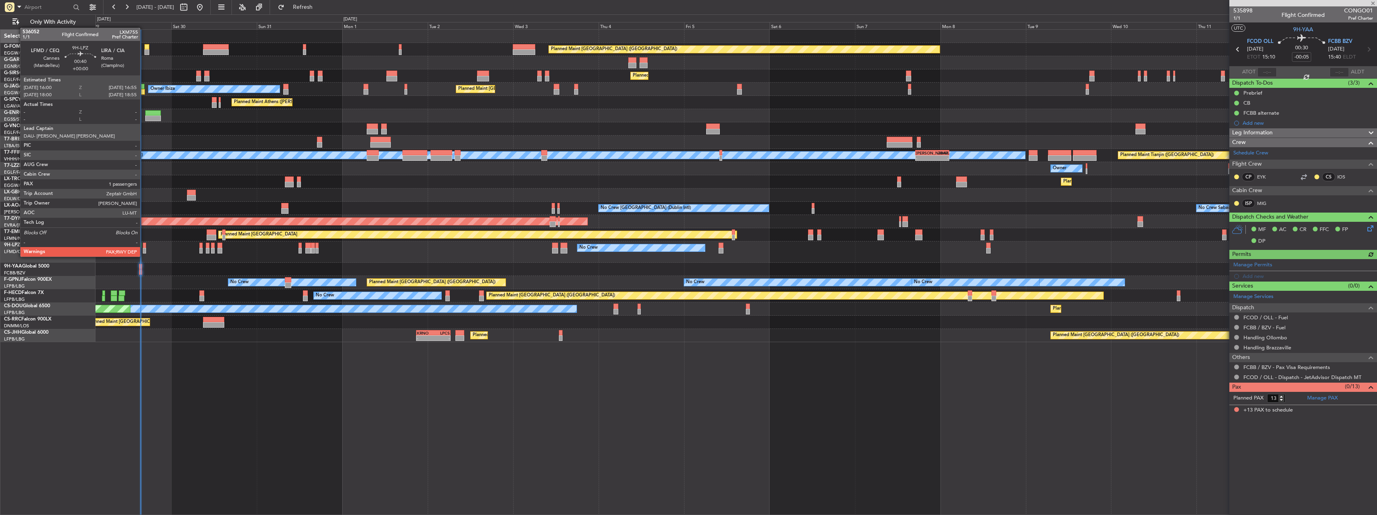
click at [144, 249] on div at bounding box center [145, 251] width 4 height 6
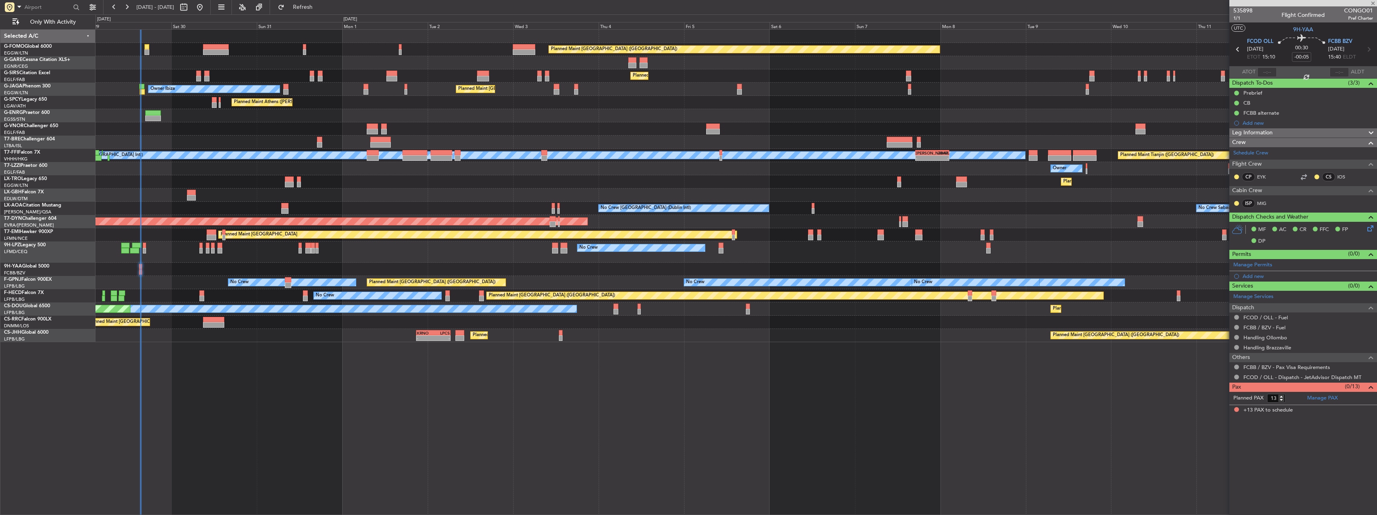
type input "1"
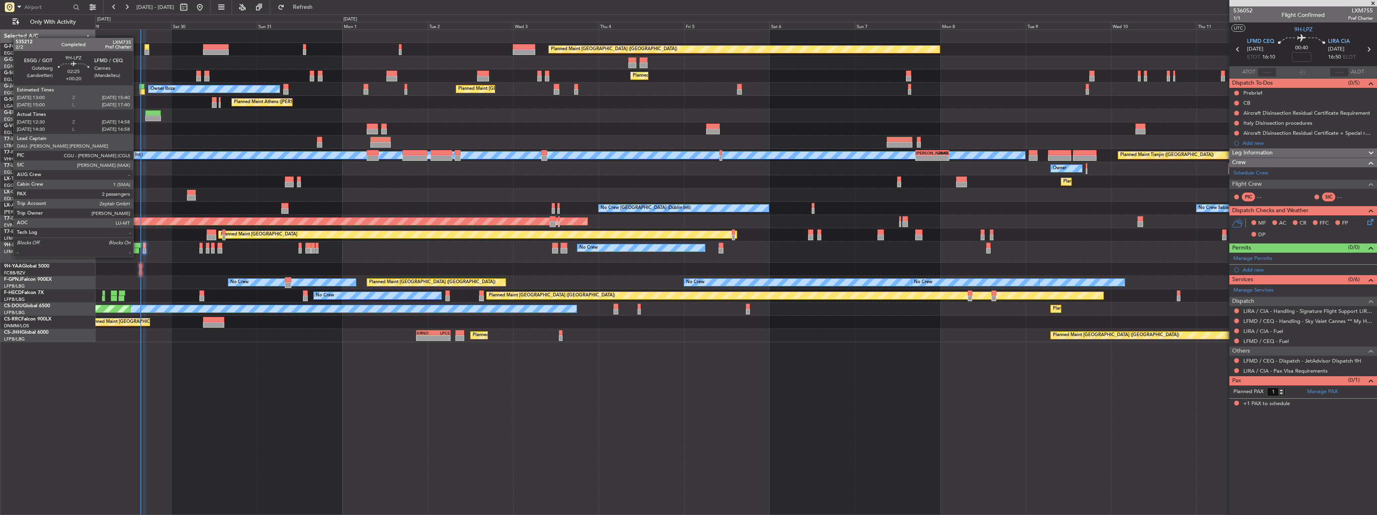
click at [137, 249] on div at bounding box center [134, 251] width 9 height 6
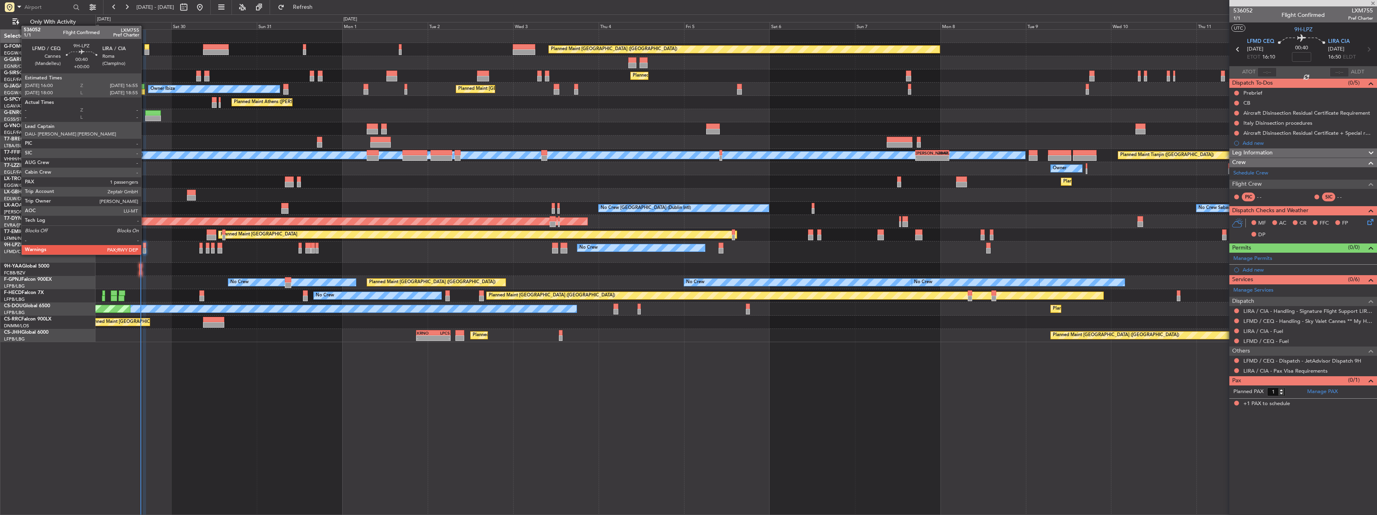
type input "+00:20"
type input "12:40"
type input "14:53"
type input "2"
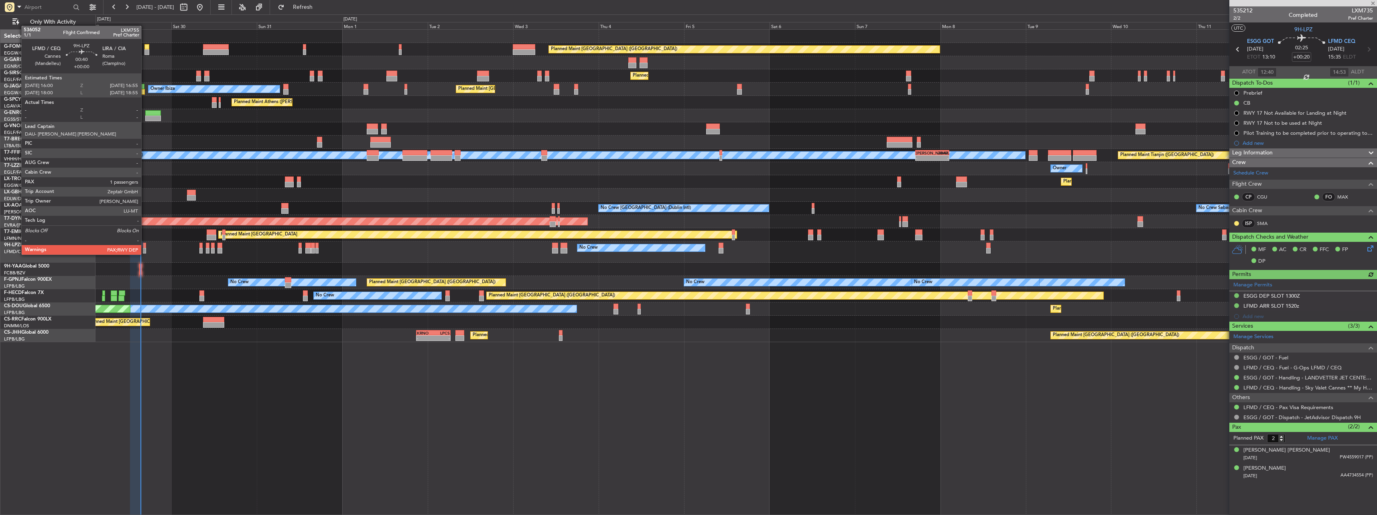
click at [145, 247] on div at bounding box center [145, 246] width 4 height 6
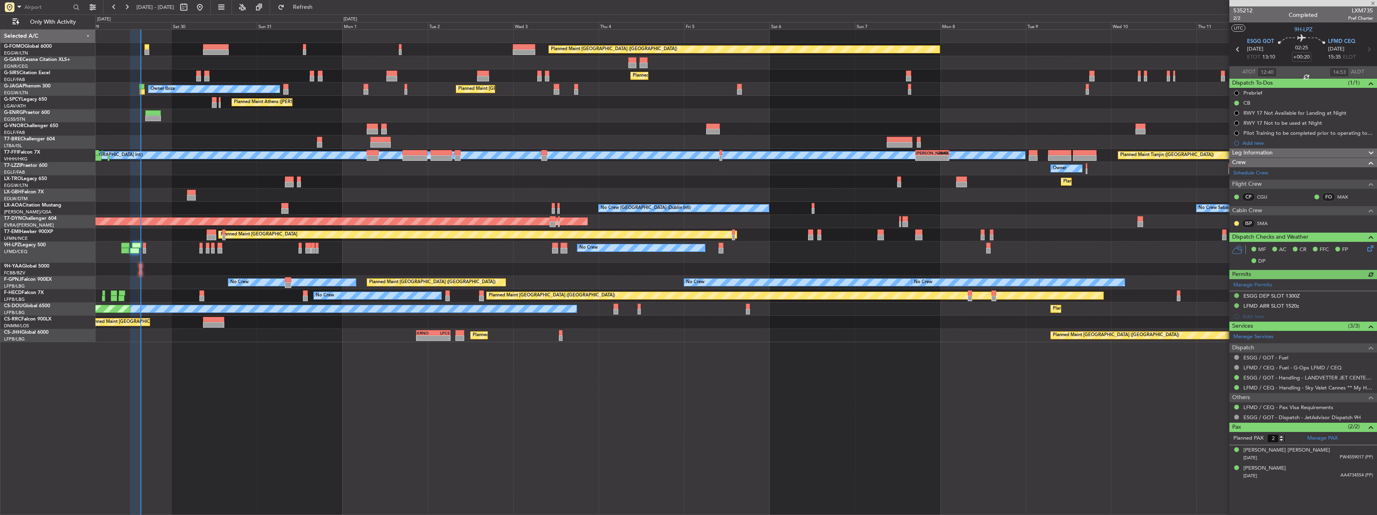
type input "1"
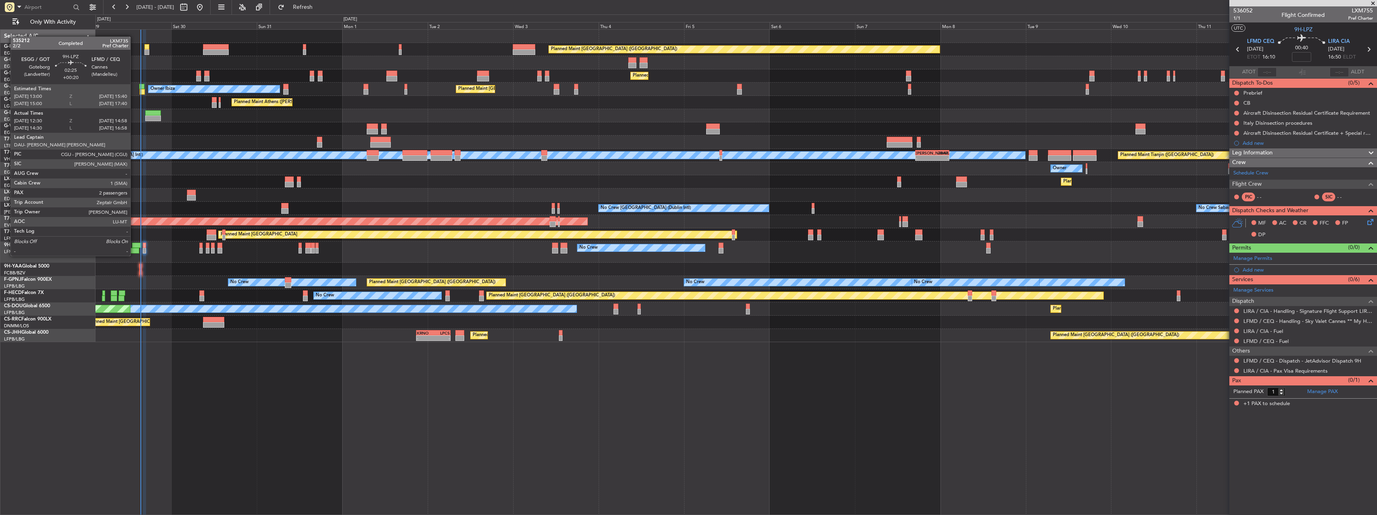
click at [134, 248] on div at bounding box center [134, 251] width 9 height 6
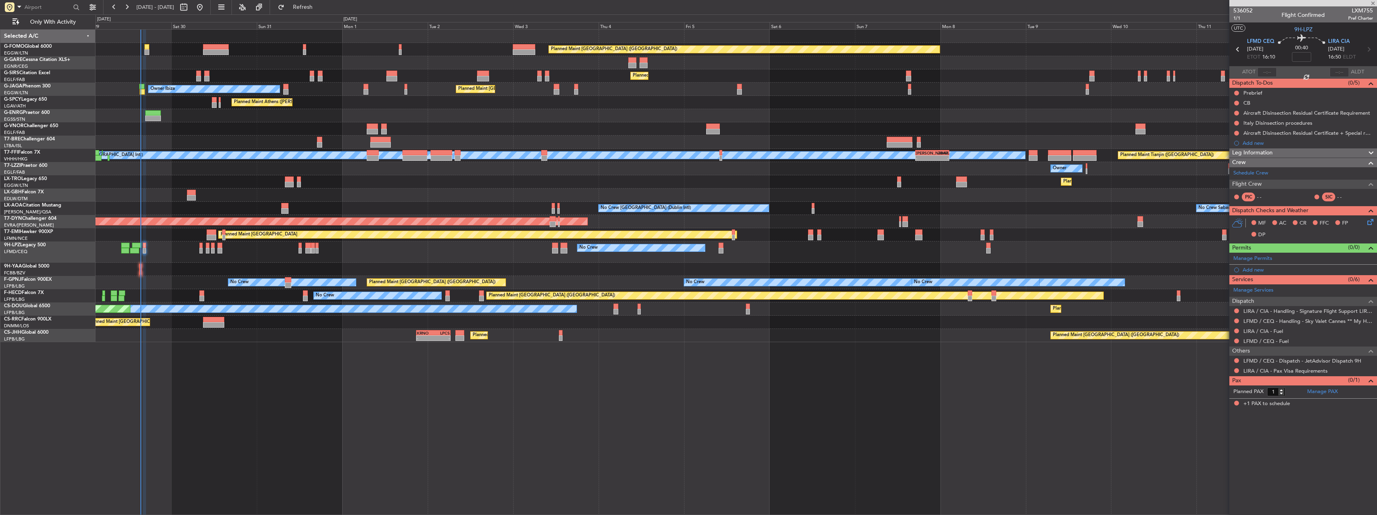
type input "+00:20"
type input "12:40"
type input "14:53"
type input "2"
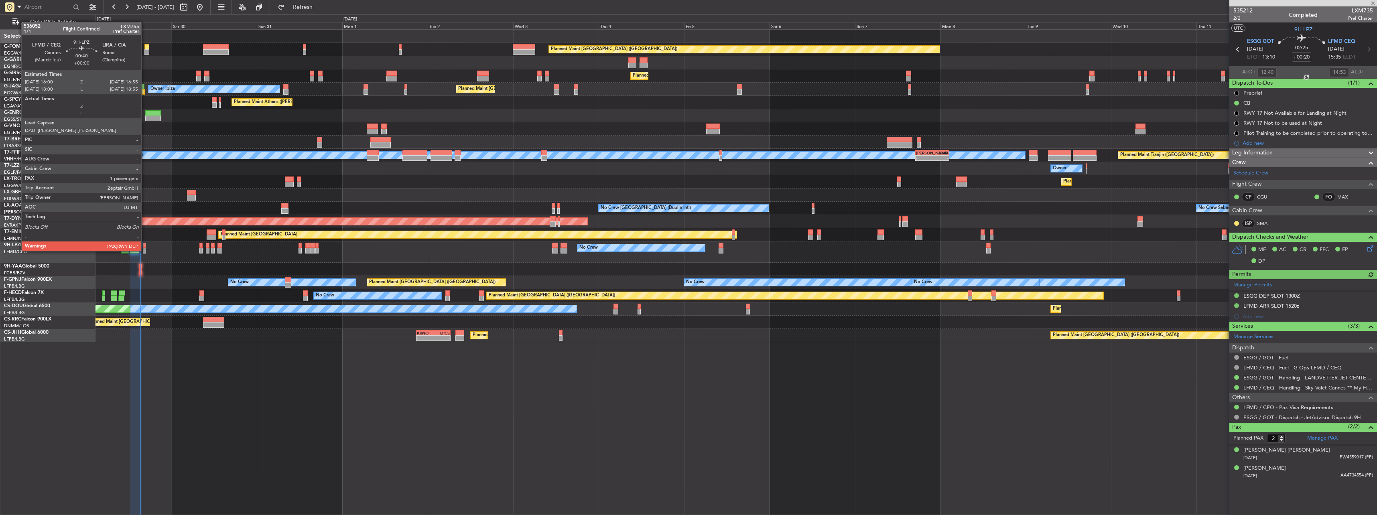
click at [146, 243] on div "No Crew No Crew No Crew" at bounding box center [735, 252] width 1281 height 21
click at [144, 248] on div at bounding box center [145, 246] width 4 height 6
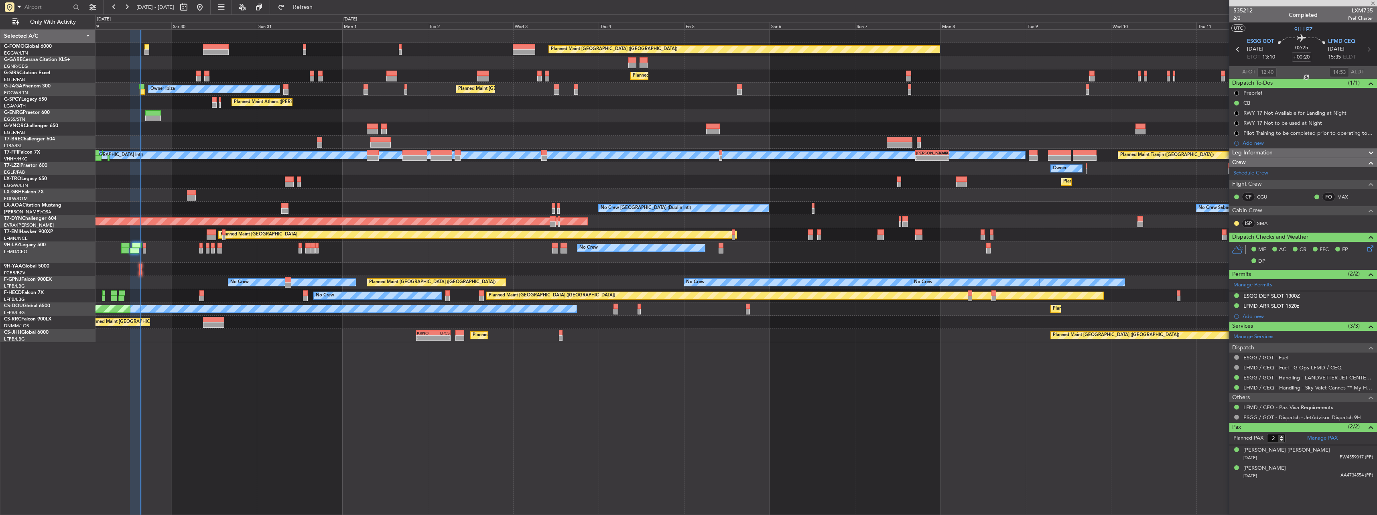
type input "1"
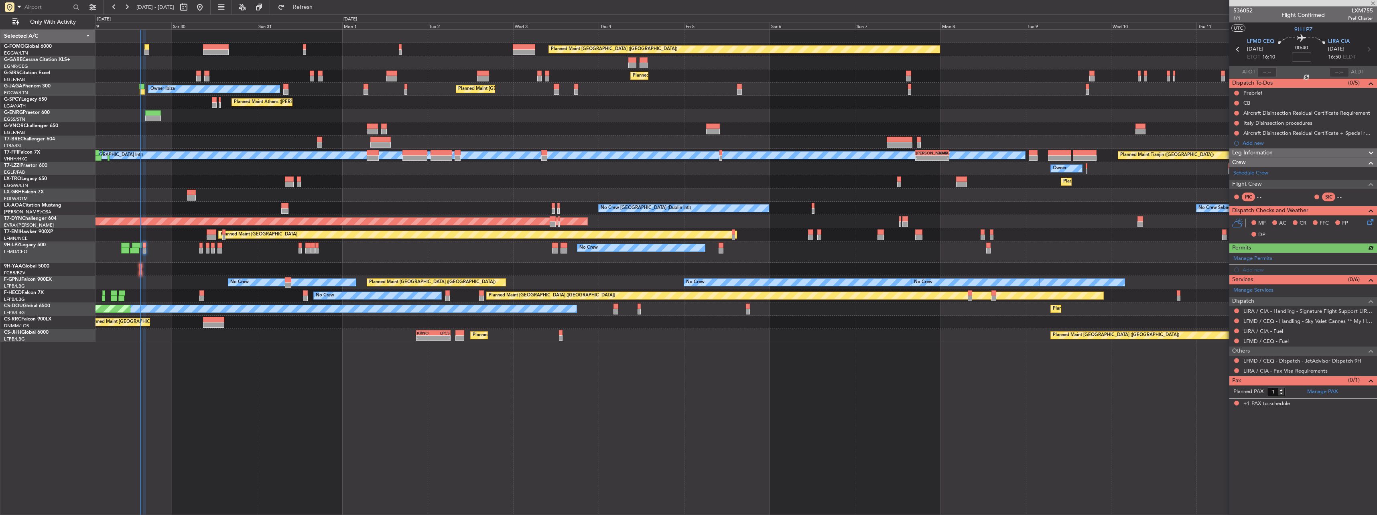
click at [1254, 166] on div "Crew" at bounding box center [1303, 162] width 148 height 9
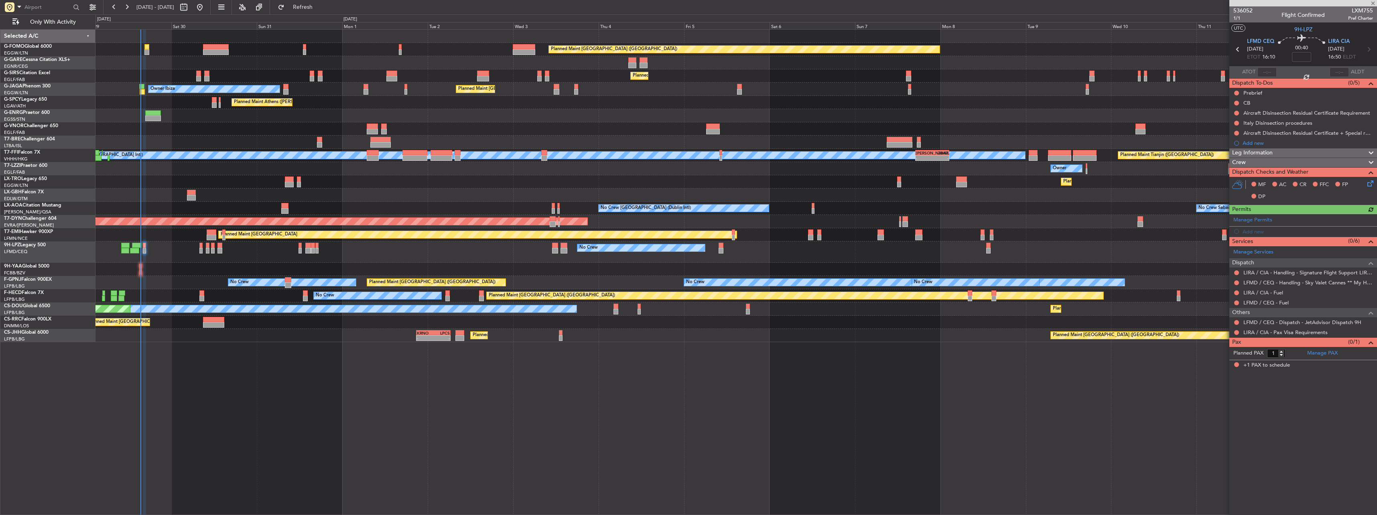
click at [1244, 159] on span "Crew" at bounding box center [1239, 162] width 14 height 9
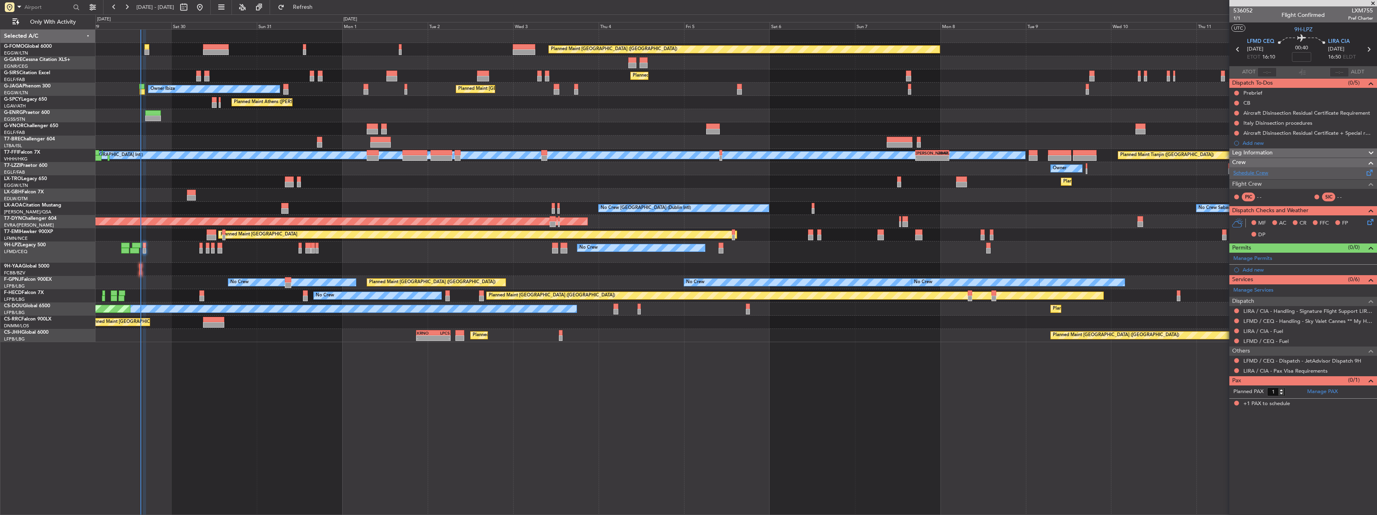
click at [1246, 173] on link "Schedule Crew" at bounding box center [1250, 173] width 35 height 8
click at [131, 248] on div "No Crew No Crew No Crew" at bounding box center [735, 252] width 1281 height 21
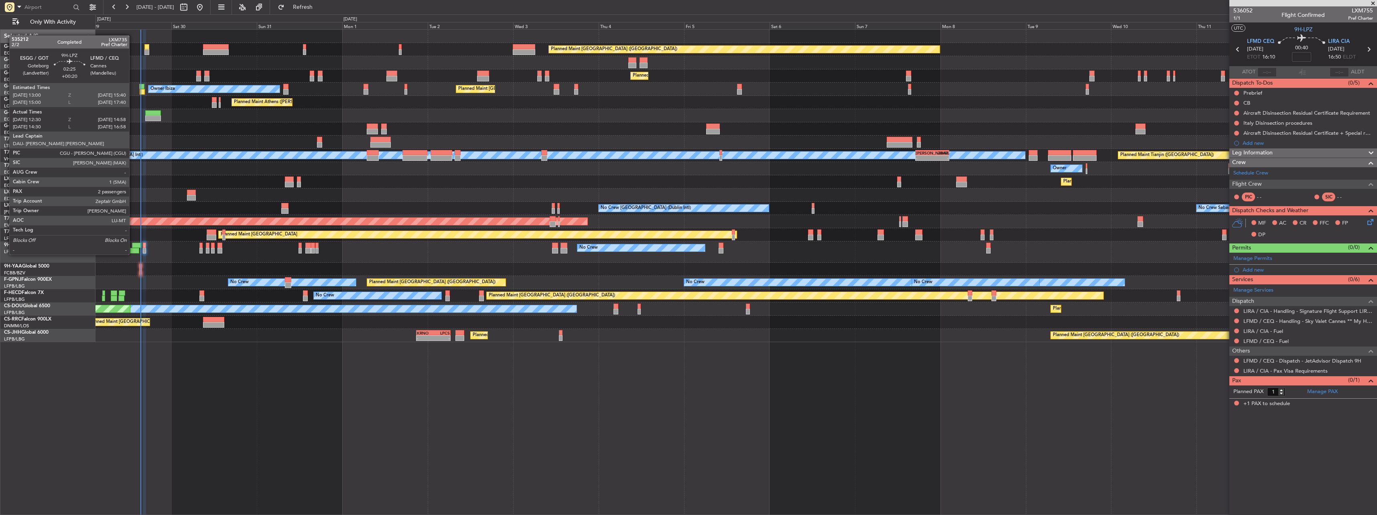
click at [134, 246] on div at bounding box center [137, 246] width 10 height 6
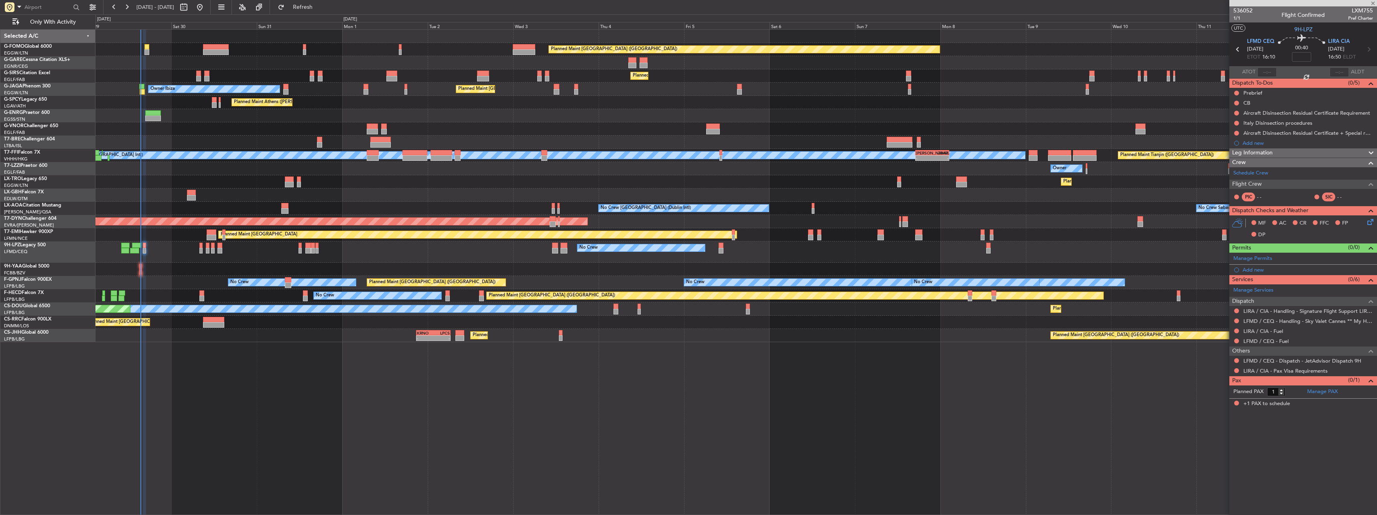
type input "+00:20"
type input "12:40"
type input "14:53"
type input "2"
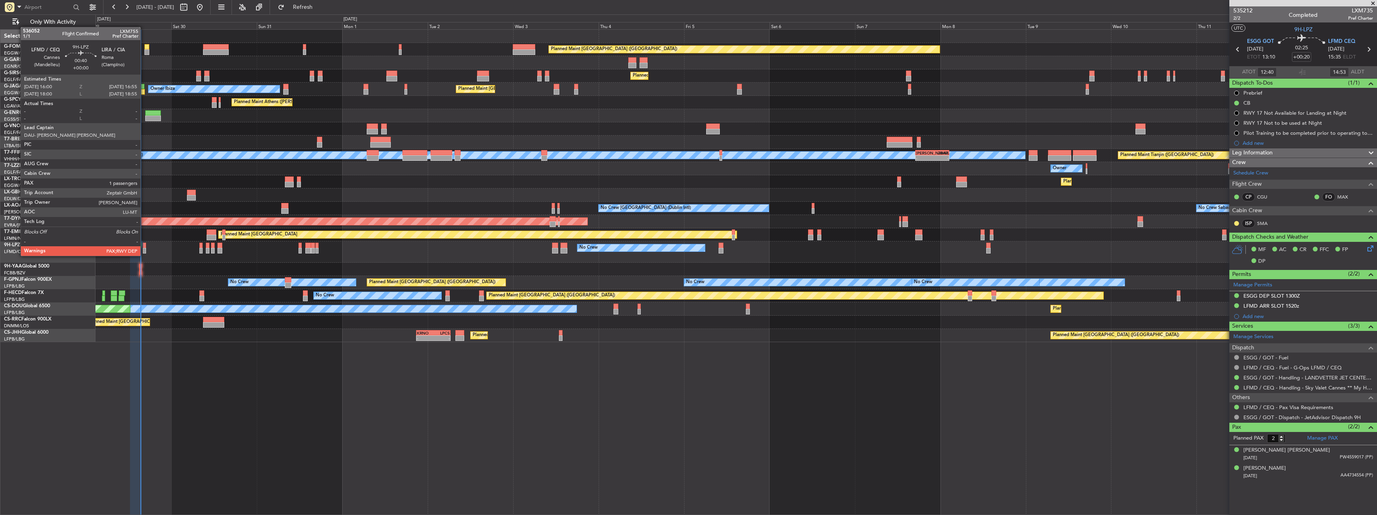
click at [144, 248] on div at bounding box center [145, 251] width 4 height 6
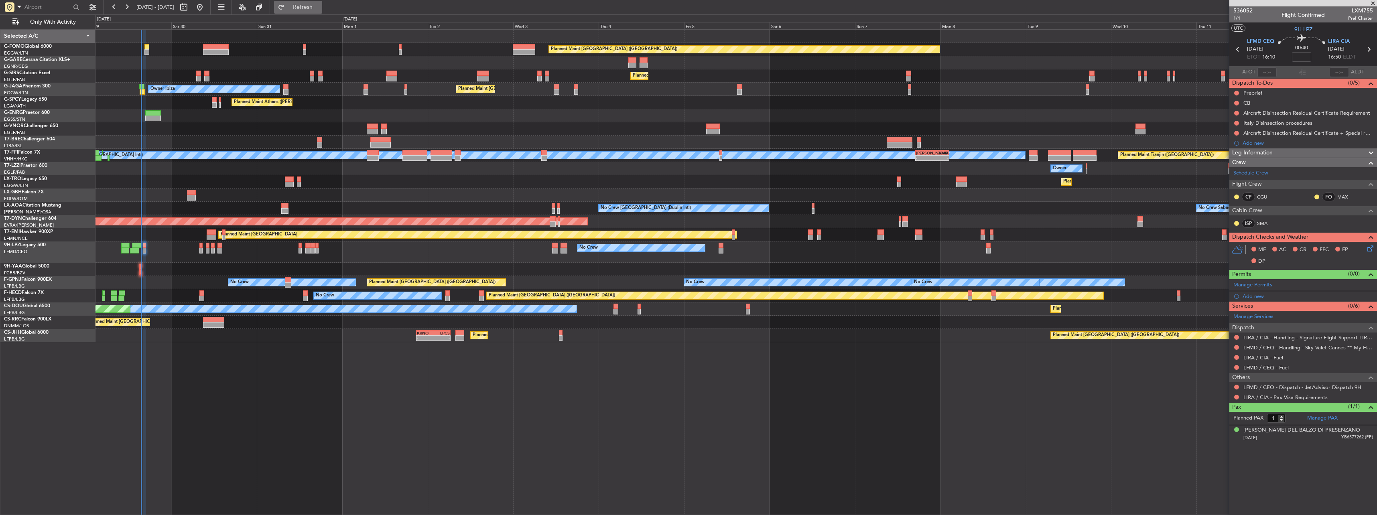
click at [320, 8] on span "Refresh" at bounding box center [303, 7] width 34 height 6
click at [313, 9] on span "Refresh" at bounding box center [303, 7] width 34 height 6
click at [319, 13] on button "Refreshing..." at bounding box center [298, 7] width 48 height 13
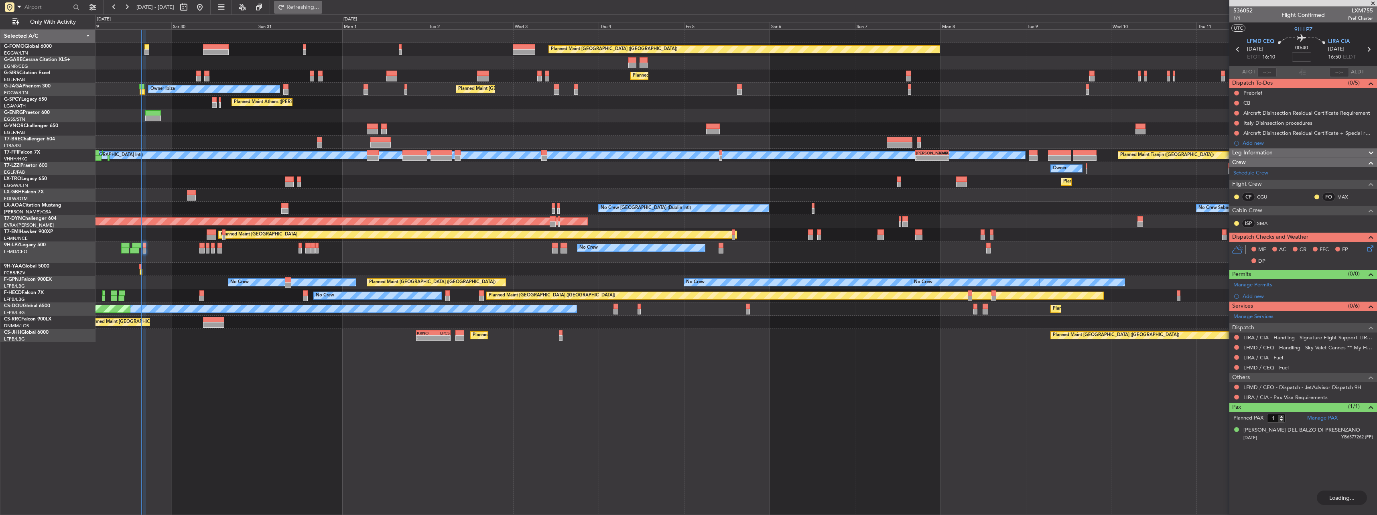
click at [319, 13] on button "Refreshing..." at bounding box center [298, 7] width 48 height 13
click at [1288, 335] on link "LIRA / CIA - Handling - Signature Flight Support LIRA / CIA" at bounding box center [1308, 337] width 130 height 7
click at [1236, 345] on button at bounding box center [1236, 347] width 5 height 5
click at [1210, 397] on span "Requested" at bounding box center [1213, 395] width 25 height 8
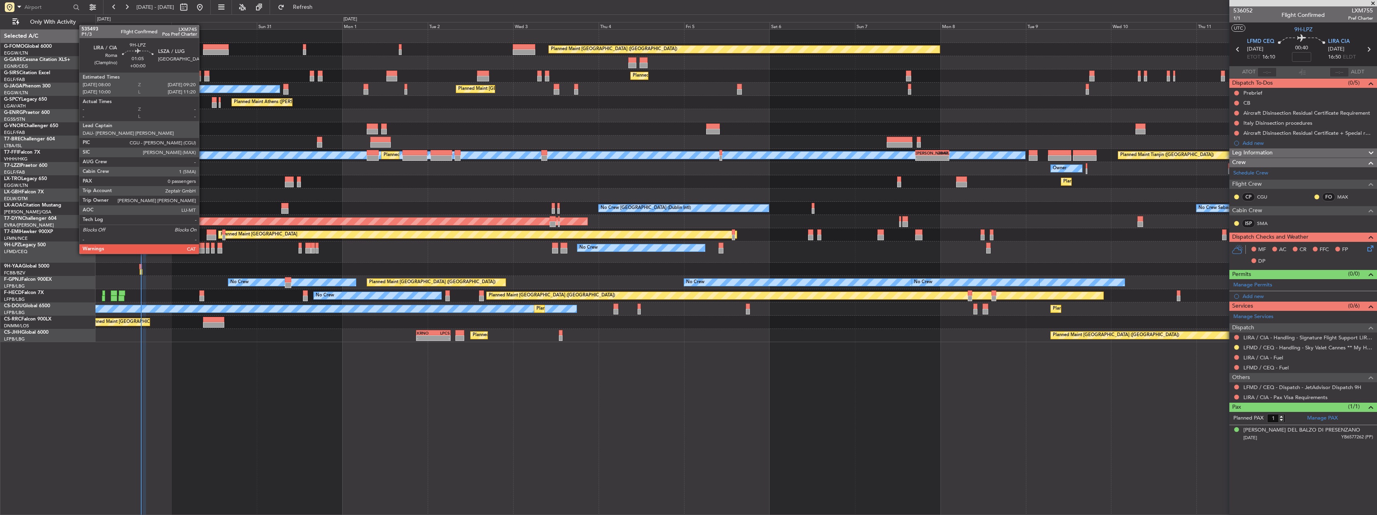
click at [203, 246] on div at bounding box center [201, 246] width 5 height 6
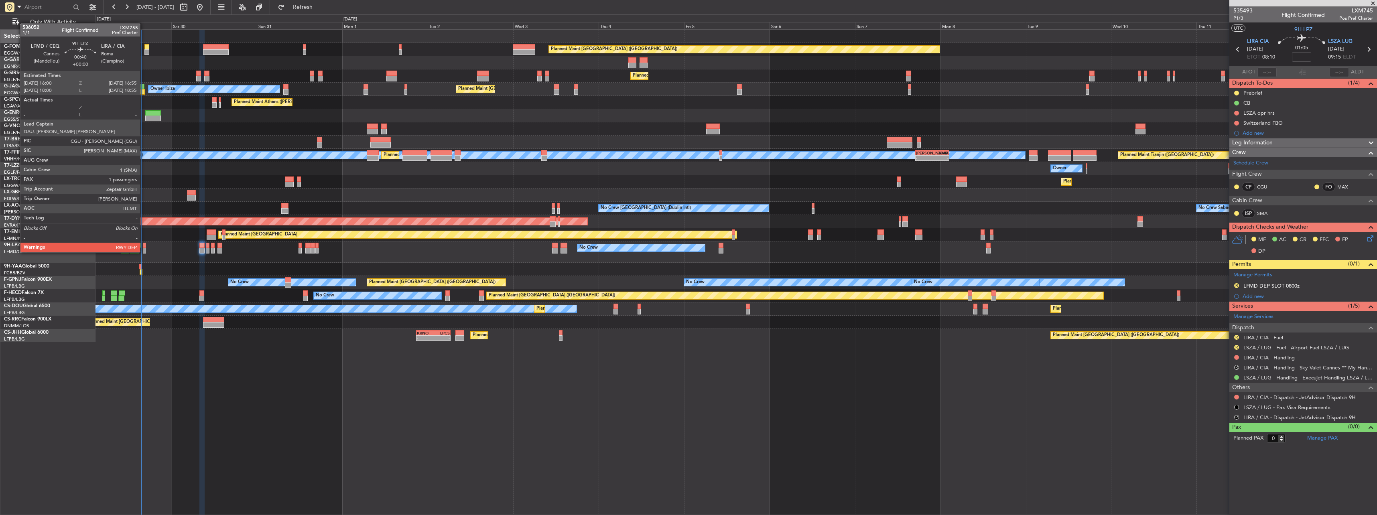
click at [144, 244] on div at bounding box center [145, 246] width 4 height 6
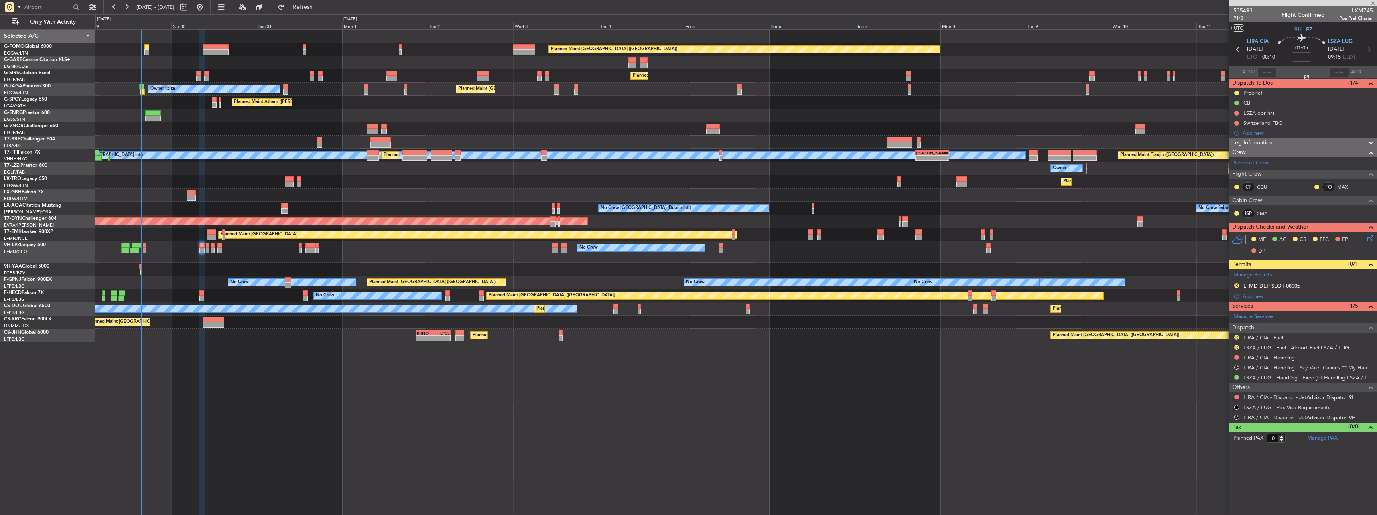
type input "1"
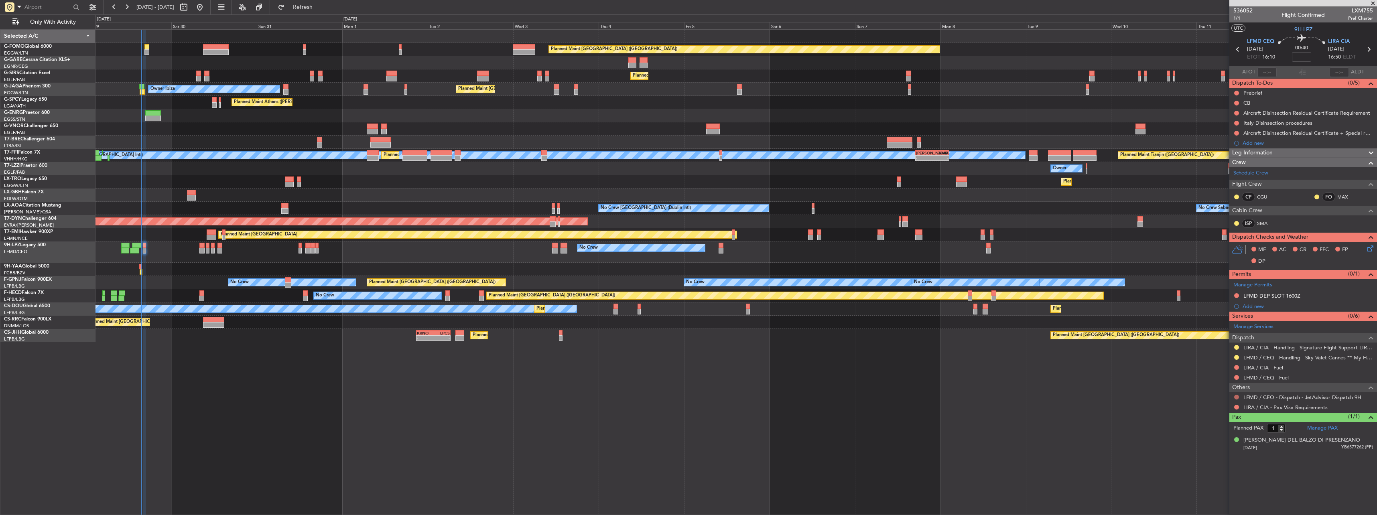
click at [1238, 395] on button at bounding box center [1236, 397] width 5 height 5
click at [1210, 491] on span "Confirmed" at bounding box center [1213, 493] width 25 height 8
